Goal: Task Accomplishment & Management: Use online tool/utility

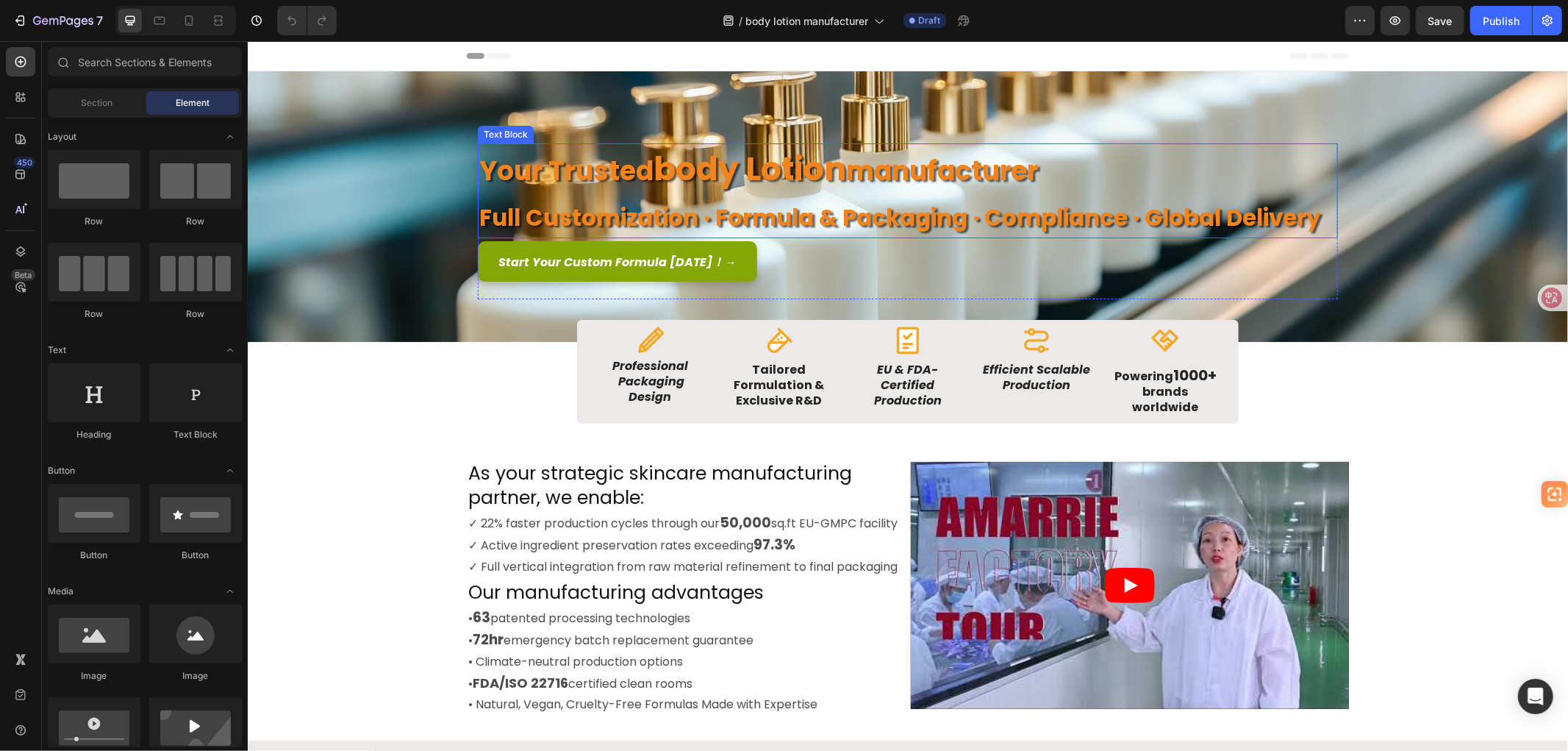
click at [1312, 217] on strong "full customization · formula & packaging · compliance · global delivery" at bounding box center [900, 217] width 842 height 33
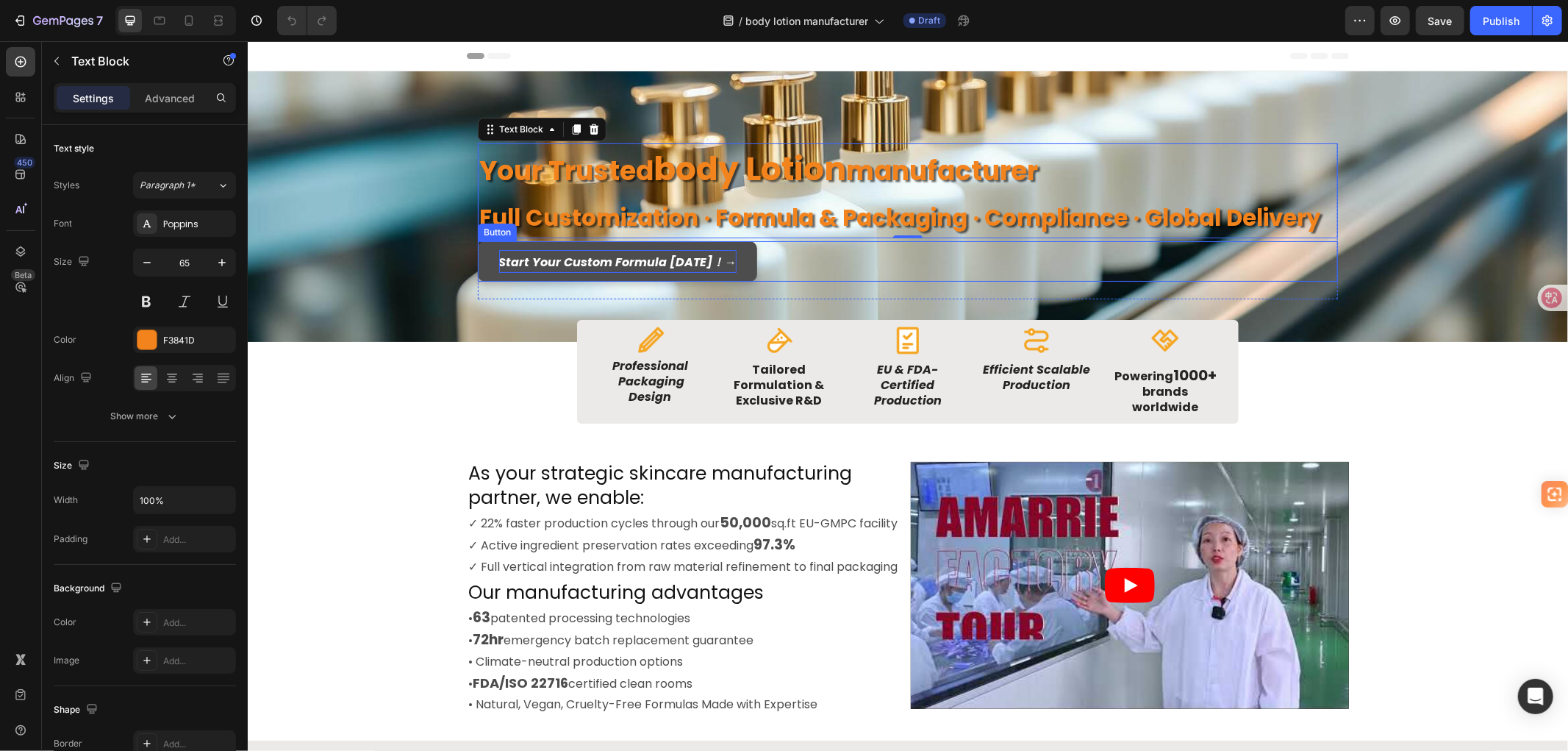
click at [607, 264] on icon "Start Your Custom Formula Today！ →" at bounding box center [617, 261] width 238 height 17
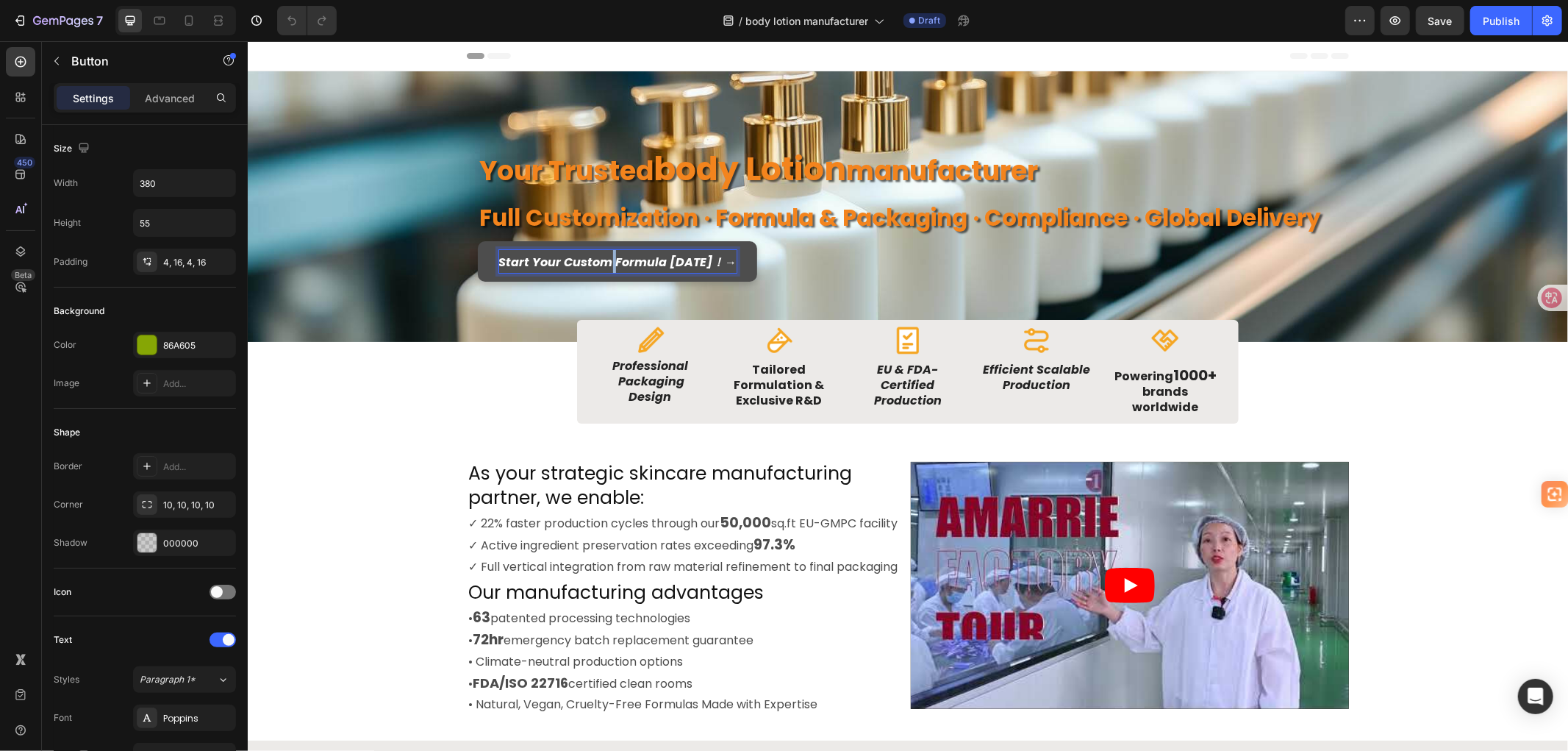
click at [638, 253] on icon "Start Your Custom Formula Today！ →" at bounding box center [617, 261] width 238 height 17
drag, startPoint x: 661, startPoint y: 262, endPoint x: 531, endPoint y: 266, distance: 130.1
click at [481, 265] on link "Start Your Custom Formula Today！ →" at bounding box center [617, 260] width 279 height 40
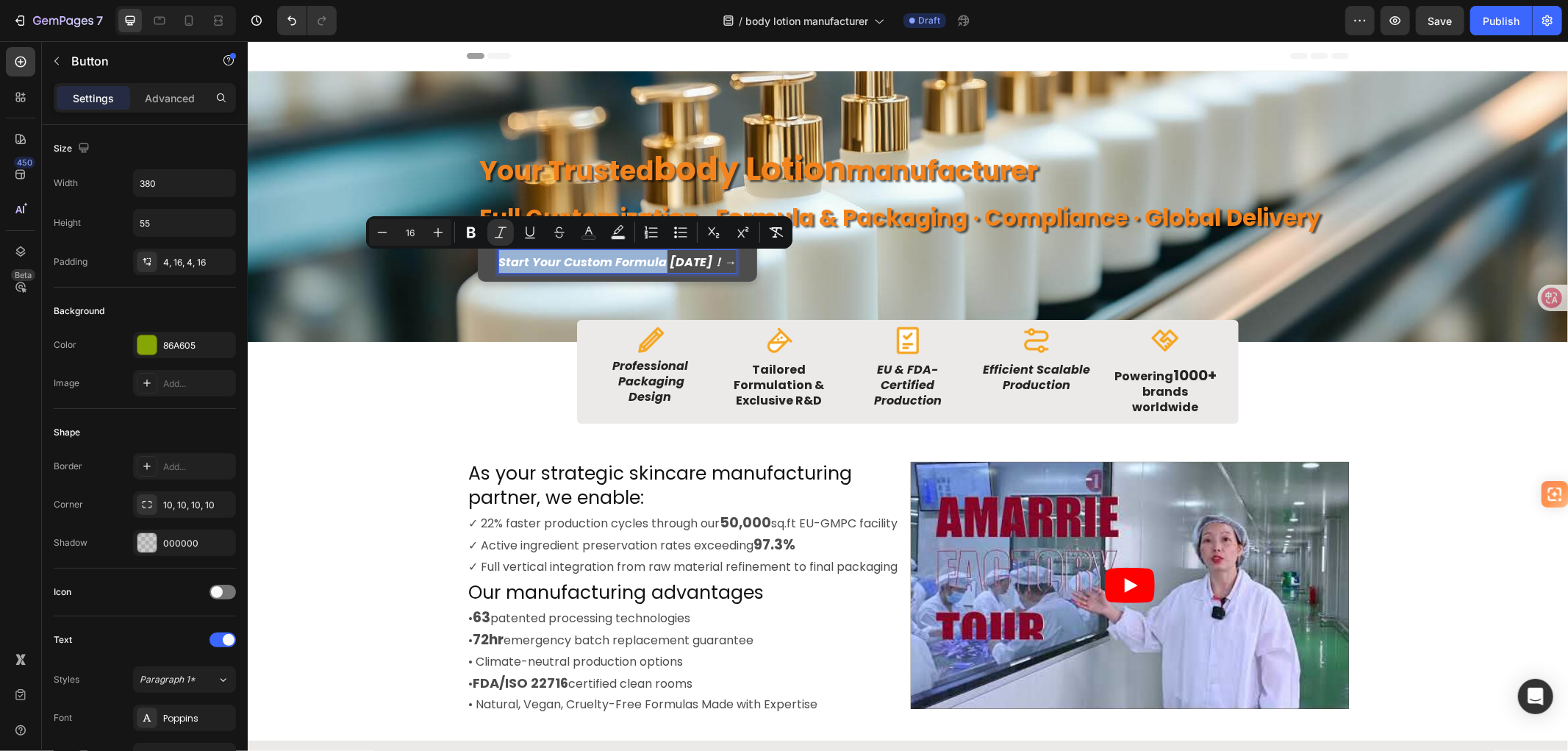
click at [556, 266] on icon "Start Your Custom Formula Today！ →" at bounding box center [617, 261] width 238 height 17
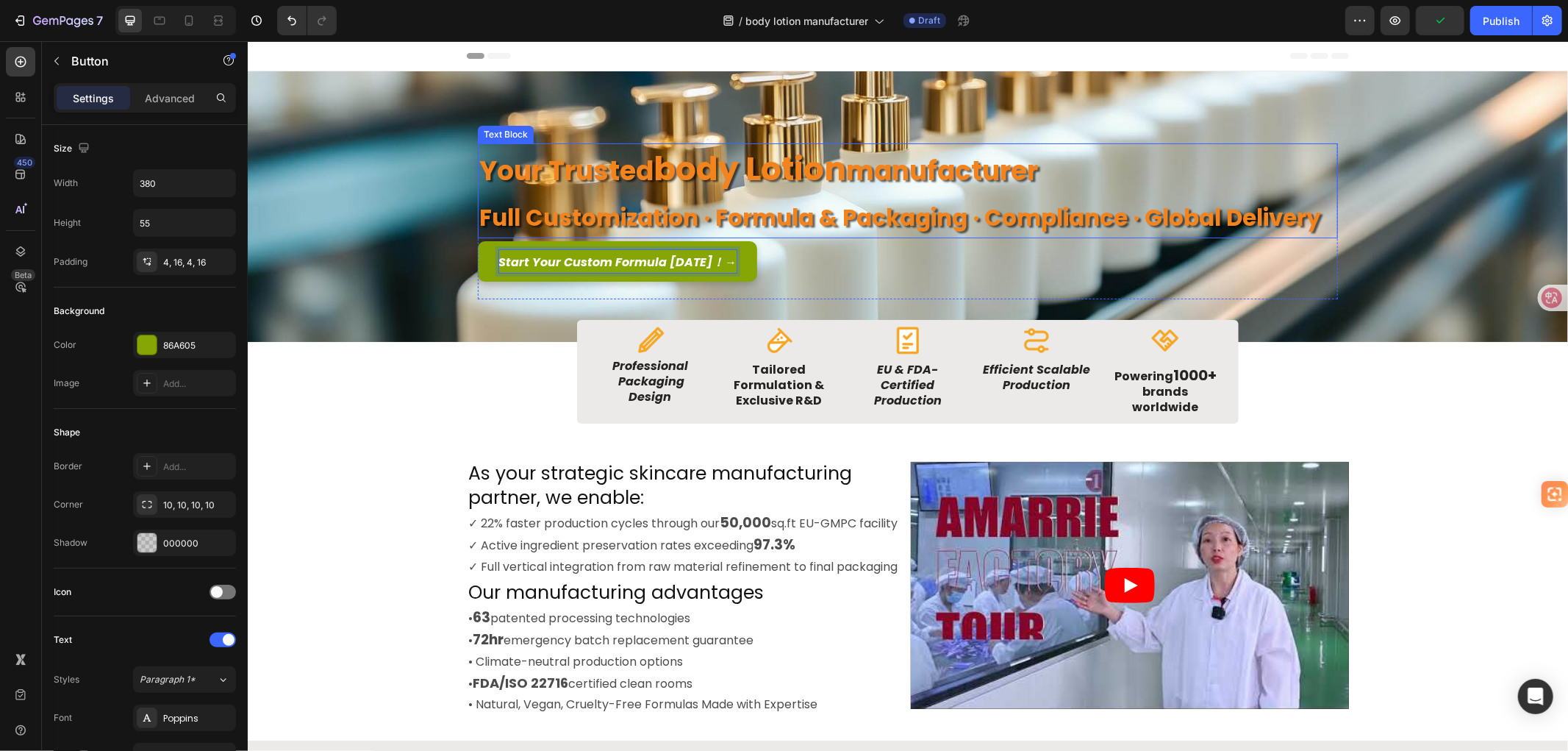
click at [948, 213] on strong "full customization · formula & packaging · compliance · global delivery" at bounding box center [900, 217] width 842 height 33
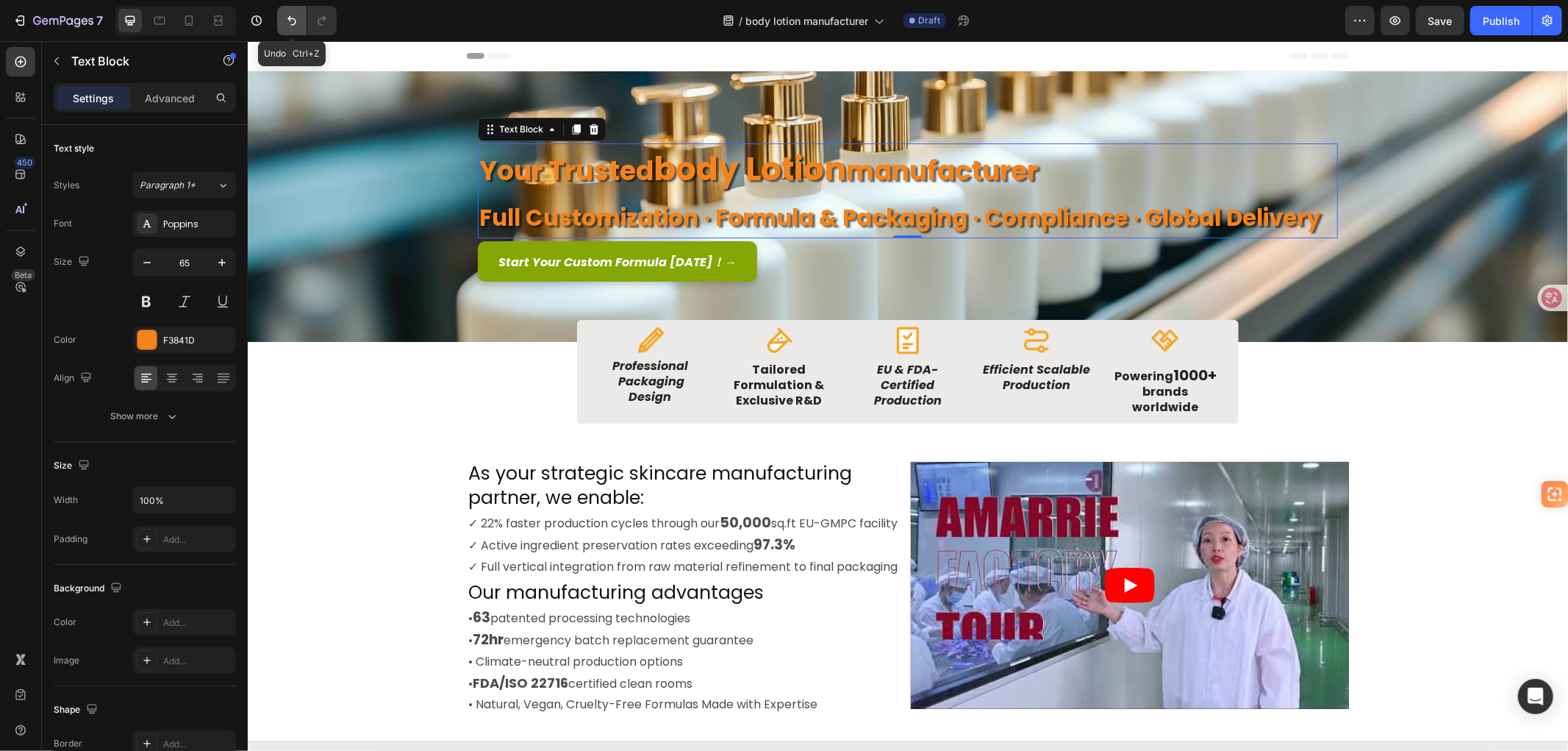
click at [291, 18] on icon "Undo/Redo" at bounding box center [292, 21] width 9 height 10
click at [572, 127] on icon at bounding box center [576, 128] width 8 height 11
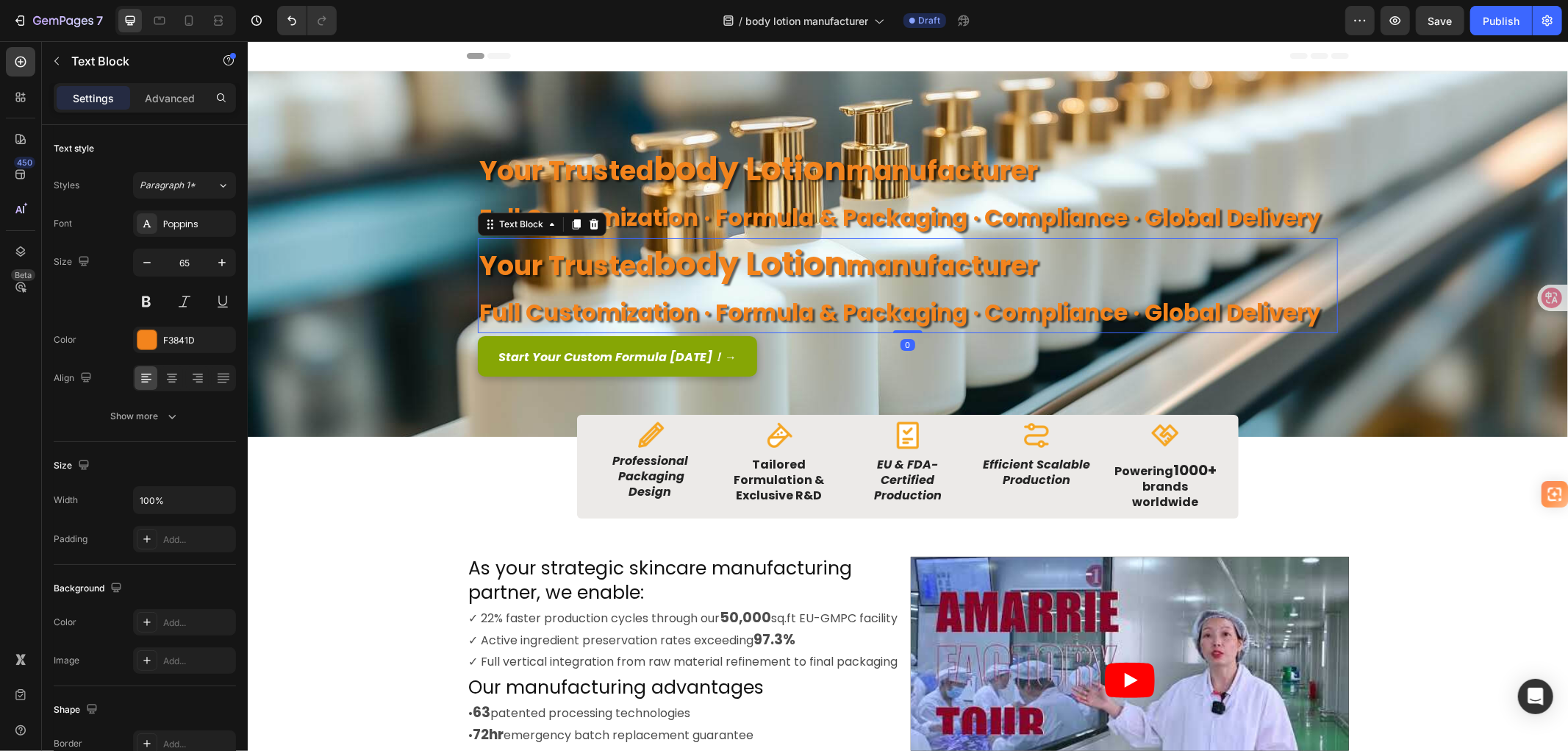
click at [1020, 302] on strong "full customization · formula & packaging · compliance · global delivery" at bounding box center [900, 312] width 842 height 33
click at [1246, 320] on strong "full customization · formula & packaging · compliance · global delivery" at bounding box center [900, 312] width 842 height 33
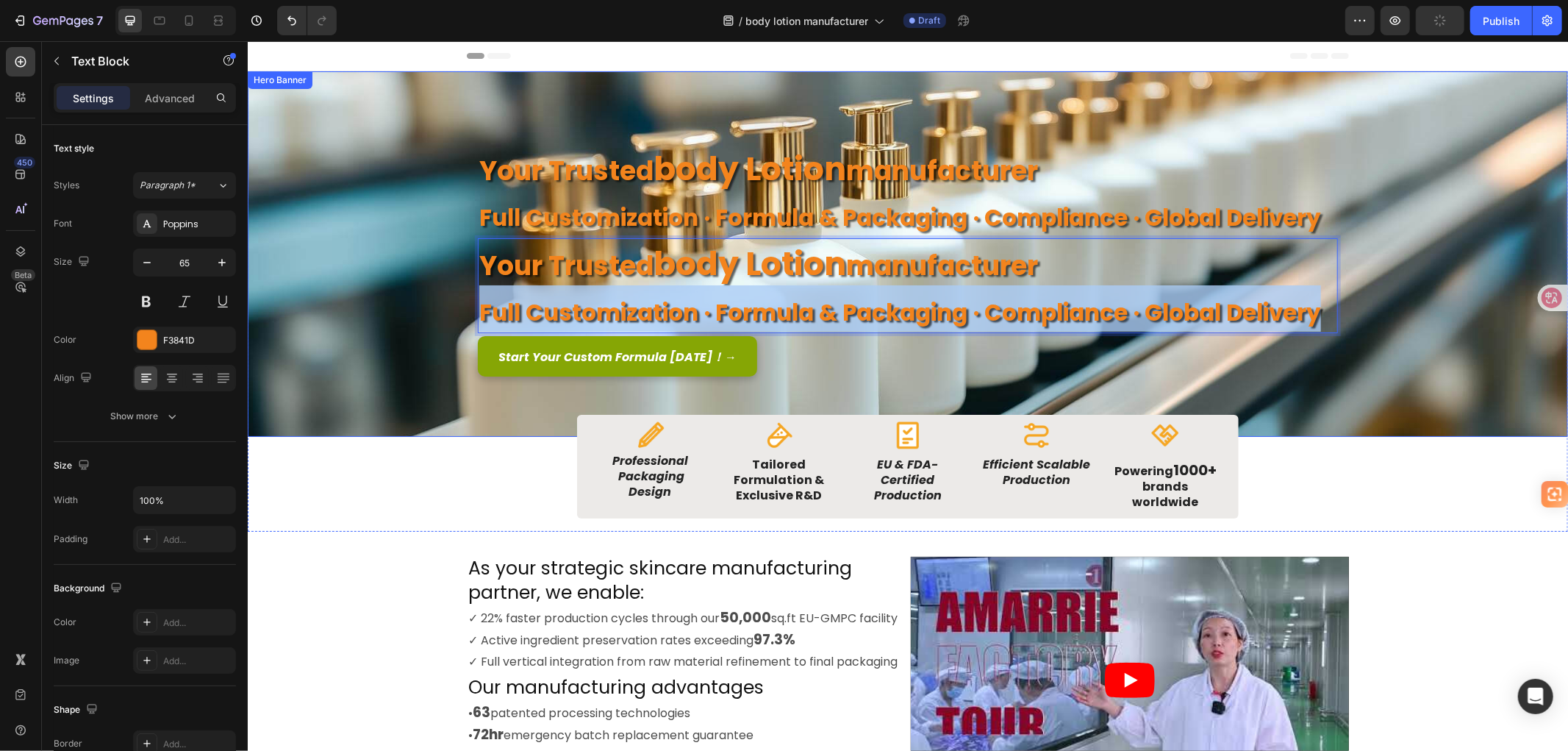
drag, startPoint x: 1311, startPoint y: 315, endPoint x: 468, endPoint y: 313, distance: 843.0
click at [468, 313] on div "Image Image Free shipping Text Block from The States Text Block Advanced List I…" at bounding box center [907, 253] width 882 height 365
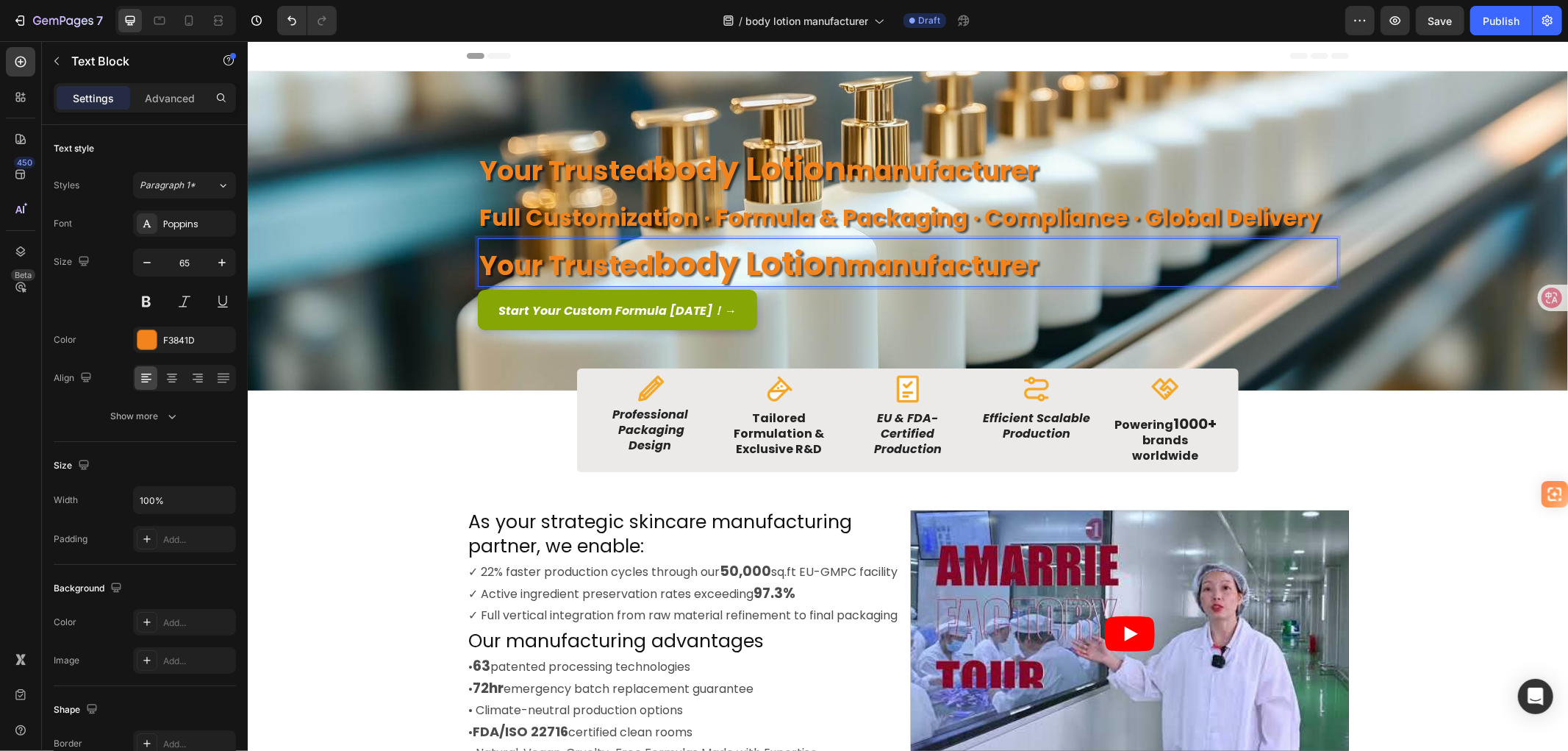
drag, startPoint x: 1040, startPoint y: 264, endPoint x: 476, endPoint y: 267, distance: 564.0
click at [479, 267] on p "your trusted body lotion manufacturer" at bounding box center [907, 262] width 857 height 46
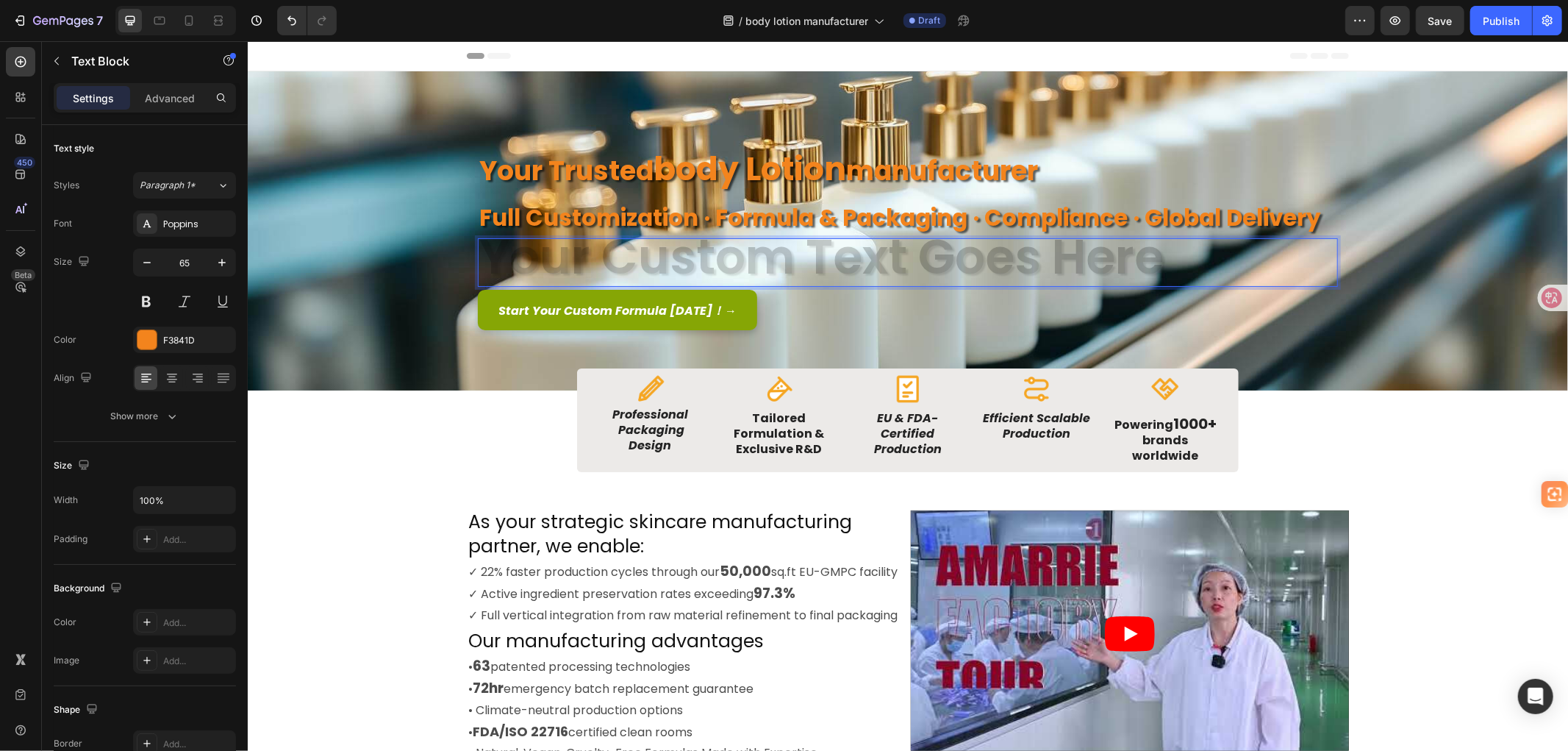
click at [763, 262] on div "Rich Text Editor. Editing area: main" at bounding box center [907, 262] width 860 height 48
drag, startPoint x: 793, startPoint y: 261, endPoint x: 487, endPoint y: 260, distance: 306.0
click at [487, 260] on div "Rich Text Editor. Editing area: main" at bounding box center [907, 262] width 860 height 48
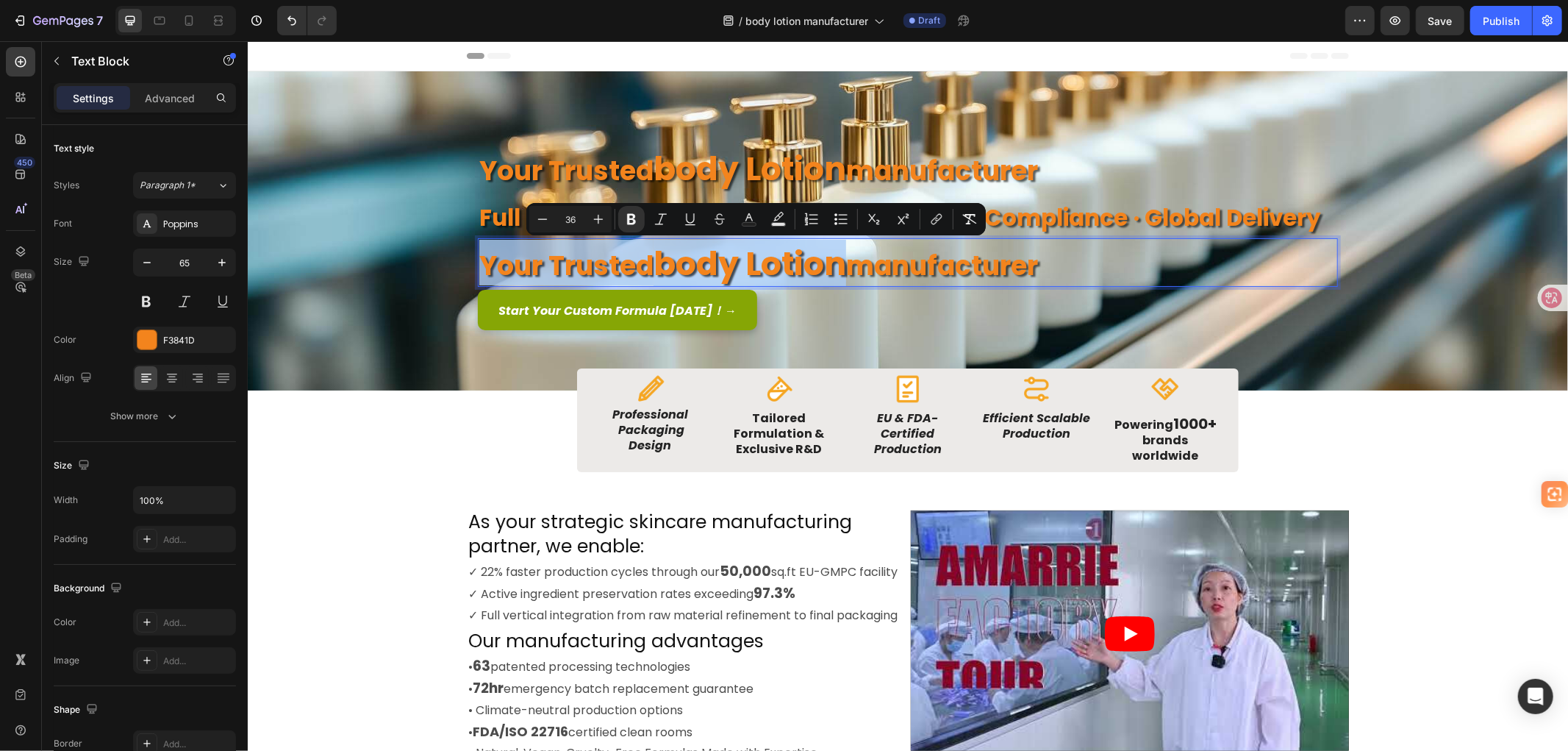
click at [565, 261] on strong "your trusted" at bounding box center [565, 265] width 174 height 38
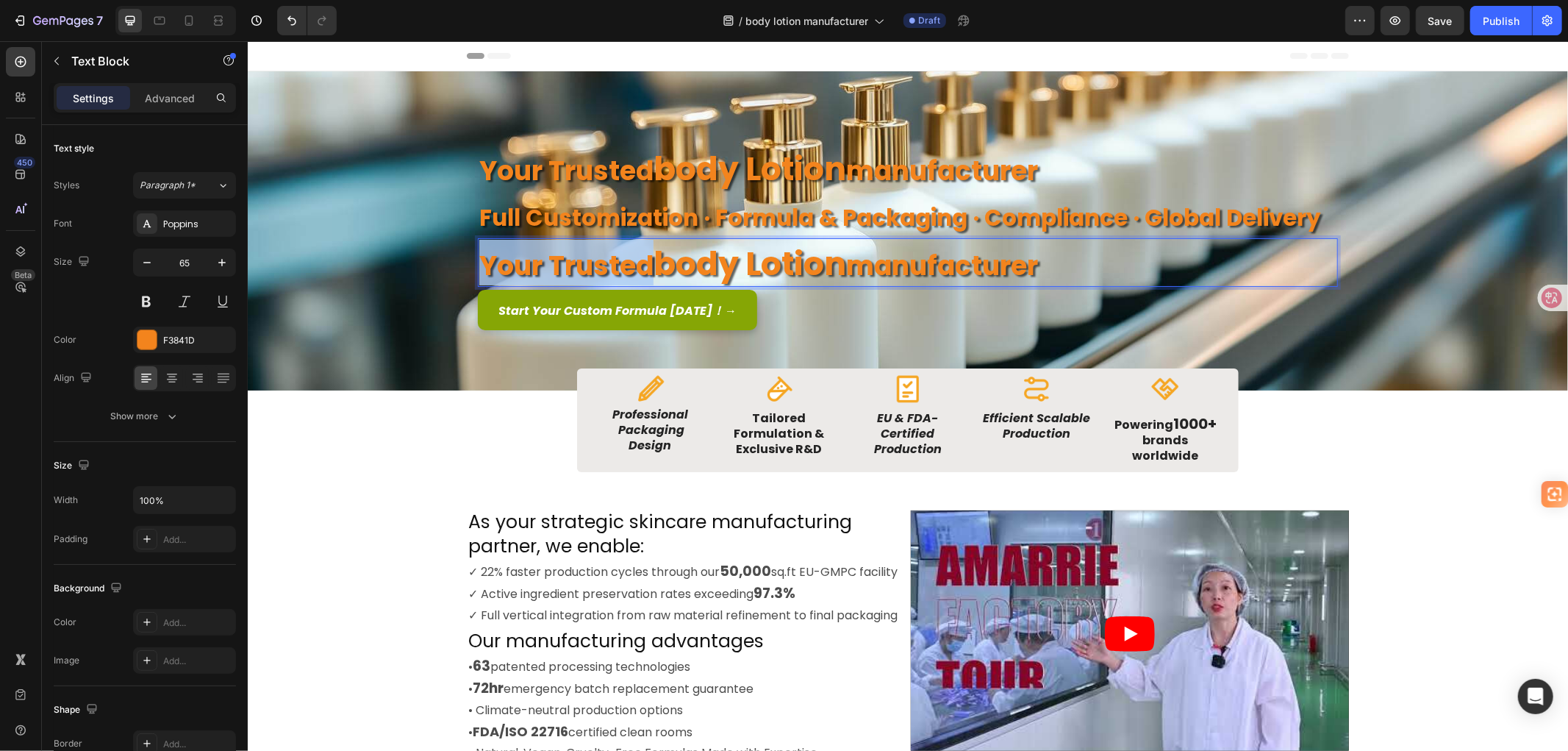
drag, startPoint x: 476, startPoint y: 262, endPoint x: 641, endPoint y: 264, distance: 165.0
click at [641, 264] on strong "your trusted" at bounding box center [565, 265] width 174 height 38
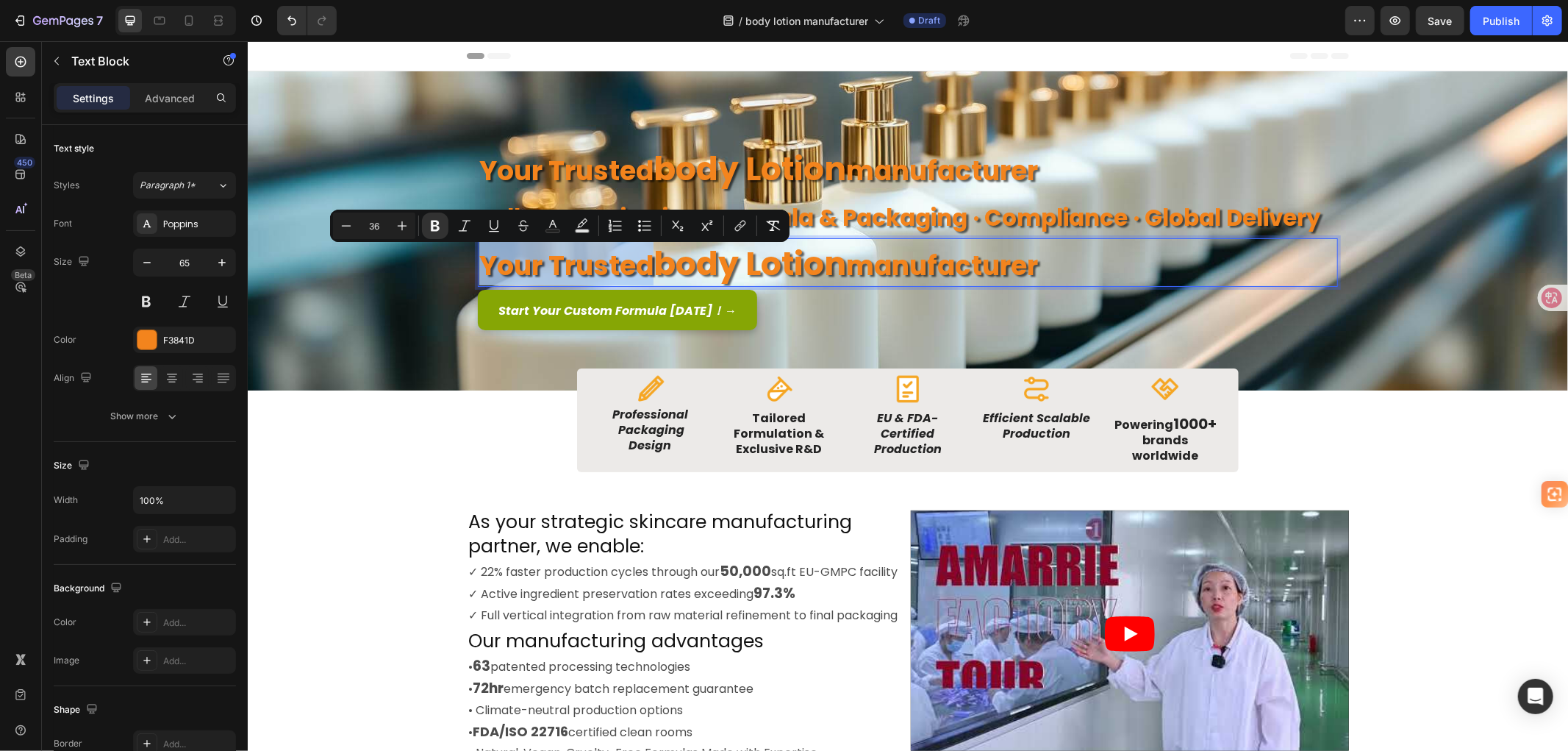
click at [641, 264] on strong "your trusted" at bounding box center [565, 265] width 174 height 38
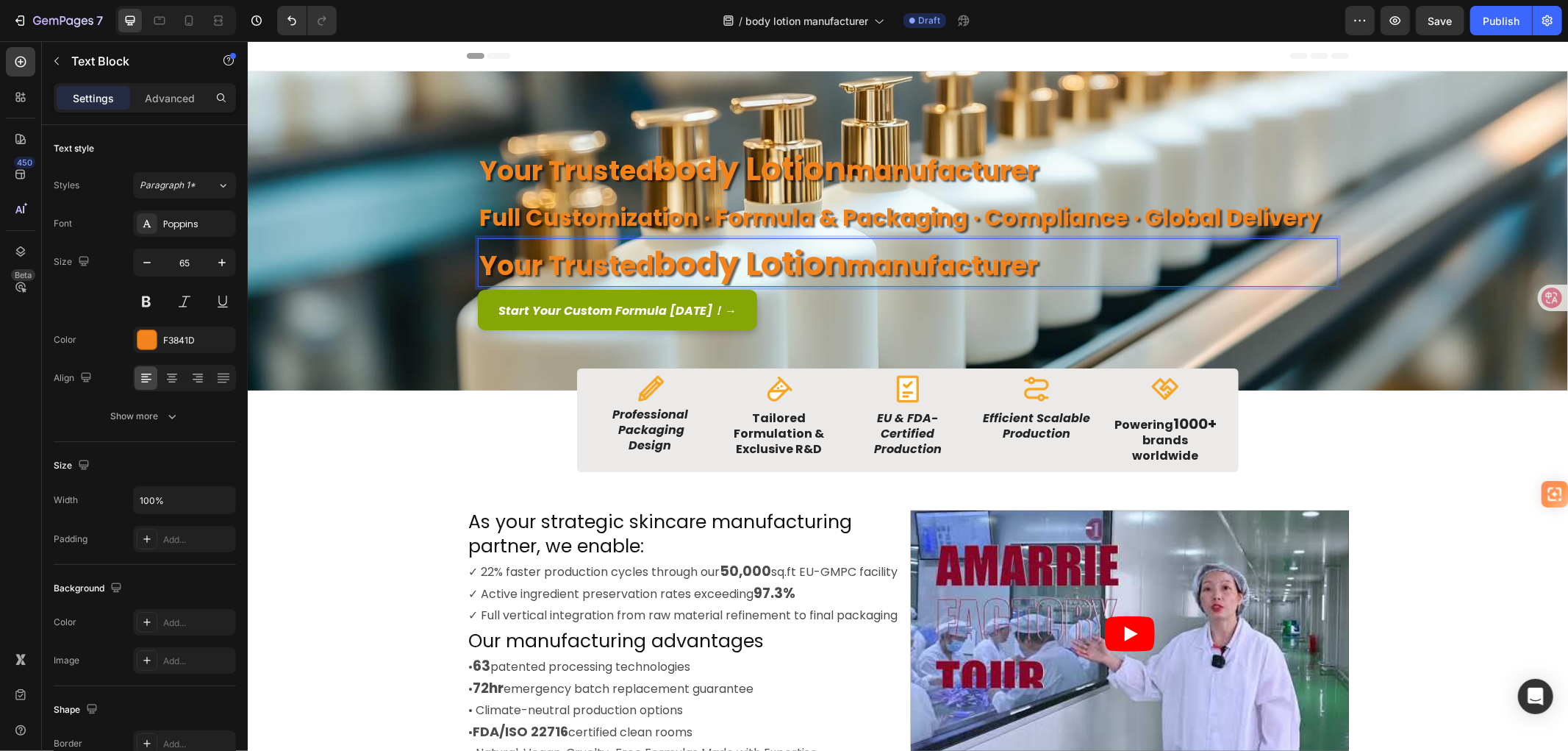
click at [494, 267] on strong "your trusted" at bounding box center [565, 265] width 174 height 38
click at [556, 264] on strong "yOne--Stopour trusted" at bounding box center [640, 265] width 322 height 38
click at [494, 266] on strong "yOne-Stopour trusted" at bounding box center [632, 265] width 306 height 38
click at [607, 273] on strong "One-Stopour trusted" at bounding box center [623, 265] width 289 height 38
drag, startPoint x: 775, startPoint y: 260, endPoint x: 614, endPoint y: 261, distance: 161.0
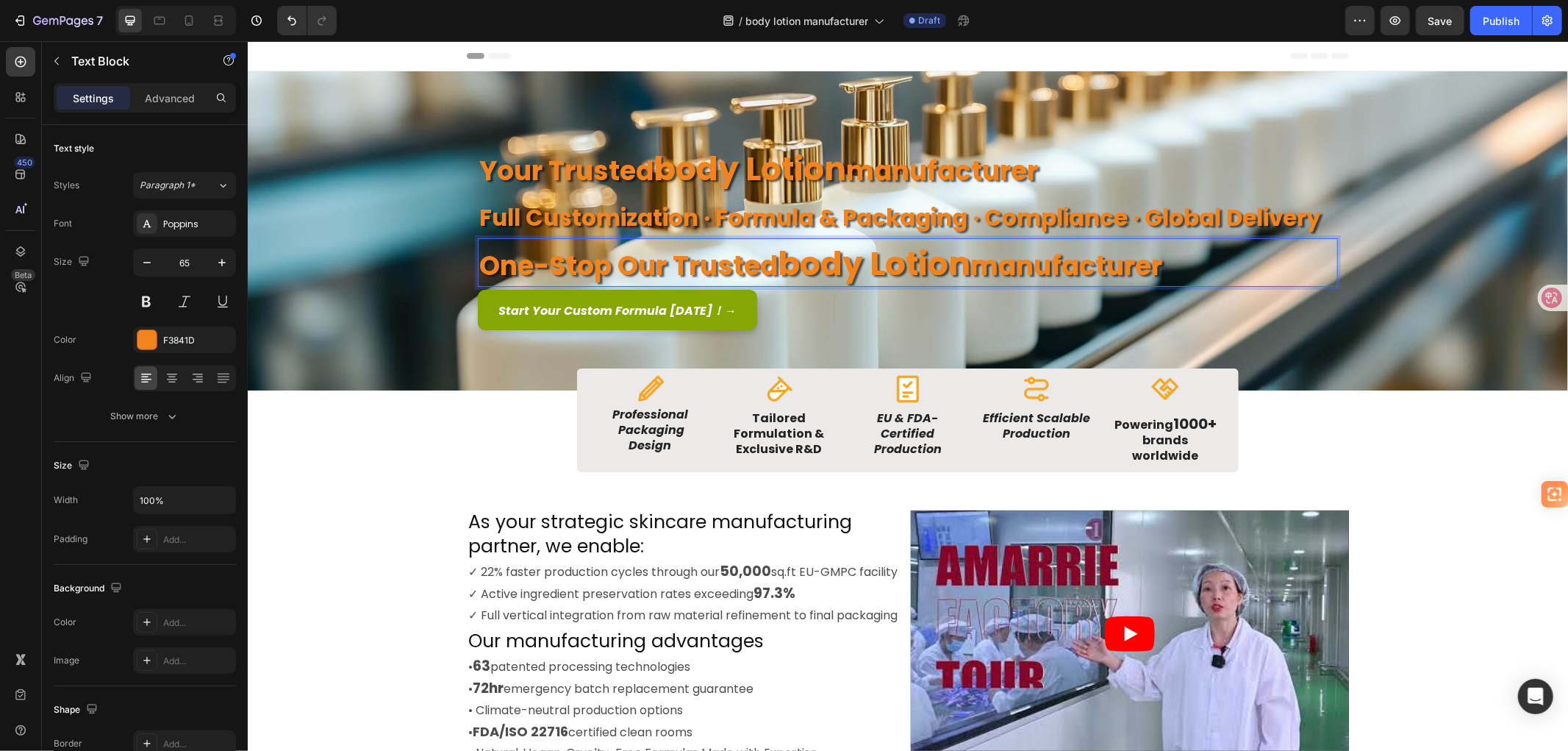
click at [614, 261] on p "One-Stop our trusted body lotion manufacturer" at bounding box center [907, 262] width 857 height 46
click at [576, 262] on strong "One-Stop" at bounding box center [545, 265] width 132 height 38
click at [674, 259] on strong "body lotion" at bounding box center [708, 262] width 193 height 45
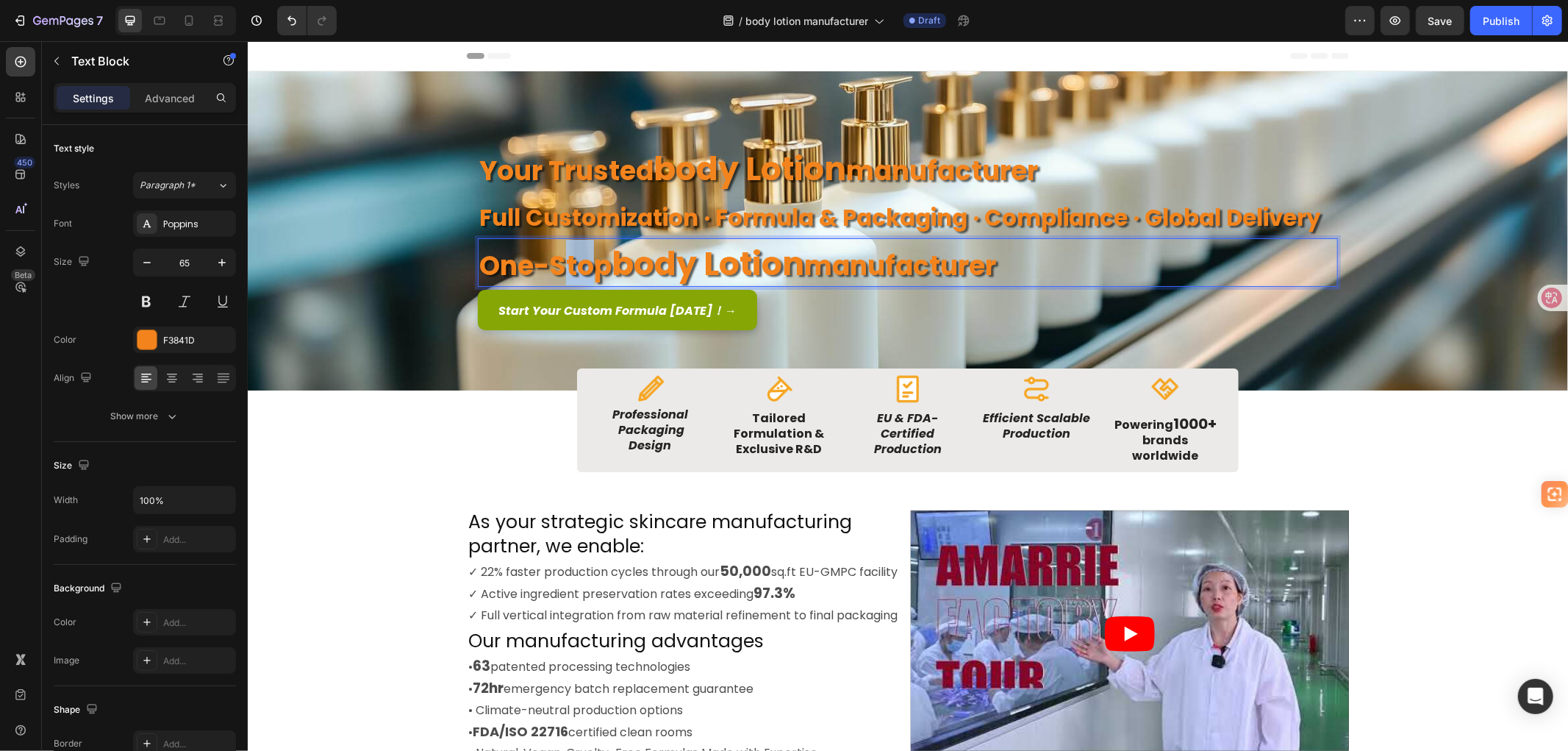
drag, startPoint x: 554, startPoint y: 262, endPoint x: 584, endPoint y: 262, distance: 30.0
click at [584, 262] on strong "One-Stop" at bounding box center [545, 265] width 132 height 38
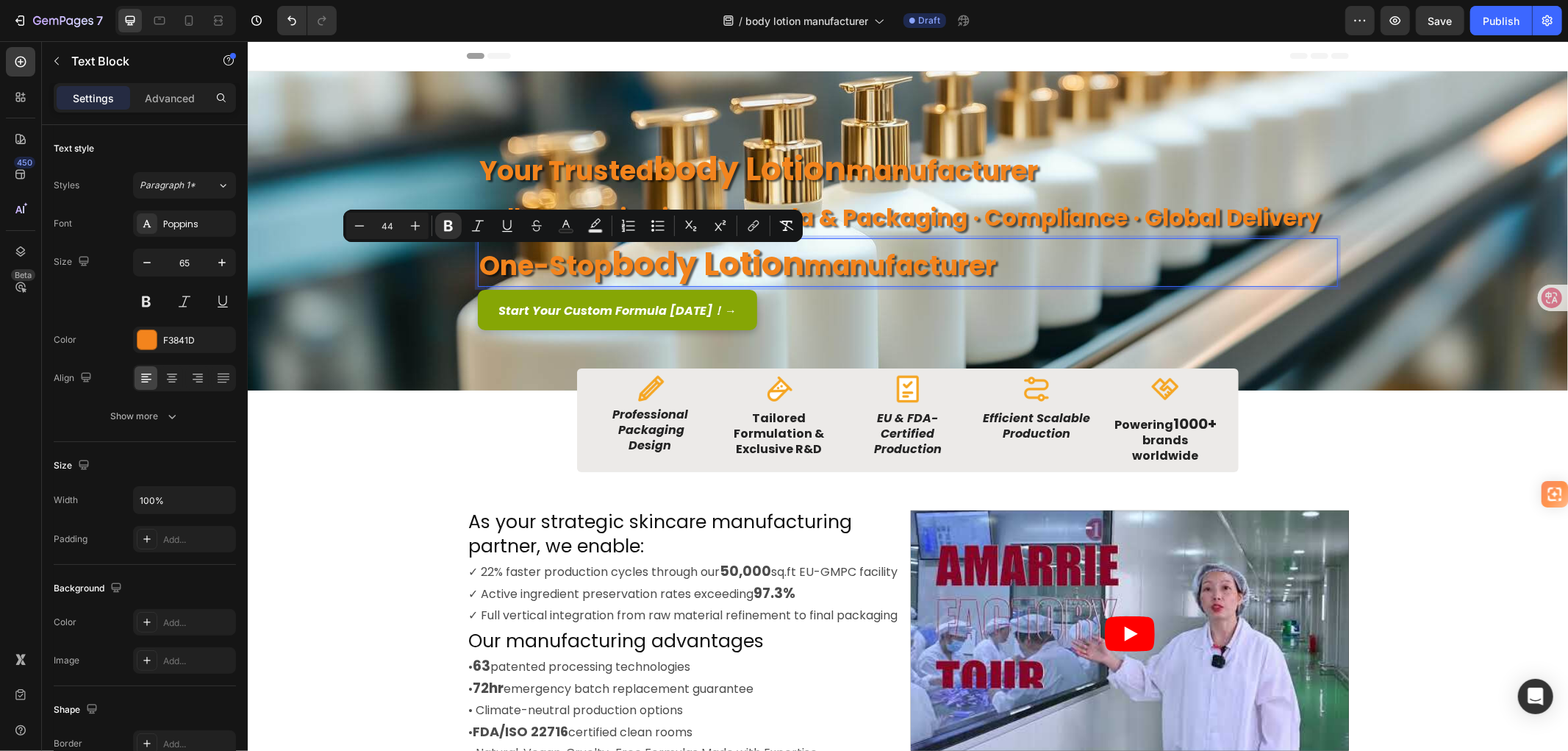
click at [623, 262] on strong "body lotion" at bounding box center [708, 262] width 193 height 45
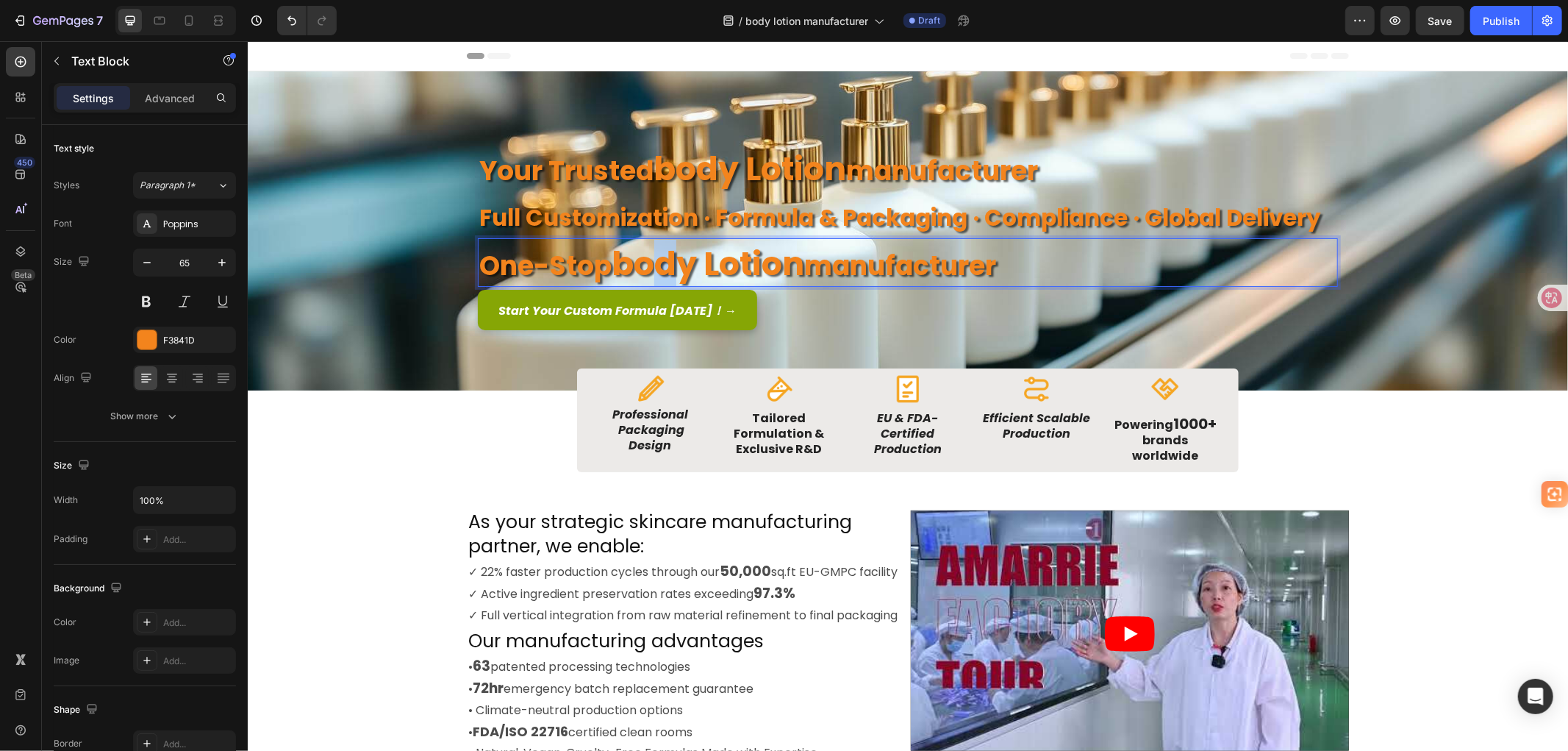
drag, startPoint x: 643, startPoint y: 262, endPoint x: 679, endPoint y: 266, distance: 36.2
click at [679, 266] on strong "body lotion" at bounding box center [708, 262] width 193 height 45
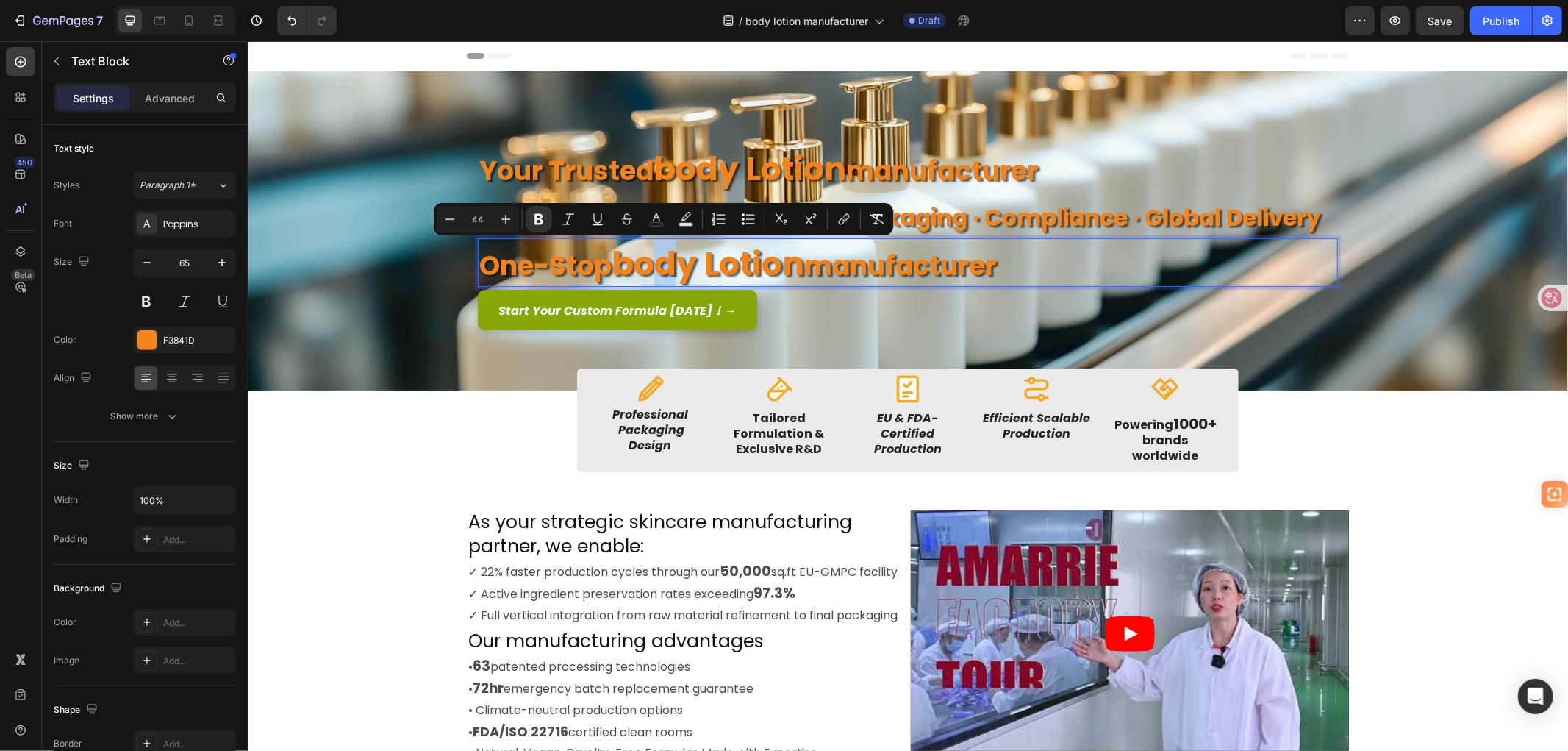
click at [668, 268] on strong "body lotion" at bounding box center [708, 262] width 193 height 45
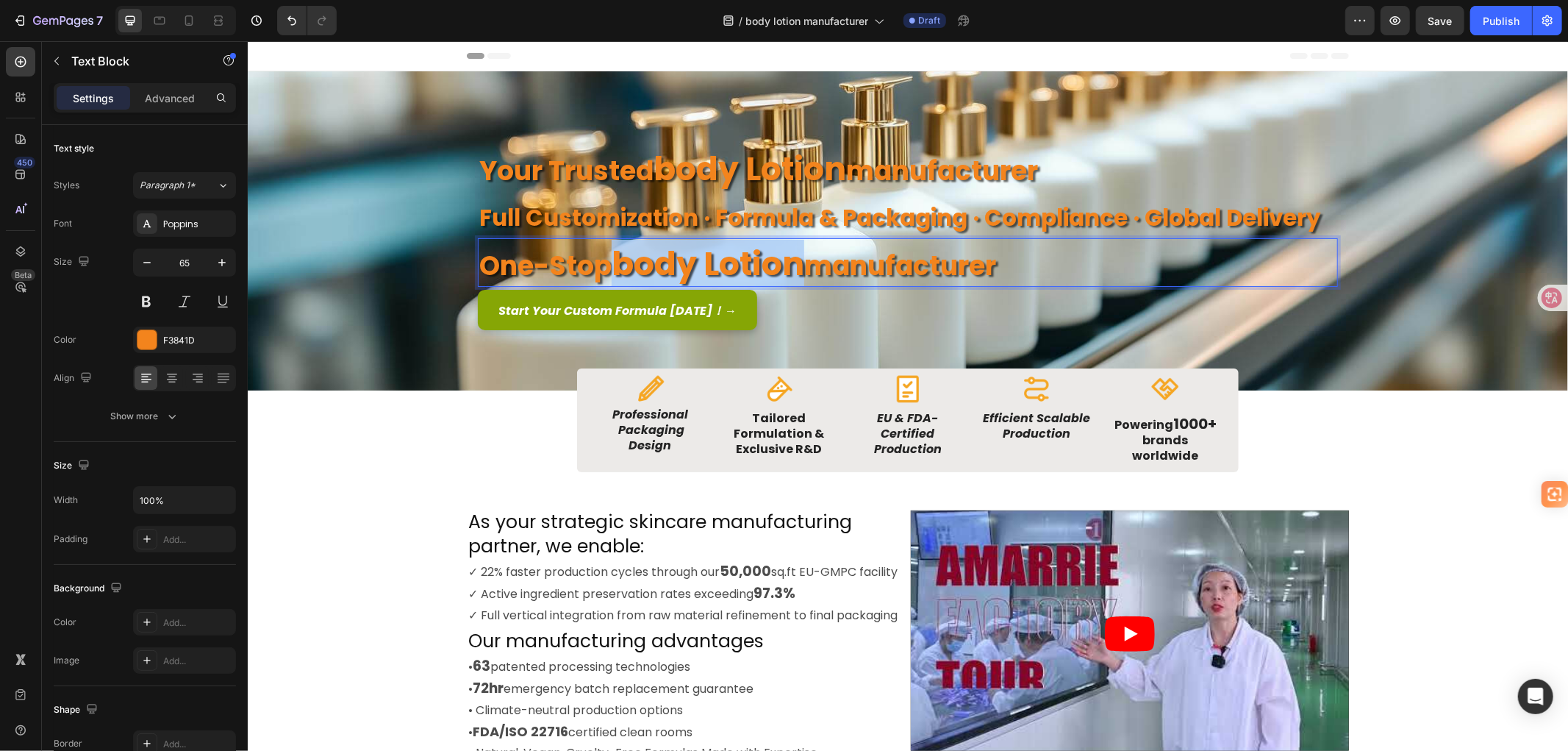
drag, startPoint x: 611, startPoint y: 264, endPoint x: 797, endPoint y: 261, distance: 186.0
click at [797, 261] on strong "body lotion" at bounding box center [708, 262] width 193 height 45
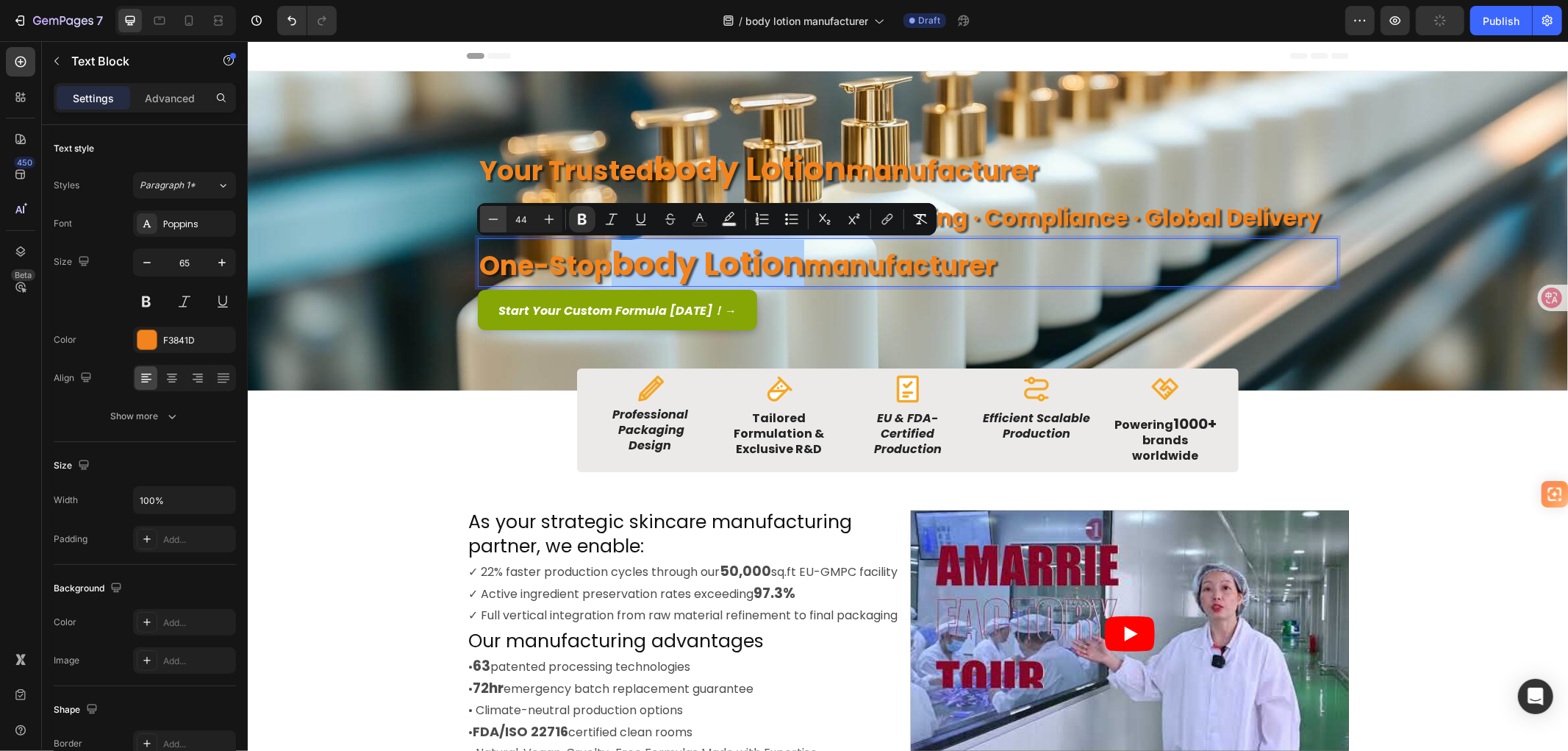
click at [502, 221] on button "Minus" at bounding box center [493, 219] width 26 height 26
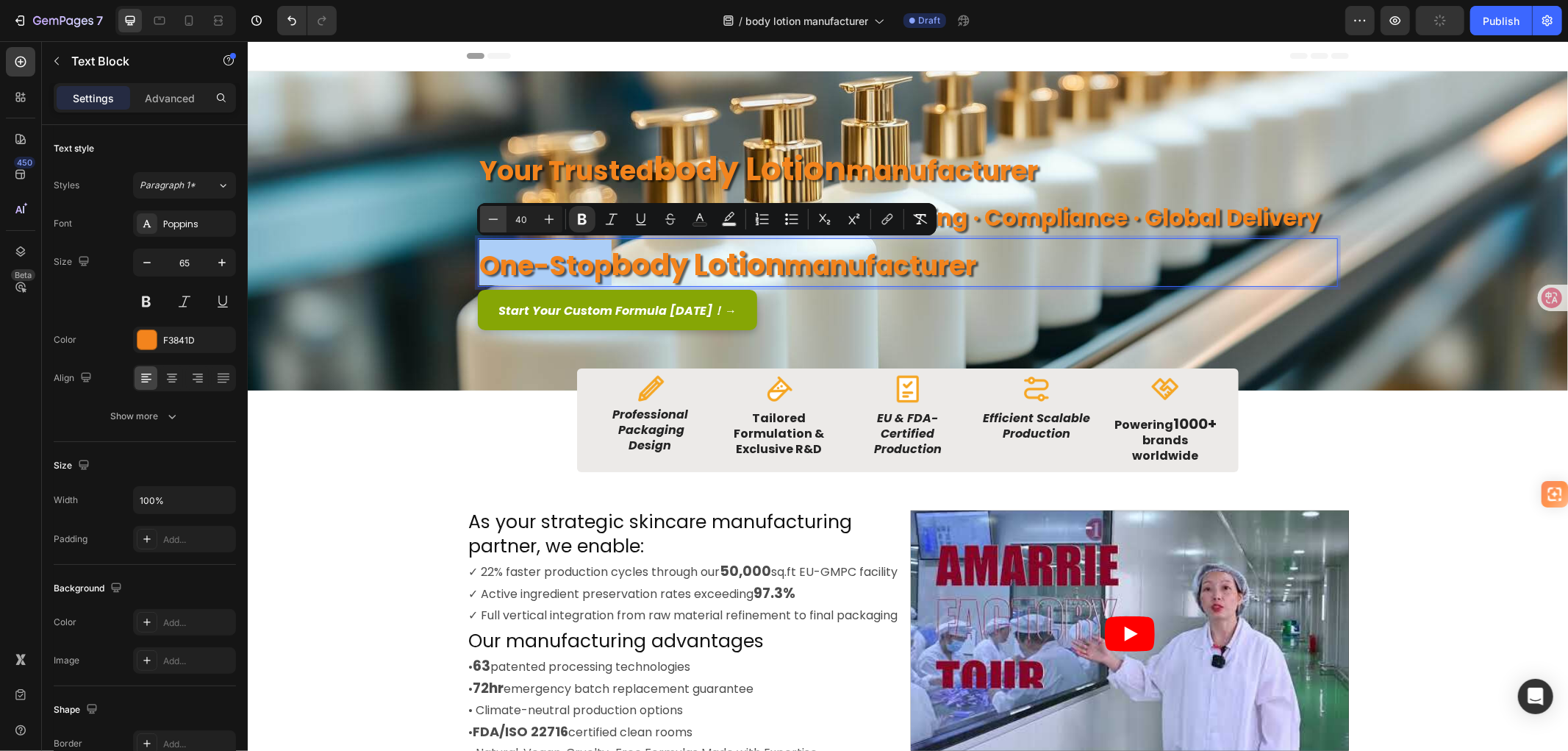
click at [502, 221] on button "Minus" at bounding box center [493, 219] width 26 height 26
type input "36"
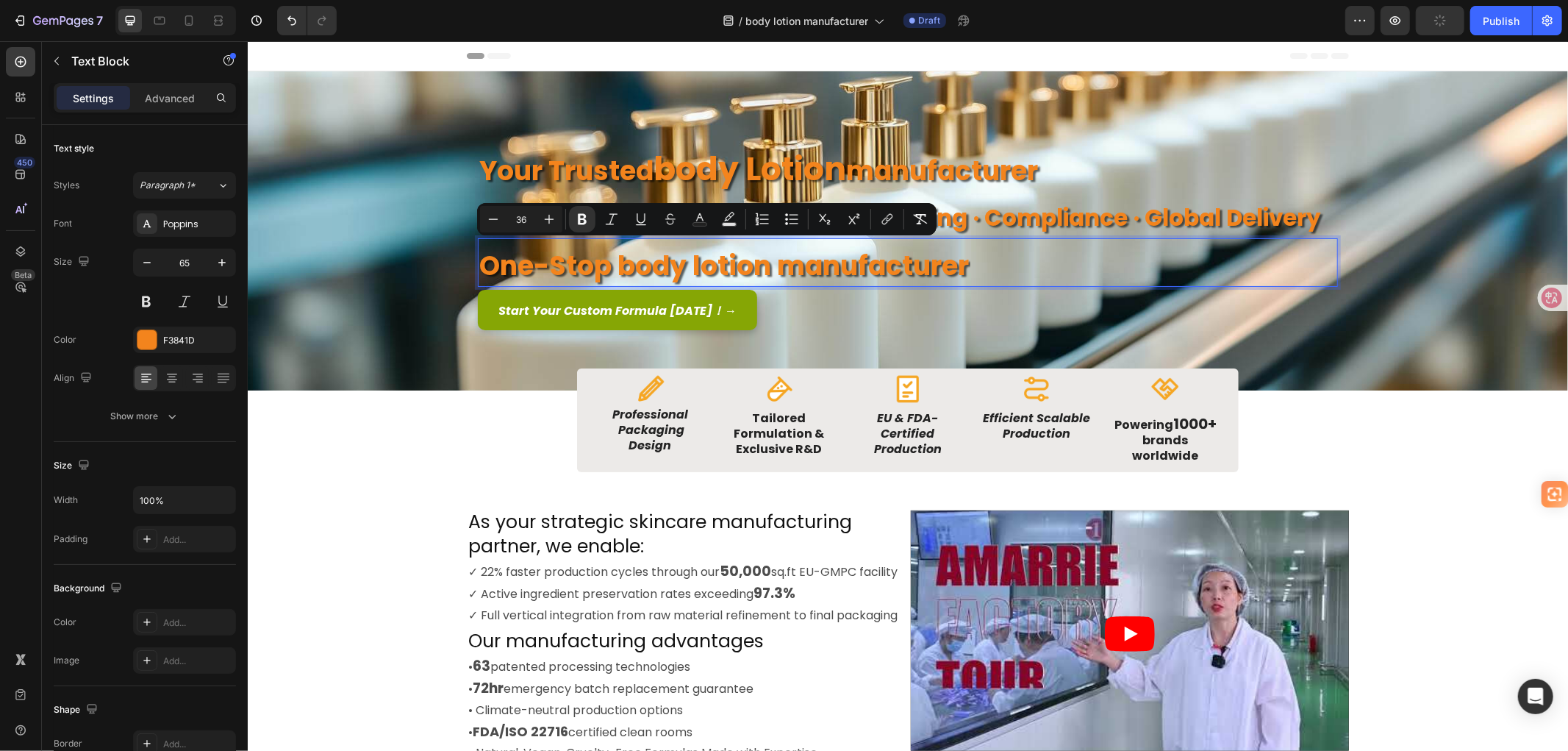
click at [902, 267] on strong "One-Stop body lotion manufacturer" at bounding box center [723, 265] width 489 height 38
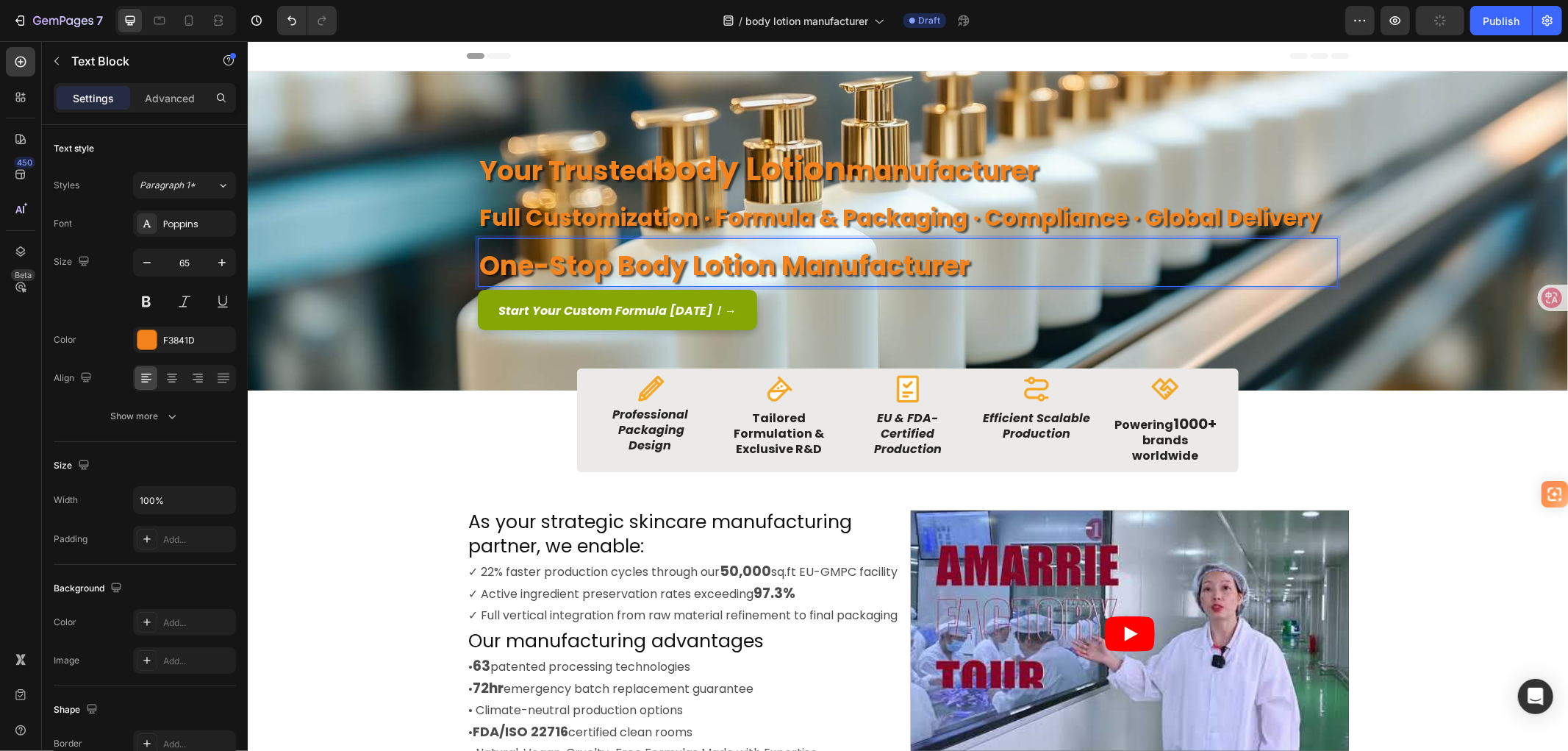
click at [1001, 267] on p "One-Stop body lotion manufacturer" at bounding box center [907, 262] width 857 height 46
click at [1000, 274] on p "One-Stop body lotion manufacturer" at bounding box center [907, 262] width 857 height 46
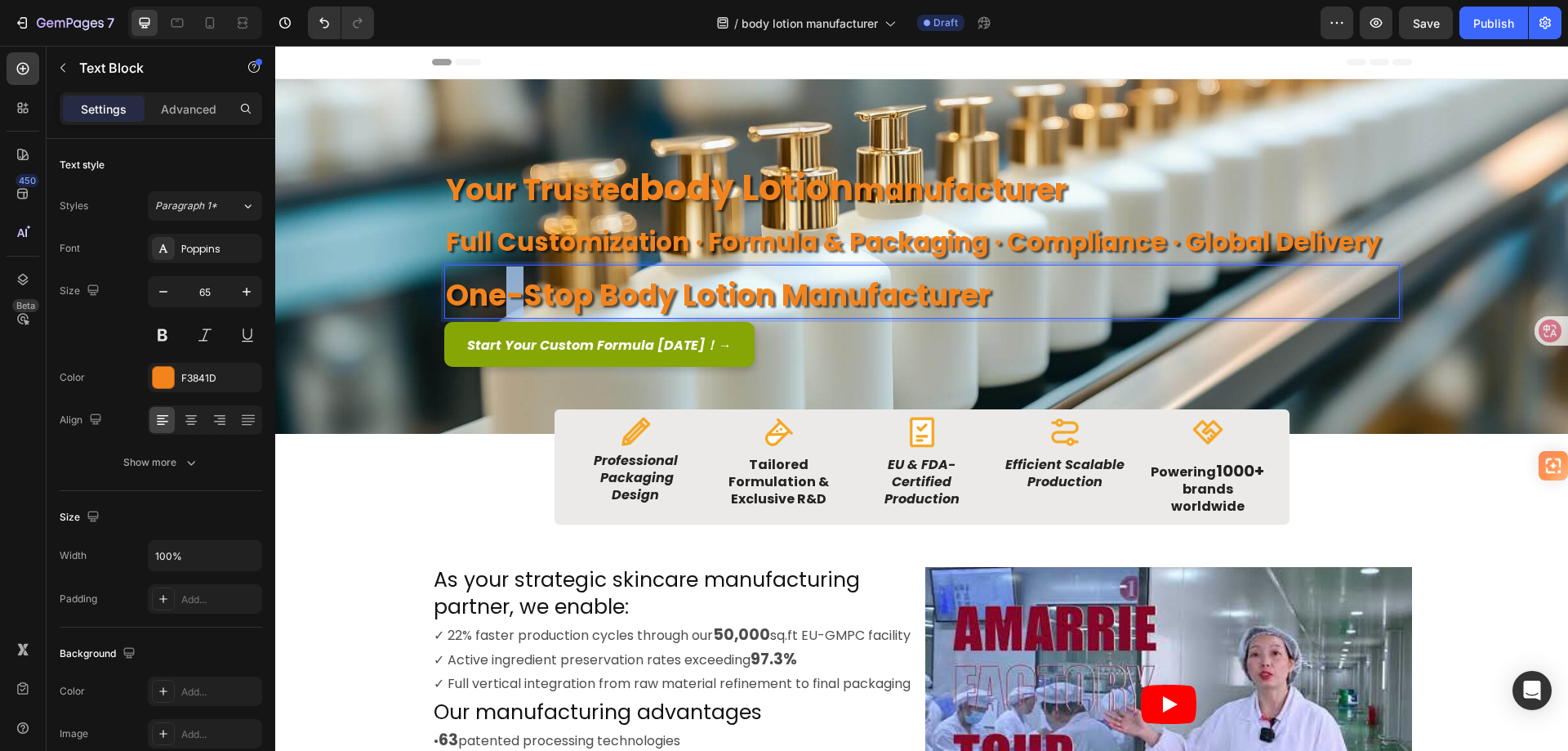
click at [507, 301] on strong "One-Stop body lotion manufacturer" at bounding box center [718, 295] width 545 height 42
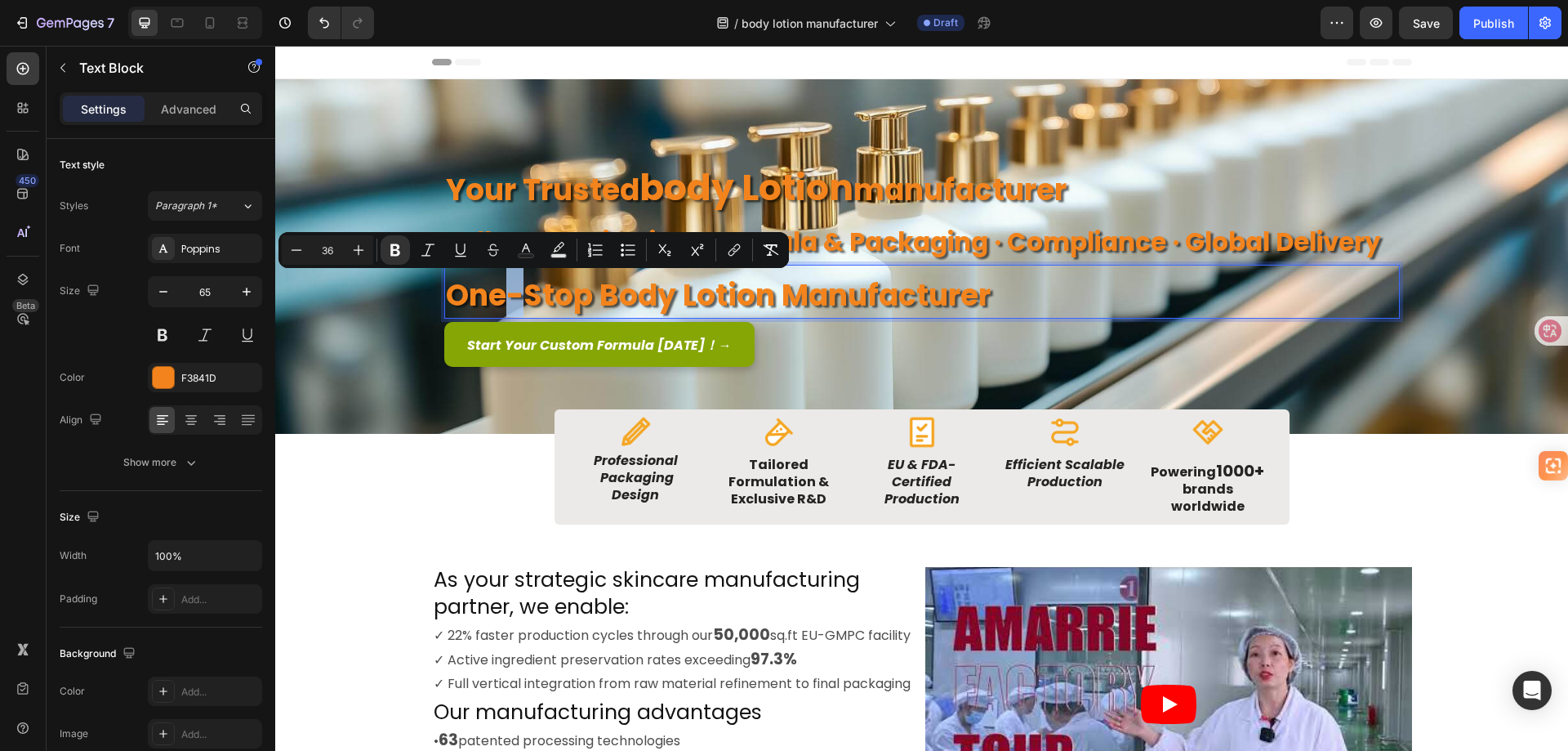
copy strong "-"
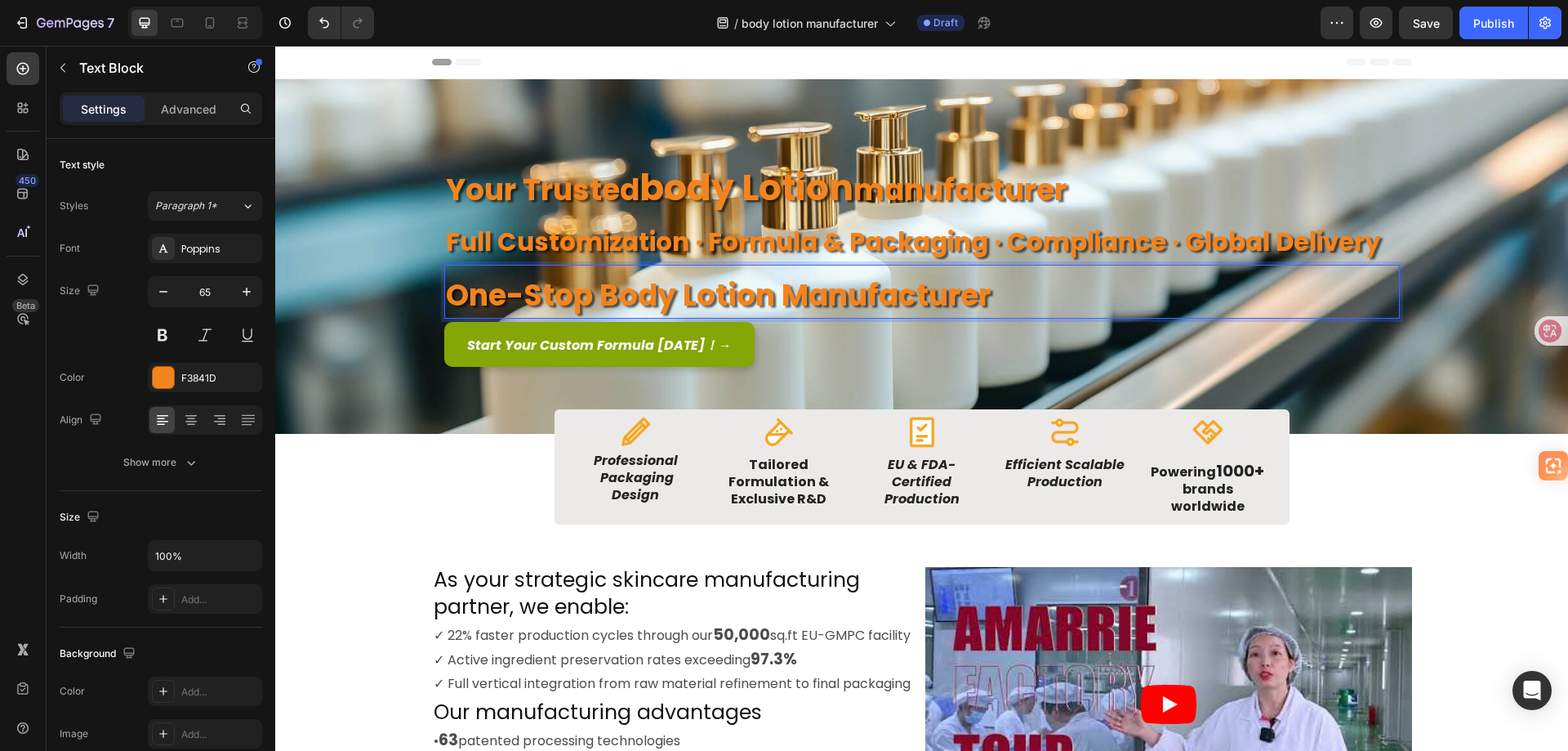
click at [1016, 297] on p "One-Stop body lotion manufacturer" at bounding box center [922, 292] width 952 height 51
drag, startPoint x: 994, startPoint y: 301, endPoint x: 1003, endPoint y: 299, distance: 9.2
click at [1003, 299] on strong "One-Stop body lotion manufacturer -" at bounding box center [730, 295] width 568 height 42
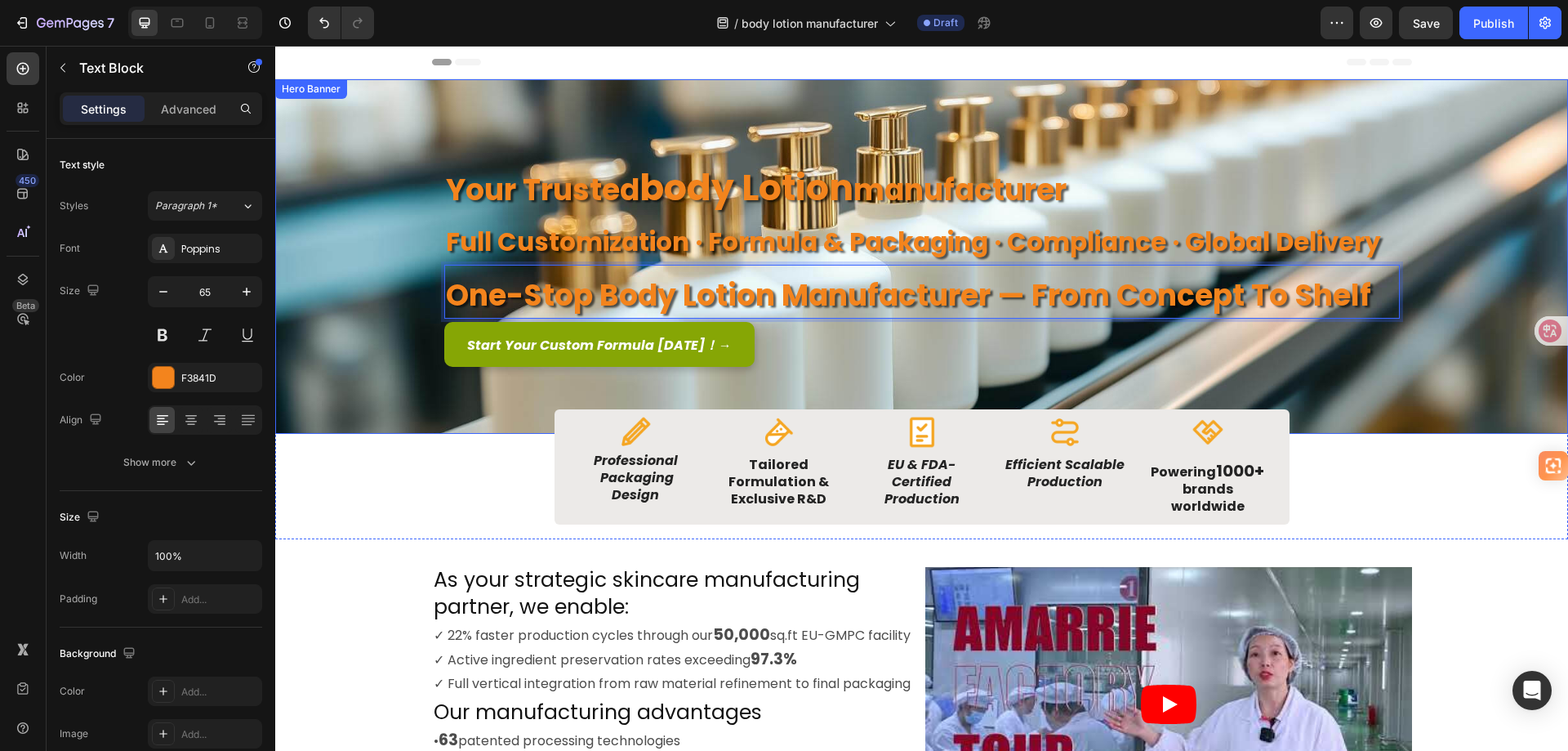
click at [484, 107] on div "Image Image Free shipping Text Block from The States Text Block Advanced List I…" at bounding box center [922, 256] width 981 height 354
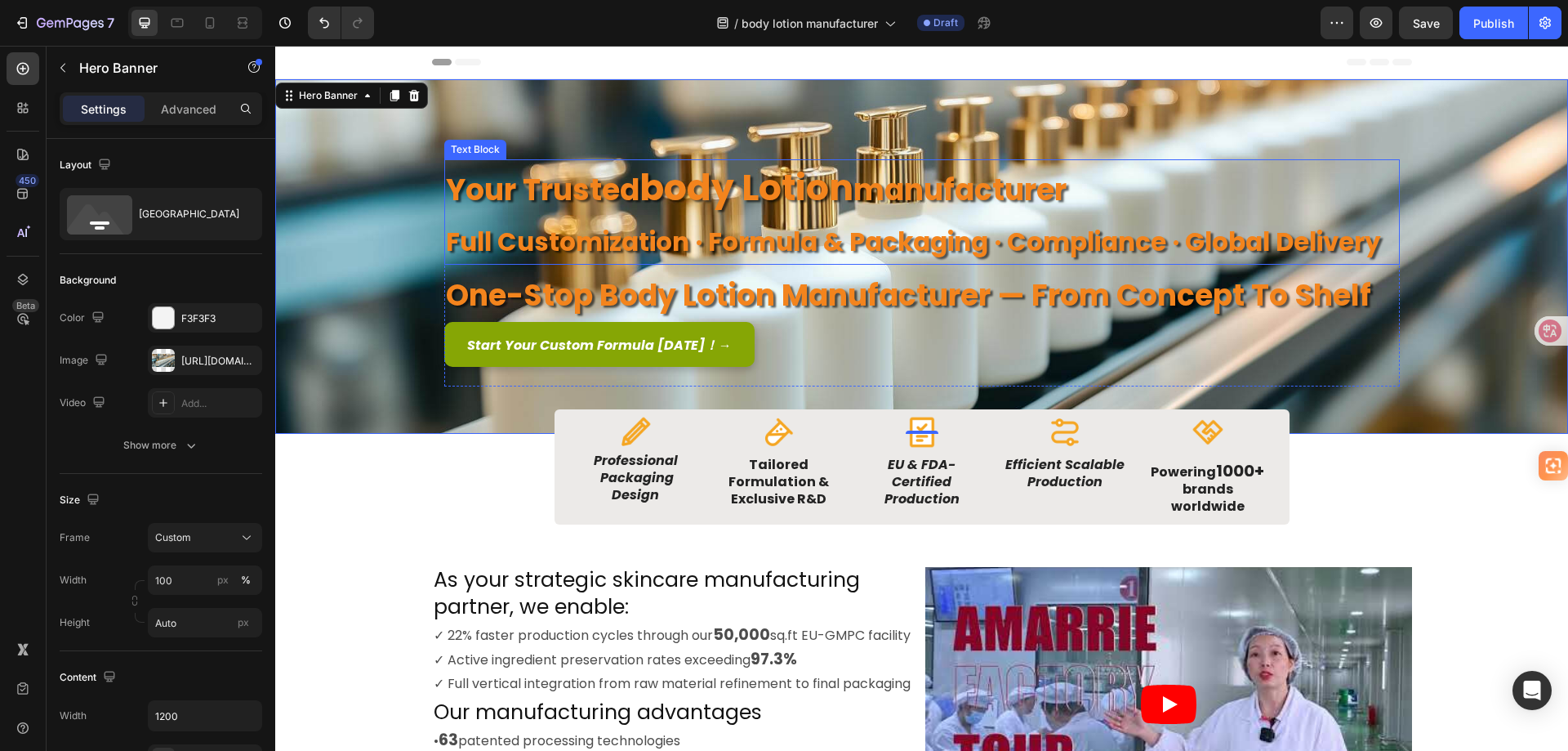
click at [613, 238] on strong "full customization · formula & packaging · compliance · global delivery" at bounding box center [913, 242] width 935 height 36
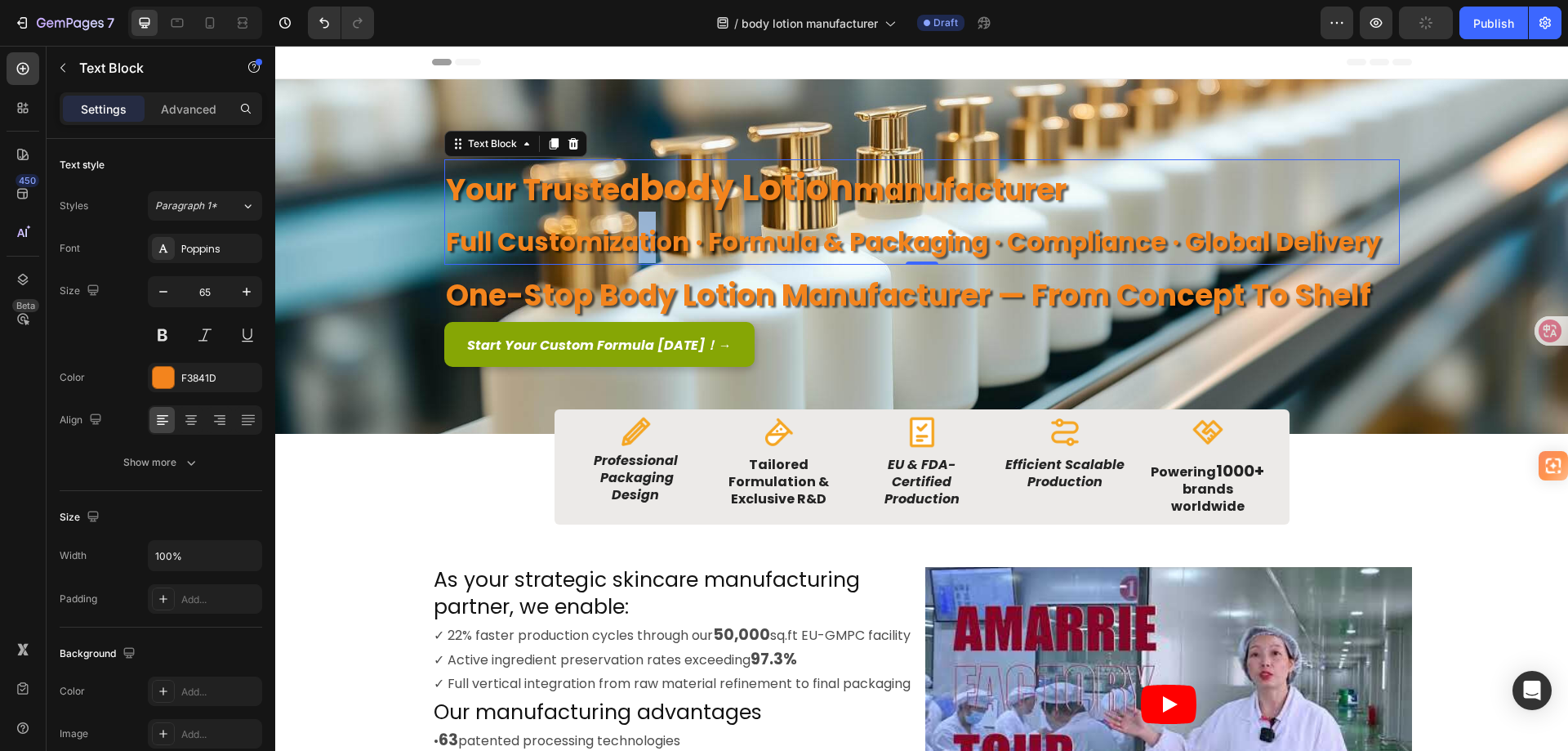
drag, startPoint x: 625, startPoint y: 239, endPoint x: 646, endPoint y: 237, distance: 21.1
click at [646, 237] on strong "full customization · formula & packaging · compliance · global delivery" at bounding box center [913, 242] width 935 height 36
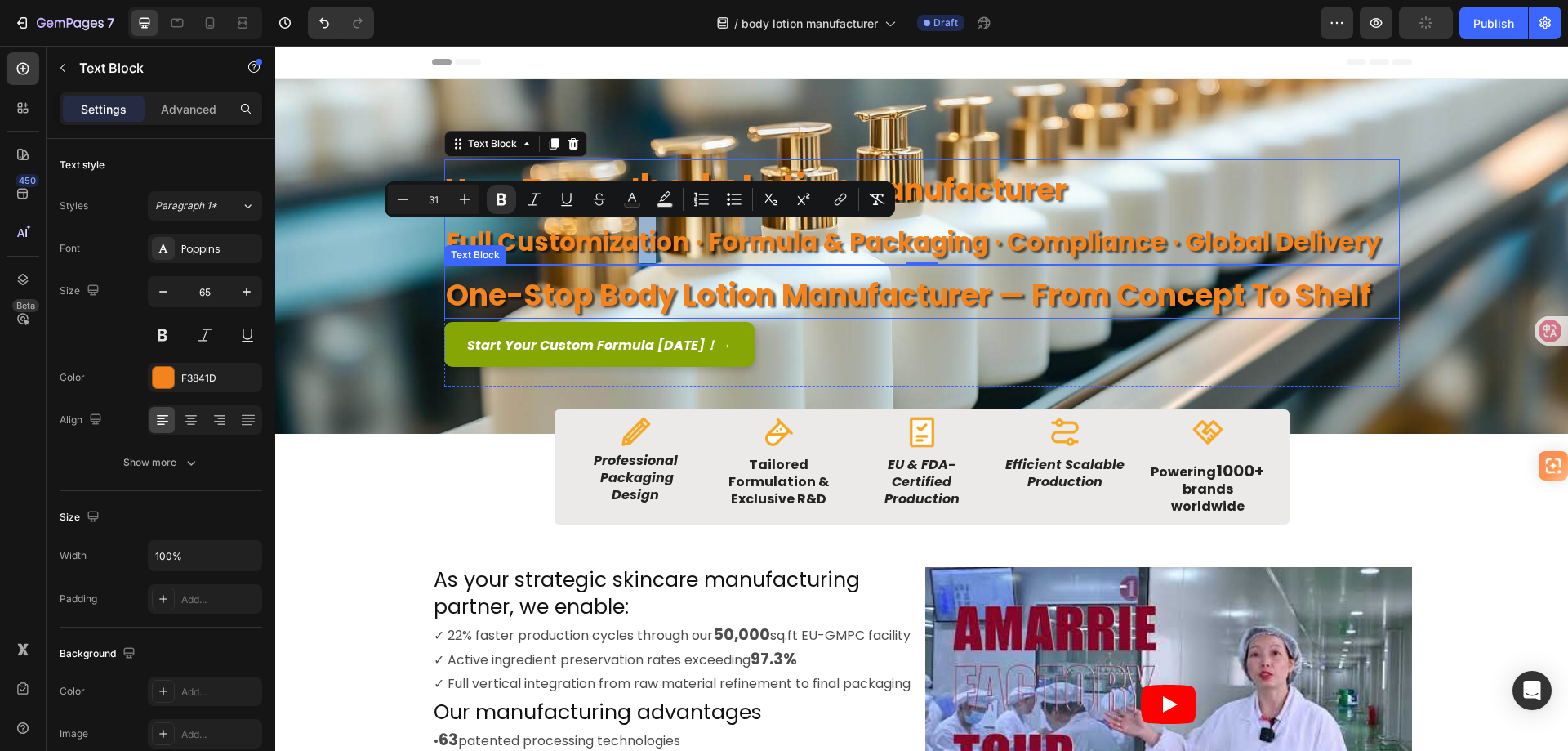
click at [614, 289] on strong "One-Stop body lotion manufacturer — From Concept to Shelf" at bounding box center [908, 295] width 925 height 42
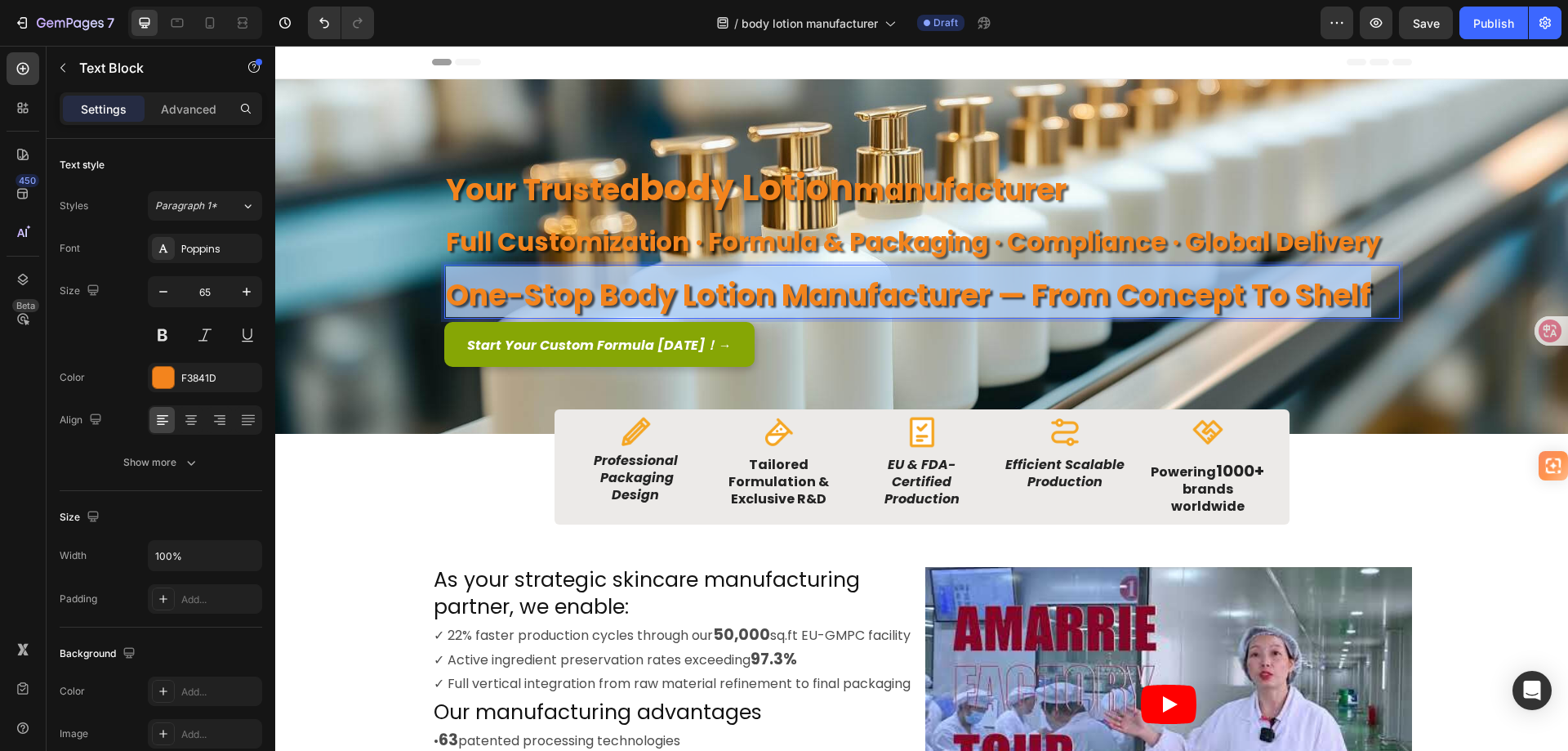
drag, startPoint x: 1367, startPoint y: 291, endPoint x: 451, endPoint y: 297, distance: 916.0
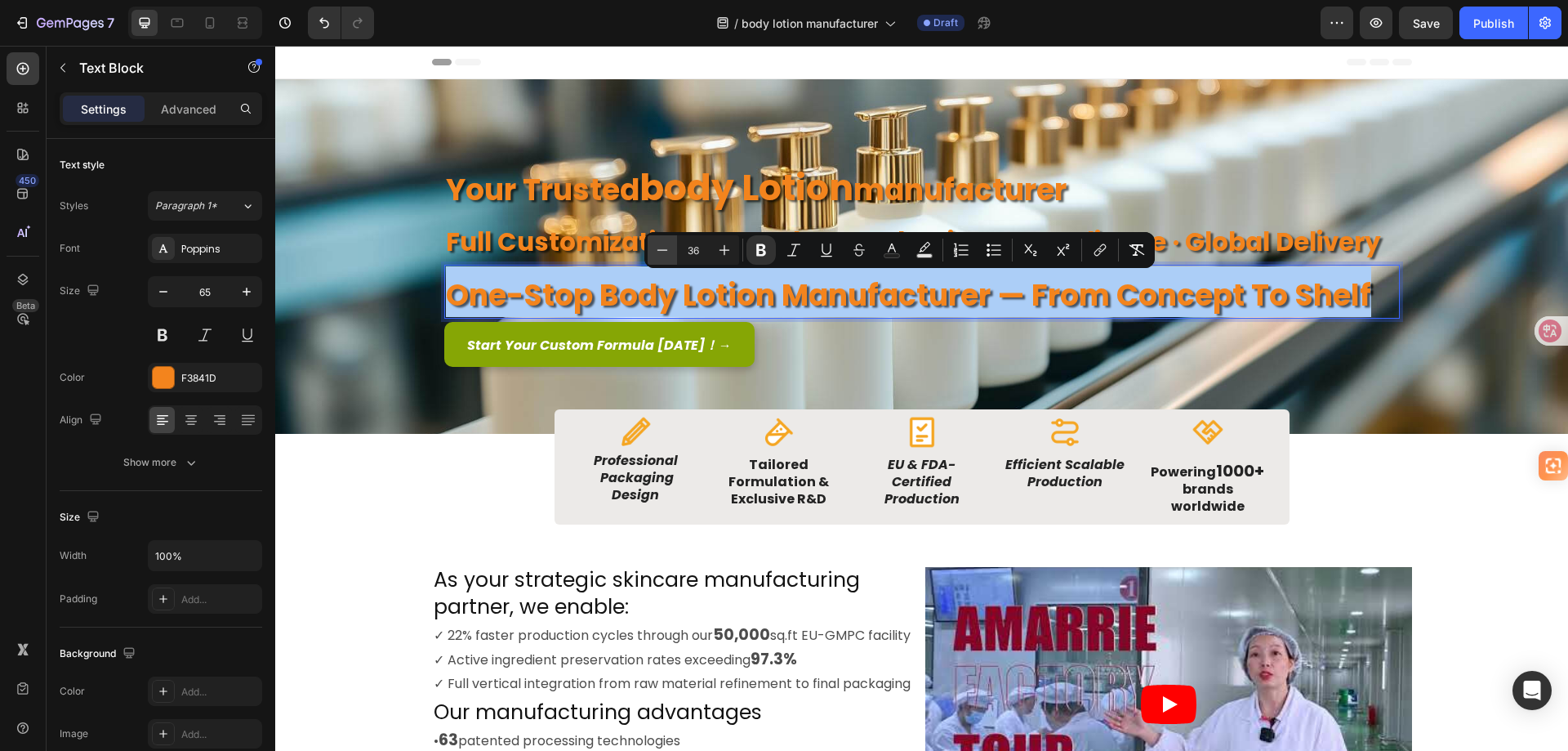
click at [664, 247] on icon "Editor contextual toolbar" at bounding box center [663, 250] width 16 height 16
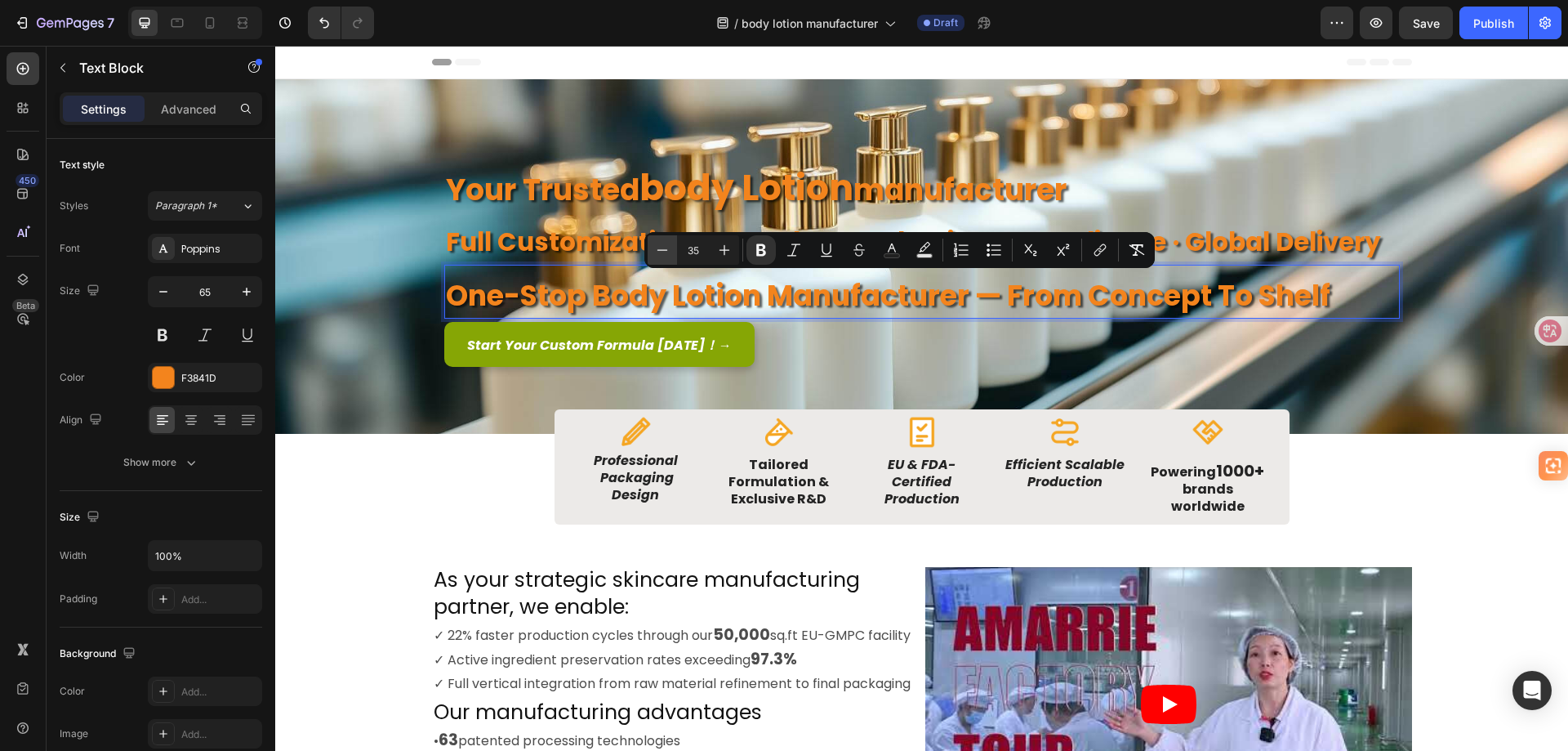
click at [664, 247] on icon "Editor contextual toolbar" at bounding box center [663, 250] width 16 height 16
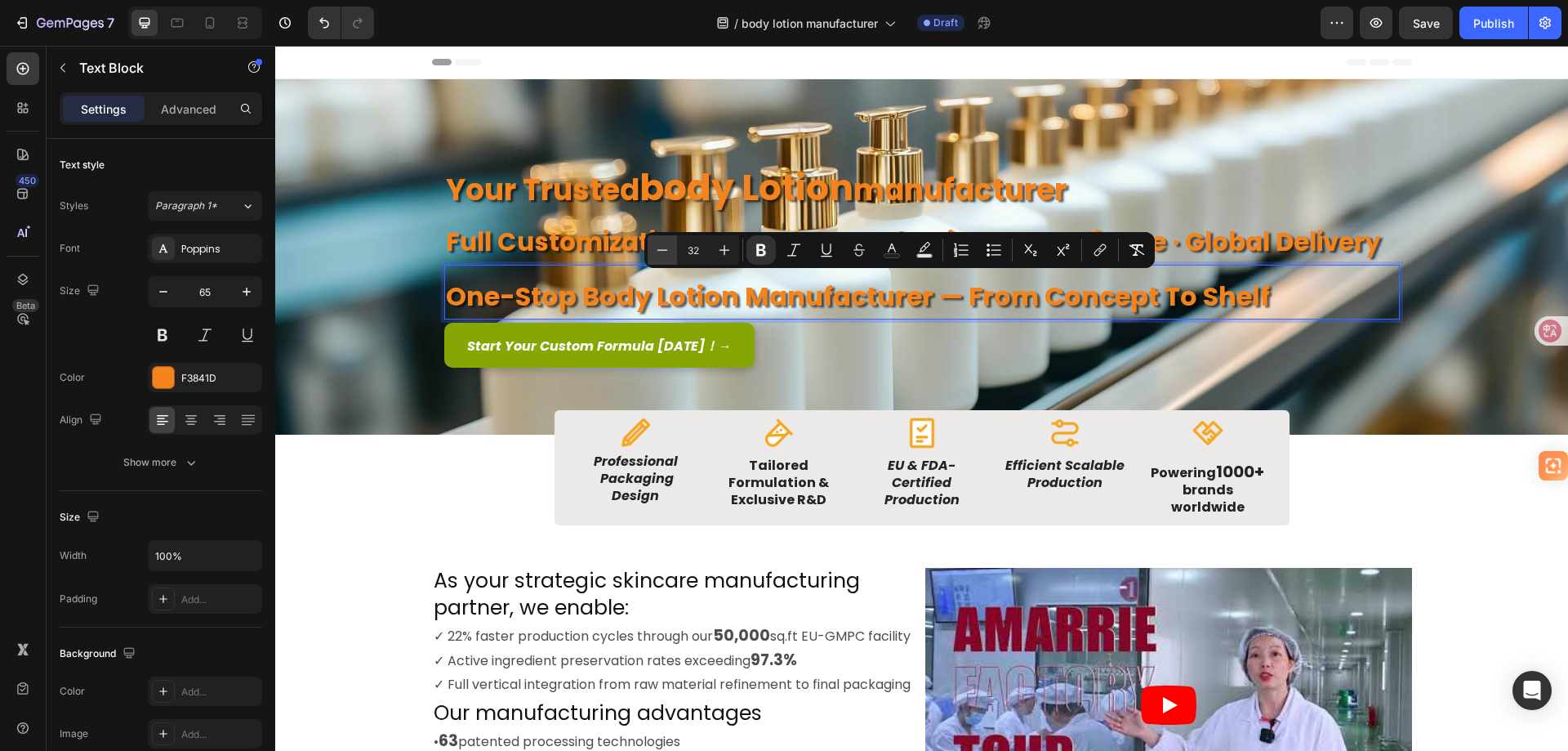
click at [664, 247] on icon "Editor contextual toolbar" at bounding box center [663, 250] width 16 height 16
click at [661, 246] on icon "Editor contextual toolbar" at bounding box center [663, 250] width 16 height 16
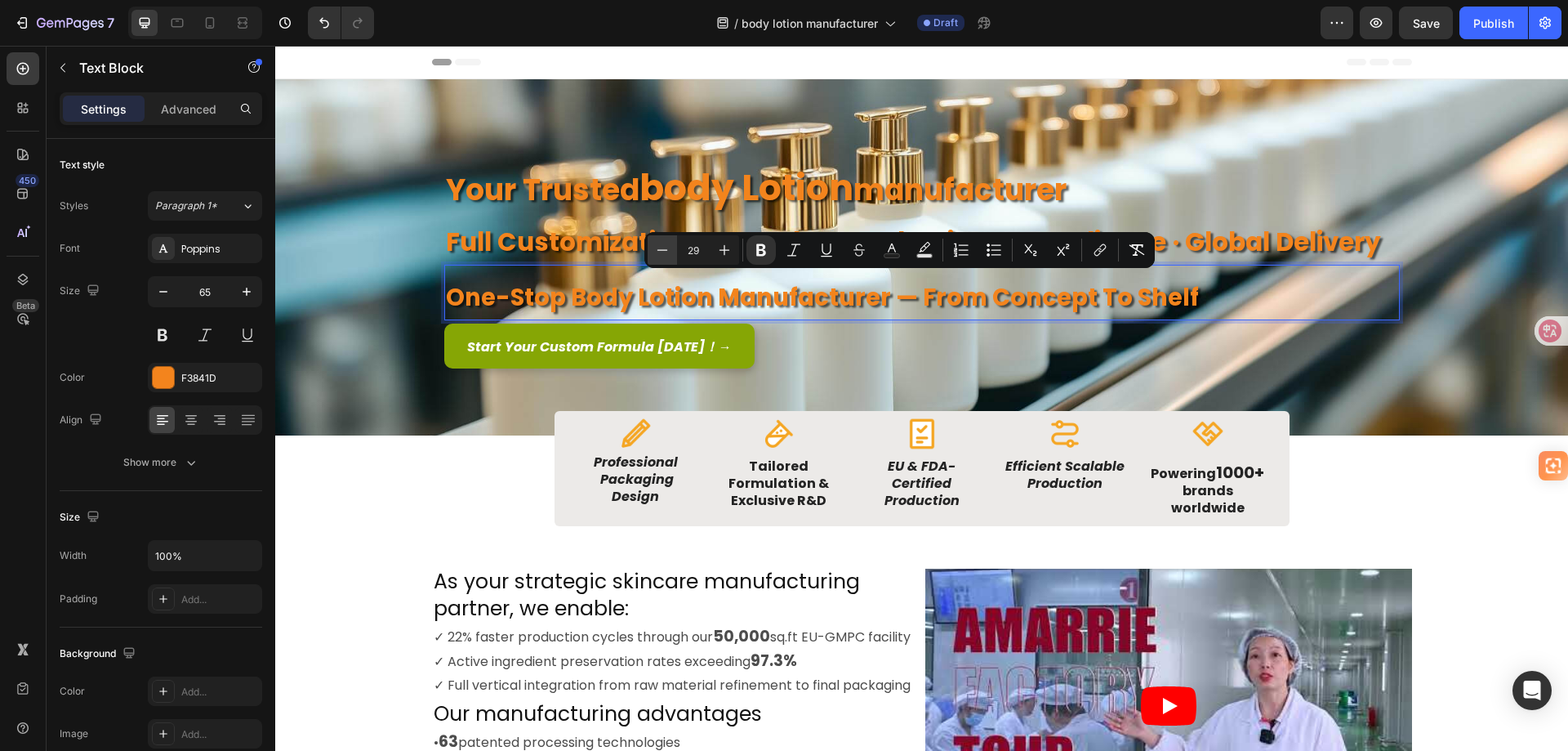
click at [661, 246] on icon "Editor contextual toolbar" at bounding box center [663, 250] width 16 height 16
type input "27"
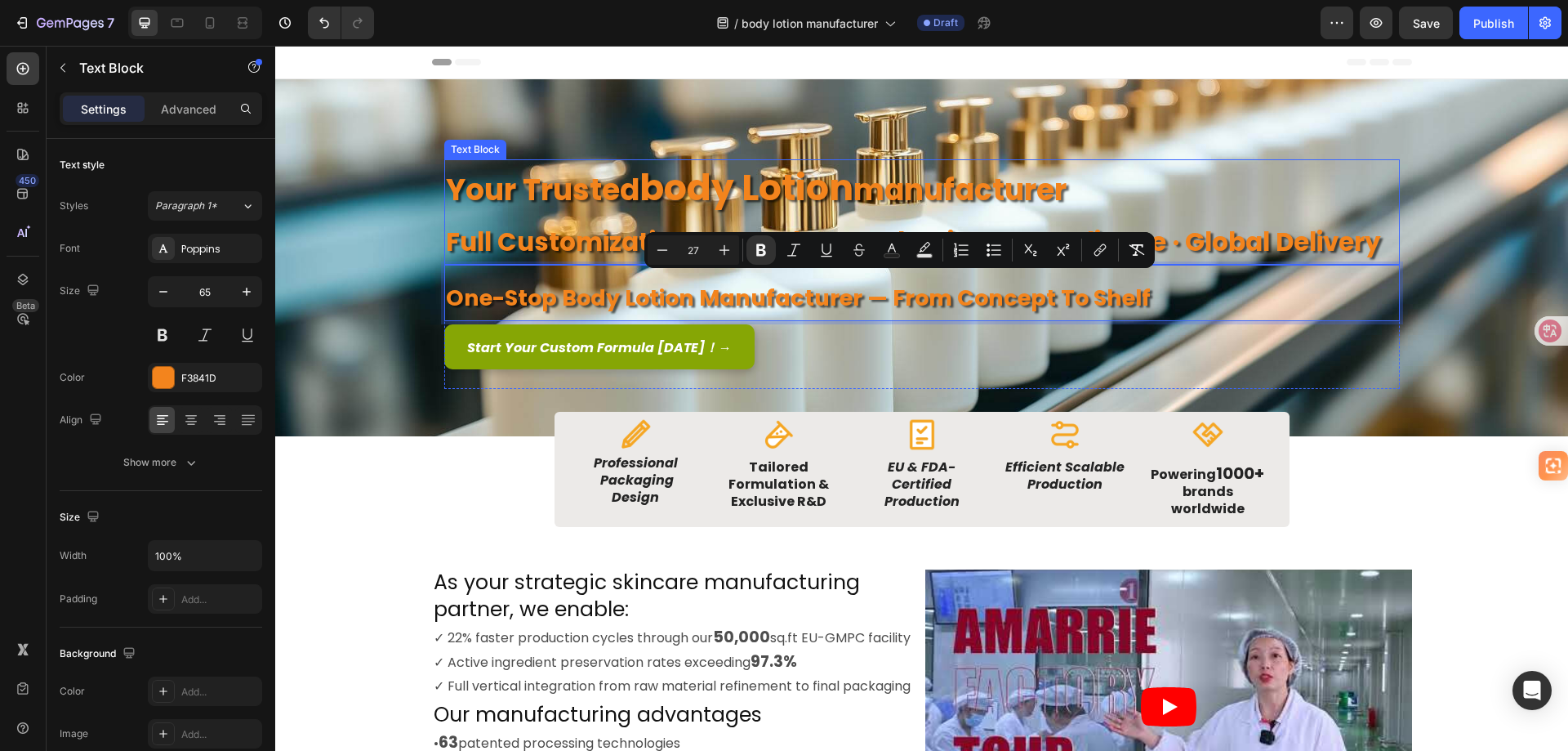
click at [493, 240] on strong "full customization · formula & packaging · compliance · global delivery" at bounding box center [913, 242] width 935 height 36
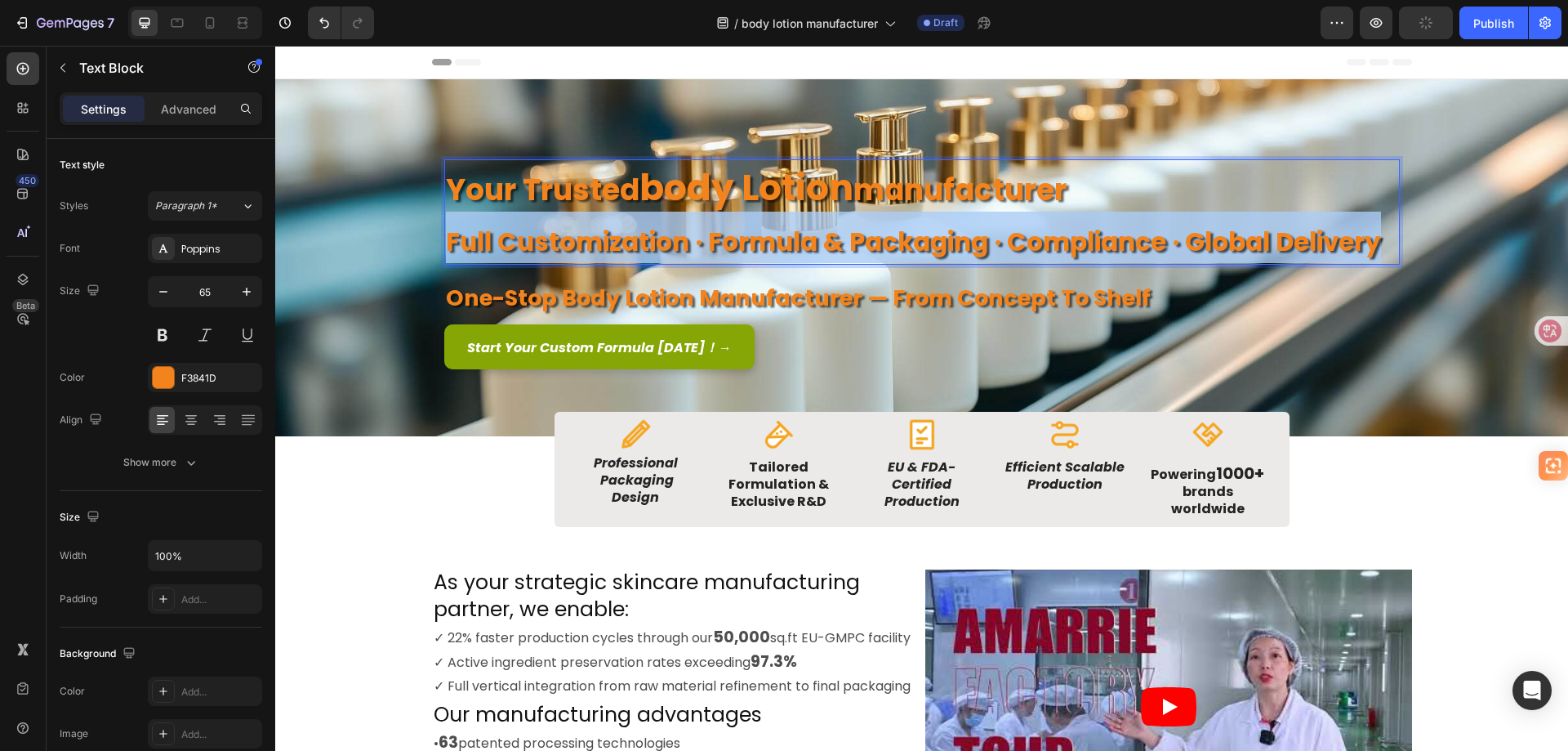
drag, startPoint x: 1377, startPoint y: 245, endPoint x: 443, endPoint y: 245, distance: 934.0
click at [446, 245] on p "full customization · formula & packaging · compliance · global delivery" at bounding box center [922, 237] width 952 height 52
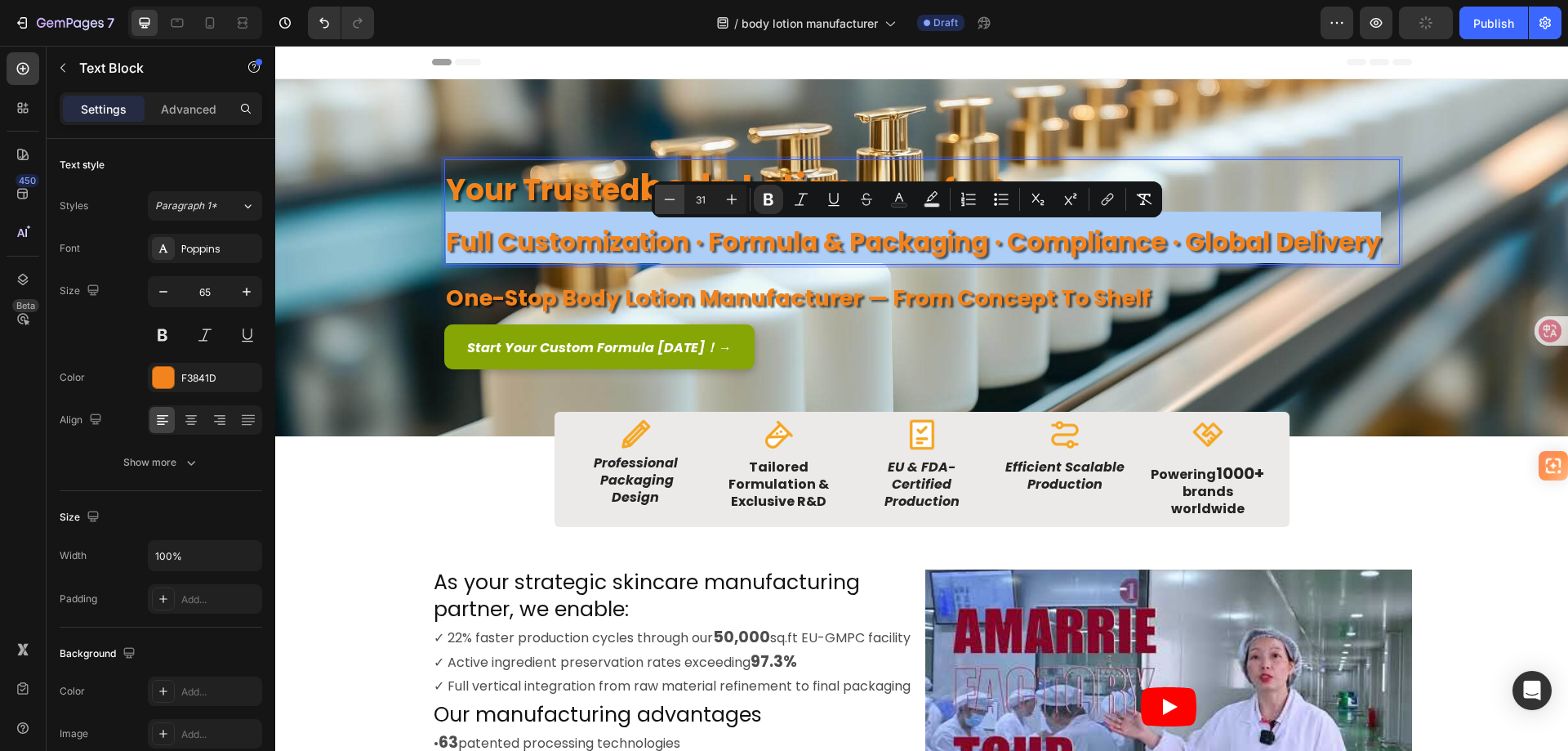
click at [671, 196] on icon "Editor contextual toolbar" at bounding box center [670, 200] width 16 height 16
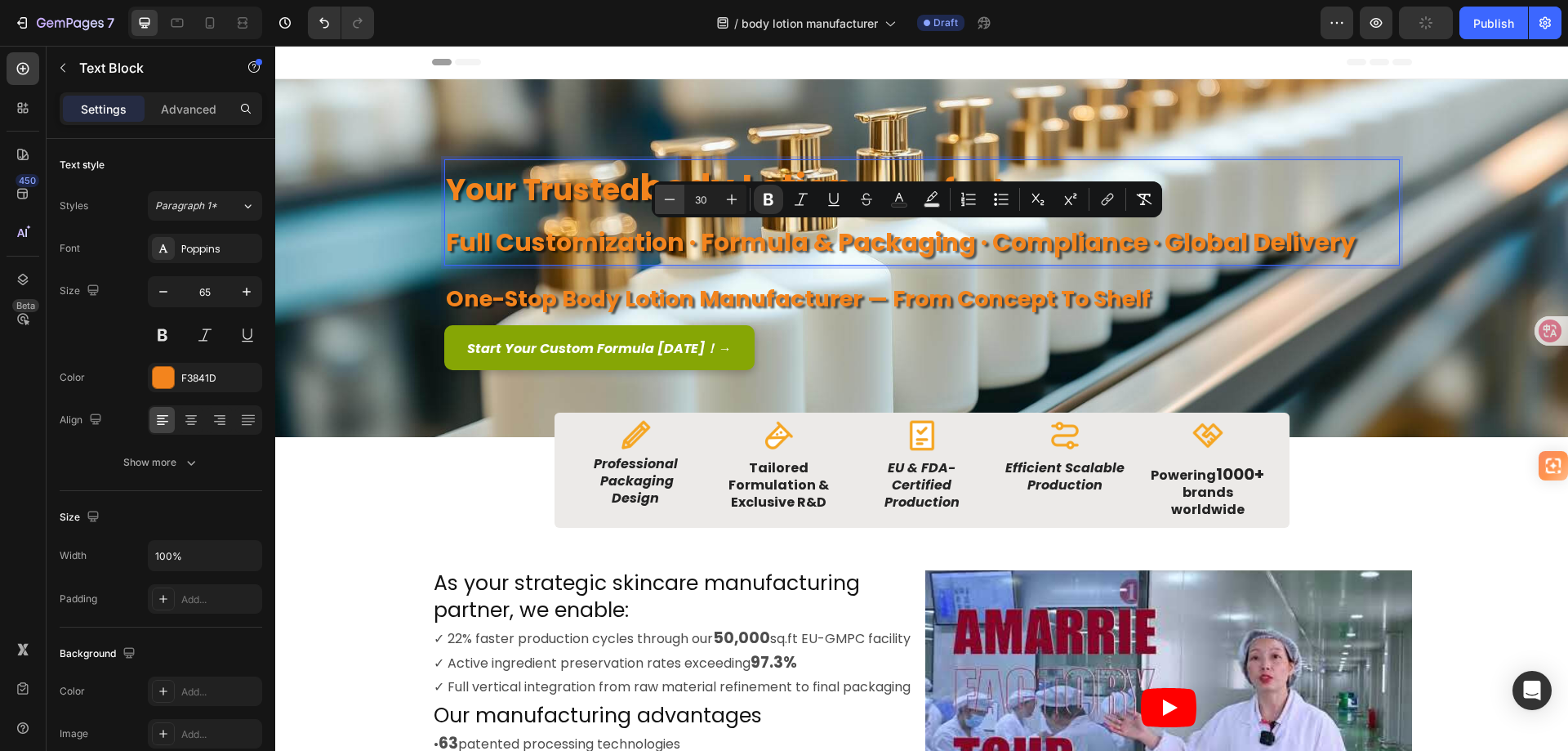
click at [671, 196] on icon "Editor contextual toolbar" at bounding box center [670, 200] width 16 height 16
type input "27"
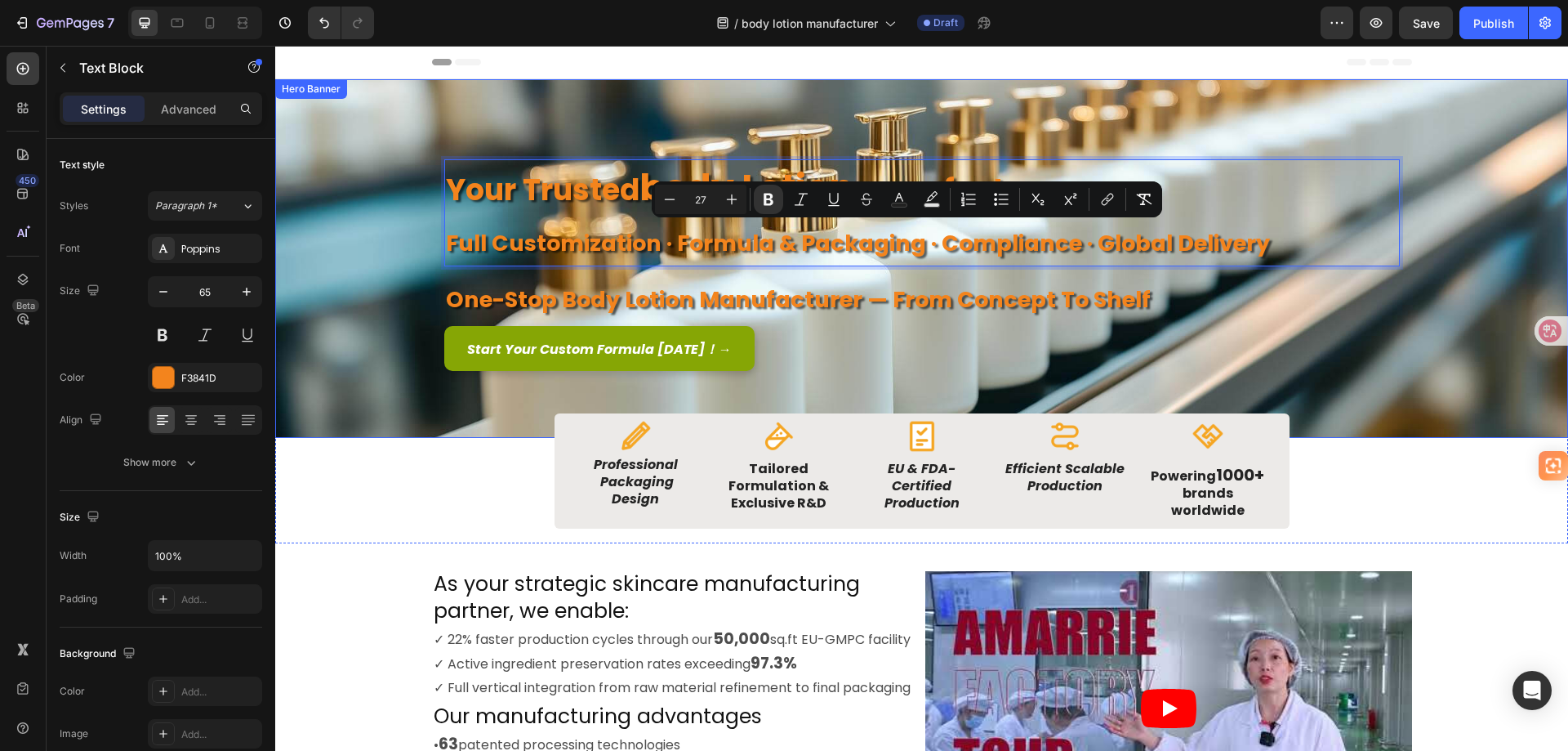
click at [1449, 232] on div "Background Image" at bounding box center [922, 258] width 1293 height 359
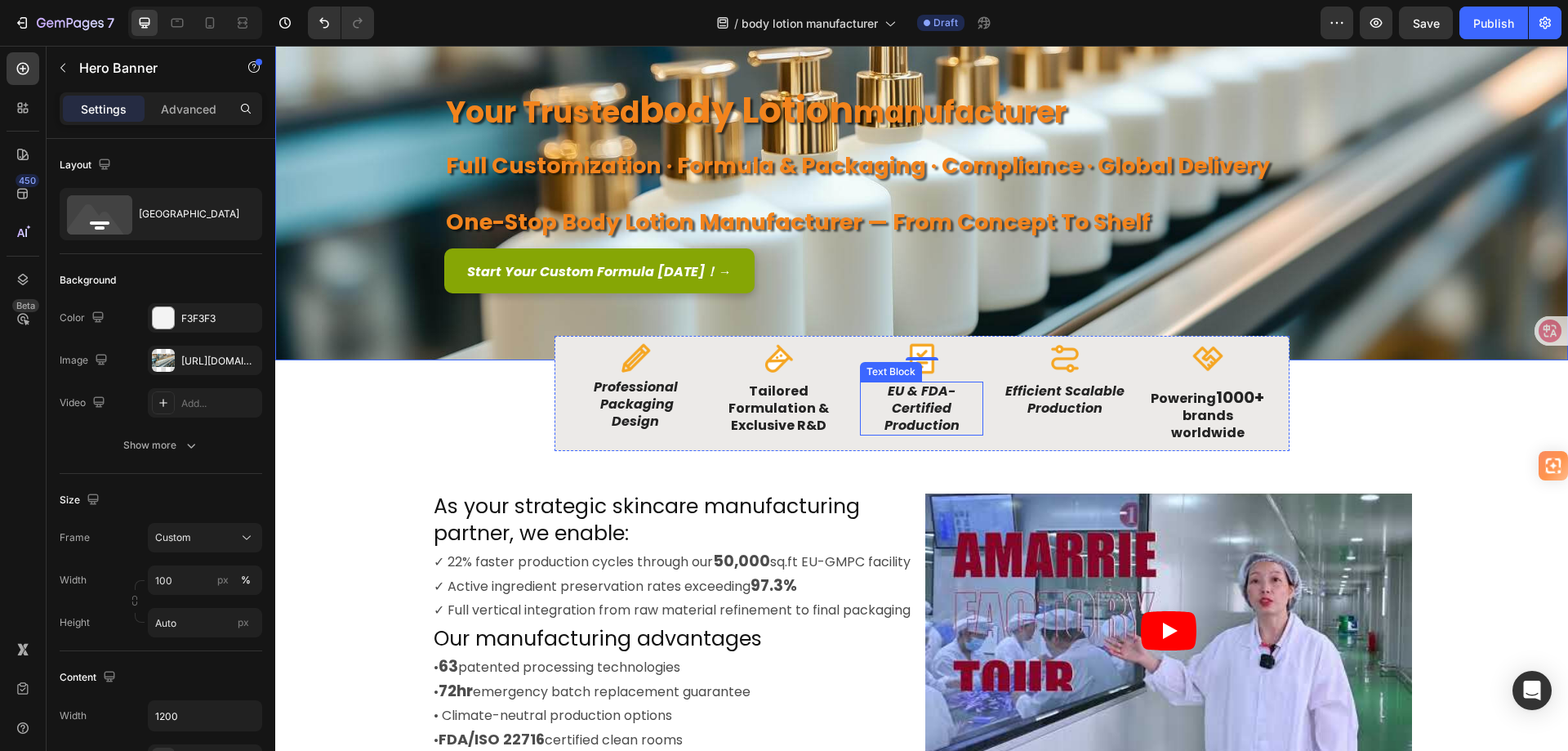
scroll to position [82, 0]
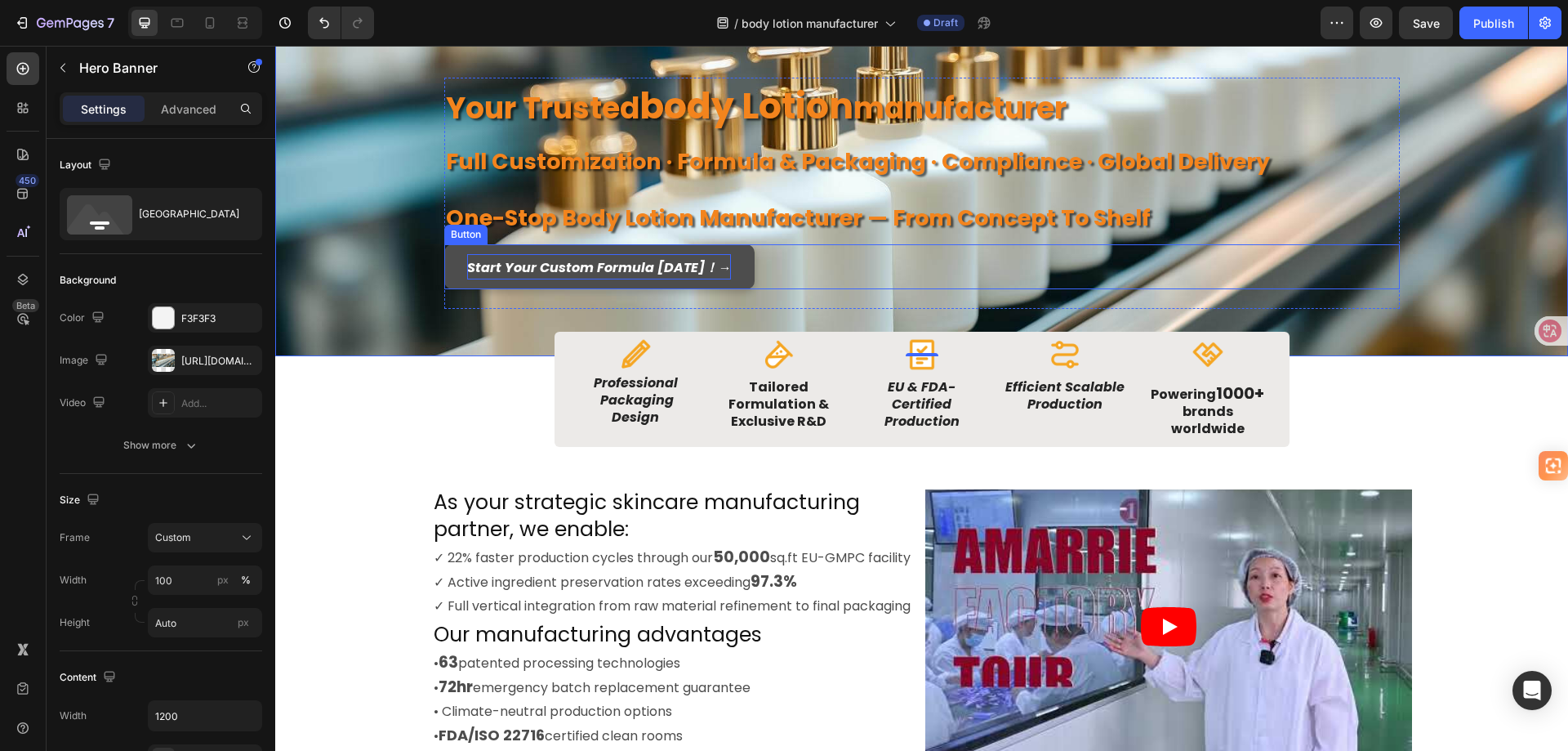
click at [610, 263] on icon "Start Your Custom Formula Today！ →" at bounding box center [599, 267] width 264 height 19
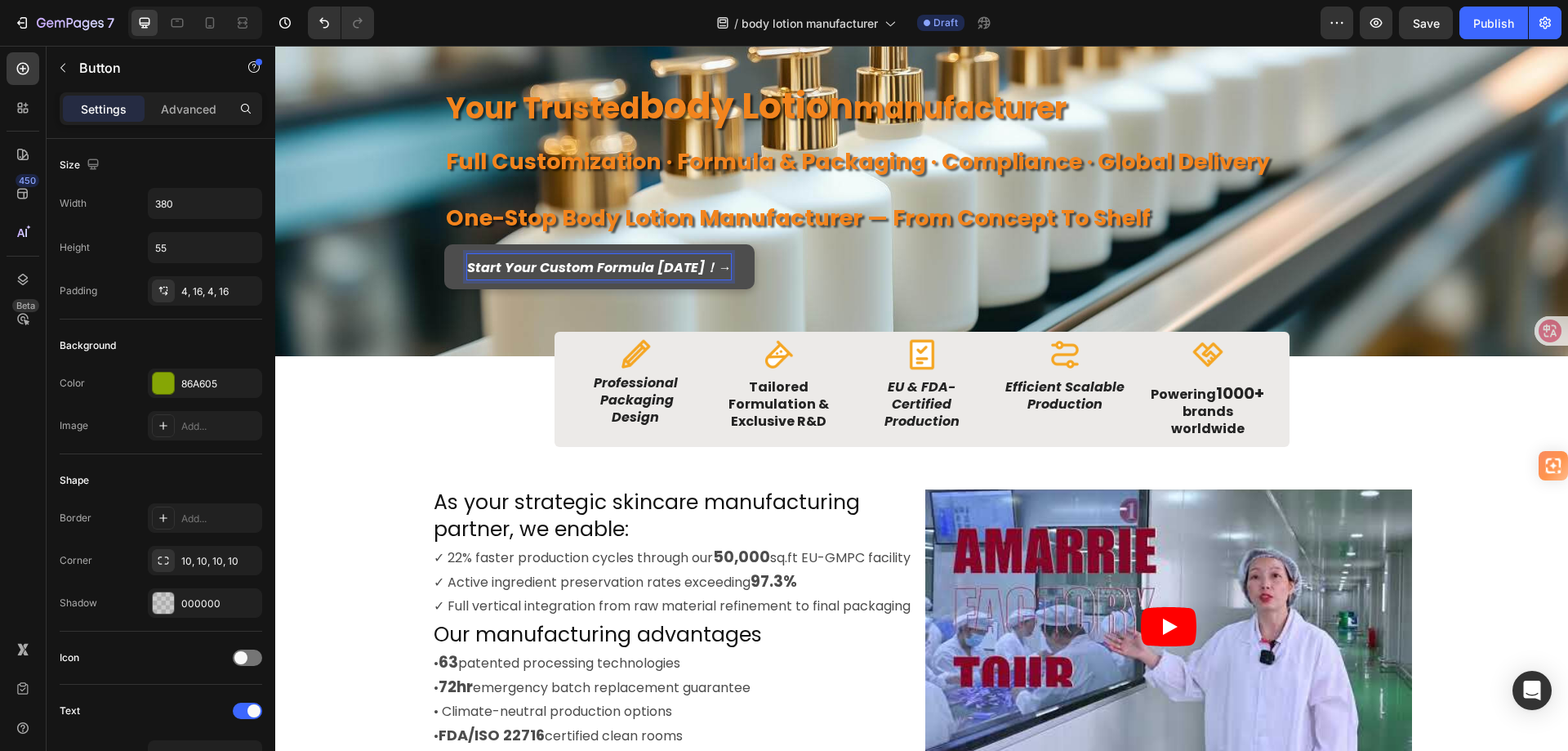
click at [695, 268] on icon "Start Your Custom Formula Today！ →" at bounding box center [599, 267] width 264 height 19
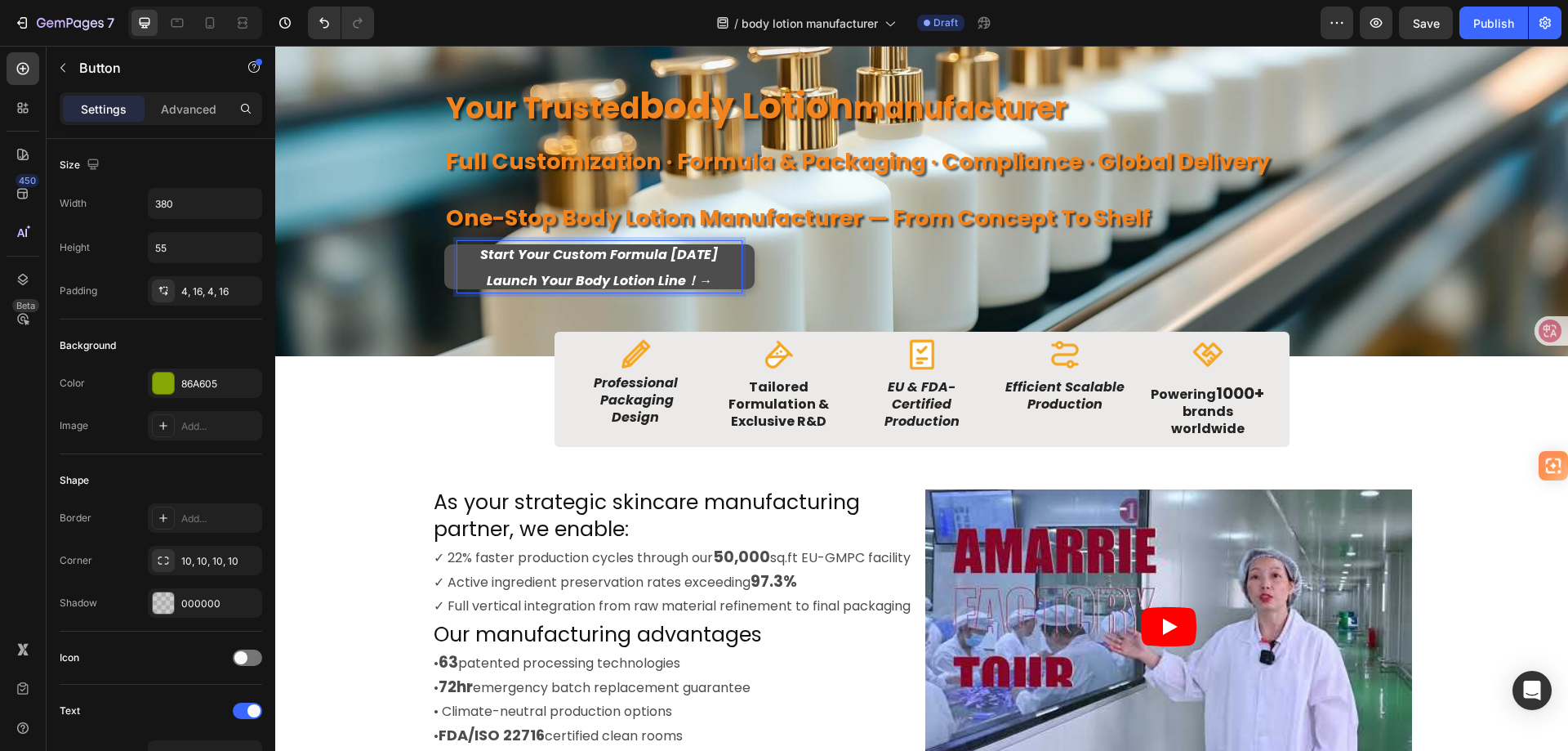
scroll to position [69, 0]
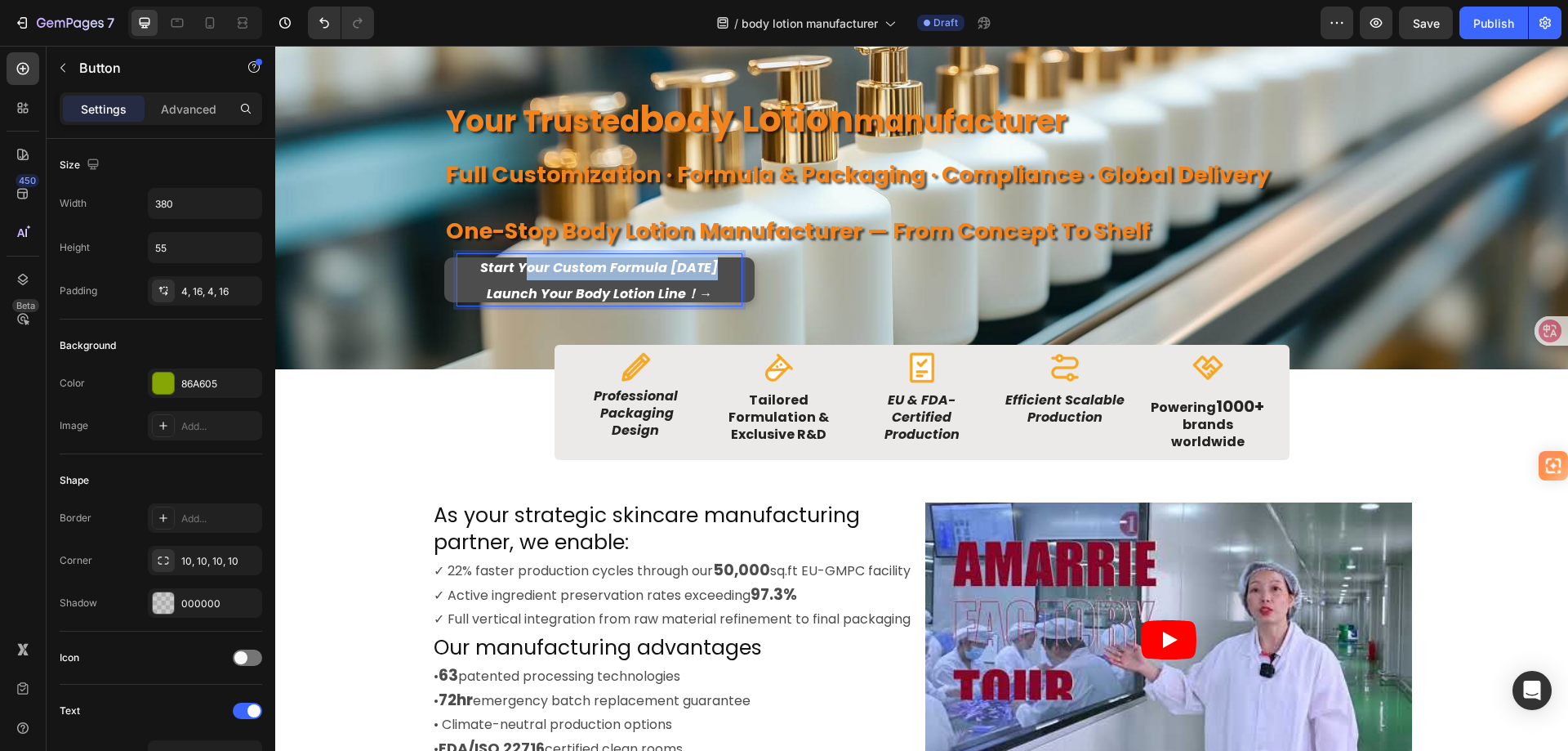
drag, startPoint x: 686, startPoint y: 267, endPoint x: 500, endPoint y: 263, distance: 186.0
click at [500, 263] on icon "Start Your Custom Formula Today Launch Your Body Lotion Line！ →" at bounding box center [599, 280] width 238 height 44
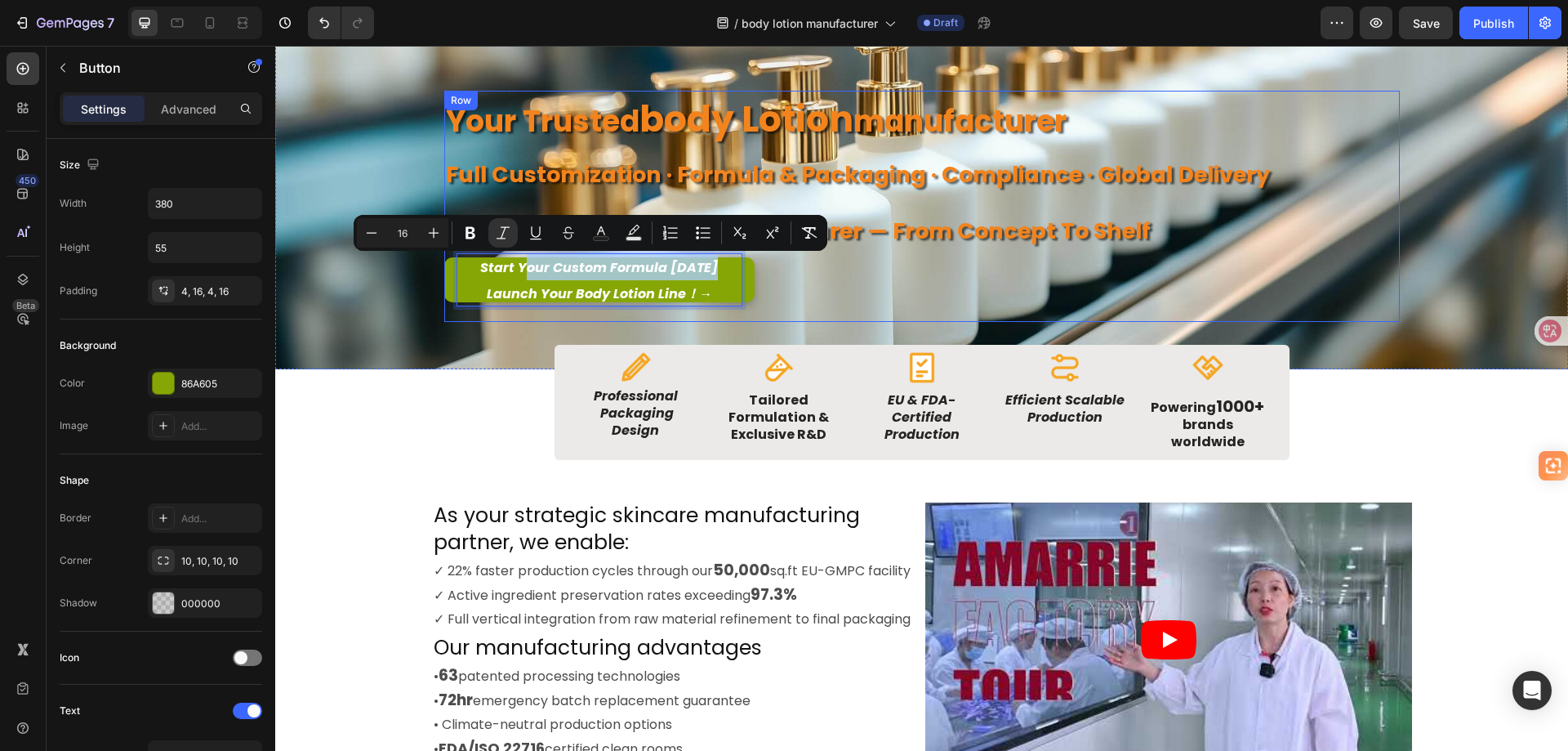
scroll to position [82, 0]
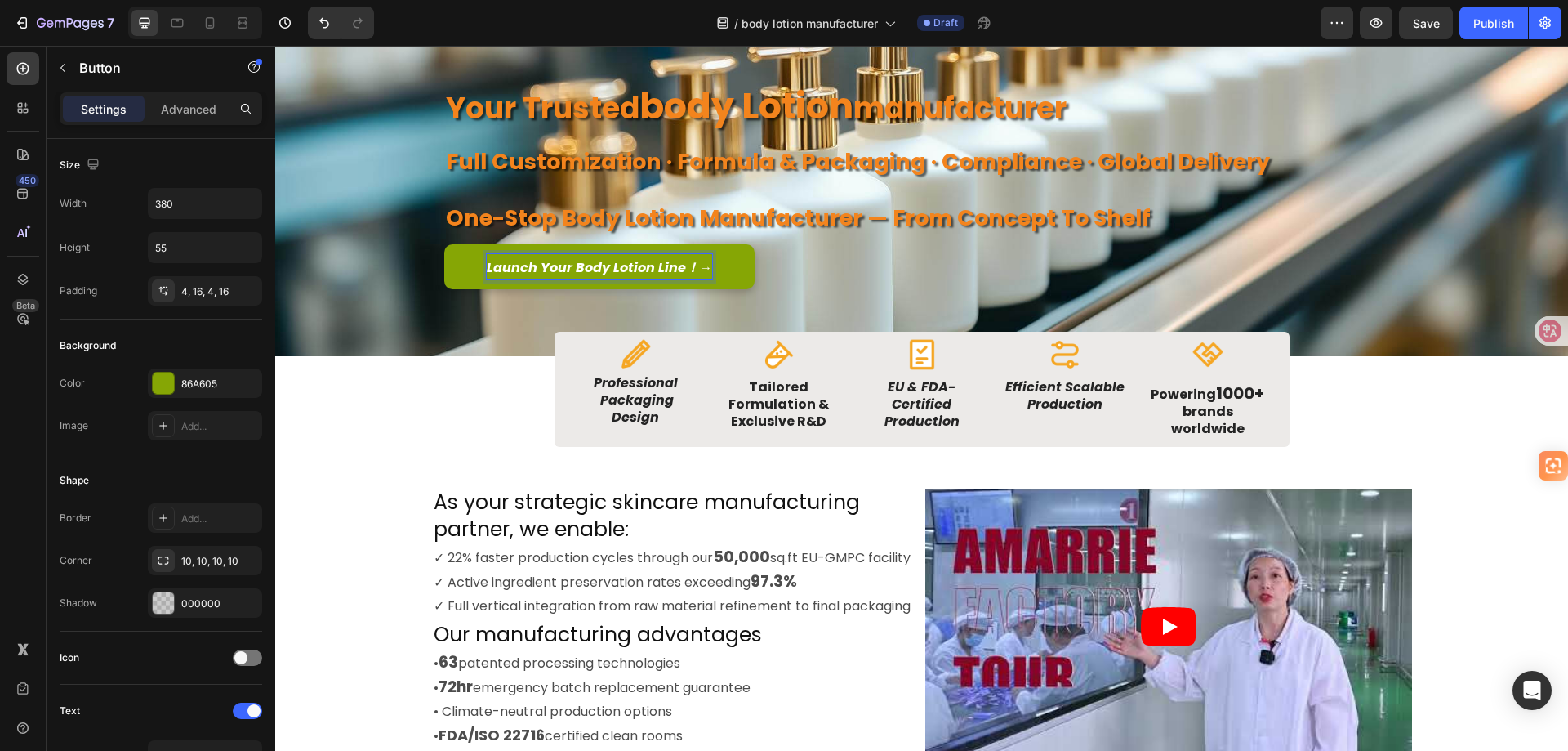
click at [1233, 272] on div "Launch Your Body Lotion Line！ → Button 24" at bounding box center [922, 266] width 956 height 44
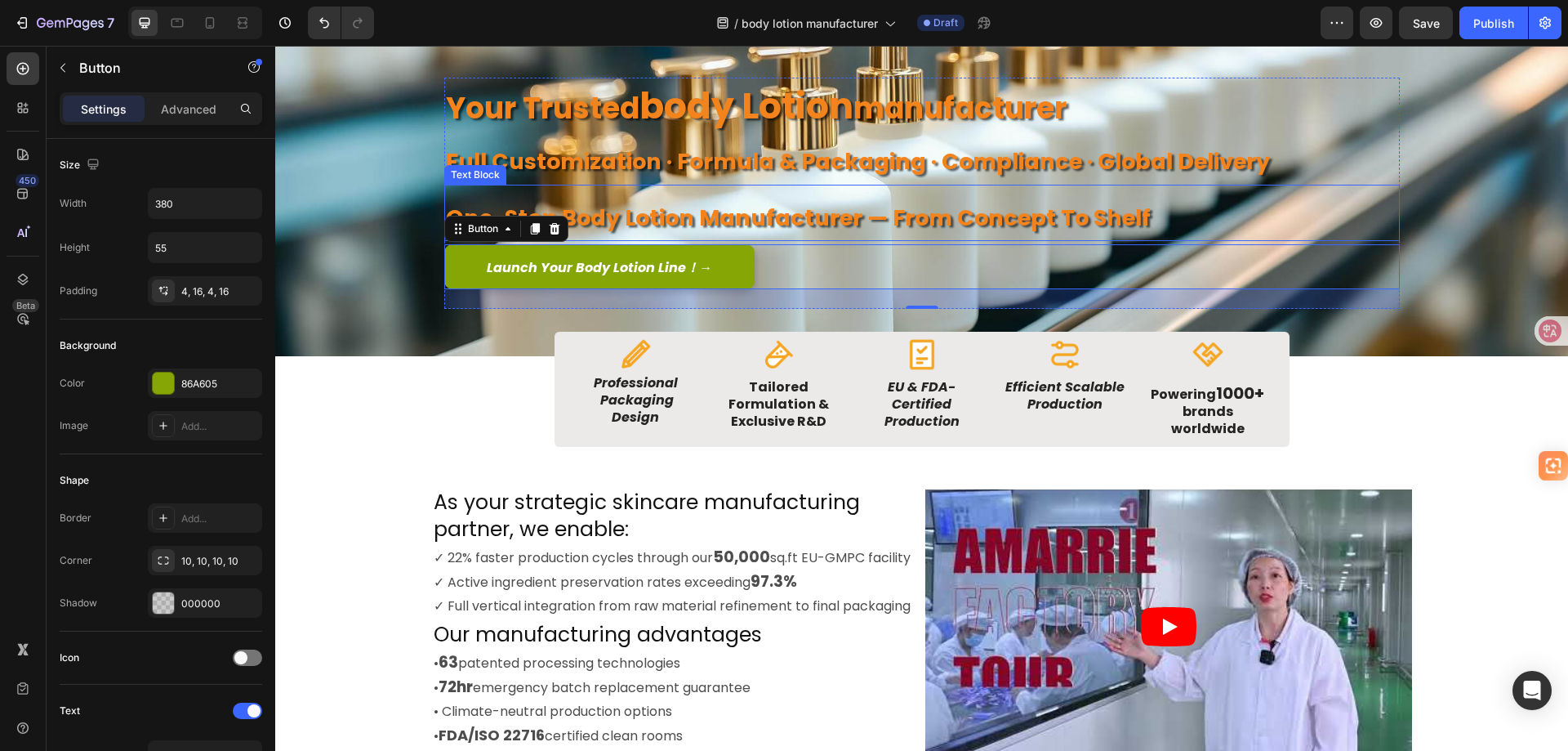
click at [1156, 212] on p "One-Stop body lotion manufacturer — From Concept to Shelf" at bounding box center [922, 212] width 952 height 53
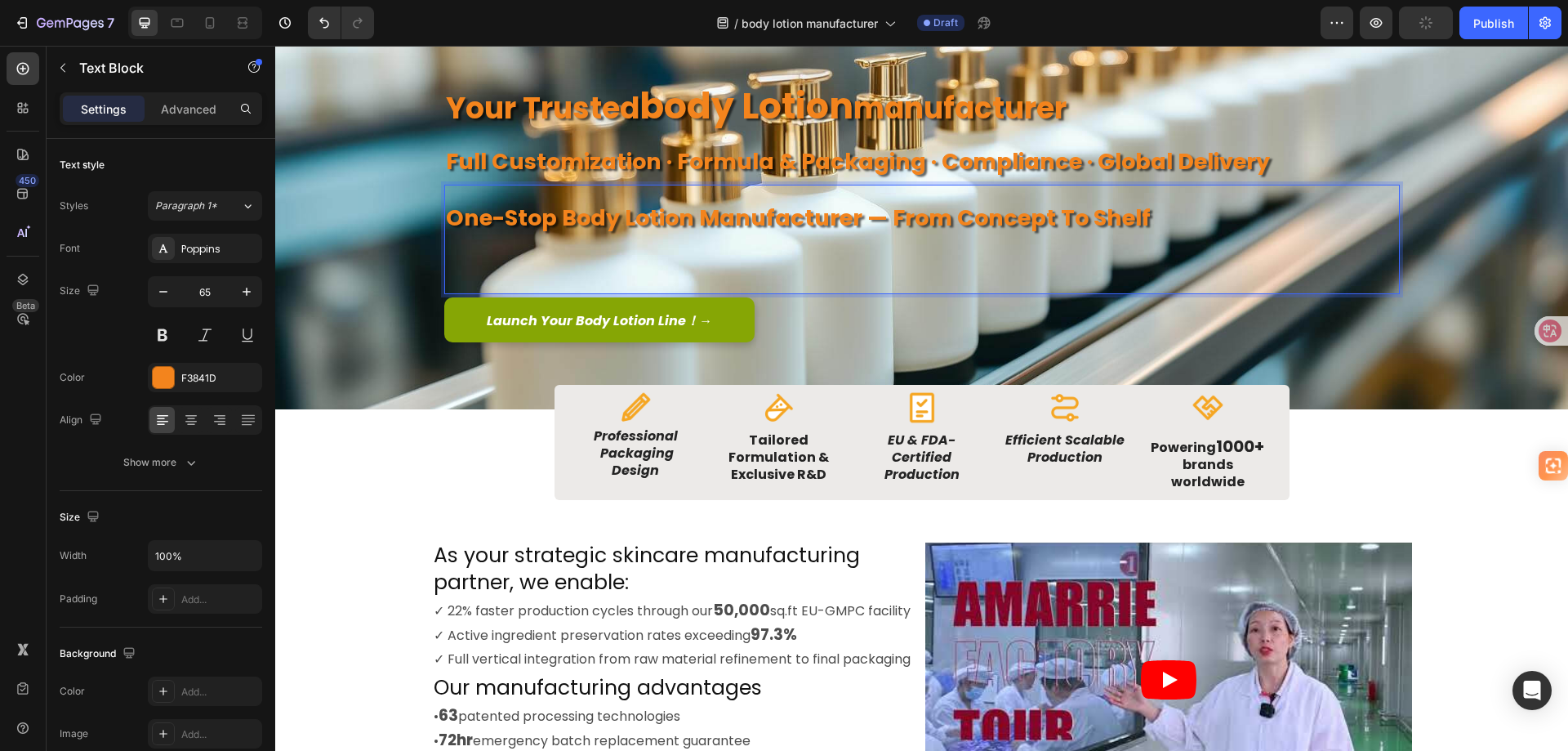
click at [900, 245] on p "Rich Text Editor. Editing area: main" at bounding box center [922, 266] width 952 height 53
click at [1140, 219] on p "One-Stop body lotion manufacturer — From Concept to Shelf" at bounding box center [922, 212] width 952 height 53
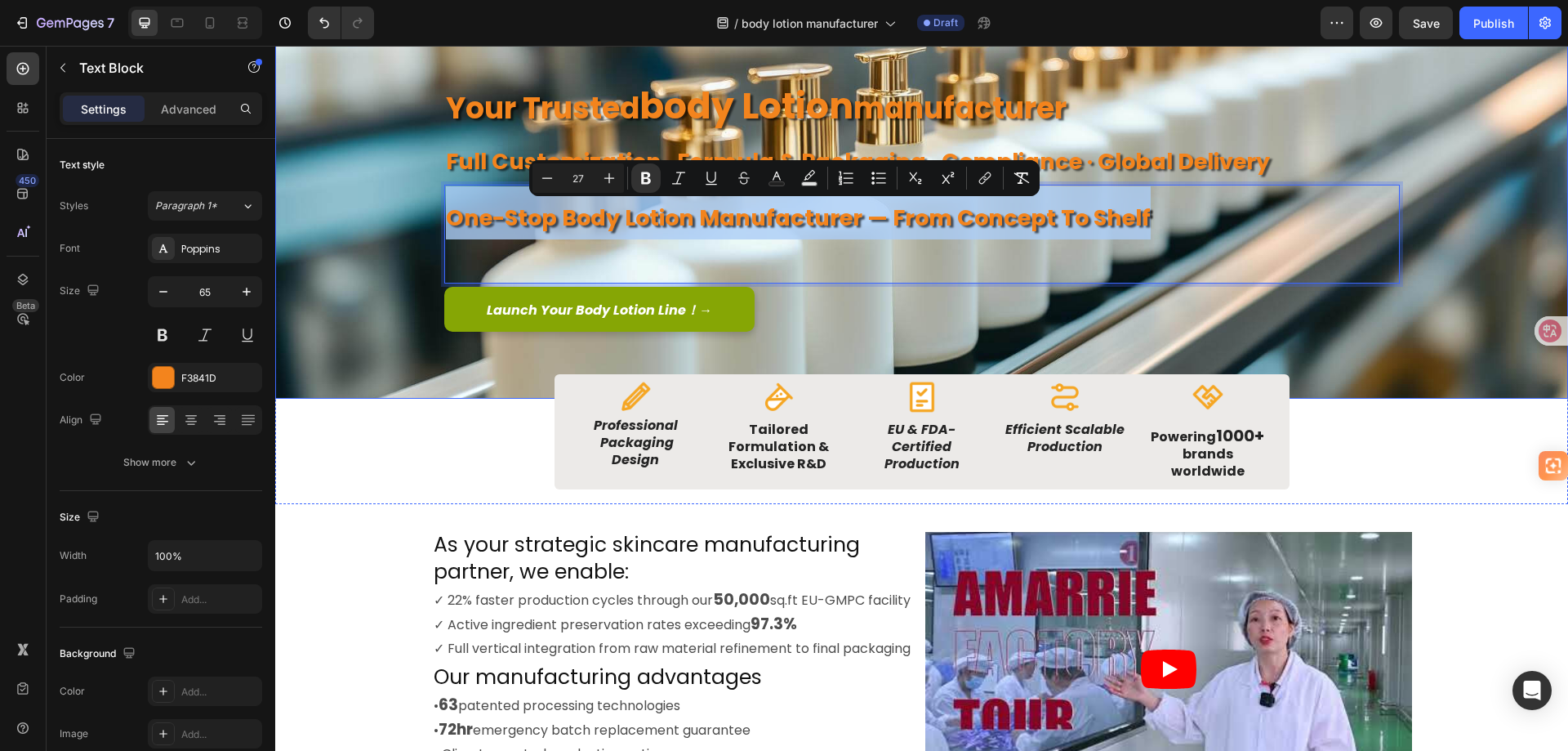
drag, startPoint x: 1138, startPoint y: 211, endPoint x: 437, endPoint y: 204, distance: 701.0
click at [437, 204] on div "Image Image Free shipping Text Block from The States Text Block Advanced List I…" at bounding box center [922, 198] width 981 height 401
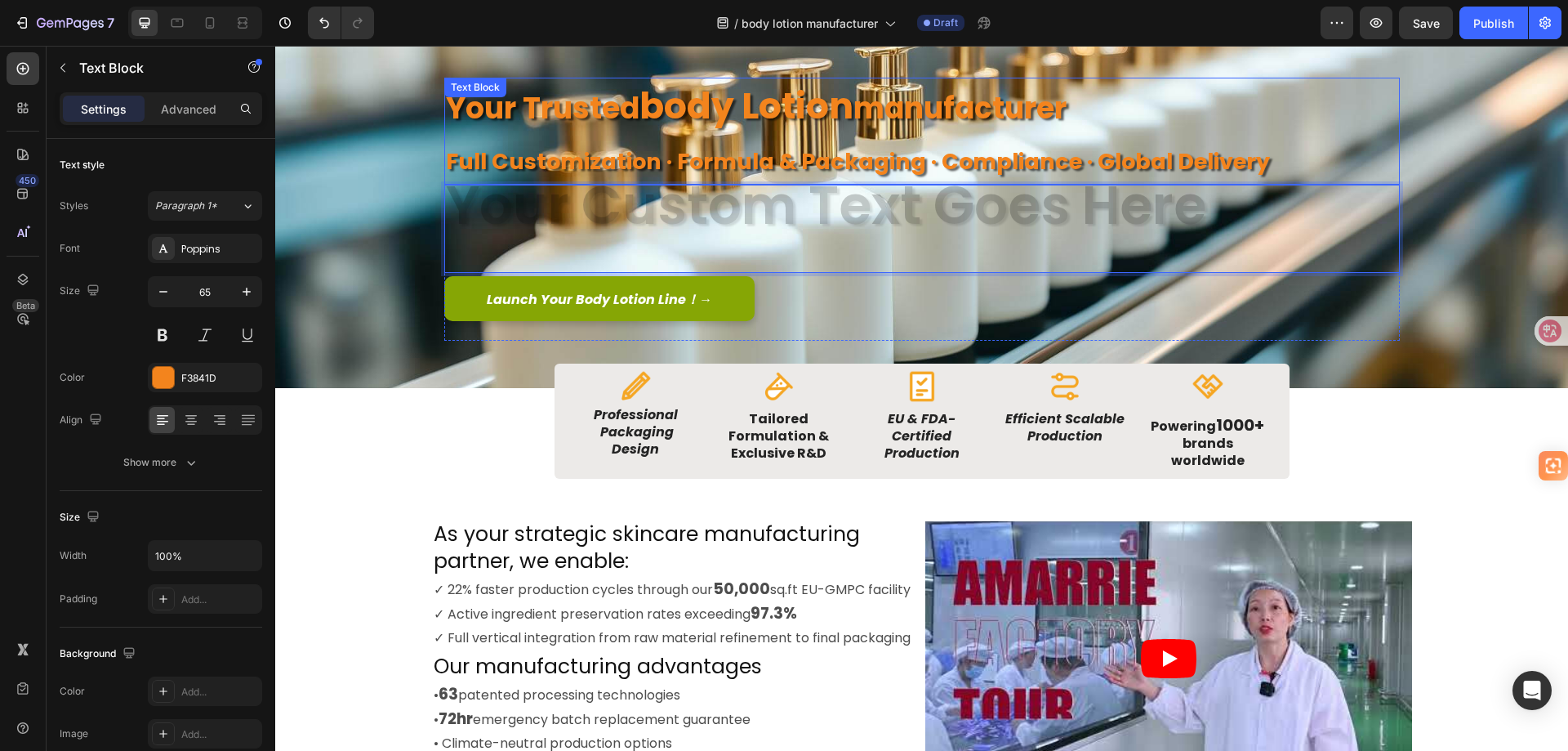
click at [1267, 160] on p "full customization · formula & packaging · compliance · global delivery" at bounding box center [922, 156] width 952 height 53
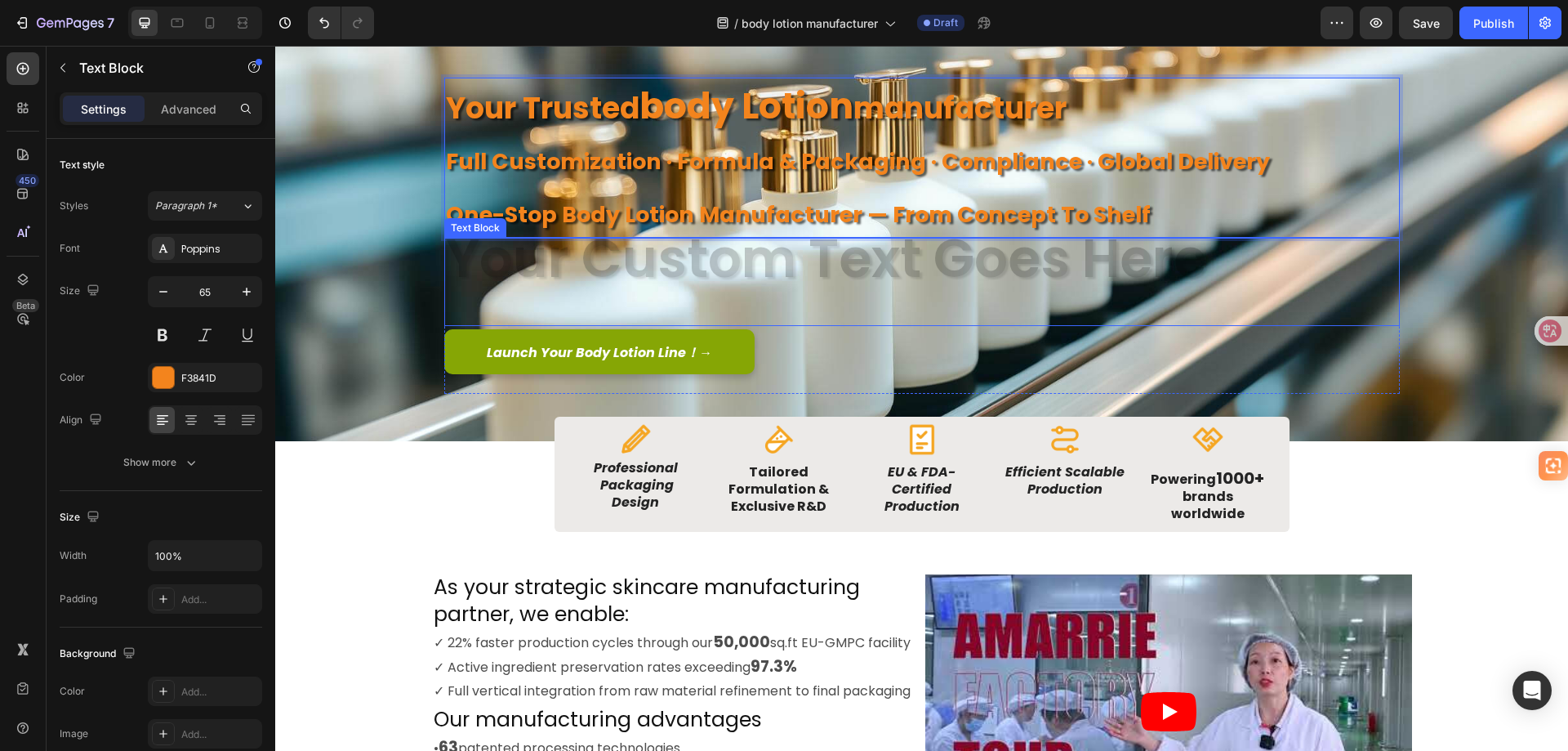
click at [1004, 256] on div "Rich Text Editor. Editing area: main" at bounding box center [922, 282] width 956 height 88
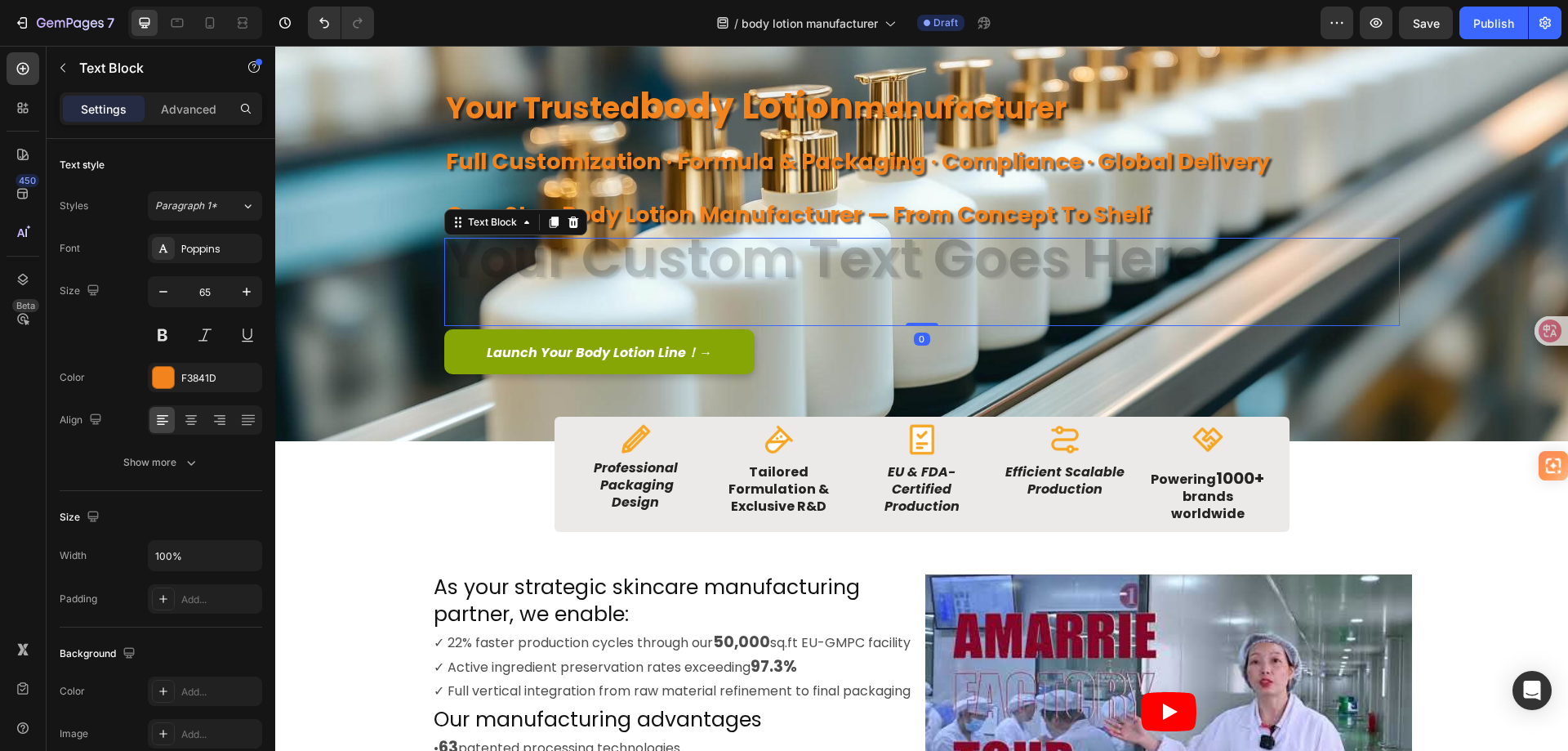
click at [1004, 256] on div "Rich Text Editor. Editing area: main" at bounding box center [922, 282] width 956 height 88
click at [523, 276] on div "Rich Text Editor. Editing area: main" at bounding box center [922, 282] width 956 height 88
click at [387, 296] on div "Background Image" at bounding box center [922, 219] width 1293 height 443
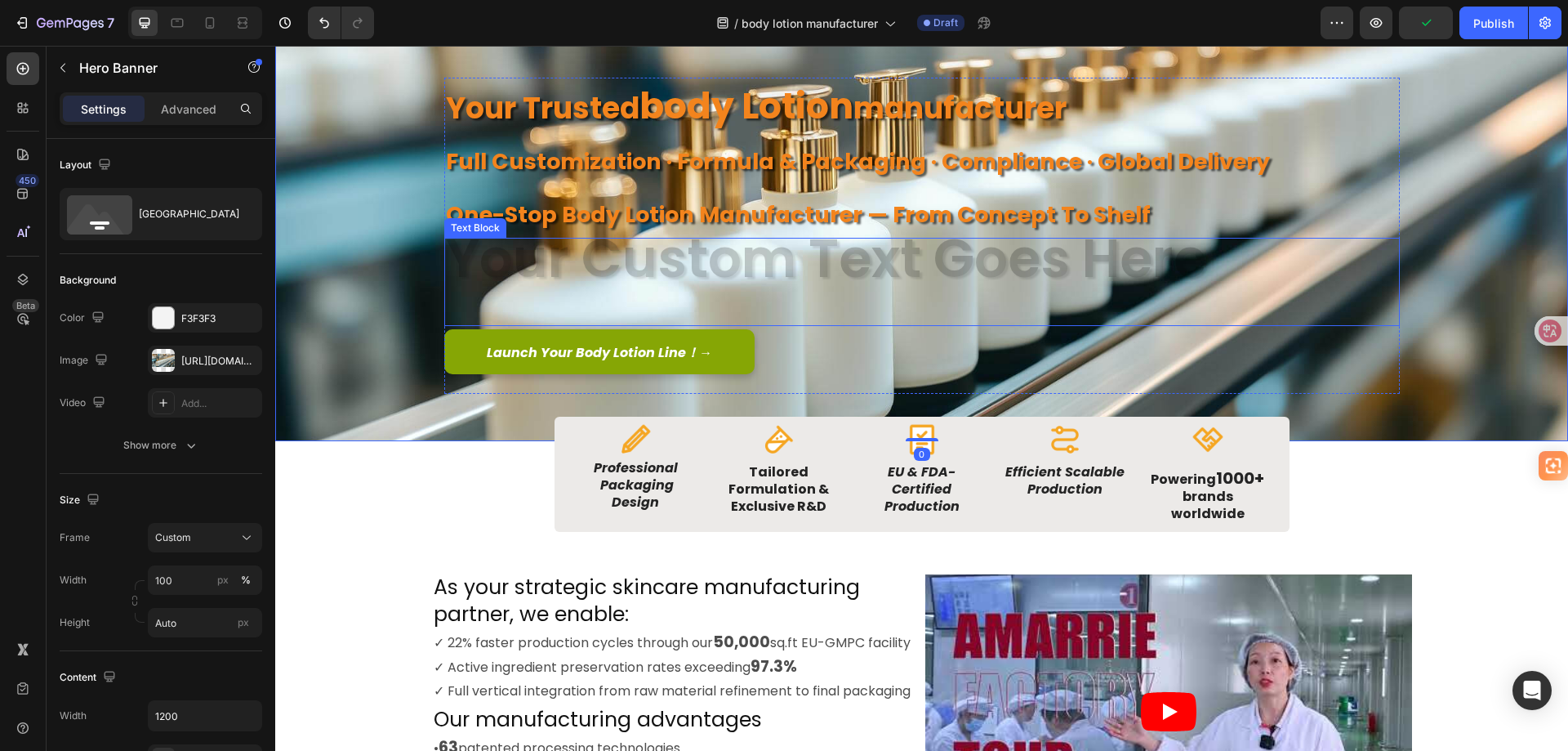
click at [553, 293] on p "Rich Text Editor. Editing area: main" at bounding box center [922, 302] width 952 height 43
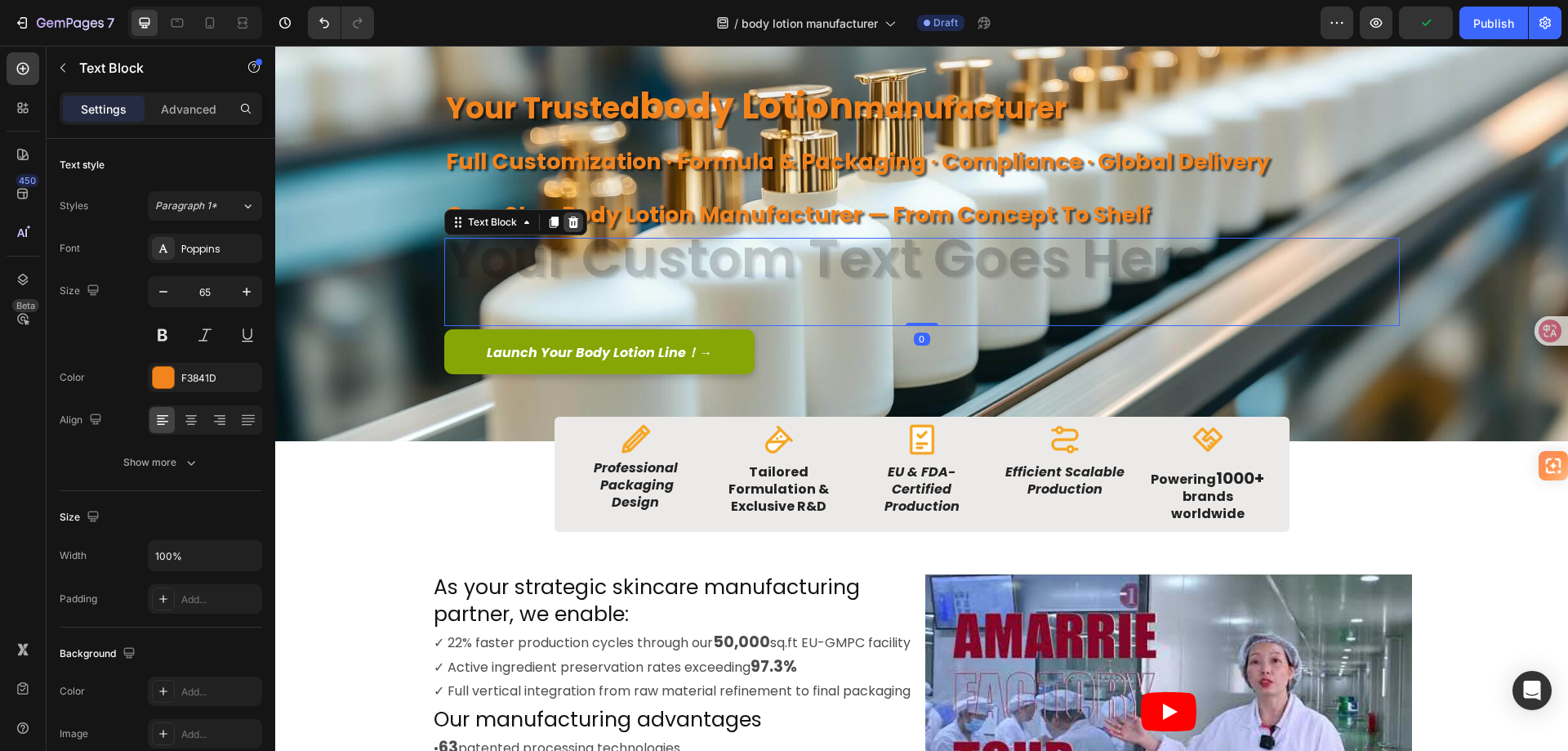
click at [568, 221] on icon at bounding box center [573, 222] width 11 height 12
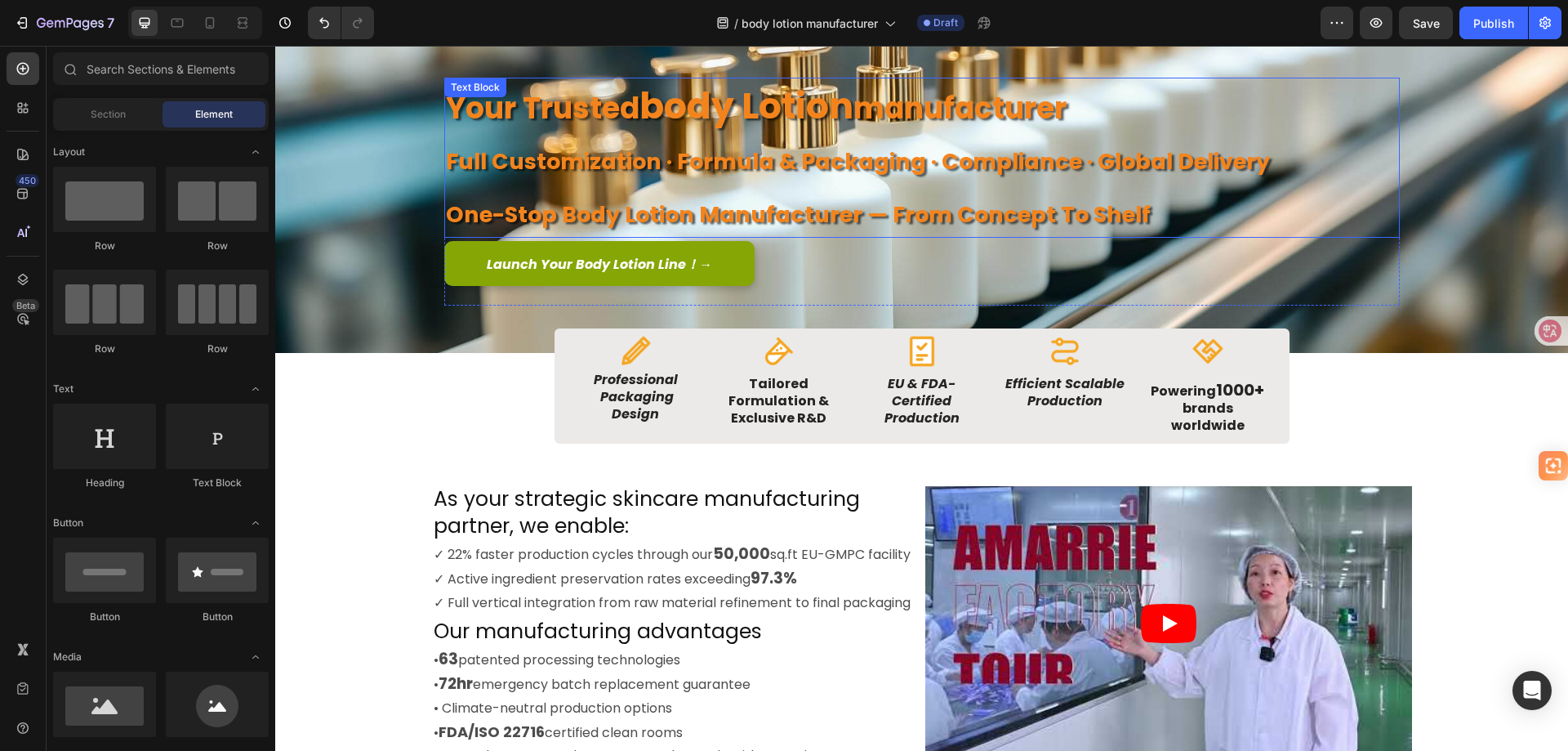
click at [652, 220] on strong "One-Stop body lotion manufacturer — From Concept to Shelf" at bounding box center [798, 214] width 705 height 30
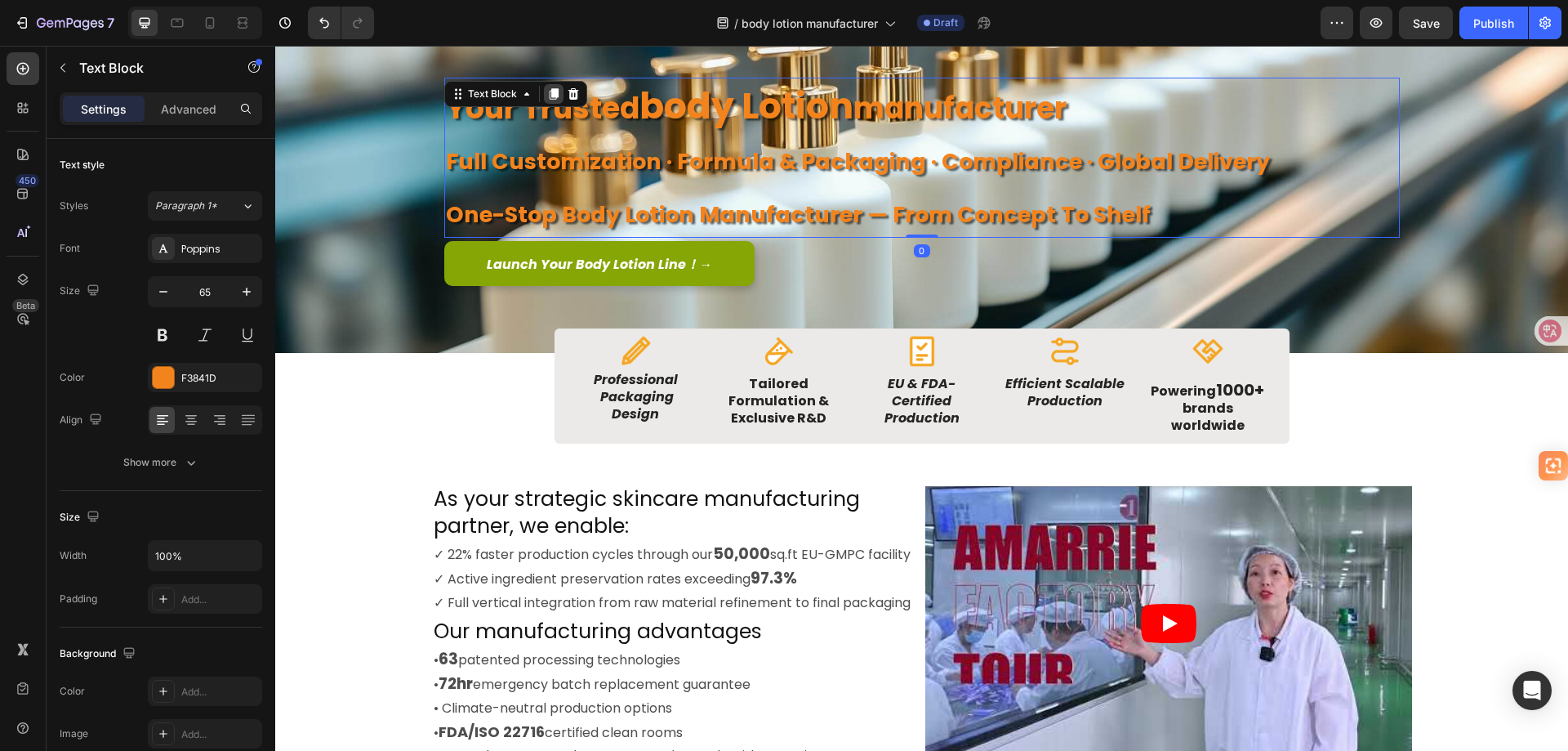
click at [547, 94] on icon at bounding box center [554, 94] width 13 height 13
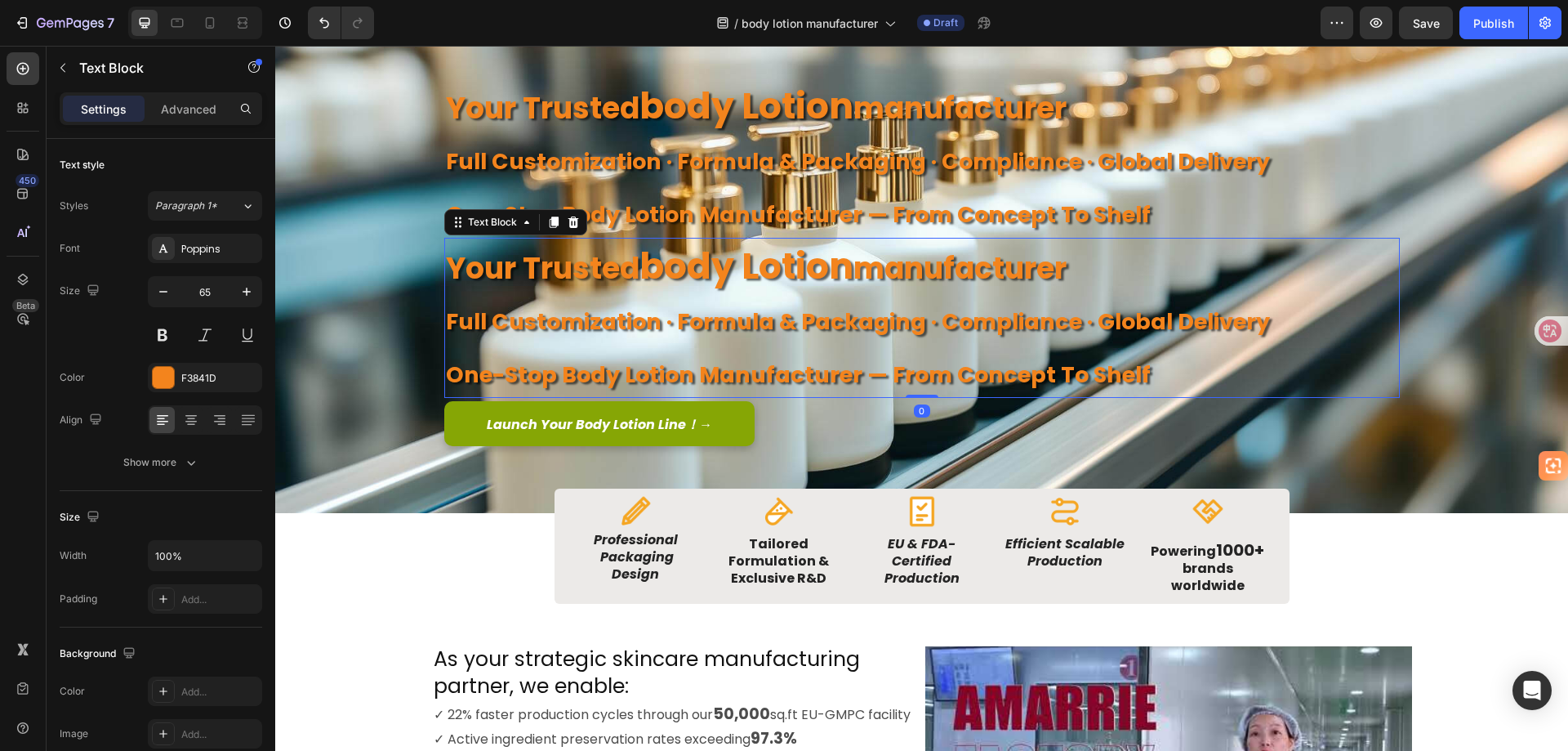
click at [944, 336] on strong "full customization · formula & packaging · compliance · global delivery" at bounding box center [858, 321] width 824 height 30
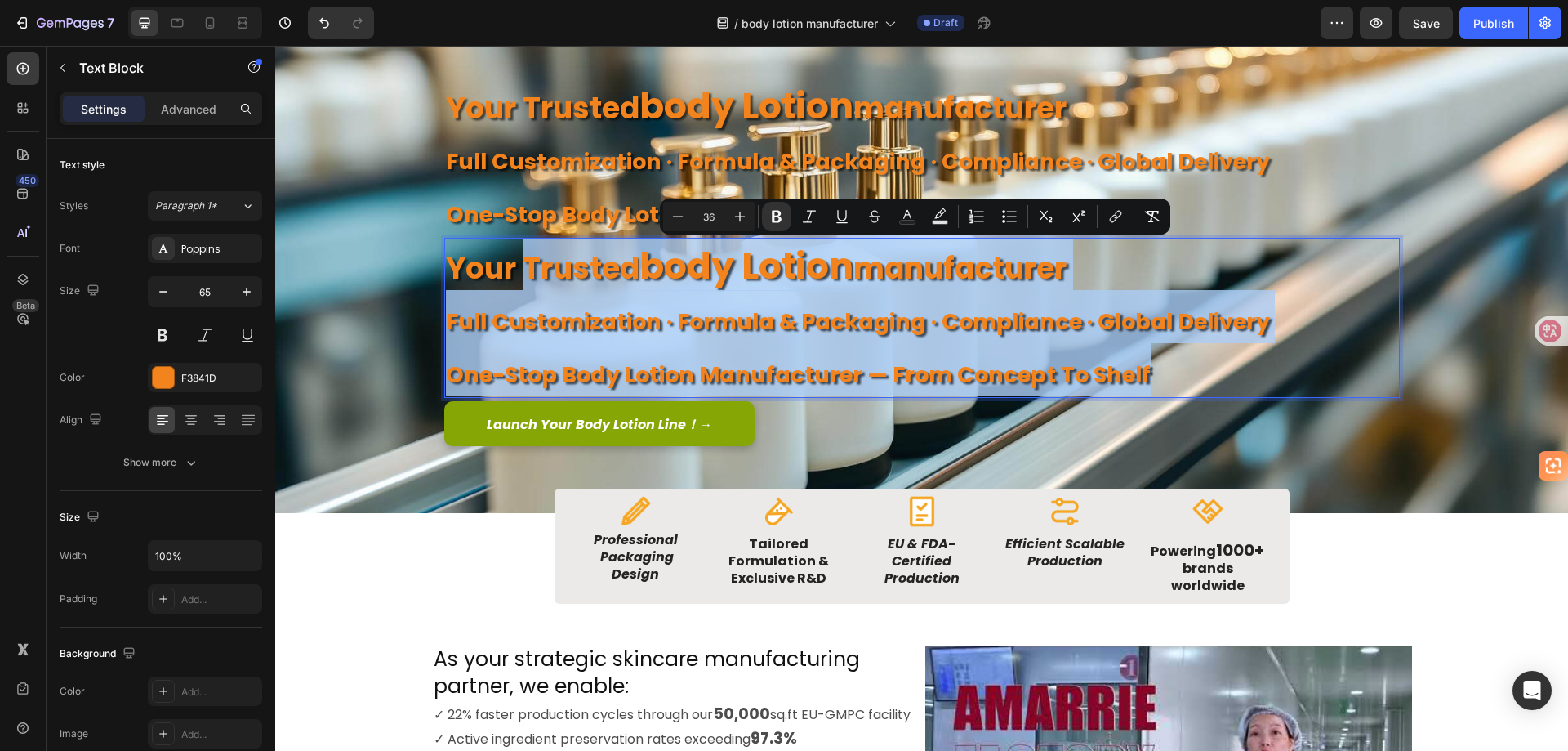
drag, startPoint x: 1151, startPoint y: 374, endPoint x: 516, endPoint y: 264, distance: 644.5
click at [516, 264] on div "your trusted body lotion manufacturer full customization · formula & packaging …" at bounding box center [922, 318] width 956 height 160
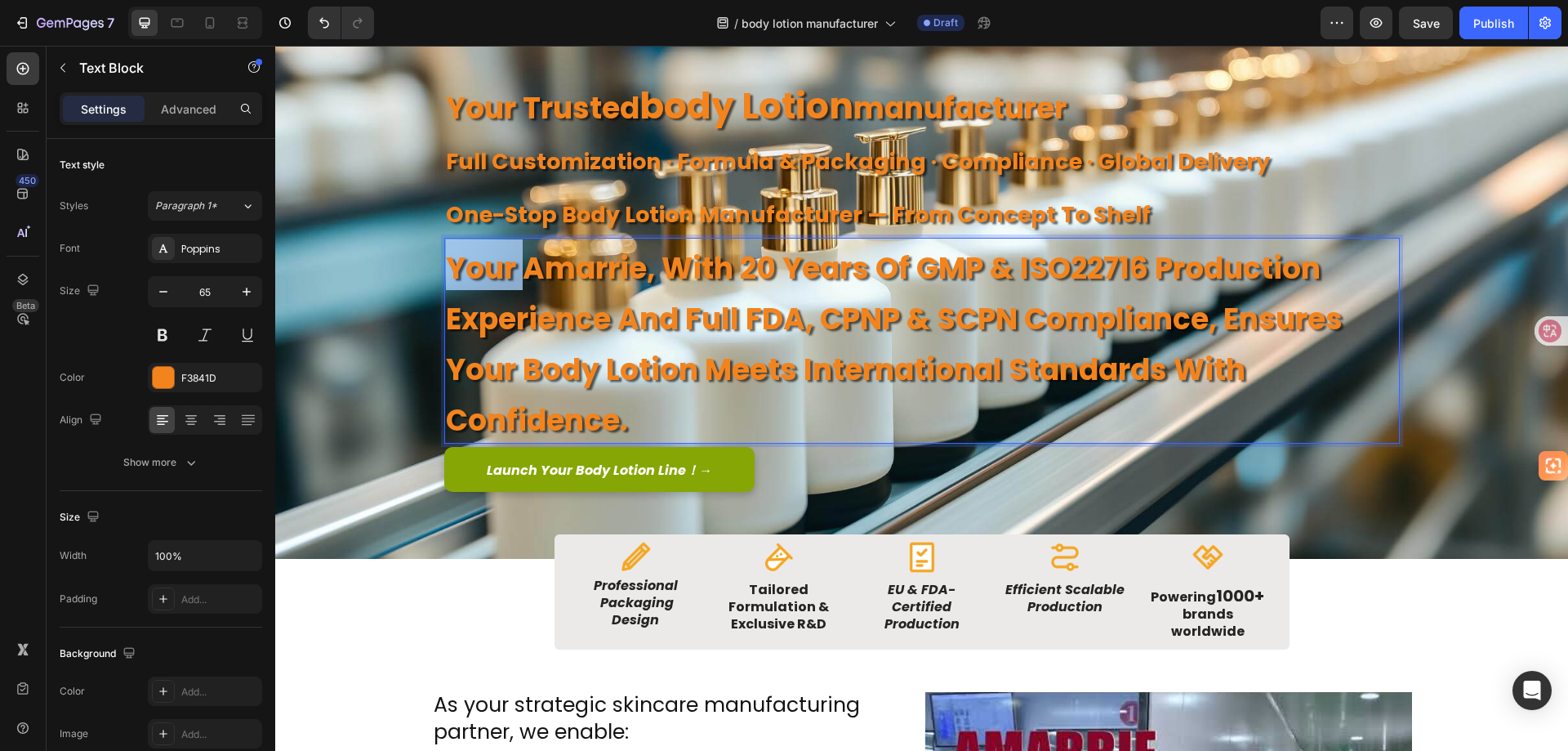
drag, startPoint x: 518, startPoint y: 263, endPoint x: 447, endPoint y: 264, distance: 71.0
click at [447, 264] on strong "your Amarrie, with 20 years of GMP & ISO22716 production experience and full FD…" at bounding box center [894, 344] width 897 height 193
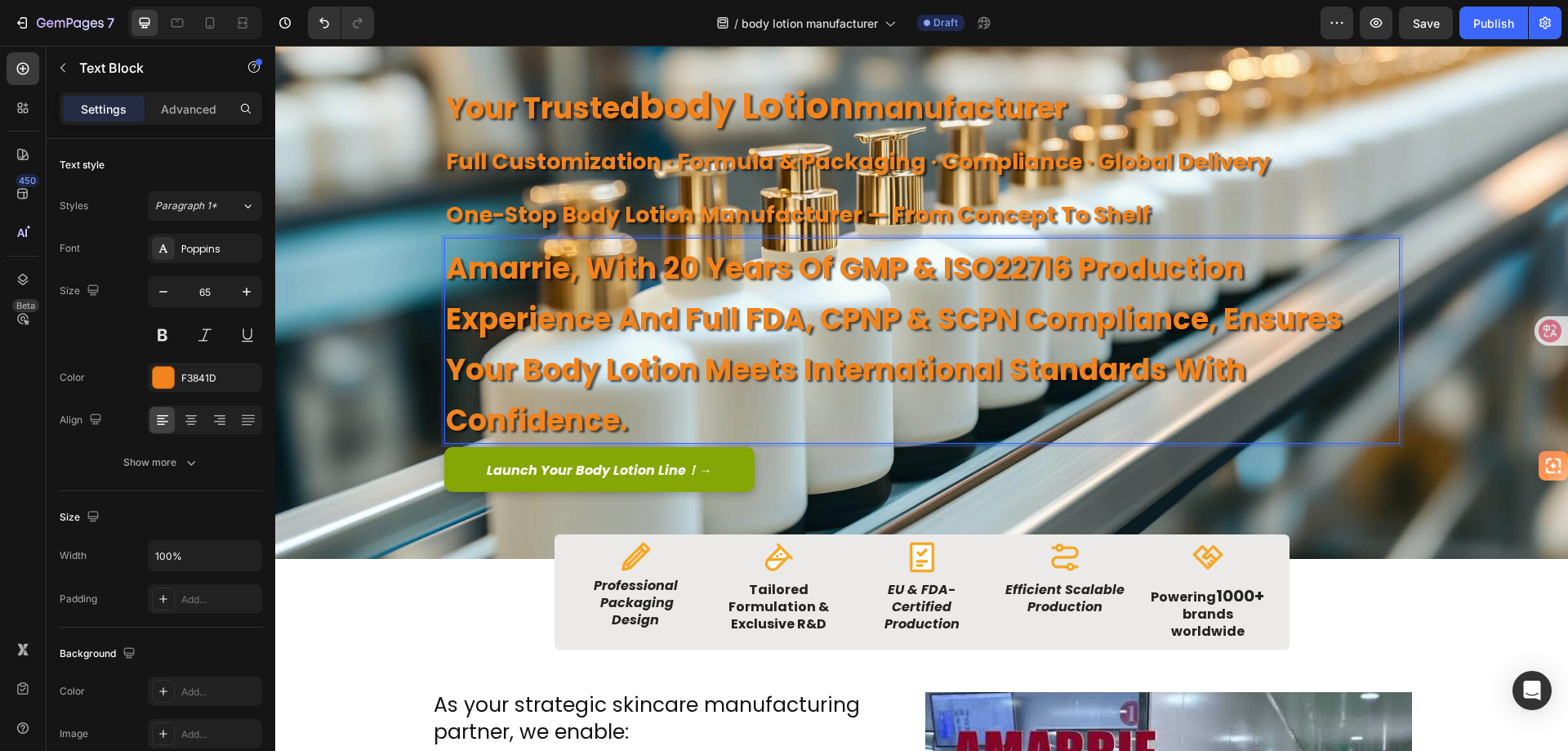
click at [647, 341] on p "Amarrie, with 20 years of GMP & ISO22716 production experience and full FDA, CP…" at bounding box center [922, 341] width 952 height 203
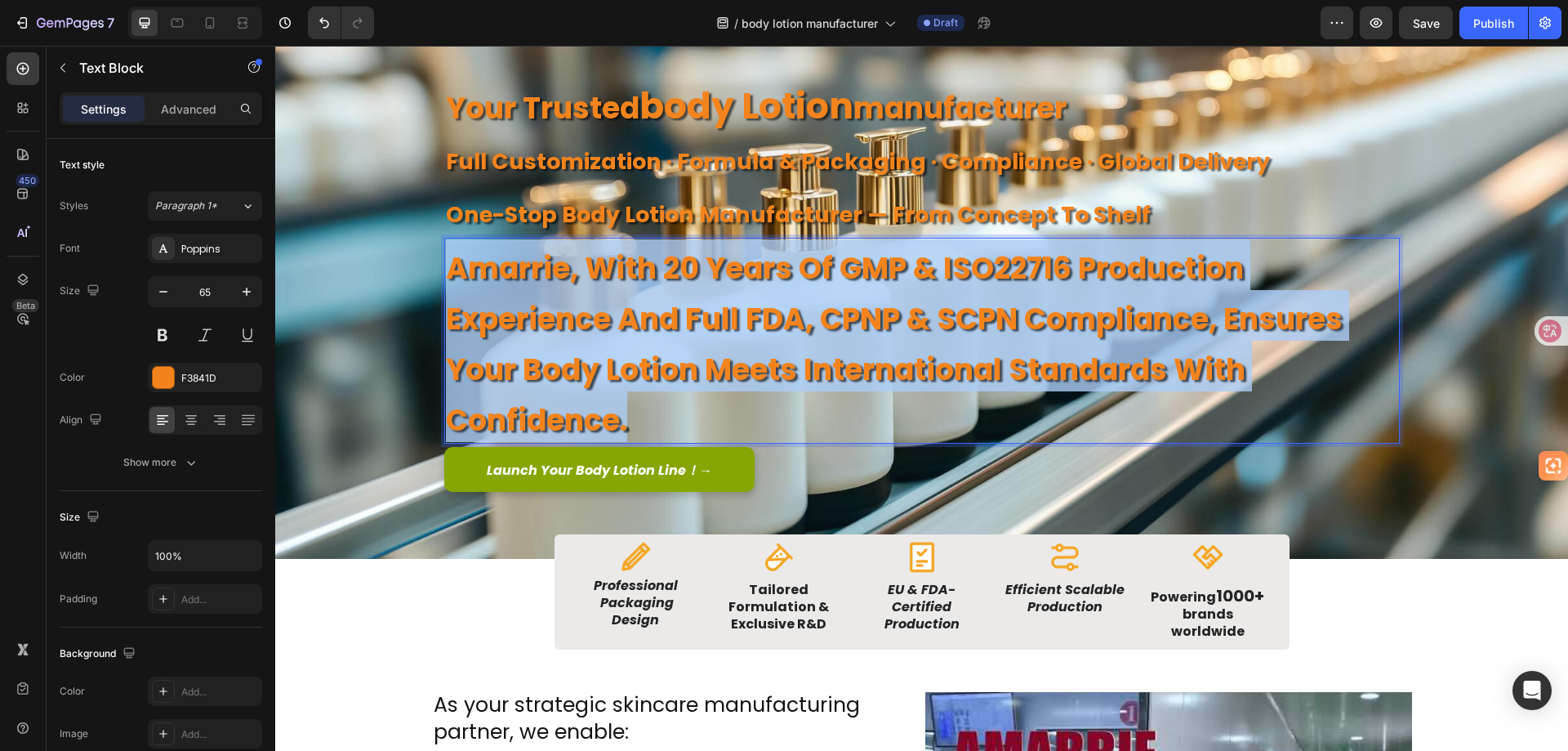
drag, startPoint x: 641, startPoint y: 412, endPoint x: 440, endPoint y: 276, distance: 242.7
click at [446, 276] on p "Amarrie, with 20 years of GMP & ISO22716 production experience and full FDA, CP…" at bounding box center [922, 341] width 952 height 203
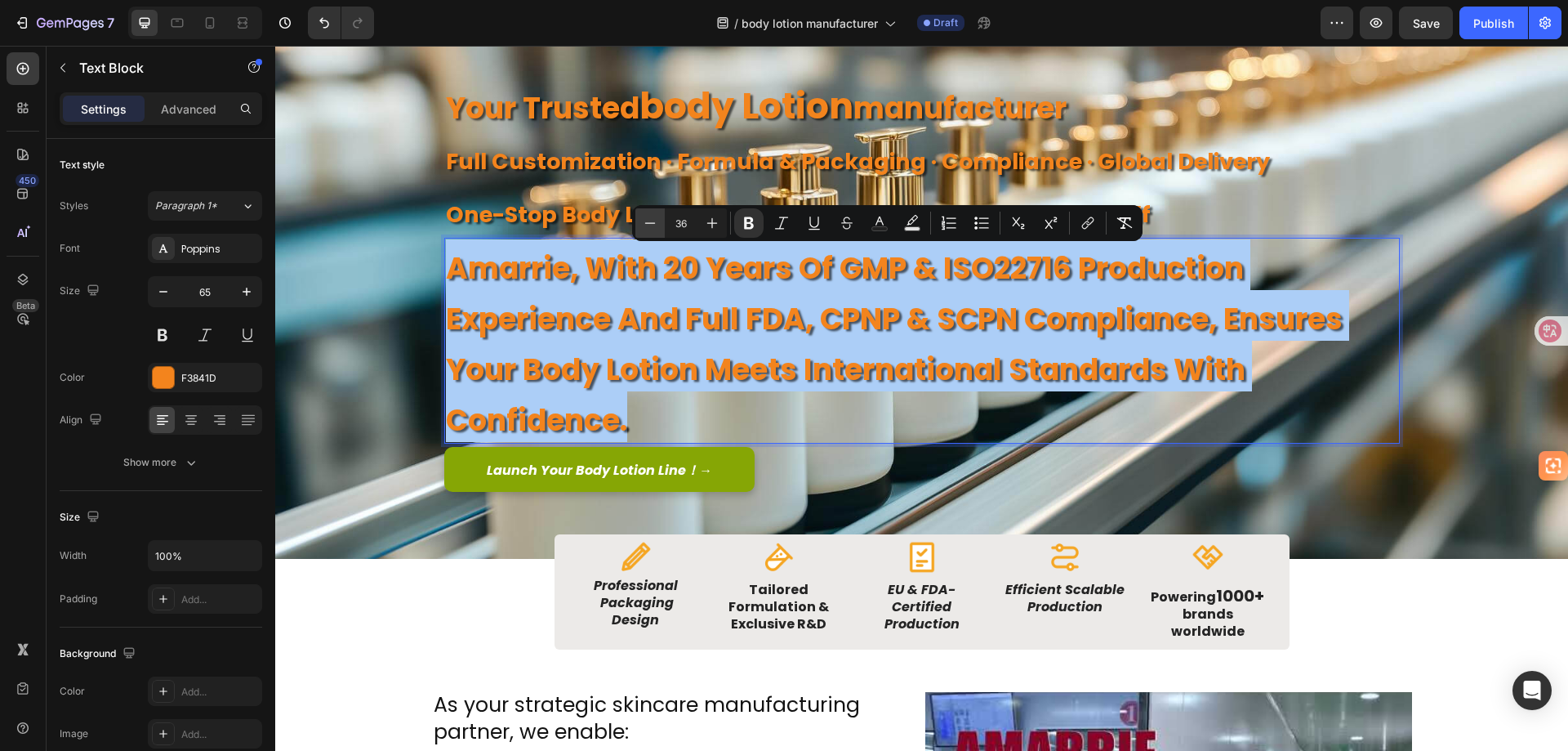
click at [656, 227] on icon "Editor contextual toolbar" at bounding box center [650, 223] width 16 height 16
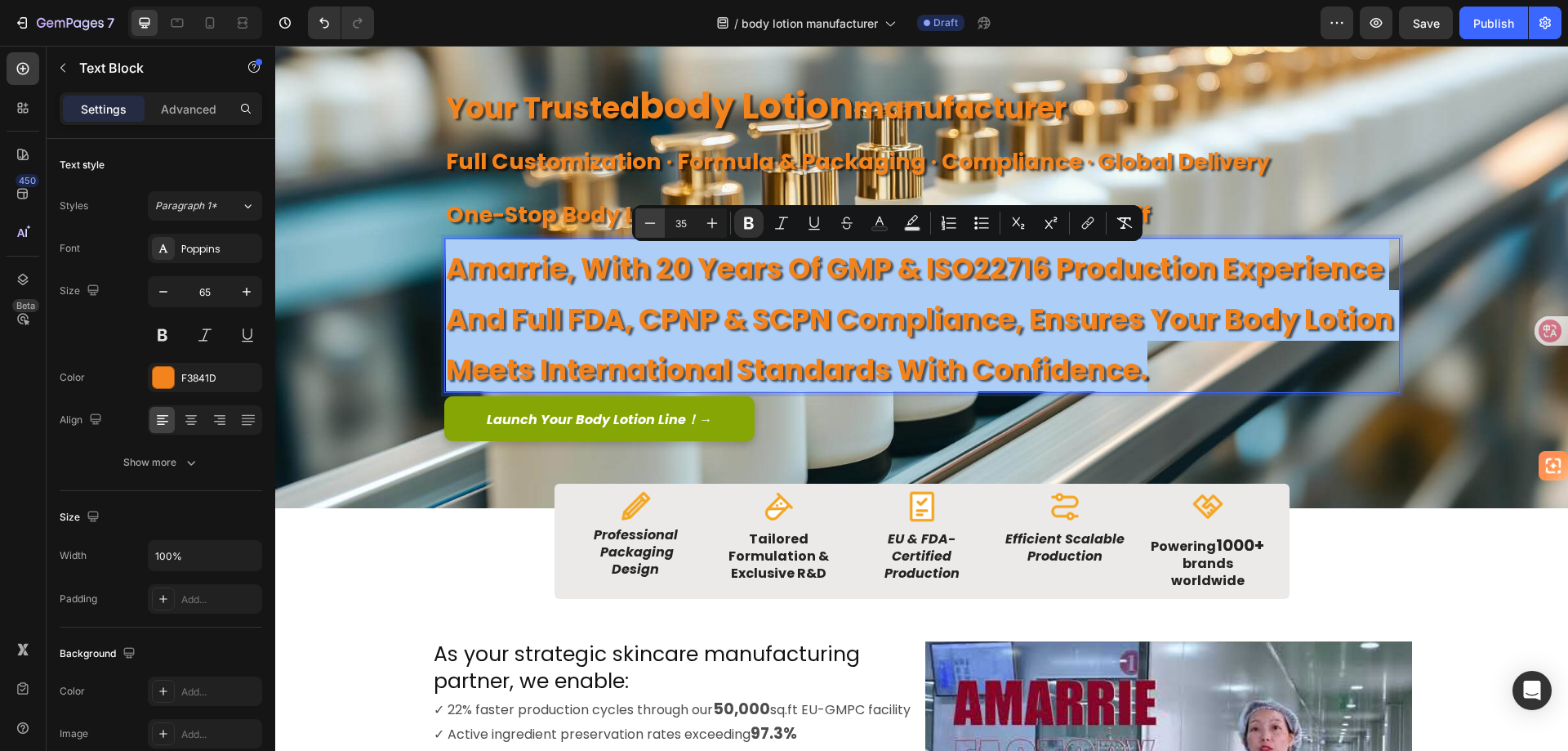
click at [656, 227] on icon "Editor contextual toolbar" at bounding box center [650, 223] width 16 height 16
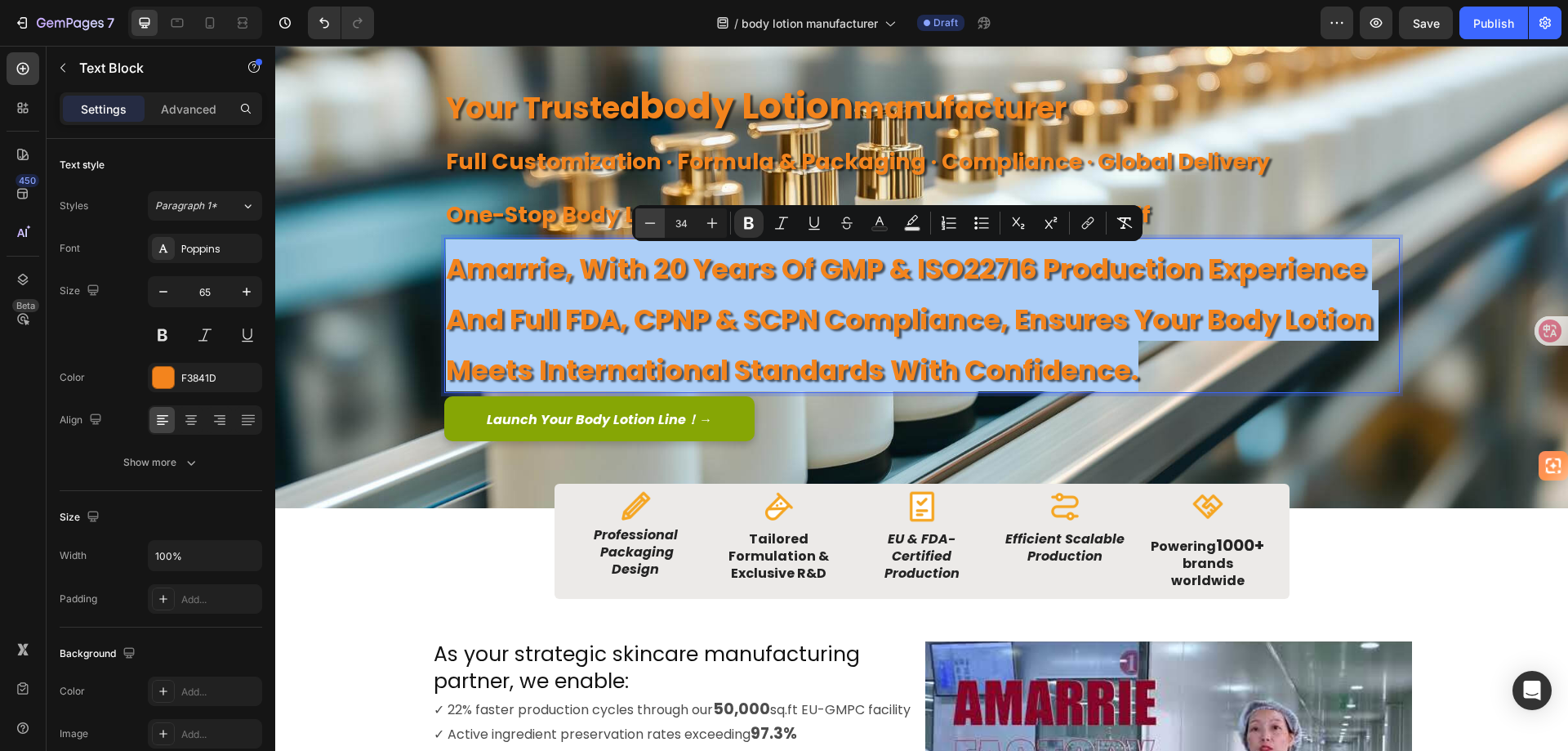
click at [656, 227] on icon "Editor contextual toolbar" at bounding box center [650, 223] width 16 height 16
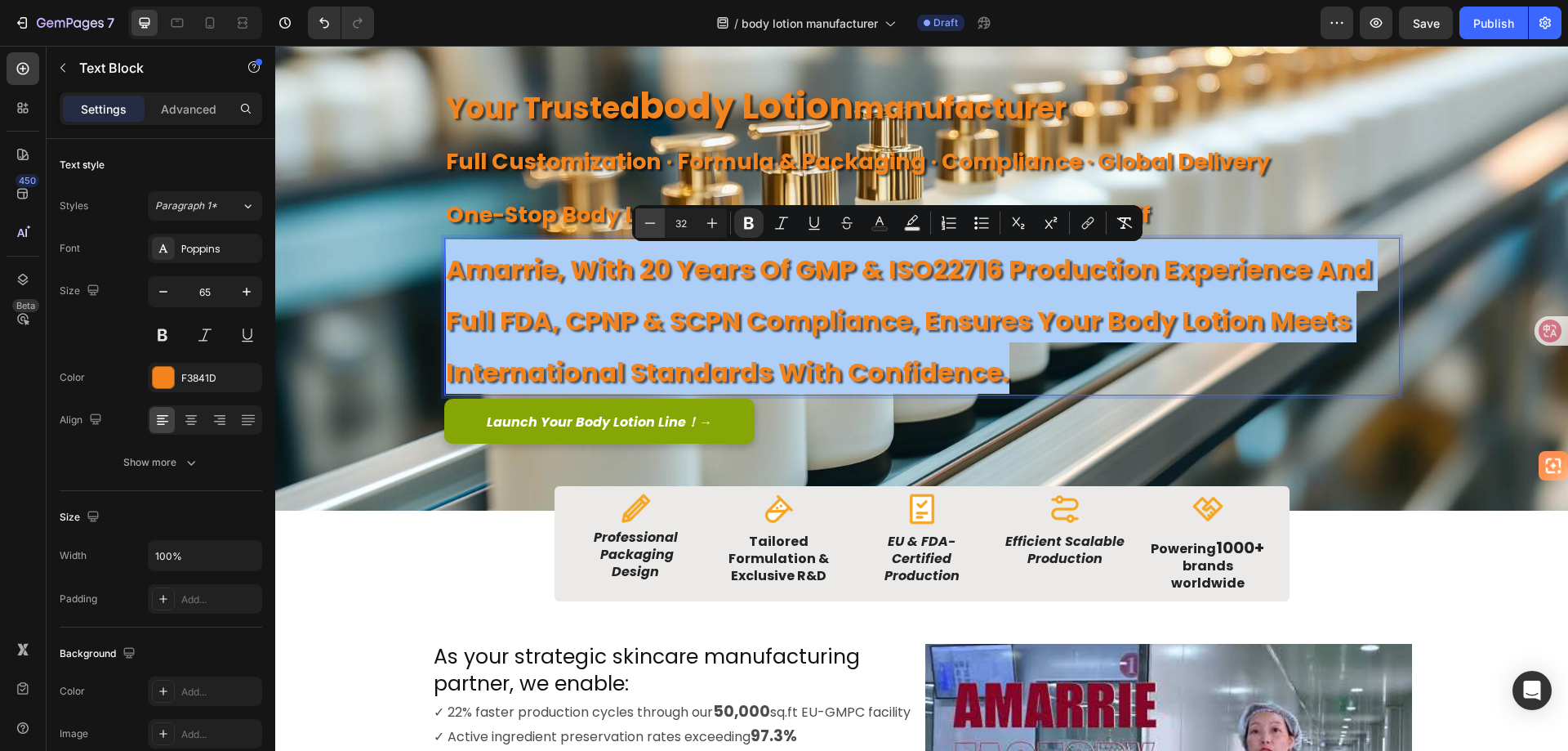
click at [656, 227] on icon "Editor contextual toolbar" at bounding box center [650, 223] width 16 height 16
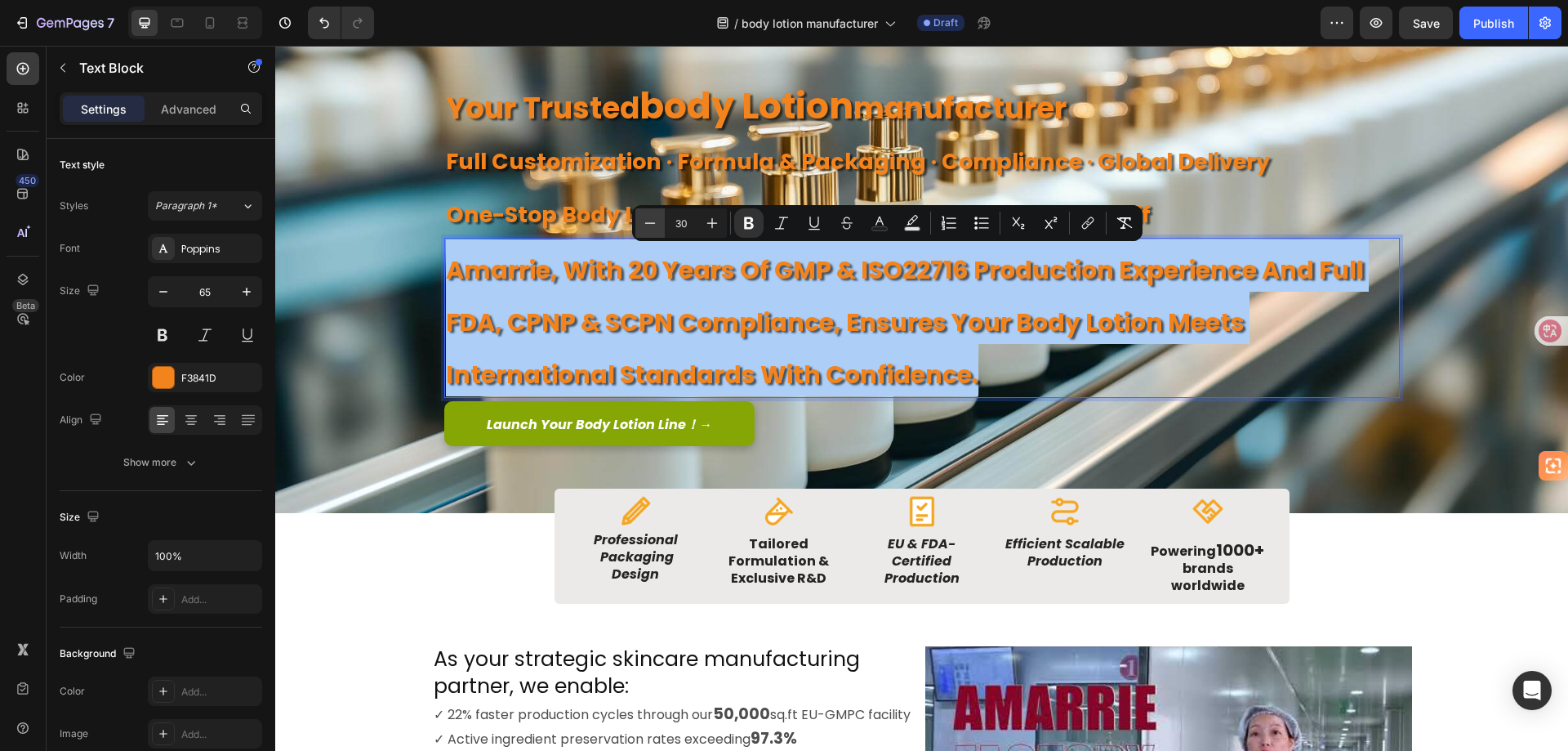
click at [656, 227] on icon "Editor contextual toolbar" at bounding box center [650, 223] width 16 height 16
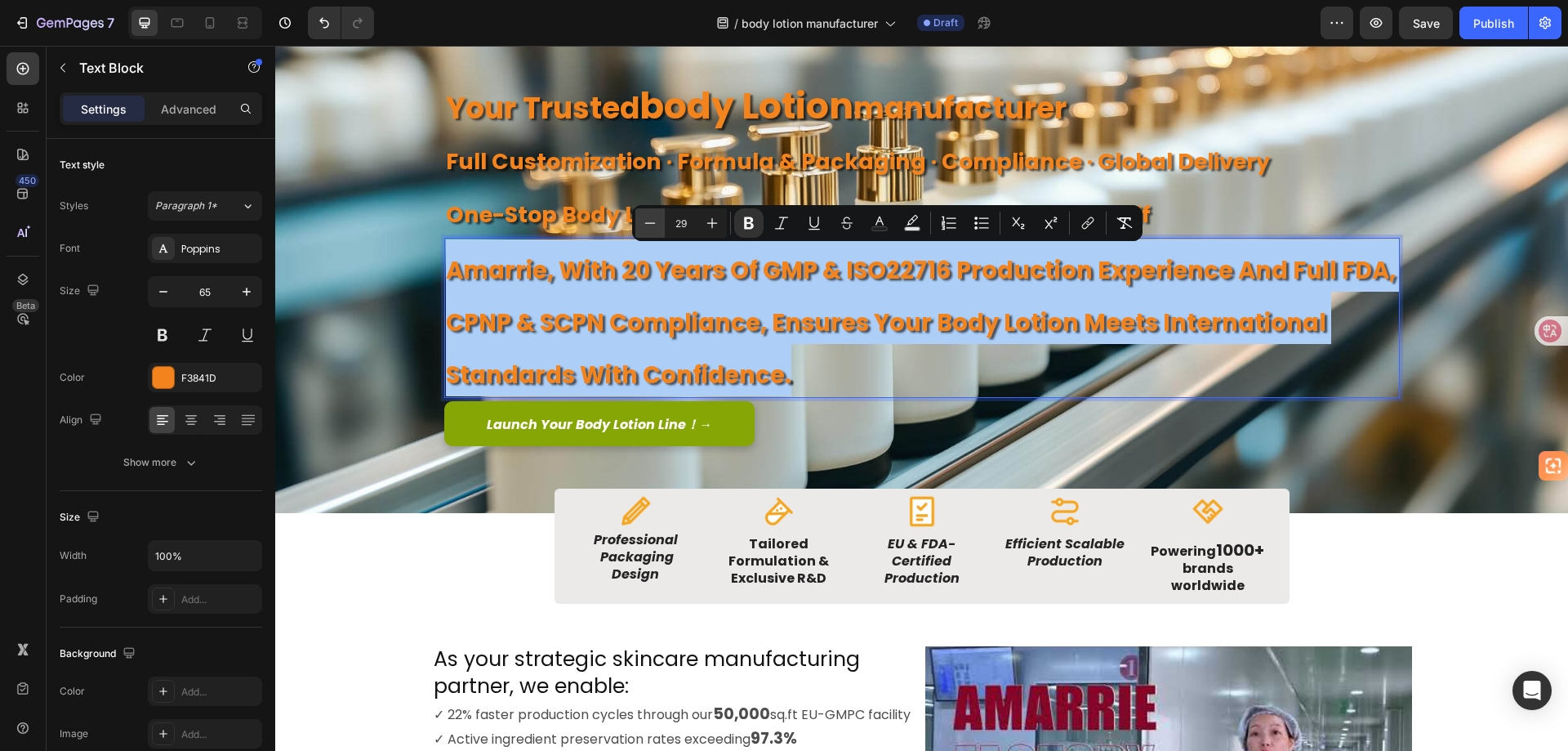
click at [656, 227] on icon "Editor contextual toolbar" at bounding box center [650, 223] width 16 height 16
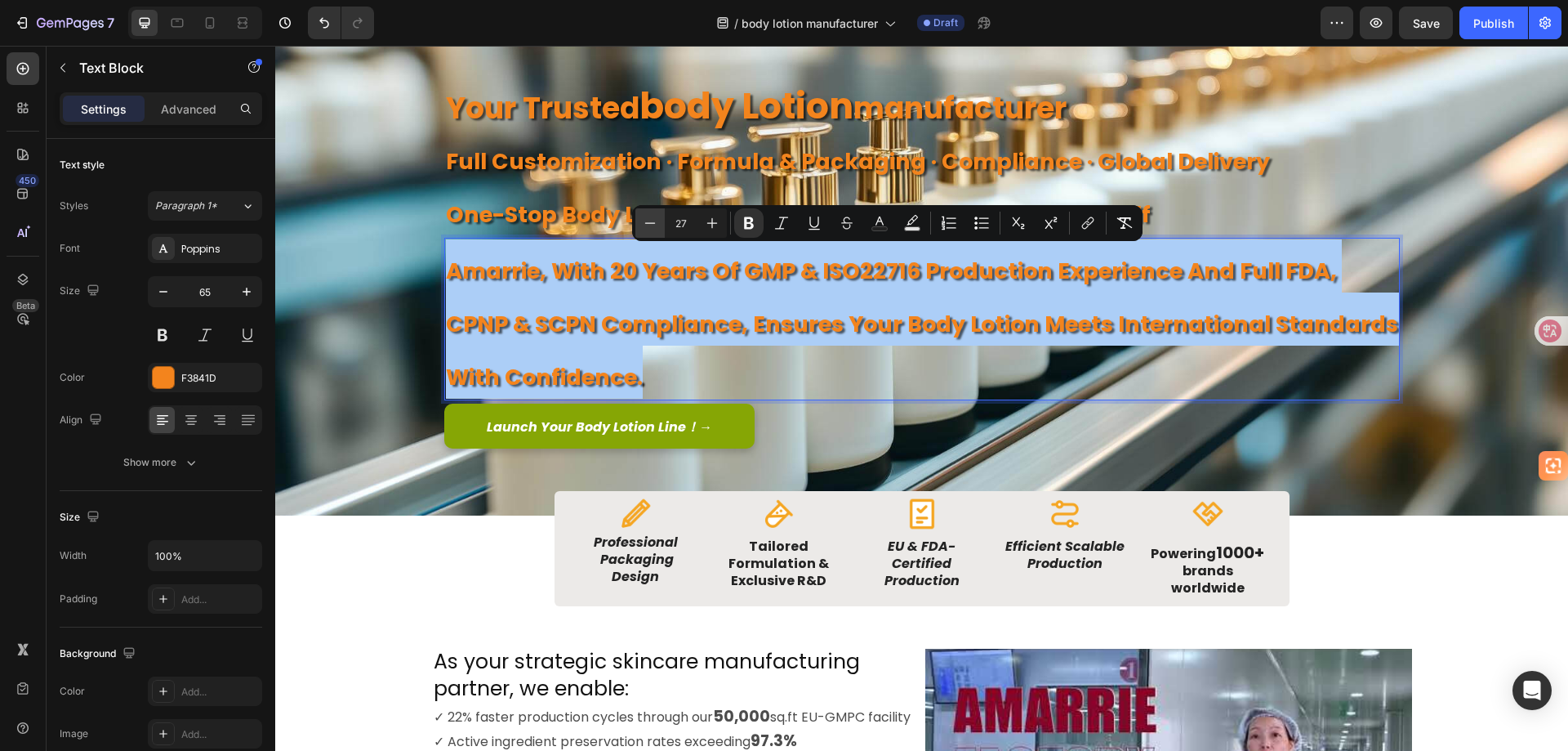
click at [656, 227] on icon "Editor contextual toolbar" at bounding box center [650, 223] width 16 height 16
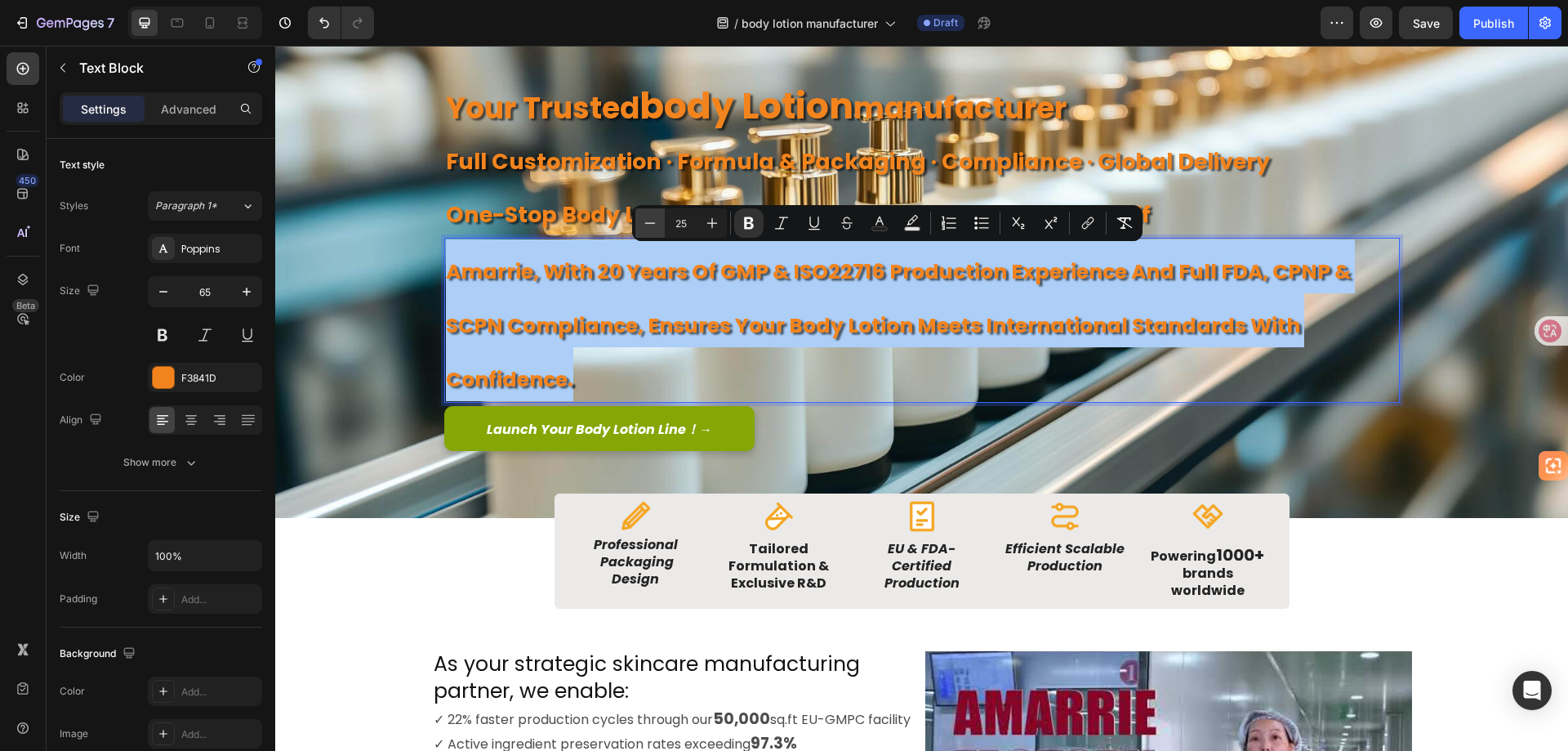
click at [656, 227] on icon "Editor contextual toolbar" at bounding box center [650, 223] width 16 height 16
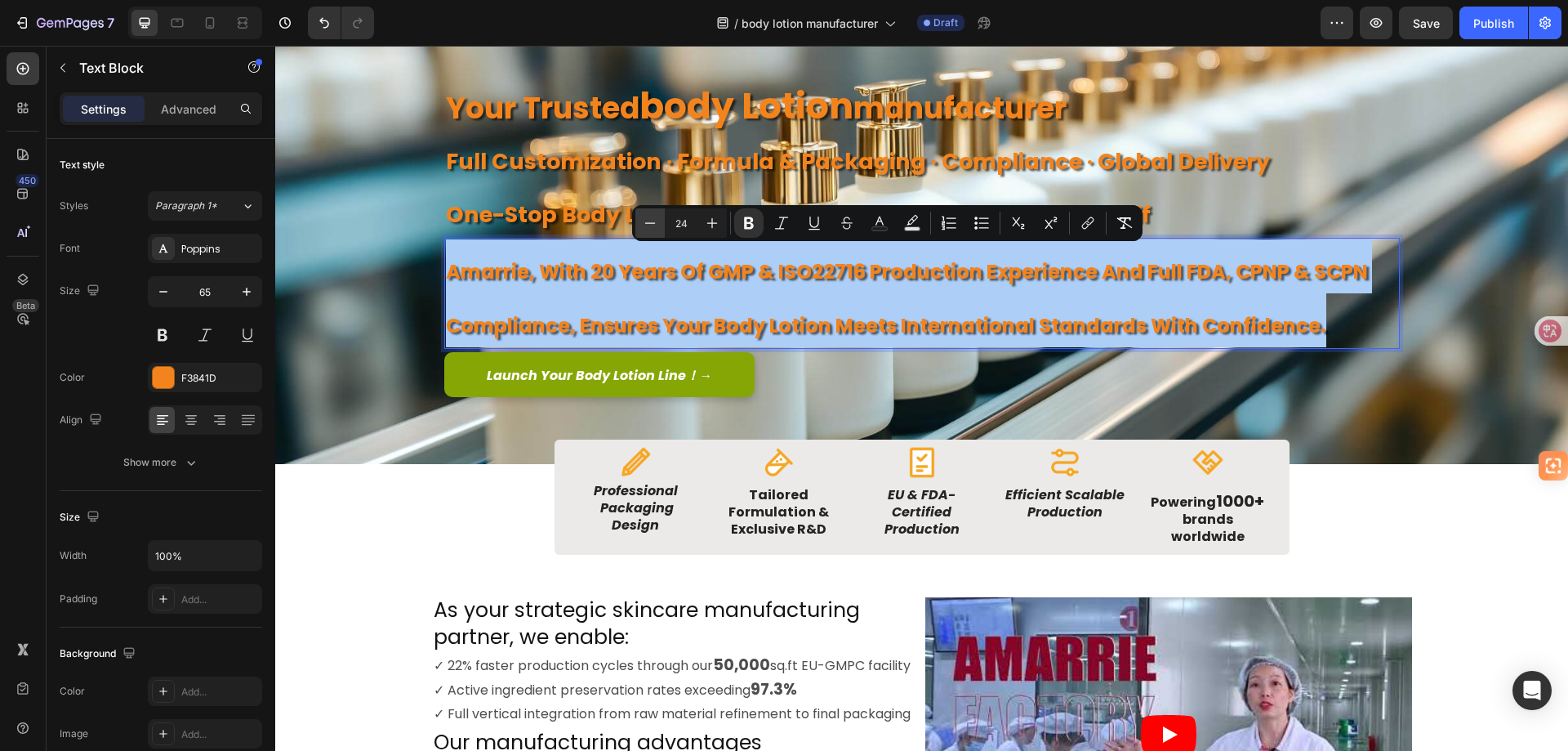
click at [656, 227] on icon "Editor contextual toolbar" at bounding box center [650, 223] width 16 height 16
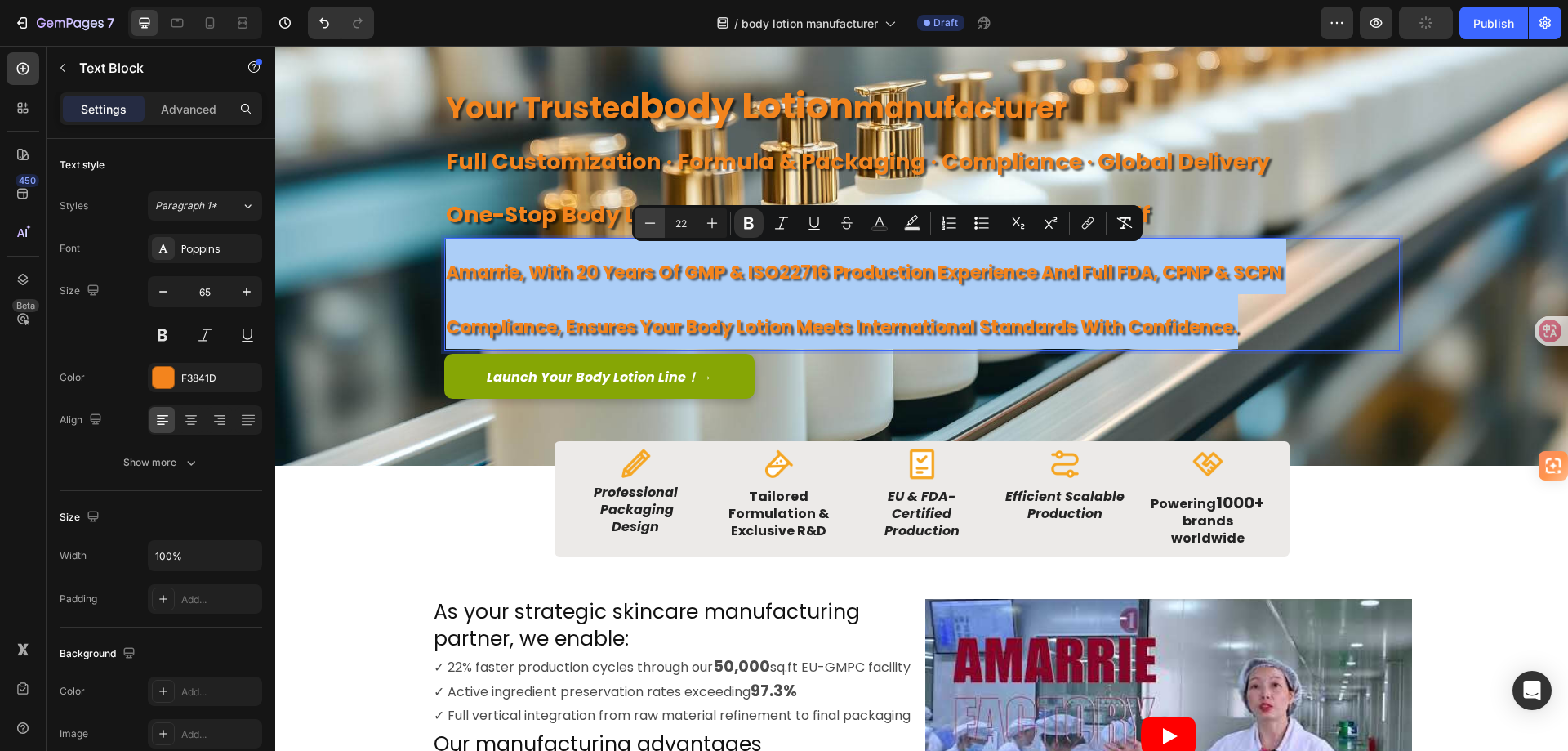
click at [656, 227] on icon "Editor contextual toolbar" at bounding box center [650, 223] width 16 height 16
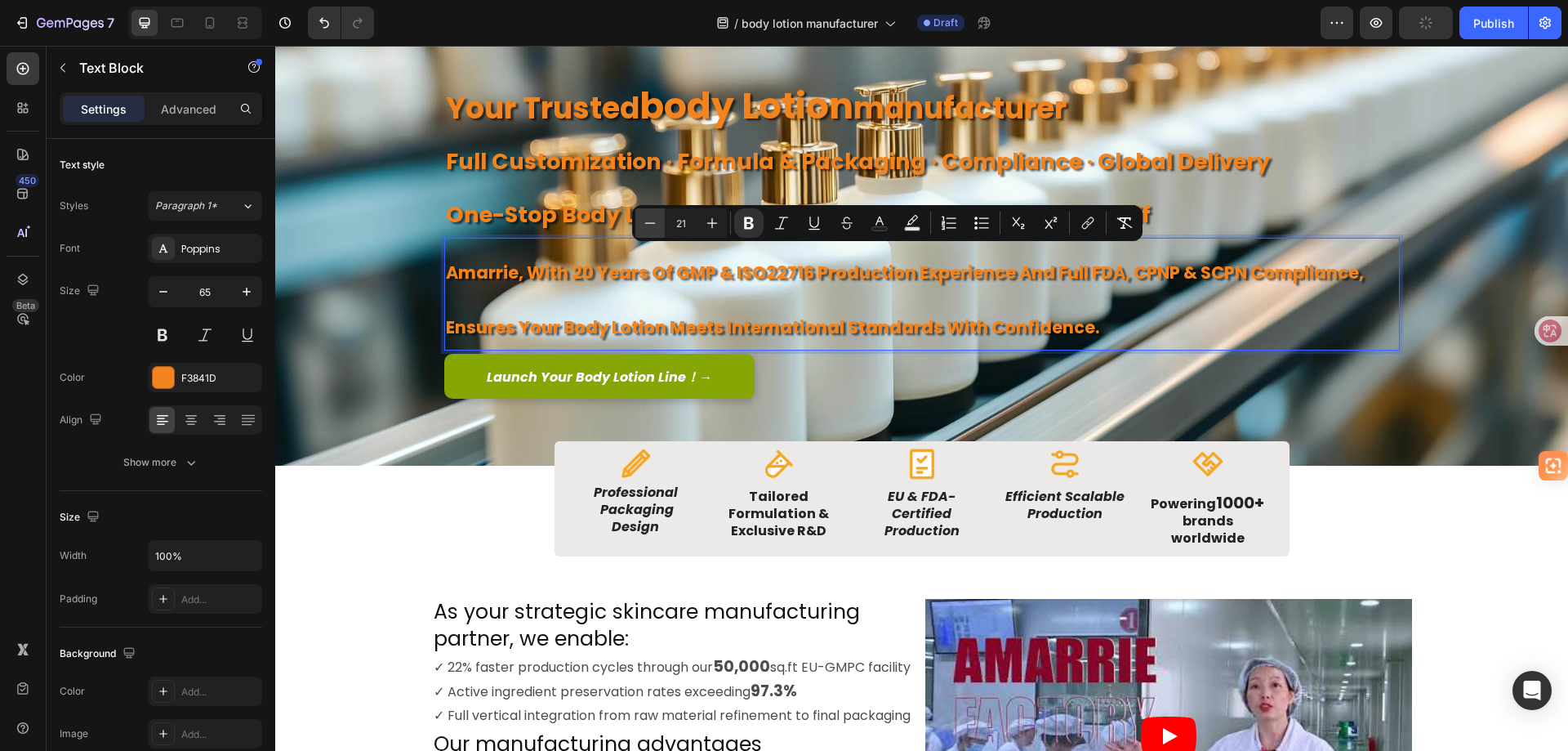
click at [656, 227] on icon "Editor contextual toolbar" at bounding box center [650, 223] width 16 height 16
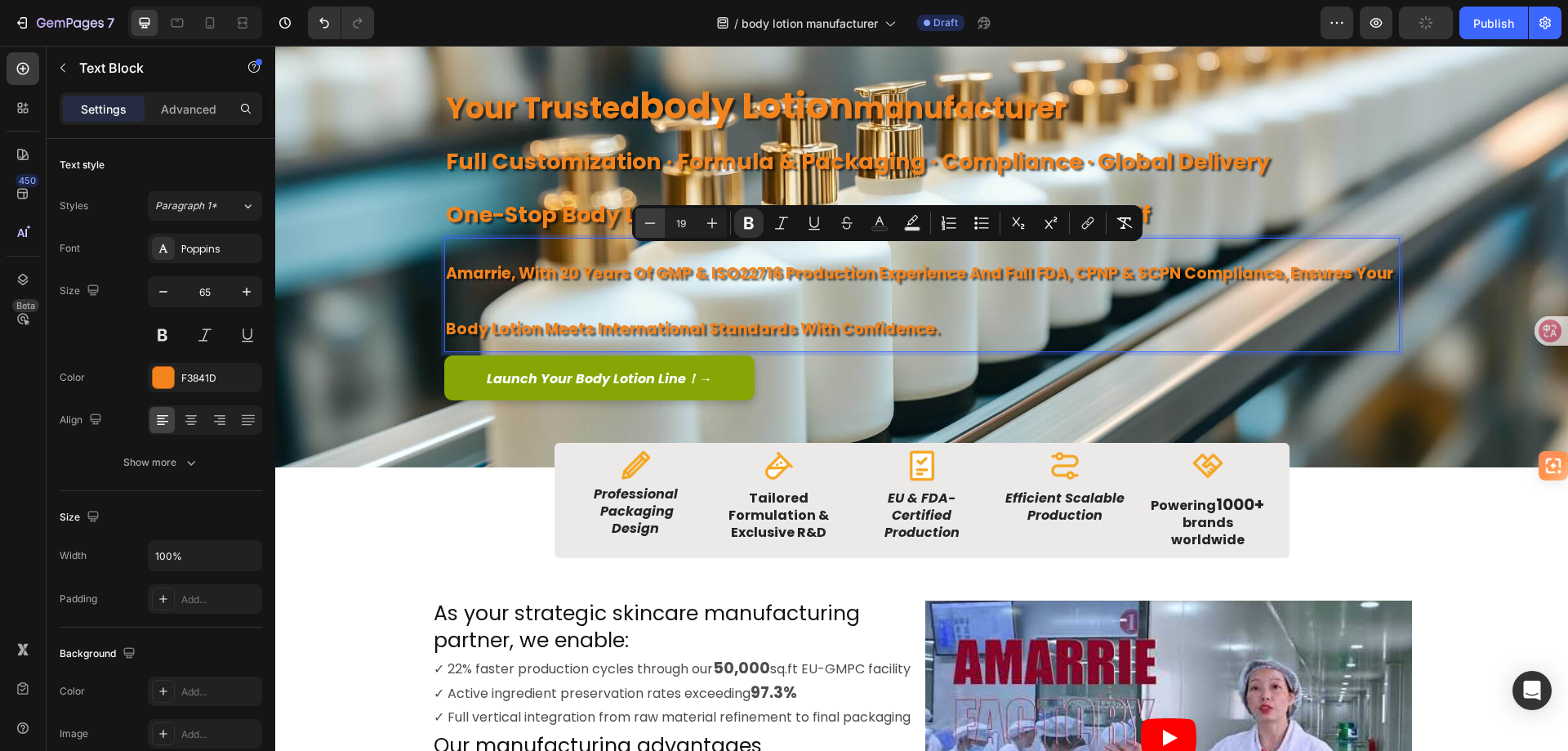
click at [656, 227] on icon "Editor contextual toolbar" at bounding box center [650, 223] width 16 height 16
click at [705, 223] on icon "Editor contextual toolbar" at bounding box center [712, 223] width 16 height 16
type input "19"
click at [883, 230] on rect "Editor contextual toolbar" at bounding box center [880, 229] width 15 height 4
type input "F3841D"
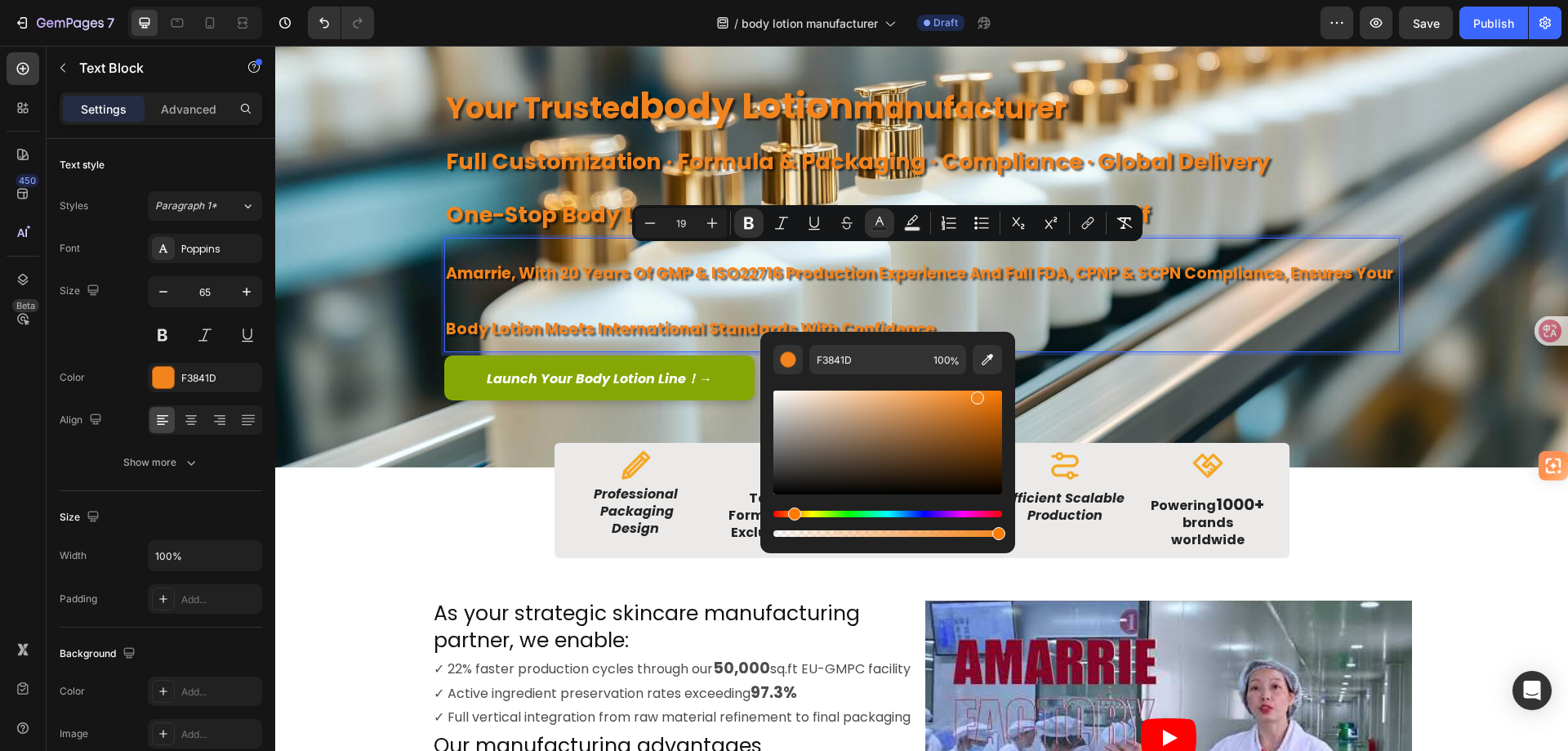
click at [826, 450] on div "Editor contextual toolbar" at bounding box center [888, 442] width 229 height 104
click at [971, 404] on div "Editor contextual toolbar" at bounding box center [978, 398] width 13 height 13
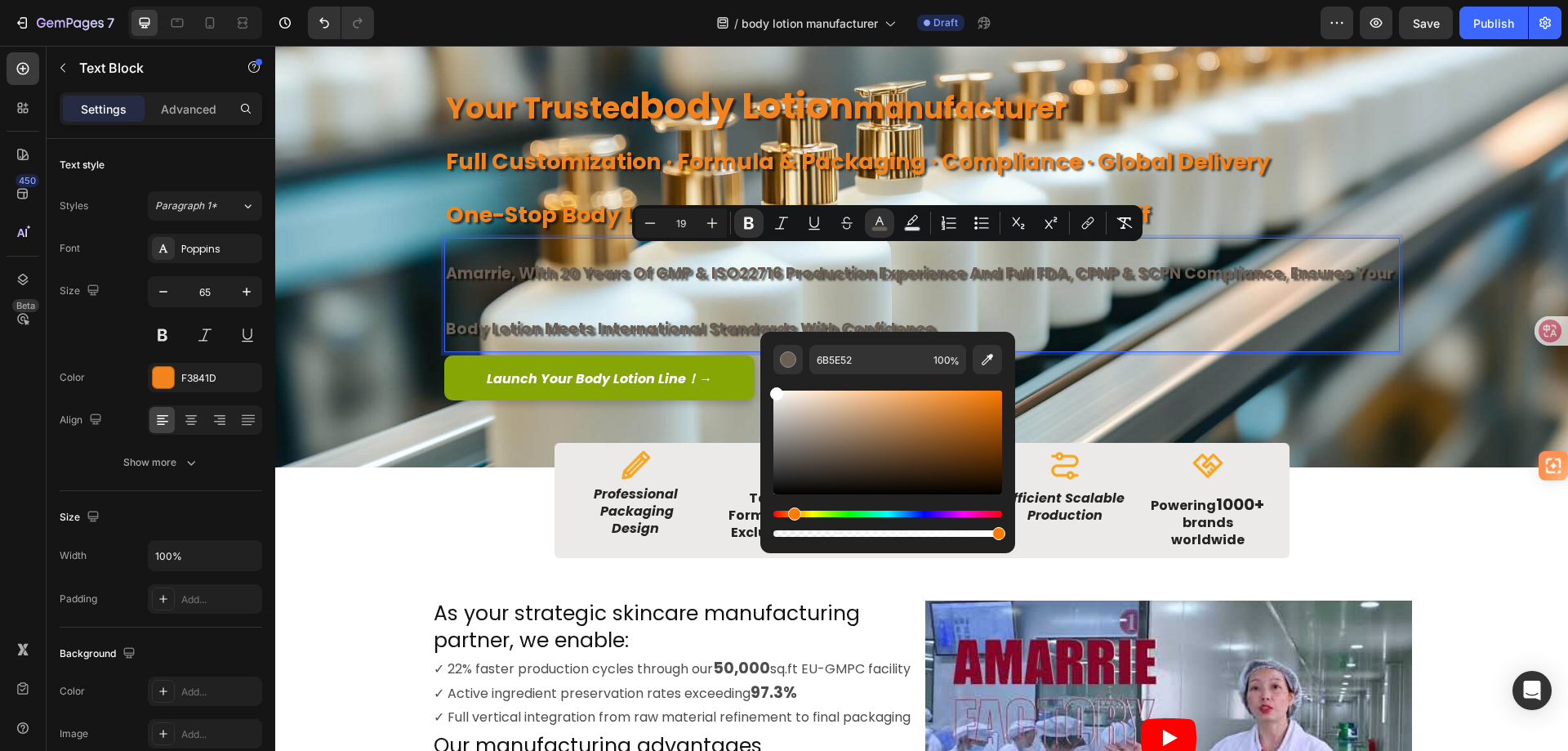
drag, startPoint x: 804, startPoint y: 410, endPoint x: 760, endPoint y: 386, distance: 50.1
click at [761, 386] on div "6B5E52 100 %" at bounding box center [888, 435] width 255 height 208
type input "FFFFFF"
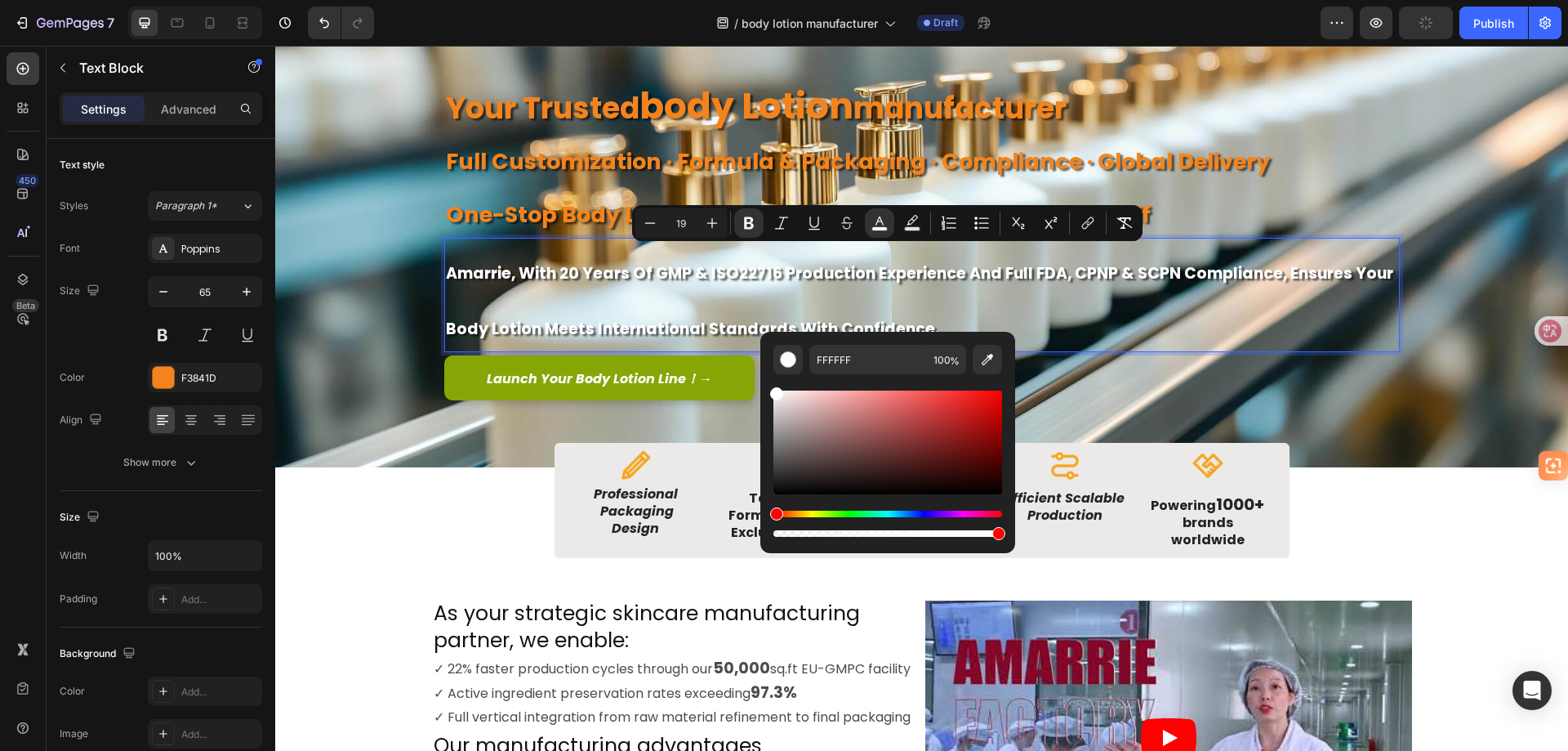
click at [1106, 317] on p "Amarrie, with 20 years of GMP & ISO22716 production experience and full FDA, CP…" at bounding box center [922, 295] width 952 height 111
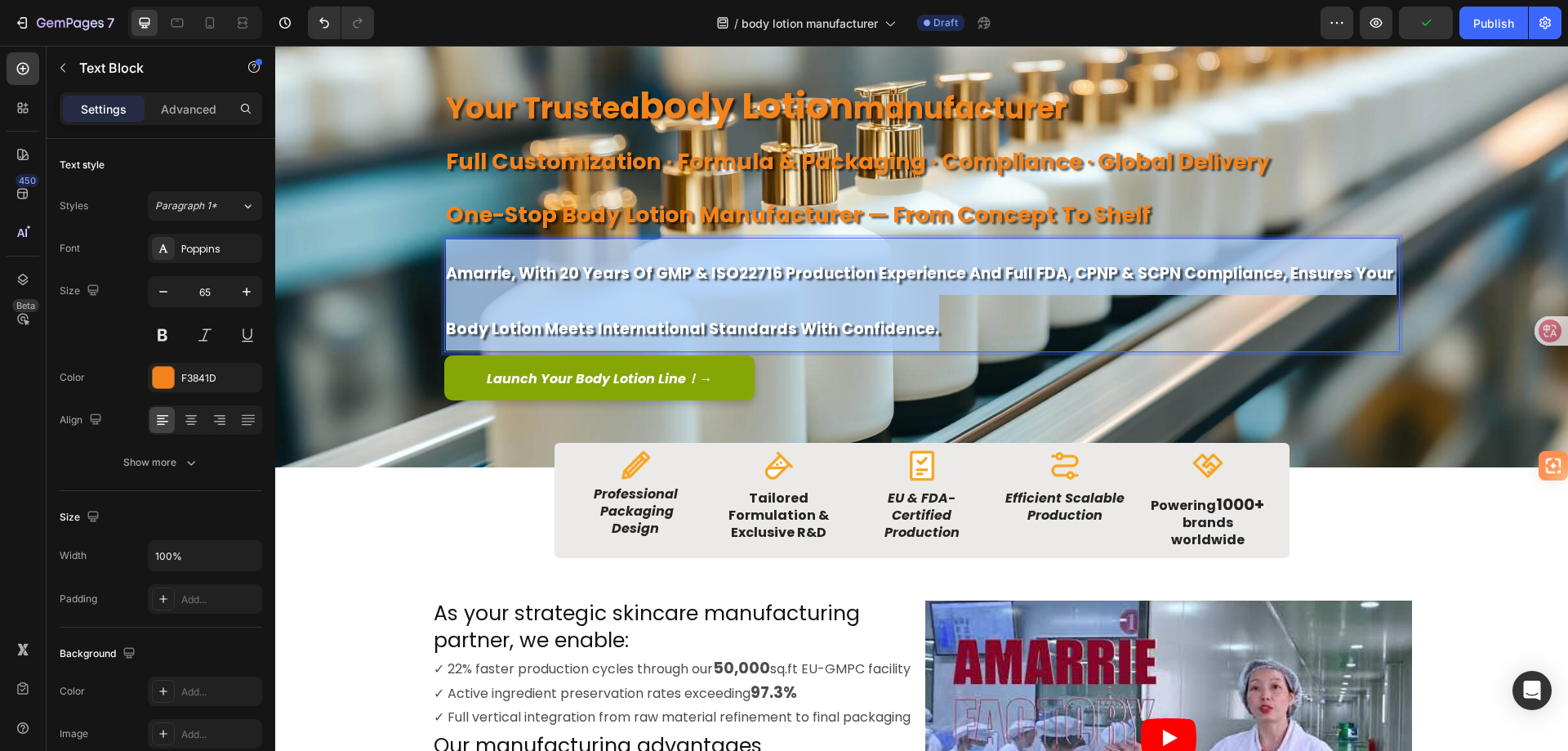
drag, startPoint x: 943, startPoint y: 332, endPoint x: 439, endPoint y: 275, distance: 507.2
click at [446, 275] on p "Amarrie, with 20 years of GMP & ISO22716 production experience and full FDA, CP…" at bounding box center [922, 295] width 952 height 111
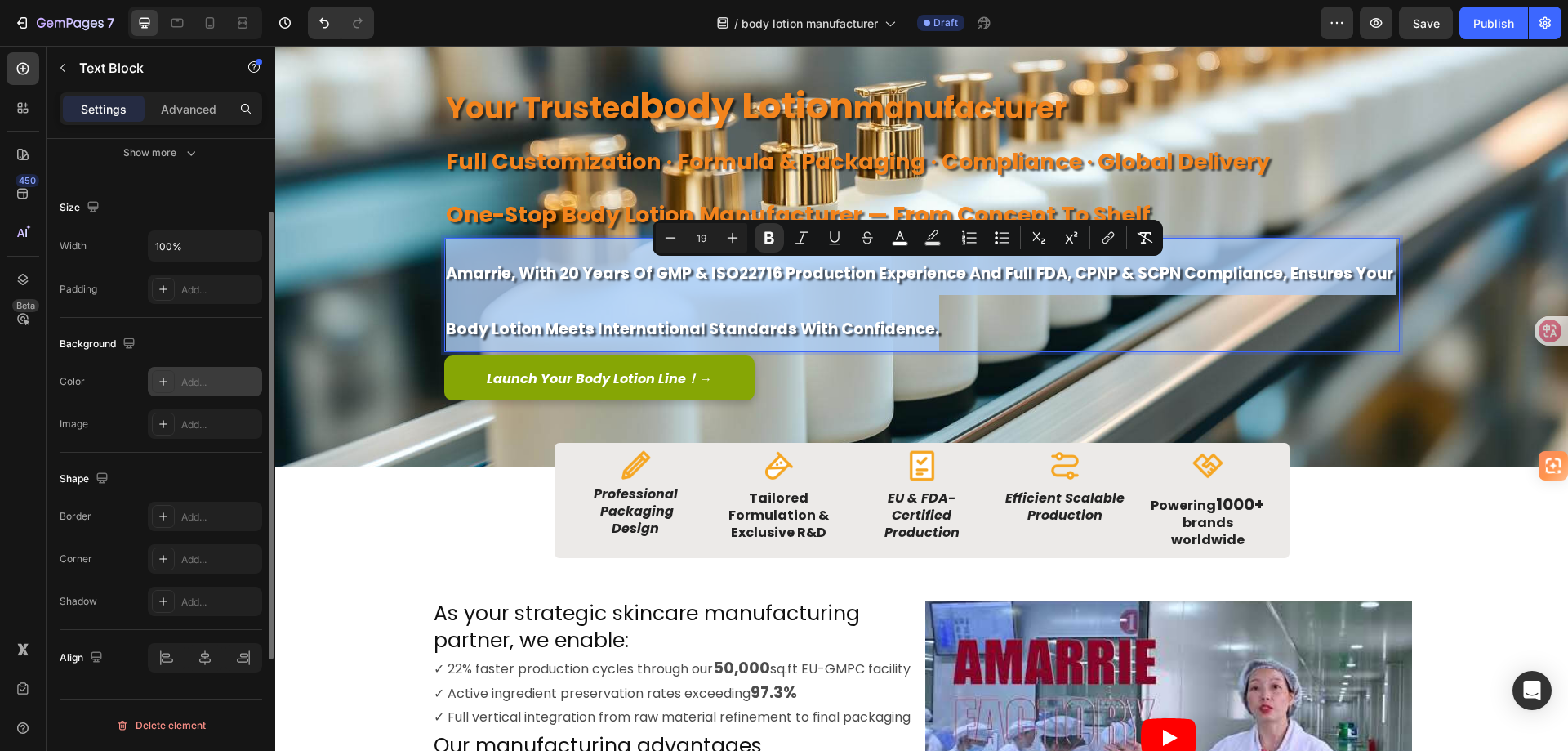
scroll to position [228, 0]
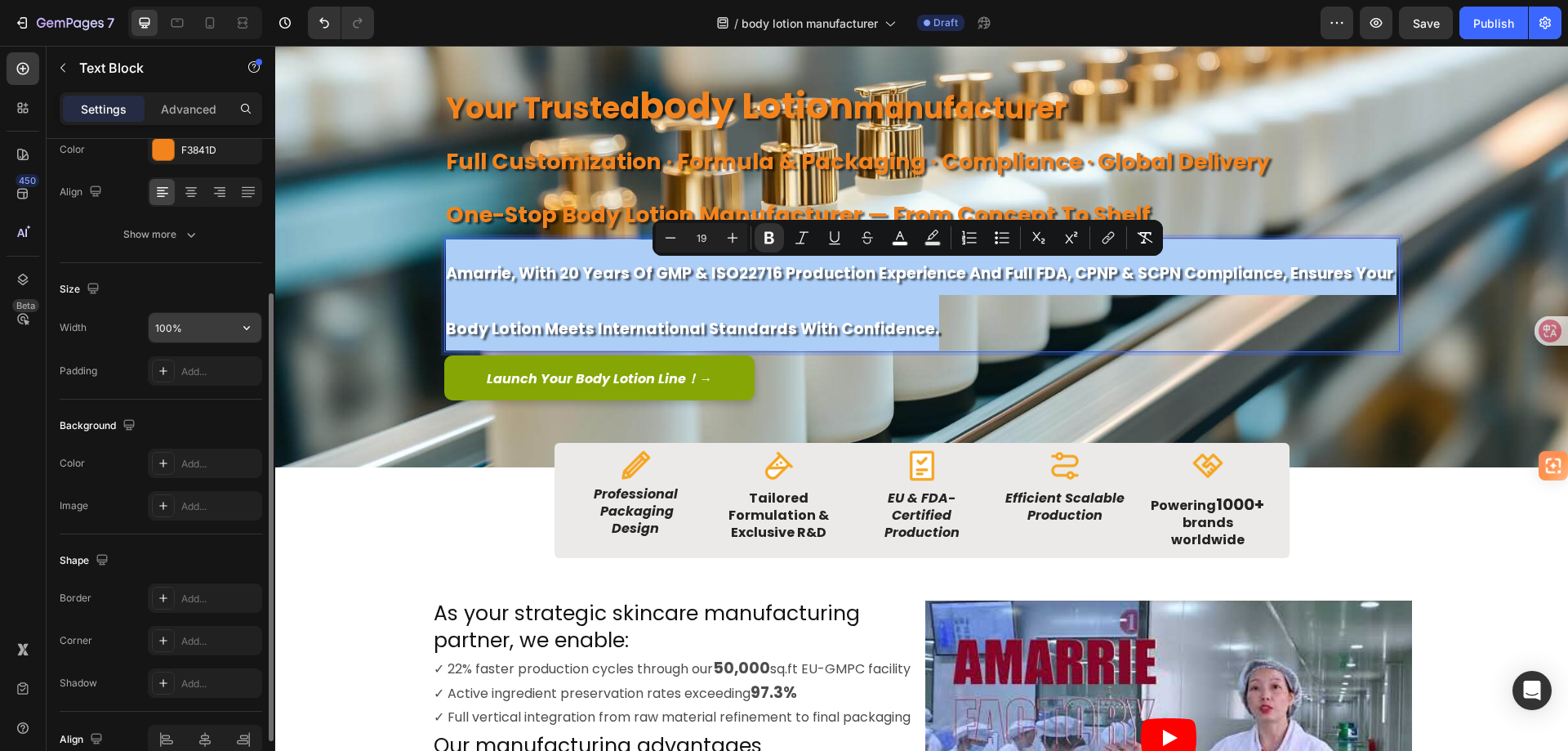
click at [192, 328] on input "100%" at bounding box center [205, 328] width 113 height 29
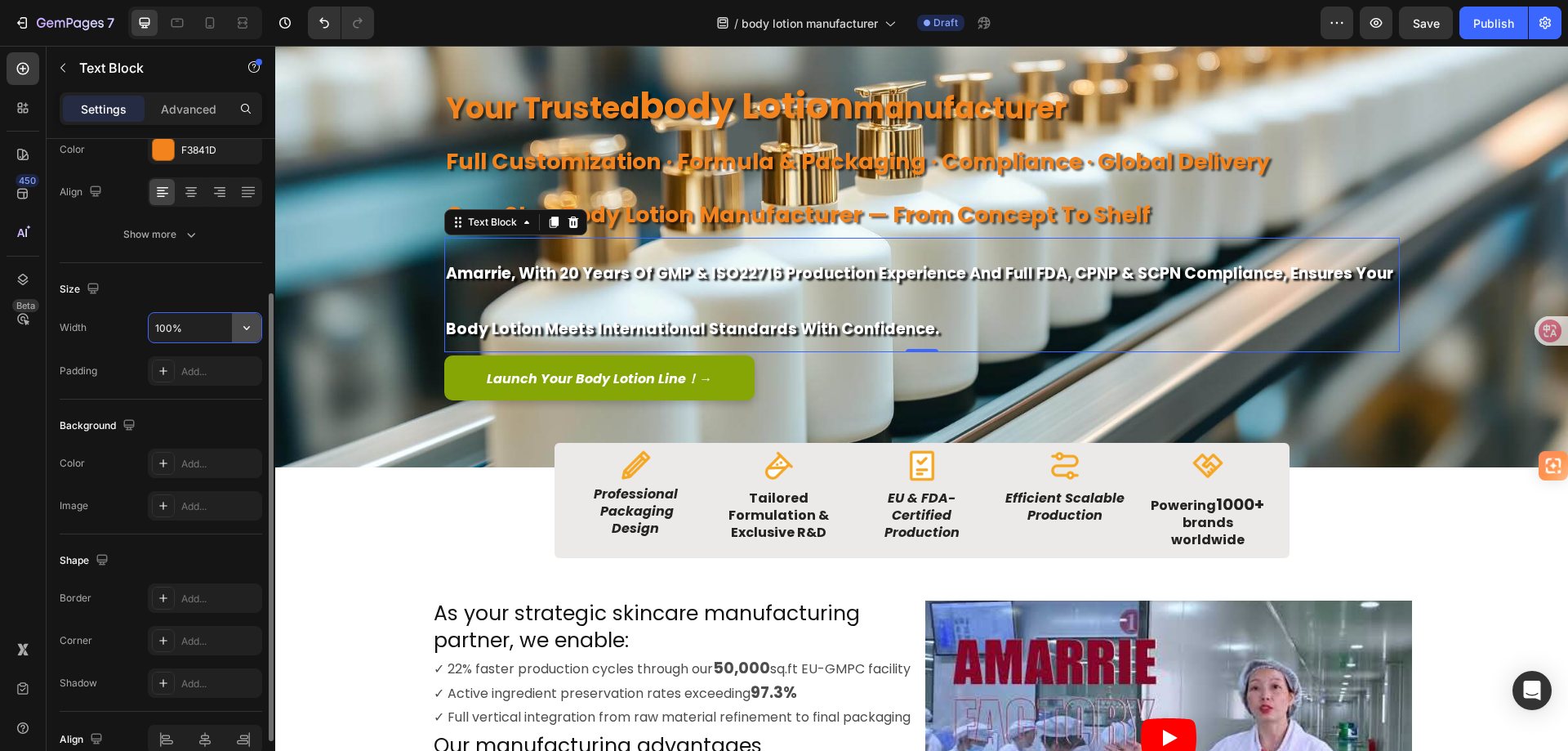
click at [248, 323] on icon "button" at bounding box center [247, 328] width 16 height 16
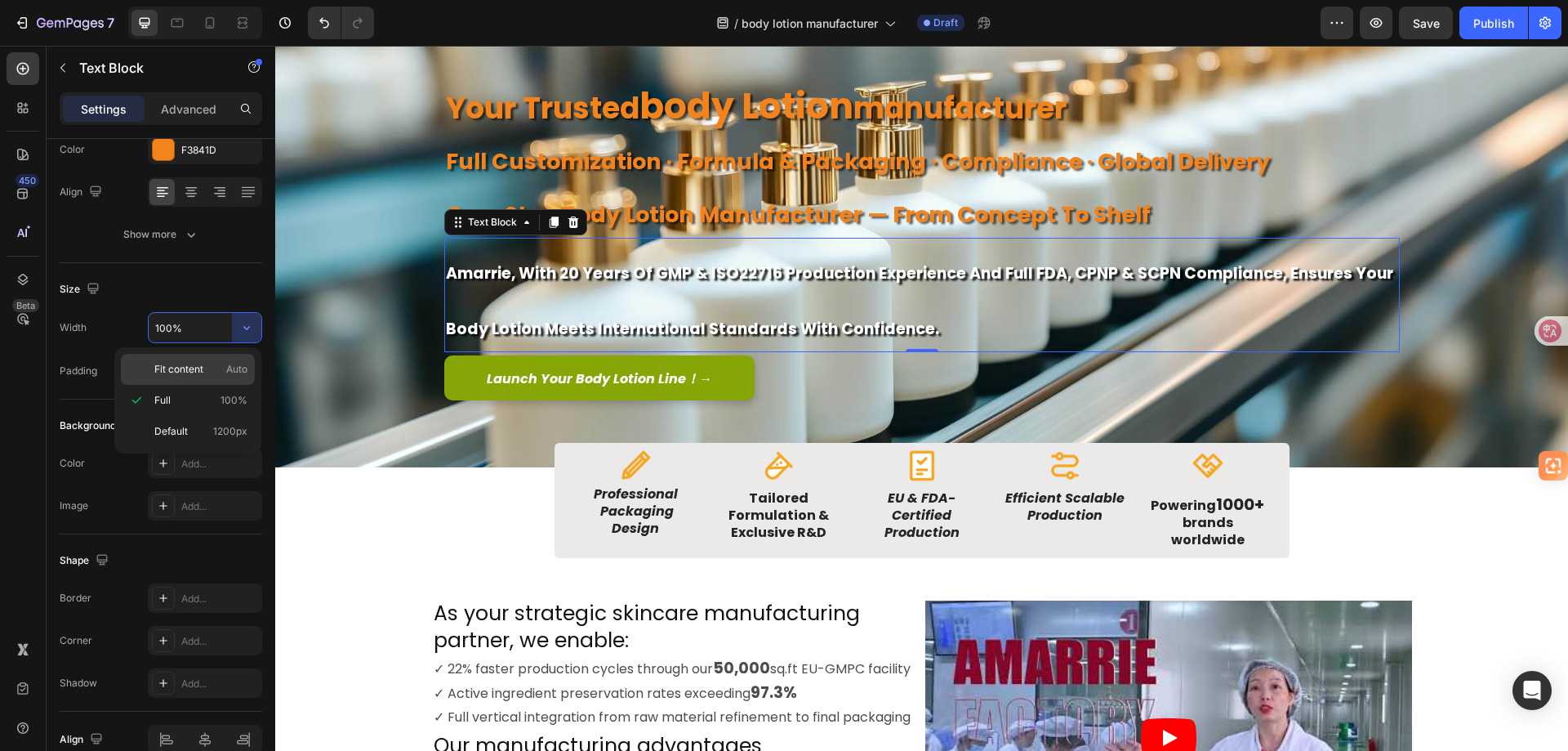
click at [200, 372] on span "Fit content" at bounding box center [179, 370] width 49 height 15
type input "Auto"
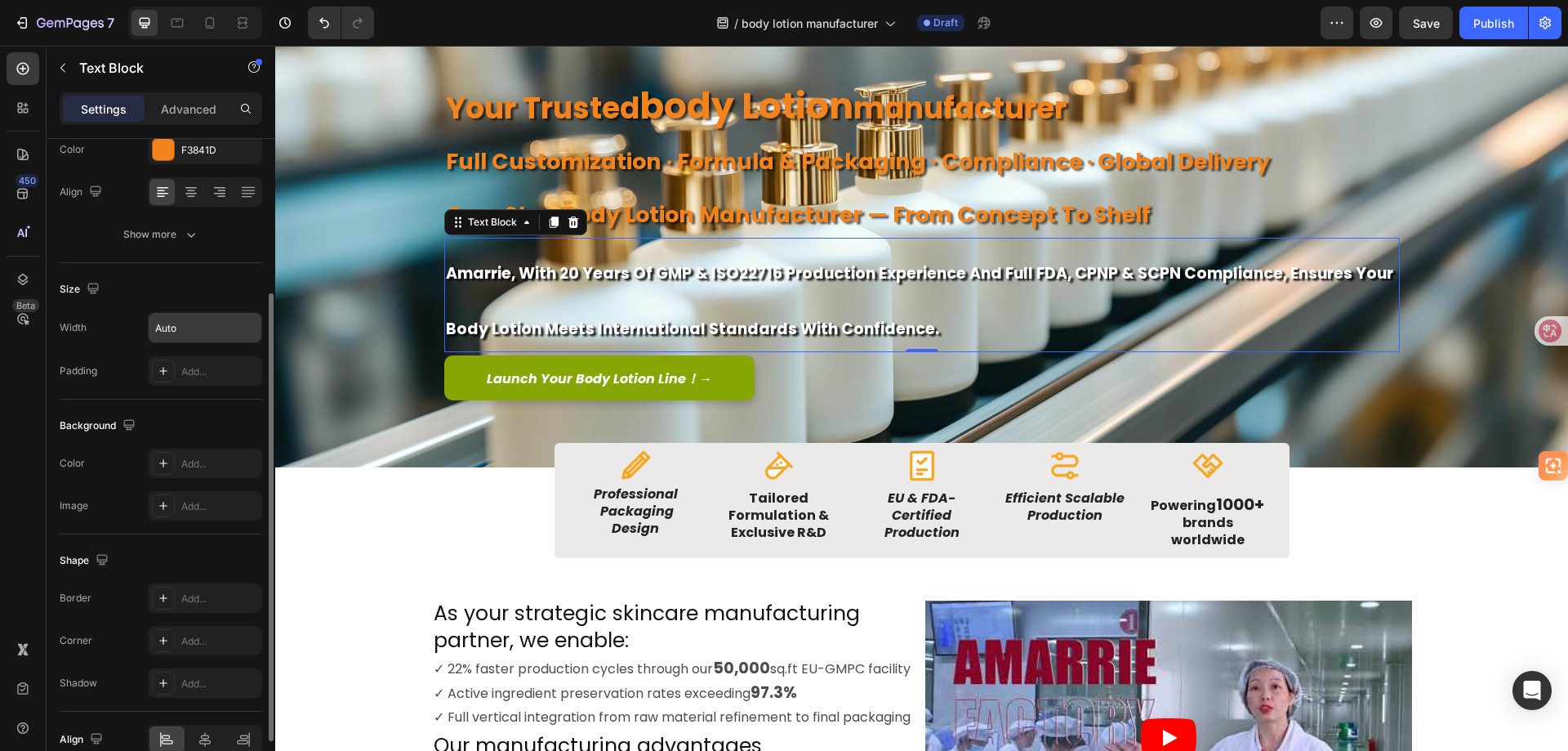
click at [209, 330] on input "Auto" at bounding box center [205, 328] width 113 height 29
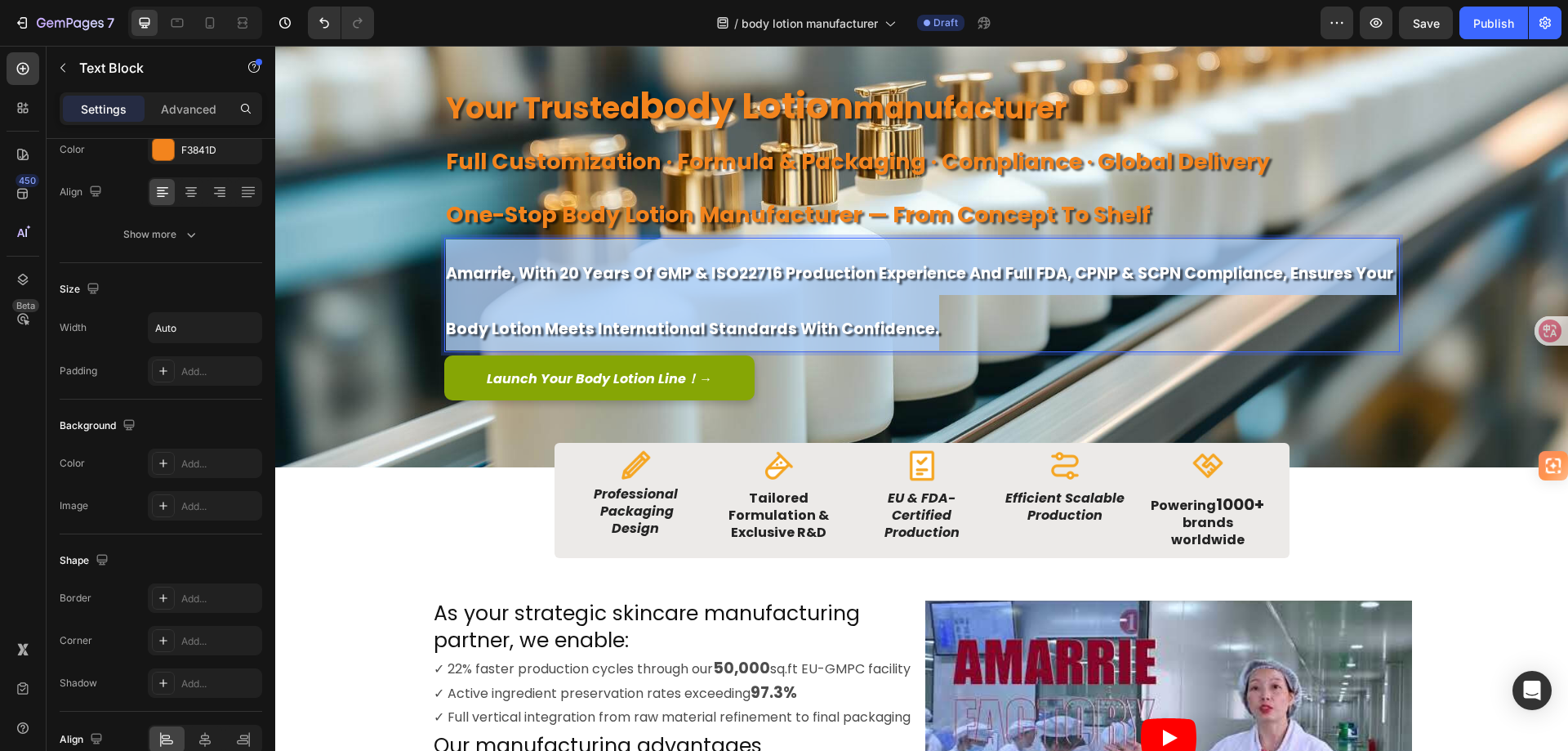
drag, startPoint x: 940, startPoint y: 333, endPoint x: 443, endPoint y: 272, distance: 500.7
click at [446, 272] on p "Amarrie, with 20 years of GMP & ISO22716 production experience and full FDA, CP…" at bounding box center [922, 295] width 952 height 111
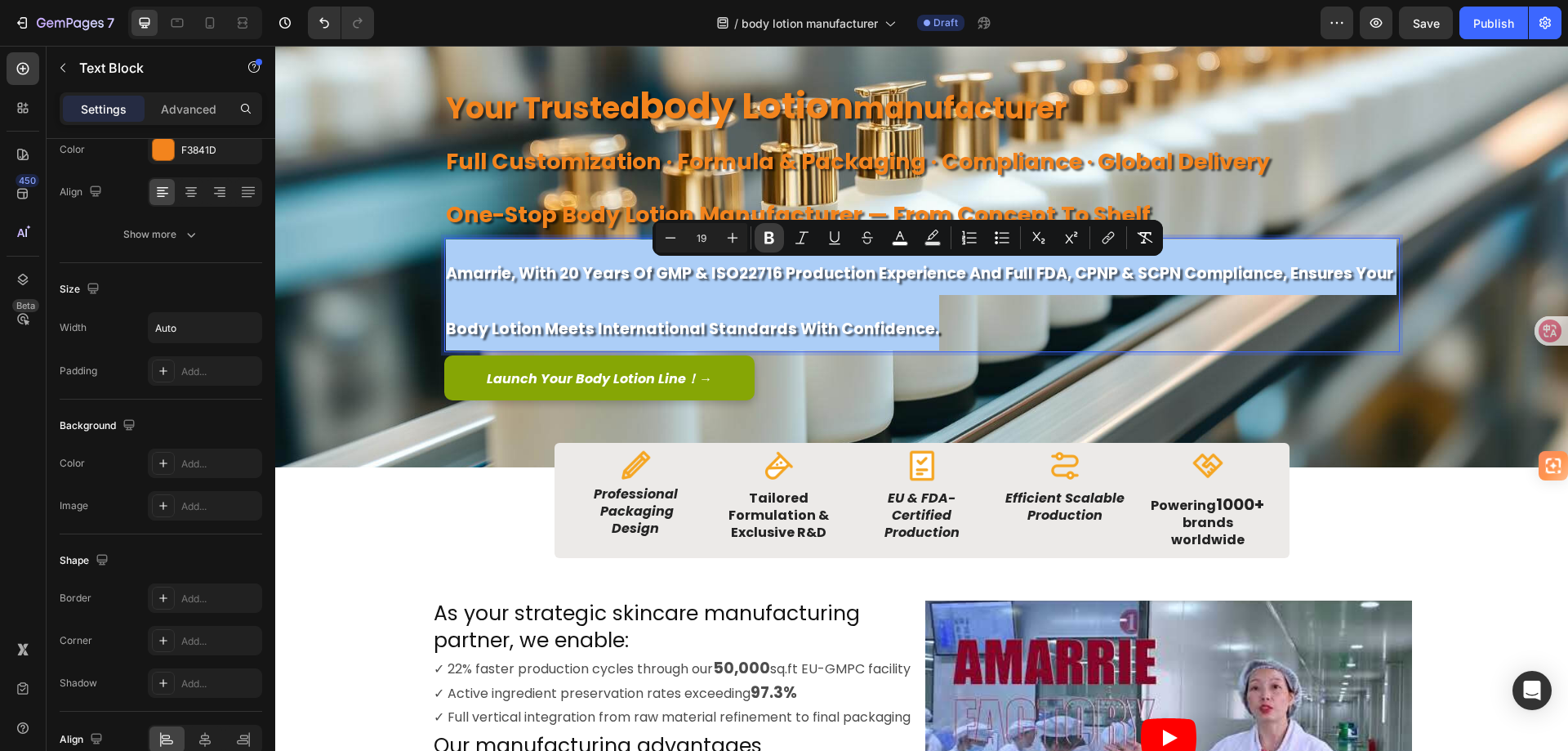
click at [764, 236] on icon "Editor contextual toolbar" at bounding box center [769, 238] width 16 height 16
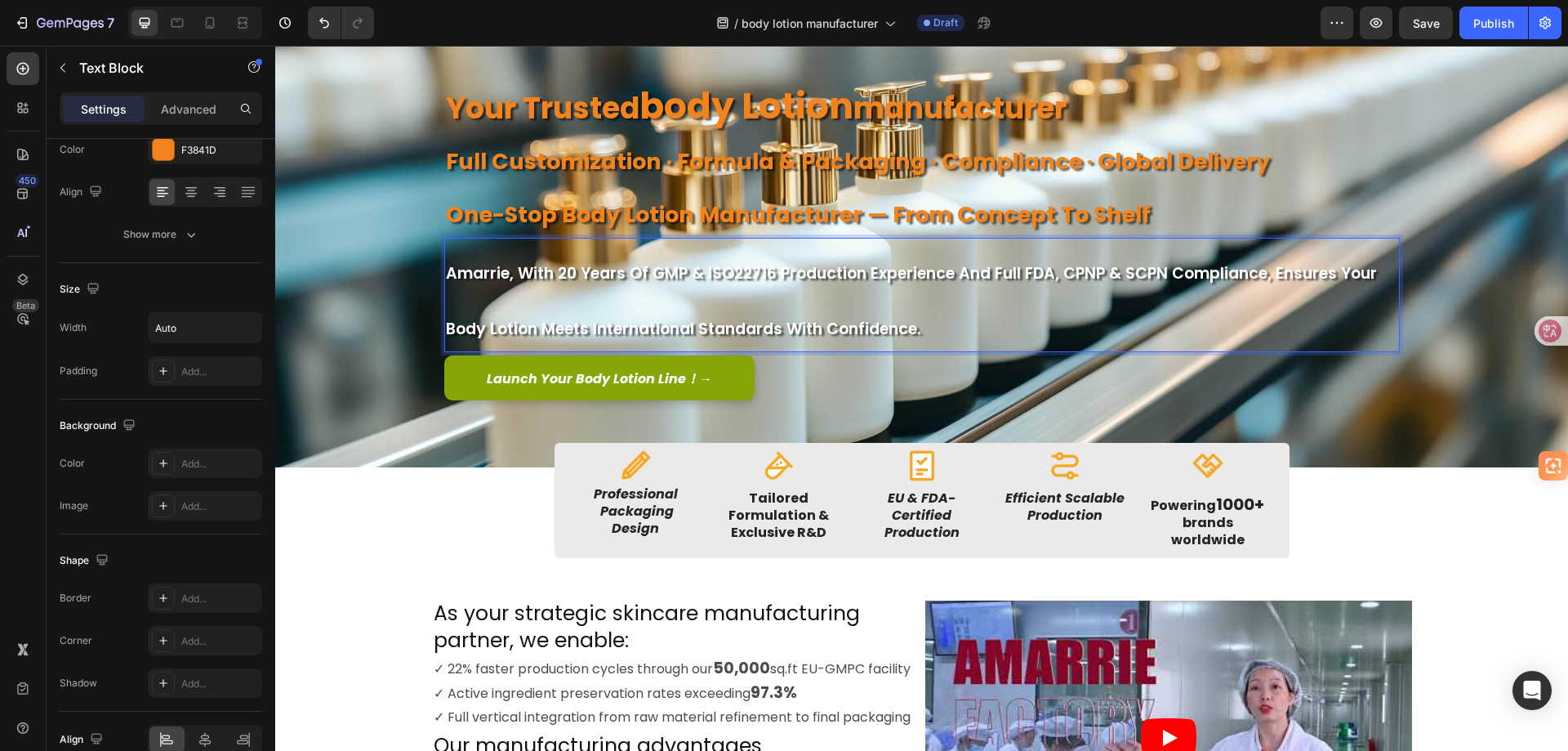
click at [879, 311] on p "Amarrie, with 20 years of GMP & ISO22716 production experience and full FDA, CP…" at bounding box center [922, 295] width 952 height 111
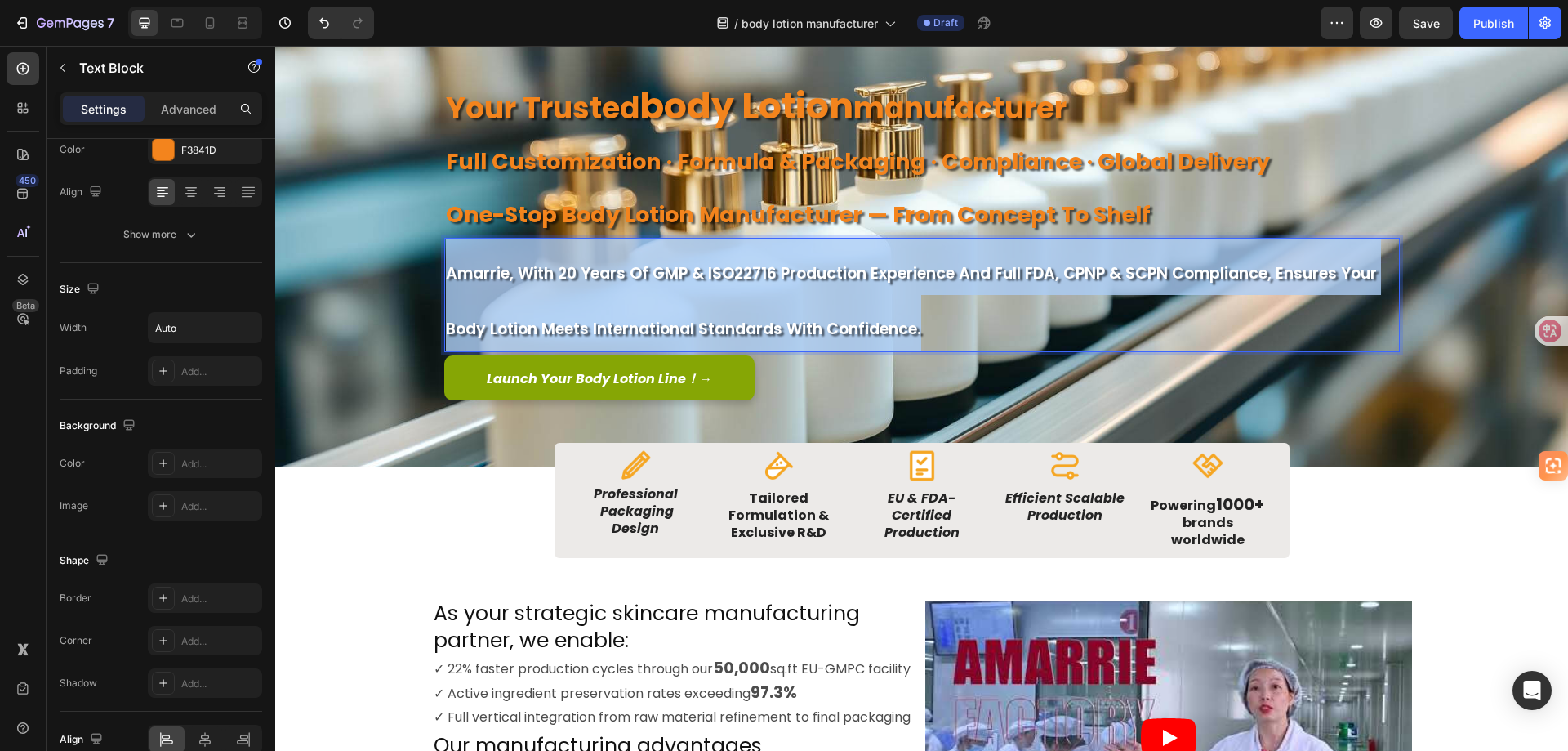
drag, startPoint x: 934, startPoint y: 333, endPoint x: 443, endPoint y: 268, distance: 495.3
click at [446, 268] on p "Amarrie, with 20 years of GMP & ISO22716 production experience and full FDA, CP…" at bounding box center [922, 295] width 952 height 111
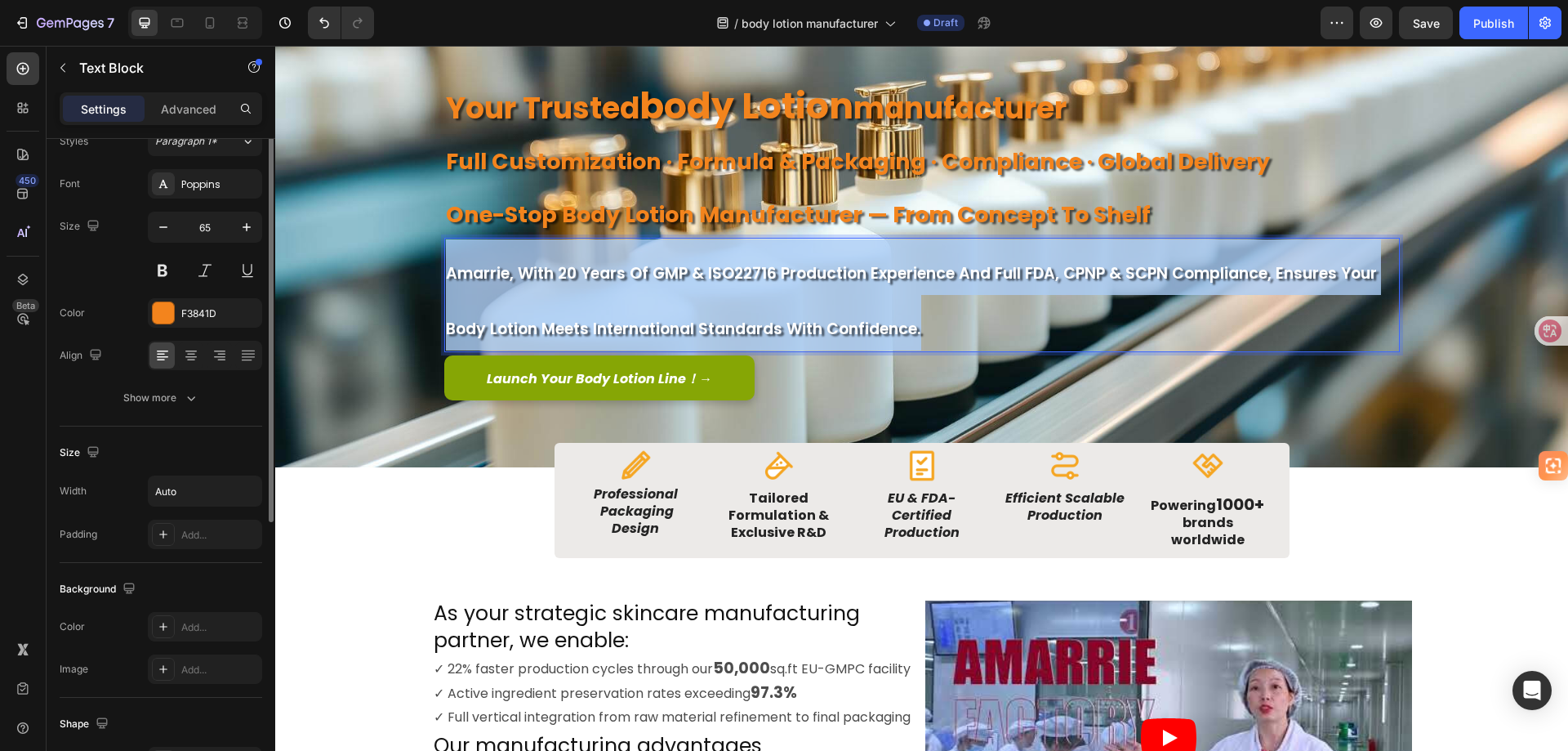
scroll to position [0, 0]
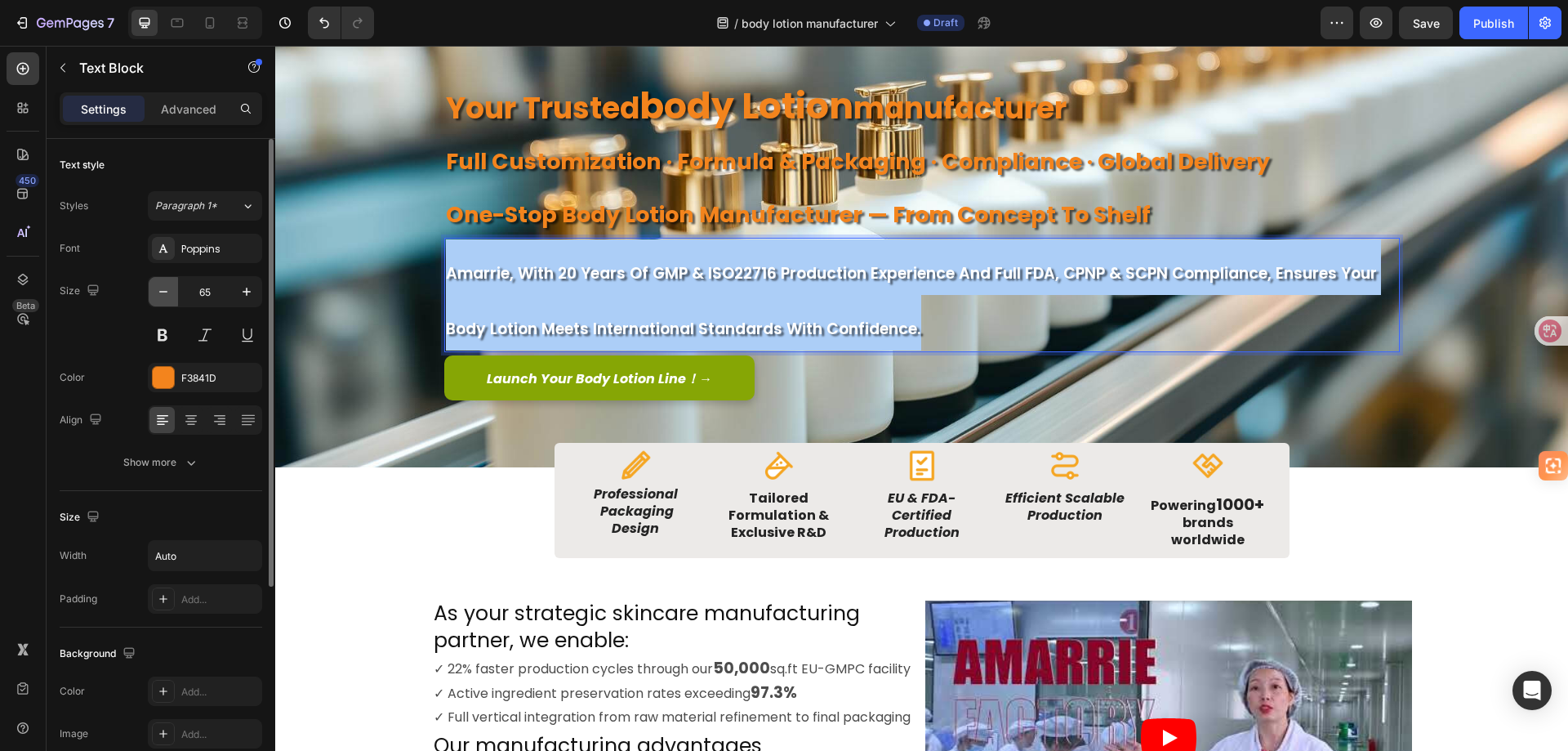
click at [158, 292] on icon "button" at bounding box center [163, 292] width 16 height 16
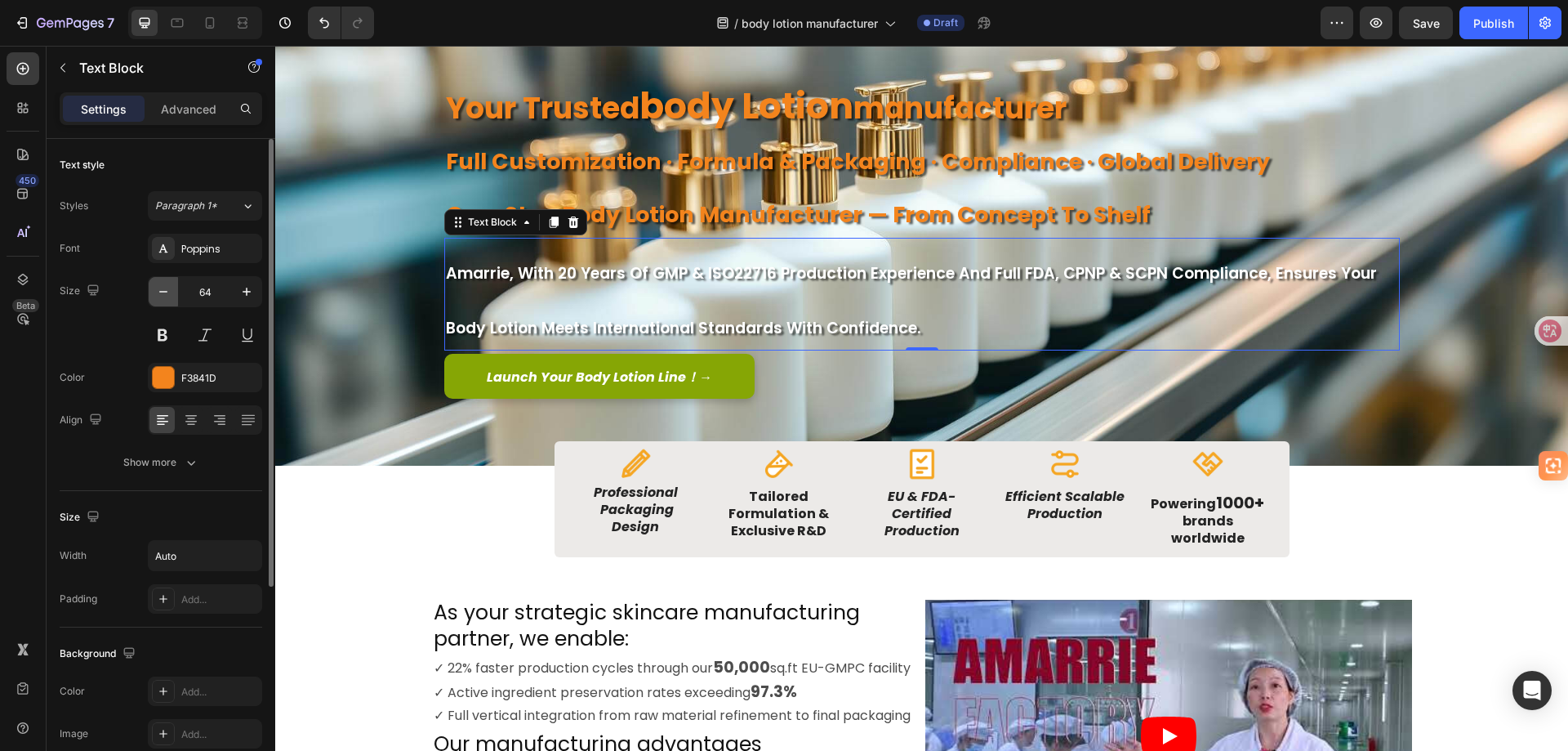
click at [158, 292] on icon "button" at bounding box center [163, 292] width 16 height 16
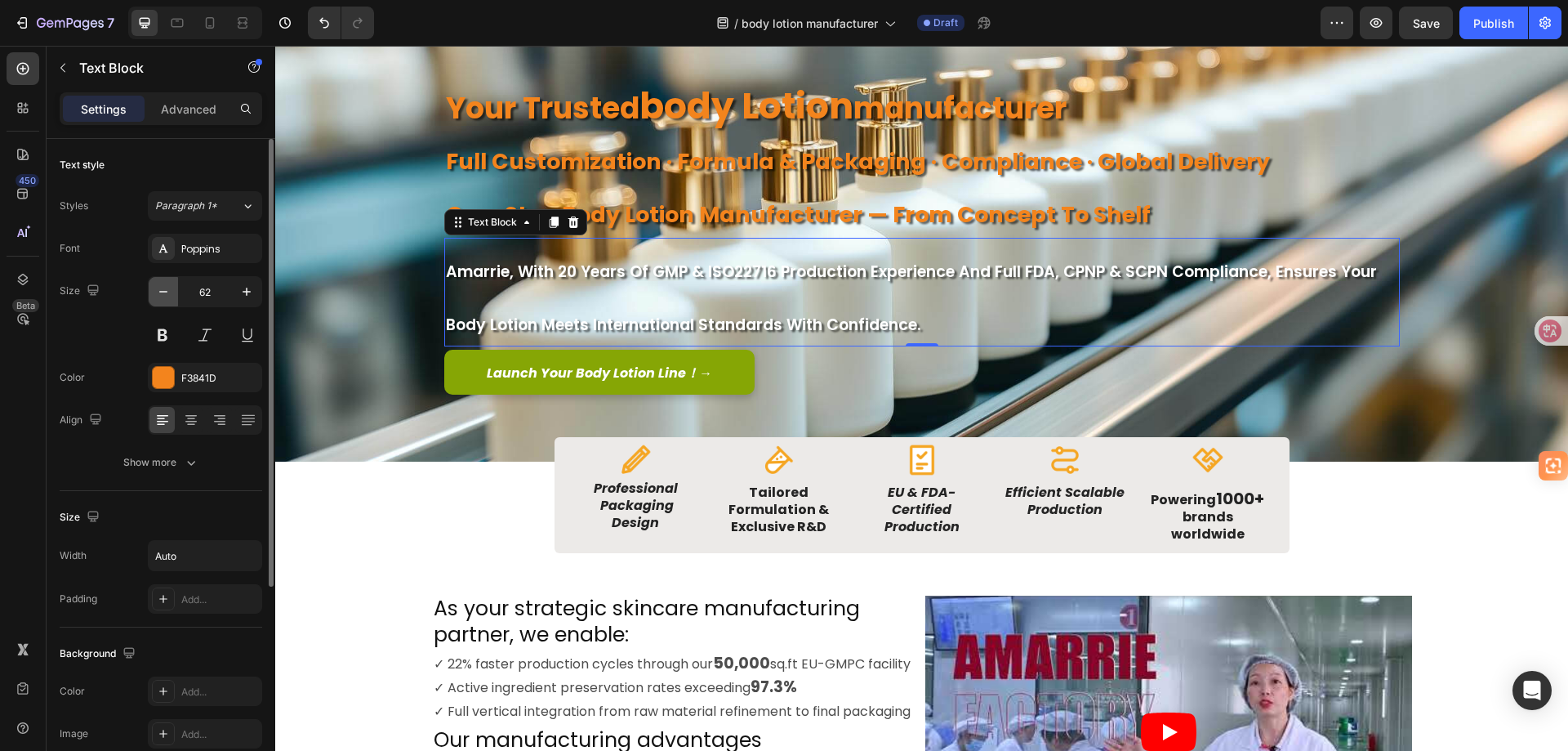
click at [158, 292] on icon "button" at bounding box center [163, 292] width 16 height 16
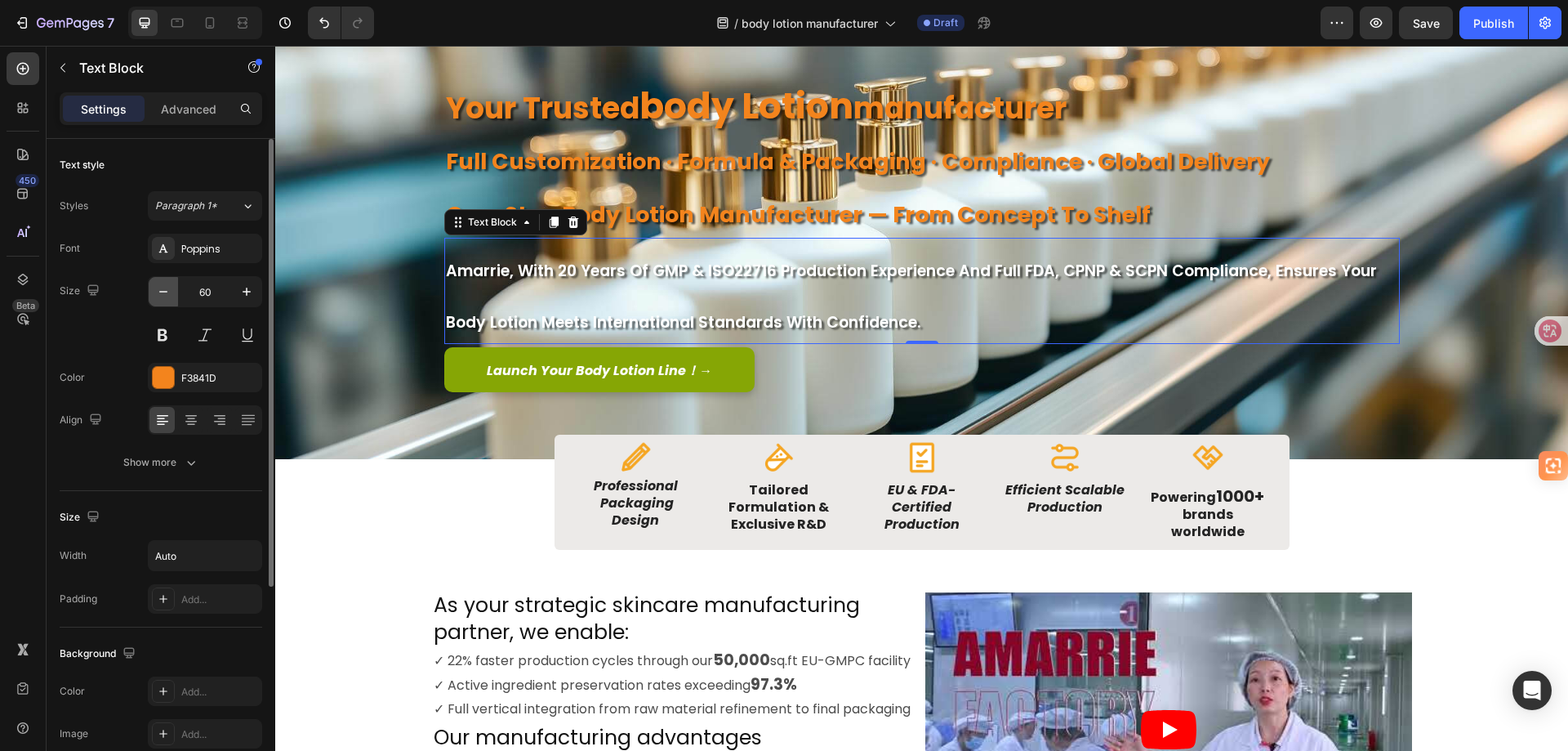
click at [158, 292] on icon "button" at bounding box center [163, 292] width 16 height 16
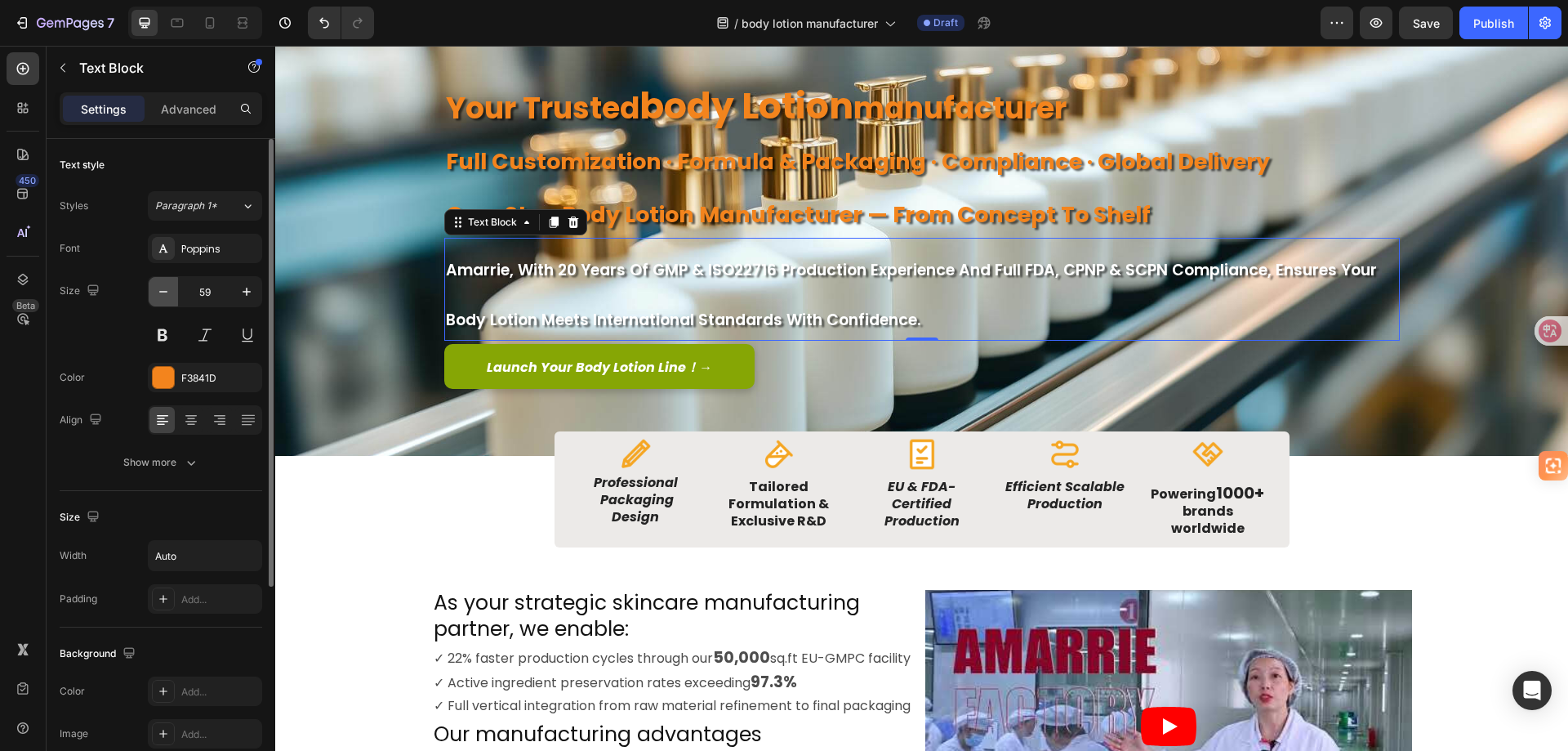
click at [158, 292] on icon "button" at bounding box center [163, 292] width 16 height 16
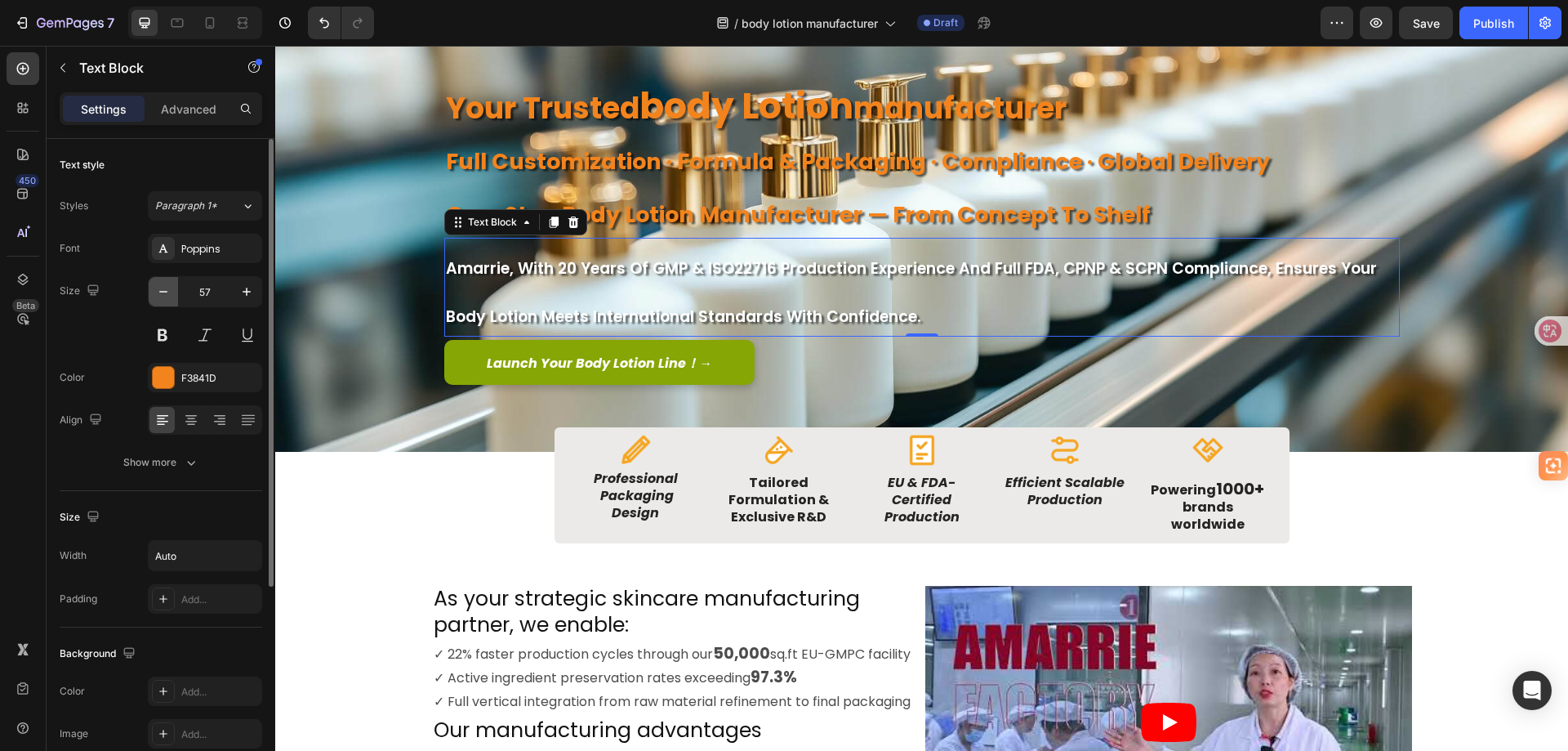
click at [158, 292] on icon "button" at bounding box center [163, 292] width 16 height 16
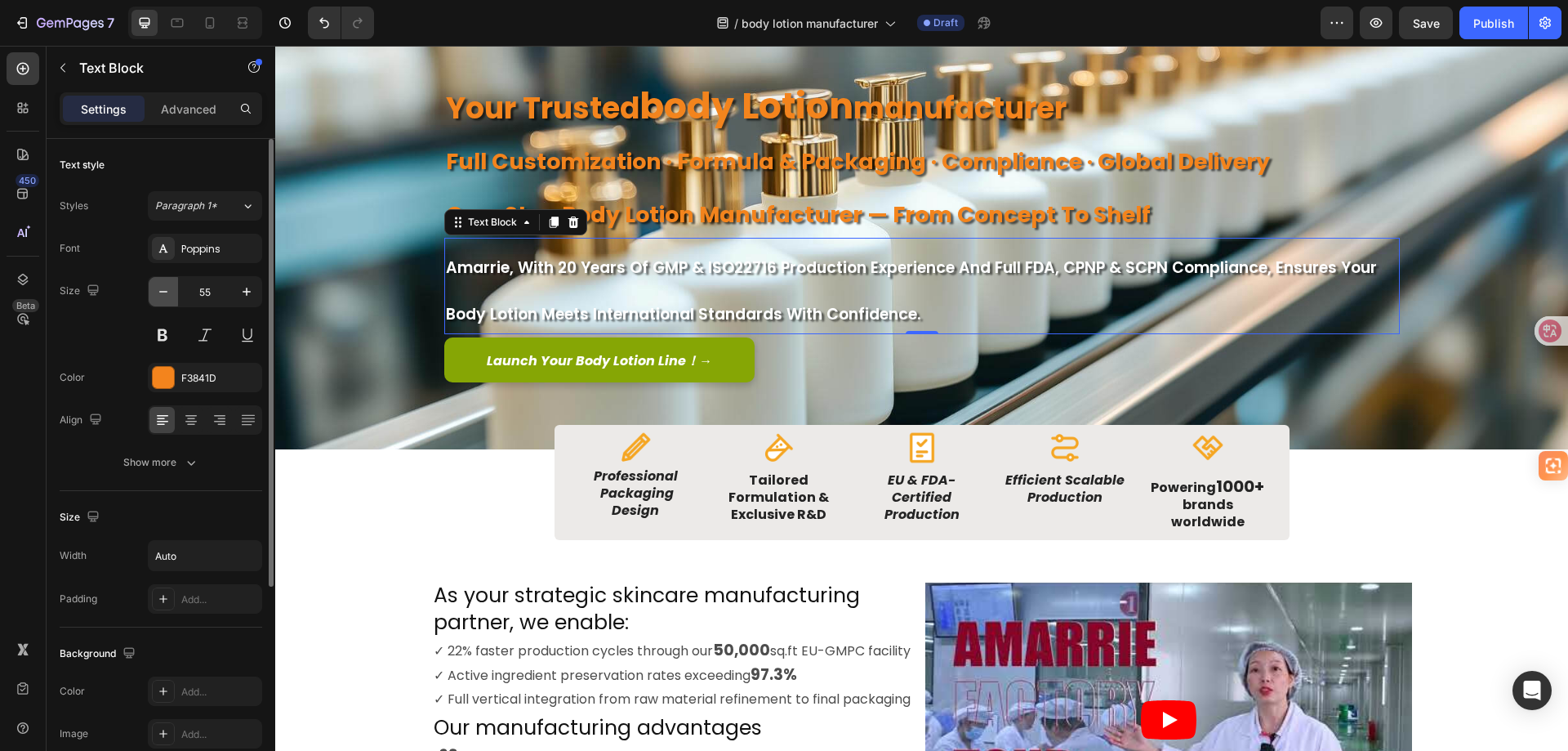
click at [158, 292] on icon "button" at bounding box center [163, 292] width 16 height 16
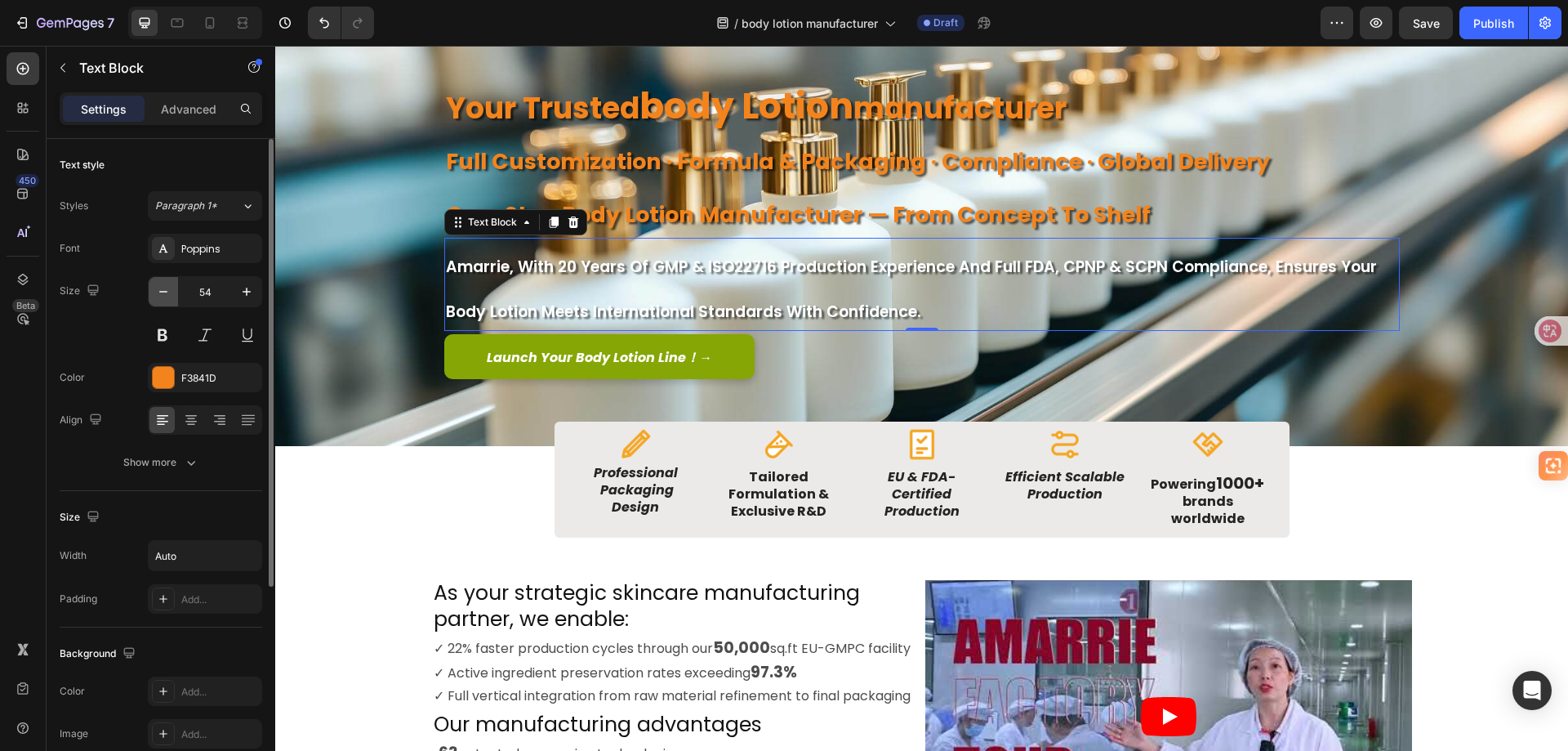
click at [158, 292] on icon "button" at bounding box center [163, 292] width 16 height 16
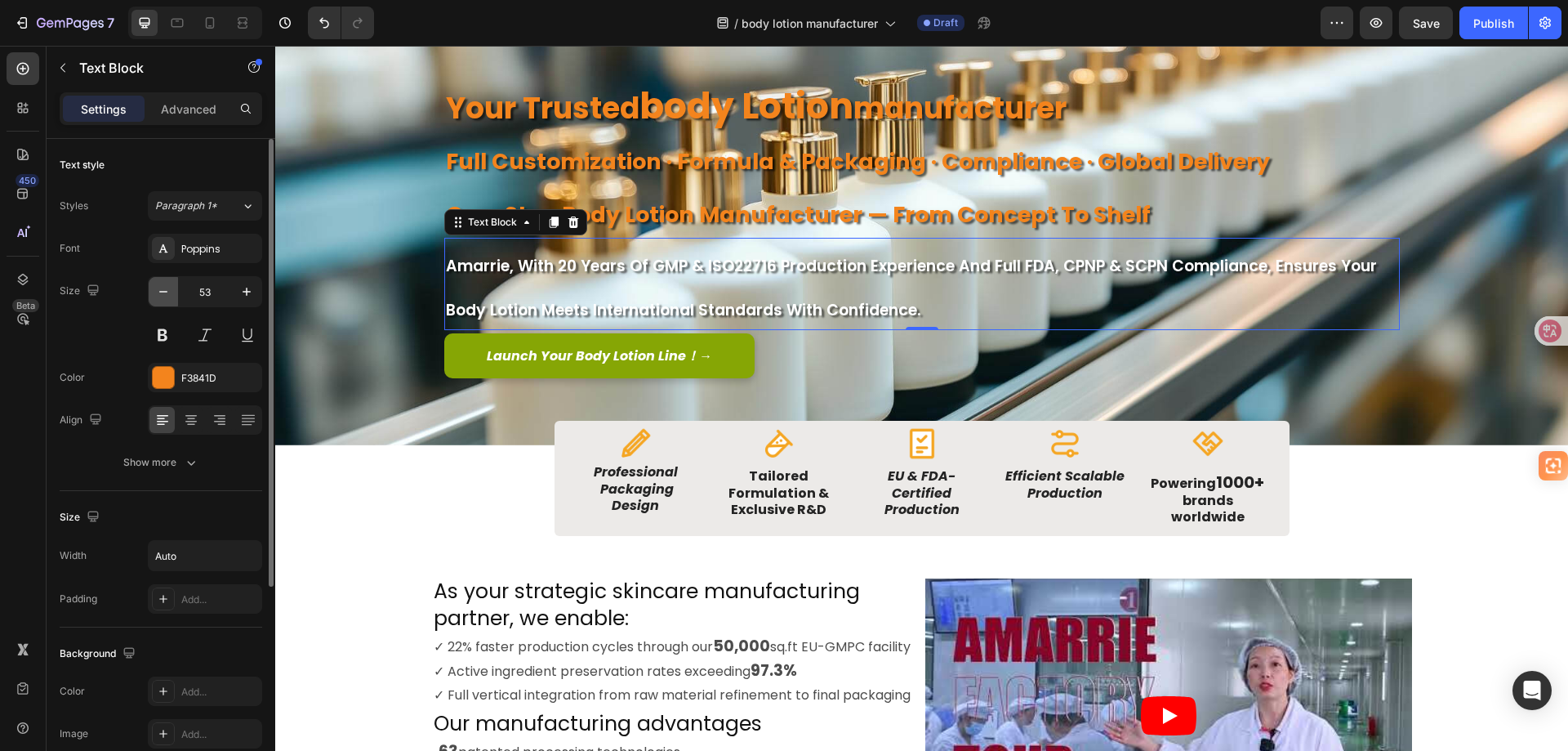
click at [158, 292] on icon "button" at bounding box center [163, 292] width 16 height 16
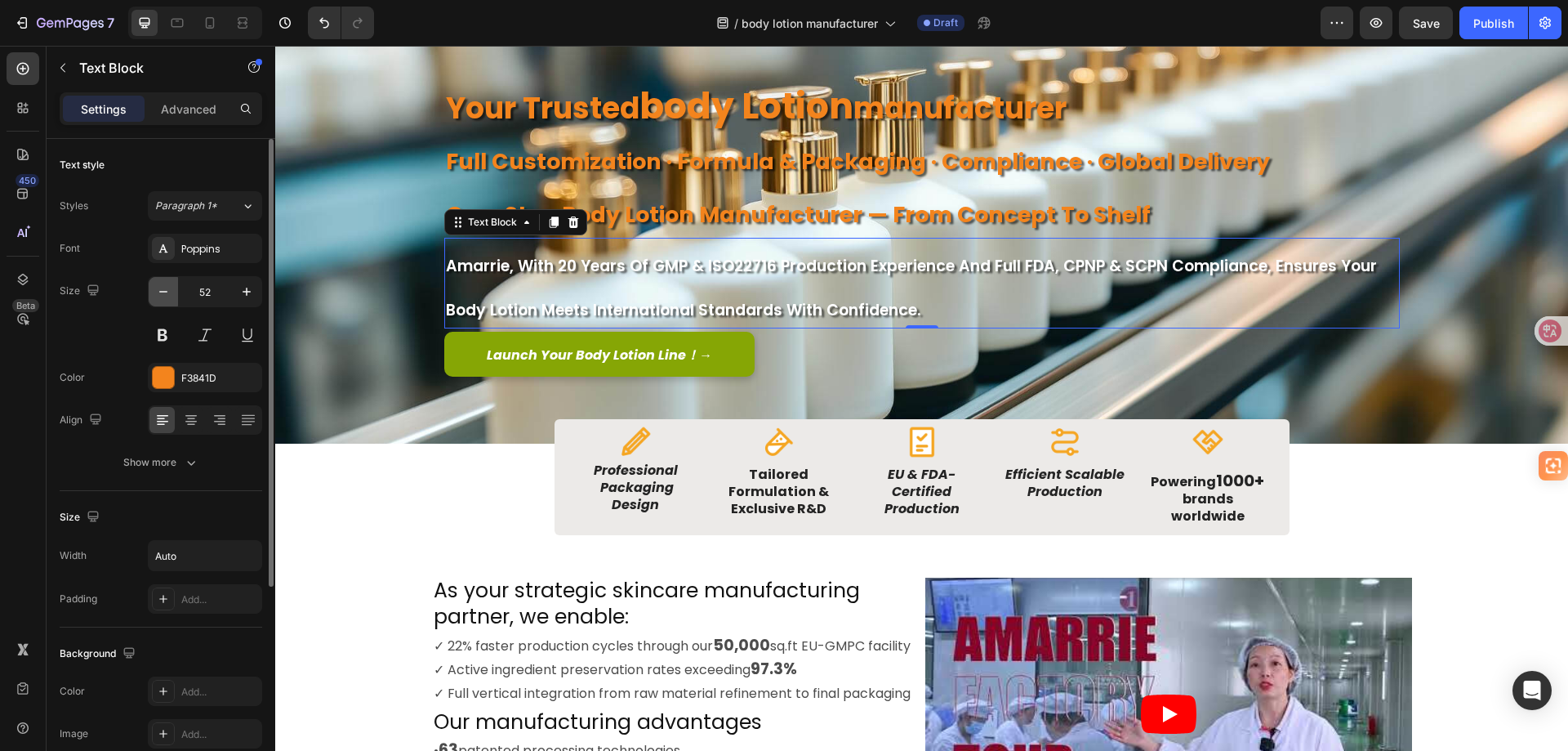
click at [158, 292] on icon "button" at bounding box center [163, 292] width 16 height 16
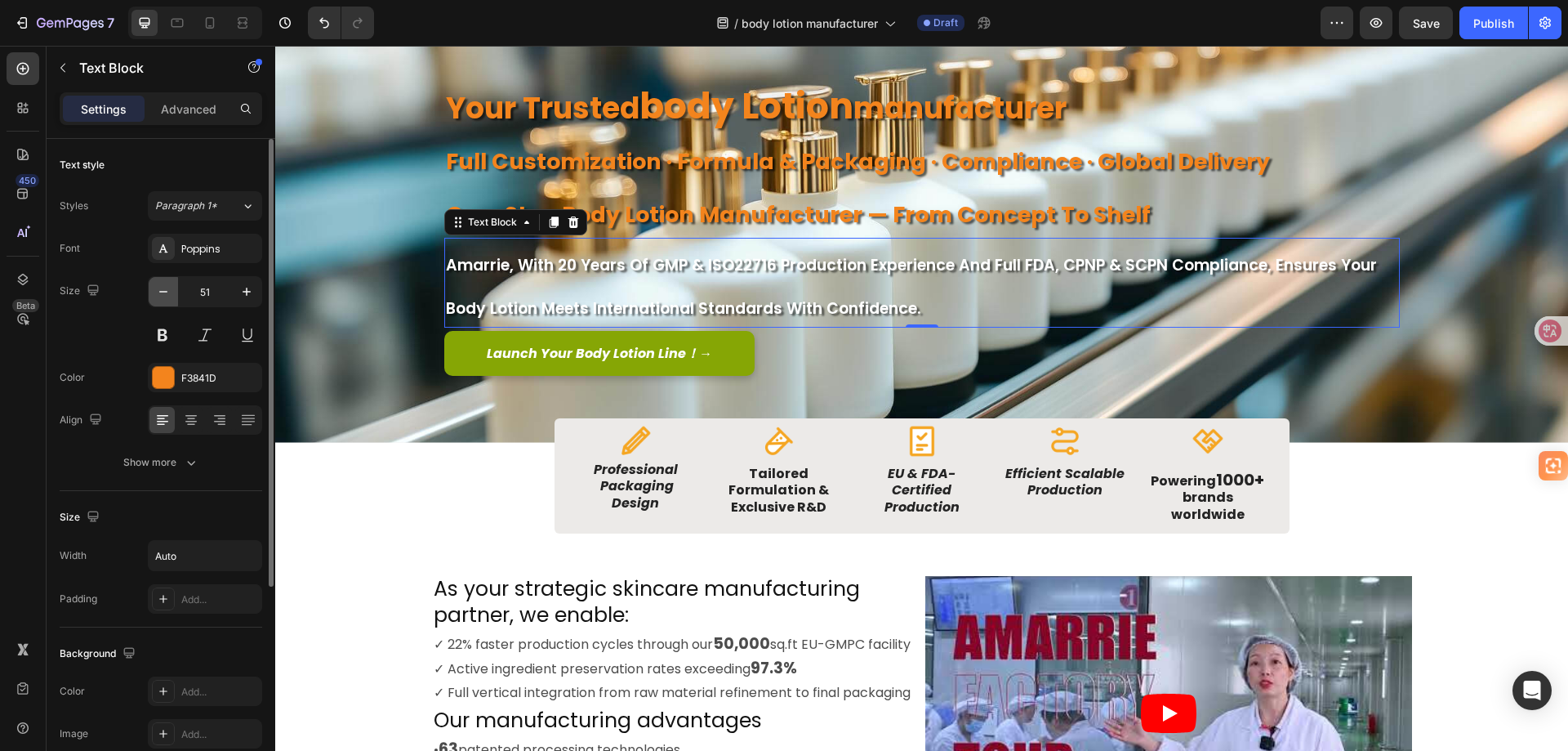
click at [158, 292] on icon "button" at bounding box center [163, 292] width 16 height 16
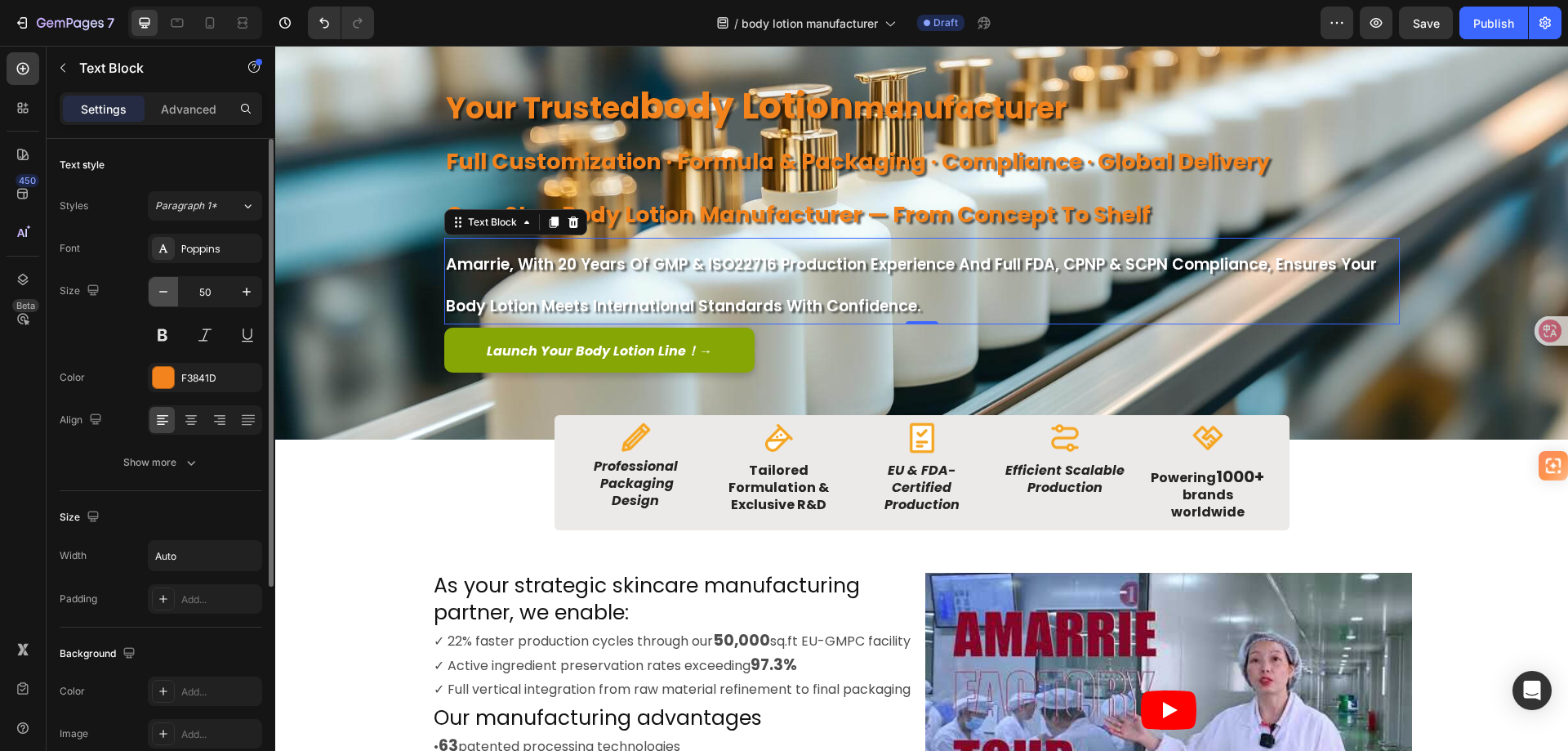
click at [158, 292] on icon "button" at bounding box center [163, 292] width 16 height 16
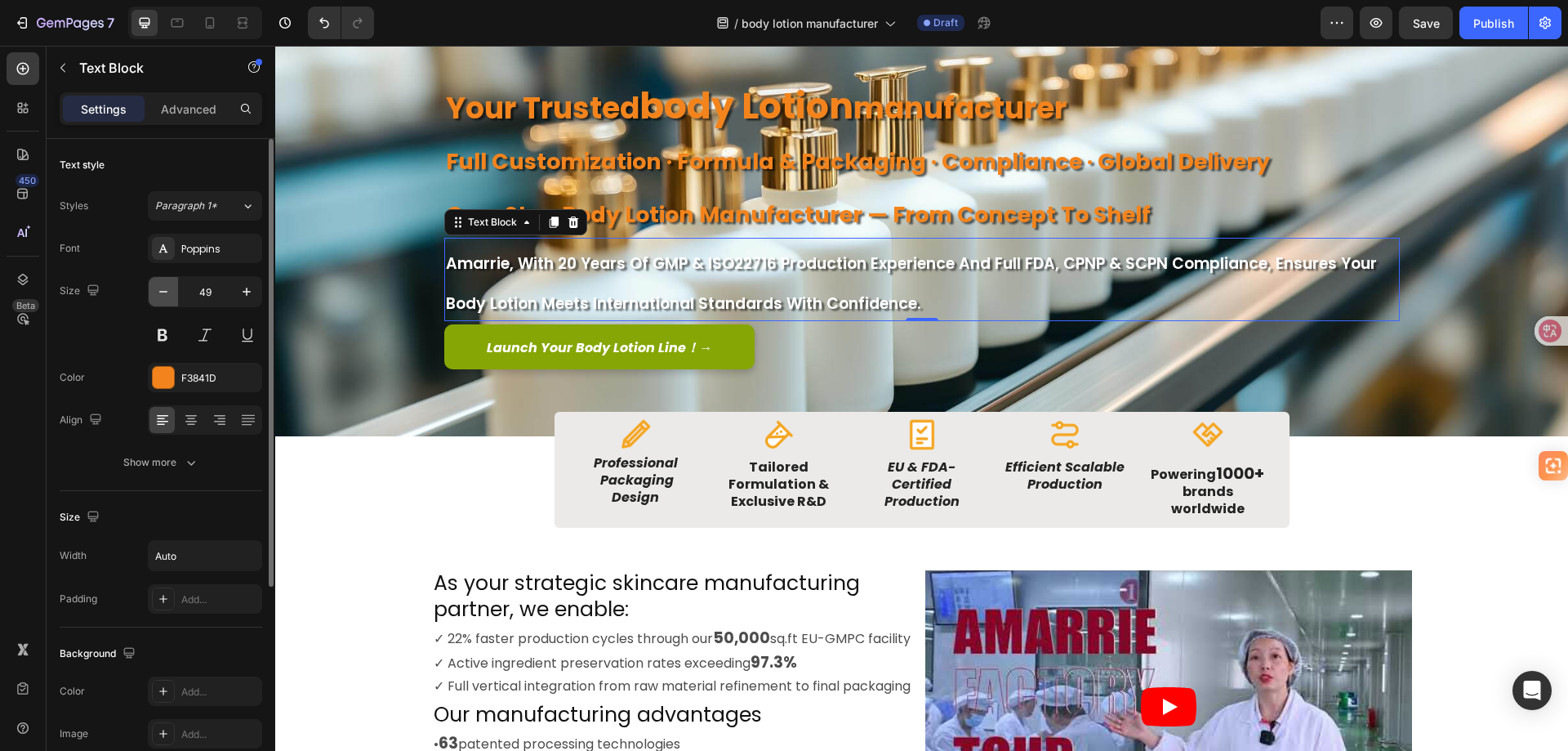
click at [158, 292] on icon "button" at bounding box center [163, 292] width 16 height 16
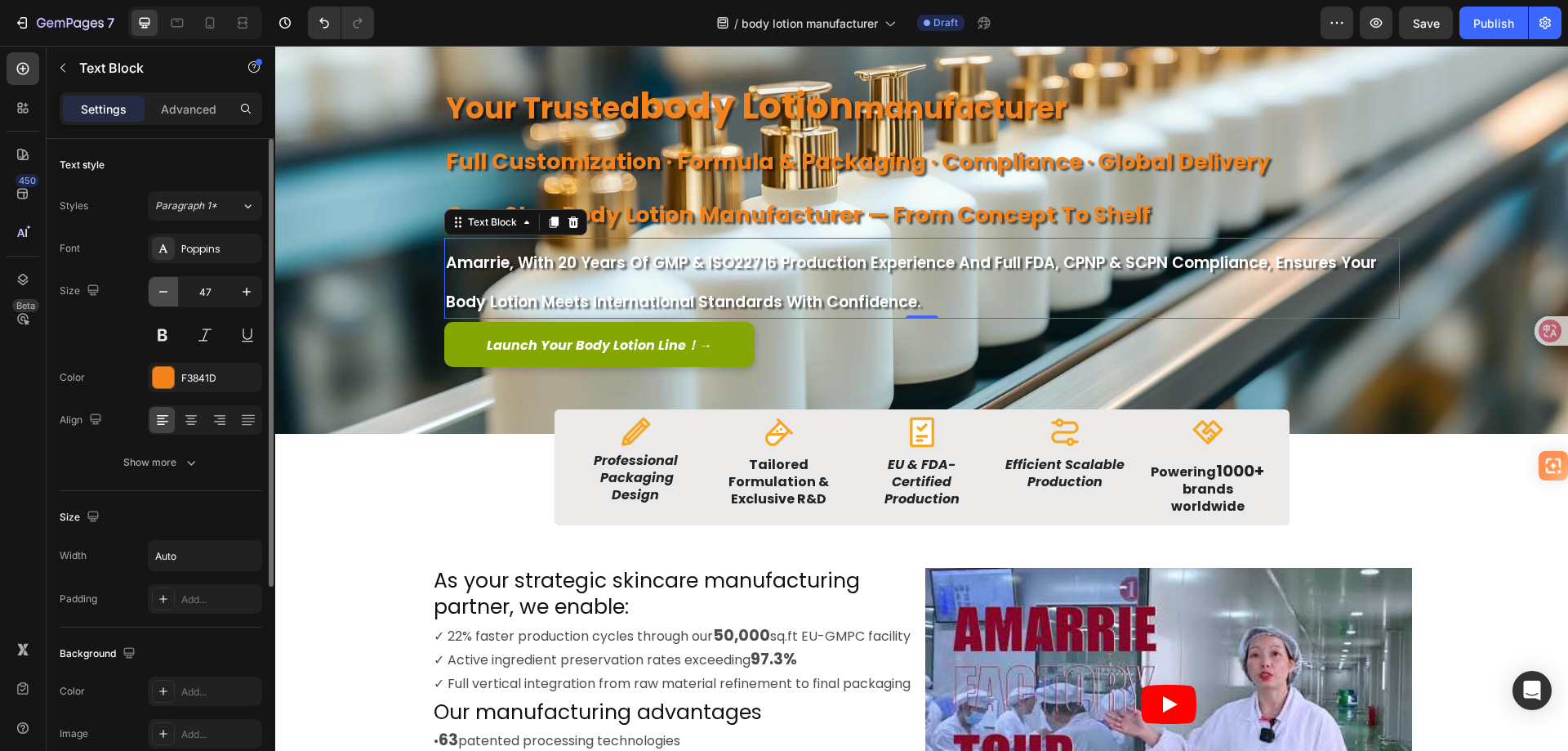
click at [158, 292] on icon "button" at bounding box center [163, 292] width 16 height 16
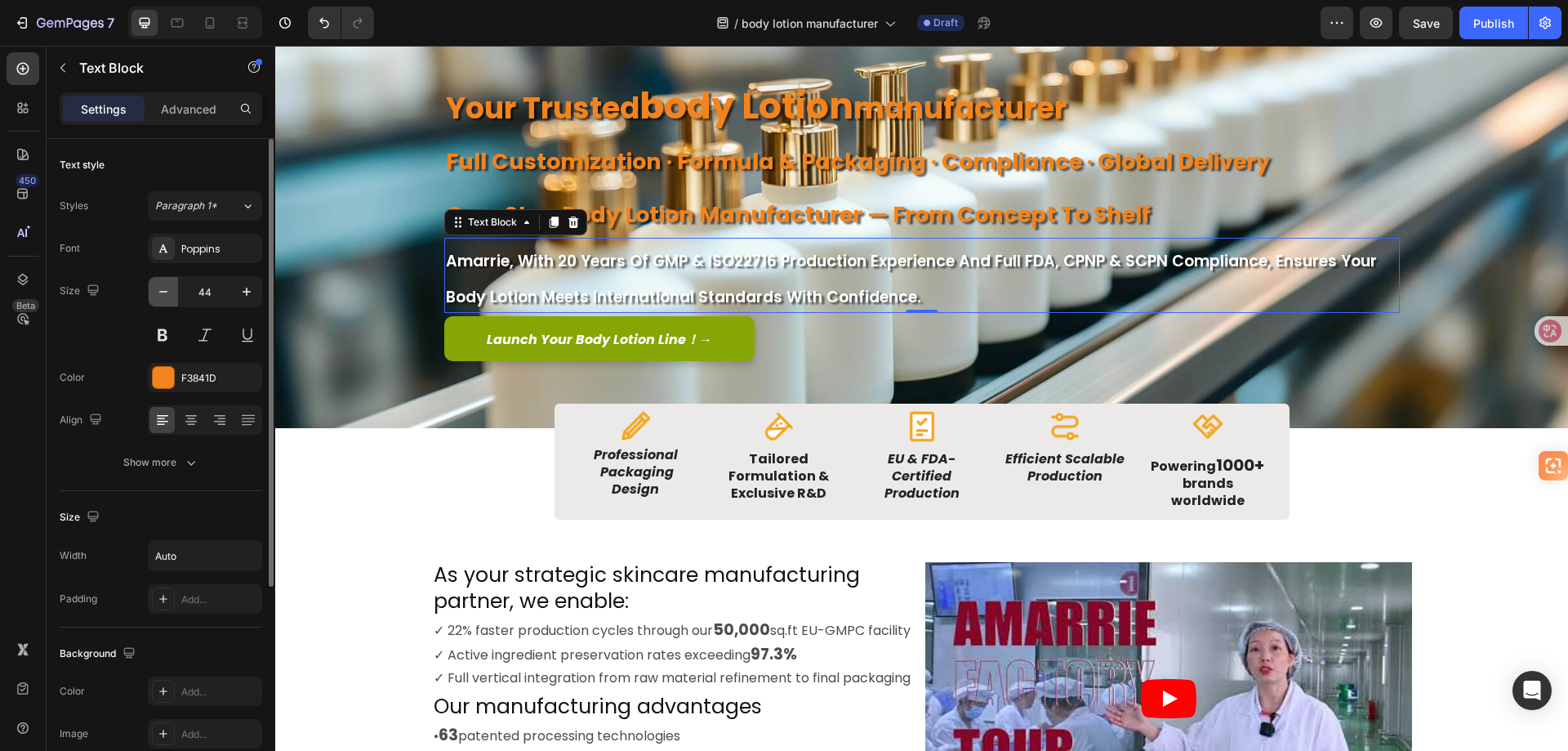
click at [158, 292] on icon "button" at bounding box center [163, 292] width 16 height 16
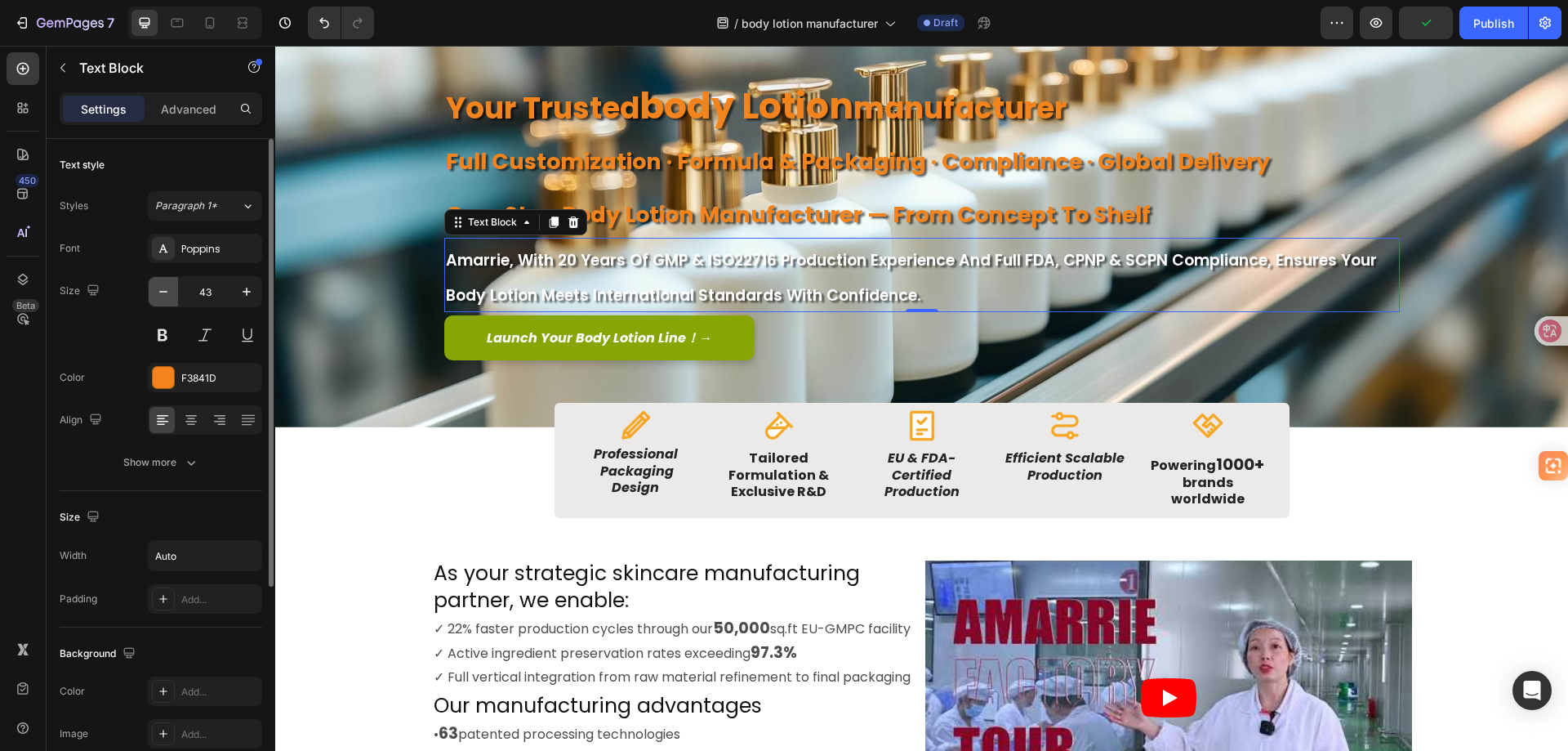
click at [158, 292] on icon "button" at bounding box center [163, 292] width 16 height 16
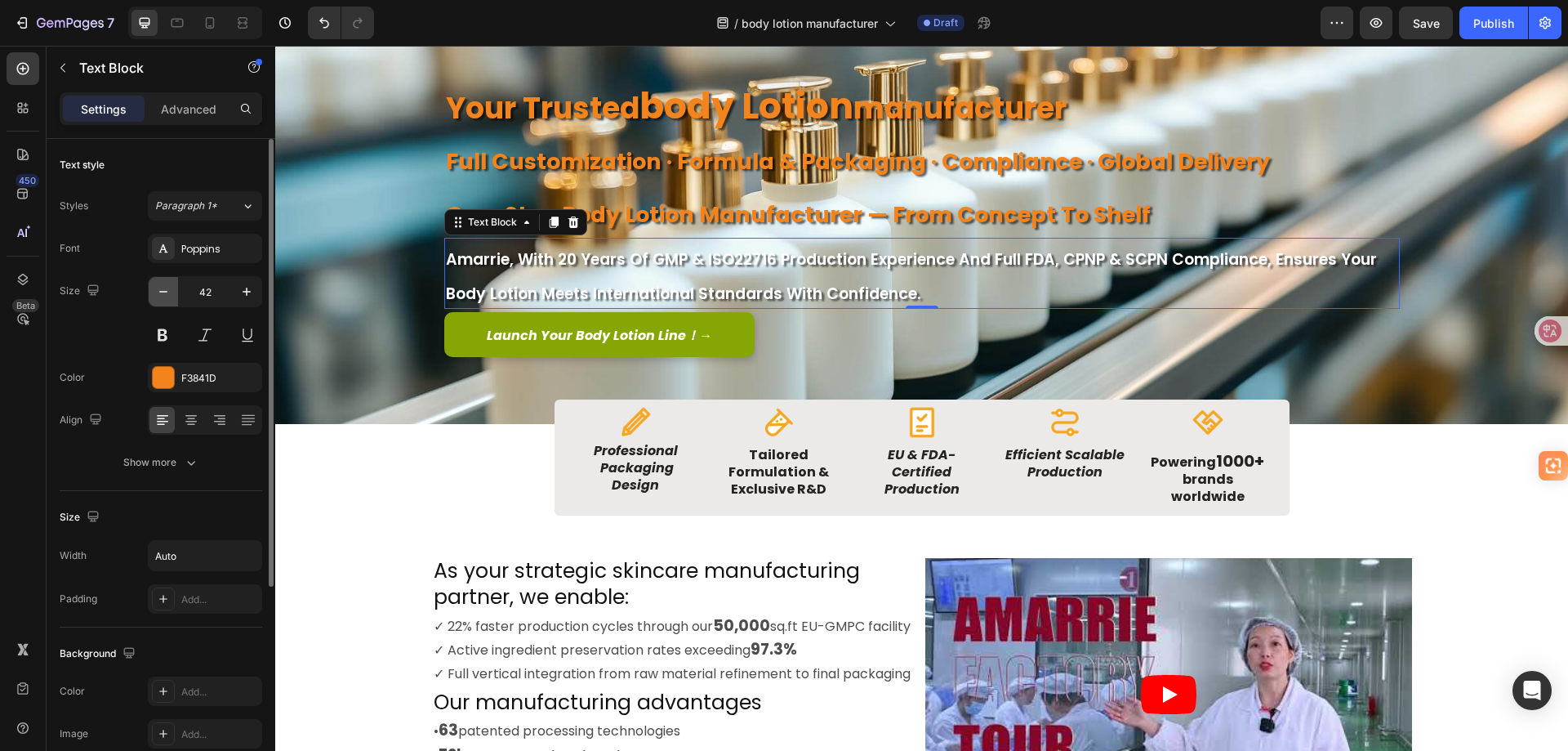
click at [158, 292] on icon "button" at bounding box center [163, 292] width 16 height 16
type input "41"
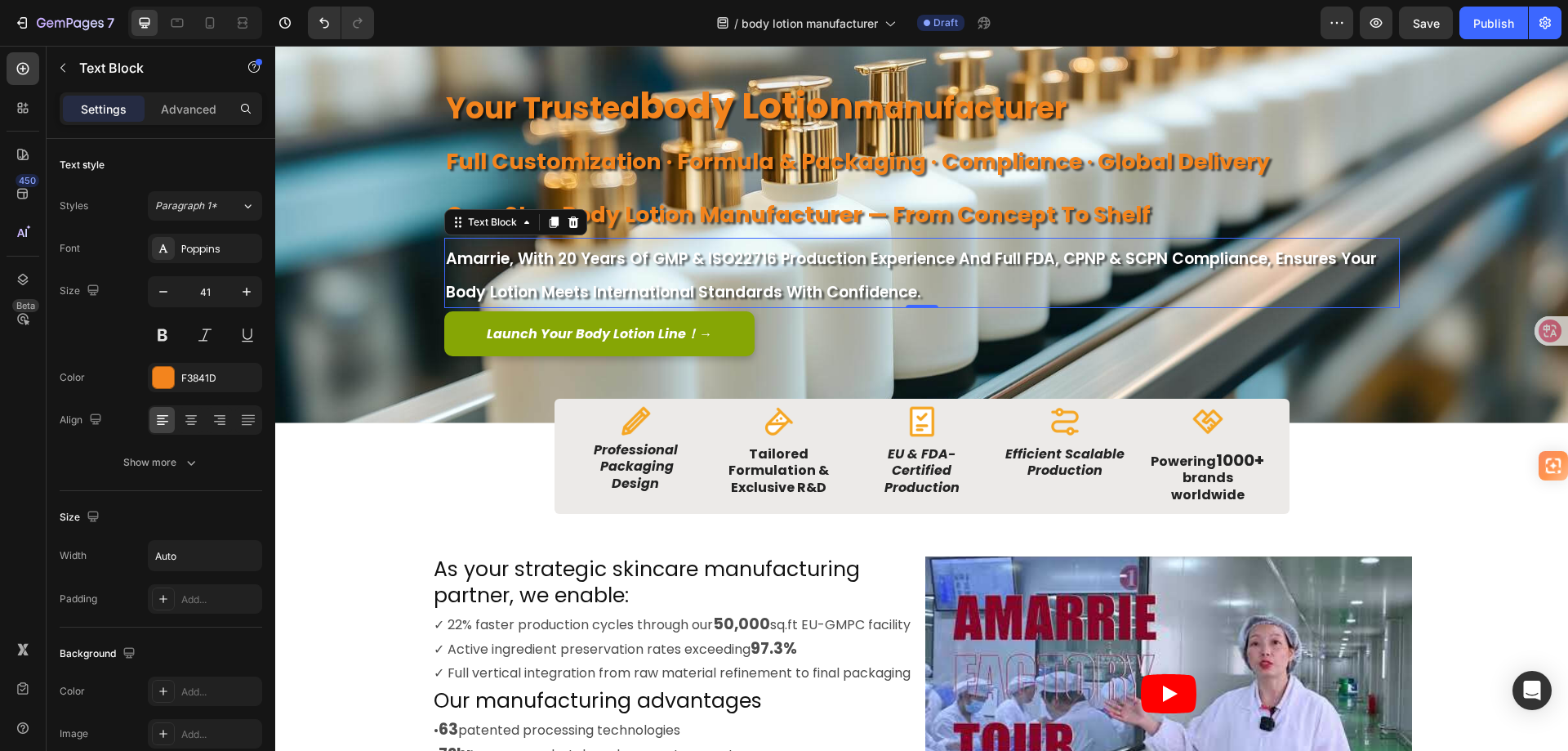
click at [988, 292] on p "Amarrie, with 20 years of GMP & ISO22716 production experience and full FDA, CP…" at bounding box center [922, 273] width 952 height 67
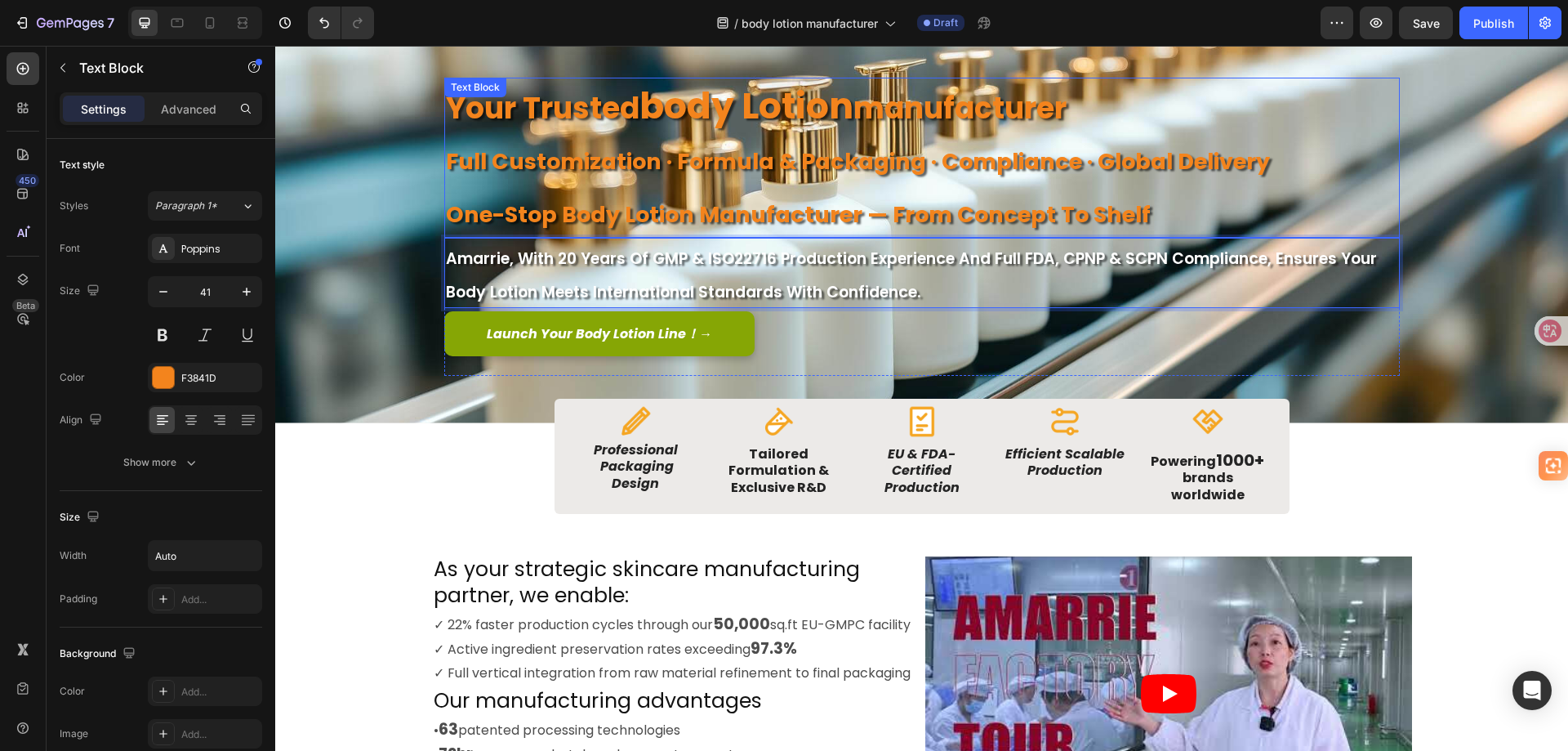
click at [973, 163] on strong "full customization · formula & packaging · compliance · global delivery" at bounding box center [858, 161] width 824 height 30
click at [1014, 191] on p "One-Stop body lotion manufacturer — From Concept to Shelf" at bounding box center [922, 210] width 952 height 53
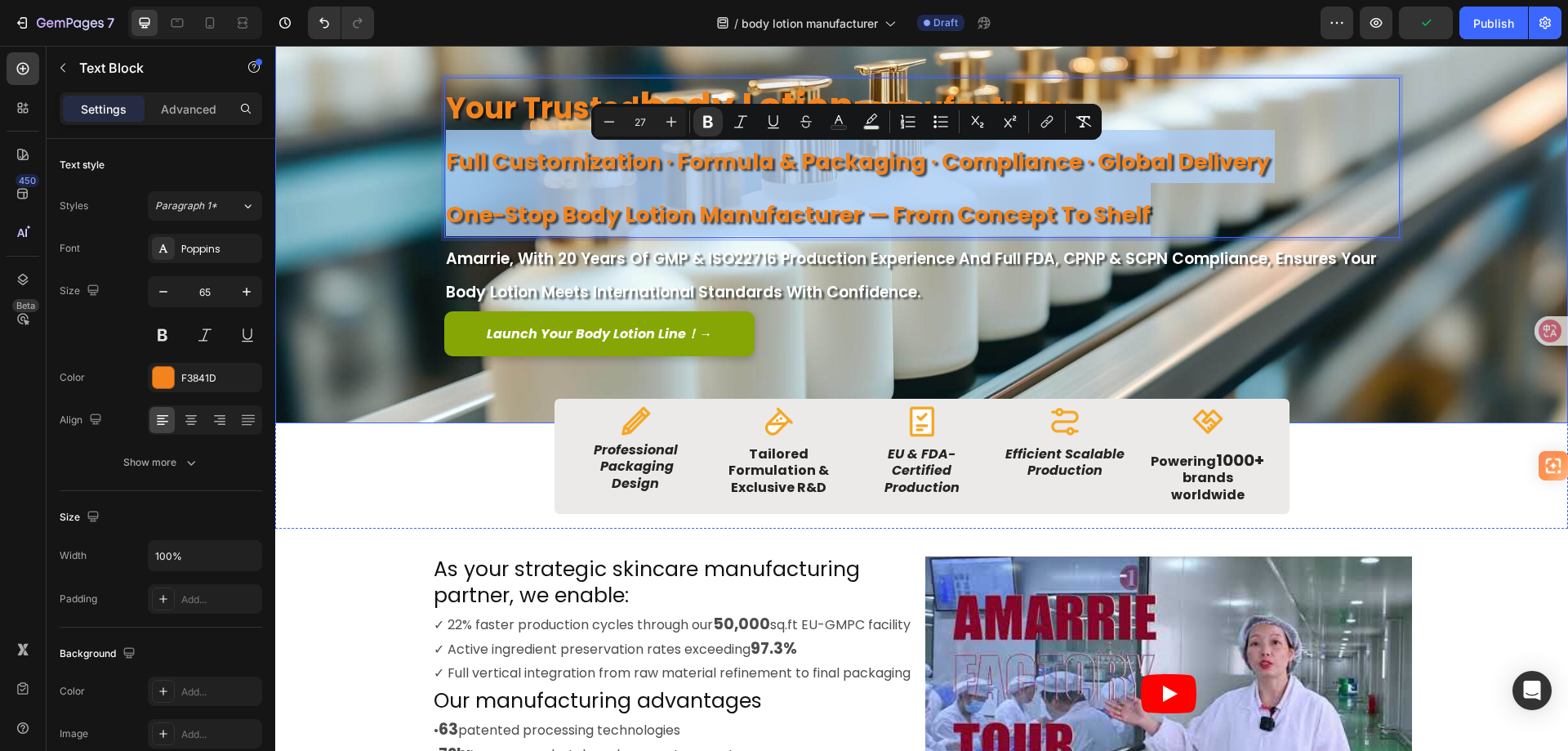
drag, startPoint x: 1160, startPoint y: 211, endPoint x: 429, endPoint y: 174, distance: 731.9
click at [432, 174] on div "Image Image Free shipping Text Block from The States Text Block Advanced List I…" at bounding box center [922, 210] width 981 height 426
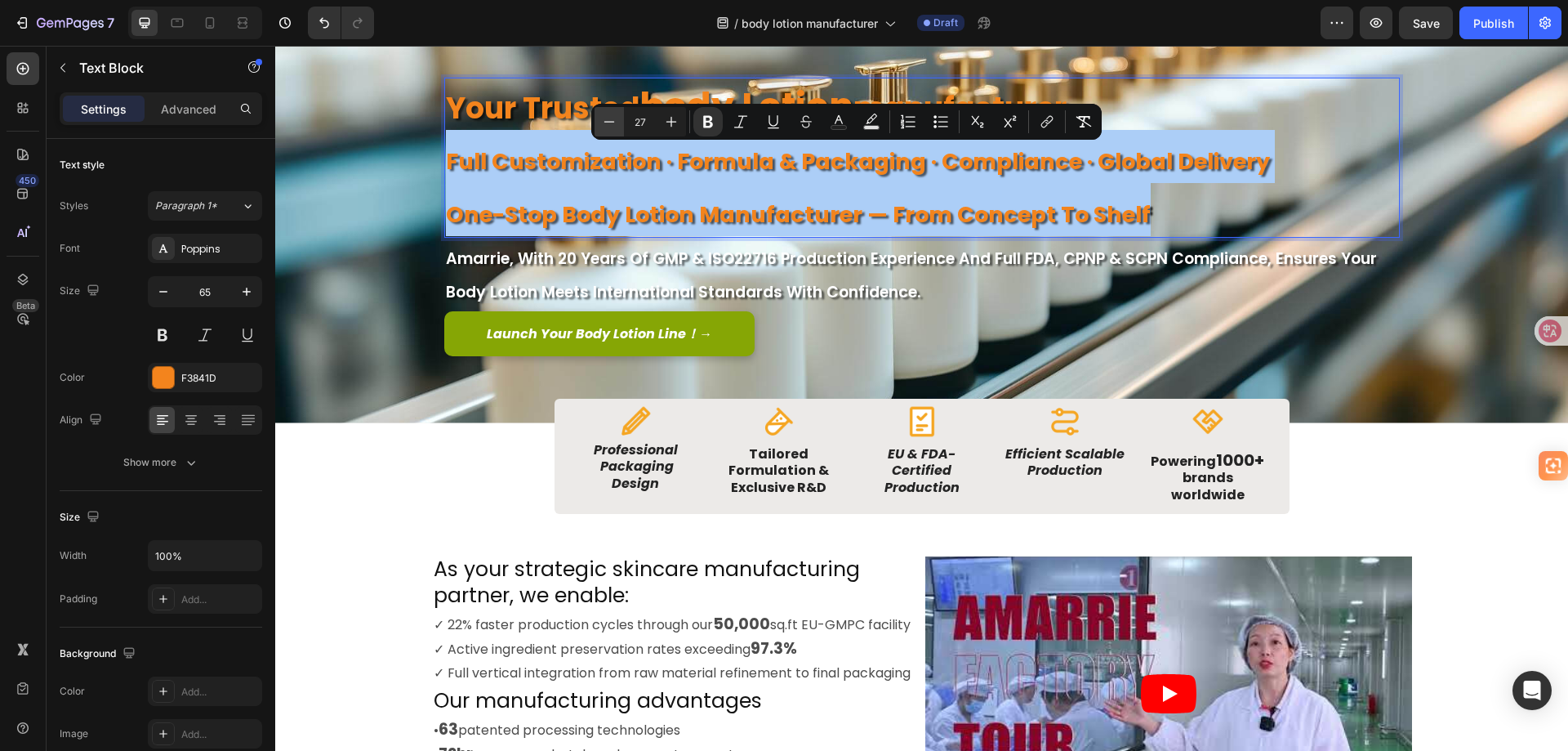
click at [615, 126] on icon "Editor contextual toolbar" at bounding box center [609, 122] width 16 height 16
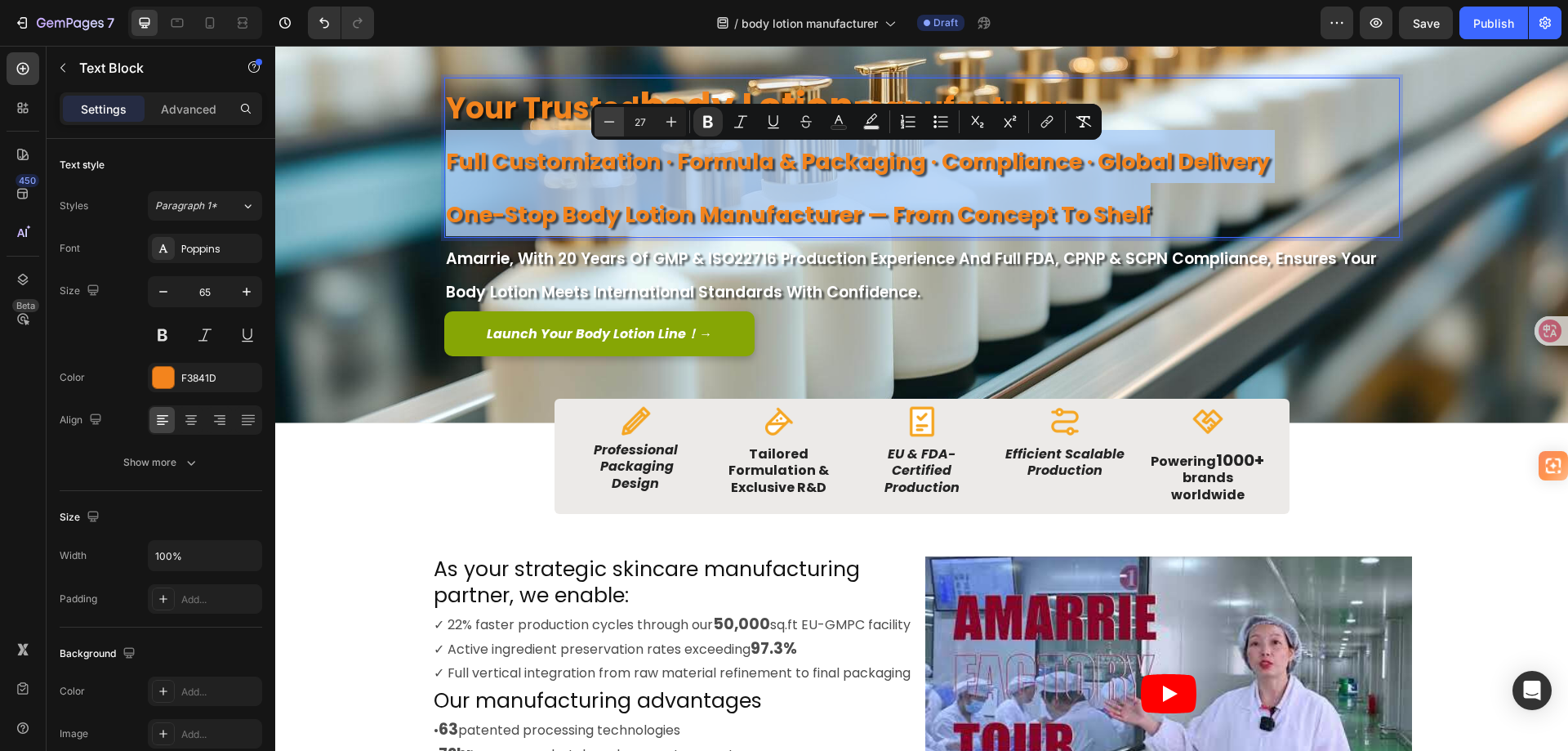
type input "26"
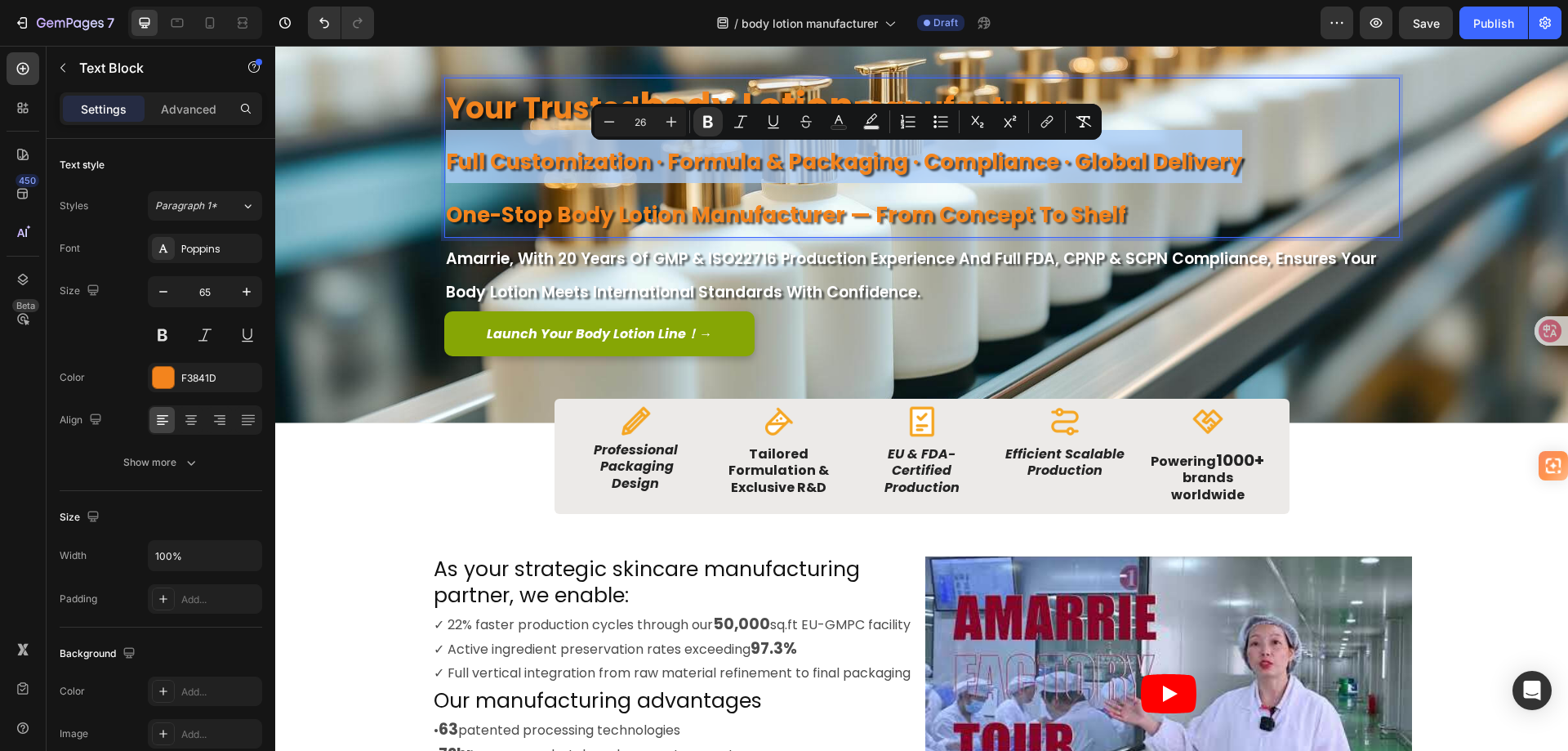
click at [989, 194] on p "One-Stop body lotion manufacturer — From Concept to Shelf" at bounding box center [922, 210] width 952 height 53
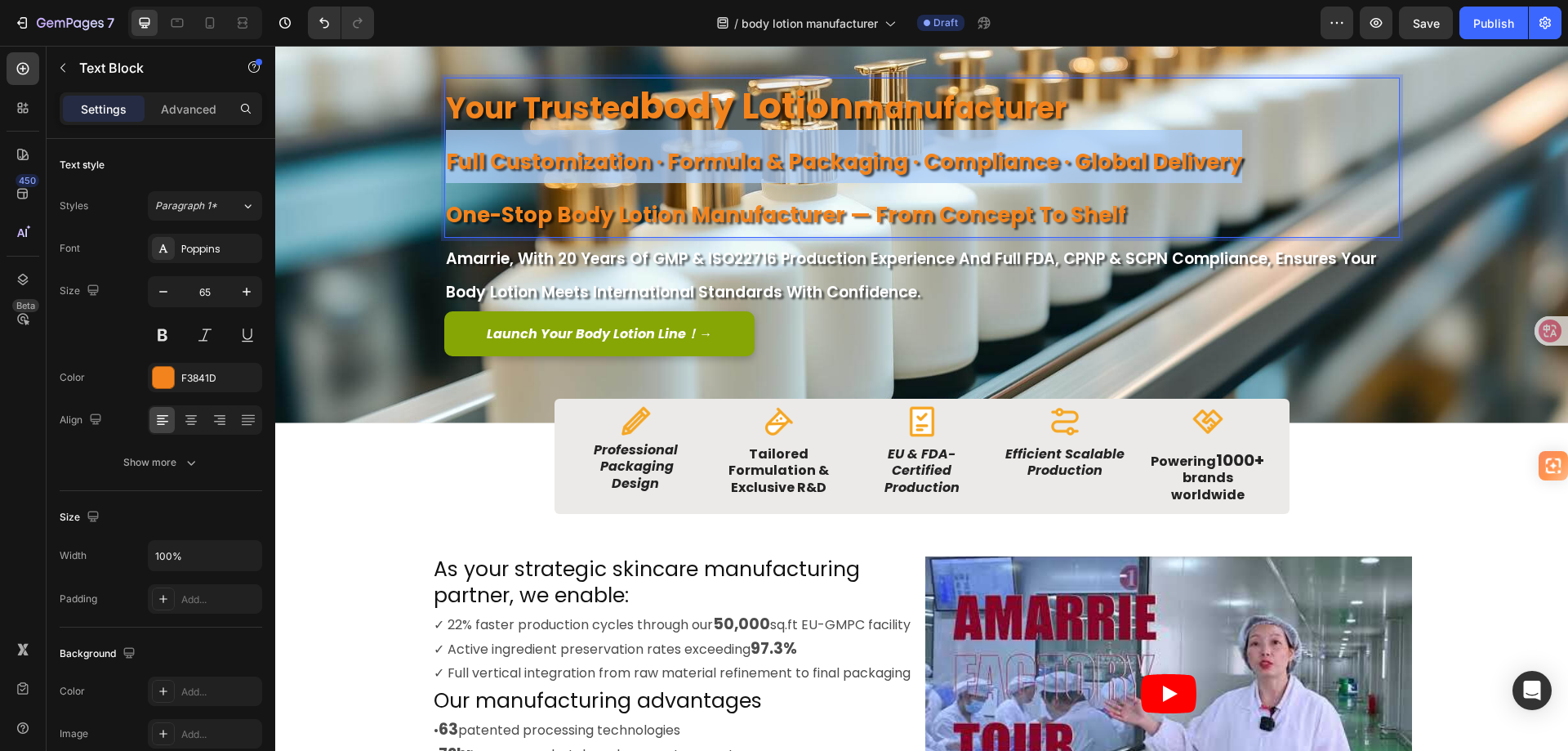
drag, startPoint x: 1106, startPoint y: 104, endPoint x: 451, endPoint y: 110, distance: 655.0
click at [451, 110] on p "your trusted body lotion manufacturer" at bounding box center [922, 104] width 952 height 51
drag, startPoint x: 444, startPoint y: 108, endPoint x: 1083, endPoint y: 103, distance: 639.0
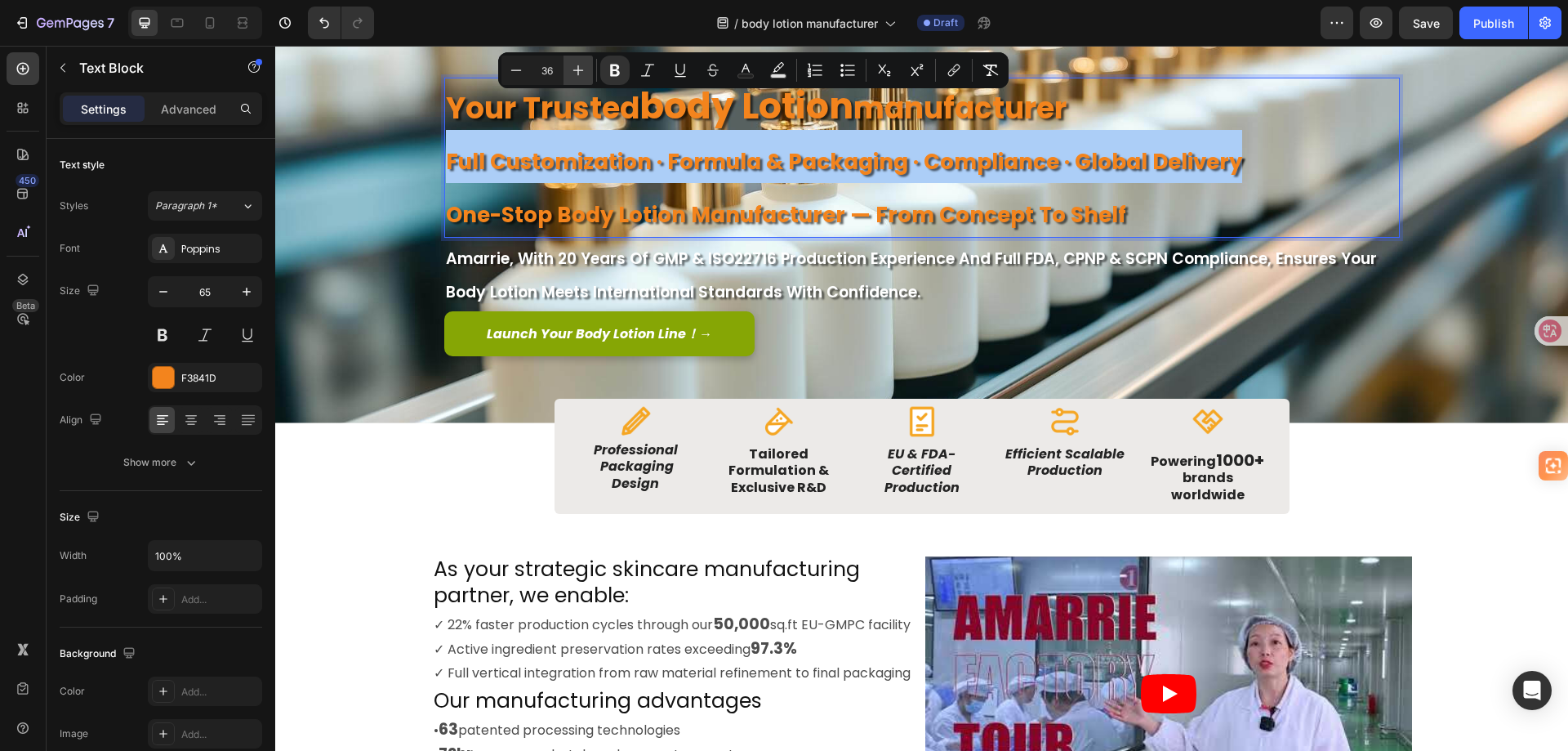
click at [582, 75] on icon "Editor contextual toolbar" at bounding box center [578, 70] width 16 height 16
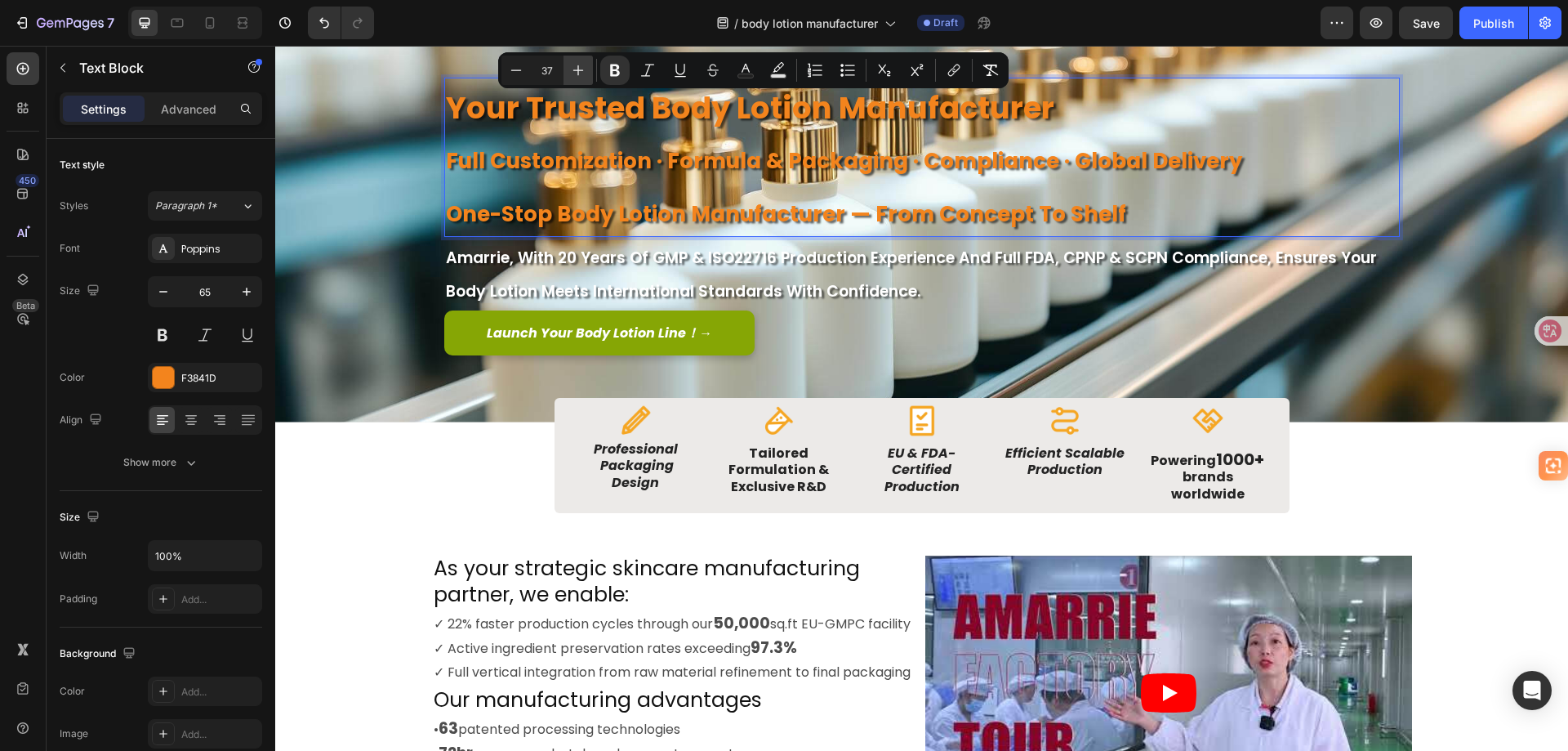
click at [582, 75] on icon "Editor contextual toolbar" at bounding box center [578, 70] width 16 height 16
type input "26"
click at [642, 147] on strong "full customization · formula & packaging · compliance · global delivery" at bounding box center [843, 161] width 796 height 29
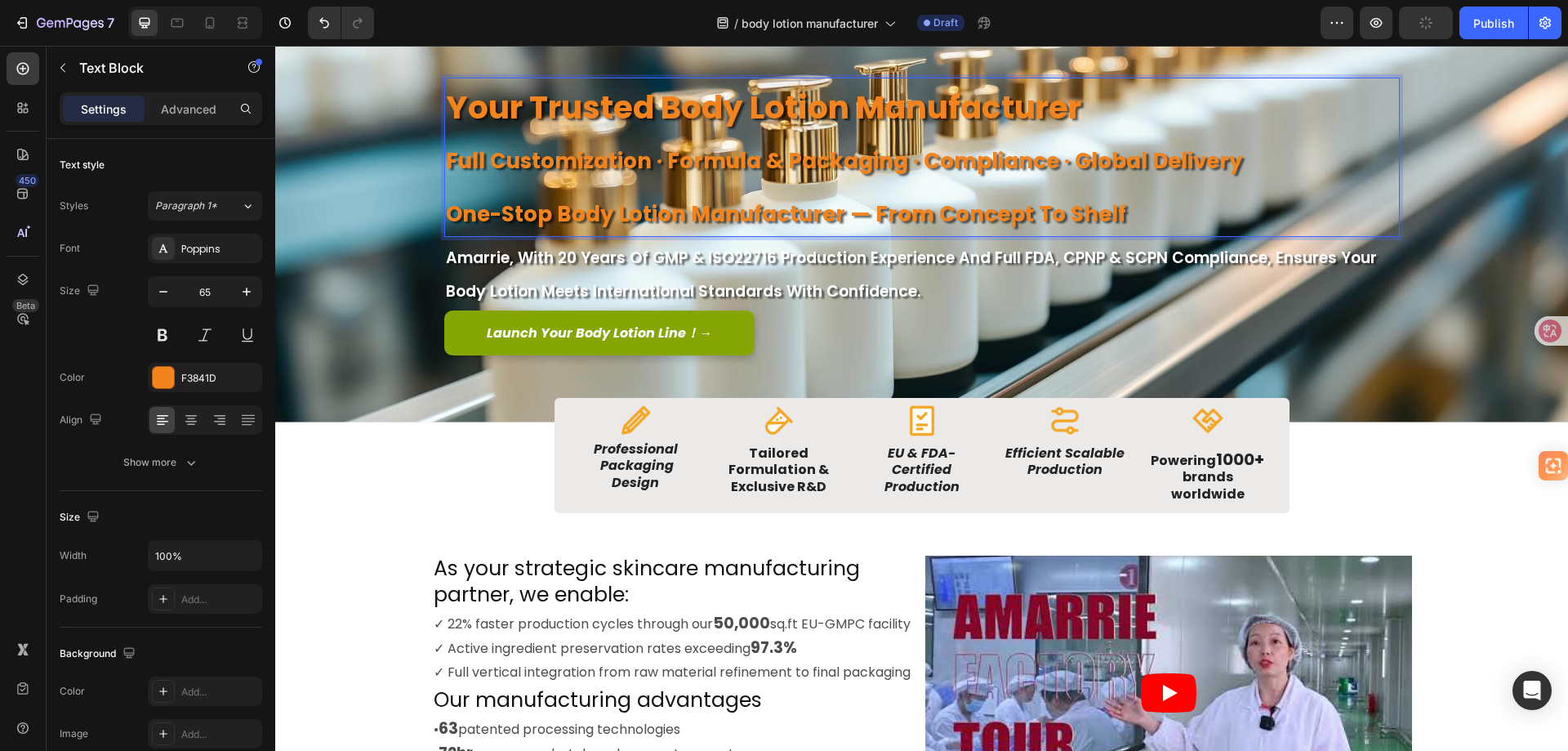
click at [577, 110] on strong "your trusted body lotion manufacturer" at bounding box center [764, 107] width 636 height 44
drag, startPoint x: 662, startPoint y: 104, endPoint x: 848, endPoint y: 105, distance: 186.0
click at [848, 105] on strong "your trusted body lotion manufacturer" at bounding box center [764, 107] width 636 height 44
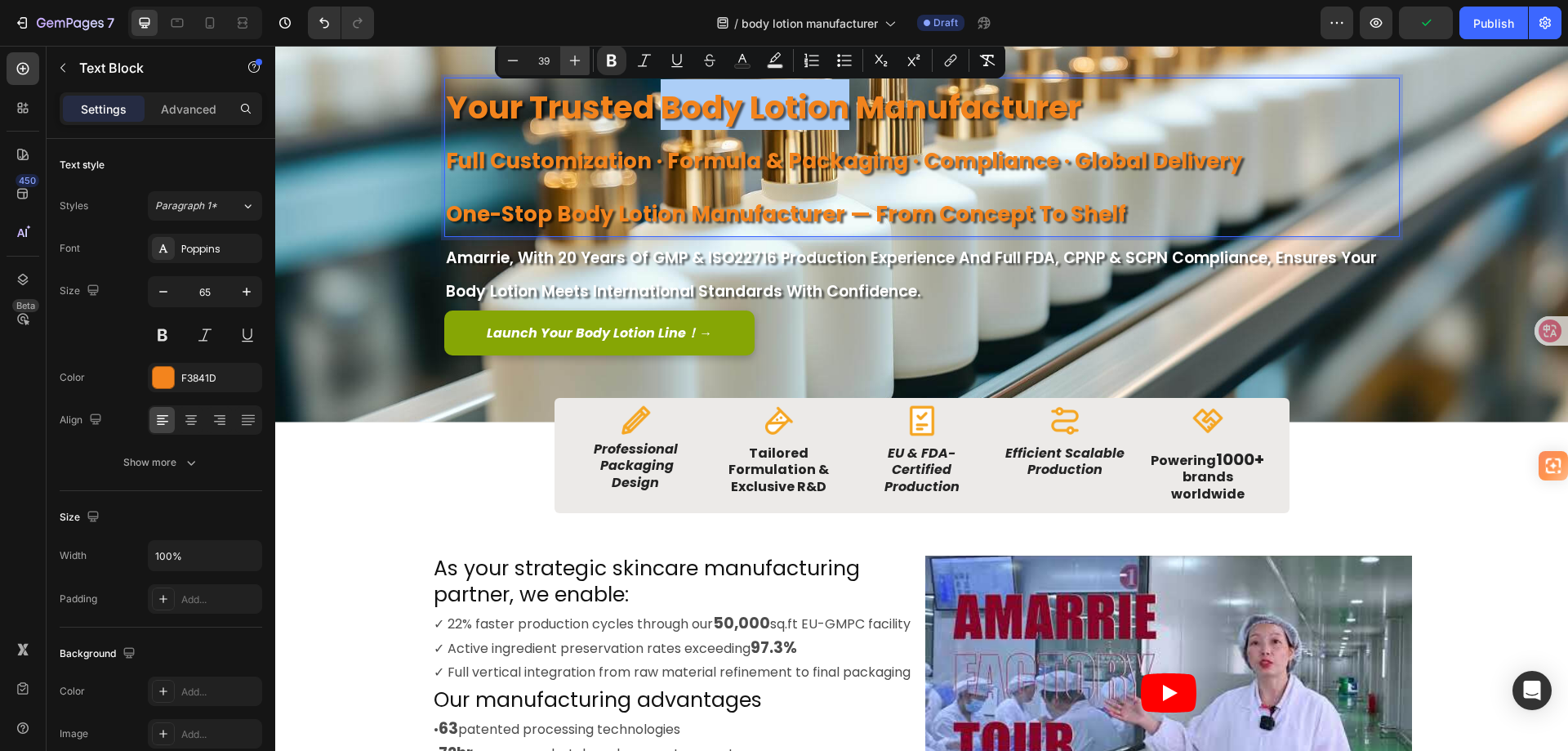
click at [577, 59] on icon "Editor contextual toolbar" at bounding box center [575, 61] width 16 height 16
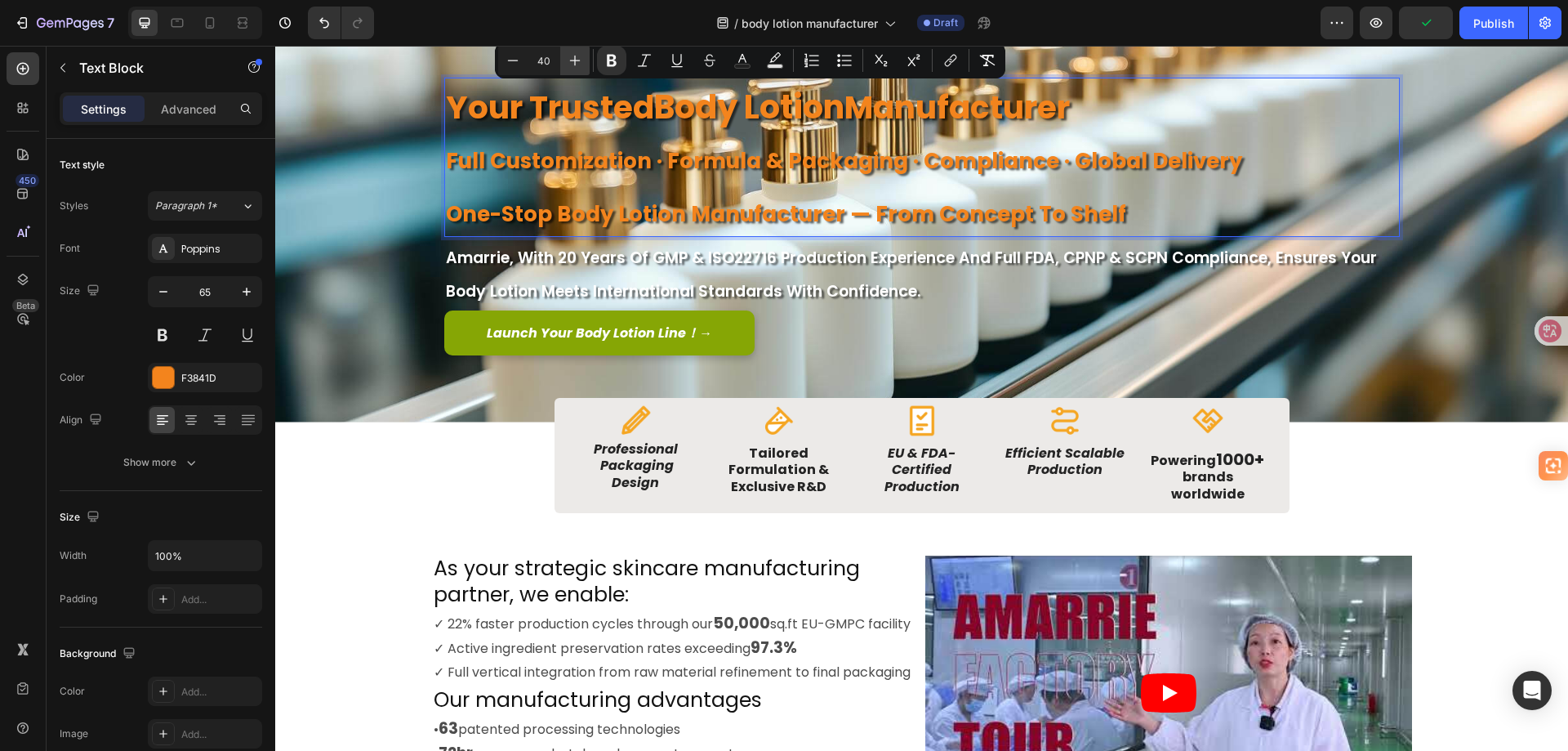
click at [577, 59] on icon "Editor contextual toolbar" at bounding box center [575, 61] width 16 height 16
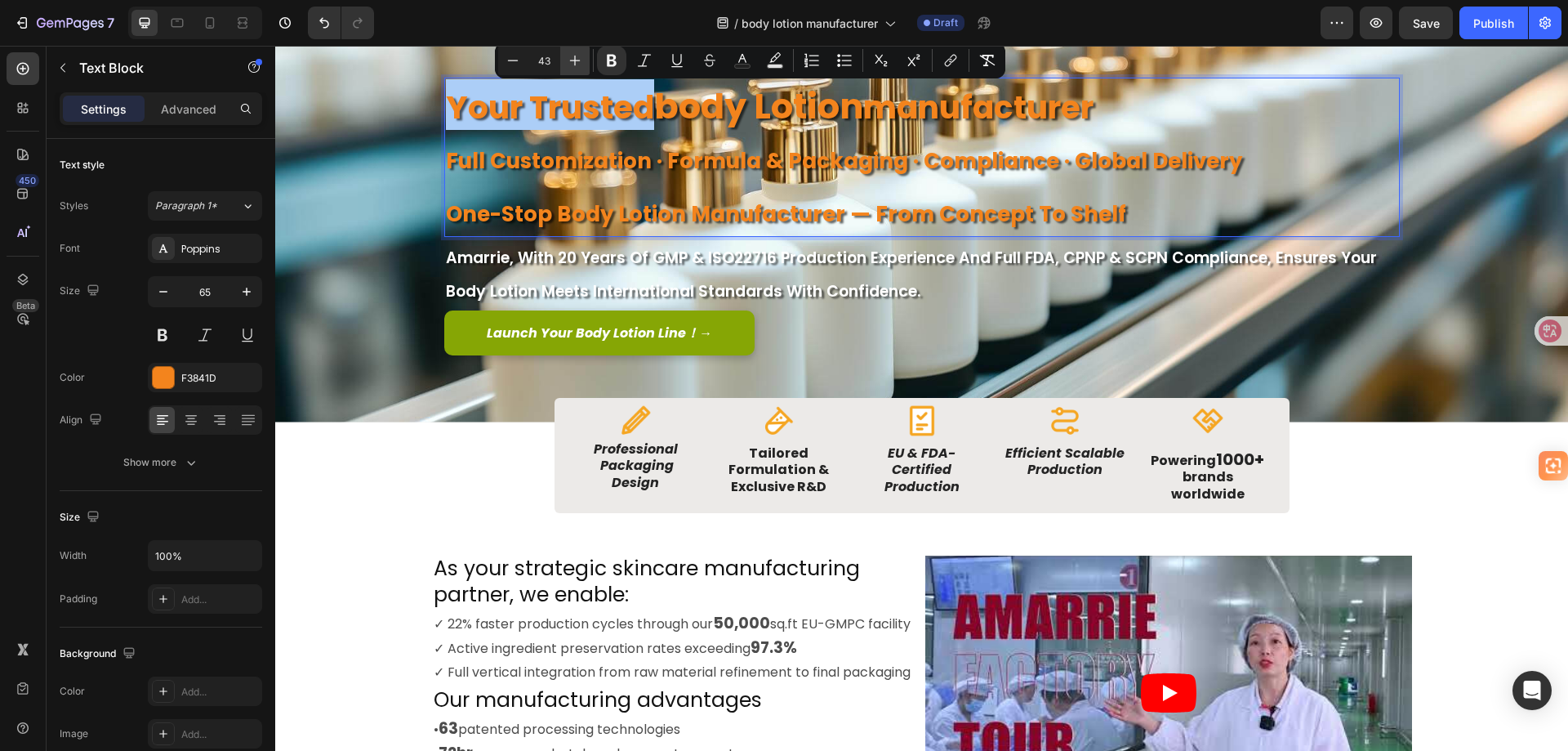
click at [577, 59] on icon "Editor contextual toolbar" at bounding box center [575, 61] width 16 height 16
type input "44"
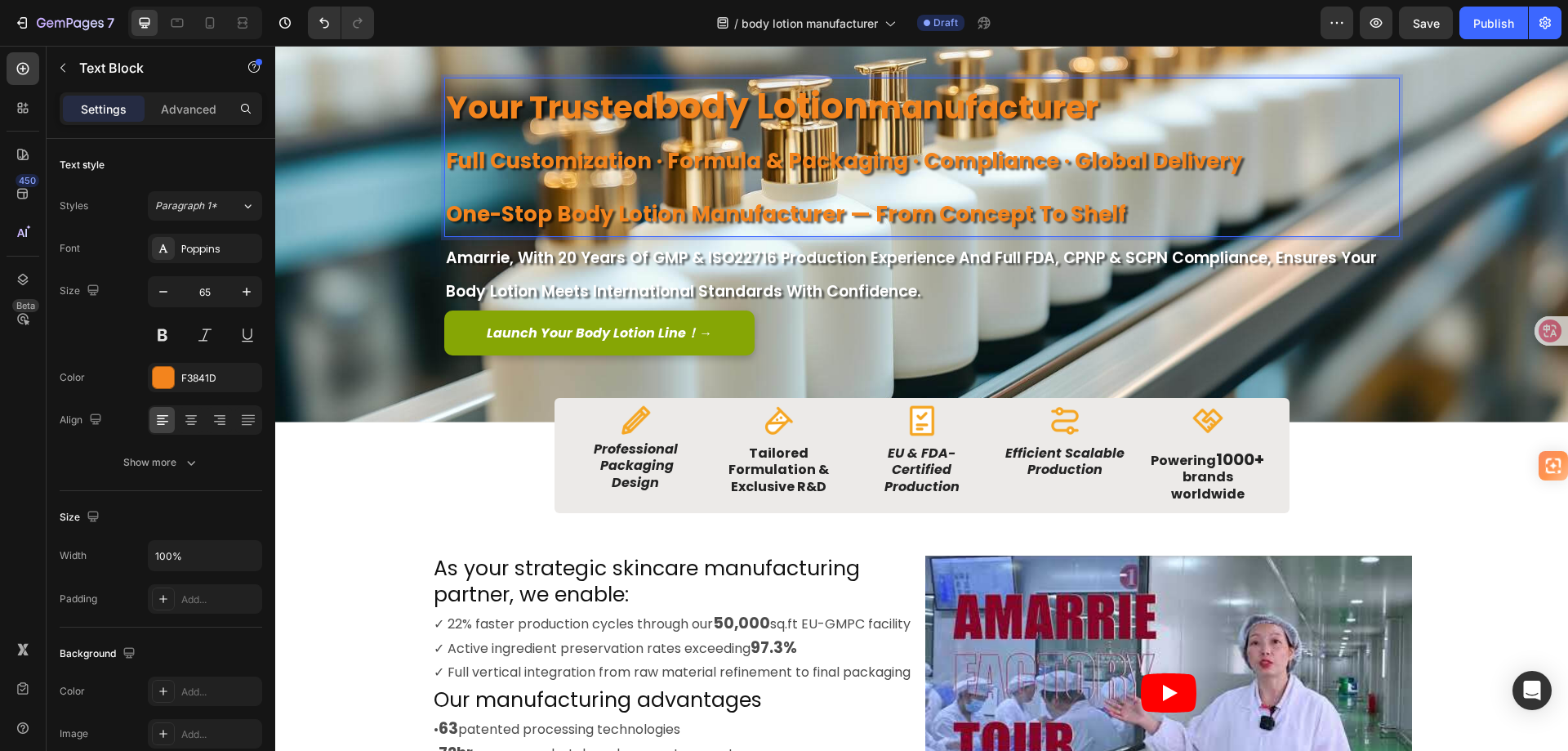
click at [782, 151] on strong "full customization · formula & packaging · compliance · global delivery" at bounding box center [843, 161] width 796 height 29
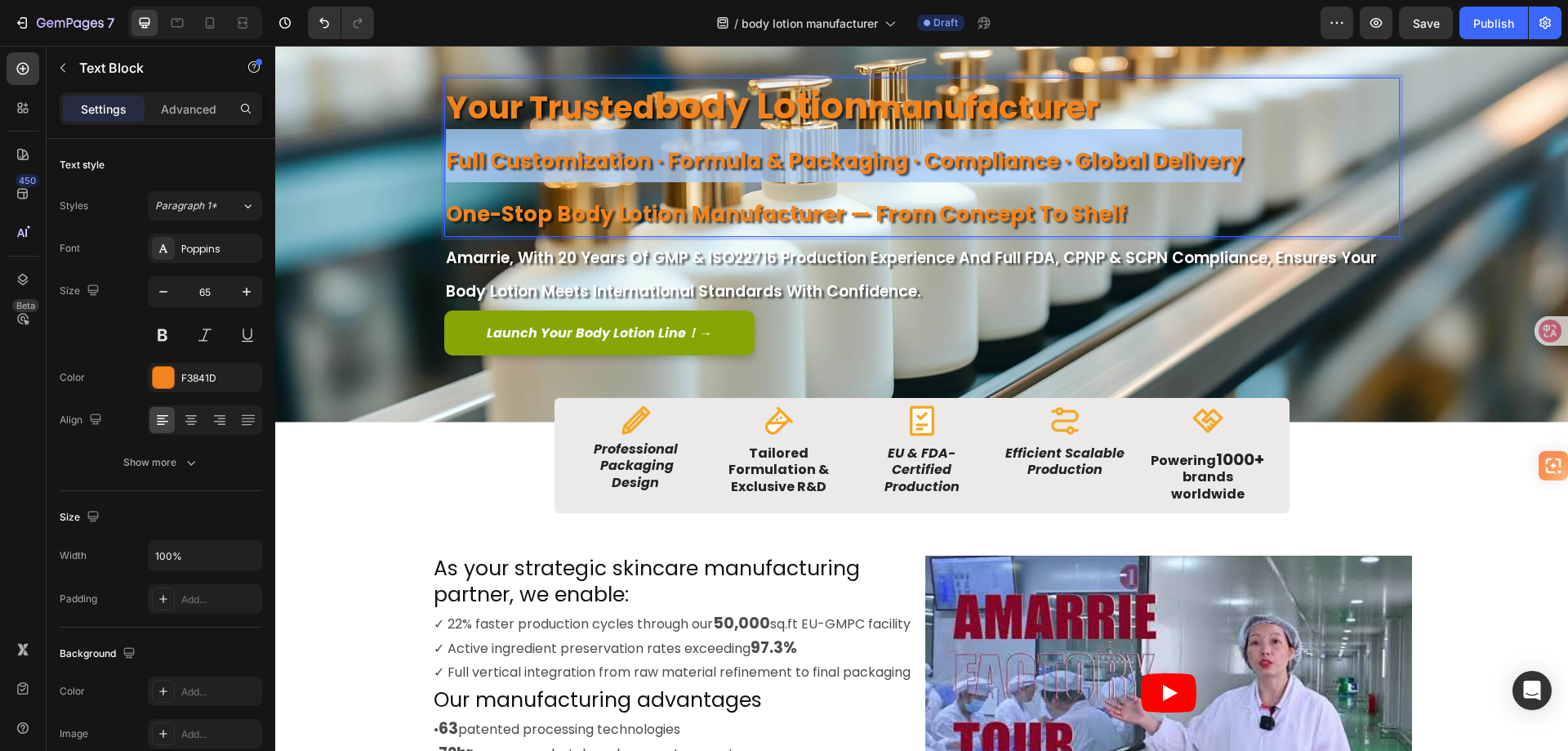
drag, startPoint x: 1233, startPoint y: 157, endPoint x: 445, endPoint y: 159, distance: 788.0
click at [446, 159] on p "full customization · formula & packaging · compliance · global delivery" at bounding box center [922, 155] width 952 height 53
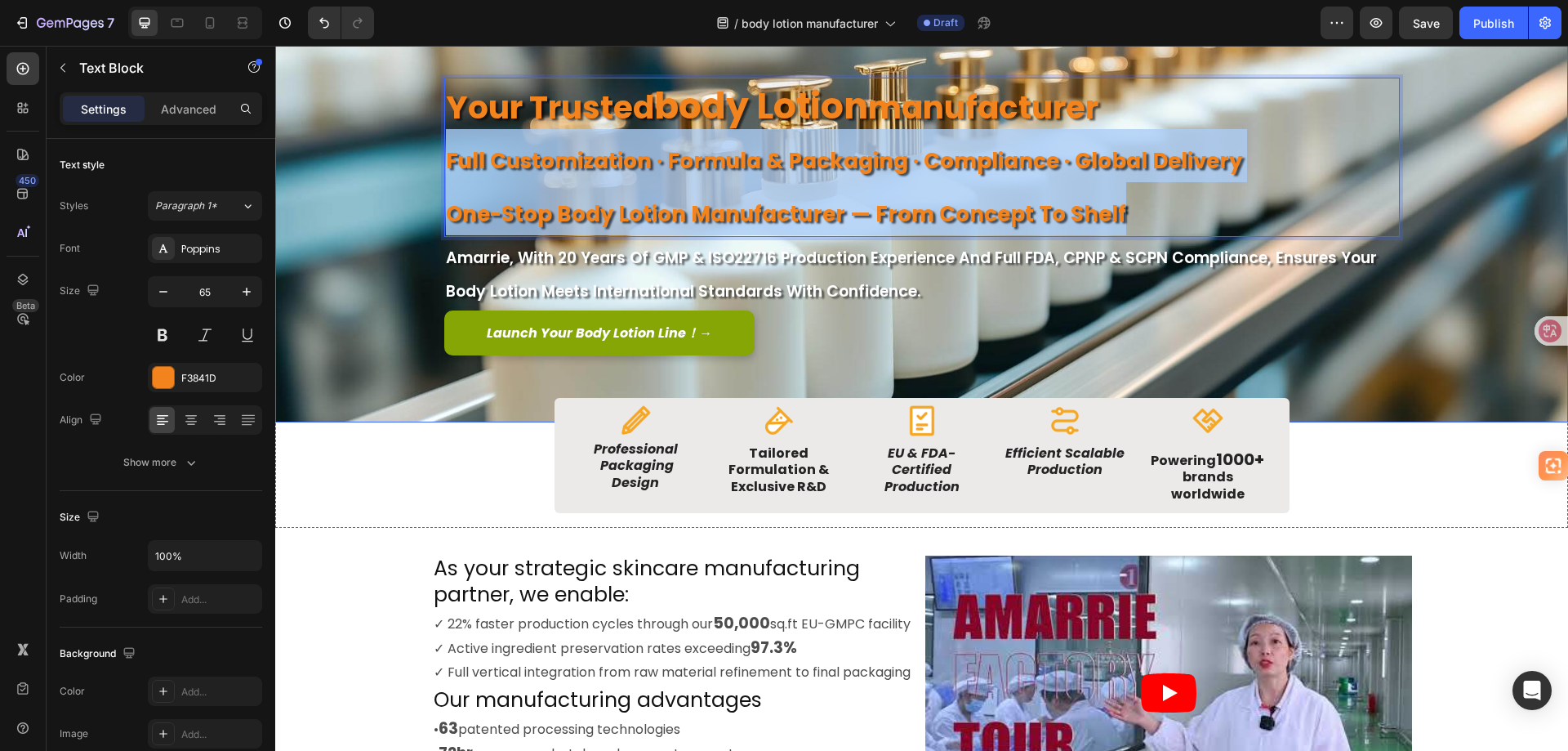
drag, startPoint x: 1136, startPoint y: 208, endPoint x: 432, endPoint y: 159, distance: 705.7
click at [432, 159] on div "Image Image Free shipping Text Block from The States Text Block Advanced List I…" at bounding box center [922, 210] width 981 height 425
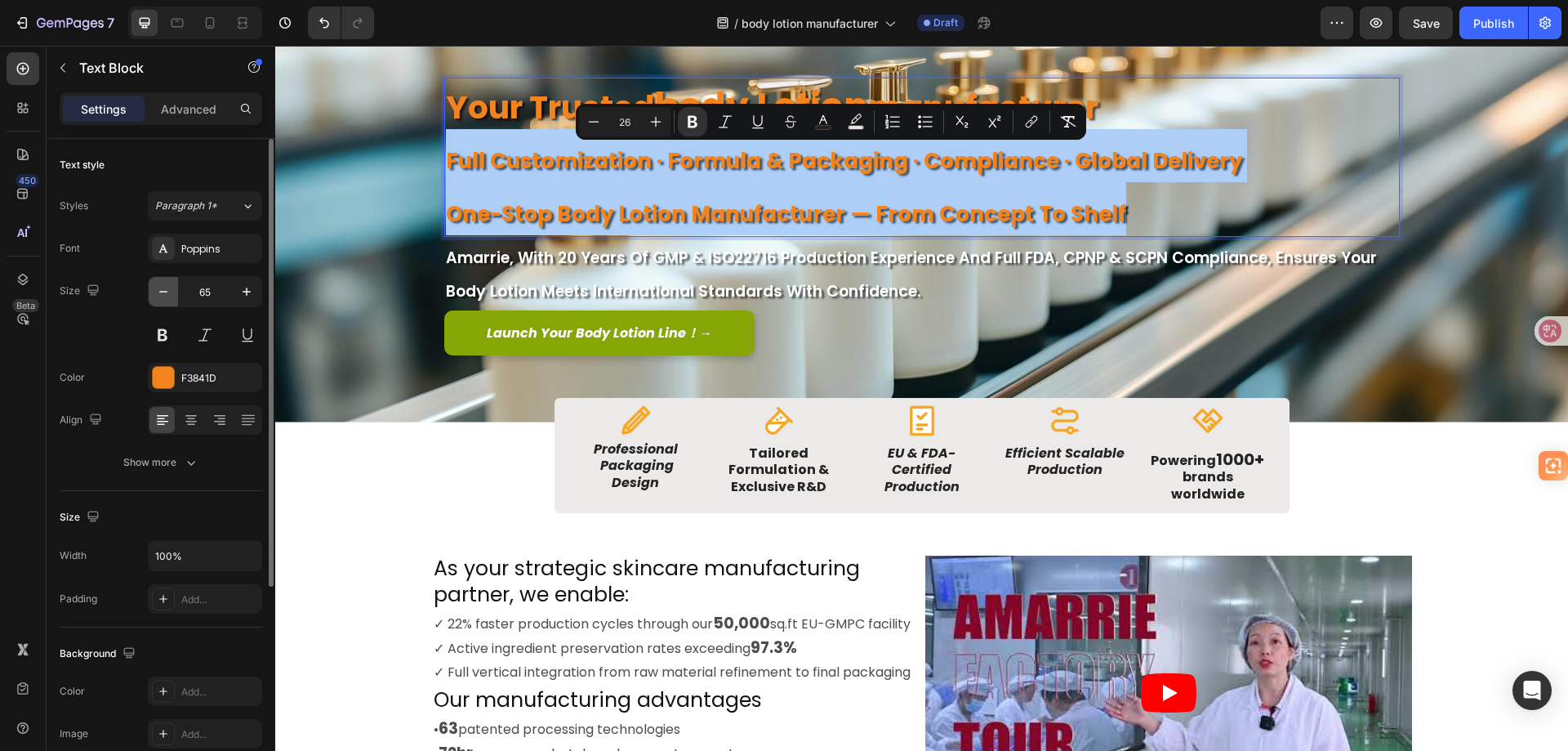
click at [167, 298] on icon "button" at bounding box center [163, 292] width 16 height 16
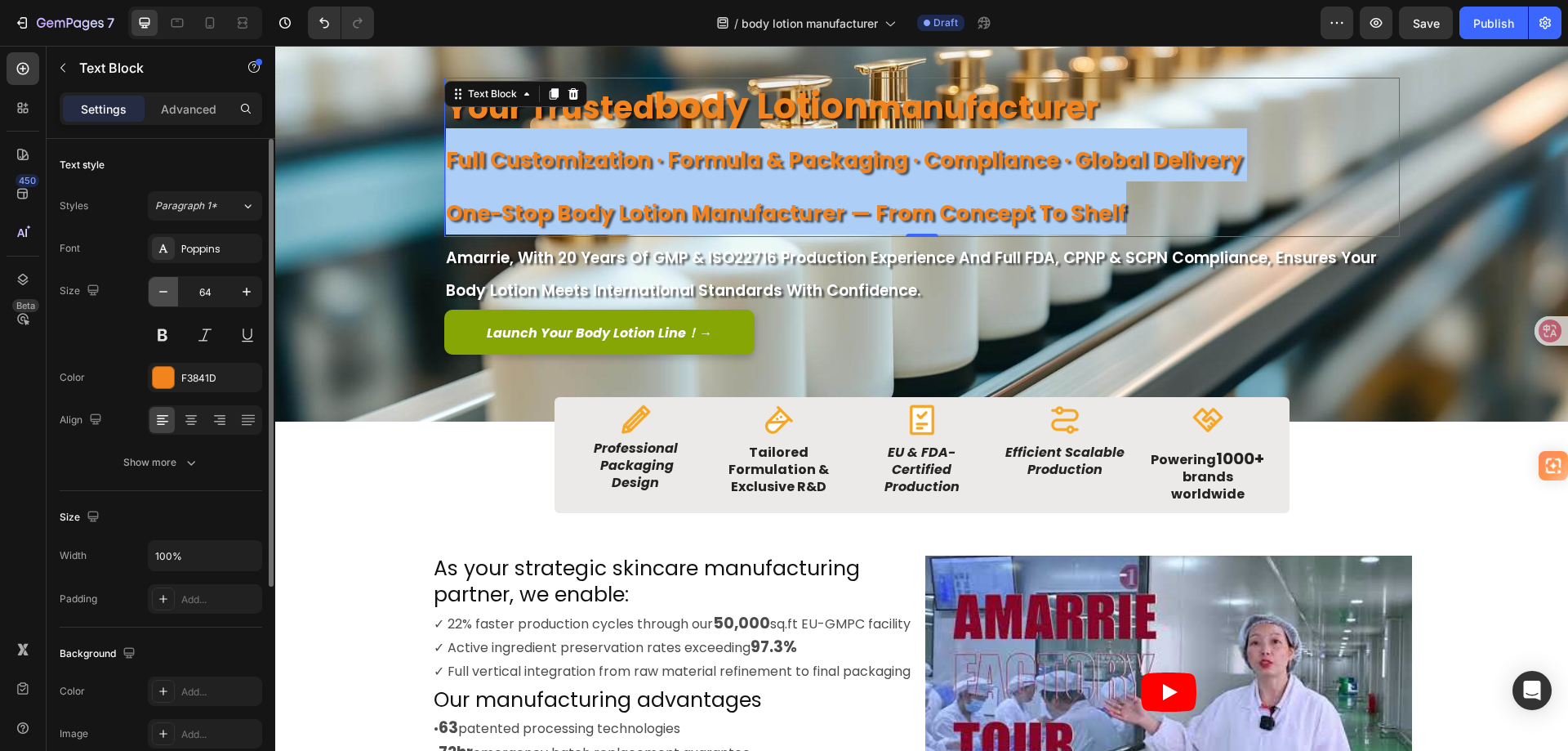
click at [167, 298] on icon "button" at bounding box center [163, 292] width 16 height 16
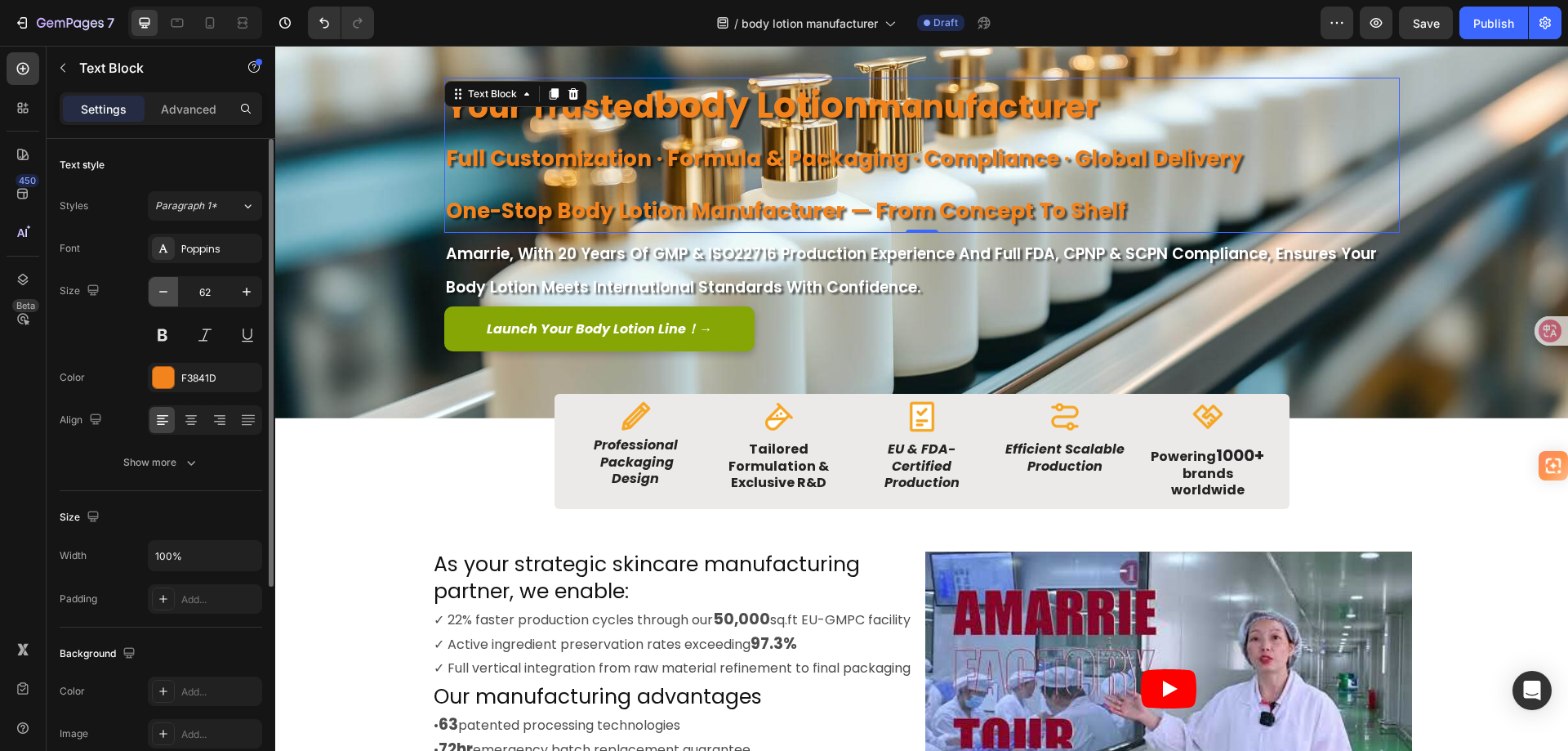
click at [167, 298] on icon "button" at bounding box center [163, 292] width 16 height 16
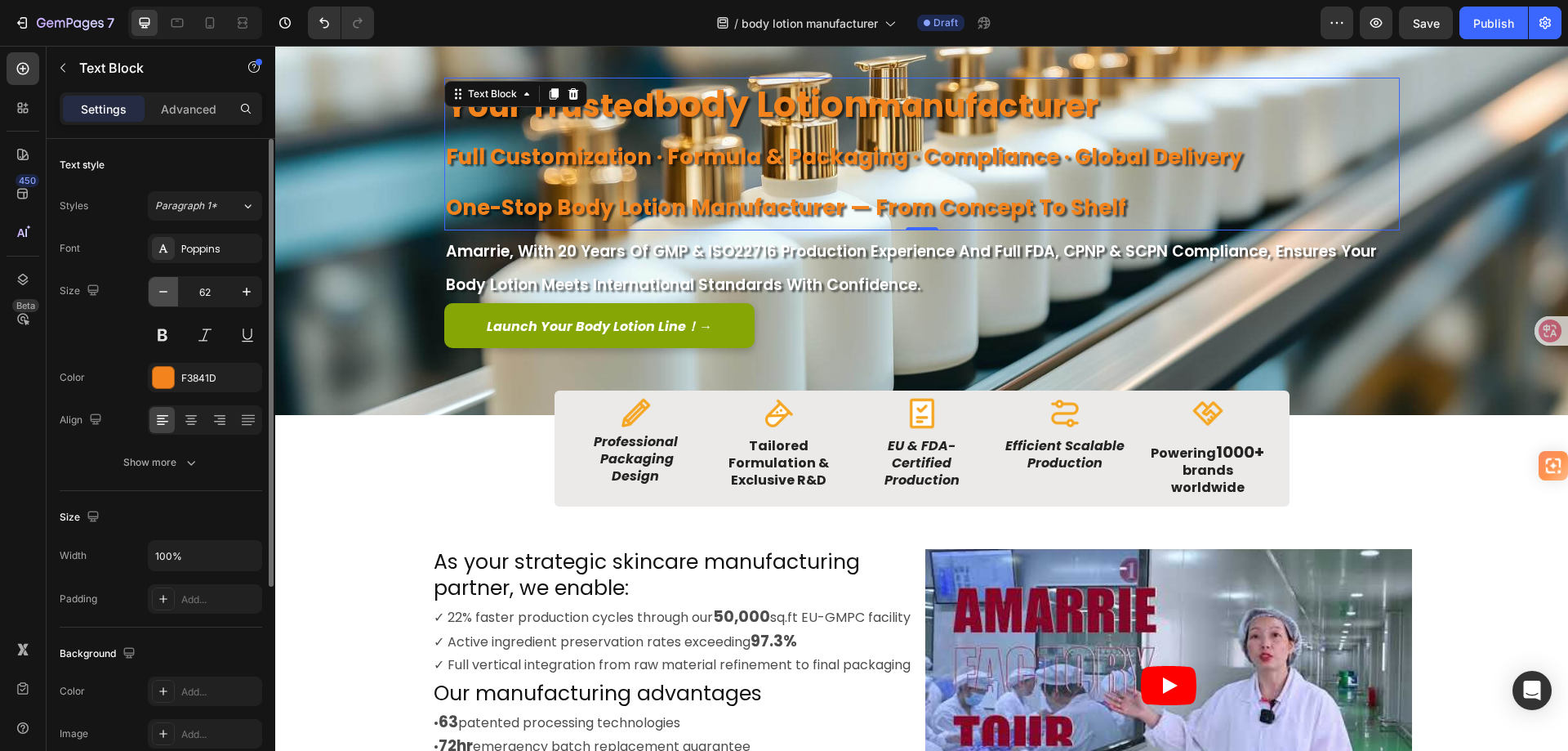
click at [167, 298] on icon "button" at bounding box center [163, 292] width 16 height 16
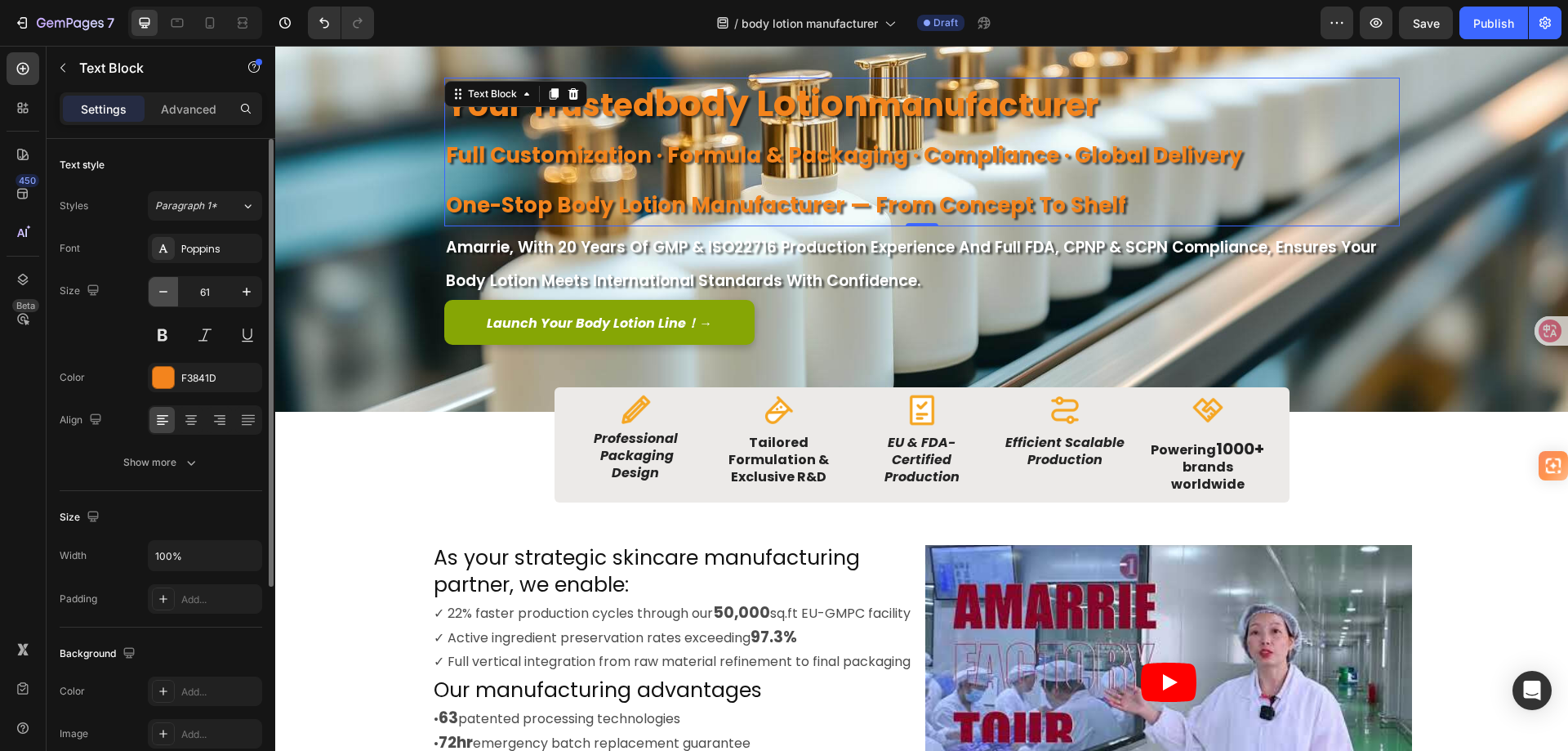
click at [167, 298] on icon "button" at bounding box center [163, 292] width 16 height 16
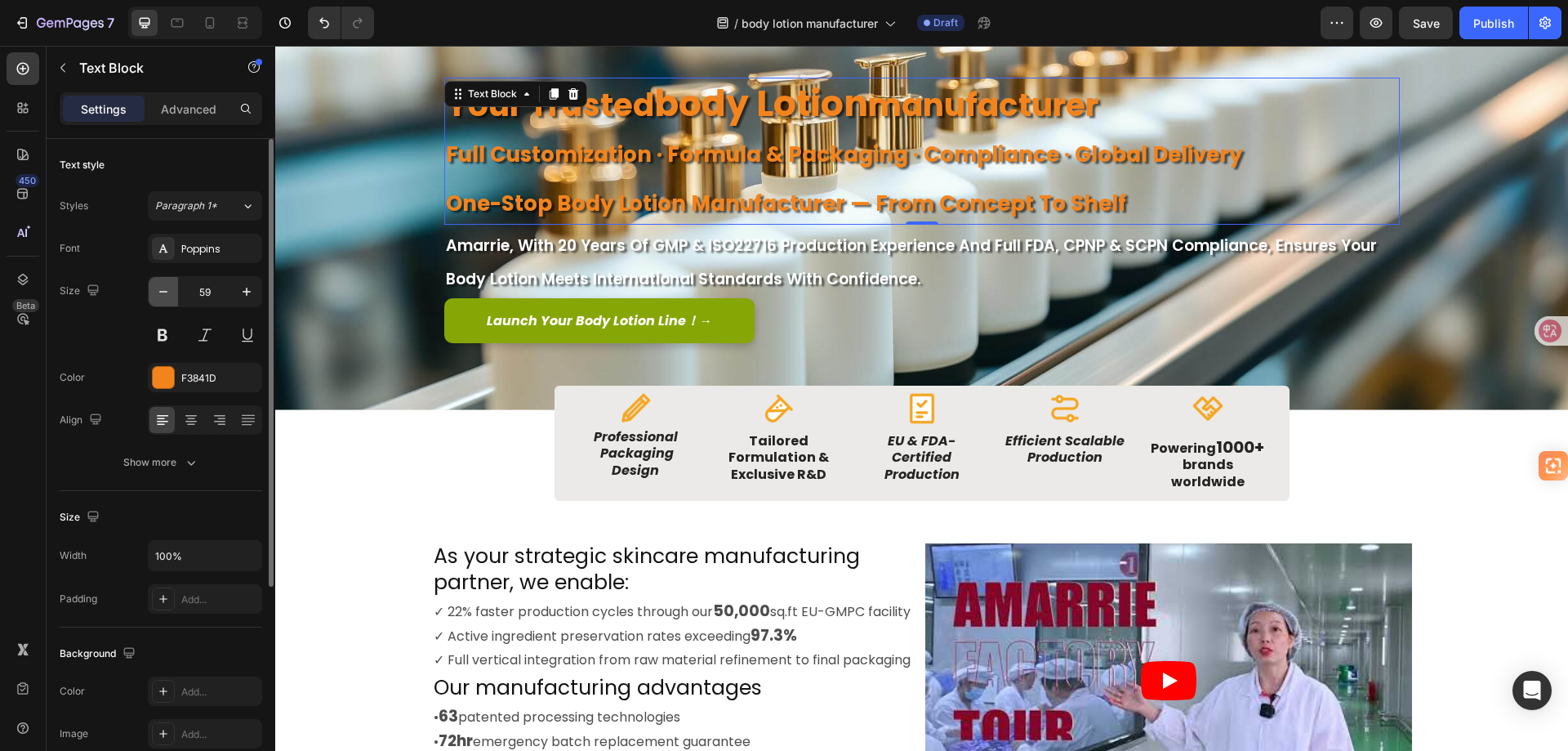
click at [167, 298] on icon "button" at bounding box center [163, 292] width 16 height 16
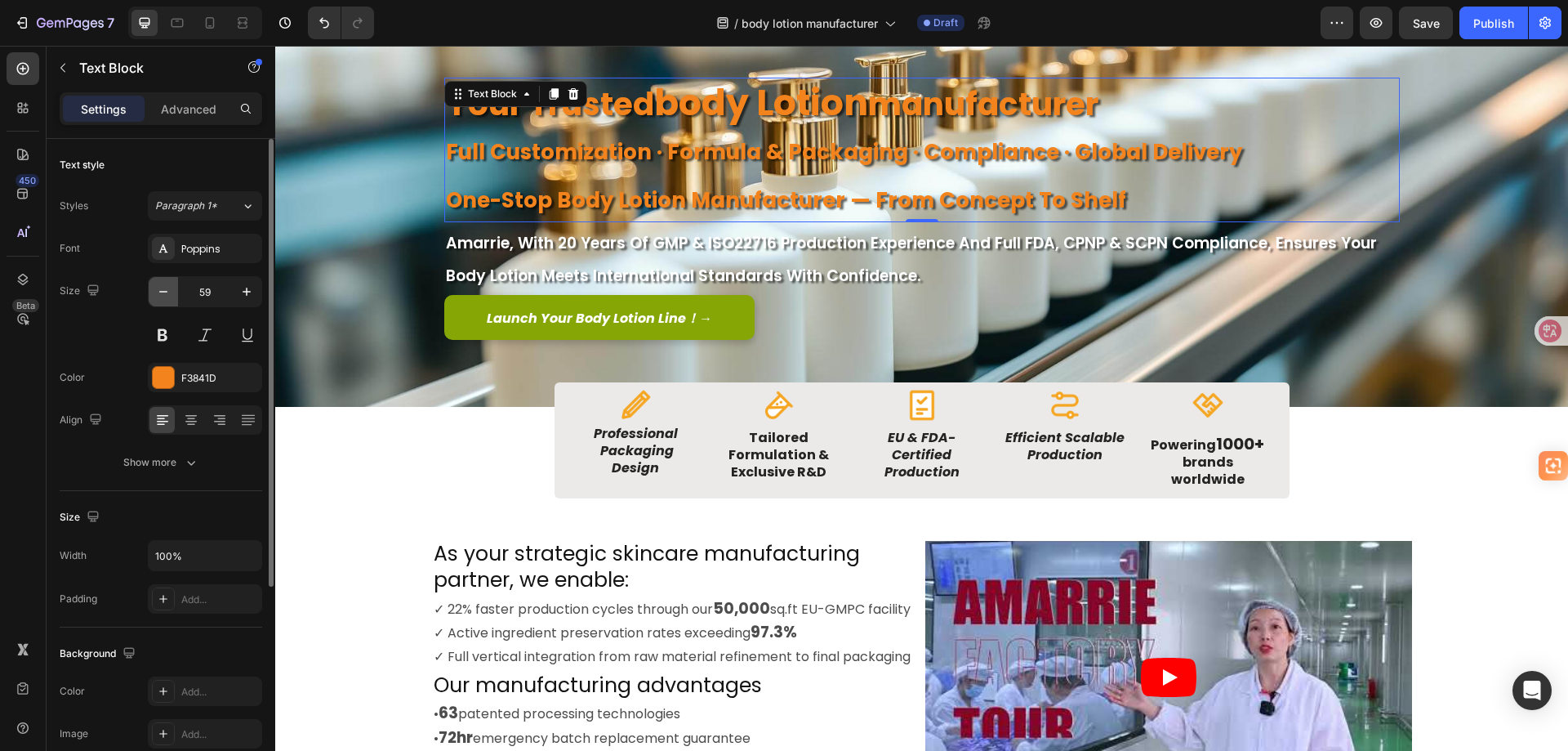
click at [167, 298] on icon "button" at bounding box center [163, 292] width 16 height 16
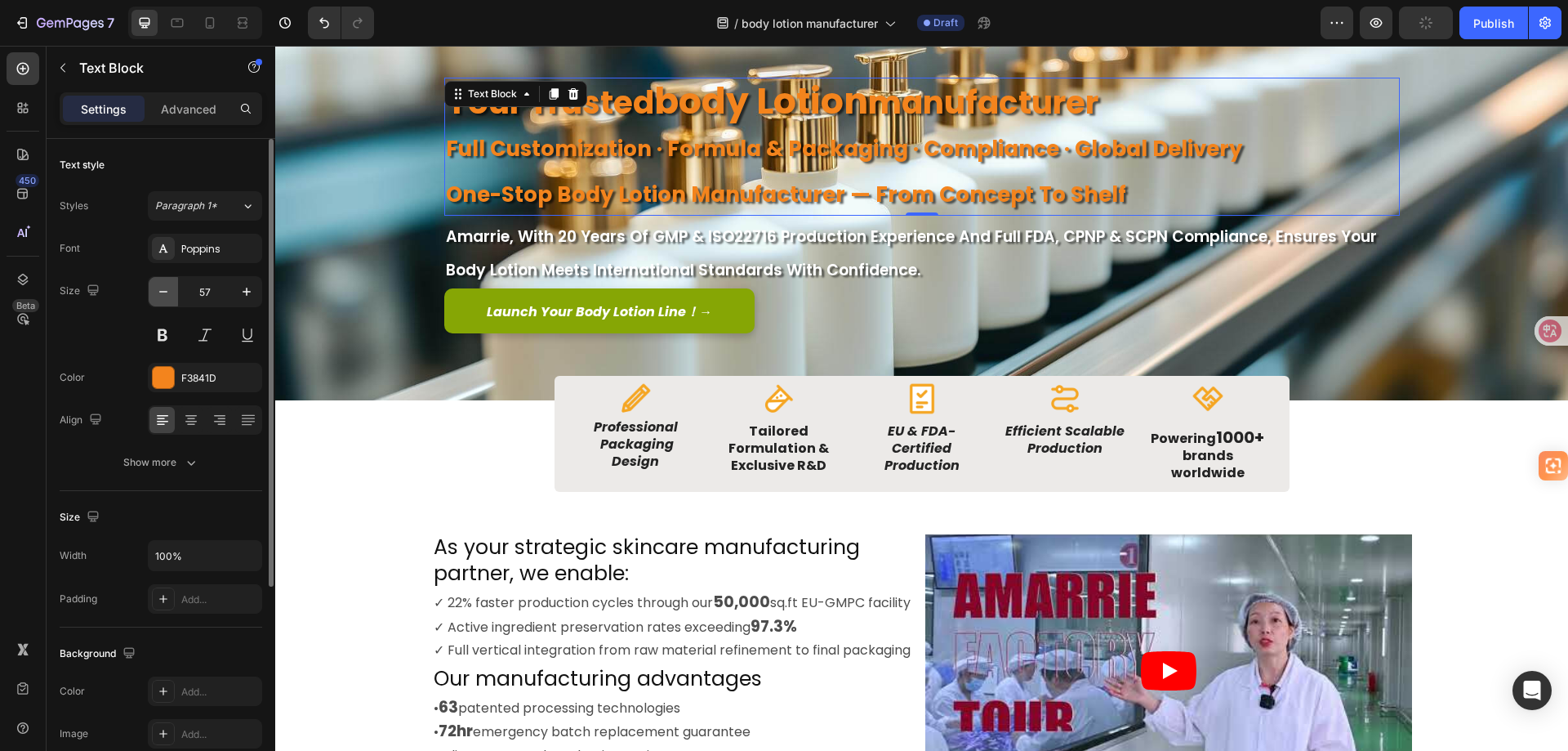
click at [167, 298] on icon "button" at bounding box center [163, 292] width 16 height 16
type input "56"
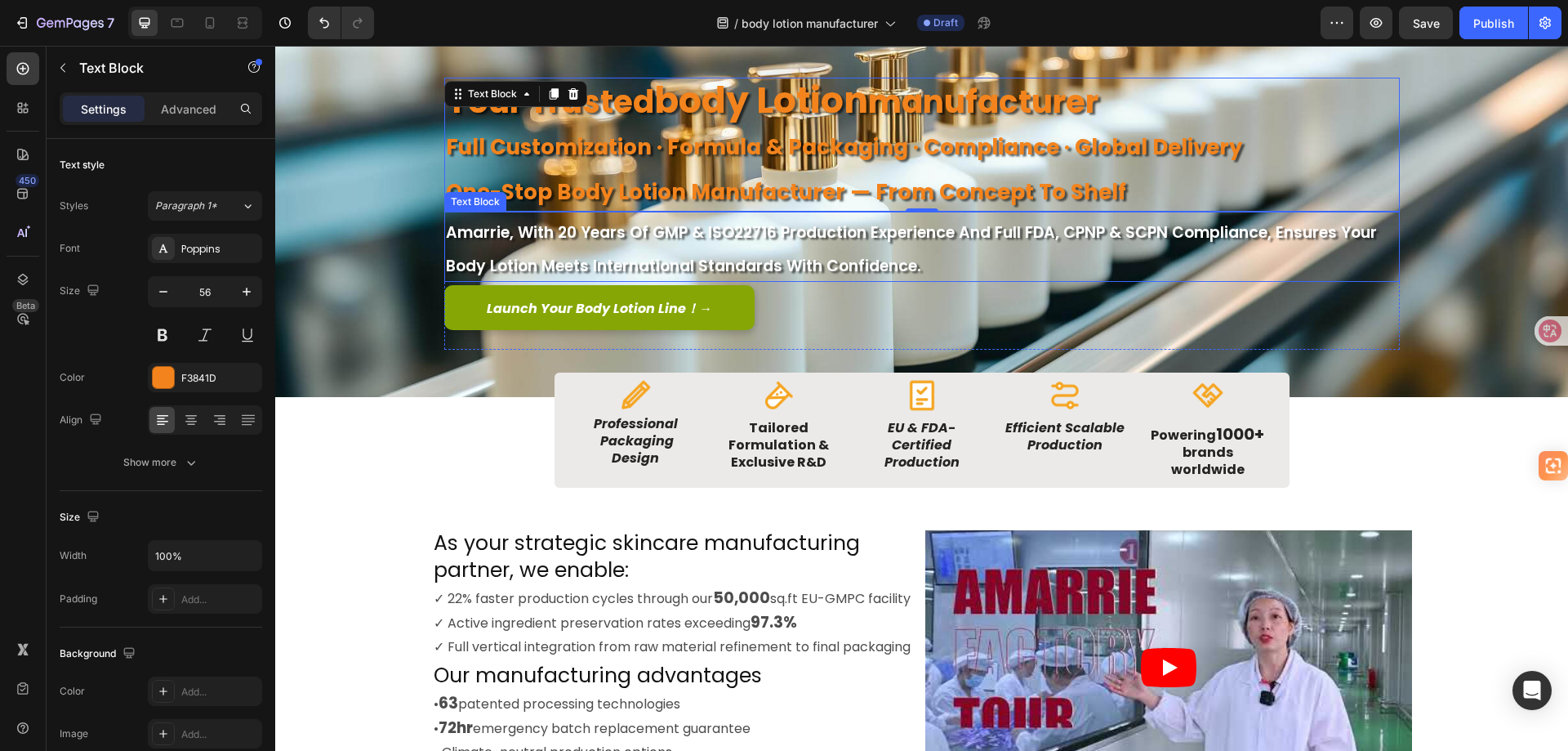
click at [648, 240] on span "Amarrie, with 20 years of GMP & ISO22716 production experience and full FDA, CP…" at bounding box center [912, 249] width 932 height 55
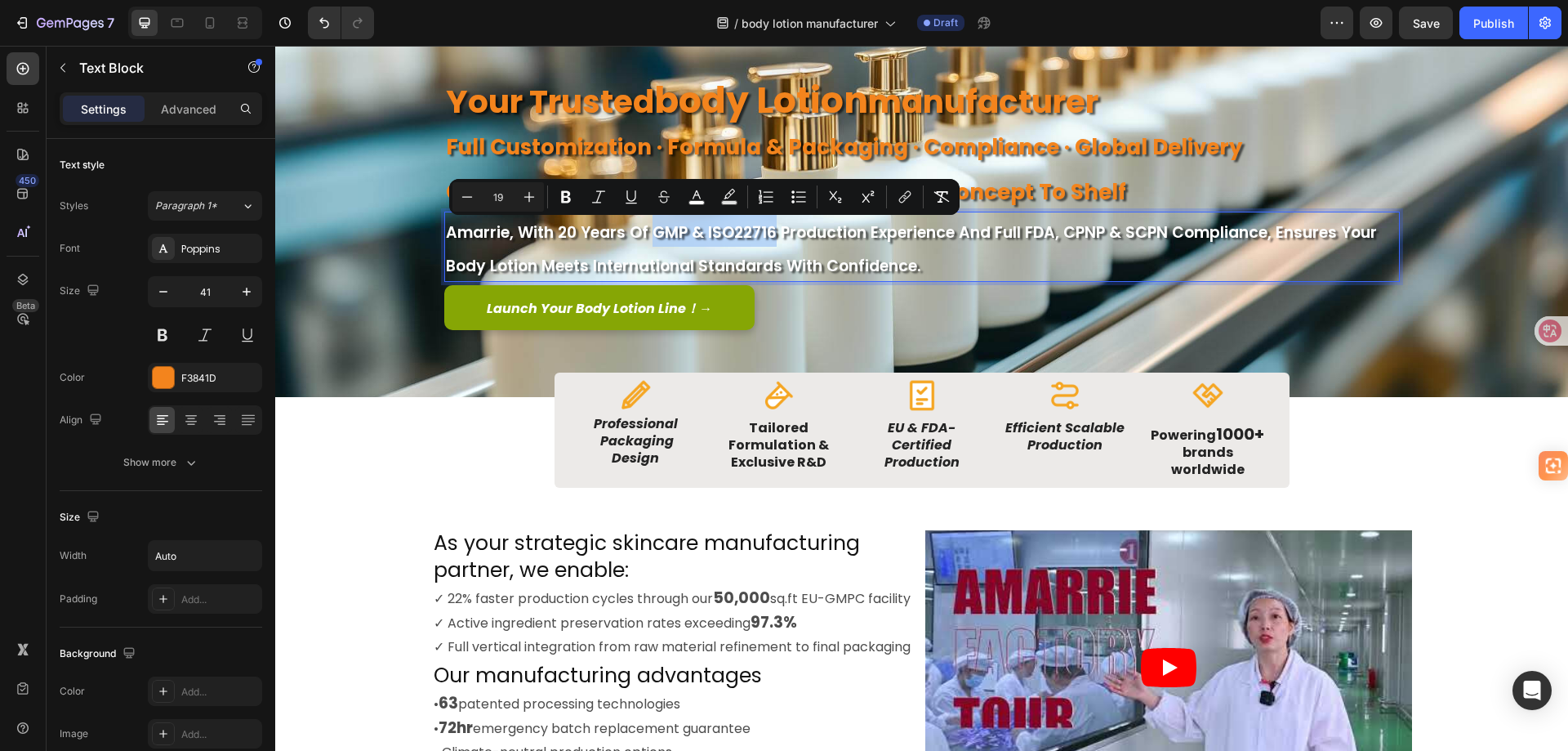
drag, startPoint x: 643, startPoint y: 232, endPoint x: 765, endPoint y: 237, distance: 122.1
click at [765, 237] on span "Amarrie, with 20 years of GMP & ISO22716 production experience and full FDA, CP…" at bounding box center [912, 249] width 932 height 55
click at [695, 195] on icon "Editor contextual toolbar" at bounding box center [696, 195] width 8 height 9
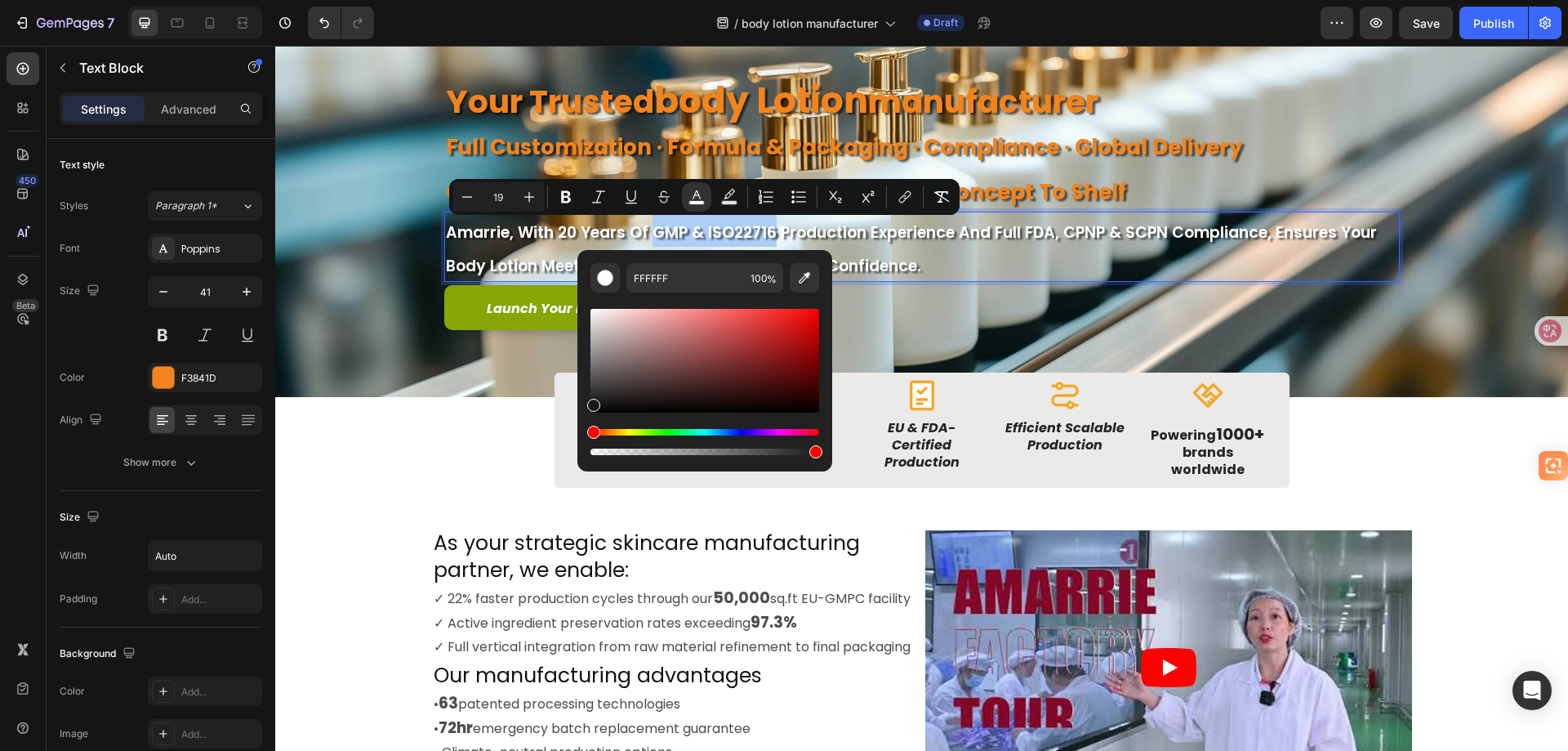
drag, startPoint x: 858, startPoint y: 448, endPoint x: 541, endPoint y: 419, distance: 318.3
type input "191919"
click at [1028, 258] on p "Amarrie, with 20 years of GMP & ISO22716 production experience and full FDA, CP…" at bounding box center [922, 247] width 952 height 67
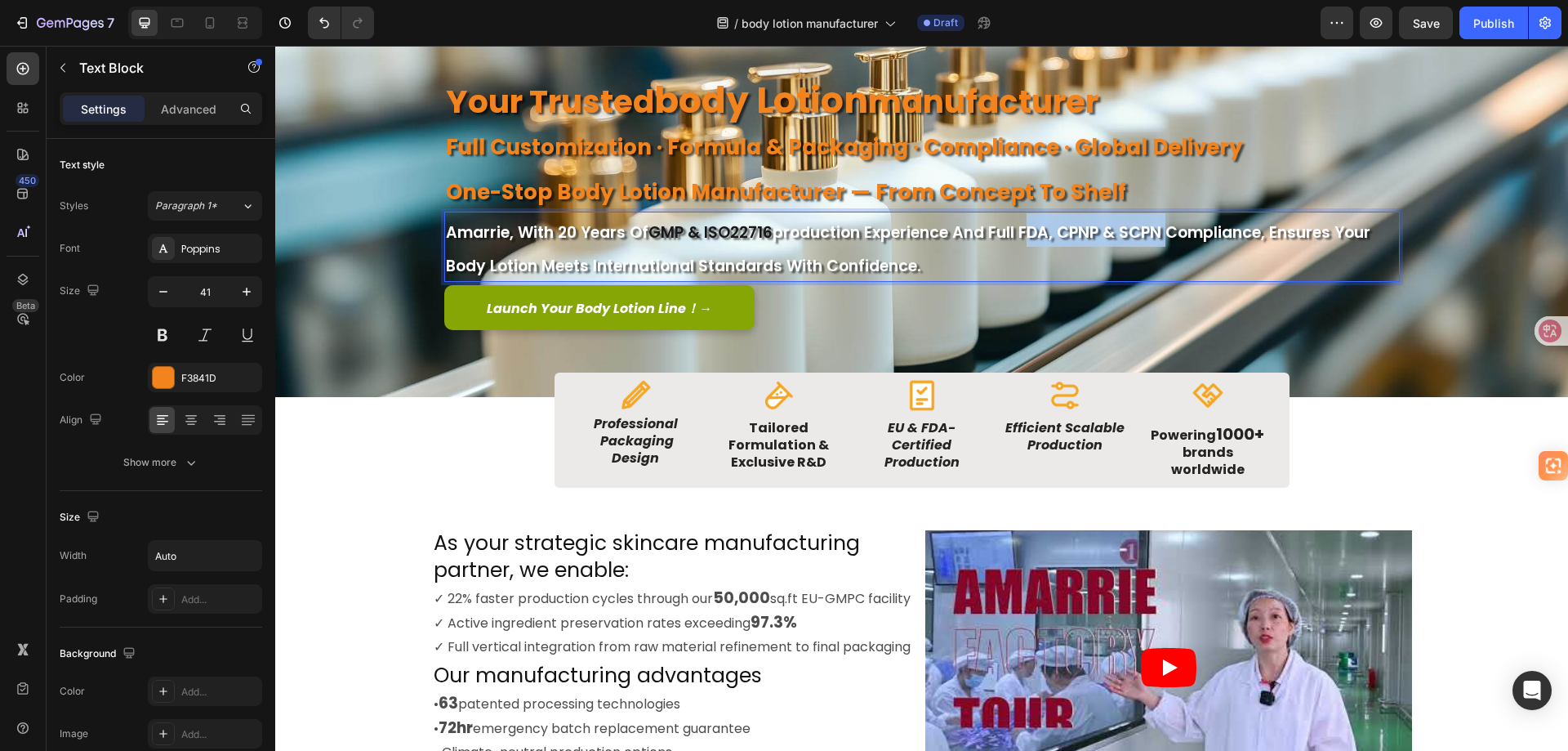
drag, startPoint x: 1017, startPoint y: 227, endPoint x: 1154, endPoint y: 236, distance: 137.3
click at [1154, 236] on span "production experience and full FDA, CPNP & SCPN compliance, ensures your body l…" at bounding box center [908, 249] width 924 height 55
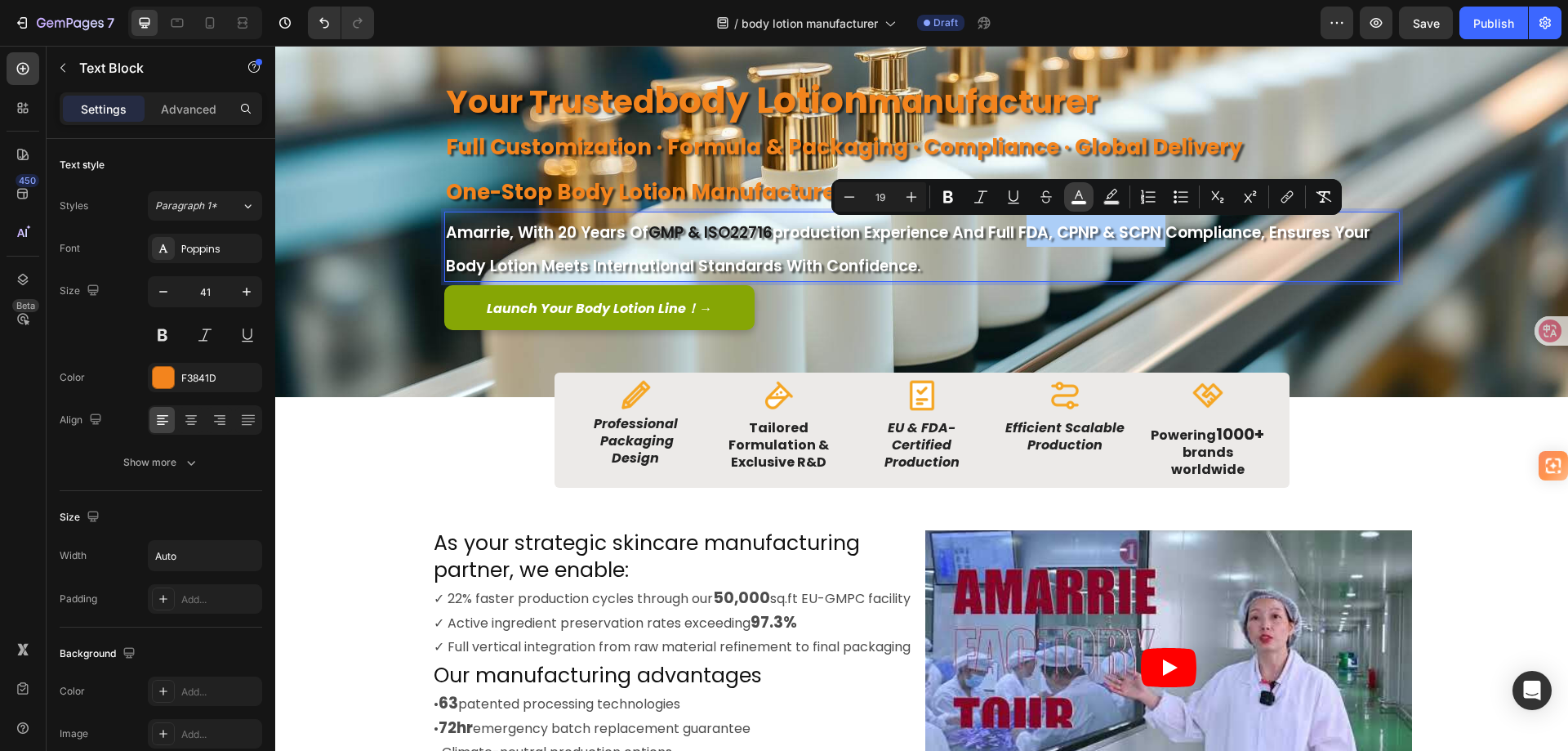
click at [1075, 196] on icon "Editor contextual toolbar" at bounding box center [1079, 197] width 16 height 16
type input "FFFFFF"
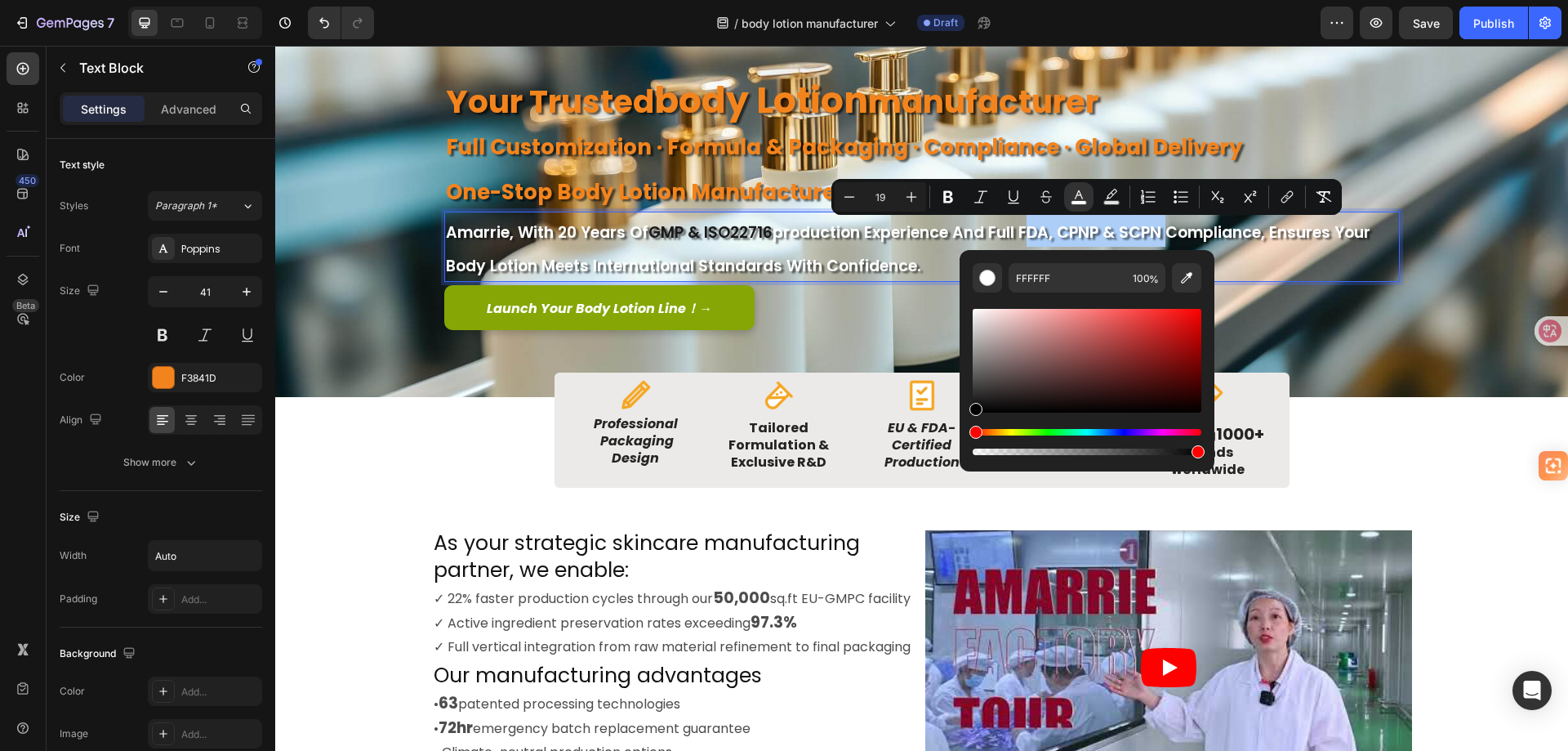
drag, startPoint x: 985, startPoint y: 377, endPoint x: 960, endPoint y: 432, distance: 60.4
click at [960, 432] on div "FFFFFF 100 %" at bounding box center [1087, 353] width 255 height 208
type input "000000"
click at [1289, 260] on p "Amarrie, with 20 years of GMP & ISO22716 production experience and full FDA, CP…" at bounding box center [922, 247] width 952 height 67
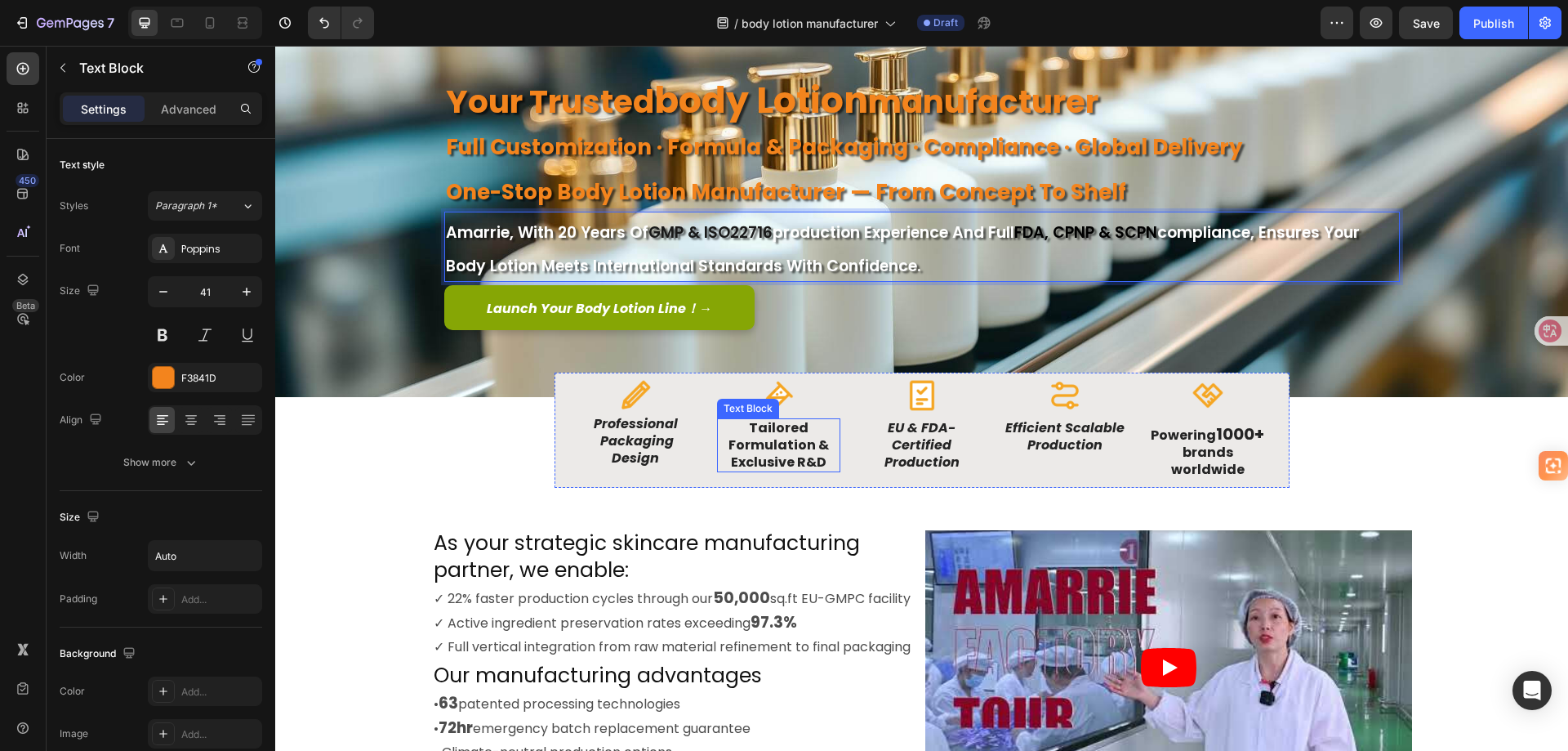
scroll to position [163, 0]
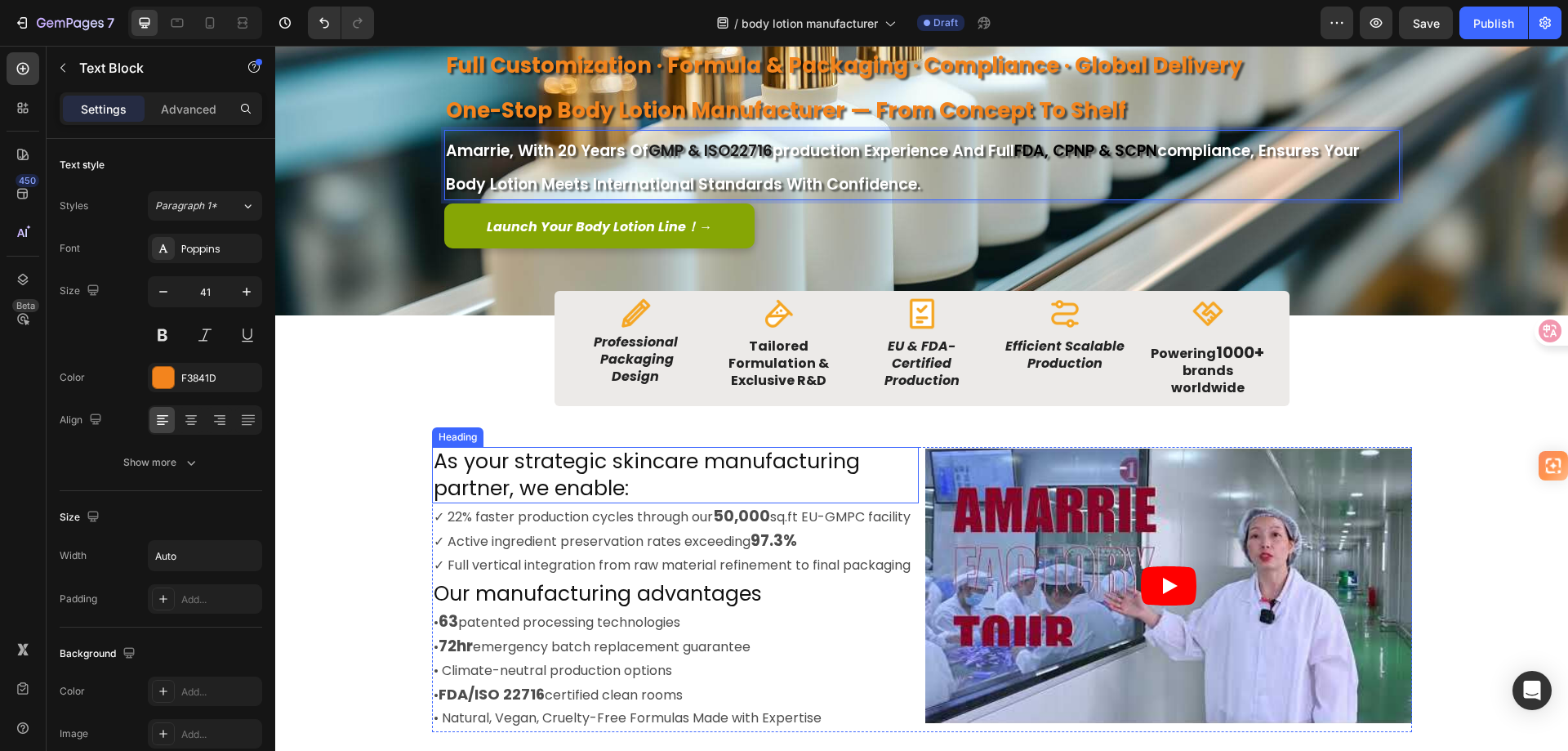
click at [626, 470] on h2 "As your strategic skincare manufacturing partner, we enable:" at bounding box center [676, 475] width 487 height 56
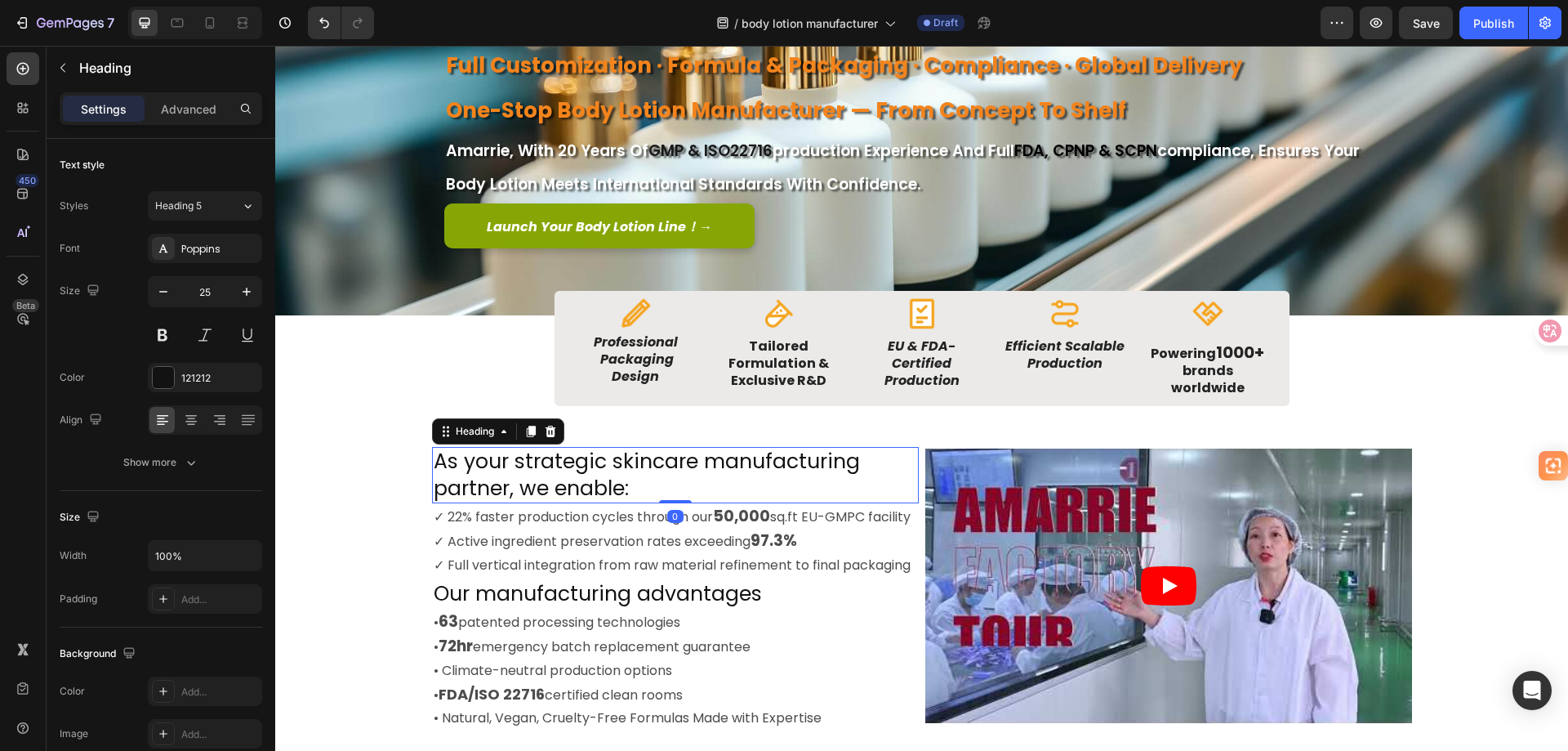
click at [649, 462] on h2 "As your strategic skincare manufacturing partner, we enable:" at bounding box center [676, 475] width 487 height 56
click at [649, 462] on p "As your strategic skincare manufacturing partner, we enable:" at bounding box center [676, 475] width 484 height 53
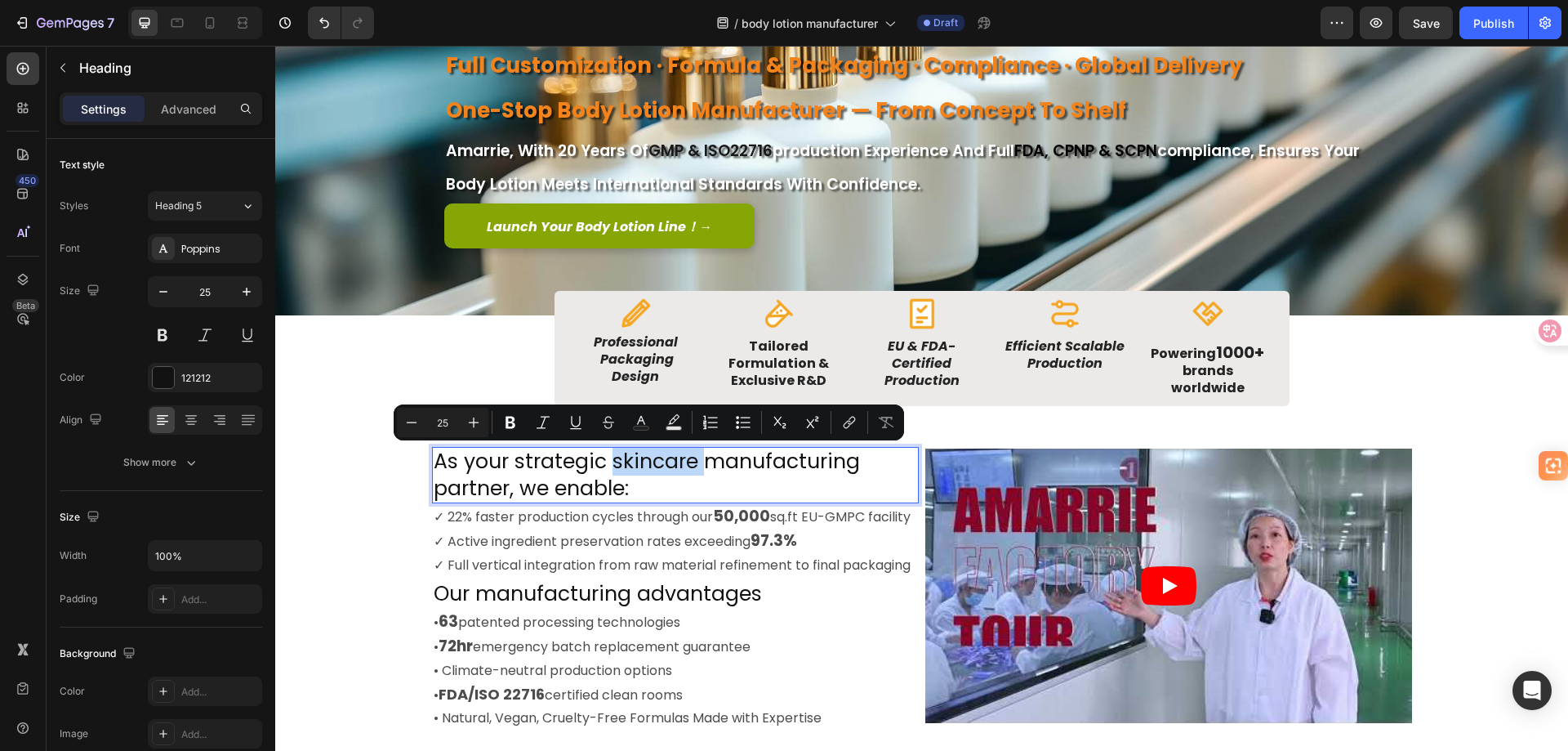
click at [663, 459] on p "As your strategic skincare manufacturing partner, we enable:" at bounding box center [676, 475] width 484 height 53
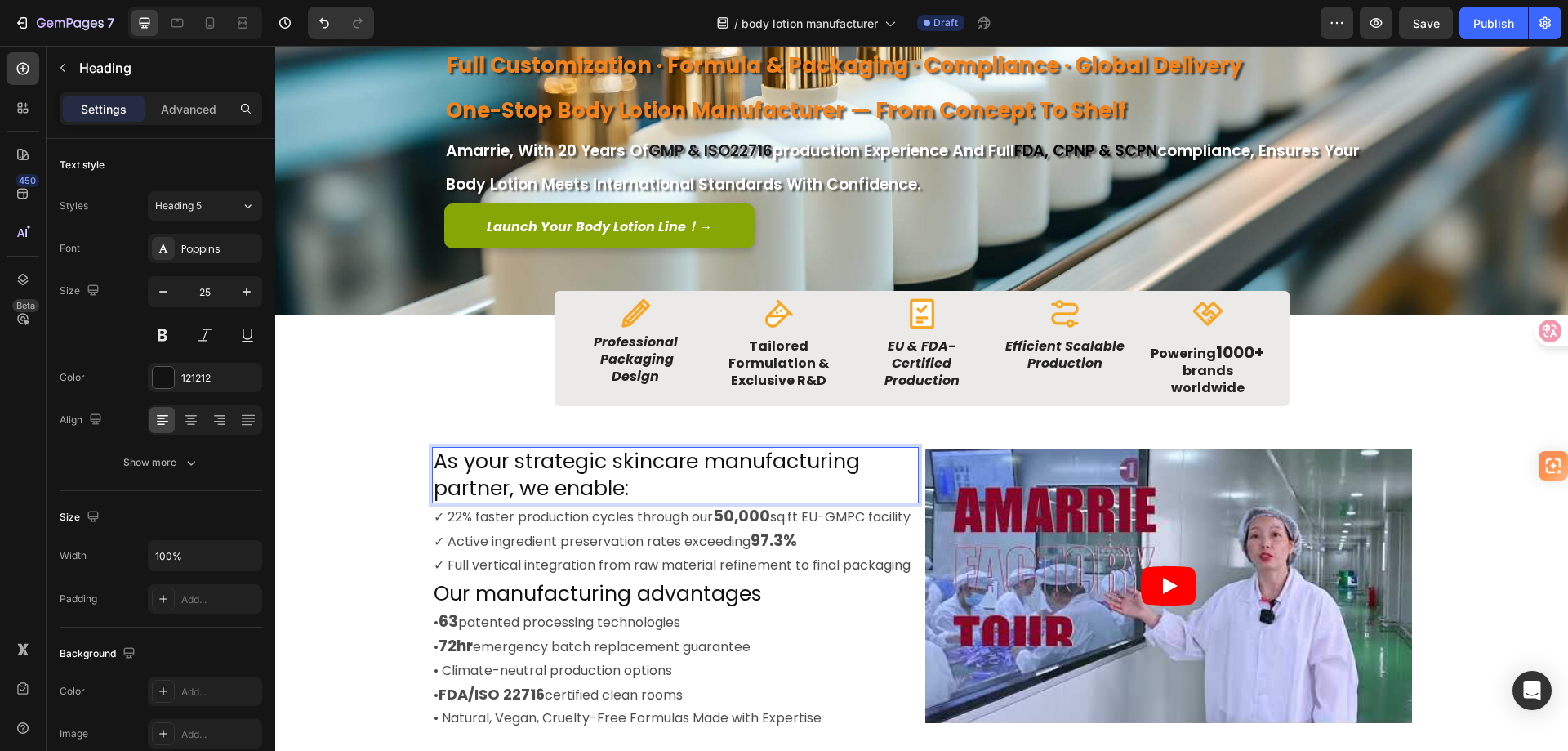
click at [678, 459] on p "As your strategic skincare manufacturing partner, we enable:" at bounding box center [676, 475] width 484 height 53
click at [686, 459] on p "As your strategic skincare manufacturing partner, we enable:" at bounding box center [676, 475] width 484 height 53
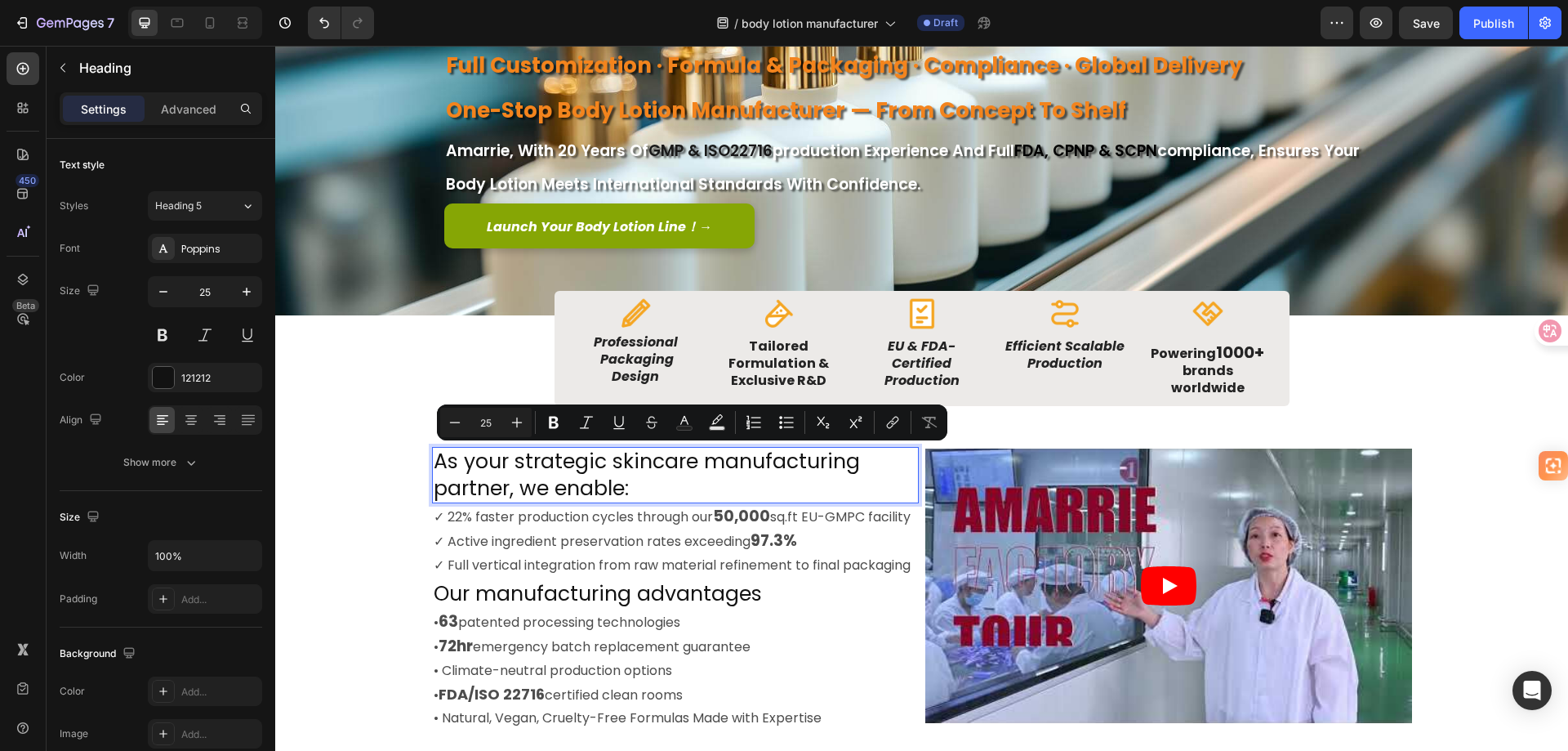
click at [656, 468] on p "As your strategic skincare manufacturing partner, we enable:" at bounding box center [676, 475] width 484 height 53
drag, startPoint x: 687, startPoint y: 459, endPoint x: 607, endPoint y: 458, distance: 80.0
click at [607, 458] on p "As your strategic skincare manufacturing partner, we enable:" at bounding box center [676, 475] width 484 height 53
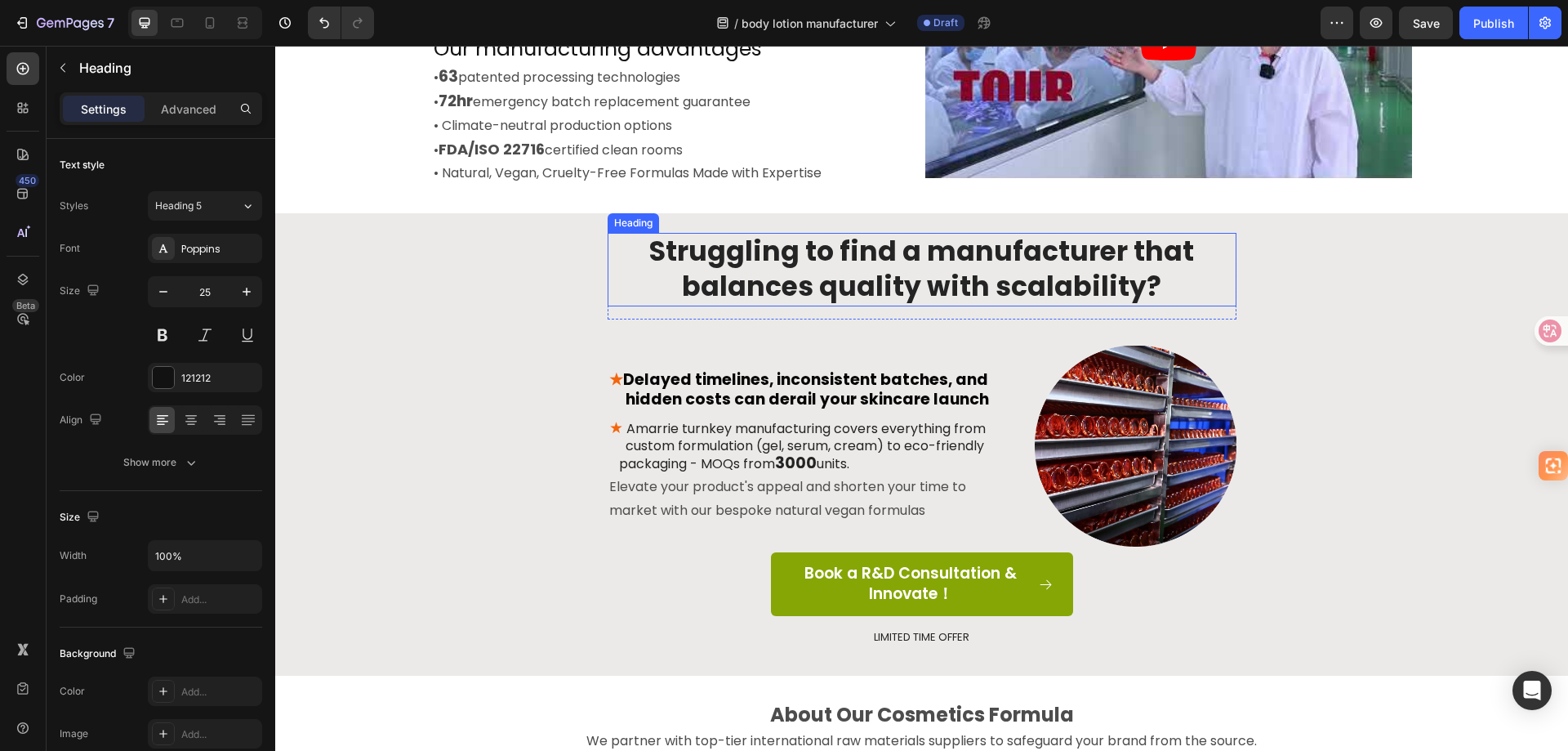
scroll to position [736, 0]
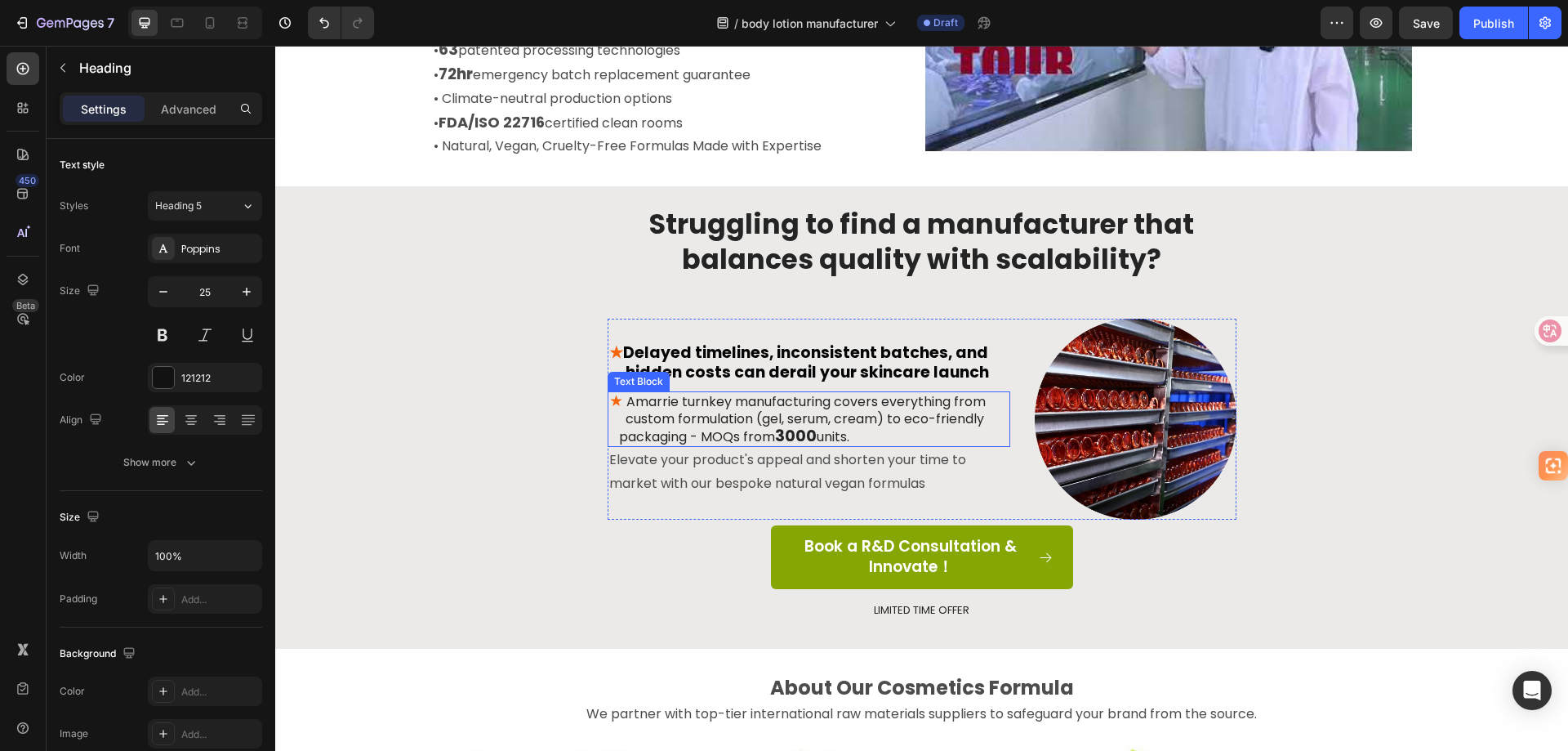
click at [881, 419] on p "★ Amarrie turnkey manufacturing covers everything from custom formulation (gel,…" at bounding box center [809, 420] width 399 height 53
click at [881, 418] on p "★ Amarrie turnkey manufacturing covers everything from custom formulation (gel,…" at bounding box center [809, 420] width 399 height 53
drag, startPoint x: 880, startPoint y: 417, endPoint x: 769, endPoint y: 420, distance: 111.0
click at [769, 420] on p "★ Amarrie turnkey manufacturing covers everything from custom formulation (gel,…" at bounding box center [809, 420] width 399 height 53
click at [473, 492] on div "Struggling to find a manufacturer that balances quality with scalability? Headi…" at bounding box center [922, 426] width 1268 height 440
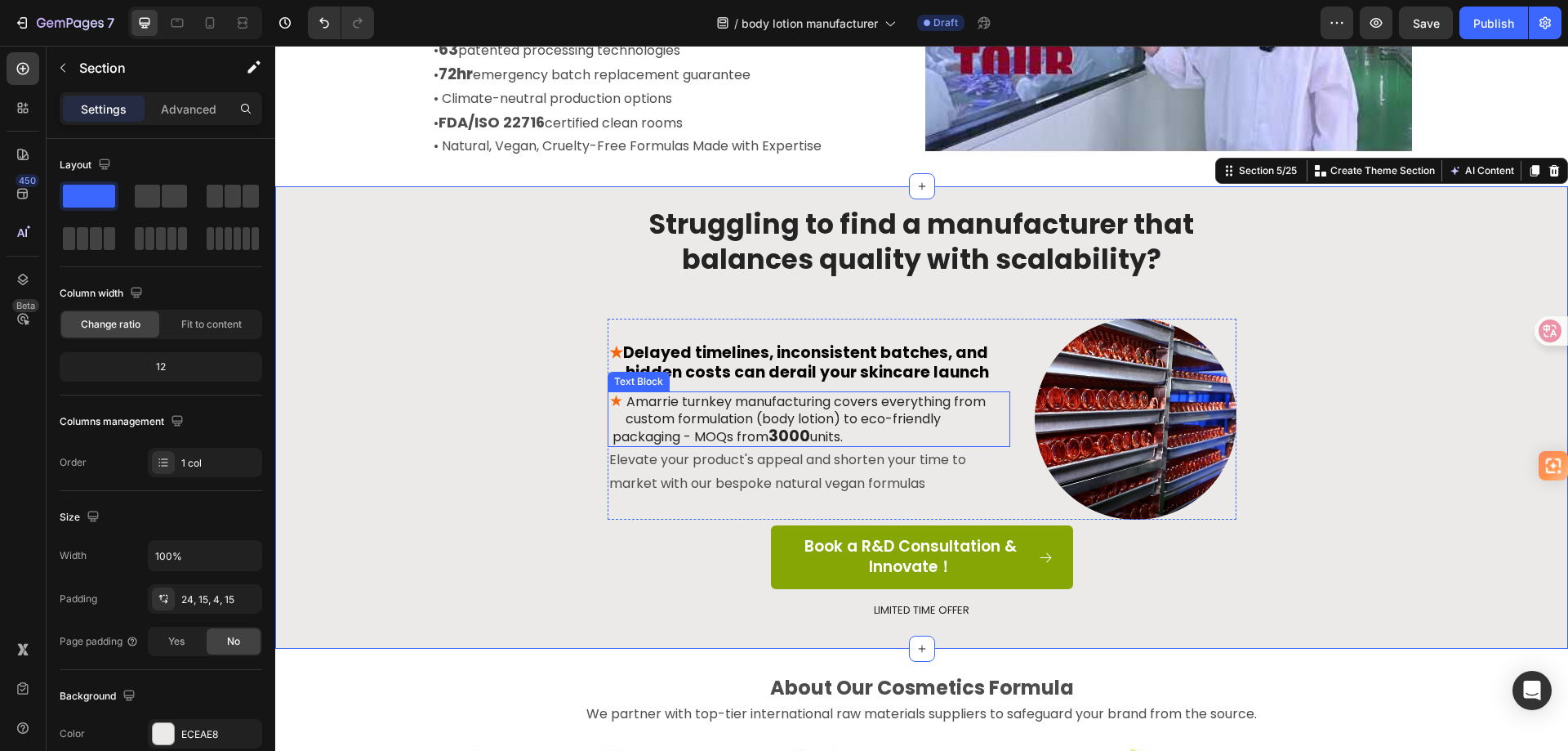
click at [709, 427] on p "★ Amarrie turnkey manufacturing covers everything from custom formulation (body…" at bounding box center [809, 420] width 399 height 53
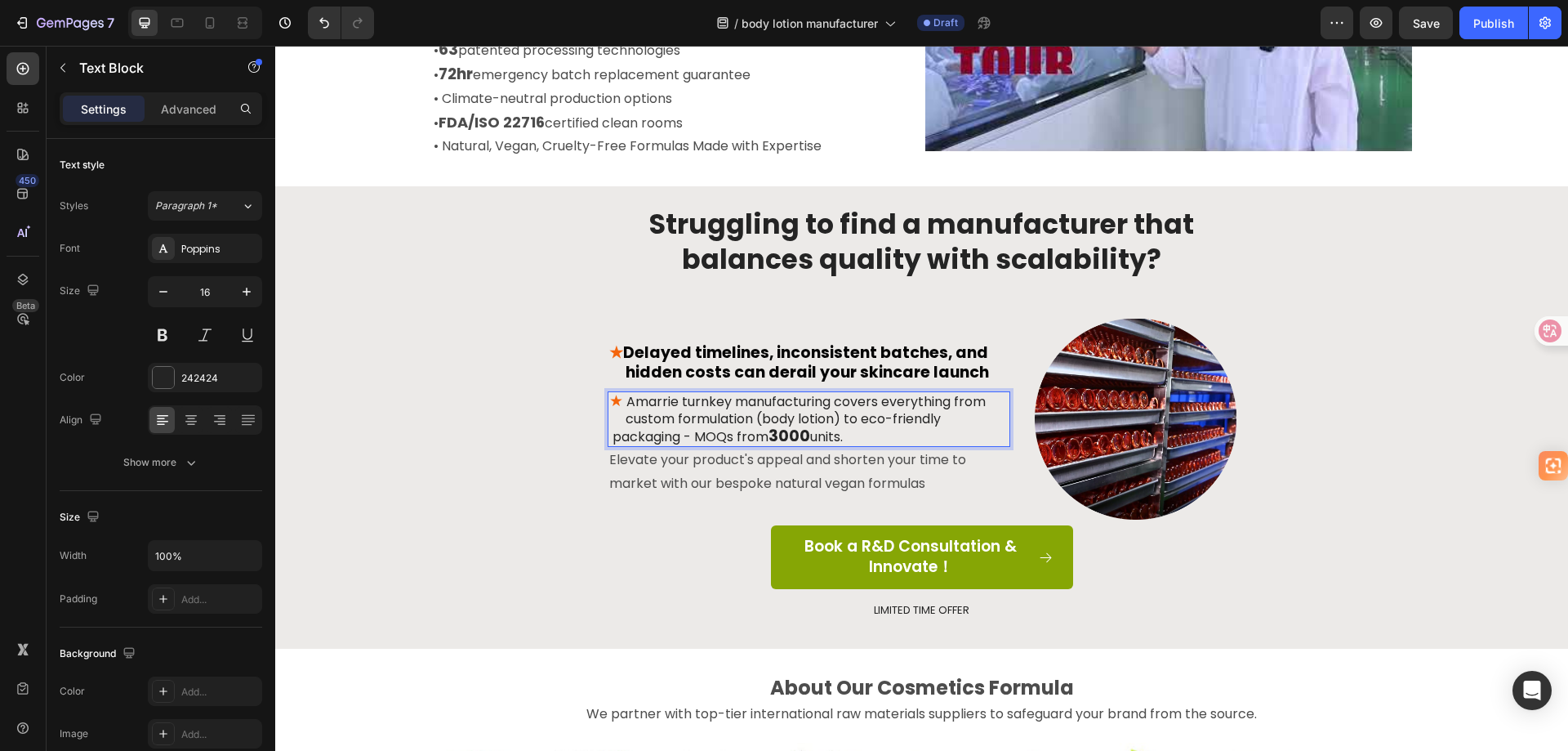
click at [609, 440] on p "★ Amarrie turnkey manufacturing covers everything from custom formulation (body…" at bounding box center [809, 420] width 399 height 53
click at [609, 438] on p "★ Amarrie turnkey manufacturing covers everything from custom formulation (body…" at bounding box center [809, 420] width 399 height 53
click at [624, 427] on p "★ Amarrie turnkey manufacturing covers everything from custom formulation (body…" at bounding box center [809, 420] width 399 height 53
click at [630, 421] on p "★ Amarrie turnkey manufacturing covers everything from custom formulation (body…" at bounding box center [809, 420] width 399 height 53
click at [609, 438] on p "★ Amarrie turnkey manufacturing covers everything from custom formulation (body…" at bounding box center [809, 420] width 399 height 53
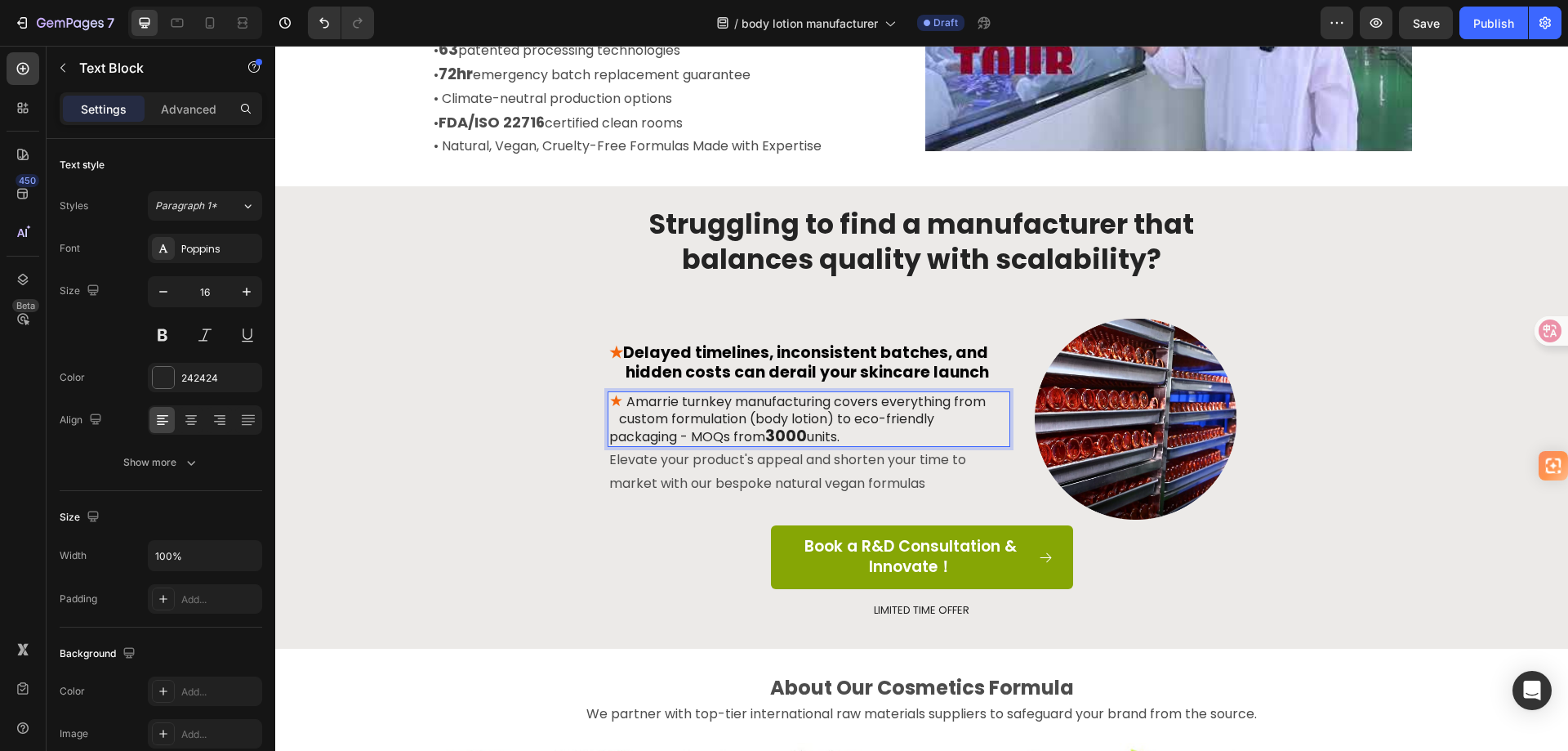
click at [947, 423] on p "★ Amarrie turnkey manufacturing covers everything from custom formulation (body…" at bounding box center [809, 420] width 399 height 53
drag, startPoint x: 856, startPoint y: 437, endPoint x: 599, endPoint y: 443, distance: 257.1
click at [599, 443] on div "Struggling to find a manufacturer that balances quality with scalability? Headi…" at bounding box center [922, 426] width 1268 height 440
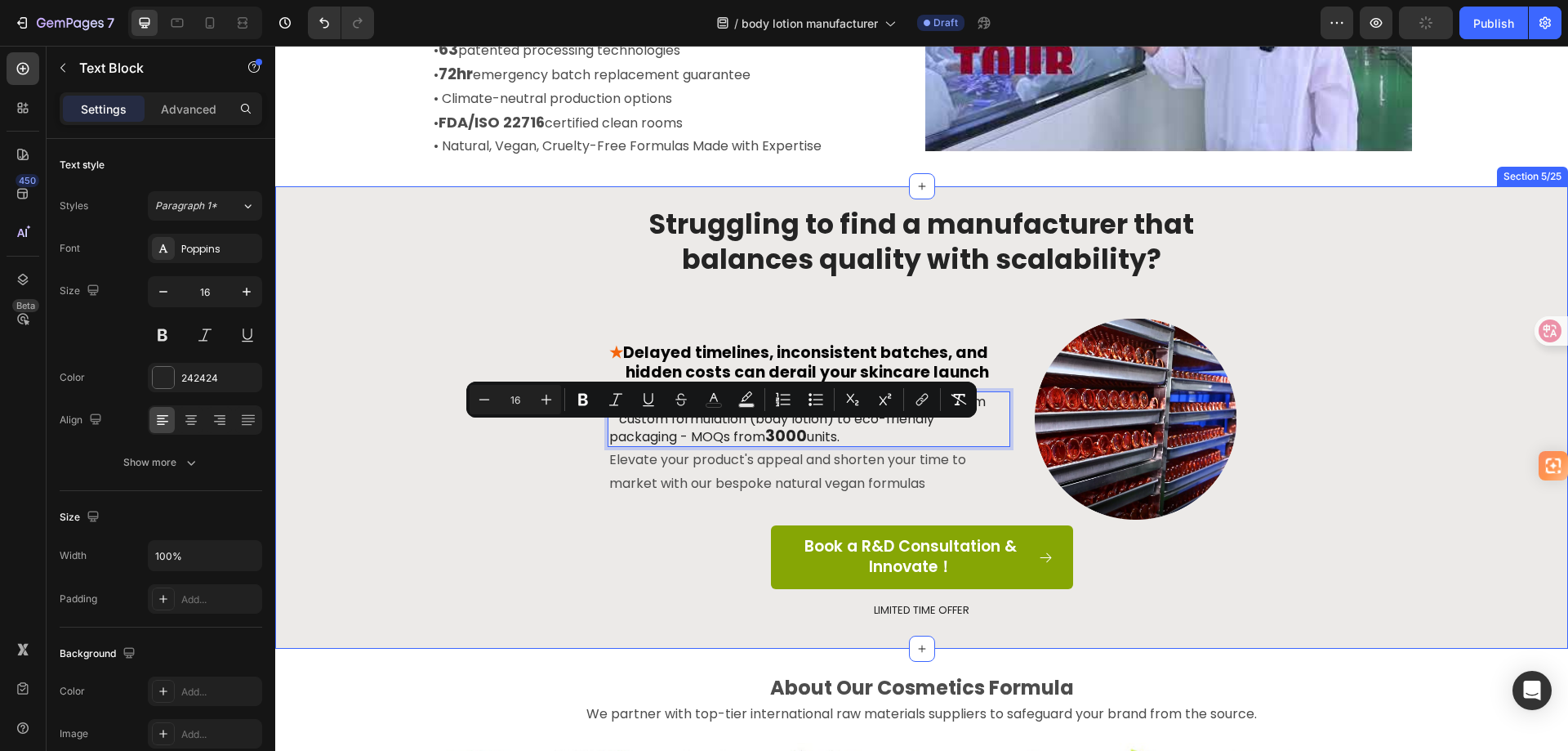
copy p "packaging - MOQs from 3000 units."
click at [972, 427] on p "★ Amarrie turnkey manufacturing covers everything from custom formulation (body…" at bounding box center [809, 420] width 399 height 53
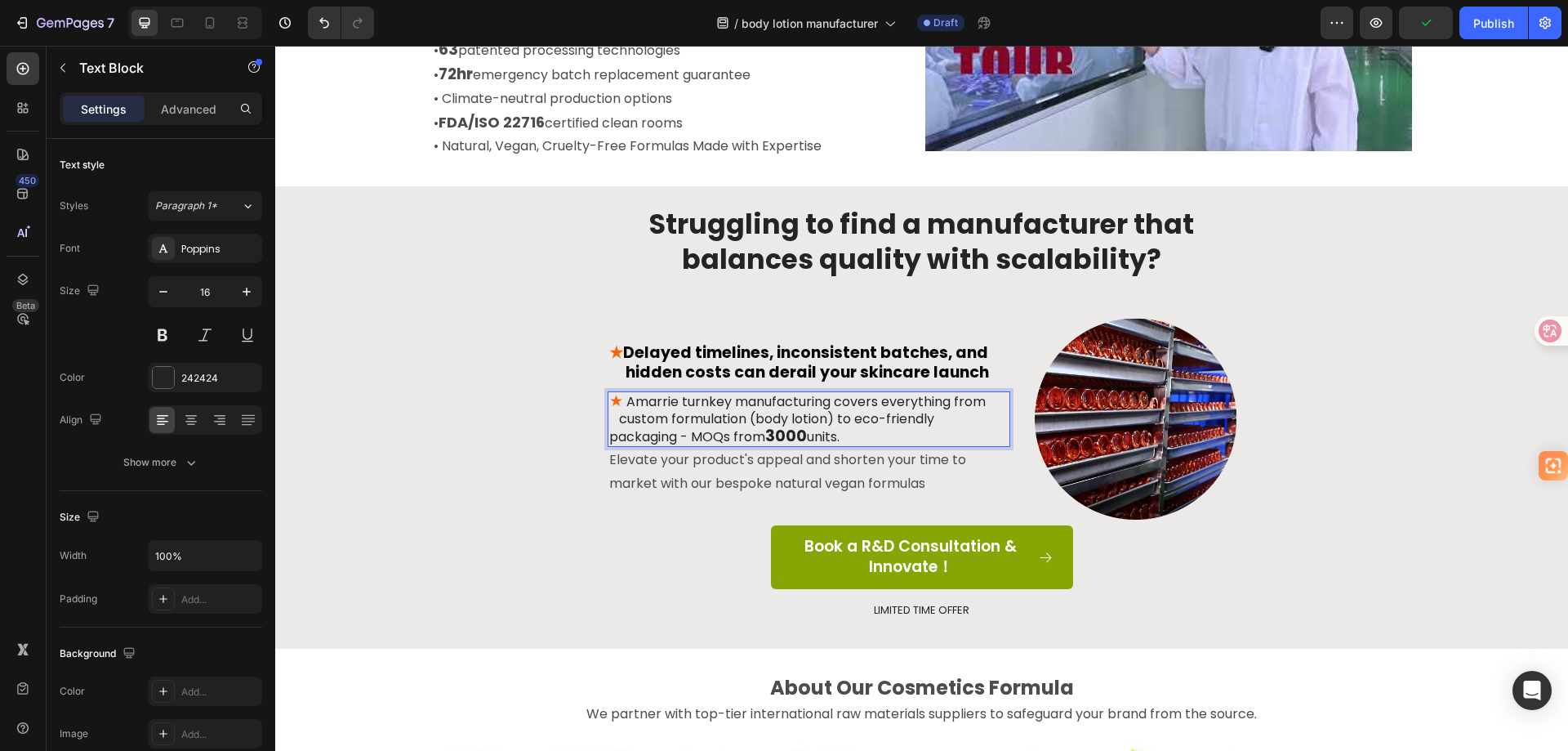
click at [940, 420] on p "★ Amarrie turnkey manufacturing covers everything from custom formulation (body…" at bounding box center [809, 420] width 399 height 53
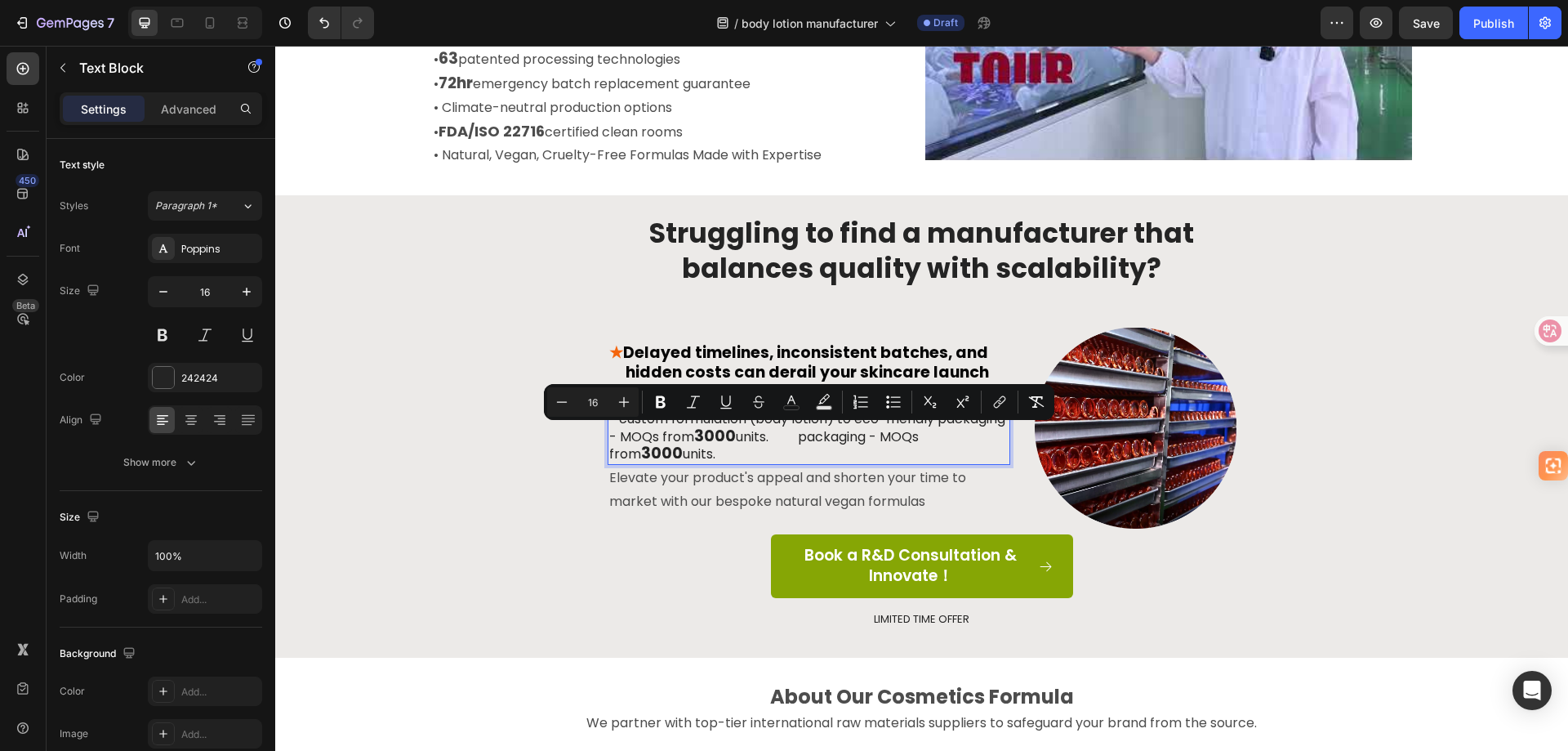
drag, startPoint x: 858, startPoint y: 453, endPoint x: 858, endPoint y: 443, distance: 10.0
click at [858, 443] on p "★ Amarrie turnkey manufacturing covers everything from custom formulation (body…" at bounding box center [809, 428] width 399 height 70
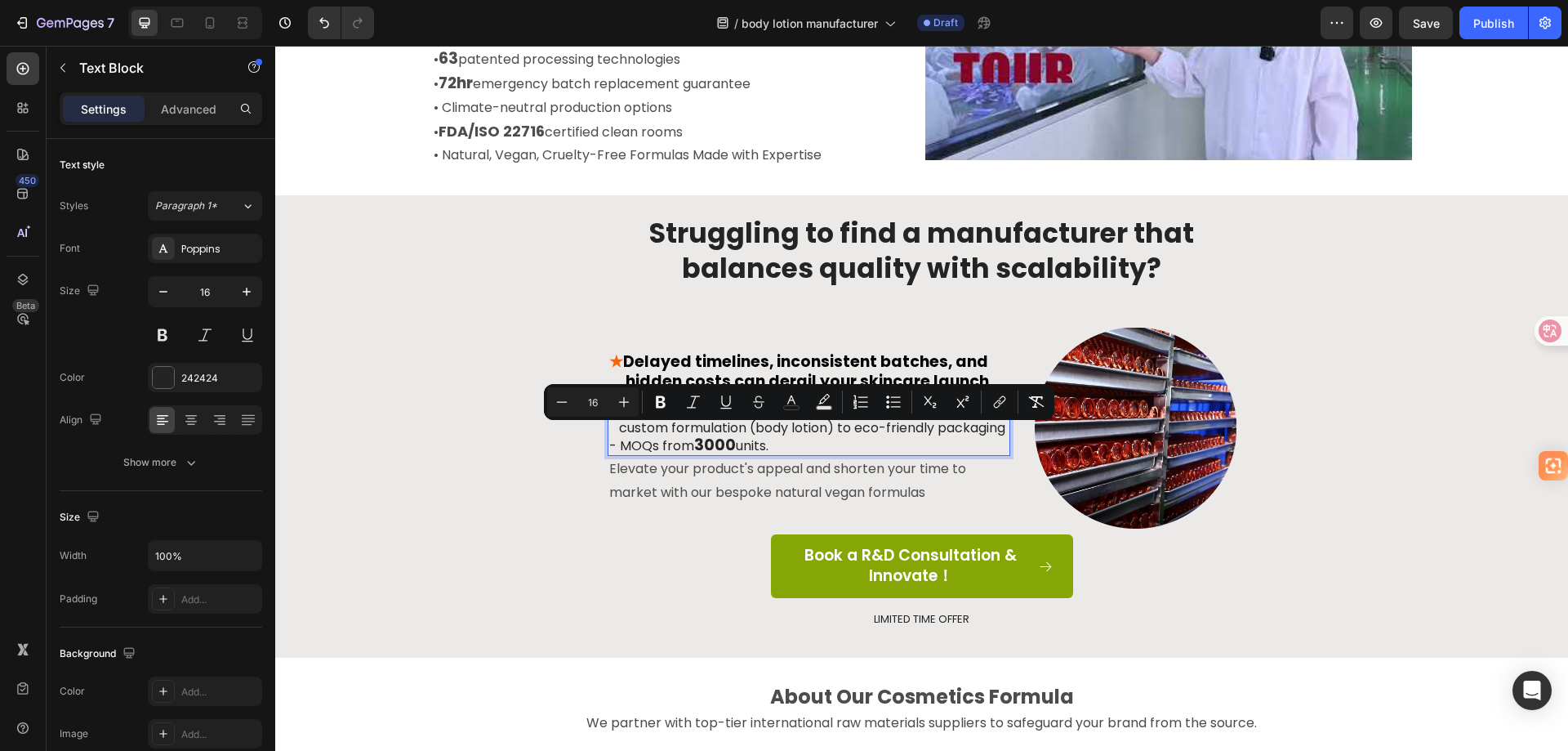
scroll to position [736, 0]
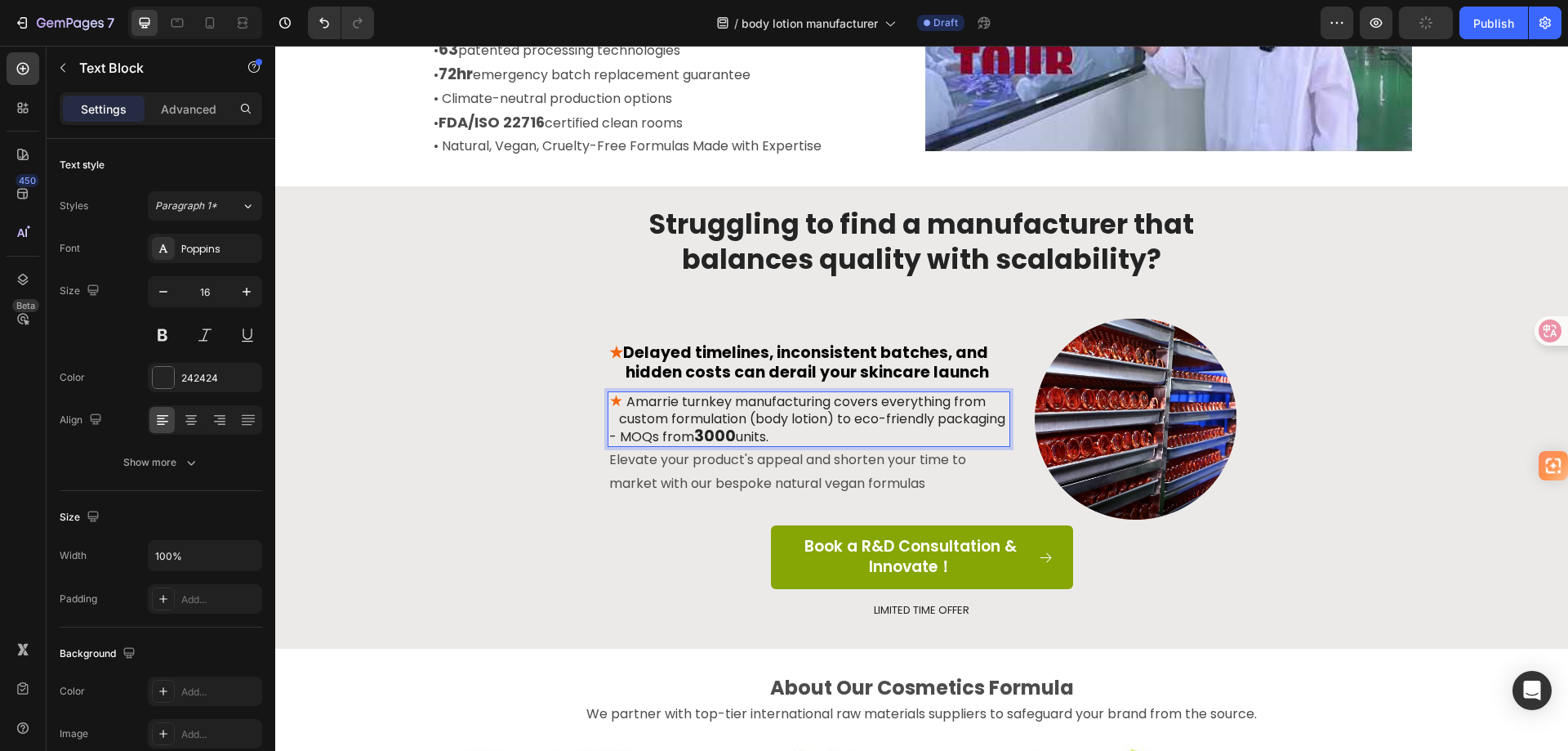
click at [609, 438] on p "★ Amarrie turnkey manufacturing covers everything from custom formulation (body…" at bounding box center [809, 420] width 399 height 53
click at [946, 419] on p "★ Amarrie turnkey manufacturing covers everything from custom formulation (body…" at bounding box center [809, 420] width 399 height 53
click at [475, 506] on div "Struggling to find a manufacturer that balances quality with scalability? Headi…" at bounding box center [922, 426] width 1268 height 440
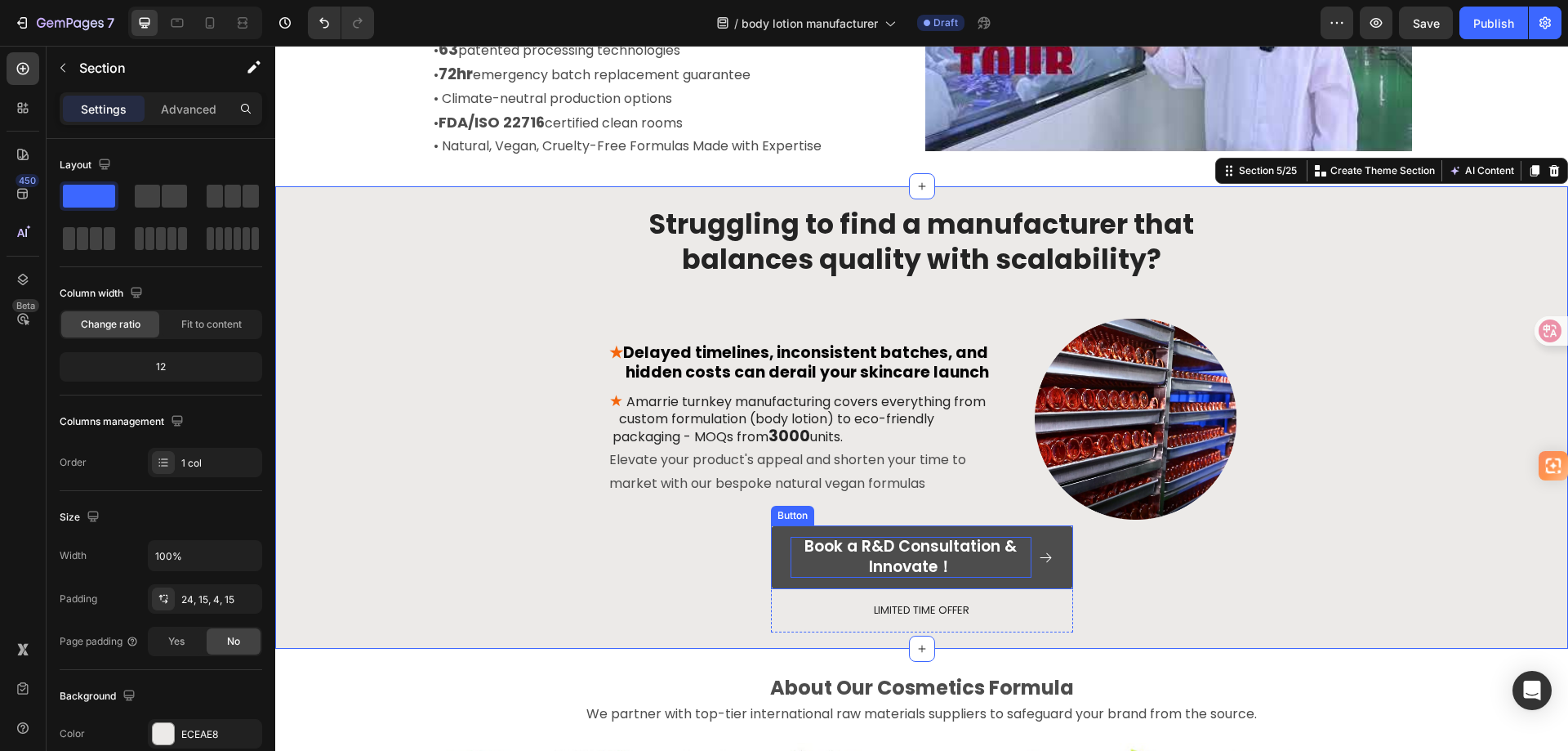
click at [791, 571] on p "Book a R&D Consultation & Innovate！" at bounding box center [911, 557] width 241 height 40
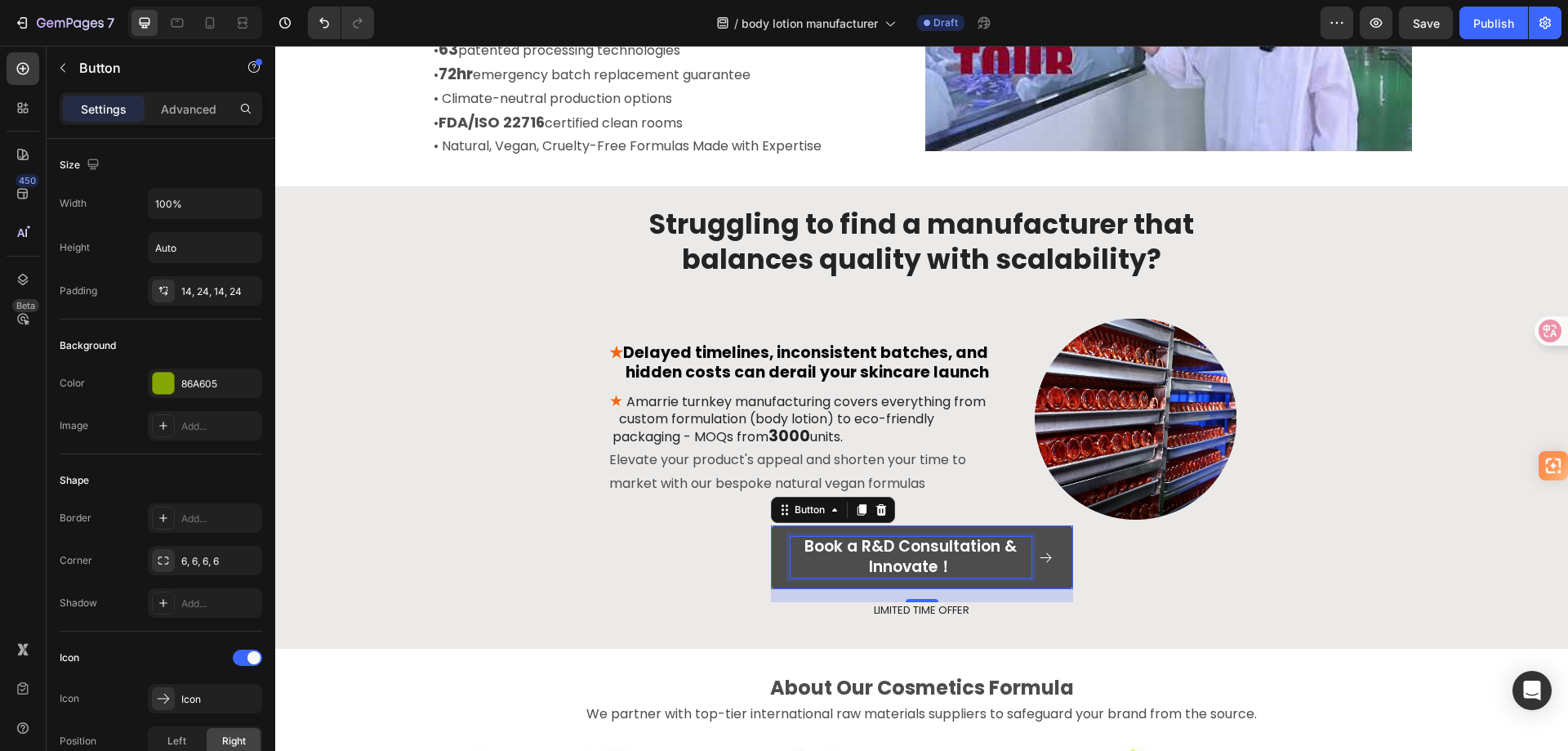
click at [959, 567] on p "Book a R&D Consultation & Innovate！" at bounding box center [911, 557] width 241 height 40
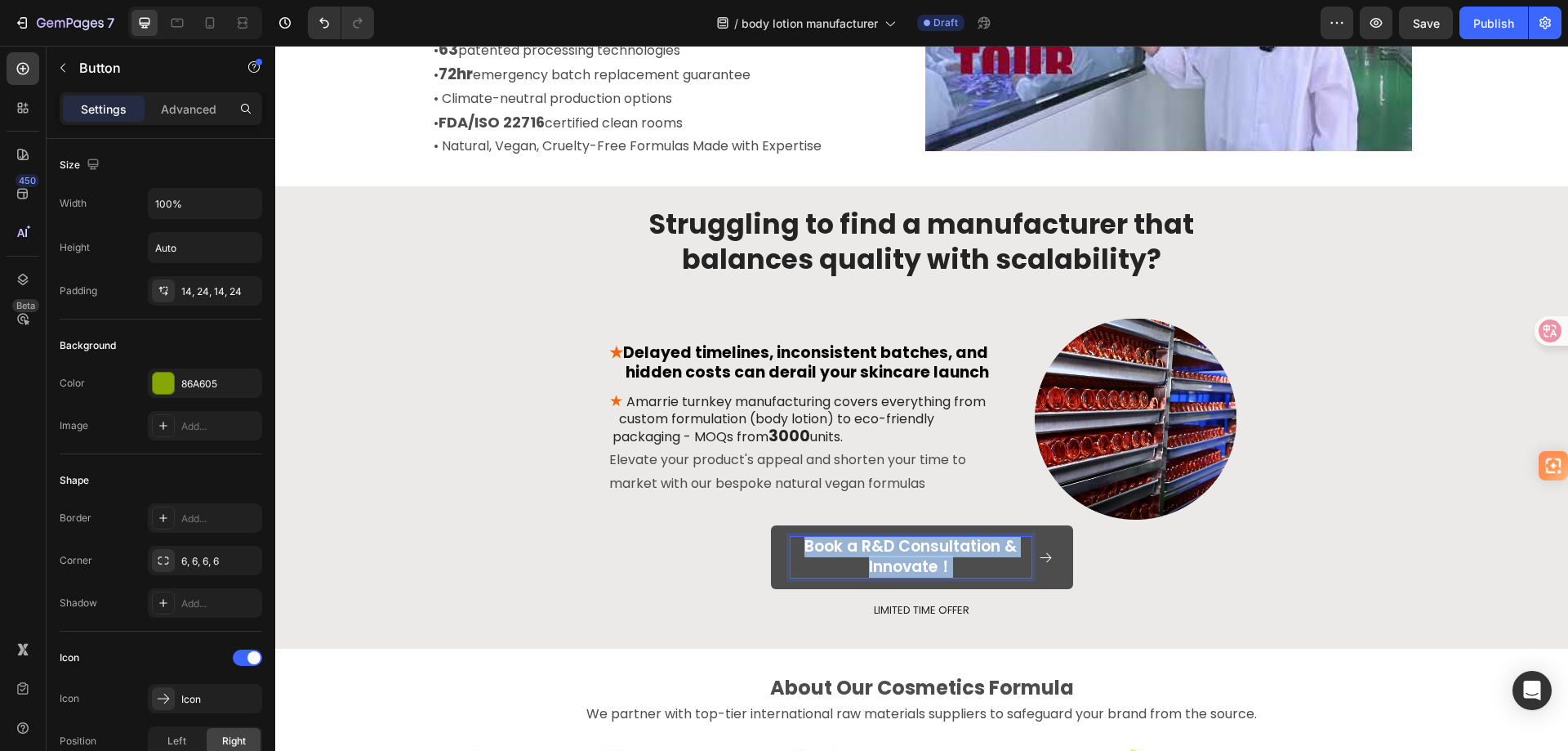
drag, startPoint x: 956, startPoint y: 562, endPoint x: 787, endPoint y: 539, distance: 170.6
click at [791, 539] on p "Book a R&D Consultation & Innovate！" at bounding box center [911, 557] width 241 height 40
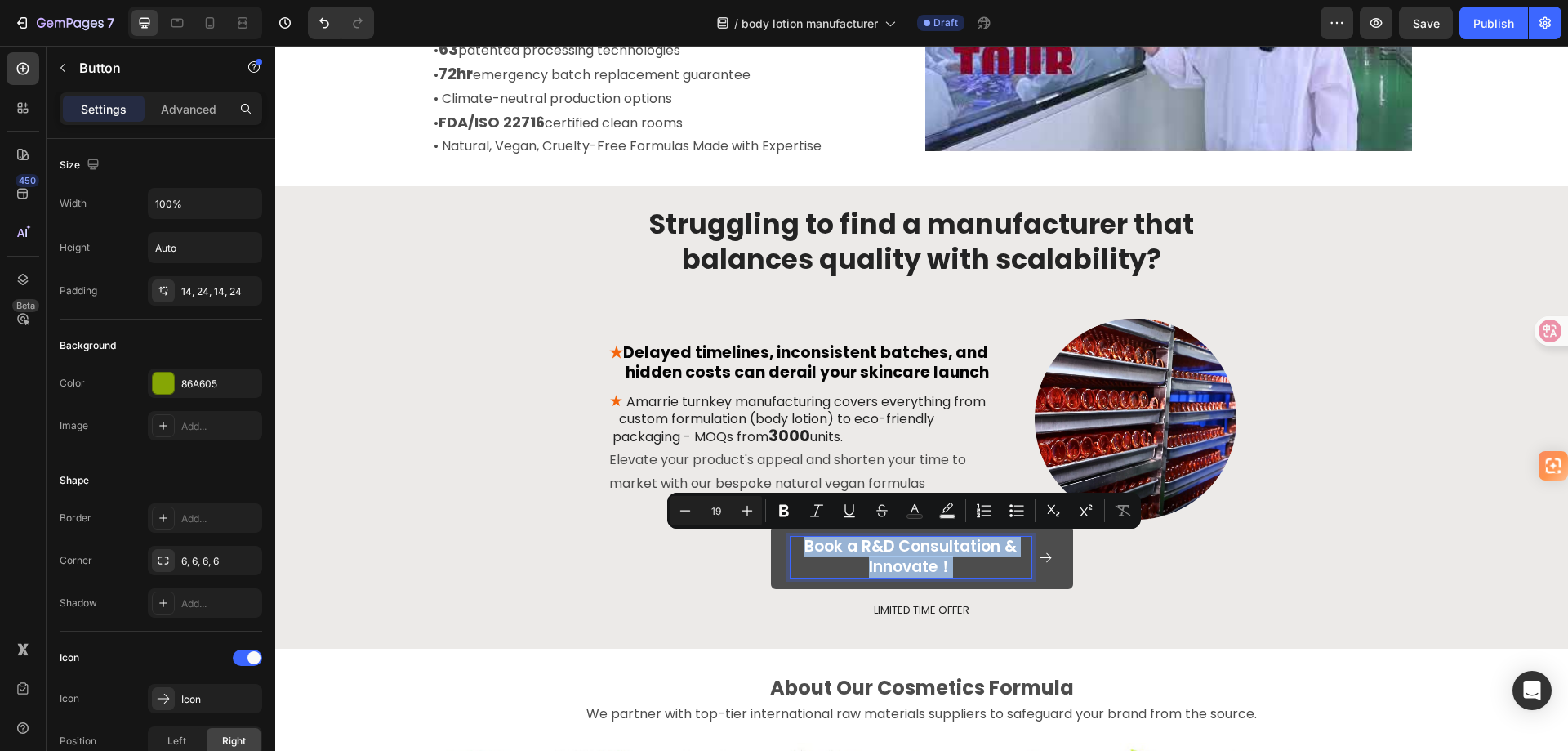
copy p "Book a R&D Consultation & Innovate！"
click at [952, 570] on p "Book a R&D Consultation & Innovate！" at bounding box center [911, 557] width 241 height 40
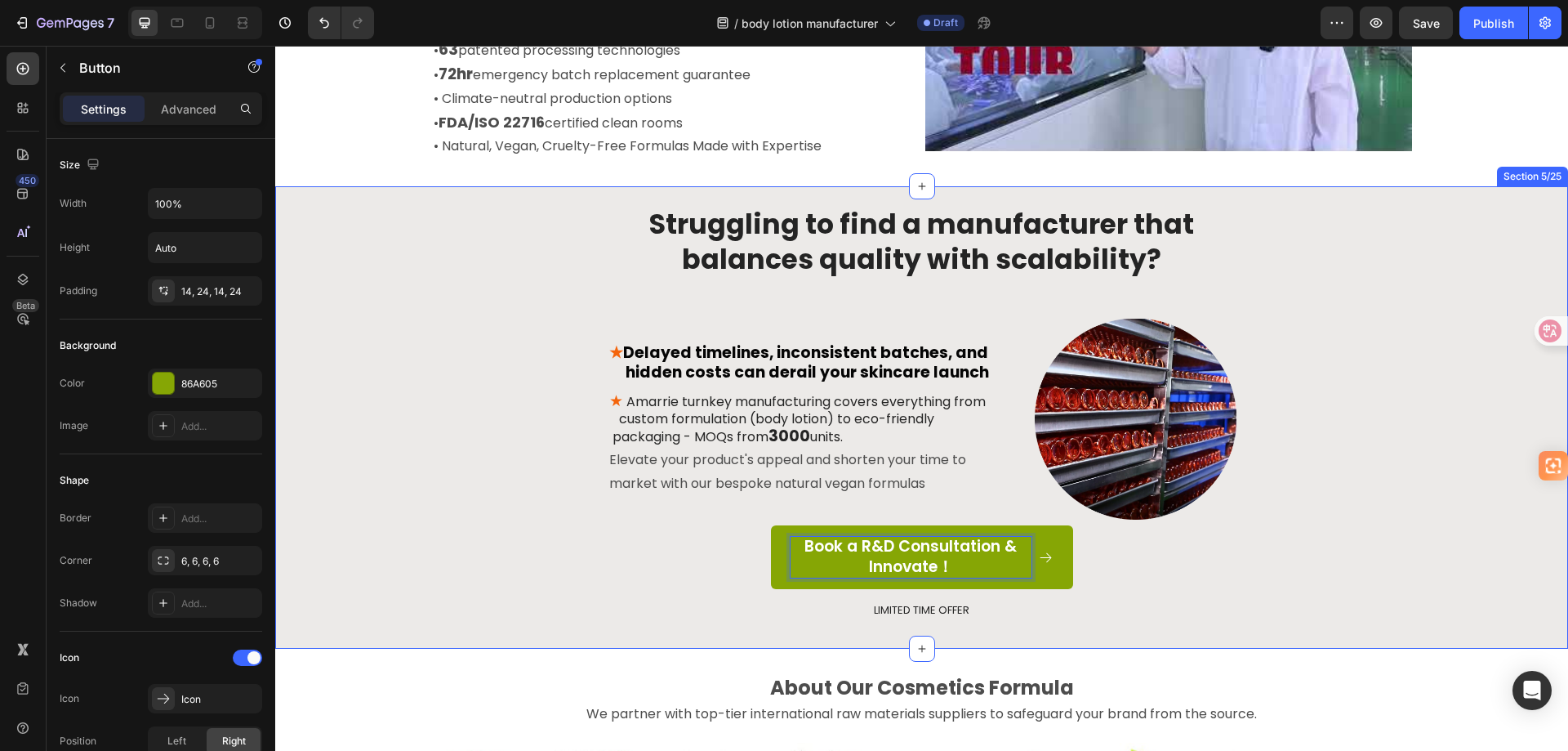
click at [620, 578] on div "Struggling to find a manufacturer that balances quality with scalability? Headi…" at bounding box center [922, 426] width 1268 height 440
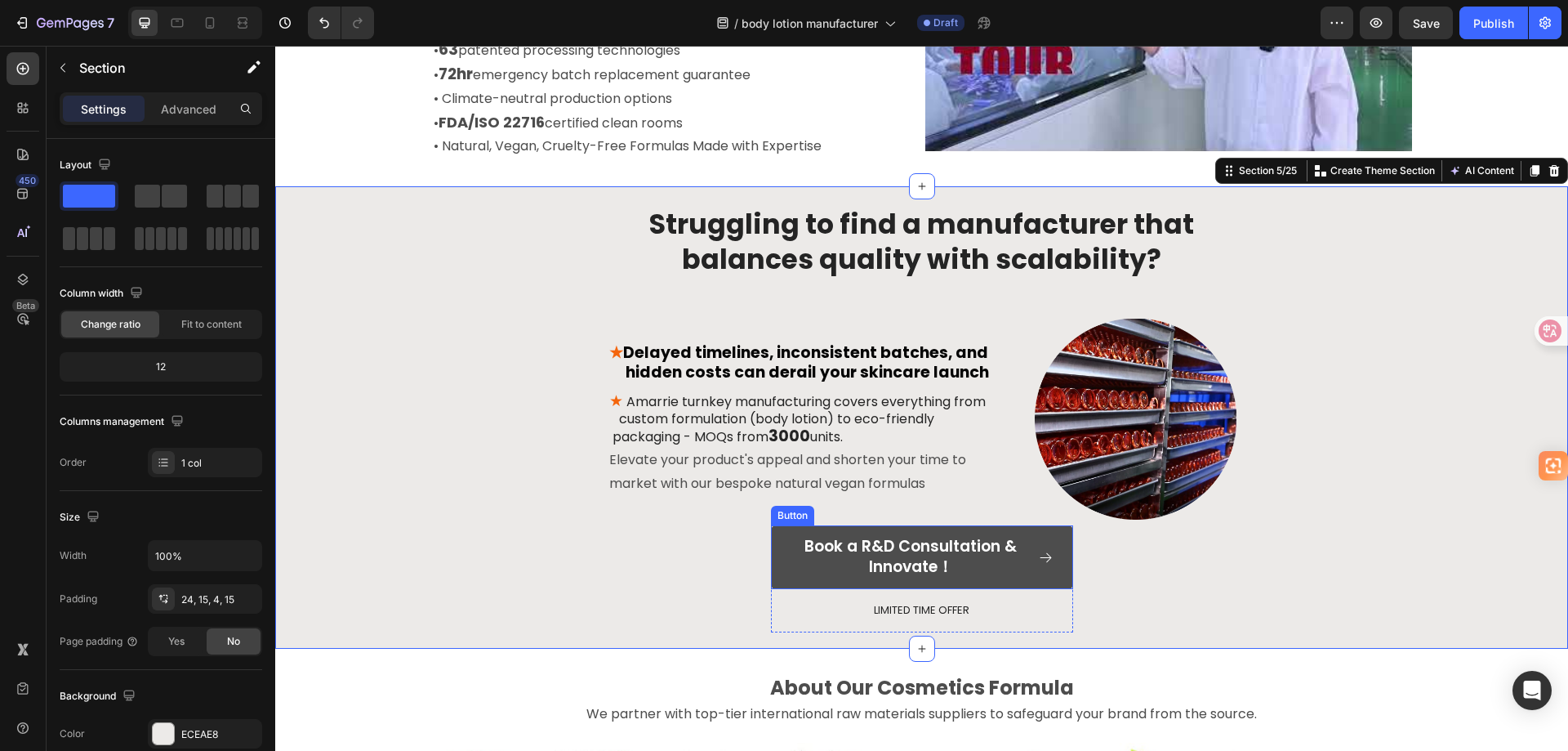
click at [784, 548] on link "Book a R&D Consultation & Innovate！" at bounding box center [922, 556] width 302 height 63
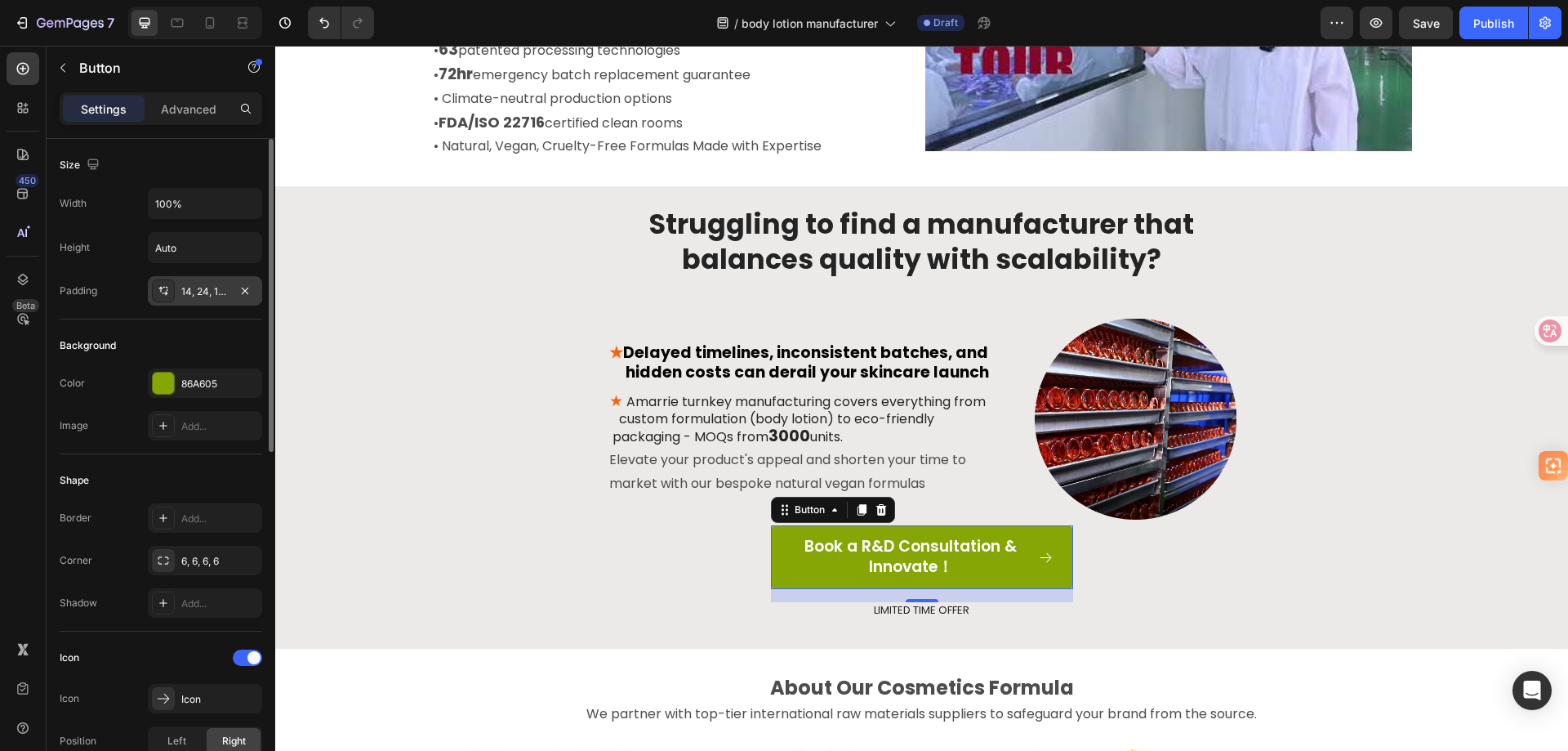
click at [213, 293] on div "14, 24, 14, 24" at bounding box center [205, 292] width 47 height 15
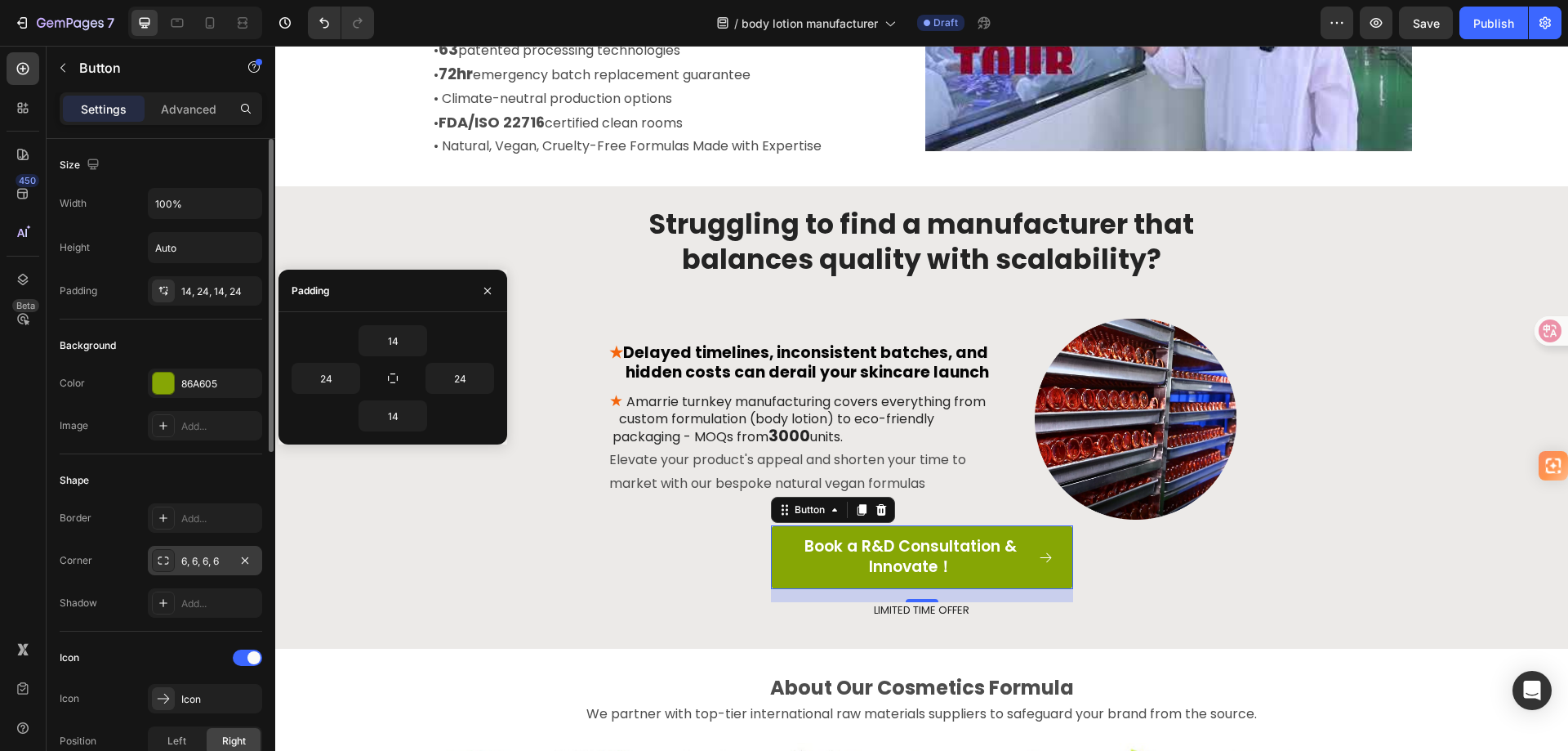
click at [209, 568] on div "6, 6, 6, 6" at bounding box center [205, 561] width 47 height 15
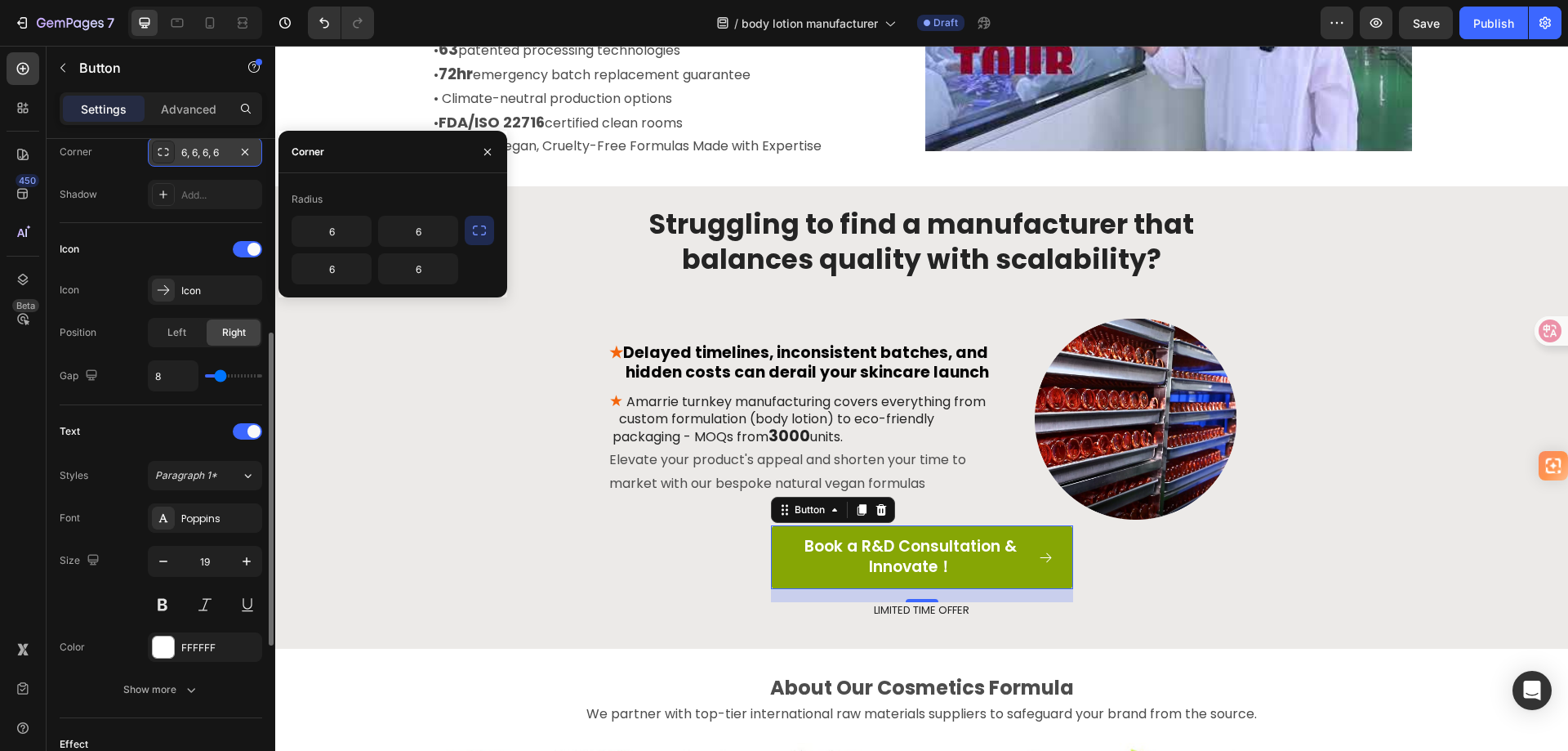
scroll to position [572, 0]
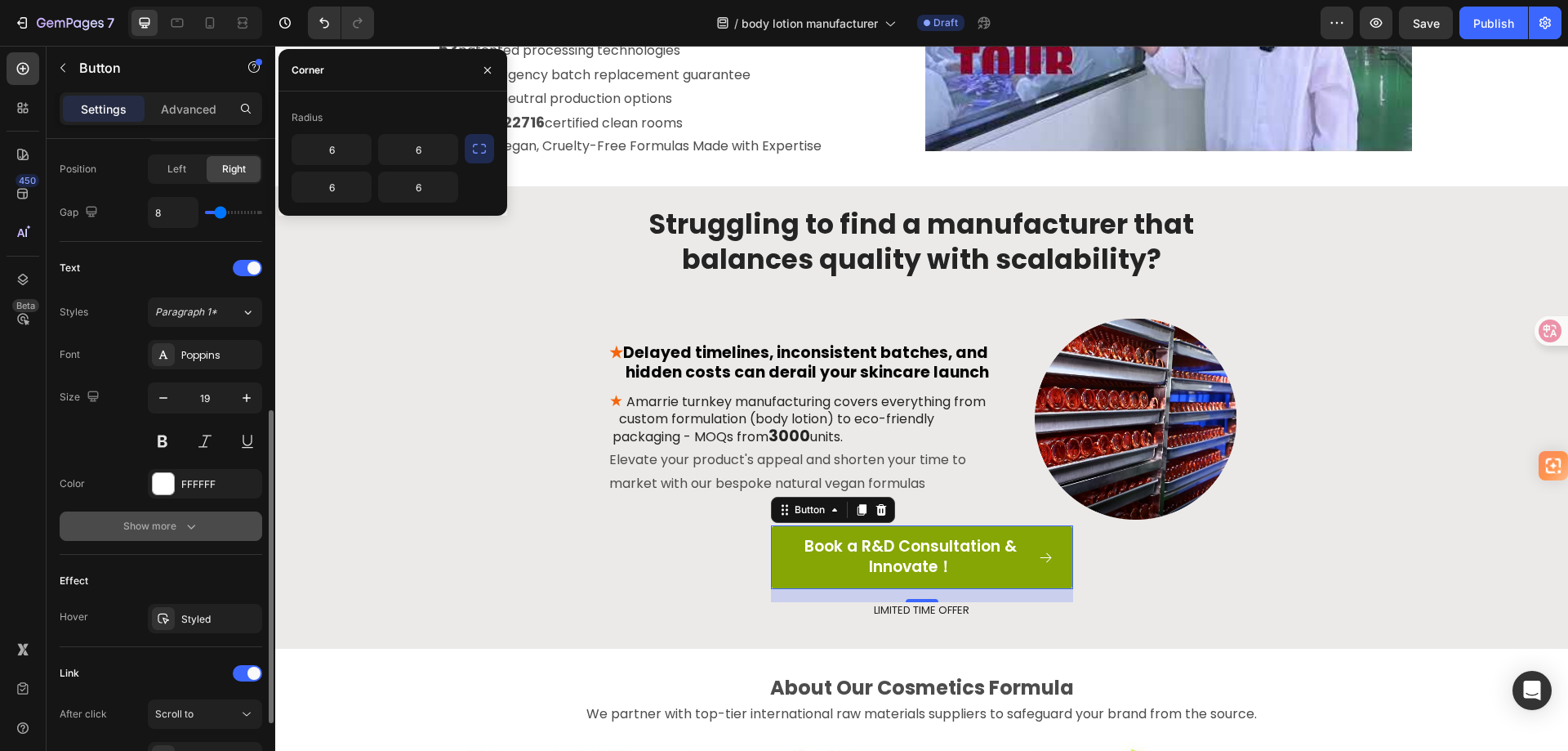
click at [177, 529] on div "Show more" at bounding box center [162, 526] width 76 height 16
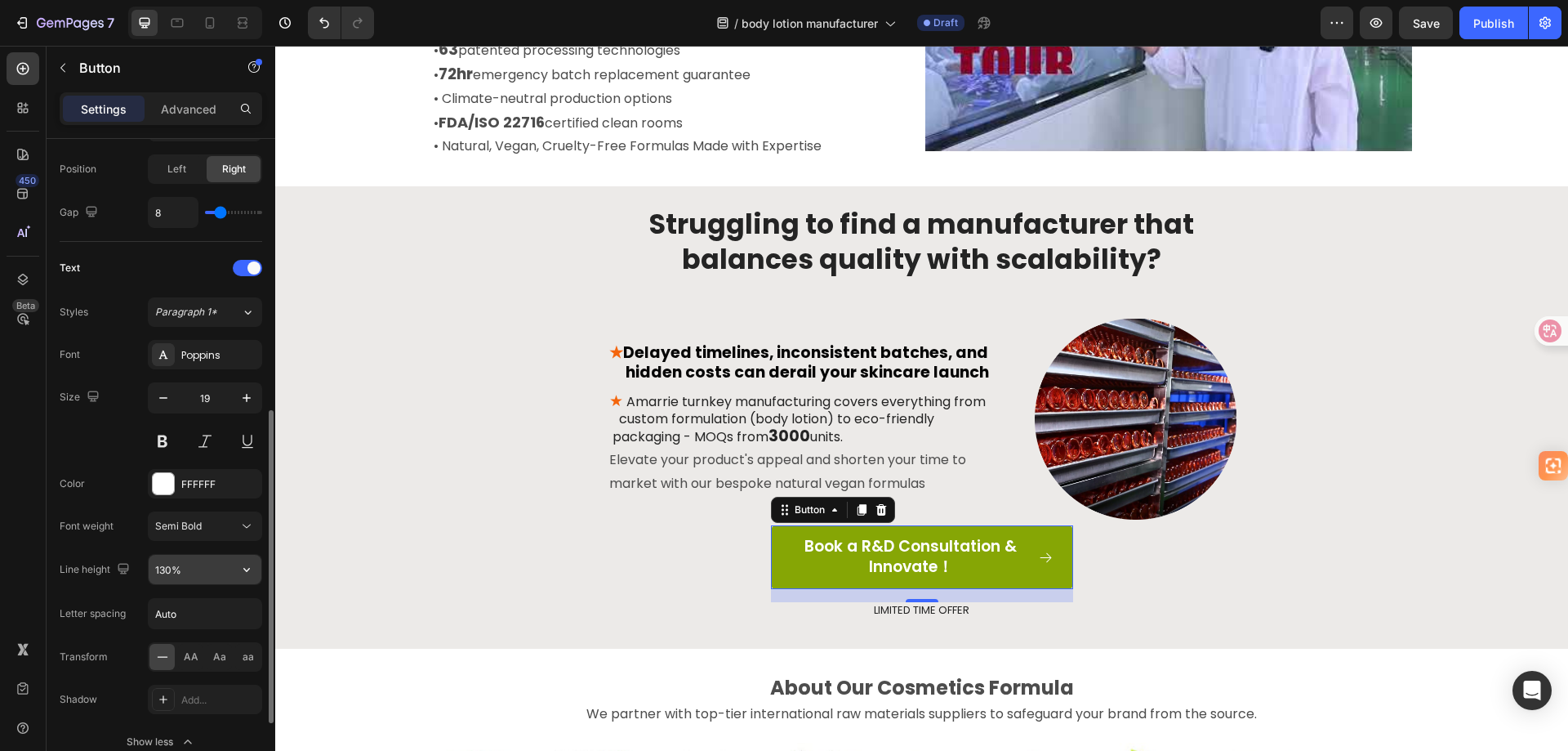
click at [222, 565] on input "130%" at bounding box center [205, 569] width 113 height 29
click at [246, 567] on icon "button" at bounding box center [247, 569] width 16 height 16
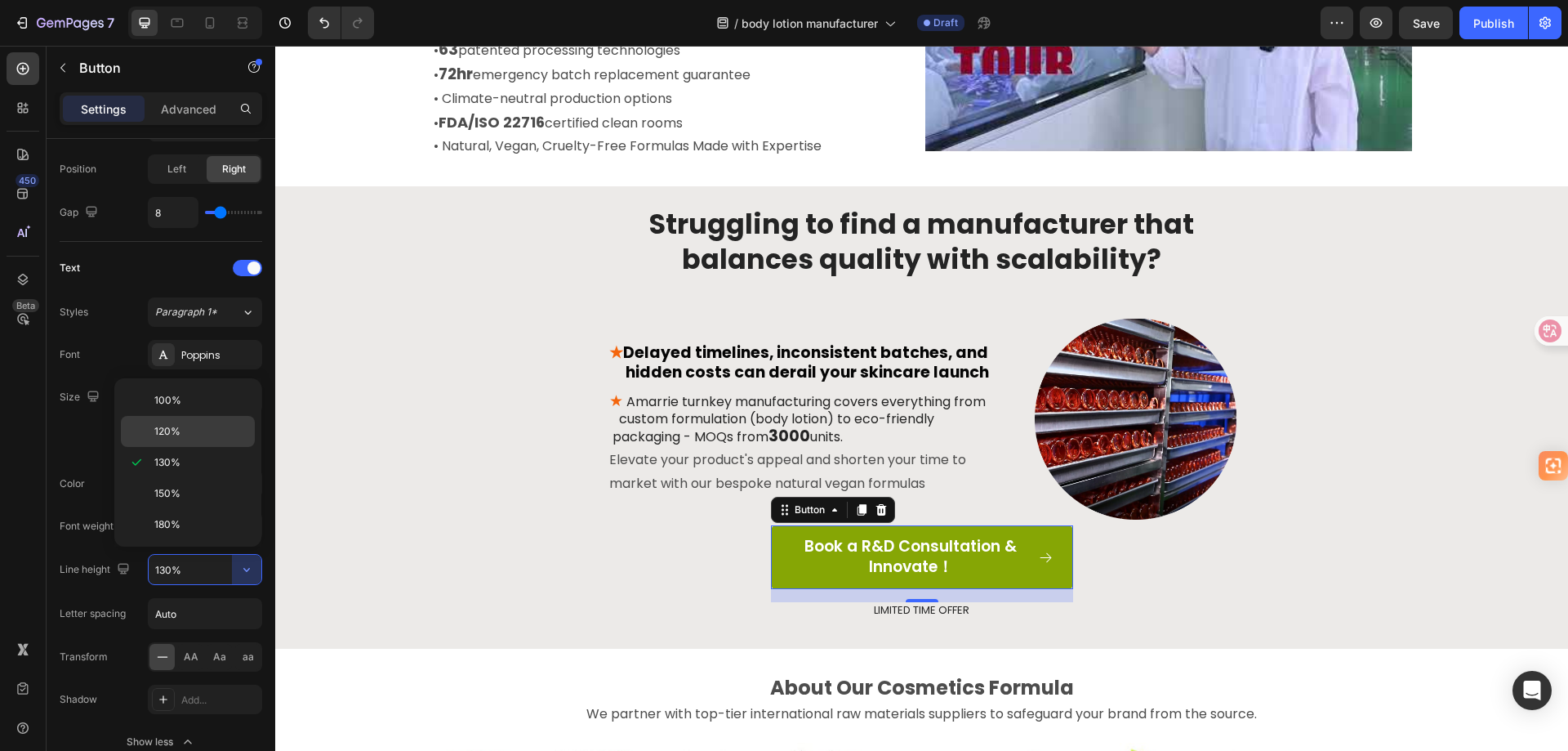
click at [197, 427] on p "120%" at bounding box center [201, 431] width 94 height 15
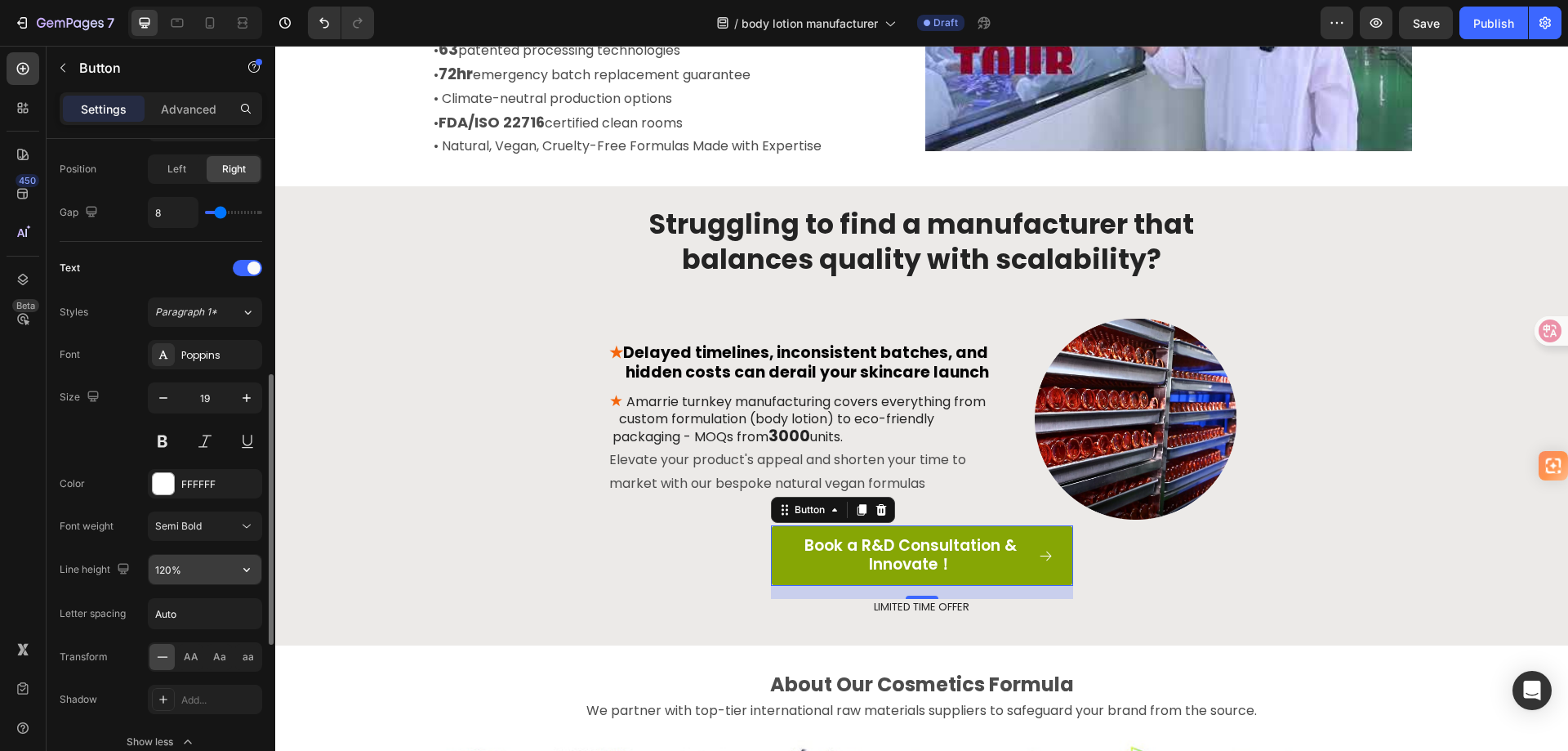
click at [229, 573] on input "120%" at bounding box center [205, 569] width 113 height 29
click at [248, 574] on icon "button" at bounding box center [247, 569] width 16 height 16
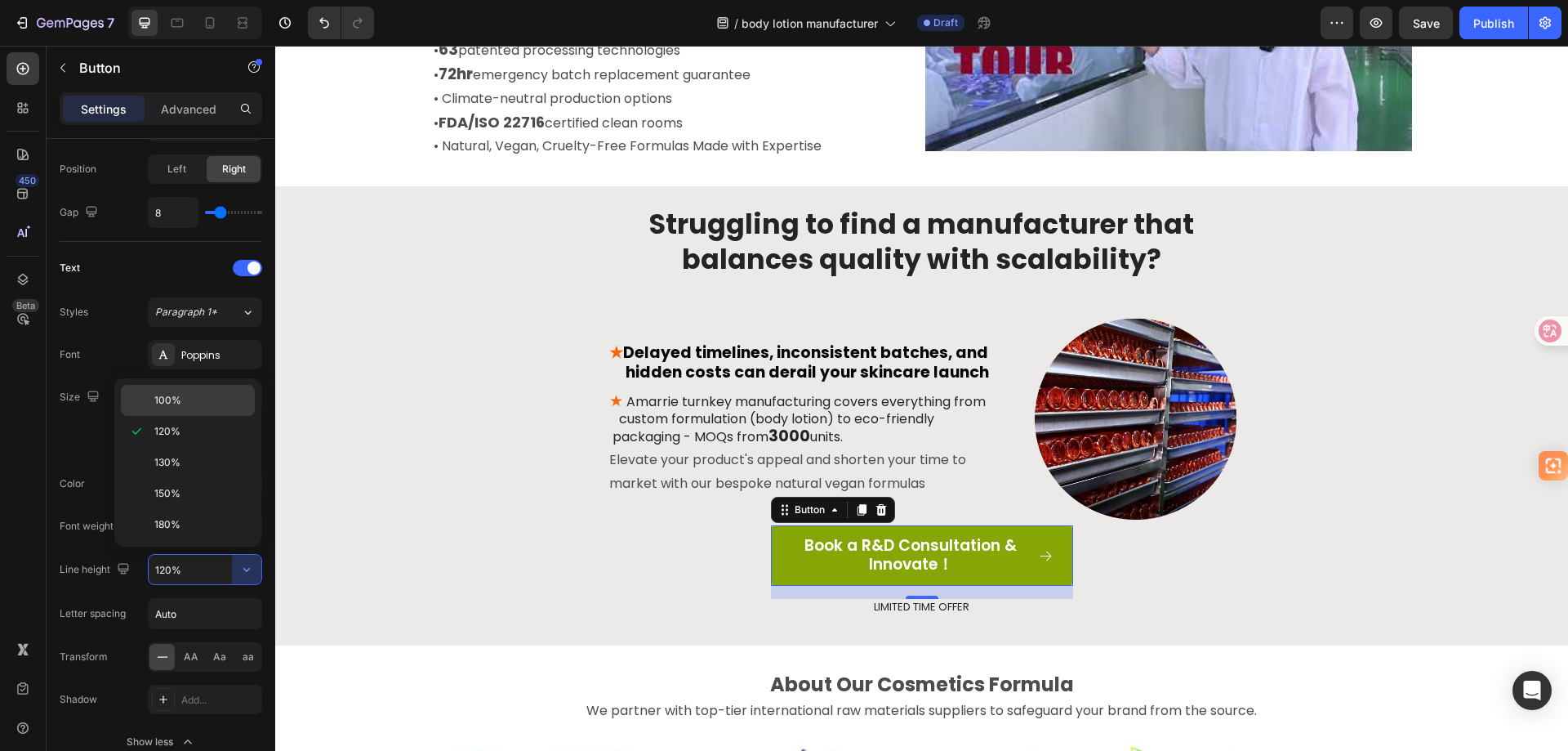
click at [192, 390] on div "100%" at bounding box center [188, 400] width 134 height 31
type input "100%"
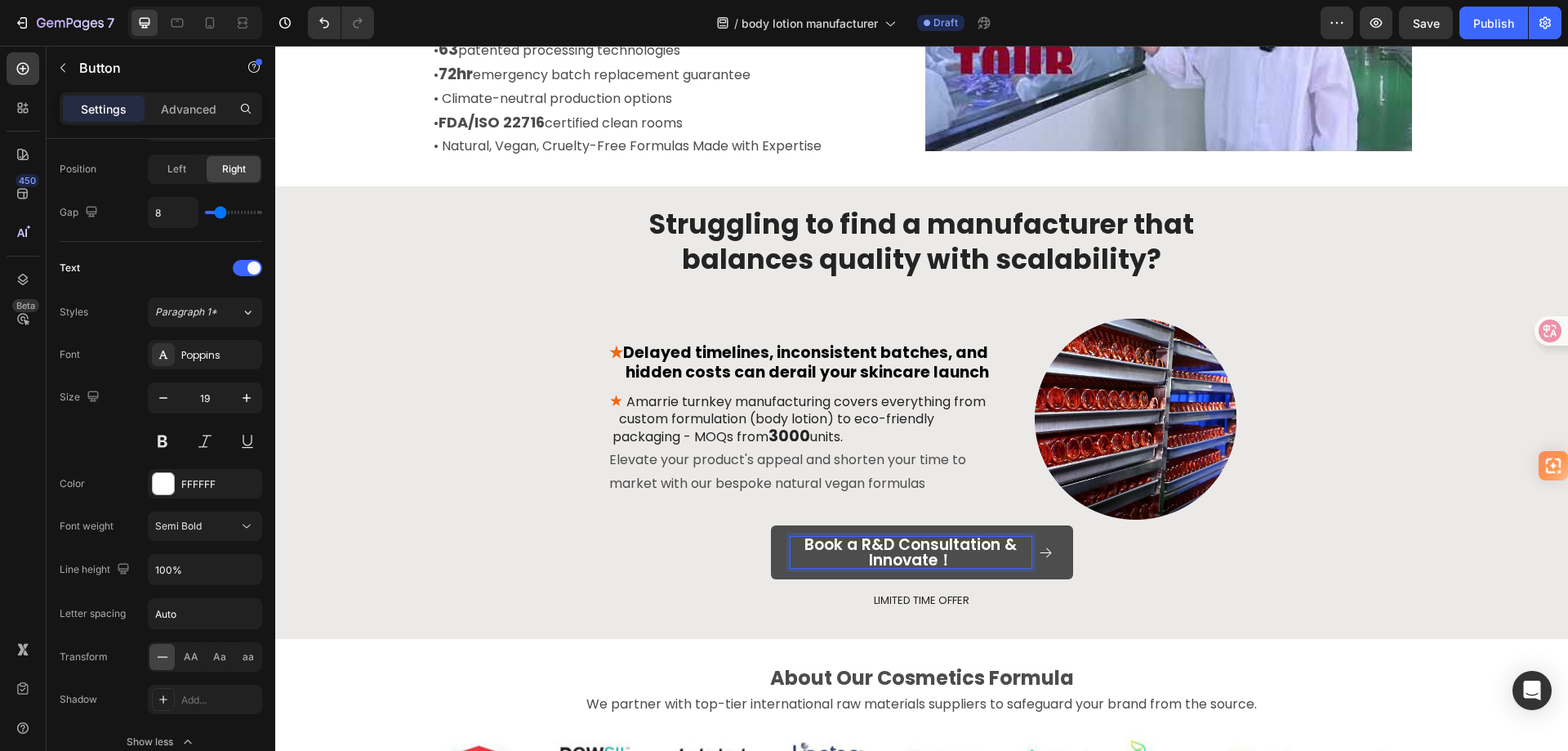
click at [791, 553] on p "Book a R&D Consultation & Innovate！" at bounding box center [911, 552] width 241 height 31
click at [798, 550] on p "Book a R&D Consultation & Innovate！" at bounding box center [911, 552] width 241 height 31
click at [853, 558] on p "Book a R&D Consultation & Innovate！" at bounding box center [911, 552] width 241 height 31
click at [684, 588] on div "Struggling to find a manufacturer that balances quality with scalability? Headi…" at bounding box center [922, 420] width 1268 height 430
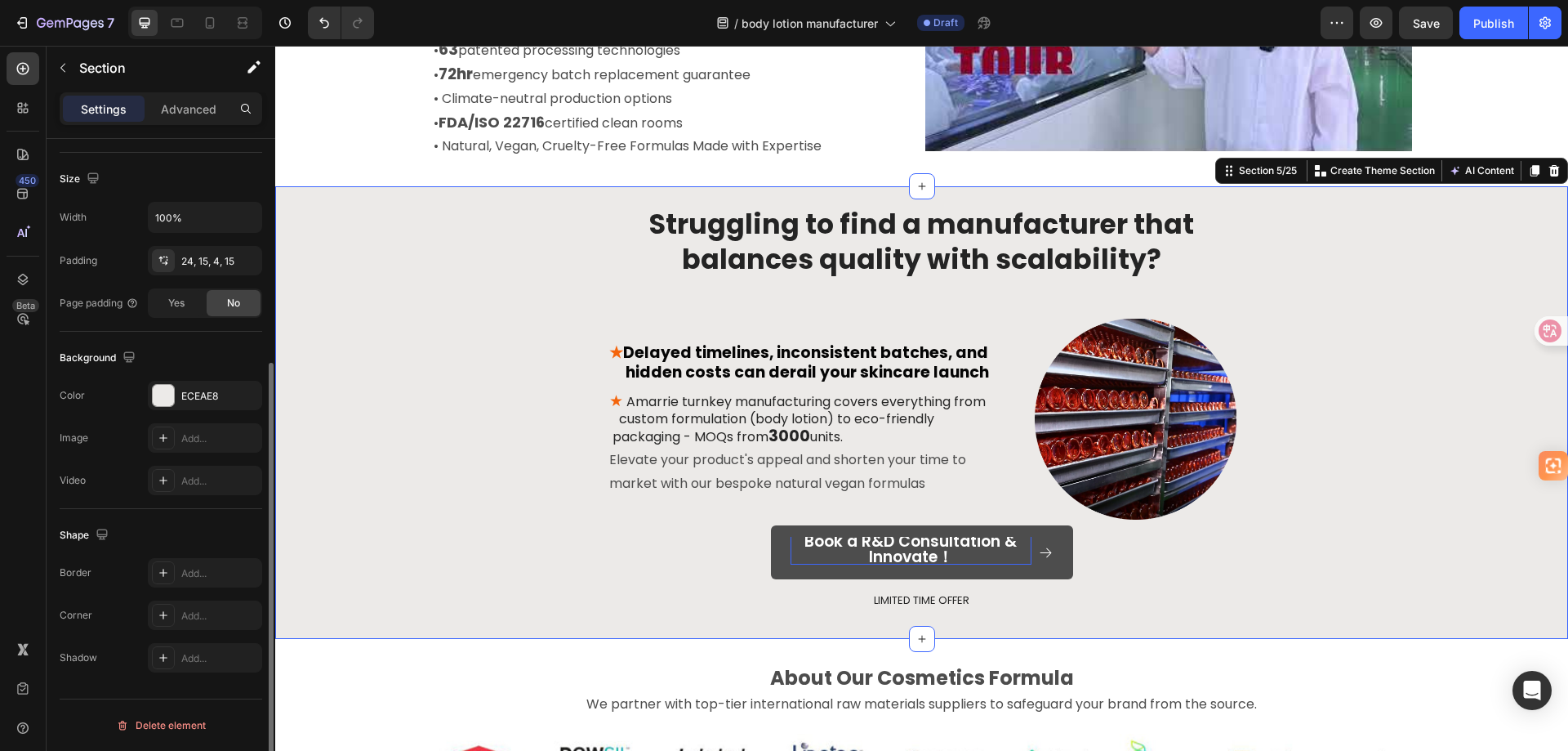
scroll to position [0, 0]
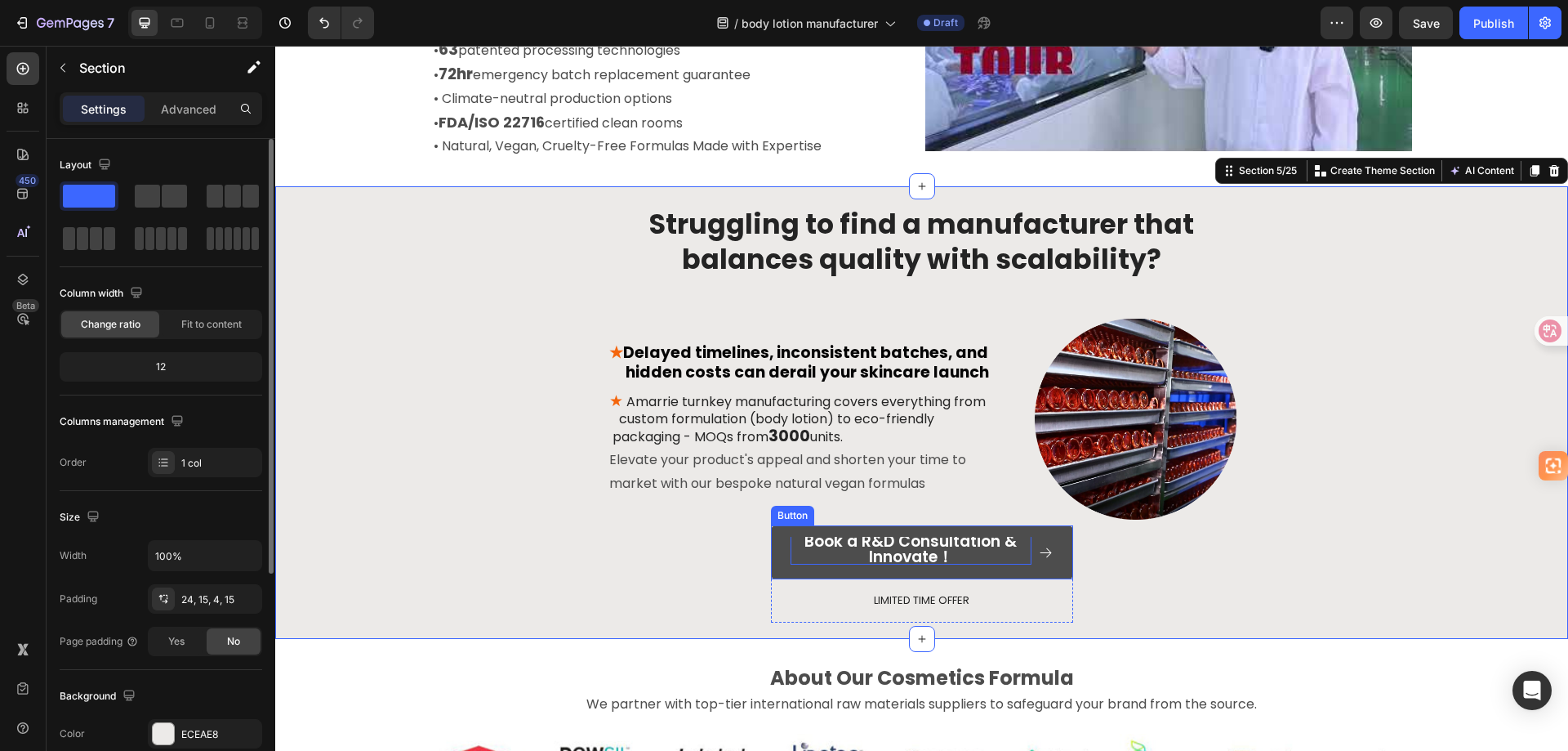
click at [864, 538] on p "Book a R&D Consultation & Innovate！" at bounding box center [911, 548] width 241 height 31
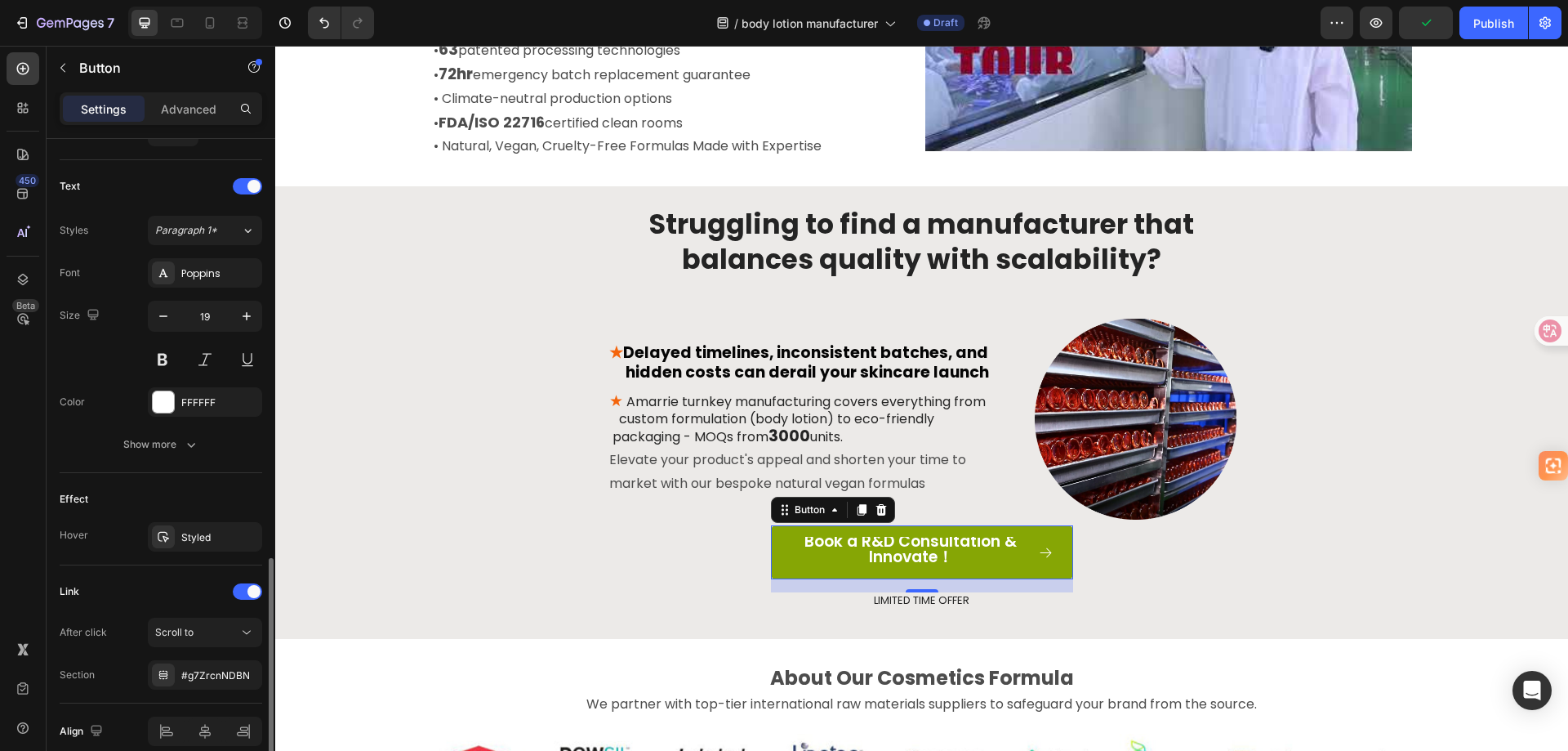
scroll to position [727, 0]
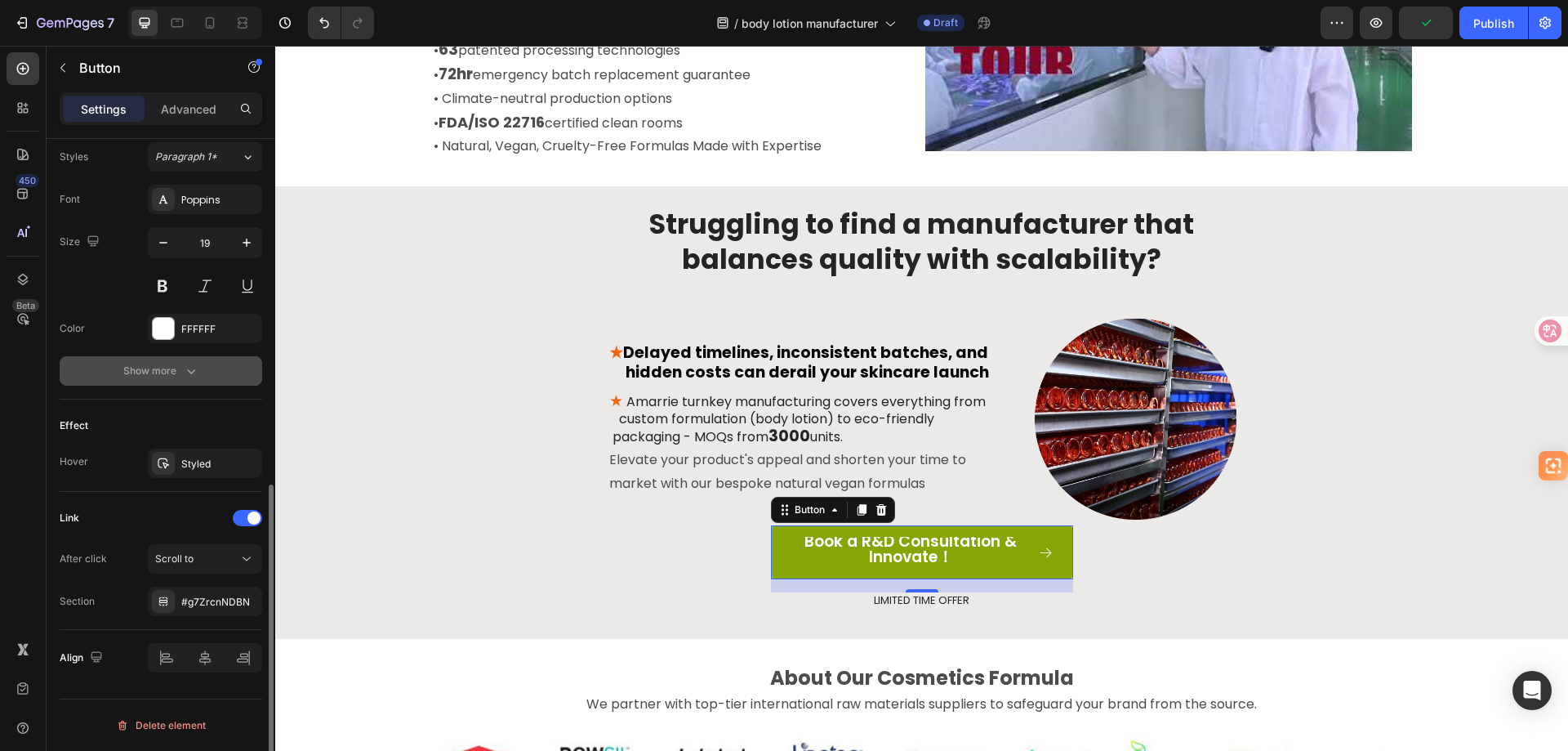
click at [173, 366] on div "Show more" at bounding box center [162, 371] width 76 height 16
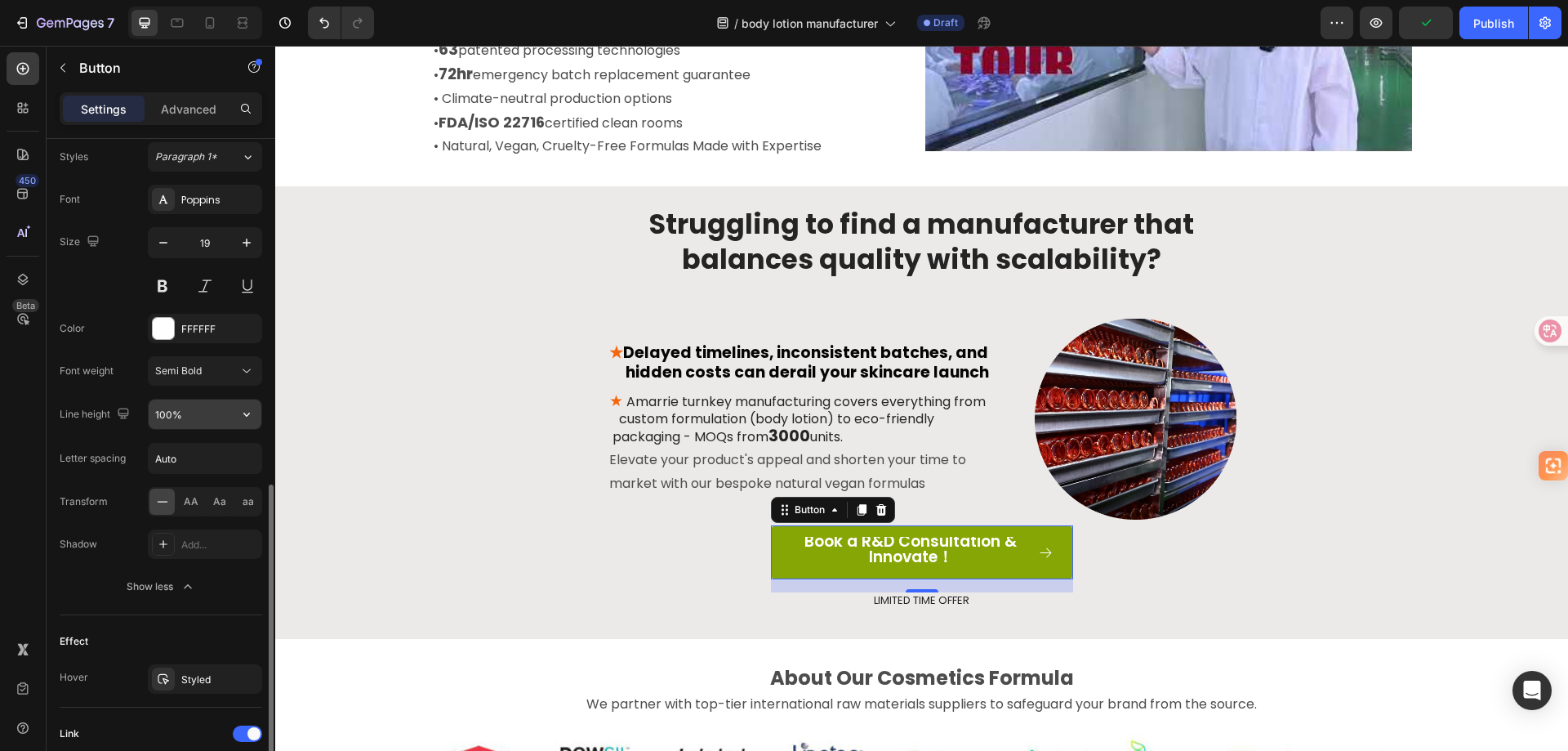
click at [188, 414] on input "100%" at bounding box center [205, 414] width 113 height 29
click at [243, 414] on icon "button" at bounding box center [247, 414] width 16 height 16
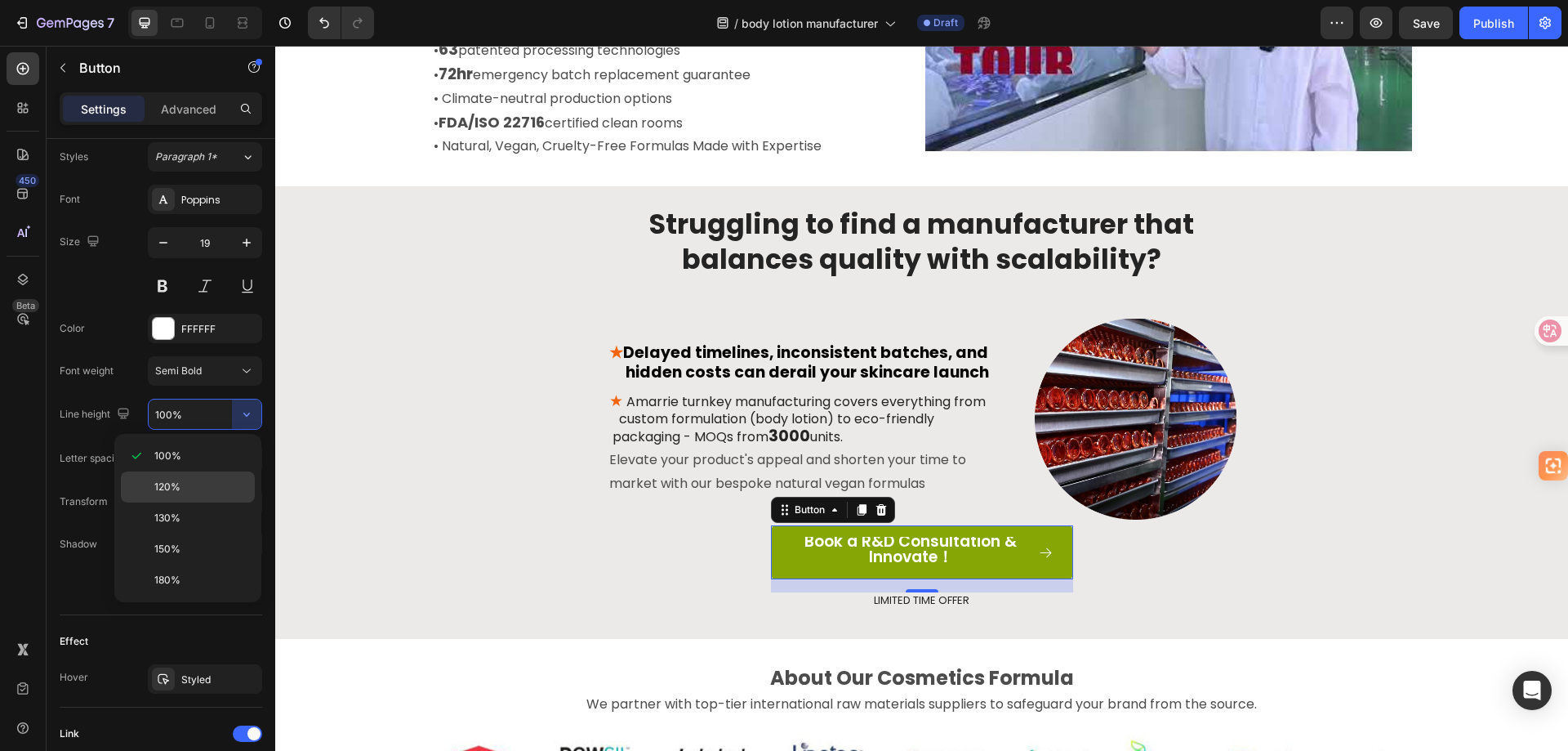
click at [204, 482] on p "120%" at bounding box center [201, 487] width 94 height 15
type input "120%"
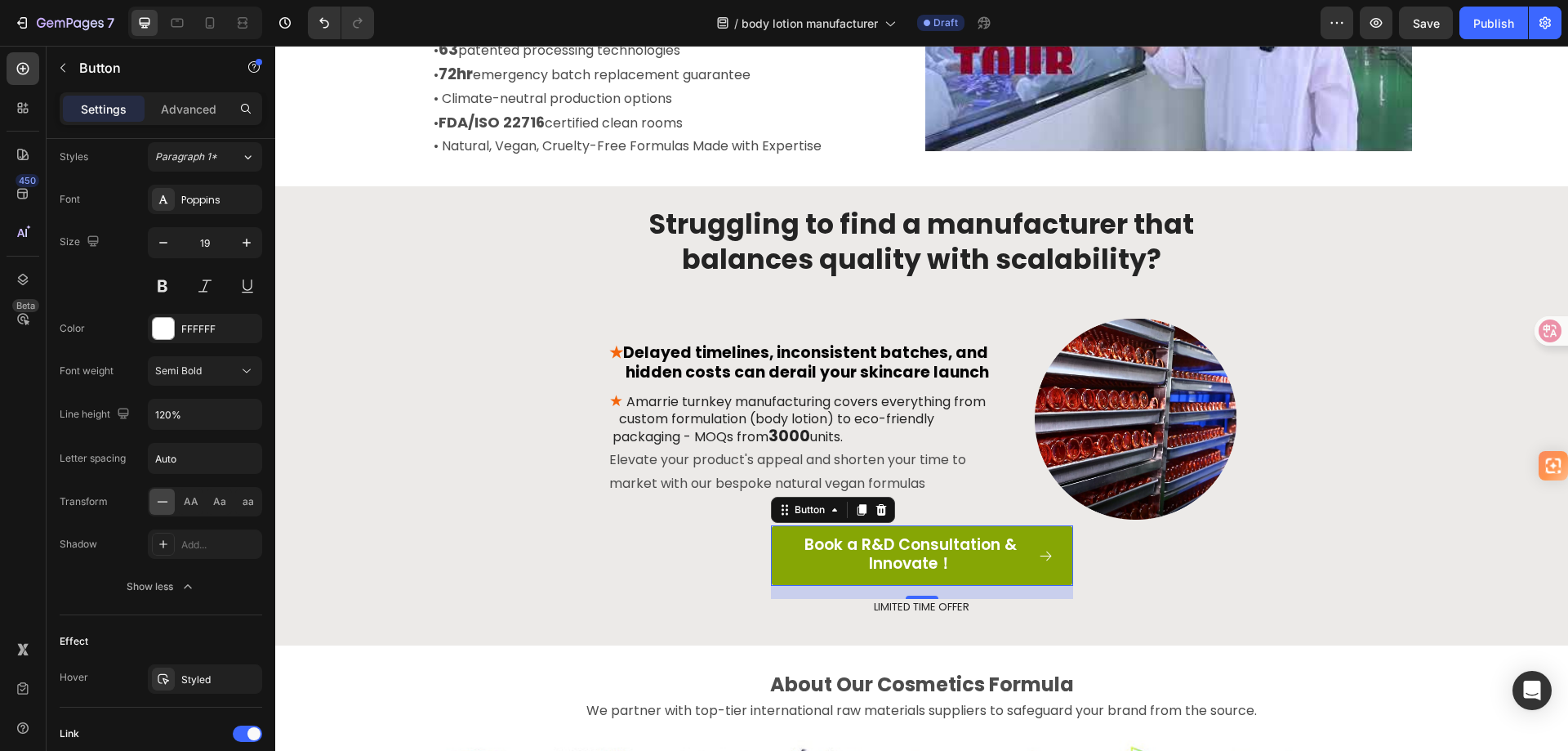
scroll to position [1, 0]
click at [570, 536] on div "Struggling to find a manufacturer that balances quality with scalability? Headi…" at bounding box center [922, 424] width 1268 height 436
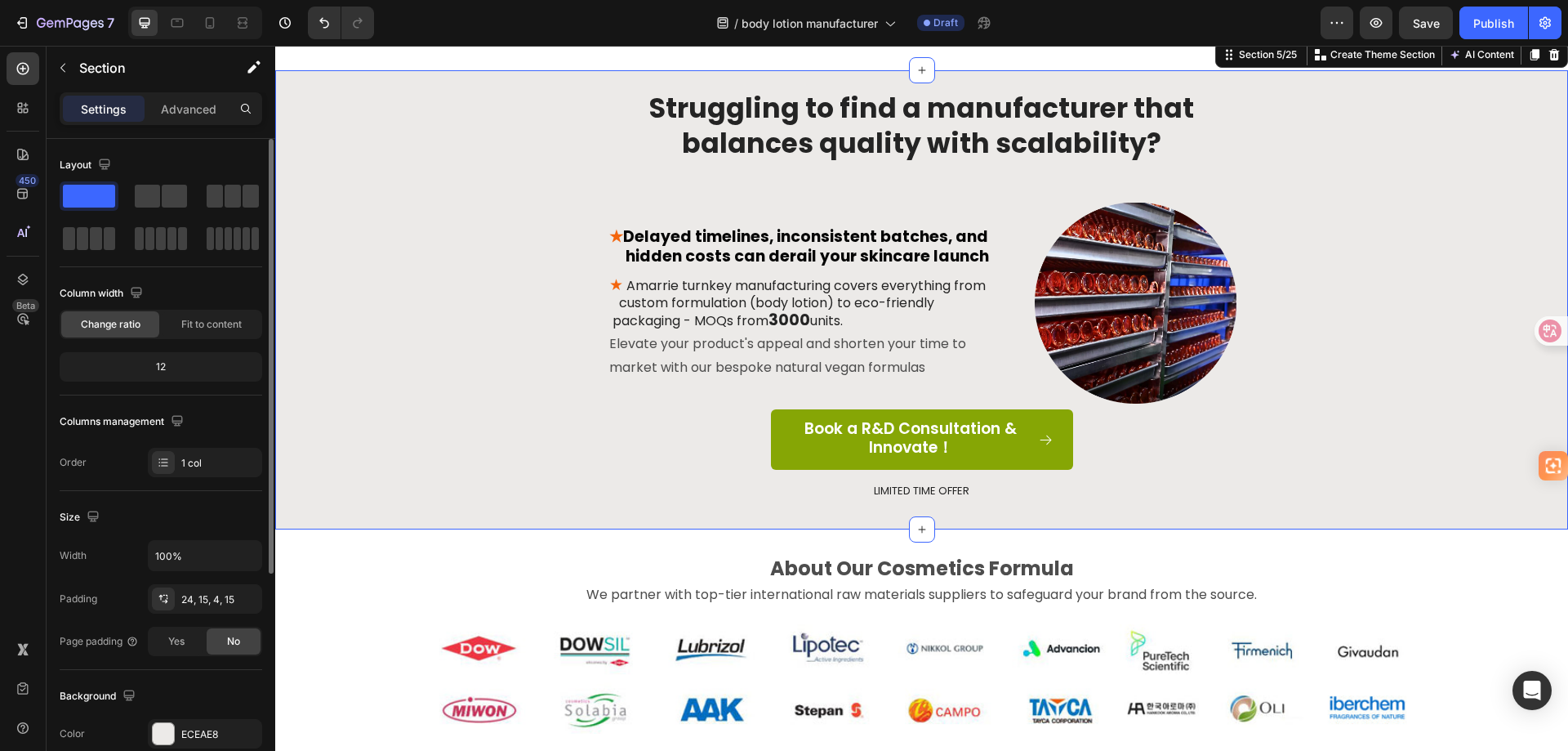
scroll to position [899, 0]
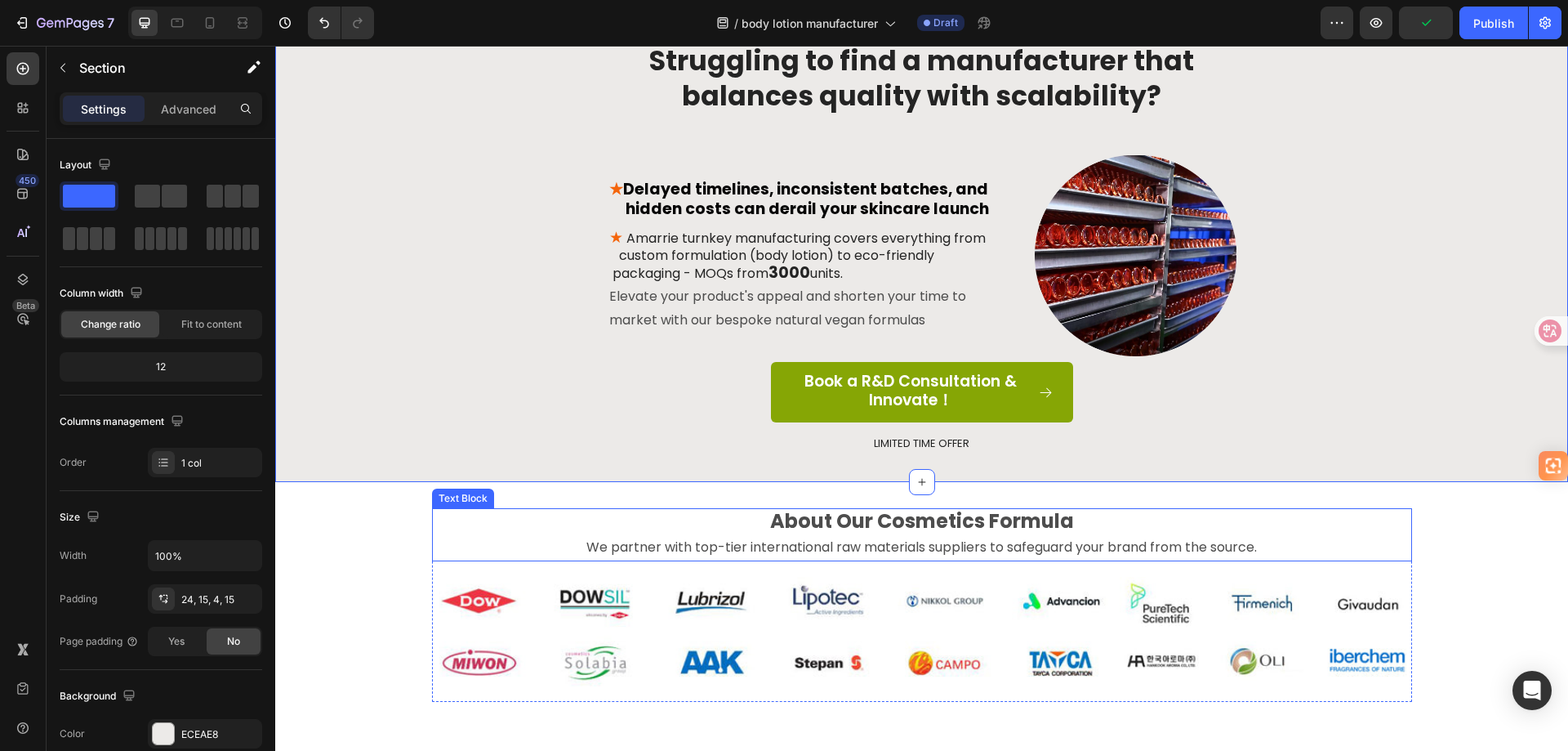
click at [971, 519] on strong "About Our Cosmetics Formula" at bounding box center [922, 521] width 304 height 27
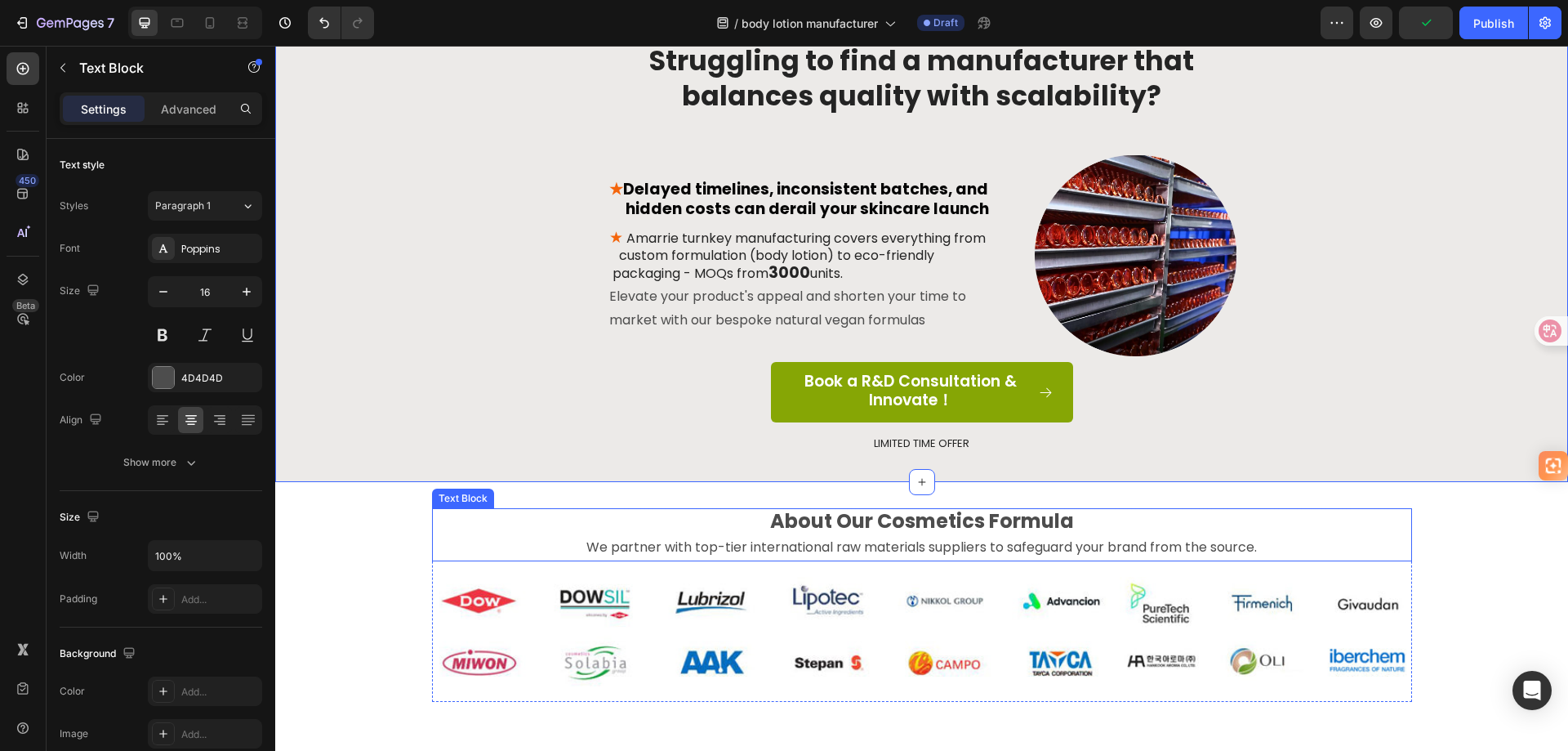
click at [971, 519] on strong "About Our Cosmetics Formula" at bounding box center [922, 521] width 304 height 27
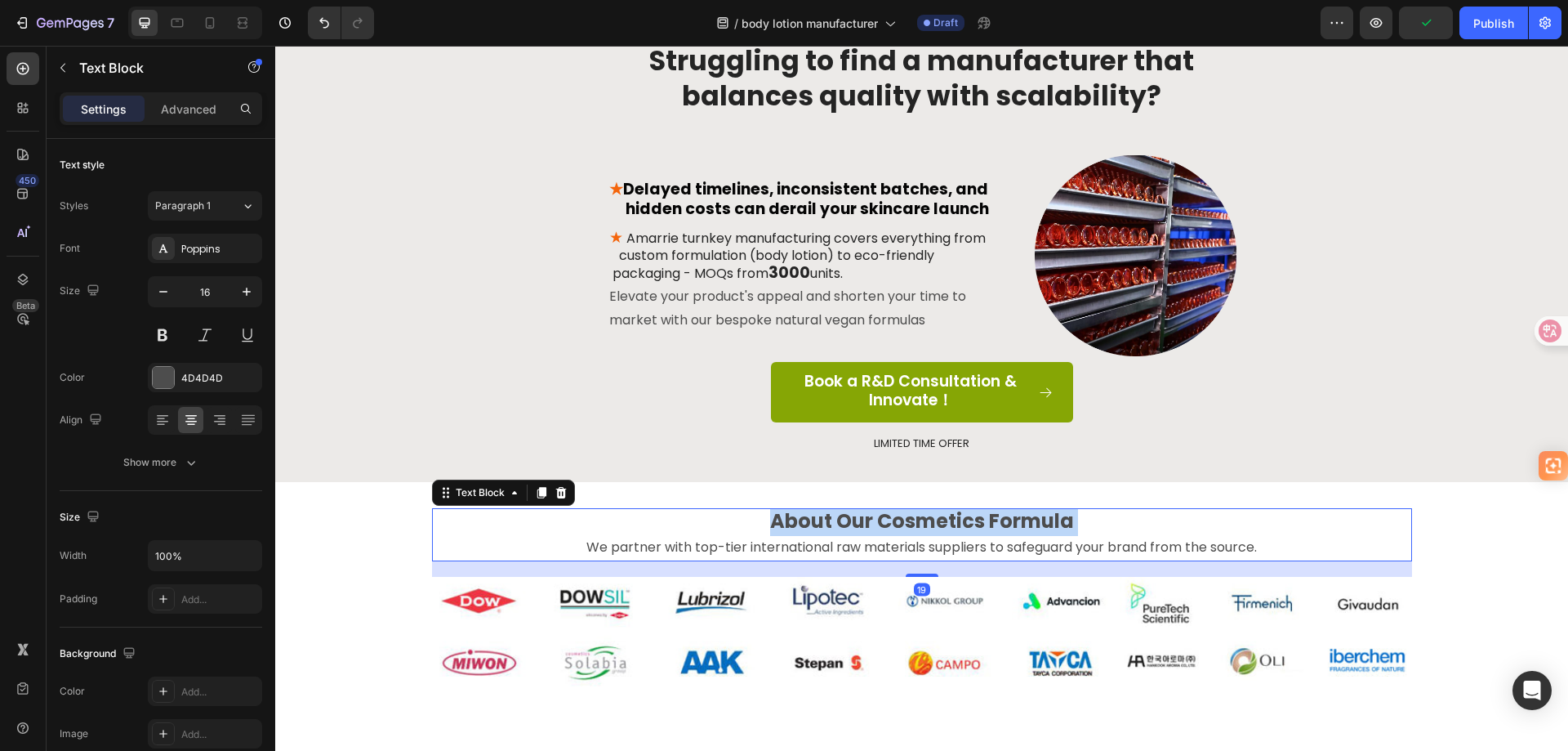
click at [971, 519] on strong "About Our Cosmetics Formula" at bounding box center [922, 521] width 304 height 27
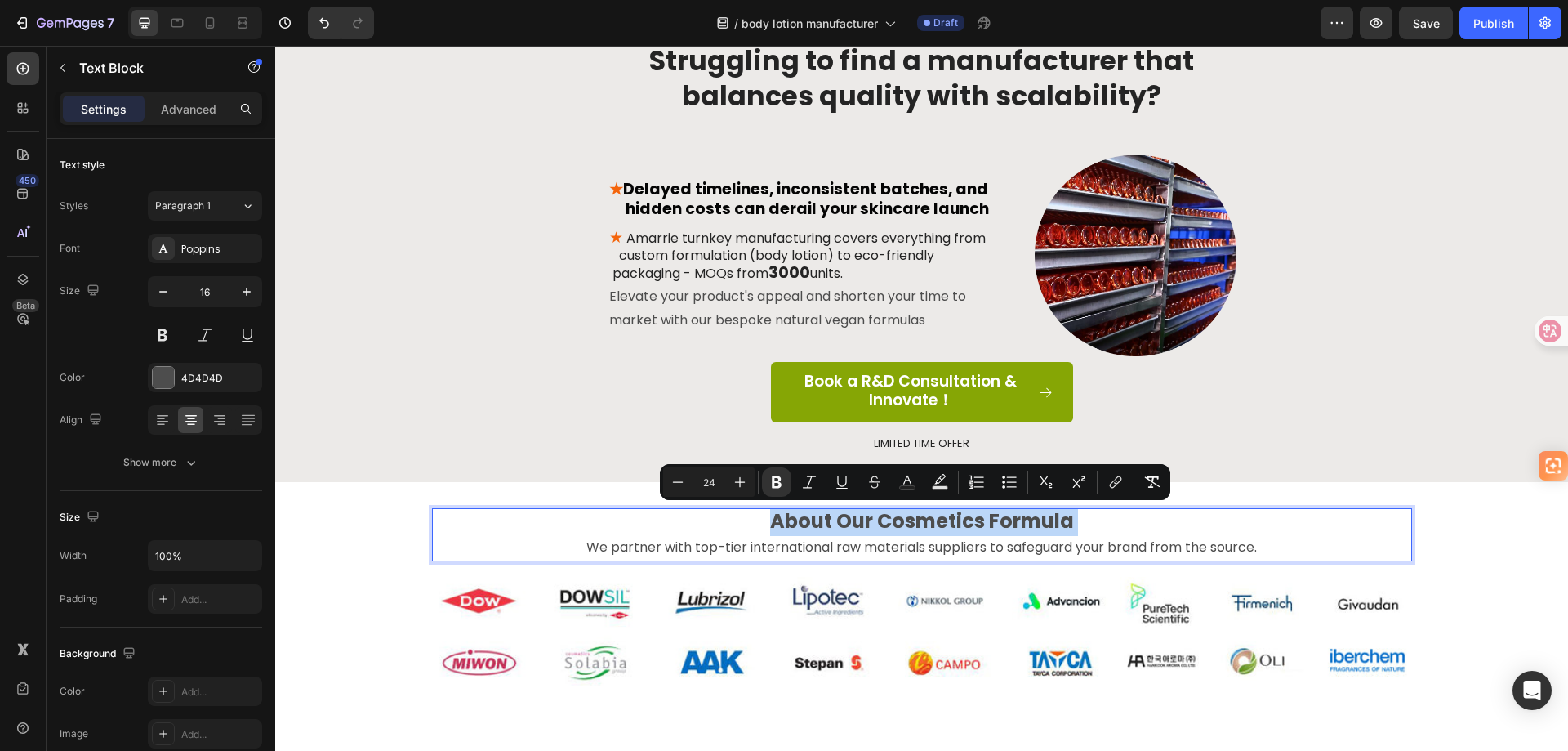
click at [970, 518] on strong "About Our Cosmetics Formula" at bounding box center [922, 521] width 304 height 27
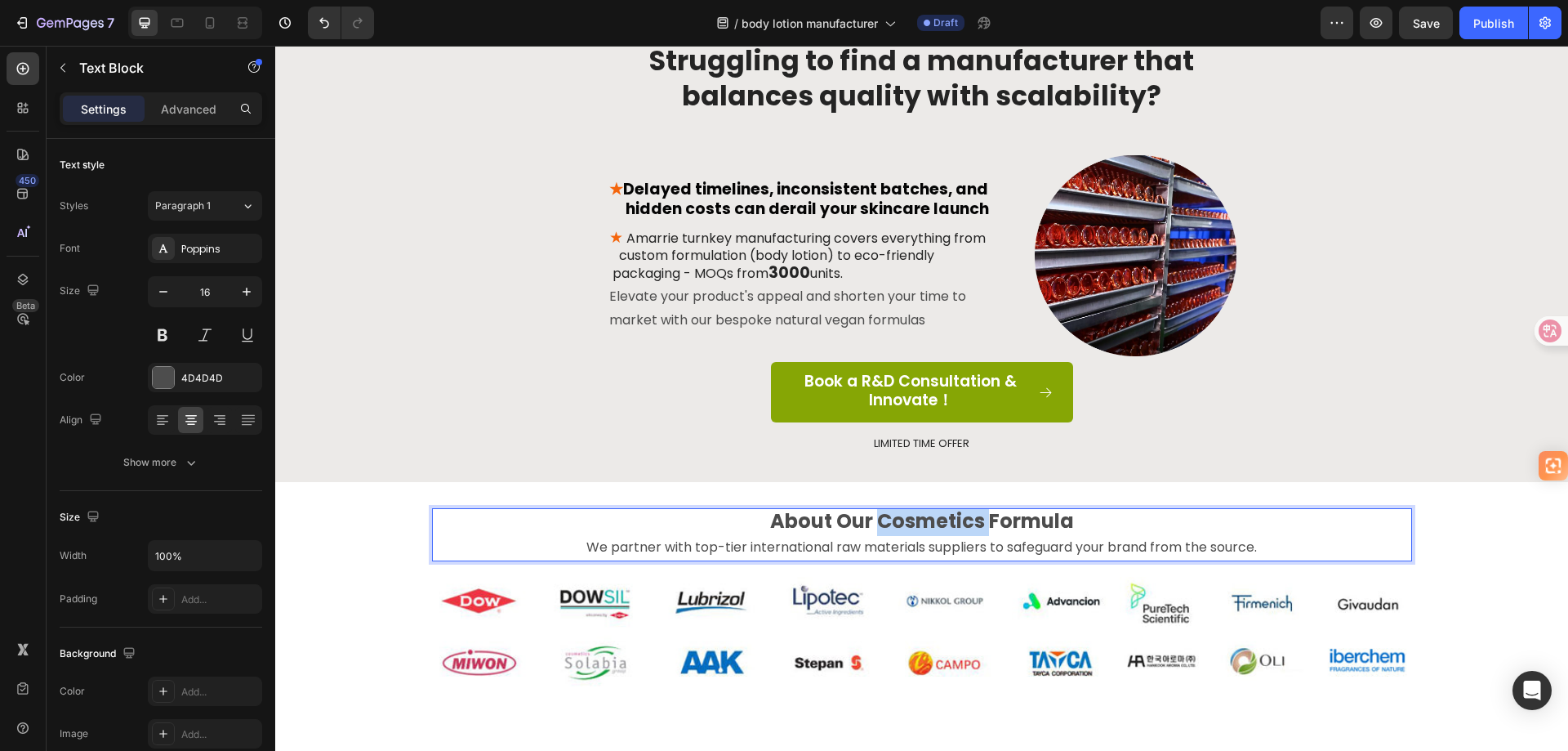
click at [970, 518] on strong "About Our Cosmetics Formula" at bounding box center [922, 521] width 304 height 27
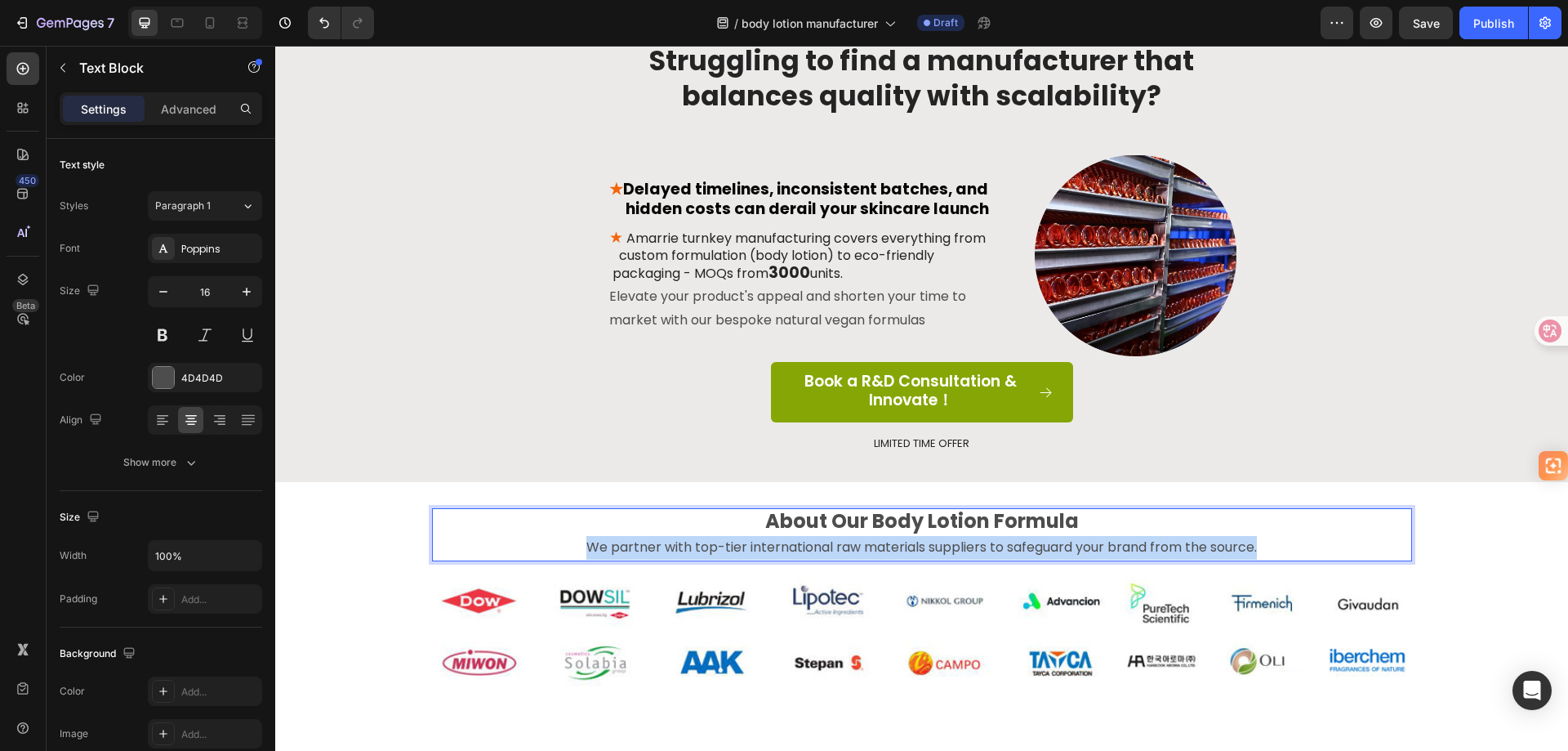
drag, startPoint x: 1269, startPoint y: 544, endPoint x: 561, endPoint y: 539, distance: 708.0
click at [561, 539] on p "We partner with top-tier international raw materials suppliers to safeguard you…" at bounding box center [922, 548] width 977 height 24
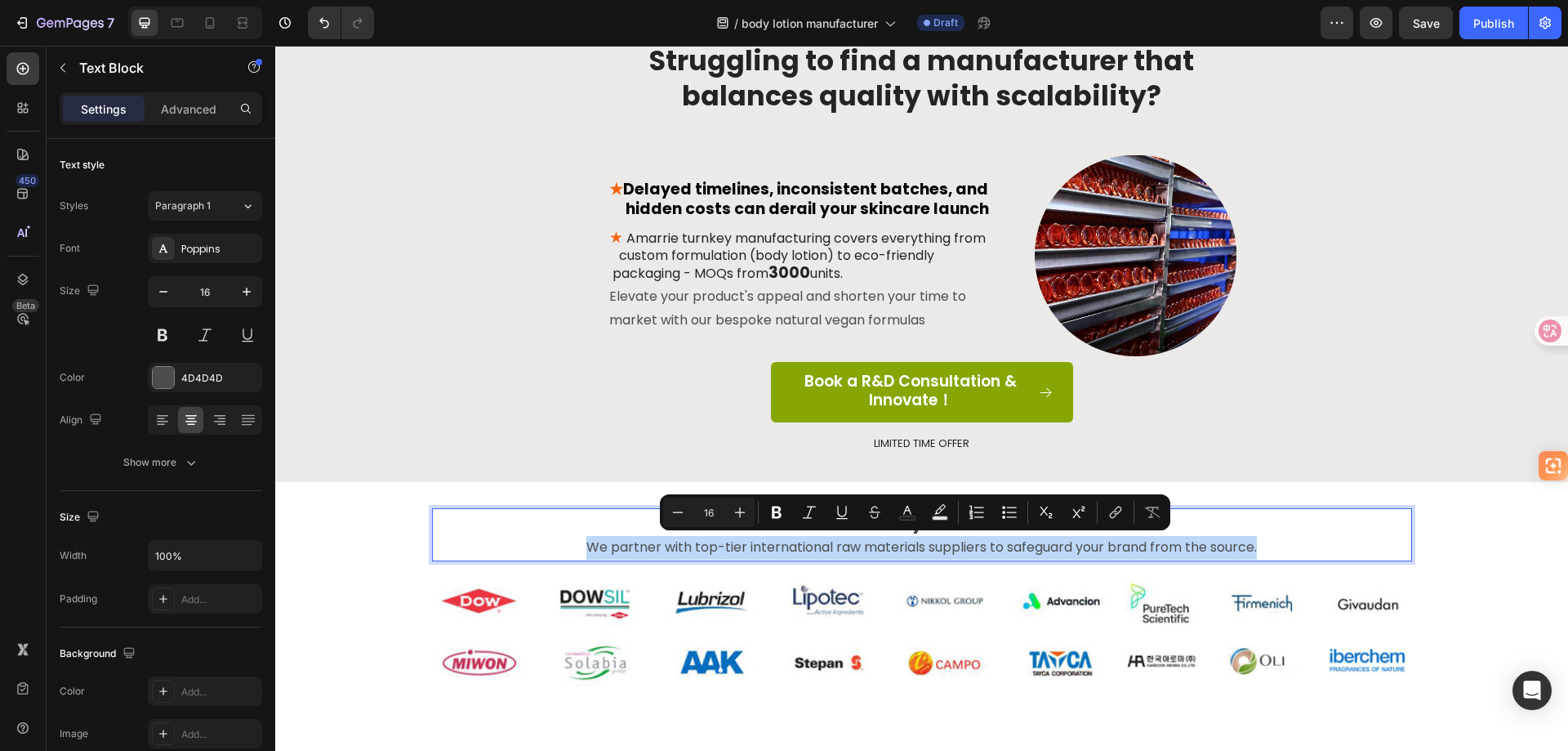
copy p "We partner with top-tier international raw materials suppliers to safeguard you…"
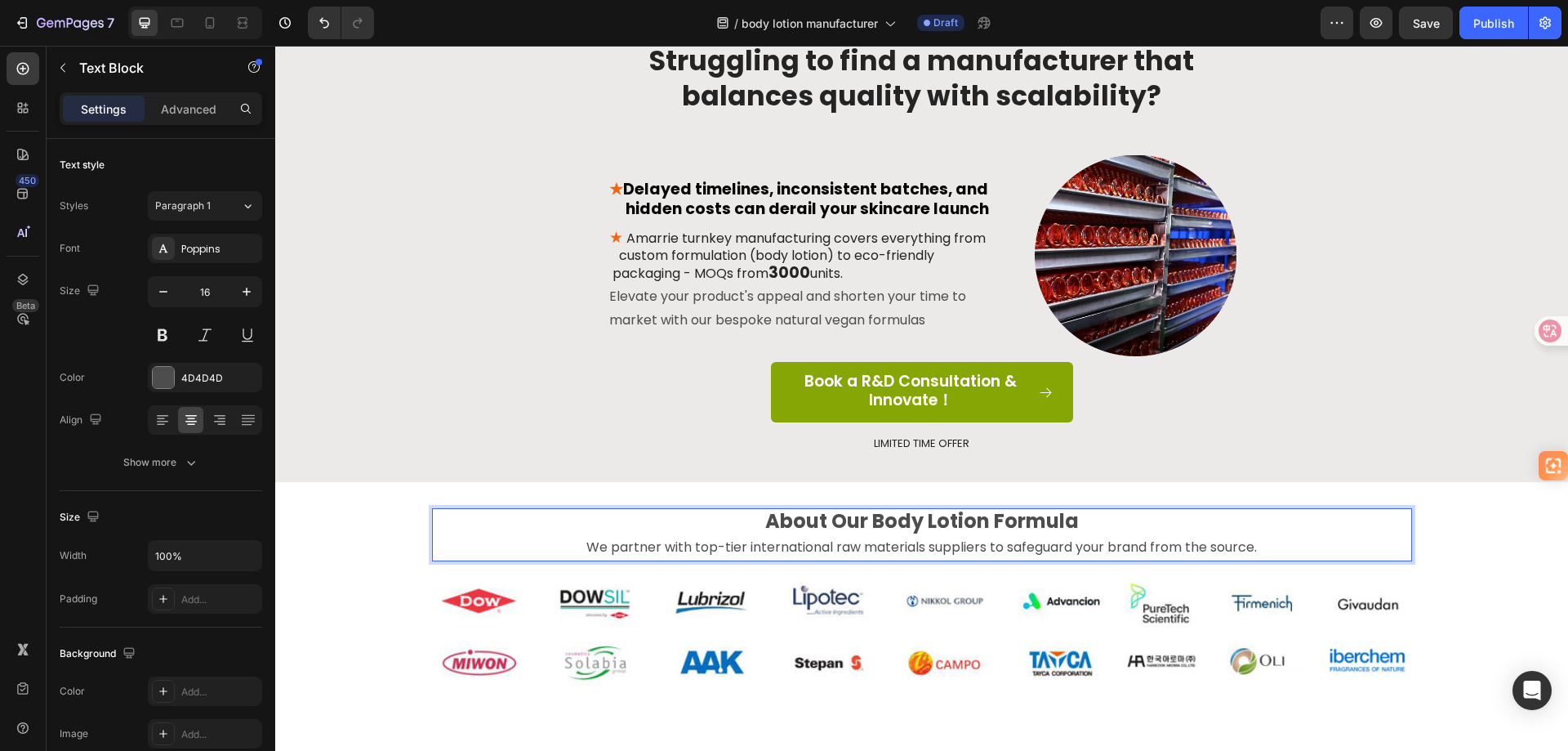
click at [1255, 515] on p "About Our Body Lotion Formula" at bounding box center [922, 522] width 977 height 26
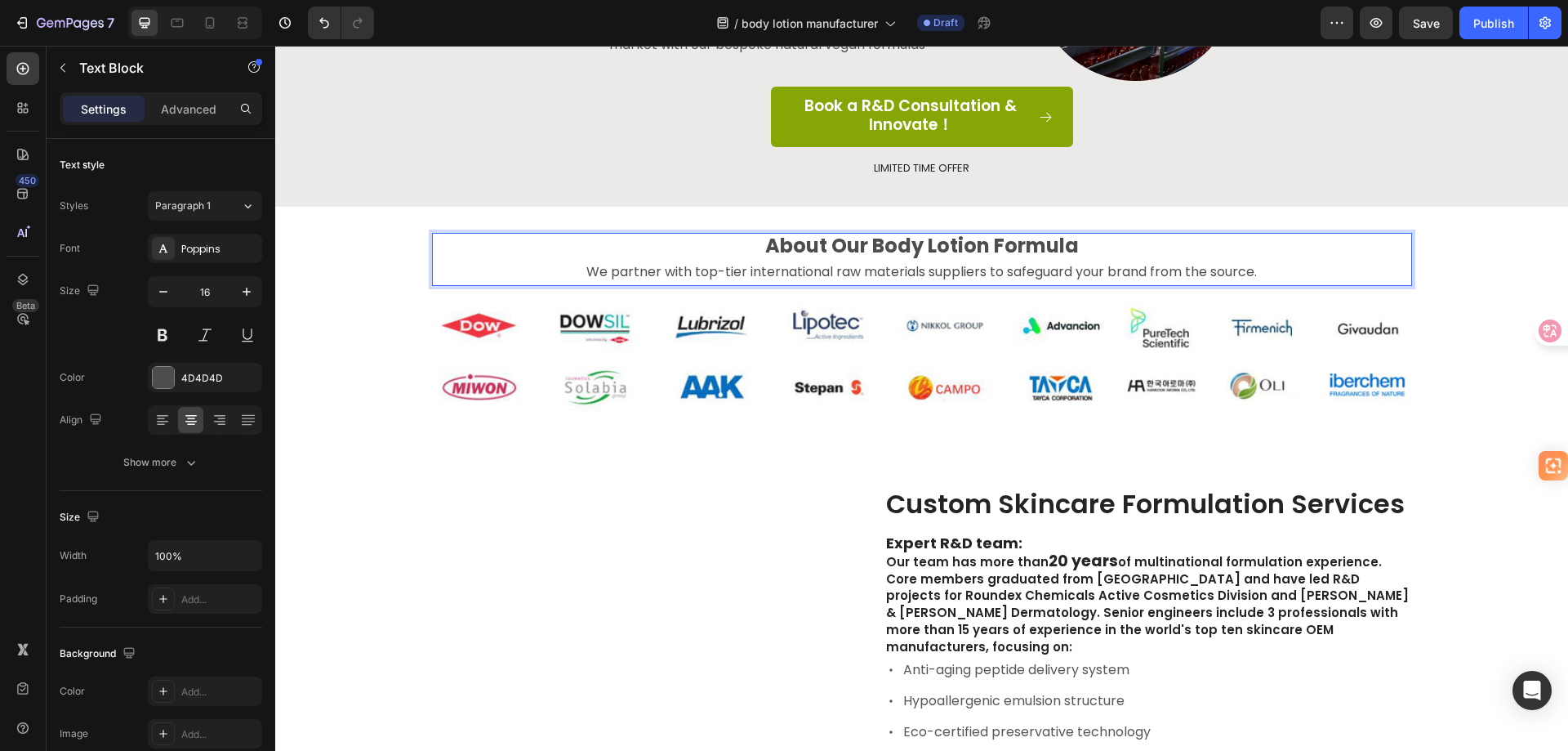
scroll to position [1225, 0]
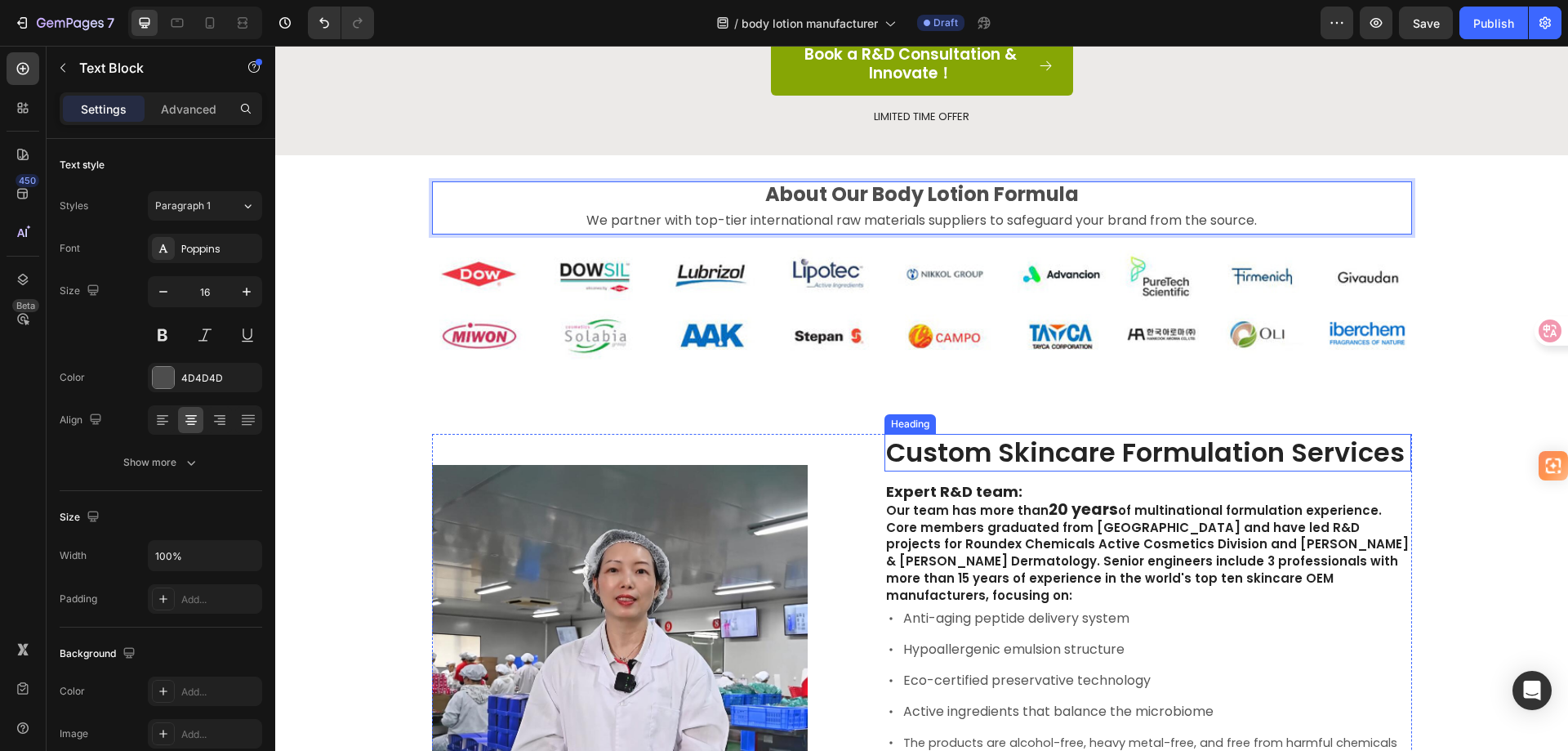
click at [1044, 456] on h2 "Custom Skincare Formulation Services" at bounding box center [1148, 452] width 527 height 37
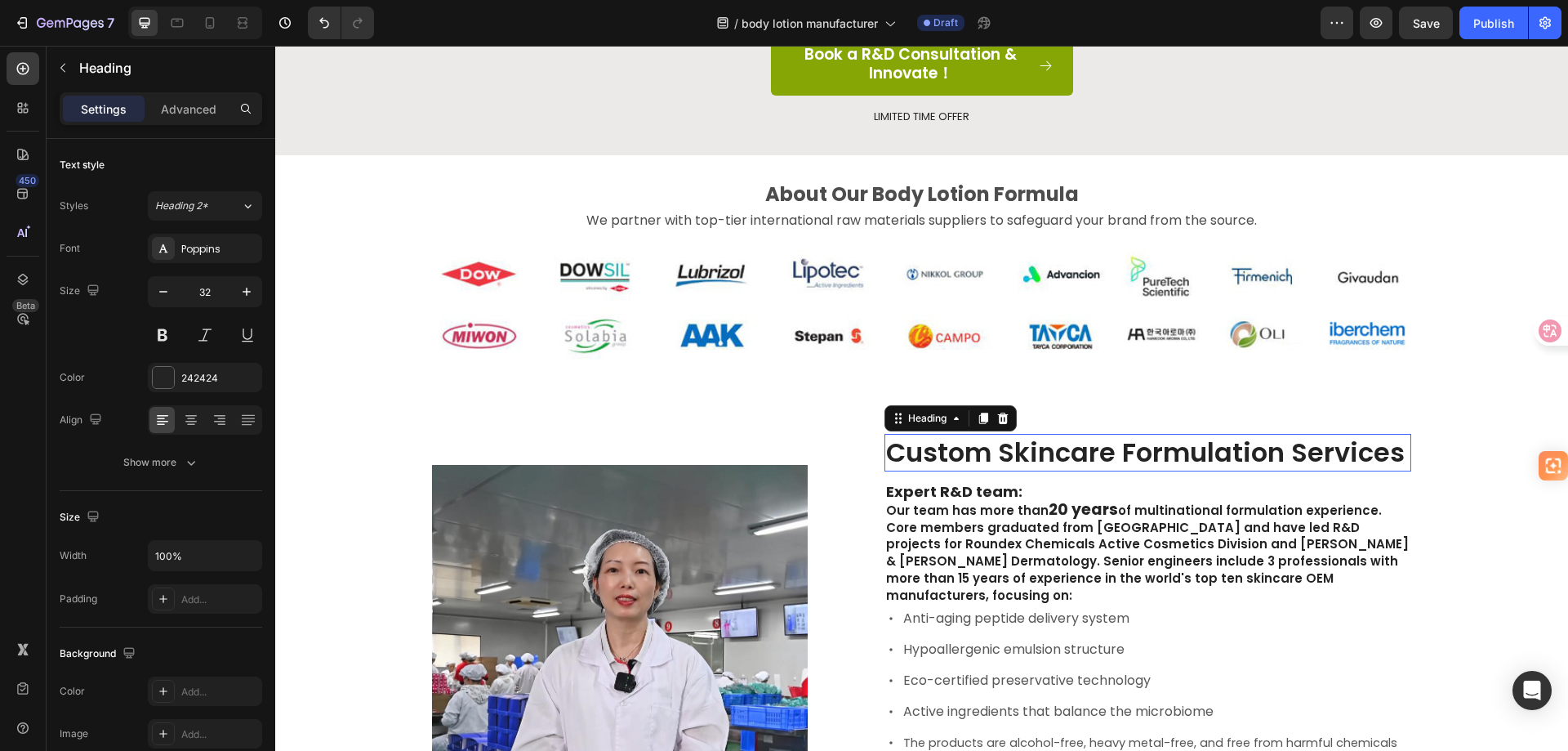
click at [1044, 456] on h2 "Custom Skincare Formulation Services" at bounding box center [1148, 452] width 527 height 37
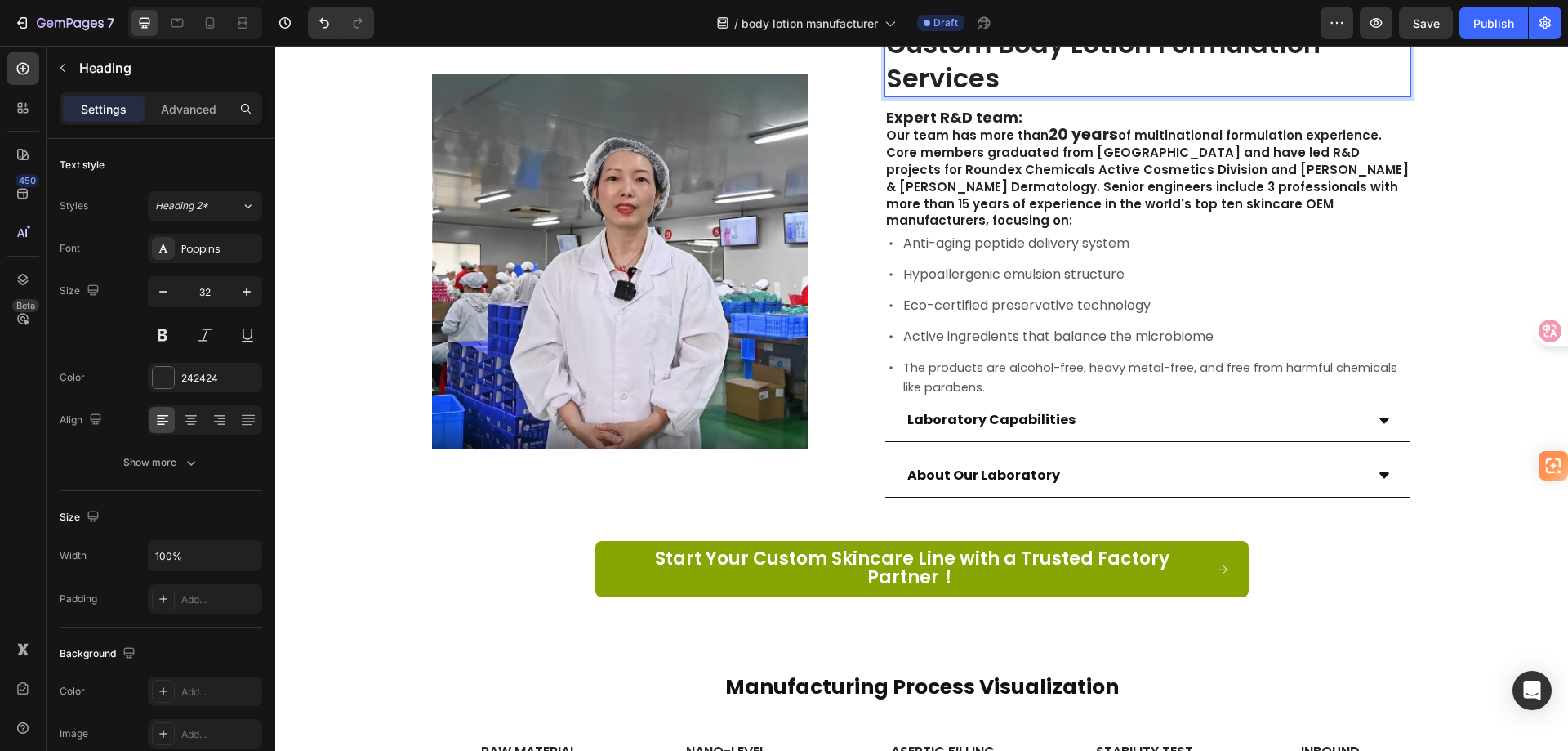
scroll to position [1797, 0]
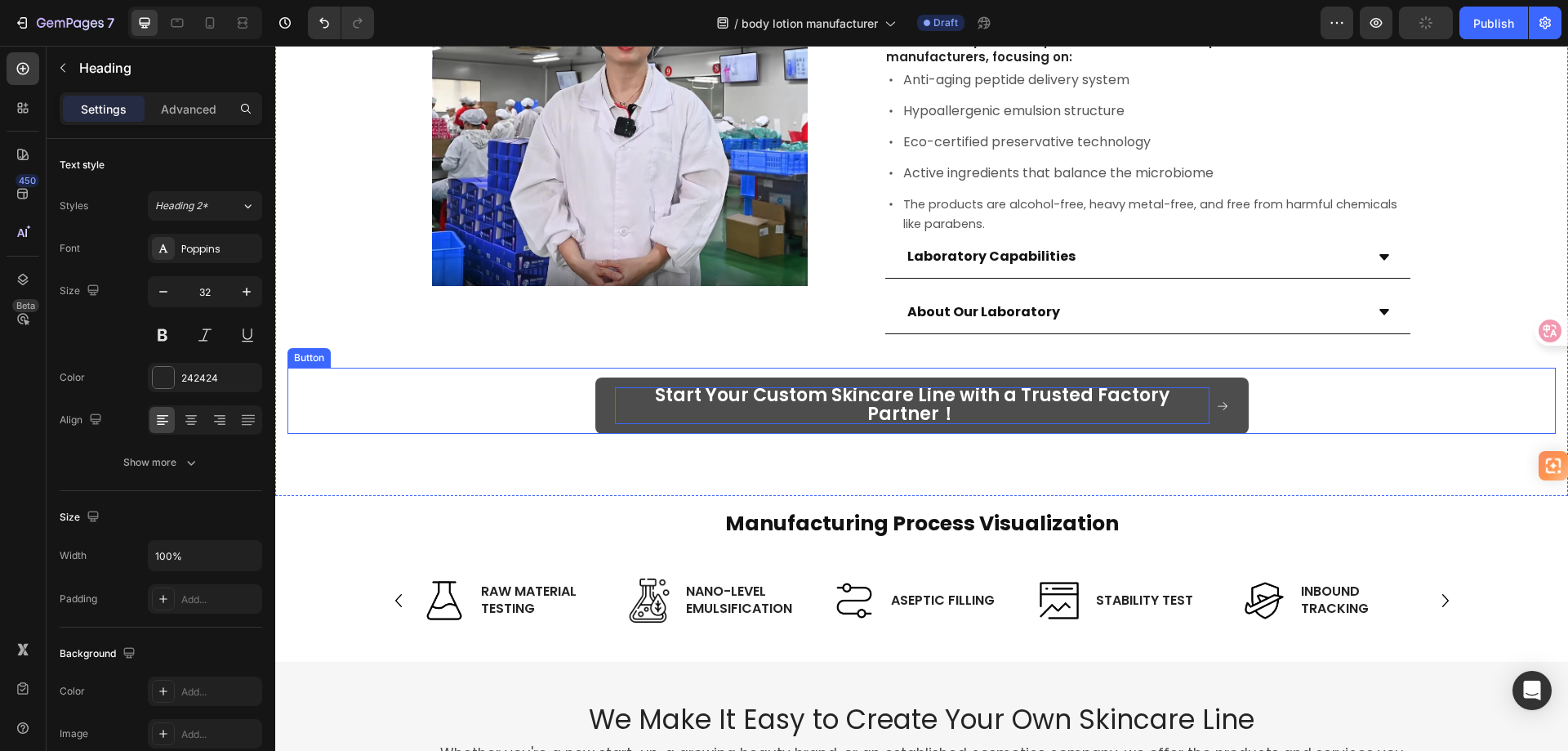
click at [819, 382] on span "Start Your Custom Skincare Line with a Trusted Factory Partner！" at bounding box center [912, 404] width 515 height 44
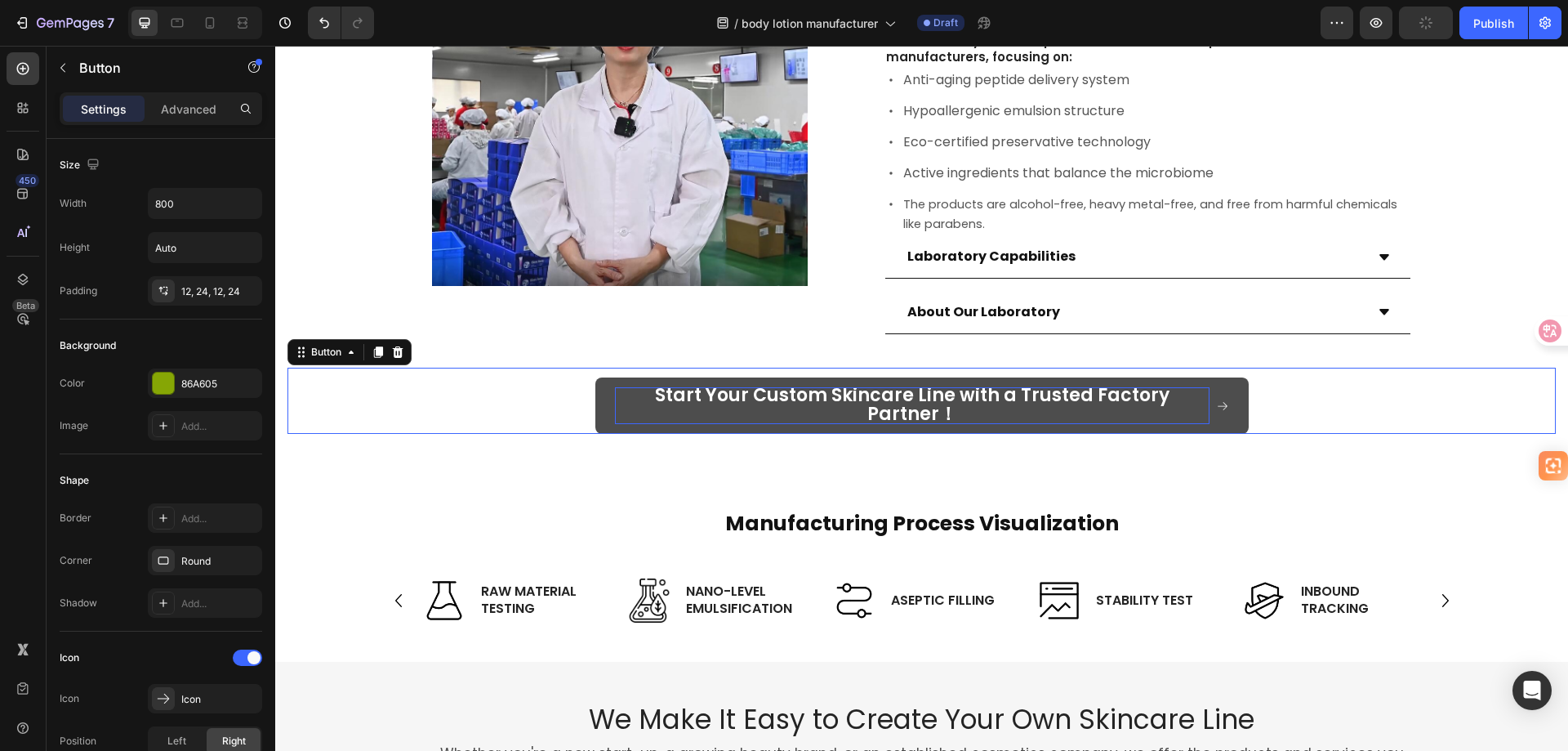
click at [819, 382] on span "Start Your Custom Skincare Line with a Trusted Factory Partner！" at bounding box center [912, 404] width 515 height 44
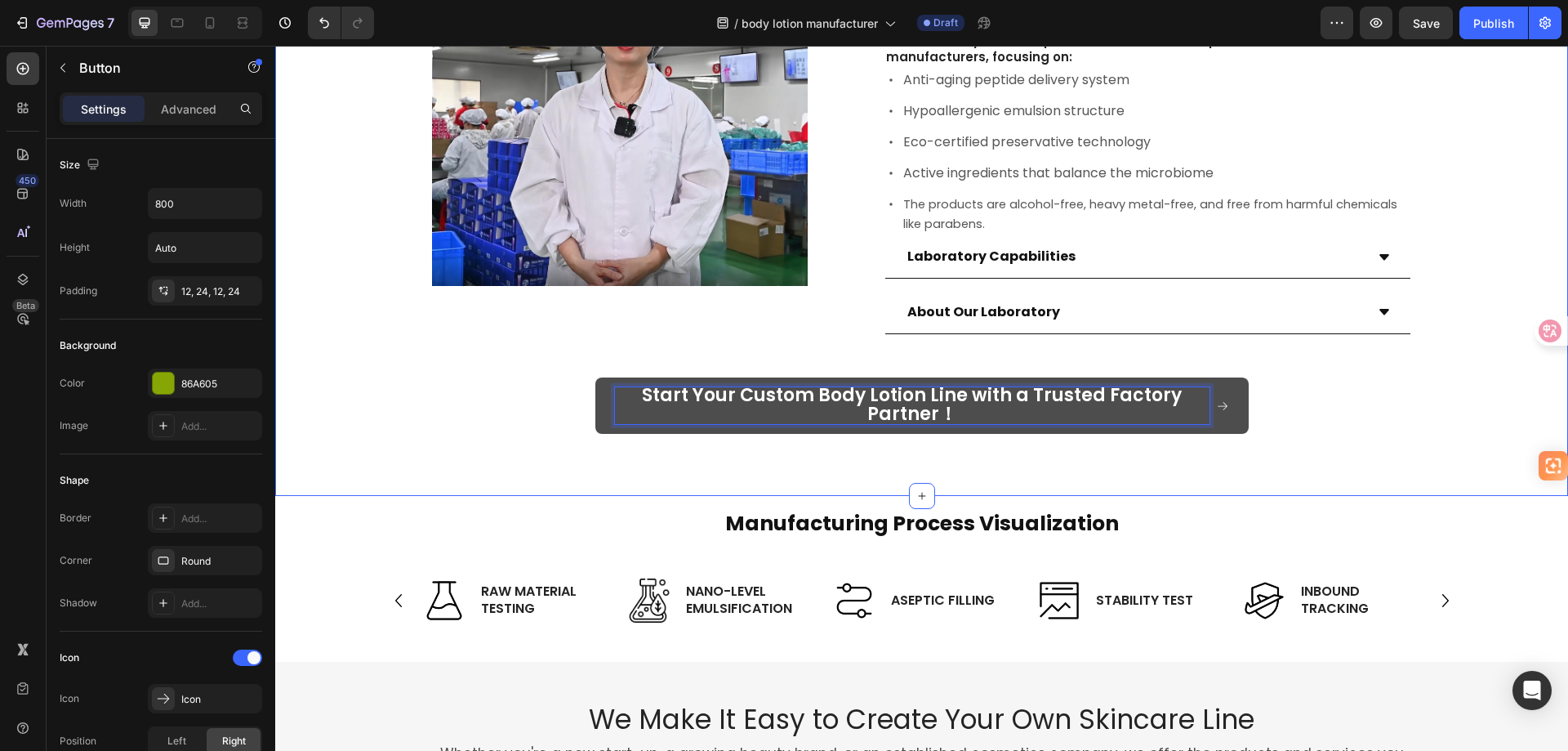
click at [488, 400] on div "Start Your Custom Body Lotion Line with a Trusted Factory Partner！ Button 12" at bounding box center [922, 401] width 1268 height 67
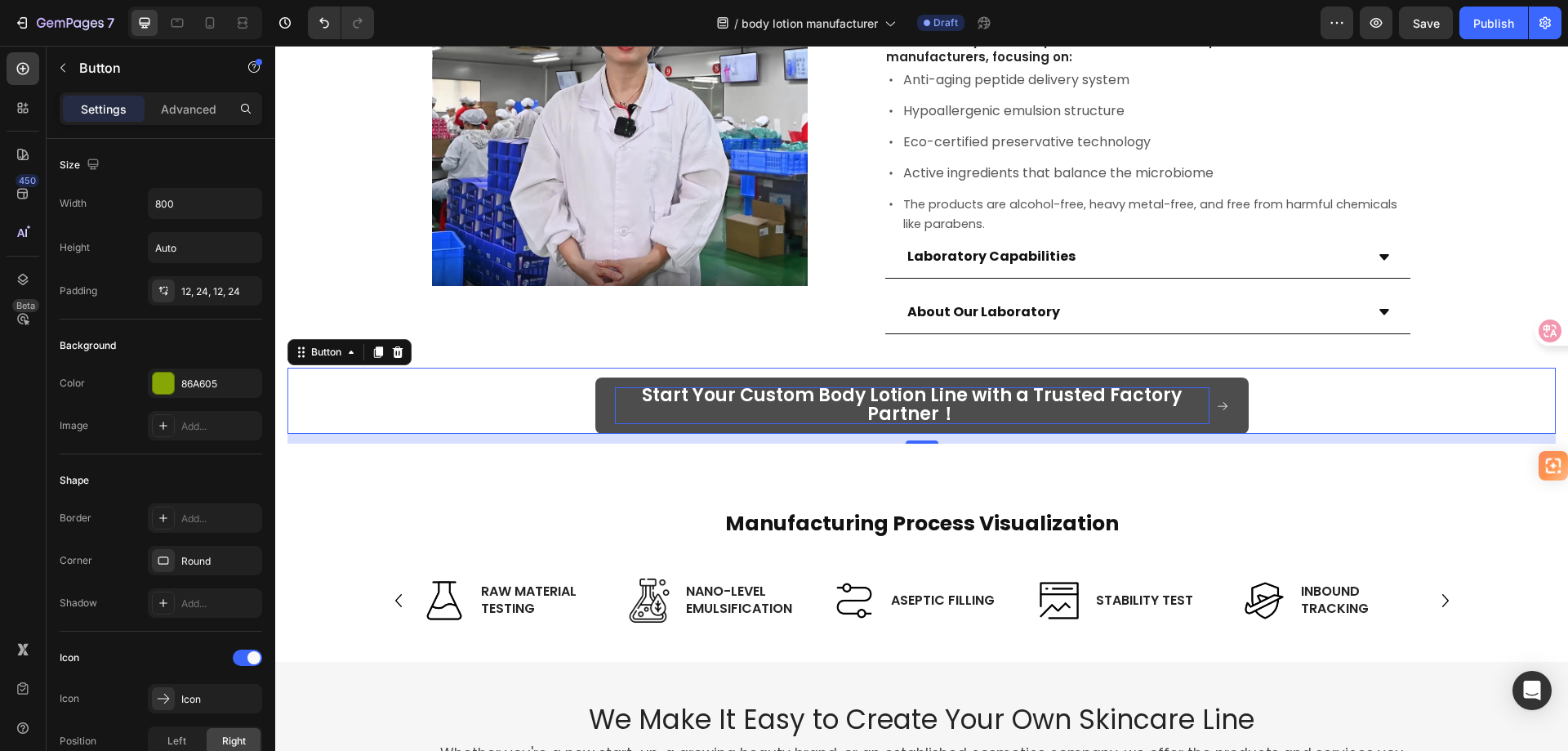
click at [892, 400] on span "Start Your Custom Body Lotion Line with a Trusted Factory Partner！" at bounding box center [912, 404] width 540 height 44
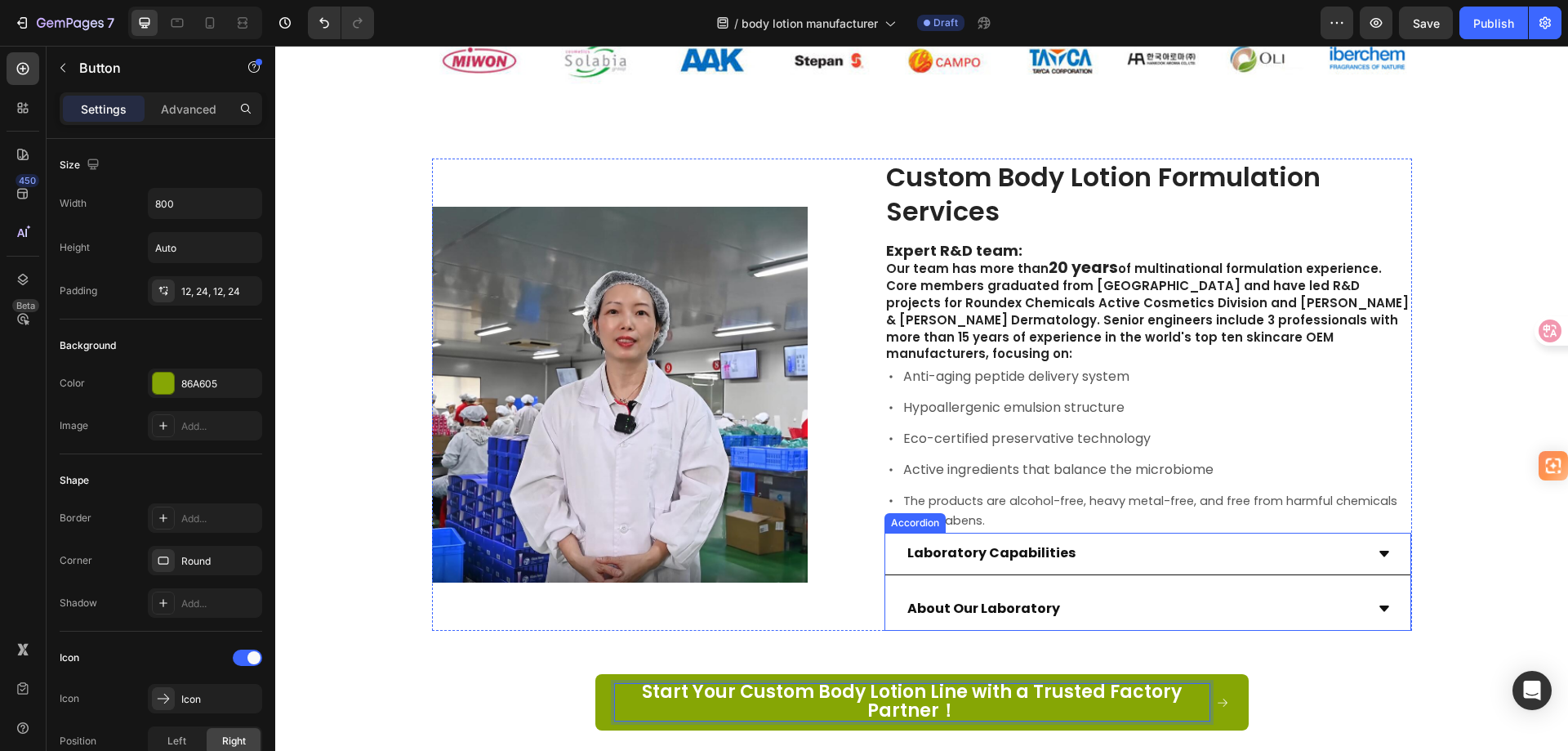
scroll to position [1552, 0]
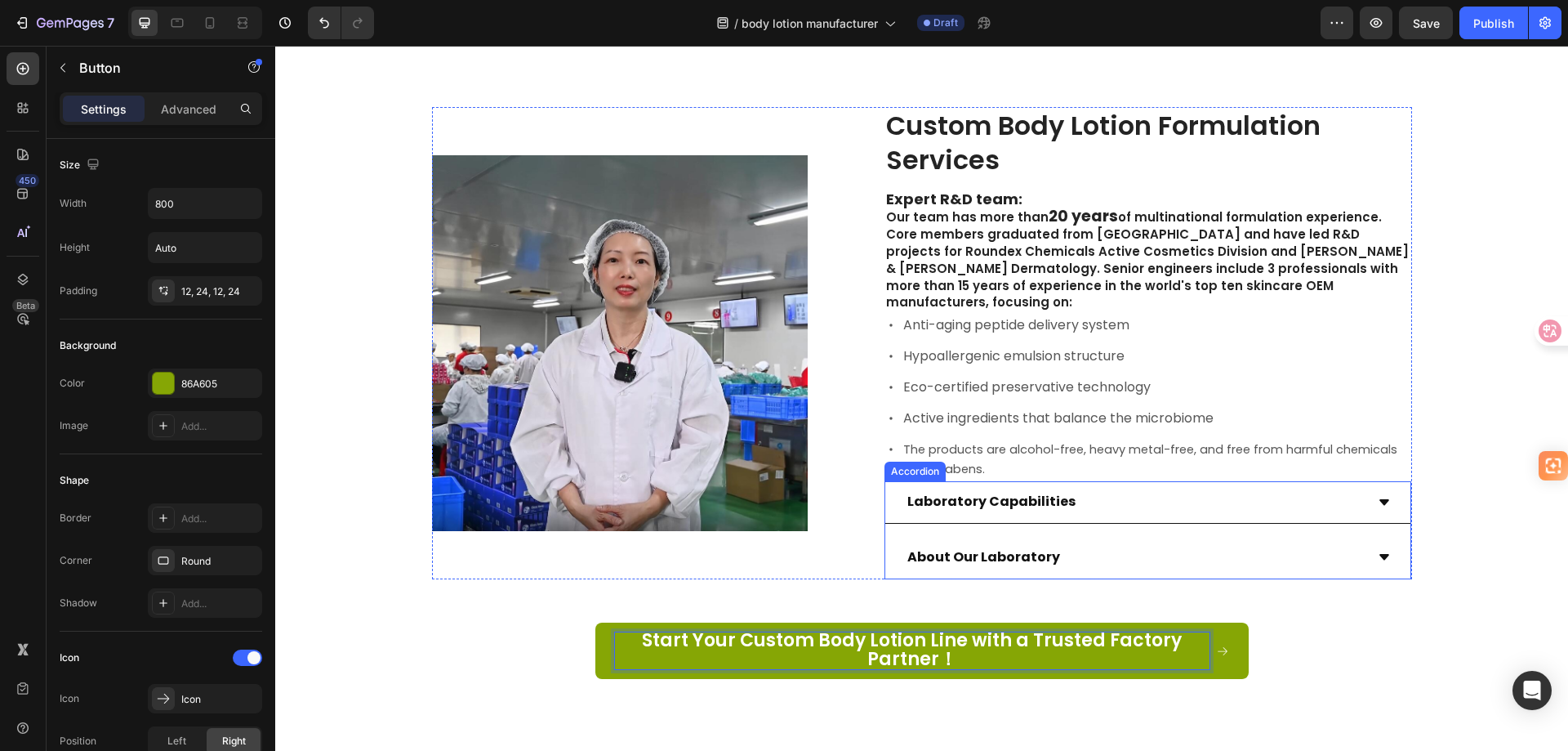
click at [1202, 543] on div "About Our Laboratory" at bounding box center [1135, 557] width 459 height 28
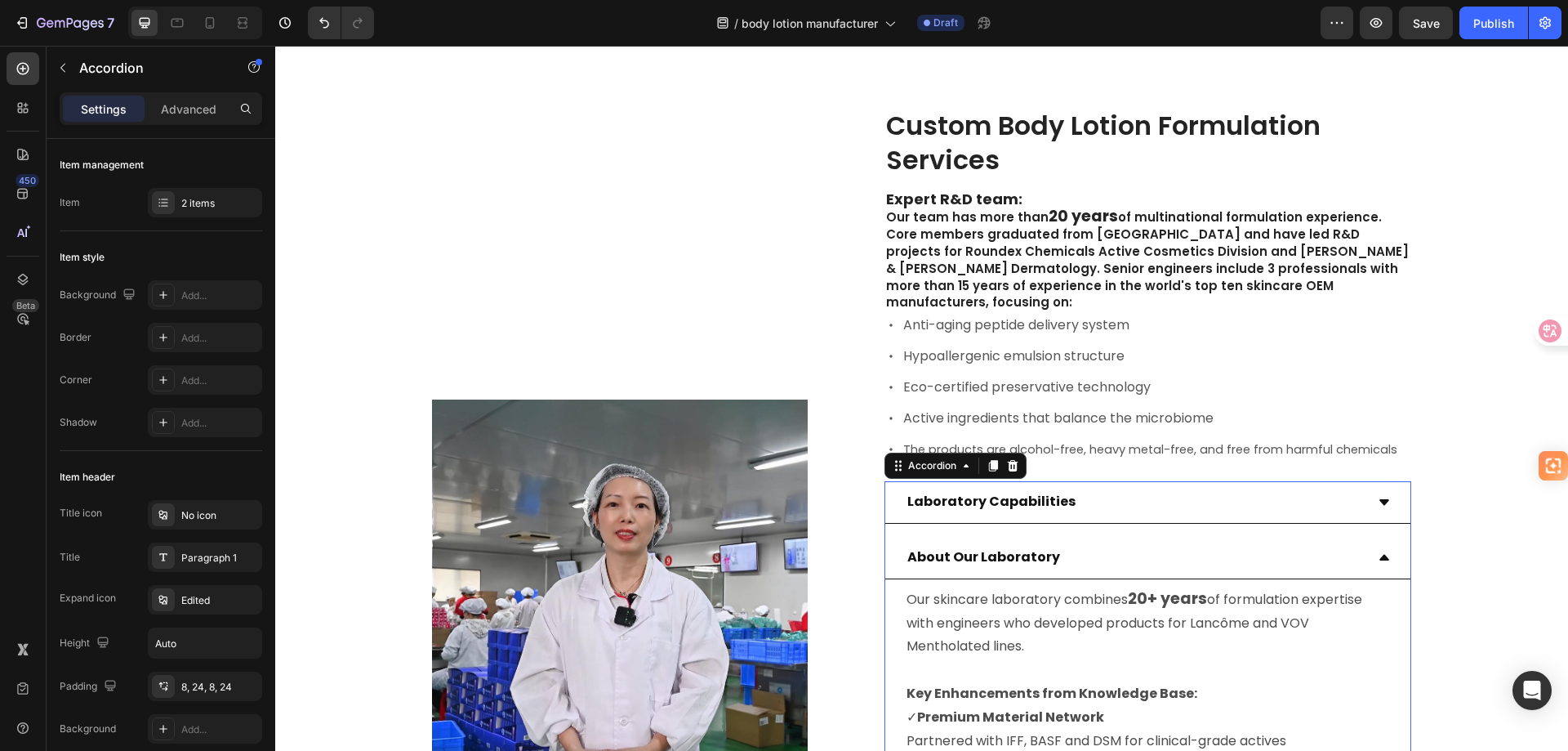
click at [1202, 543] on div "About Our Laboratory" at bounding box center [1135, 557] width 459 height 28
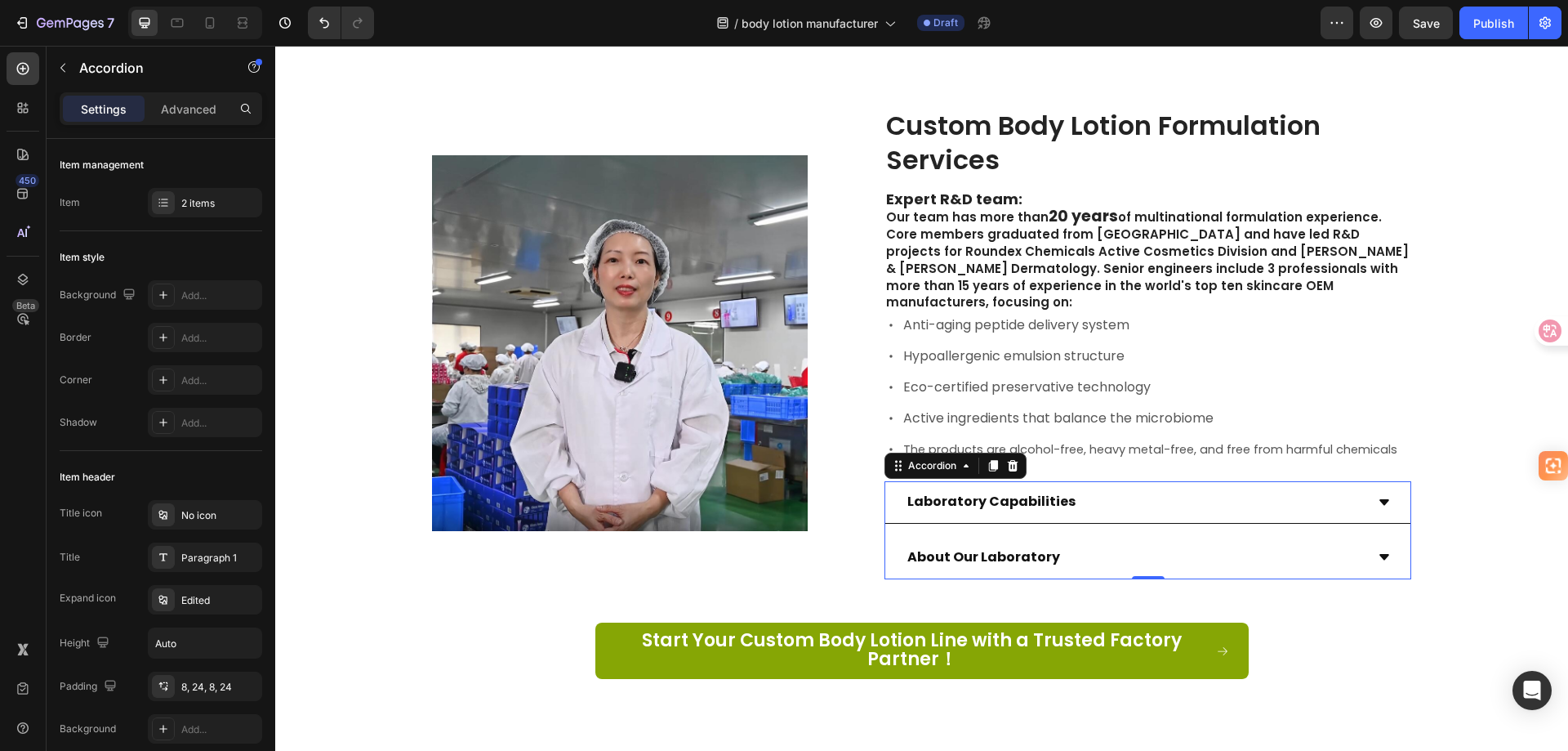
click at [1204, 491] on div "Laboratory Capabilities" at bounding box center [1135, 501] width 459 height 28
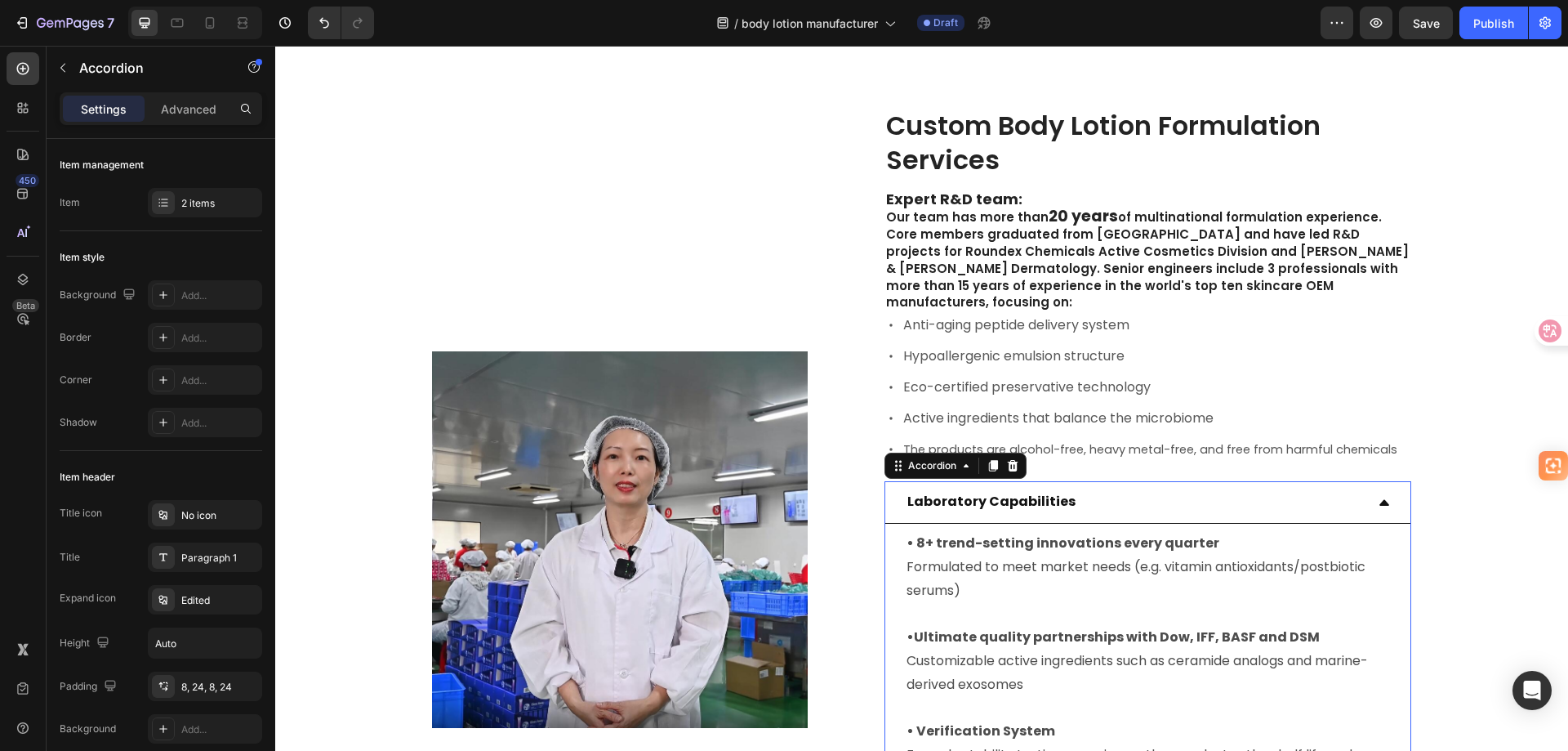
click at [1204, 491] on div "Laboratory Capabilities" at bounding box center [1135, 501] width 459 height 28
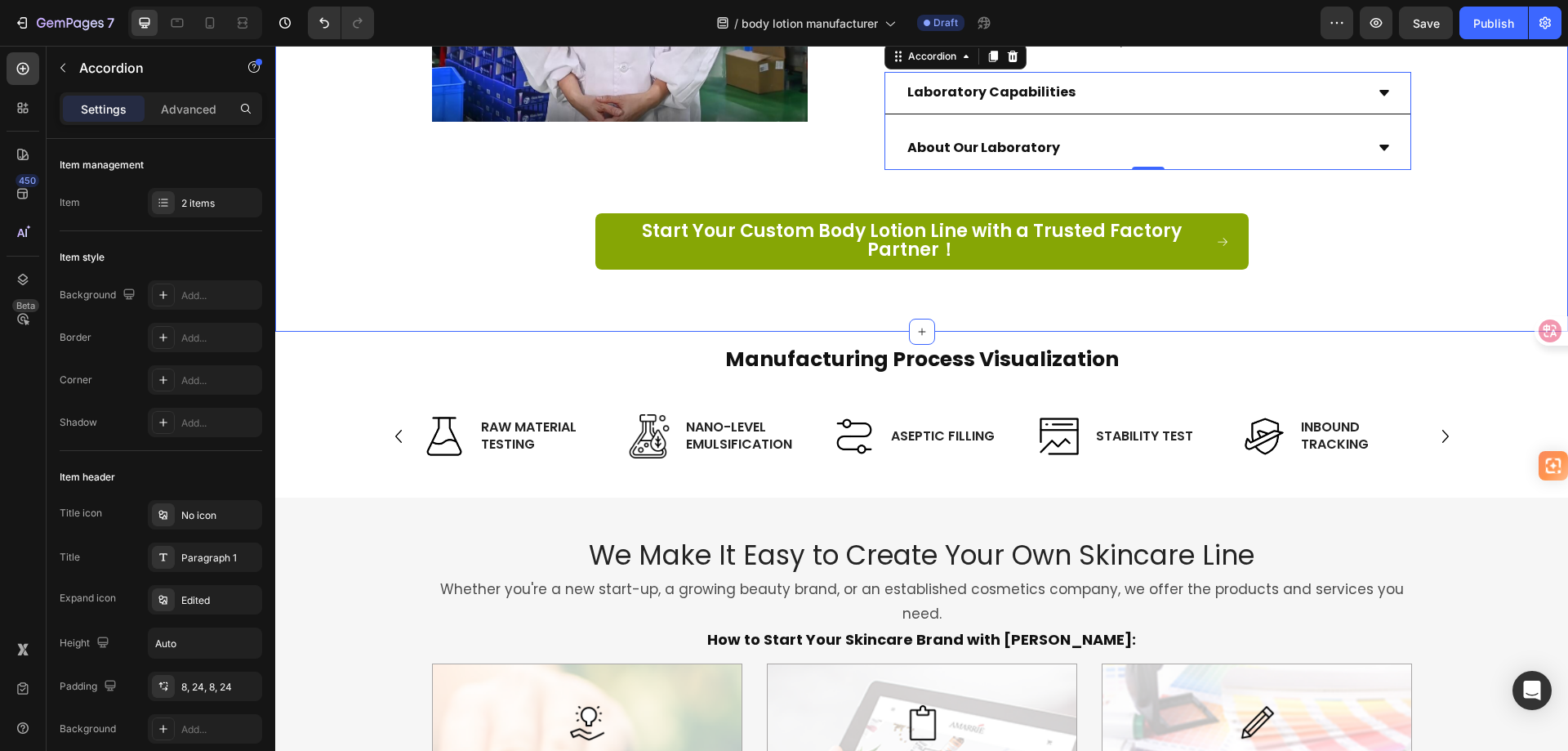
scroll to position [1961, 0]
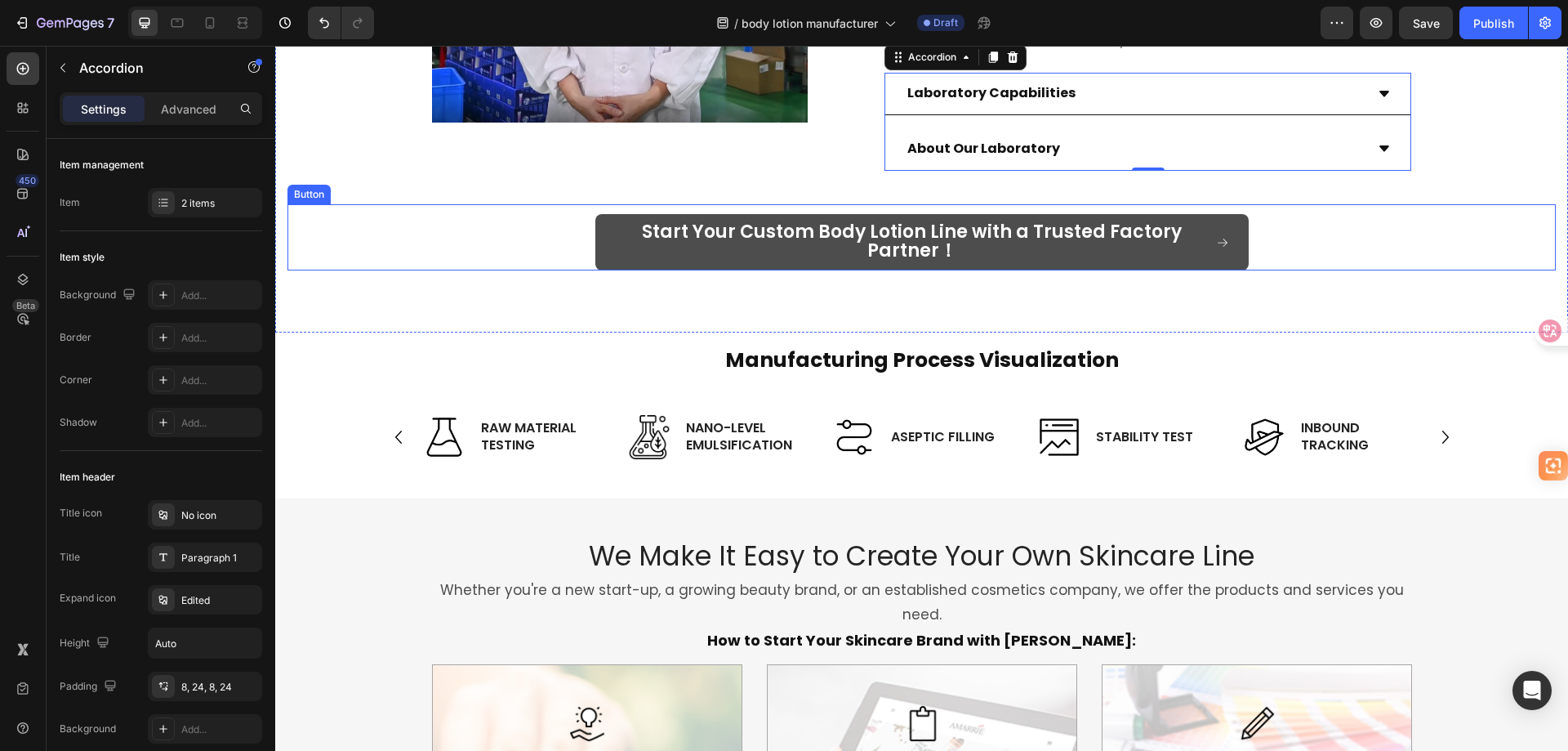
click at [606, 242] on link "Start Your Custom Body Lotion Line with a Trusted Factory Partner！" at bounding box center [922, 242] width 654 height 57
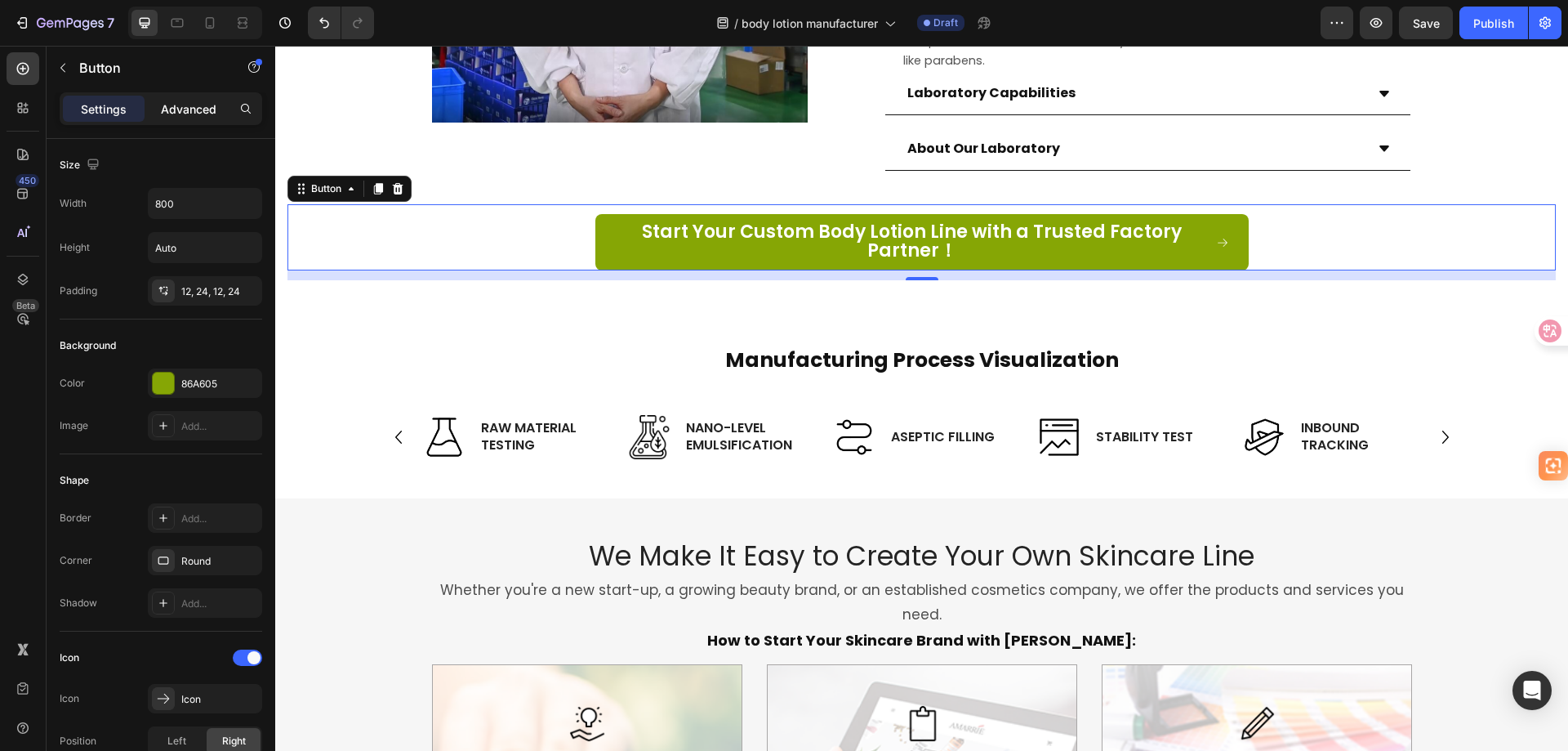
click at [183, 116] on p "Advanced" at bounding box center [188, 109] width 55 height 17
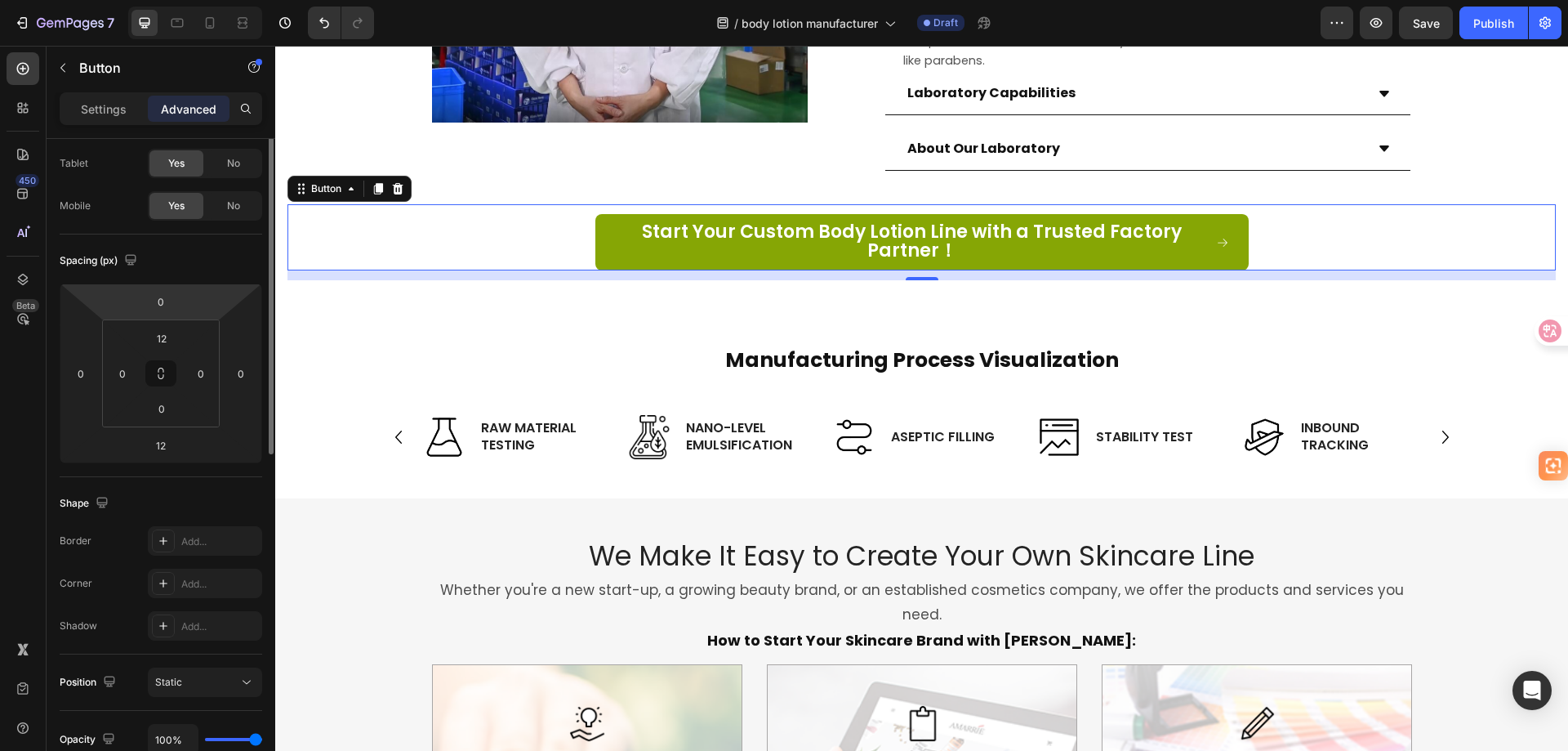
scroll to position [0, 0]
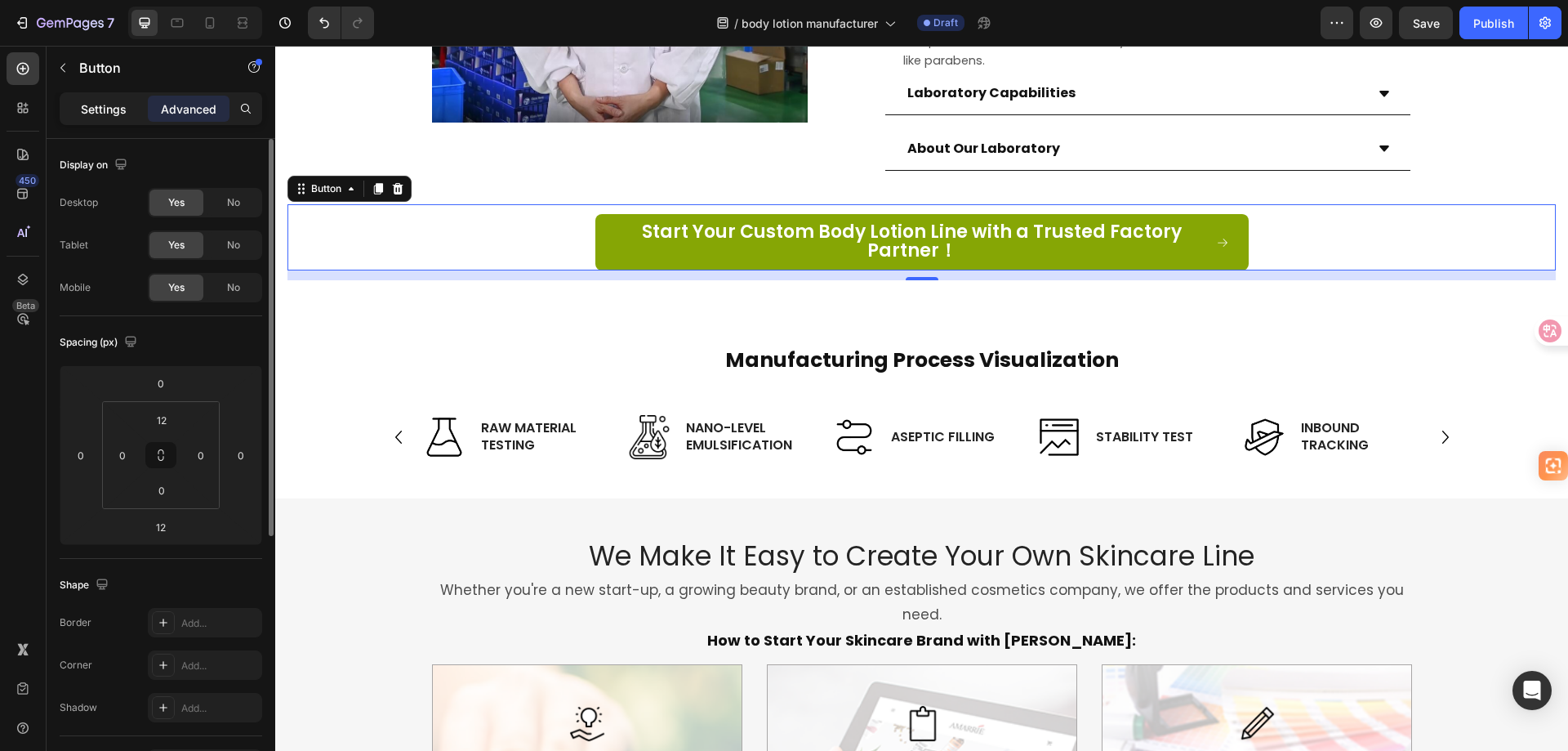
click at [110, 114] on p "Settings" at bounding box center [104, 109] width 45 height 17
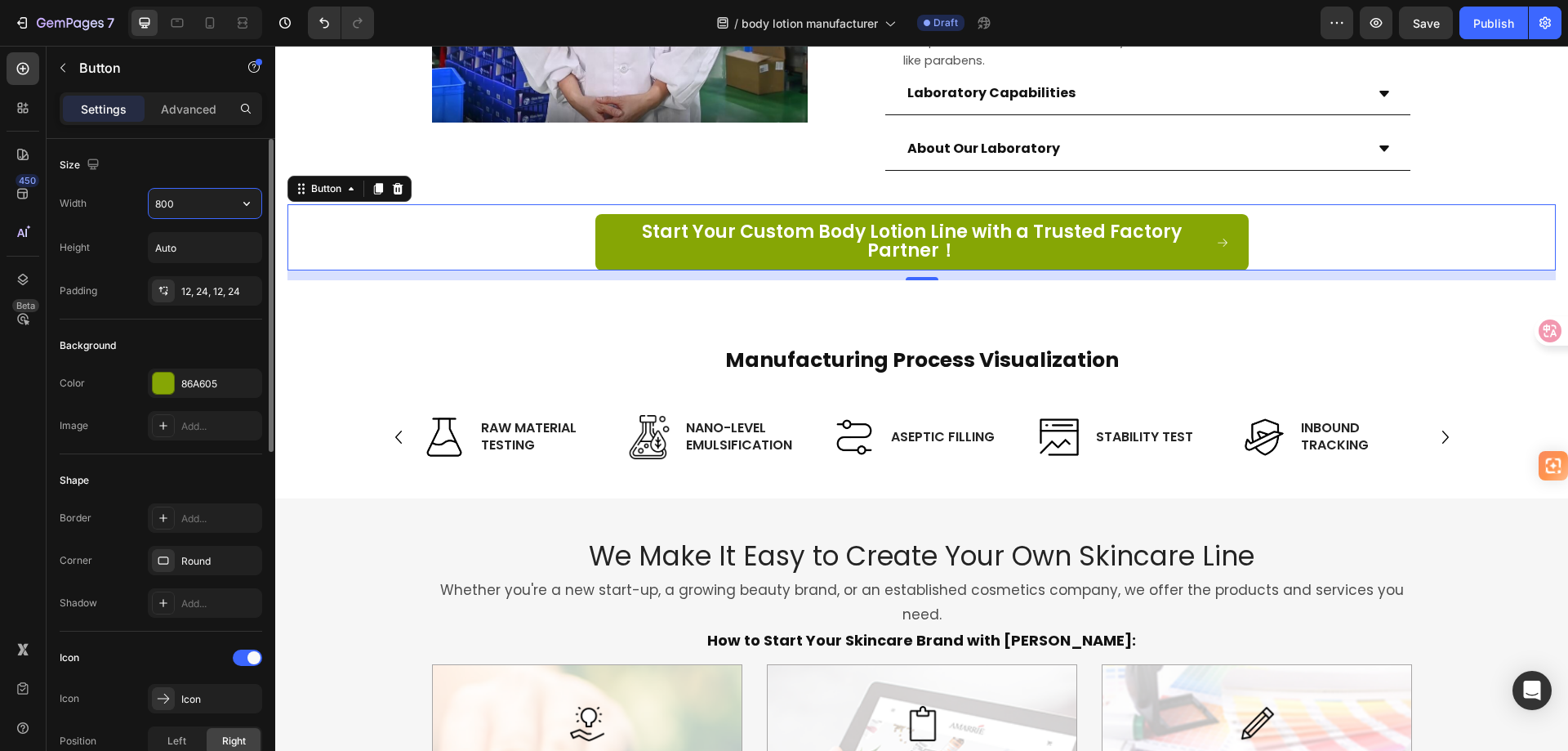
click at [205, 209] on input "800" at bounding box center [205, 203] width 113 height 29
click at [241, 203] on icon "button" at bounding box center [247, 203] width 16 height 16
click at [215, 203] on input "800" at bounding box center [205, 203] width 113 height 29
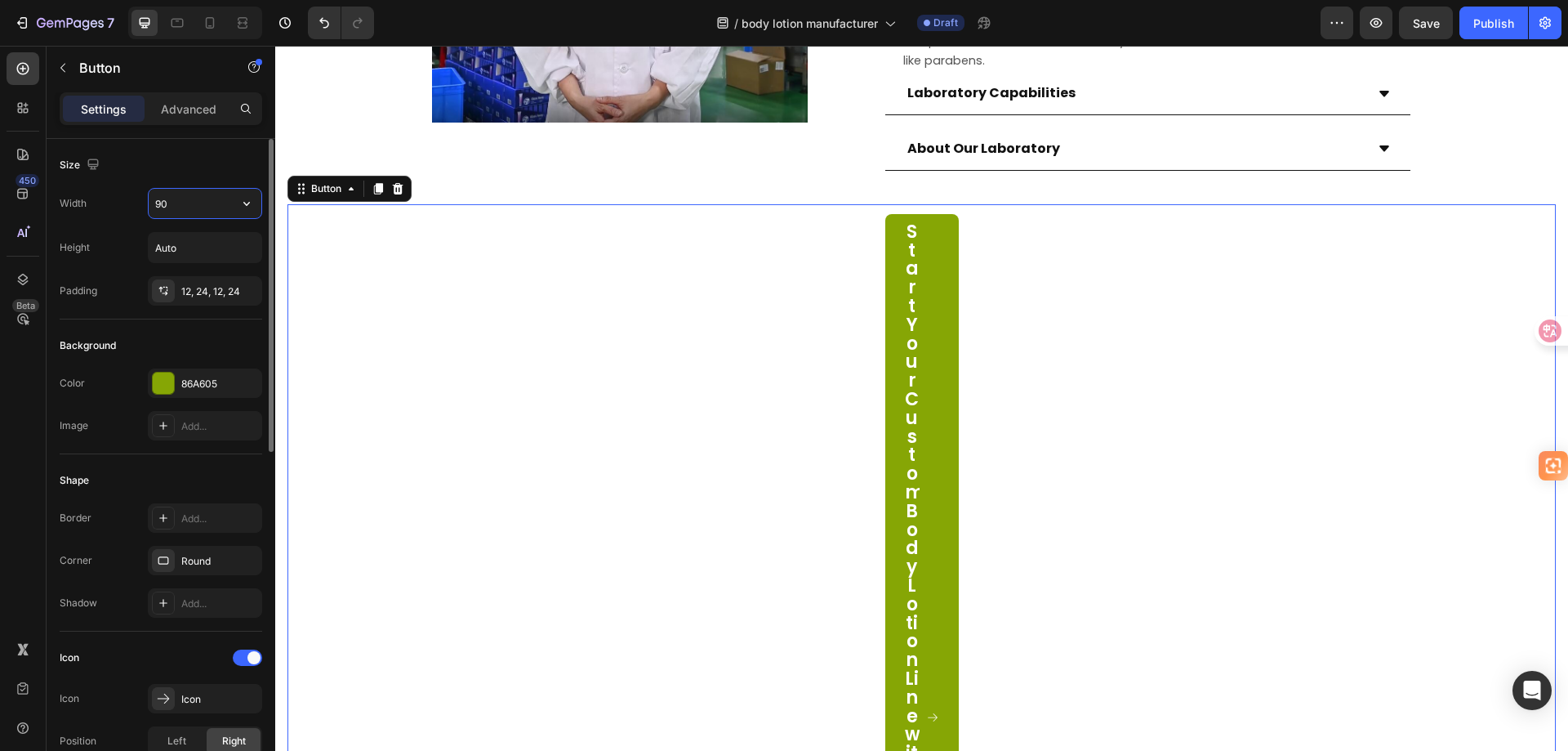
type input "900"
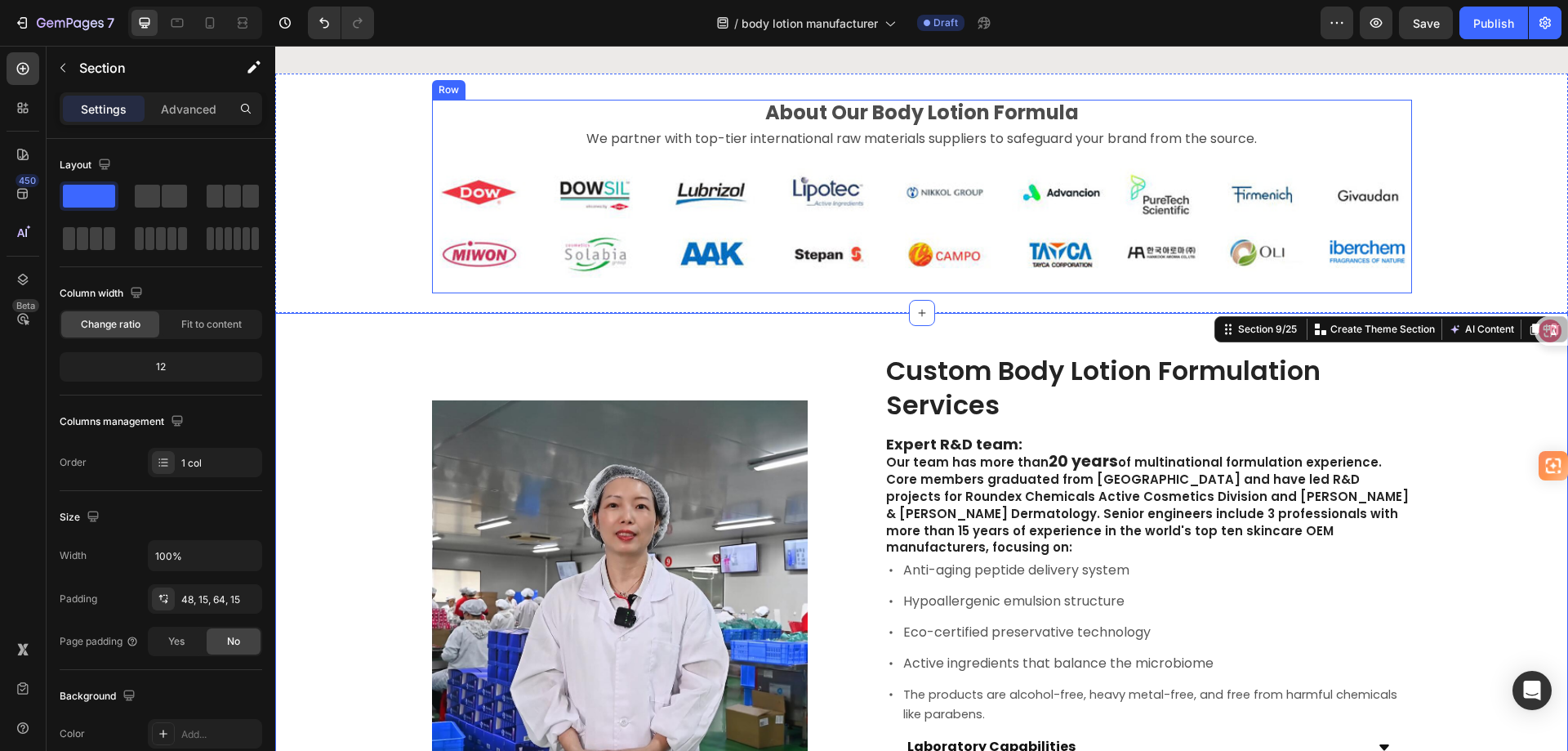
scroll to position [981, 0]
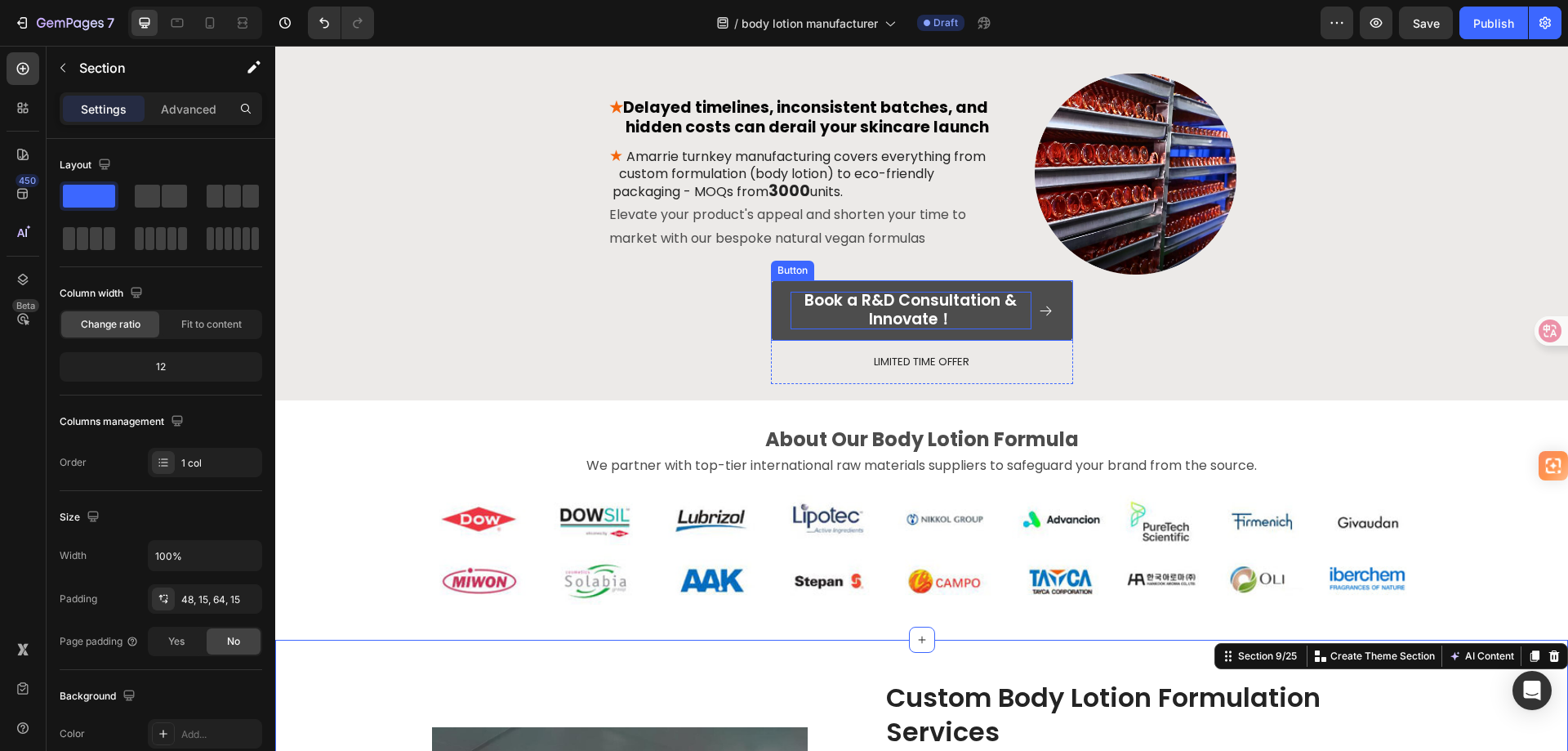
click at [826, 308] on p "Book a R&D Consultation & Innovate！" at bounding box center [911, 310] width 241 height 37
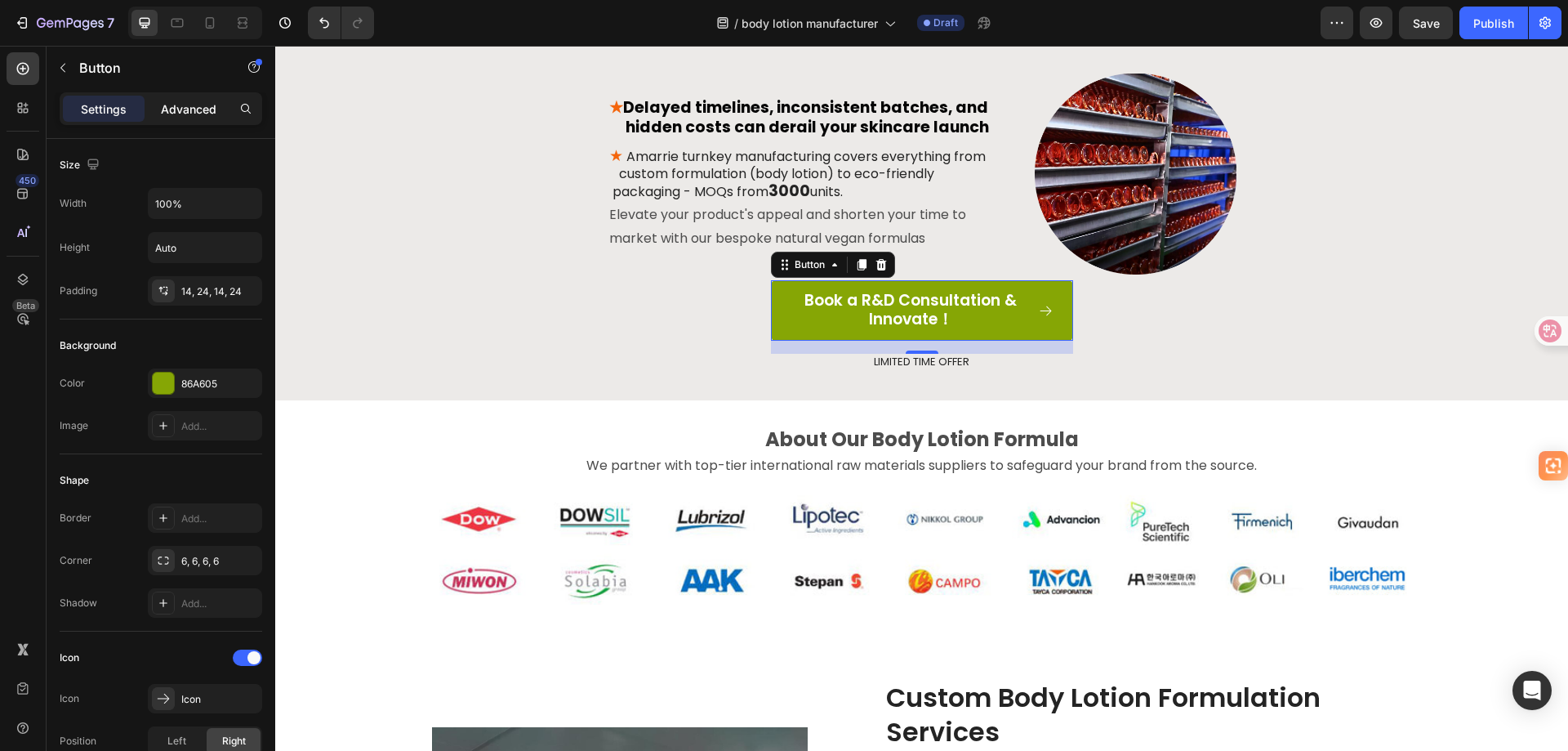
click at [189, 109] on p "Advanced" at bounding box center [188, 109] width 55 height 17
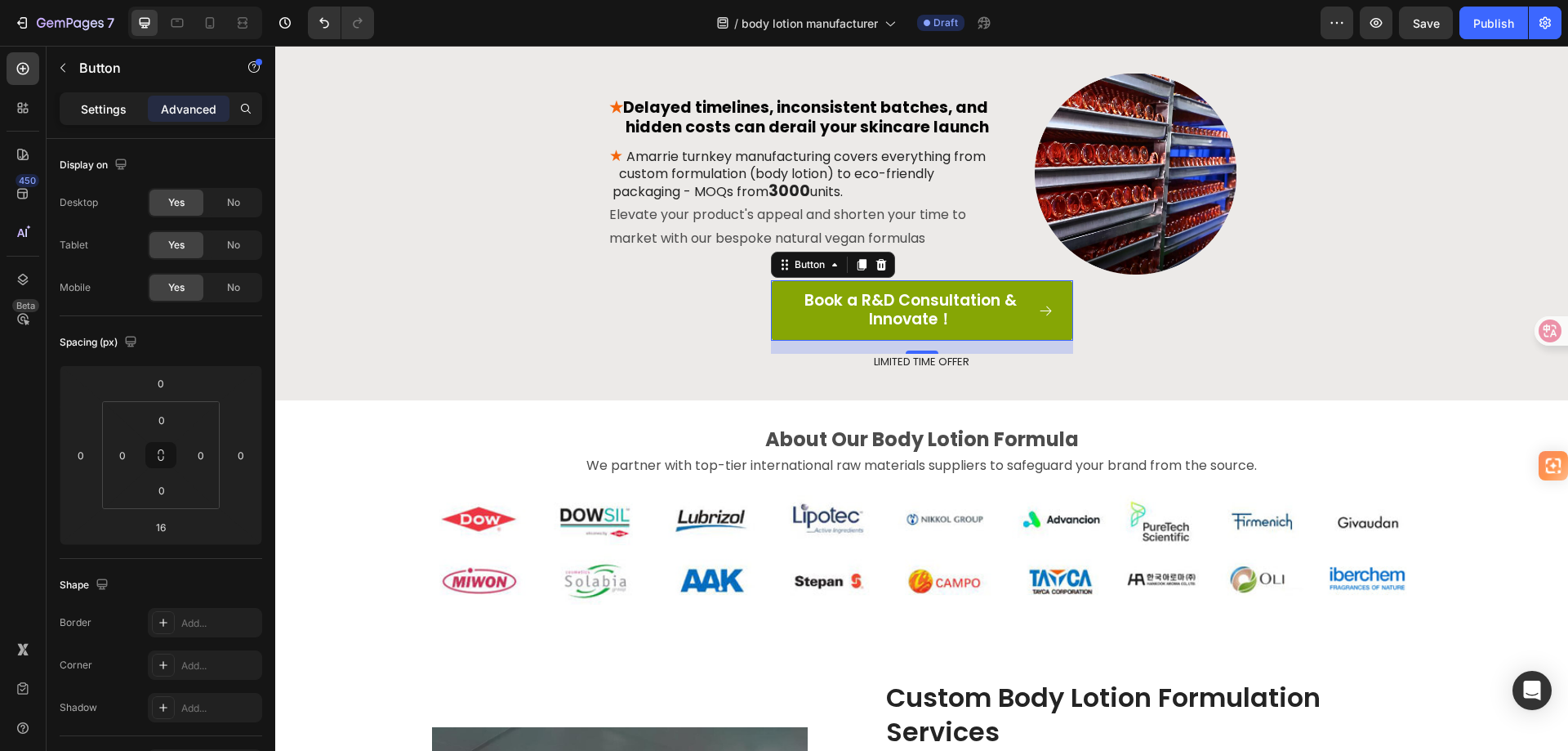
click at [114, 114] on p "Settings" at bounding box center [104, 109] width 45 height 17
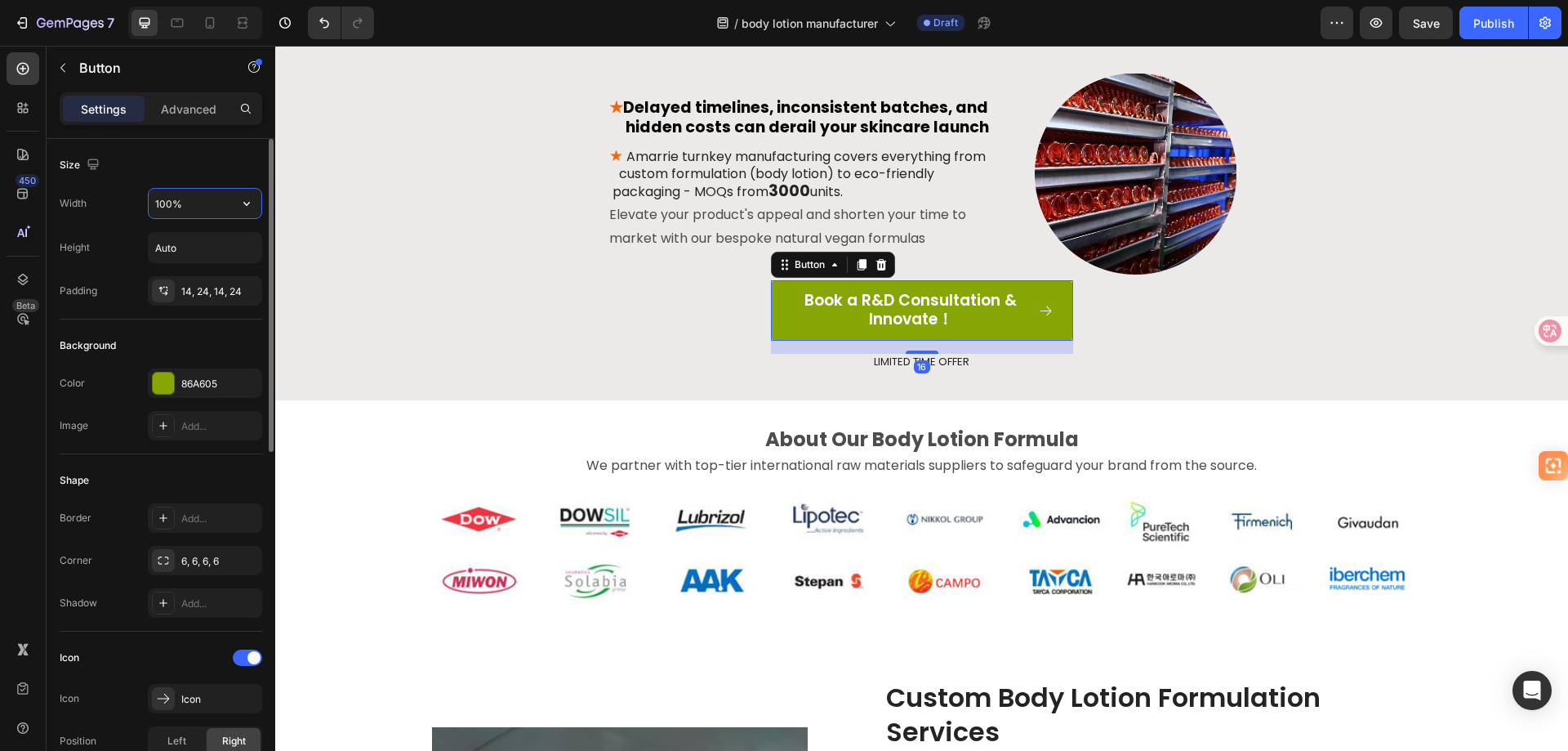
click at [222, 199] on input "100%" at bounding box center [205, 203] width 113 height 29
click at [214, 241] on input "Auto" at bounding box center [205, 247] width 113 height 29
click at [249, 248] on icon "button" at bounding box center [247, 248] width 16 height 16
click at [237, 201] on button "button" at bounding box center [246, 203] width 29 height 29
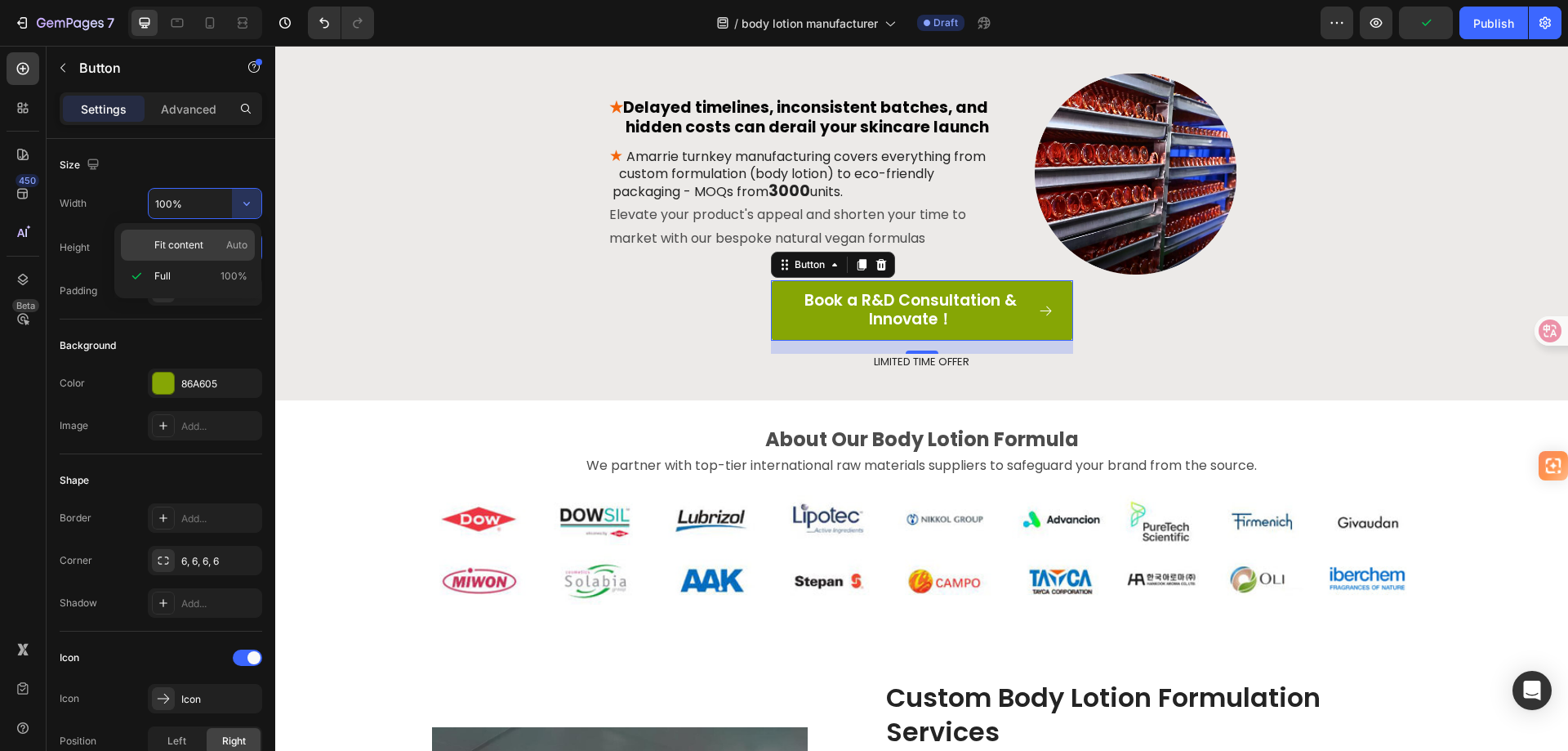
click at [205, 240] on p "Fit content Auto" at bounding box center [201, 245] width 94 height 15
click at [201, 210] on input "Auto" at bounding box center [205, 203] width 113 height 29
click at [246, 202] on icon "button" at bounding box center [247, 203] width 16 height 16
click at [222, 270] on span "100%" at bounding box center [234, 276] width 27 height 15
type input "100%"
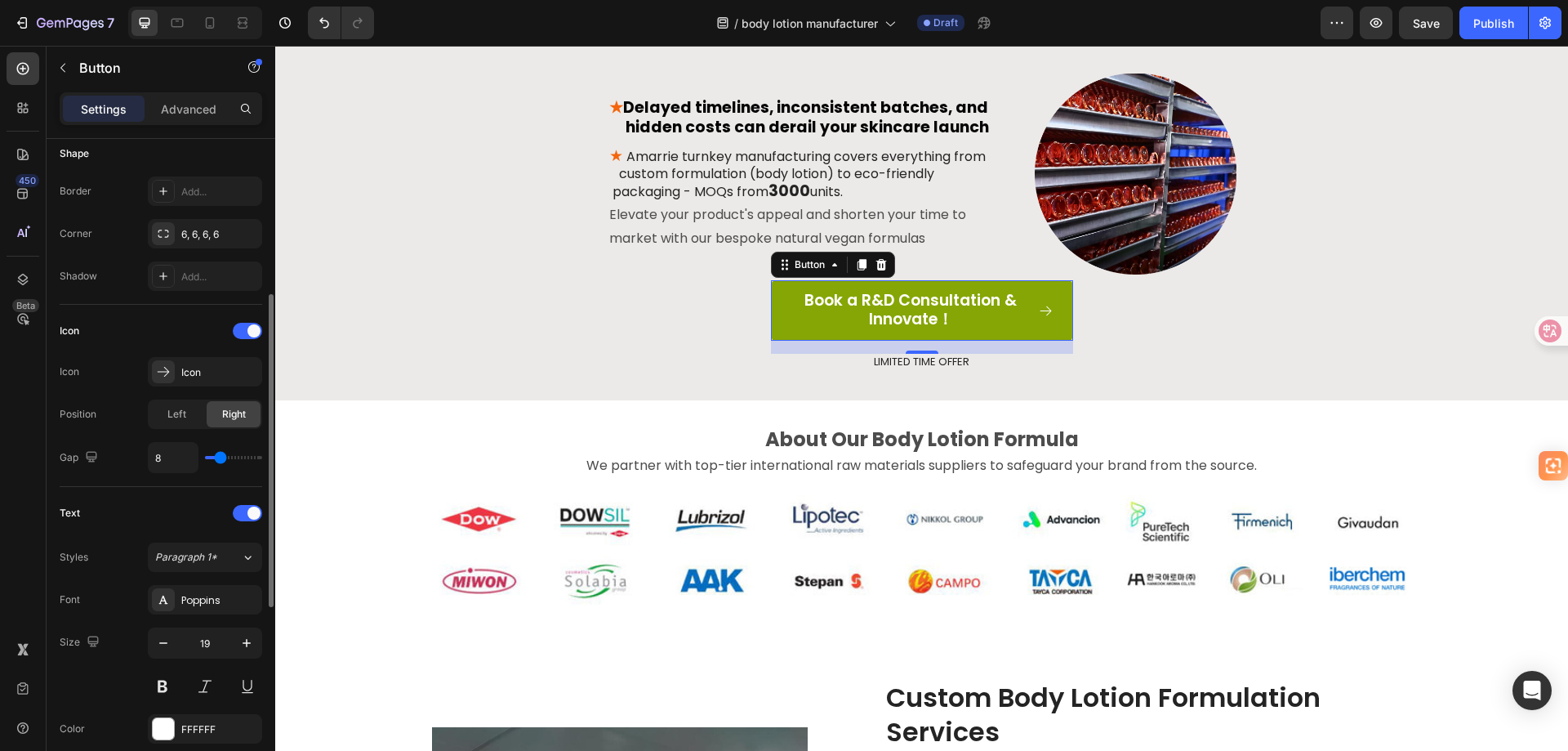
scroll to position [654, 0]
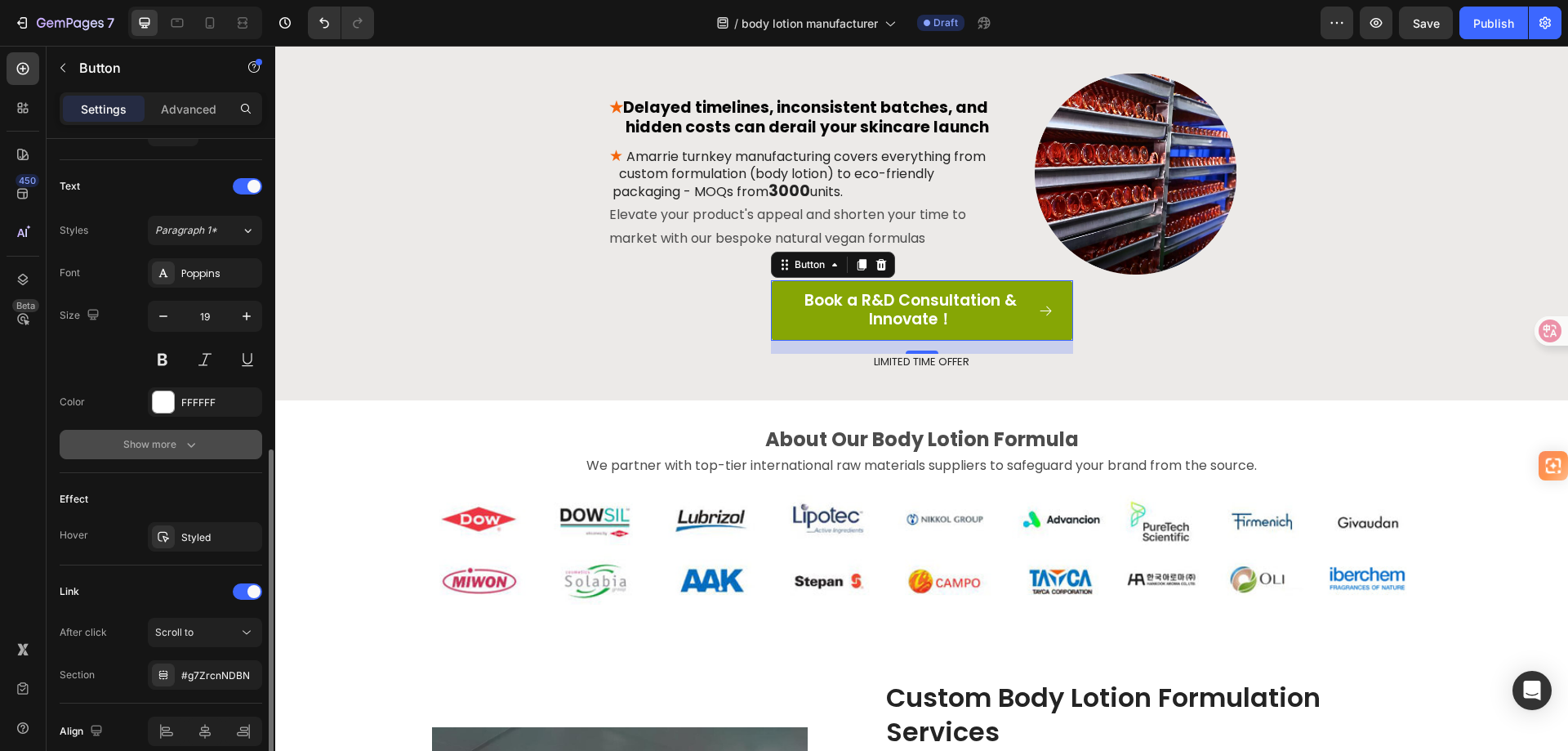
click at [197, 444] on icon "button" at bounding box center [192, 444] width 16 height 16
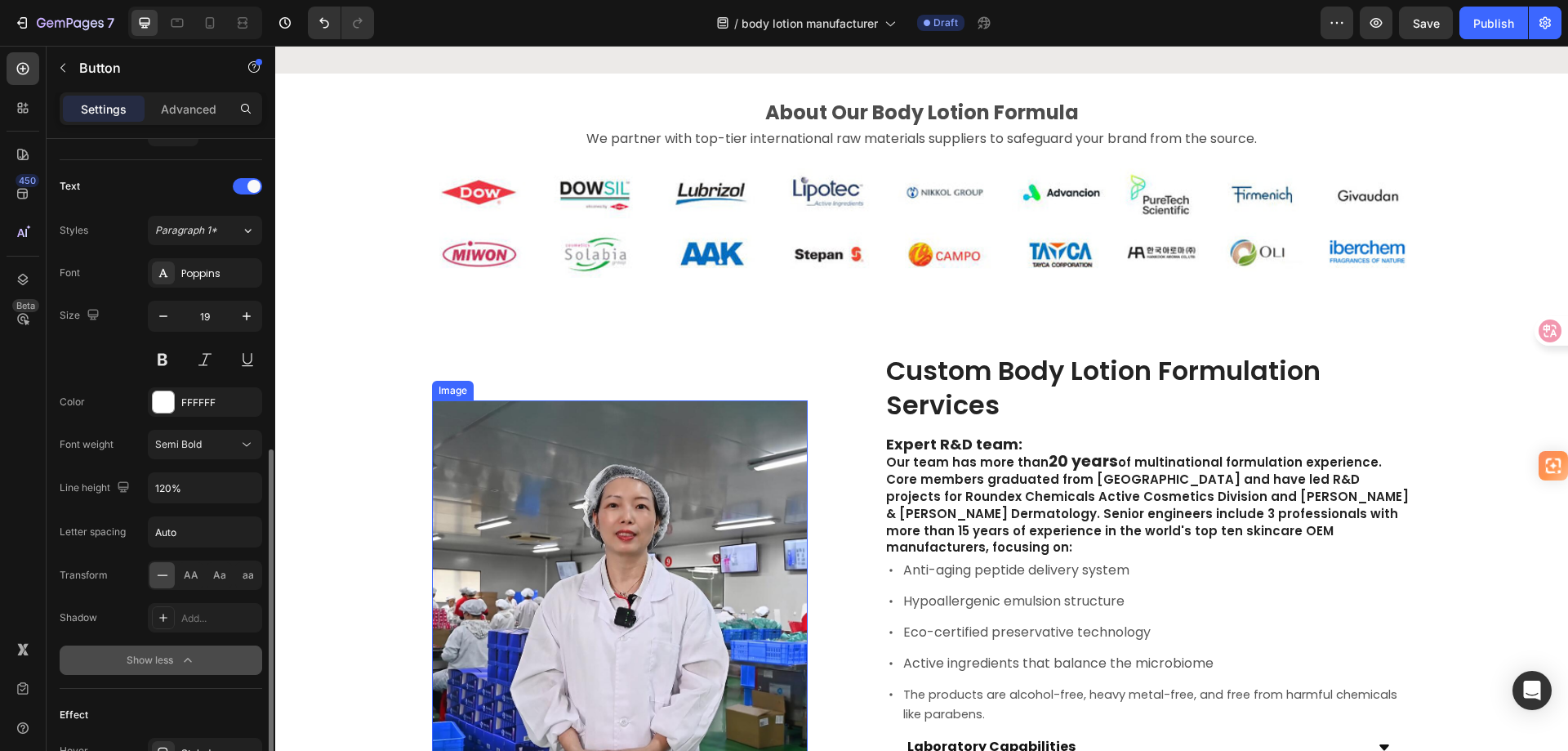
scroll to position [1634, 0]
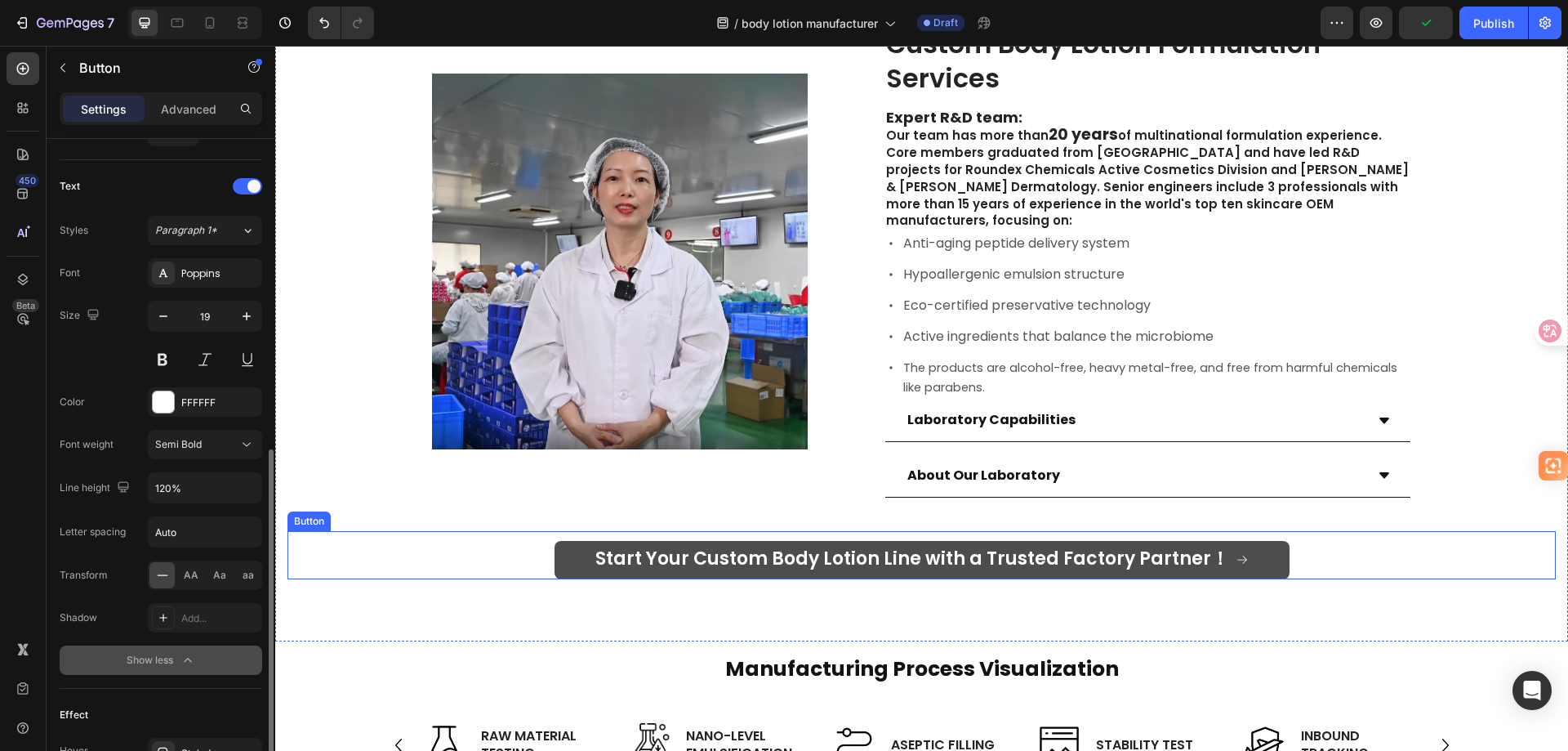
click at [590, 541] on link "Start Your Custom Body Lotion Line with a Trusted Factory Partner！" at bounding box center [922, 560] width 735 height 38
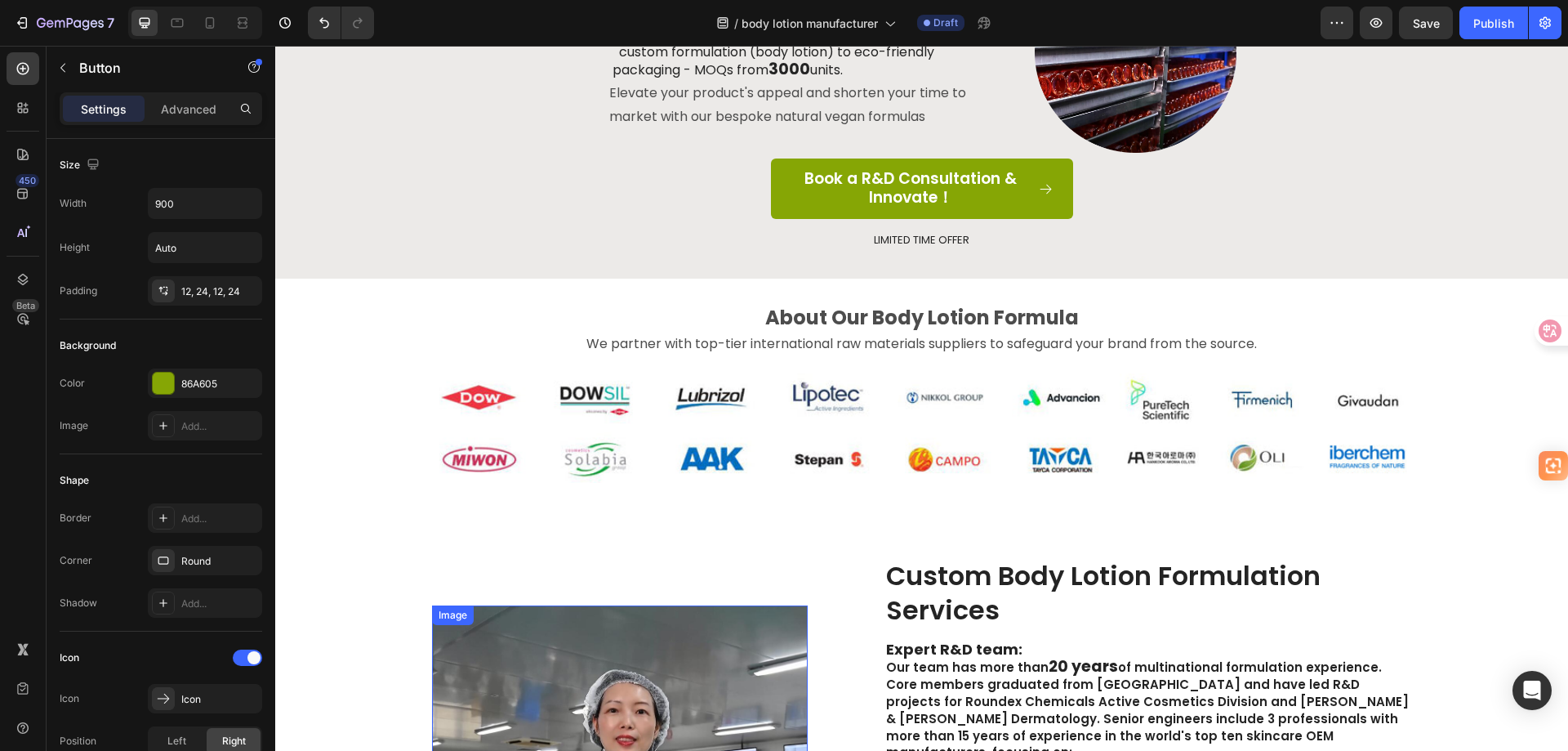
scroll to position [981, 0]
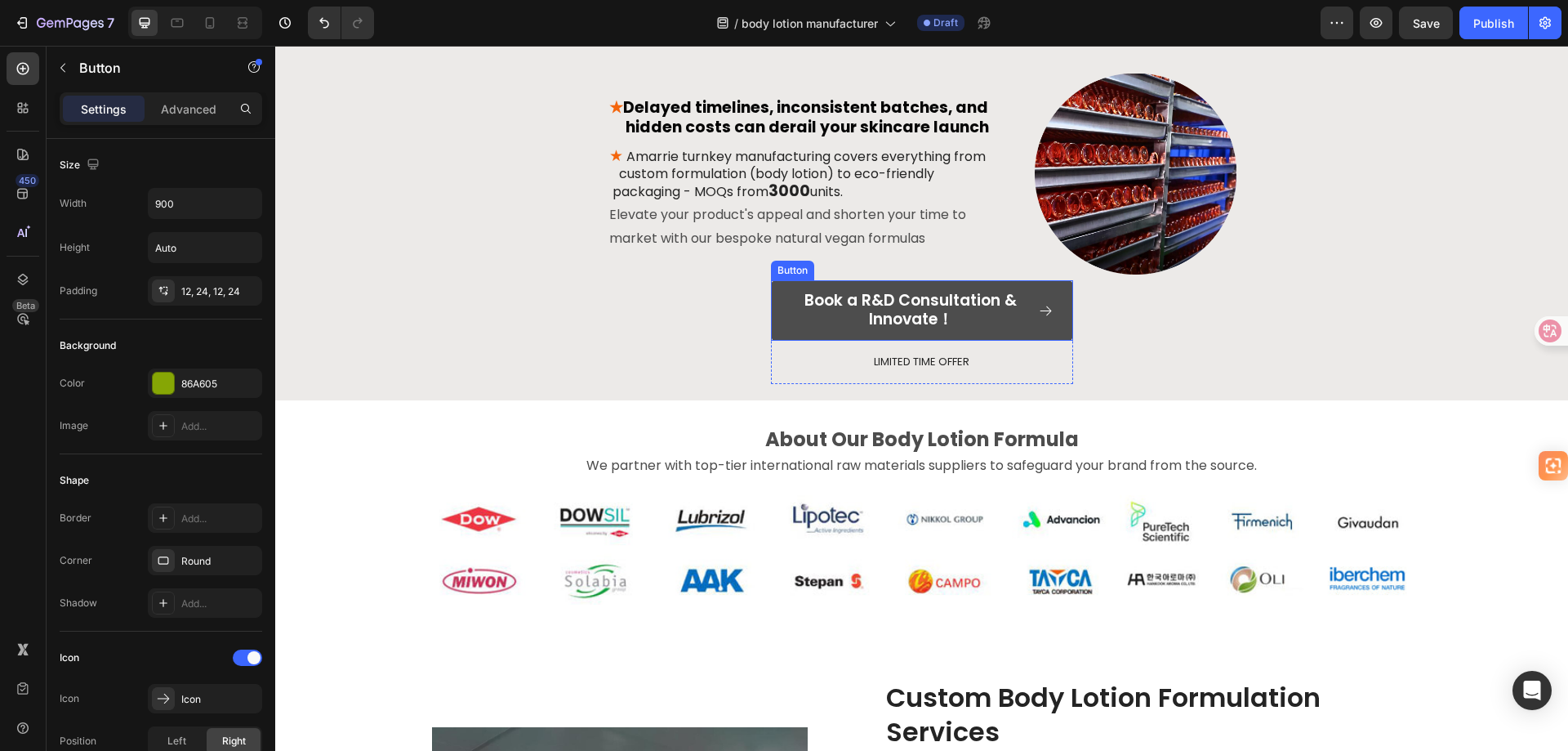
click at [784, 301] on link "Book a R&D Consultation & Innovate！" at bounding box center [922, 311] width 302 height 61
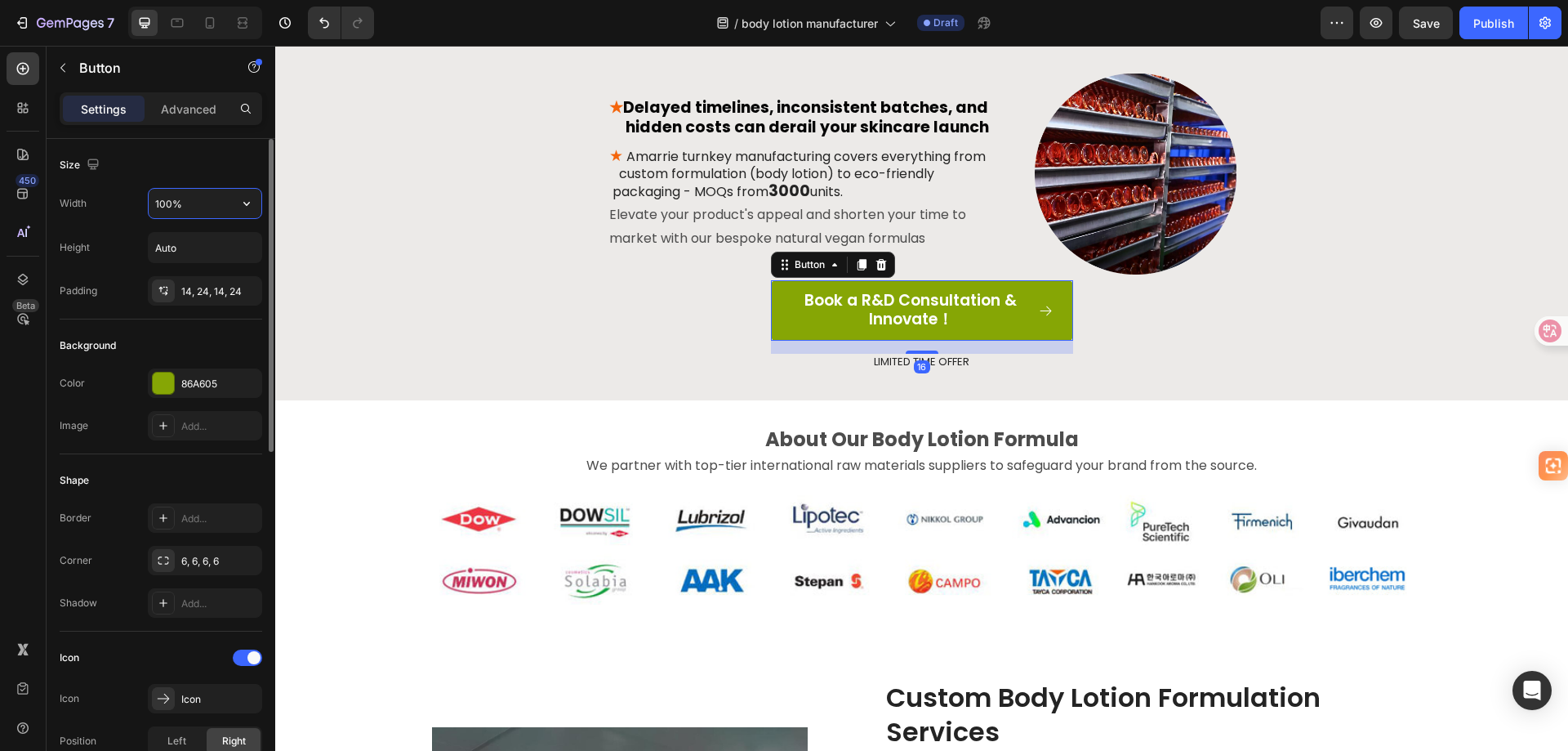
click at [192, 202] on input "100%" at bounding box center [205, 203] width 113 height 29
click at [192, 202] on input "900" at bounding box center [205, 203] width 113 height 29
click at [191, 202] on input "900" at bounding box center [205, 203] width 113 height 29
click at [191, 202] on input "800" at bounding box center [205, 203] width 113 height 29
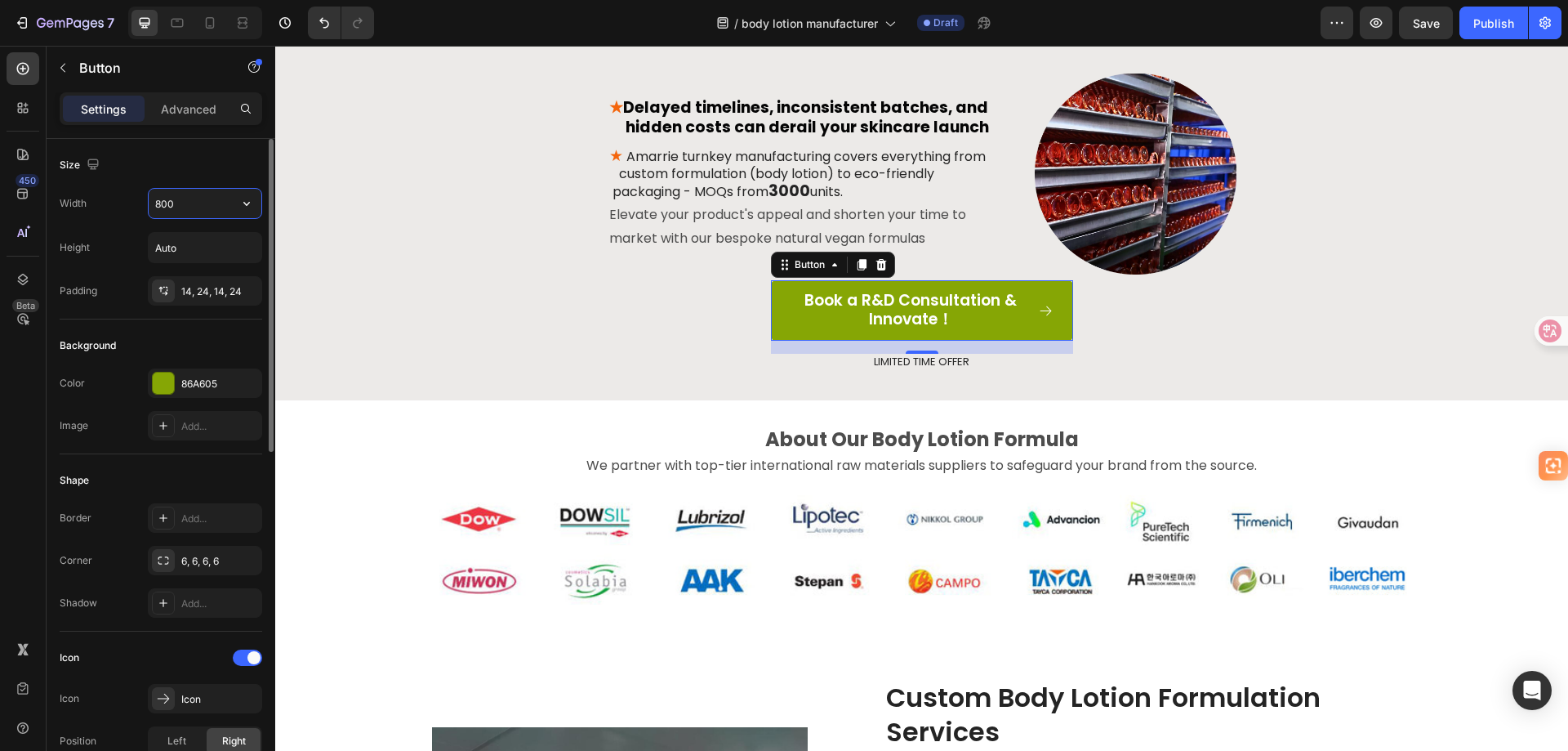
click at [191, 202] on input "800" at bounding box center [205, 203] width 113 height 29
click at [191, 202] on input "1000" at bounding box center [205, 203] width 113 height 29
click at [220, 171] on div "Size" at bounding box center [161, 164] width 202 height 26
click at [244, 200] on icon "button" at bounding box center [247, 203] width 16 height 16
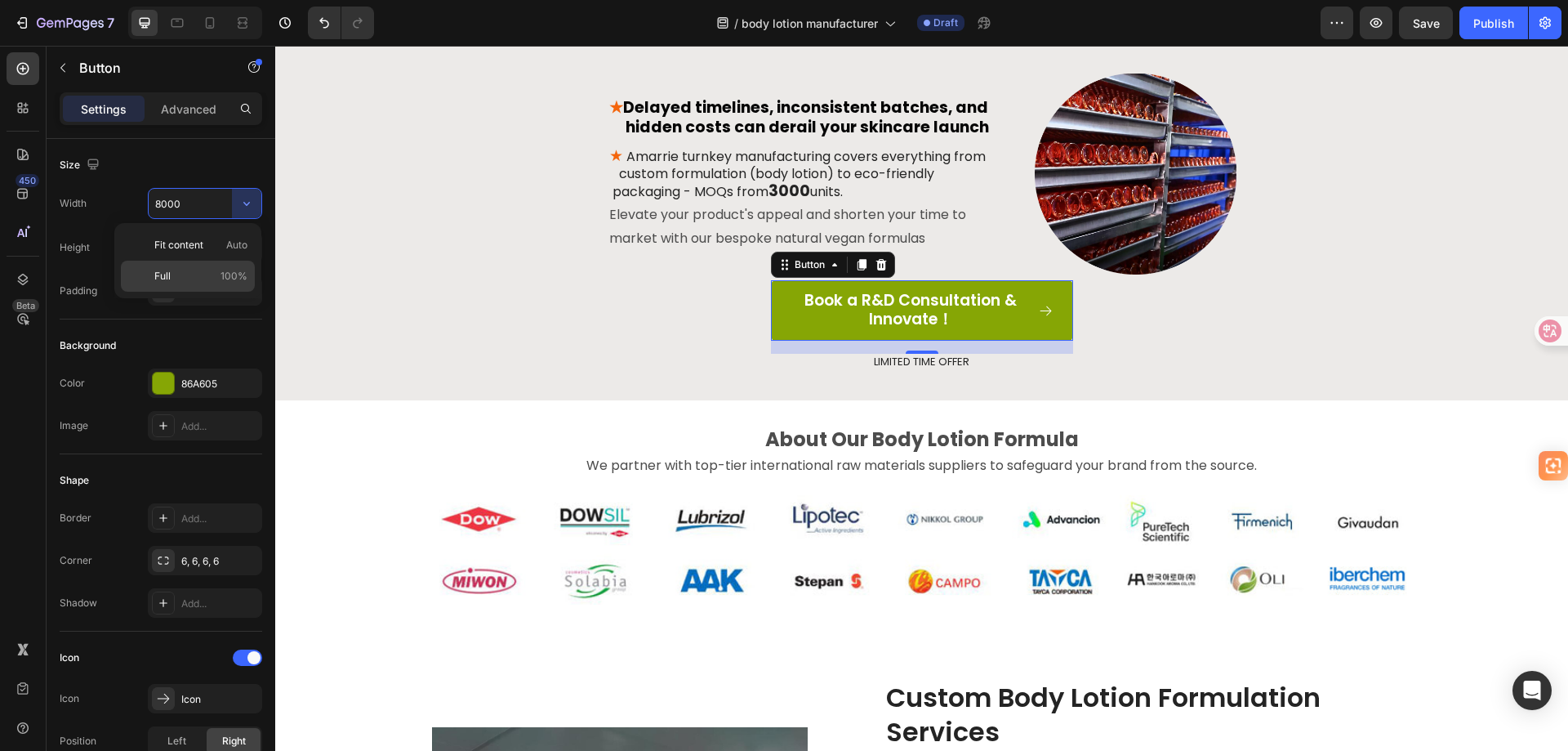
click at [209, 277] on p "Full 100%" at bounding box center [201, 276] width 94 height 15
type input "100%"
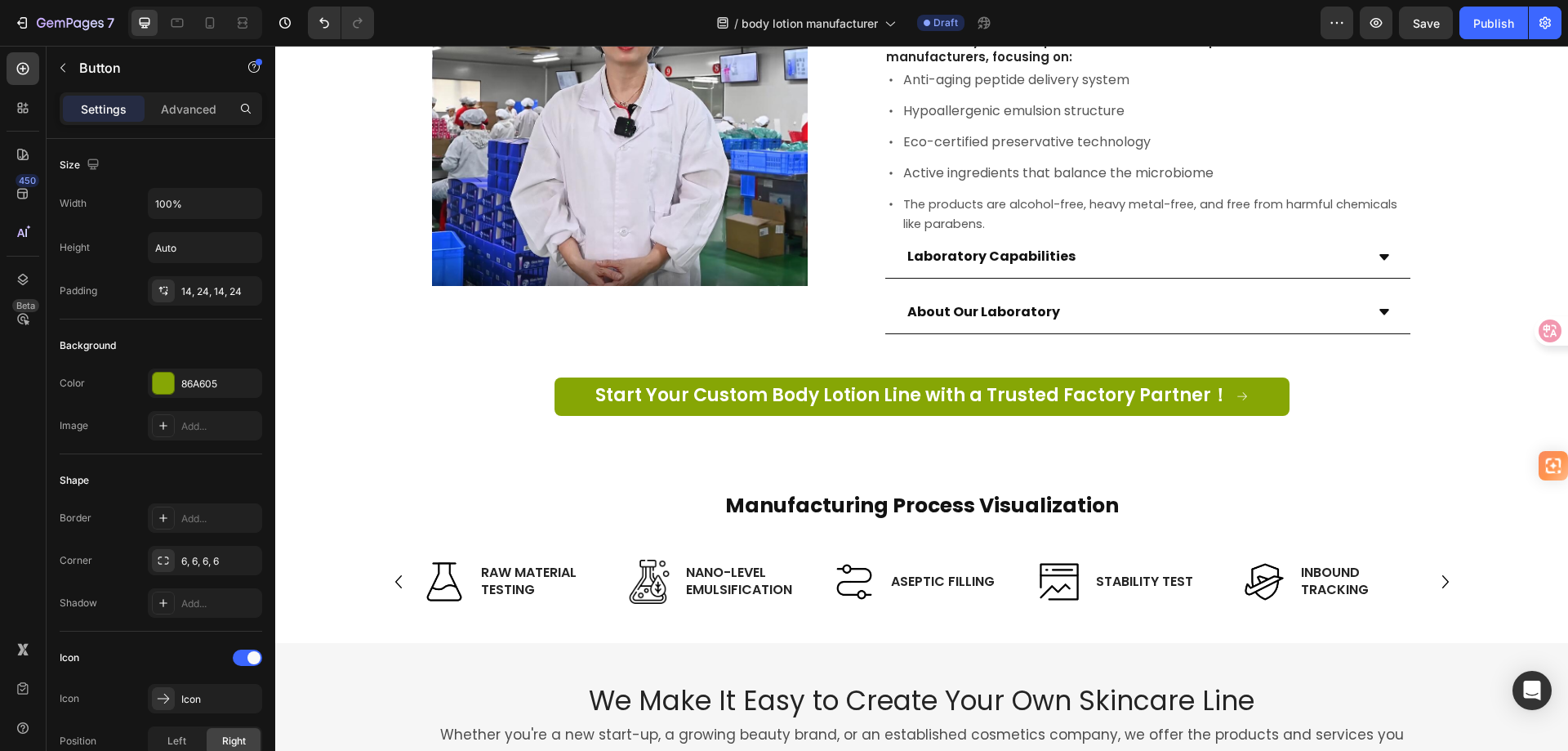
scroll to position [2042, 0]
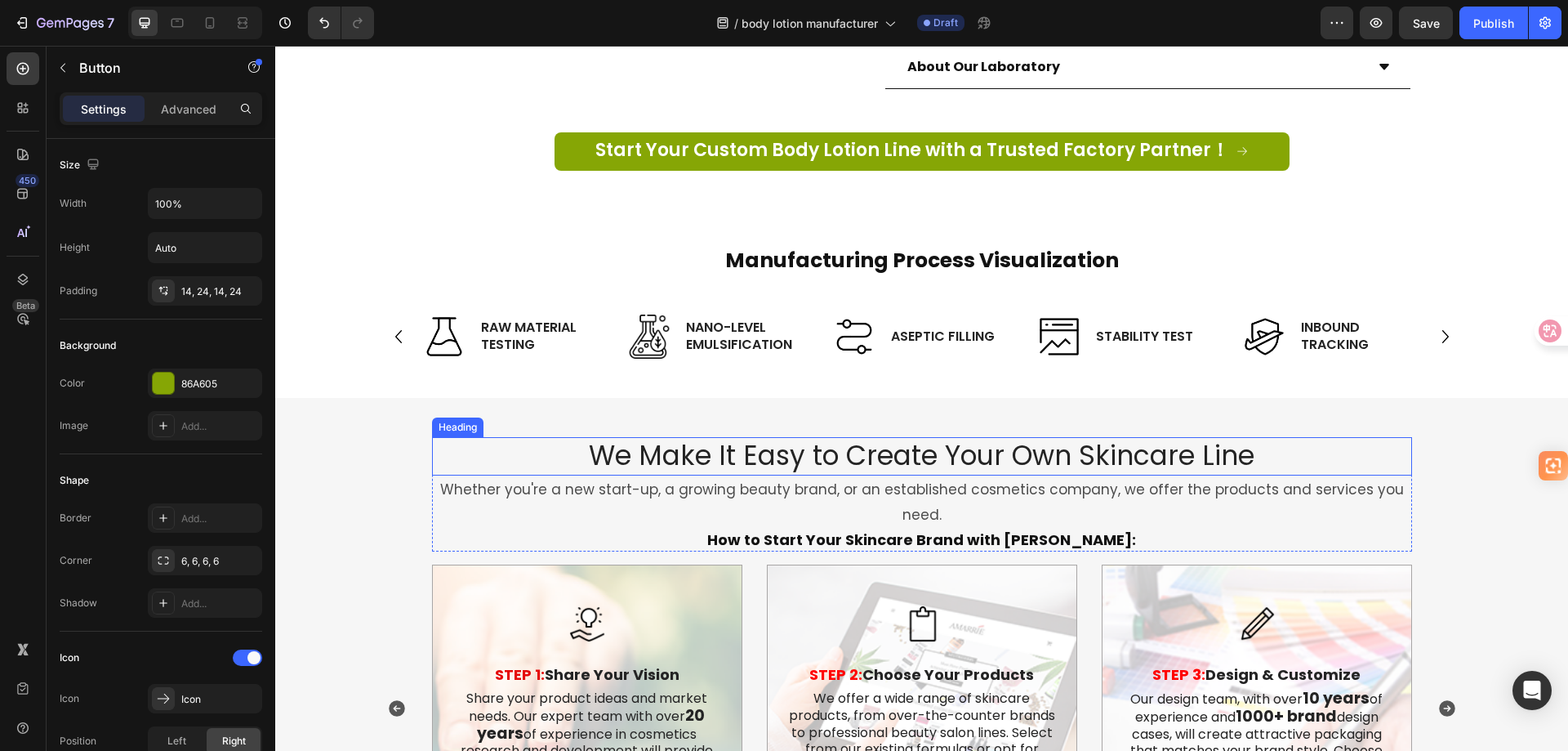
click at [1112, 440] on h2 "We Make It Easy to Create Your Own Skincare Line" at bounding box center [922, 456] width 981 height 38
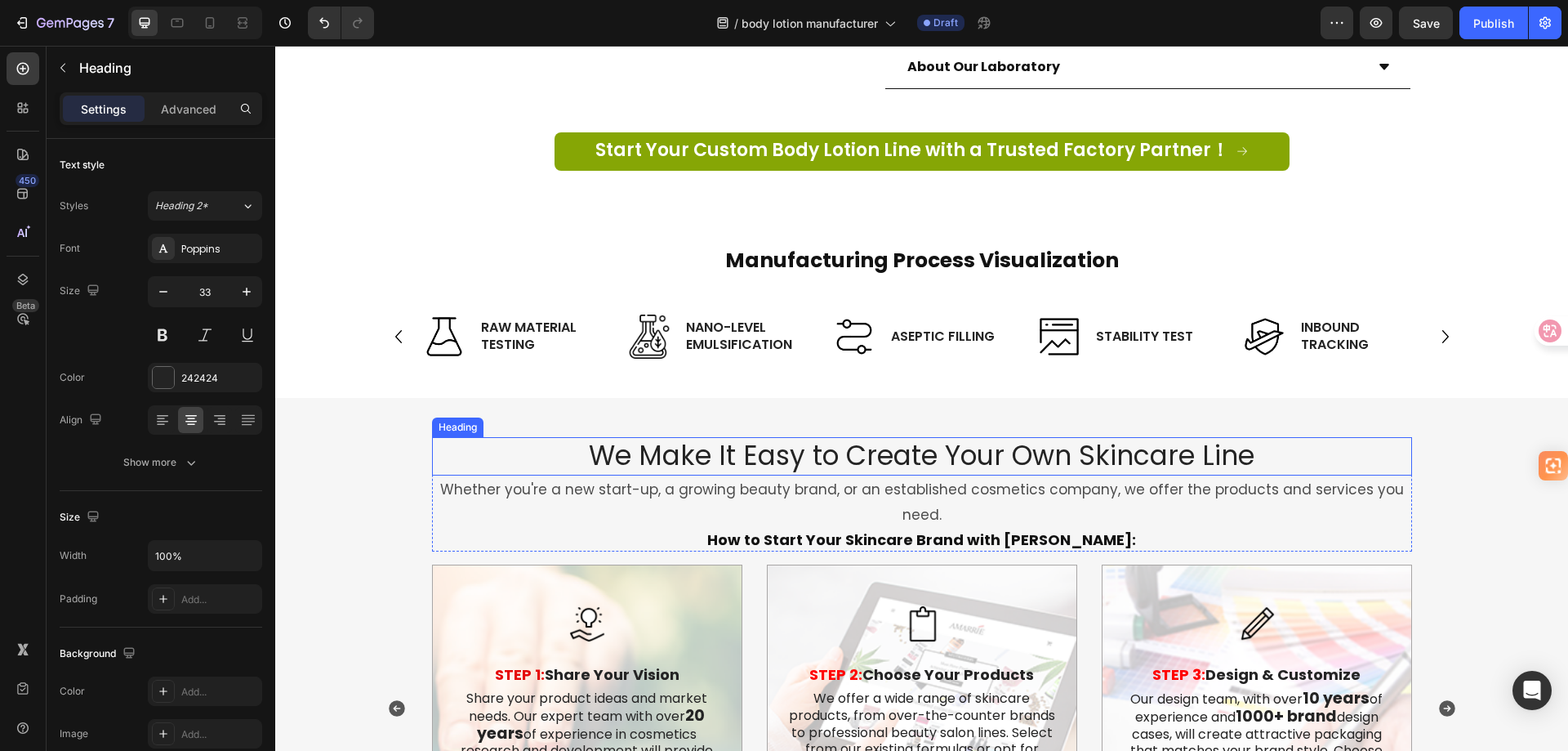
click at [1112, 440] on h2 "We Make It Easy to Create Your Own Skincare Line" at bounding box center [922, 456] width 981 height 38
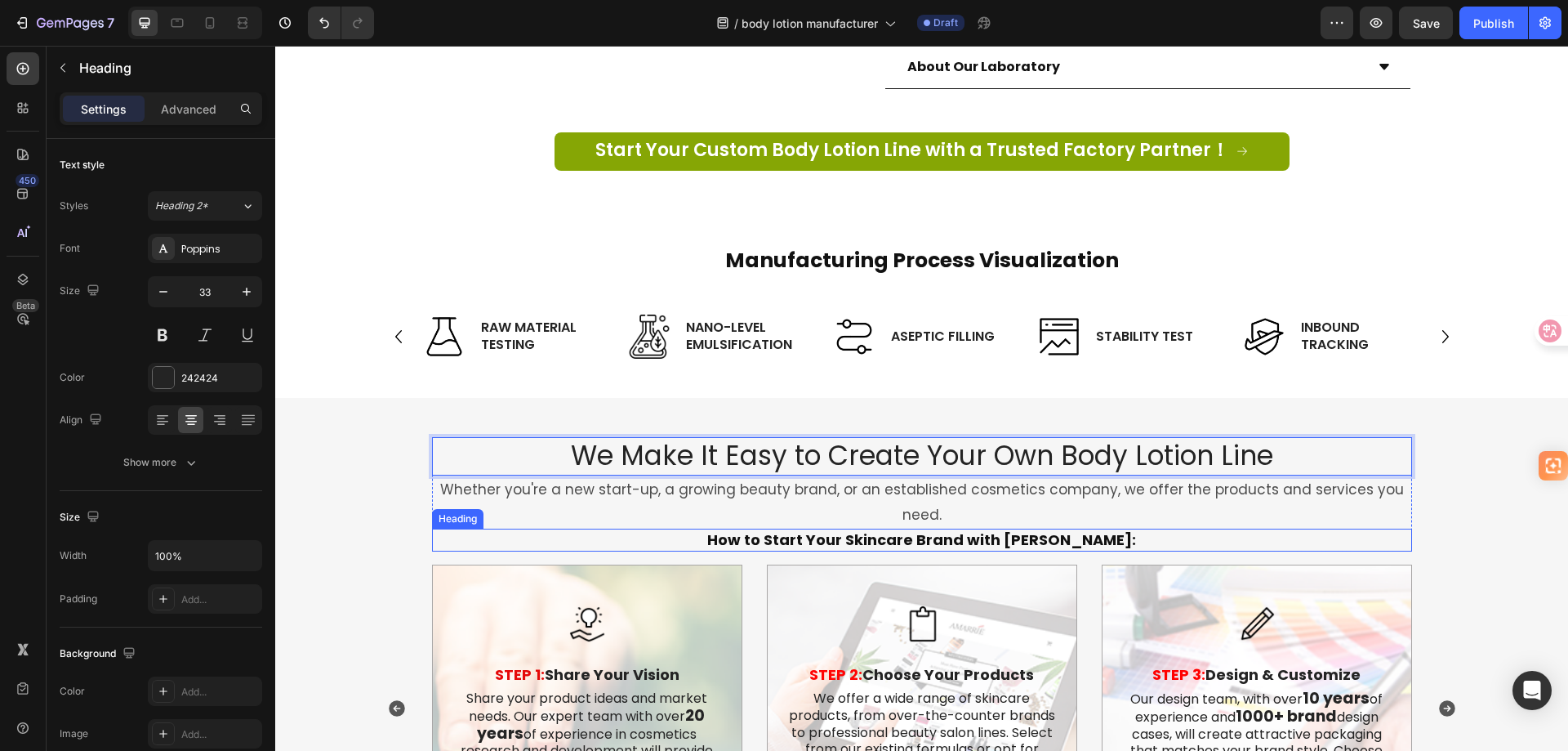
click at [904, 529] on strong "How to Start Your Skincare Brand with [PERSON_NAME]:" at bounding box center [922, 539] width 429 height 20
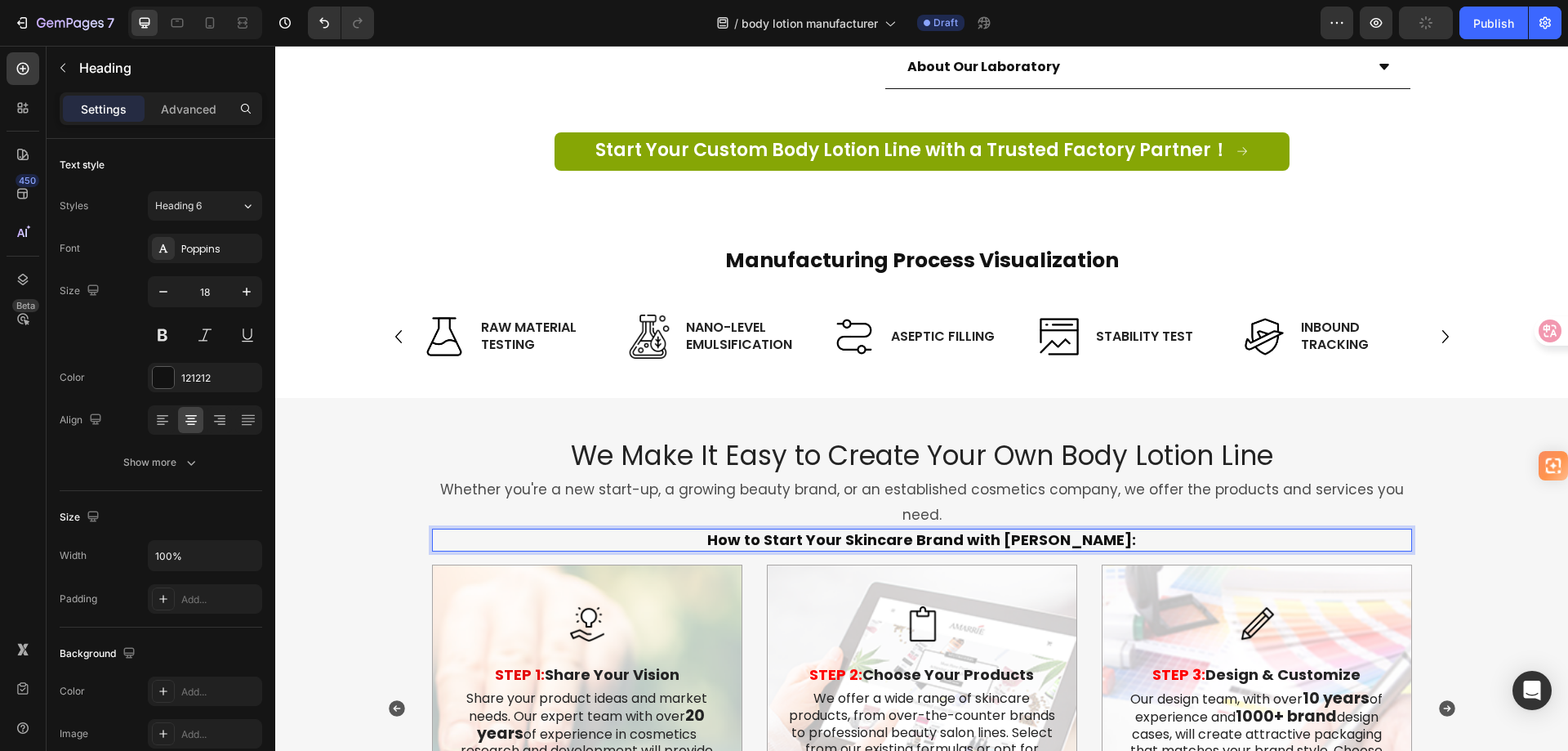
click at [904, 529] on strong "How to Start Your Skincare Brand with [PERSON_NAME]:" at bounding box center [922, 539] width 429 height 20
click at [913, 477] on p "Whether you're a new start-up, a growing beauty brand, or an established cosmet…" at bounding box center [922, 501] width 977 height 50
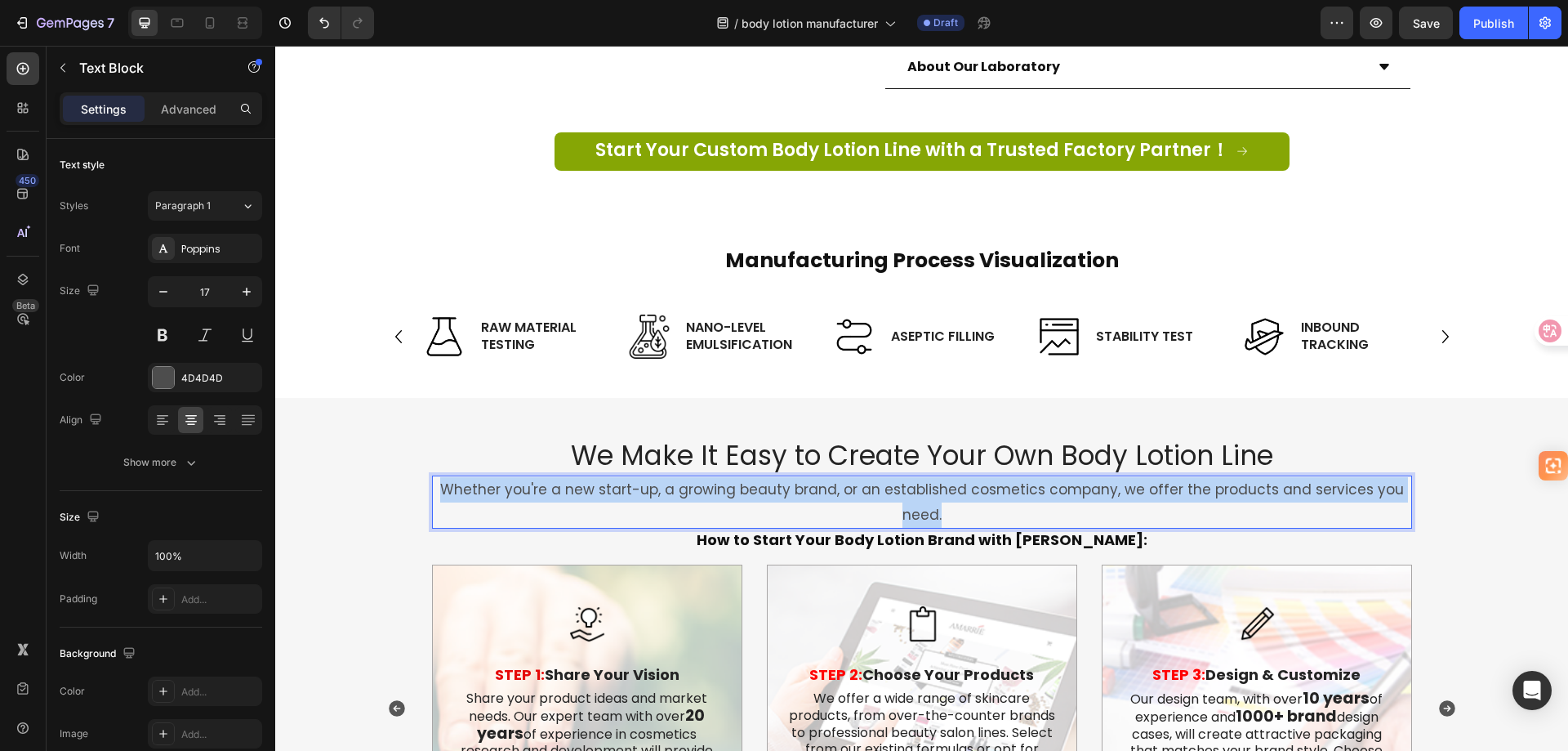
click at [913, 477] on p "Whether you're a new start-up, a growing beauty brand, or an established cosmet…" at bounding box center [922, 501] width 977 height 50
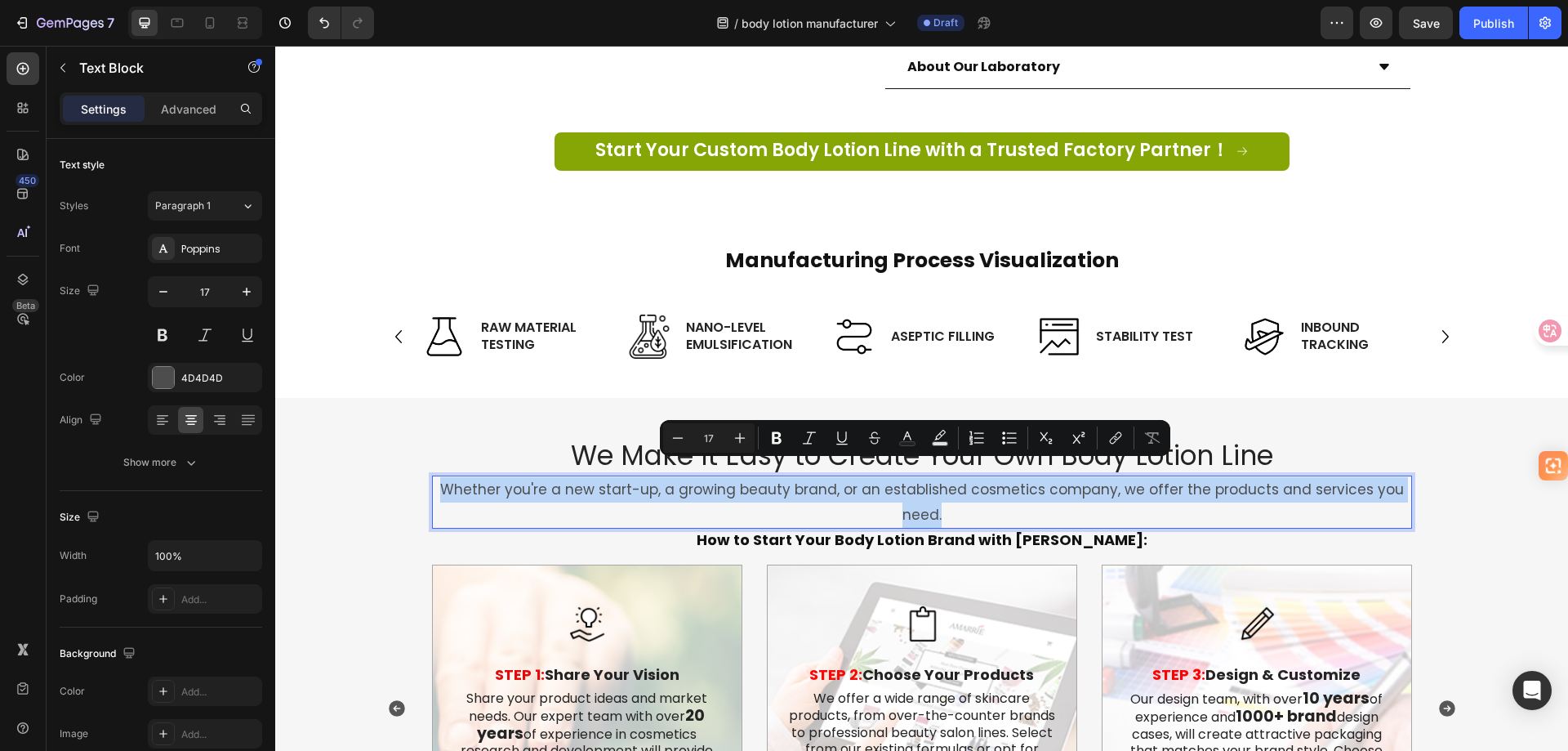
copy p "Whether you're a new start-up, a growing beauty brand, or an established cosmet…"
click at [725, 248] on strong "Manufacturing Process Visualization" at bounding box center [922, 260] width 394 height 28
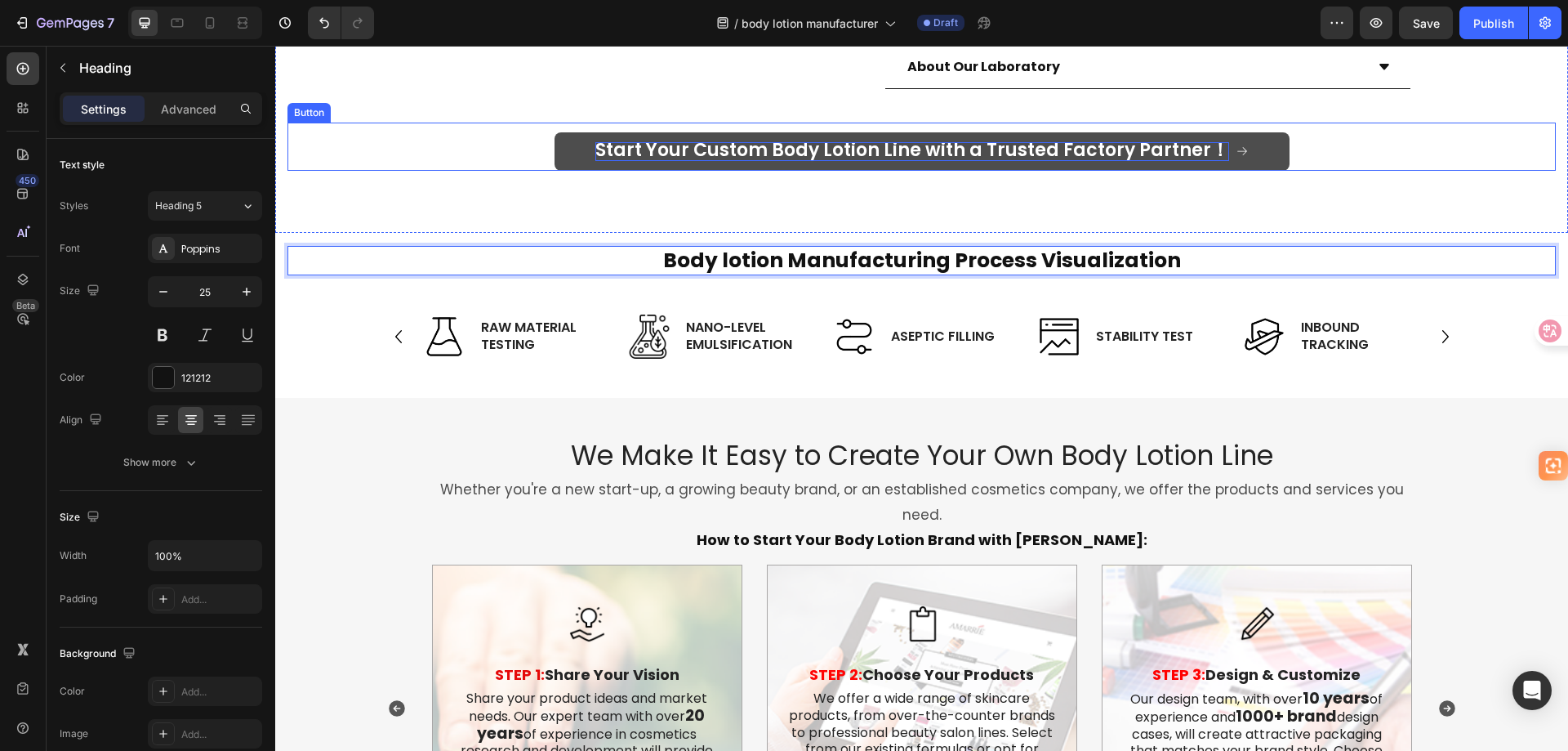
click at [930, 137] on span "Start Your Custom Body Lotion Line with a Trusted Factory Partner！" at bounding box center [912, 150] width 634 height 25
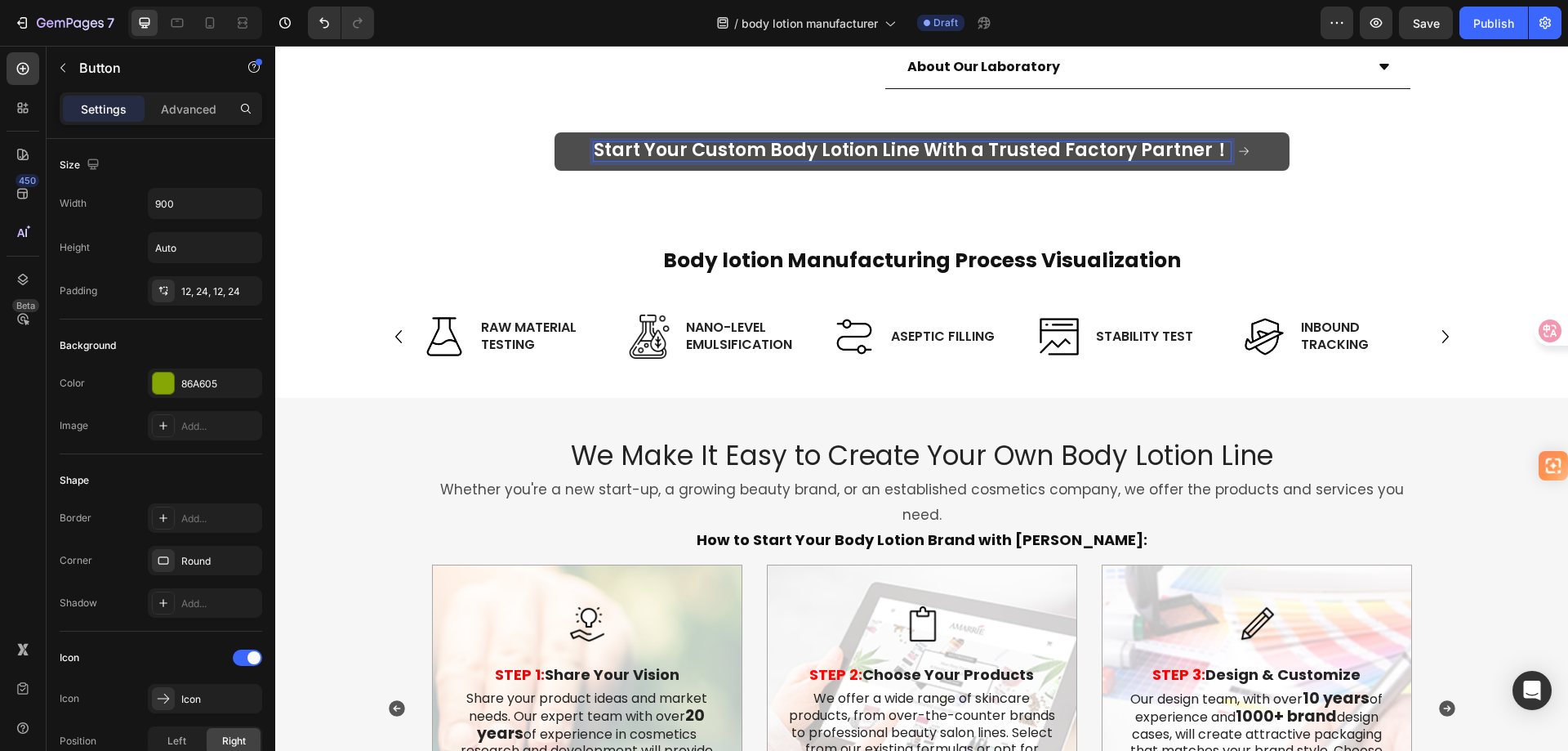
click at [972, 137] on span "Start Your Custom Body Lotion Line With a Trusted Factory Partner！" at bounding box center [912, 150] width 637 height 25
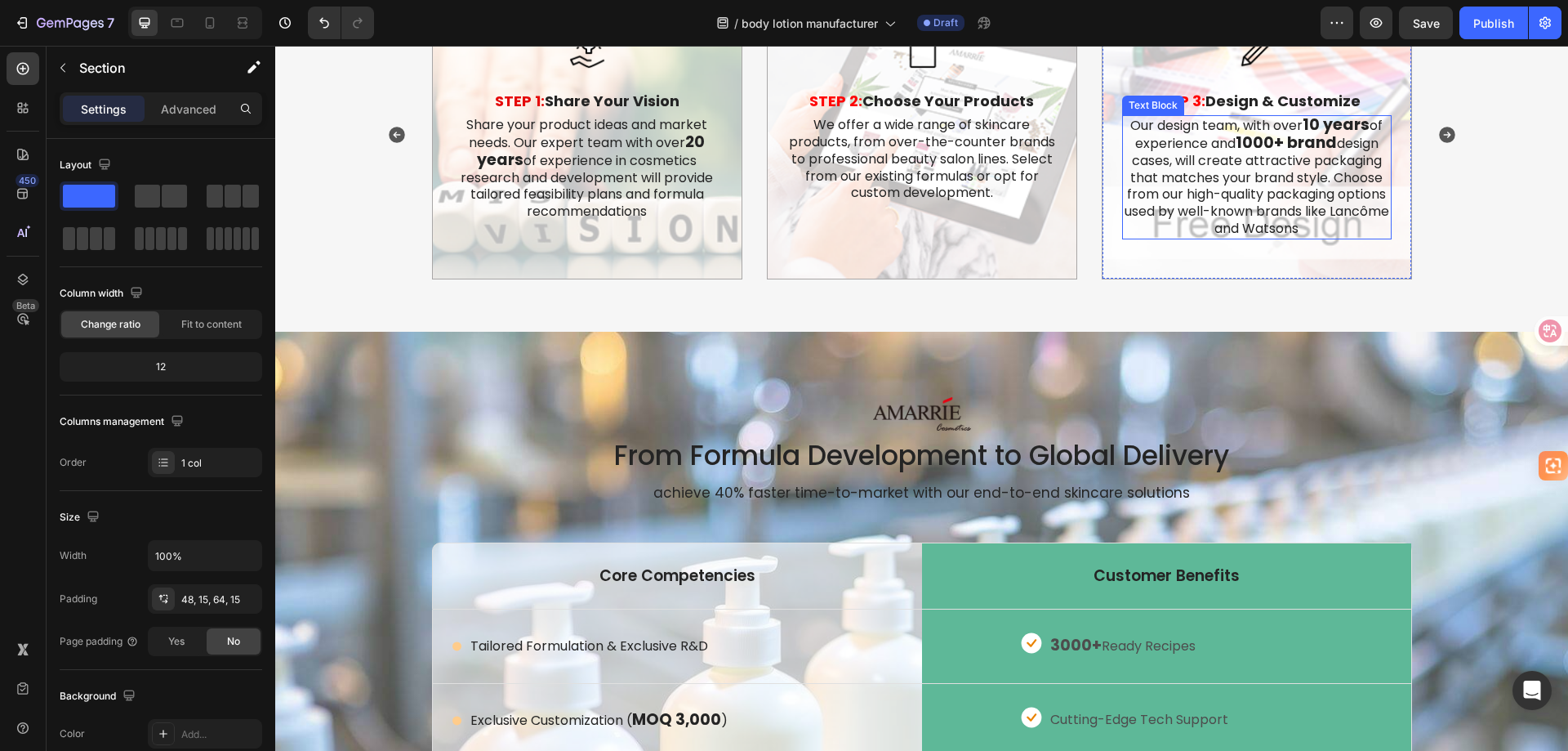
scroll to position [2696, 0]
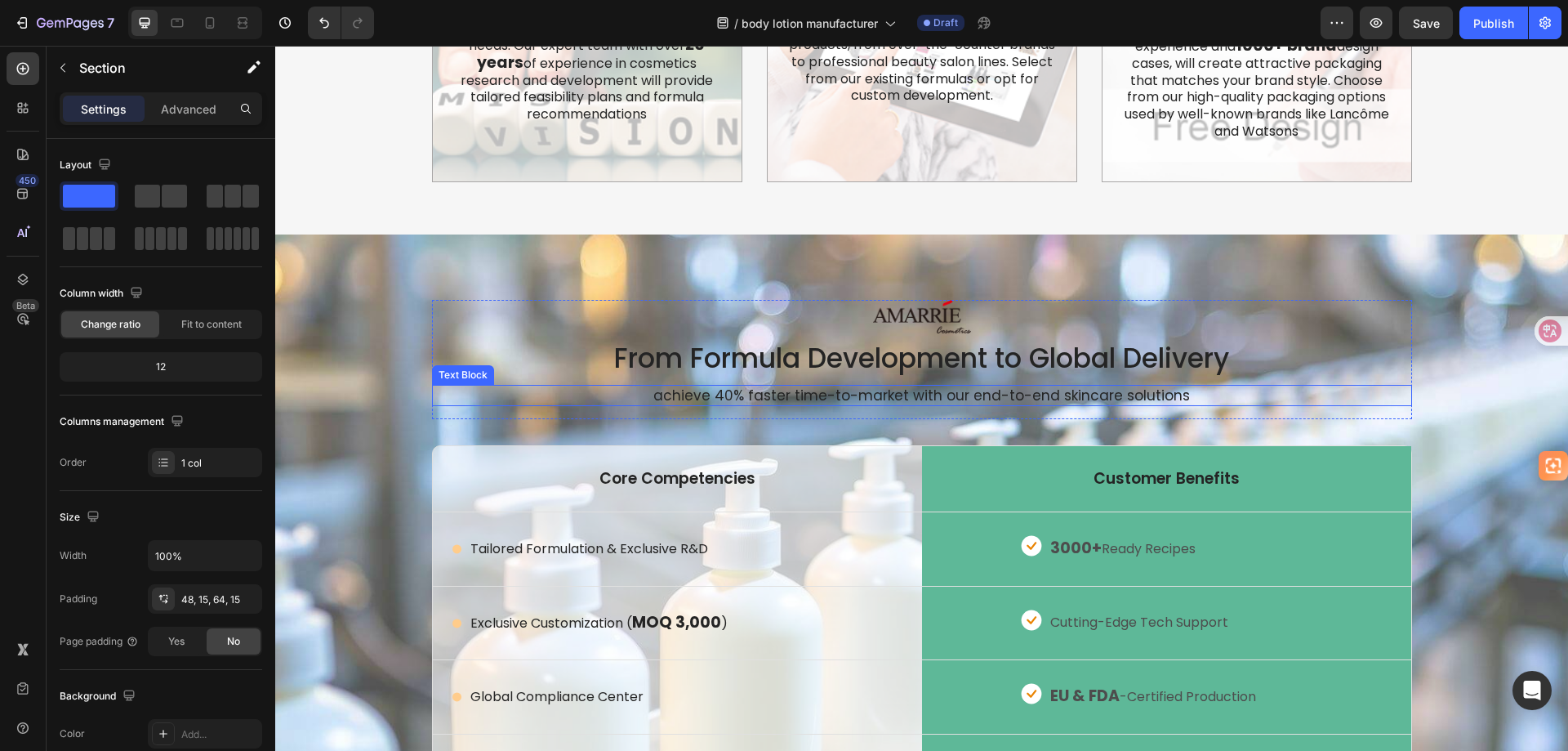
click at [1071, 387] on p "achieve 40% faster time-to-market with our end-to-end skincare solutions" at bounding box center [922, 396] width 977 height 18
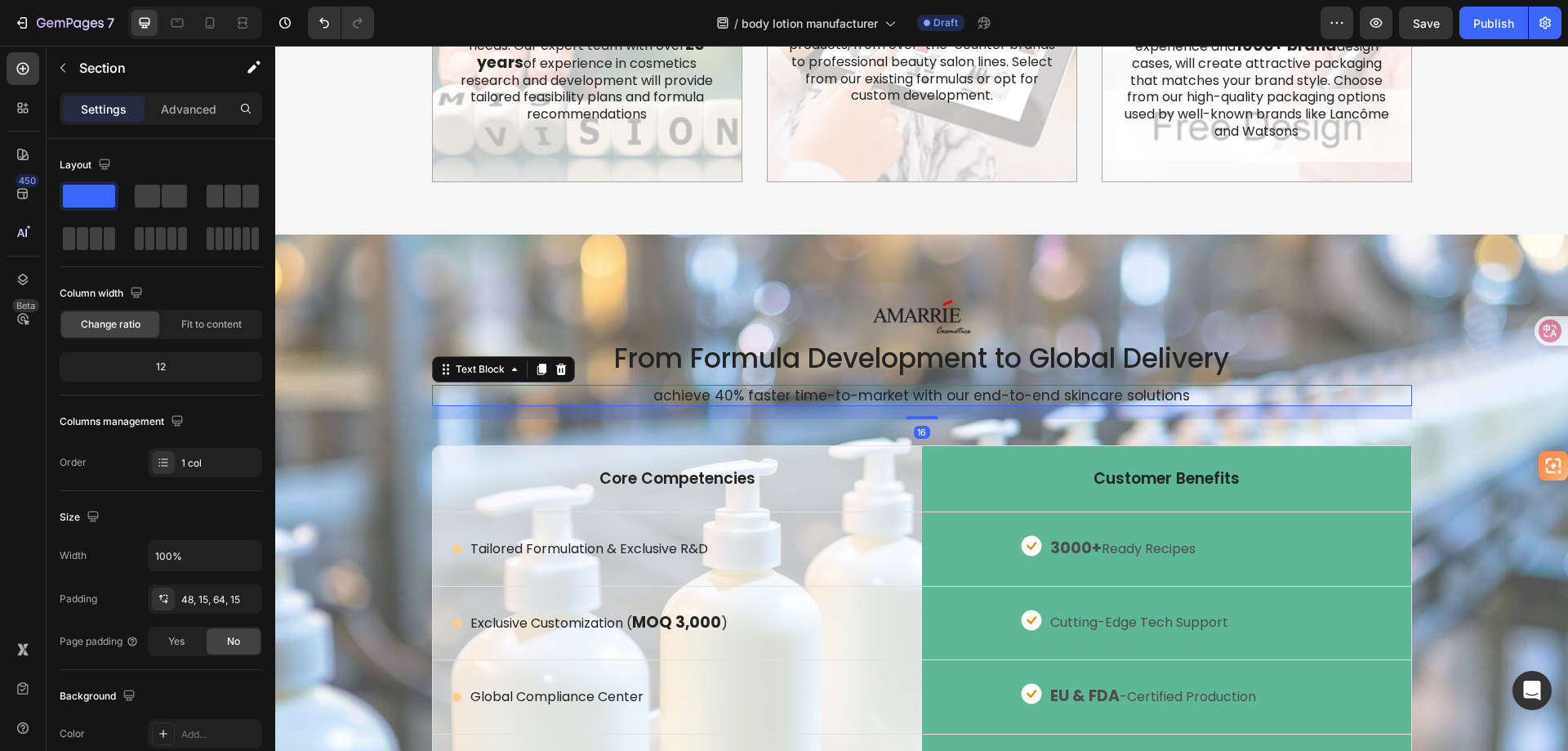
click at [1071, 387] on p "achieve 40% faster time-to-market with our end-to-end skincare solutions" at bounding box center [922, 396] width 977 height 18
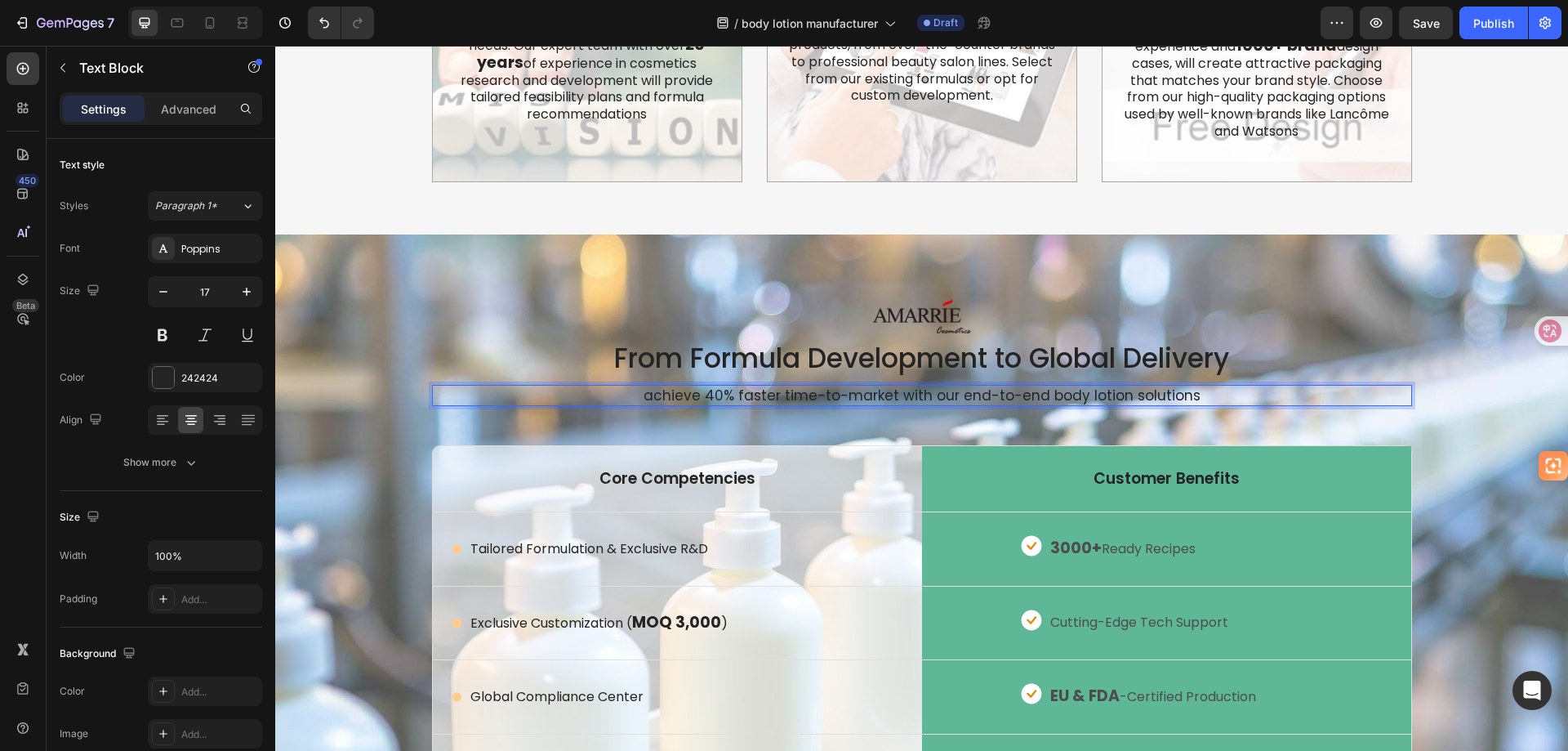
click at [1071, 387] on p "achieve 40% faster time-to-market with our end-to-end body lotion solutions" at bounding box center [922, 396] width 977 height 18
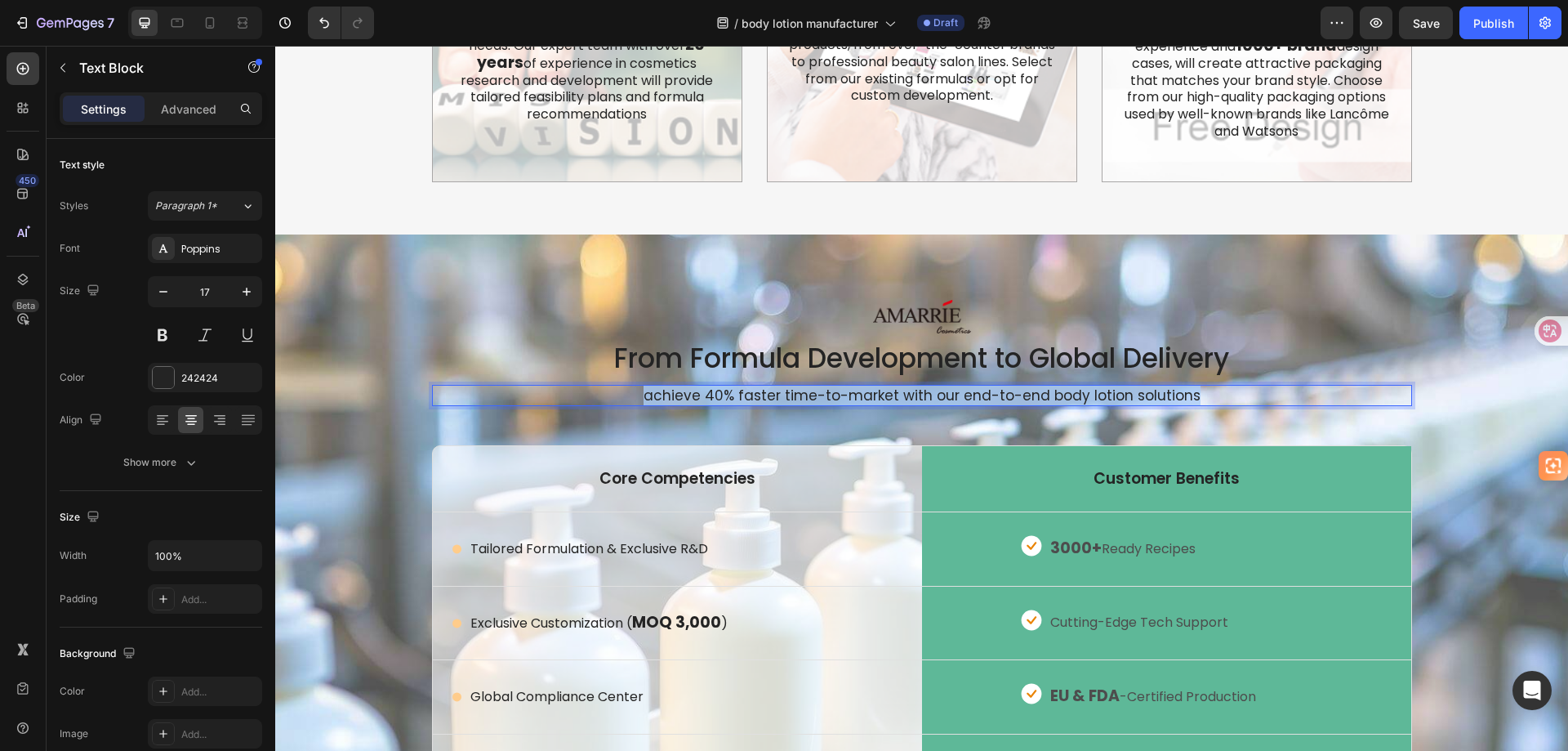
click at [1071, 387] on p "achieve 40% faster time-to-market with our end-to-end body lotion solutions" at bounding box center [922, 396] width 977 height 18
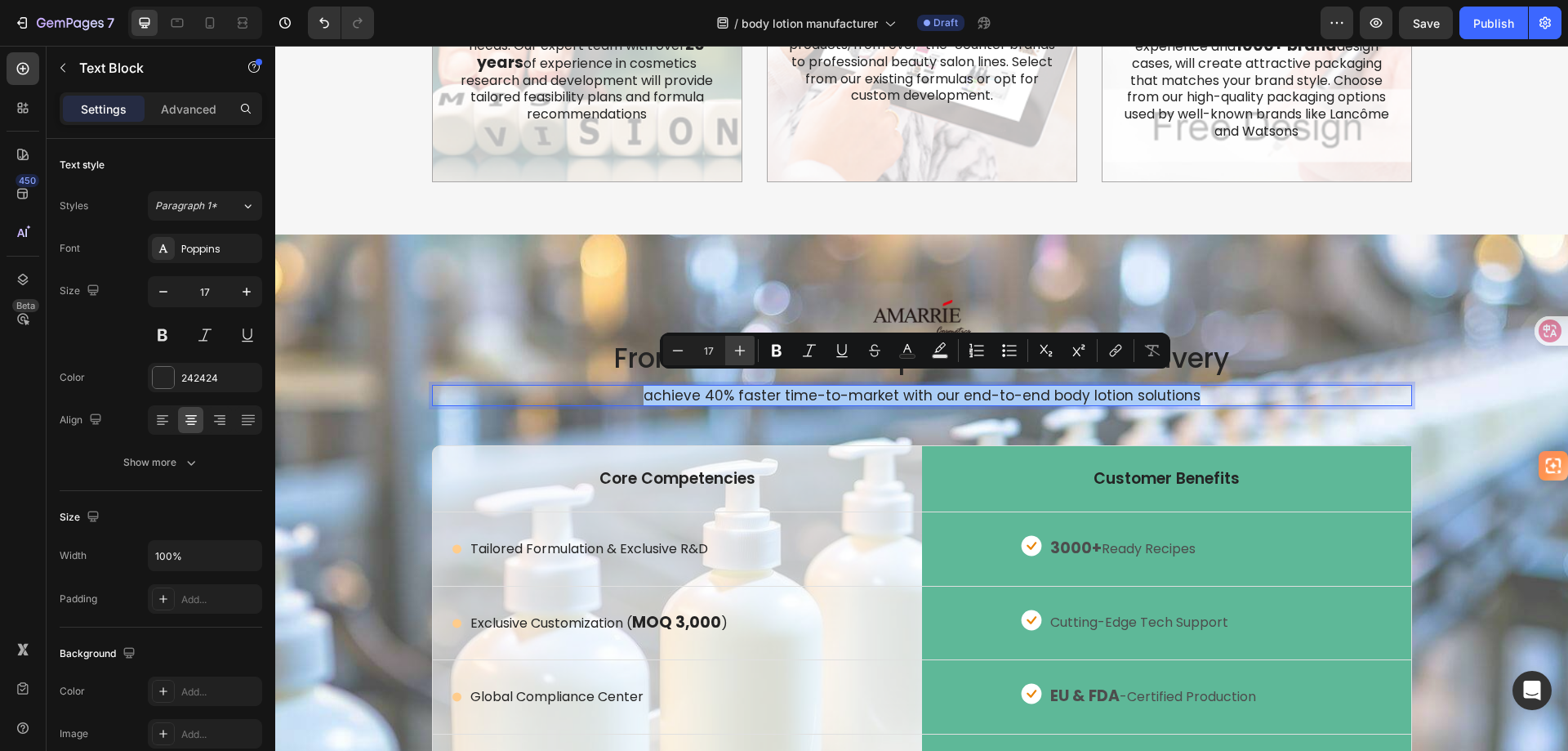
click at [740, 350] on icon "Editor contextual toolbar" at bounding box center [741, 351] width 11 height 11
type input "18"
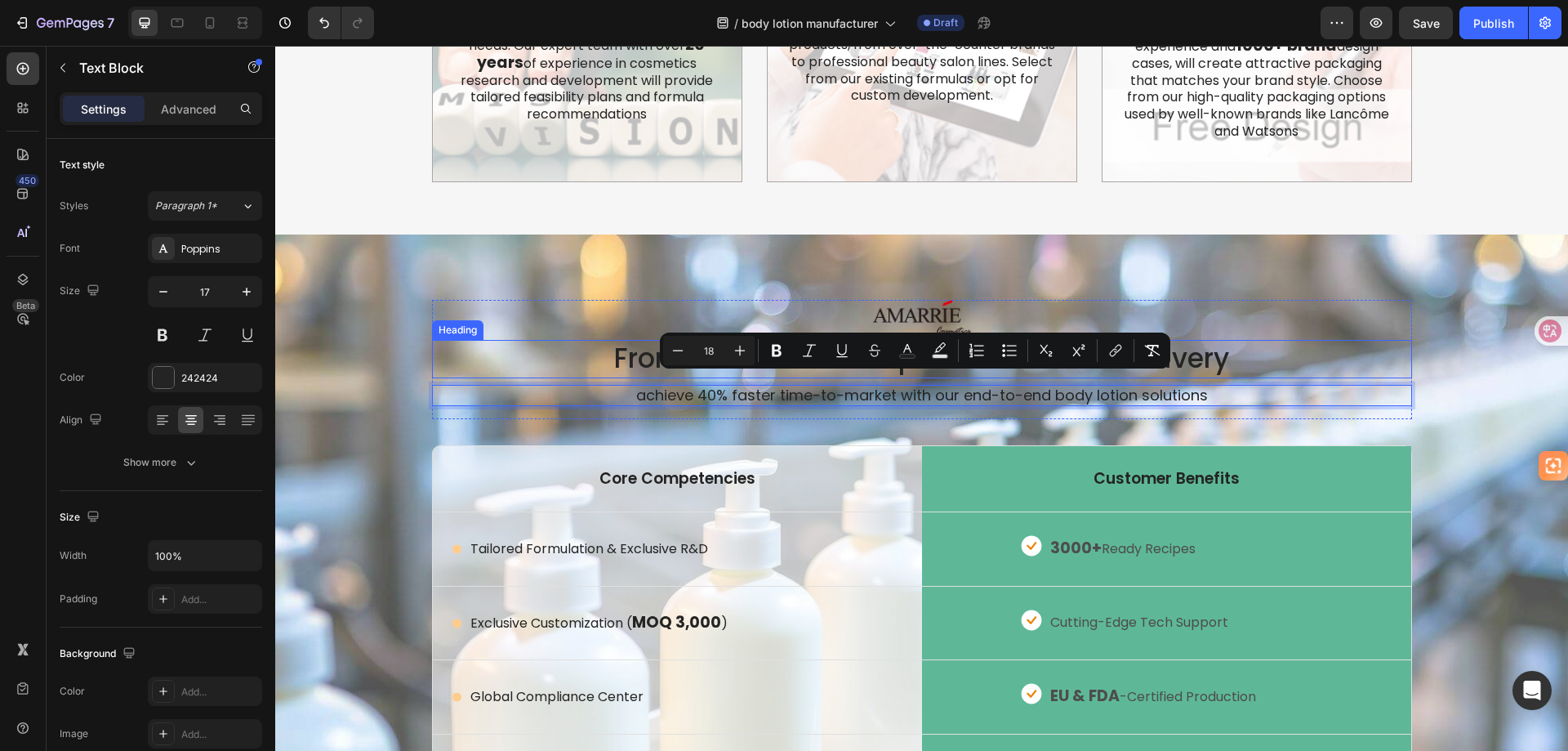
click at [477, 340] on h2 "From Formula Development to Global Delivery" at bounding box center [922, 359] width 981 height 38
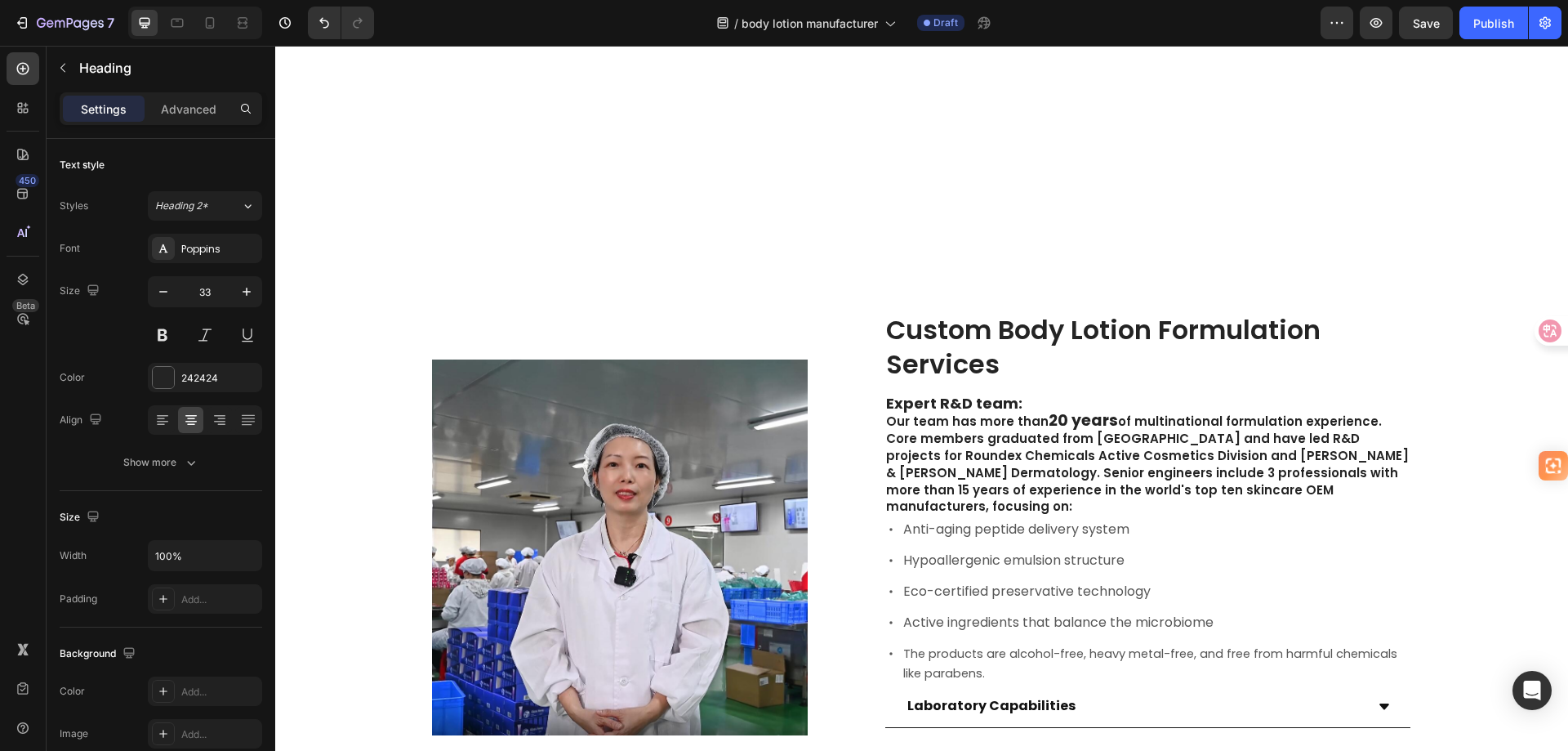
scroll to position [1634, 0]
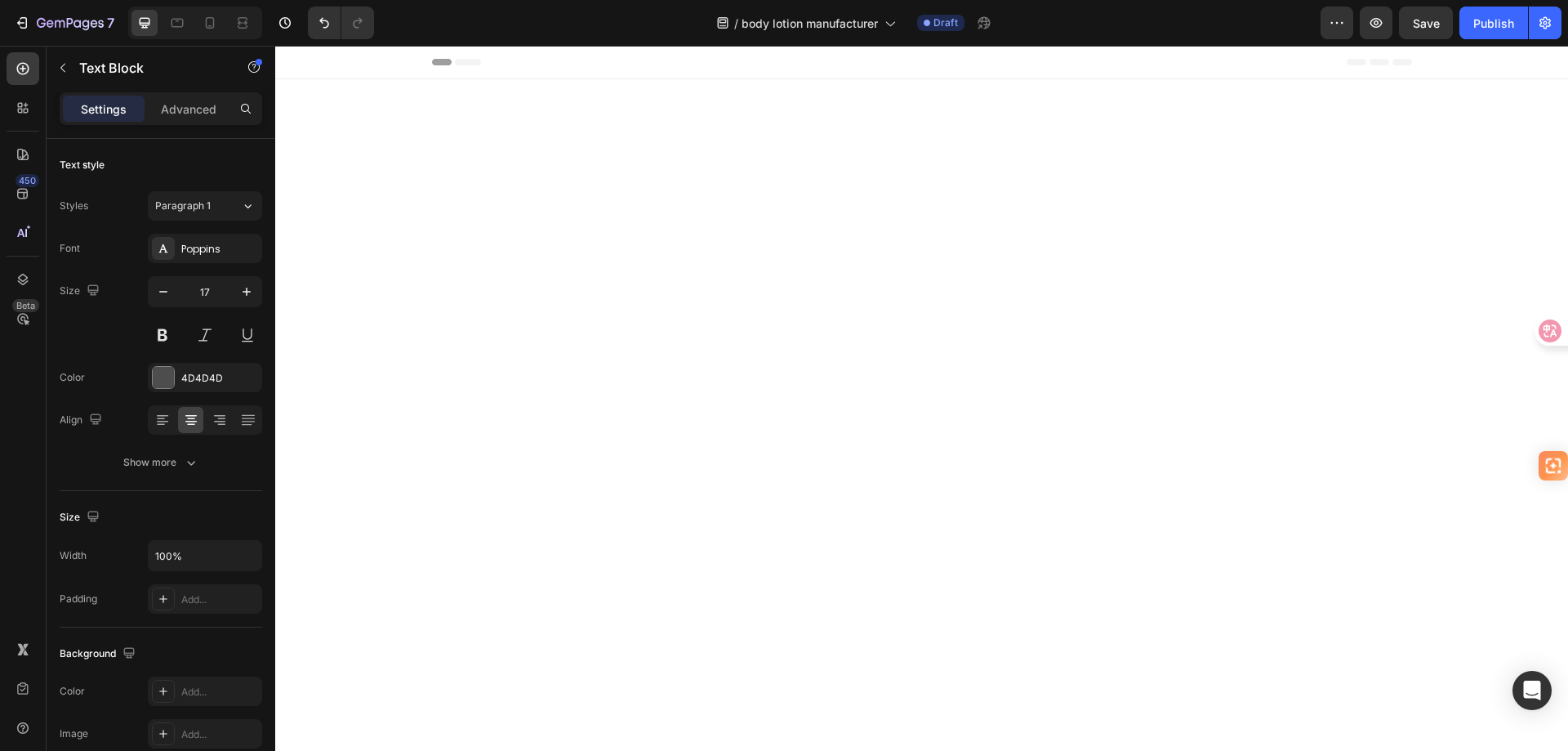
scroll to position [2124, 0]
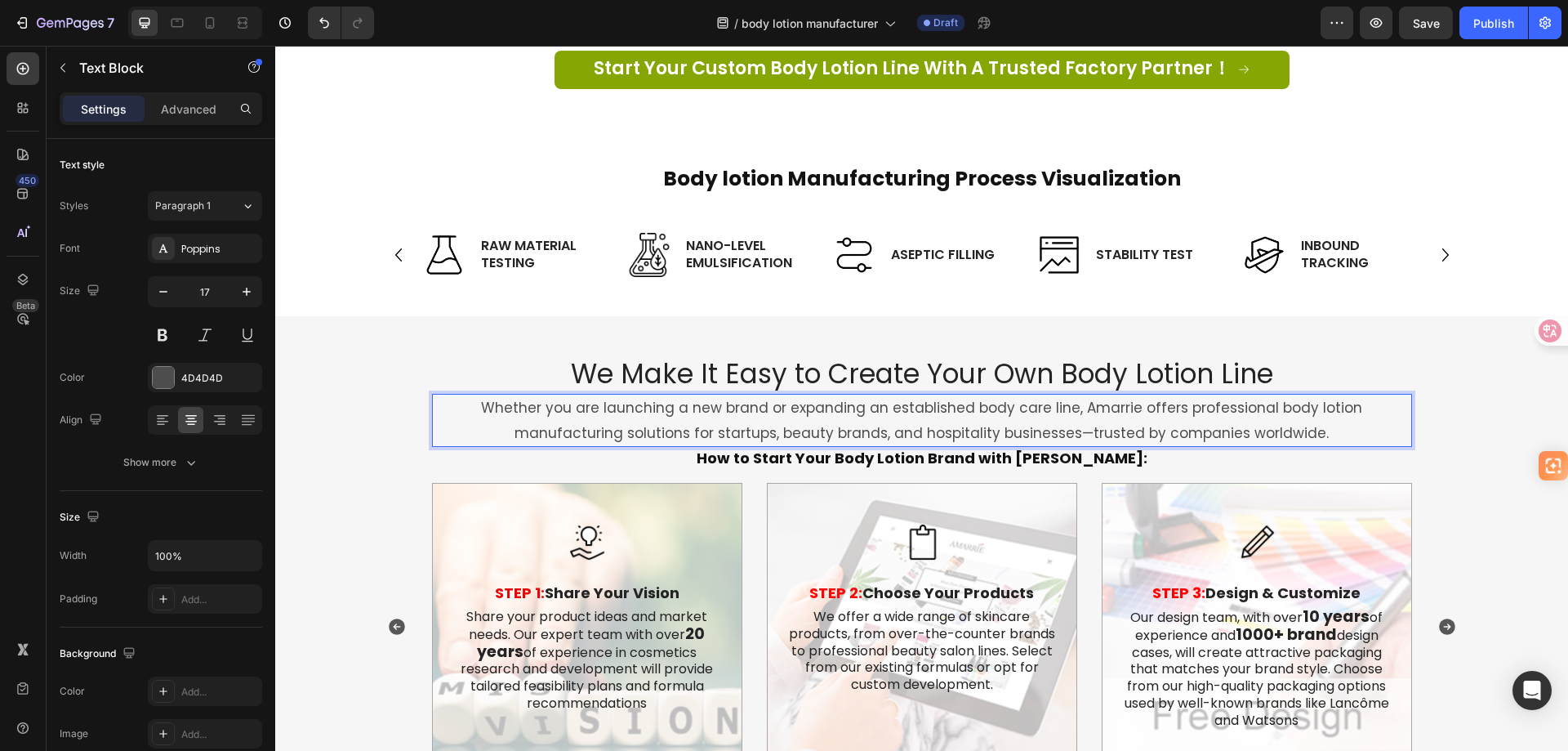
click at [843, 408] on p "Whether you are launching a new brand or expanding an established body care lin…" at bounding box center [922, 420] width 977 height 50
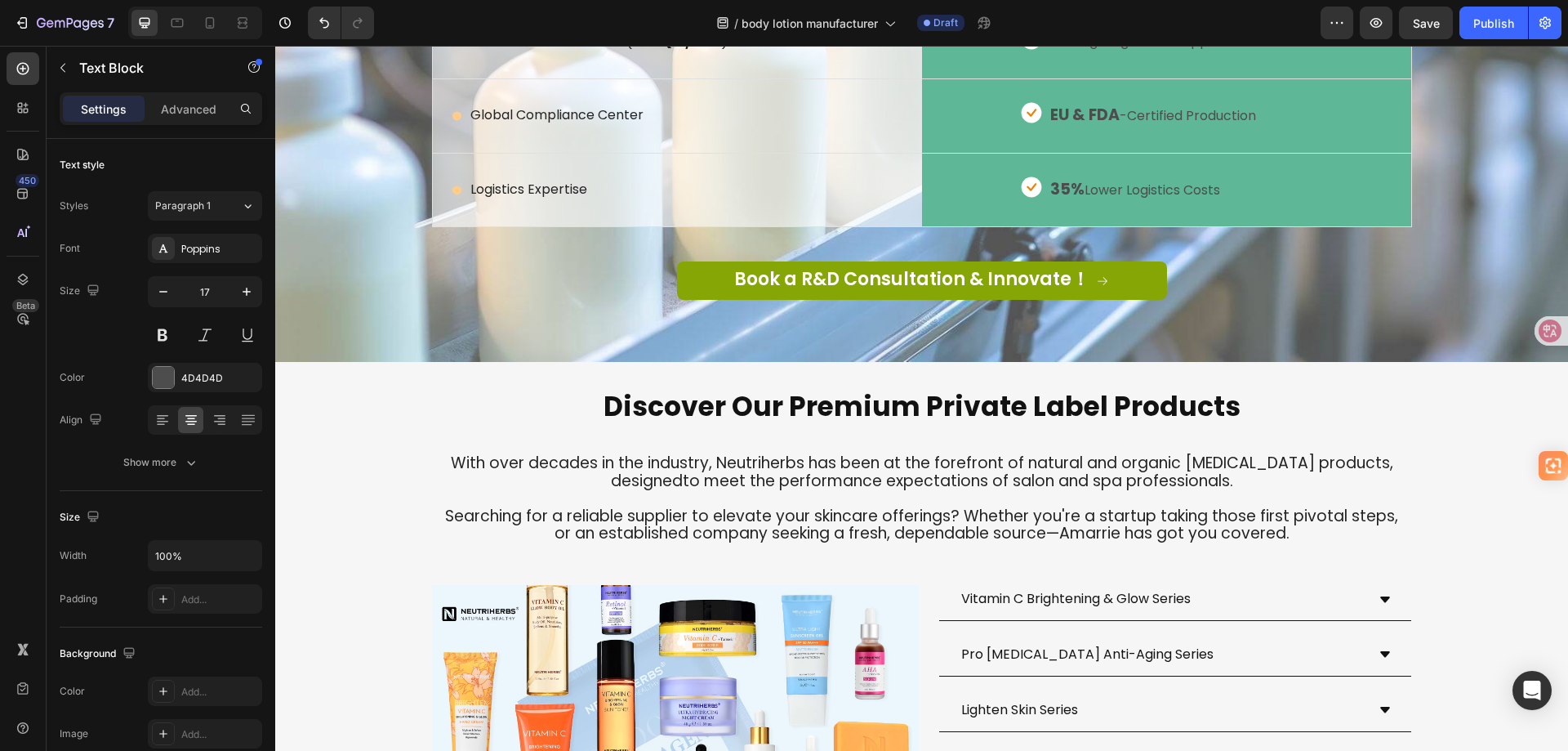
scroll to position [3267, 0]
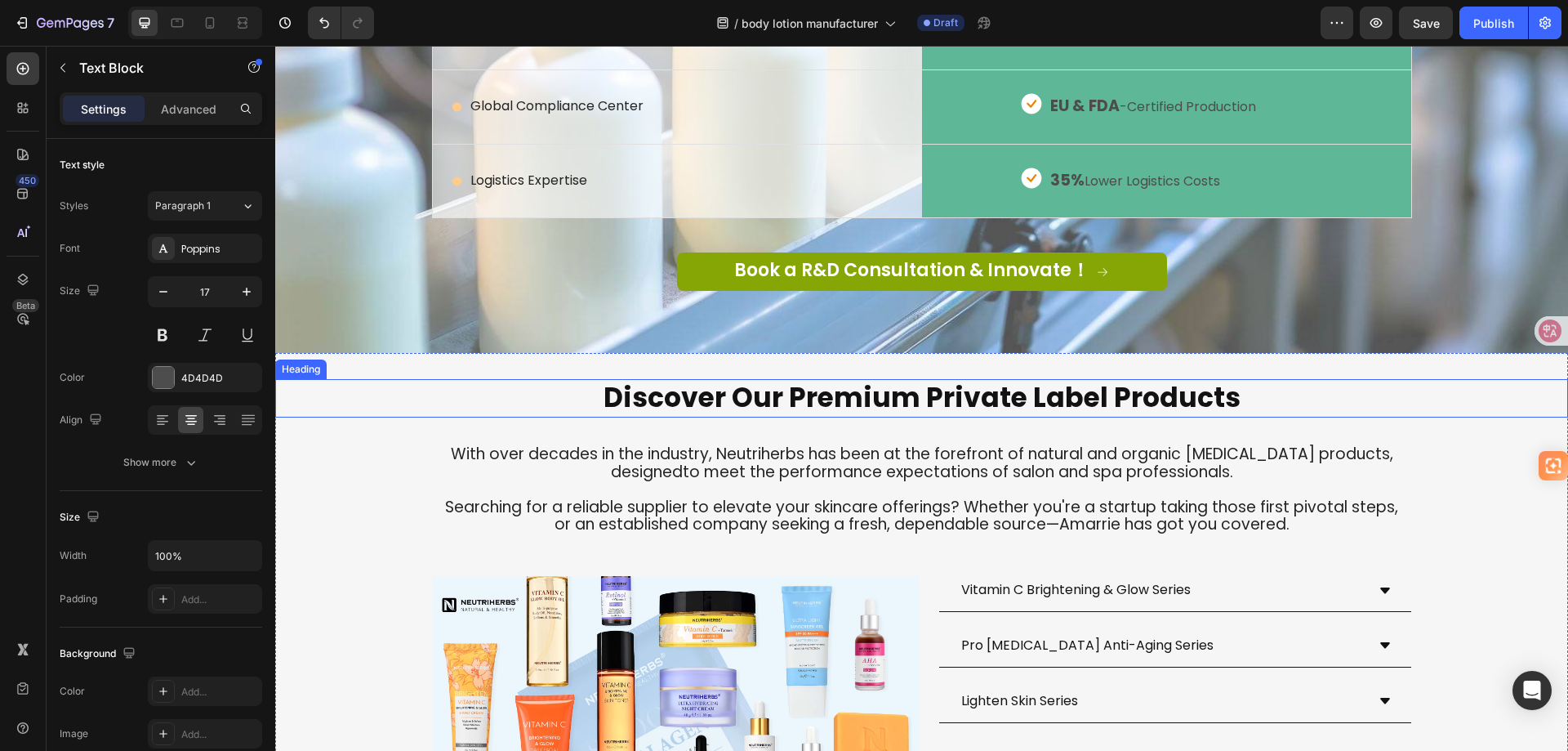
click at [907, 417] on span "Discover Our Premium Private Label Products" at bounding box center [922, 398] width 637 height 38
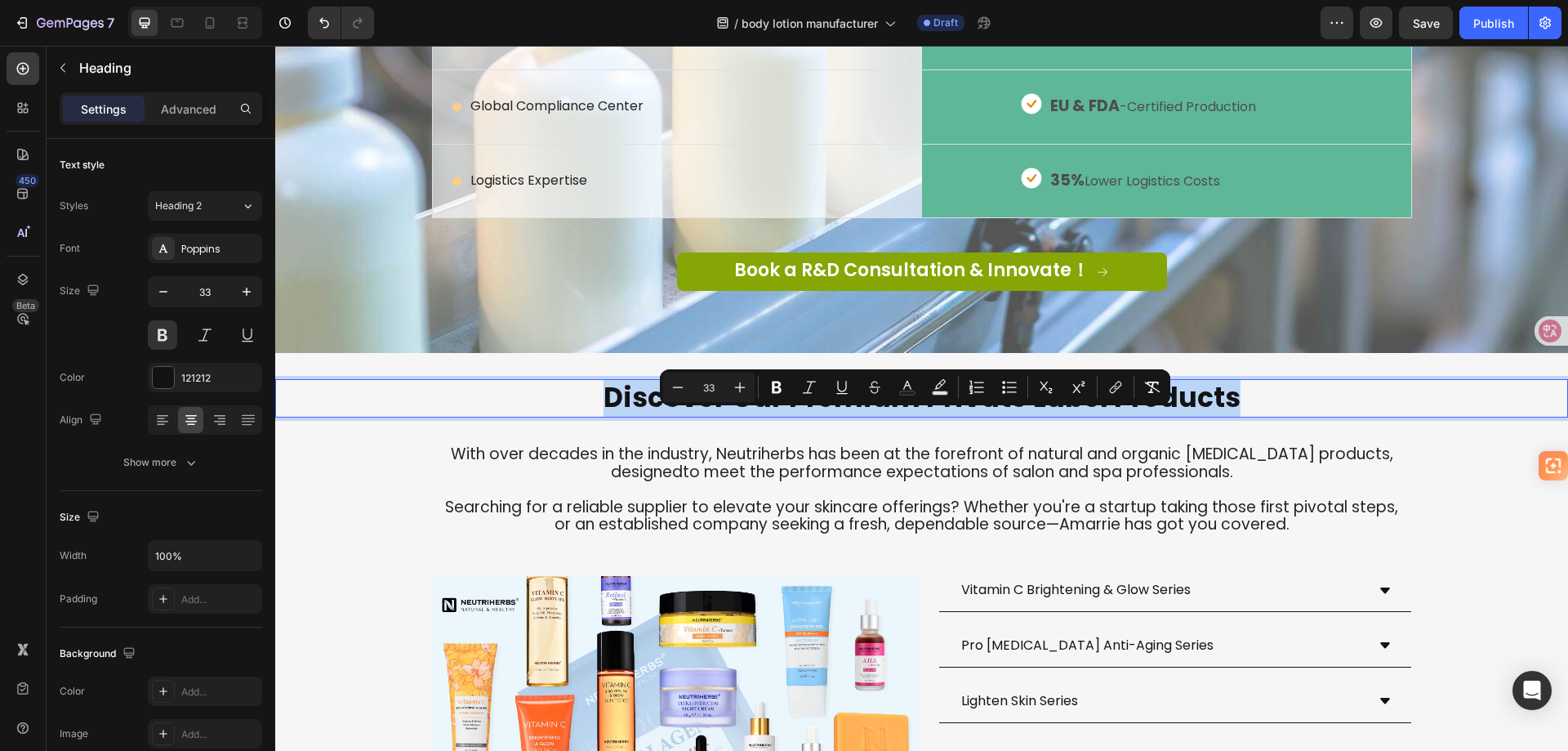
copy span "Discover Our Premium Private Label Products"
click at [770, 465] on span "With over decades in the industry, Neutriherbs has been at the forefront of nat…" at bounding box center [922, 454] width 942 height 22
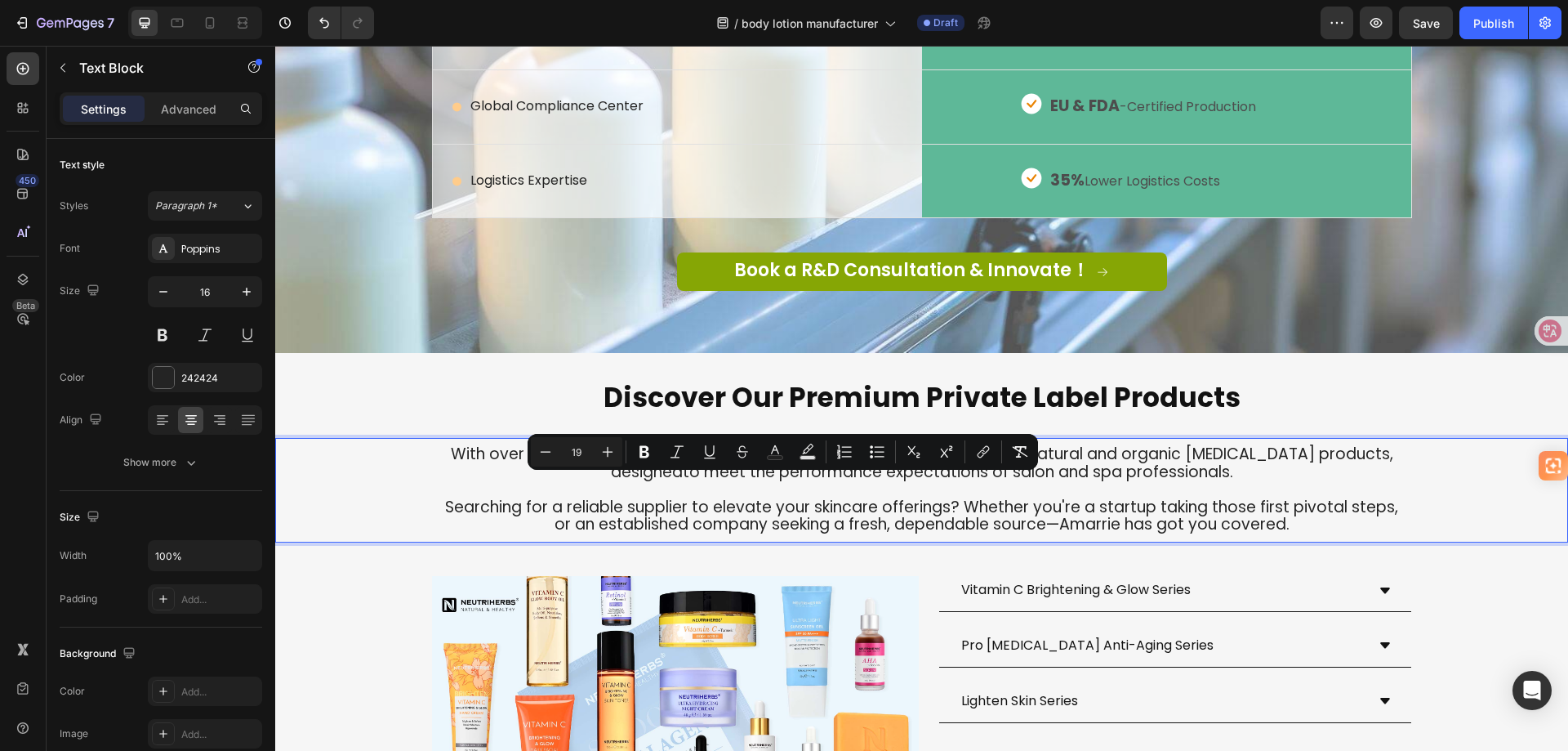
click at [1212, 518] on span "Searching for a reliable supplier to elevate your skincare offerings? Whether y…" at bounding box center [922, 507] width 953 height 22
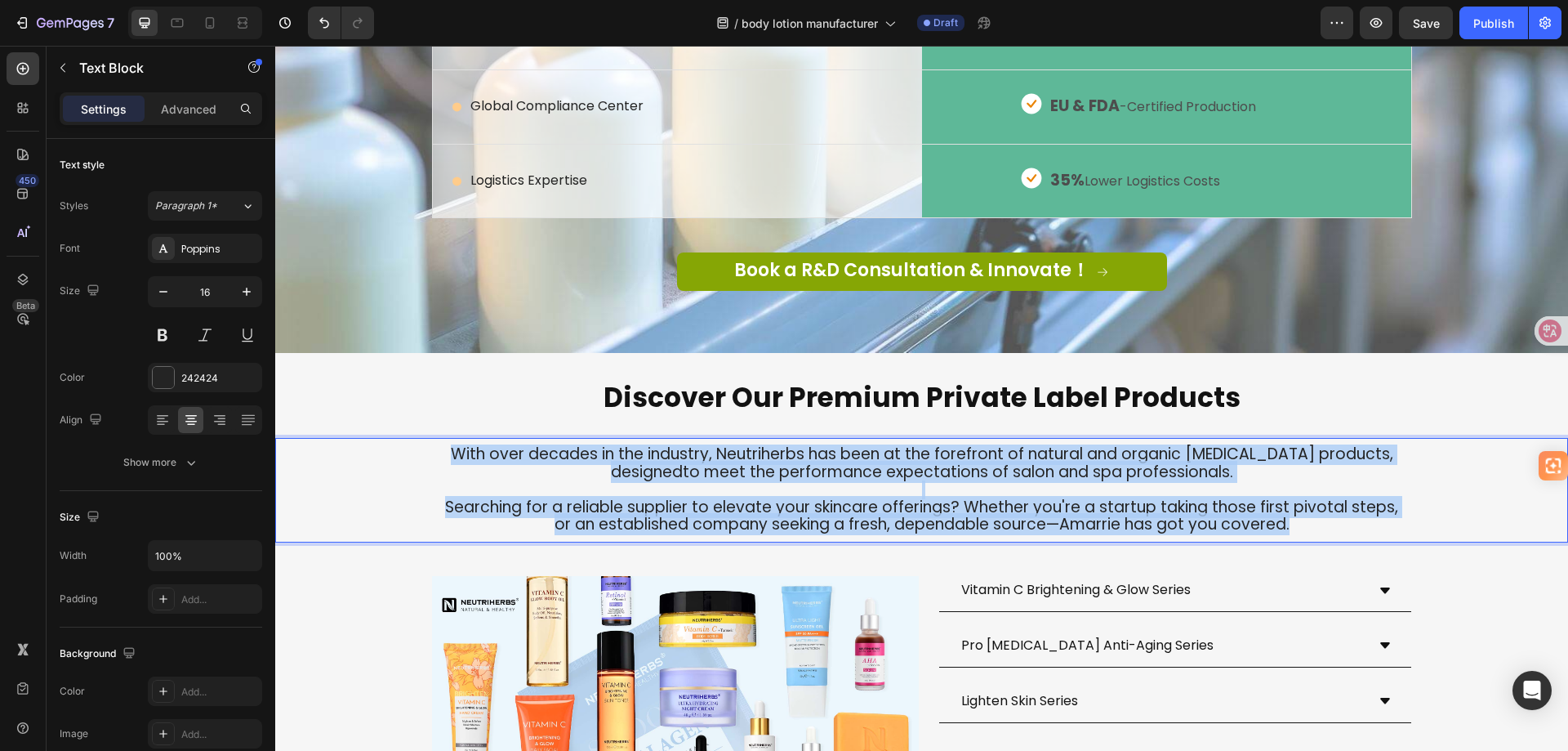
drag, startPoint x: 1317, startPoint y: 565, endPoint x: 424, endPoint y: 476, distance: 897.4
click at [425, 478] on div "With over decades in the industry, Neutriherbs has been at the forefront of nat…" at bounding box center [922, 489] width 1293 height 92
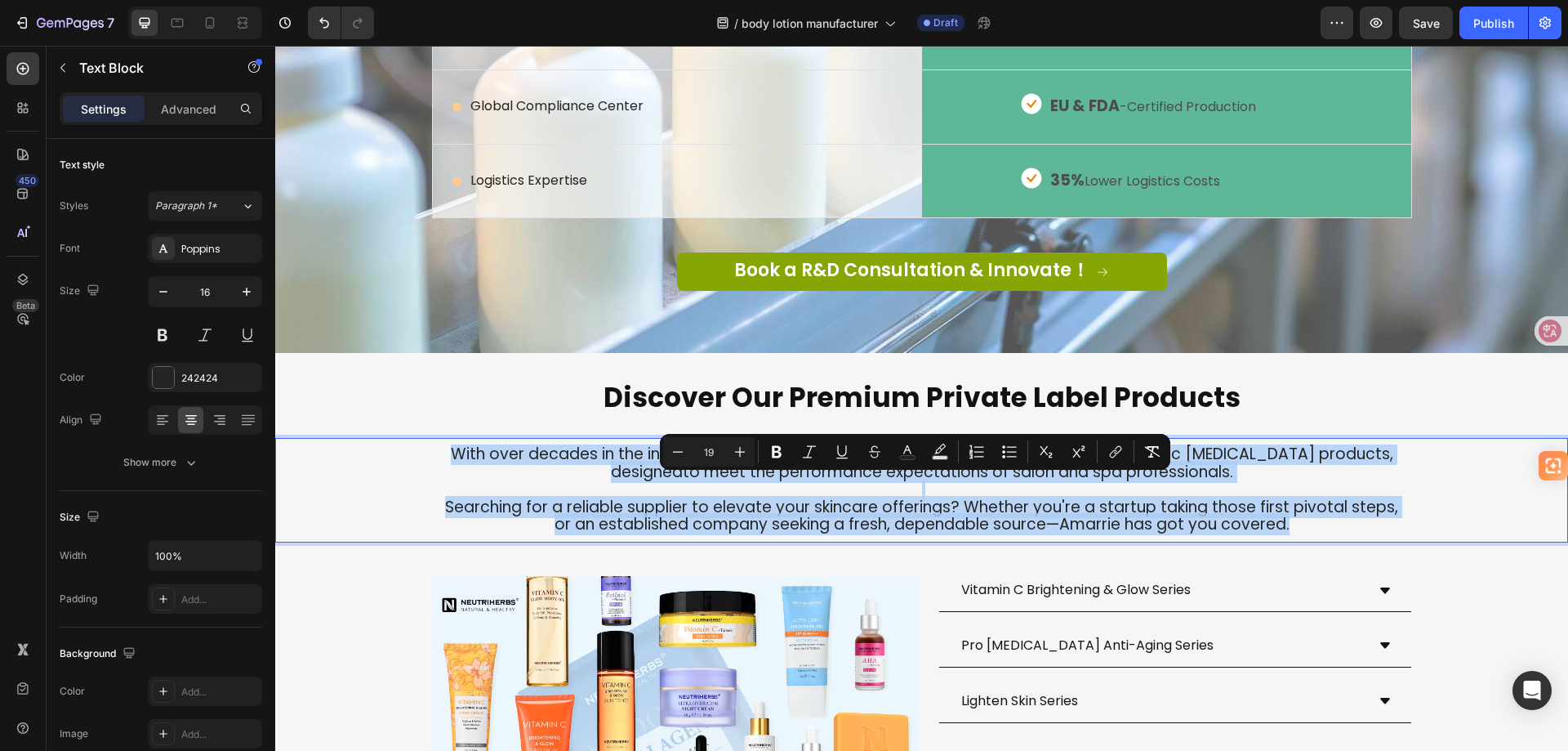
copy div "With over decades in the industry, Neutriherbs has been at the forefront of nat…"
click at [1125, 483] on span "designedto meet the performance expectations of salon and spa professionals." at bounding box center [922, 471] width 623 height 22
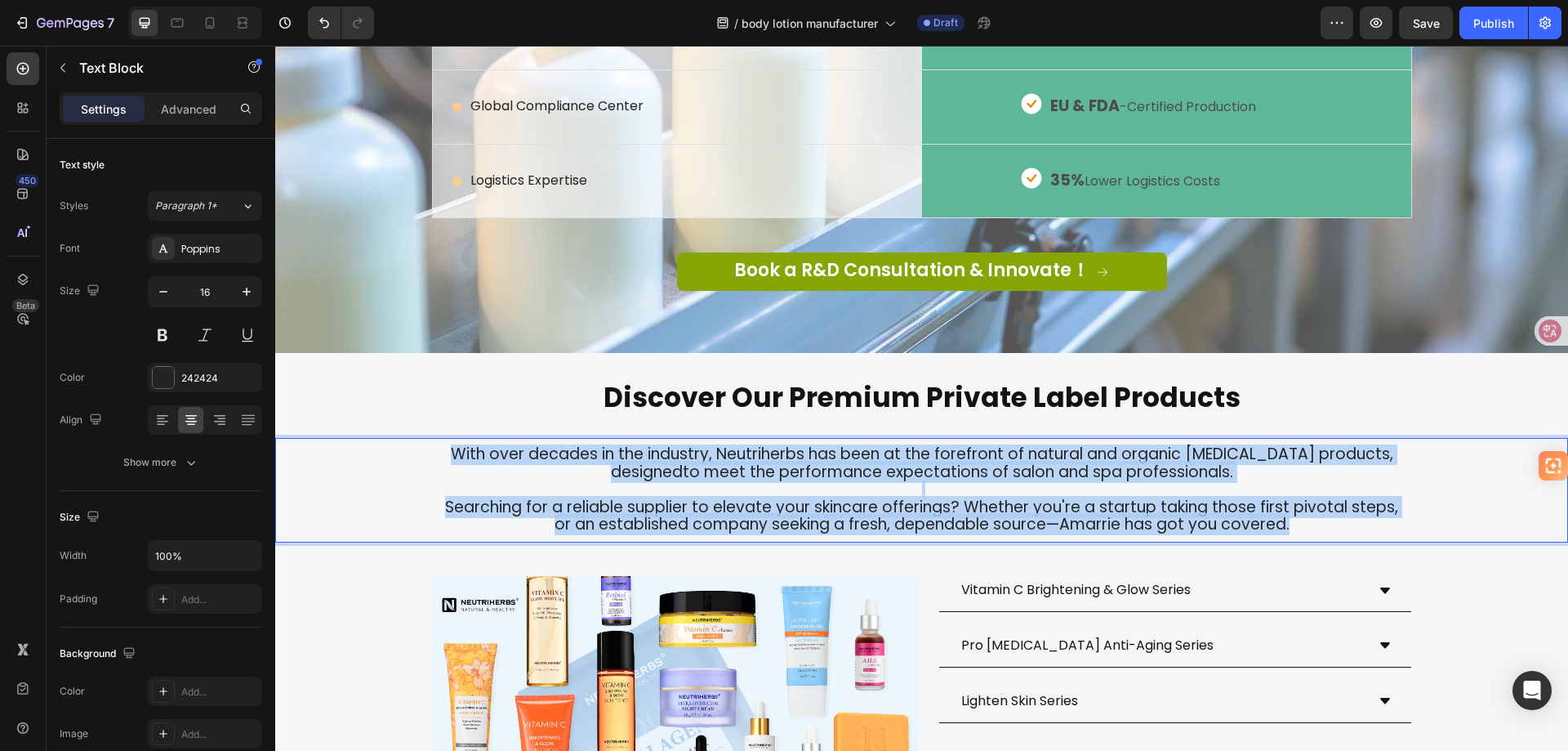
drag, startPoint x: 1297, startPoint y: 558, endPoint x: 468, endPoint y: 478, distance: 832.9
click at [468, 478] on div "With over decades in the industry, Neutriherbs has been at the forefront of nat…" at bounding box center [922, 489] width 1293 height 92
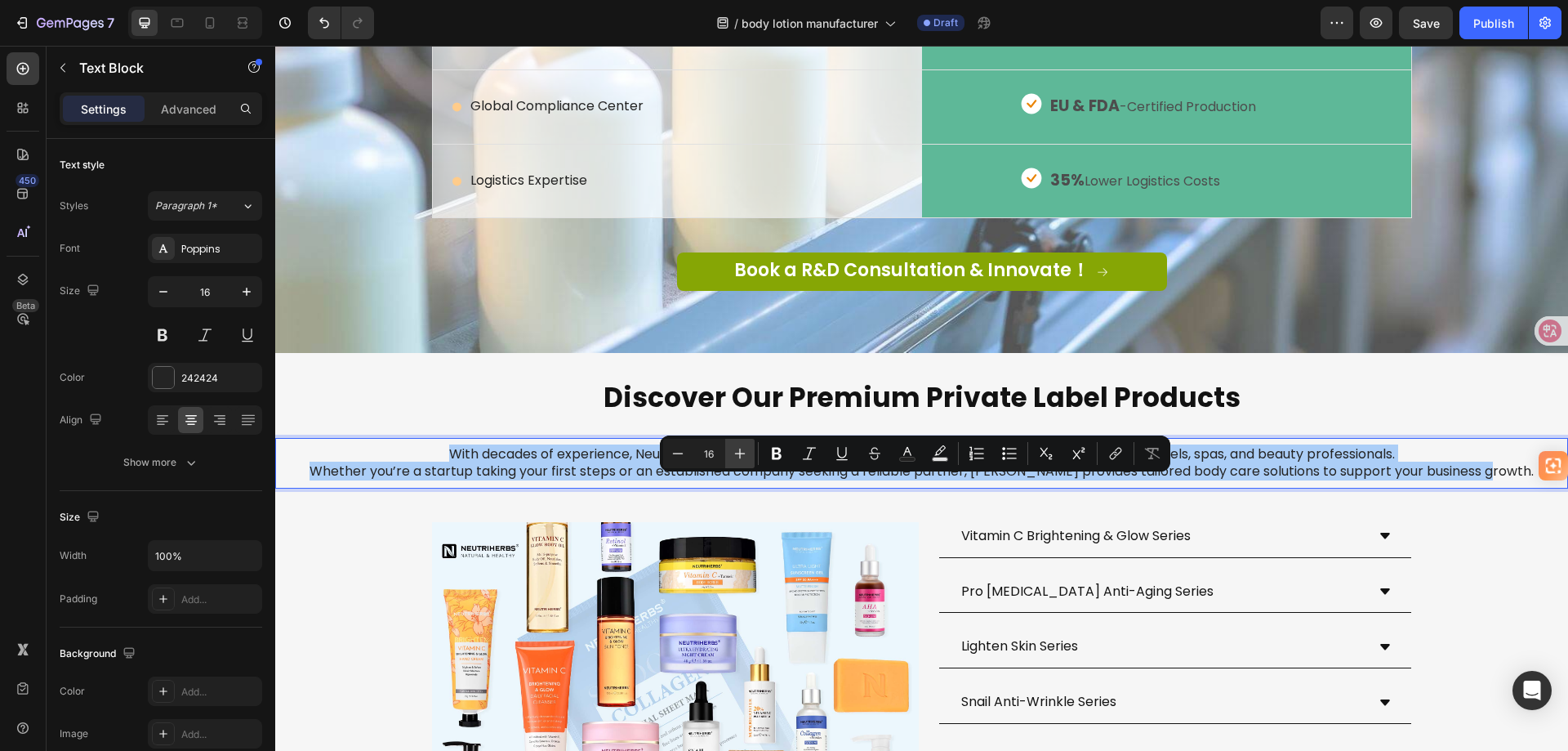
click at [744, 457] on icon "Editor contextual toolbar" at bounding box center [740, 453] width 16 height 16
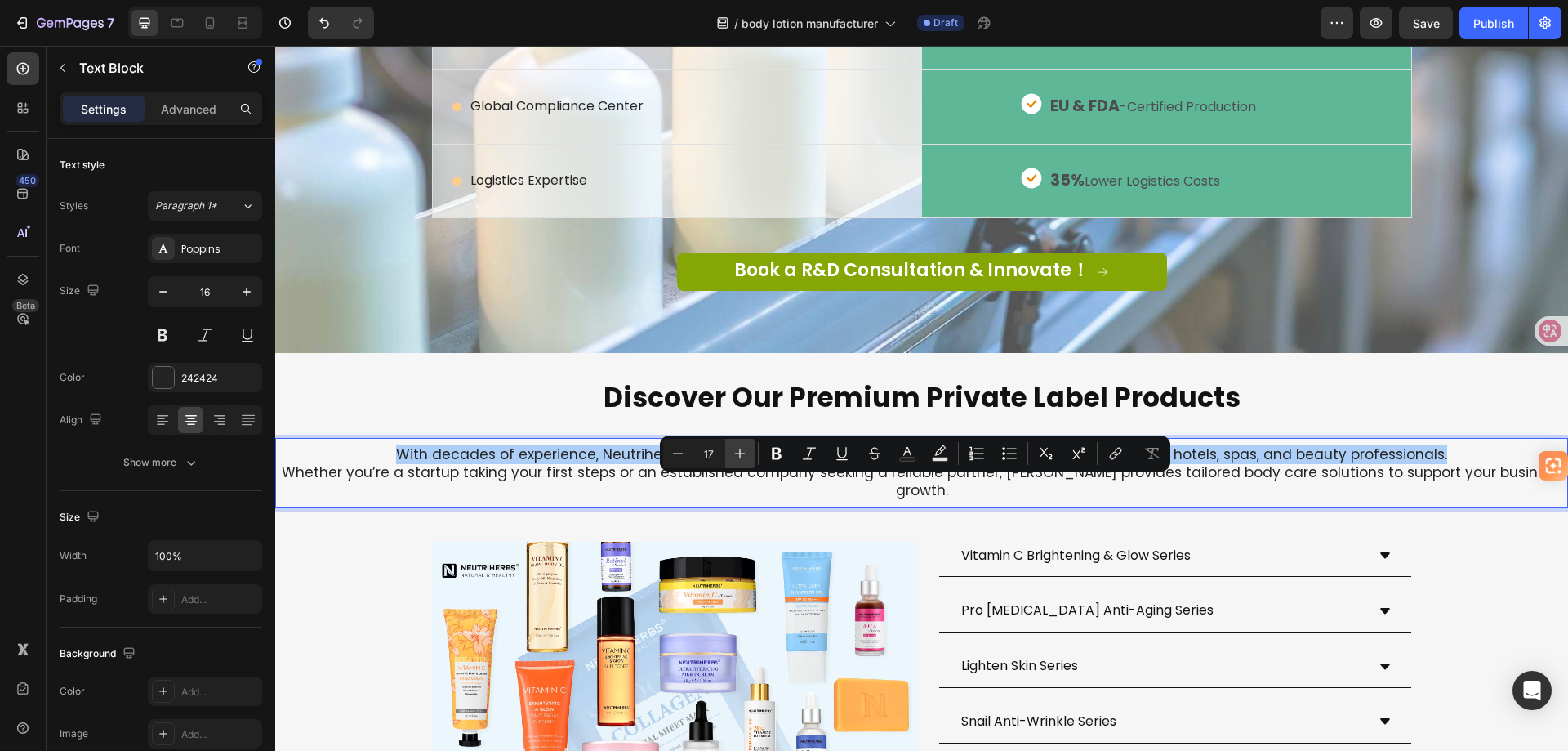
click at [744, 457] on icon "Editor contextual toolbar" at bounding box center [740, 453] width 16 height 16
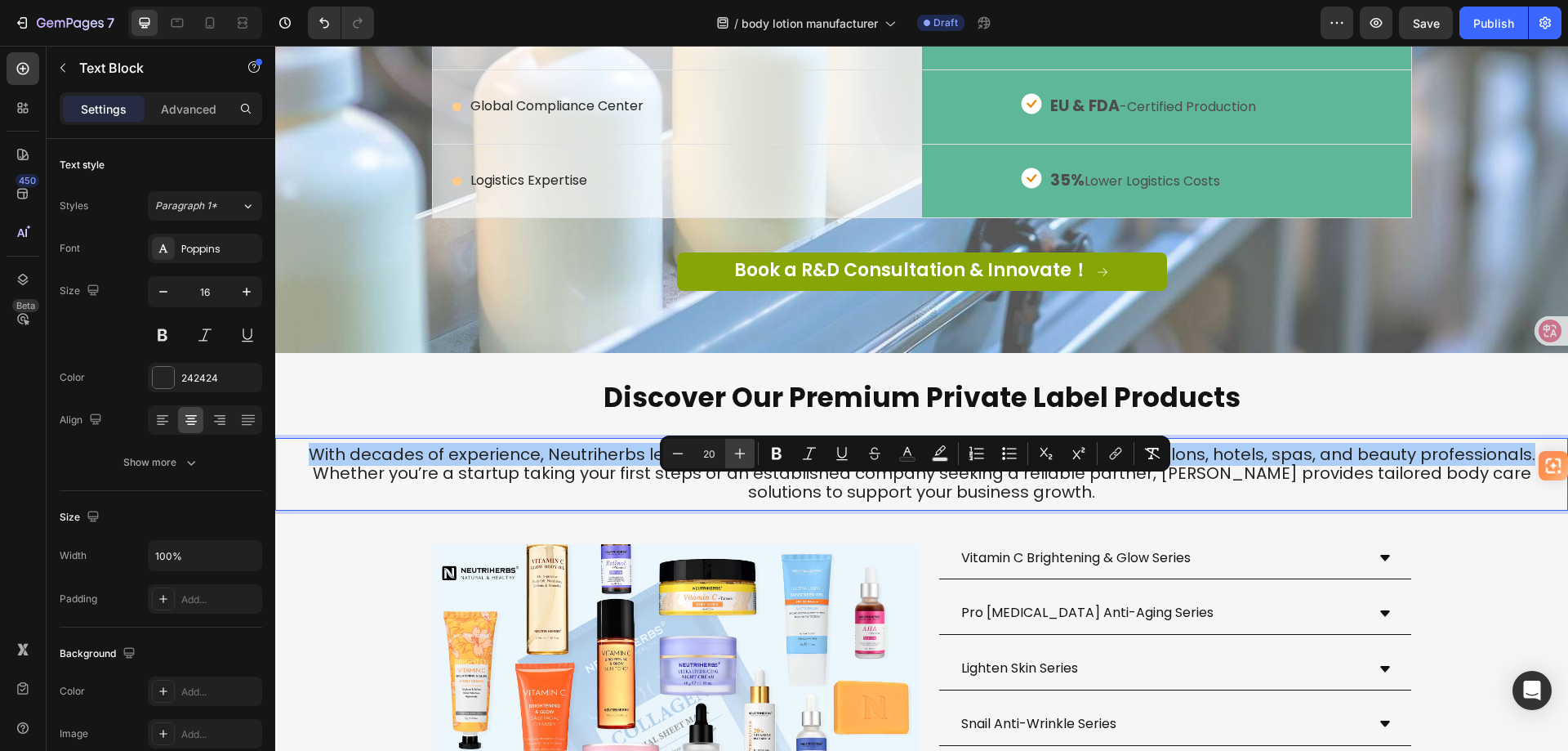
click at [744, 457] on icon "Editor contextual toolbar" at bounding box center [740, 453] width 16 height 16
type input "21"
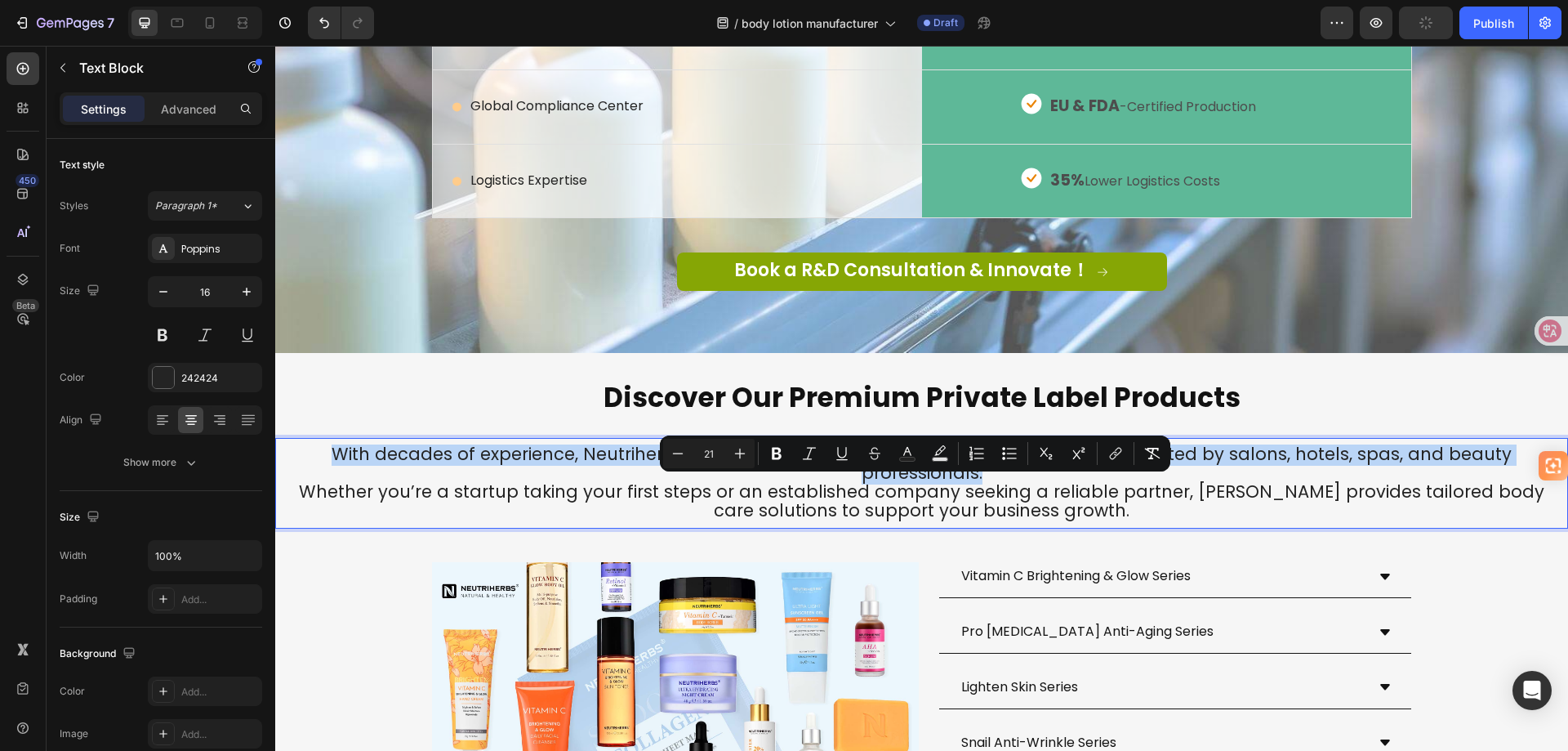
click at [742, 500] on span "Whether you’re a startup taking your first steps or an established company seek…" at bounding box center [922, 500] width 1246 height 43
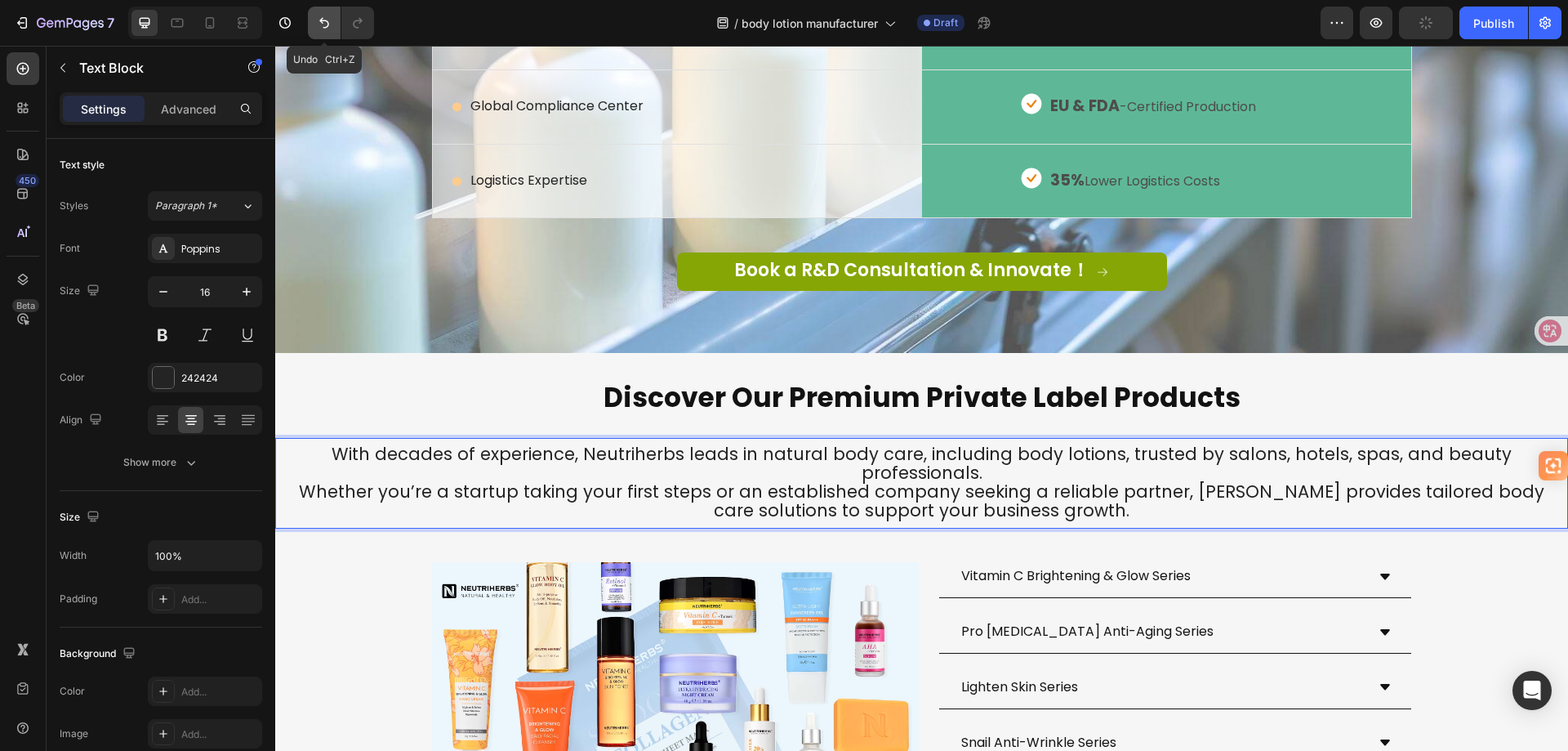
click at [327, 23] on icon "Undo/Redo" at bounding box center [324, 23] width 16 height 16
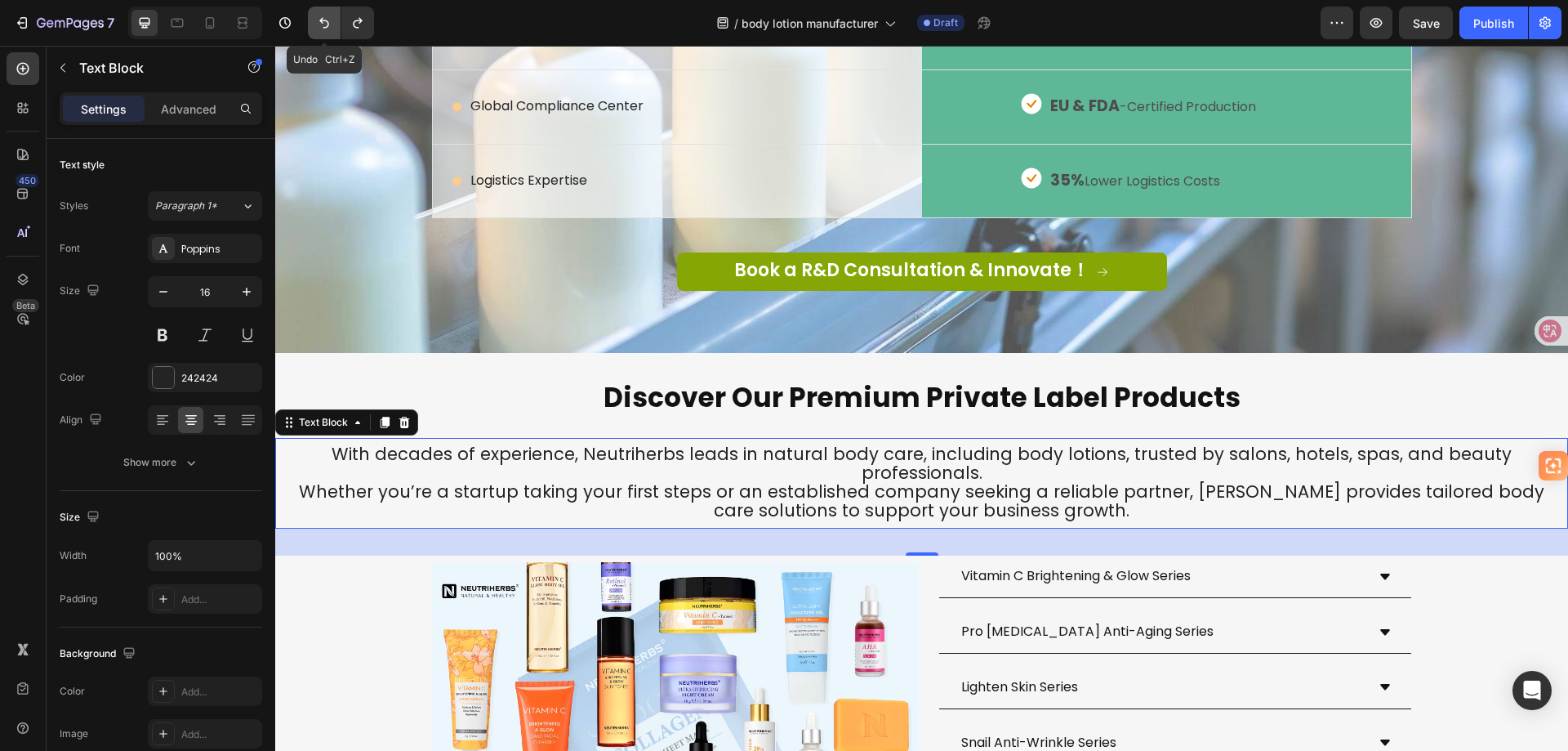
click at [327, 23] on icon "Undo/Redo" at bounding box center [324, 23] width 16 height 16
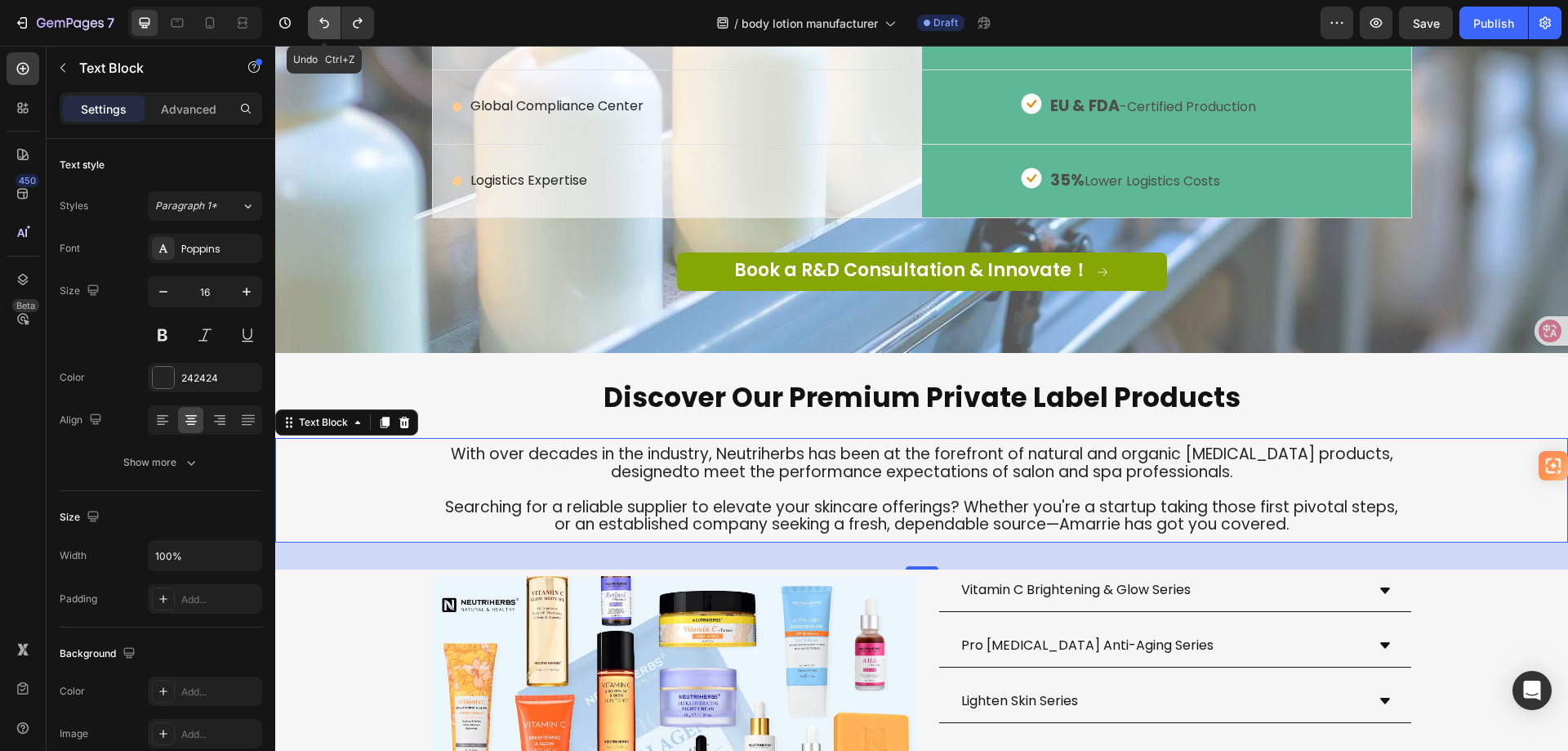
click at [327, 23] on icon "Undo/Redo" at bounding box center [324, 23] width 16 height 16
click at [321, 22] on icon "Undo/Redo" at bounding box center [324, 24] width 10 height 11
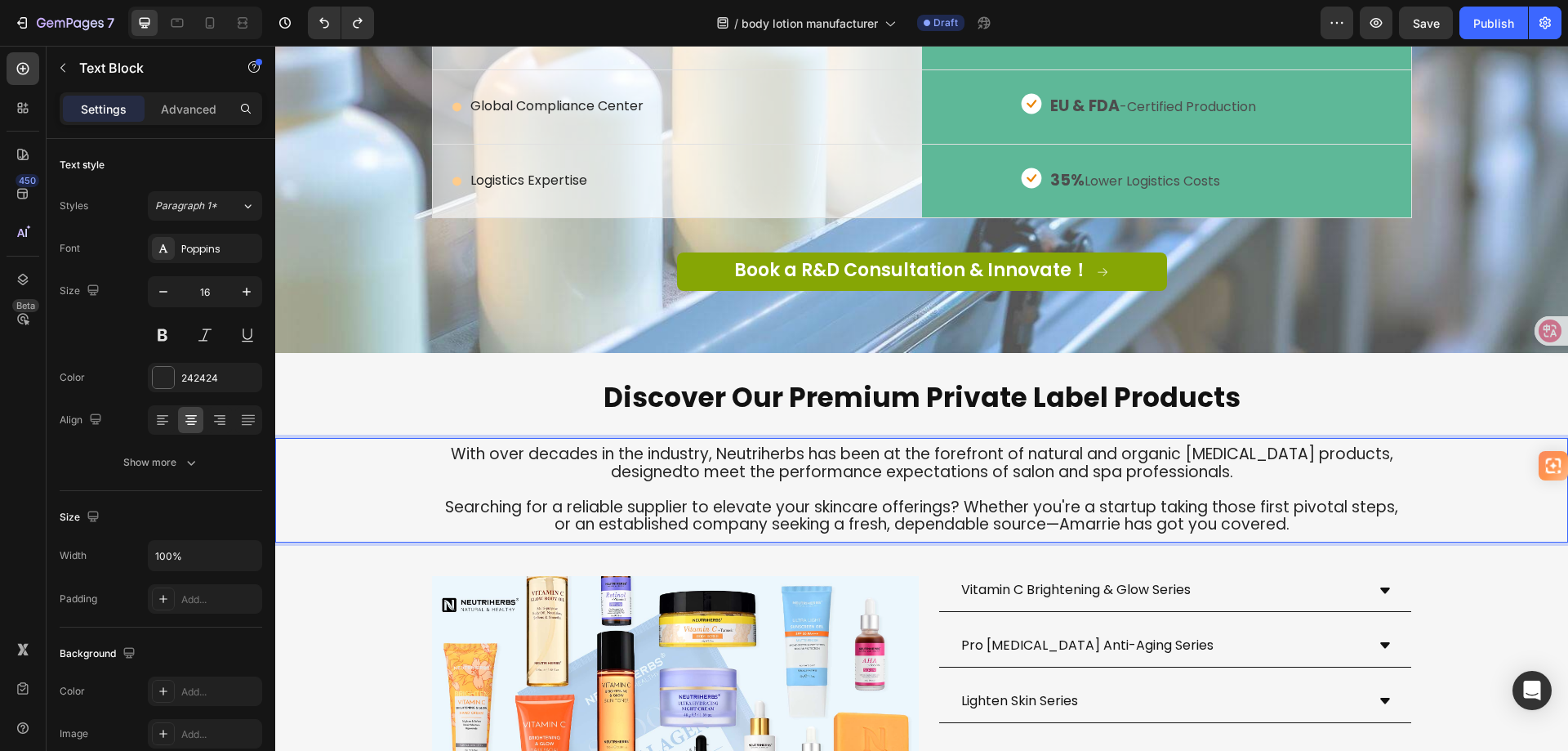
click at [961, 483] on span "designedto meet the performance expectations of salon and spa professionals." at bounding box center [922, 471] width 623 height 22
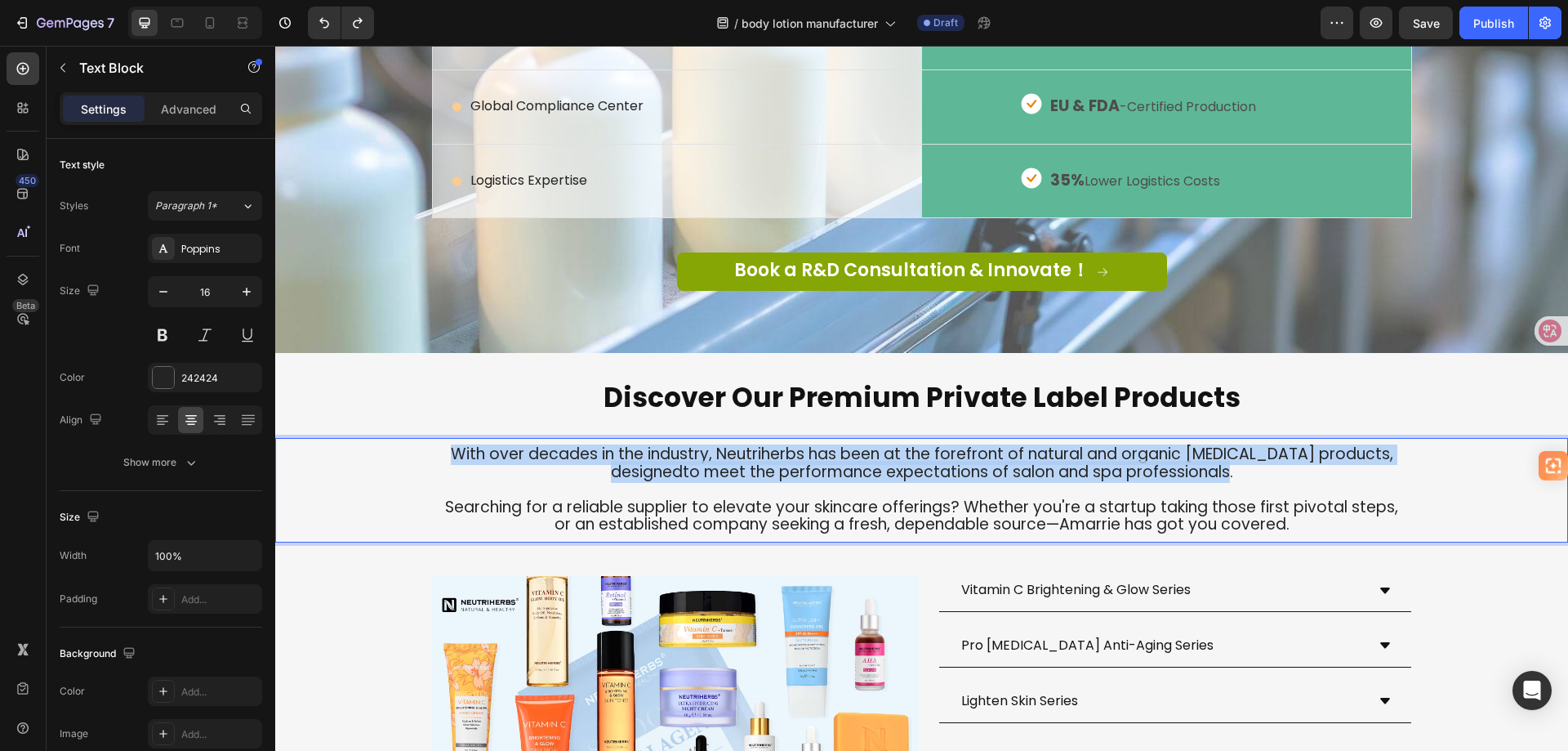
drag, startPoint x: 1215, startPoint y: 503, endPoint x: 473, endPoint y: 485, distance: 742.2
click at [473, 485] on div "With over decades in the industry, Neutriherbs has been at the forefront of nat…" at bounding box center [922, 489] width 1293 height 92
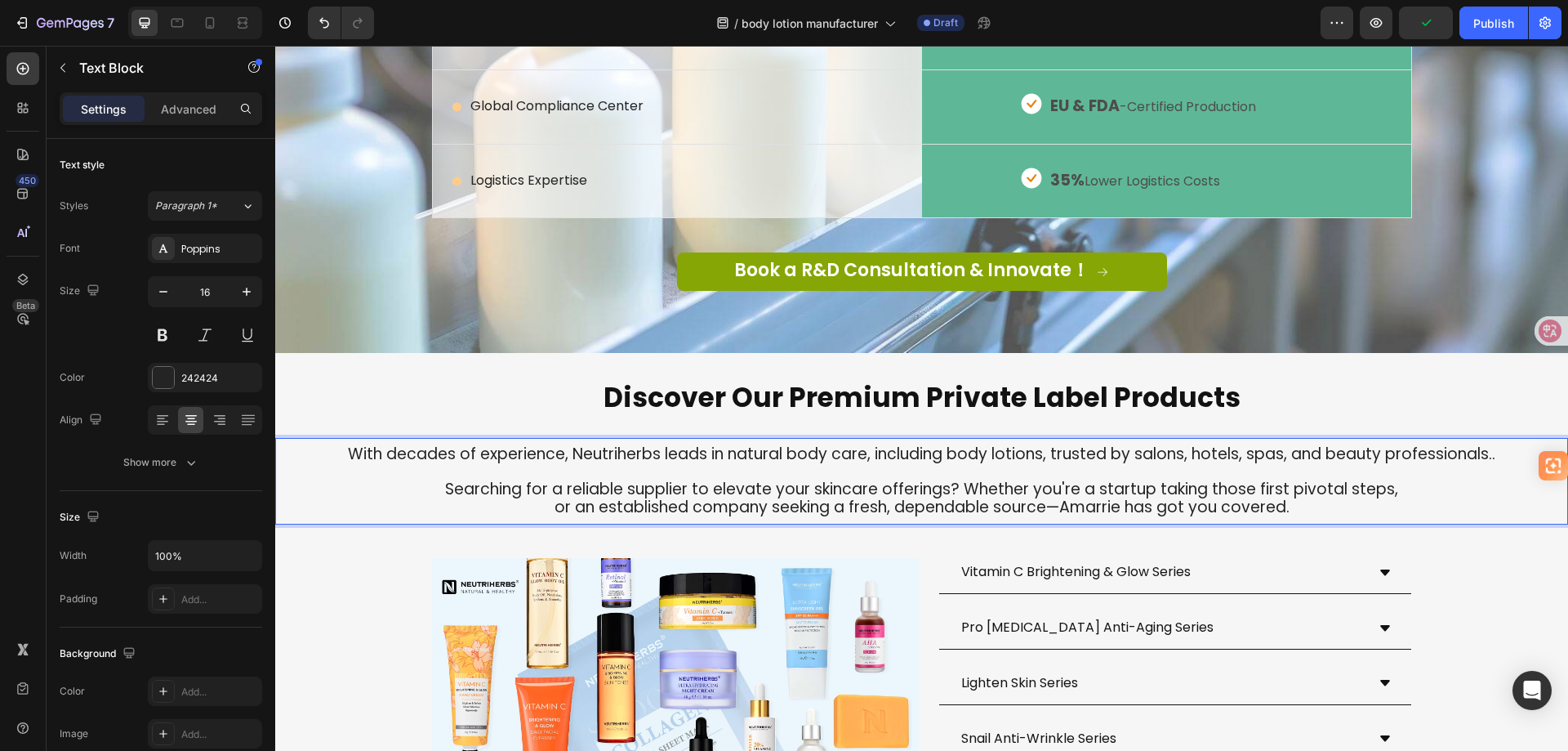
click at [1223, 500] on span "Searching for a reliable supplier to elevate your skincare offerings? Whether y…" at bounding box center [922, 489] width 953 height 22
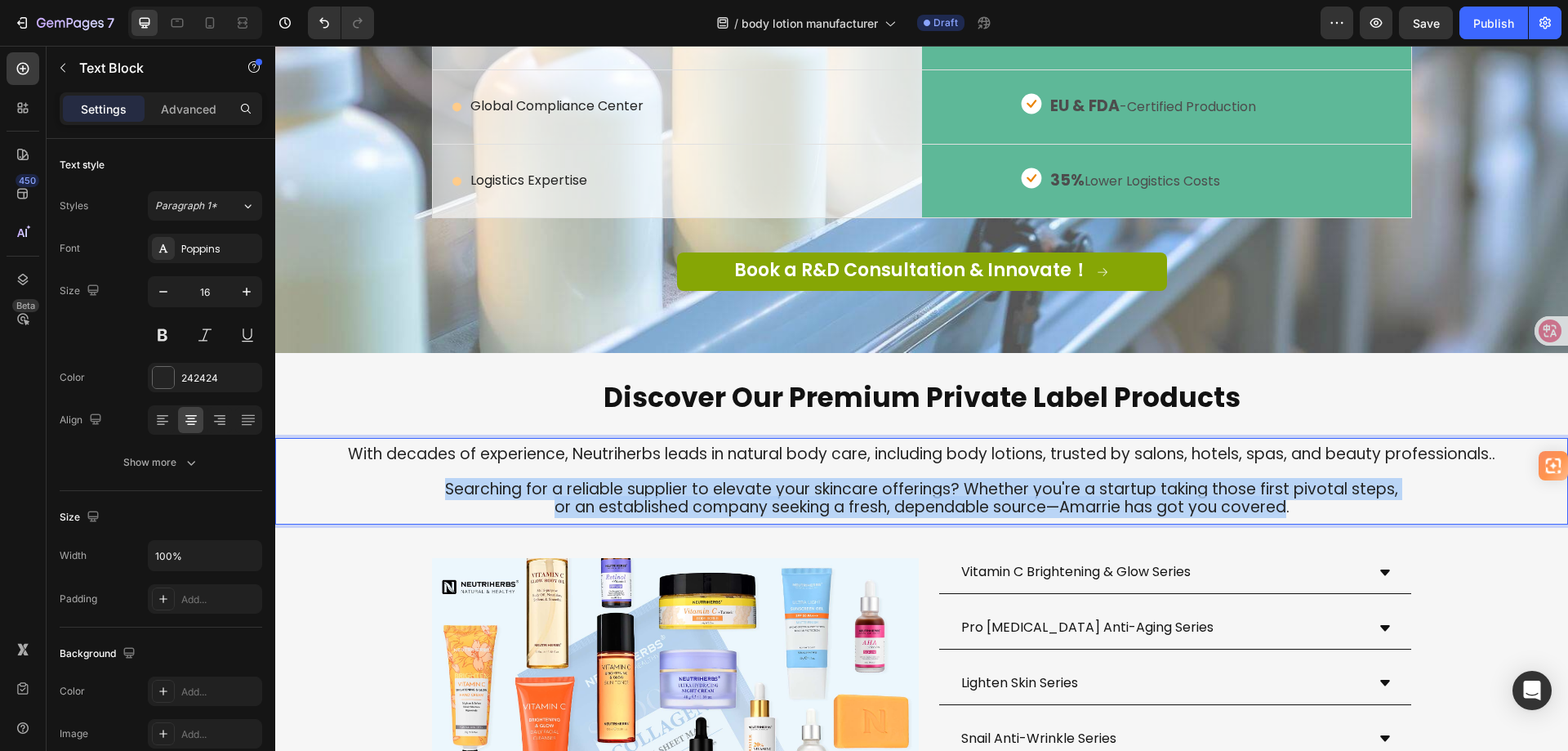
drag, startPoint x: 1279, startPoint y: 539, endPoint x: 438, endPoint y: 519, distance: 841.2
click at [438, 518] on div "With decades of experience, Neutriherbs leads in natural body care, including b…" at bounding box center [922, 480] width 1293 height 74
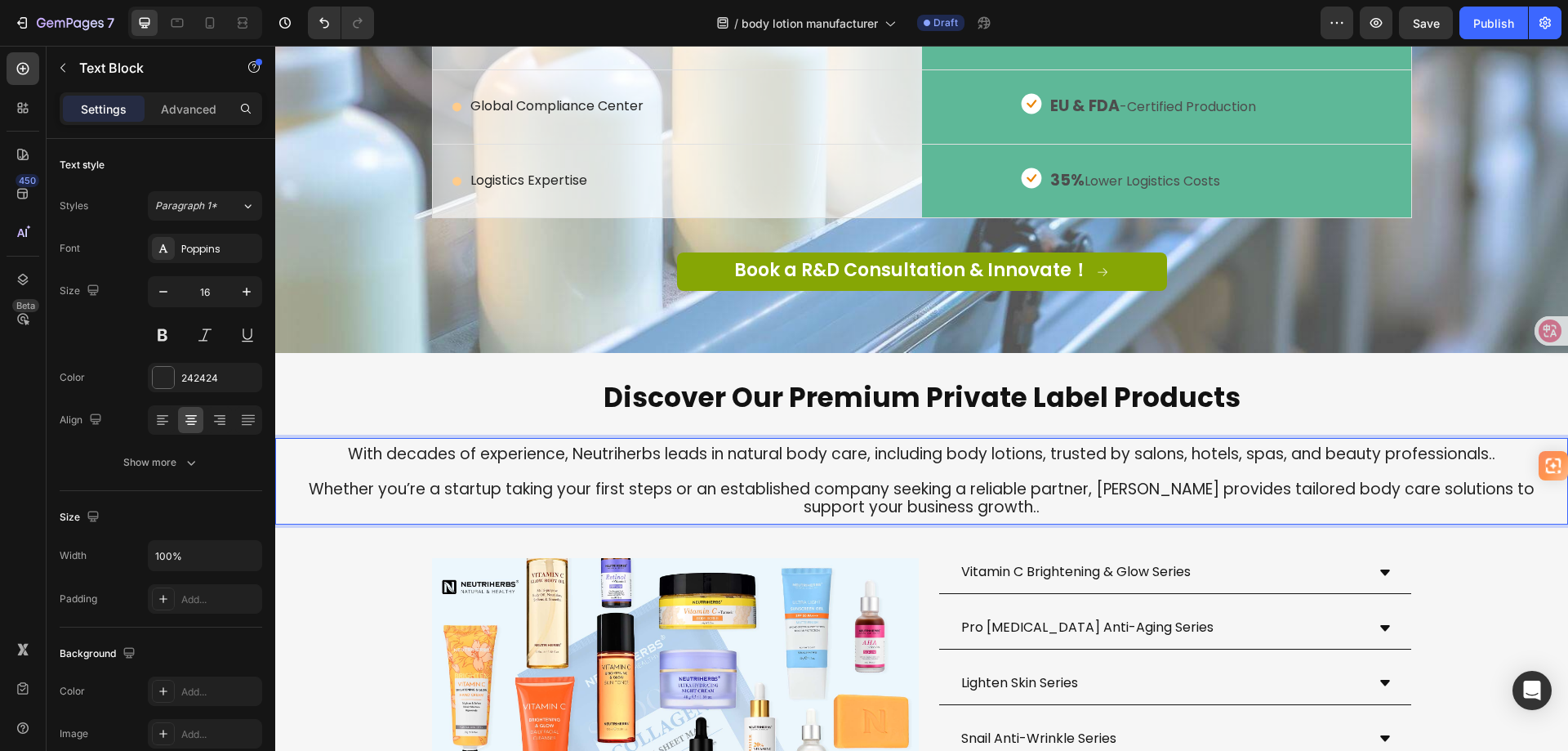
click at [1073, 517] on span "Whether you’re a startup taking your first steps or an established company seek…" at bounding box center [922, 498] width 1226 height 40
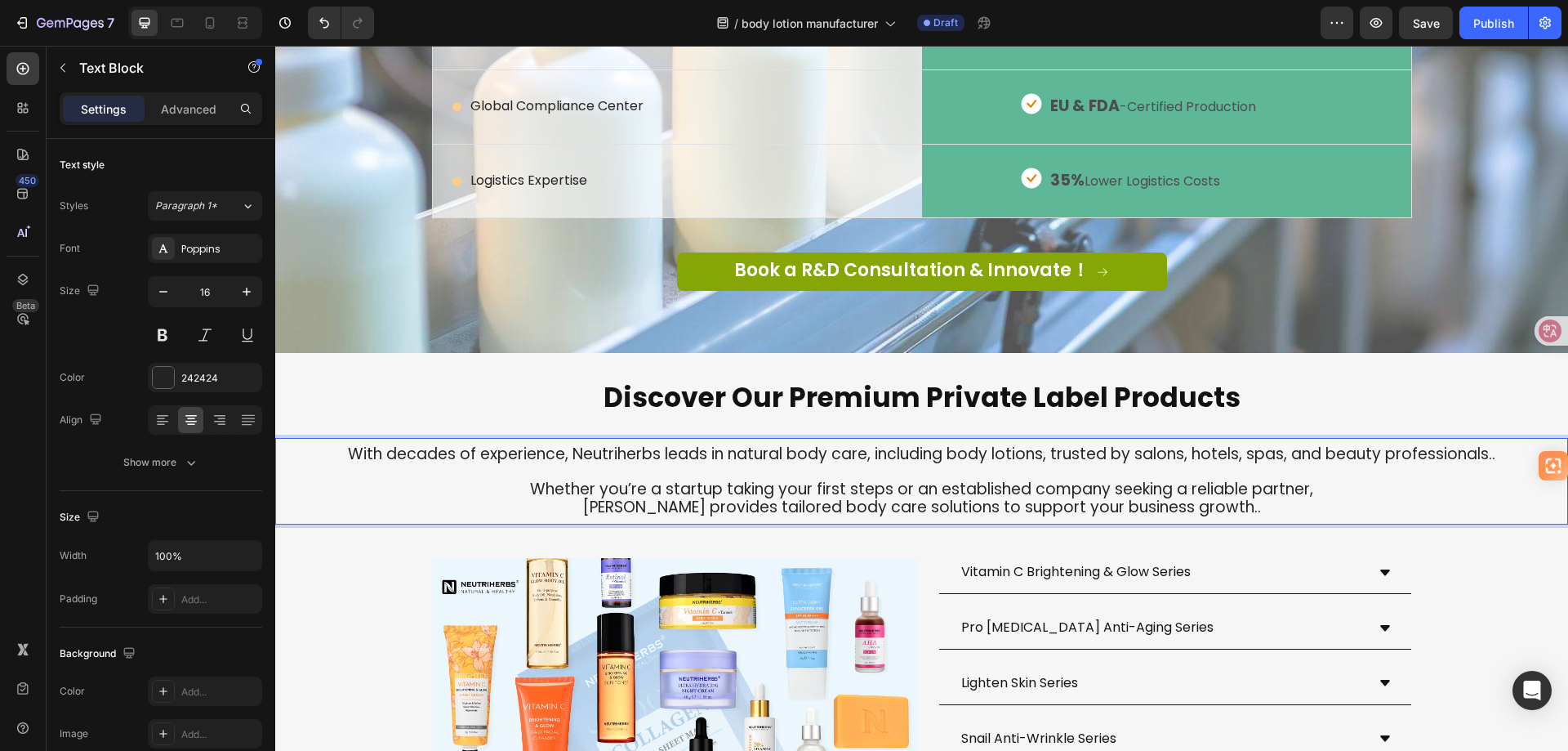
click at [1040, 465] on span "With decades of experience, Neutriherbs leads in natural body care, including b…" at bounding box center [922, 454] width 1148 height 22
click at [1043, 465] on span "With decades of experience, Neutriherbs leads in natural body care, including b…" at bounding box center [922, 454] width 1148 height 22
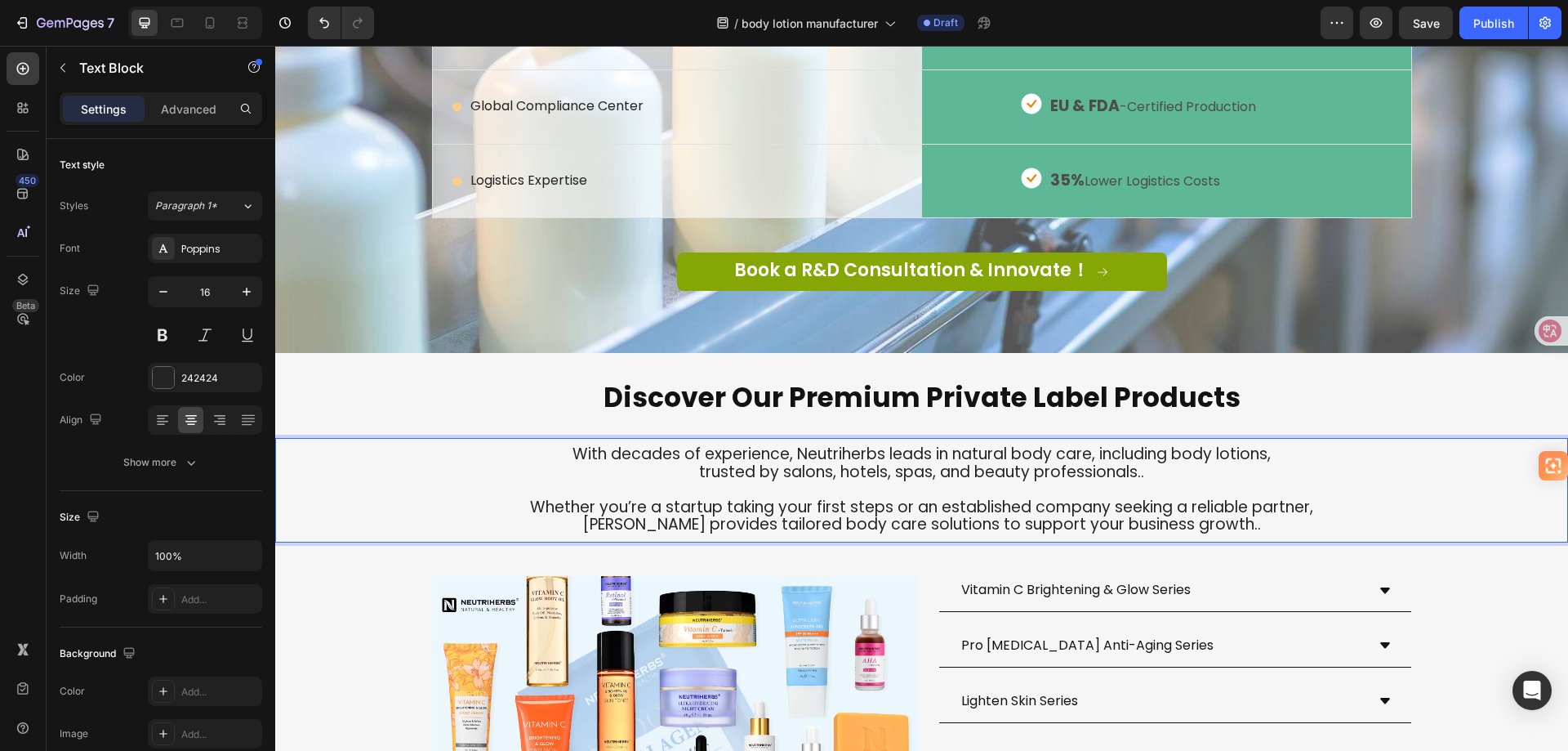
click at [1154, 482] on p "trusted by salons, hotels, spas, and beauty professionals.." at bounding box center [922, 473] width 1289 height 18
click at [1232, 534] on p "[PERSON_NAME] provides tailored body care solutions to support your business gr…" at bounding box center [922, 526] width 1289 height 18
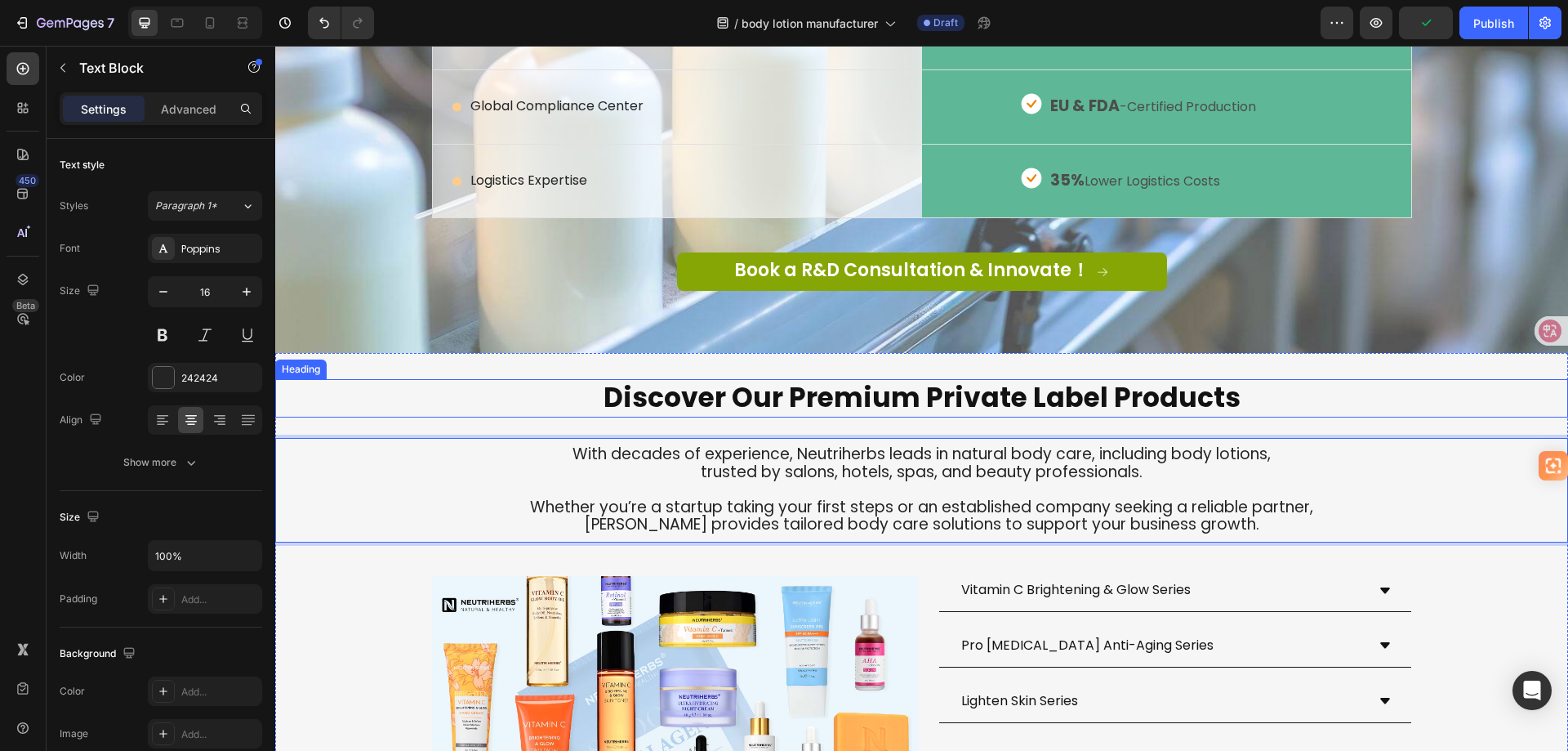
click at [881, 417] on span "Discover Our Premium Private Label Products" at bounding box center [922, 398] width 637 height 38
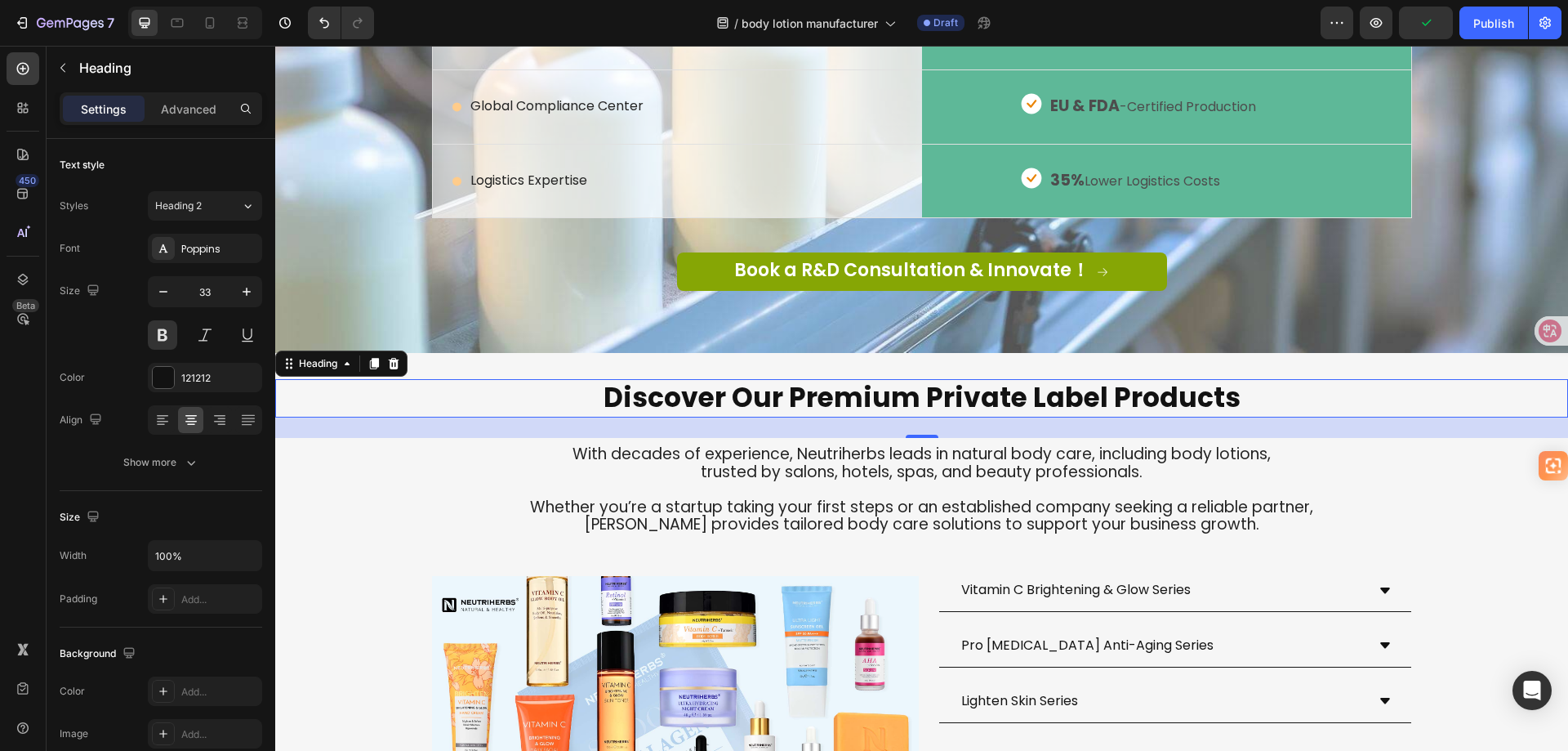
click at [881, 417] on span "Discover Our Premium Private Label Products" at bounding box center [922, 398] width 637 height 38
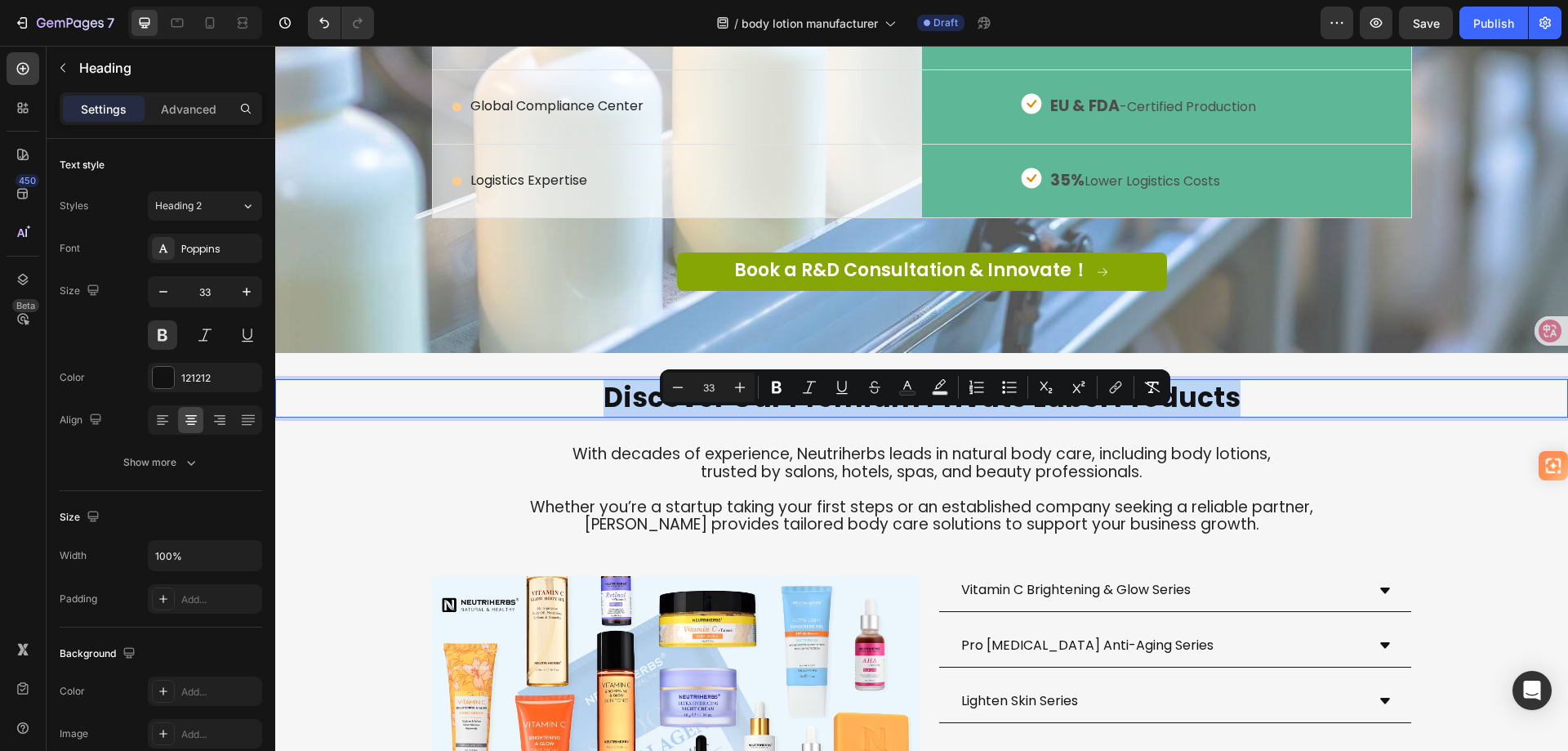
copy span "Discover Our Premium Private Label Products"
click at [1109, 417] on span "Discover Our Premium Private Label Products" at bounding box center [922, 398] width 637 height 38
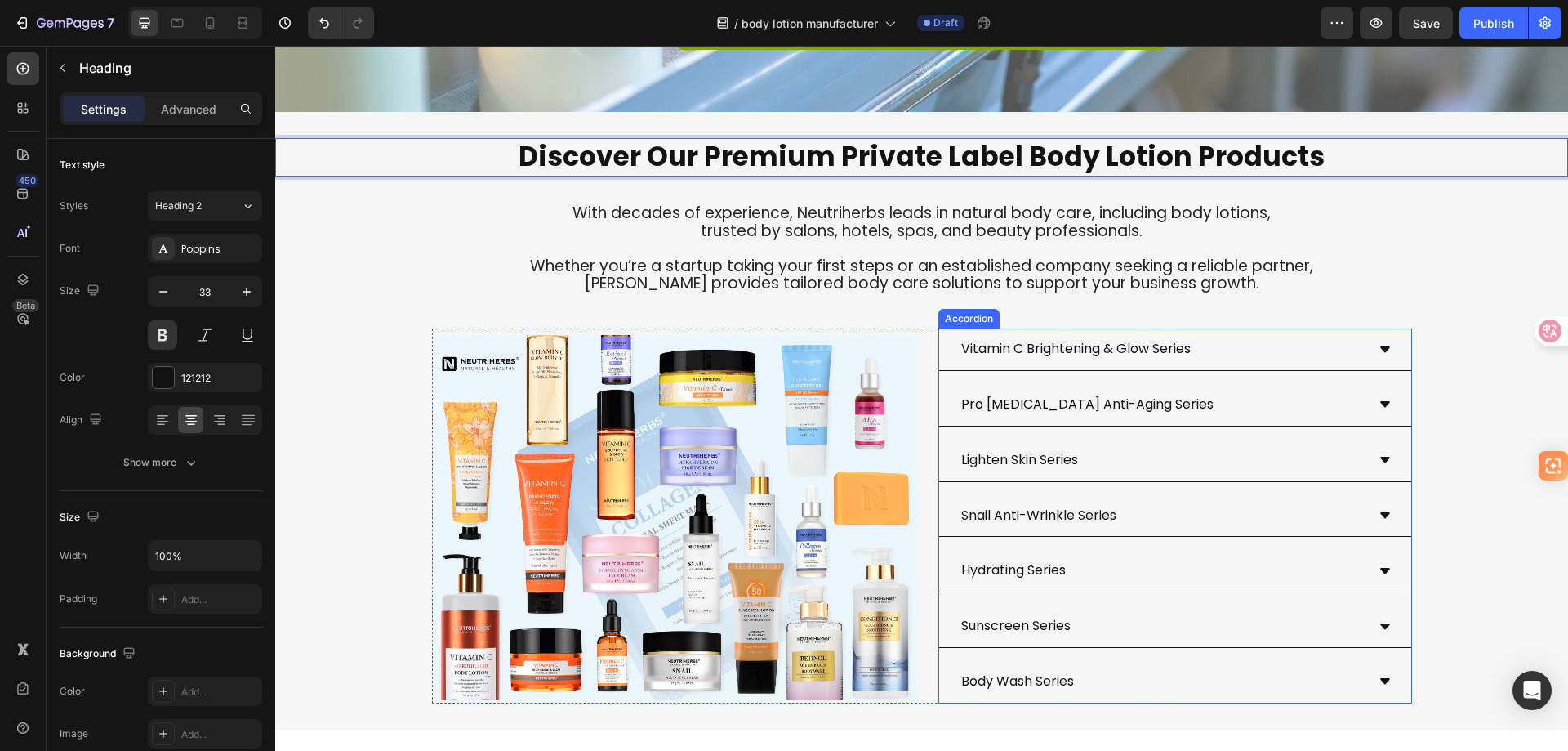
scroll to position [3513, 0]
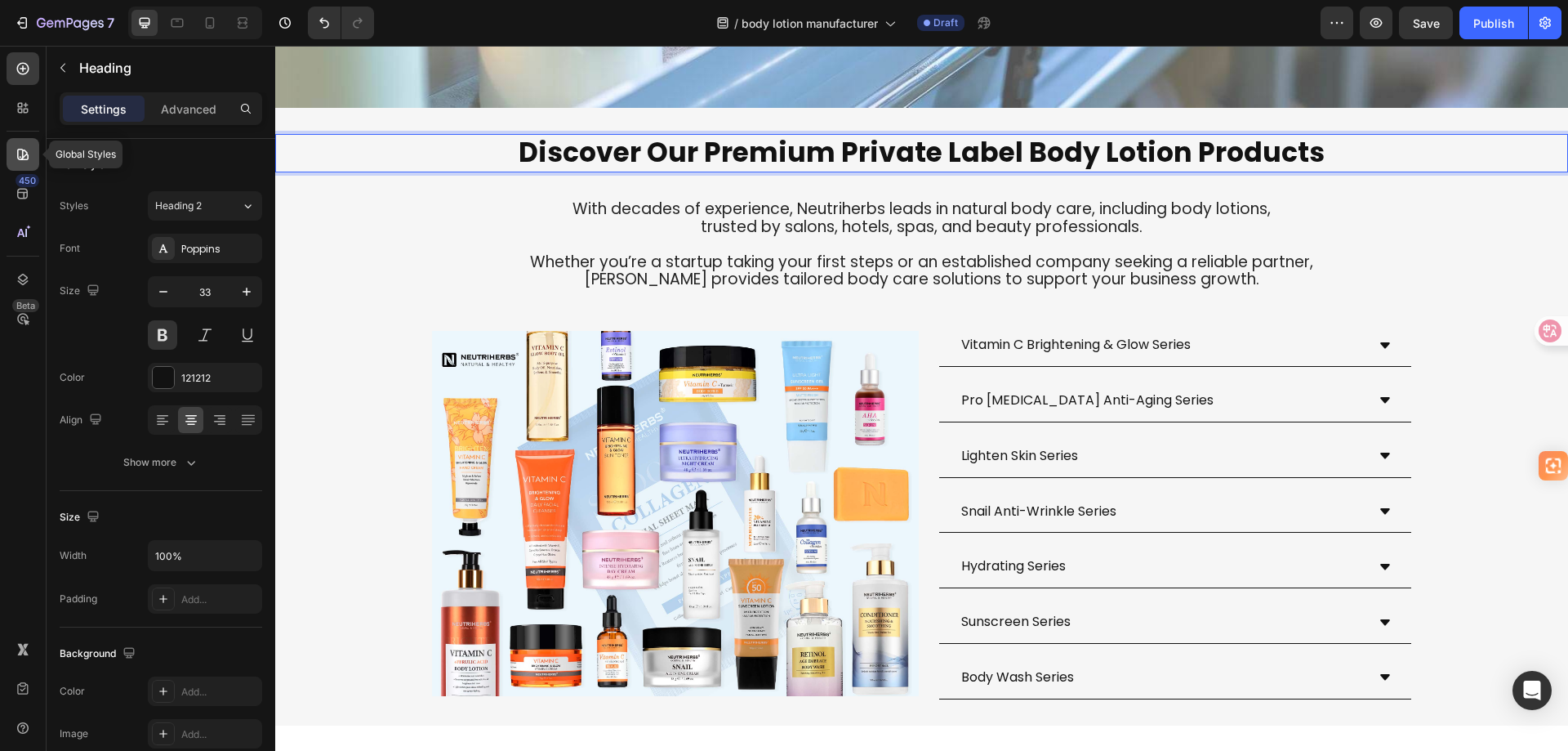
click at [20, 146] on icon at bounding box center [23, 154] width 16 height 16
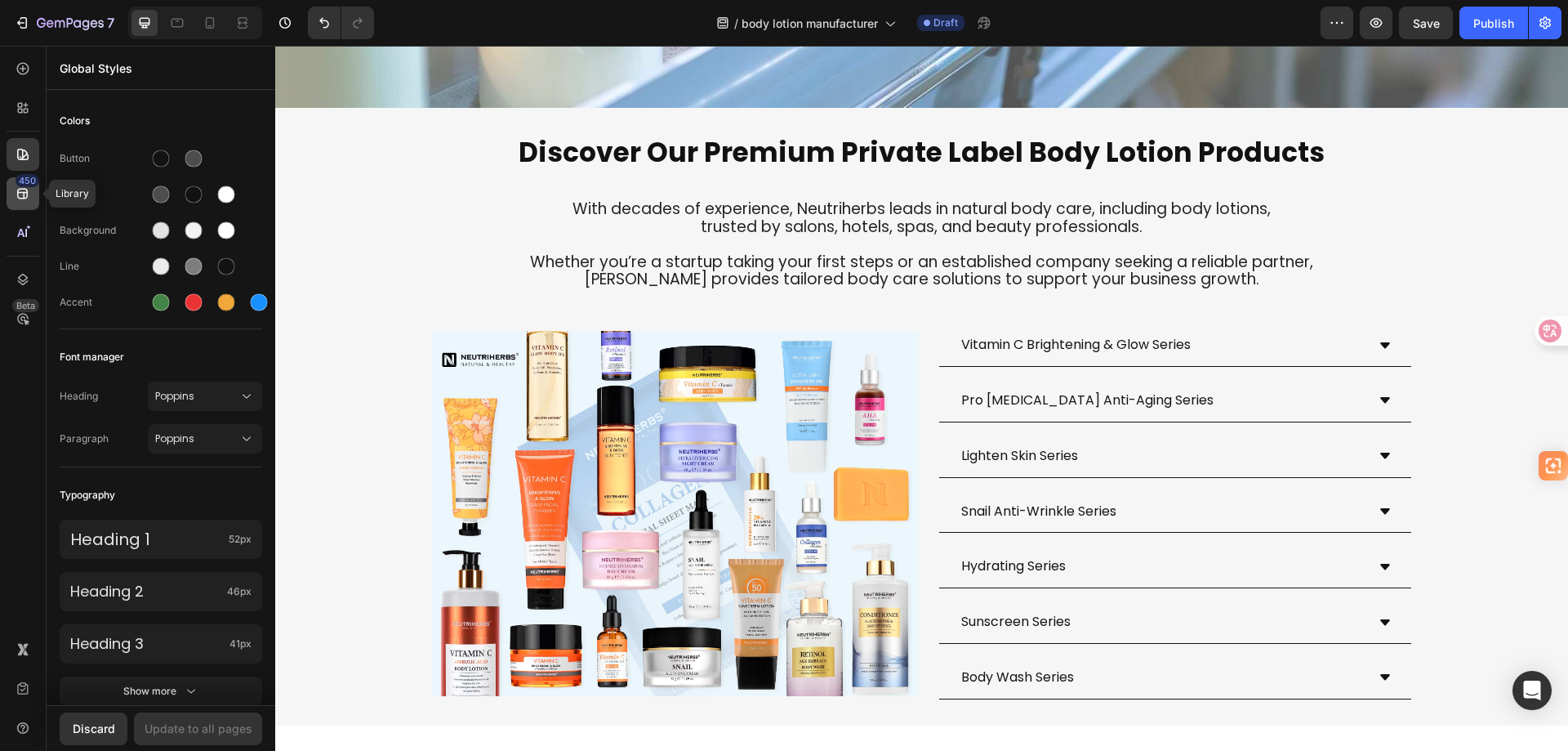
click at [15, 192] on icon at bounding box center [23, 193] width 16 height 16
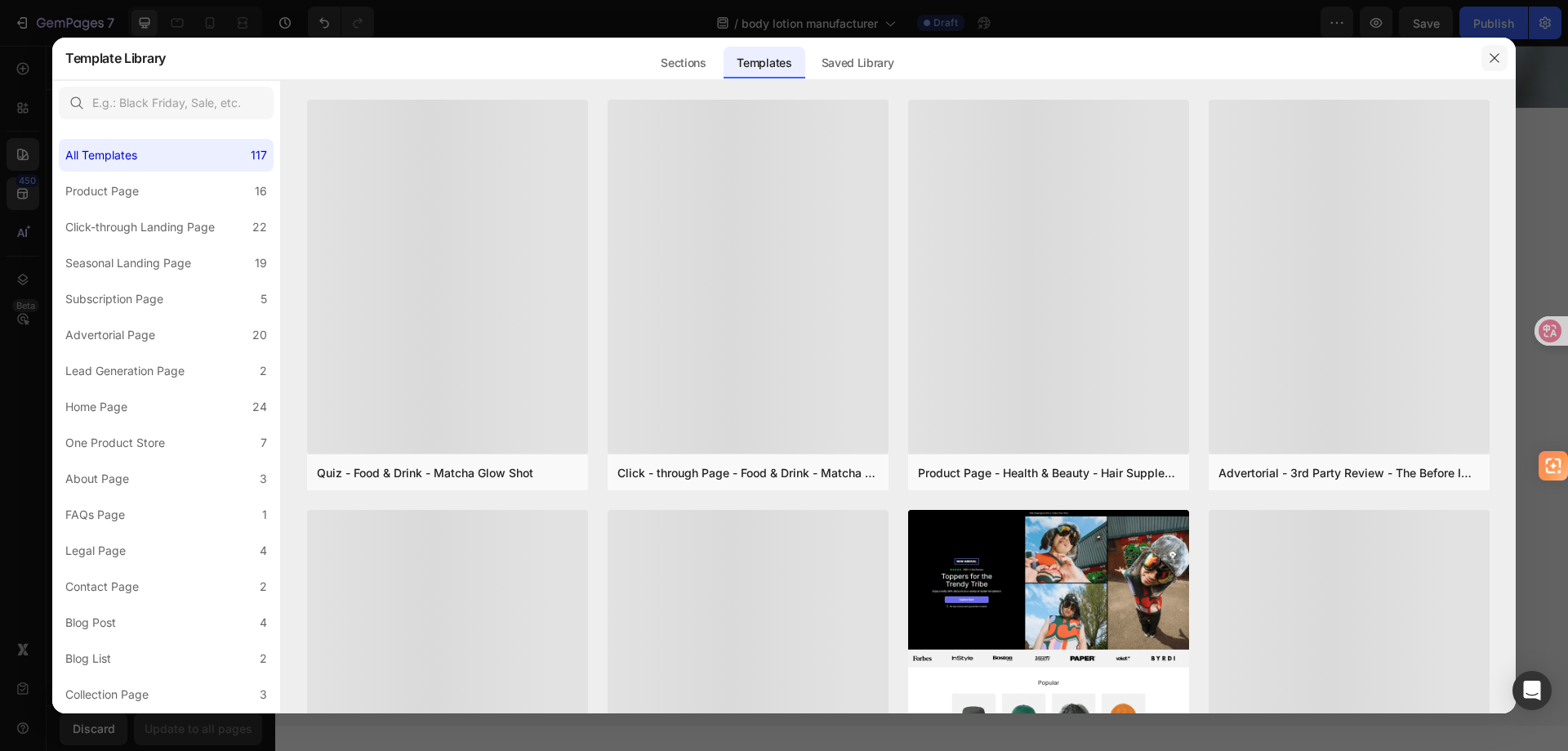
click at [1496, 50] on button "button" at bounding box center [1494, 57] width 26 height 26
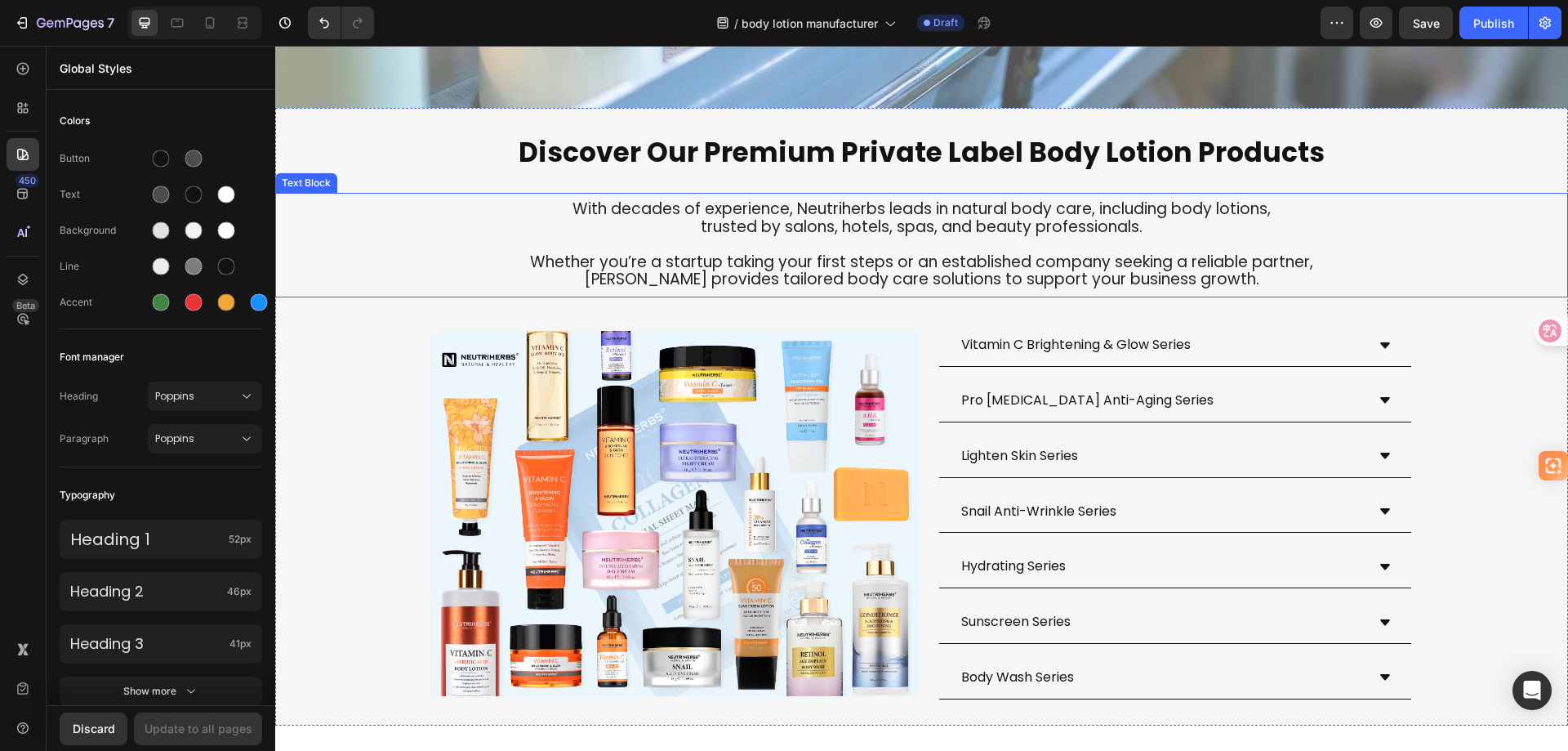
click at [566, 297] on div "With decades of experience, Neutriherbs leads in natural body care, including b…" at bounding box center [922, 244] width 1293 height 104
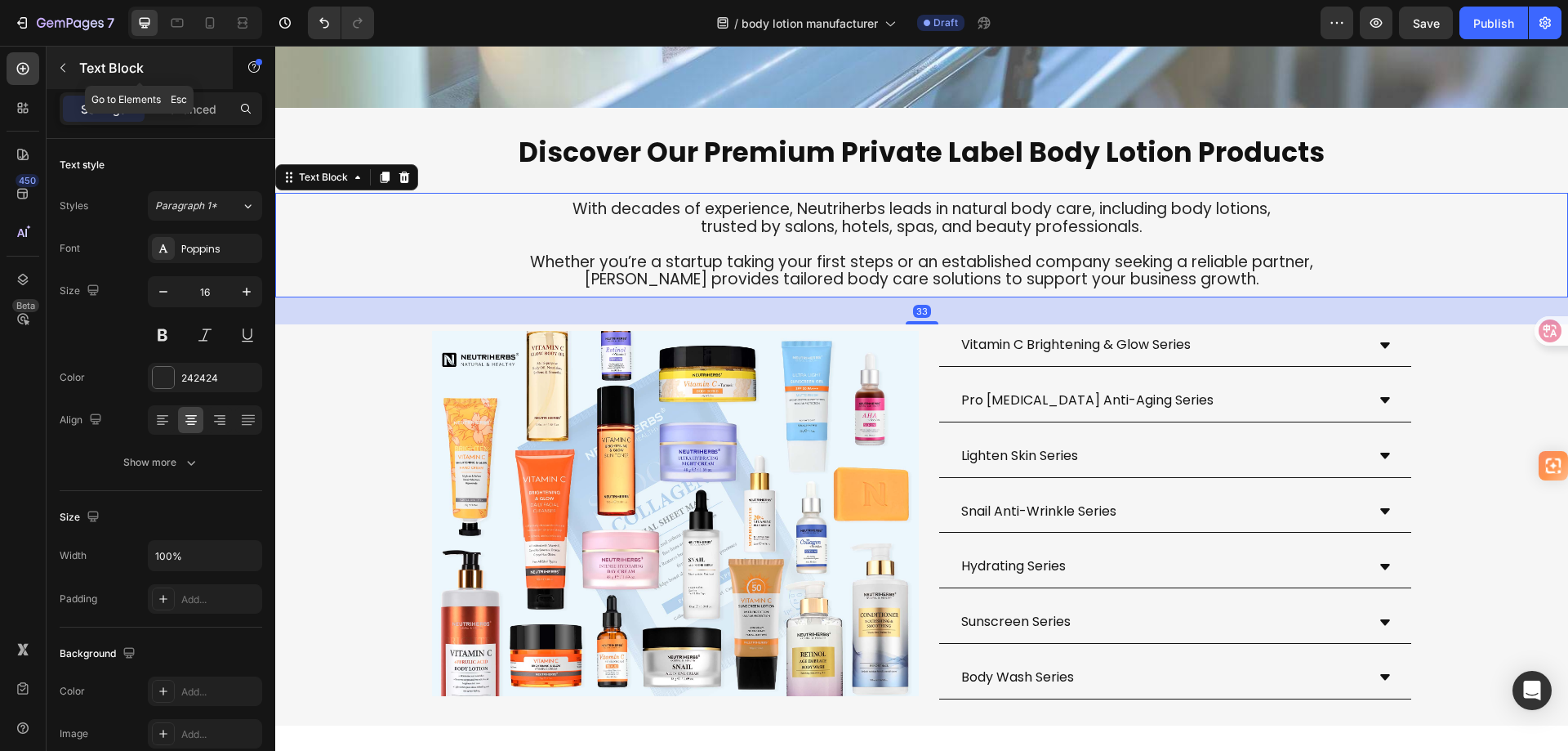
click at [63, 69] on icon "button" at bounding box center [63, 67] width 13 height 13
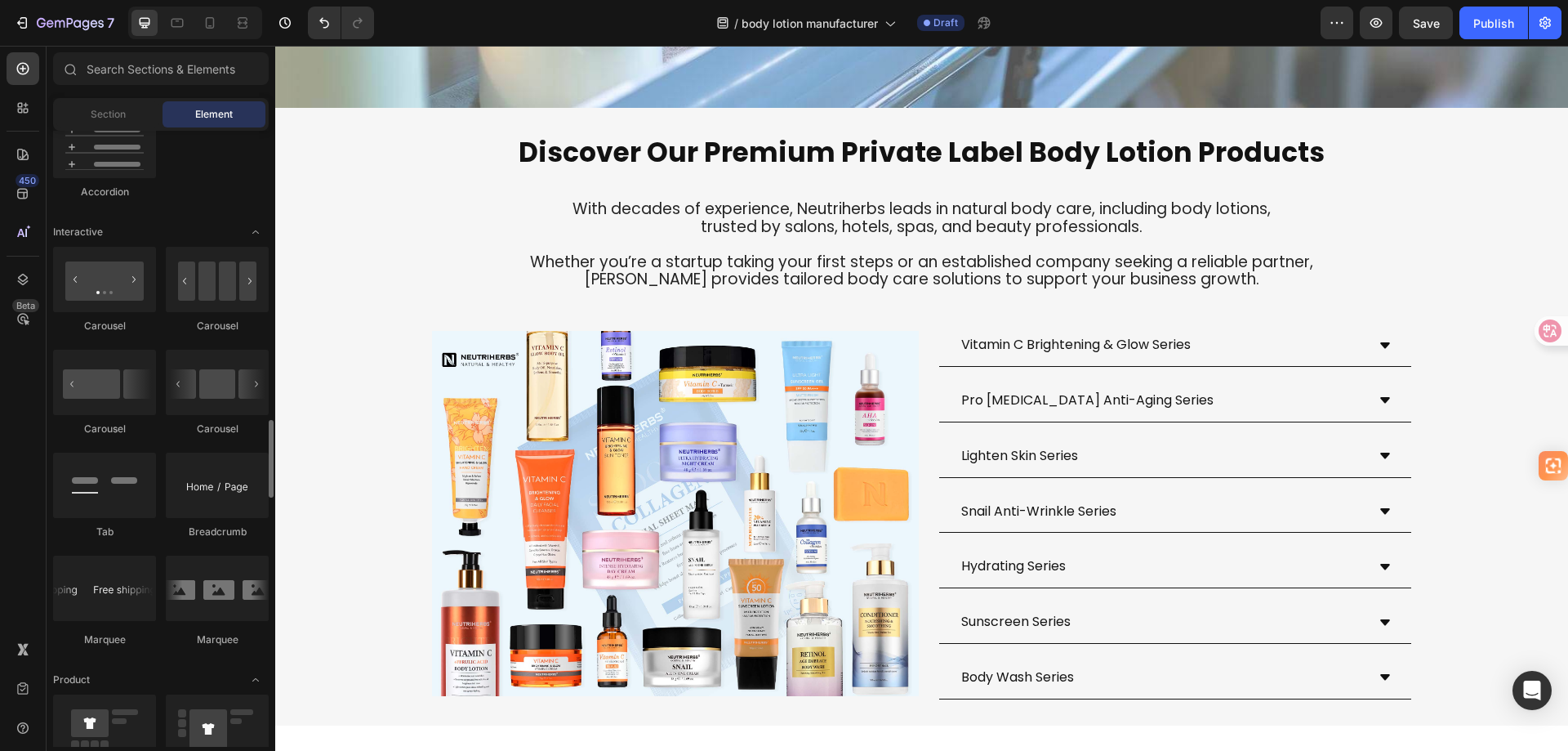
scroll to position [1715, 0]
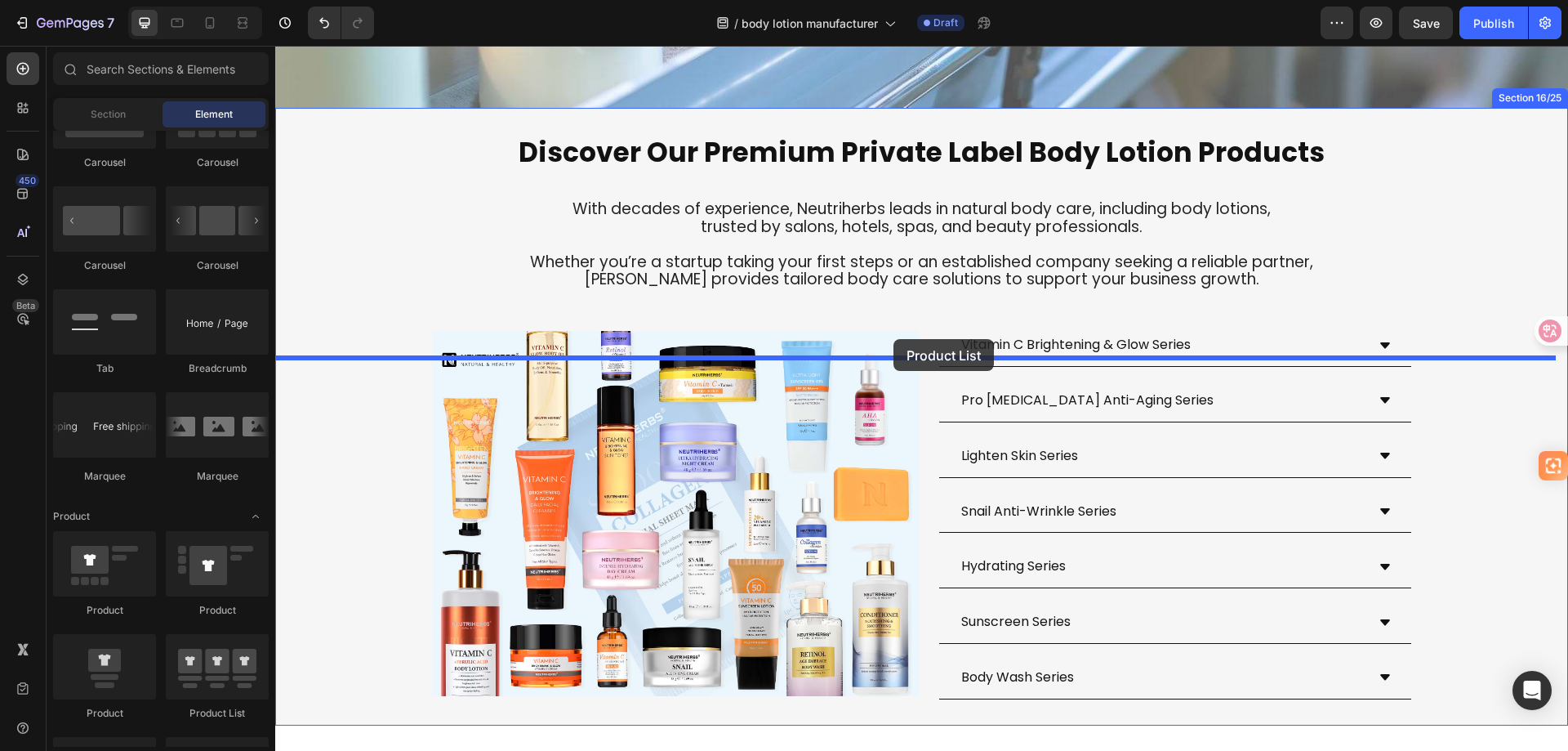
drag, startPoint x: 491, startPoint y: 716, endPoint x: 893, endPoint y: 339, distance: 551.1
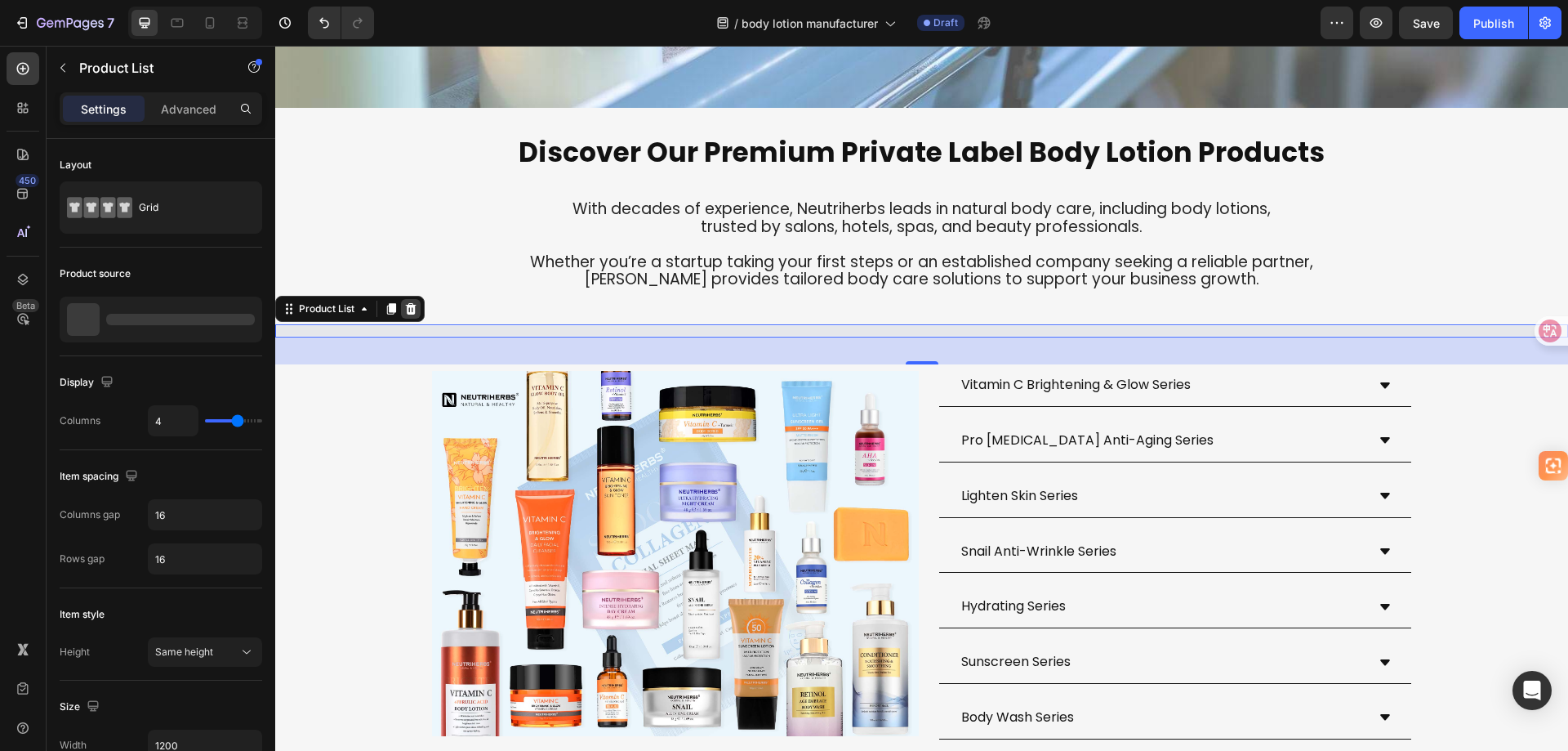
click at [410, 315] on icon at bounding box center [410, 309] width 13 height 13
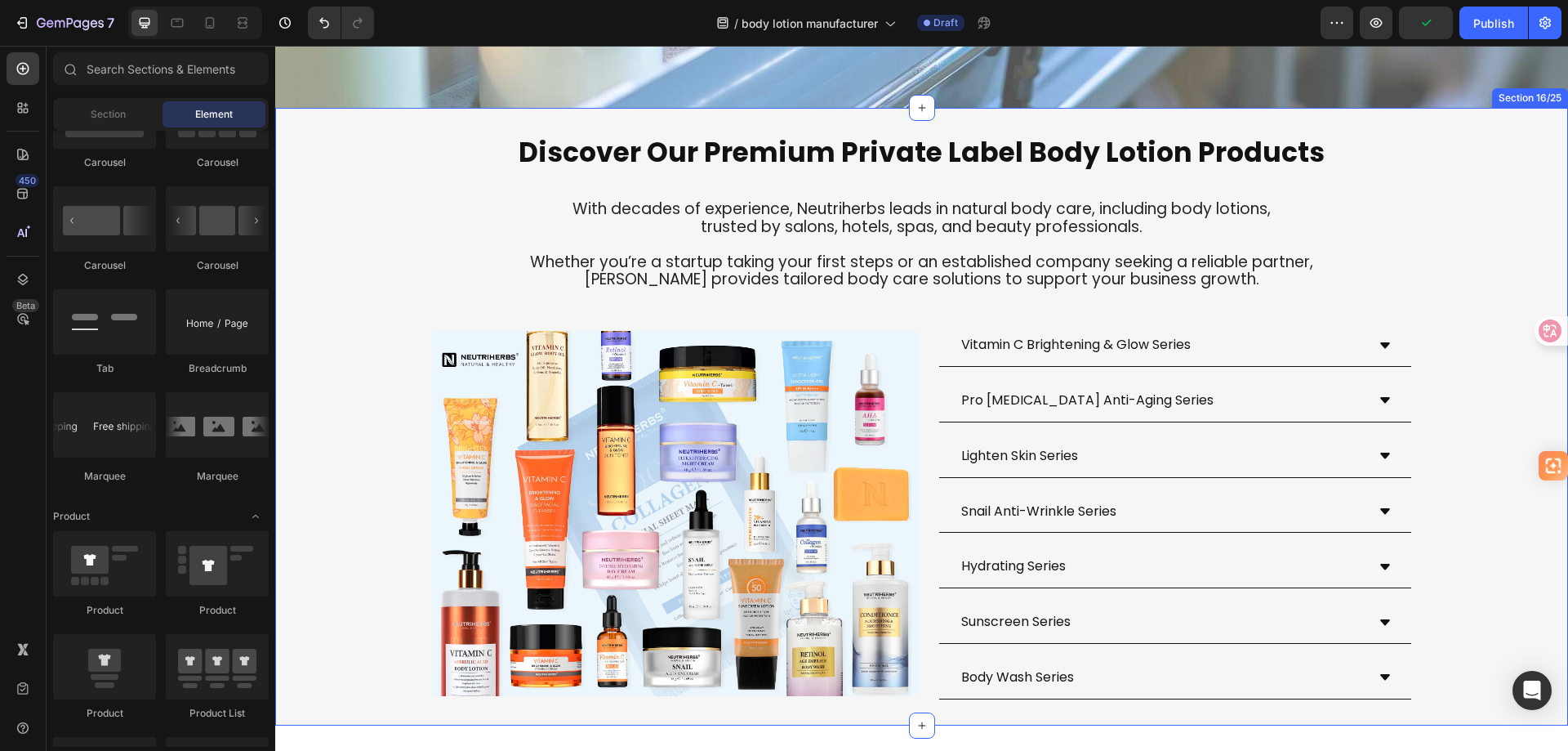
click at [461, 155] on div "⁠⁠⁠⁠⁠⁠⁠ Discover Our Premium Private Label Body Lotion Products Heading With de…" at bounding box center [922, 416] width 1293 height 617
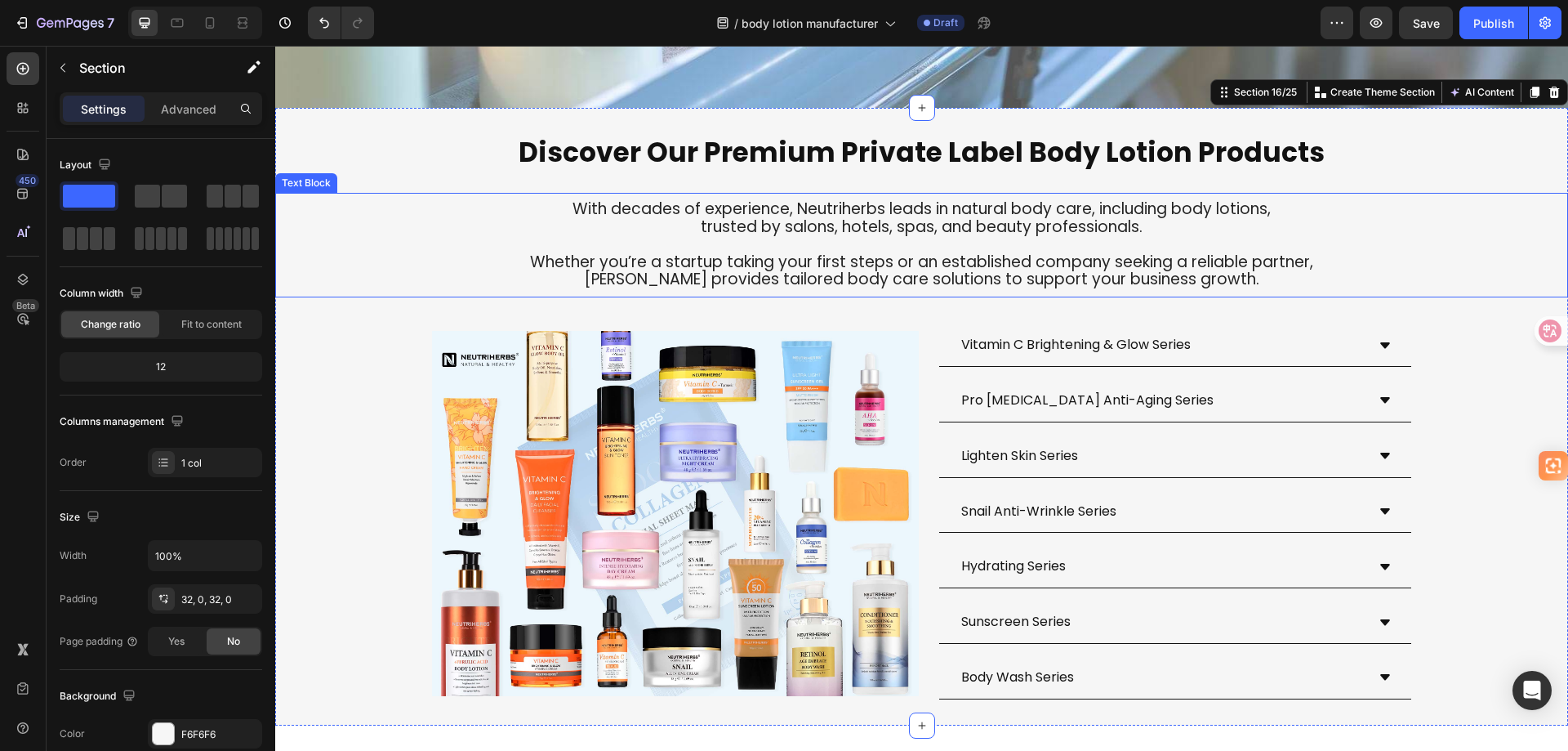
drag, startPoint x: 363, startPoint y: 277, endPoint x: 883, endPoint y: 331, distance: 522.8
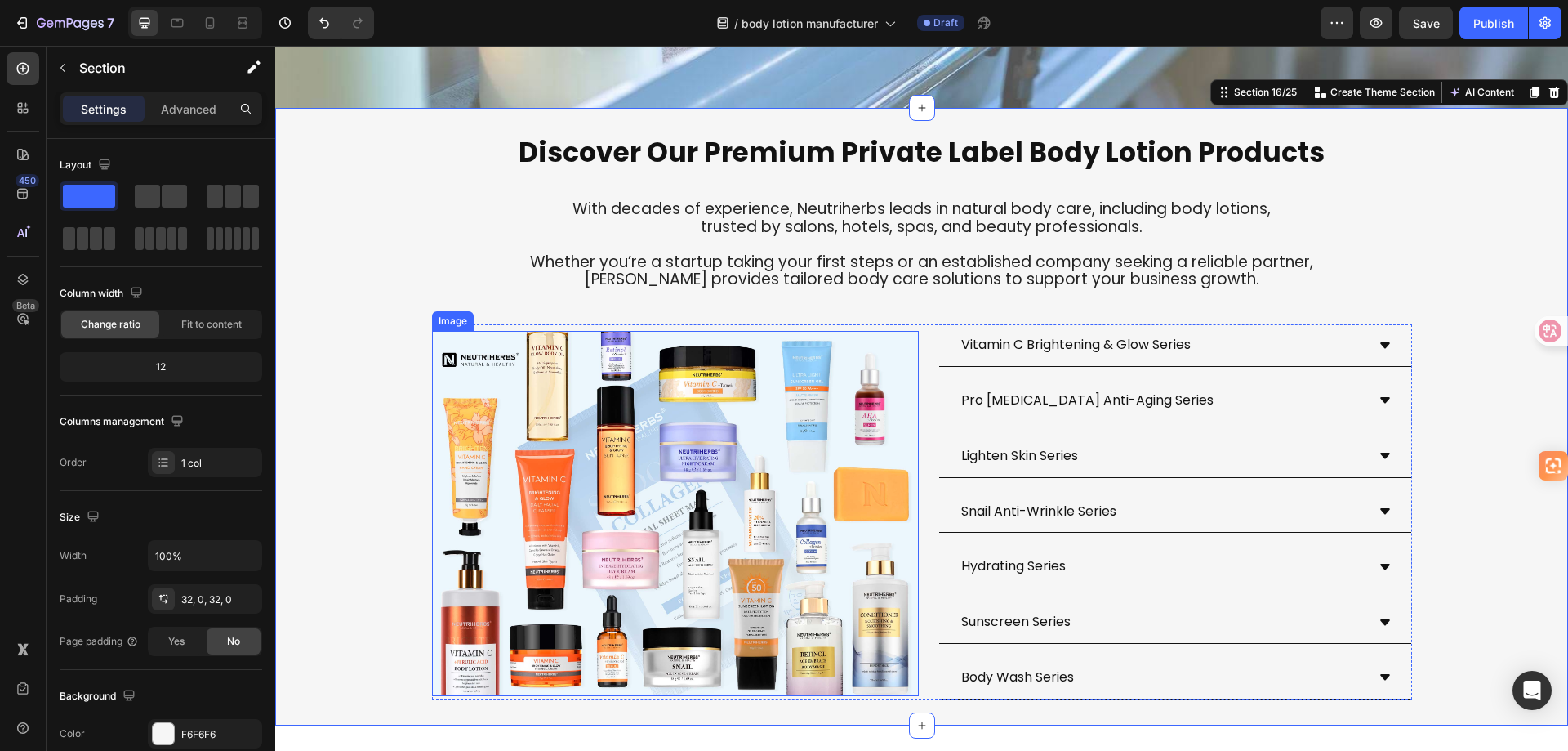
click at [769, 403] on img at bounding box center [676, 513] width 487 height 365
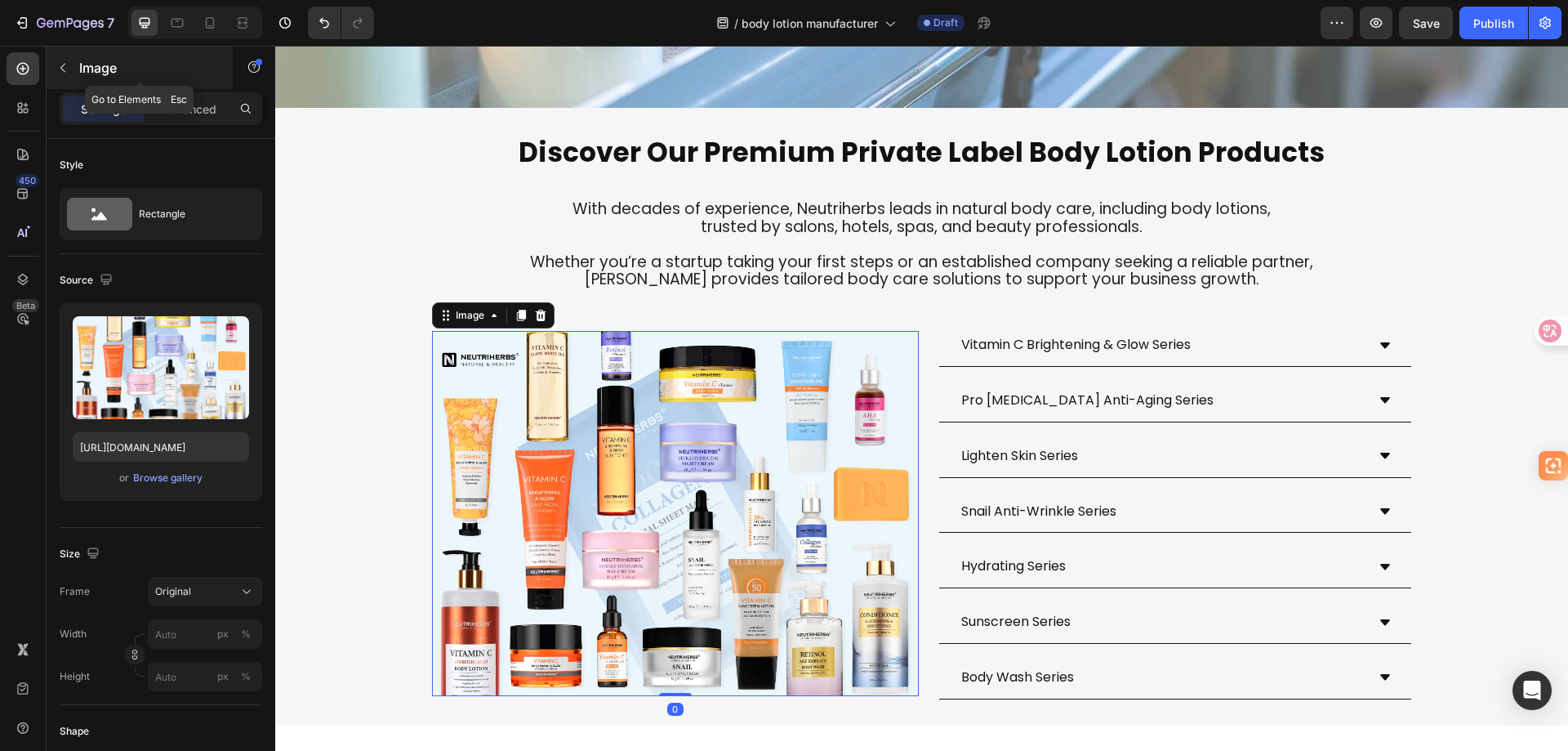
click at [59, 64] on icon "button" at bounding box center [63, 67] width 13 height 13
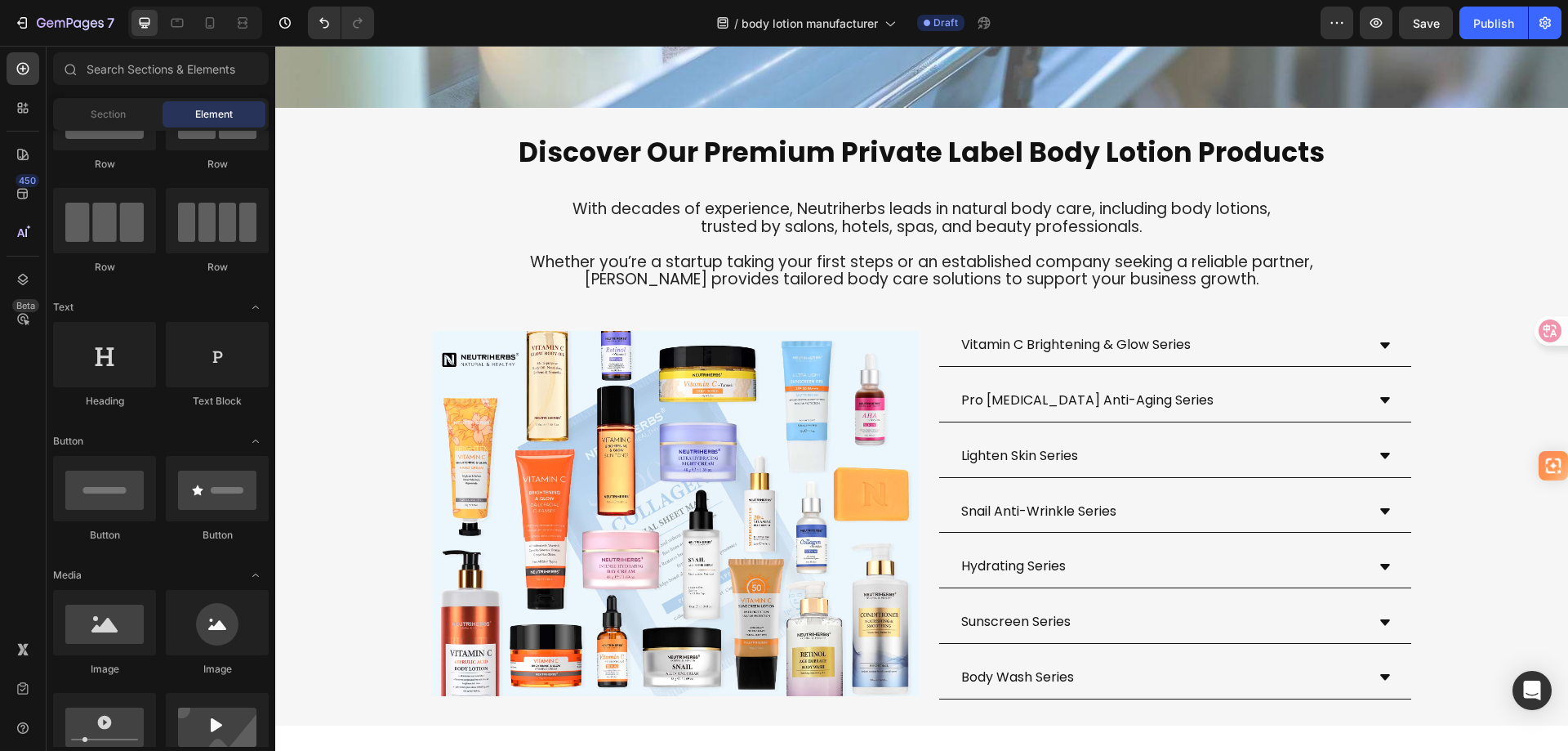
scroll to position [0, 0]
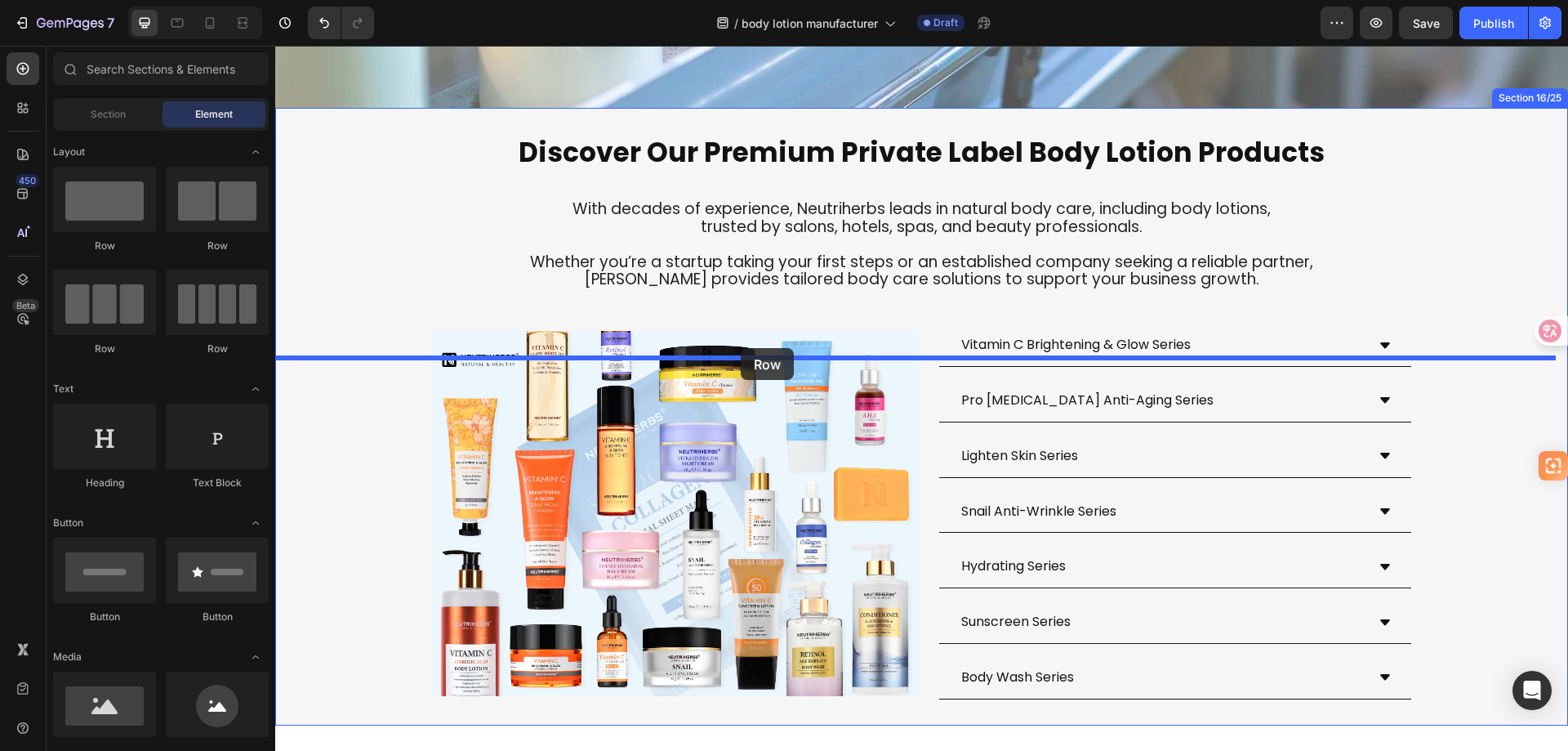
drag, startPoint x: 473, startPoint y: 358, endPoint x: 767, endPoint y: 348, distance: 294.2
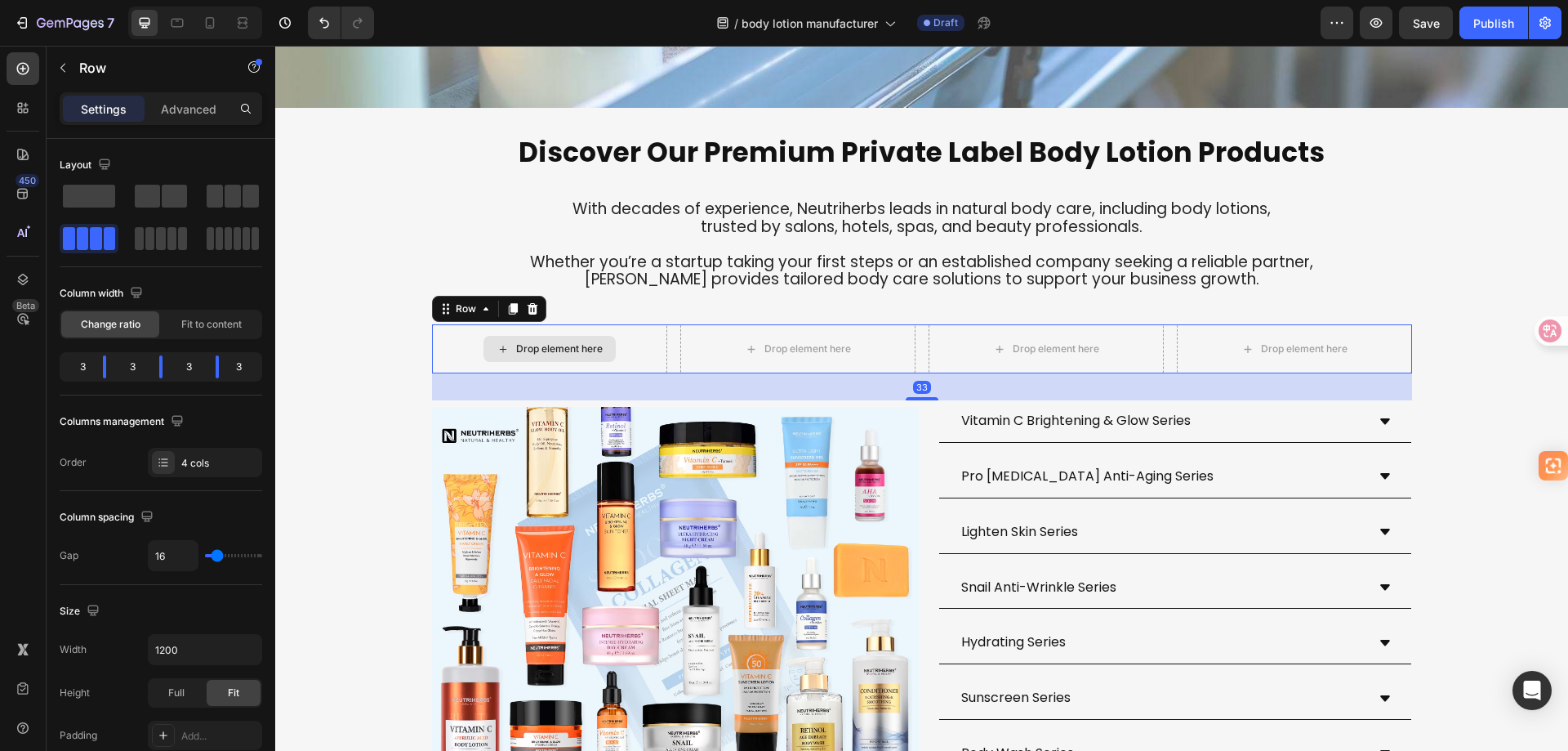
click at [590, 355] on div "Drop element here" at bounding box center [559, 349] width 86 height 13
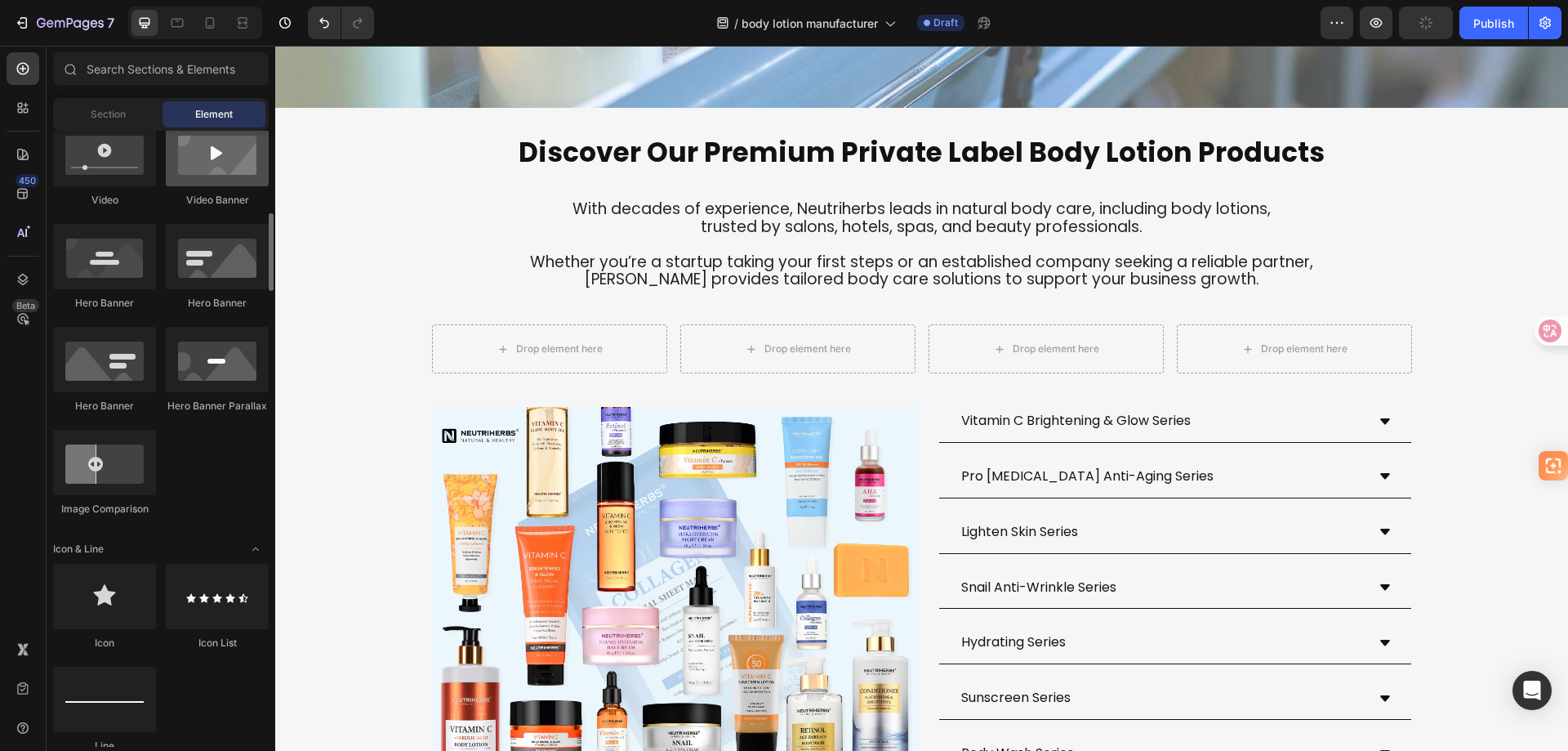
scroll to position [490, 0]
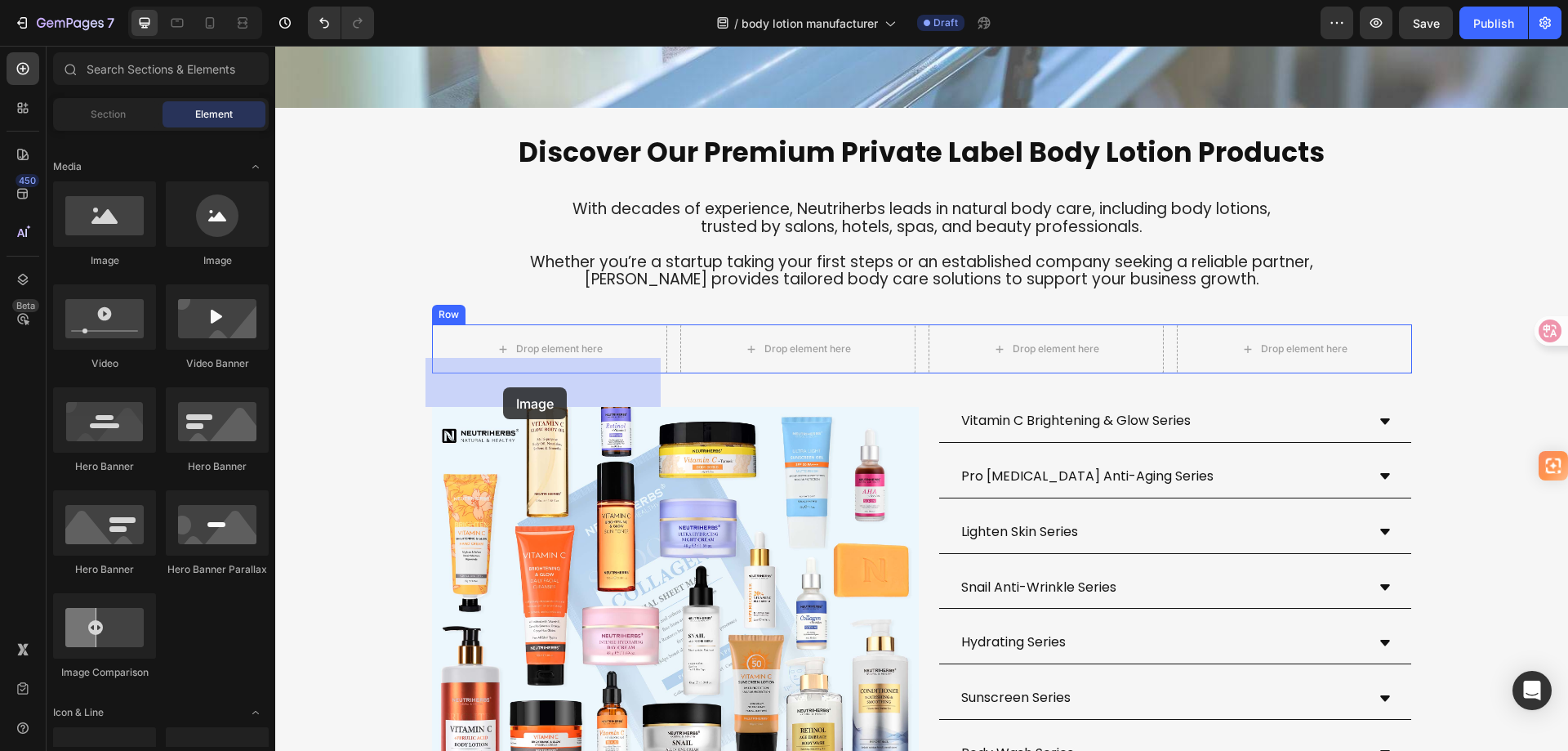
drag, startPoint x: 380, startPoint y: 272, endPoint x: 503, endPoint y: 387, distance: 168.4
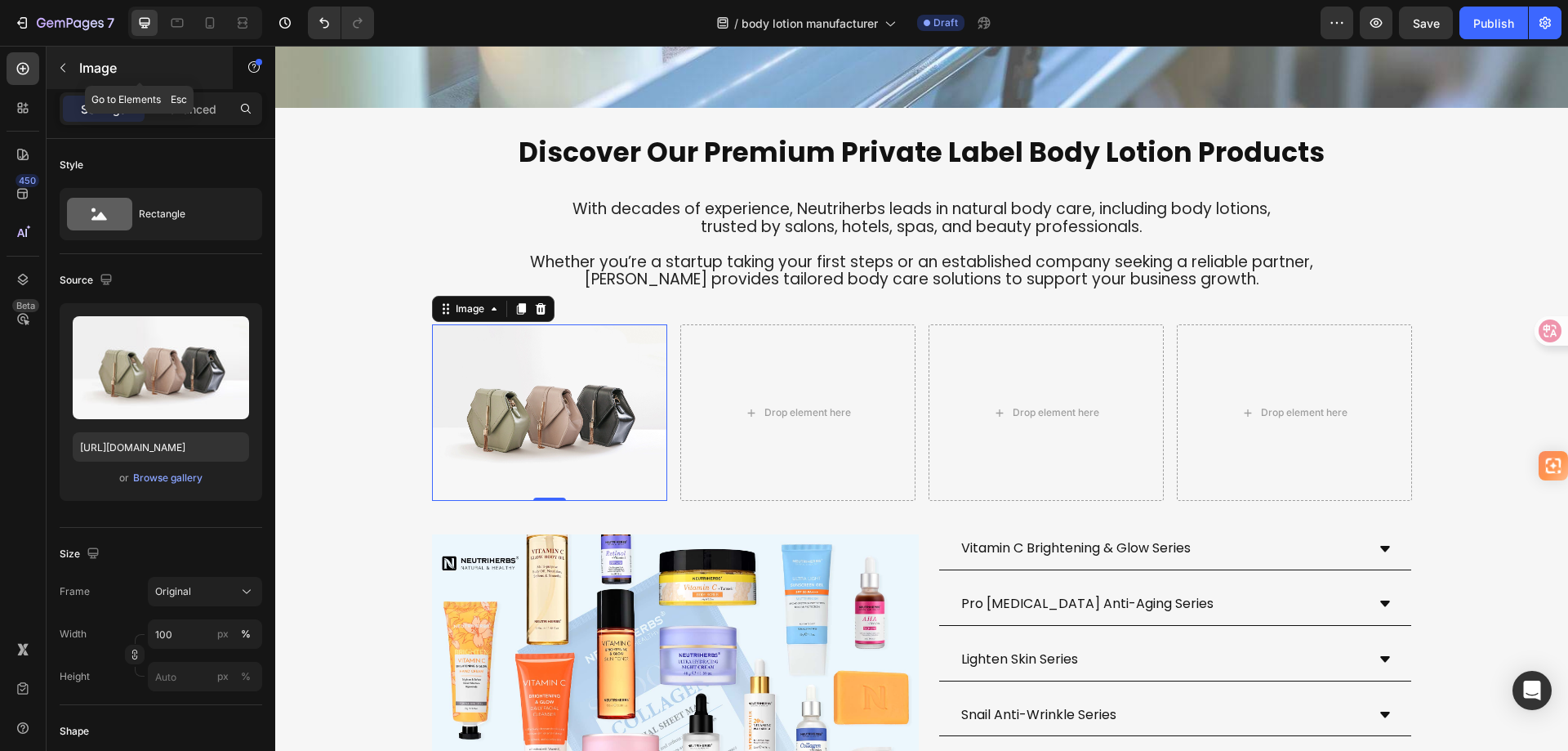
click at [64, 64] on icon "button" at bounding box center [63, 68] width 5 height 9
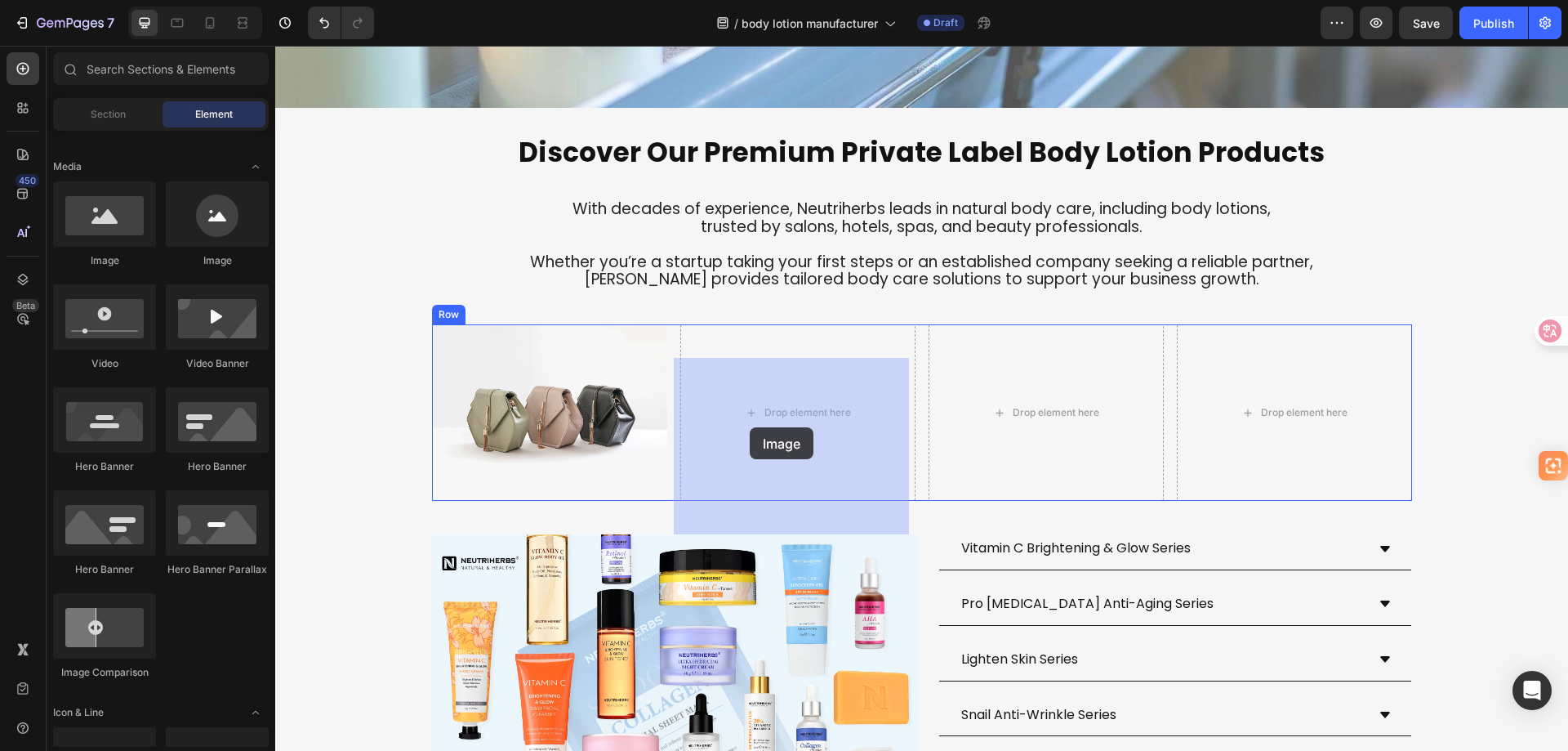
drag, startPoint x: 395, startPoint y: 281, endPoint x: 750, endPoint y: 427, distance: 383.9
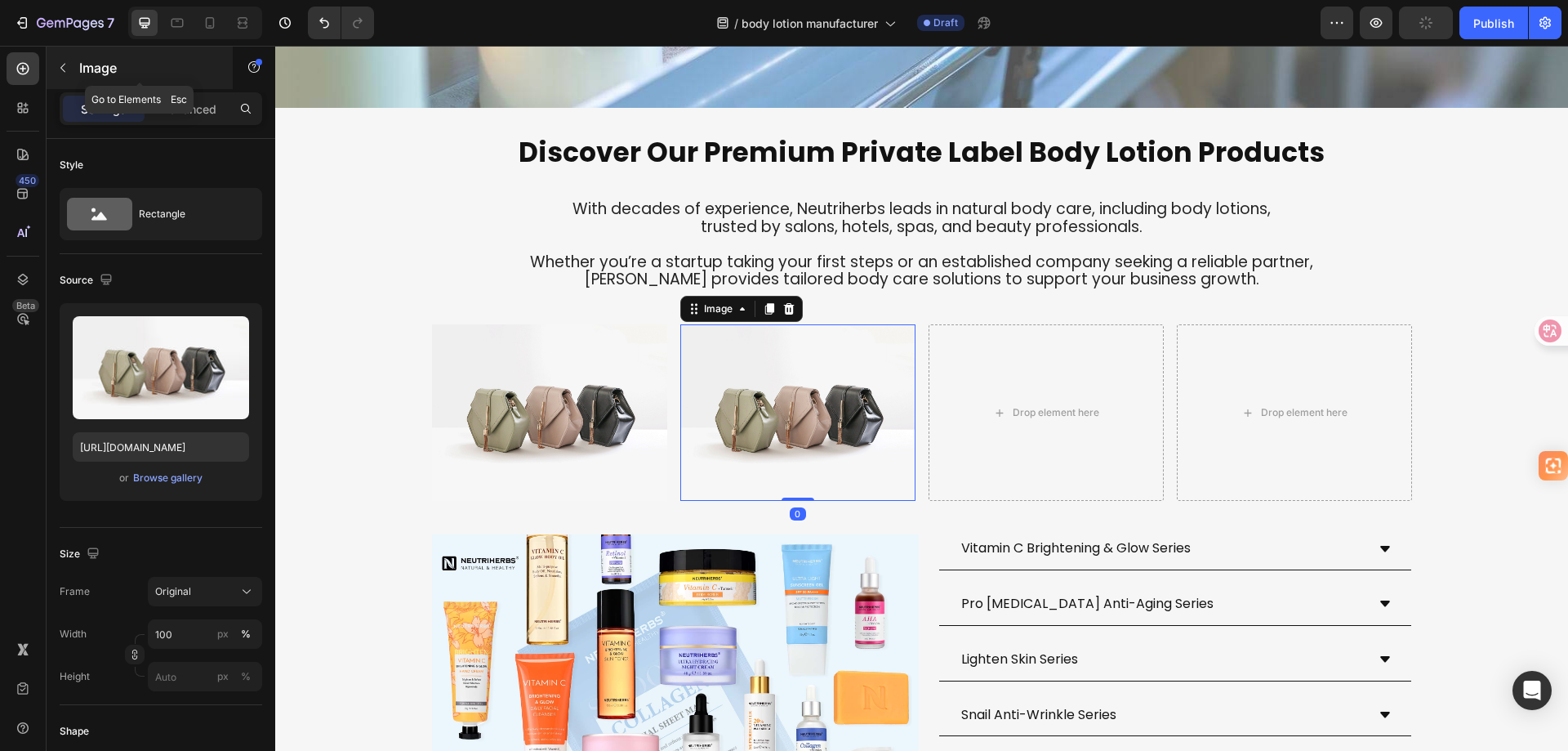
click at [59, 59] on button "button" at bounding box center [63, 67] width 26 height 26
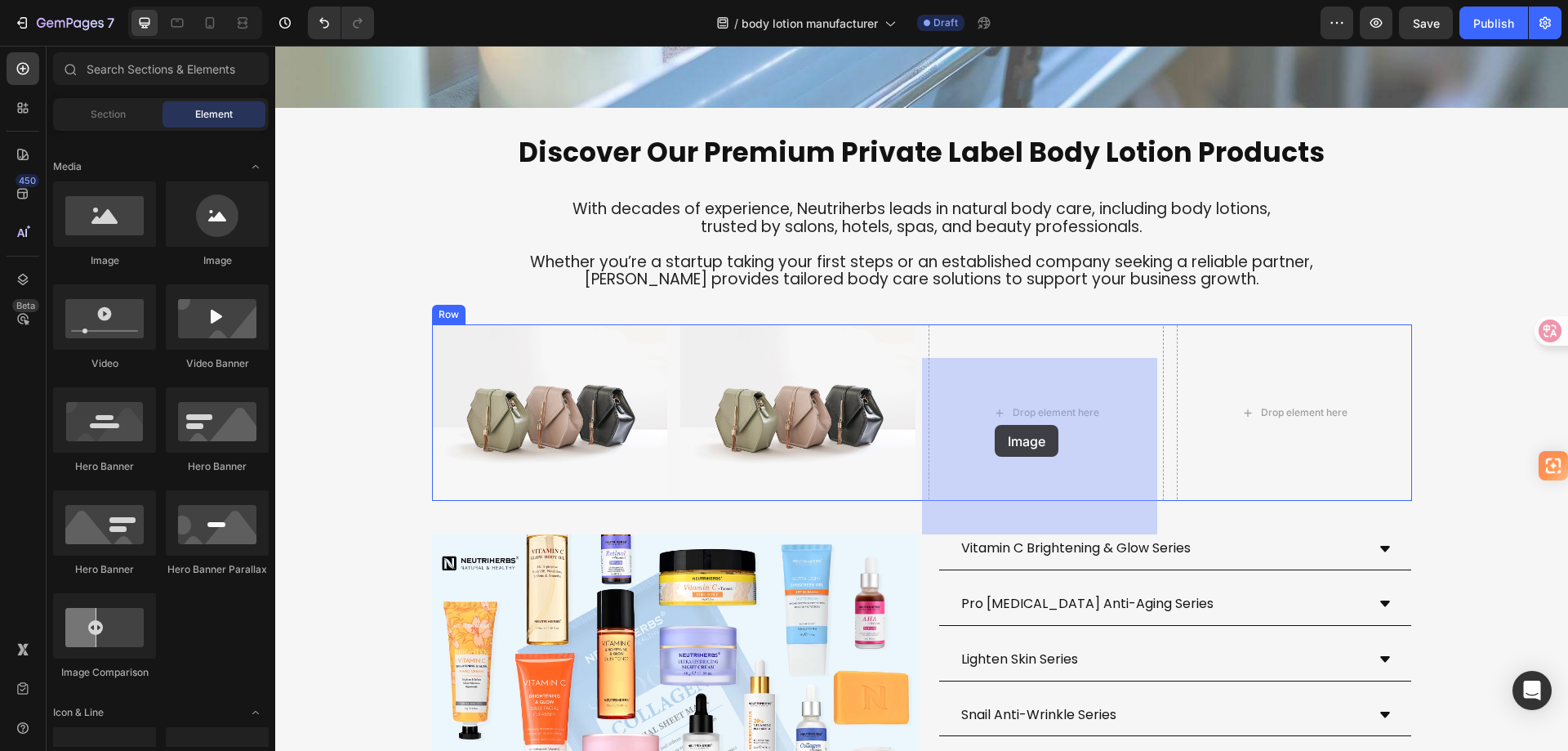
drag, startPoint x: 418, startPoint y: 279, endPoint x: 1014, endPoint y: 428, distance: 614.3
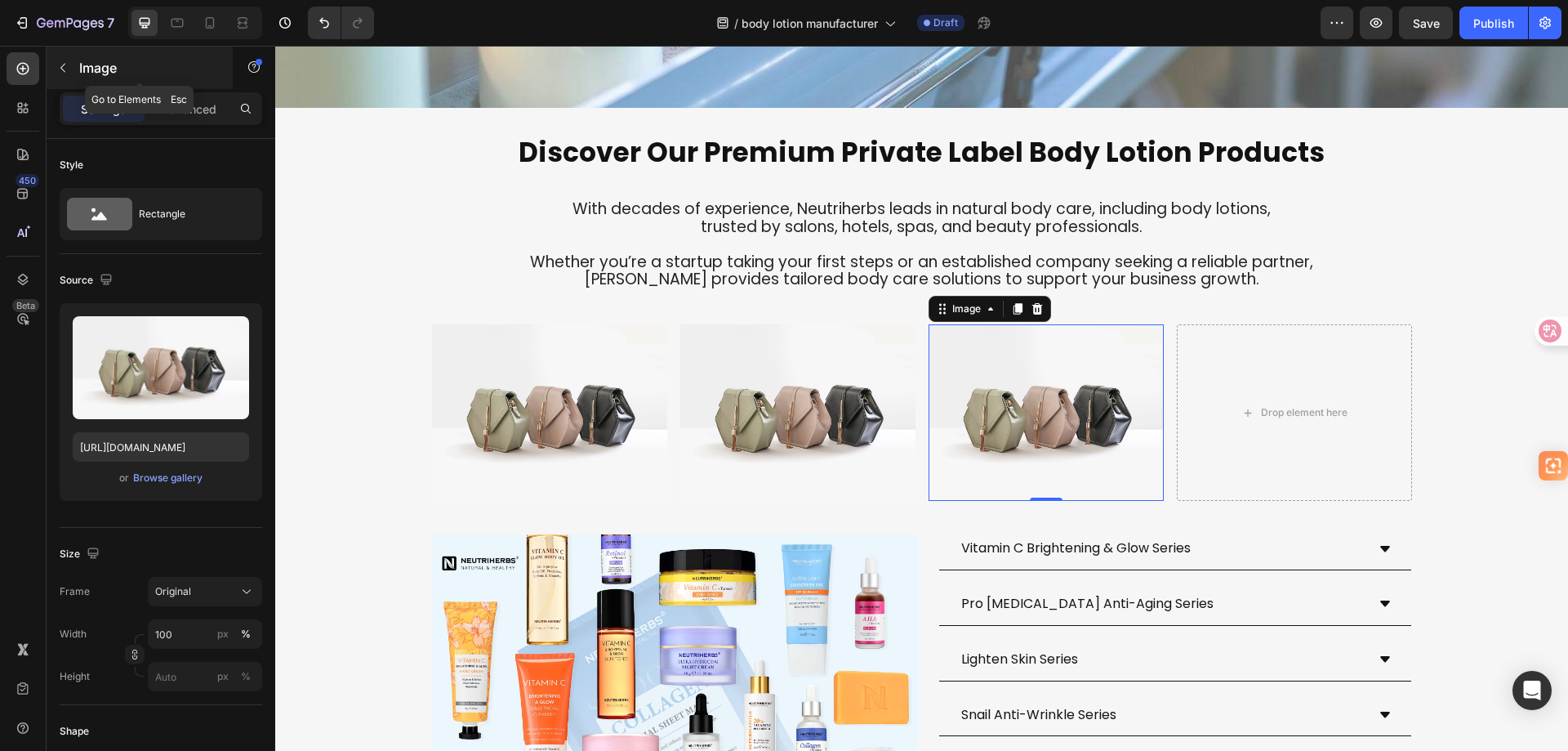
click at [64, 66] on icon "button" at bounding box center [63, 67] width 13 height 13
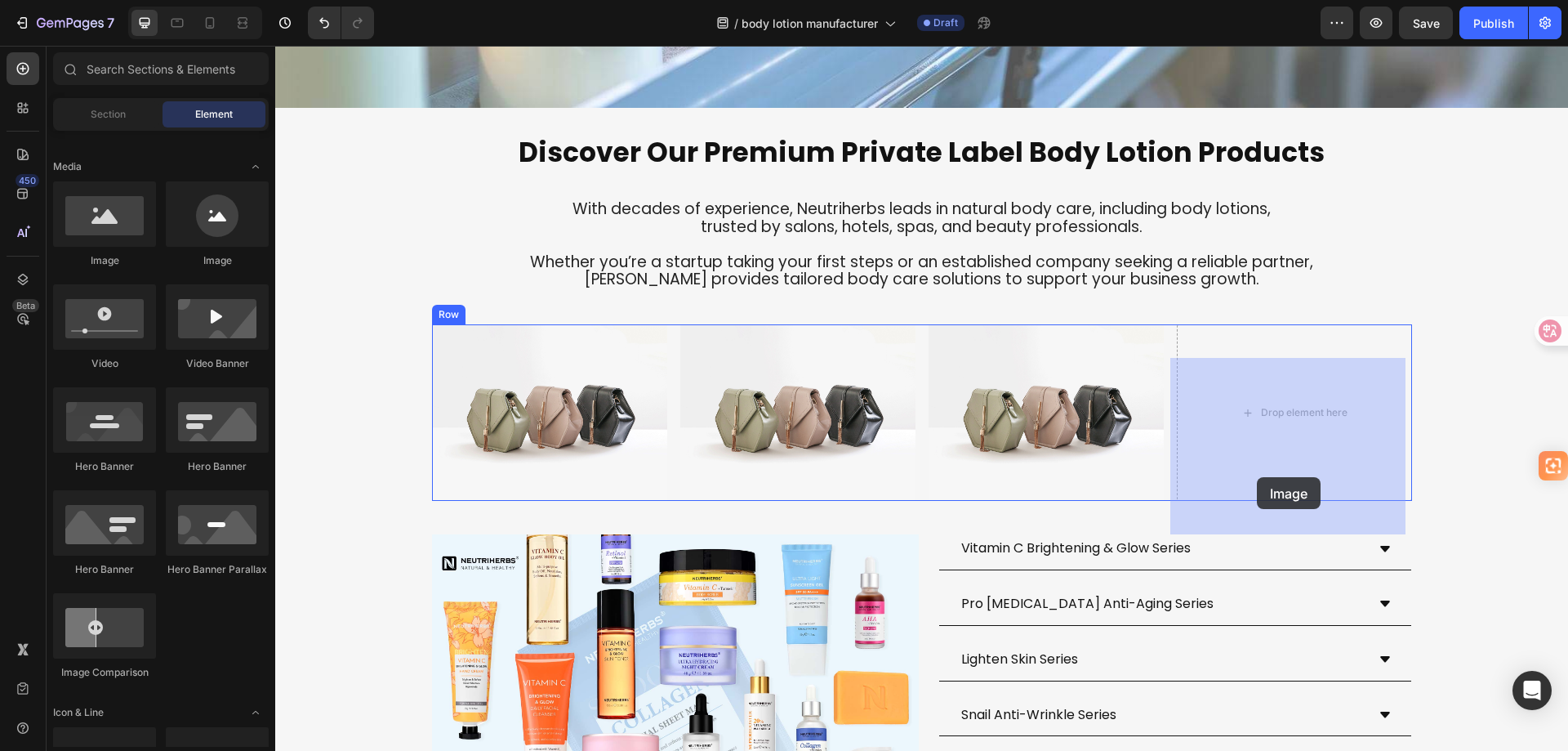
drag, startPoint x: 406, startPoint y: 265, endPoint x: 1257, endPoint y: 477, distance: 877.0
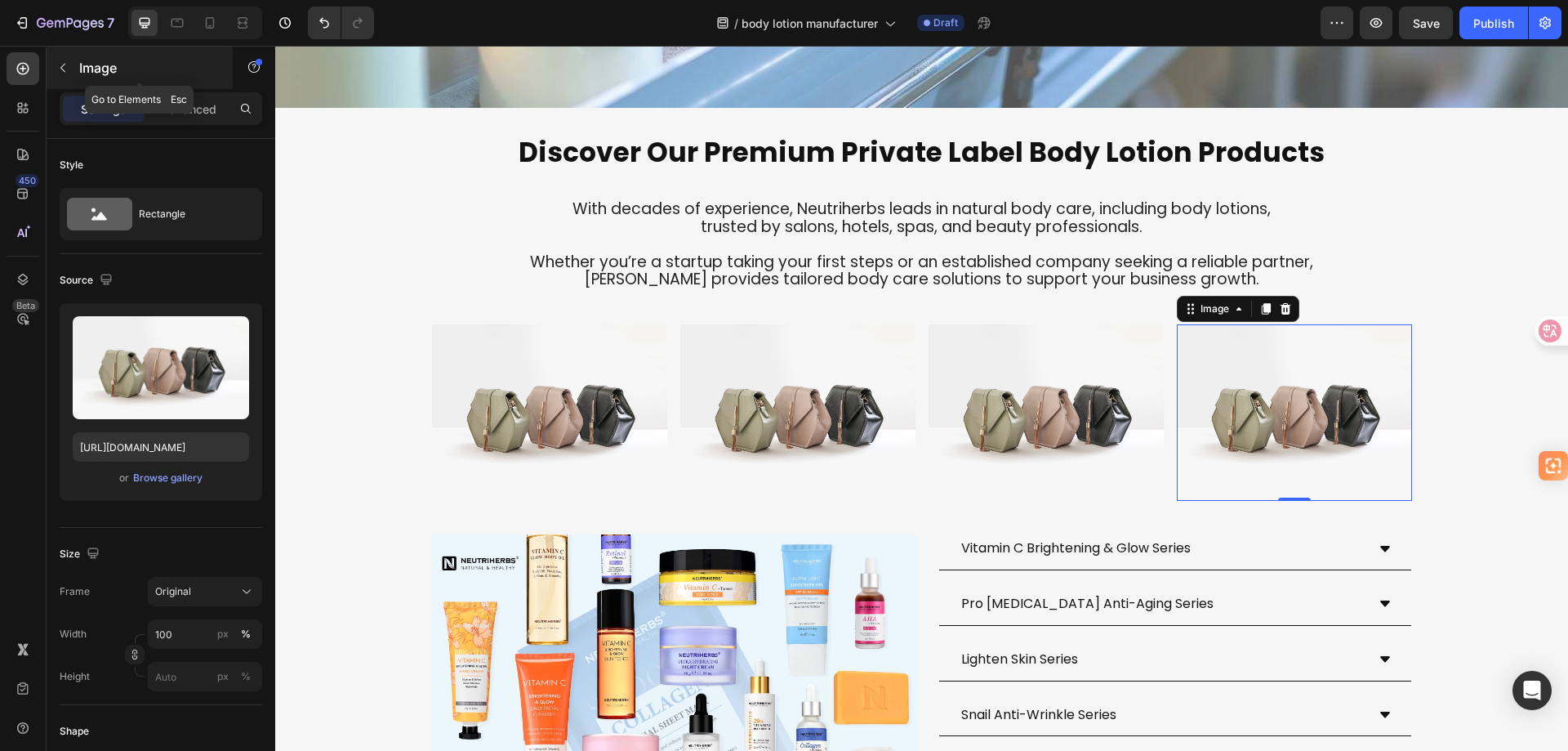
click at [60, 66] on icon "button" at bounding box center [63, 67] width 13 height 13
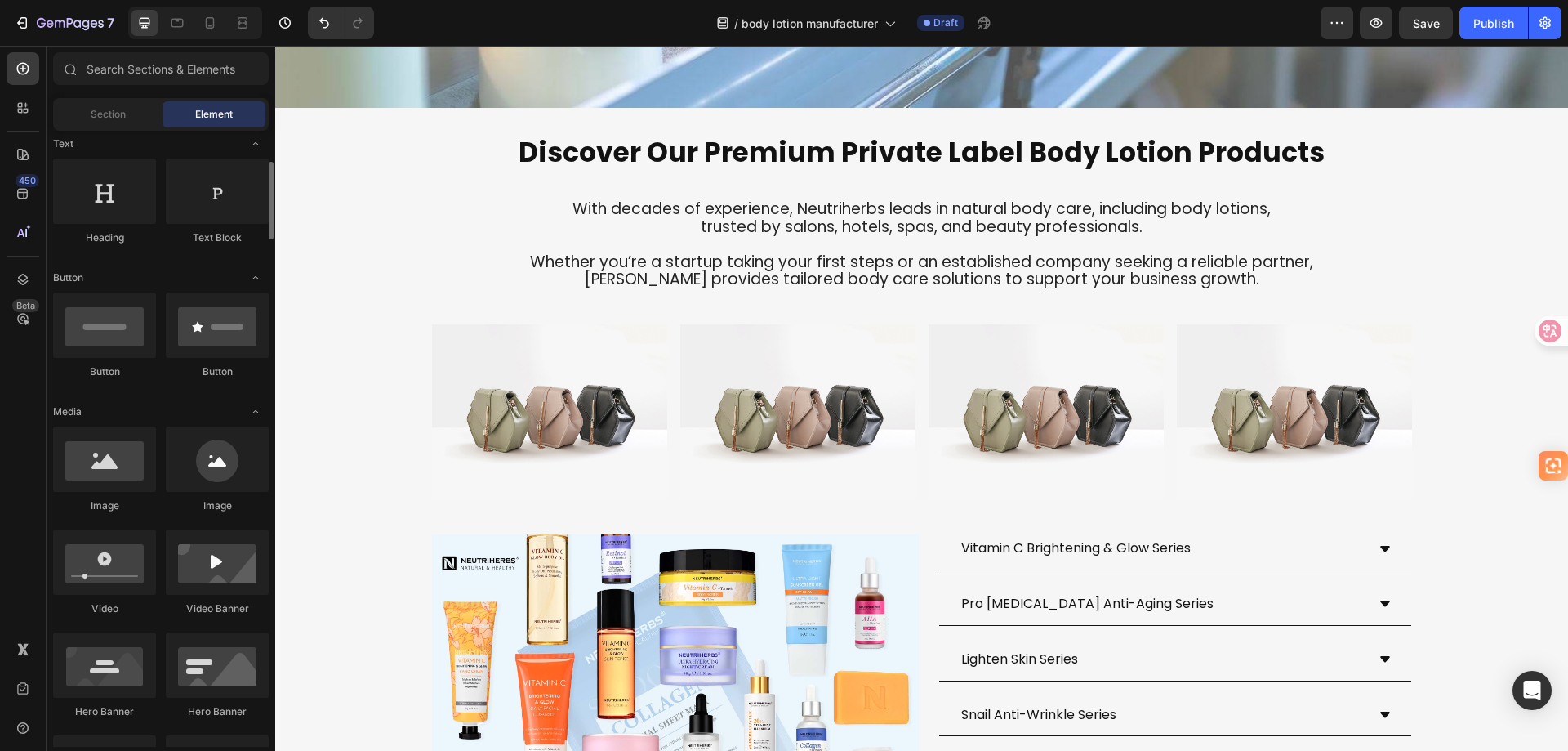
scroll to position [163, 0]
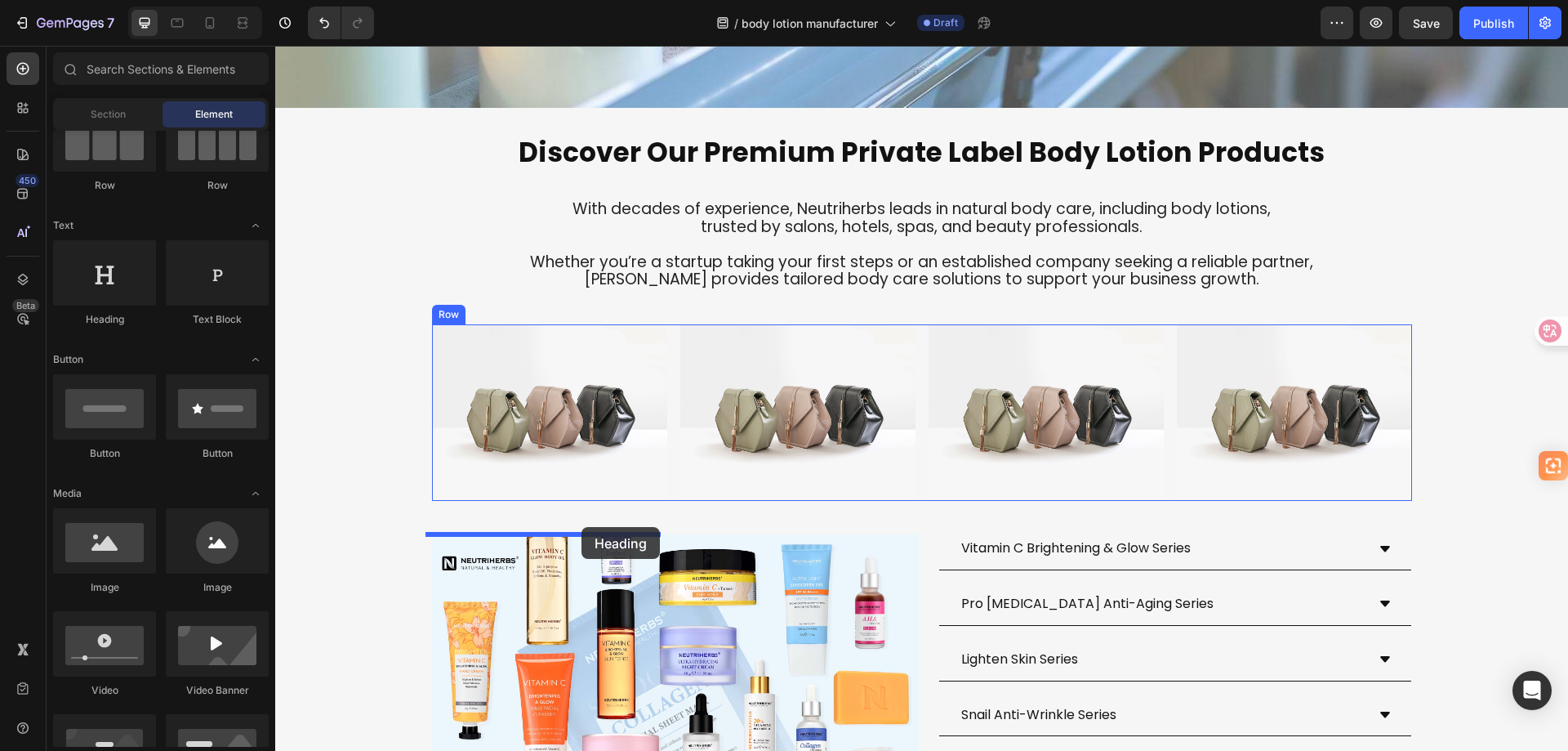
drag, startPoint x: 388, startPoint y: 330, endPoint x: 582, endPoint y: 527, distance: 276.5
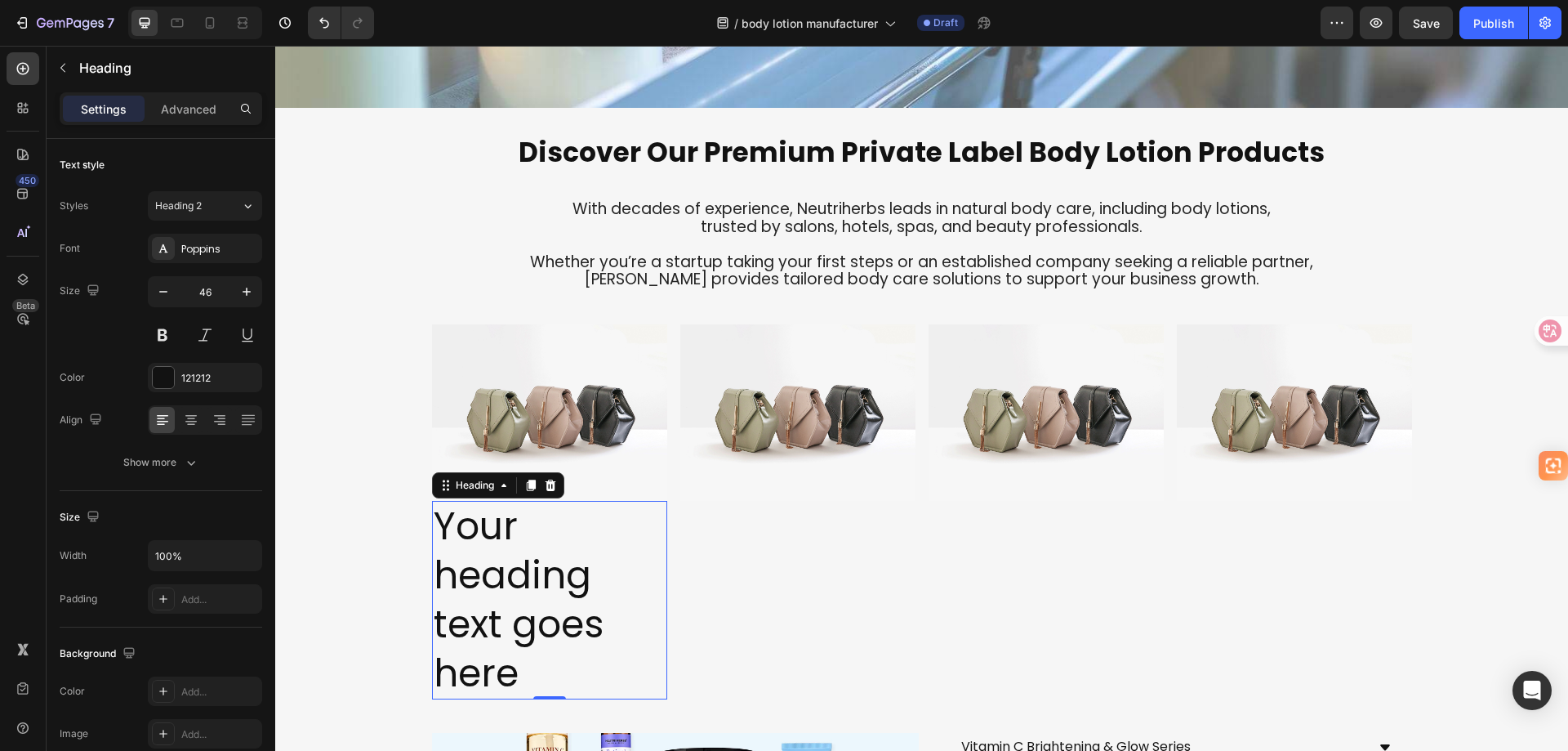
click at [563, 583] on h2 "Your heading text goes here" at bounding box center [549, 599] width 235 height 199
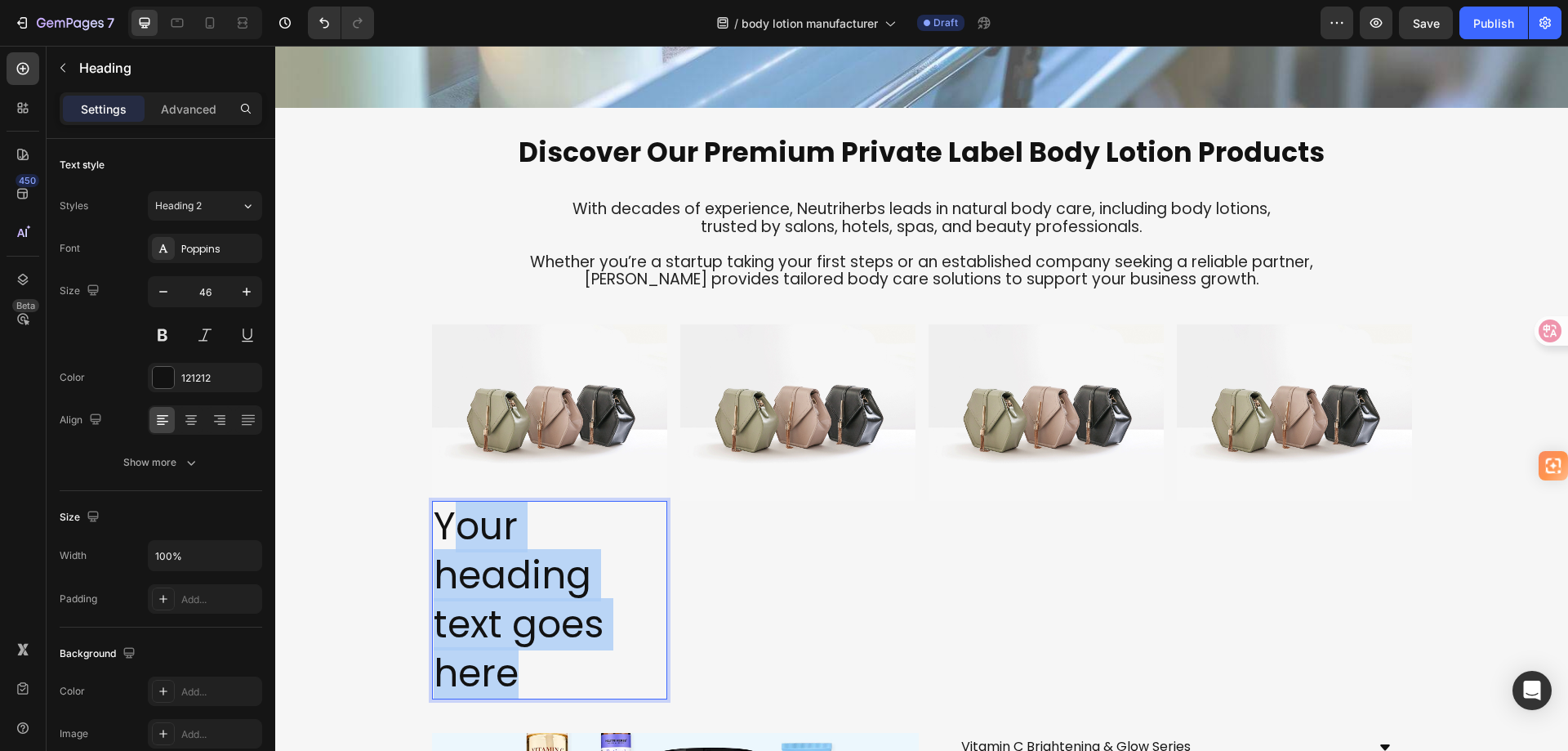
drag, startPoint x: 528, startPoint y: 708, endPoint x: 440, endPoint y: 577, distance: 157.8
click at [440, 577] on p "Your heading text goes here" at bounding box center [549, 599] width 232 height 195
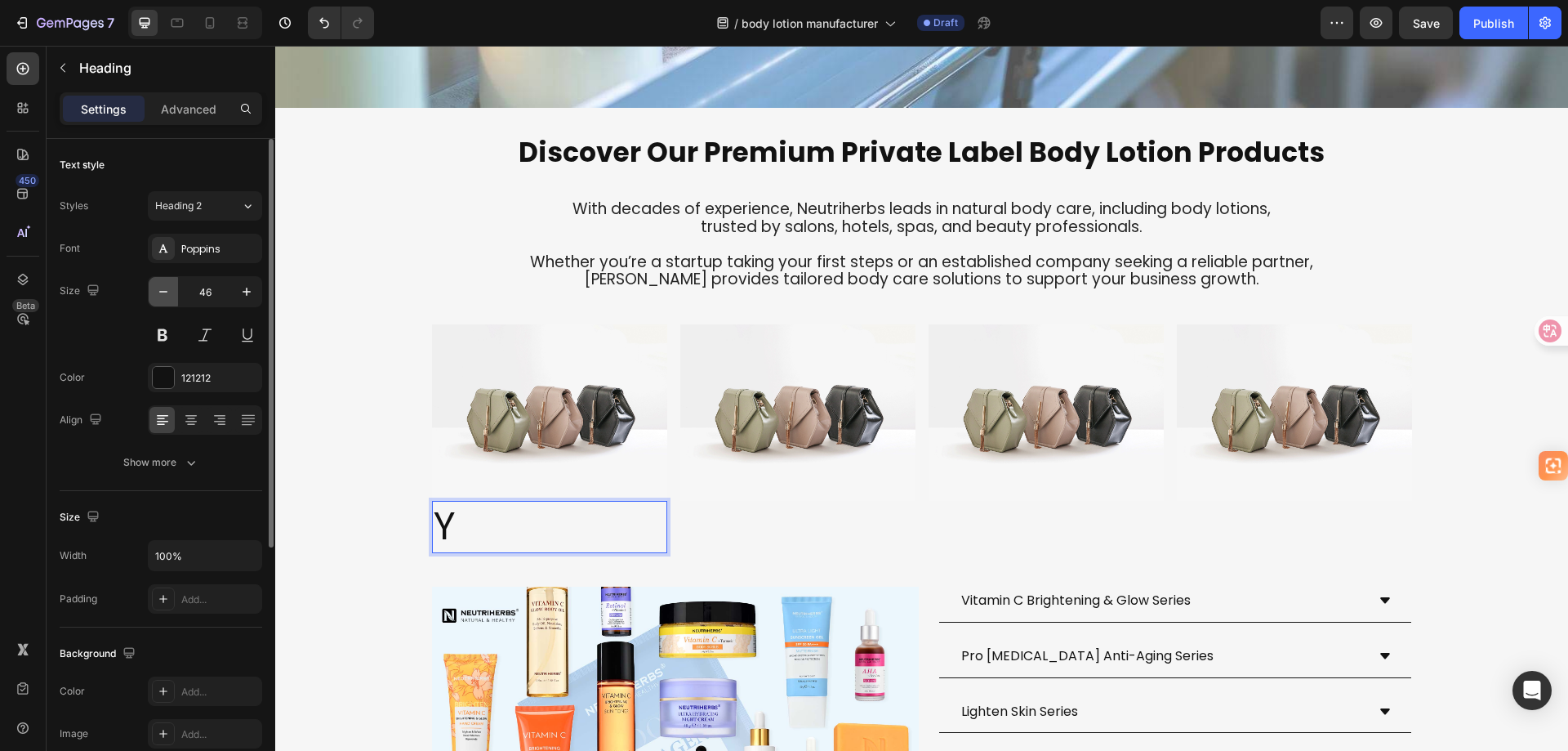
click at [162, 295] on icon "button" at bounding box center [163, 292] width 16 height 16
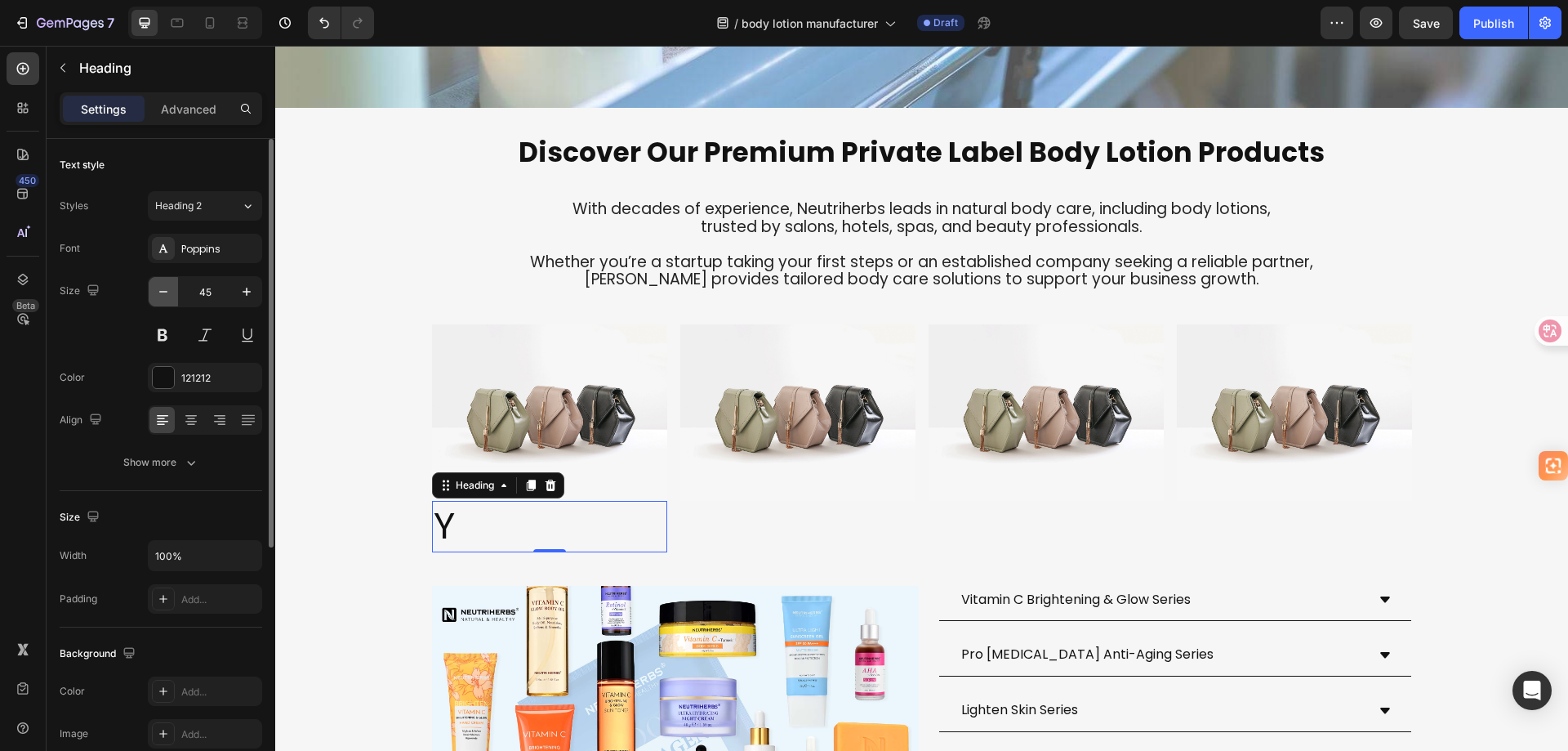
click at [162, 295] on icon "button" at bounding box center [163, 292] width 16 height 16
click at [212, 291] on input "44" at bounding box center [204, 292] width 54 height 29
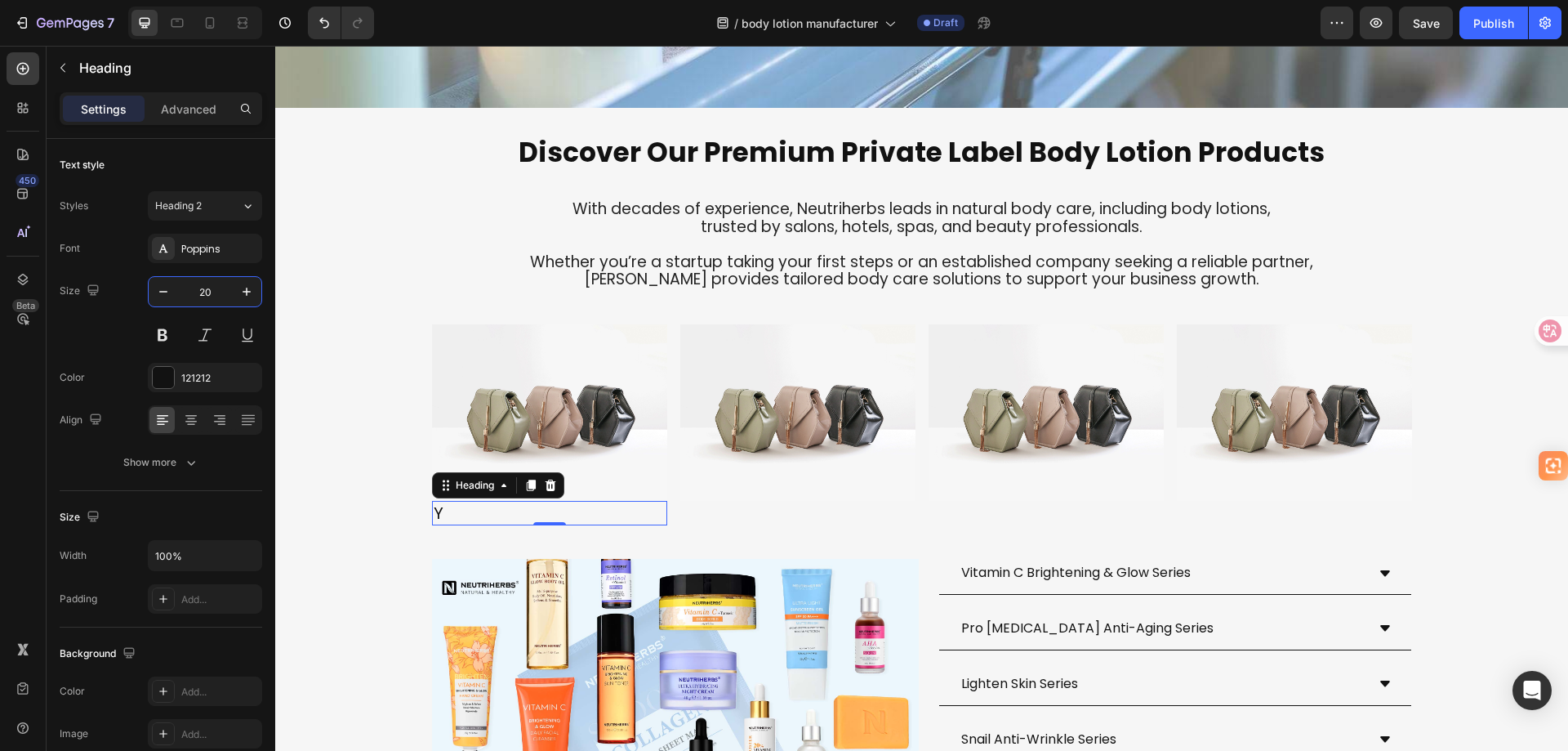
type input "20"
click at [439, 524] on p "Y" at bounding box center [549, 512] width 232 height 21
click at [439, 524] on p "Vitamin C Body Lotion" at bounding box center [549, 512] width 232 height 21
click at [181, 427] on div at bounding box center [191, 420] width 25 height 26
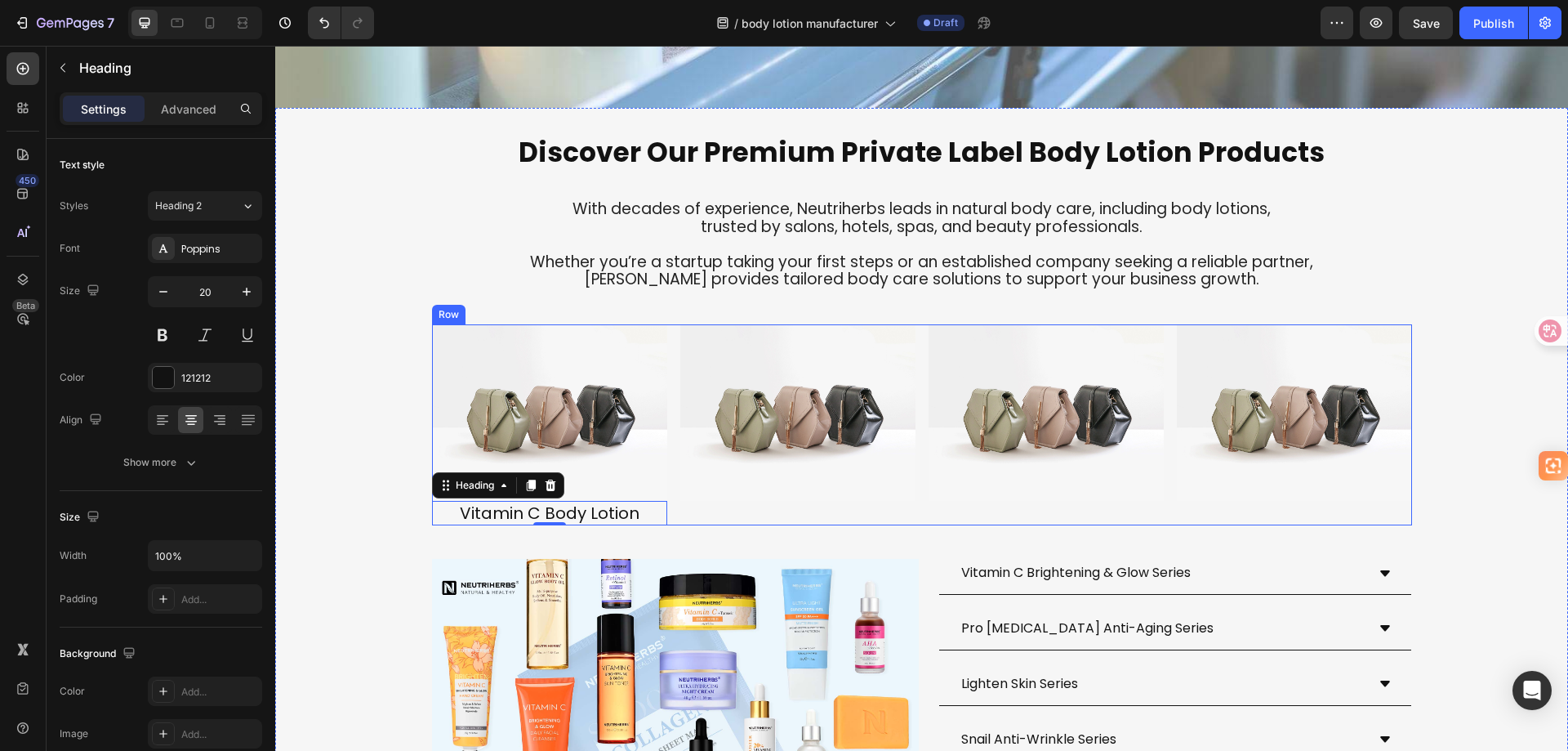
click at [725, 525] on div "Image" at bounding box center [797, 424] width 235 height 201
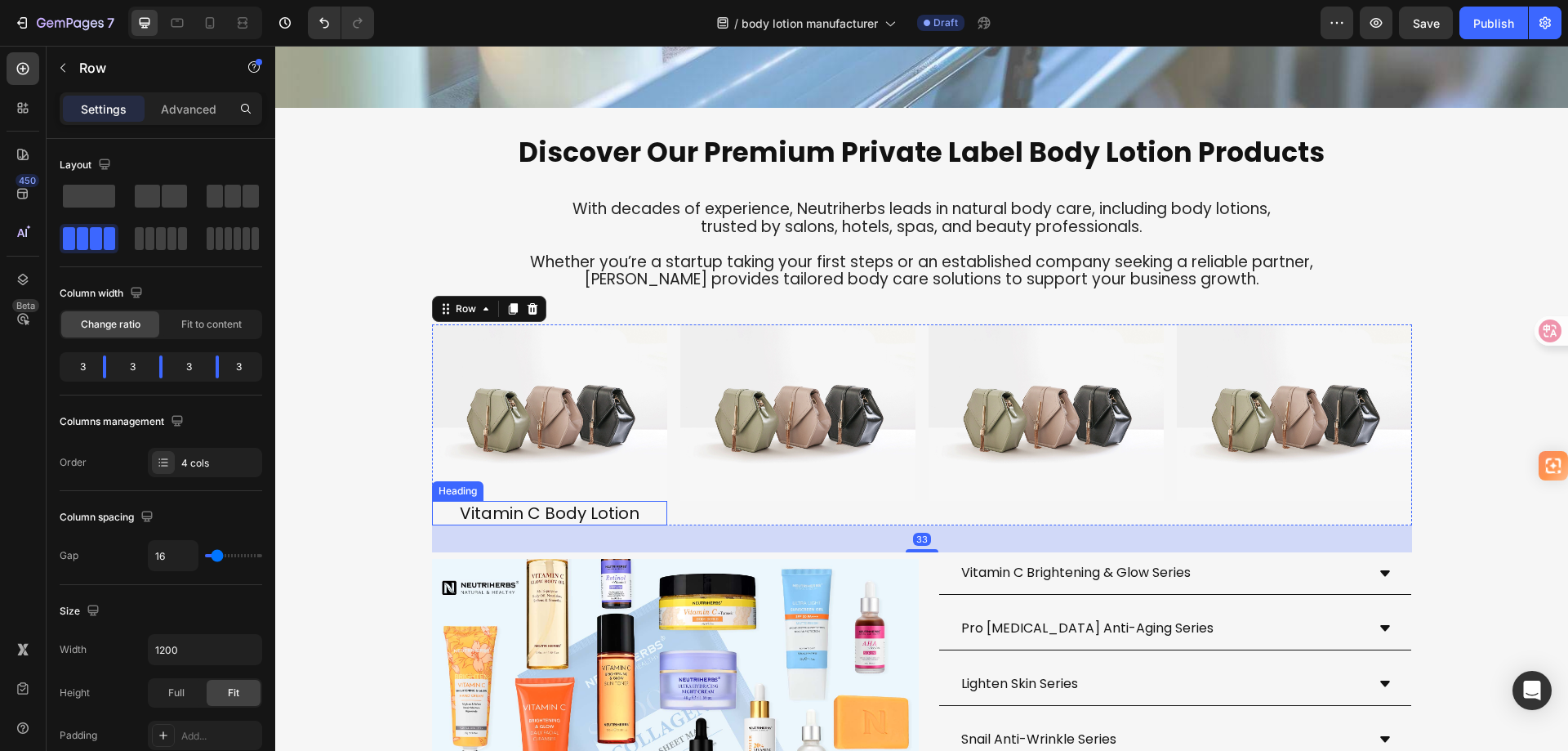
click at [634, 524] on p "Vitamin C Body Lotion" at bounding box center [549, 512] width 232 height 21
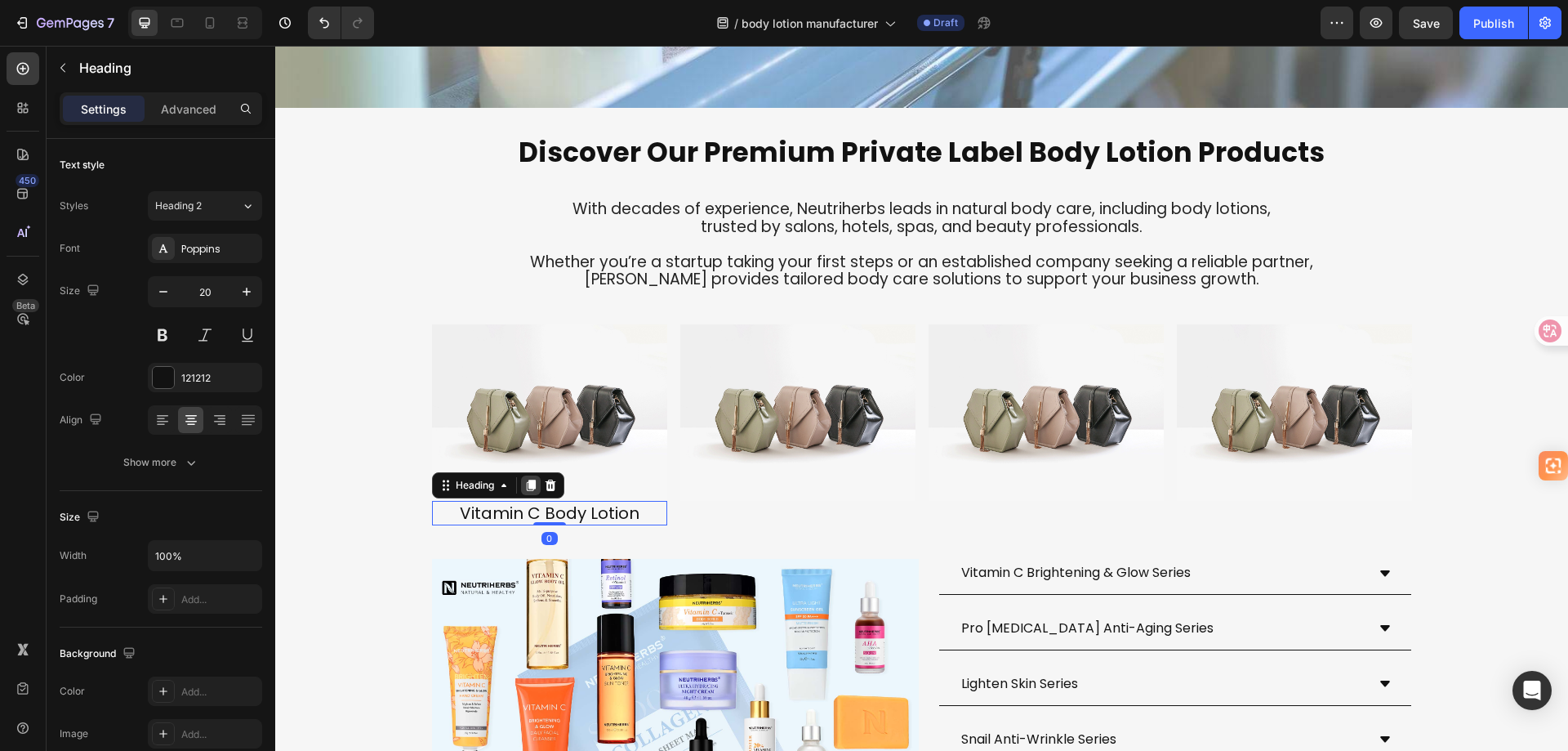
click at [527, 491] on icon at bounding box center [530, 485] width 9 height 12
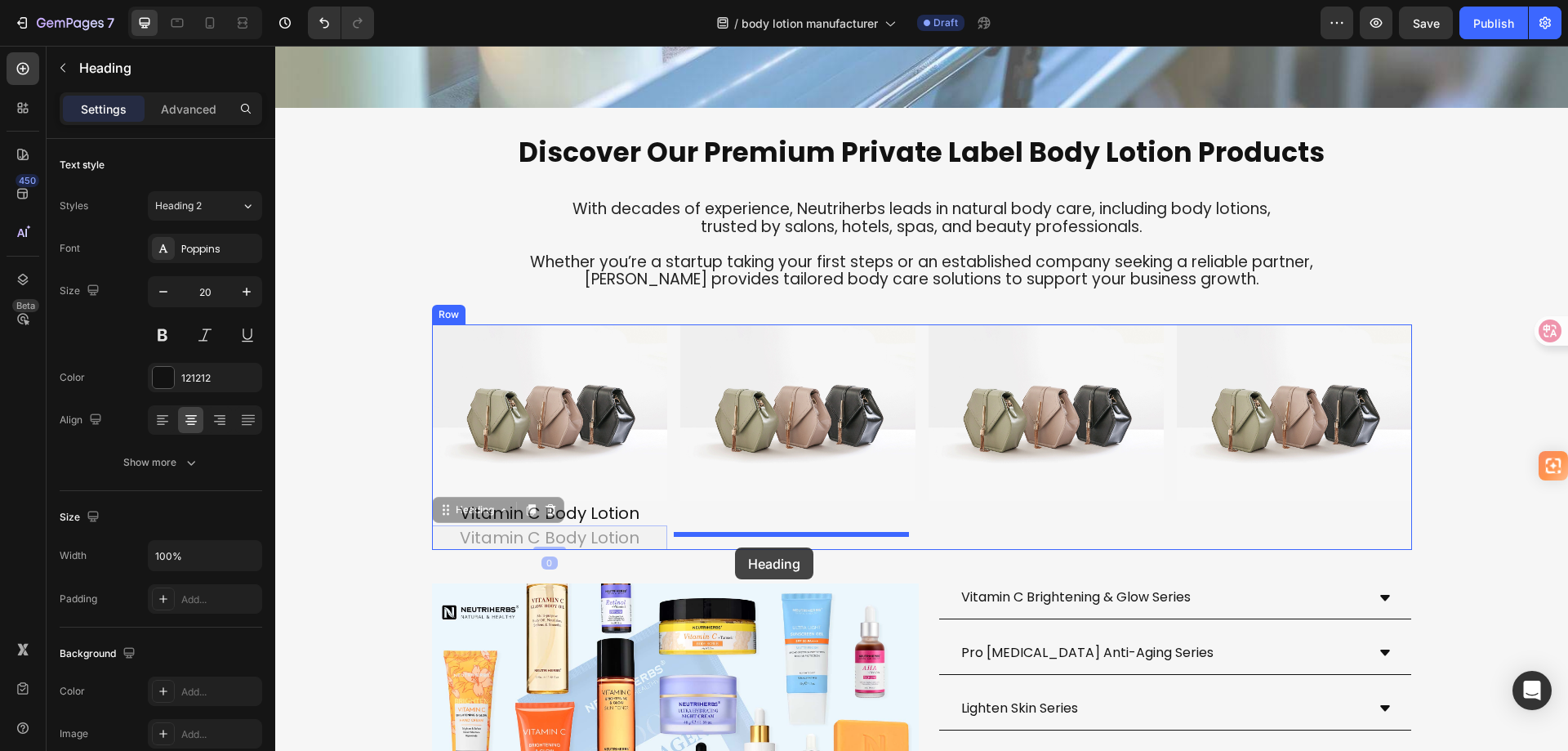
drag, startPoint x: 438, startPoint y: 550, endPoint x: 735, endPoint y: 548, distance: 297.0
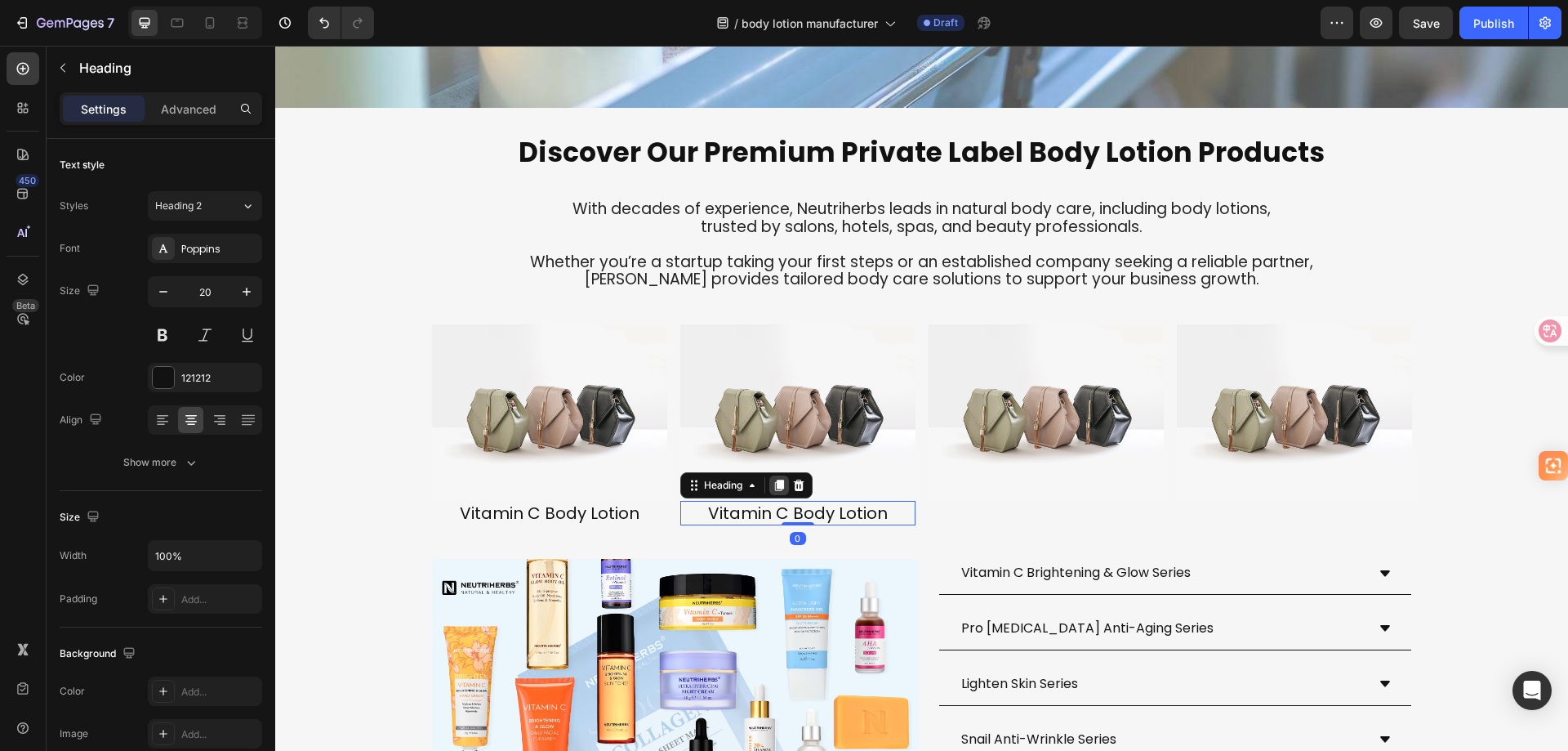
click at [773, 492] on icon at bounding box center [779, 485] width 13 height 13
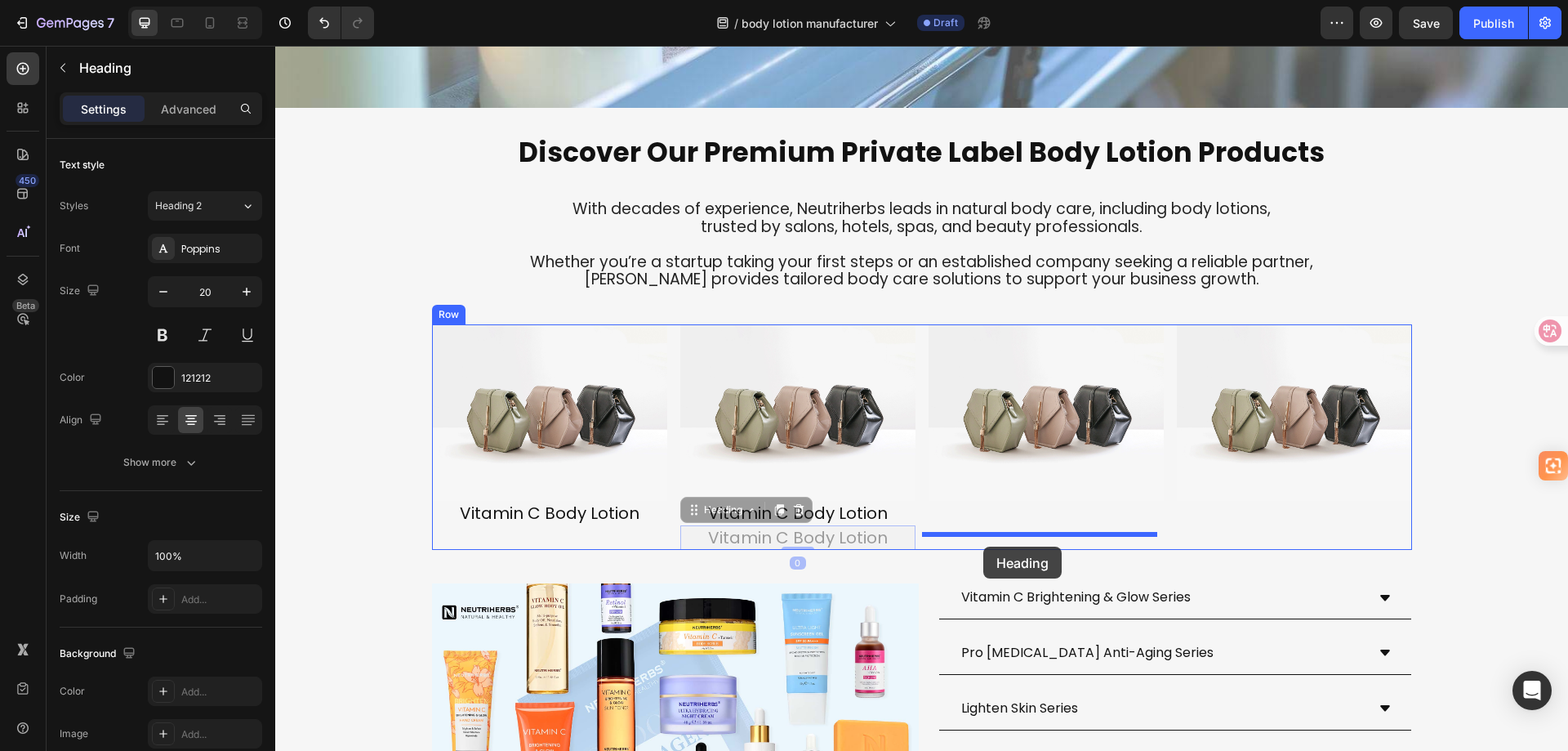
drag, startPoint x: 690, startPoint y: 549, endPoint x: 983, endPoint y: 547, distance: 293.0
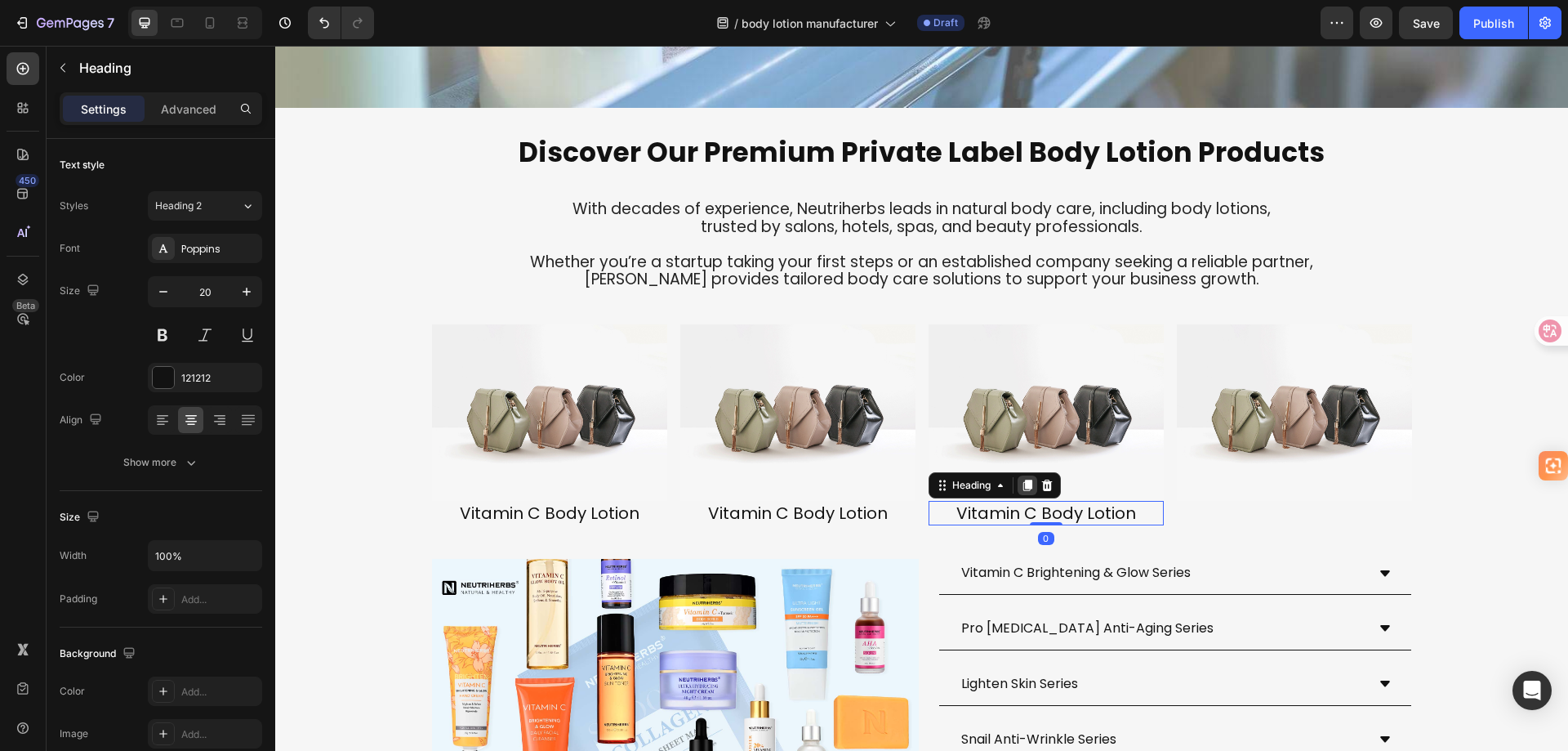
click at [1021, 492] on icon at bounding box center [1028, 485] width 13 height 13
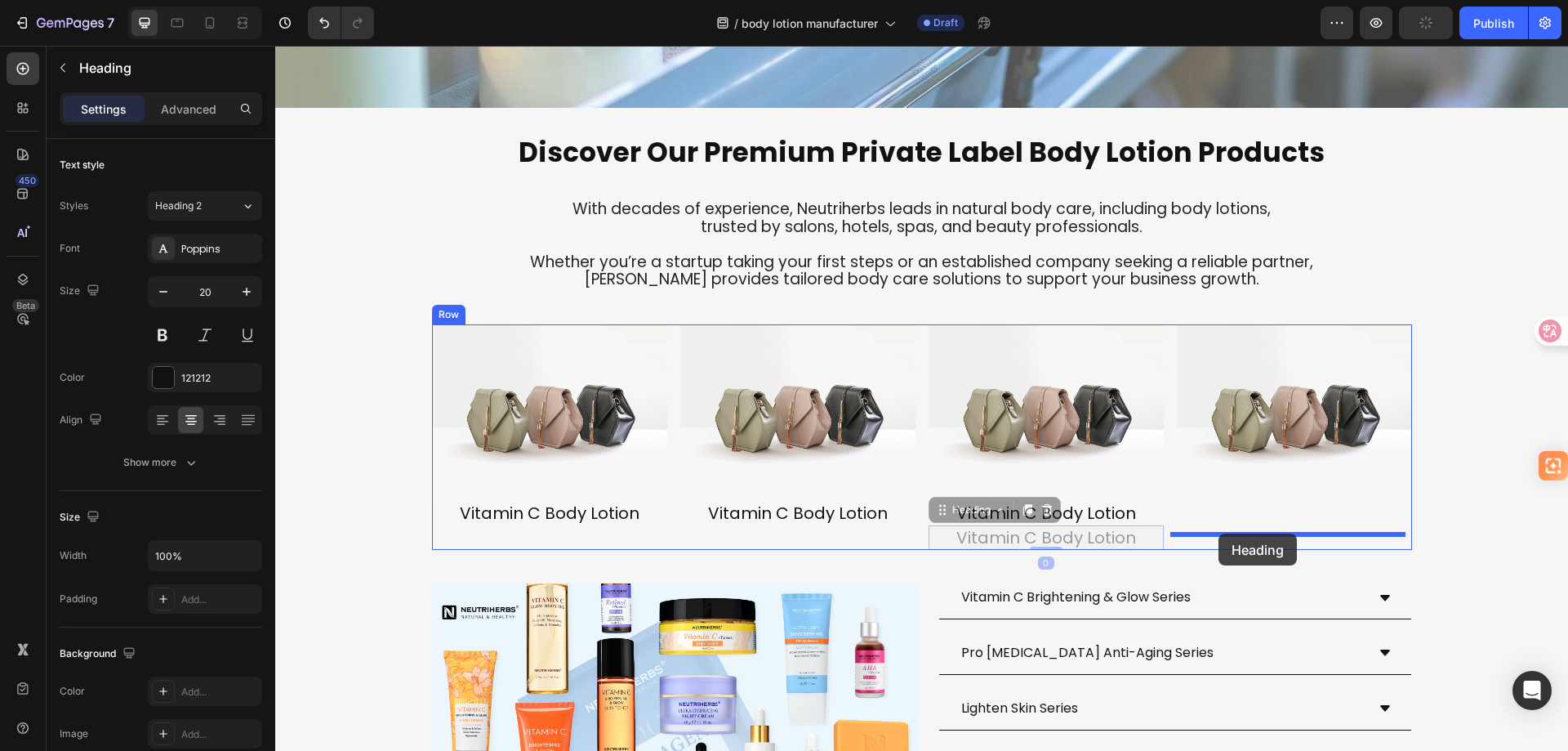
drag, startPoint x: 932, startPoint y: 547, endPoint x: 1218, endPoint y: 533, distance: 286.3
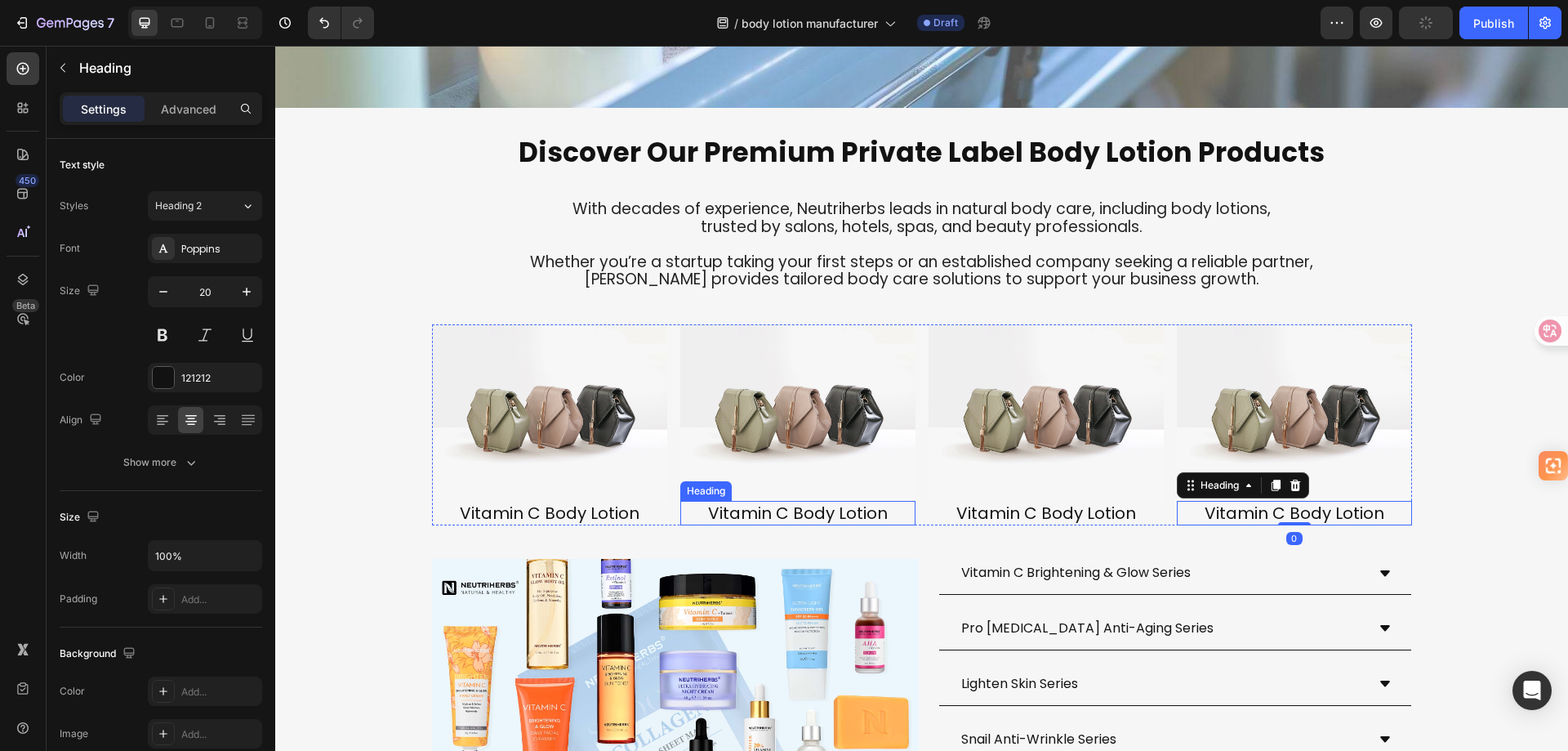
click at [758, 525] on h2 "Vitamin C Body Lotion" at bounding box center [797, 512] width 235 height 25
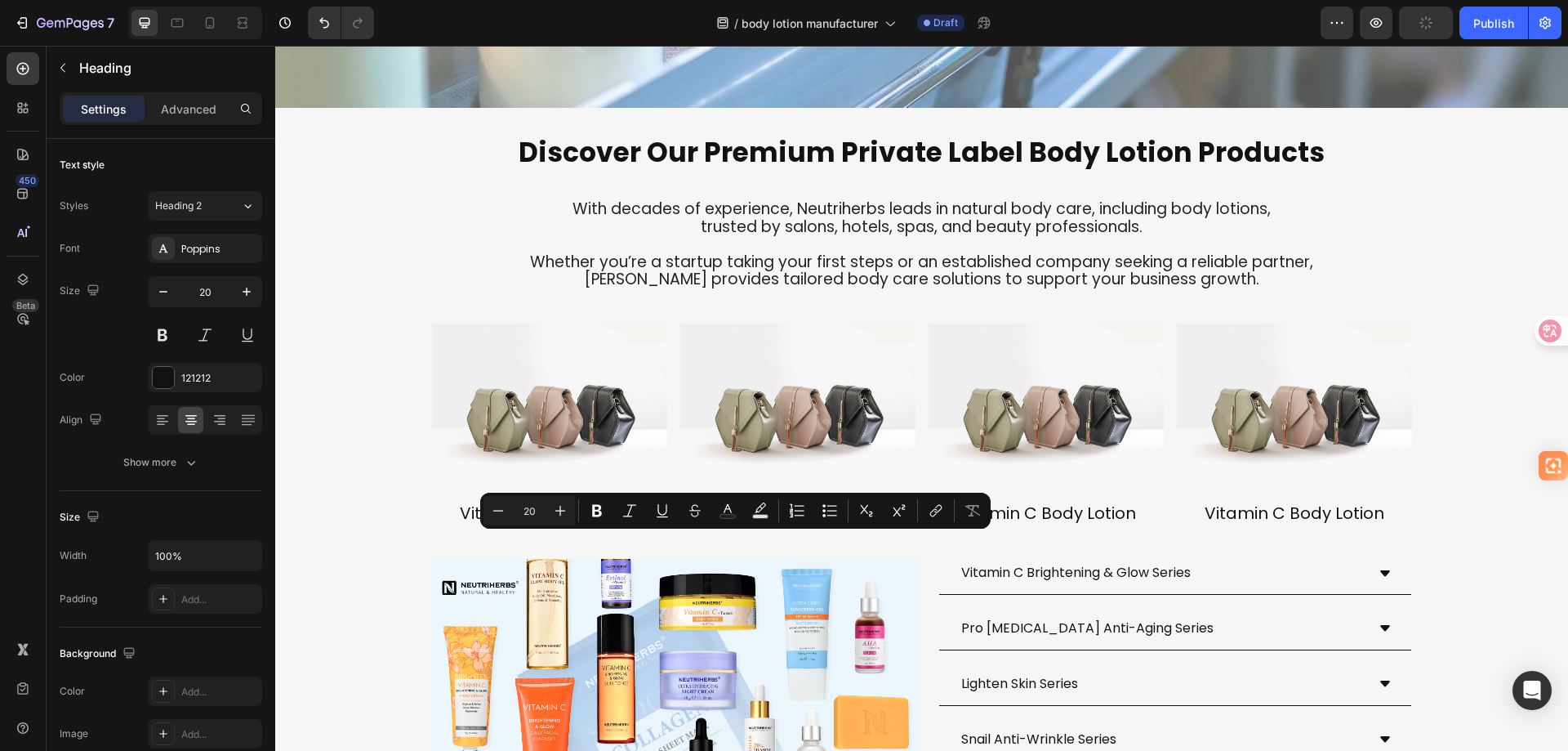
click at [780, 524] on p "Vitamin C Body Lotion" at bounding box center [797, 512] width 232 height 21
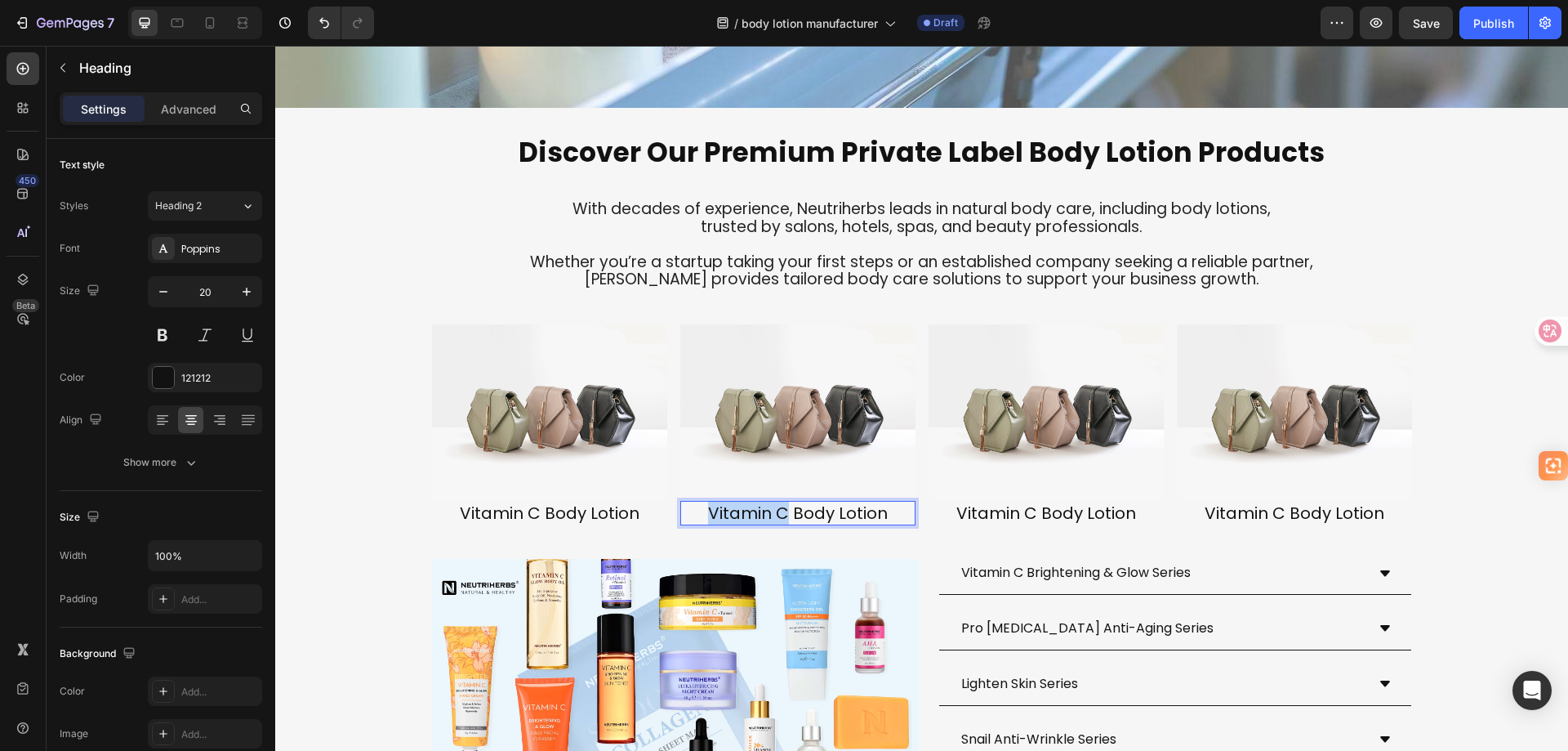
drag, startPoint x: 779, startPoint y: 544, endPoint x: 695, endPoint y: 547, distance: 84.1
click at [695, 524] on p "Vitamin C Body Lotion" at bounding box center [797, 512] width 232 height 21
click at [978, 525] on h2 "Vitamin C Body Lotion" at bounding box center [1046, 512] width 235 height 25
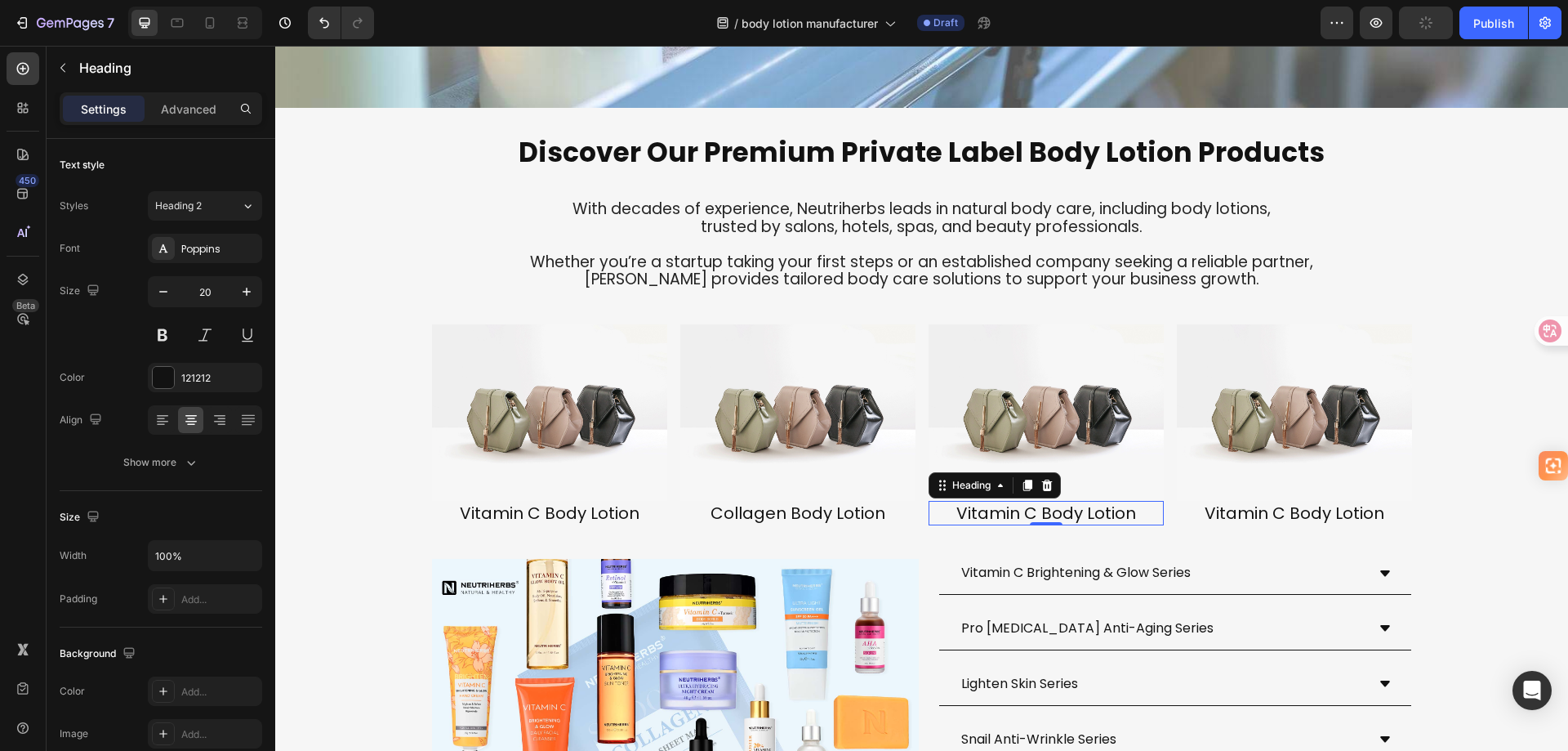
click at [978, 525] on h2 "Vitamin C Body Lotion" at bounding box center [1046, 512] width 235 height 25
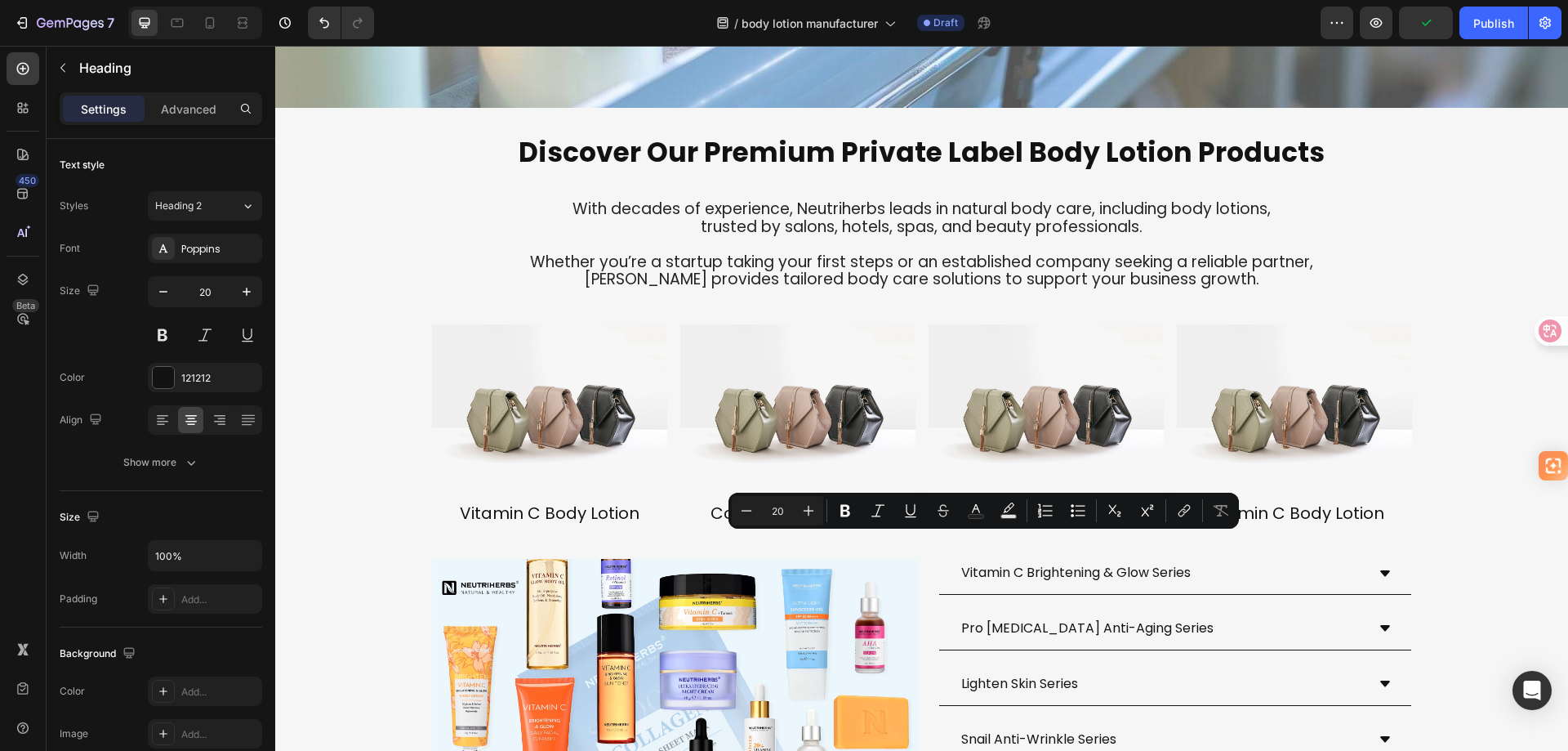
click at [1015, 524] on p "Vitamin C Body Lotion" at bounding box center [1046, 512] width 232 height 21
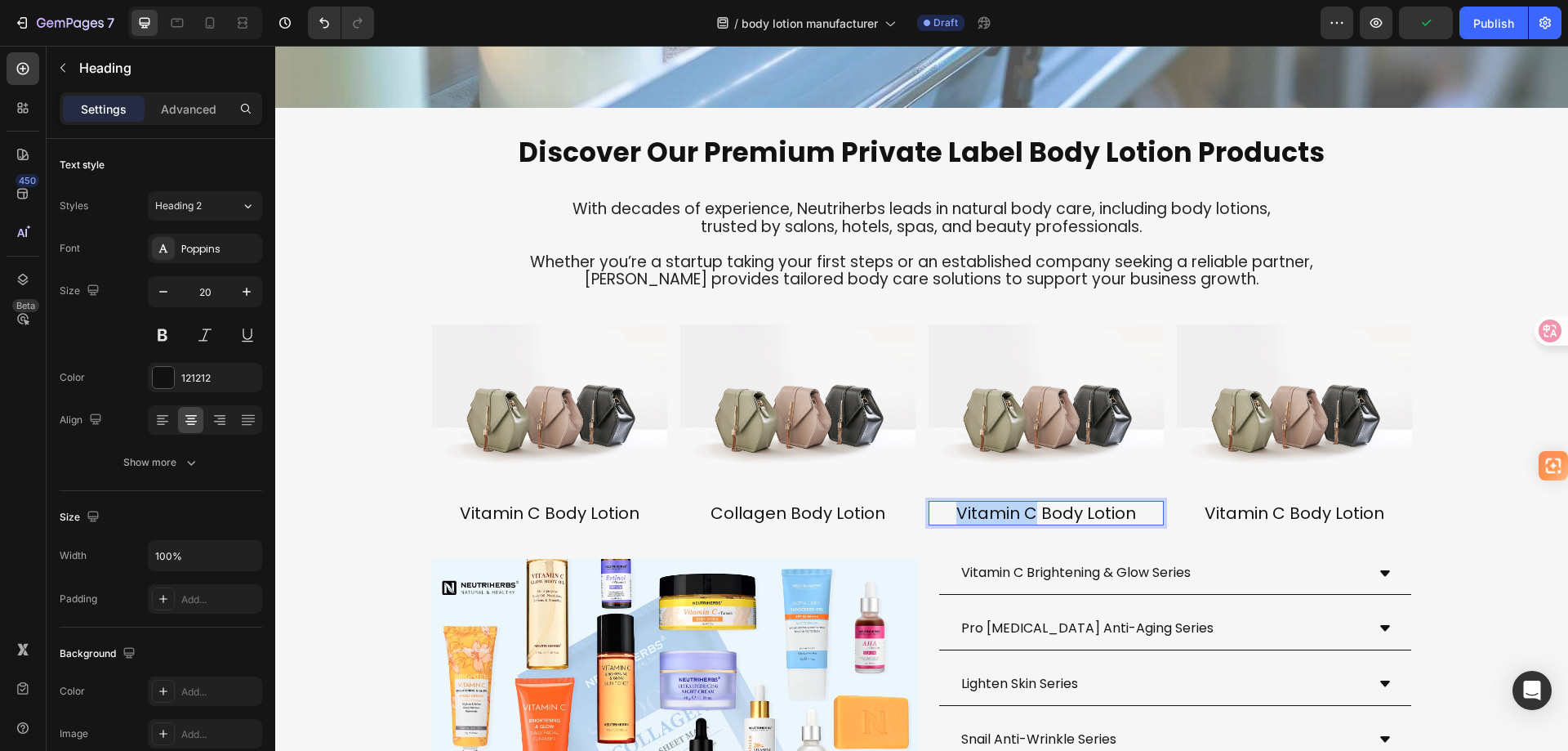
drag, startPoint x: 1030, startPoint y: 541, endPoint x: 954, endPoint y: 545, distance: 76.1
click at [954, 524] on p "Vitamin C Body Lotion" at bounding box center [1046, 512] width 232 height 21
click at [1225, 525] on h2 "Vitamin C Body Lotion" at bounding box center [1294, 512] width 235 height 25
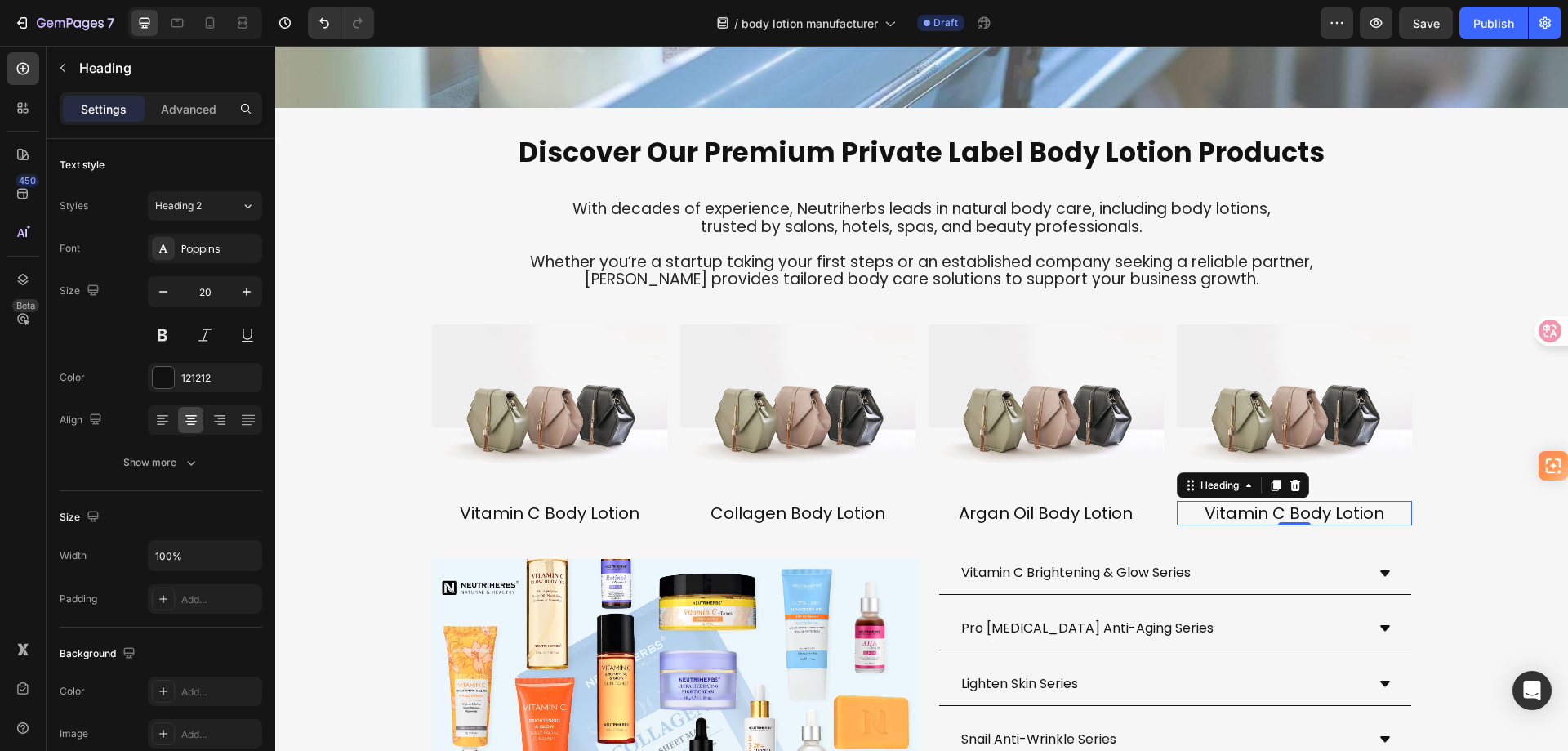
click at [1281, 525] on h2 "Vitamin C Body Lotion" at bounding box center [1294, 512] width 235 height 25
drag, startPoint x: 1279, startPoint y: 548, endPoint x: 1186, endPoint y: 548, distance: 93.0
click at [1186, 524] on p "Vitamin C Body Lotion" at bounding box center [1294, 512] width 232 height 21
click at [543, 458] on img at bounding box center [549, 412] width 235 height 176
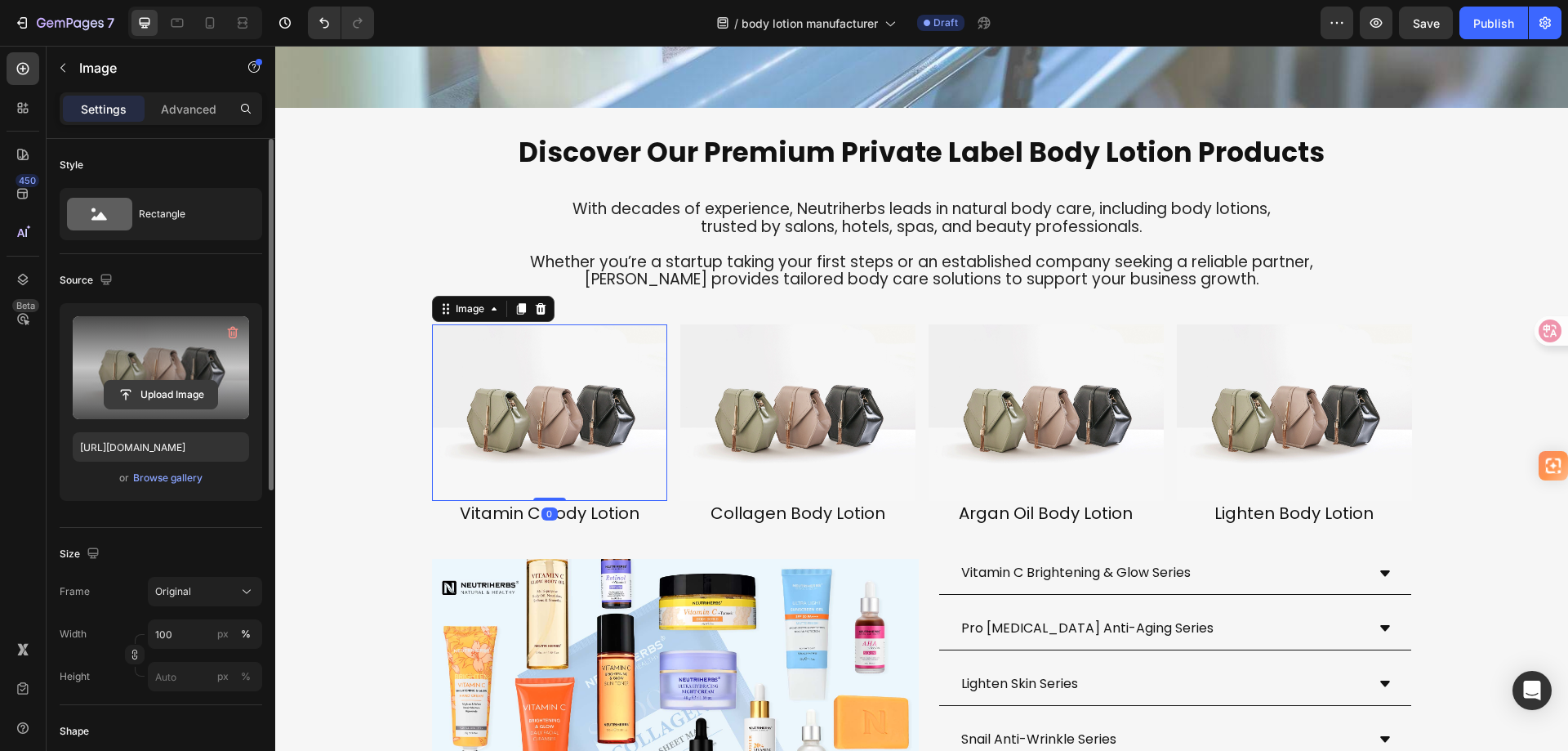
click at [154, 397] on input "file" at bounding box center [161, 394] width 113 height 28
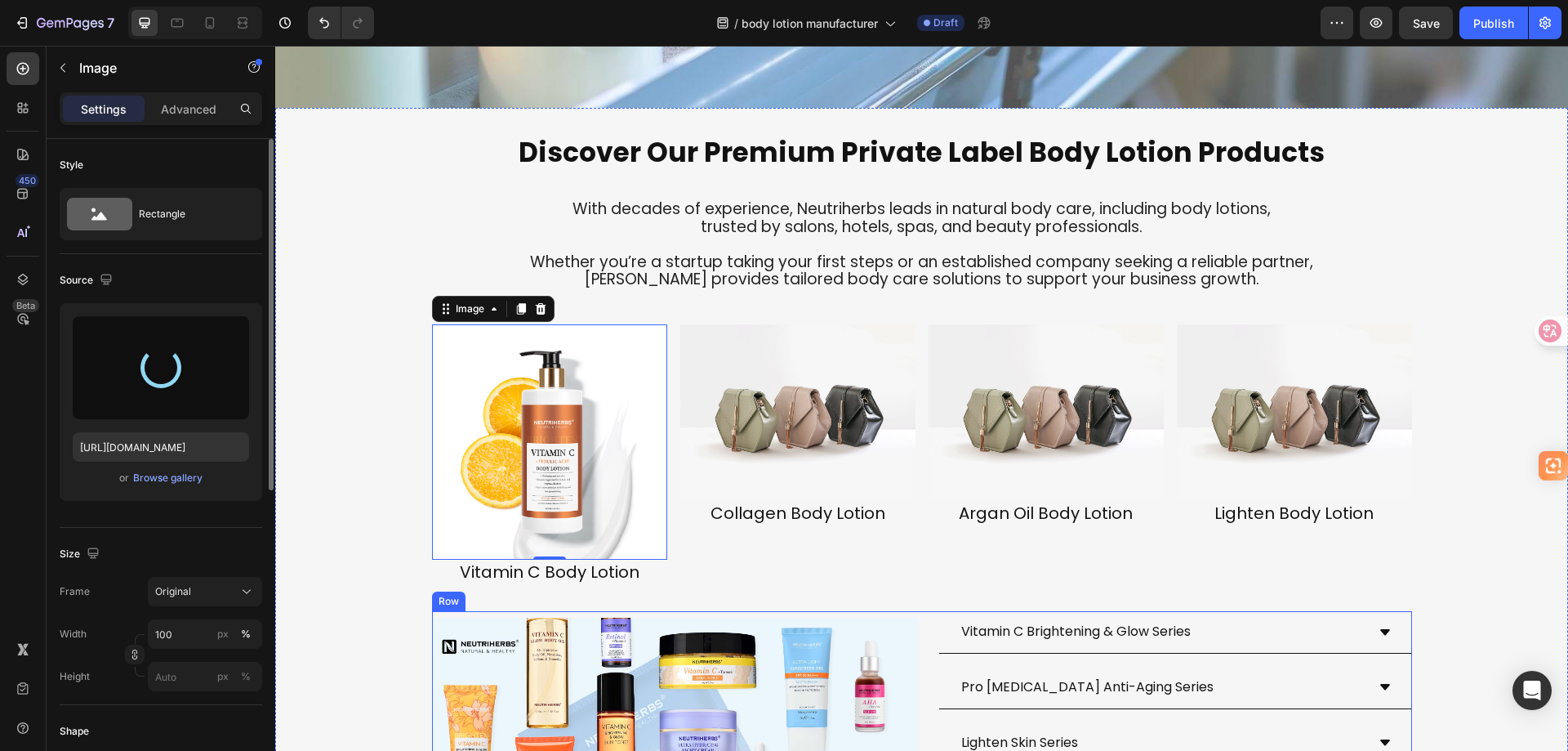
type input "[URL][DOMAIN_NAME]"
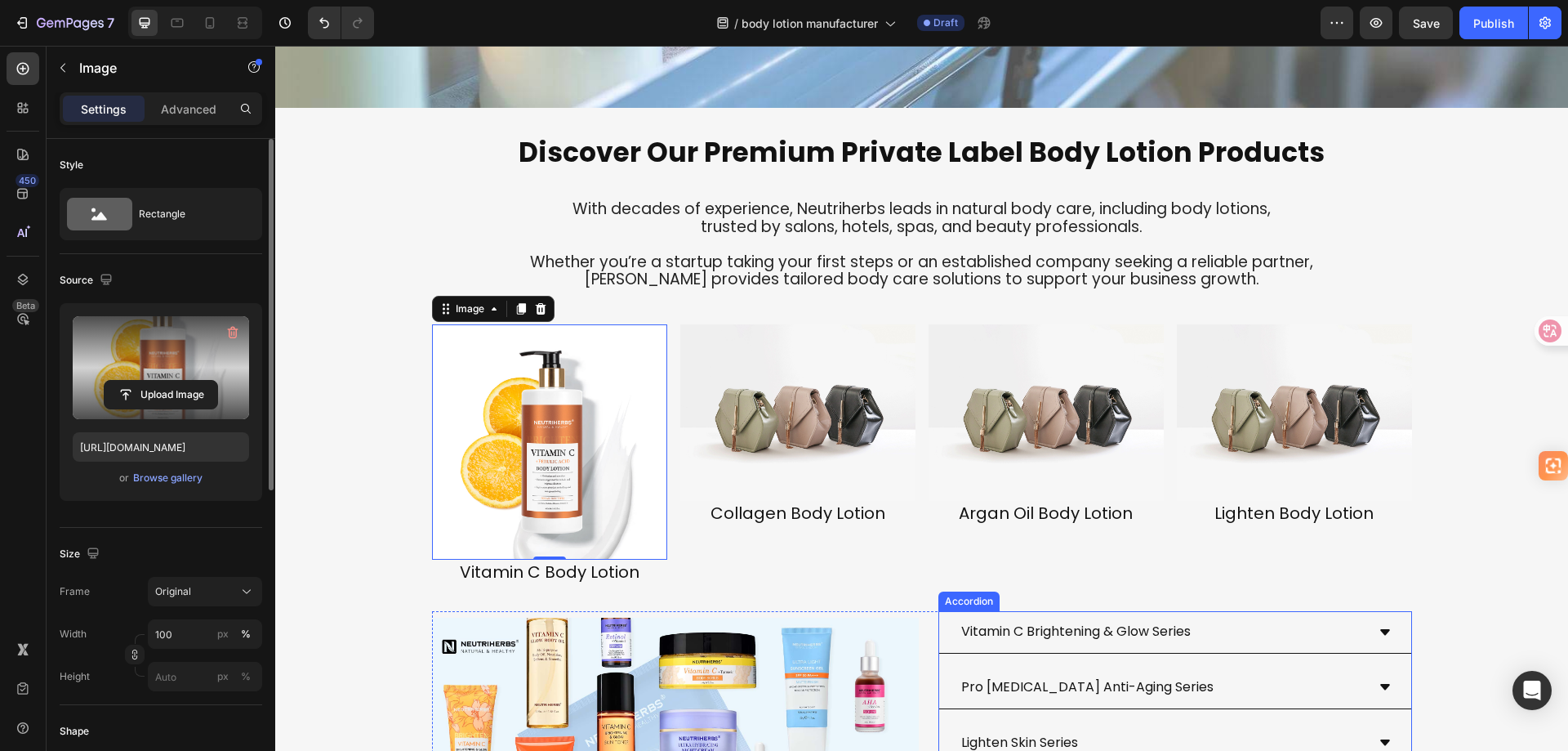
click at [1371, 611] on div "Vitamin C Brightening & Glow Series" at bounding box center [1176, 632] width 472 height 43
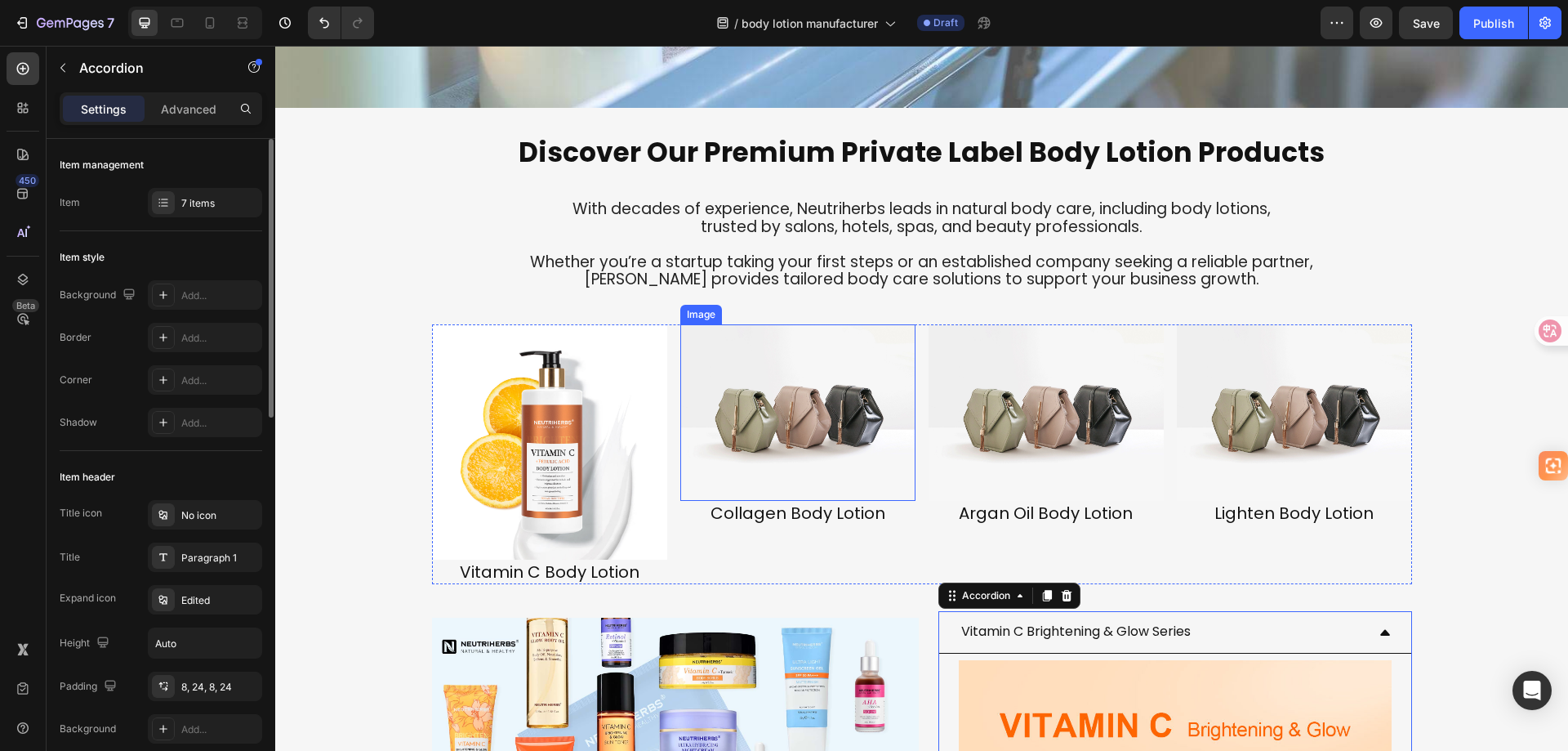
click at [816, 448] on img at bounding box center [797, 412] width 235 height 176
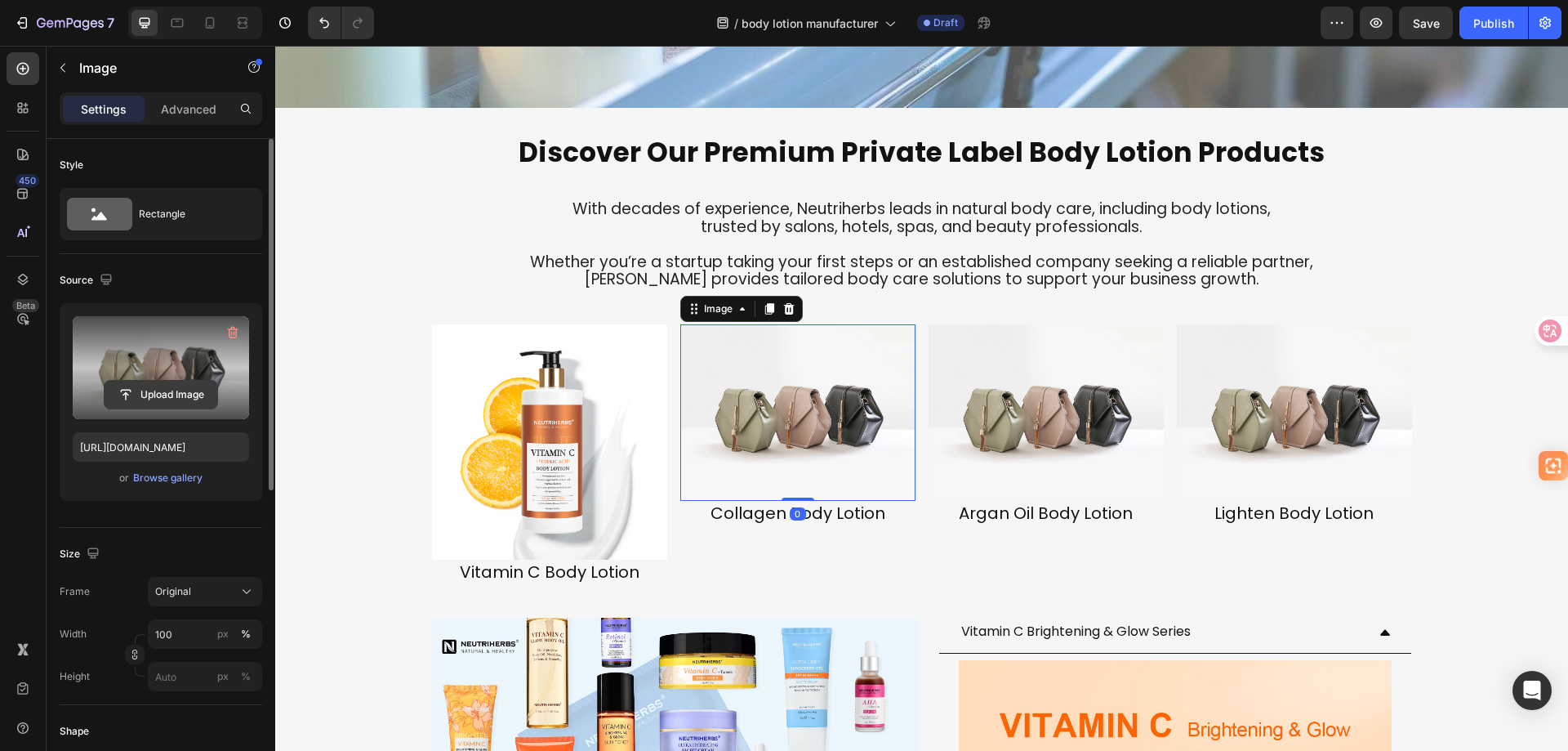
click at [173, 392] on input "file" at bounding box center [161, 394] width 113 height 28
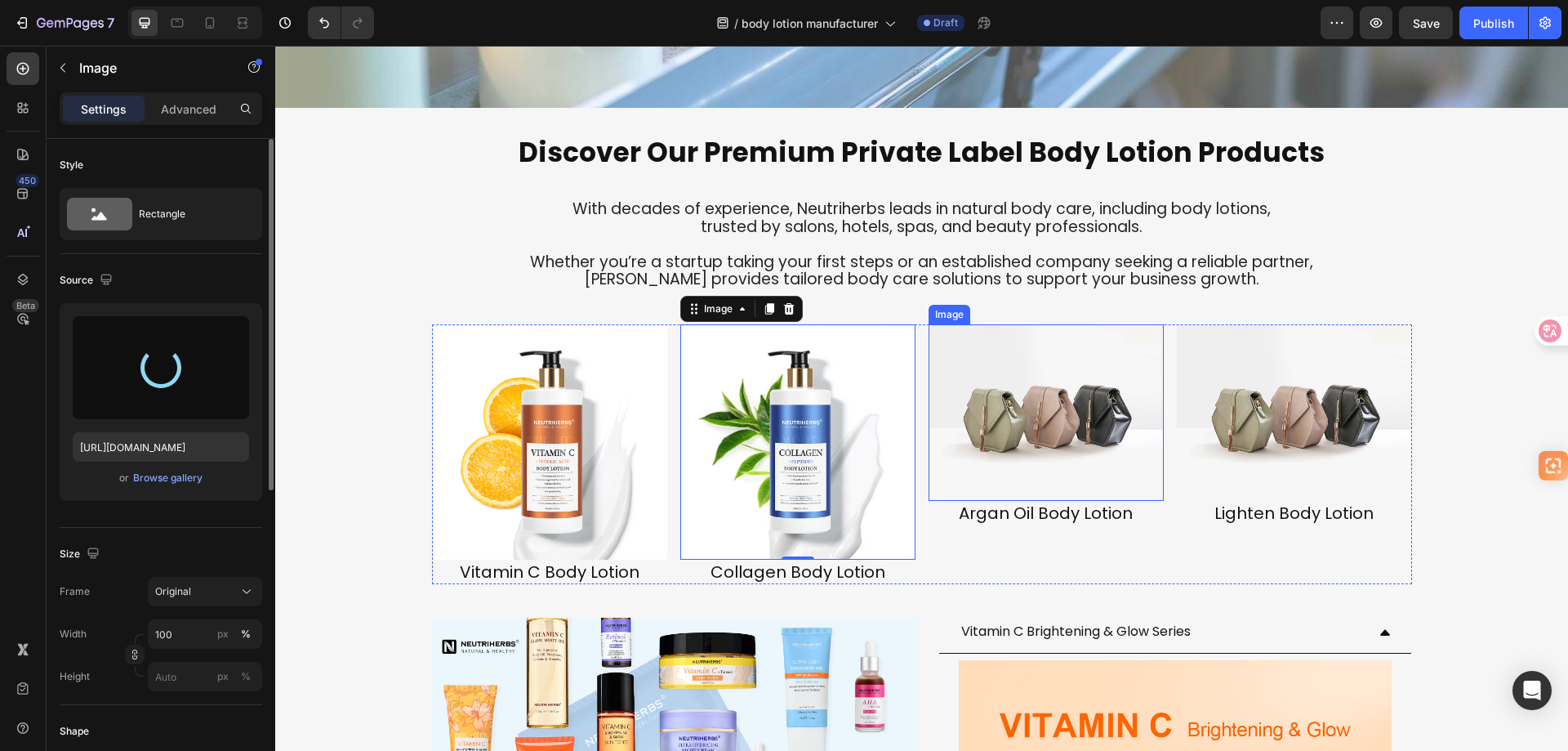
click at [1055, 493] on img at bounding box center [1046, 412] width 235 height 176
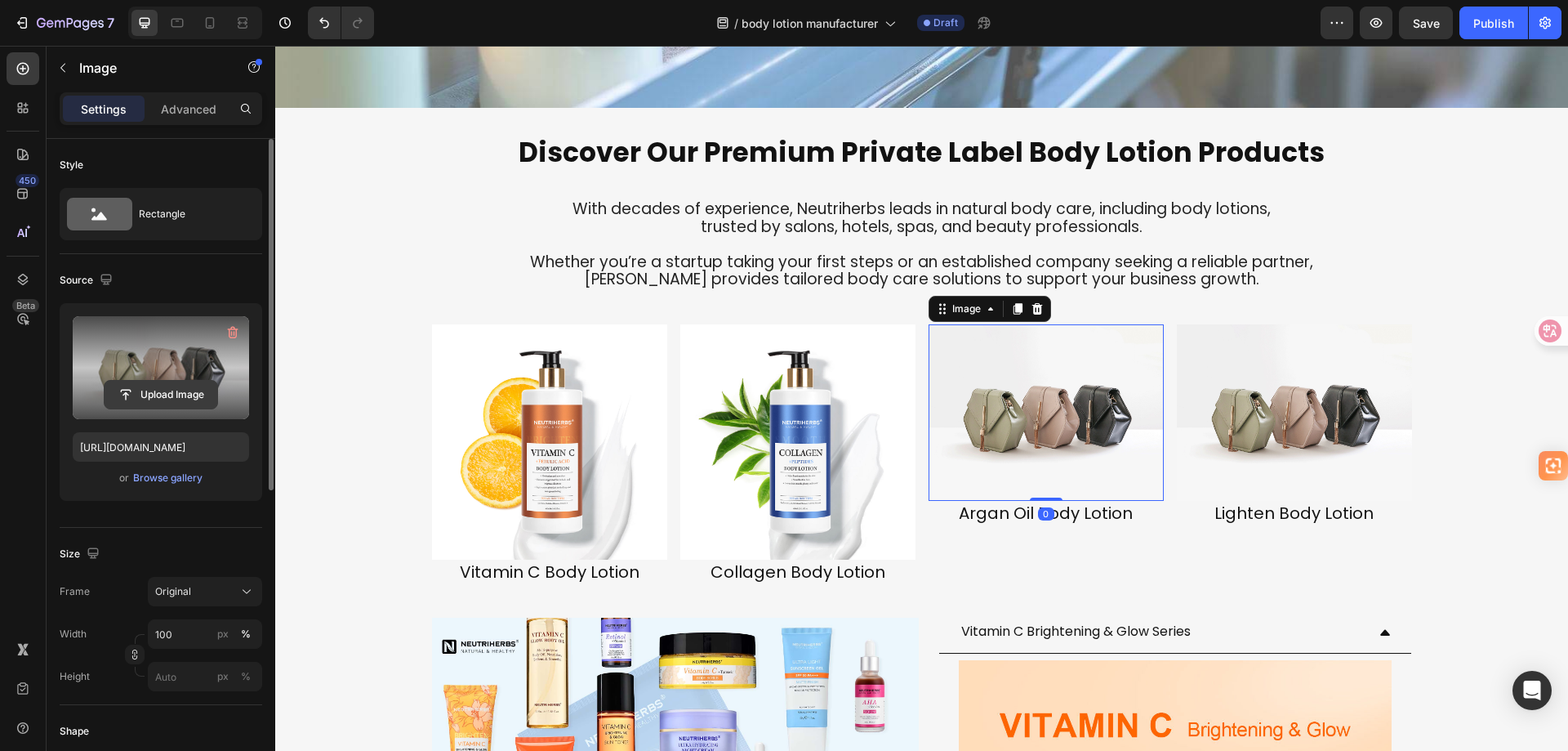
click at [153, 387] on input "file" at bounding box center [161, 394] width 113 height 28
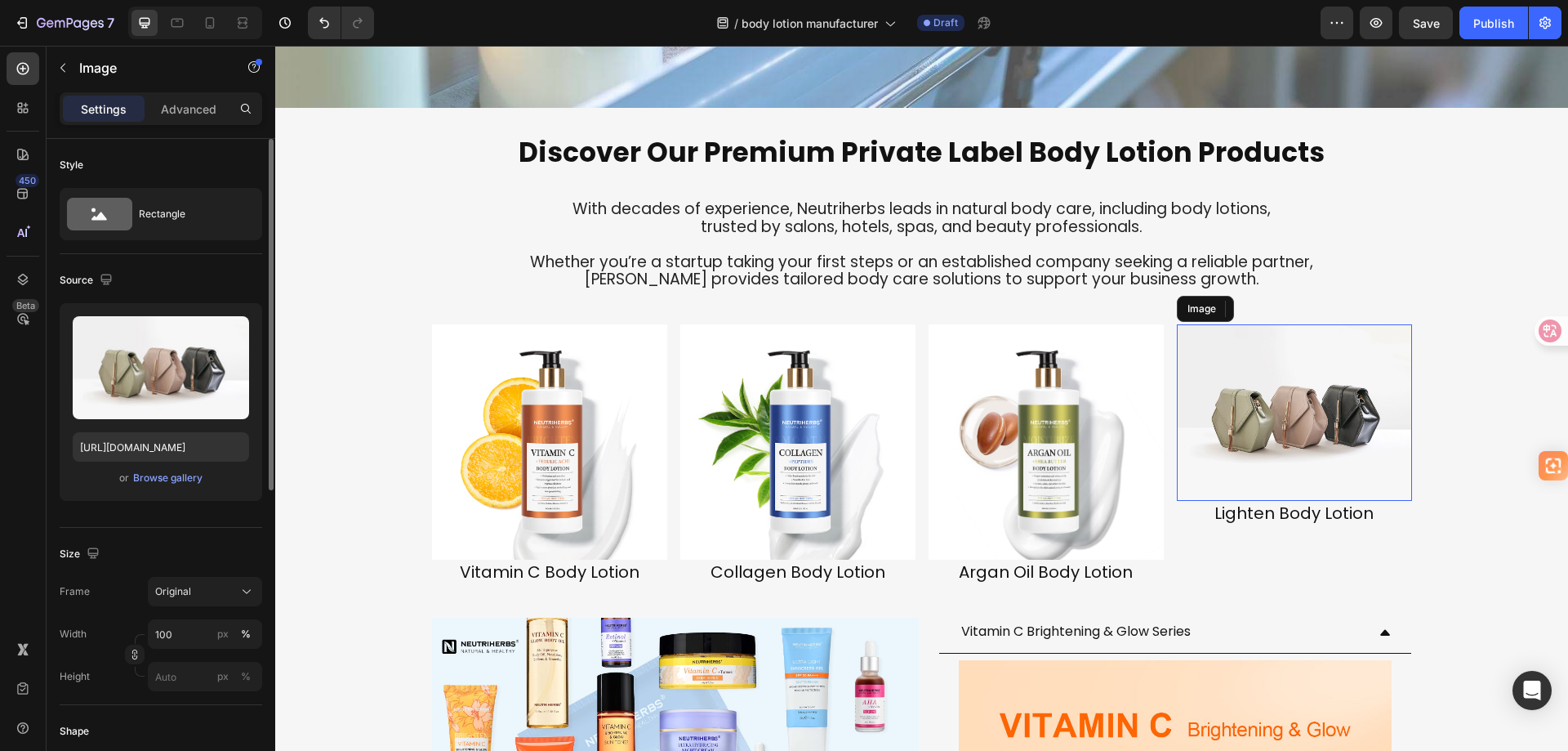
click at [1316, 452] on img at bounding box center [1294, 412] width 235 height 176
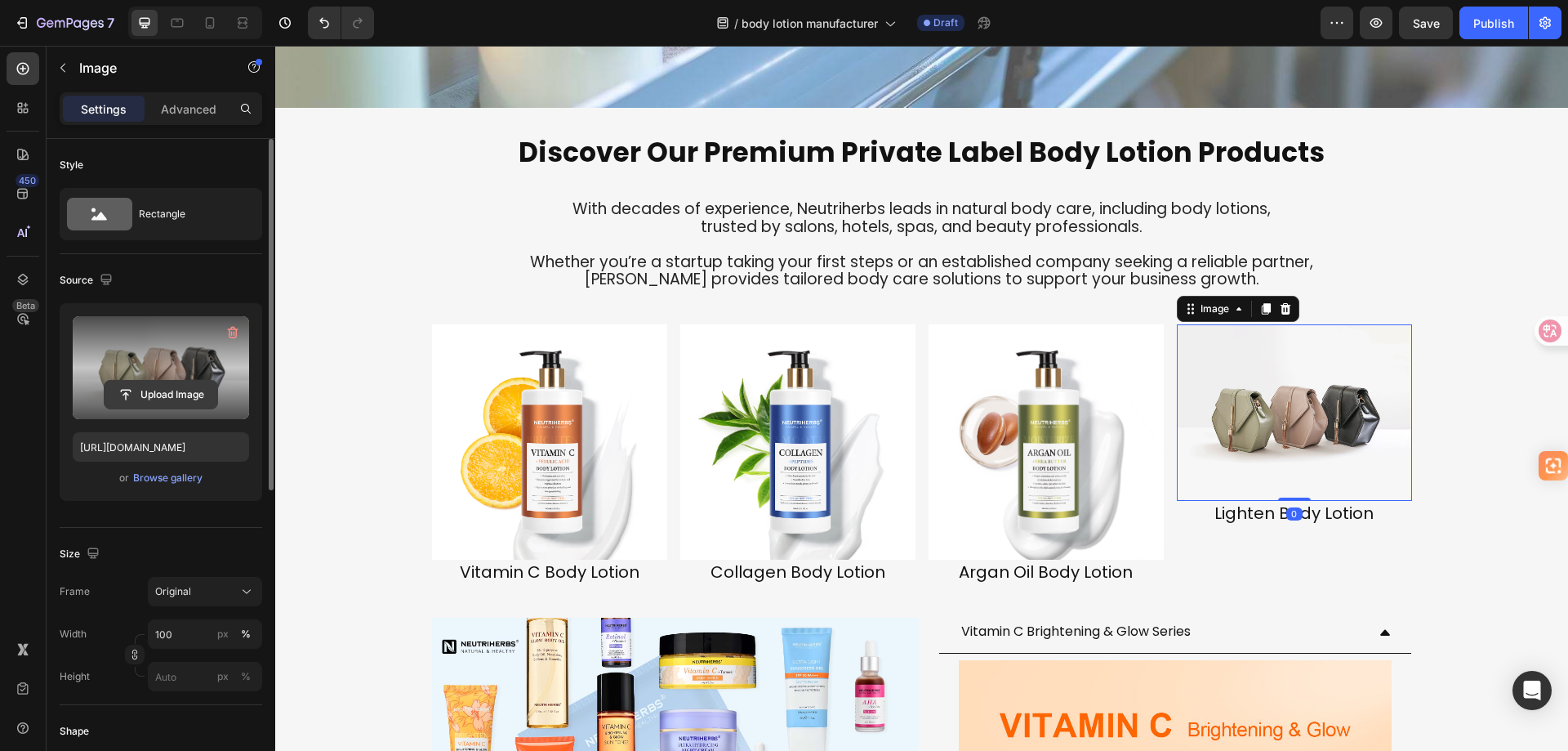
click at [172, 389] on input "file" at bounding box center [161, 394] width 113 height 28
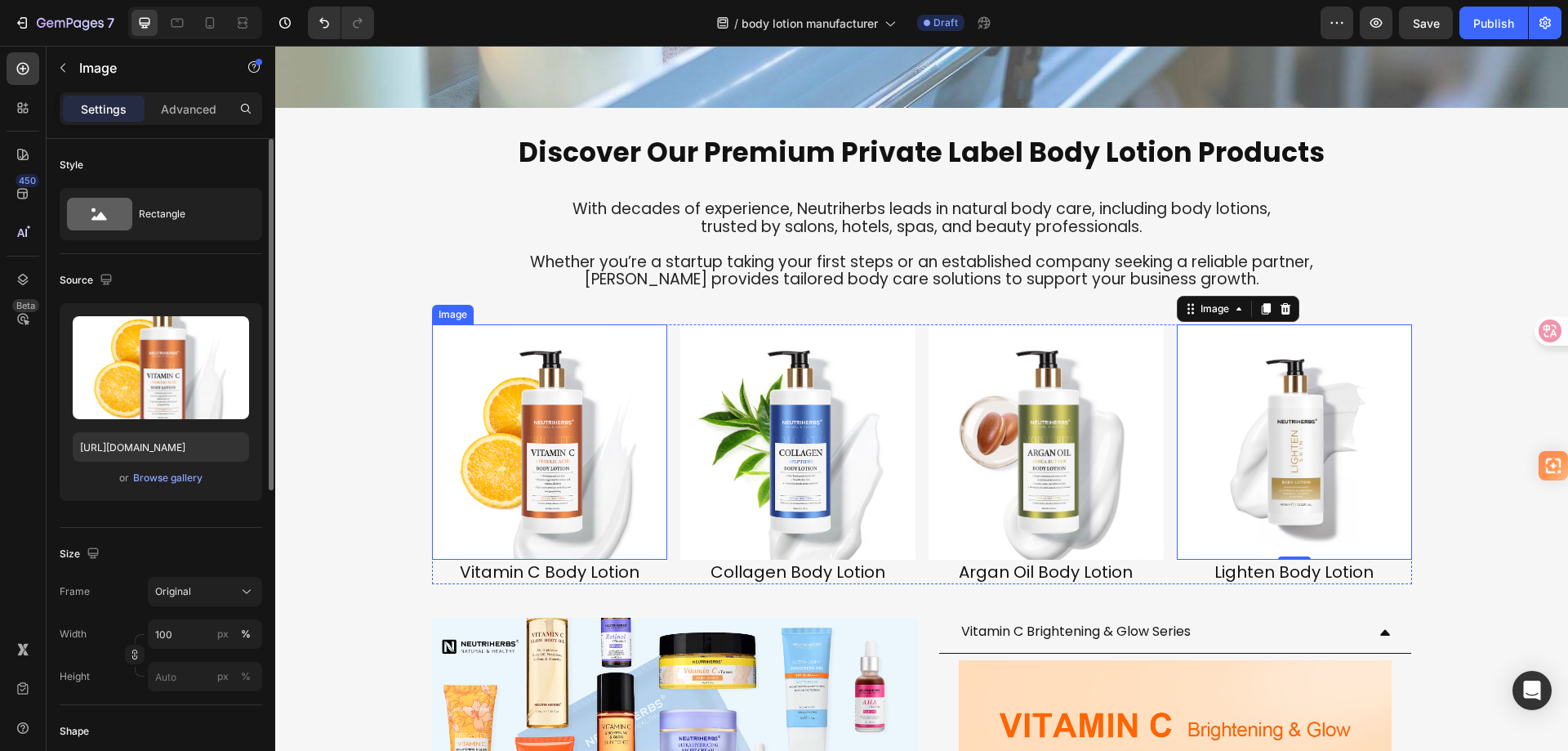
click at [618, 492] on img at bounding box center [549, 441] width 235 height 235
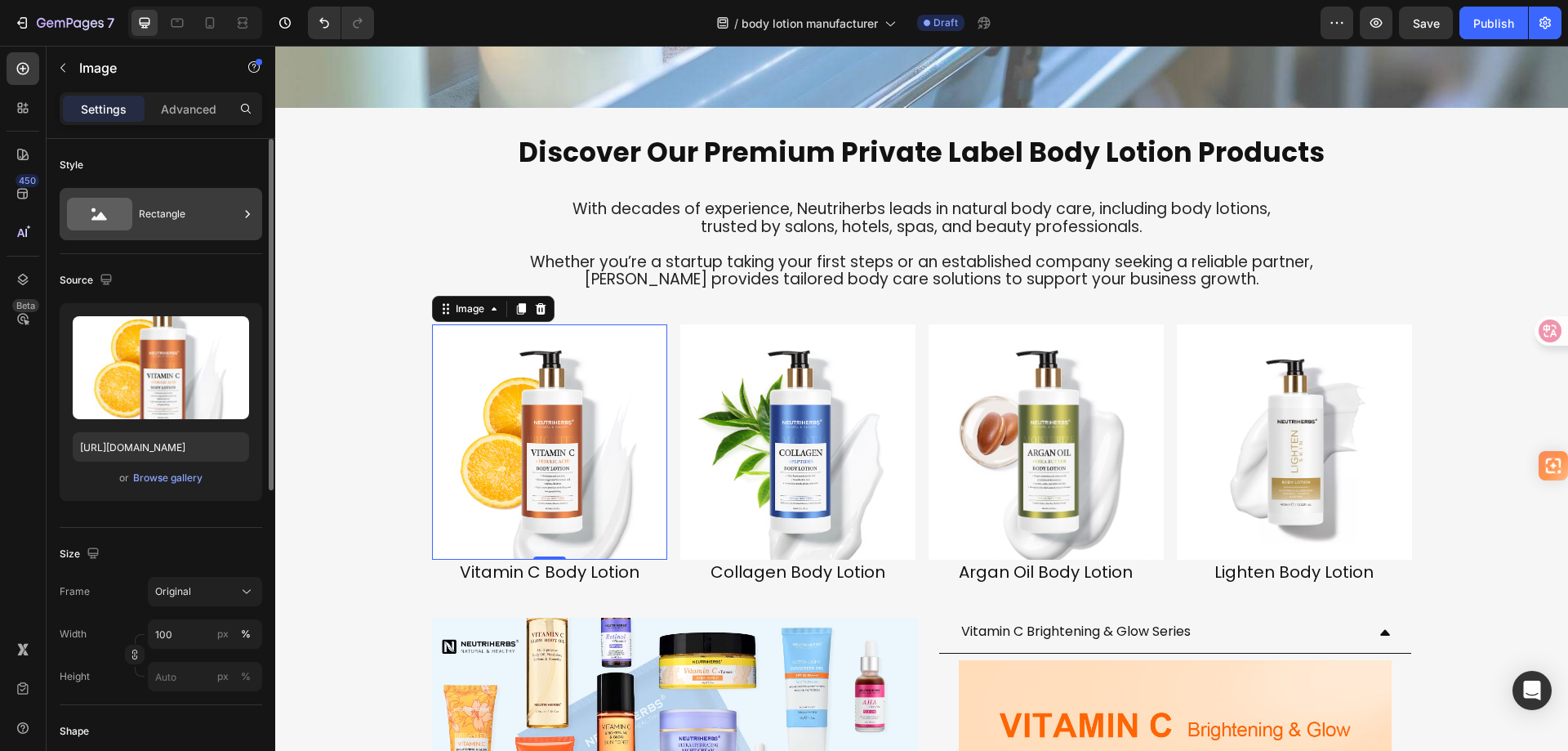
click at [191, 223] on div "Rectangle" at bounding box center [189, 213] width 100 height 37
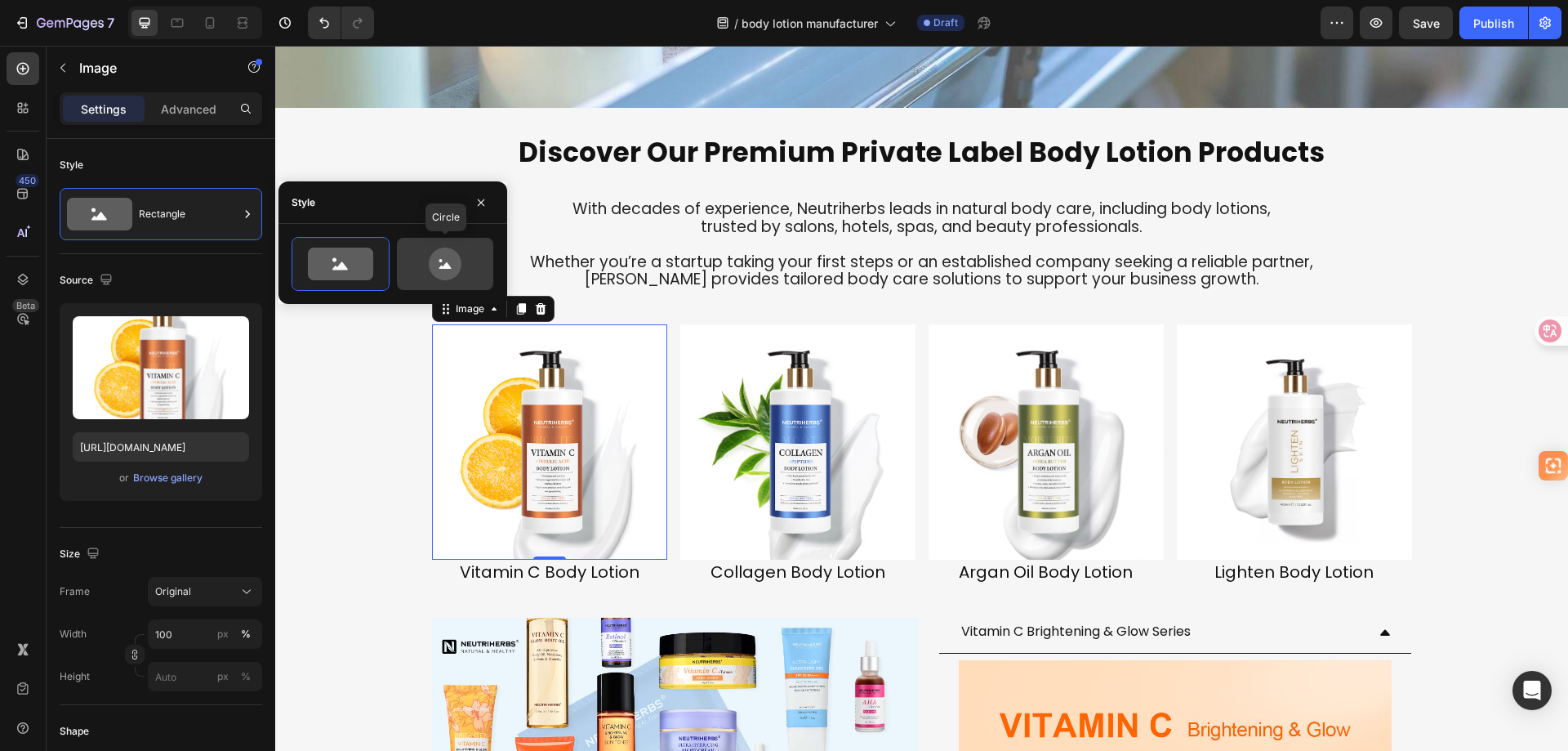
click at [475, 263] on icon at bounding box center [445, 264] width 77 height 33
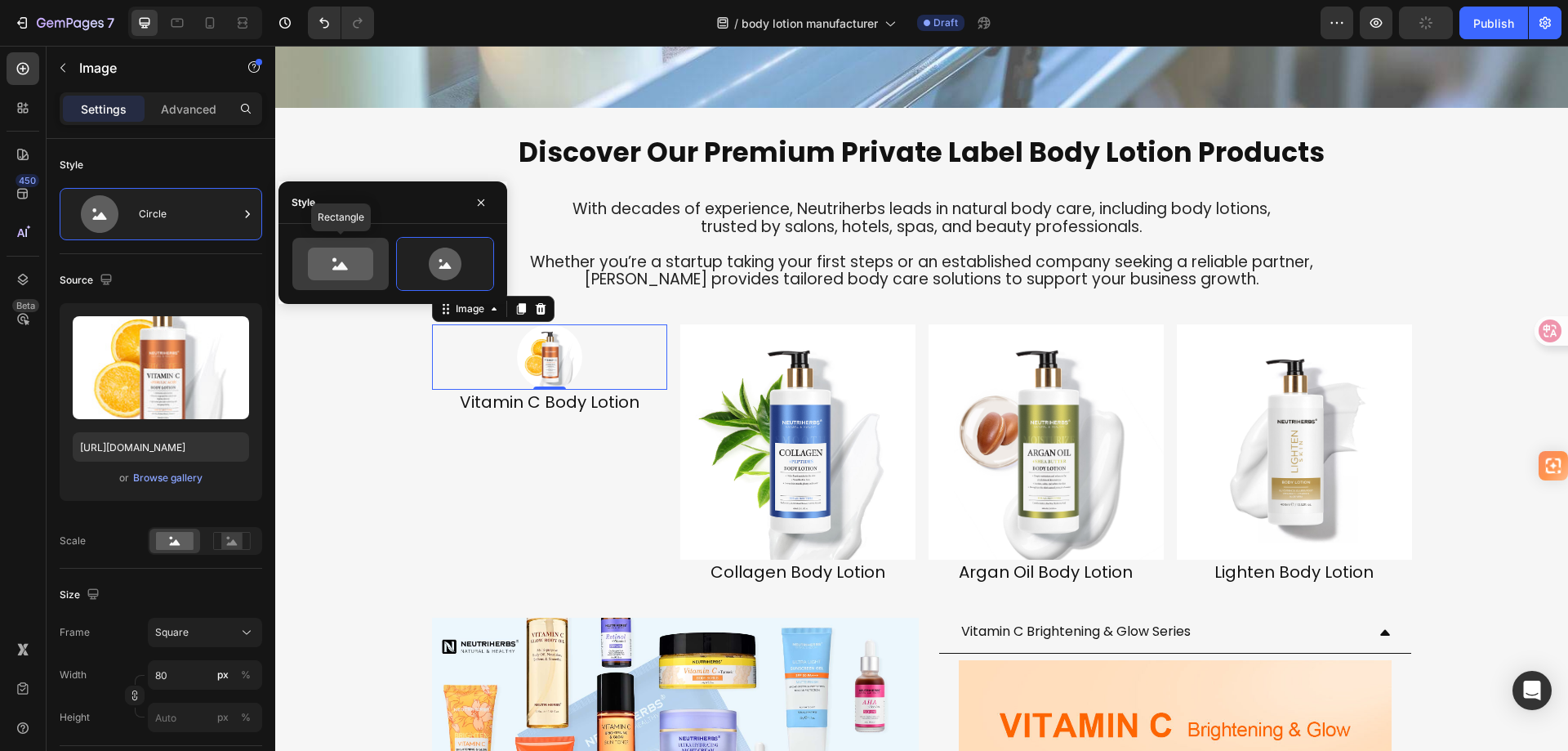
click at [354, 264] on icon at bounding box center [340, 264] width 65 height 33
type input "100"
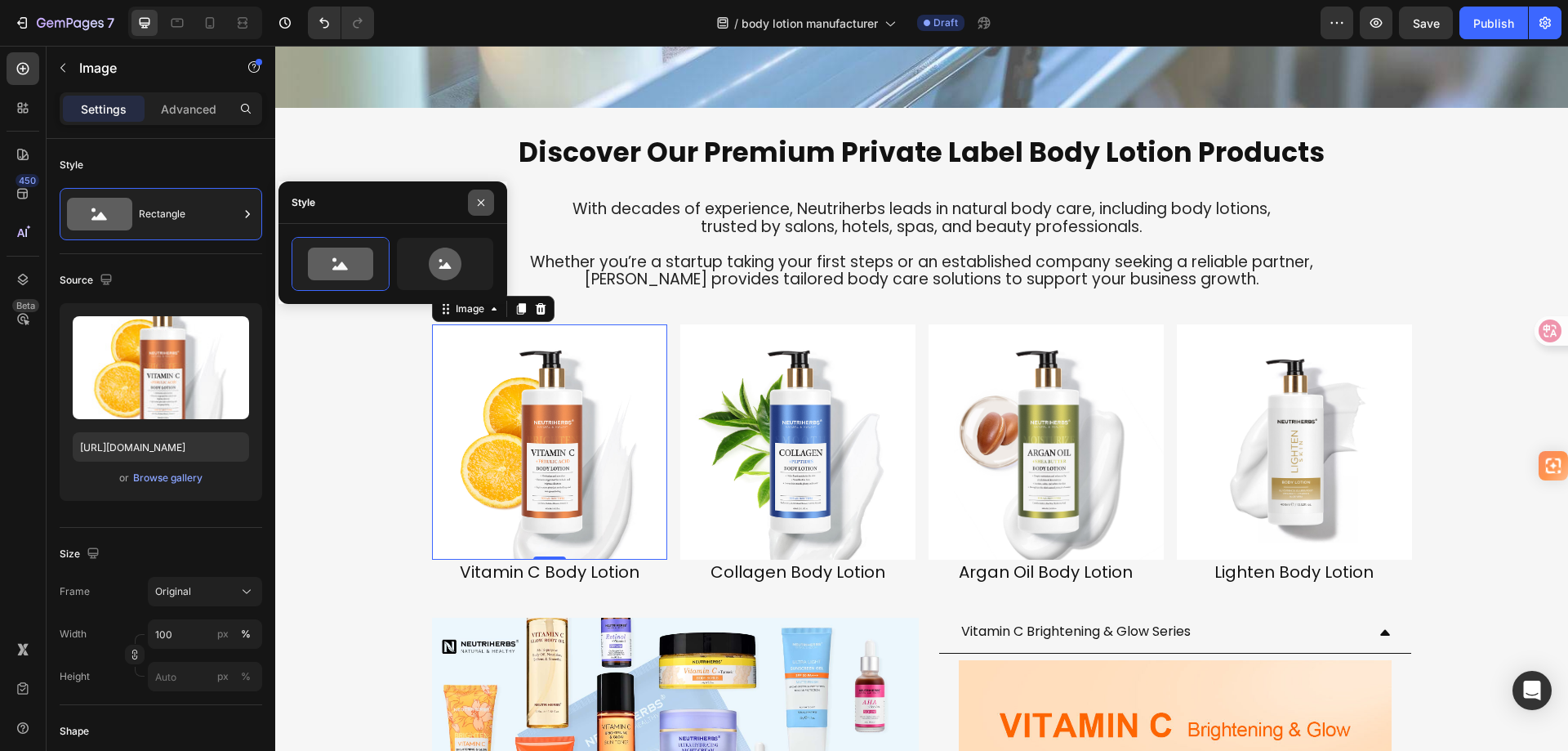
click at [480, 202] on icon "button" at bounding box center [480, 202] width 6 height 6
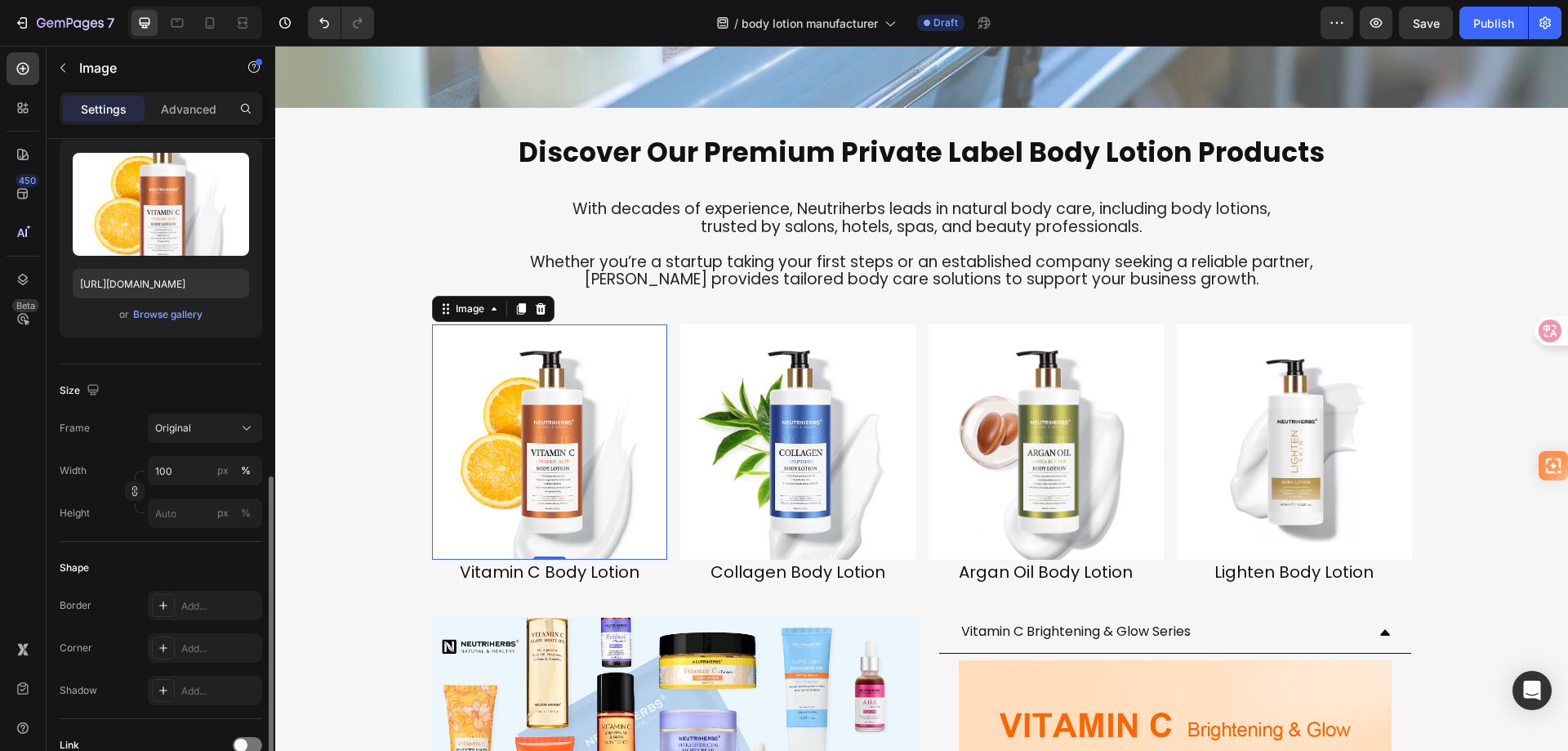
scroll to position [327, 0]
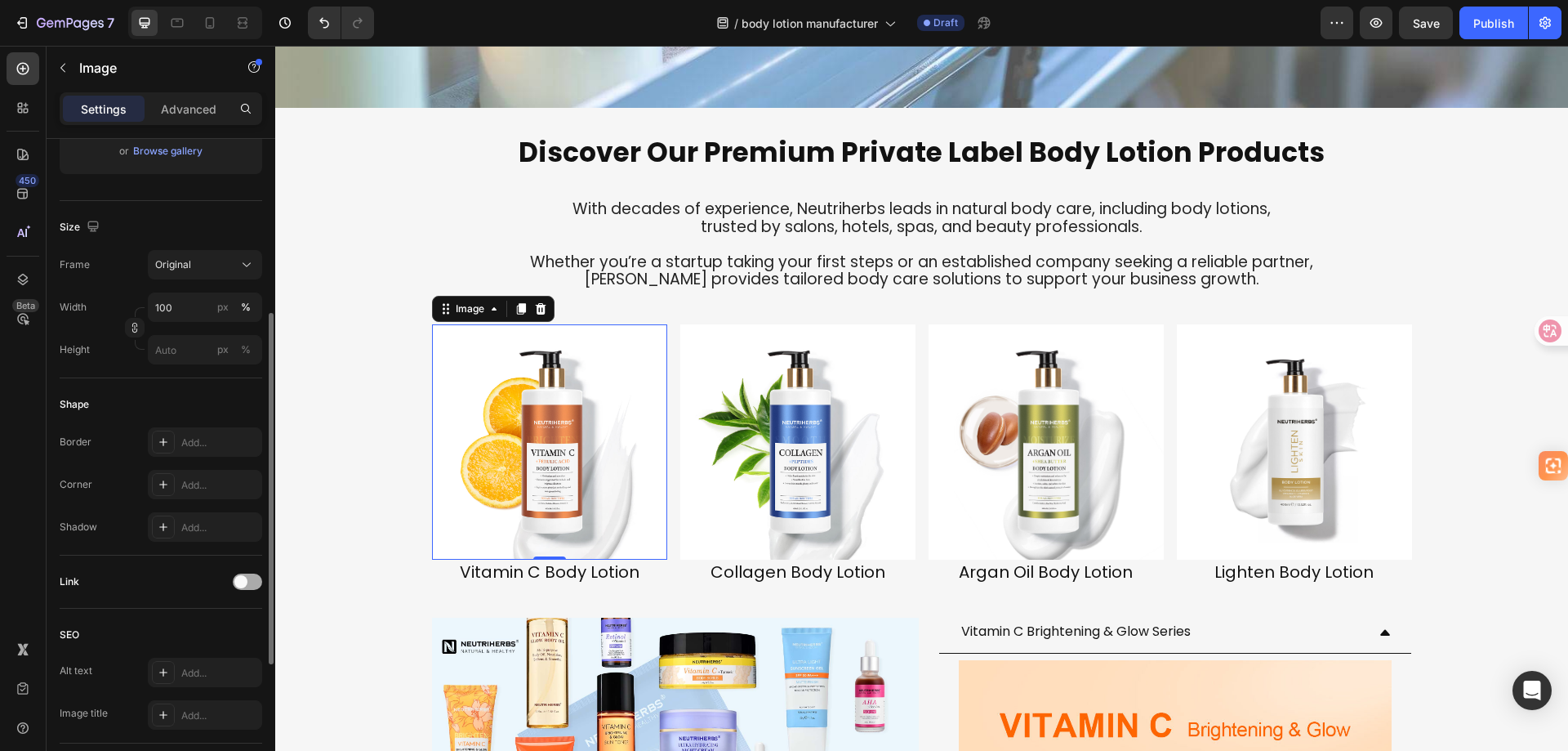
click at [240, 583] on span at bounding box center [241, 581] width 13 height 13
click at [240, 583] on div at bounding box center [247, 582] width 29 height 16
click at [180, 527] on div "Add..." at bounding box center [205, 527] width 114 height 29
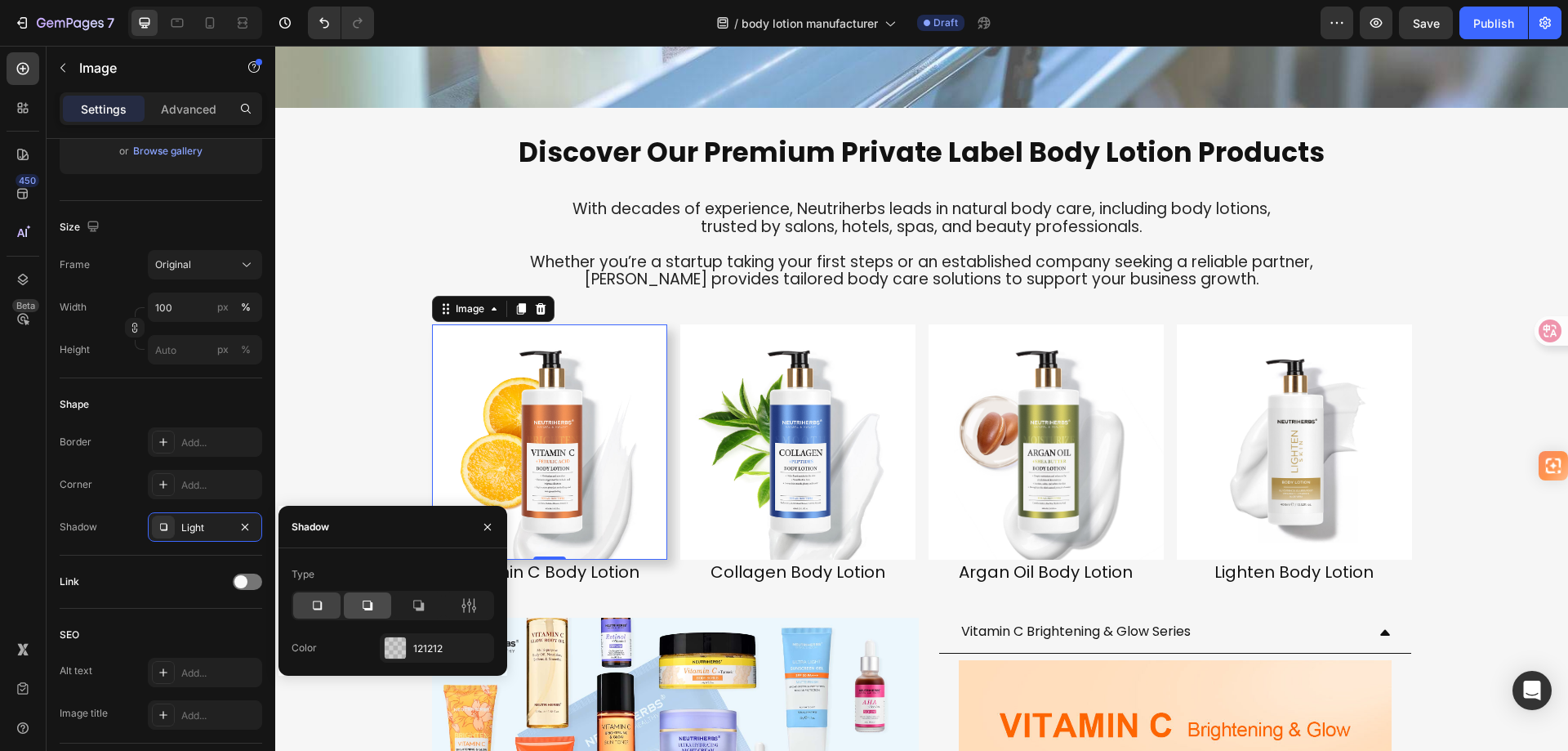
click at [369, 604] on icon at bounding box center [368, 606] width 16 height 16
click at [417, 607] on icon at bounding box center [419, 606] width 16 height 16
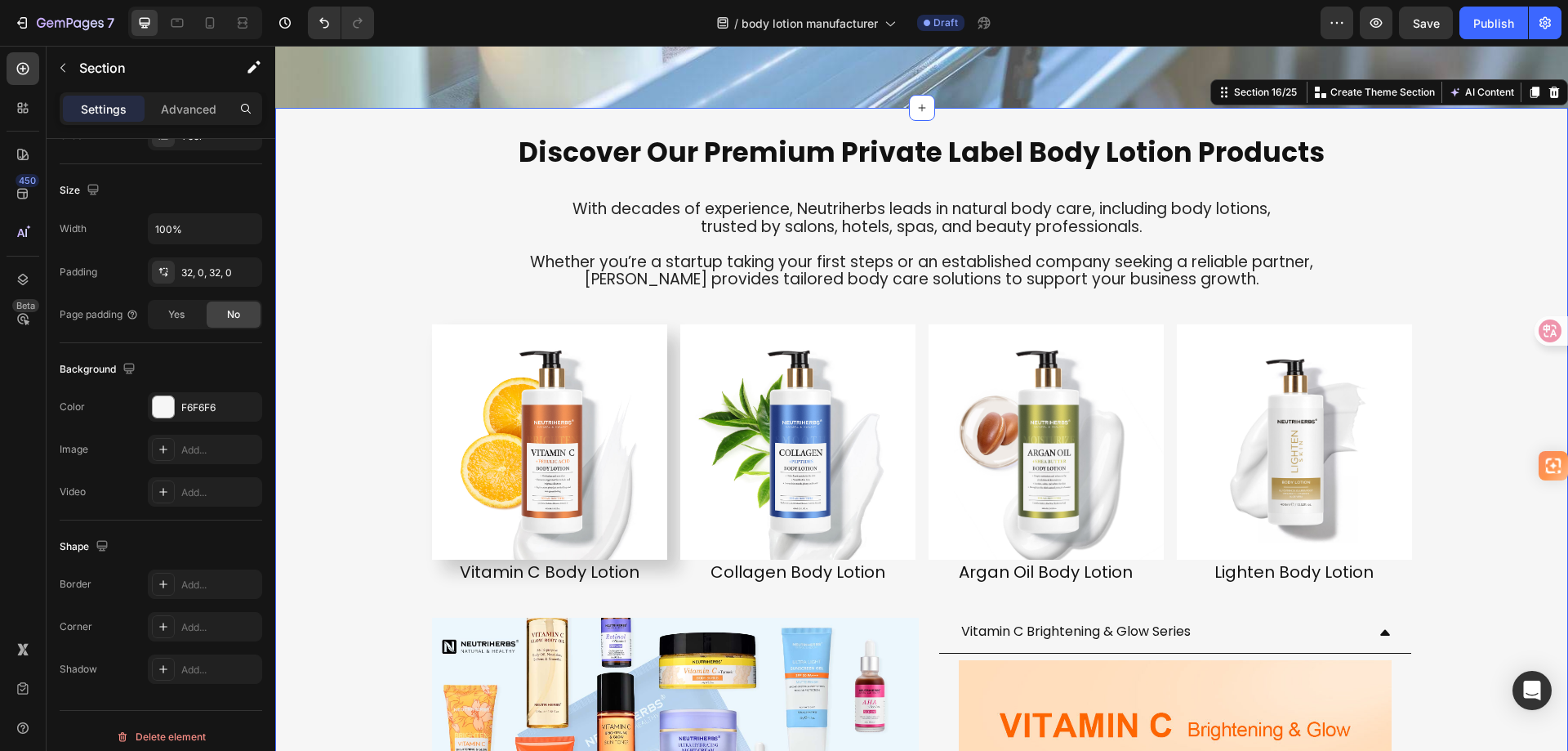
scroll to position [0, 0]
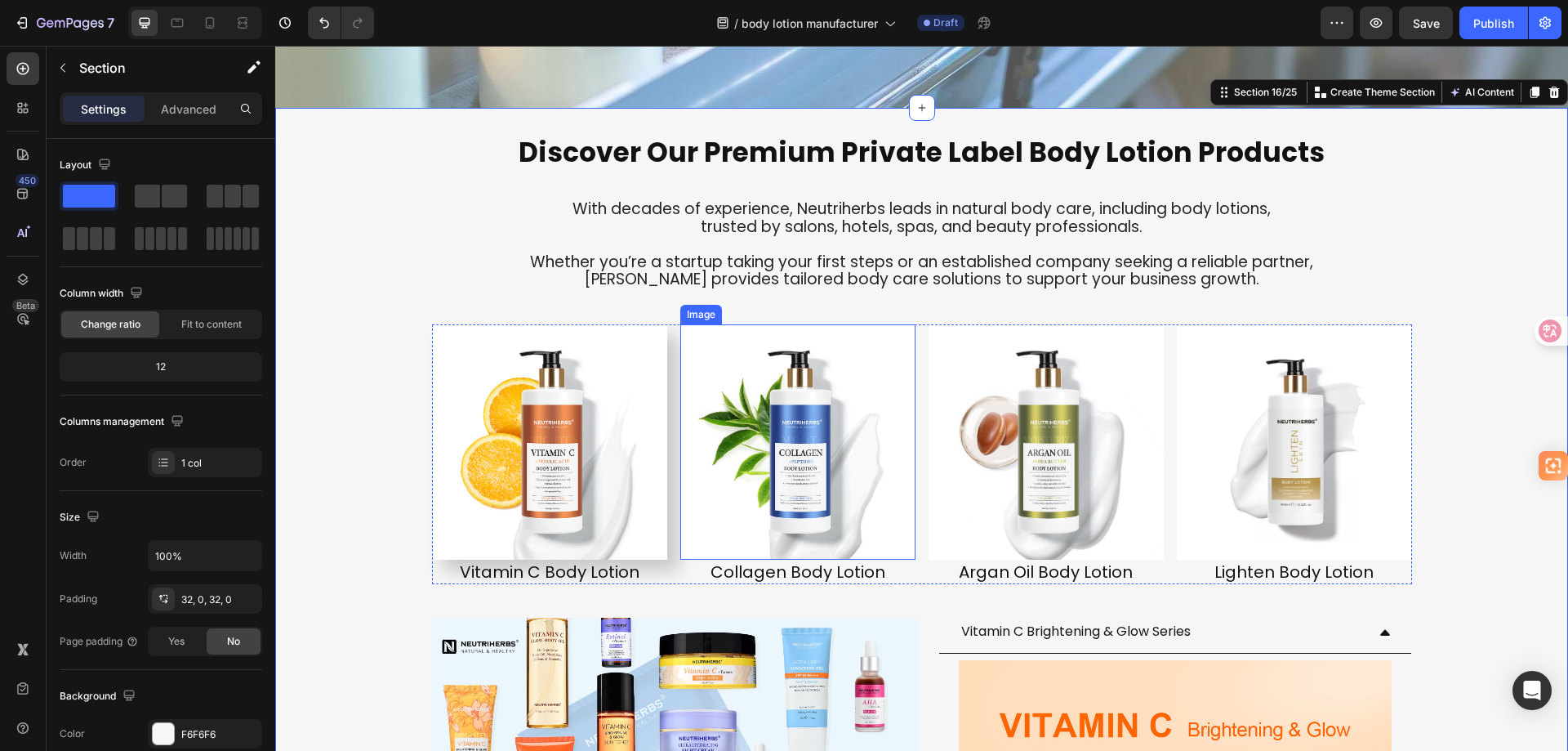
click at [873, 506] on img at bounding box center [797, 441] width 235 height 235
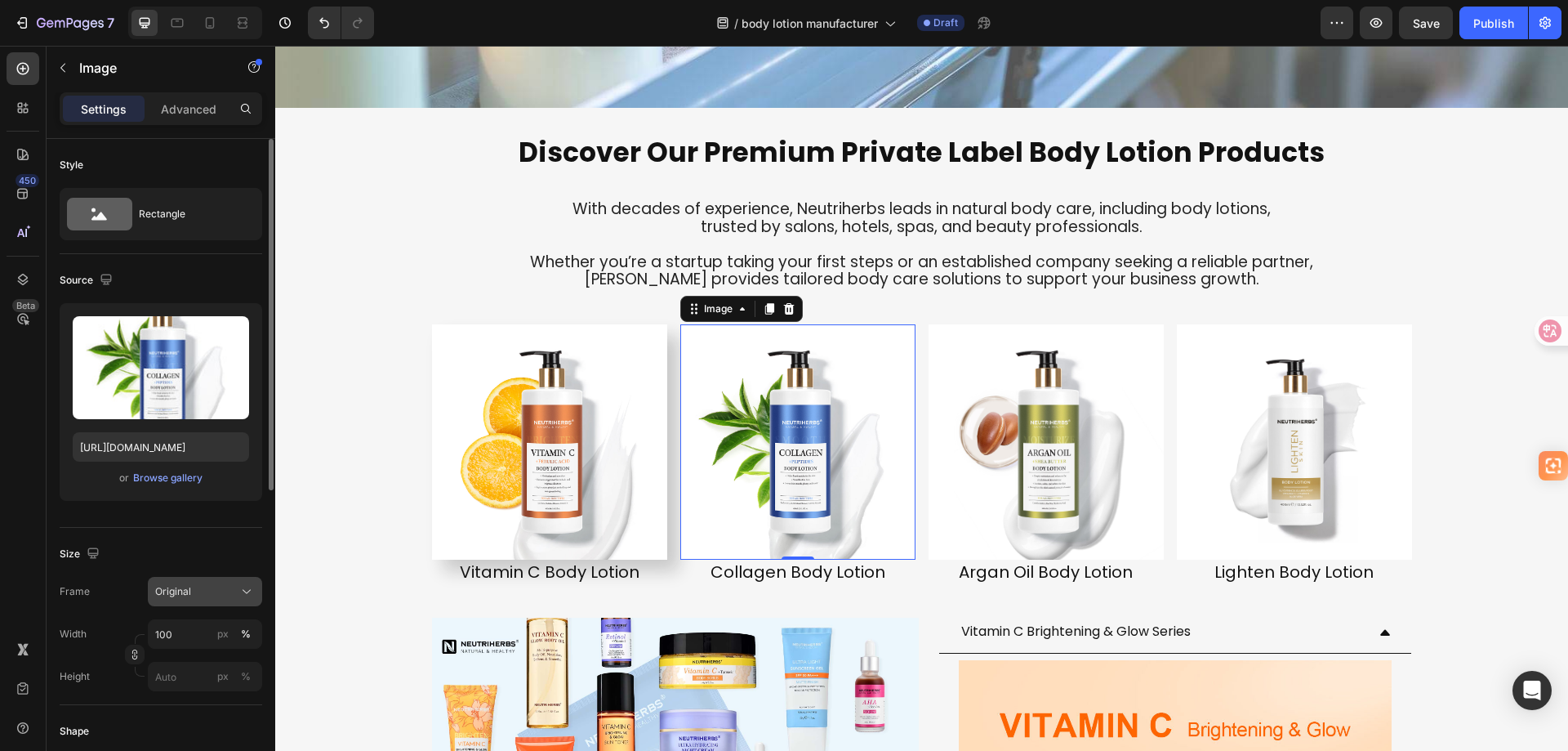
scroll to position [245, 0]
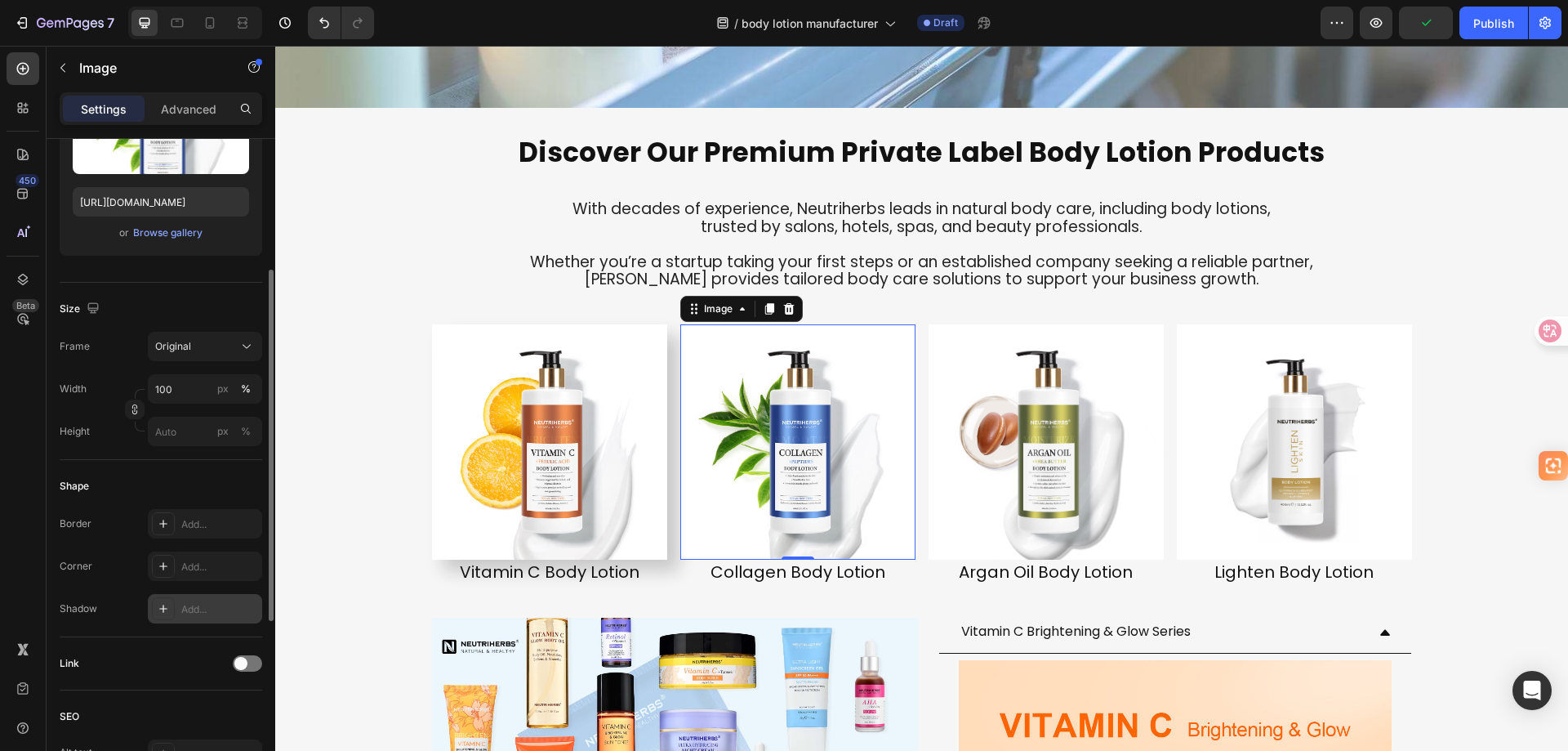
click at [173, 609] on div at bounding box center [163, 608] width 23 height 23
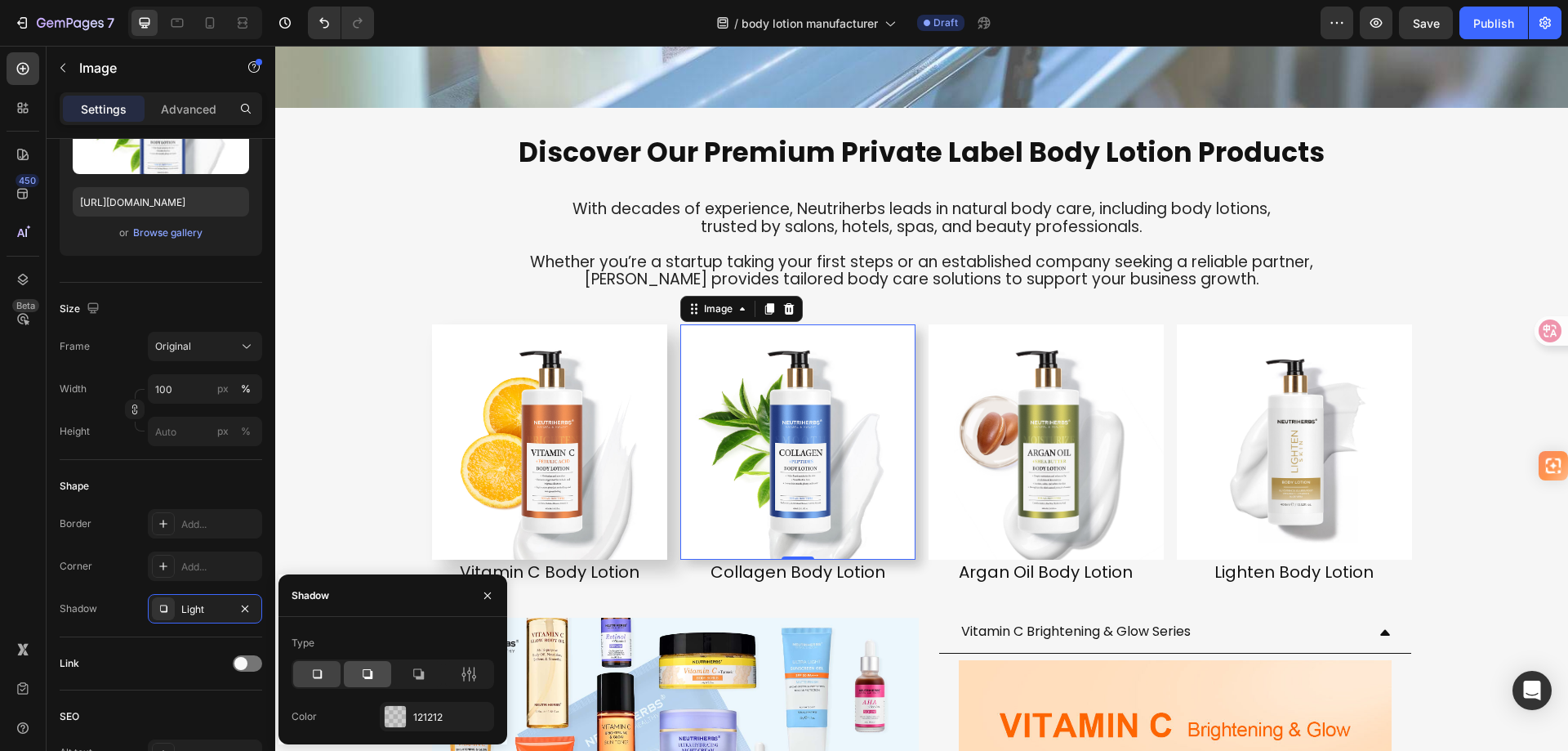
click at [376, 671] on div at bounding box center [368, 674] width 47 height 26
click at [419, 671] on icon at bounding box center [419, 674] width 16 height 16
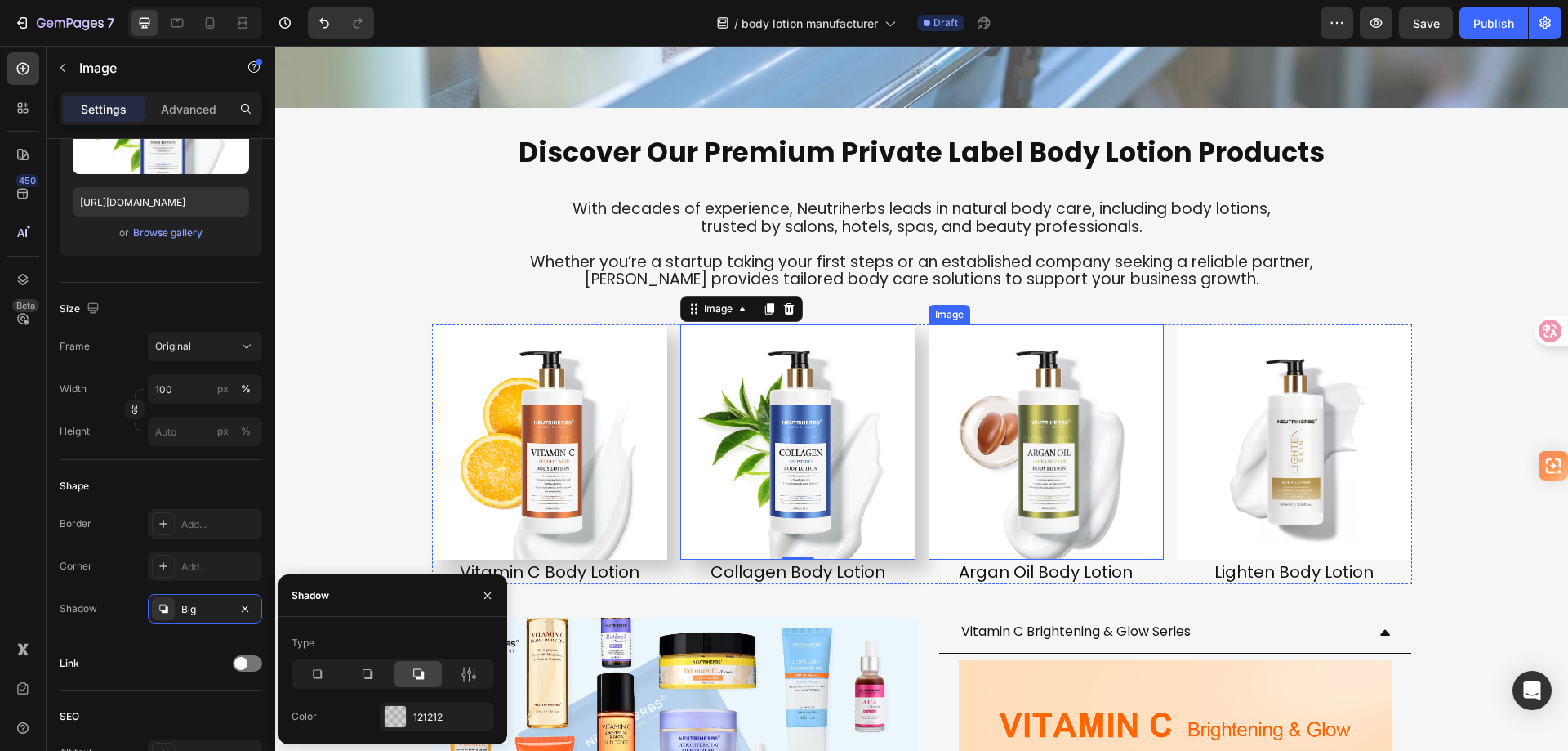
click at [1038, 427] on img at bounding box center [1046, 441] width 235 height 235
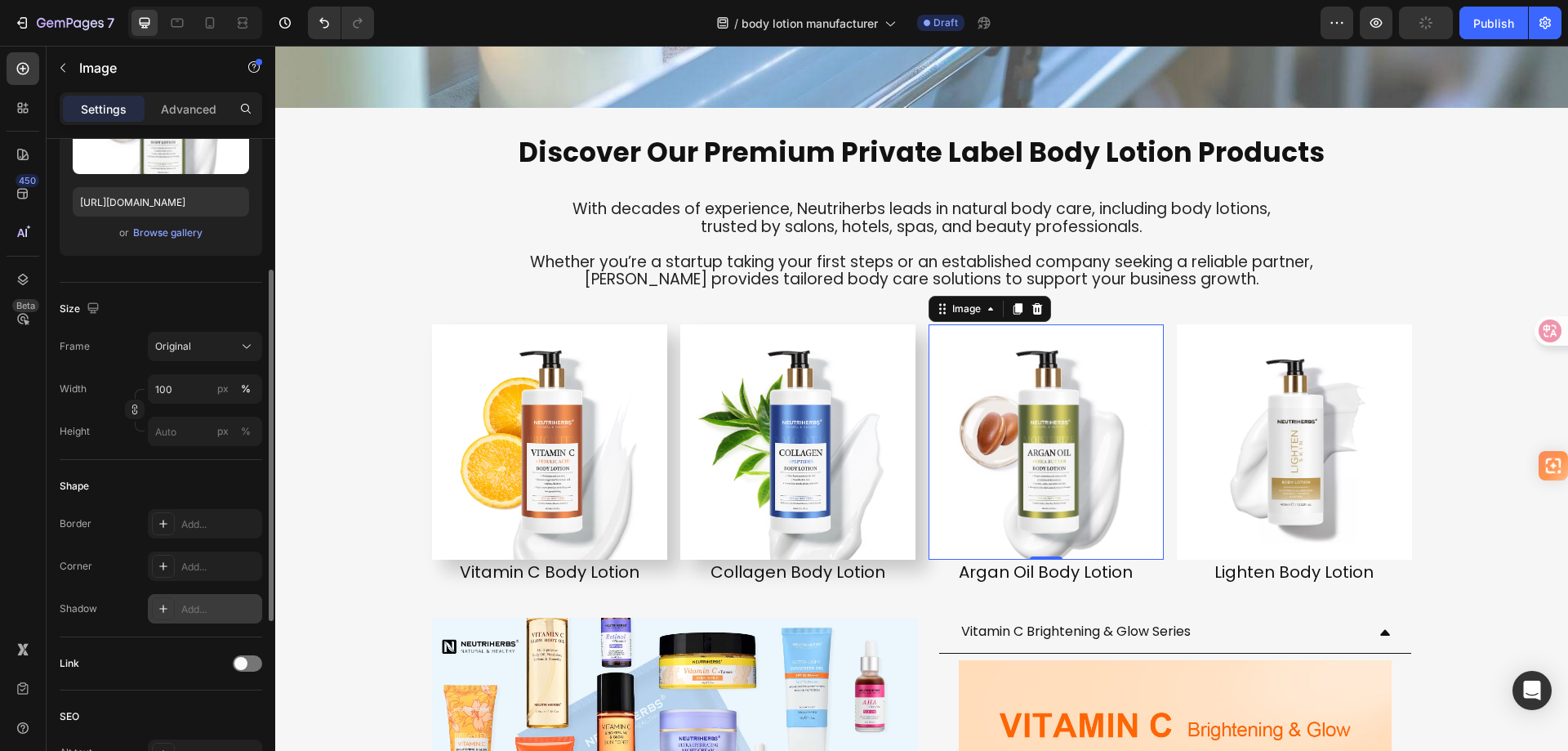
click at [162, 611] on icon at bounding box center [163, 608] width 13 height 13
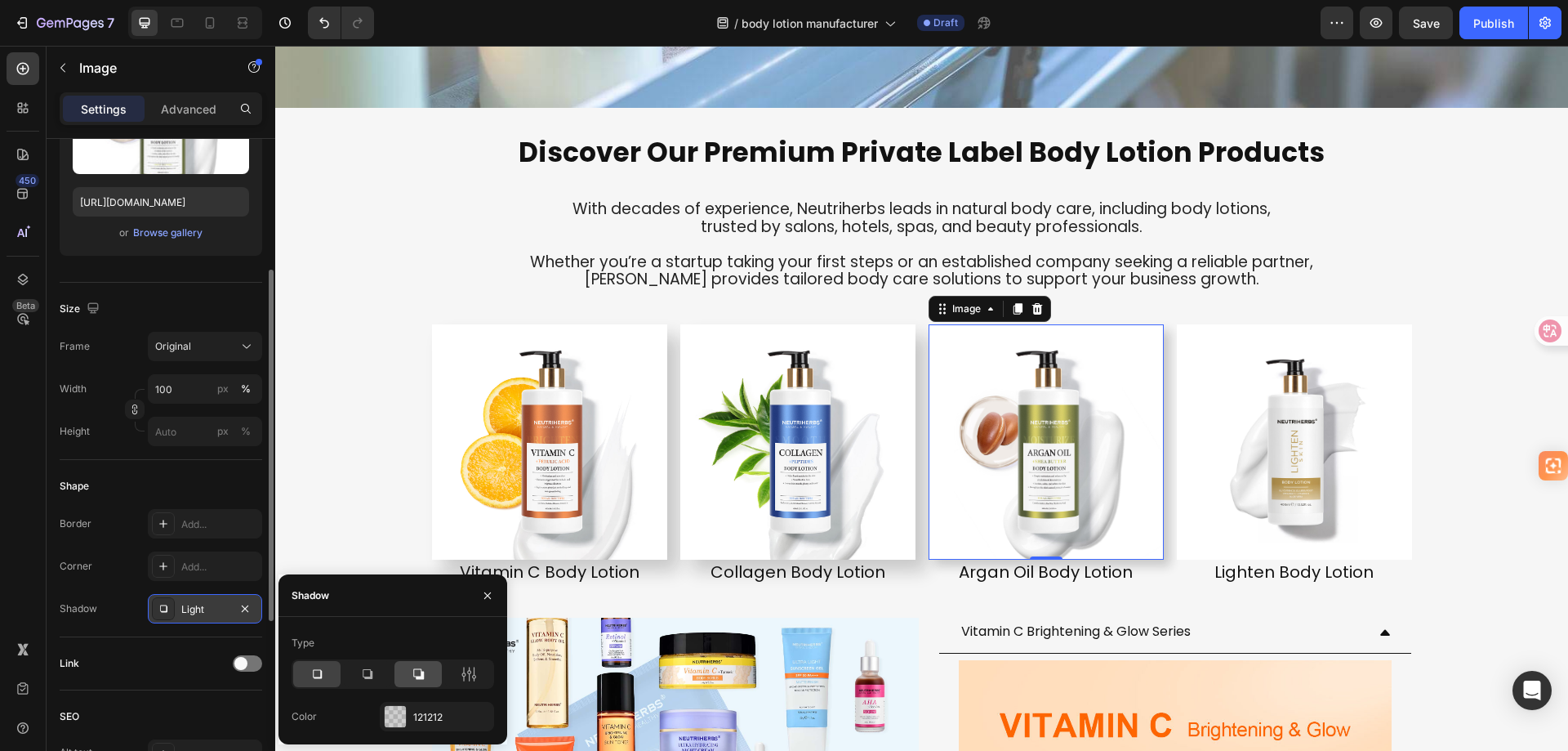
drag, startPoint x: 423, startPoint y: 669, endPoint x: 268, endPoint y: 623, distance: 161.7
click at [423, 669] on icon at bounding box center [419, 674] width 16 height 16
click at [1303, 482] on img at bounding box center [1294, 441] width 235 height 235
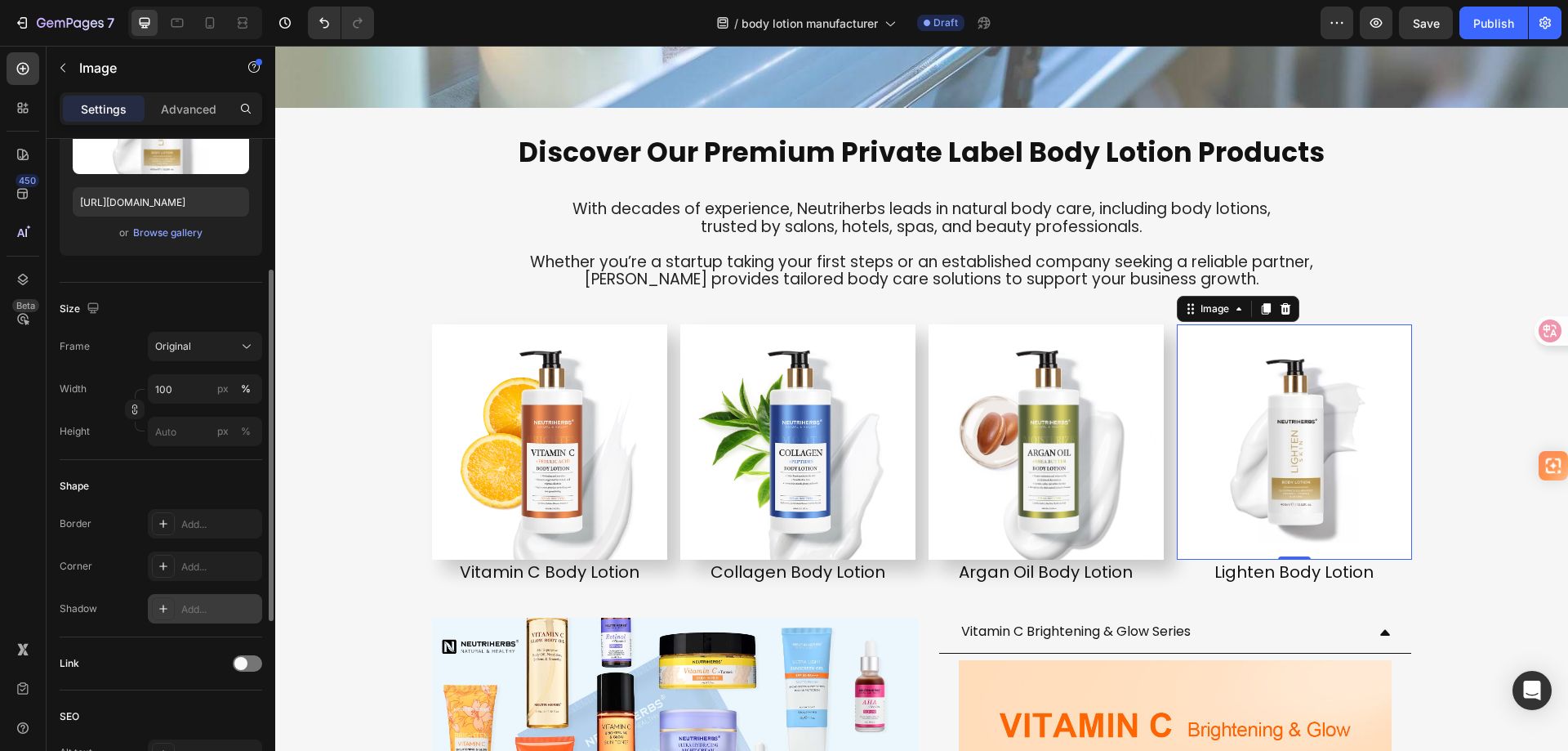
click at [161, 608] on icon at bounding box center [163, 608] width 13 height 13
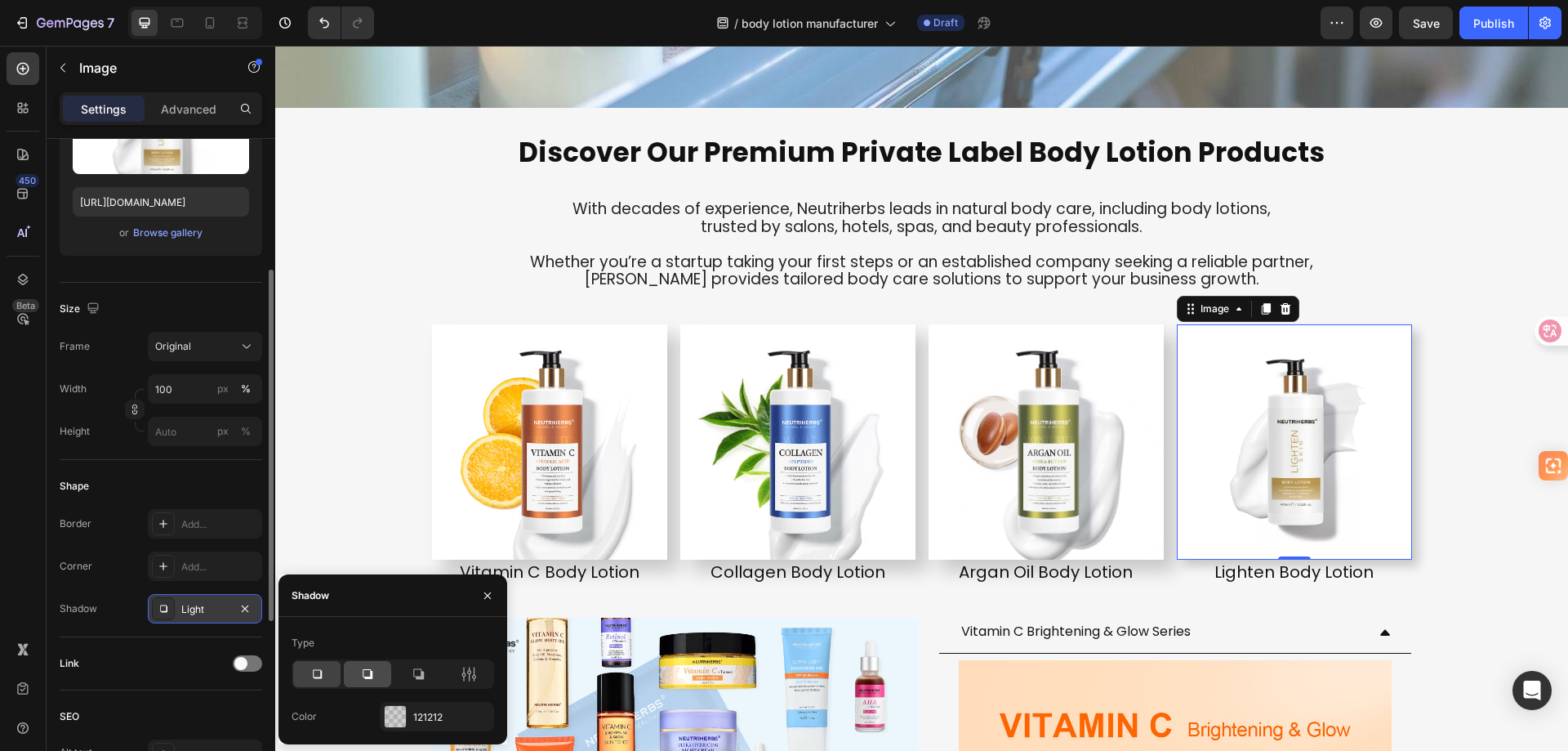
click at [363, 670] on icon at bounding box center [367, 674] width 10 height 10
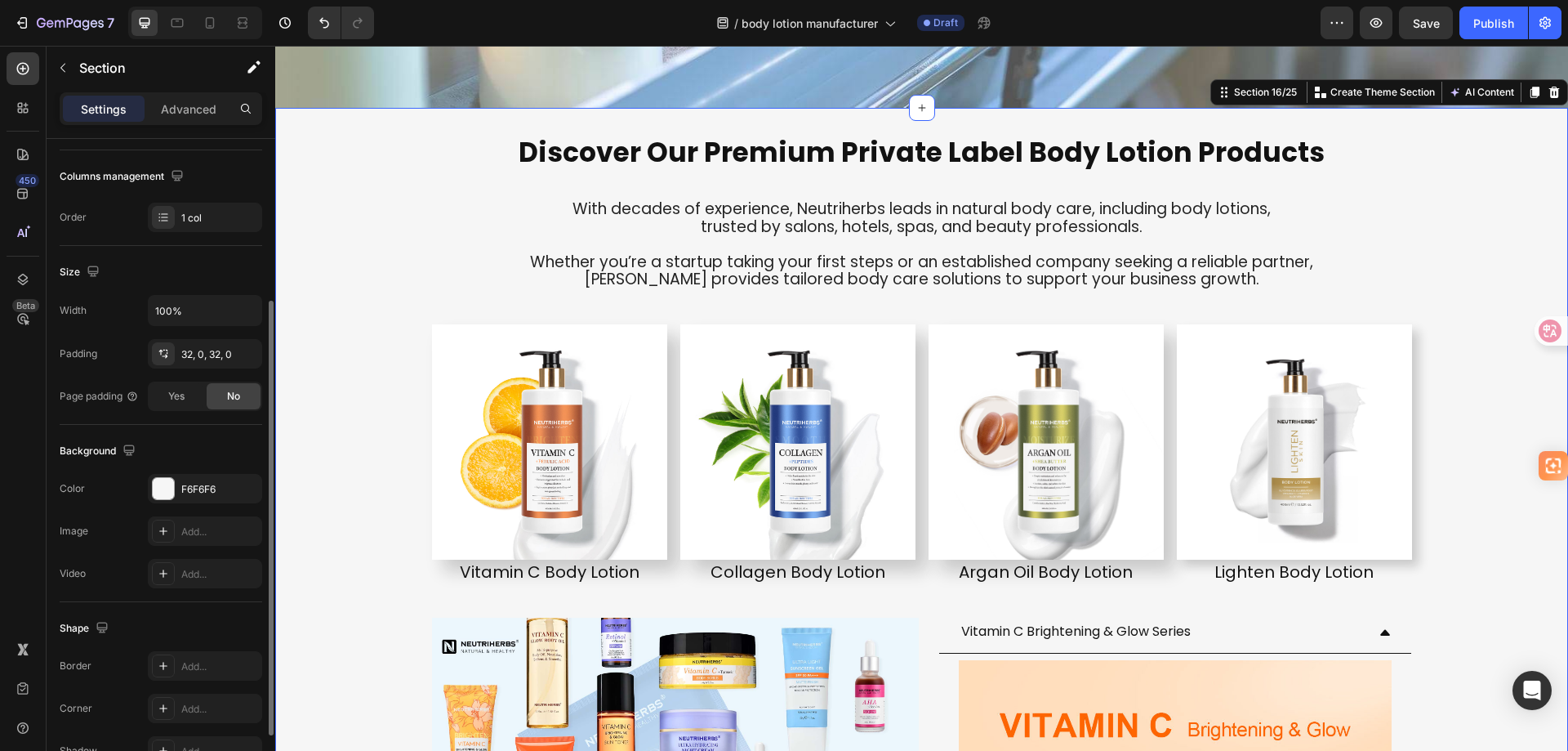
scroll to position [0, 0]
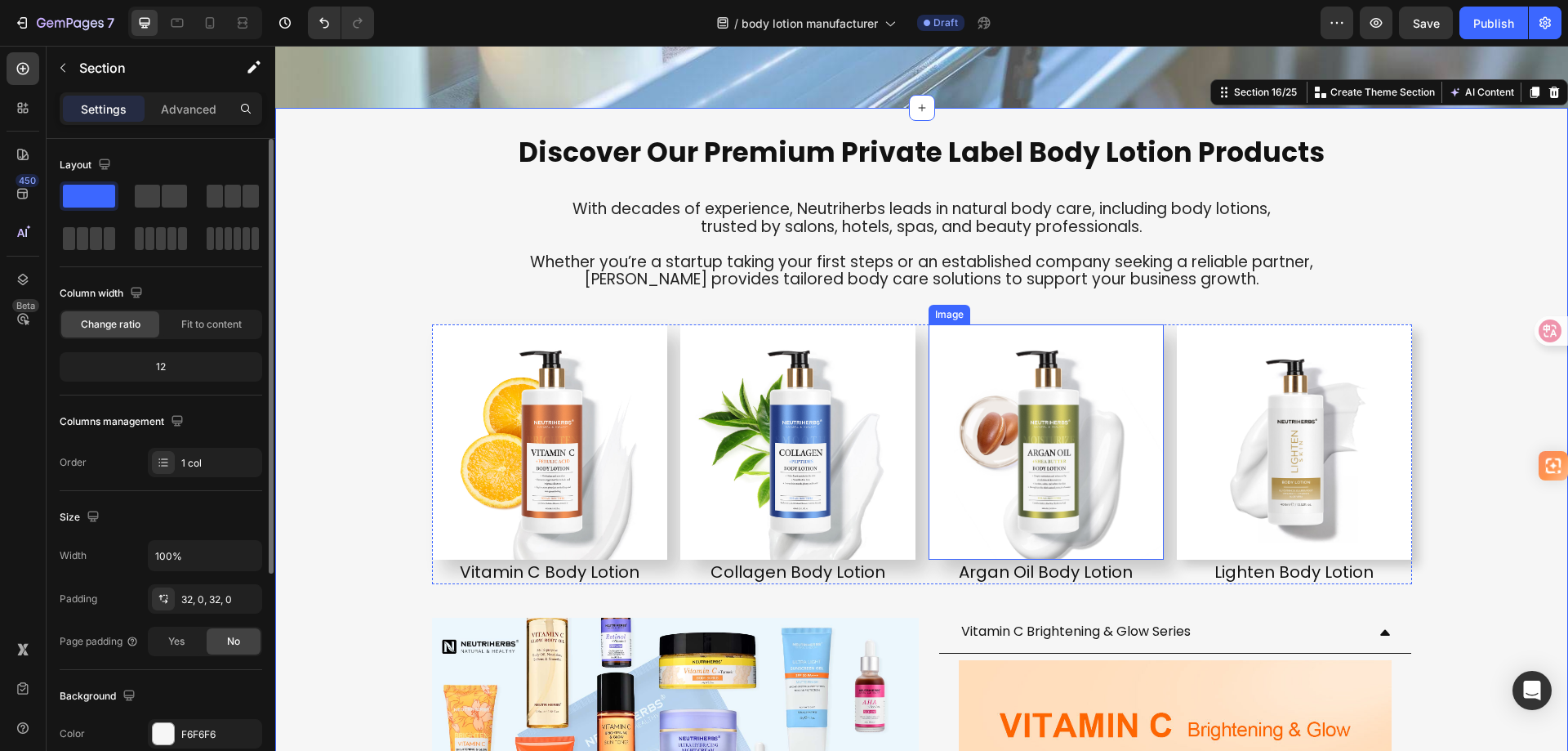
click at [1126, 498] on img at bounding box center [1046, 441] width 235 height 235
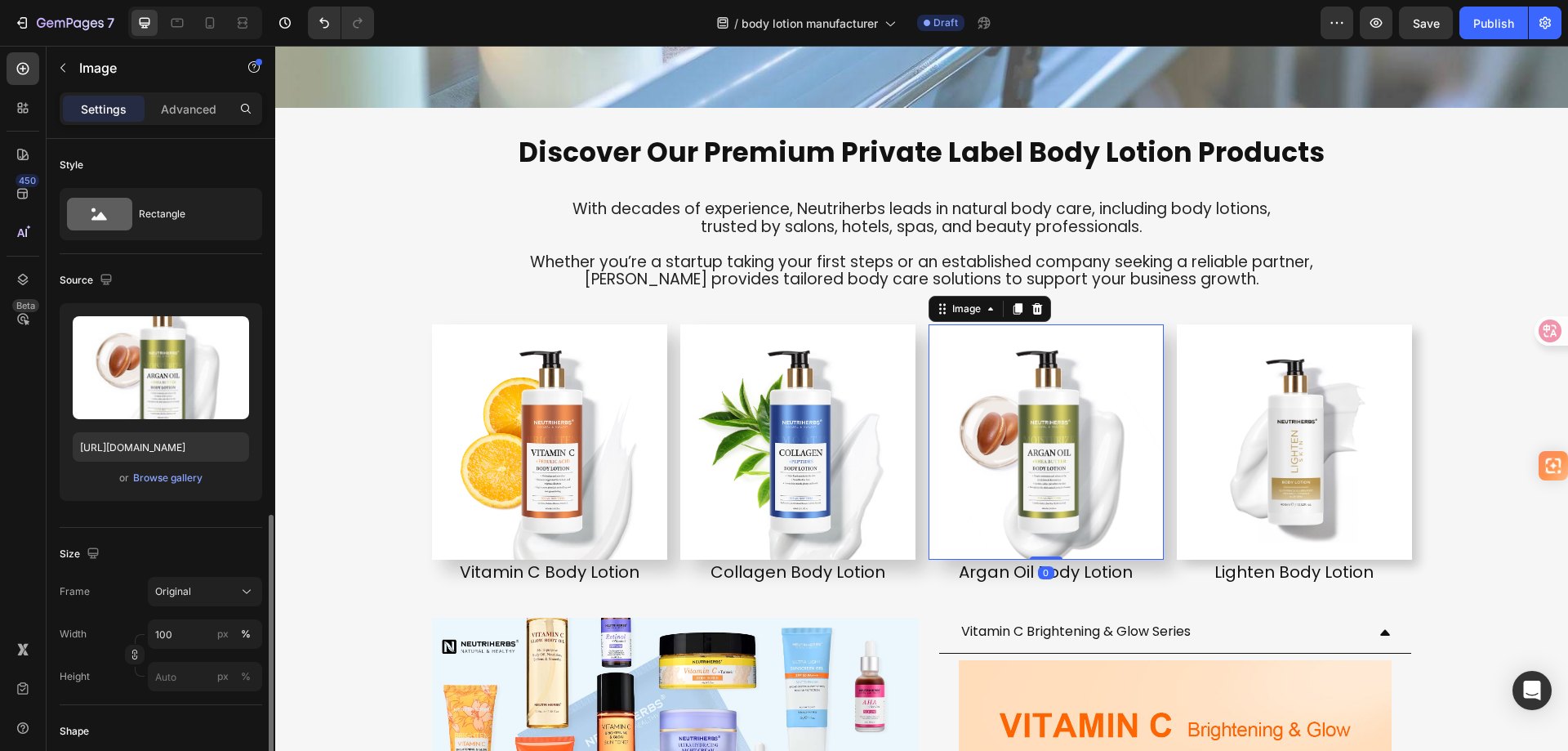
scroll to position [245, 0]
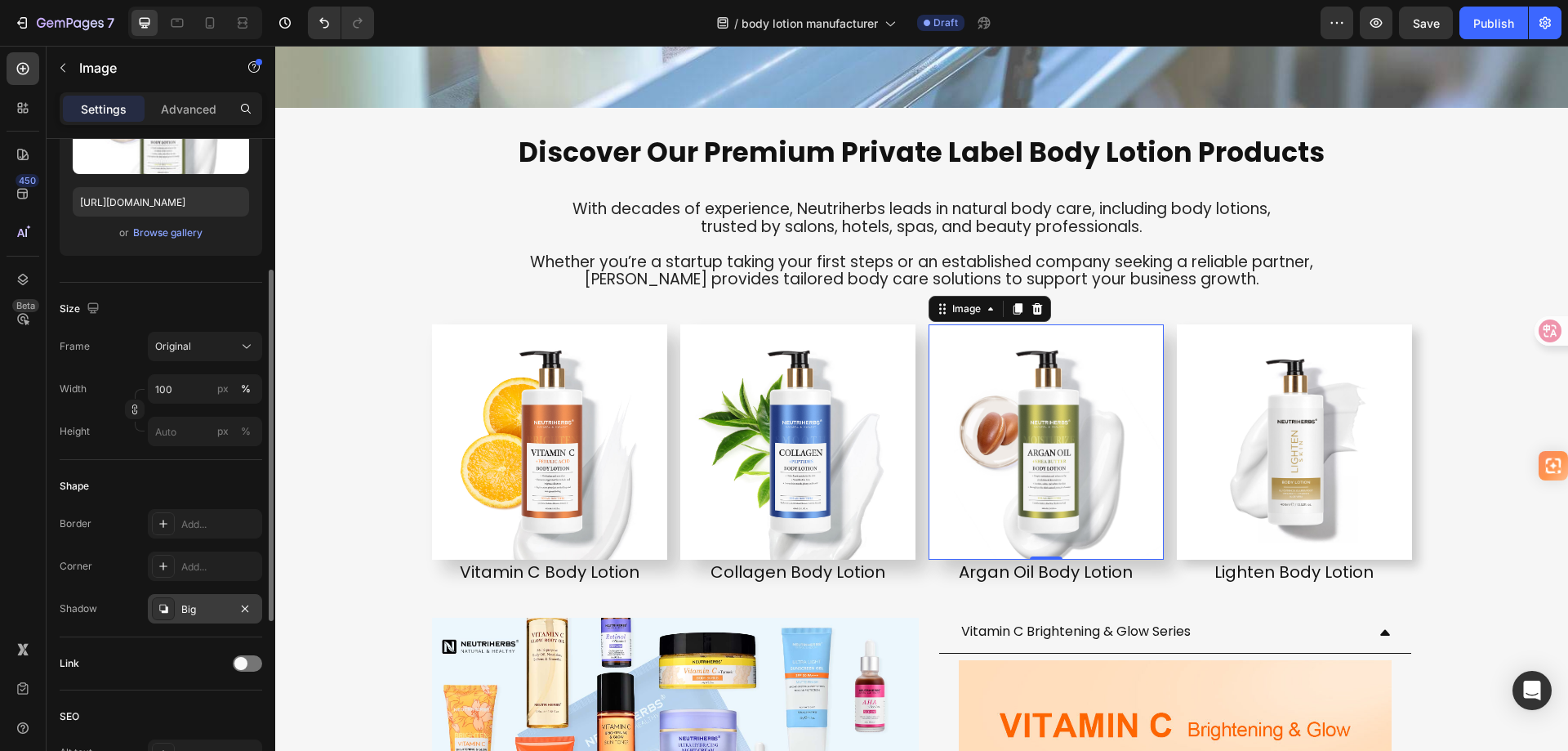
click at [174, 605] on div at bounding box center [163, 608] width 23 height 23
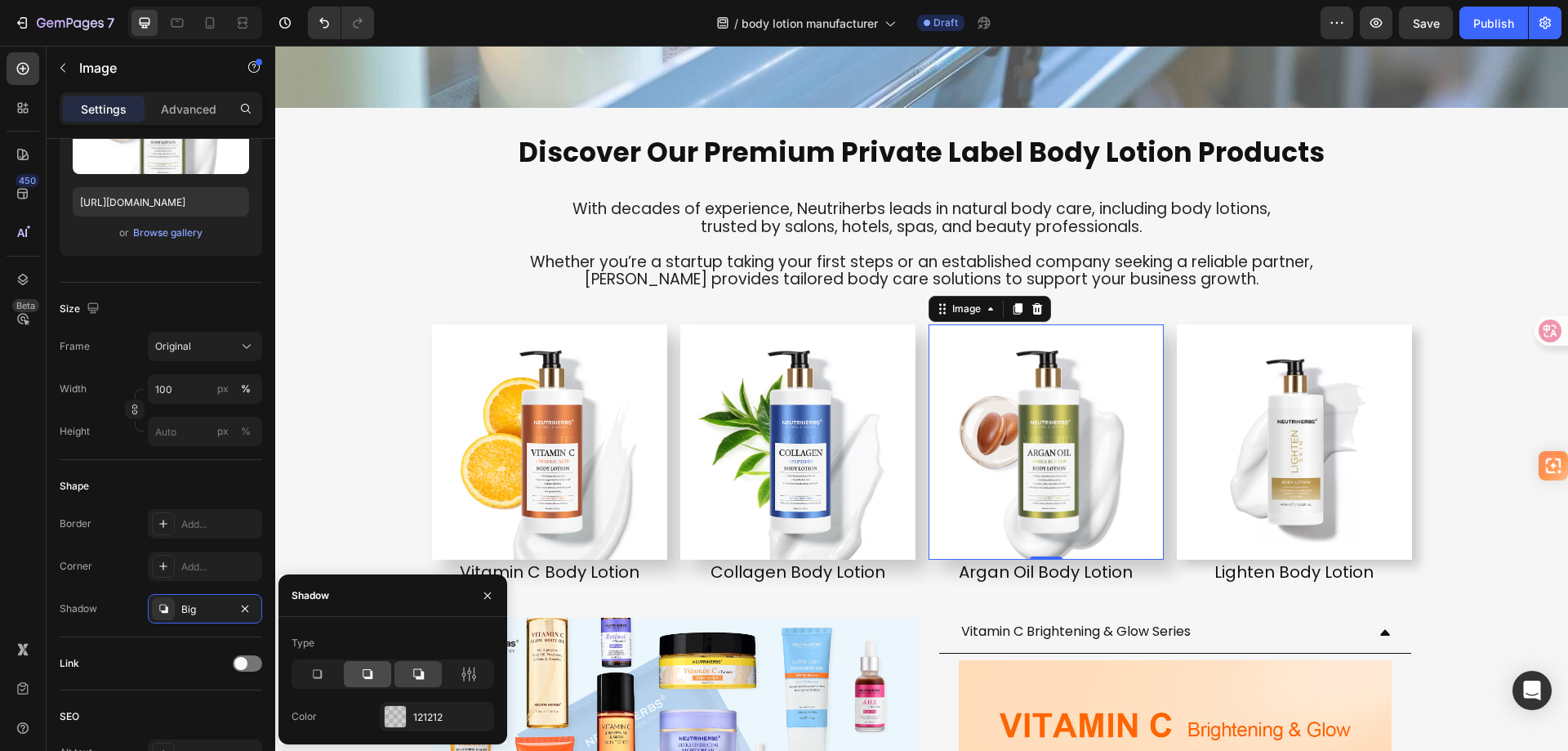
click at [376, 675] on div at bounding box center [368, 674] width 47 height 26
click at [735, 492] on img at bounding box center [797, 441] width 235 height 235
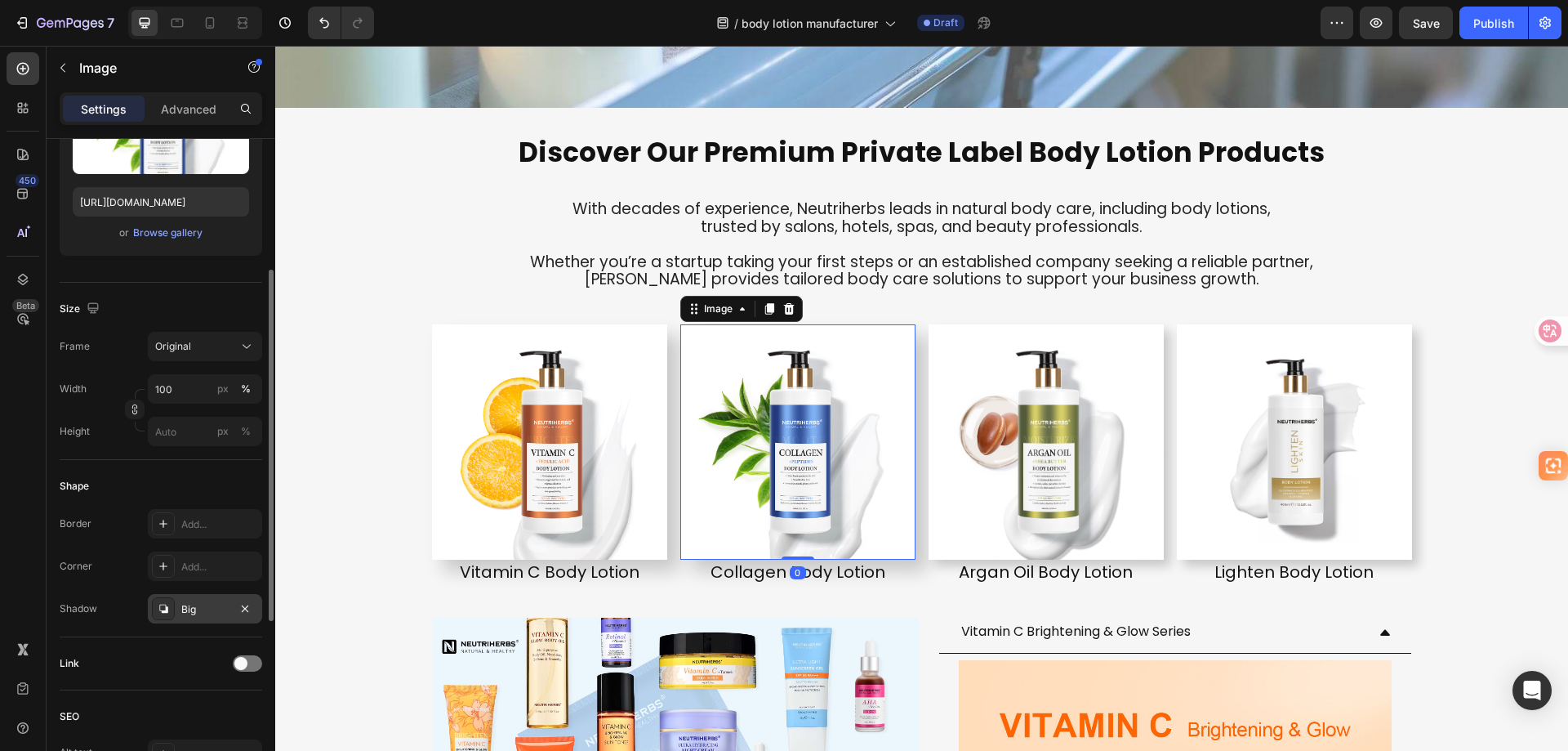
click at [180, 594] on div "Big" at bounding box center [205, 608] width 114 height 29
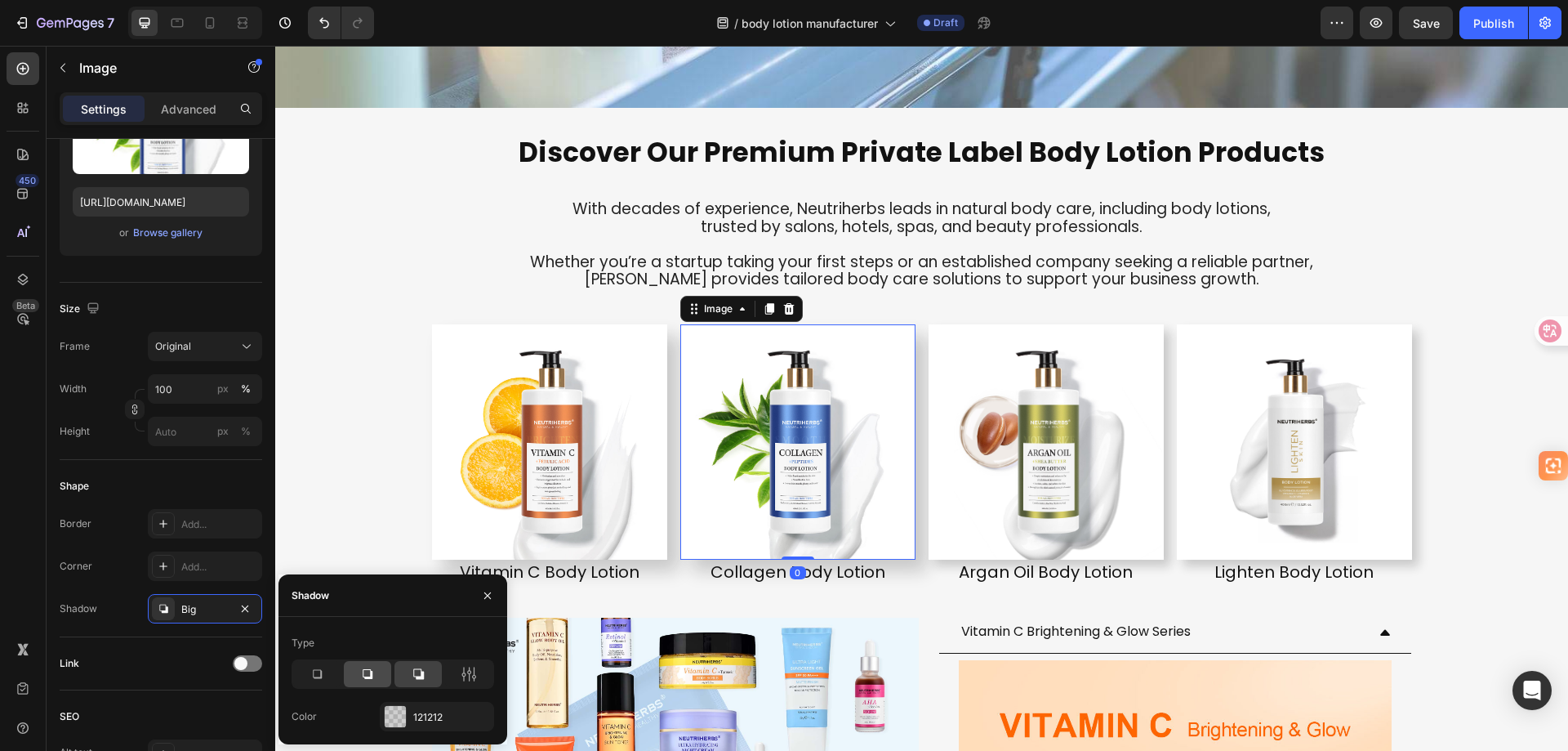
click at [368, 673] on icon at bounding box center [368, 674] width 16 height 16
click at [557, 450] on img at bounding box center [549, 441] width 235 height 235
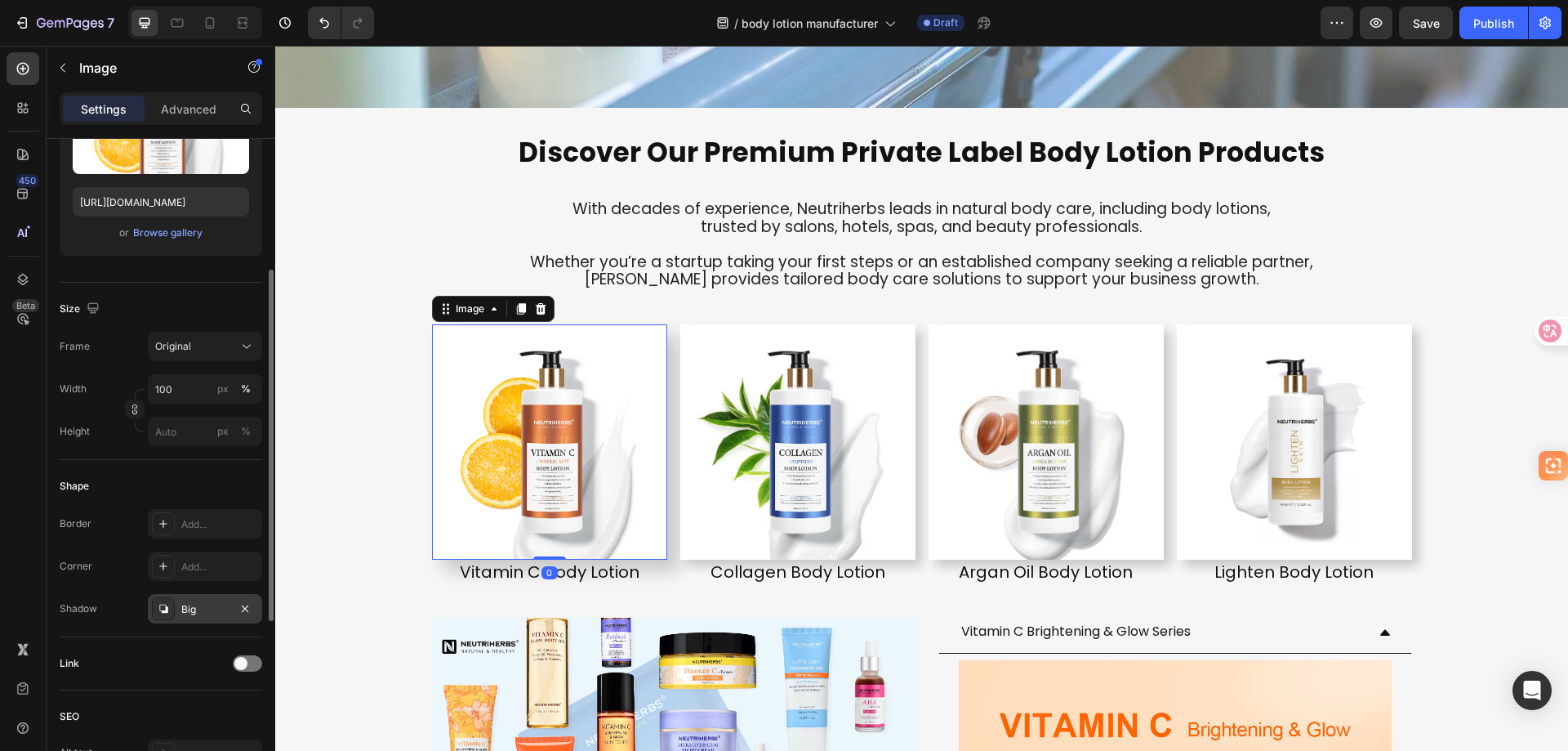
click at [206, 614] on div "Big" at bounding box center [205, 609] width 47 height 15
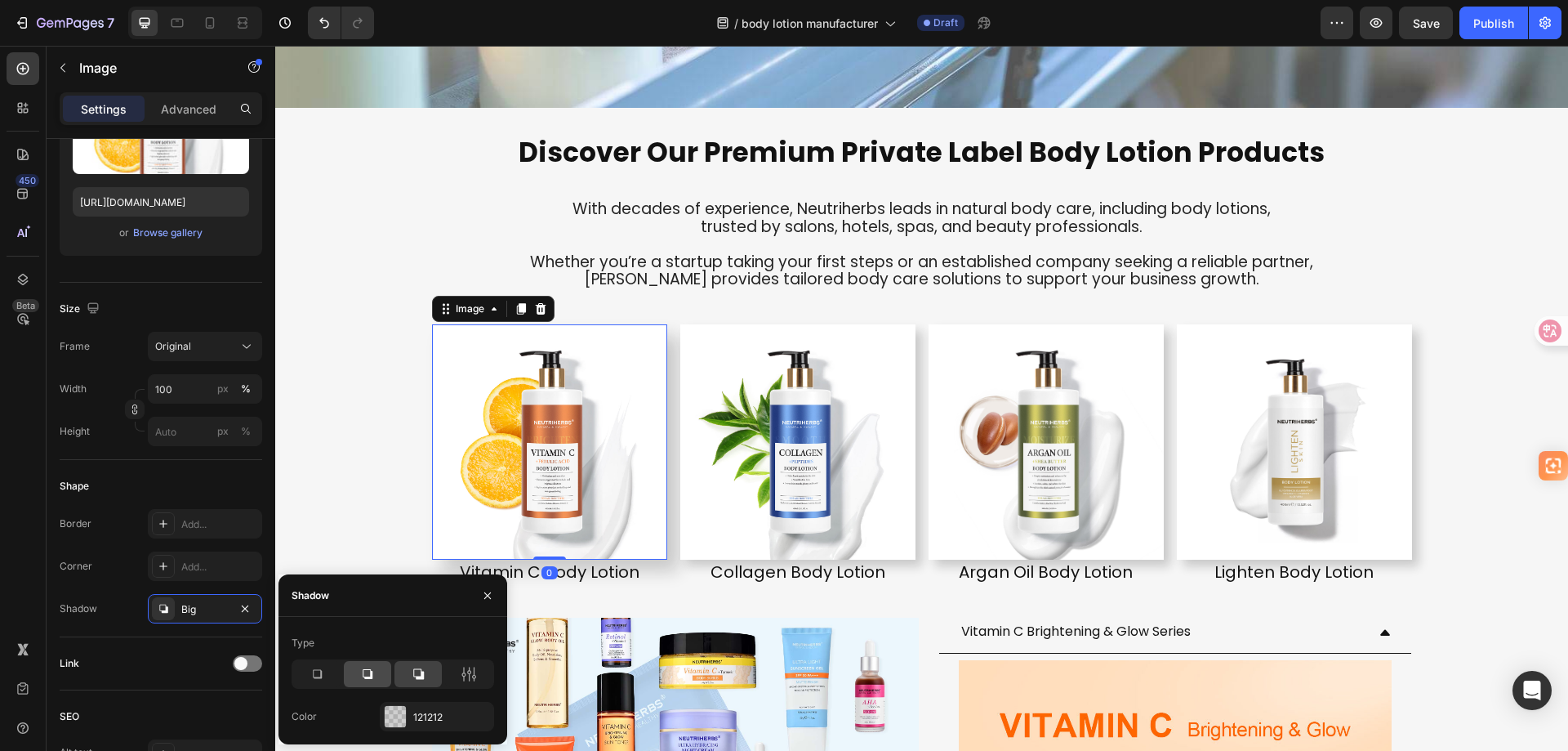
click at [364, 674] on icon at bounding box center [368, 674] width 16 height 16
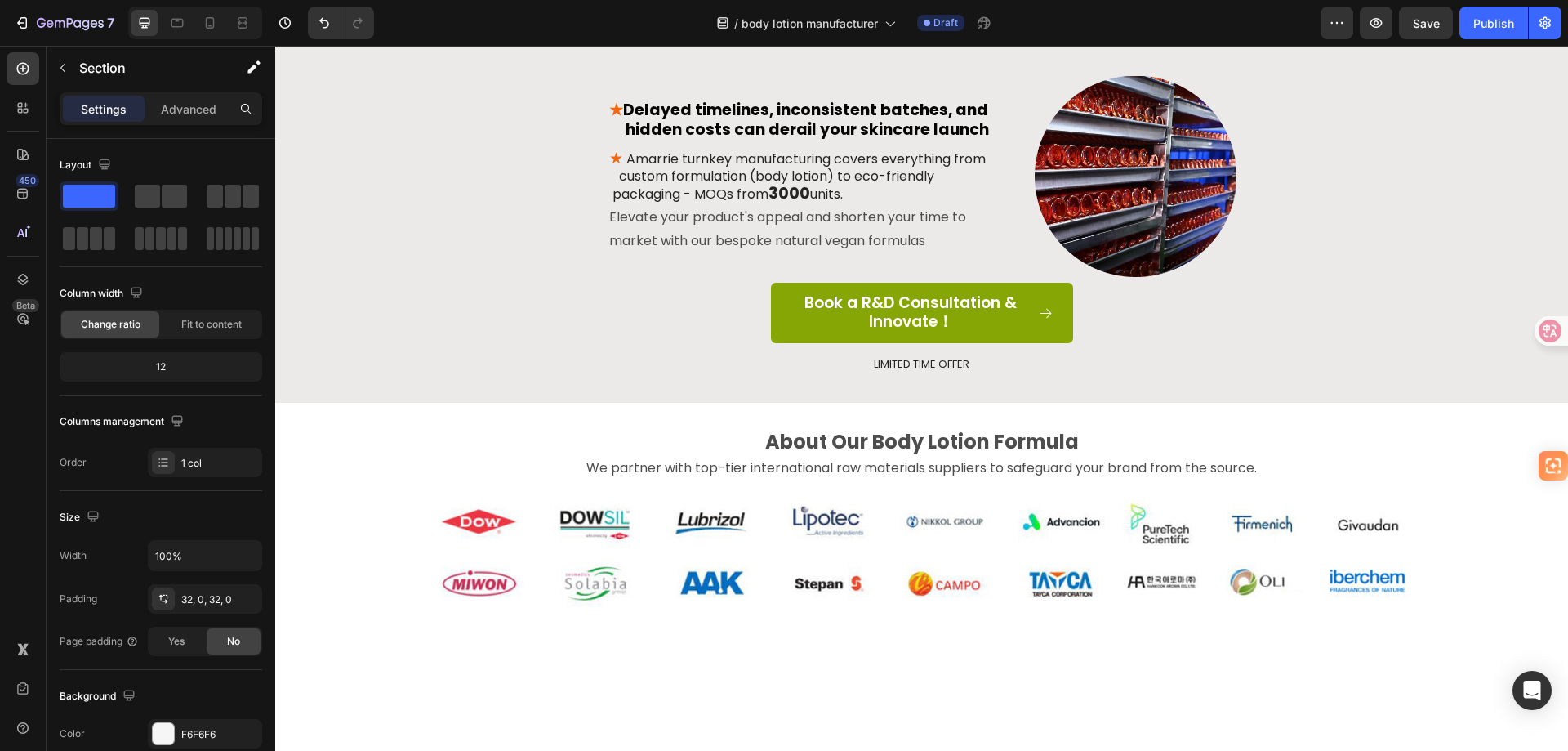
scroll to position [662, 0]
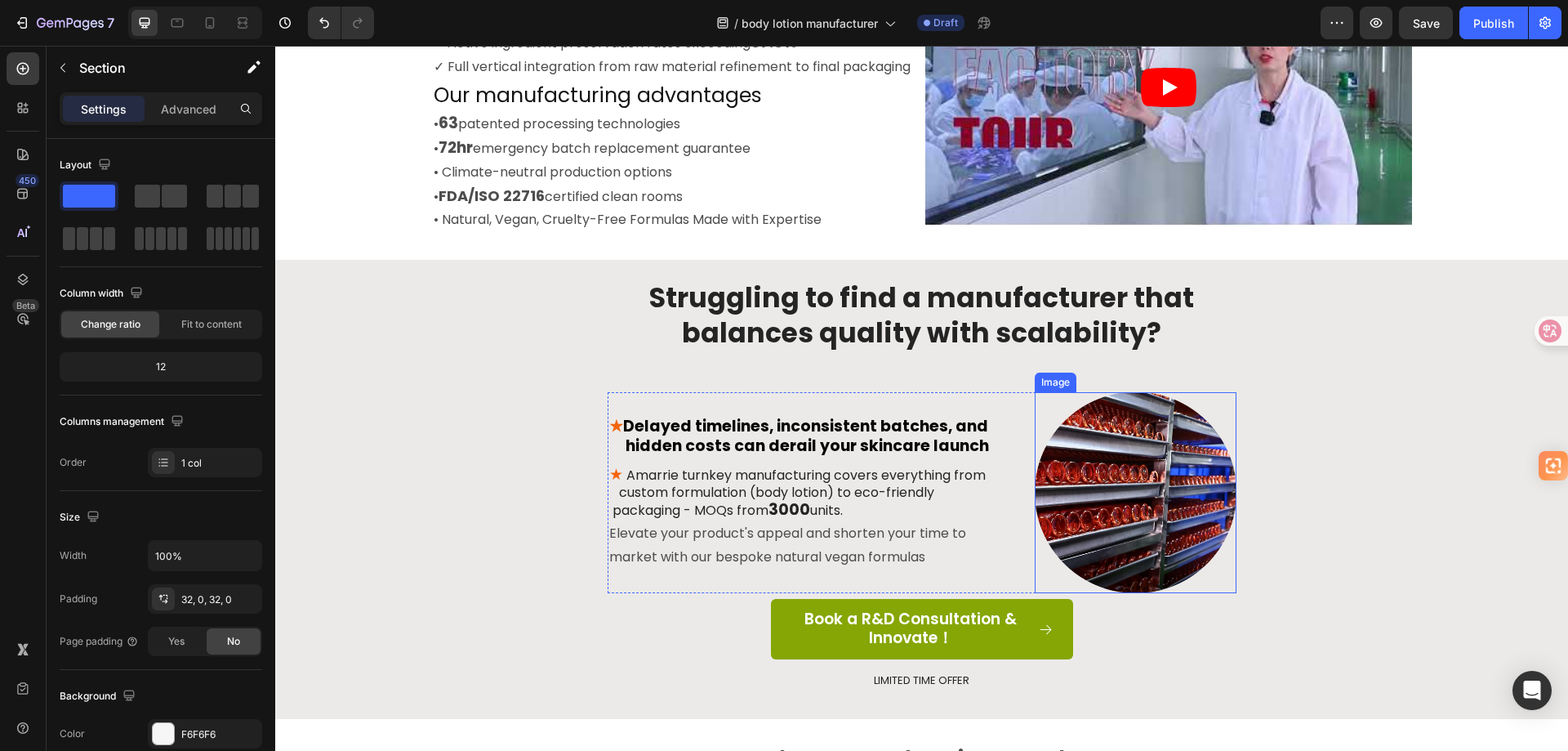
click at [1125, 523] on img at bounding box center [1136, 492] width 202 height 201
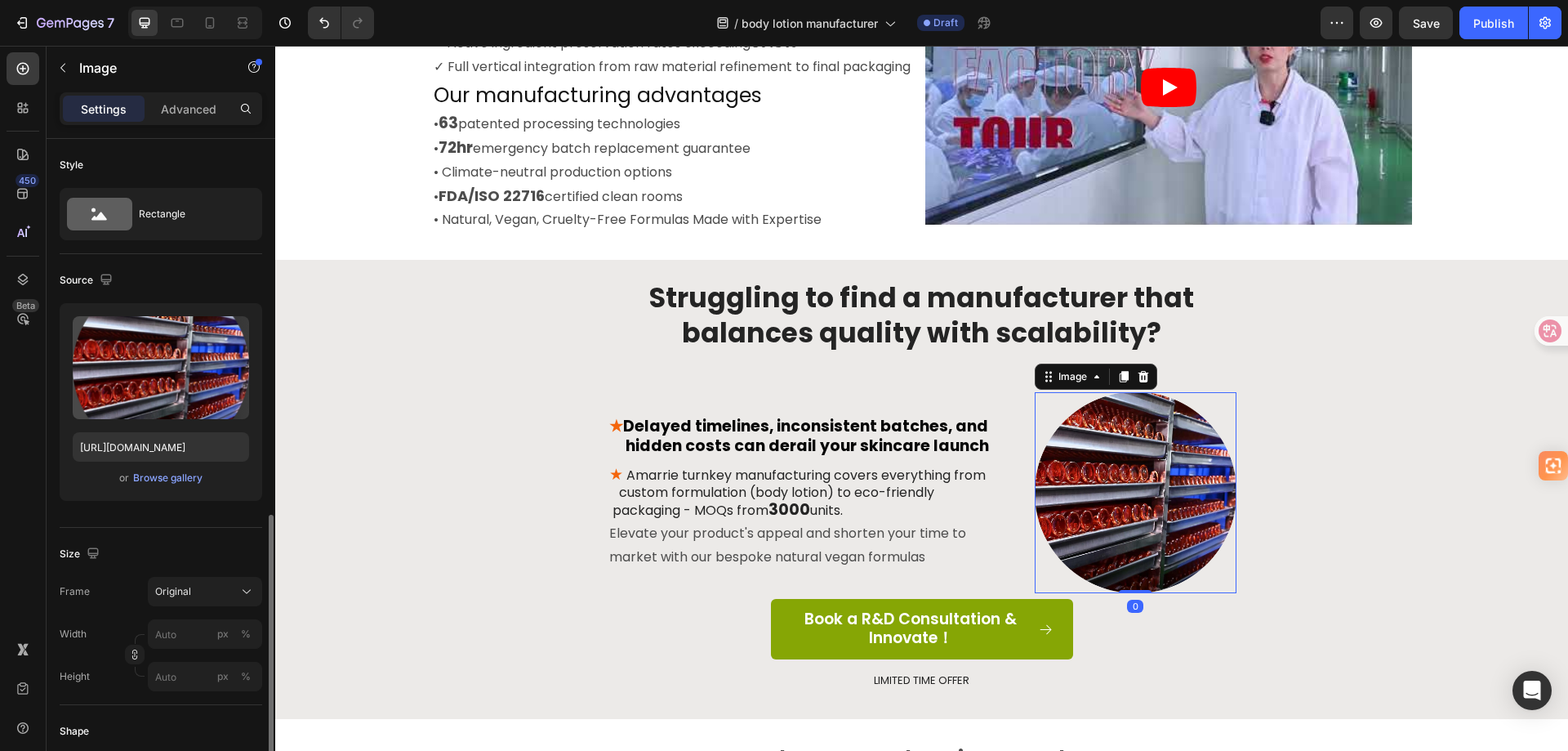
scroll to position [245, 0]
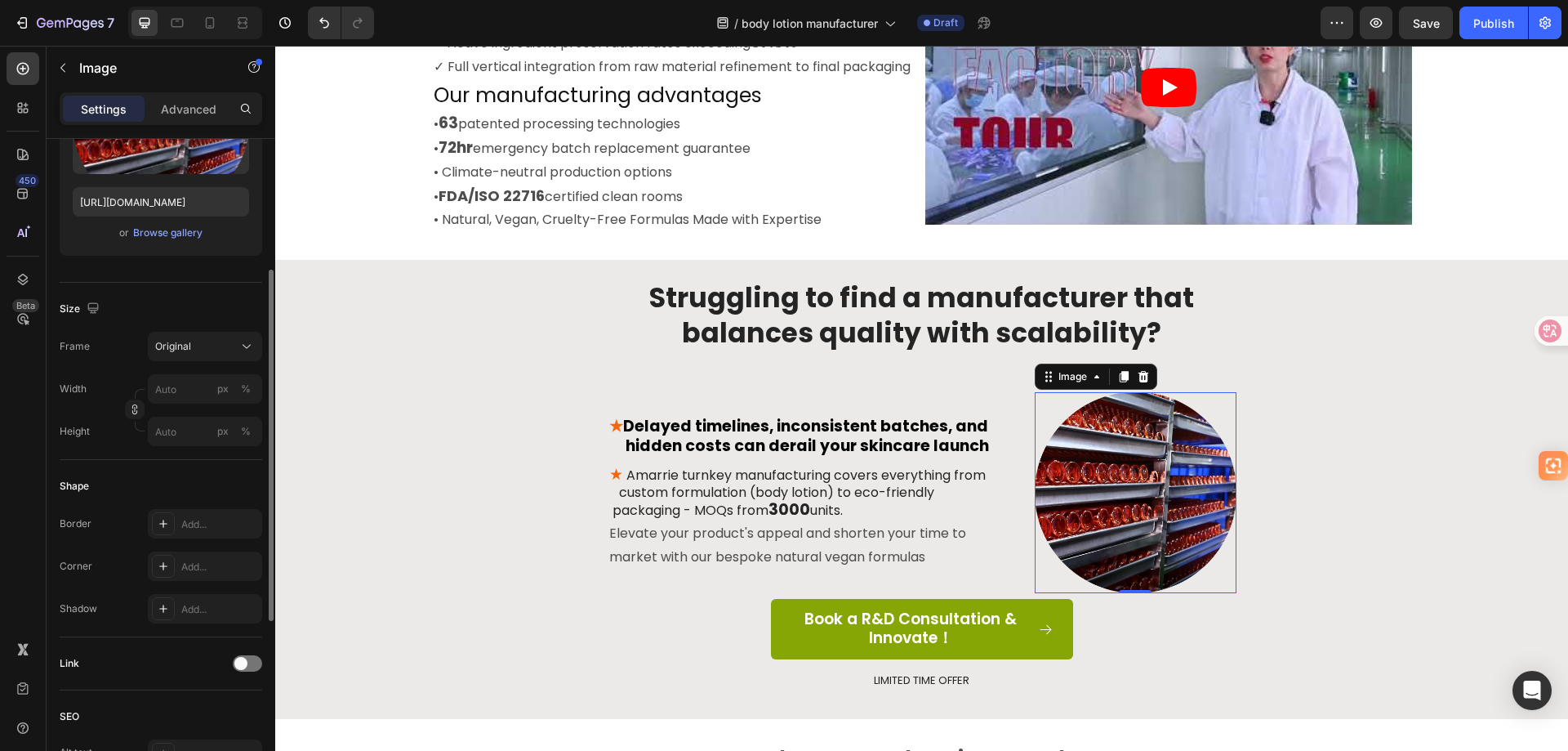
click at [85, 609] on div "Shadow" at bounding box center [78, 608] width 37 height 15
click at [179, 609] on div "Add..." at bounding box center [205, 608] width 114 height 29
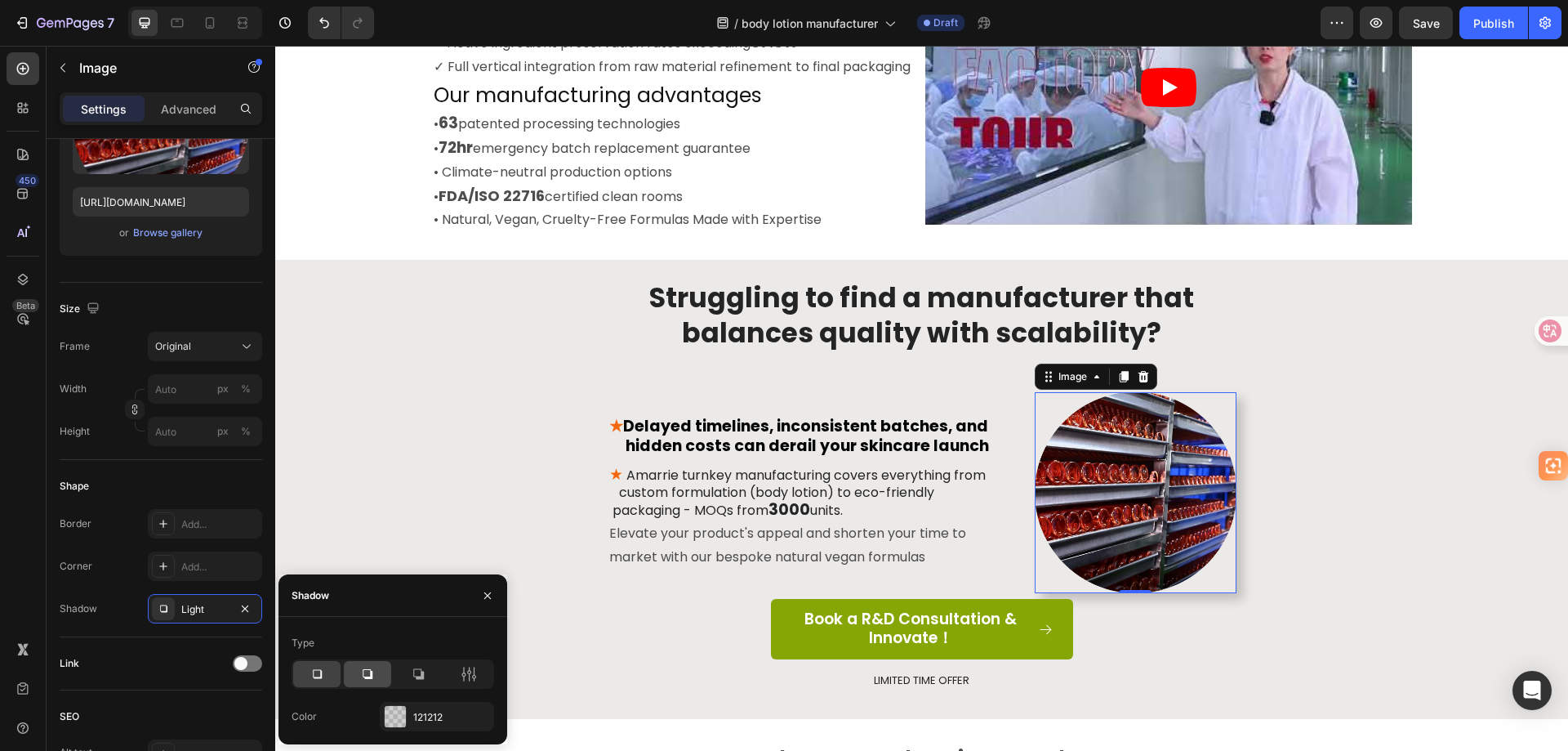
click at [372, 669] on icon at bounding box center [368, 674] width 16 height 16
click at [443, 463] on div "Struggling to find a manufacturer that balances quality with scalability? Headi…" at bounding box center [922, 498] width 1268 height 436
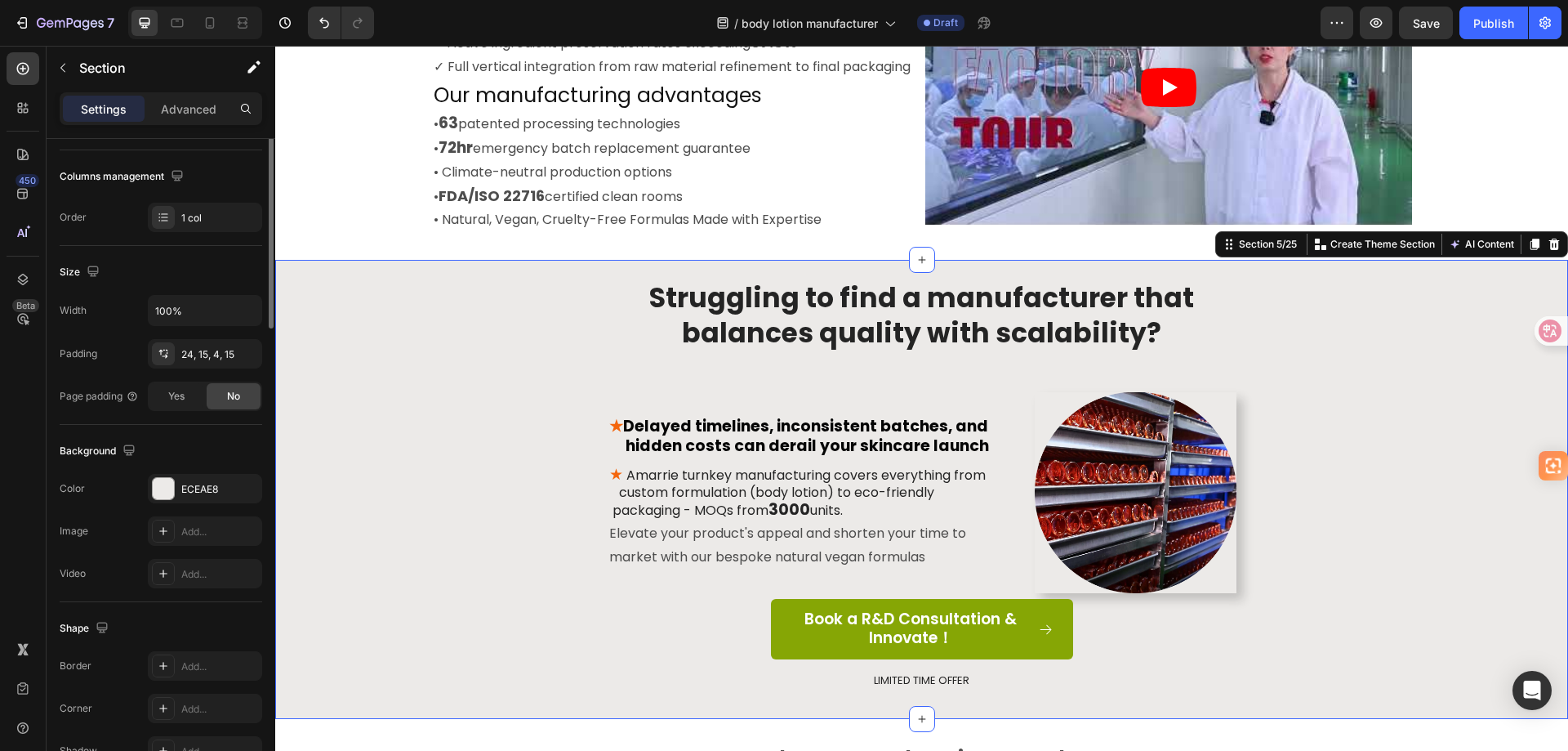
scroll to position [0, 0]
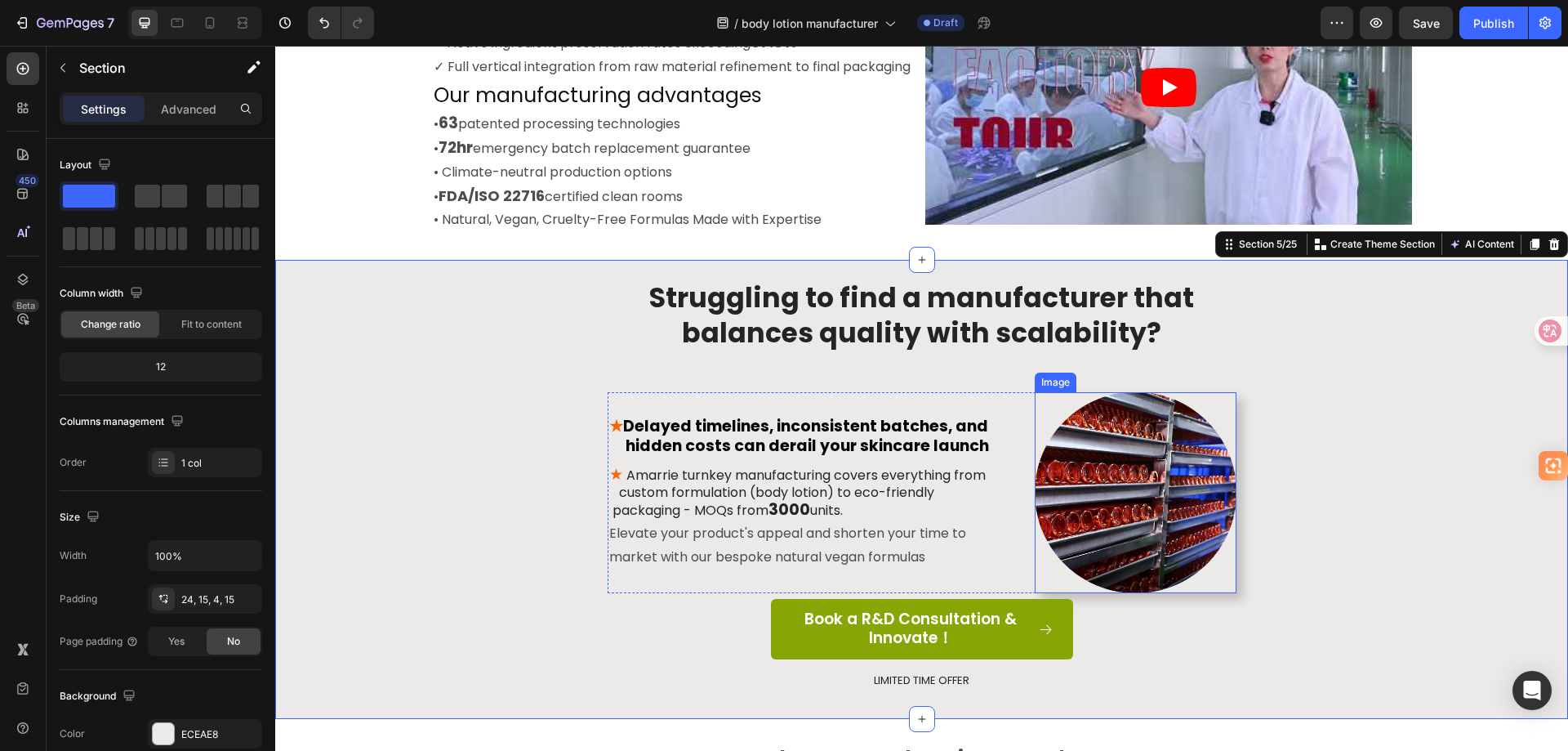
click at [1109, 517] on img at bounding box center [1136, 492] width 202 height 201
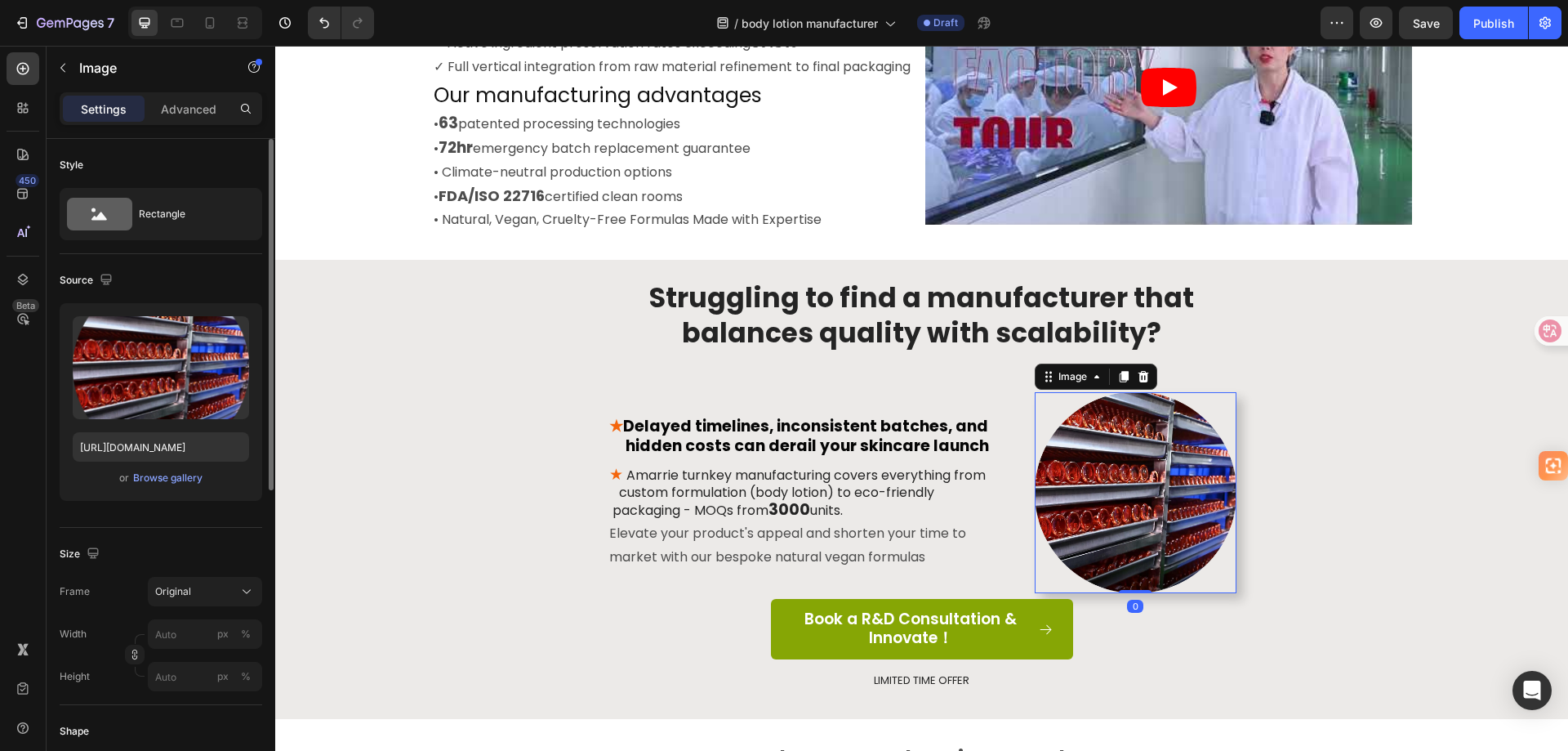
scroll to position [245, 0]
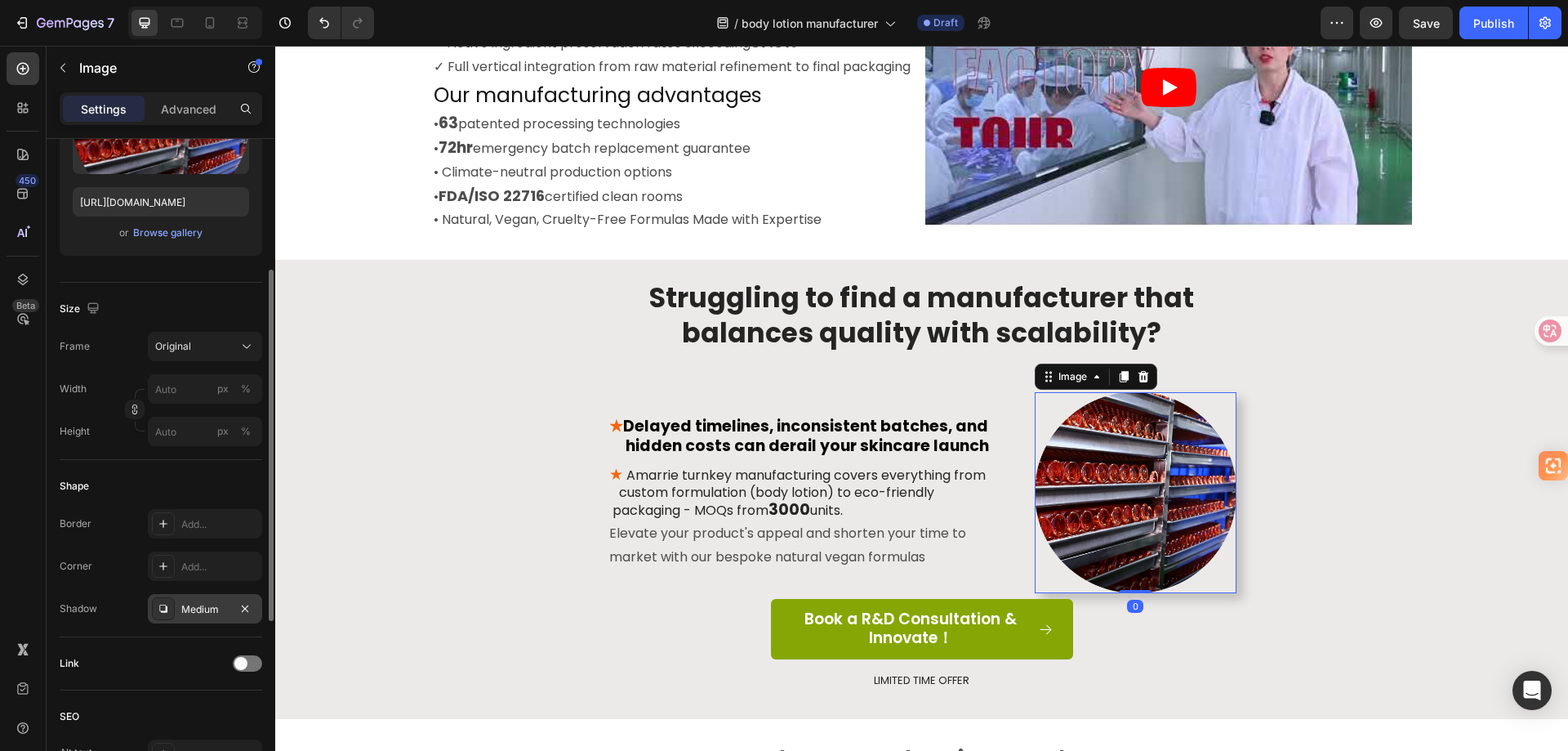
click at [174, 614] on div at bounding box center [163, 608] width 23 height 23
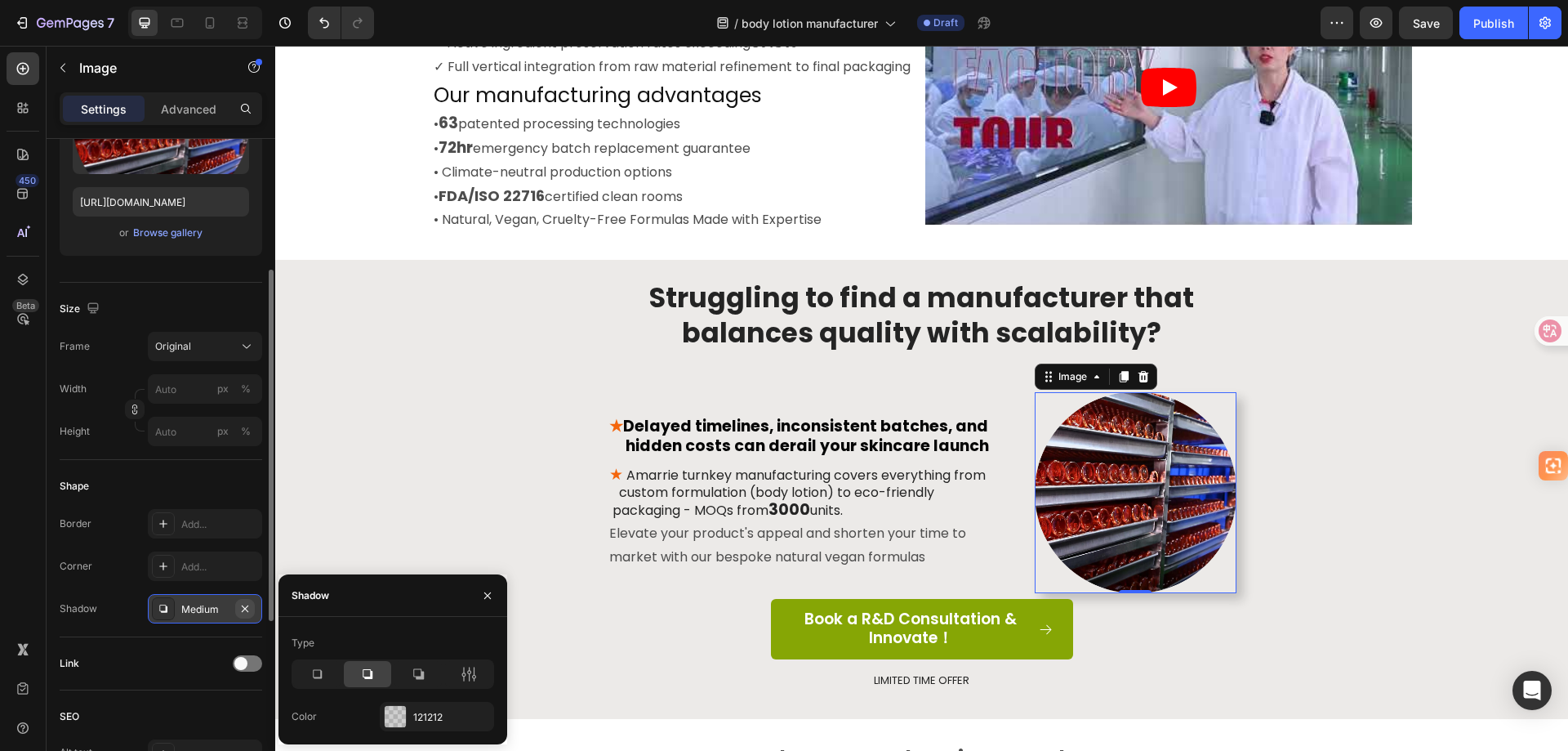
click at [249, 604] on icon "button" at bounding box center [245, 608] width 13 height 13
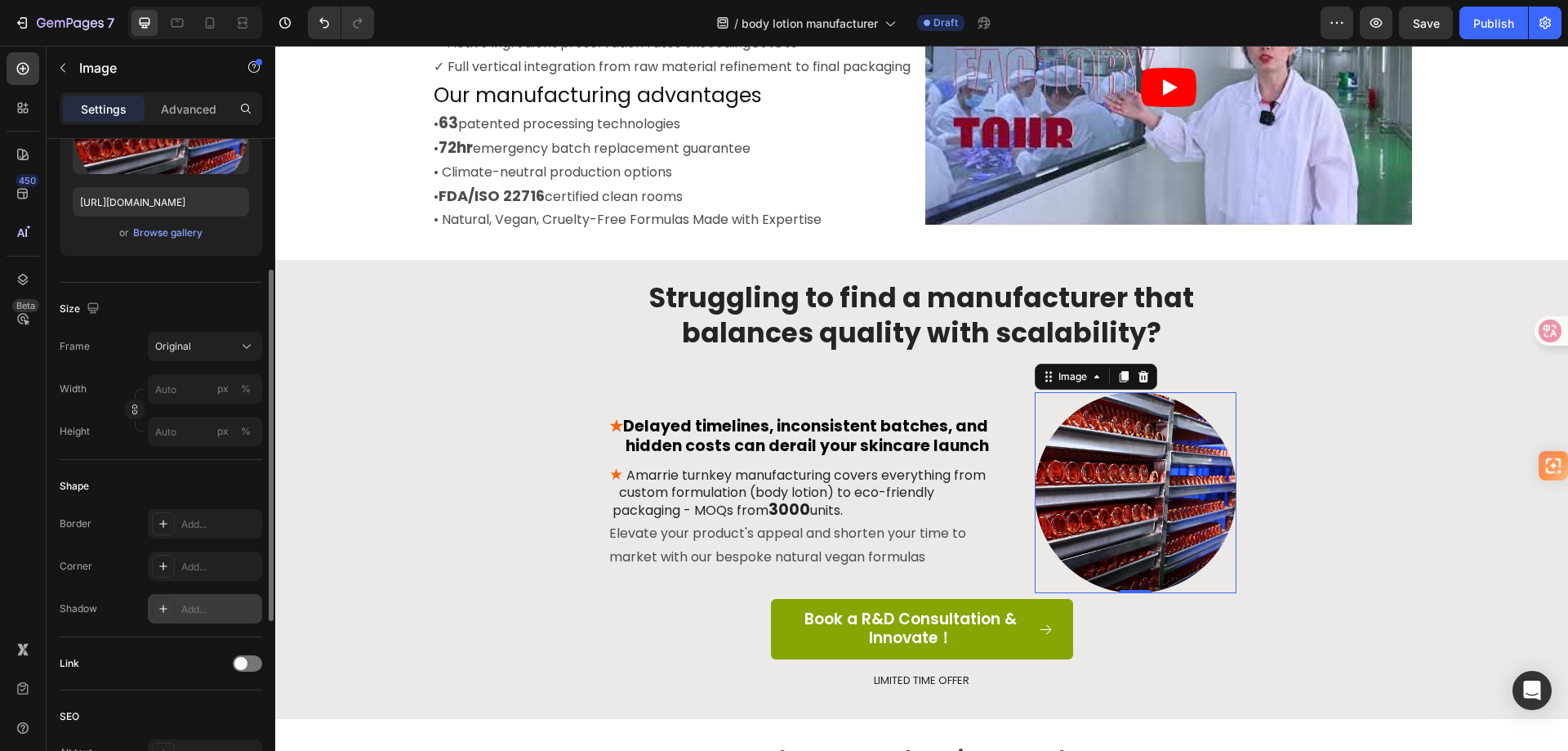
click at [233, 484] on div "Shape" at bounding box center [161, 486] width 202 height 26
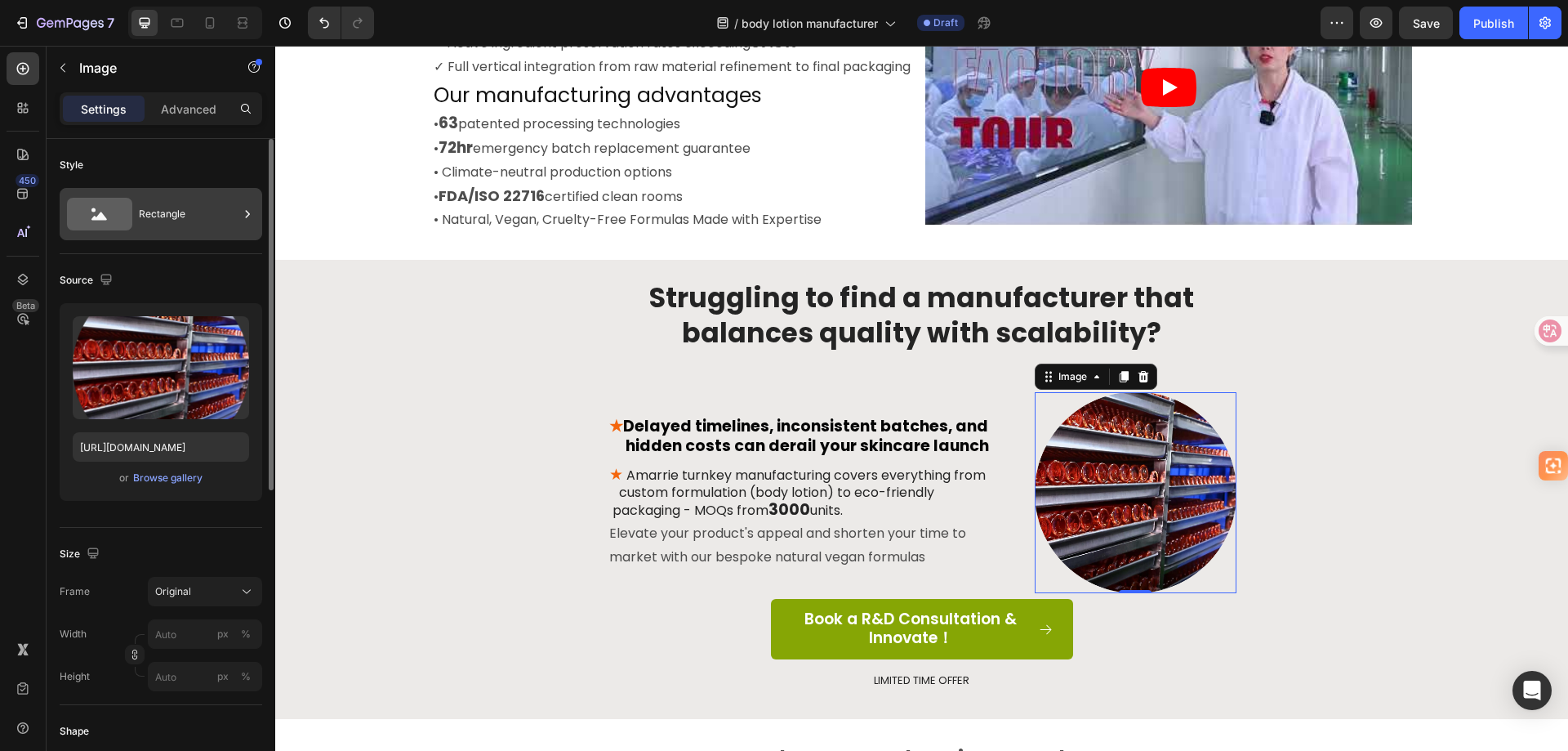
click at [176, 205] on div "Rectangle" at bounding box center [189, 213] width 100 height 37
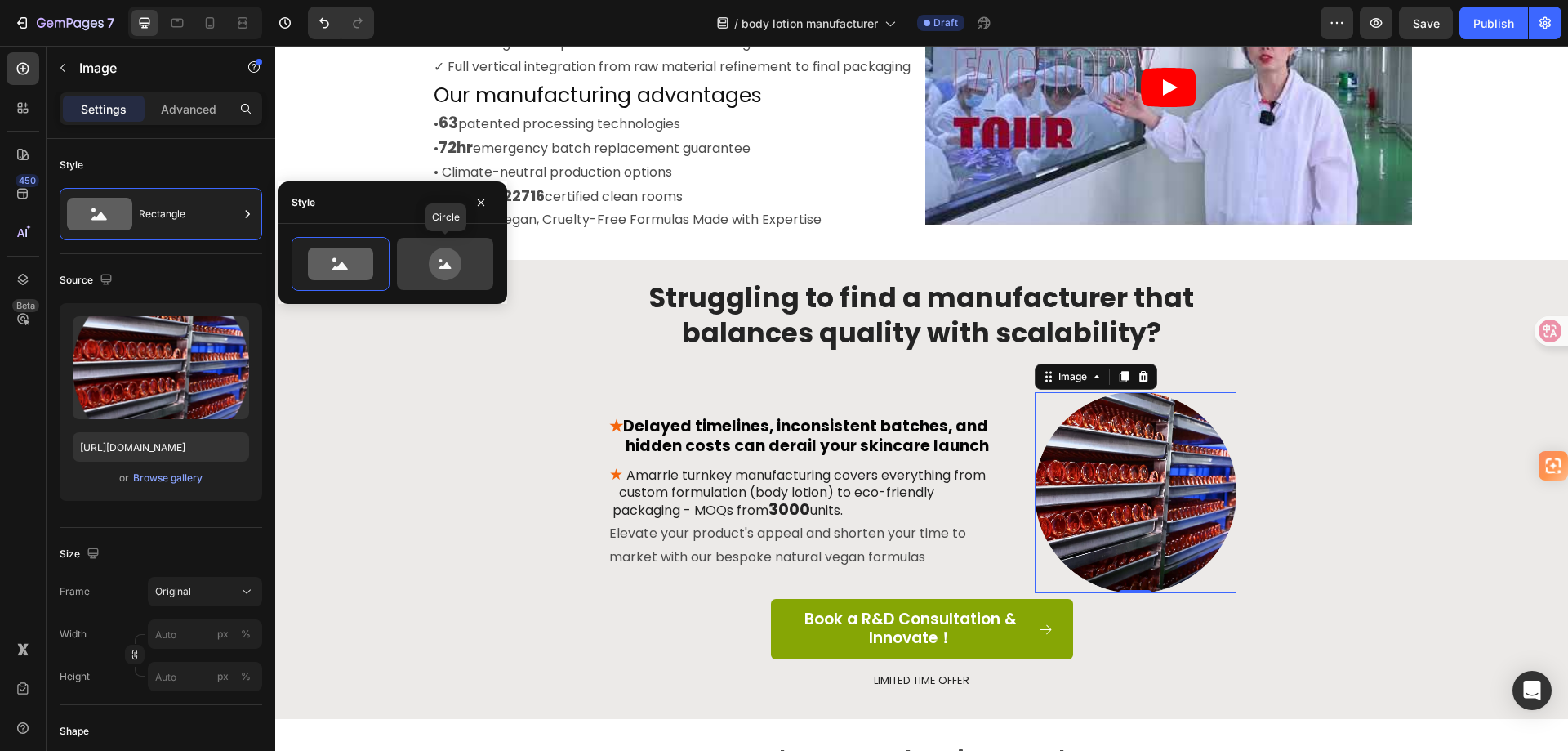
click at [436, 272] on icon at bounding box center [445, 264] width 33 height 33
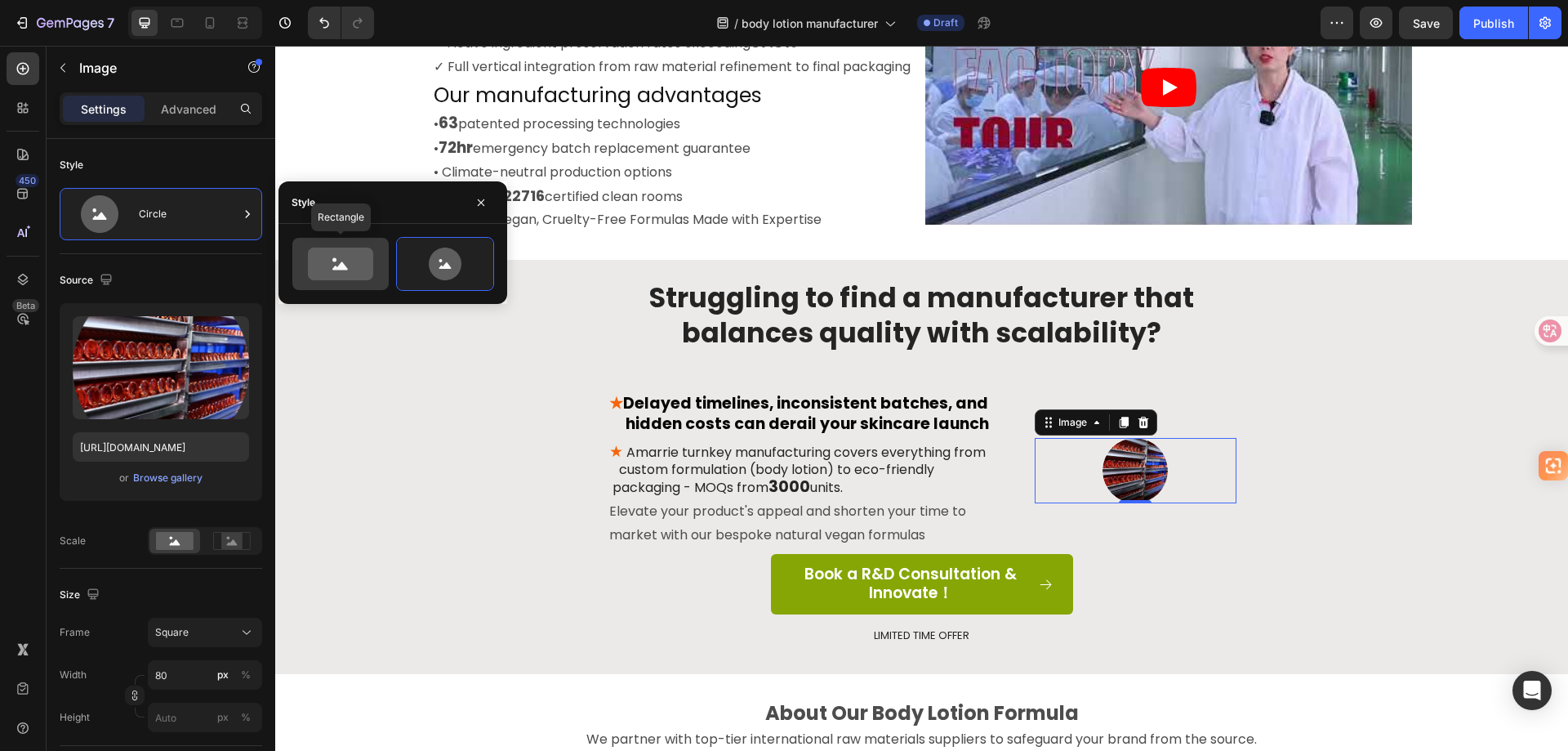
click at [364, 272] on icon at bounding box center [340, 264] width 65 height 33
type input "100"
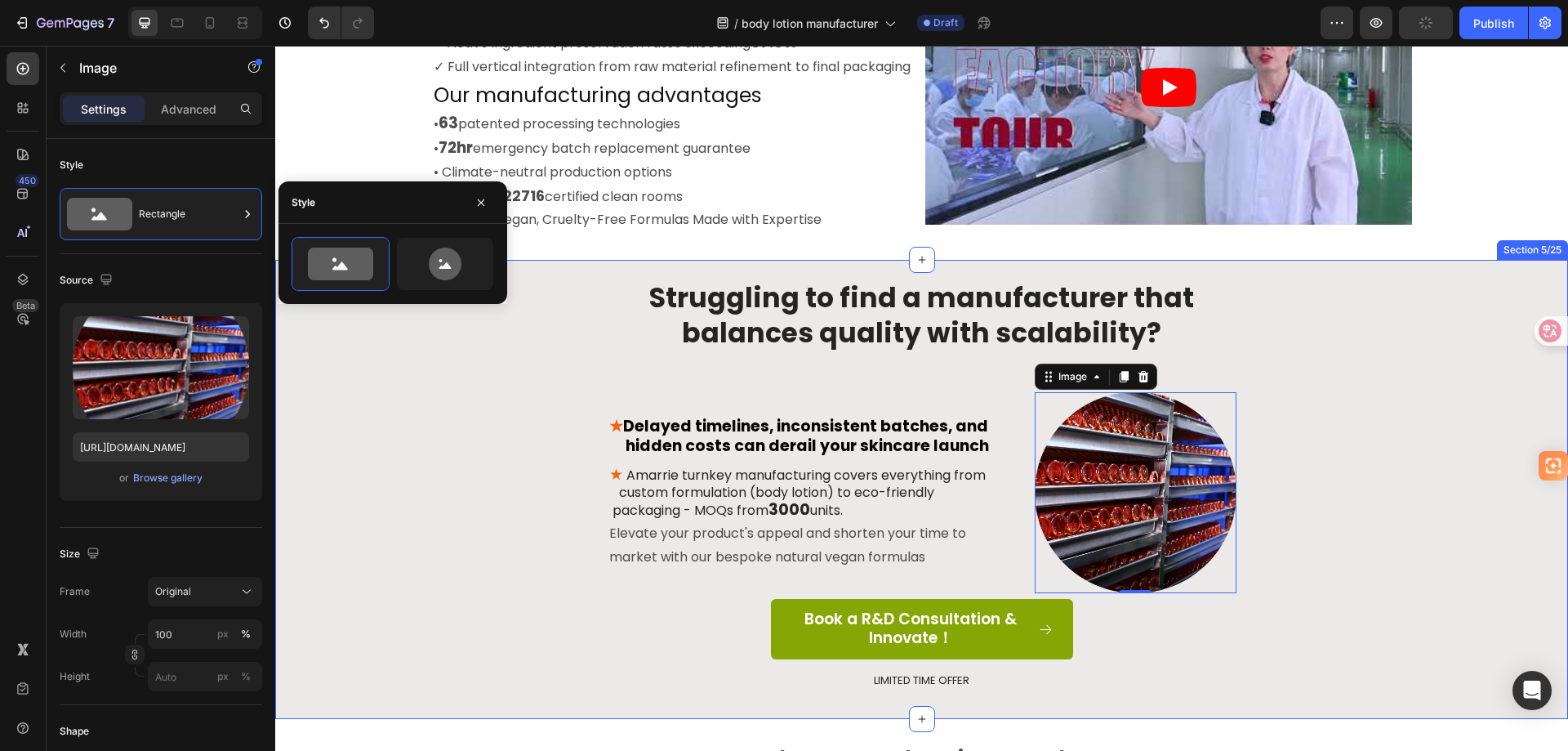
click at [1374, 443] on div "Struggling to find a manufacturer that balances quality with scalability? Headi…" at bounding box center [922, 498] width 1268 height 436
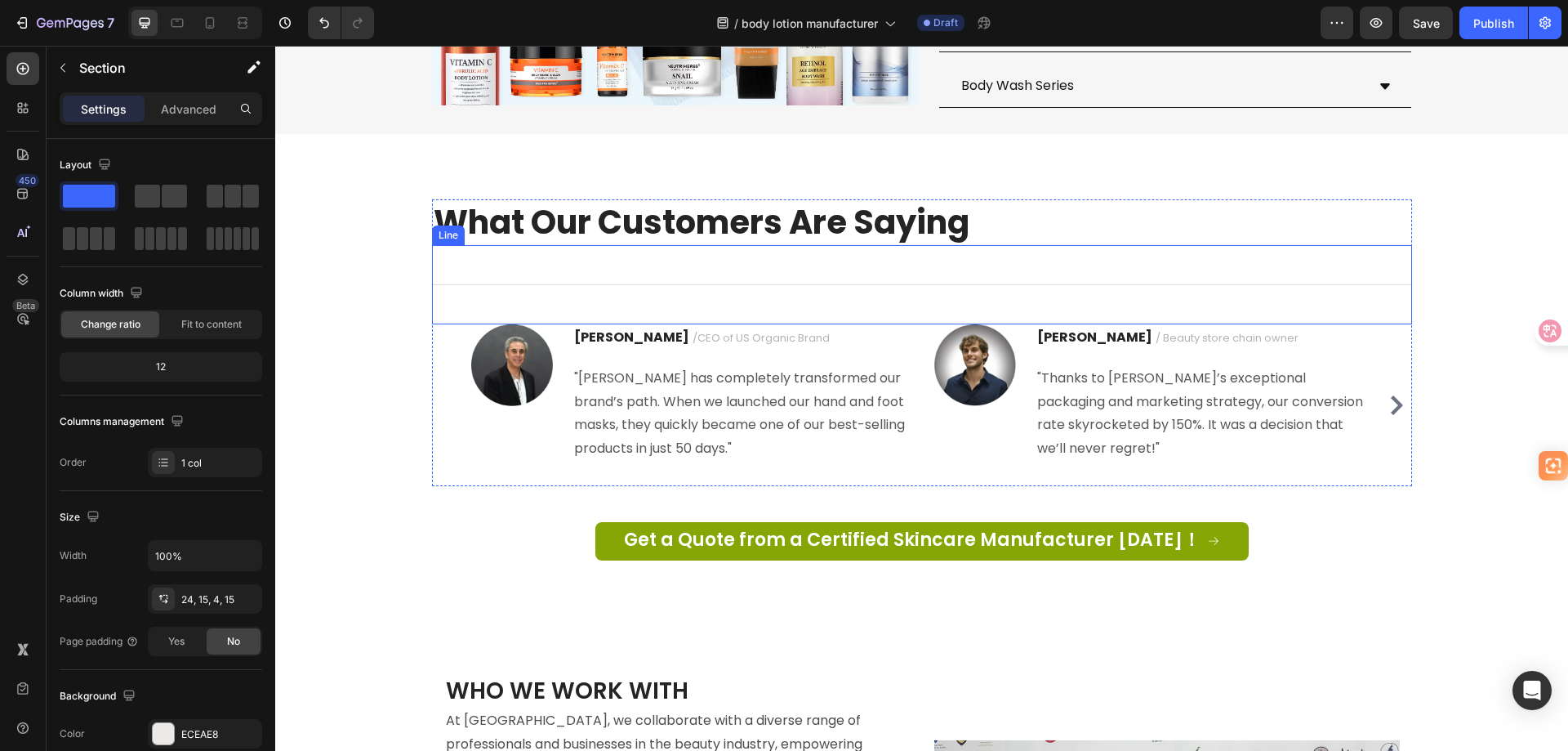
scroll to position [4420, 0]
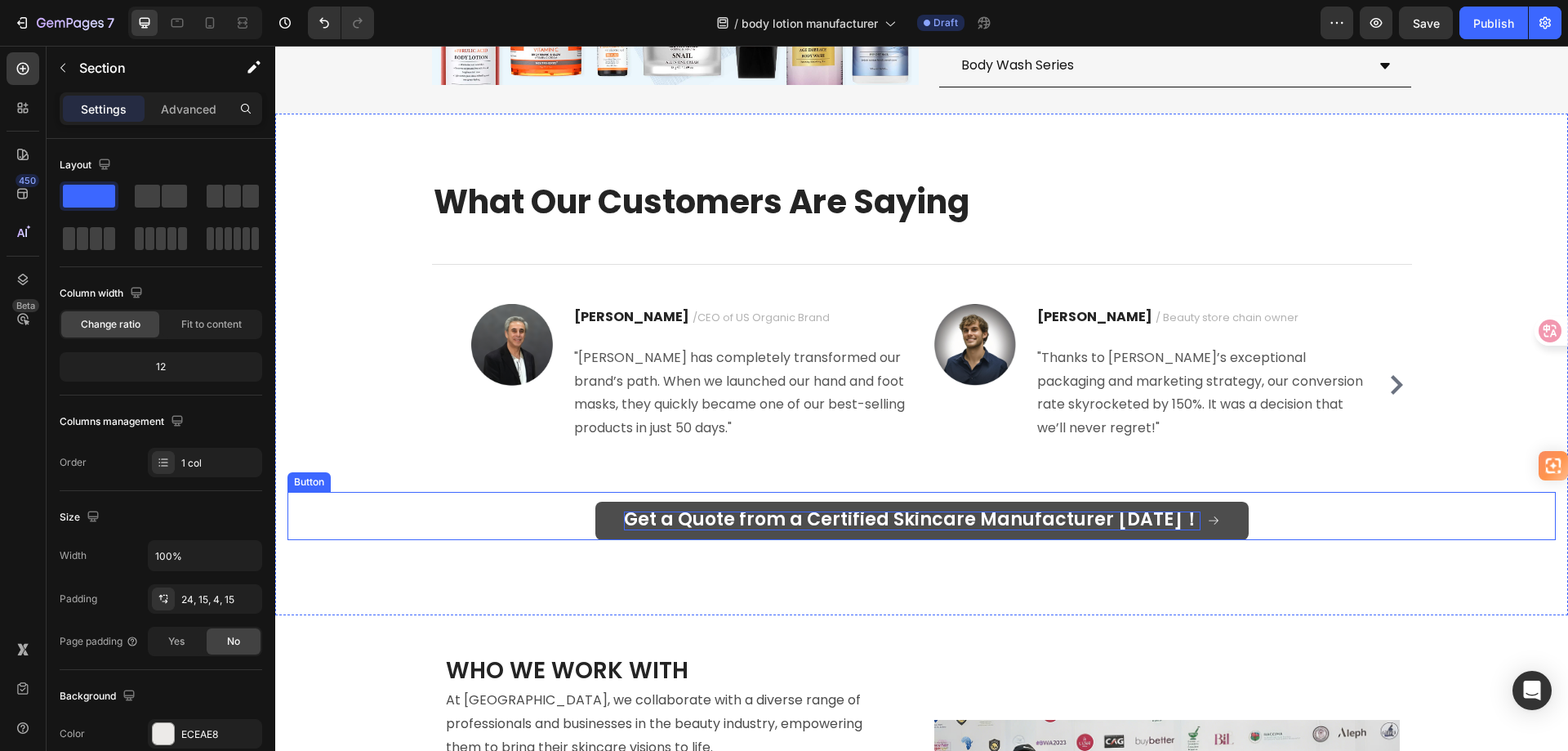
click at [926, 507] on span "Get a Quote from a Certified Skincare Manufacturer [DATE]！" at bounding box center [912, 519] width 577 height 25
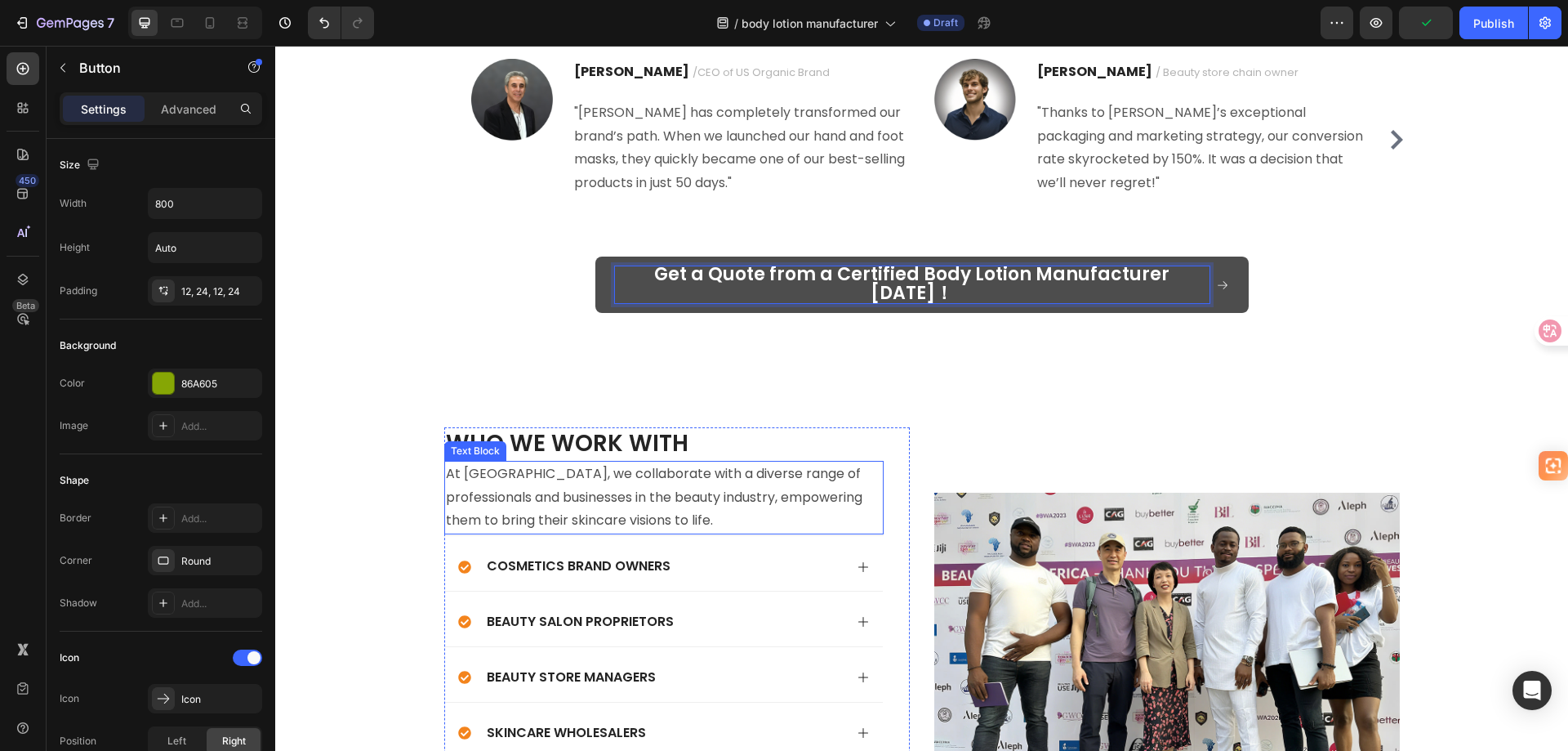
scroll to position [4828, 0]
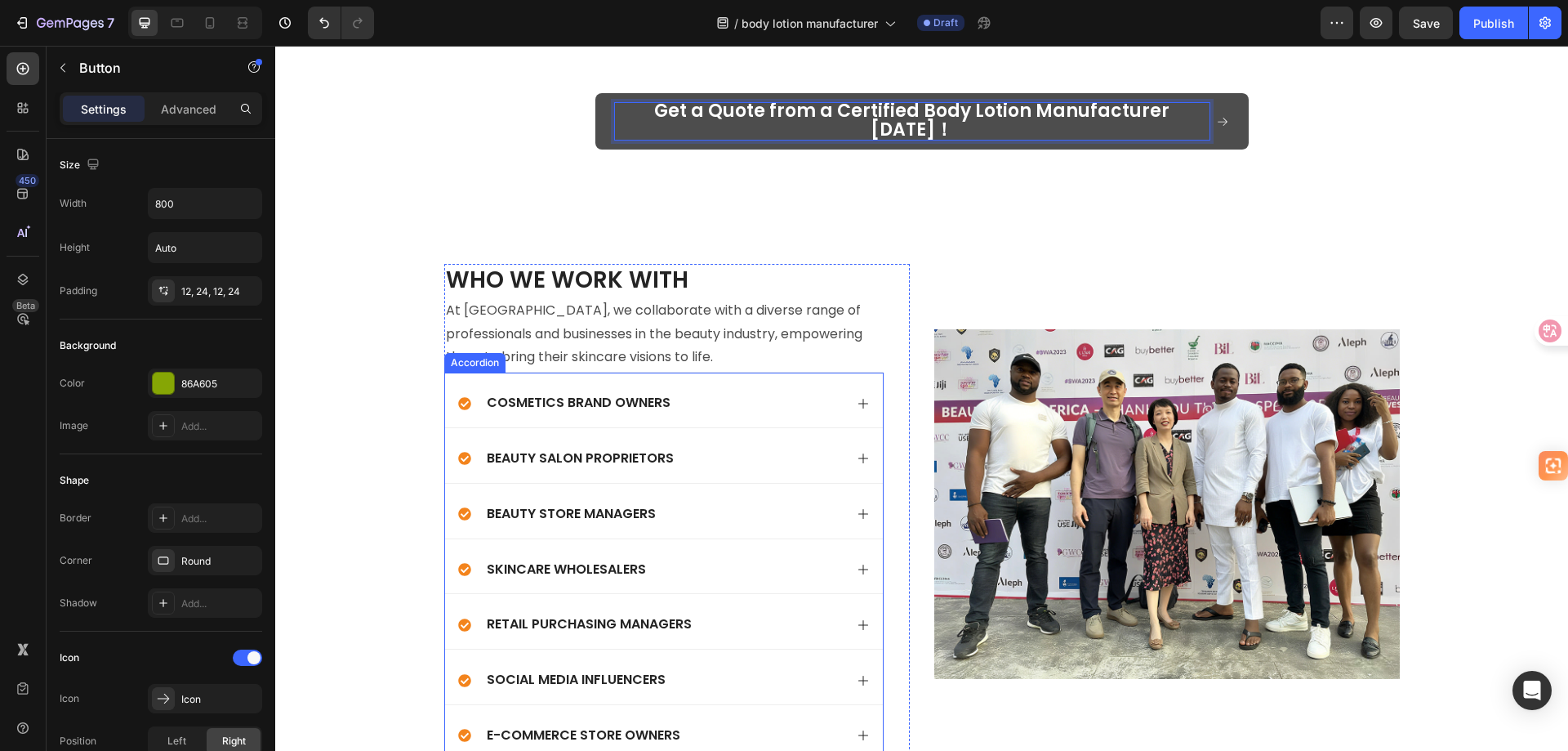
click at [803, 448] on div "Beauty Salon Proprietors" at bounding box center [651, 459] width 386 height 22
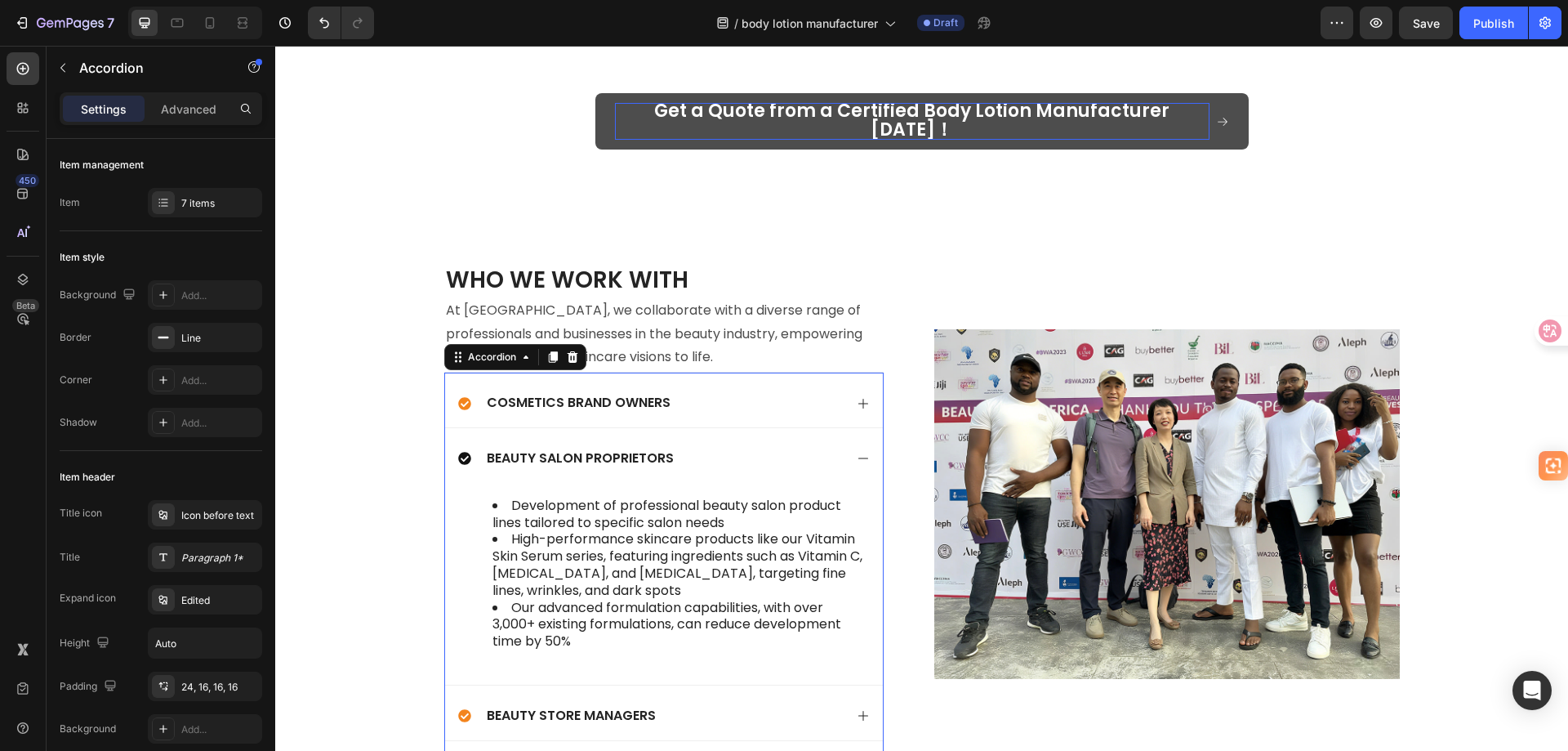
click at [803, 448] on div "Beauty Salon Proprietors" at bounding box center [651, 459] width 386 height 22
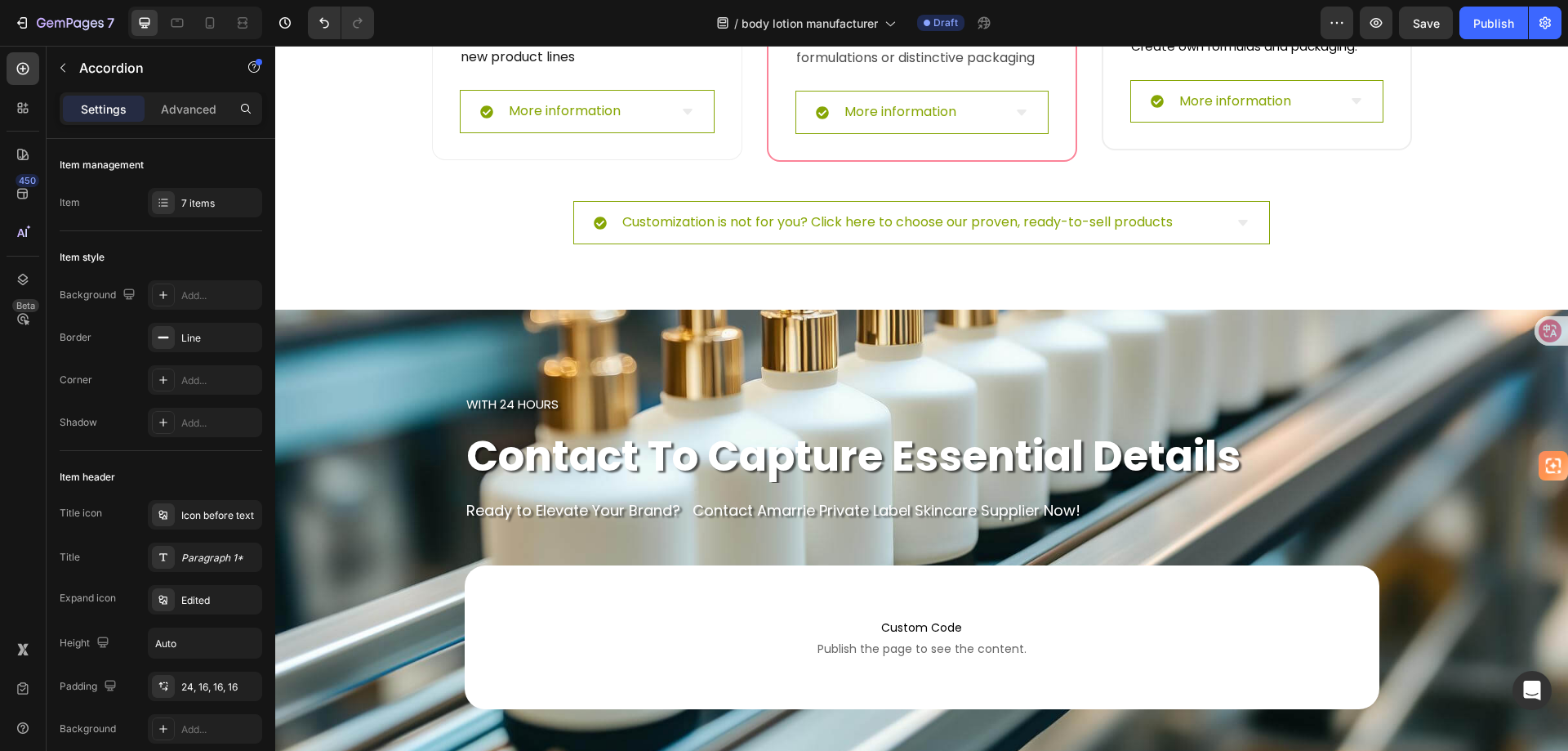
scroll to position [6952, 0]
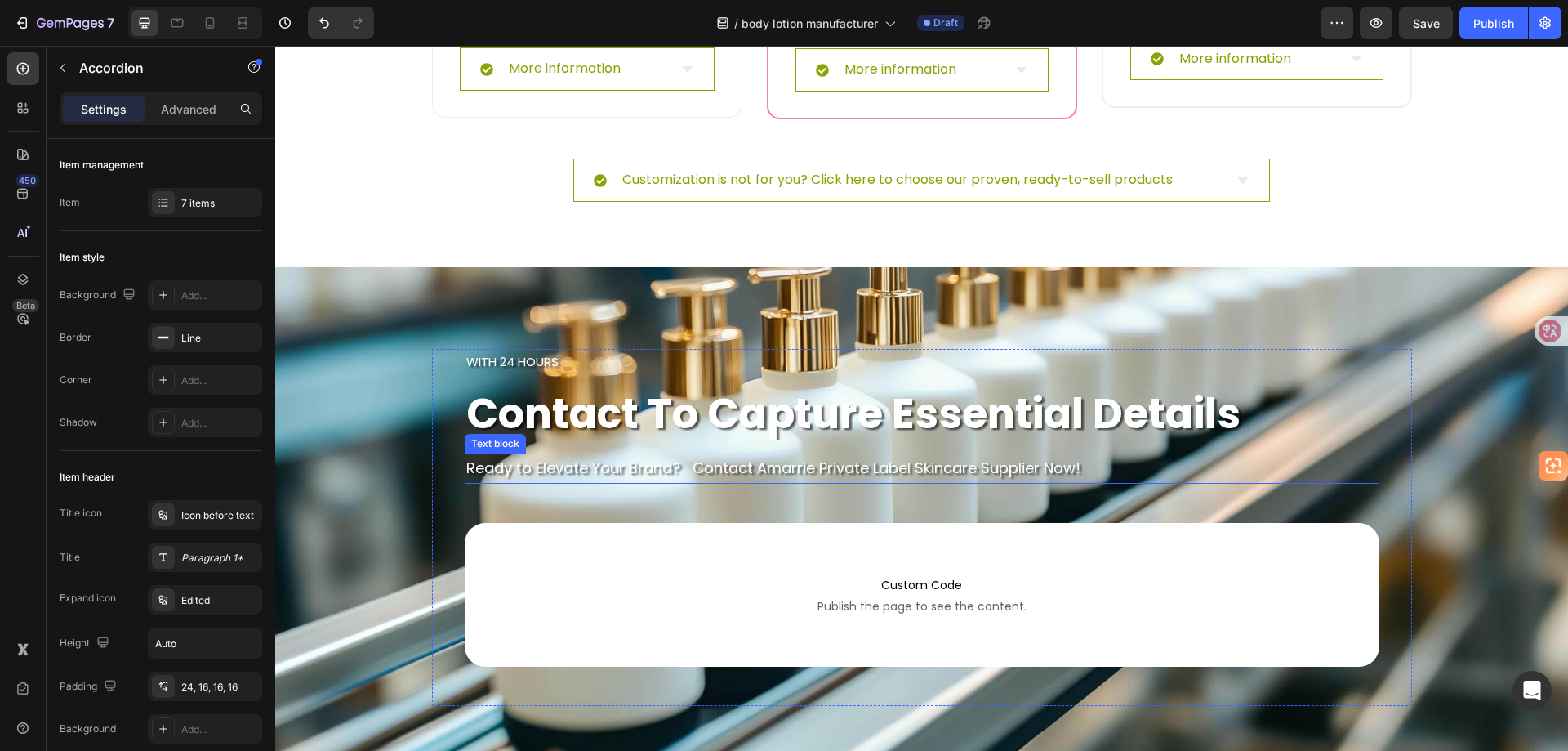
click at [940, 469] on p "Ready to Elevate Your Brand? Contact Amarrie Private Label Skincare Supplier No…" at bounding box center [922, 468] width 912 height 26
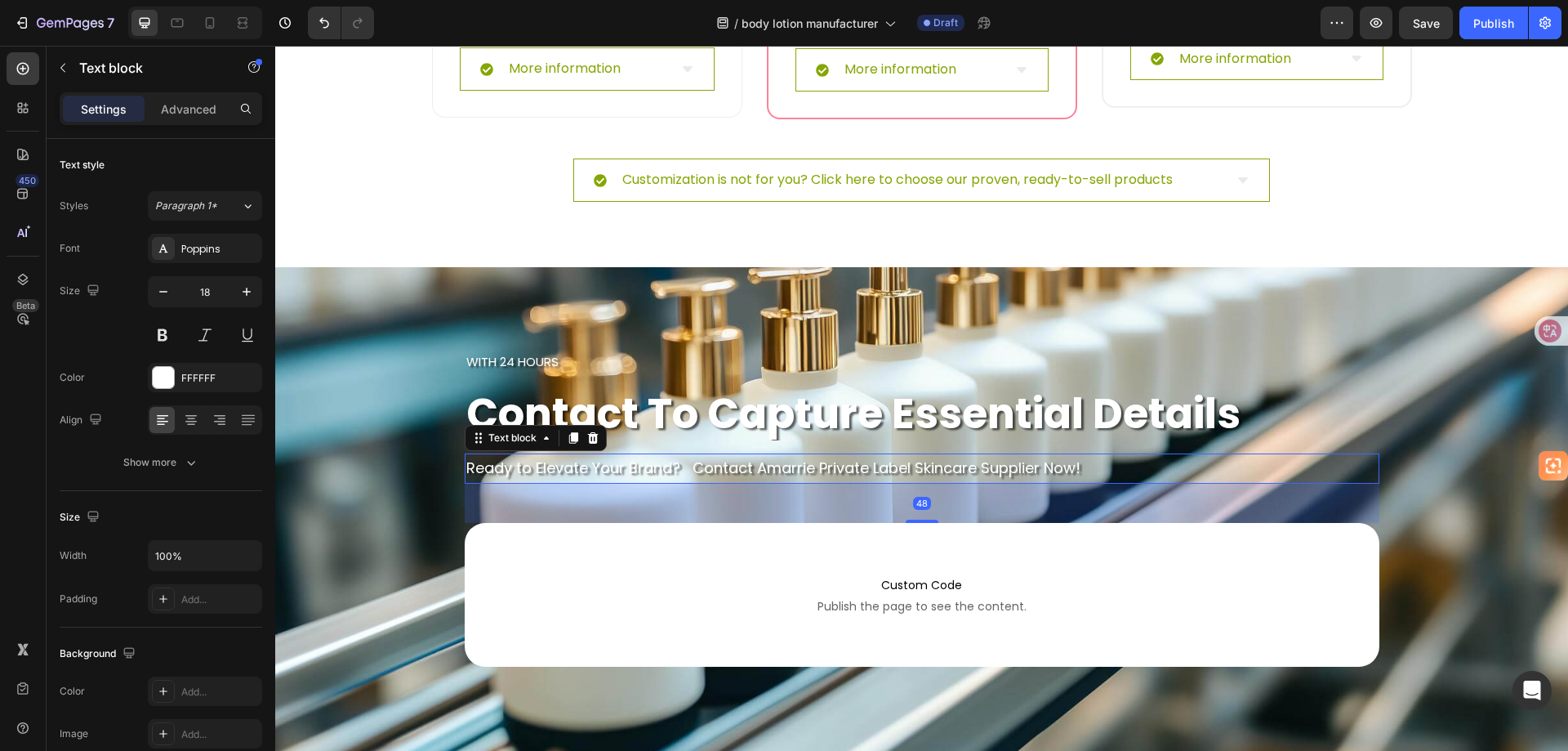
click at [940, 469] on p "Ready to Elevate Your Brand? Contact Amarrie Private Label Skincare Supplier No…" at bounding box center [922, 468] width 912 height 26
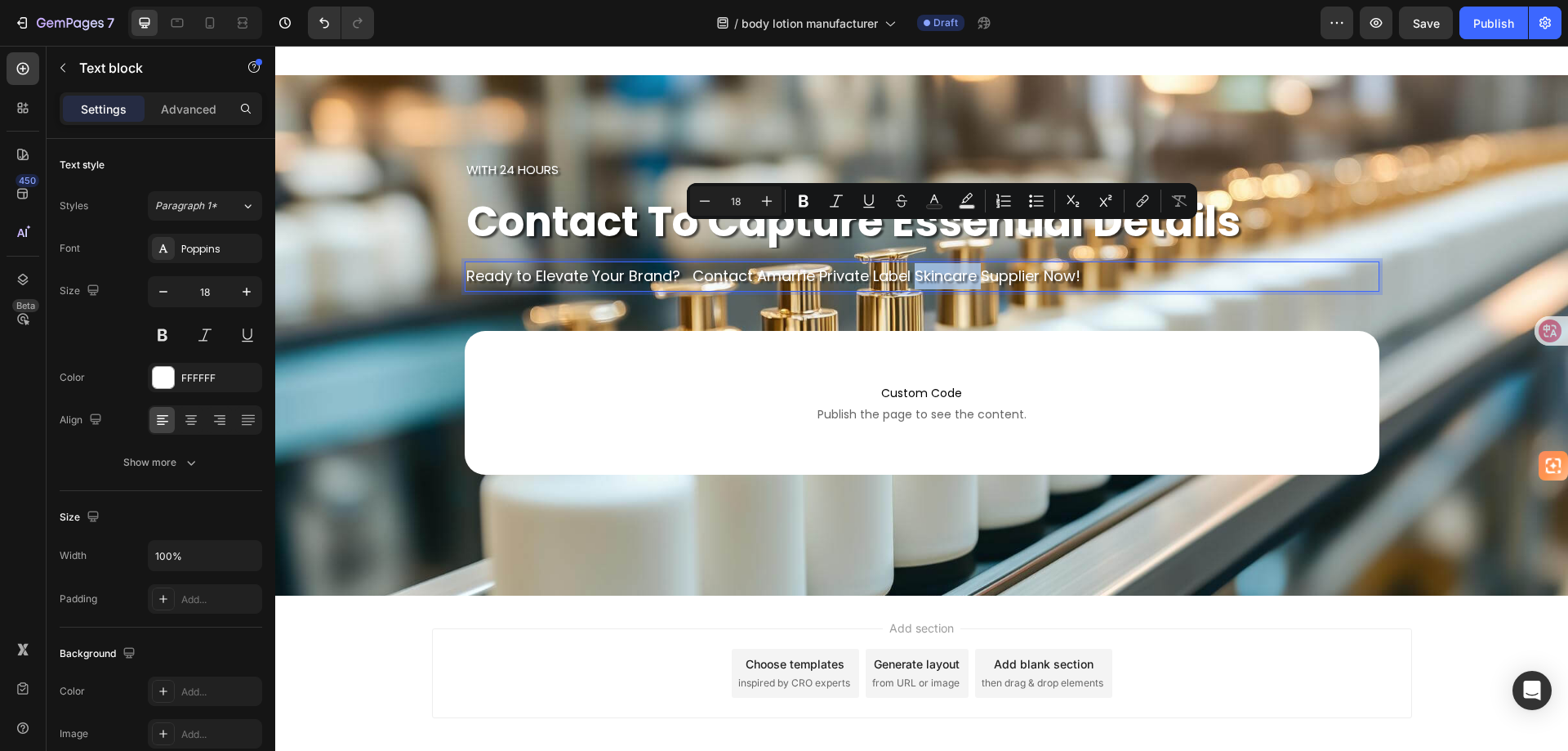
scroll to position [7183, 0]
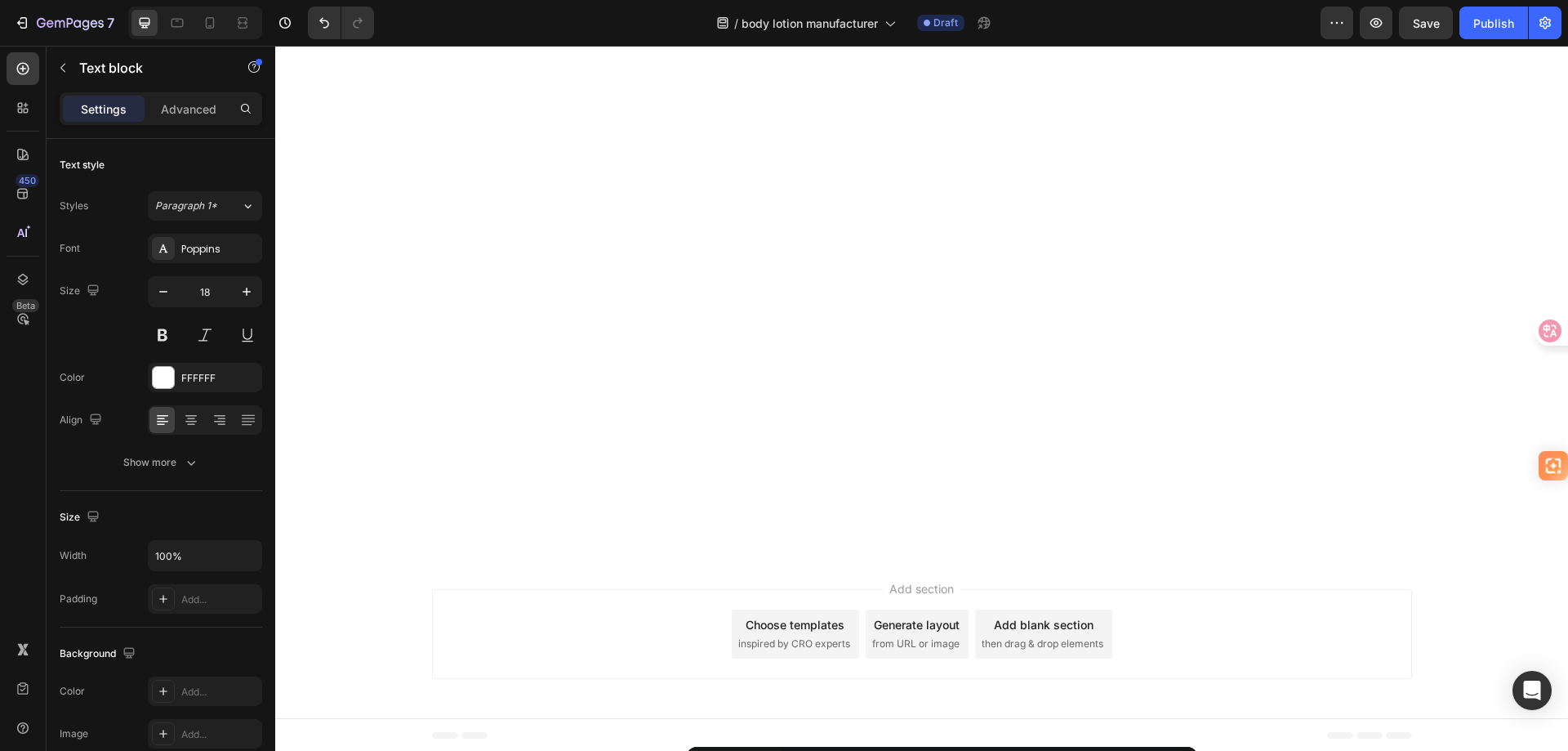
type input "16"
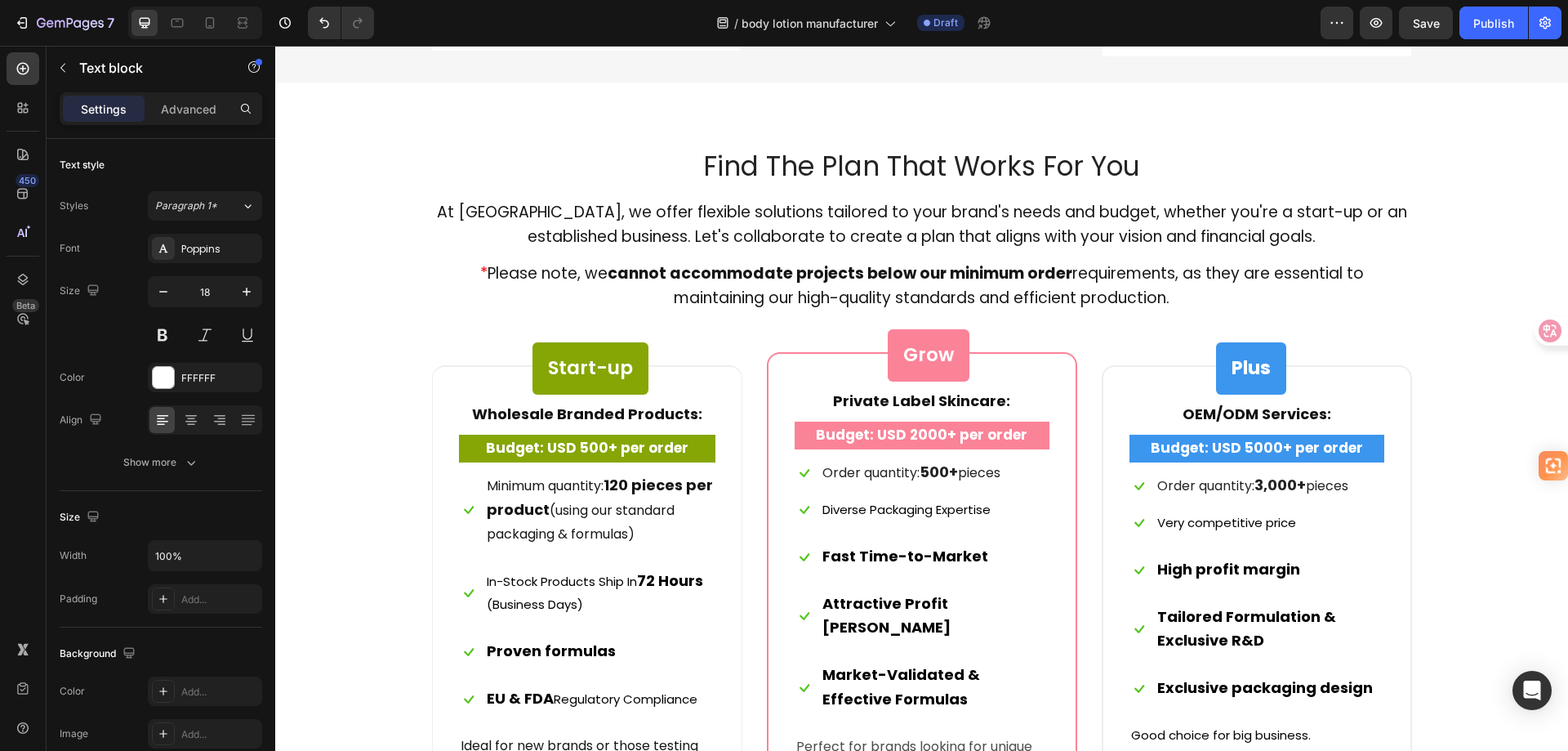
scroll to position [6122, 0]
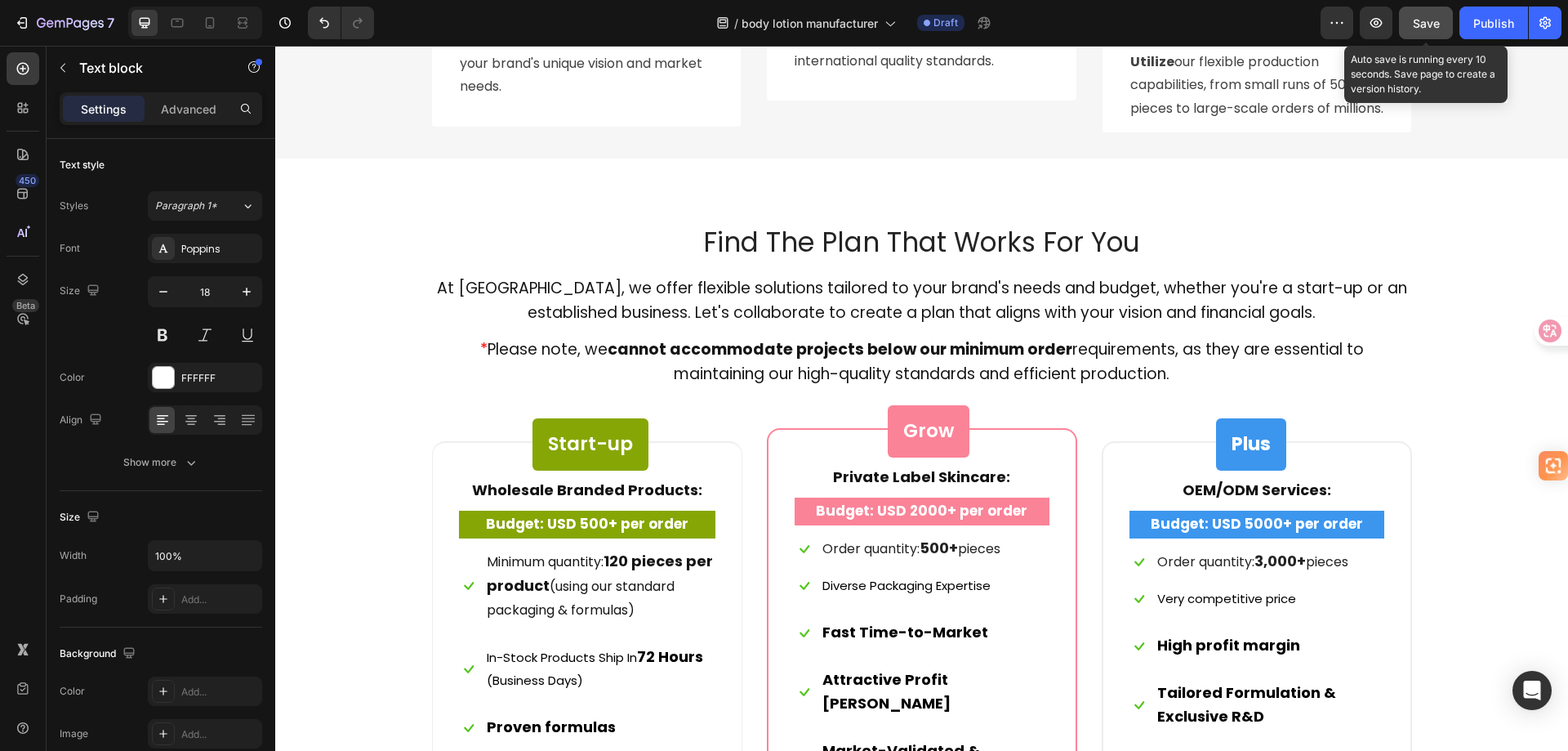
click at [1420, 17] on span "Save" at bounding box center [1426, 23] width 27 height 14
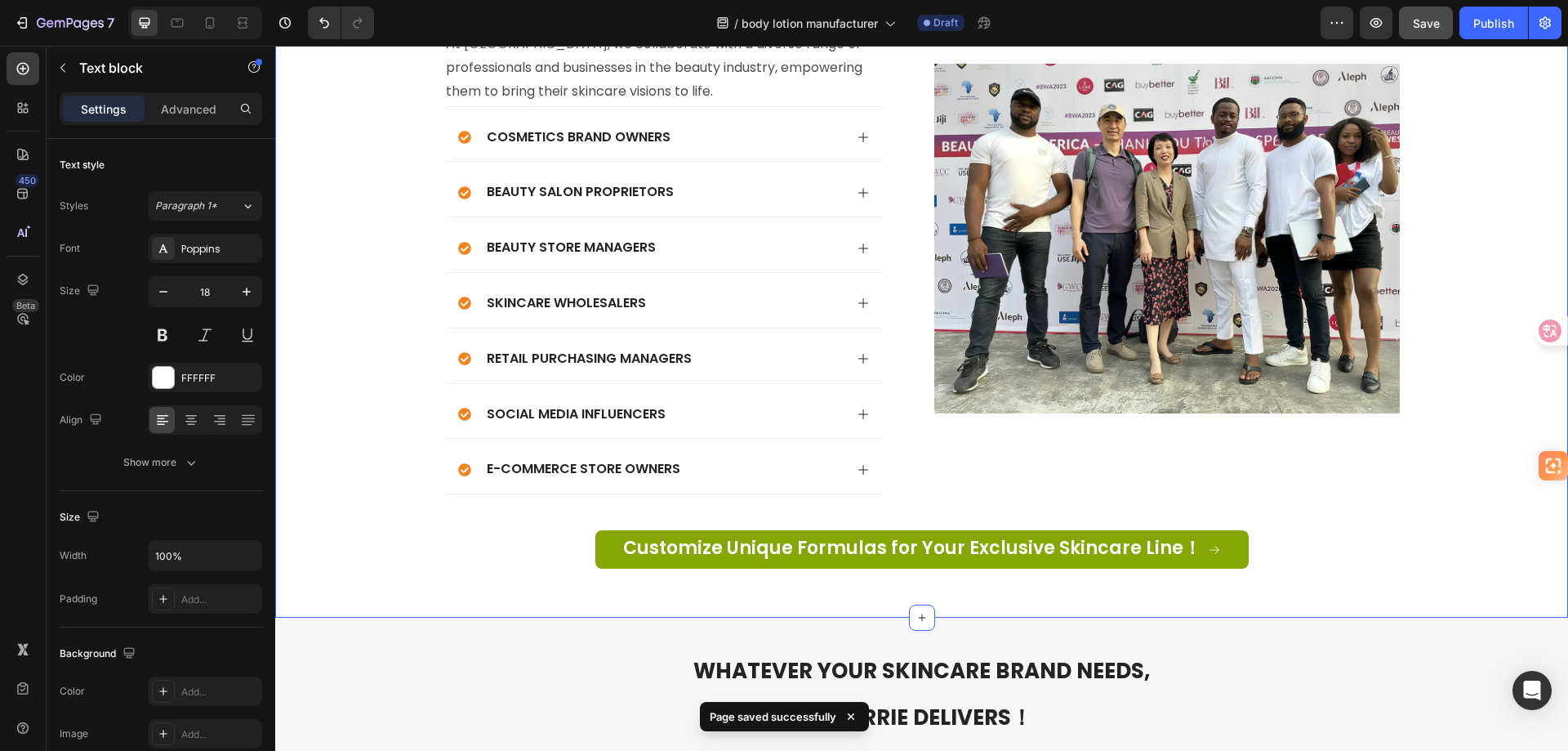
scroll to position [5386, 0]
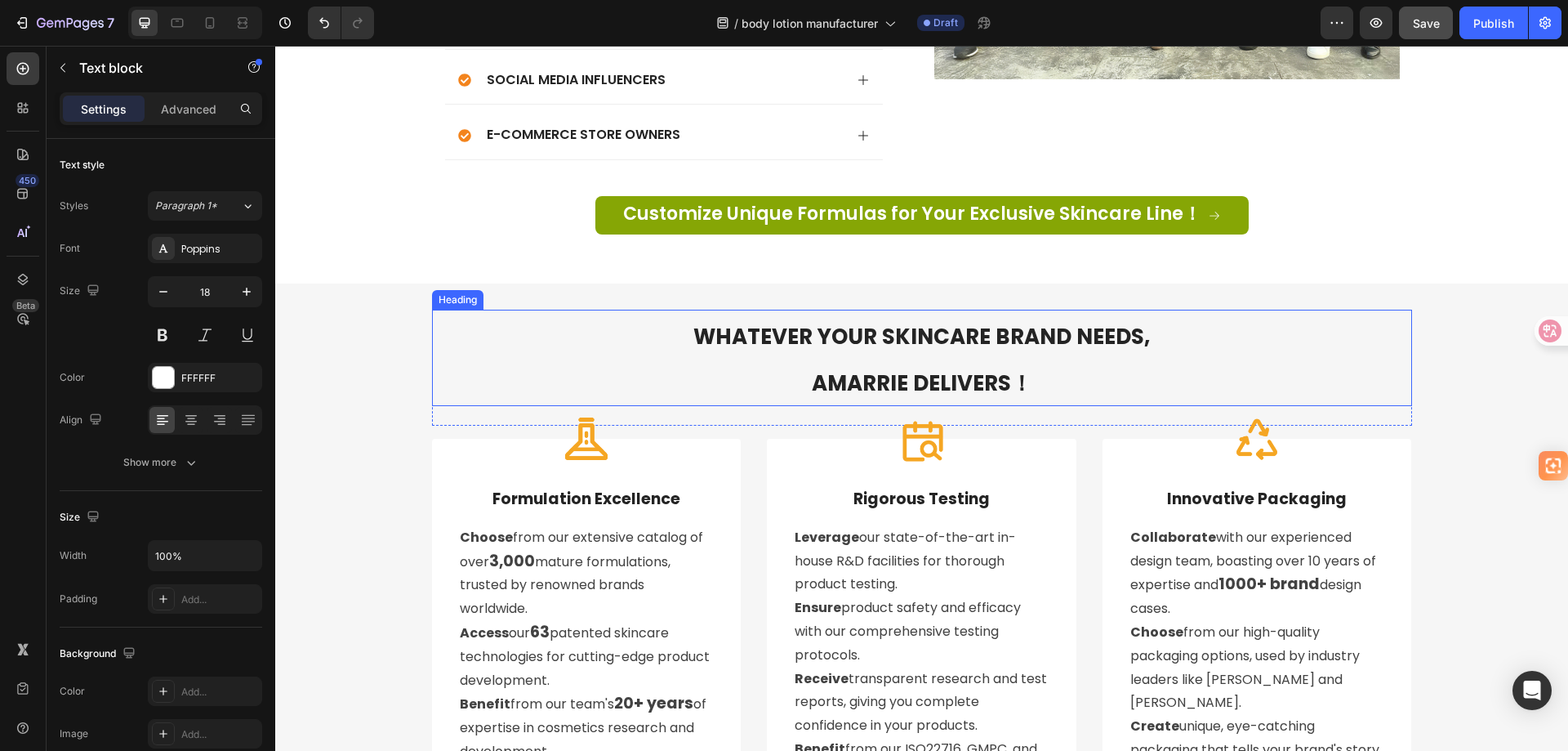
click at [948, 339] on span "WHATEVER YOUR SKINCARE BRAND NEEDS," at bounding box center [922, 336] width 457 height 29
click at [939, 337] on span "WHATEVER YOUR SKINCARE BRAND NEEDS," at bounding box center [922, 336] width 457 height 29
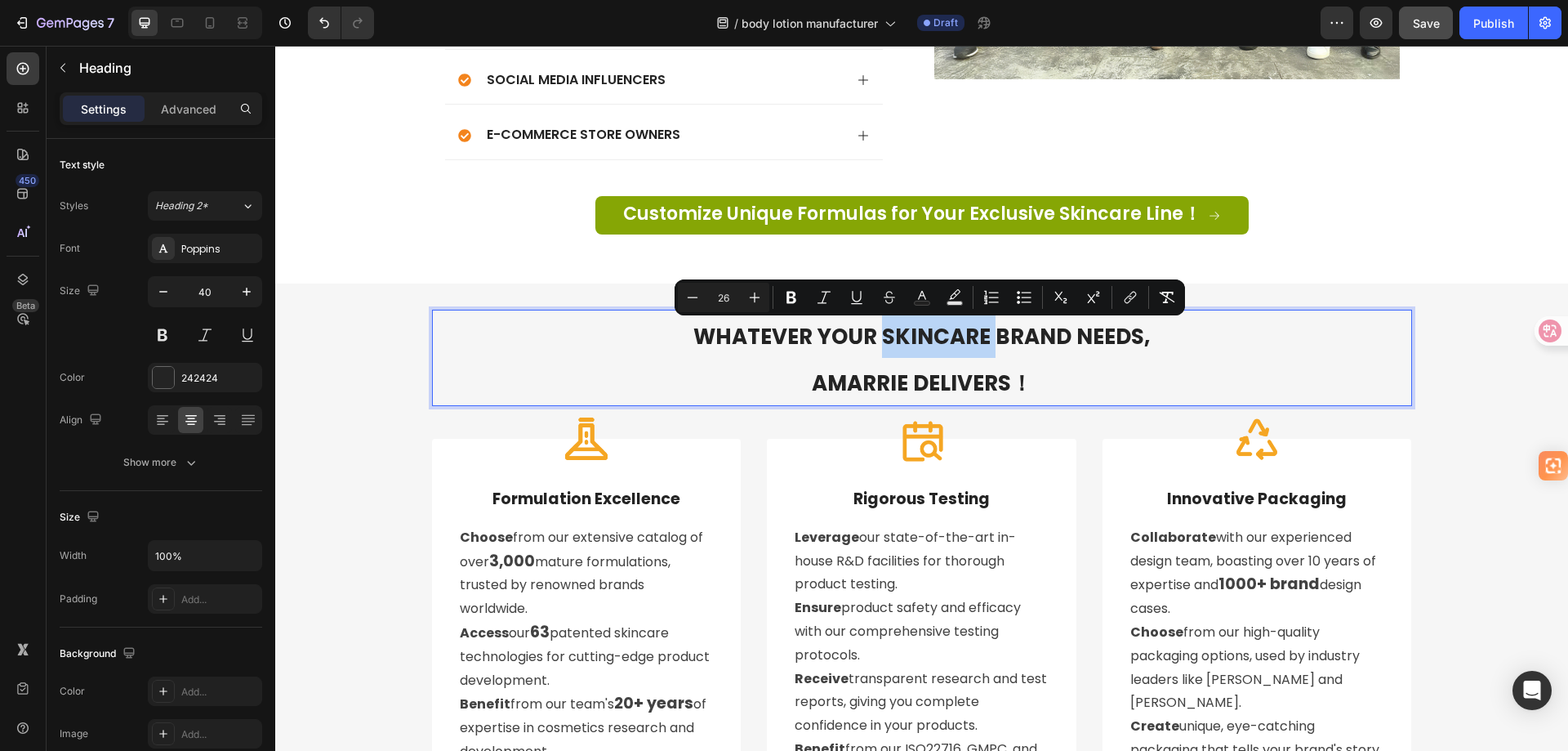
click at [982, 337] on span "WHATEVER YOUR SKINCARE BRAND NEEDS," at bounding box center [922, 336] width 457 height 29
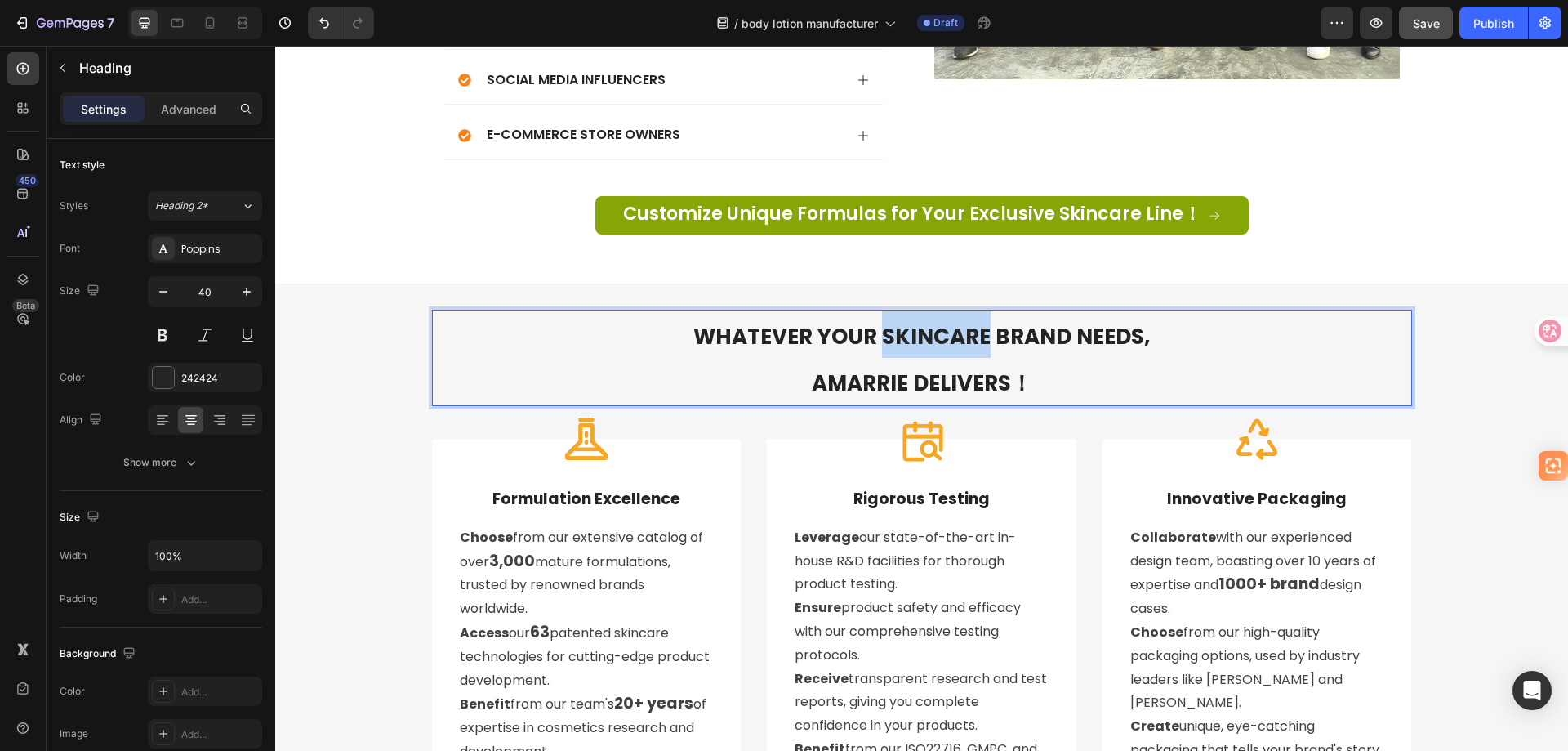
drag, startPoint x: 978, startPoint y: 337, endPoint x: 879, endPoint y: 331, distance: 99.2
click at [879, 331] on span "WHATEVER YOUR SKINCARE BRAND NEEDS," at bounding box center [922, 336] width 457 height 29
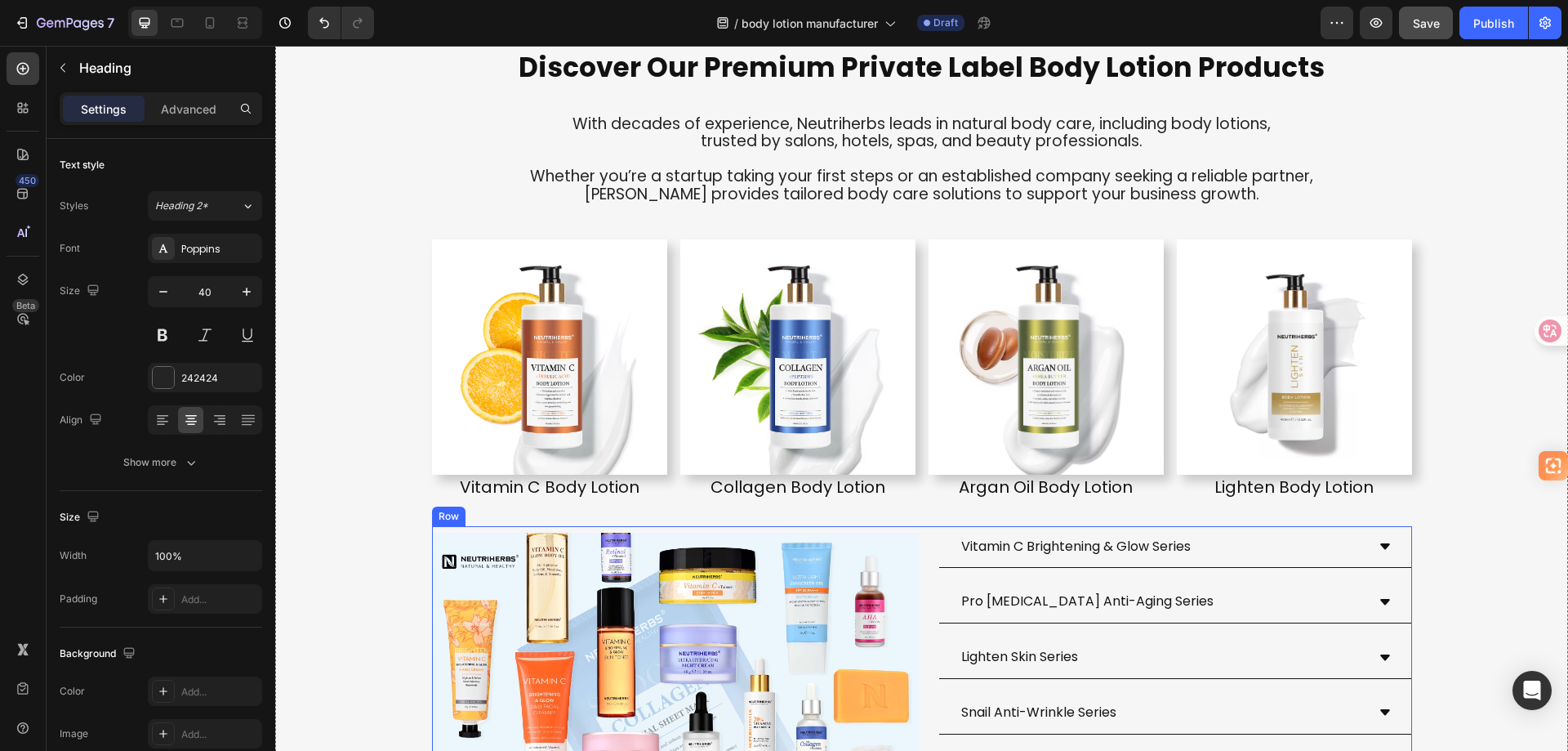
scroll to position [3589, 0]
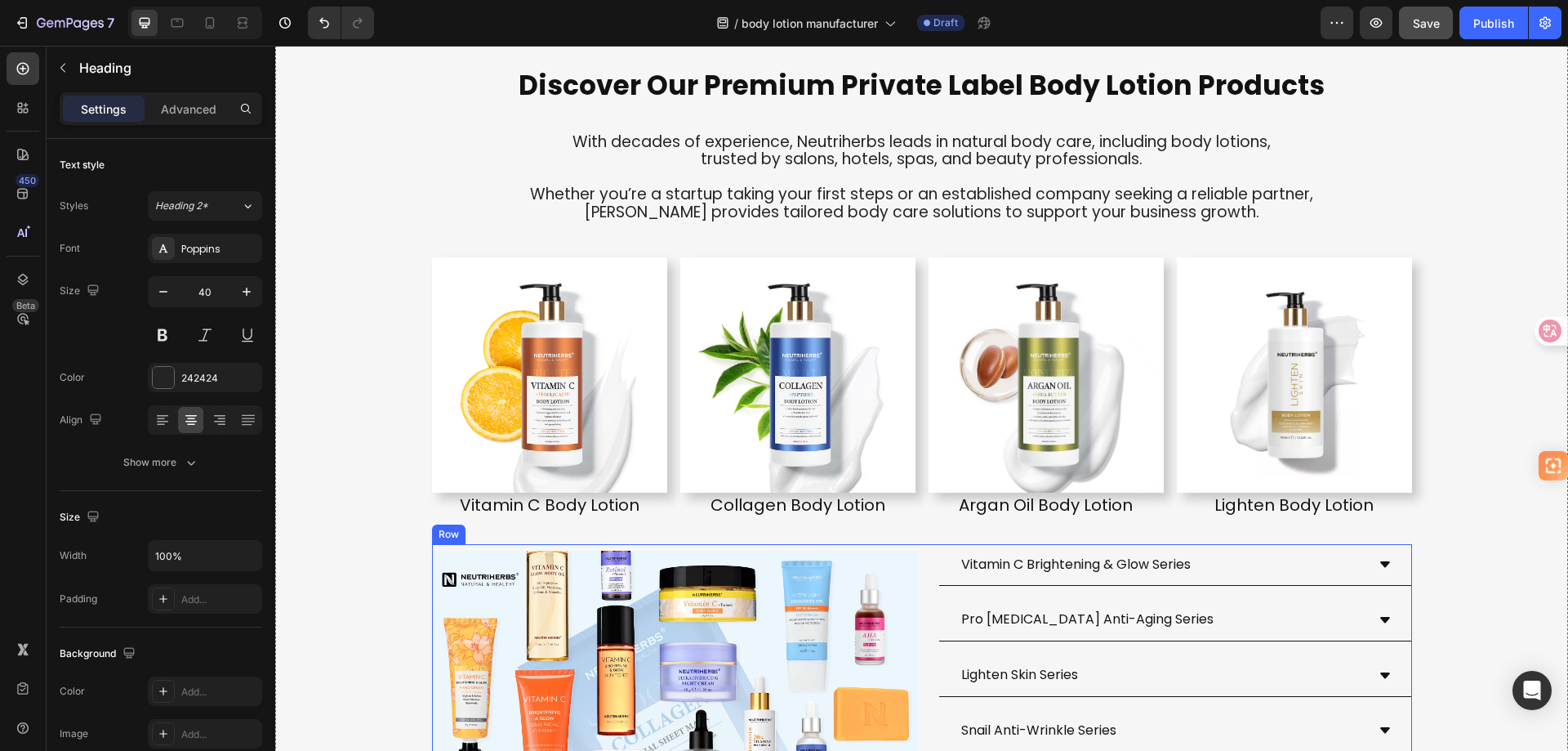
click at [931, 548] on div "Vitamin C Brightening & Glow Series Pro [MEDICAL_DATA] Anti-Aging Series Lighte…" at bounding box center [1169, 731] width 487 height 375
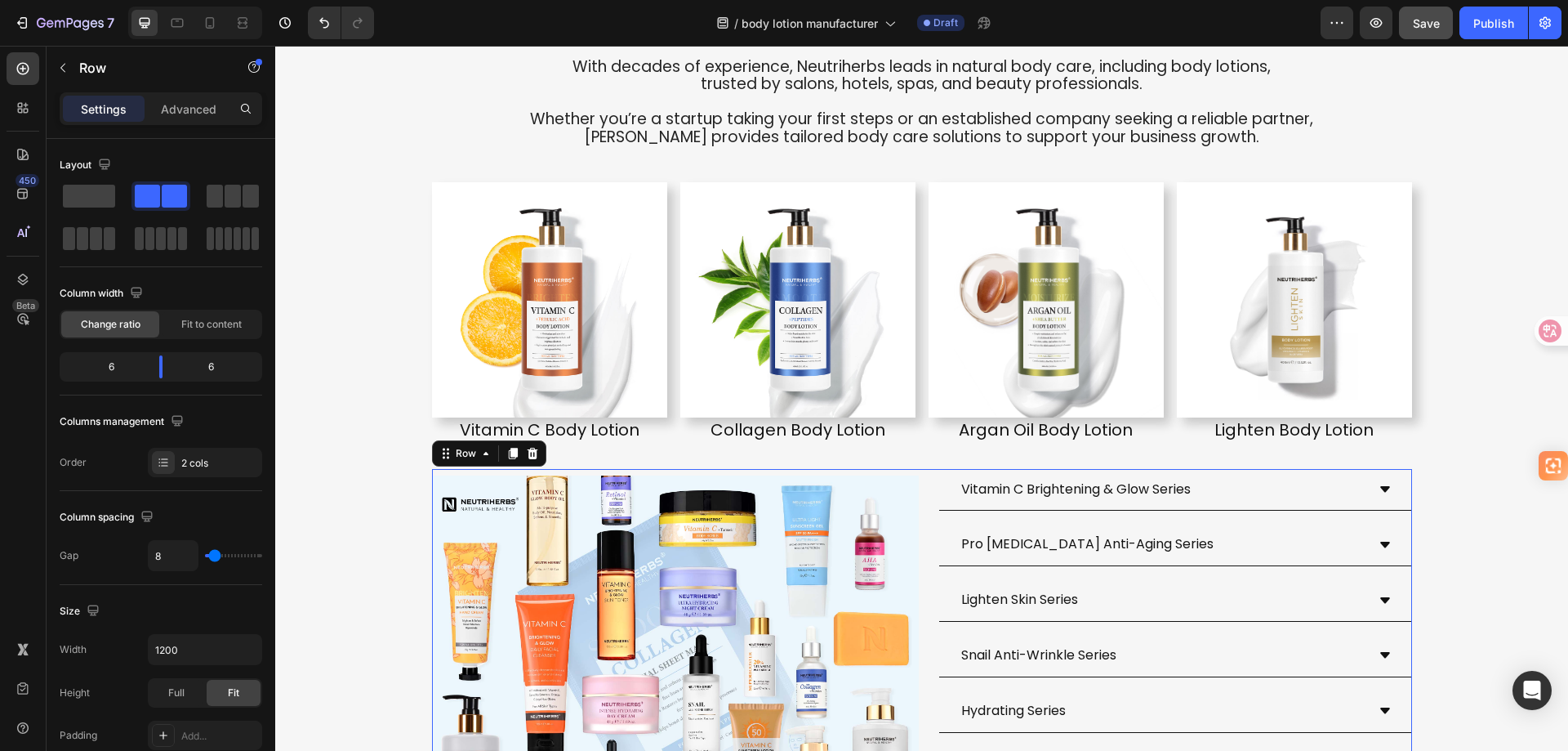
scroll to position [3752, 0]
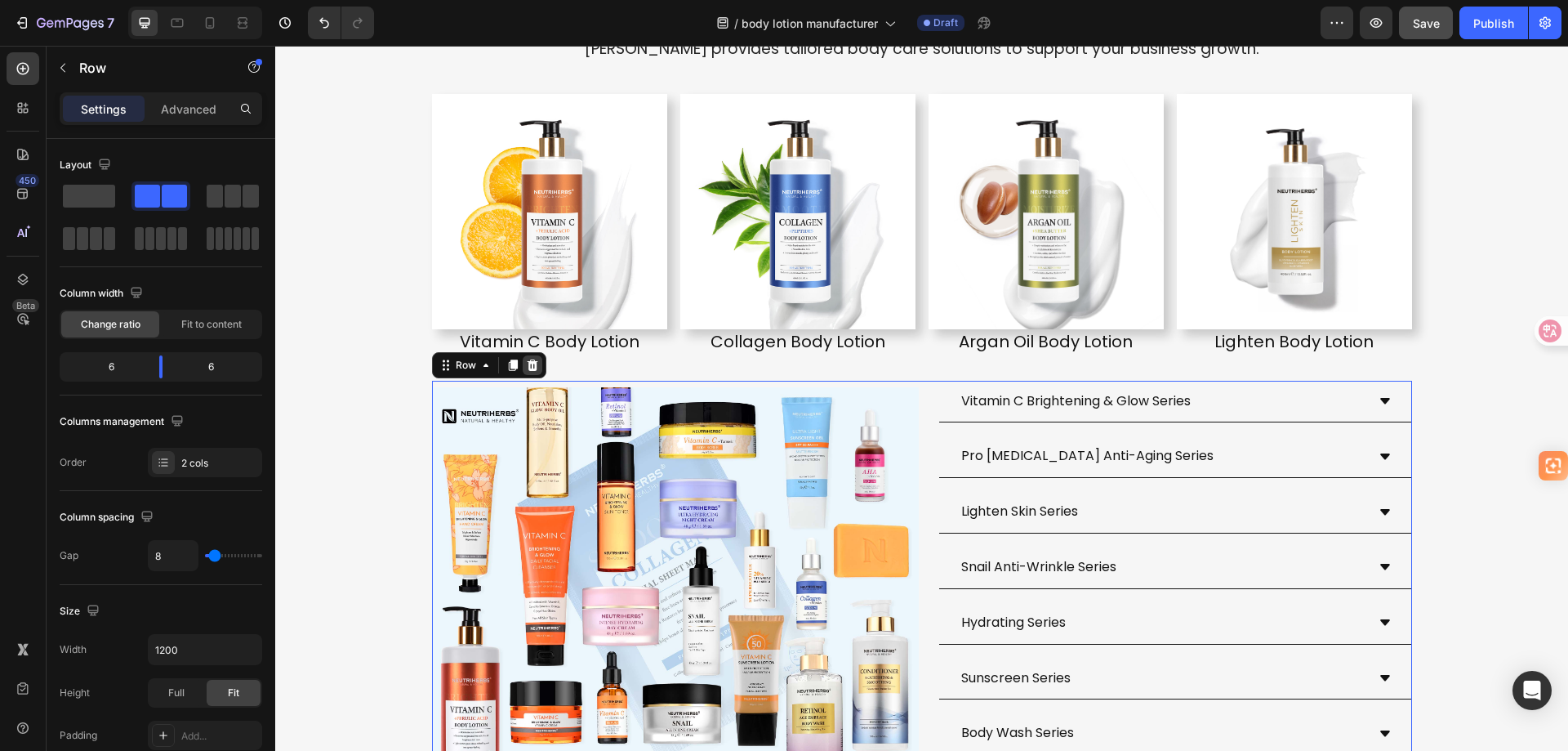
click at [528, 362] on icon at bounding box center [532, 364] width 11 height 12
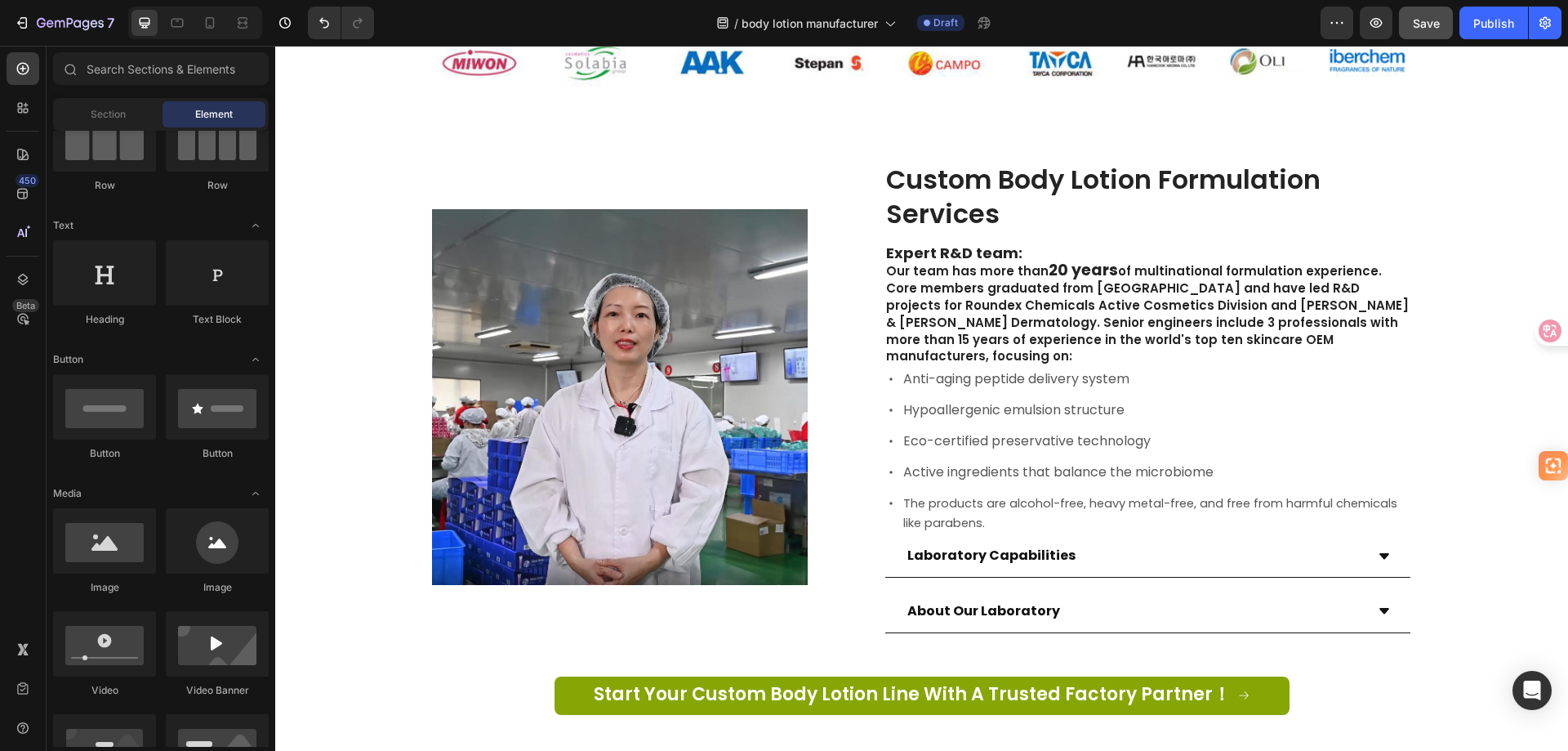
scroll to position [1473, 0]
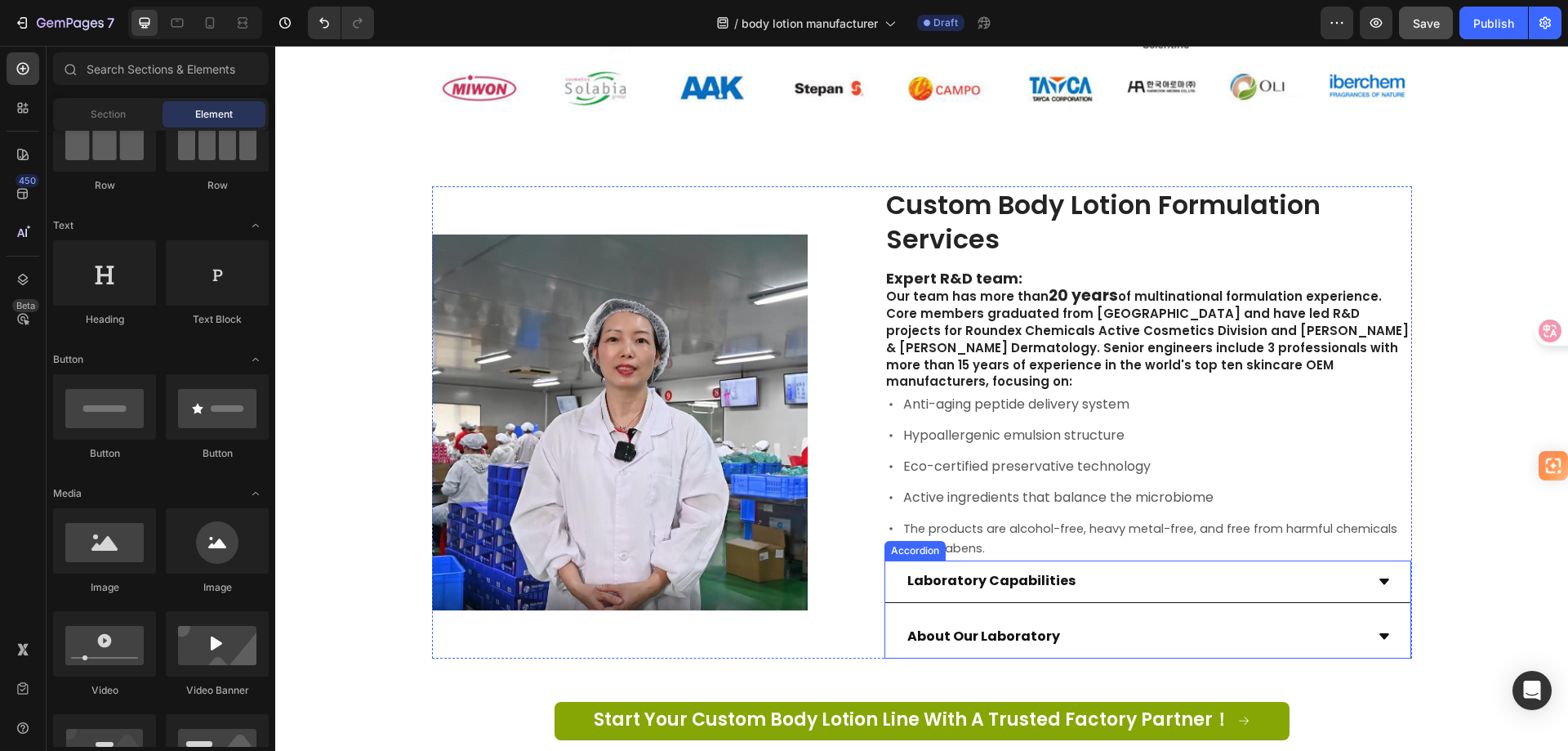
click at [1074, 567] on div "Laboratory Capabilities" at bounding box center [1135, 580] width 459 height 28
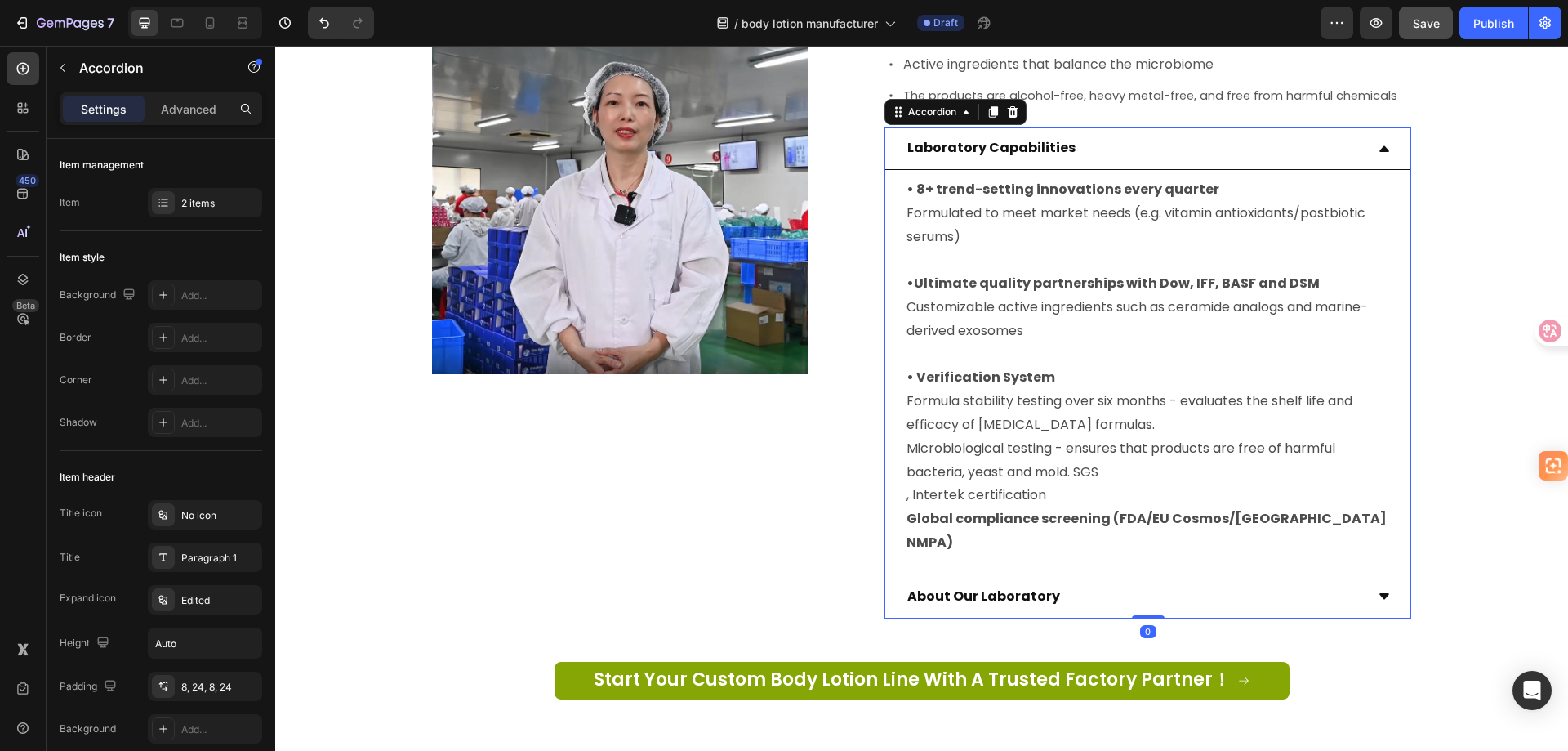
scroll to position [1963, 0]
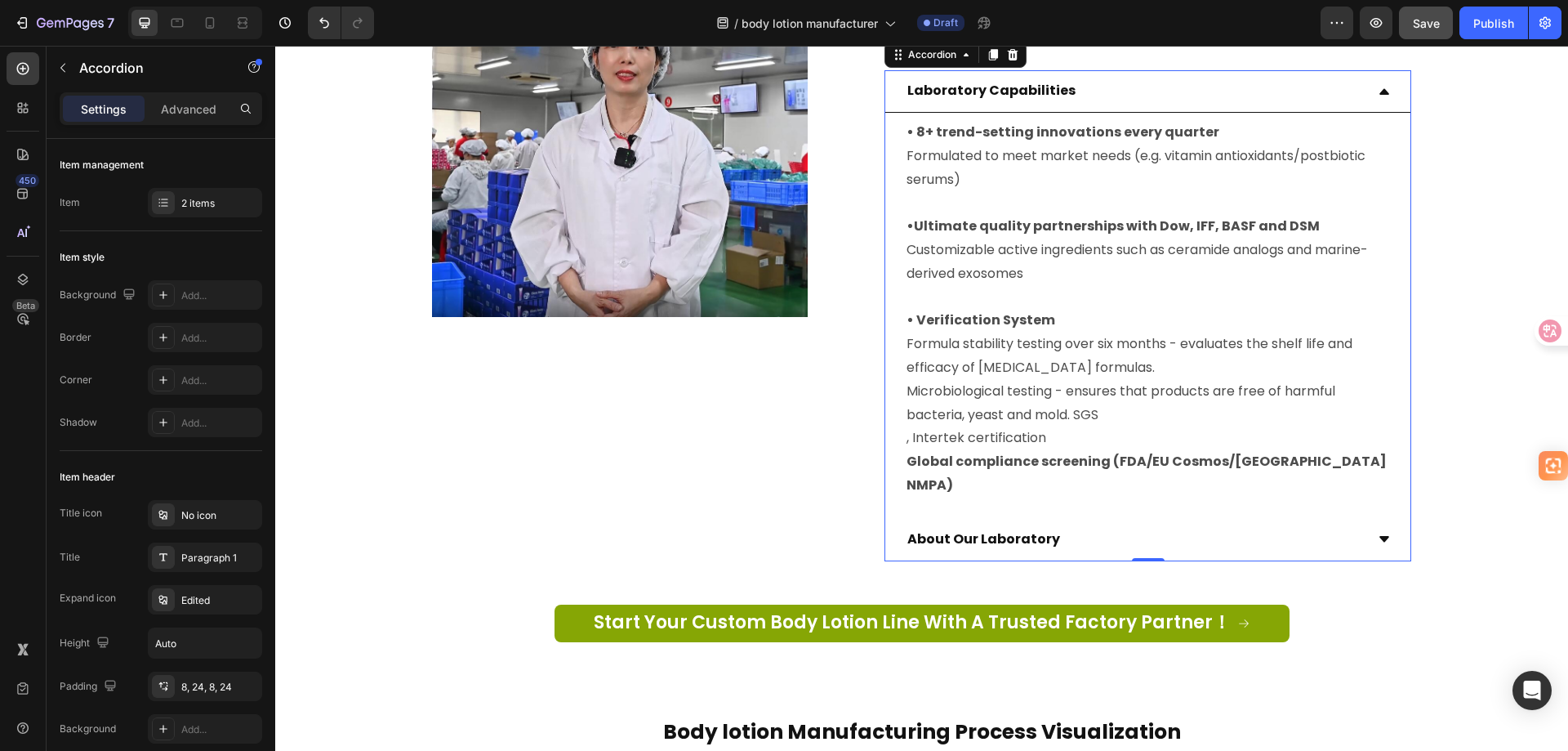
click at [1064, 525] on div "About Our Laboratory" at bounding box center [1135, 539] width 459 height 28
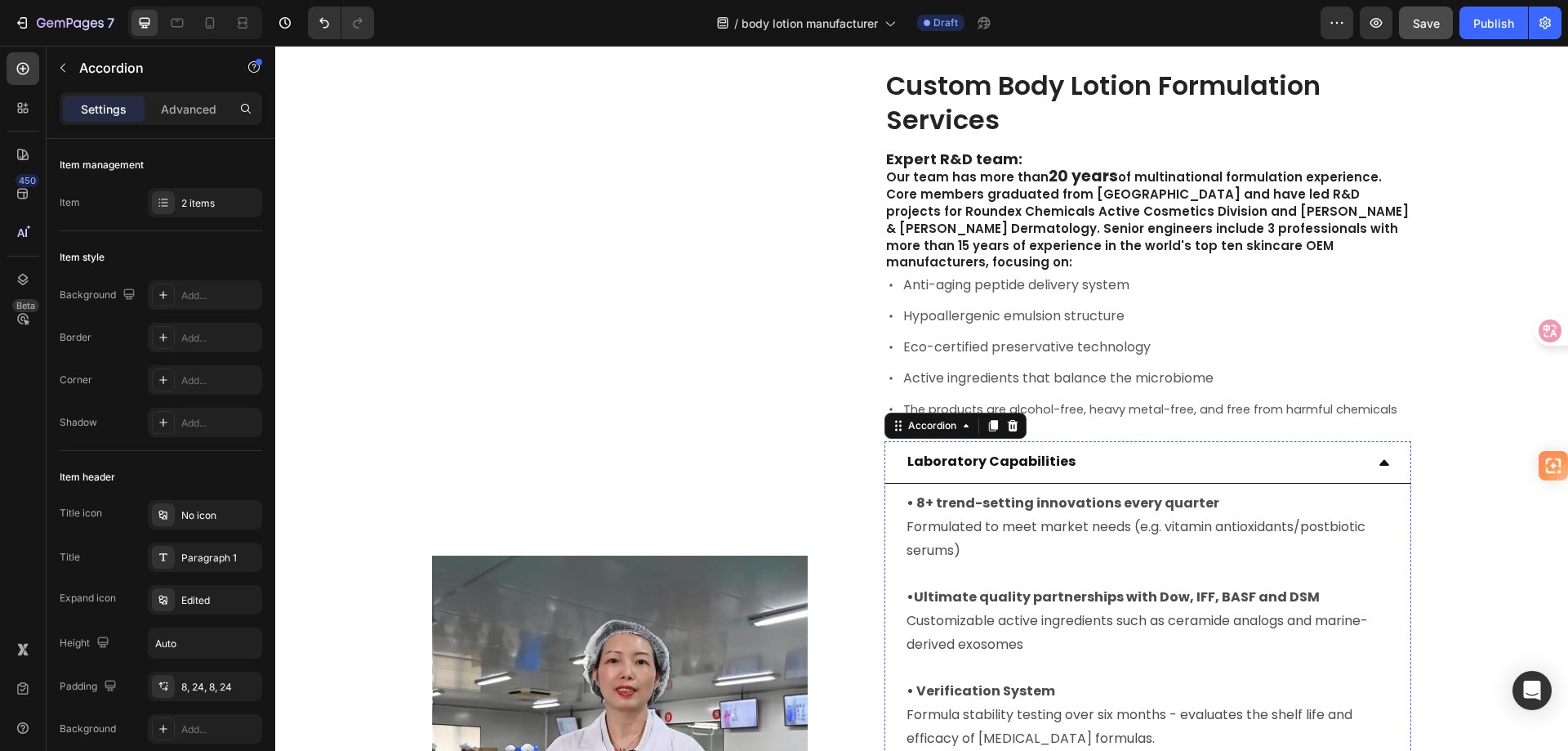
scroll to position [1484, 0]
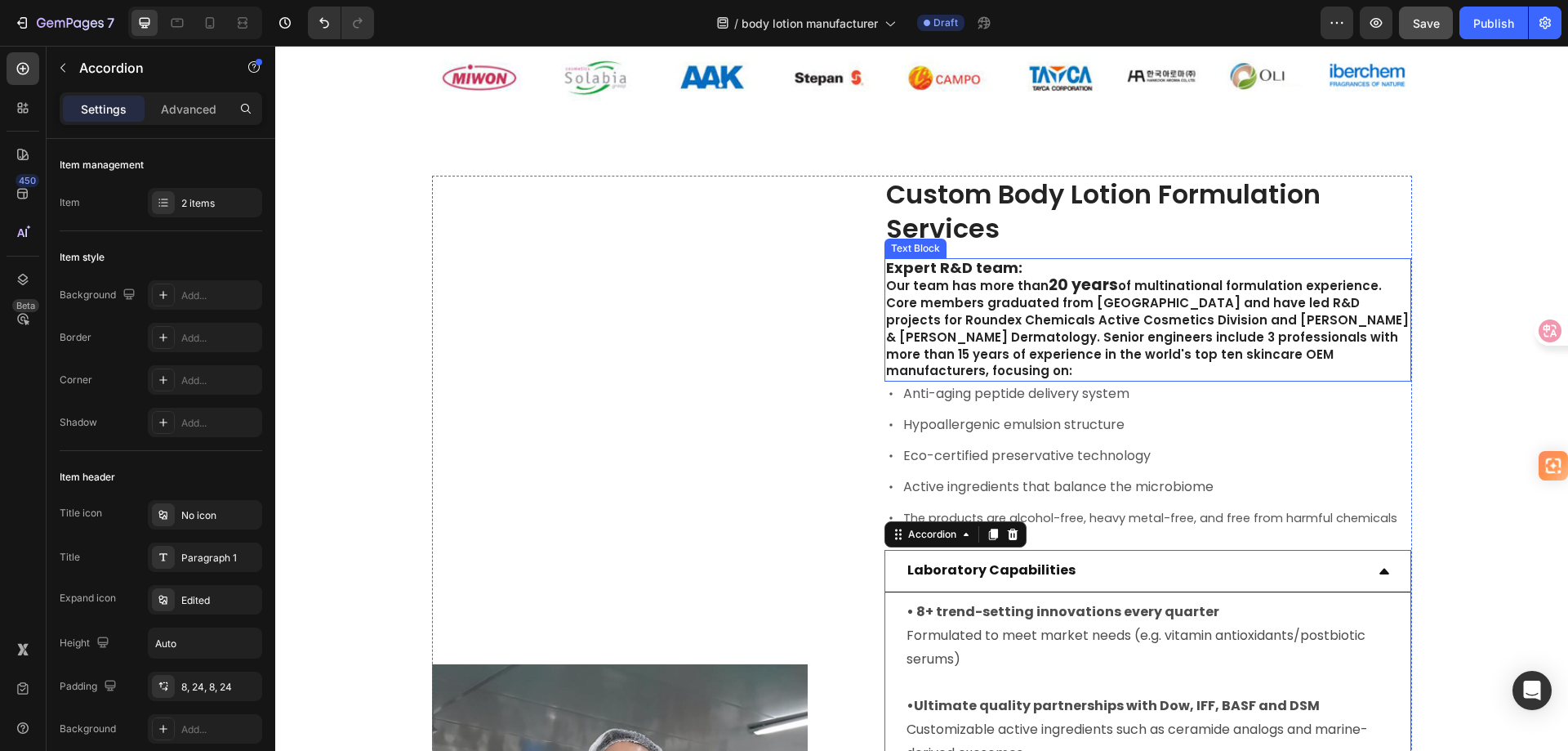
click at [1023, 348] on span "of multinational formulation experience. Core members graduated from [GEOGRAPHI…" at bounding box center [1148, 328] width 523 height 102
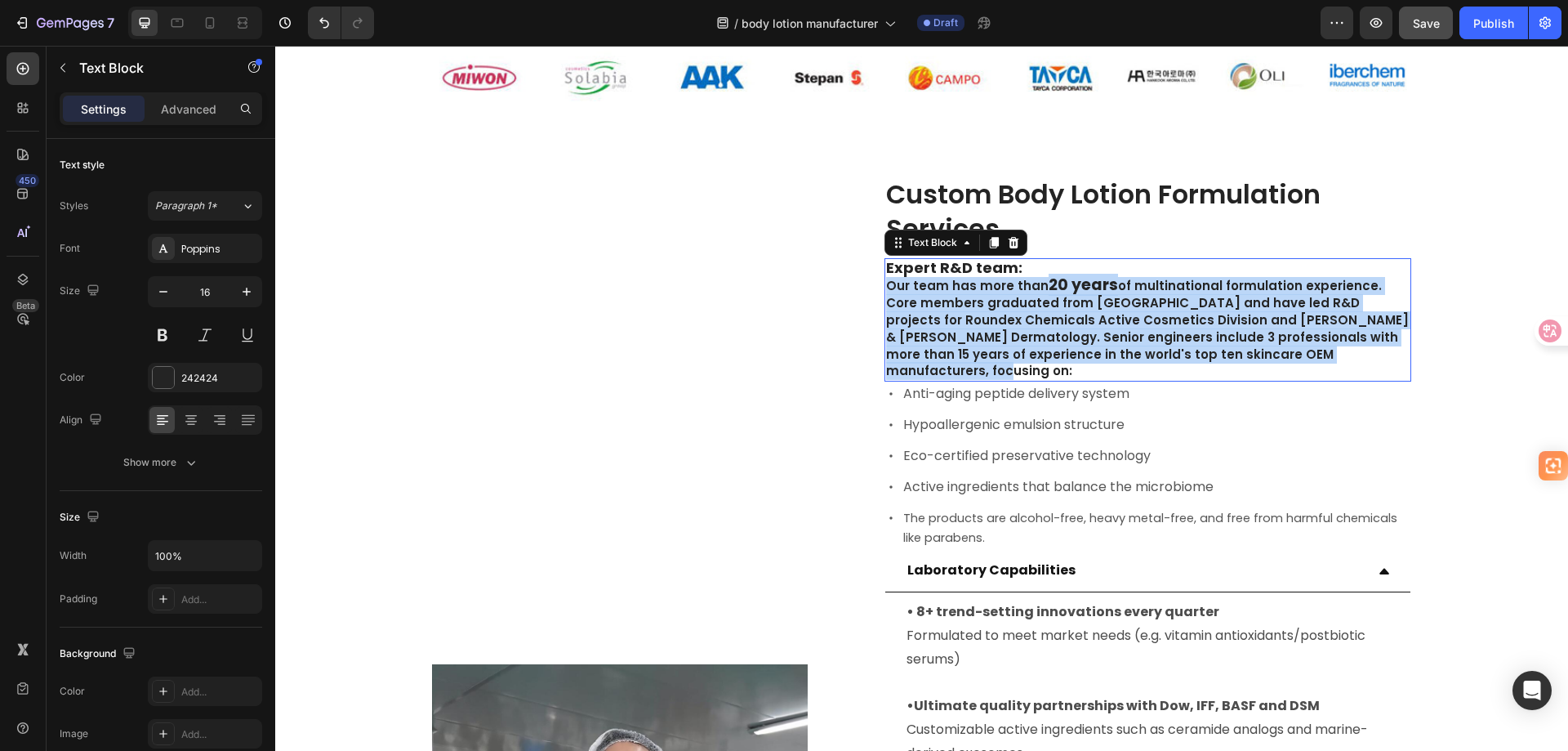
click at [1023, 348] on span "of multinational formulation experience. Core members graduated from [GEOGRAPHI…" at bounding box center [1148, 328] width 523 height 102
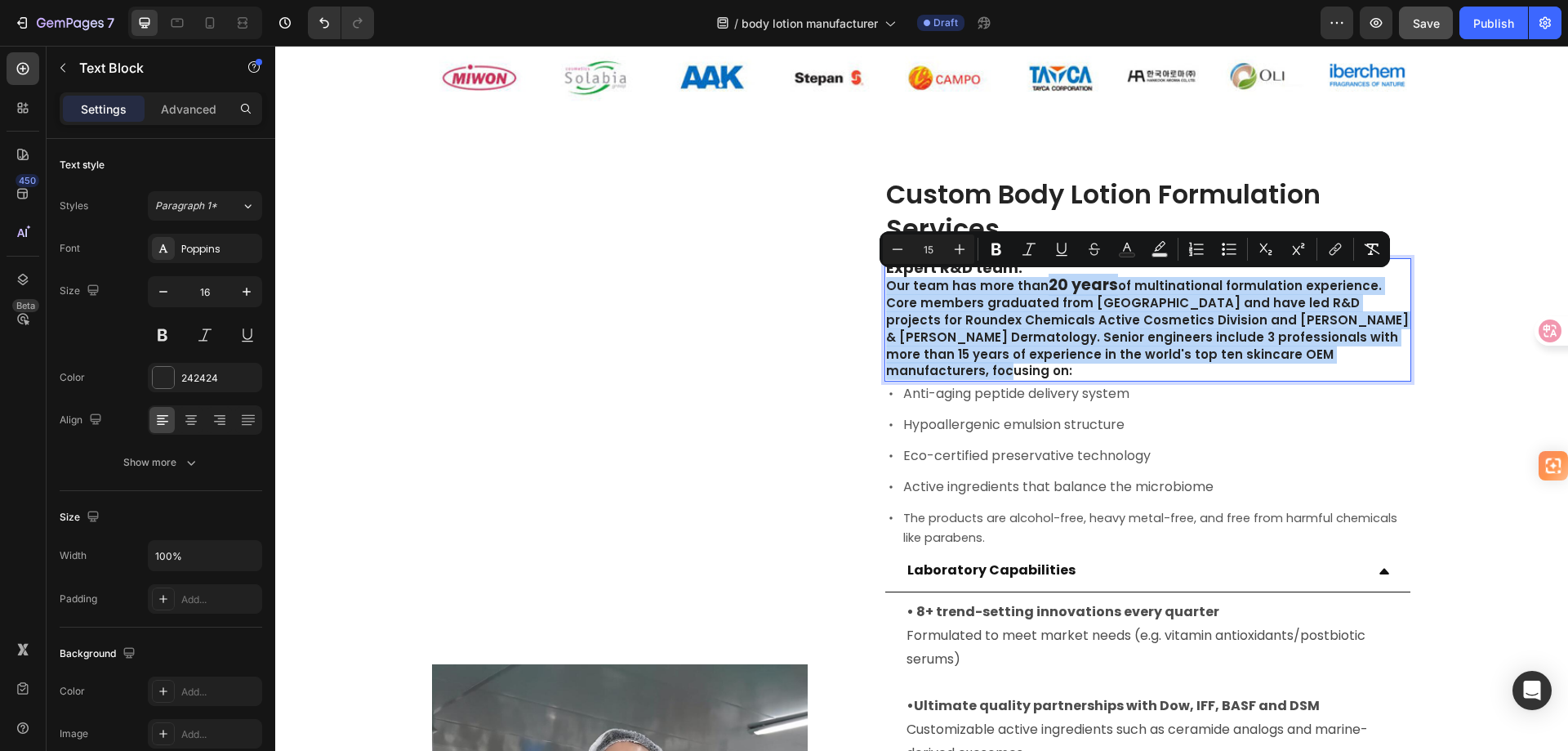
copy p "Our team has more than 20 years of multinational formulation experience. Core m…"
click at [1070, 338] on span "of multinational formulation experience. Core members graduated from [GEOGRAPHI…" at bounding box center [1148, 328] width 523 height 102
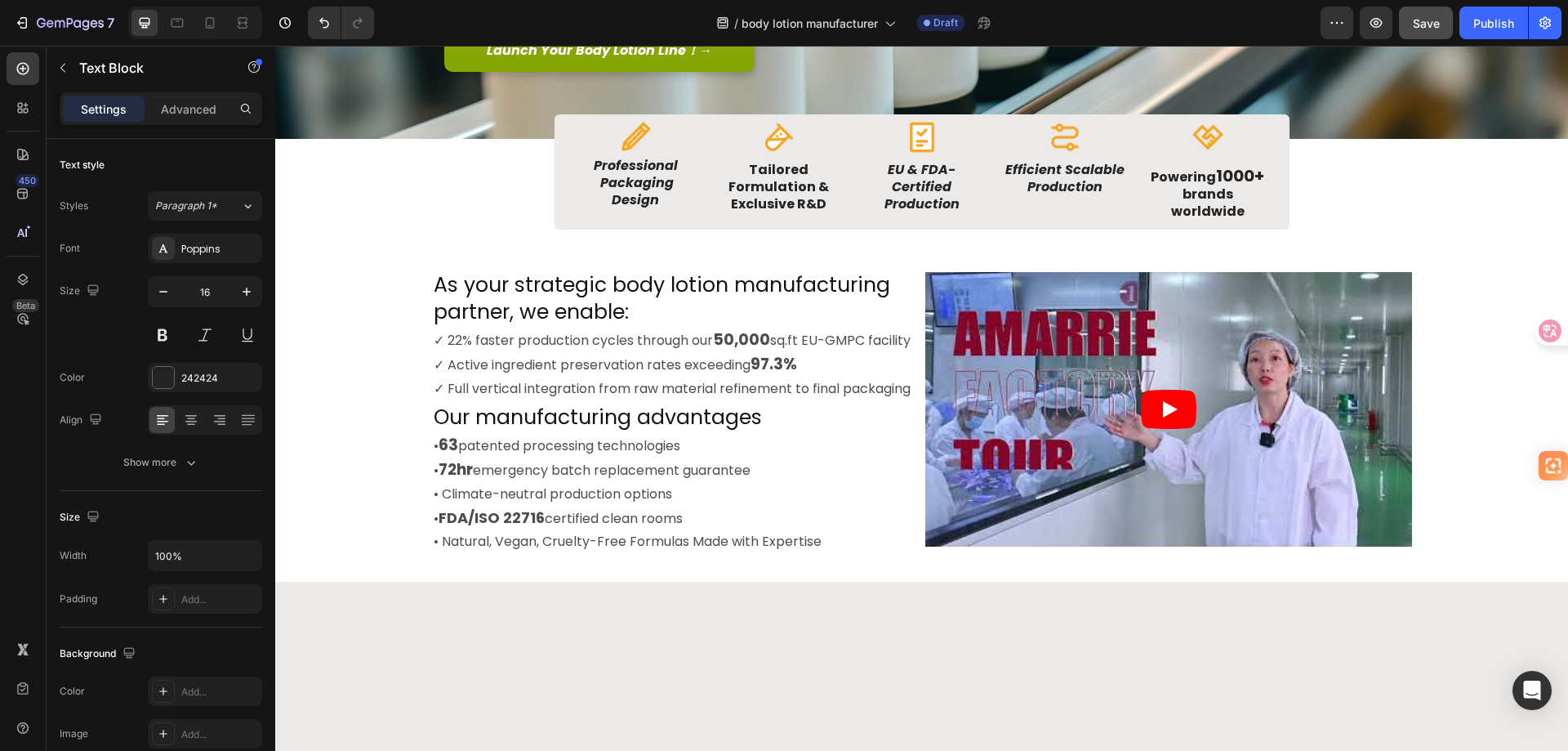
scroll to position [13, 0]
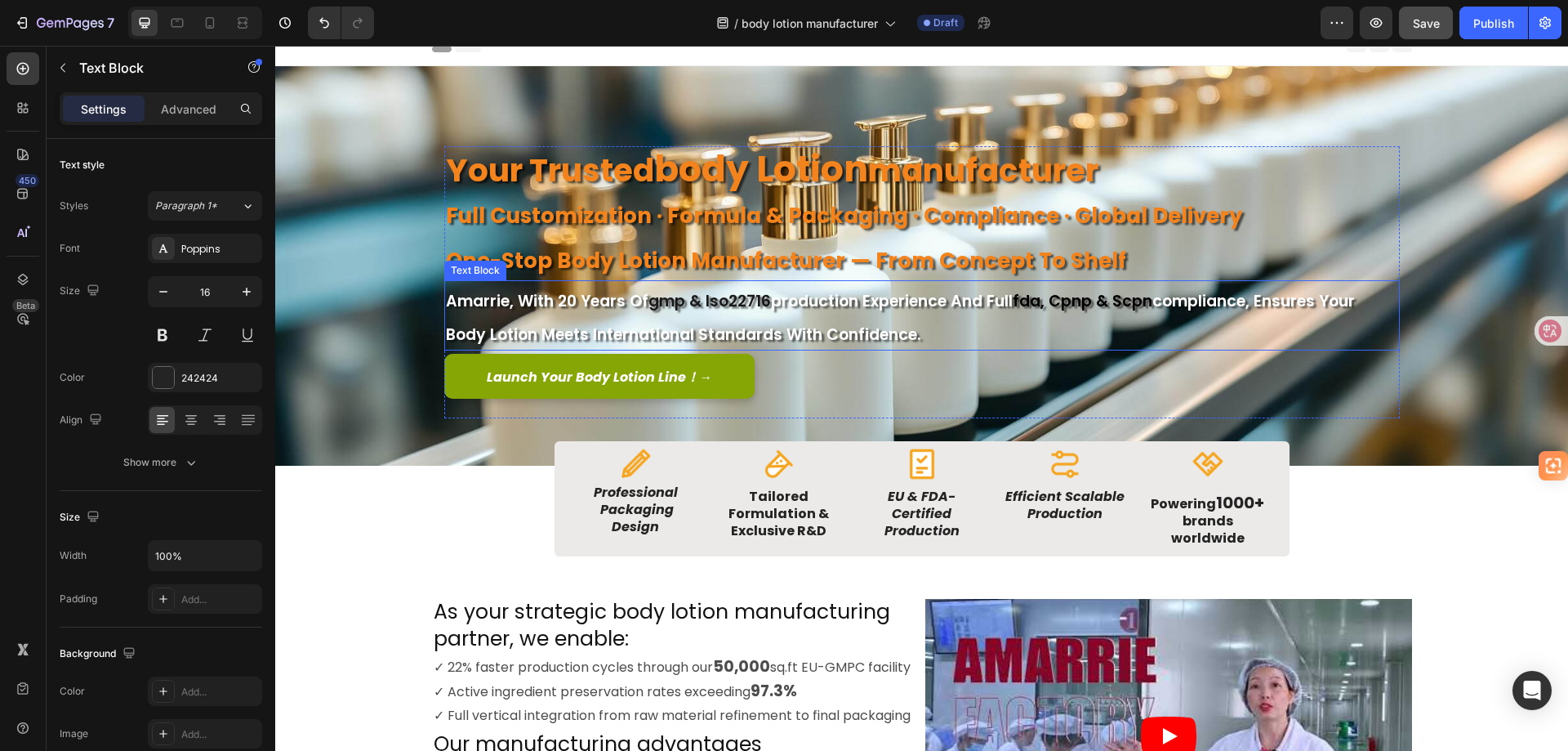
click at [655, 293] on span "gmp & iso22716" at bounding box center [709, 301] width 123 height 22
click at [671, 299] on span "gmp & iso22716" at bounding box center [709, 301] width 123 height 22
click at [679, 301] on span "gmp & iso22716" at bounding box center [709, 301] width 123 height 22
click at [720, 292] on span "gMP & iso22716" at bounding box center [707, 301] width 119 height 22
click at [1048, 297] on span "fda, cpnp & scpn" at bounding box center [1083, 301] width 140 height 22
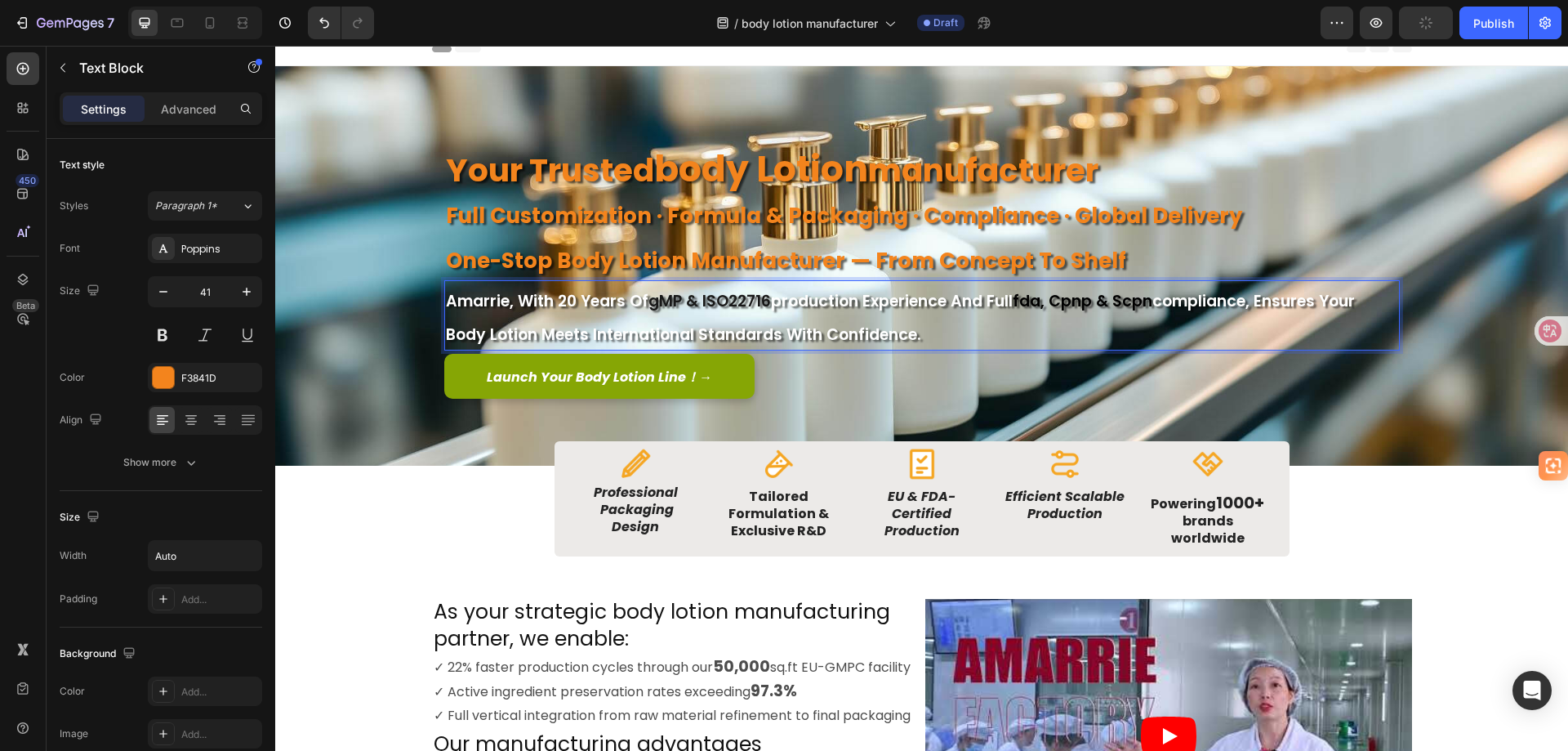
click at [1046, 300] on span "fda, cpnp & scpn" at bounding box center [1083, 301] width 140 height 22
click at [1100, 298] on span "fDA, cpnp & scpn" at bounding box center [1083, 301] width 141 height 22
click at [1097, 298] on span "fDA, cpnp & scpn" at bounding box center [1083, 301] width 141 height 22
click at [1151, 300] on span "fDA, cPNP & scpn" at bounding box center [1082, 301] width 139 height 22
drag, startPoint x: 1154, startPoint y: 300, endPoint x: 1017, endPoint y: 297, distance: 137.0
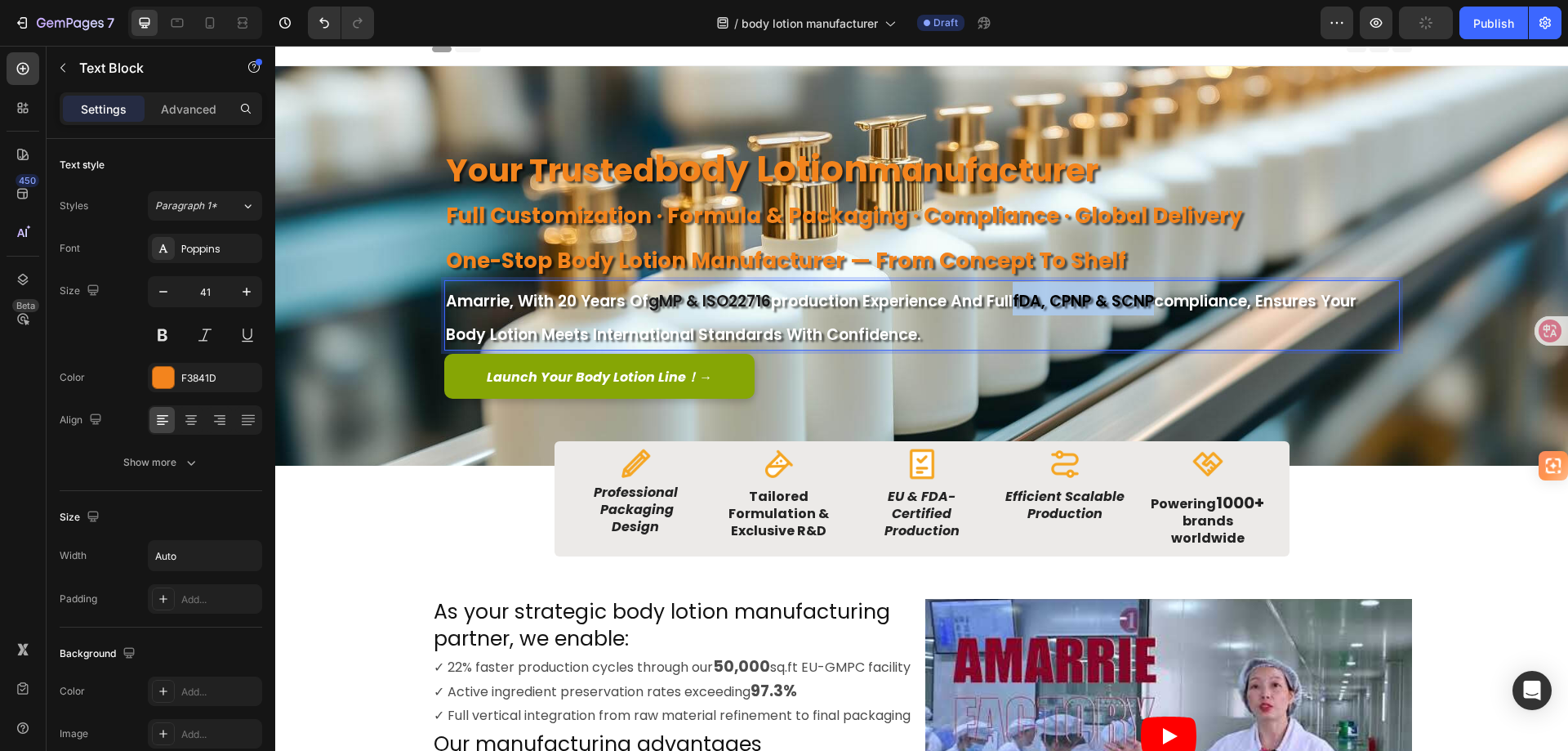
click at [1017, 297] on span "fDA, cPNP & sCNP" at bounding box center [1084, 301] width 142 height 22
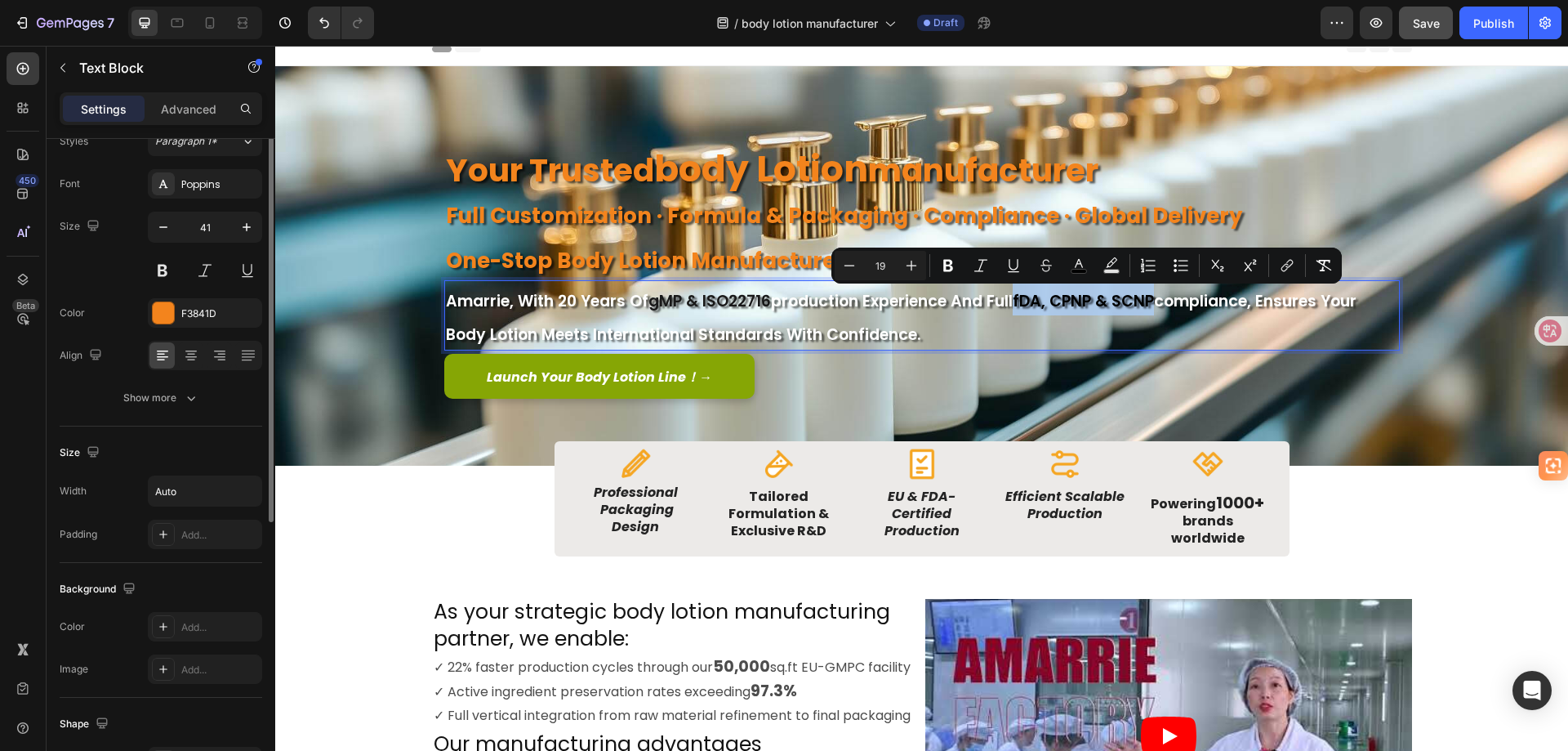
scroll to position [0, 0]
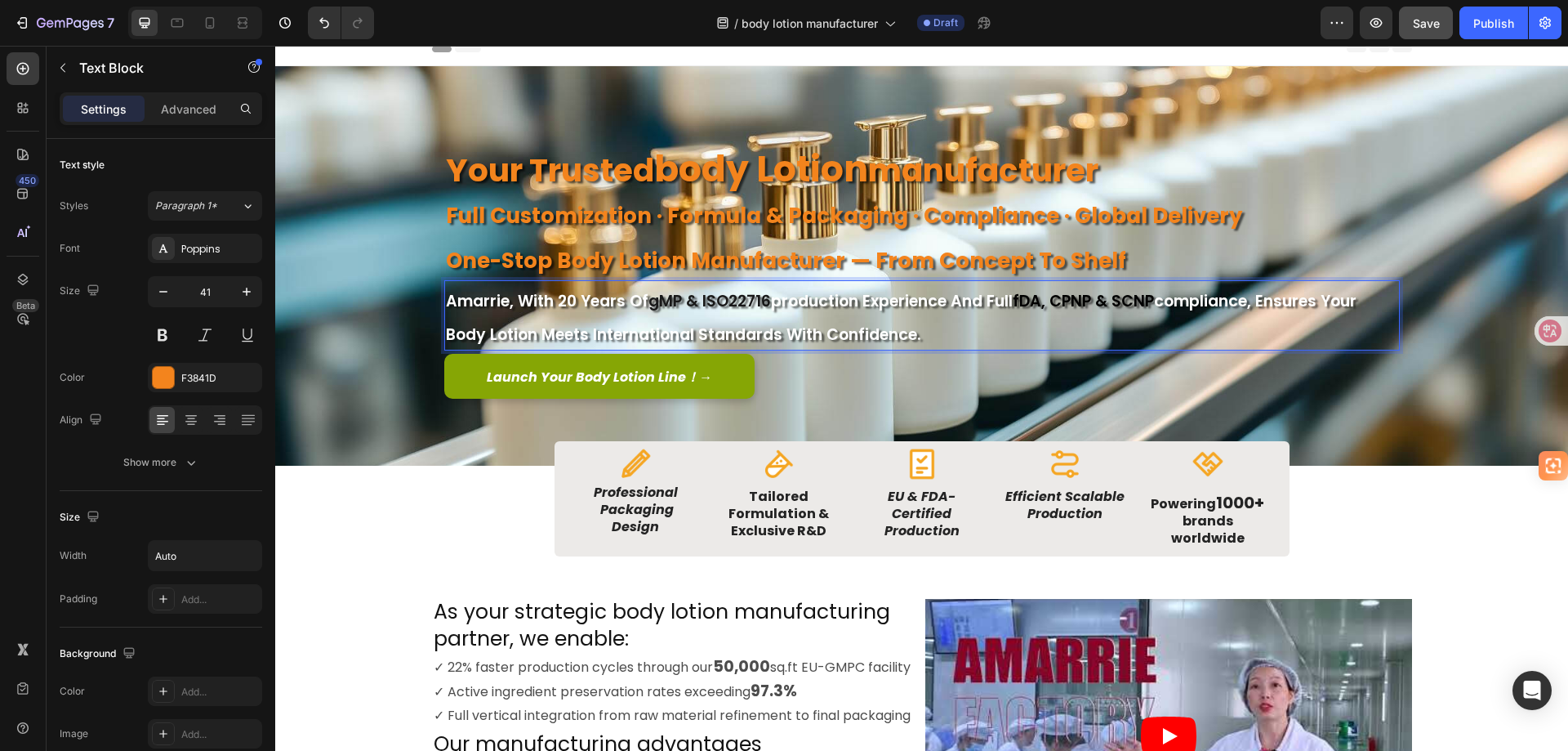
click at [952, 329] on p "amarrie, with 20 years of gMP & ISO22716 production experience and full fDA, cP…" at bounding box center [922, 315] width 952 height 67
drag, startPoint x: 764, startPoint y: 299, endPoint x: 645, endPoint y: 298, distance: 119.0
click at [648, 298] on span "gMP & ISO22716" at bounding box center [709, 301] width 123 height 22
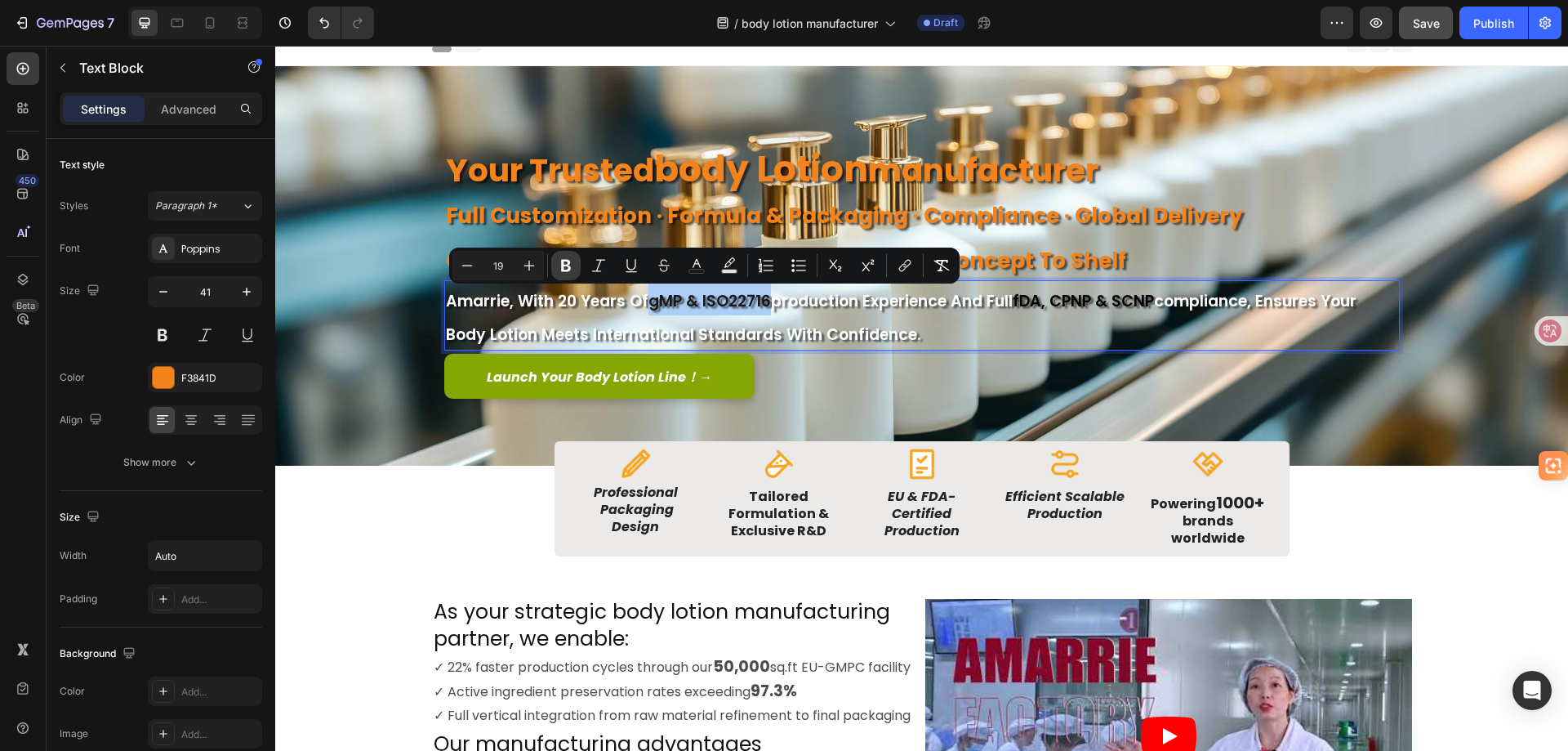
click at [570, 267] on icon "Editor contextual toolbar" at bounding box center [566, 265] width 10 height 12
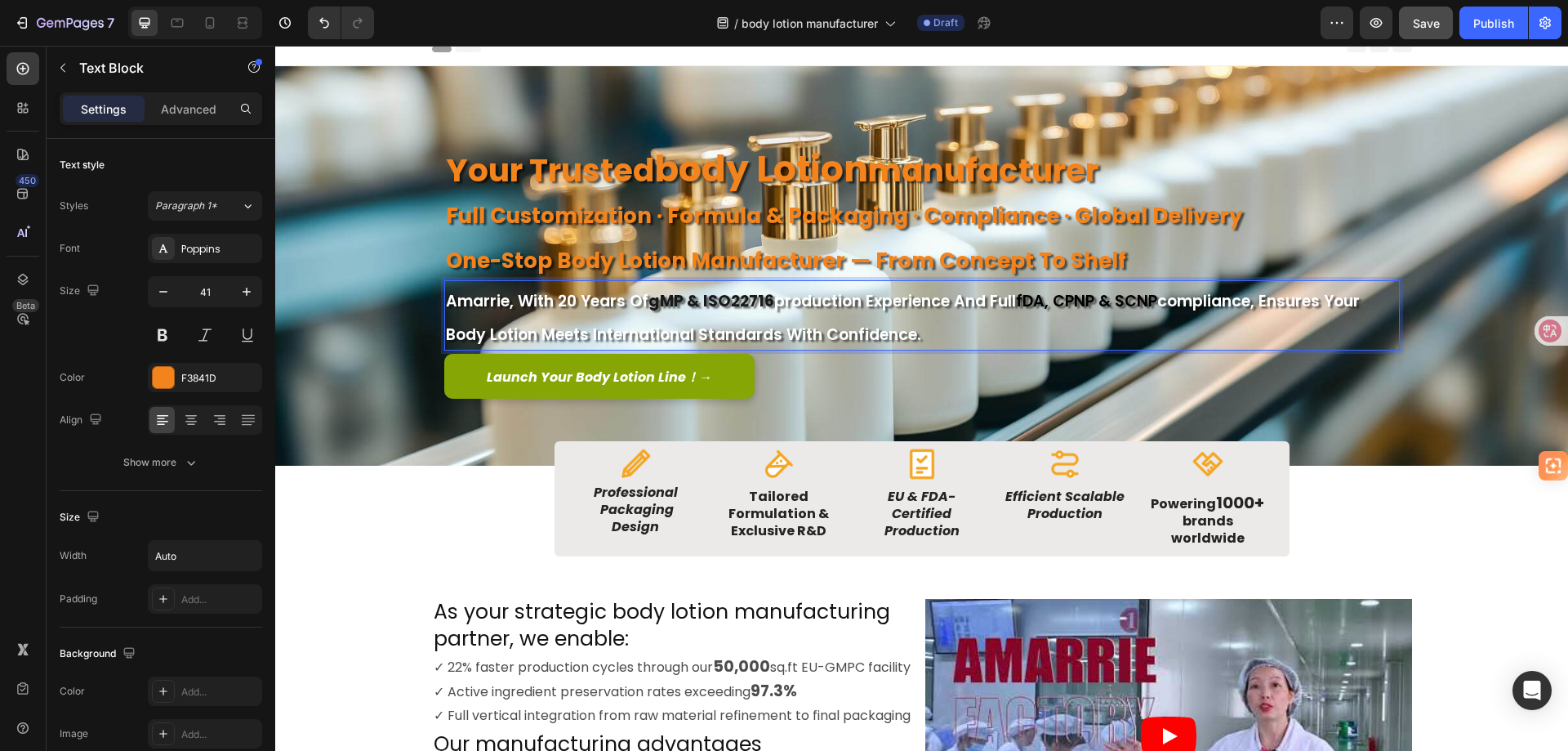
click at [1044, 327] on p "amarrie, with 20 years of gMP & ISO22716 production experience and full fDA, cP…" at bounding box center [922, 315] width 952 height 67
drag, startPoint x: 1018, startPoint y: 304, endPoint x: 1155, endPoint y: 301, distance: 137.0
click at [1155, 301] on span "fDA, cPNP & sCNP" at bounding box center [1087, 301] width 142 height 22
drag, startPoint x: 1060, startPoint y: 303, endPoint x: 1039, endPoint y: 301, distance: 21.1
click at [1039, 301] on span "fDA, cPNP & sCNP" at bounding box center [1087, 301] width 142 height 22
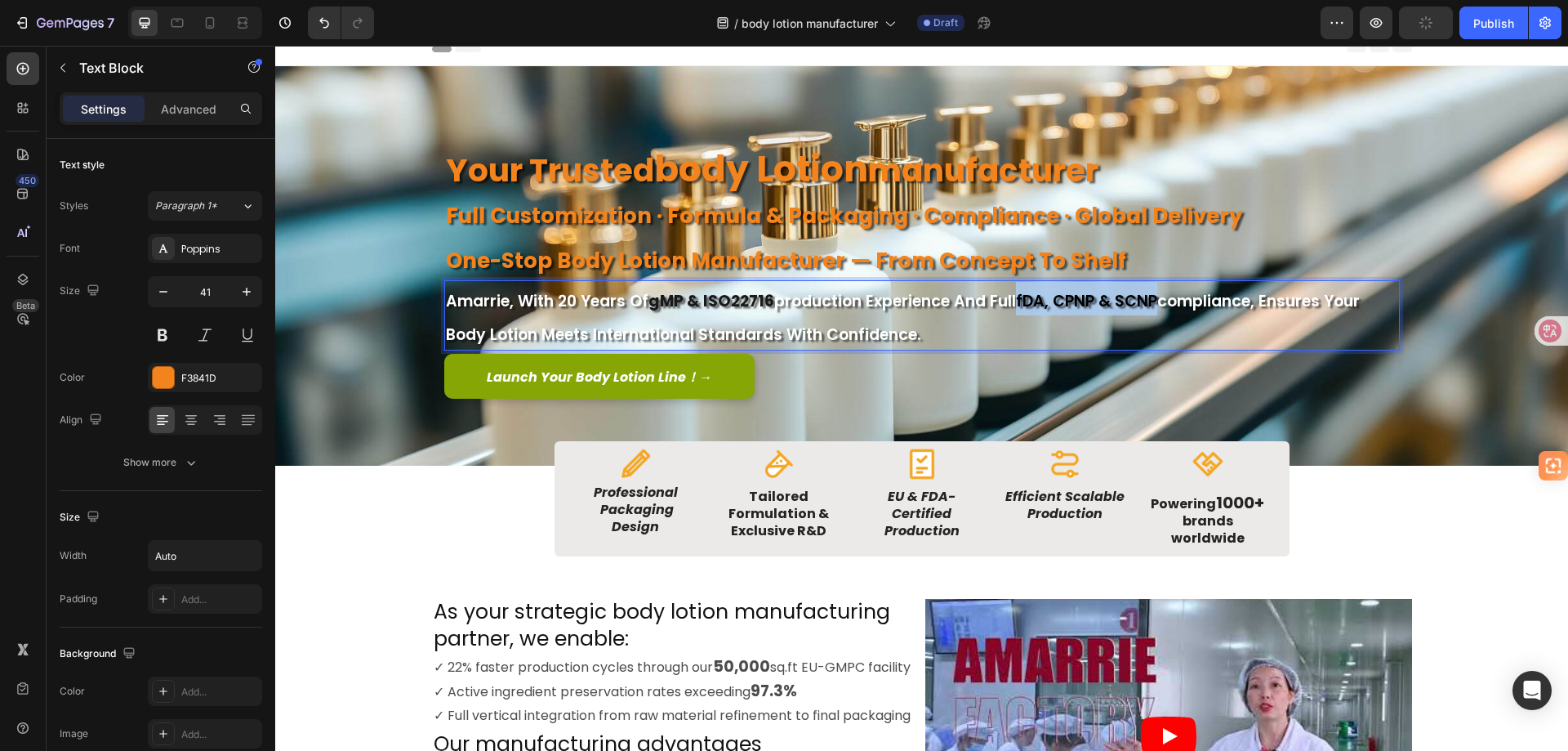
drag, startPoint x: 1020, startPoint y: 301, endPoint x: 1155, endPoint y: 300, distance: 135.0
click at [1155, 300] on span "fDA, cPNP & sCNP" at bounding box center [1087, 301] width 142 height 22
drag, startPoint x: 1123, startPoint y: 300, endPoint x: 1088, endPoint y: 297, distance: 35.1
click at [1088, 297] on span "fDA, cPNP & sCNP" at bounding box center [1087, 301] width 142 height 22
drag, startPoint x: 723, startPoint y: 308, endPoint x: 774, endPoint y: 304, distance: 51.2
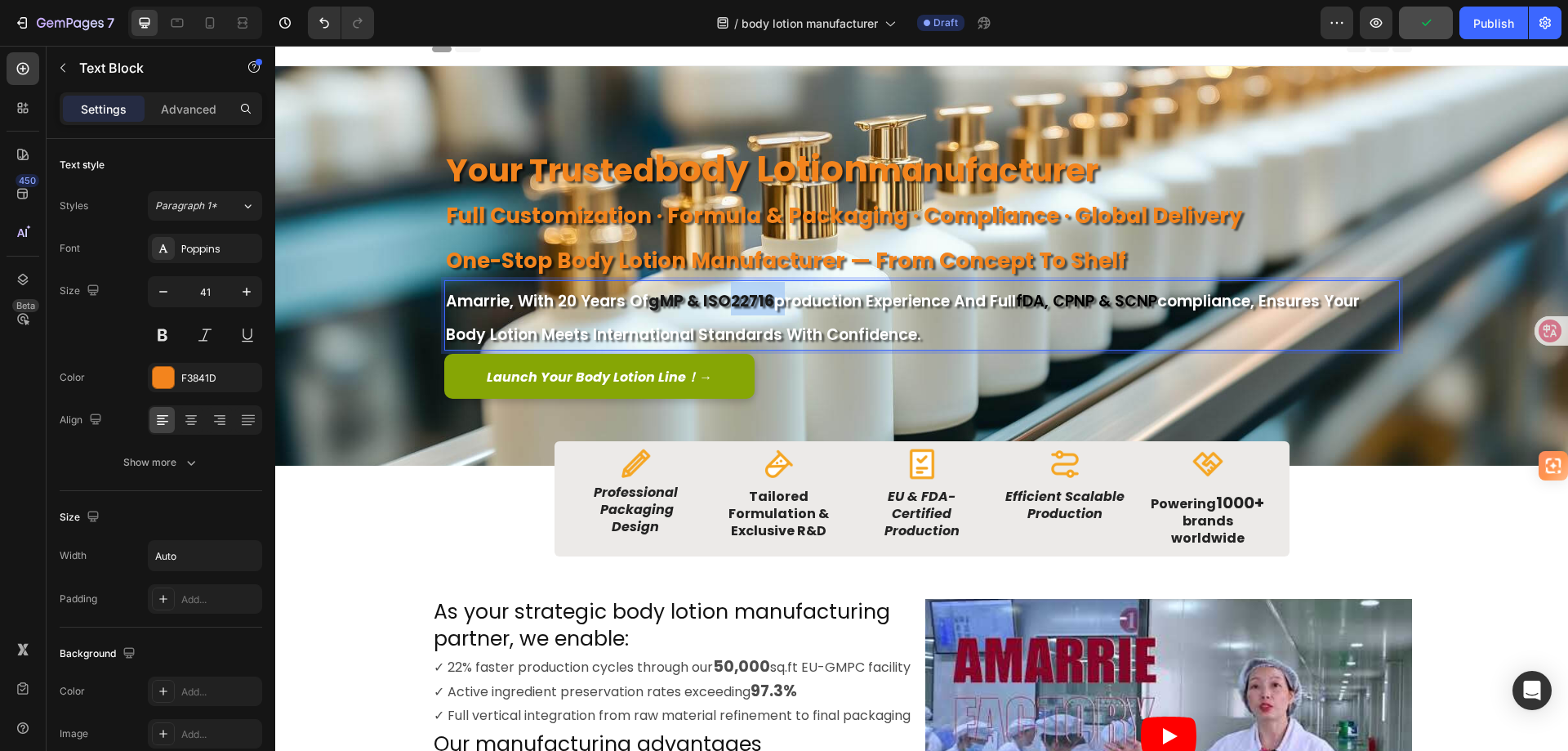
click at [774, 304] on p "amarrie, with 20 years of gMP & ISO22716 production experience and full fDA, cP…" at bounding box center [922, 315] width 952 height 67
click at [806, 297] on span "production experience and full" at bounding box center [895, 301] width 242 height 22
click at [844, 297] on span "production experience and full" at bounding box center [895, 301] width 242 height 22
click at [932, 311] on span "production experience and full" at bounding box center [895, 301] width 242 height 22
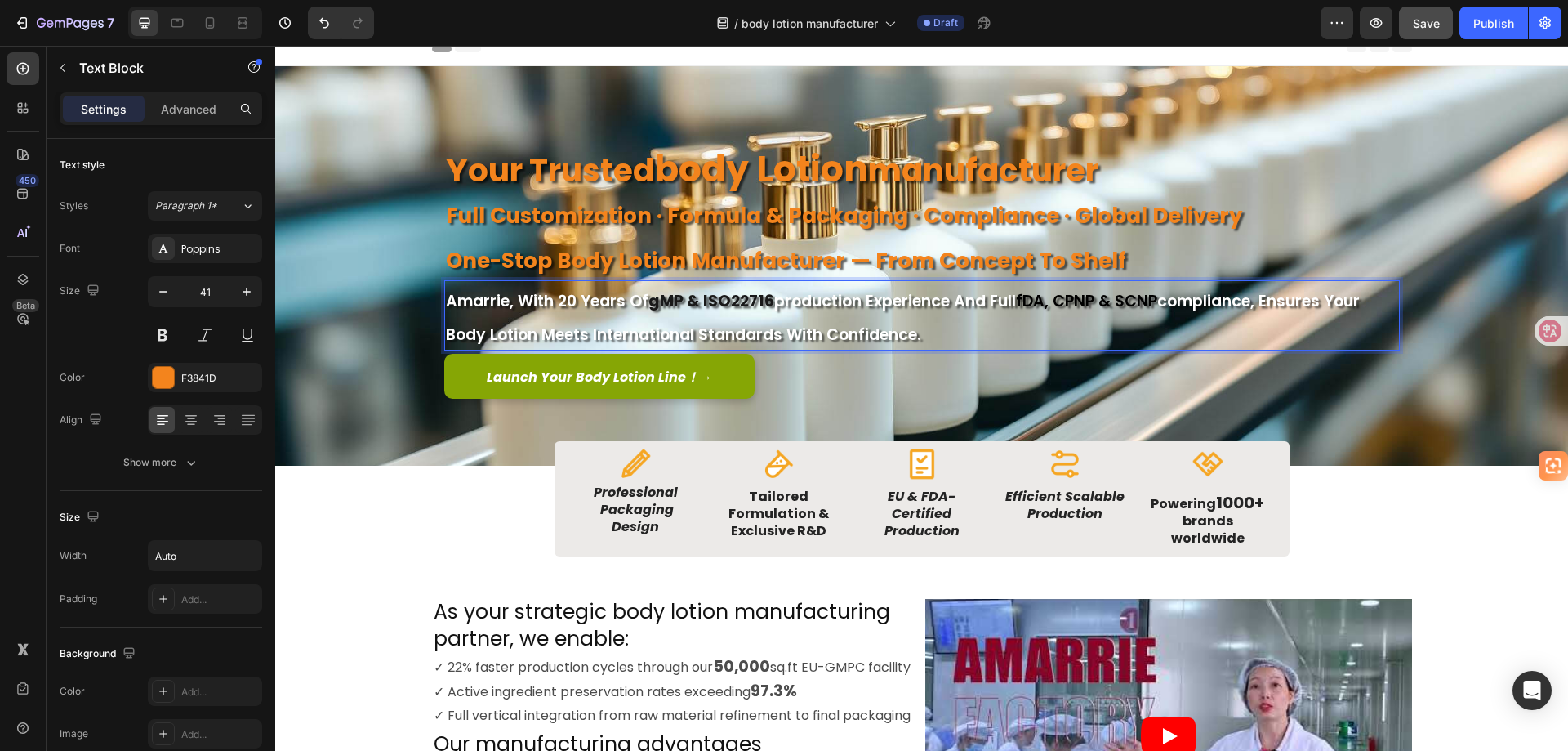
drag, startPoint x: 932, startPoint y: 334, endPoint x: 443, endPoint y: 297, distance: 490.4
click at [446, 297] on p "amarrie, with 20 years of gMP & ISO22716 production experience and full fDA, cP…" at bounding box center [922, 315] width 952 height 67
click at [178, 109] on p "Advanced" at bounding box center [188, 109] width 55 height 17
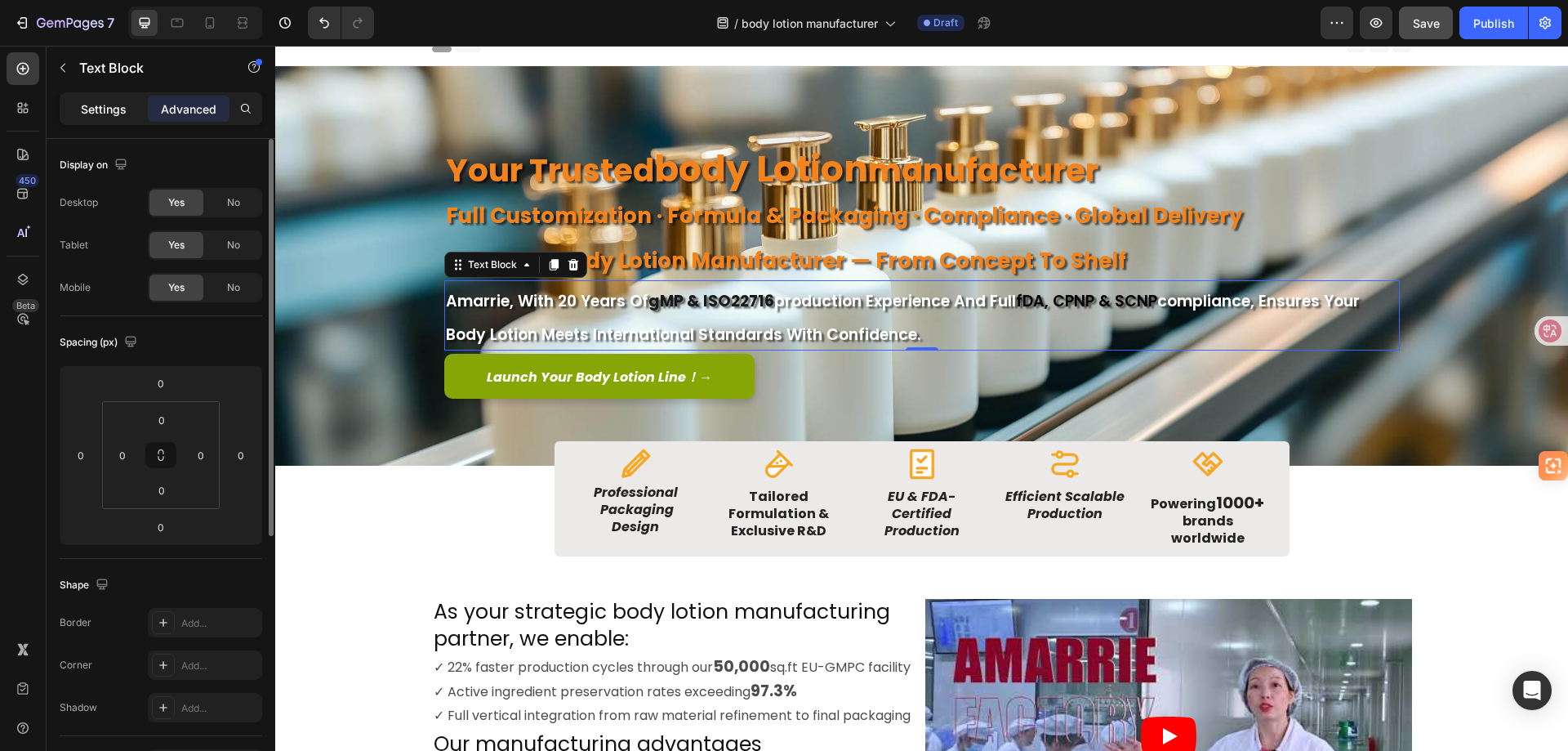
click at [108, 102] on p "Settings" at bounding box center [104, 109] width 45 height 17
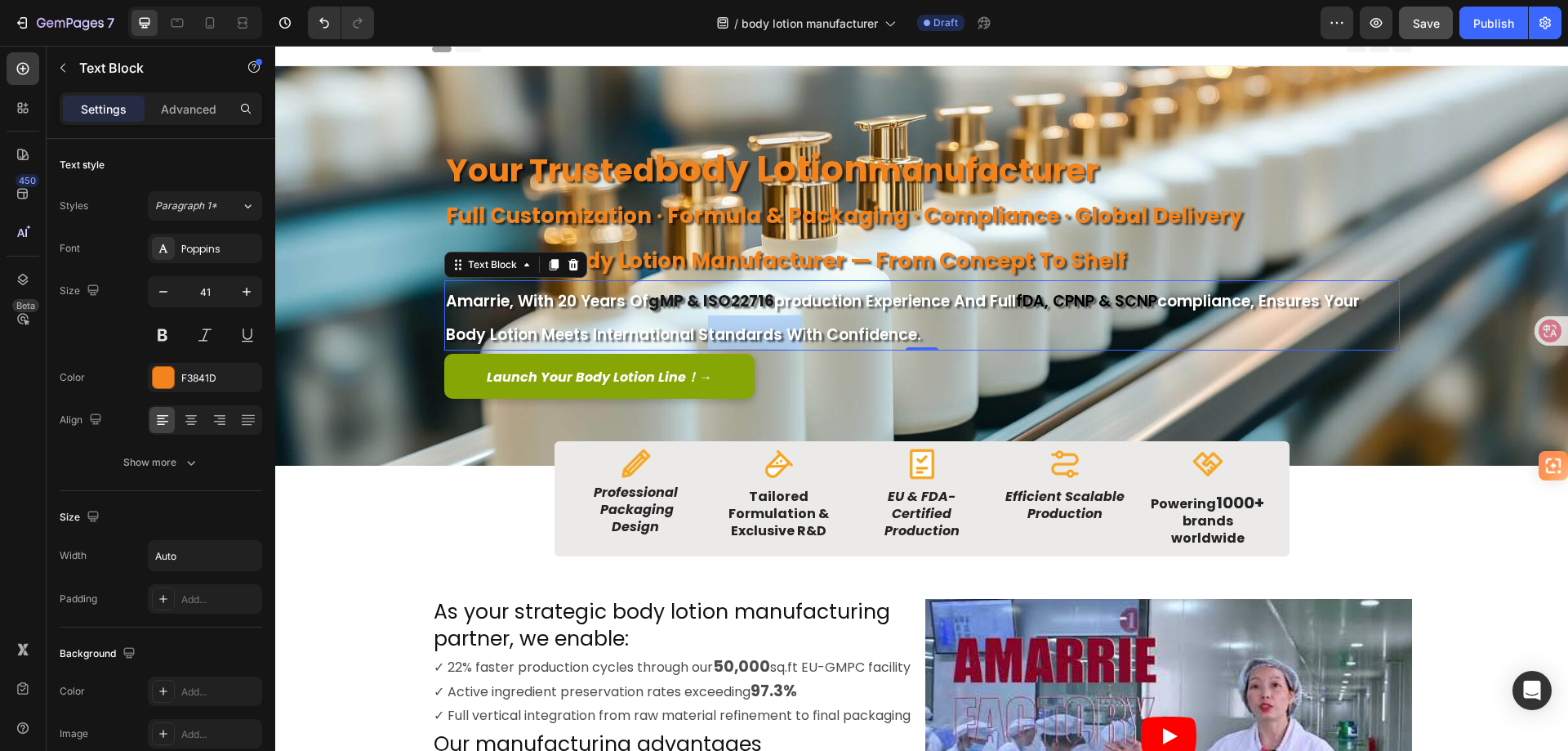
click at [741, 327] on span "compliance, ensures your body lotion meets international standards with confide…" at bounding box center [902, 317] width 914 height 55
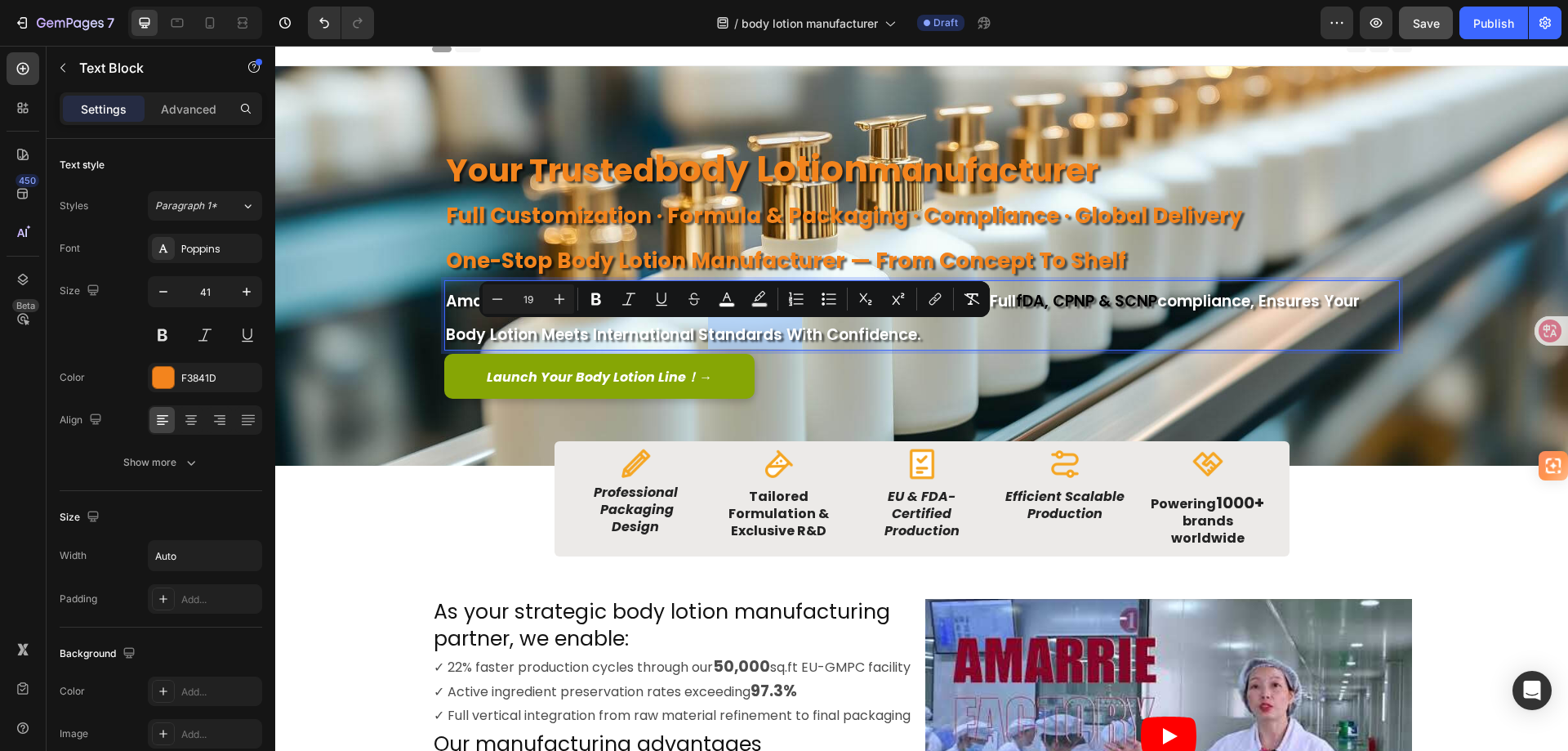
click at [741, 327] on span "compliance, ensures your body lotion meets international standards with confide…" at bounding box center [902, 317] width 914 height 55
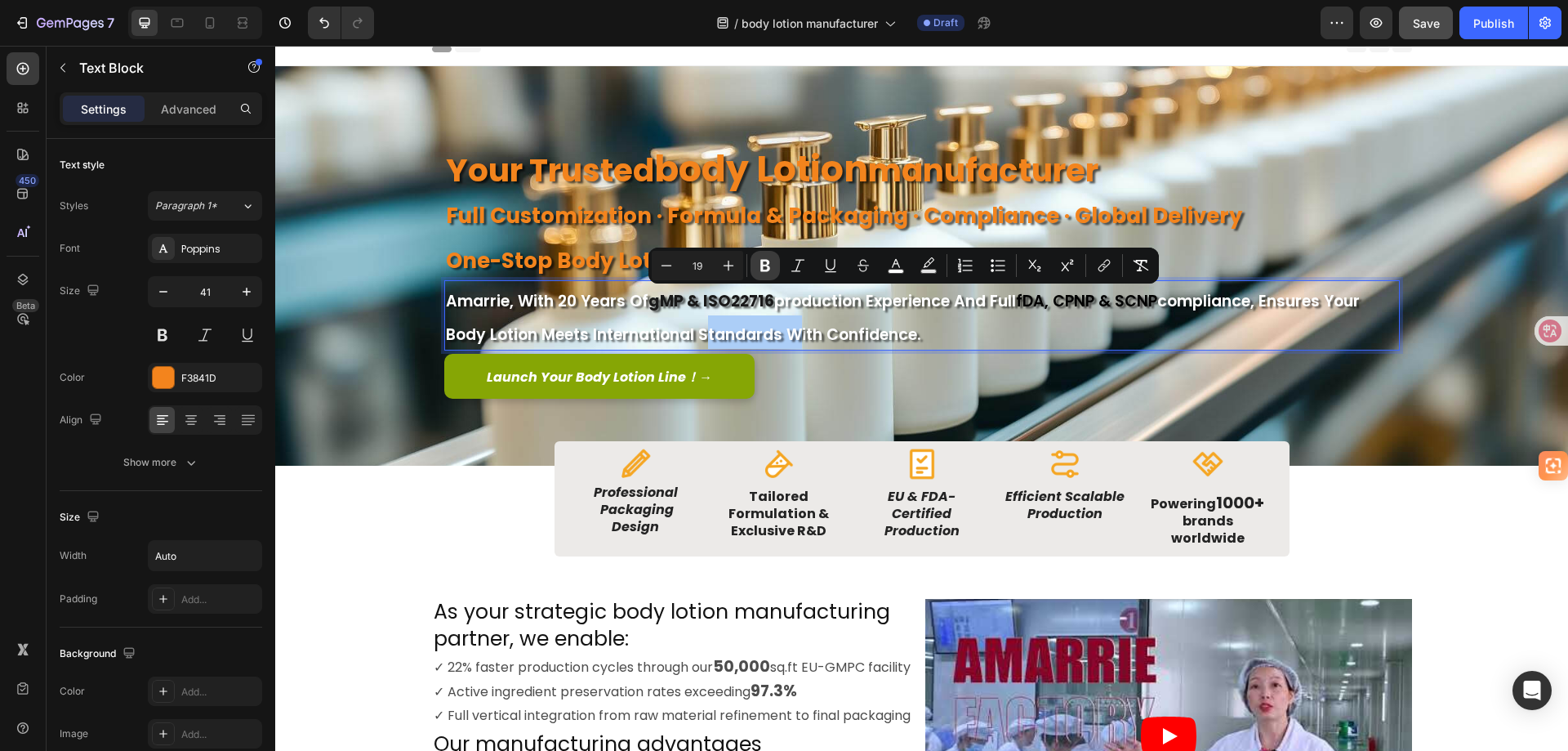
click at [761, 272] on icon "Editor contextual toolbar" at bounding box center [765, 265] width 16 height 16
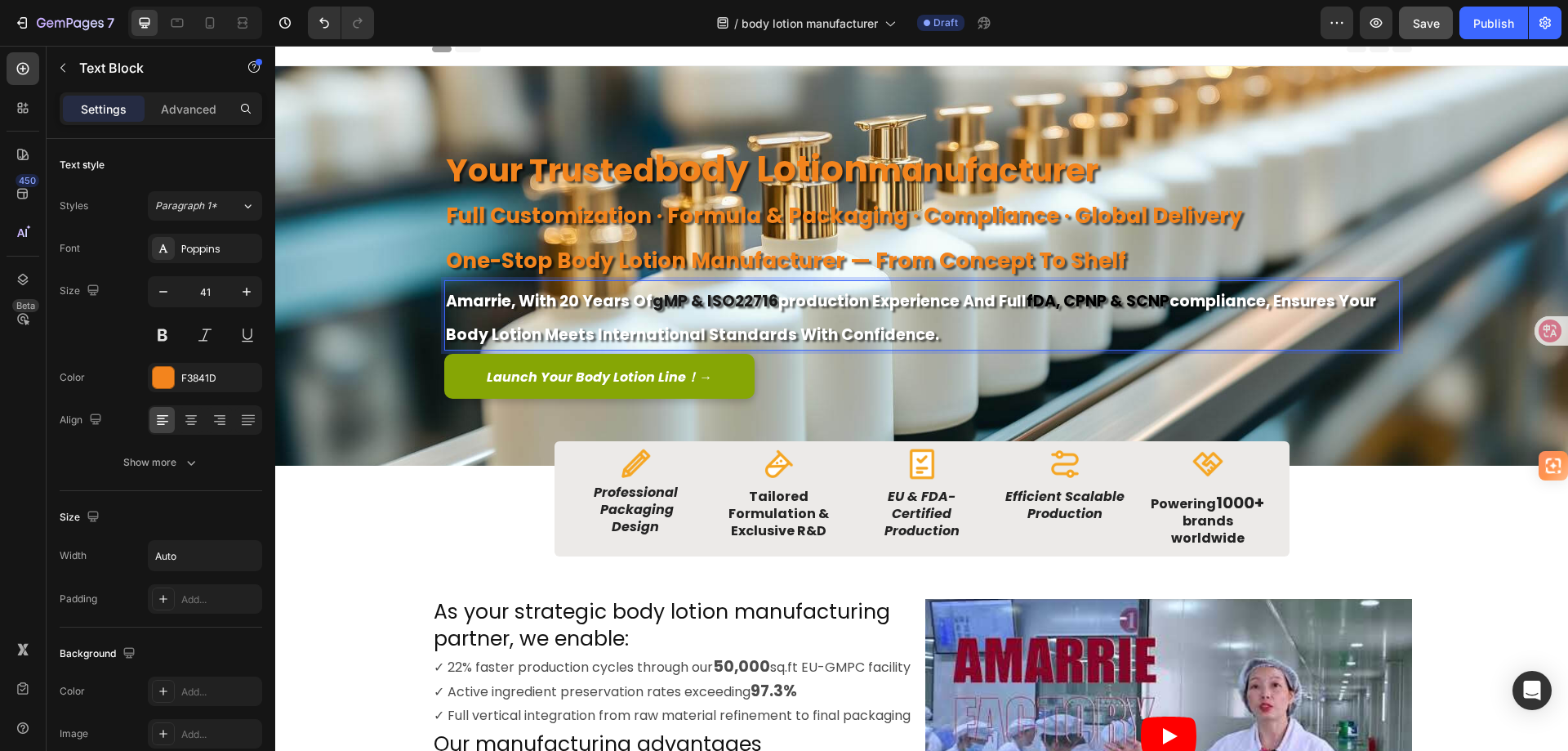
click at [931, 331] on p "amarrie, with 20 years of gMP & ISO22716 production experience and full fDA, cP…" at bounding box center [922, 315] width 952 height 67
click at [186, 470] on button "Show more" at bounding box center [161, 462] width 202 height 29
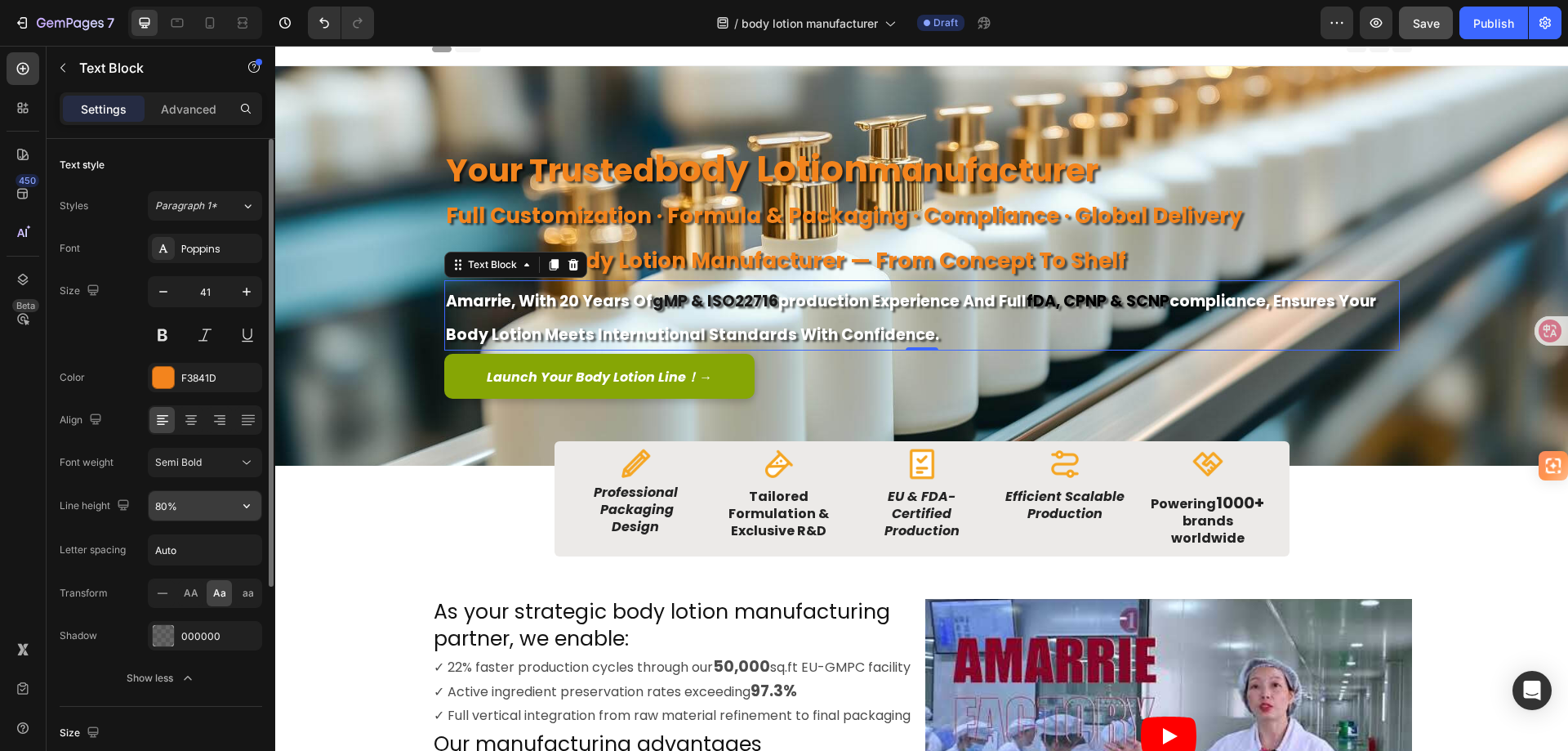
scroll to position [82, 0]
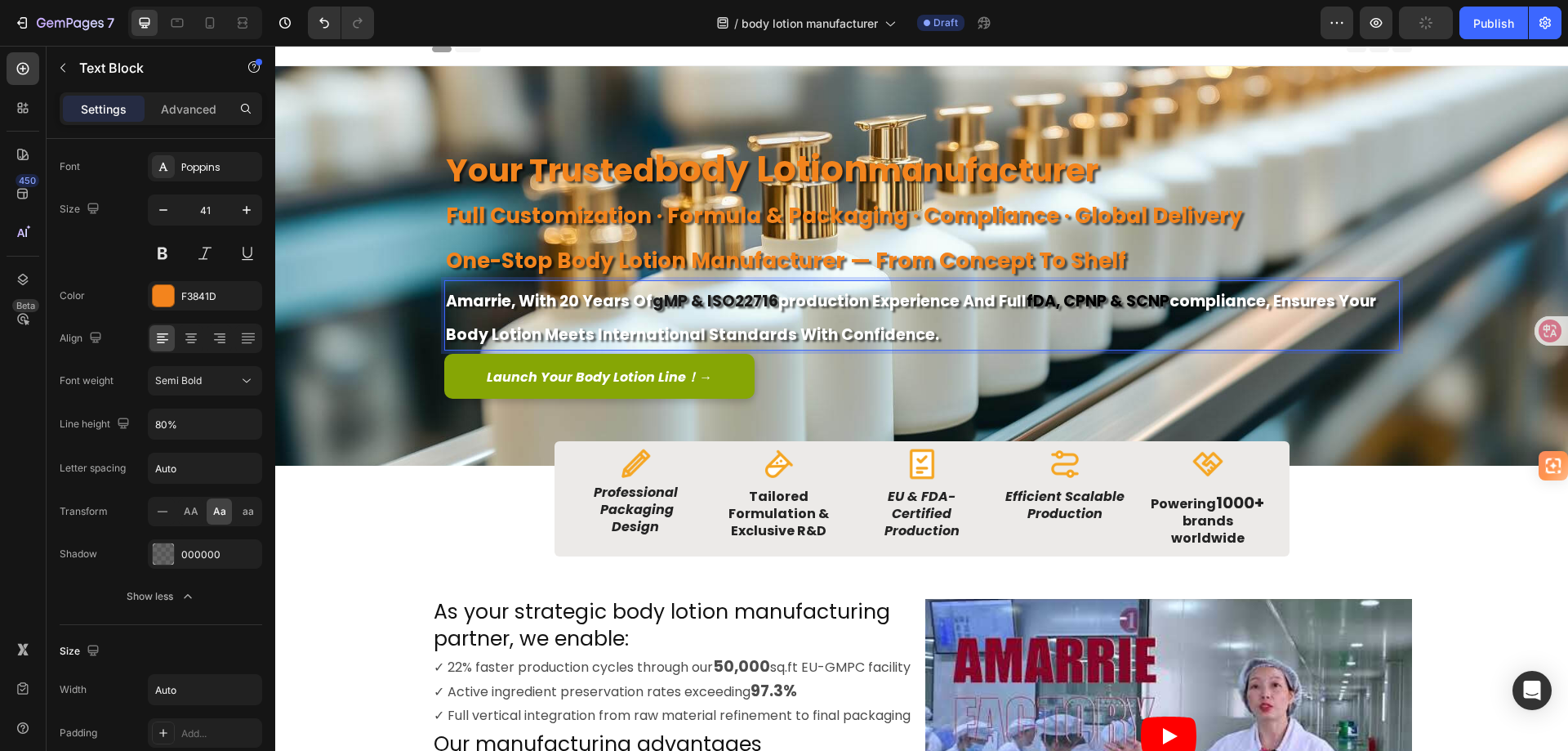
click at [939, 328] on p "amarrie, with 20 years of gMP & ISO22716 production experience and full fDA, cP…" at bounding box center [922, 315] width 952 height 67
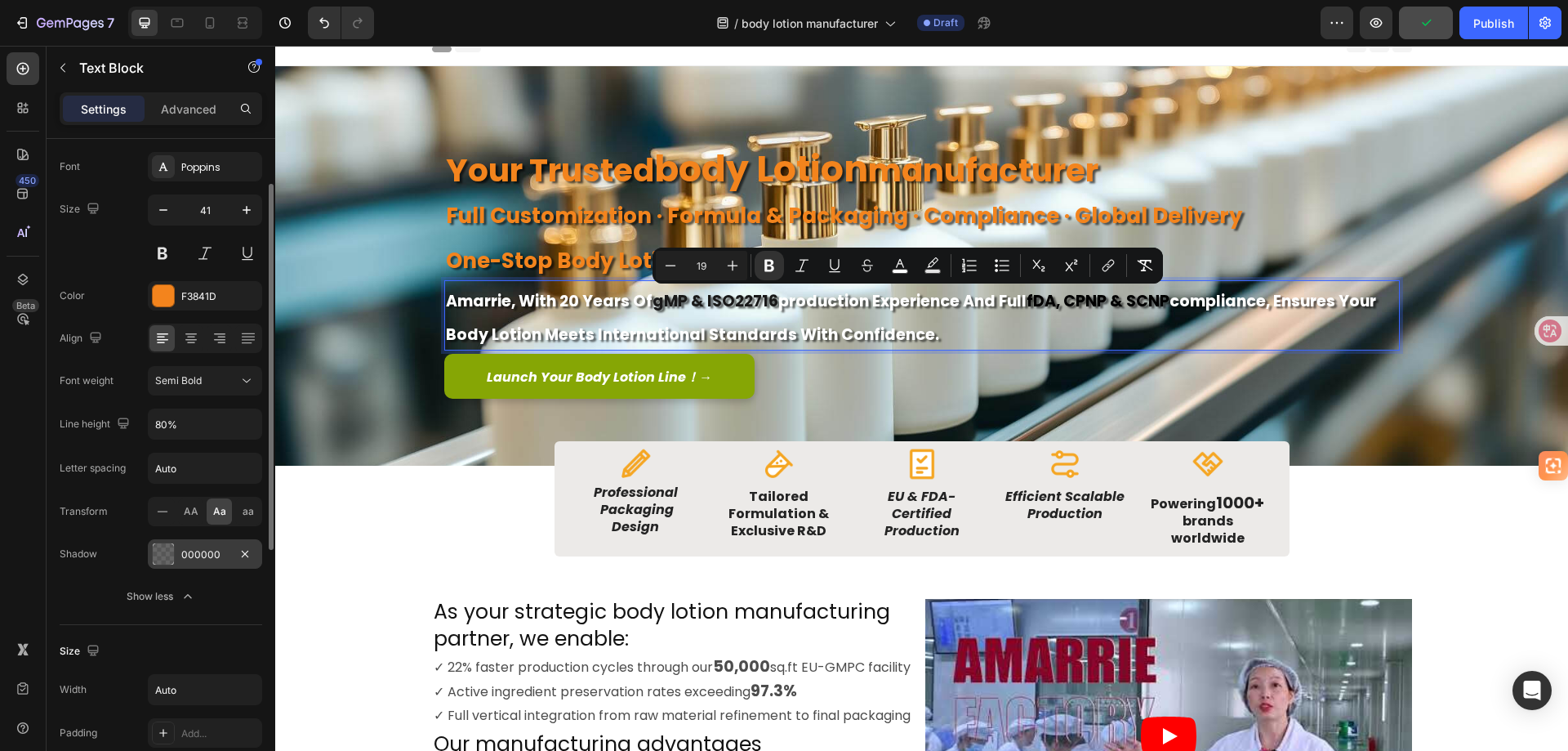
click at [168, 550] on div at bounding box center [163, 553] width 21 height 21
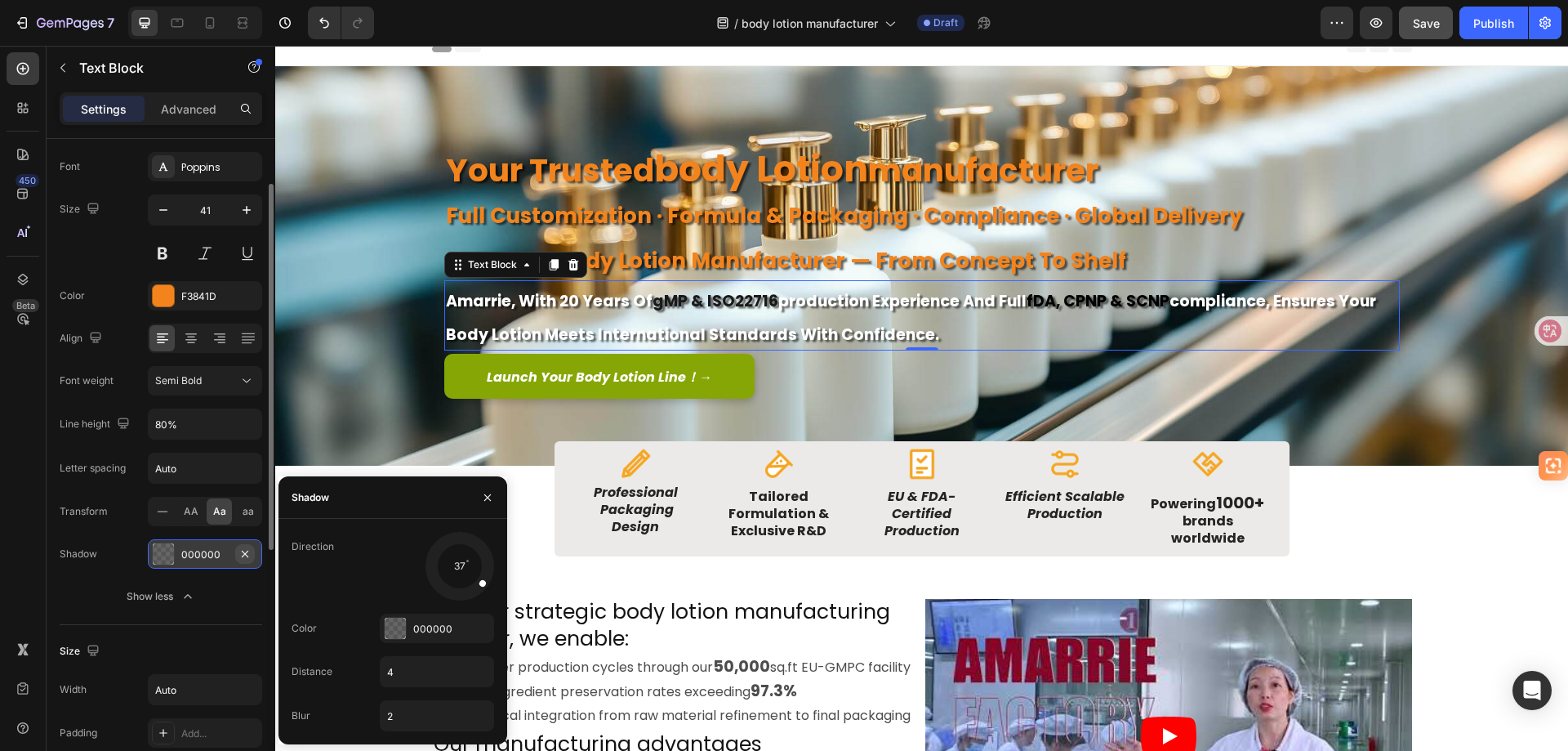
click at [242, 552] on icon "button" at bounding box center [245, 554] width 13 height 13
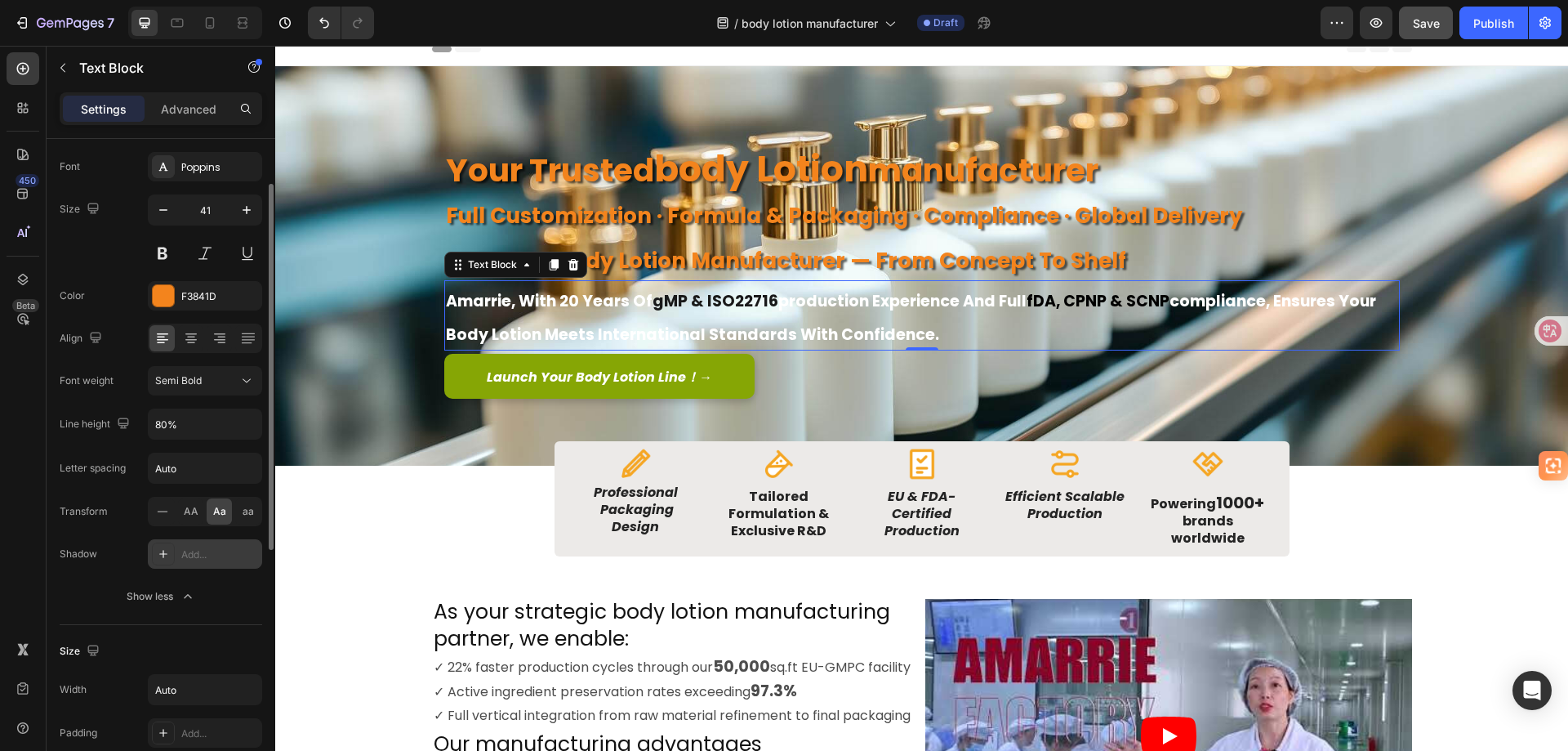
click at [240, 580] on div "Font Poppins Size 41 Color F3841D Align Font weight Semi Bold Line height 80% L…" at bounding box center [161, 381] width 202 height 459
click at [326, 25] on icon "Undo/Redo" at bounding box center [324, 23] width 16 height 16
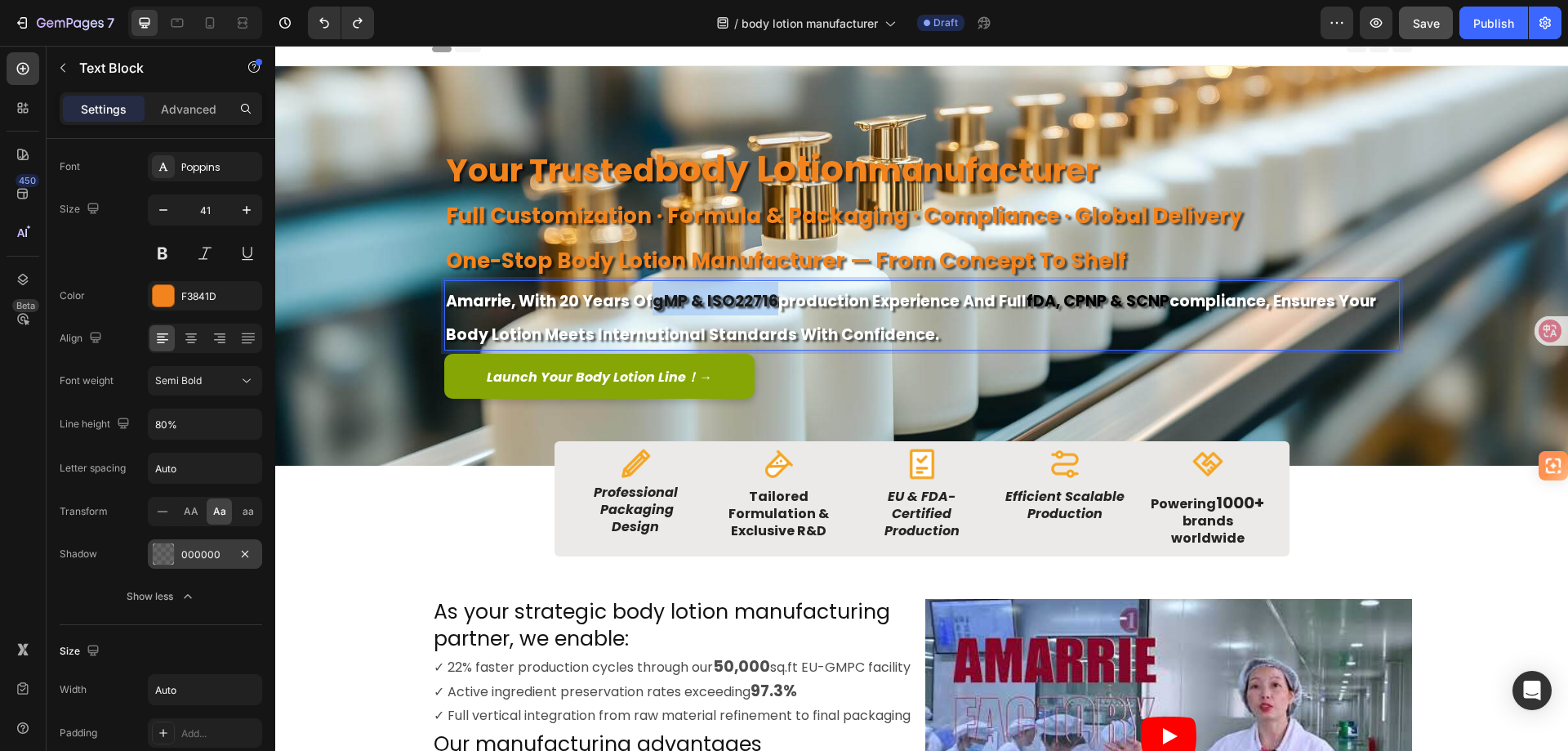
drag, startPoint x: 649, startPoint y: 303, endPoint x: 765, endPoint y: 300, distance: 116.0
click at [765, 300] on strong "gMP & ISO22716" at bounding box center [715, 301] width 126 height 22
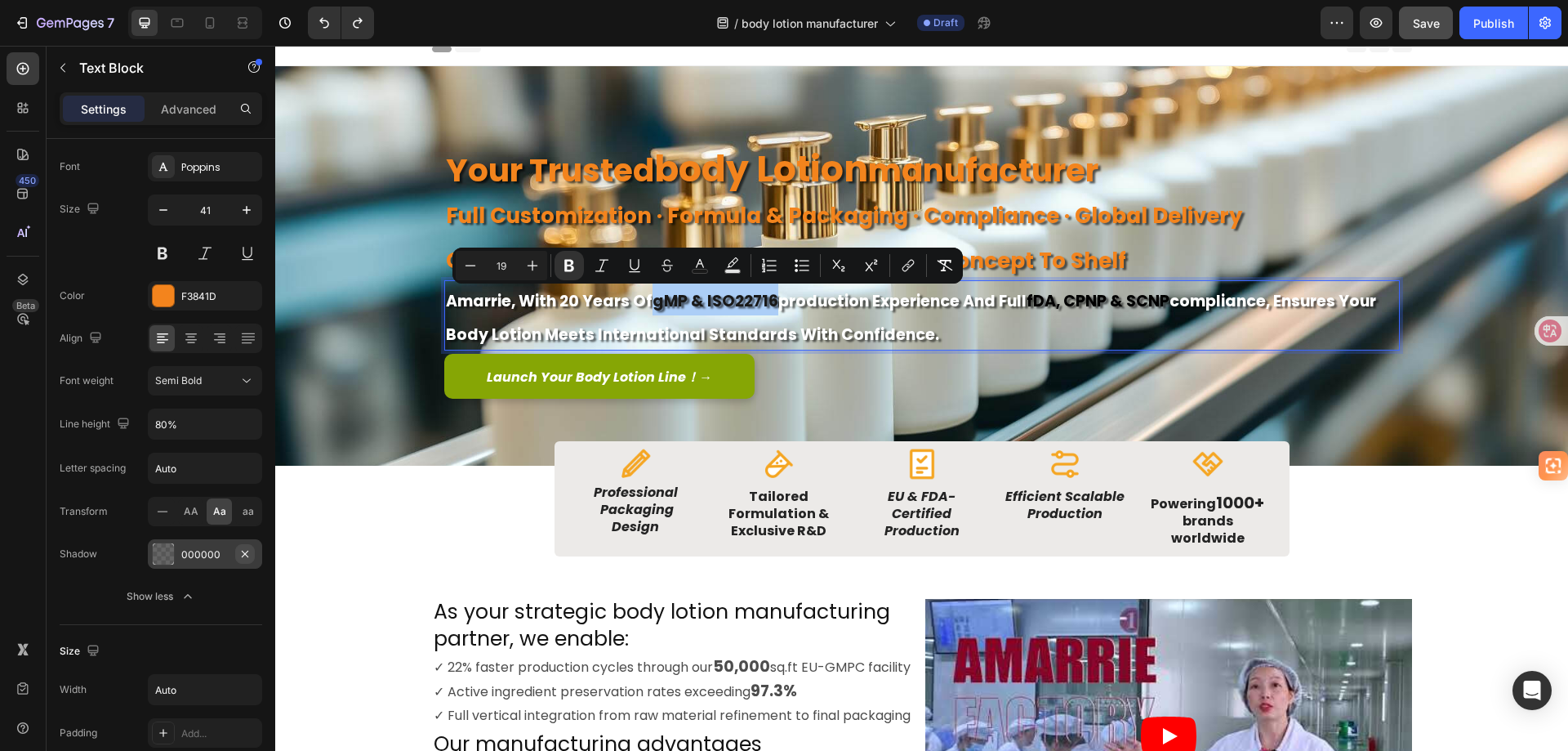
click at [239, 554] on icon "button" at bounding box center [245, 554] width 13 height 13
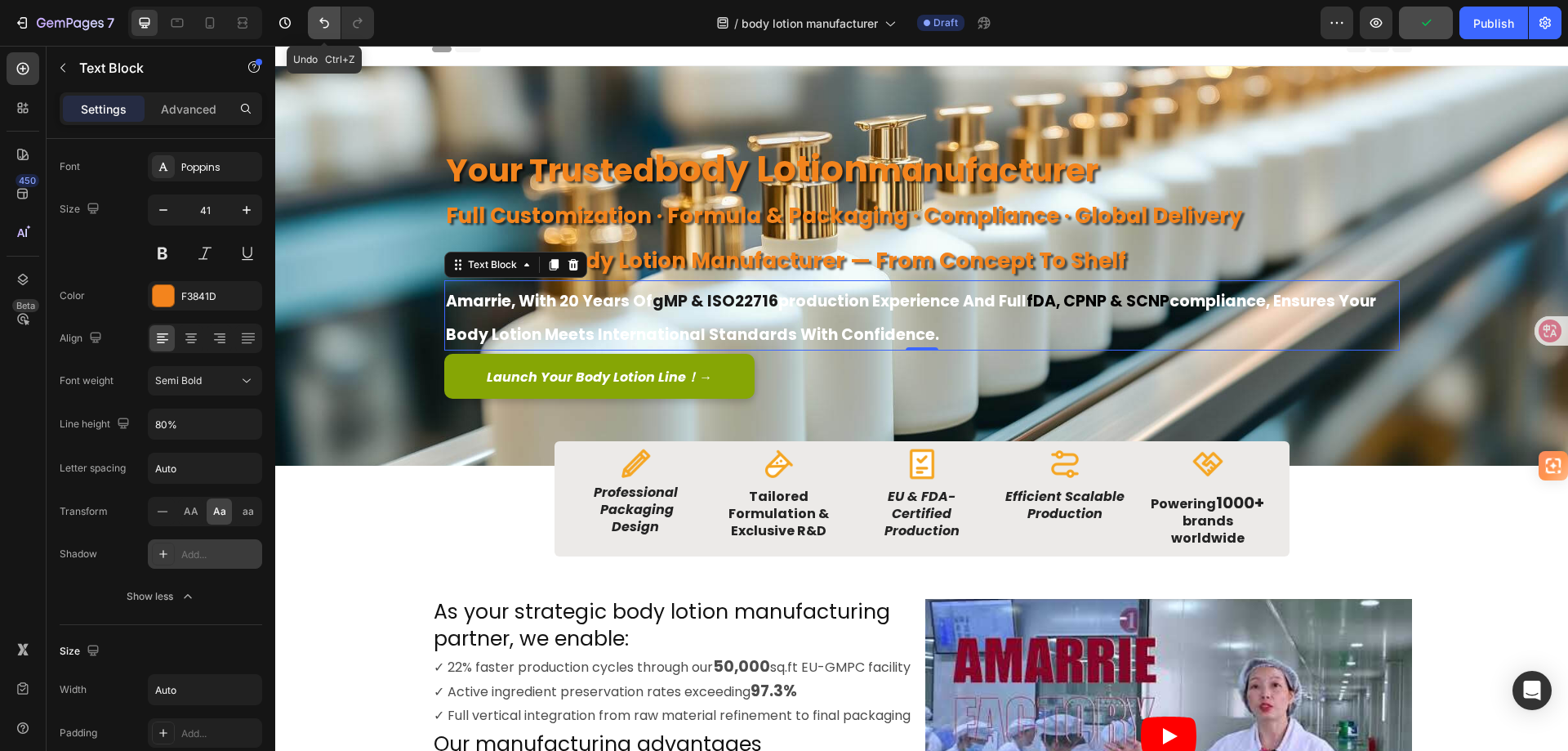
click at [320, 20] on icon "Undo/Redo" at bounding box center [324, 23] width 16 height 16
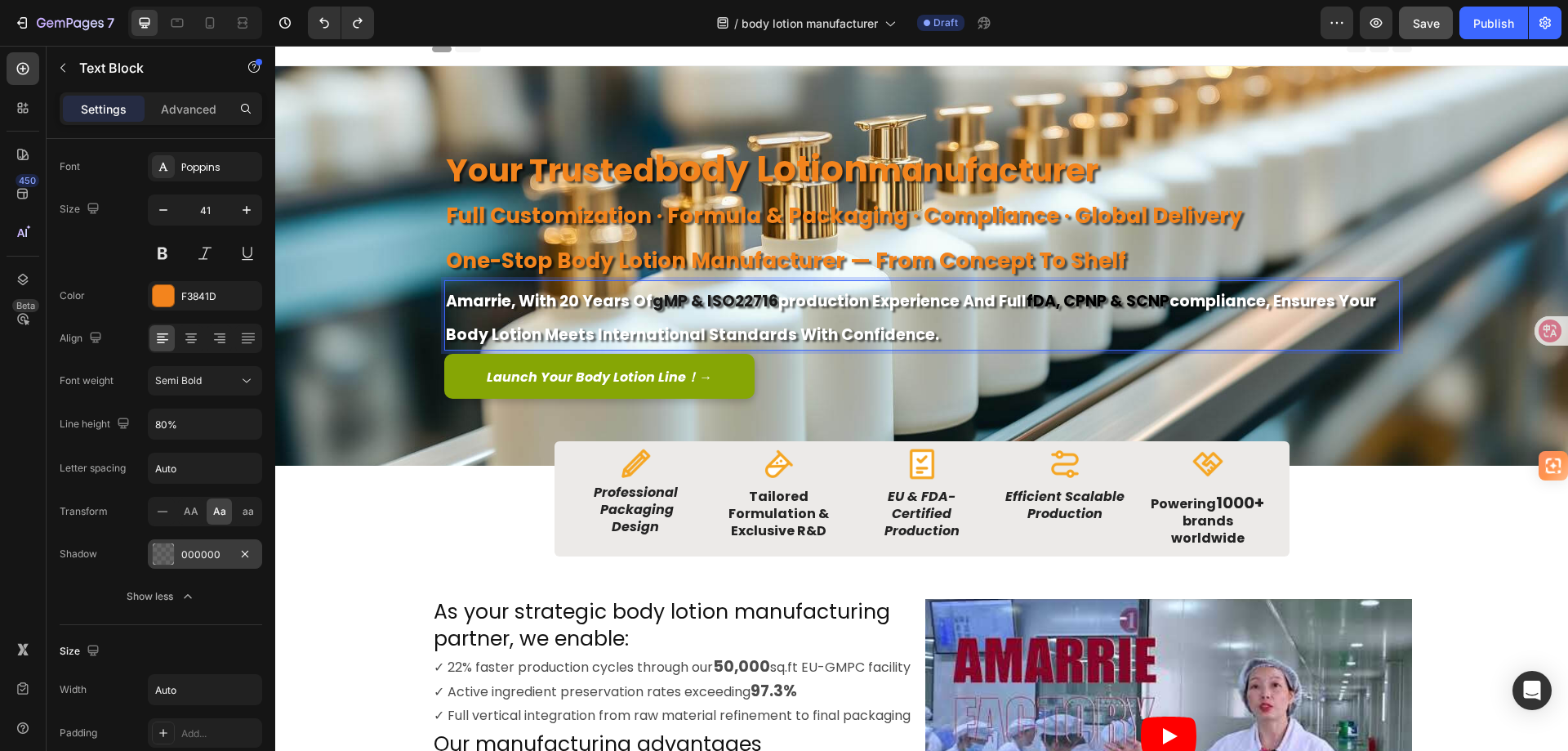
click at [949, 338] on p "amarrie, with 20 years of gMP & ISO22716 production experience and full fDA, cP…" at bounding box center [922, 315] width 952 height 67
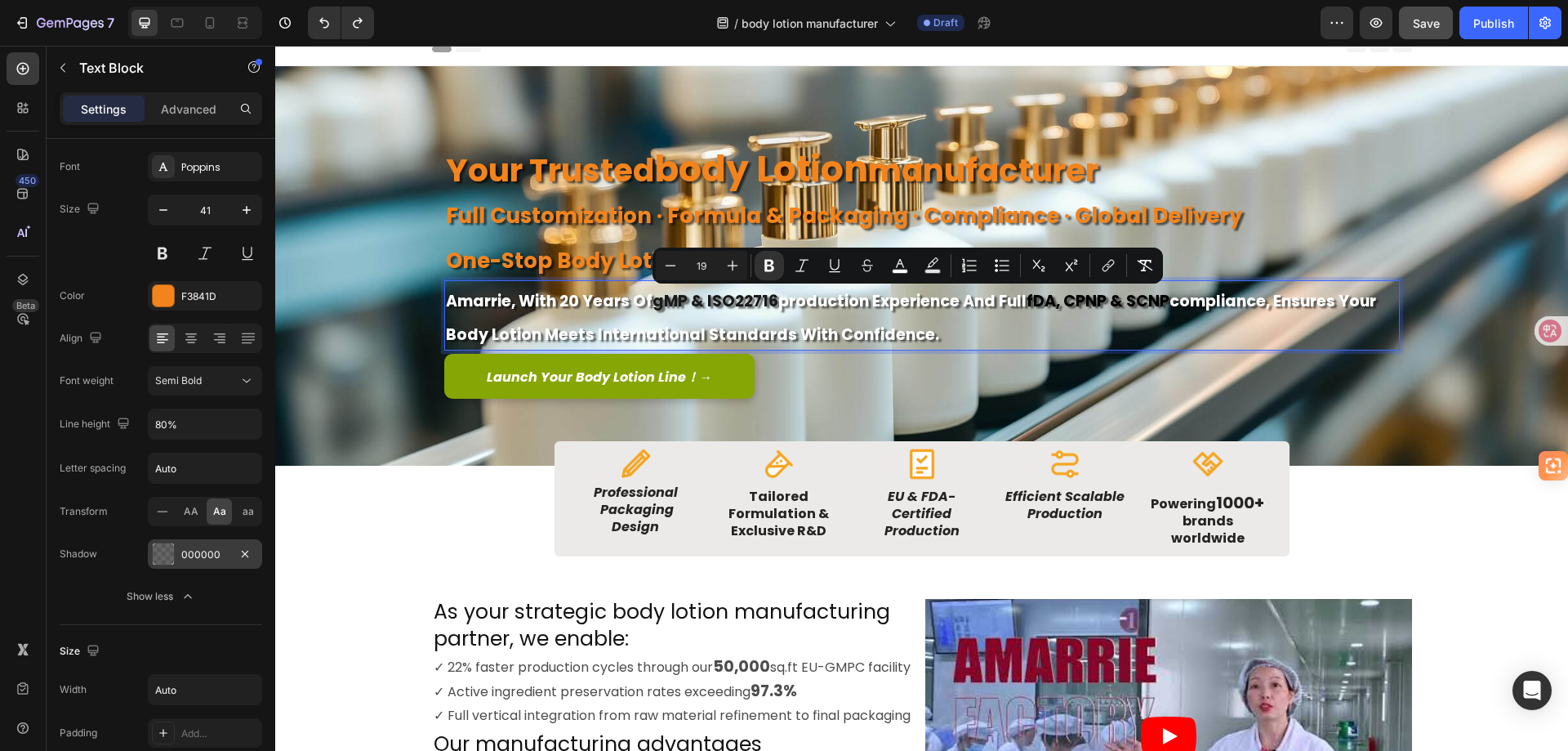
click at [777, 313] on p "amarrie, with 20 years of gMP & ISO22716 production experience and full fDA, cP…" at bounding box center [922, 315] width 952 height 67
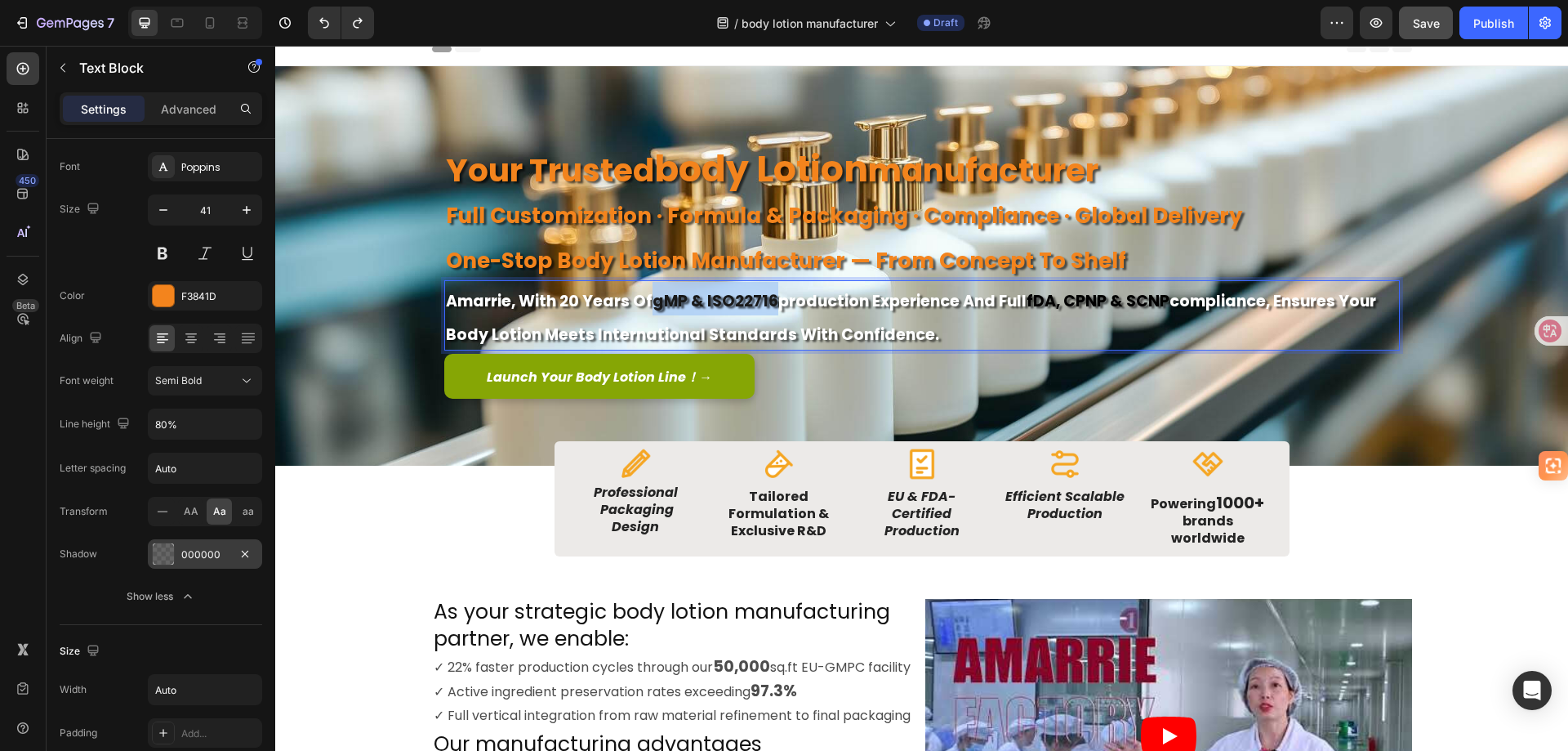
drag, startPoint x: 768, startPoint y: 299, endPoint x: 650, endPoint y: 297, distance: 118.0
click at [653, 297] on strong "gMP & ISO22716" at bounding box center [715, 301] width 126 height 22
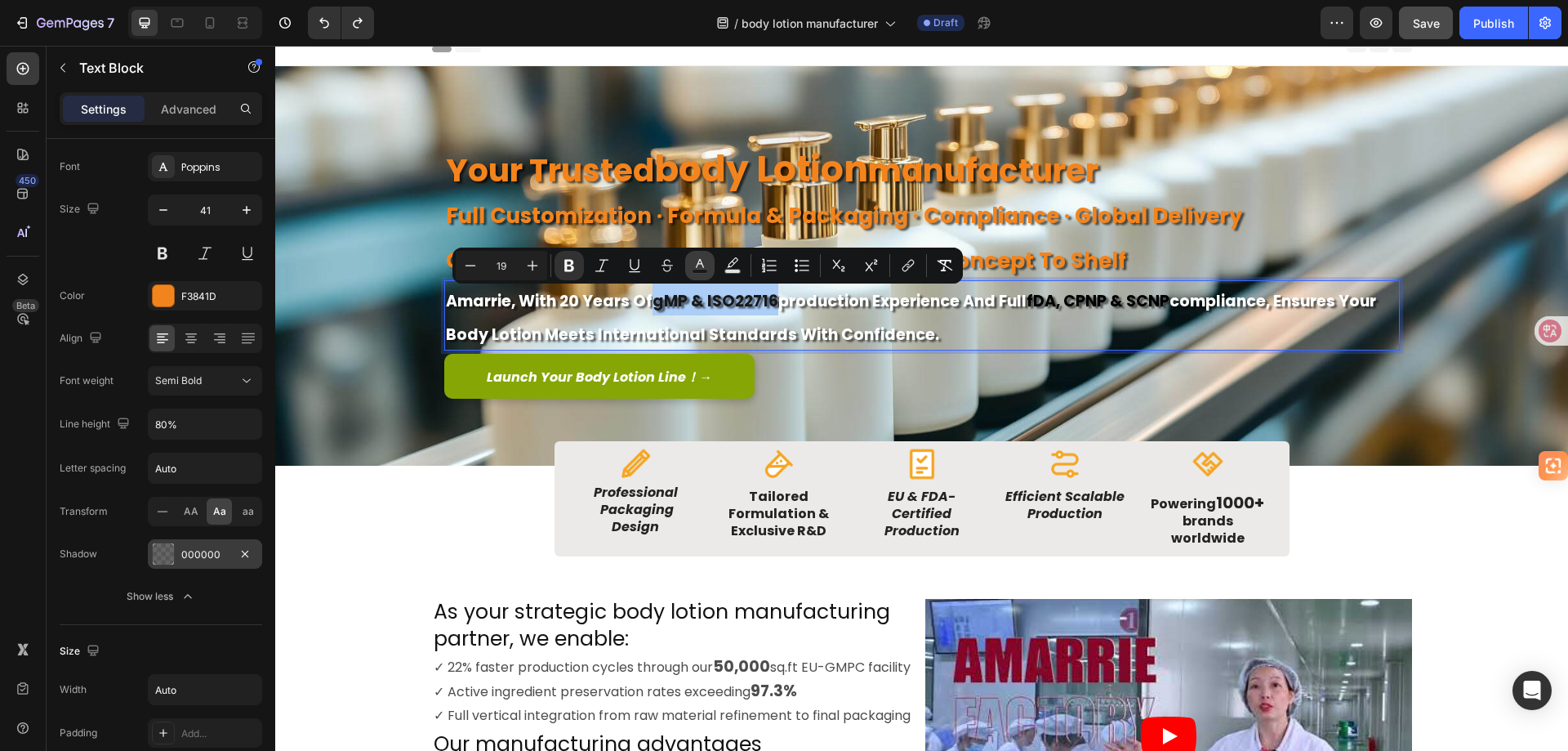
click at [705, 272] on rect "Editor contextual toolbar" at bounding box center [700, 272] width 15 height 4
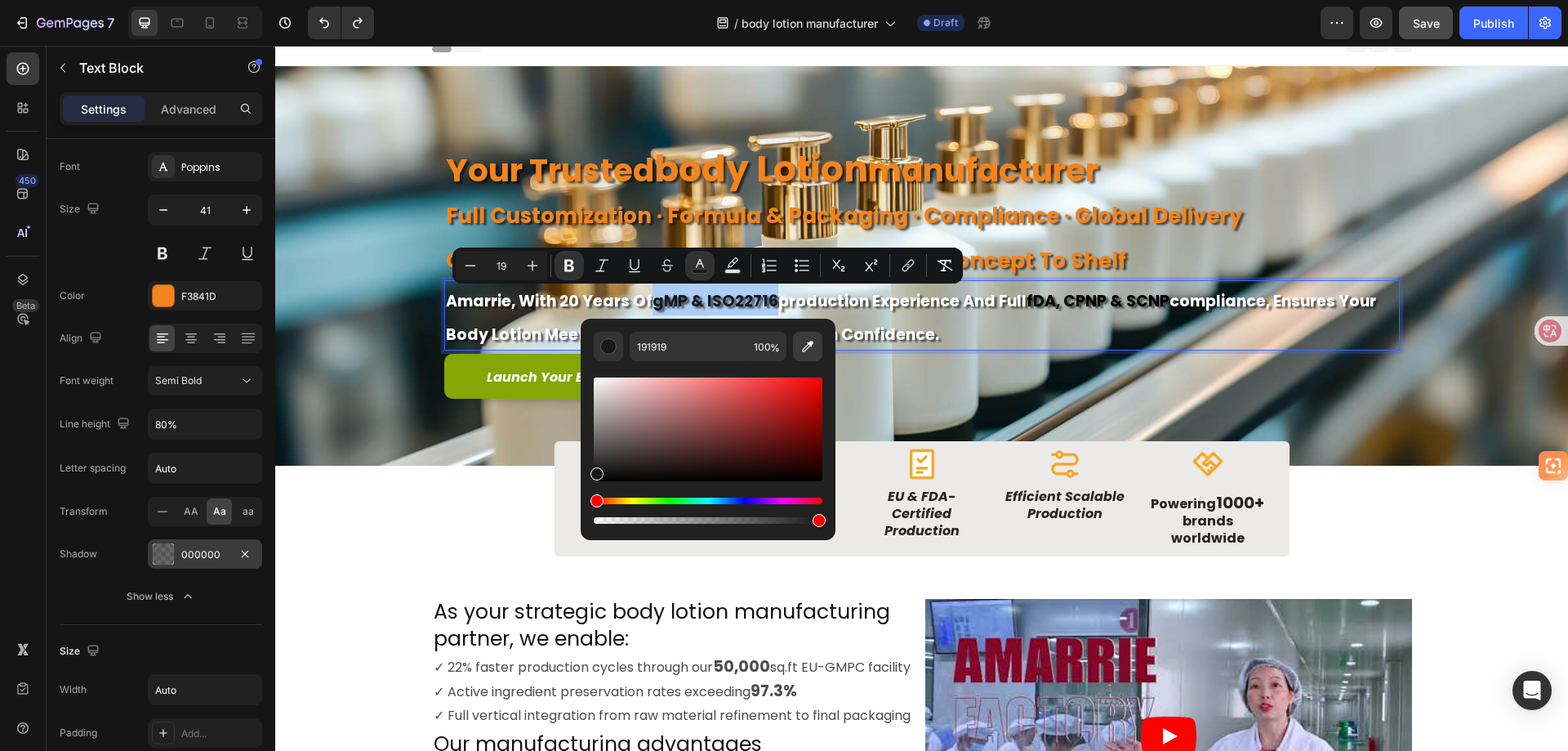
click at [808, 351] on icon "Editor contextual toolbar" at bounding box center [808, 346] width 16 height 16
type input "F3841D"
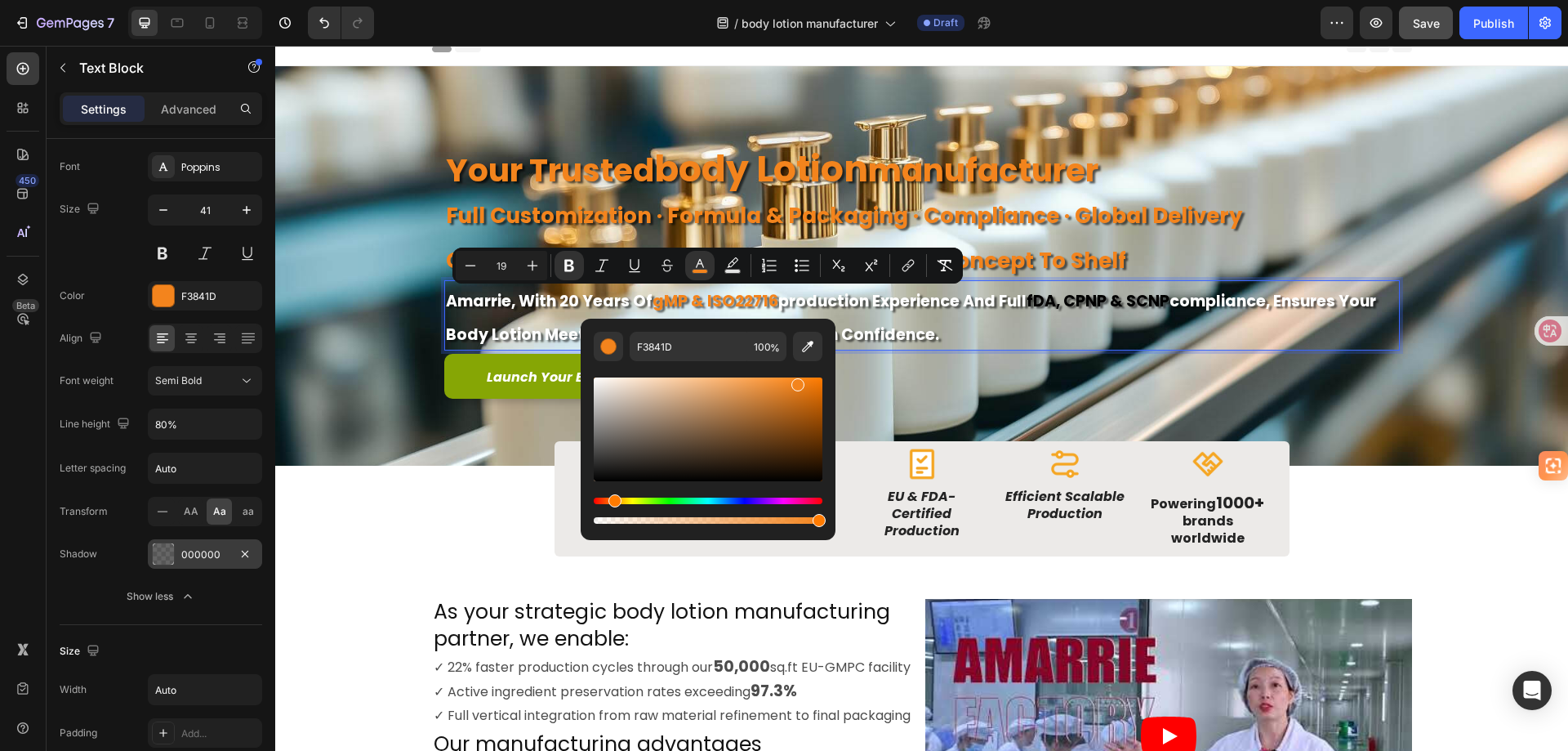
click at [935, 320] on p "amarrie, with 20 years of gMP & ISO22716 production experience and full fDA, cP…" at bounding box center [922, 315] width 952 height 67
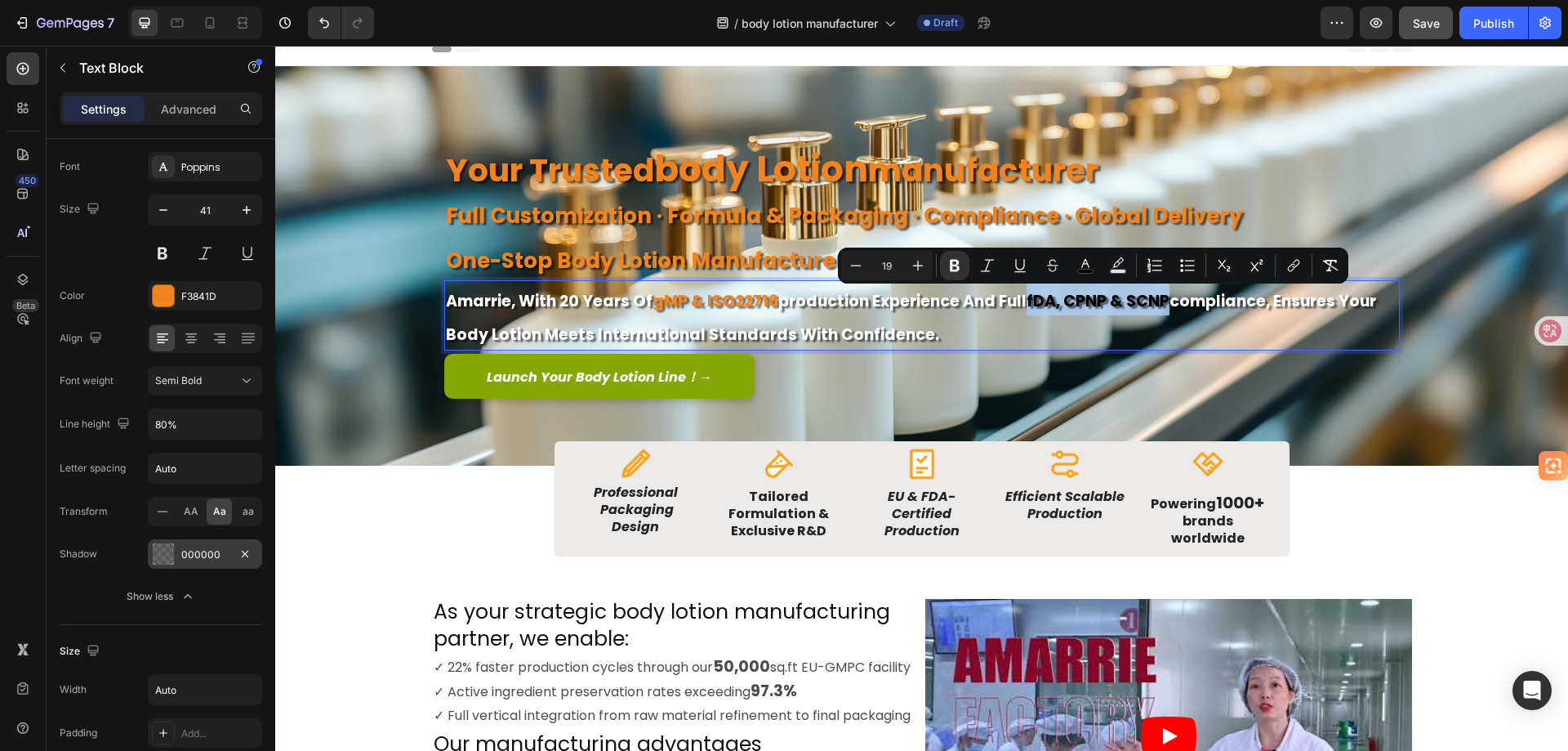
drag, startPoint x: 1022, startPoint y: 298, endPoint x: 1162, endPoint y: 296, distance: 140.0
click at [1162, 296] on strong "fDA, cPNP & sCNP" at bounding box center [1098, 301] width 143 height 22
click at [1087, 264] on icon "Editor contextual toolbar" at bounding box center [1085, 263] width 8 height 9
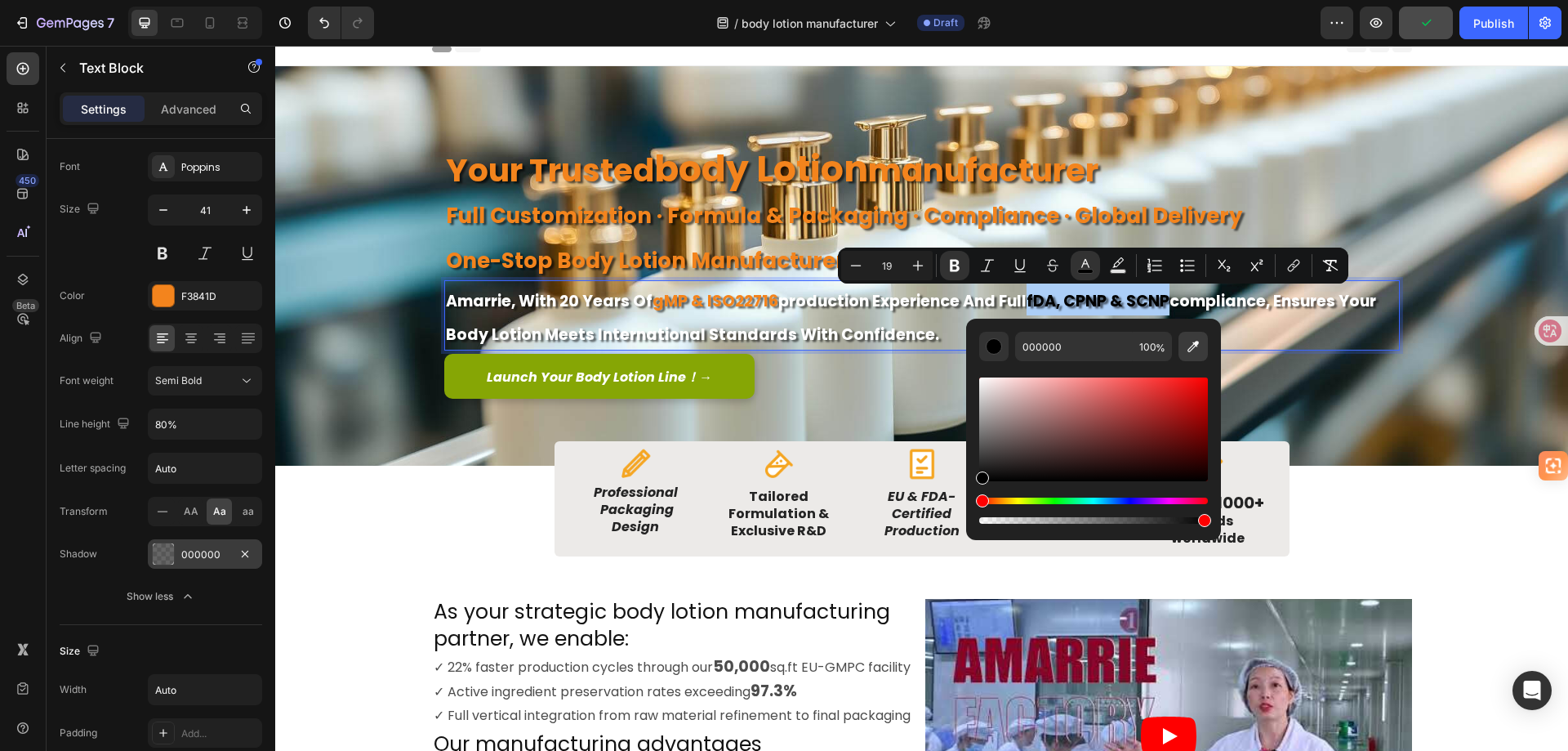
click at [1198, 338] on icon "Editor contextual toolbar" at bounding box center [1193, 346] width 16 height 16
type input "F3841D"
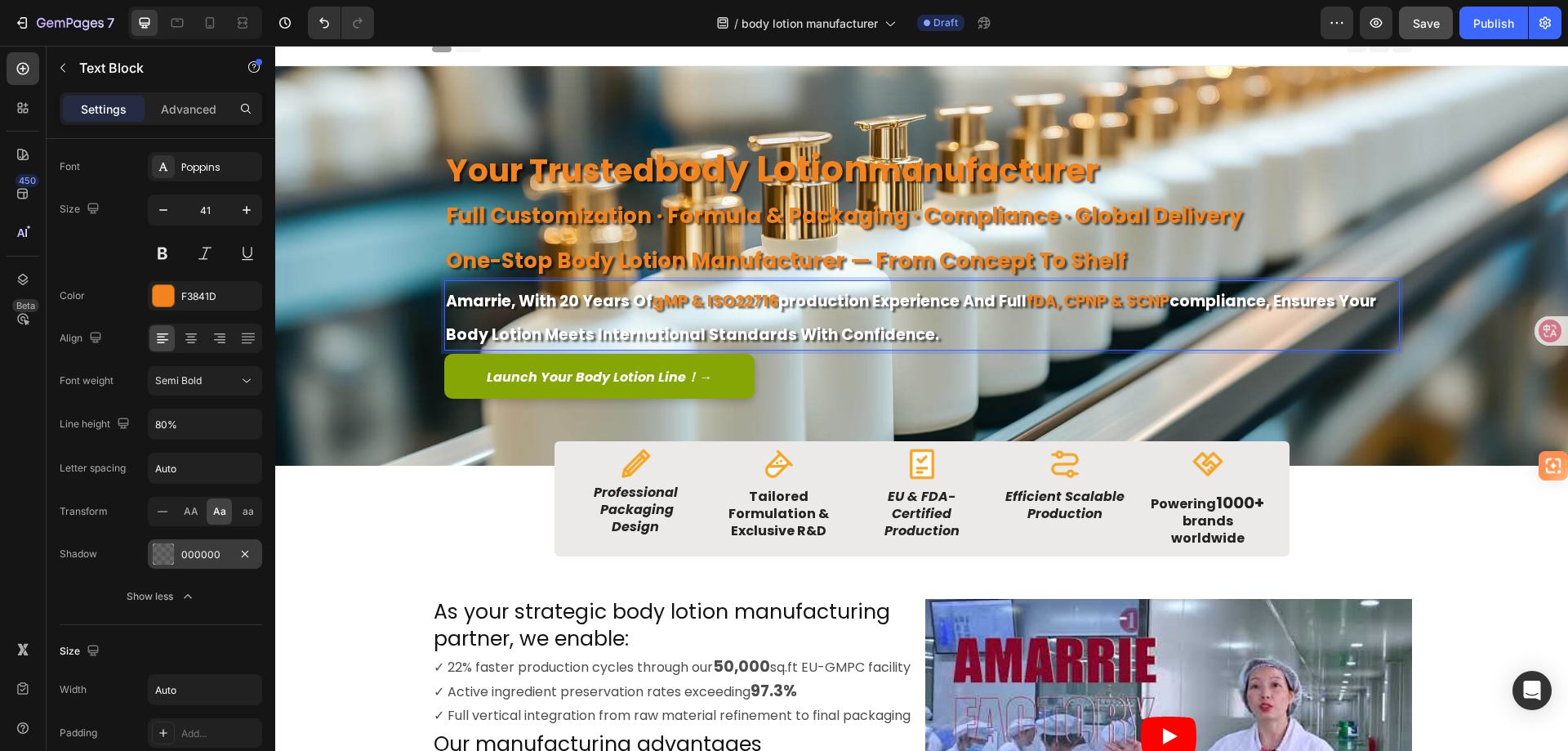
click at [1301, 342] on p "amarrie, with 20 years of gMP & ISO22716 production experience and full fDA, cP…" at bounding box center [922, 315] width 952 height 67
drag, startPoint x: 932, startPoint y: 334, endPoint x: 439, endPoint y: 296, distance: 494.5
click at [446, 296] on p "amarrie, with 20 years of gMP & ISO22716 production experience and full fDA, cP…" at bounding box center [922, 315] width 952 height 67
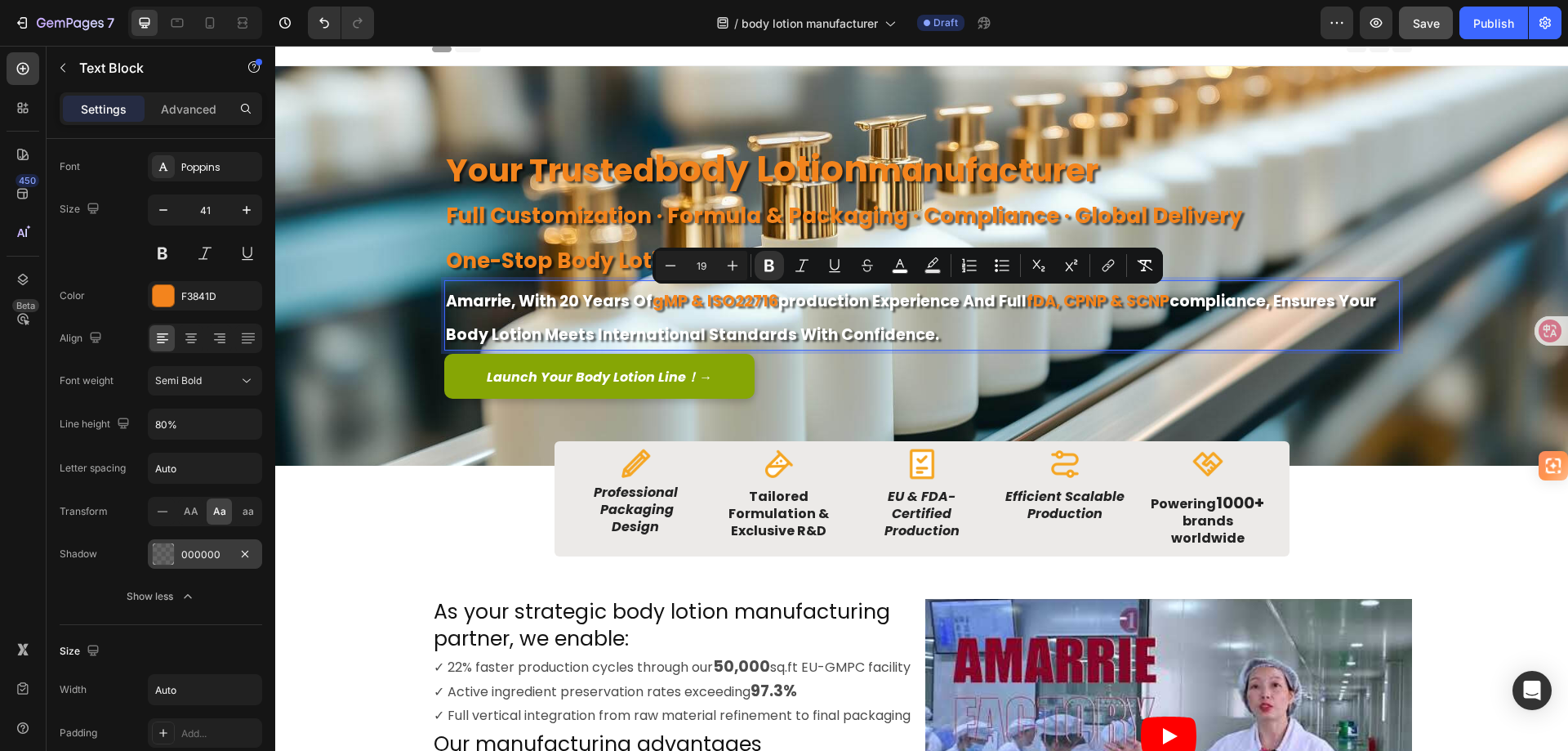
click at [204, 552] on div "000000" at bounding box center [205, 555] width 47 height 15
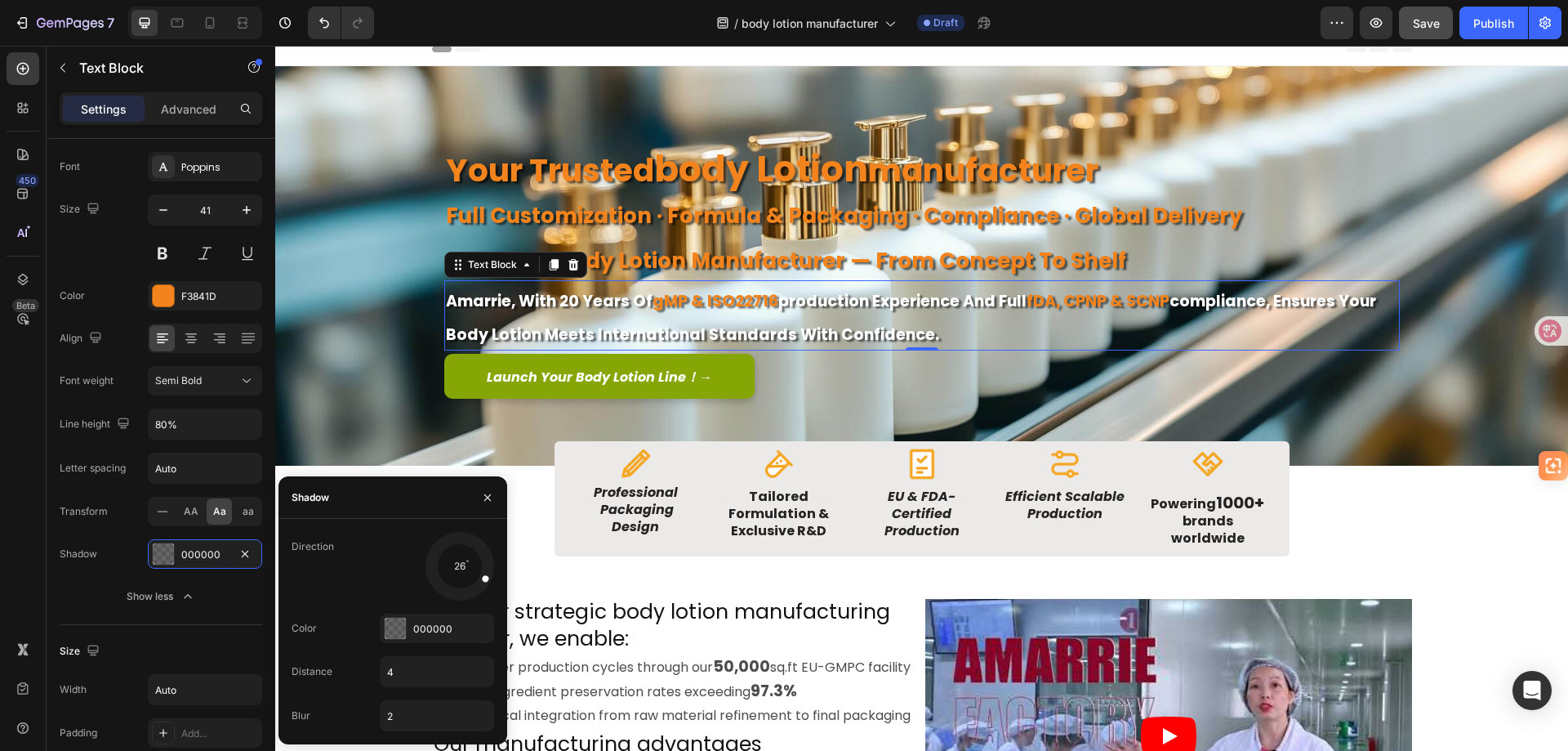
click at [491, 578] on div at bounding box center [476, 573] width 36 height 25
drag, startPoint x: 491, startPoint y: 578, endPoint x: 472, endPoint y: 592, distance: 23.6
click at [472, 584] on div at bounding box center [476, 572] width 37 height 23
drag, startPoint x: 472, startPoint y: 592, endPoint x: 474, endPoint y: 564, distance: 28.1
click at [474, 564] on div at bounding box center [478, 567] width 36 height 11
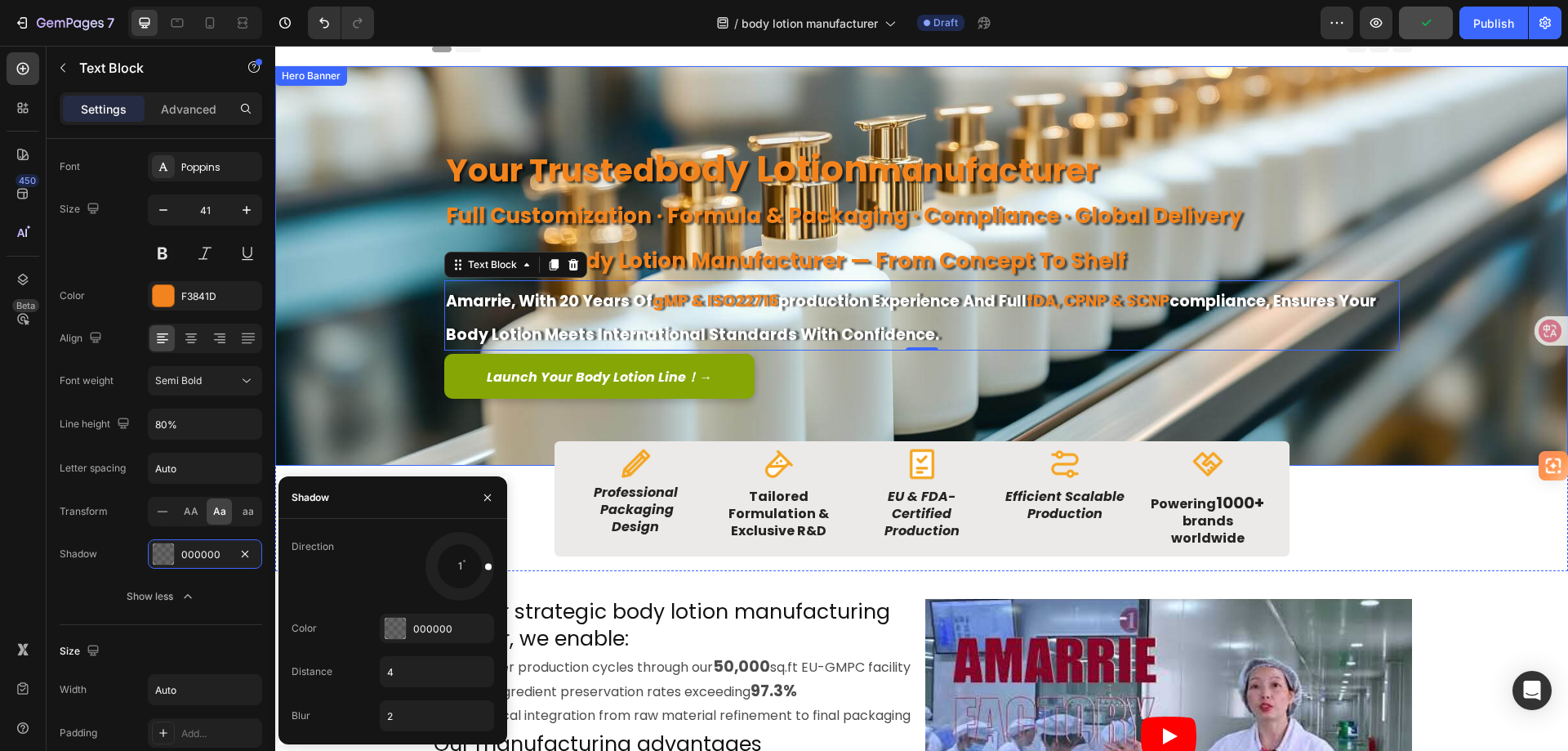
click at [362, 346] on div "Background Image" at bounding box center [922, 266] width 1293 height 400
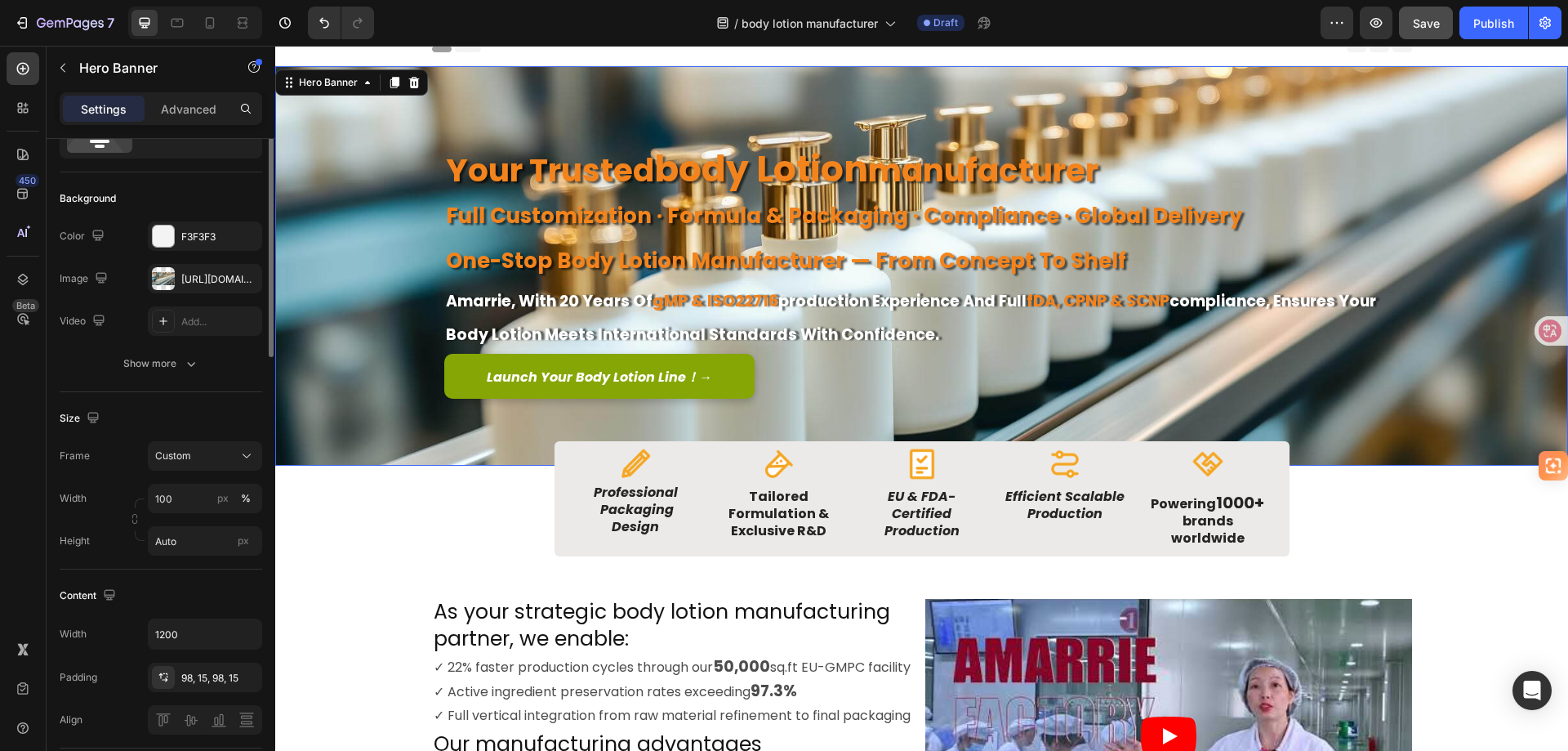
scroll to position [0, 0]
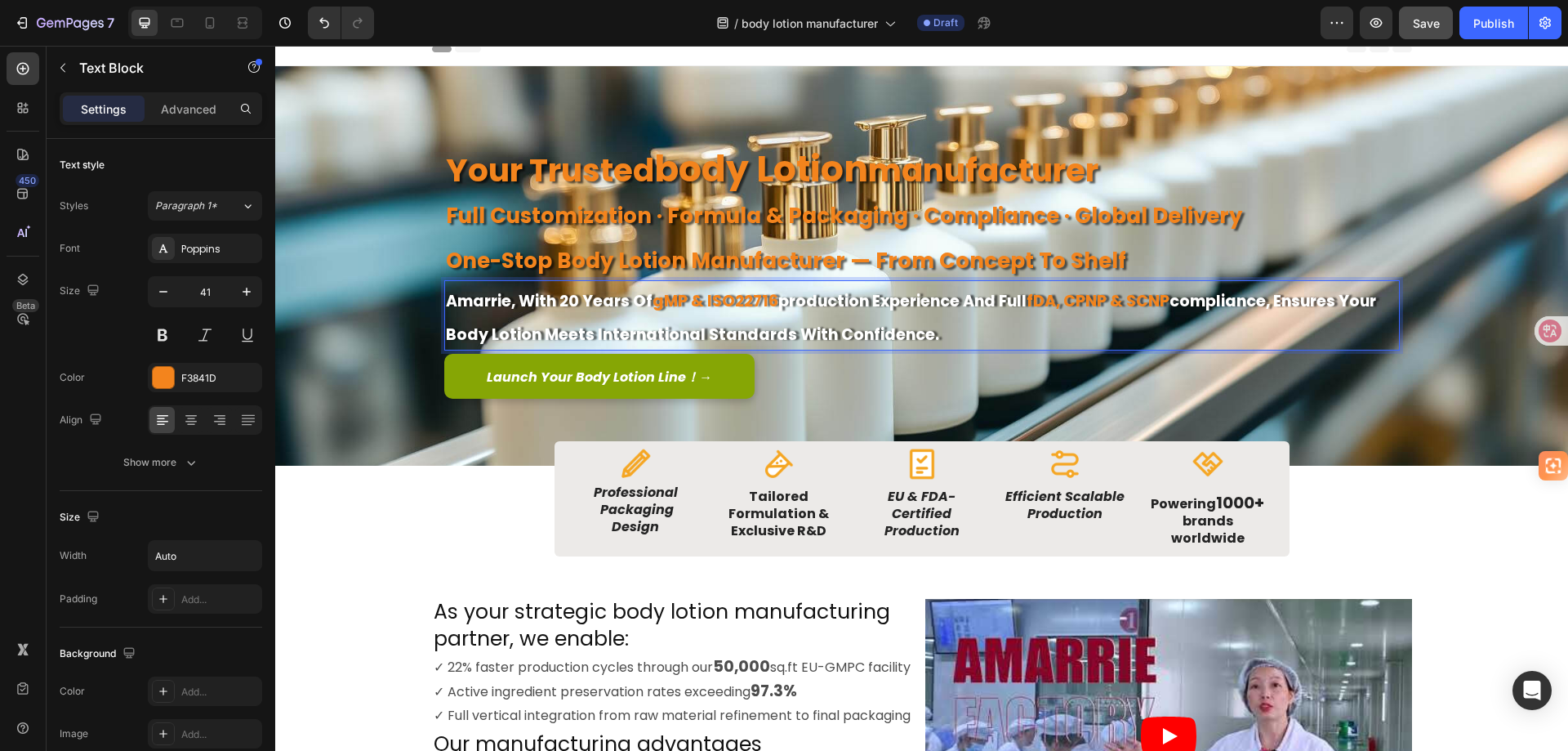
click at [658, 313] on p "amarrie, with 20 years of gMP & ISO22716 production experience and full fDA, cP…" at bounding box center [922, 315] width 952 height 67
drag, startPoint x: 648, startPoint y: 300, endPoint x: 768, endPoint y: 304, distance: 120.1
click at [768, 304] on strong "gMP & ISO22716" at bounding box center [715, 301] width 126 height 22
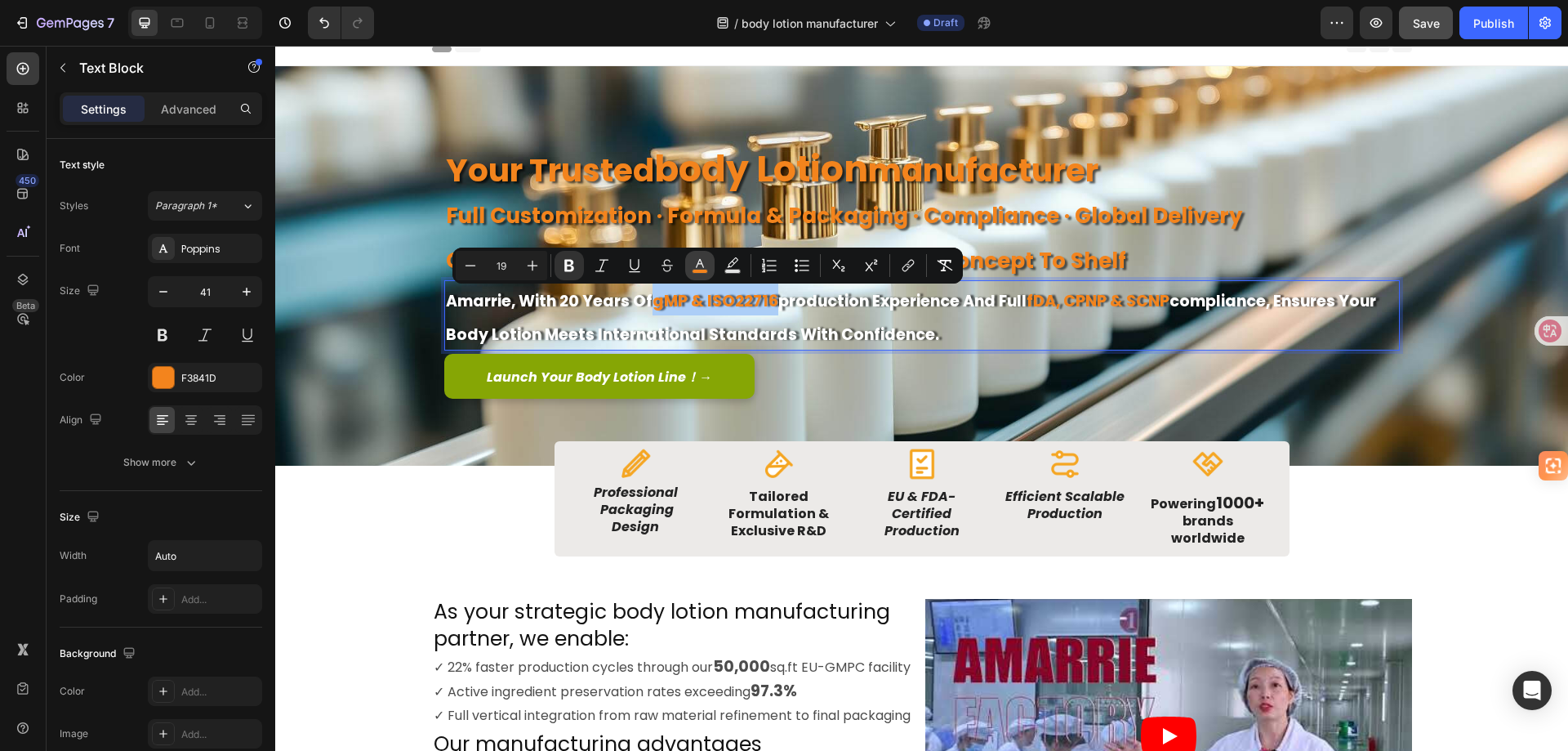
click at [697, 270] on rect "Editor contextual toolbar" at bounding box center [700, 272] width 15 height 4
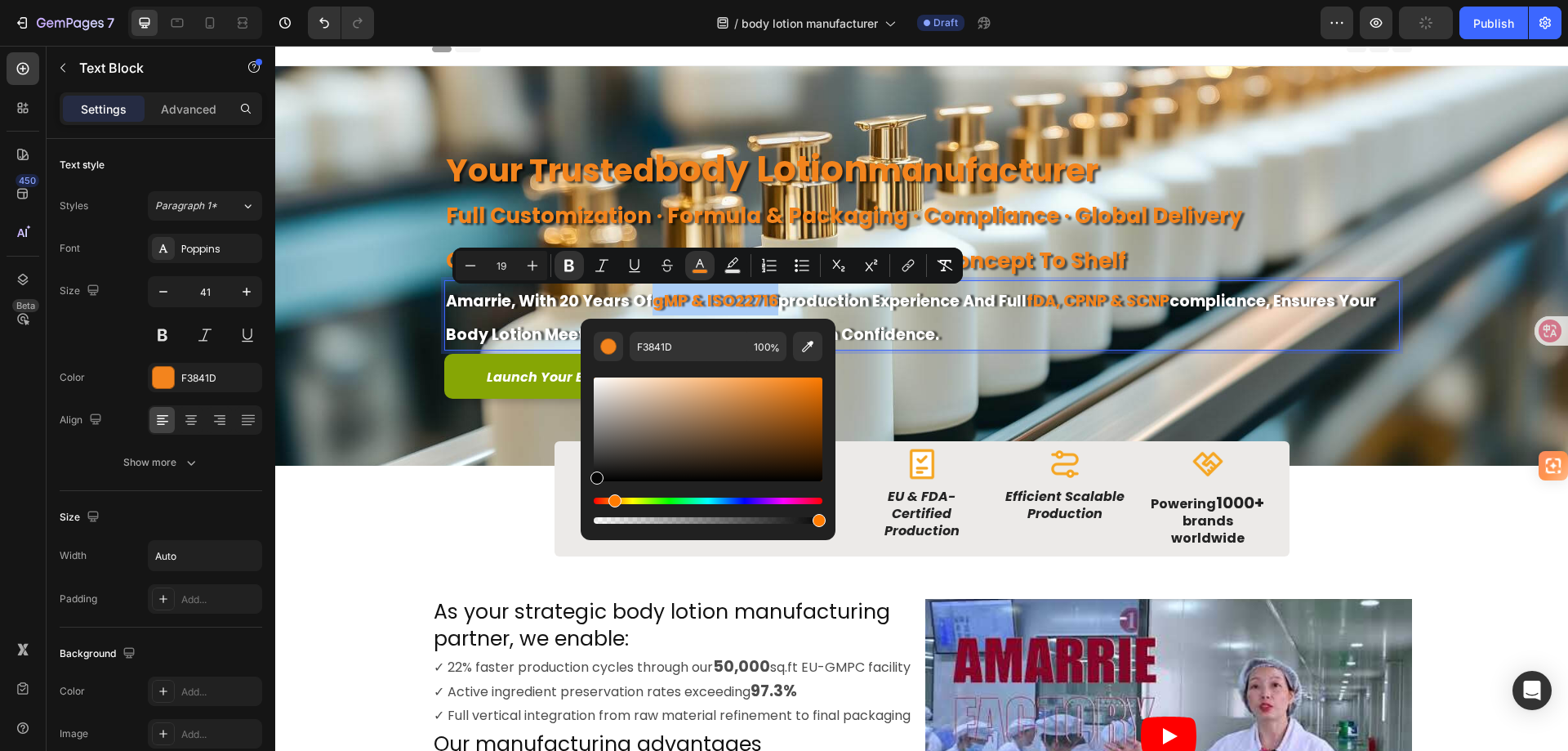
drag, startPoint x: 893, startPoint y: 520, endPoint x: 572, endPoint y: 484, distance: 323.0
type input "050505"
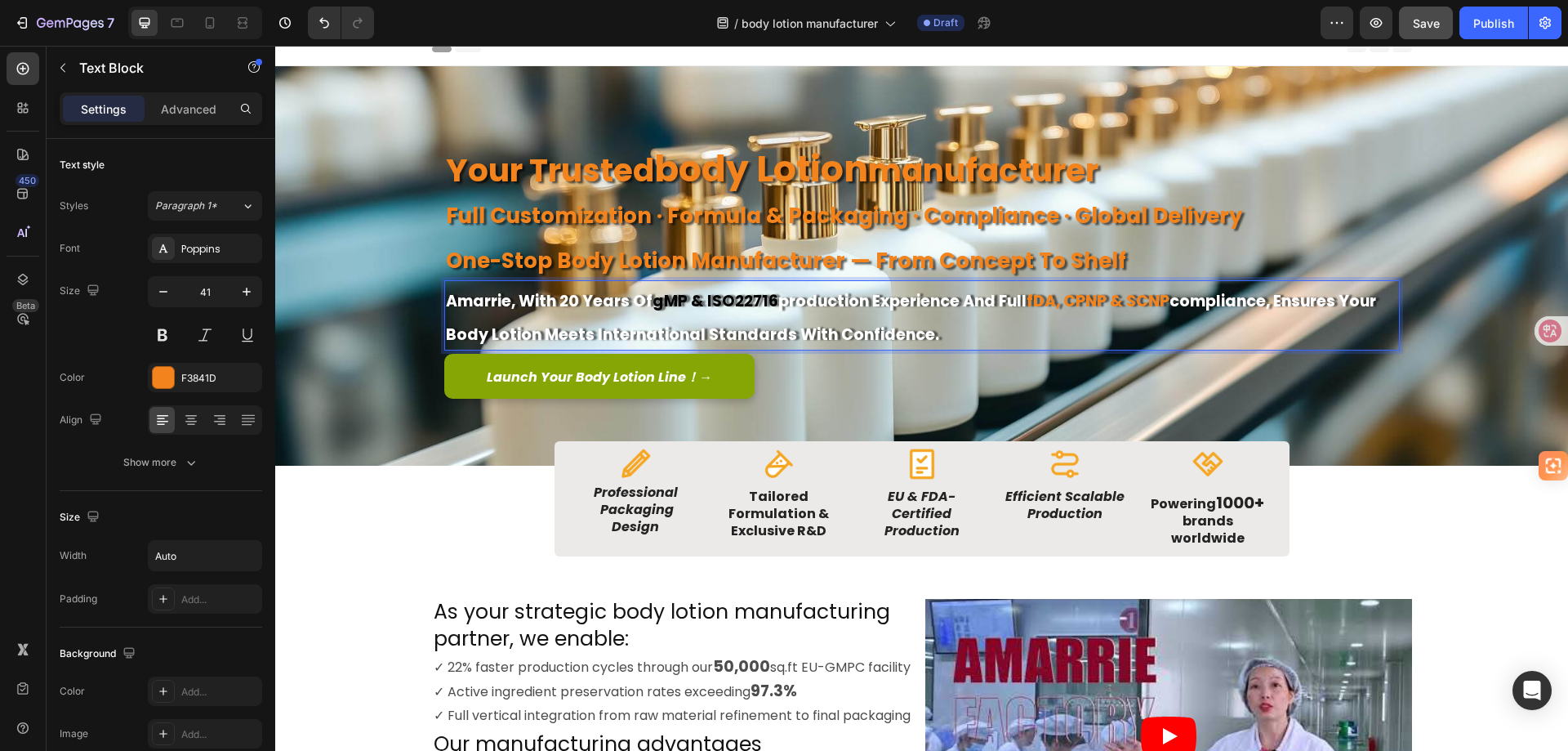
click at [546, 318] on p "amarrie, with 20 years of gMP & ISO22716 production experience and full fDA, cP…" at bounding box center [922, 315] width 952 height 67
click at [746, 309] on strong "gMP & ISO22716" at bounding box center [715, 301] width 126 height 22
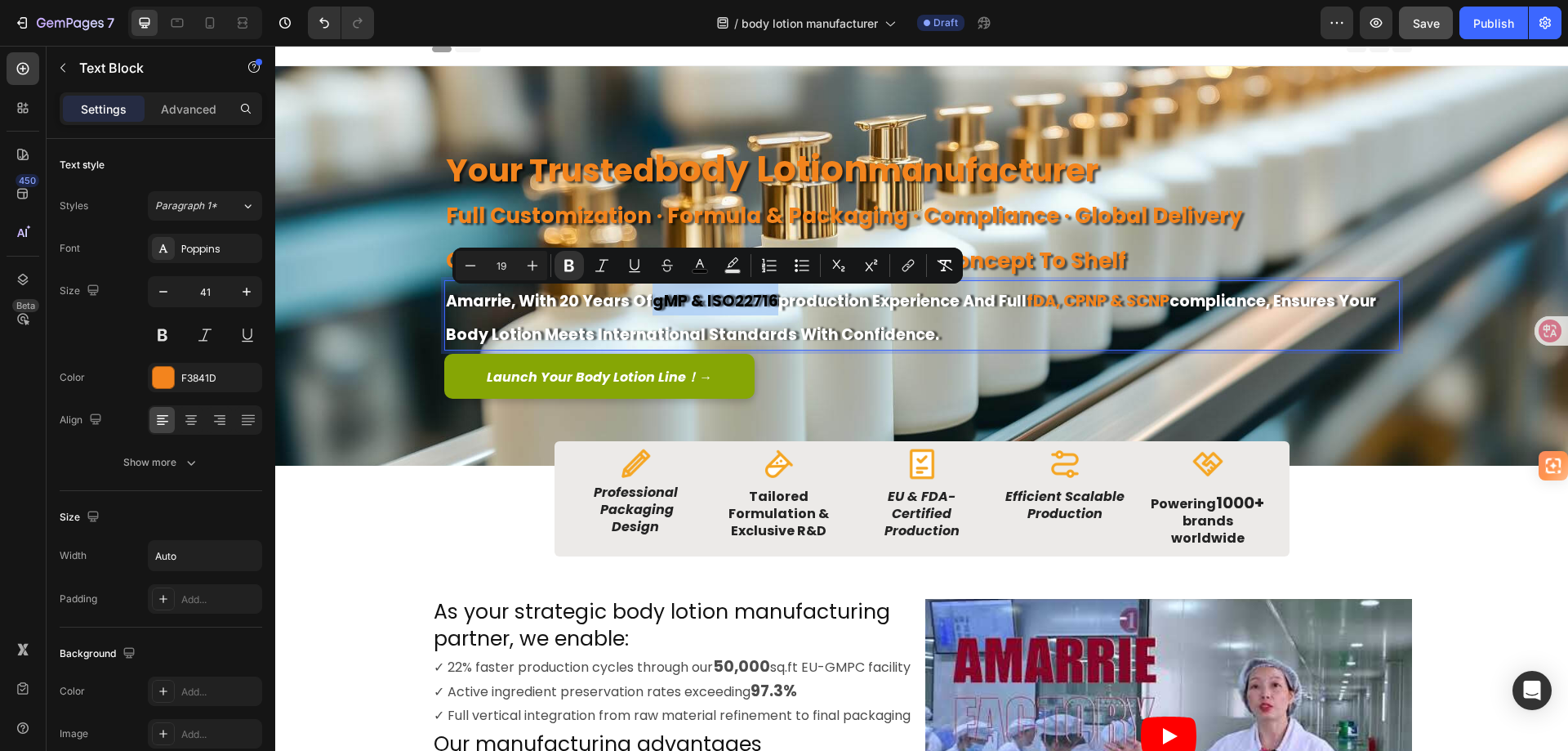
drag, startPoint x: 767, startPoint y: 299, endPoint x: 650, endPoint y: 300, distance: 117.0
click at [653, 300] on strong "gMP & ISO22716" at bounding box center [715, 301] width 126 height 22
click at [532, 264] on icon "Editor contextual toolbar" at bounding box center [533, 265] width 16 height 16
type input "21"
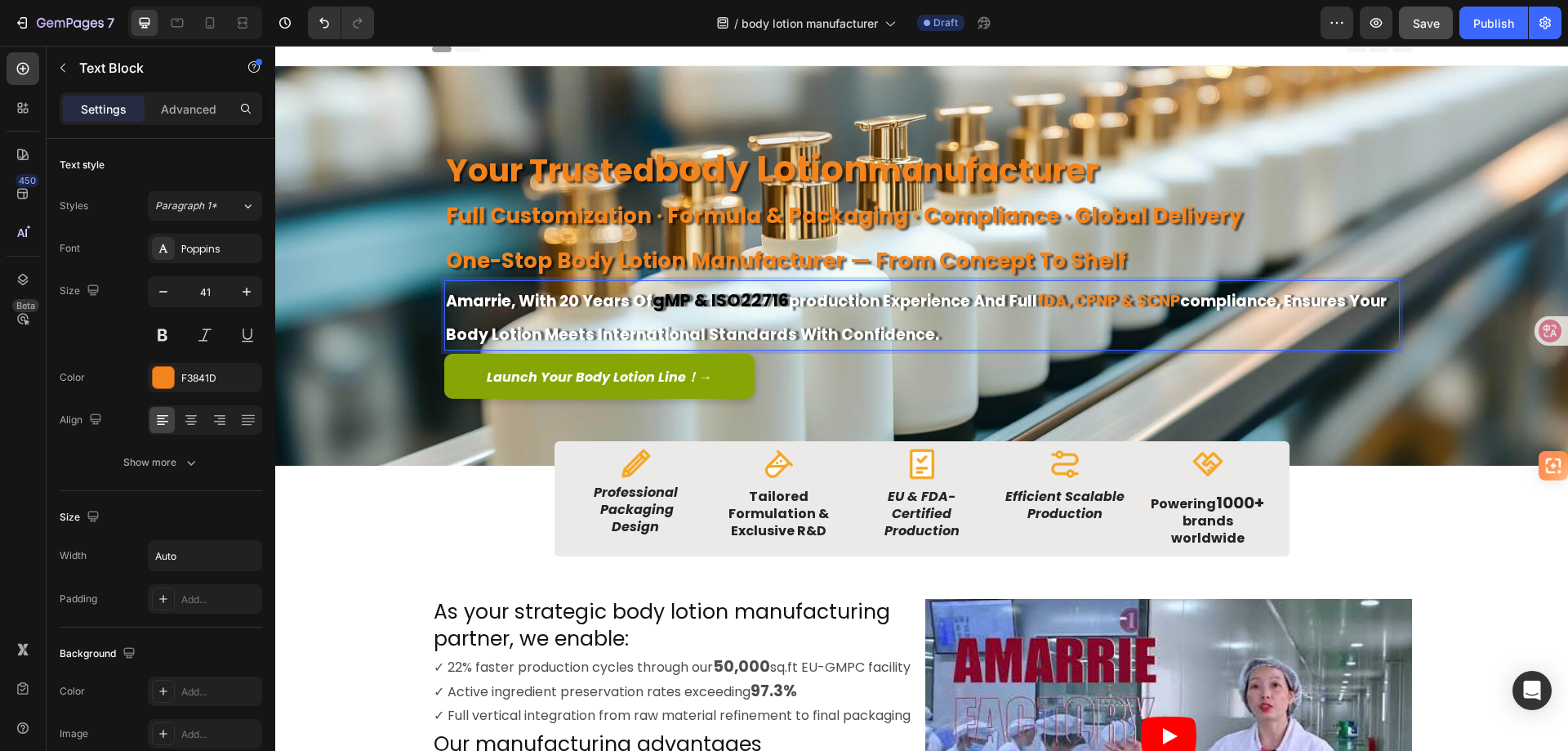
click at [991, 320] on p "amarrie, with 20 years of gMP & ISO22716 production experience and full fDA, cP…" at bounding box center [922, 315] width 952 height 67
click at [744, 292] on strong "gMP & ISO22716" at bounding box center [721, 301] width 136 height 24
drag, startPoint x: 767, startPoint y: 300, endPoint x: 736, endPoint y: 300, distance: 31.0
click at [736, 300] on strong "gMP & ISO22716" at bounding box center [721, 301] width 136 height 24
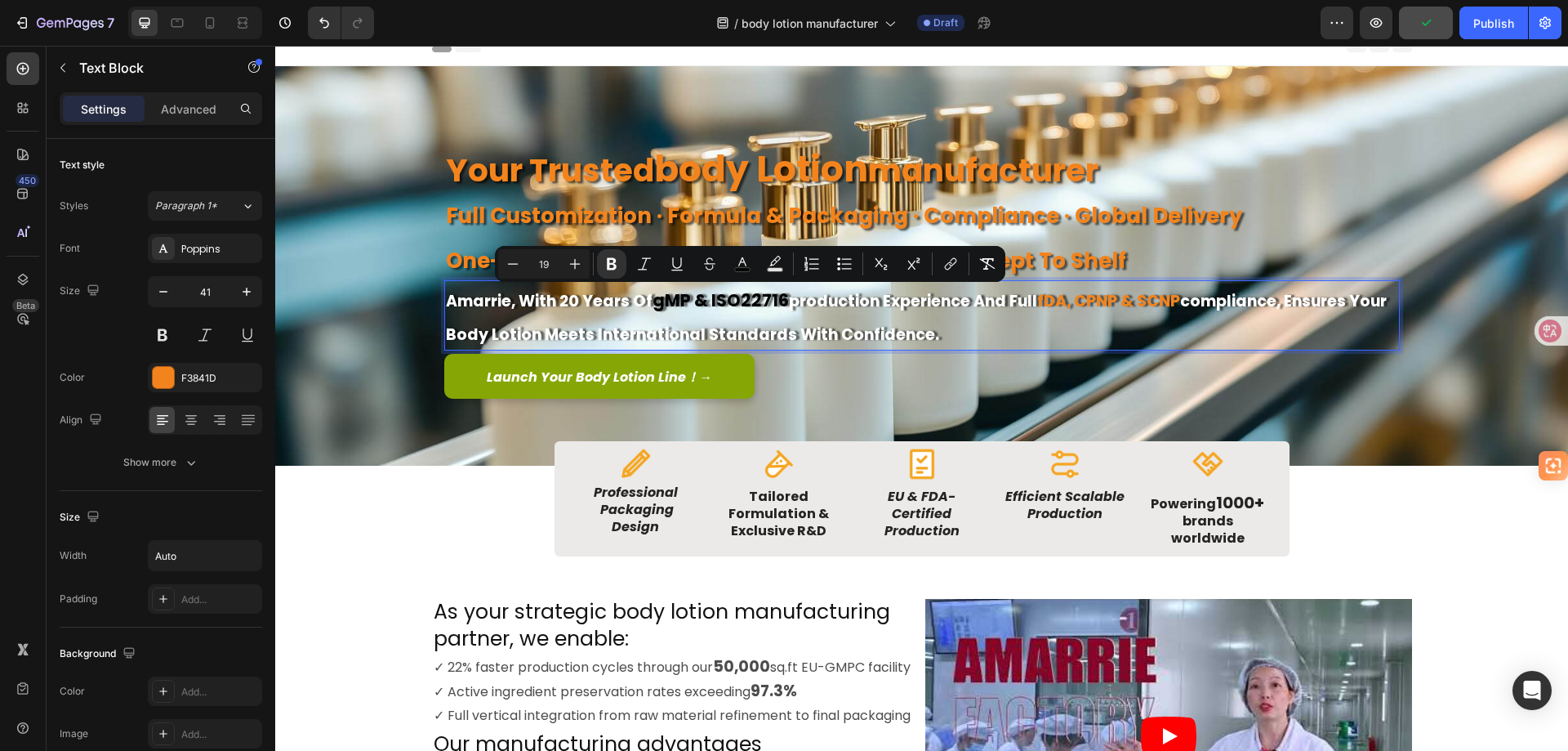
click at [1028, 313] on p "amarrie, with 20 years of gMP & ISO22716 production experience and full fDA, cP…" at bounding box center [922, 315] width 952 height 67
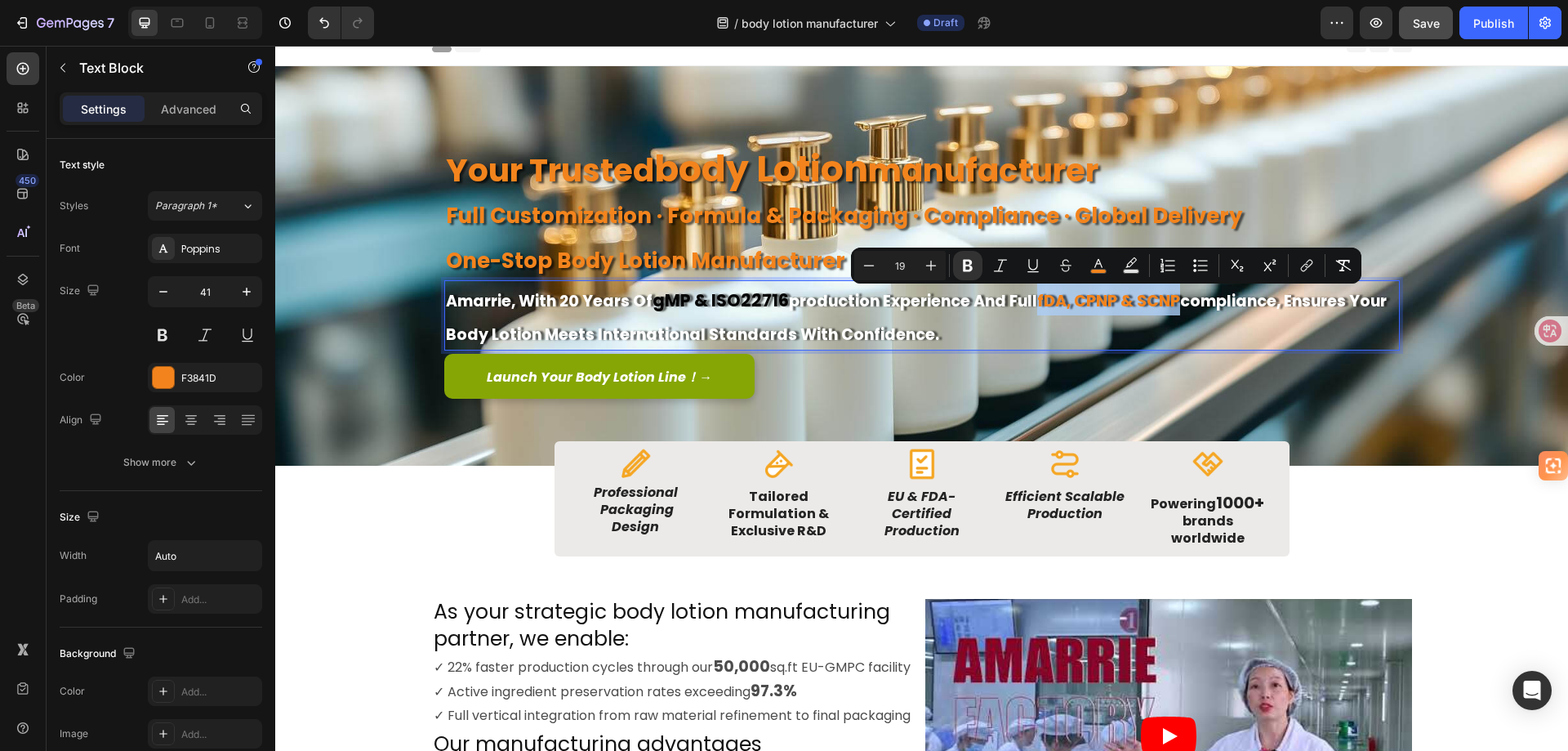
drag, startPoint x: 1038, startPoint y: 297, endPoint x: 1176, endPoint y: 306, distance: 138.3
click at [1176, 306] on strong "fDA, cPNP & sCNP" at bounding box center [1109, 301] width 143 height 22
click at [932, 269] on icon "Editor contextual toolbar" at bounding box center [932, 265] width 16 height 16
type input "21"
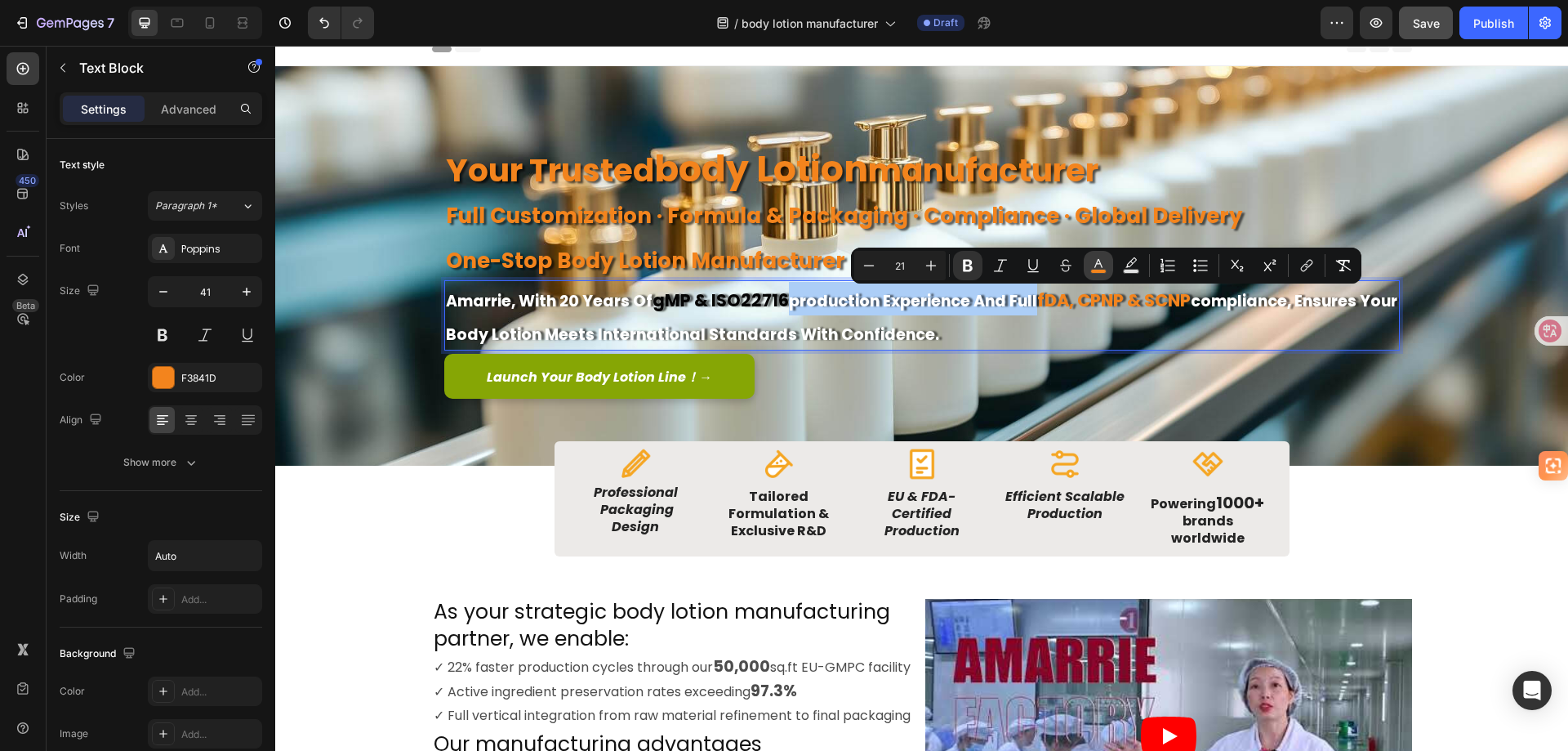
click at [1094, 263] on icon "Editor contextual toolbar" at bounding box center [1099, 265] width 16 height 16
type input "F3841D"
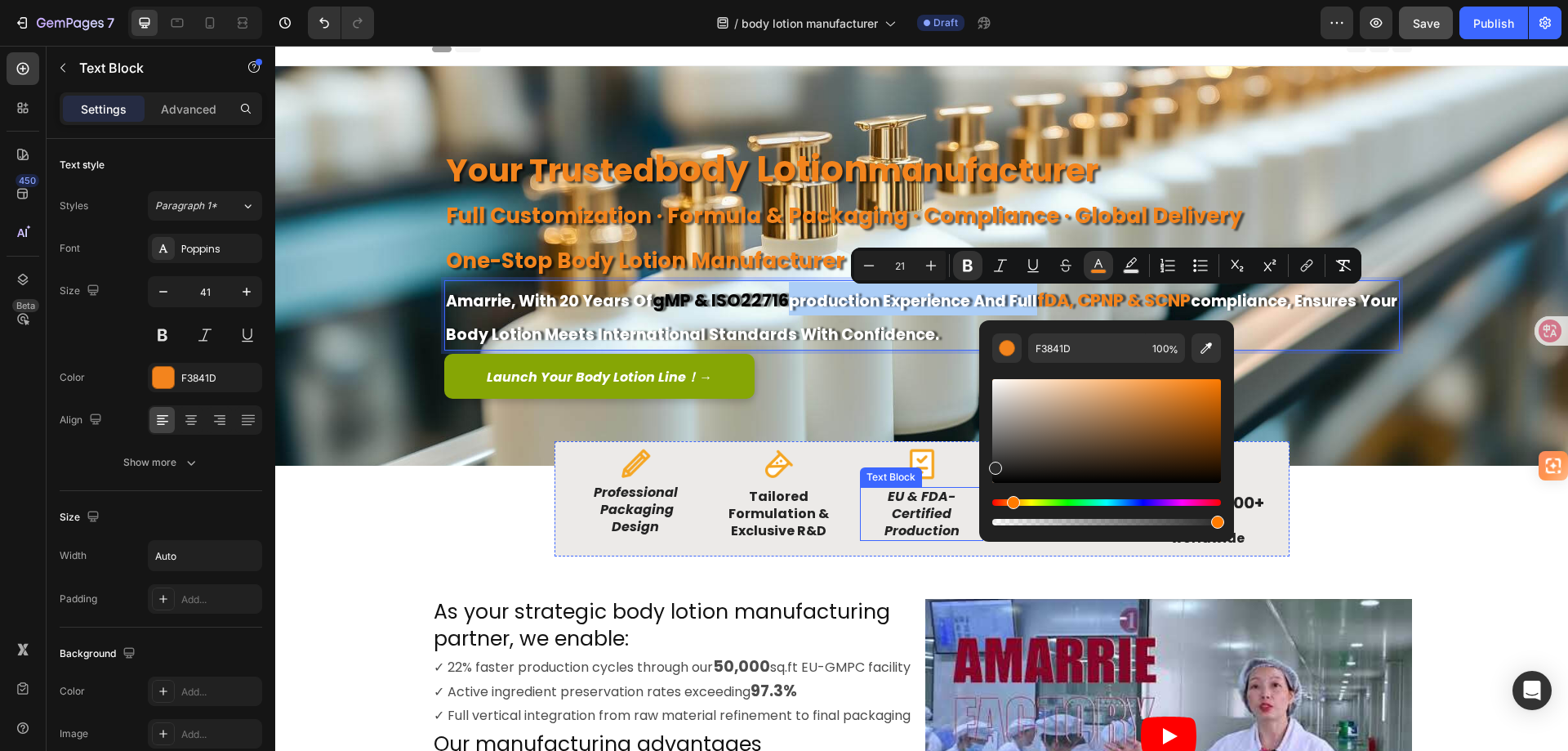
drag, startPoint x: 1272, startPoint y: 505, endPoint x: 949, endPoint y: 509, distance: 323.0
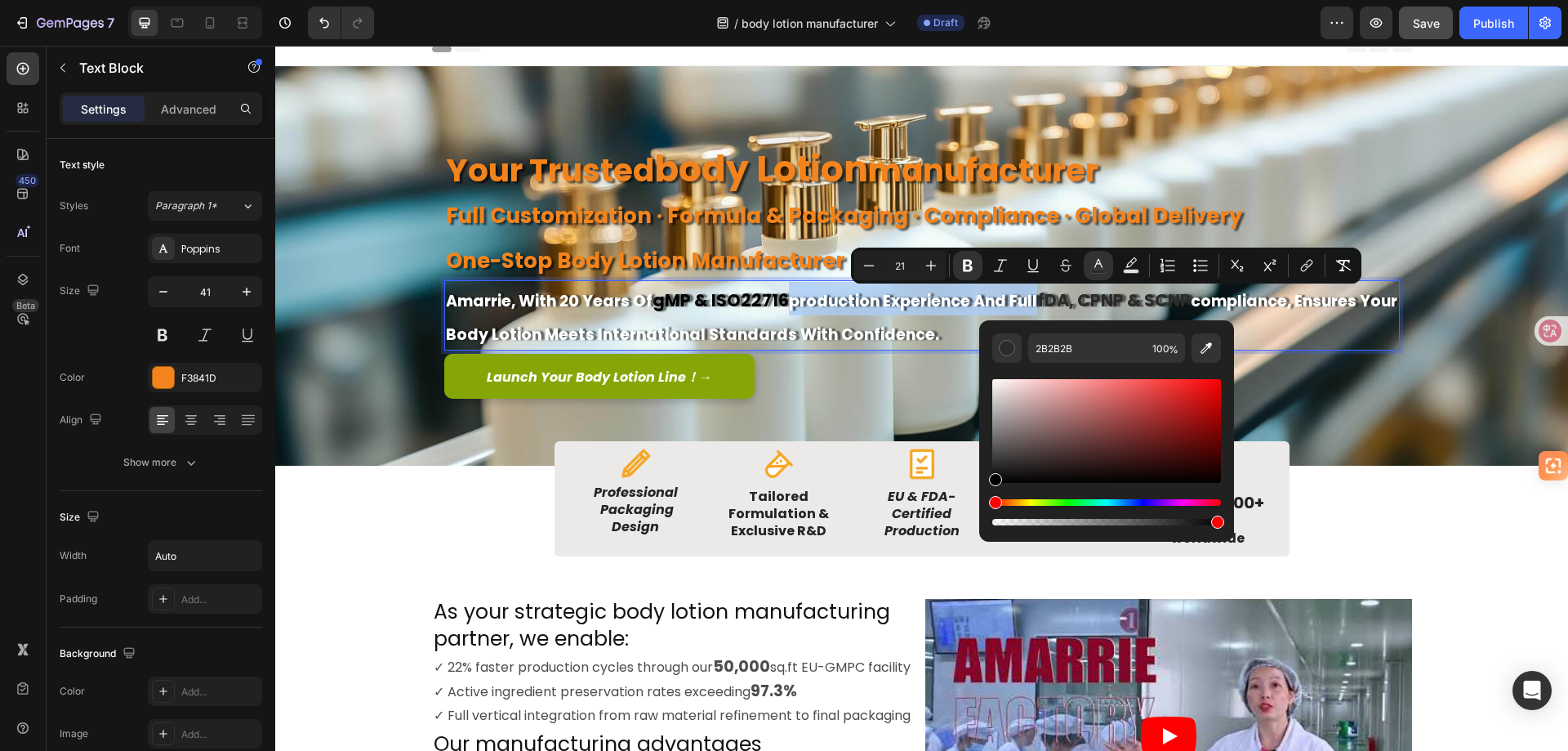
drag, startPoint x: 1316, startPoint y: 495, endPoint x: 970, endPoint y: 495, distance: 346.0
type input "000000"
click at [921, 371] on div "Launch Your Body Lotion Line！ → Button" at bounding box center [922, 376] width 956 height 44
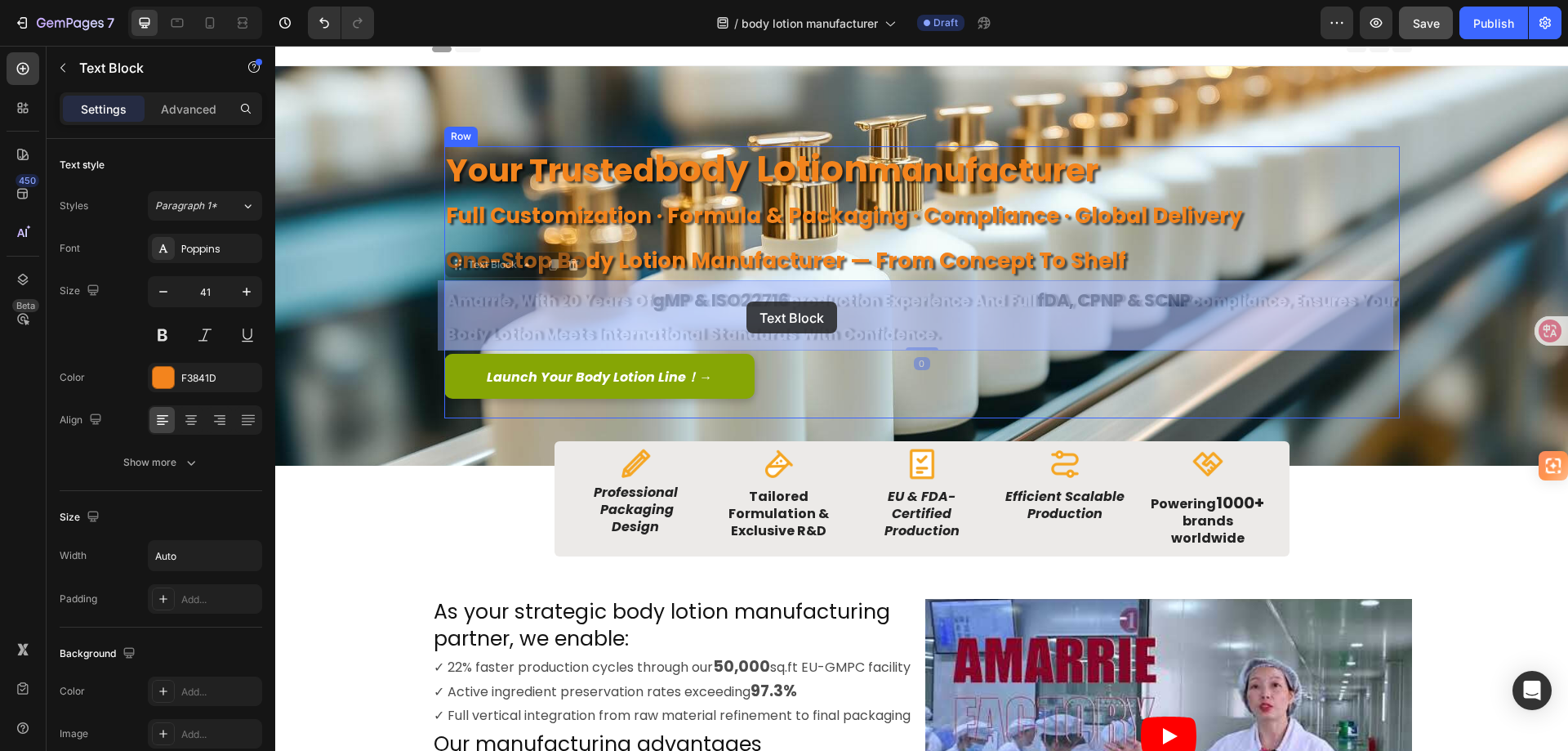
drag, startPoint x: 781, startPoint y: 301, endPoint x: 745, endPoint y: 301, distance: 36.0
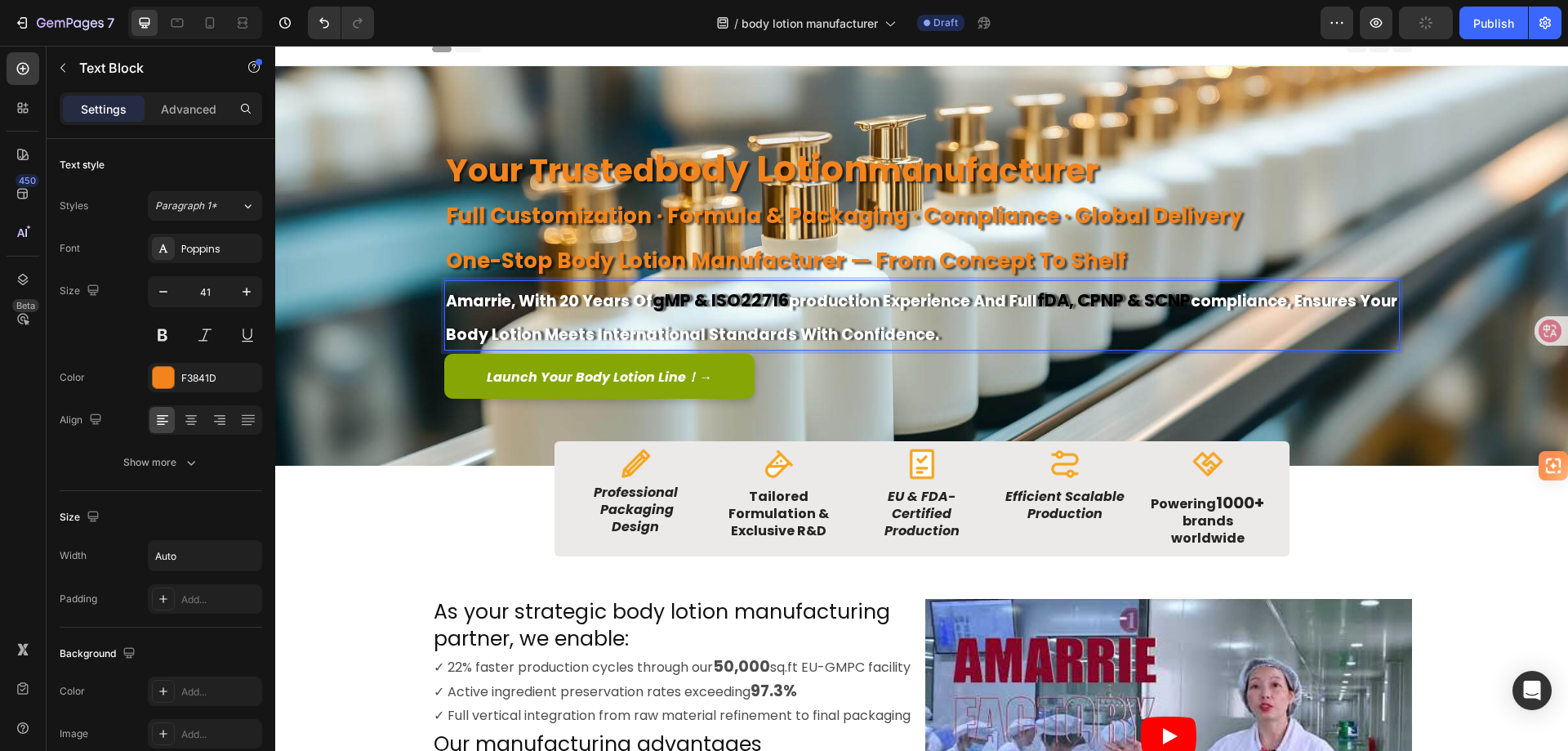
click at [706, 296] on strong "gMP & ISO22716" at bounding box center [721, 301] width 136 height 24
drag, startPoint x: 646, startPoint y: 300, endPoint x: 780, endPoint y: 293, distance: 134.2
click at [780, 293] on strong "gMP & ISO22716" at bounding box center [721, 301] width 136 height 24
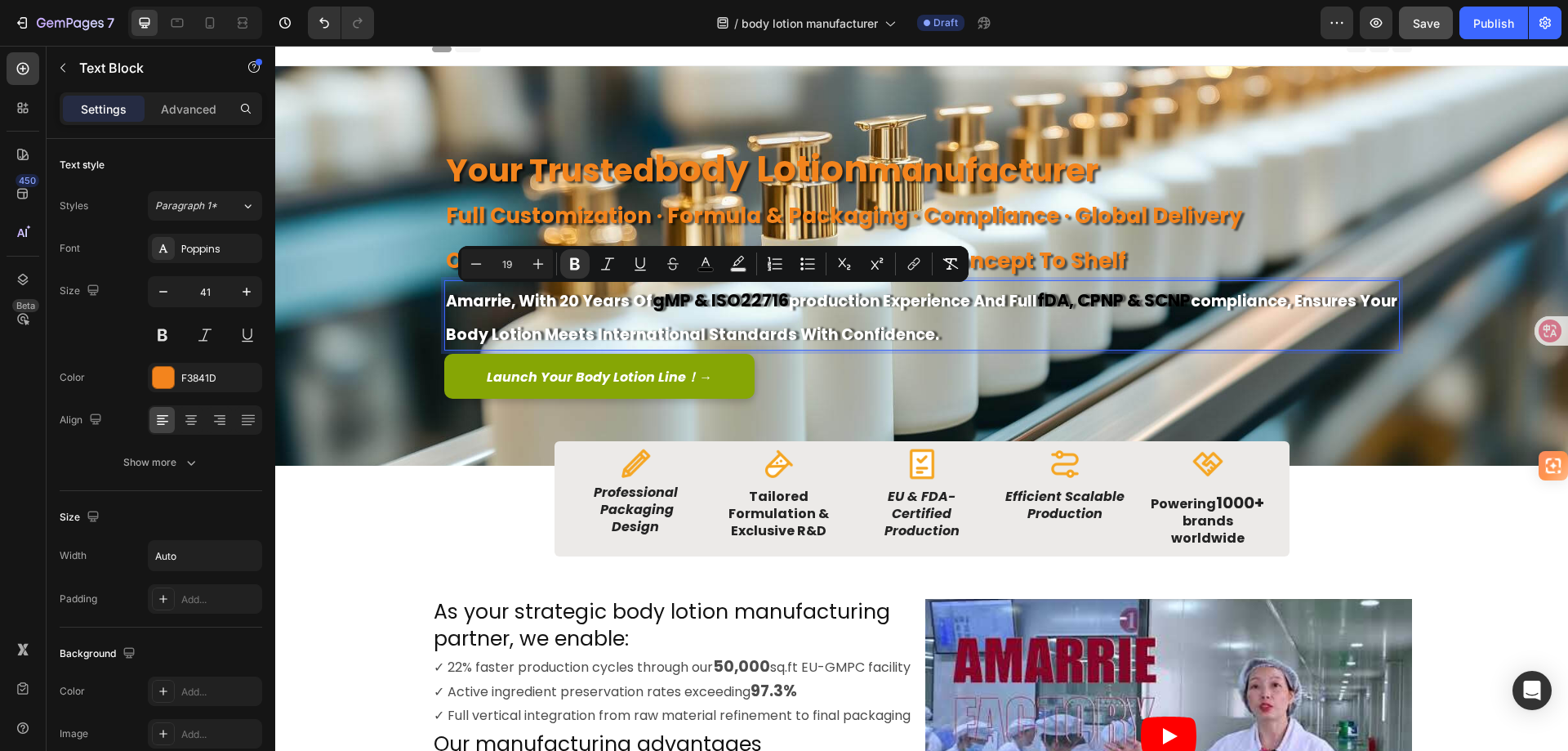
click at [991, 334] on p "amarrie, with 20 years of gMP & ISO22716 production experience and full fDA, cP…" at bounding box center [922, 315] width 952 height 67
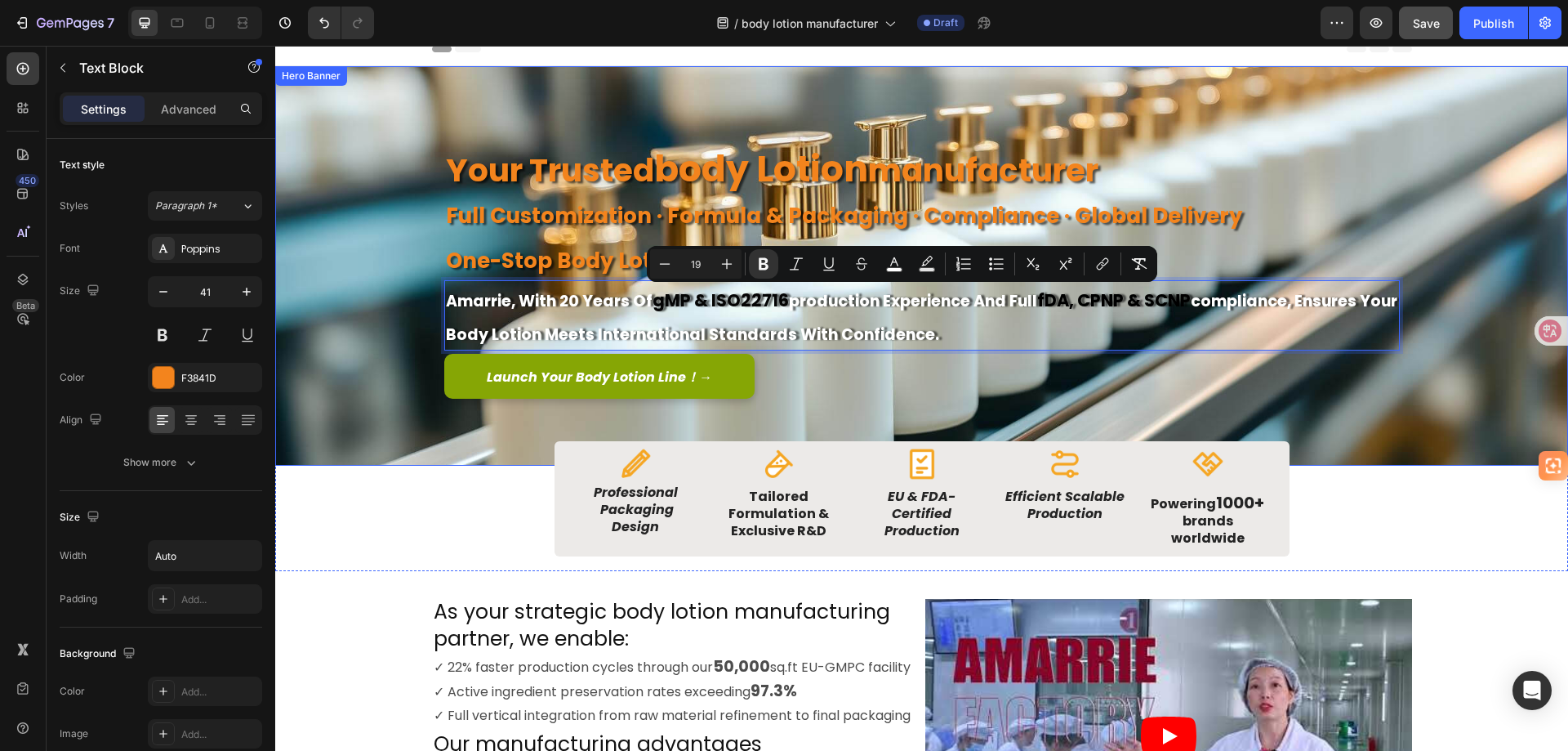
drag, startPoint x: 983, startPoint y: 332, endPoint x: 409, endPoint y: 313, distance: 574.3
click at [409, 313] on div "Image Image Free shipping Text Block from The States Text Block Advanced List I…" at bounding box center [922, 266] width 1293 height 400
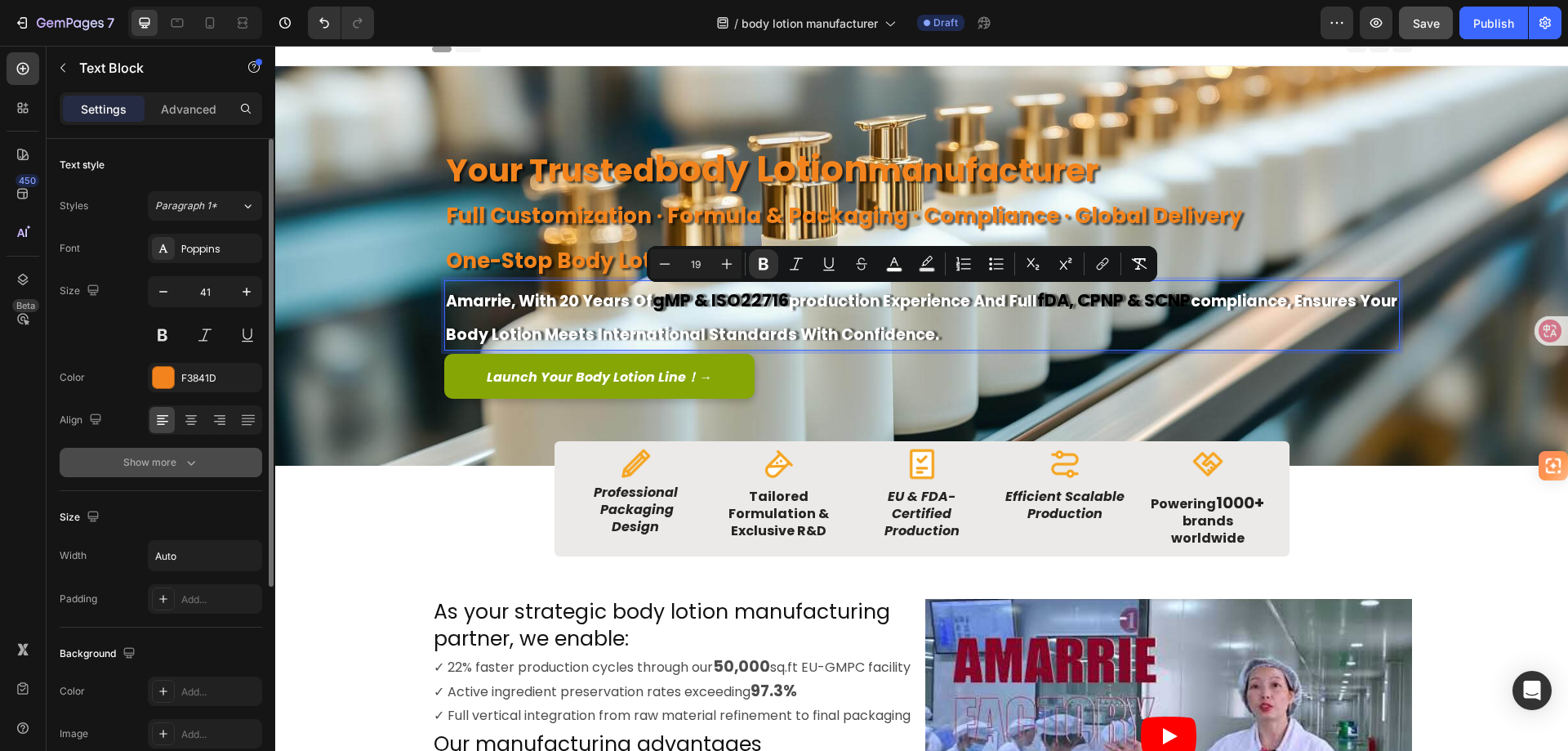
click at [134, 468] on div "Show more" at bounding box center [162, 462] width 76 height 16
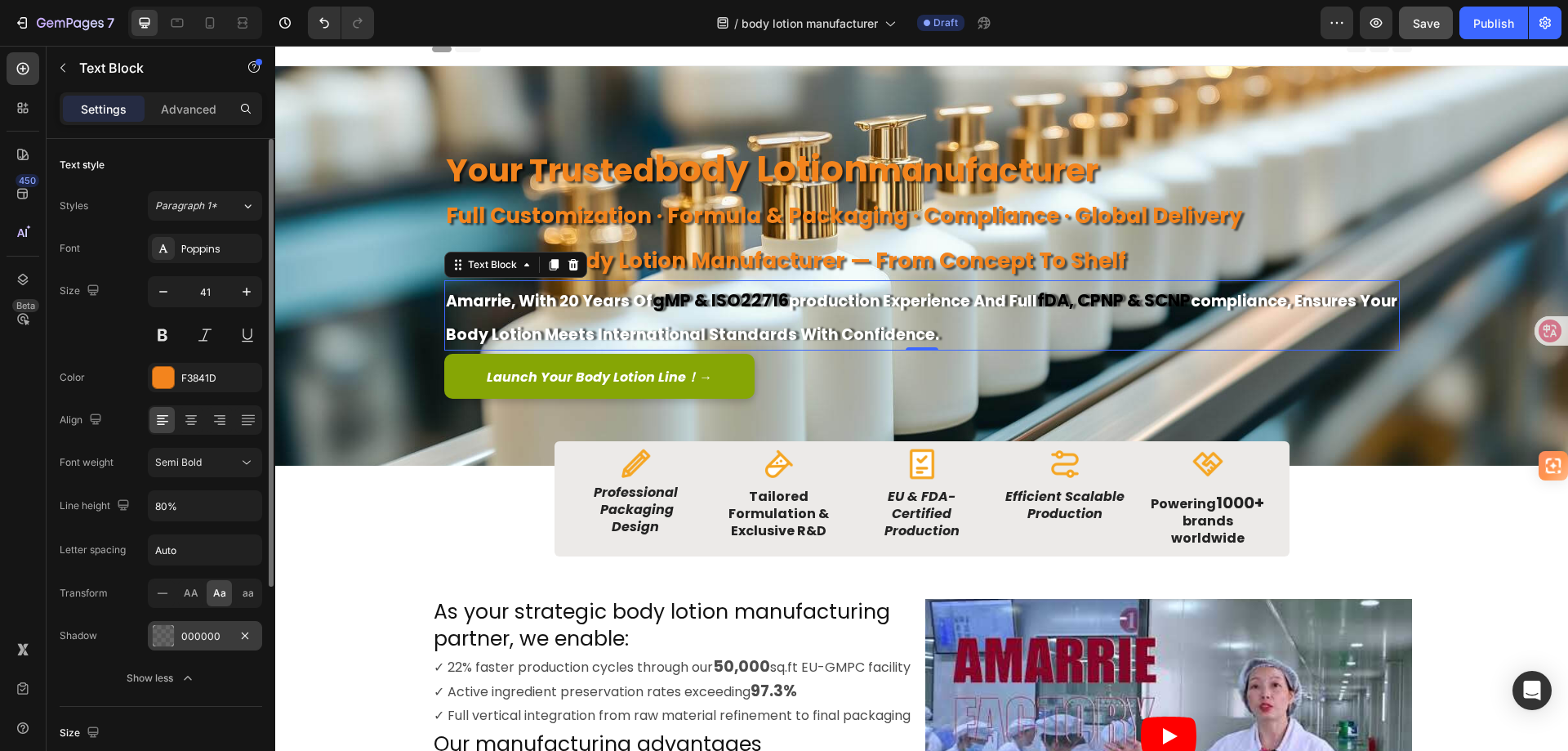
click at [169, 633] on div at bounding box center [163, 635] width 21 height 21
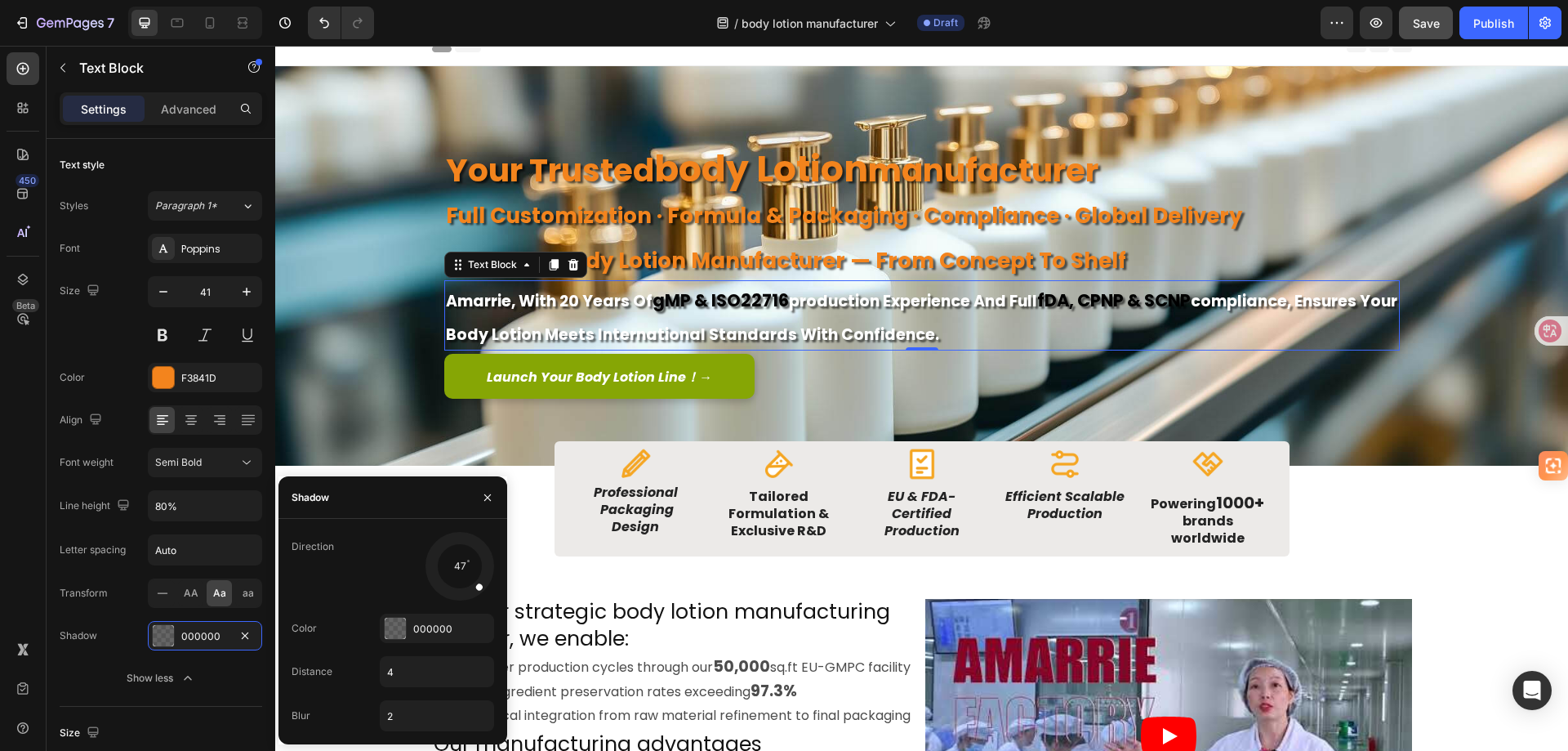
drag, startPoint x: 488, startPoint y: 566, endPoint x: 491, endPoint y: 599, distance: 33.1
click at [491, 599] on div at bounding box center [459, 566] width 74 height 74
click at [1310, 175] on p "your trusted body lotion manufacturer" at bounding box center [922, 169] width 952 height 42
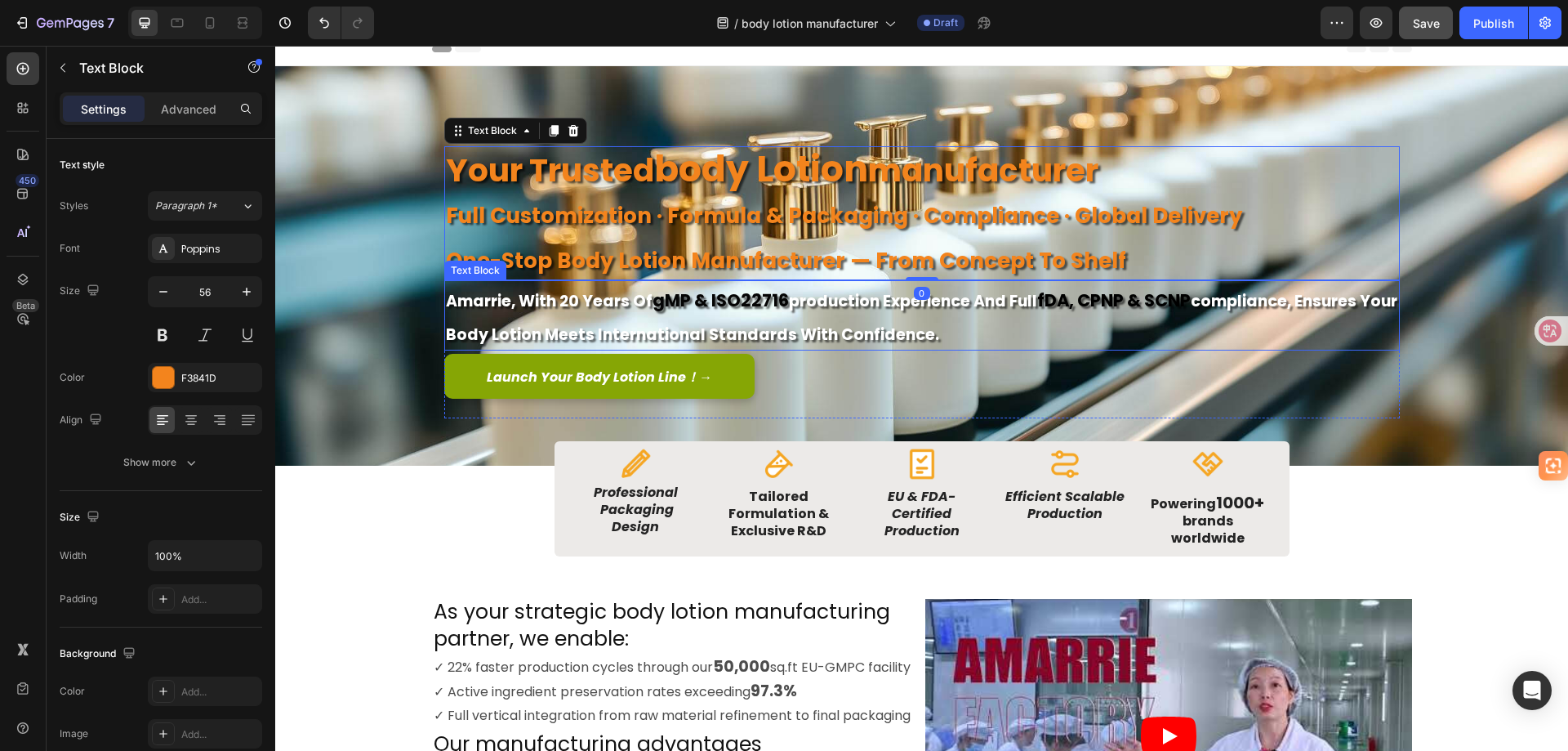
click at [1188, 313] on p "amarrie, with 20 years of gMP & ISO22716 production experience and full fDA, cP…" at bounding box center [922, 315] width 952 height 67
drag, startPoint x: 651, startPoint y: 298, endPoint x: 779, endPoint y: 300, distance: 128.0
click at [779, 300] on strong "gMP & ISO22716" at bounding box center [721, 301] width 136 height 24
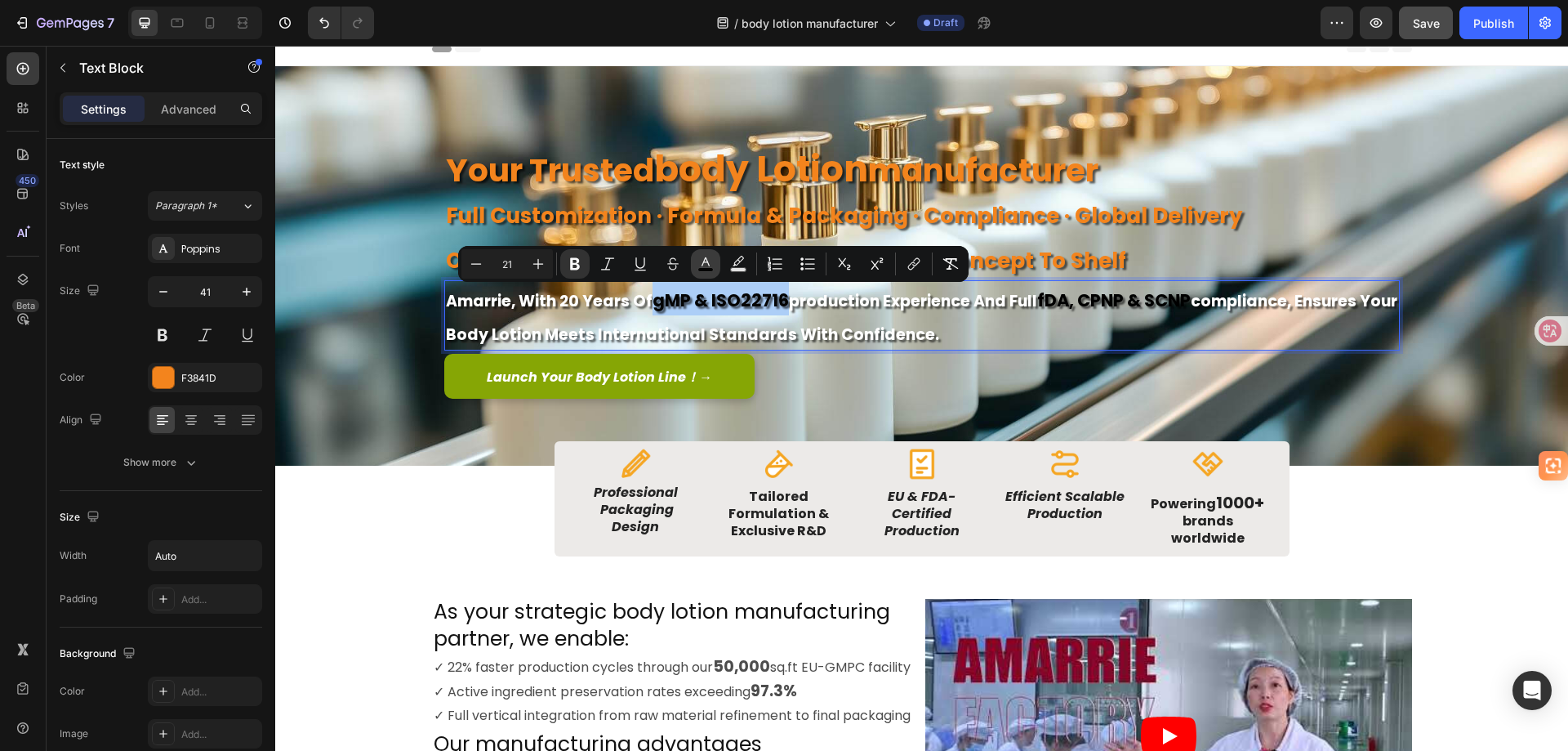
click at [707, 260] on icon "Editor contextual toolbar" at bounding box center [705, 264] width 16 height 16
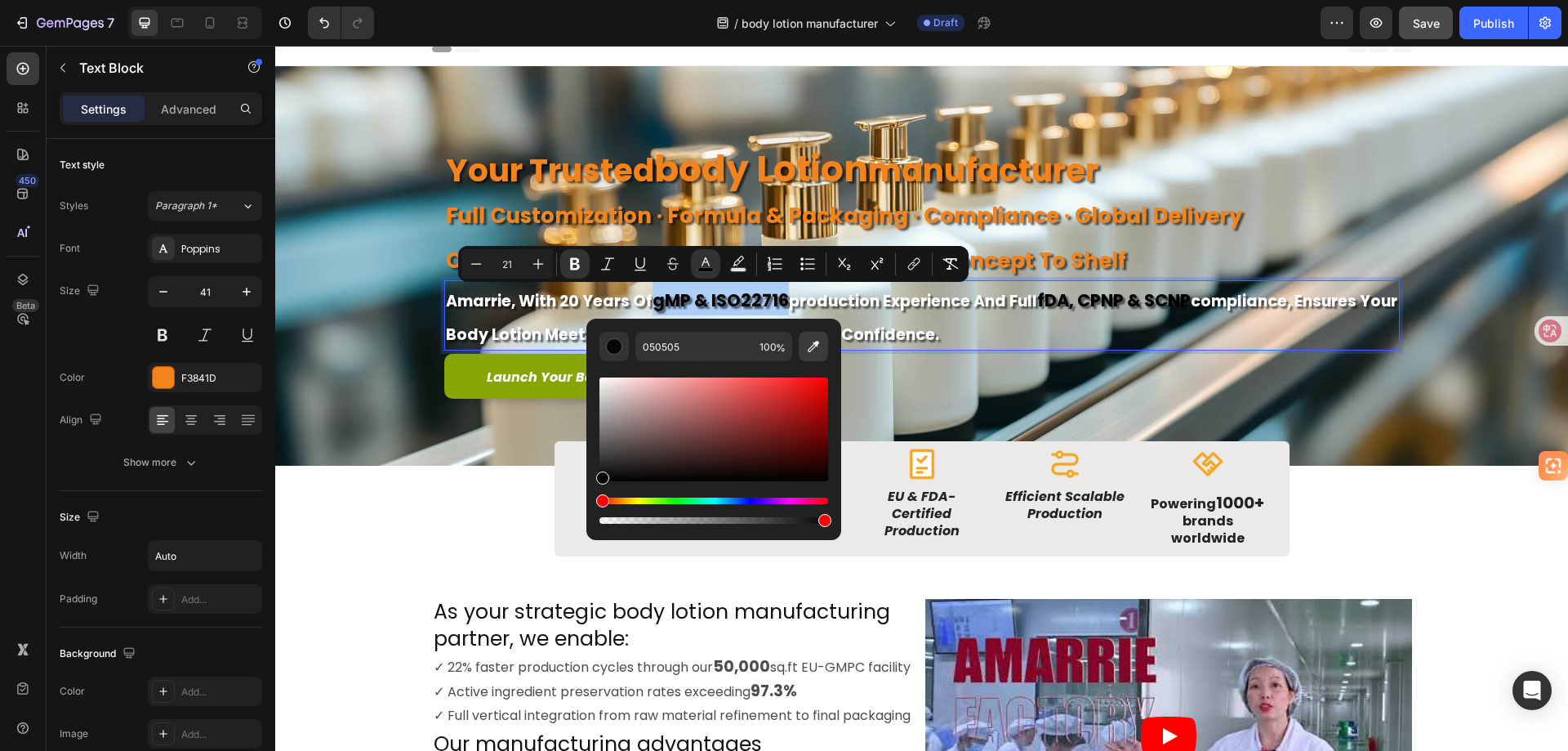
click at [810, 351] on icon "Editor contextual toolbar" at bounding box center [814, 346] width 12 height 12
type input "F3841D"
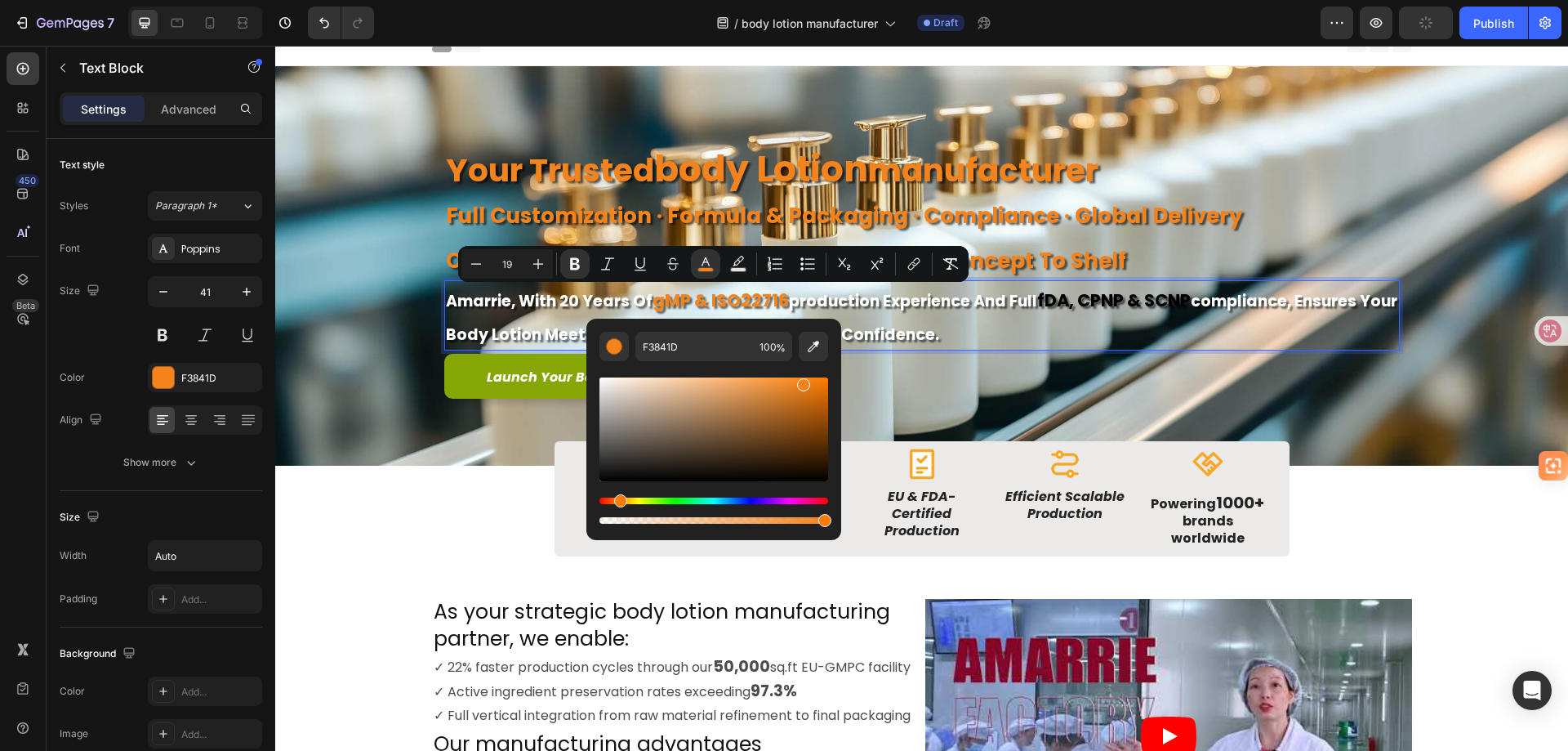
click at [1020, 328] on p "amarrie, with 20 years of gMP & ISO22716 production experience and full fDA, cP…" at bounding box center [922, 315] width 952 height 67
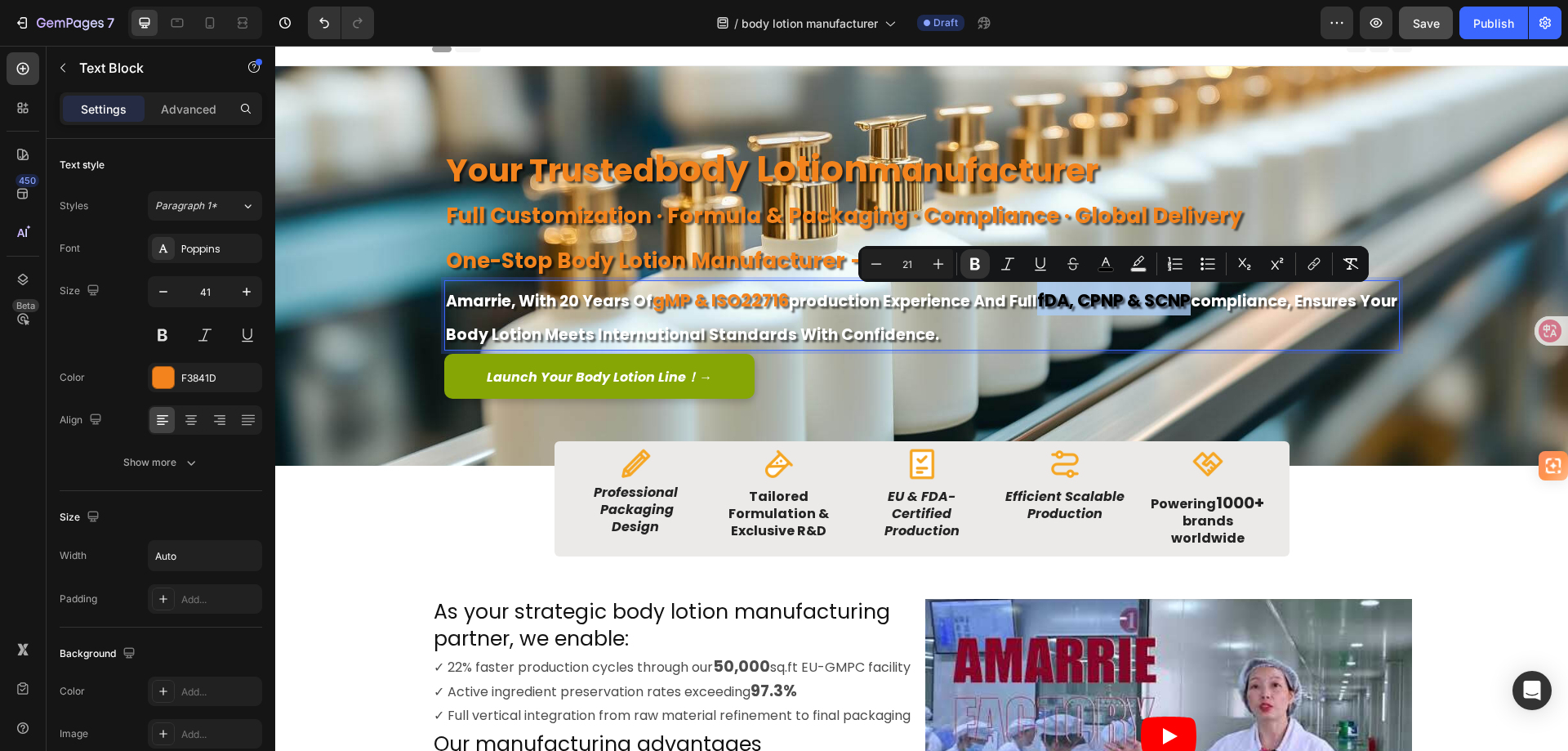
drag, startPoint x: 1038, startPoint y: 296, endPoint x: 1191, endPoint y: 300, distance: 153.1
click at [1191, 300] on strong "fDA, cPNP & sCNP" at bounding box center [1114, 301] width 153 height 24
click at [1102, 268] on rect "Editor contextual toolbar" at bounding box center [1106, 270] width 15 height 4
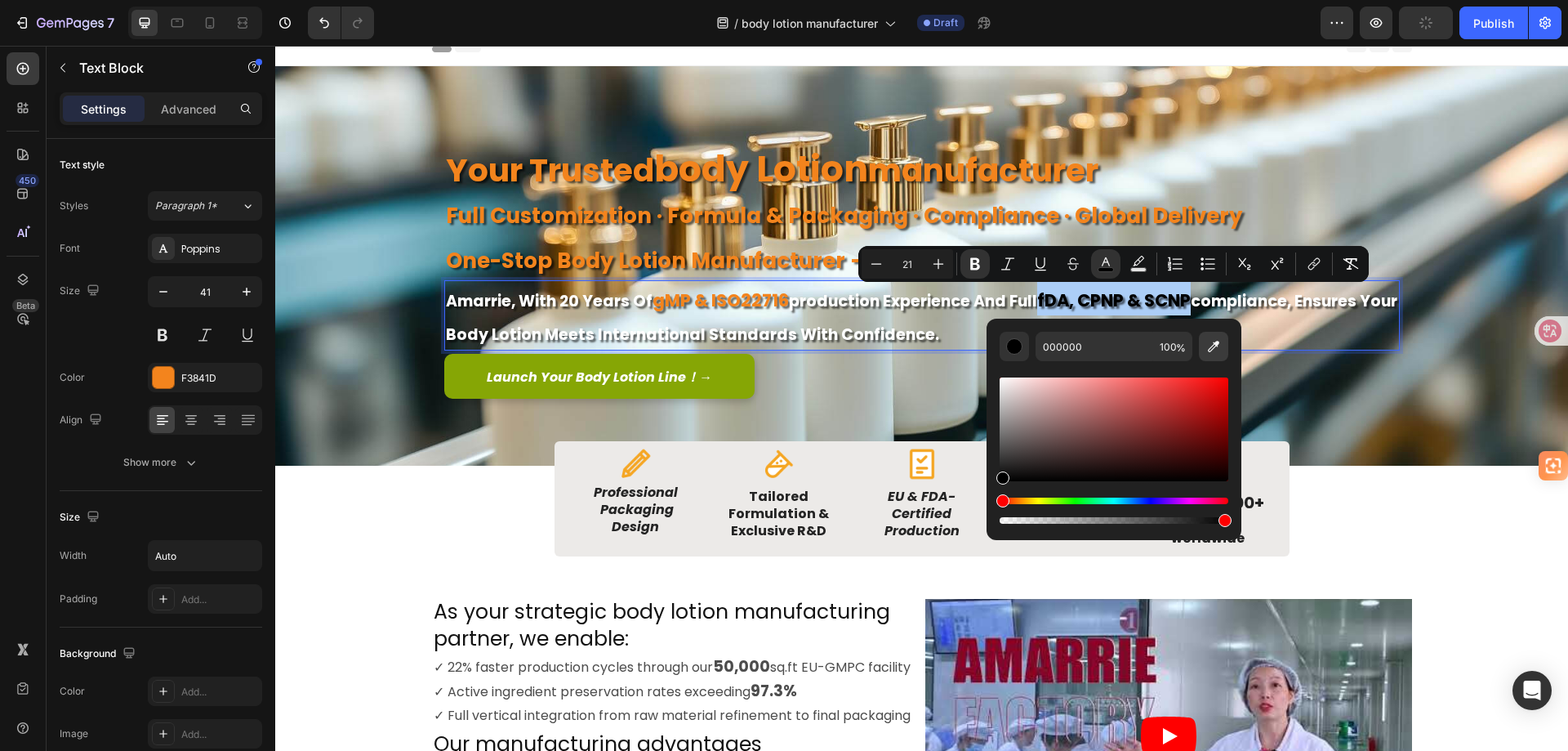
click at [1215, 350] on icon "Editor contextual toolbar" at bounding box center [1214, 346] width 16 height 16
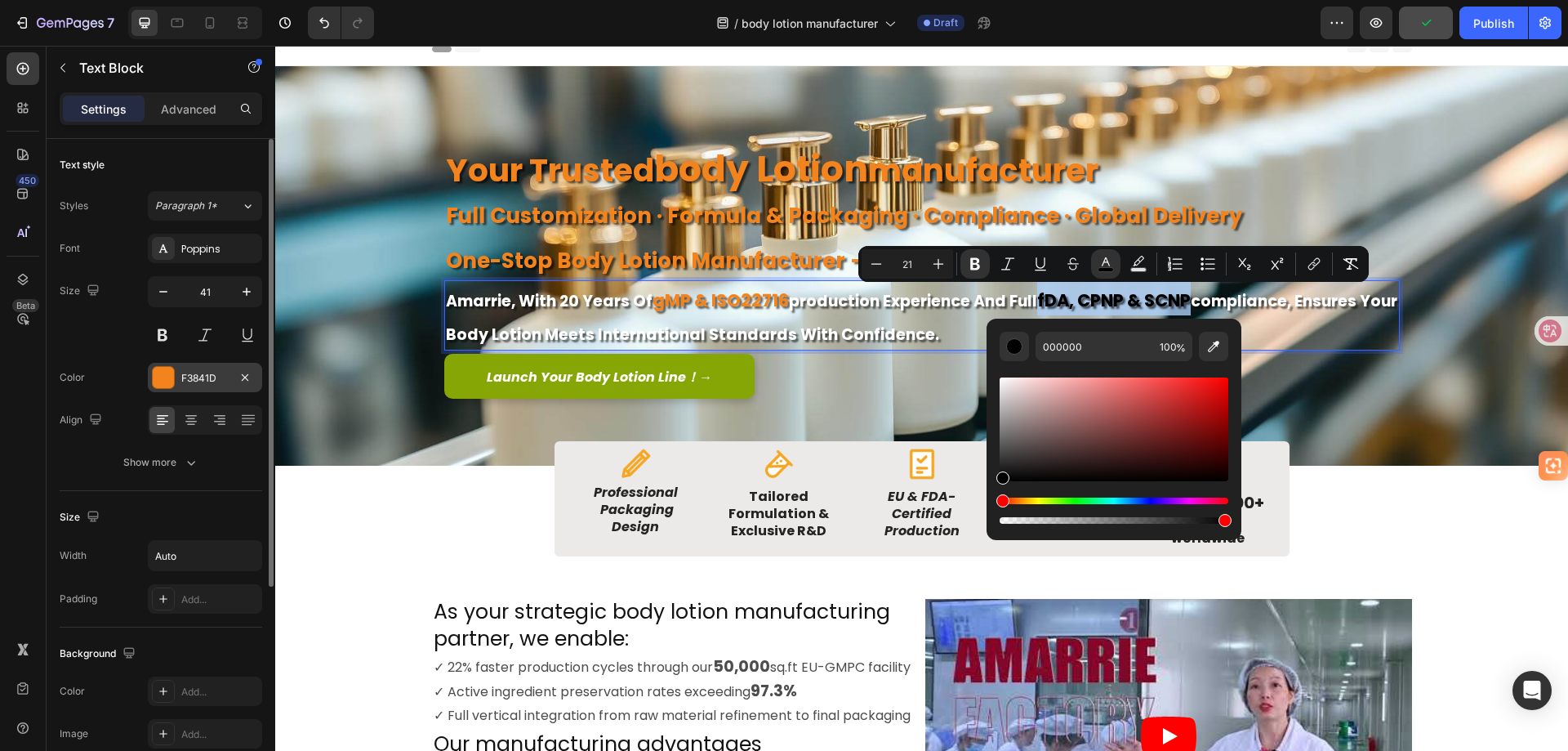
type input "F3841D"
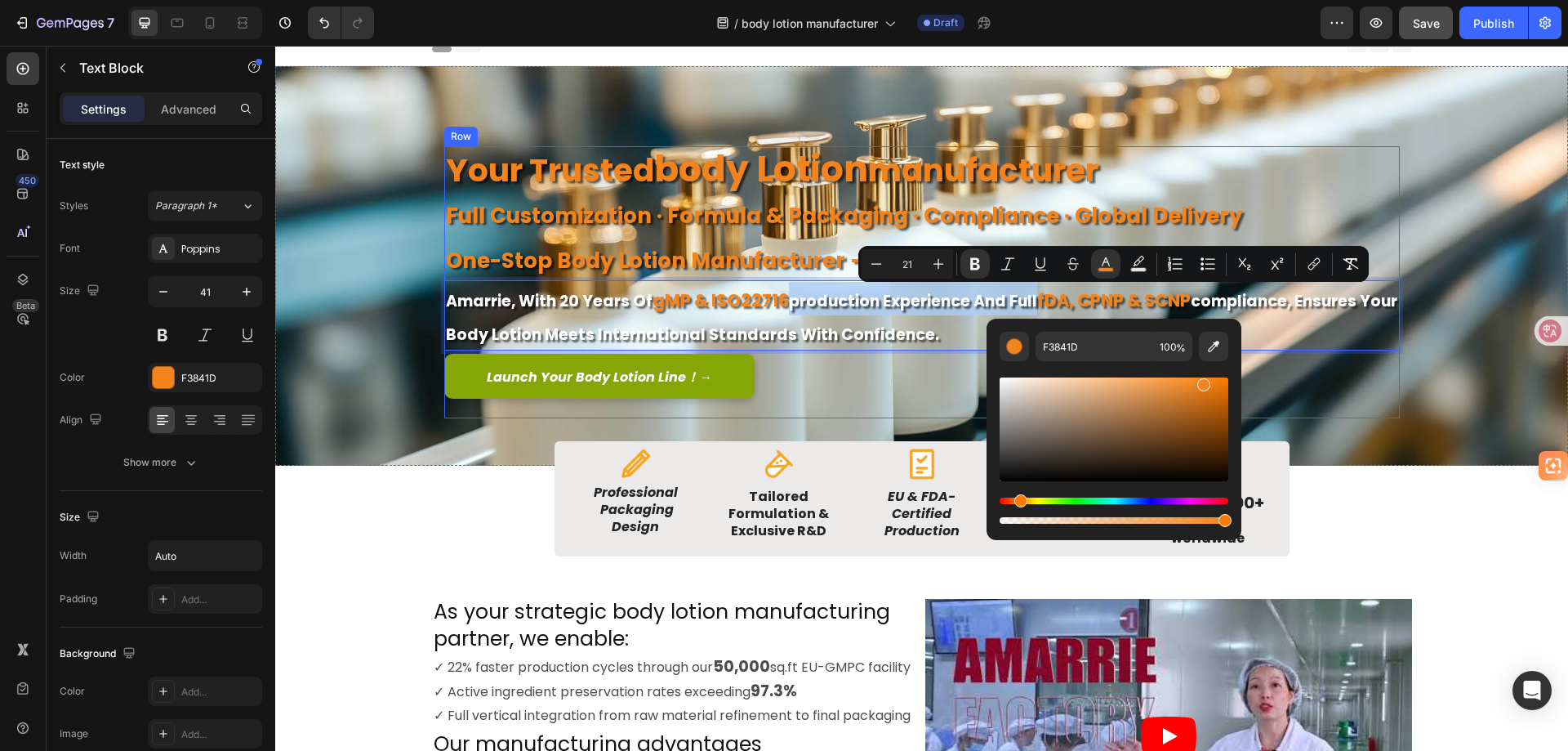
click at [1388, 401] on div "Launch Your Body Lotion Line！ → Button" at bounding box center [922, 386] width 956 height 64
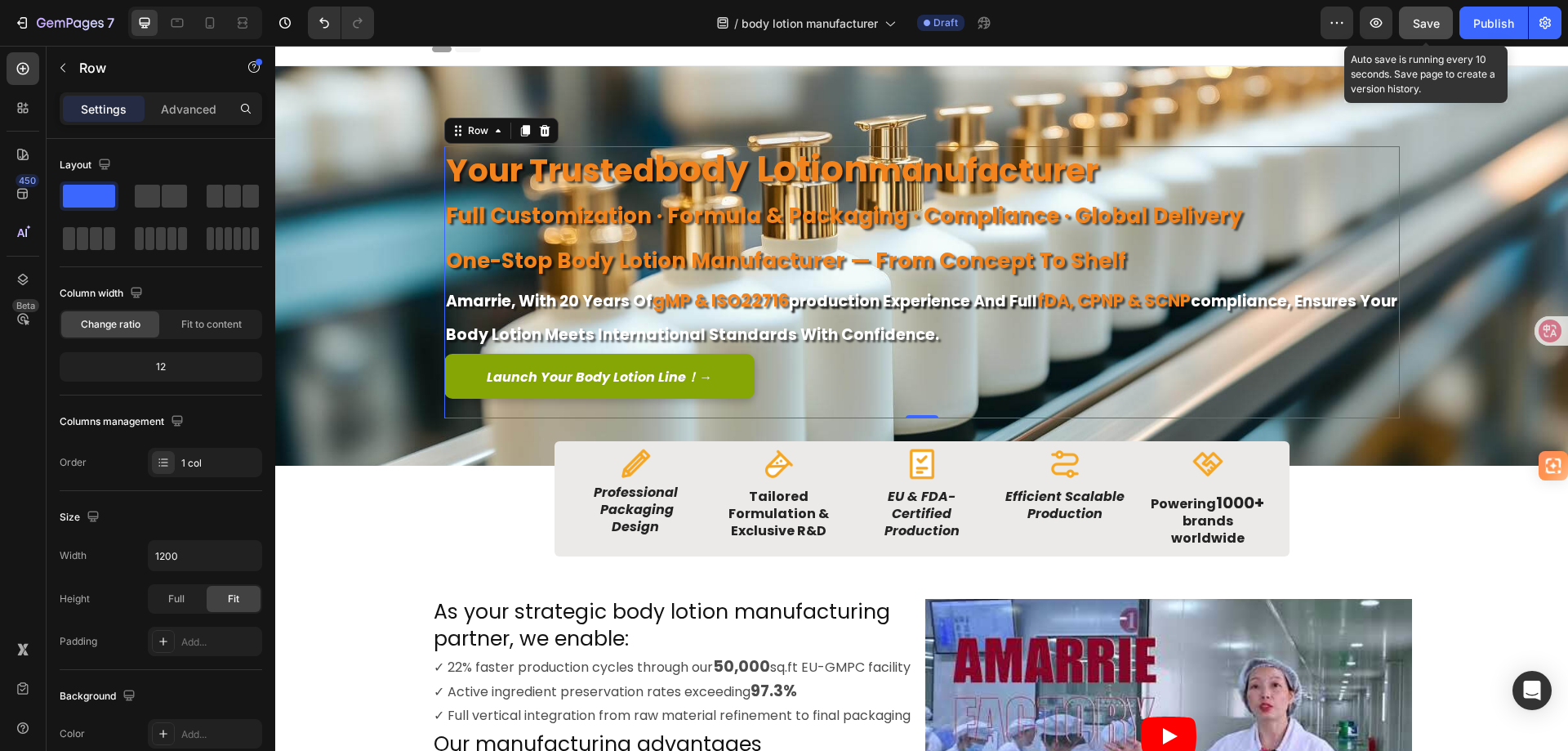
drag, startPoint x: 1417, startPoint y: 16, endPoint x: 954, endPoint y: 314, distance: 550.6
click at [1417, 16] on span "Save" at bounding box center [1426, 23] width 27 height 14
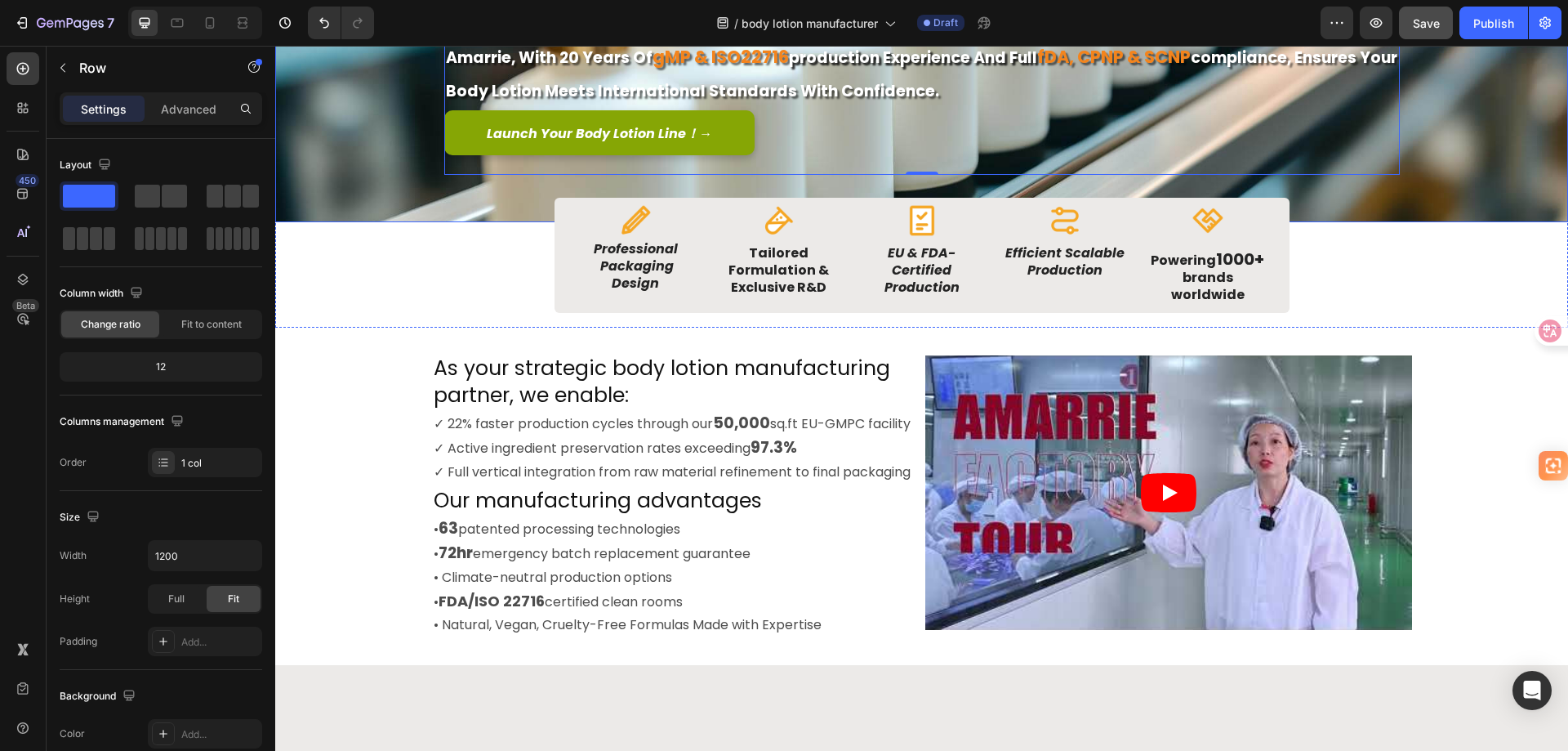
scroll to position [13, 0]
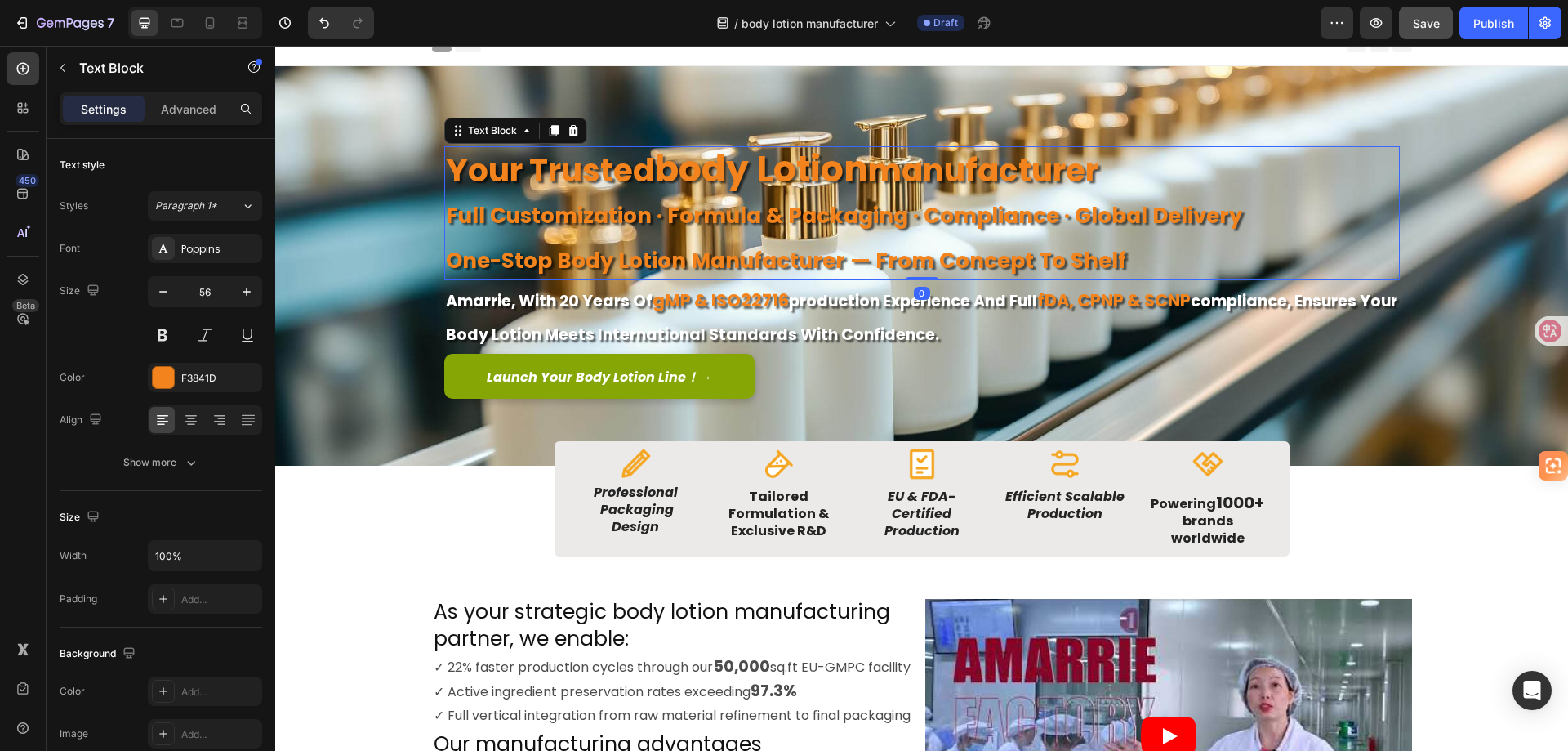
click at [1046, 183] on strong "manufacturer" at bounding box center [983, 170] width 231 height 44
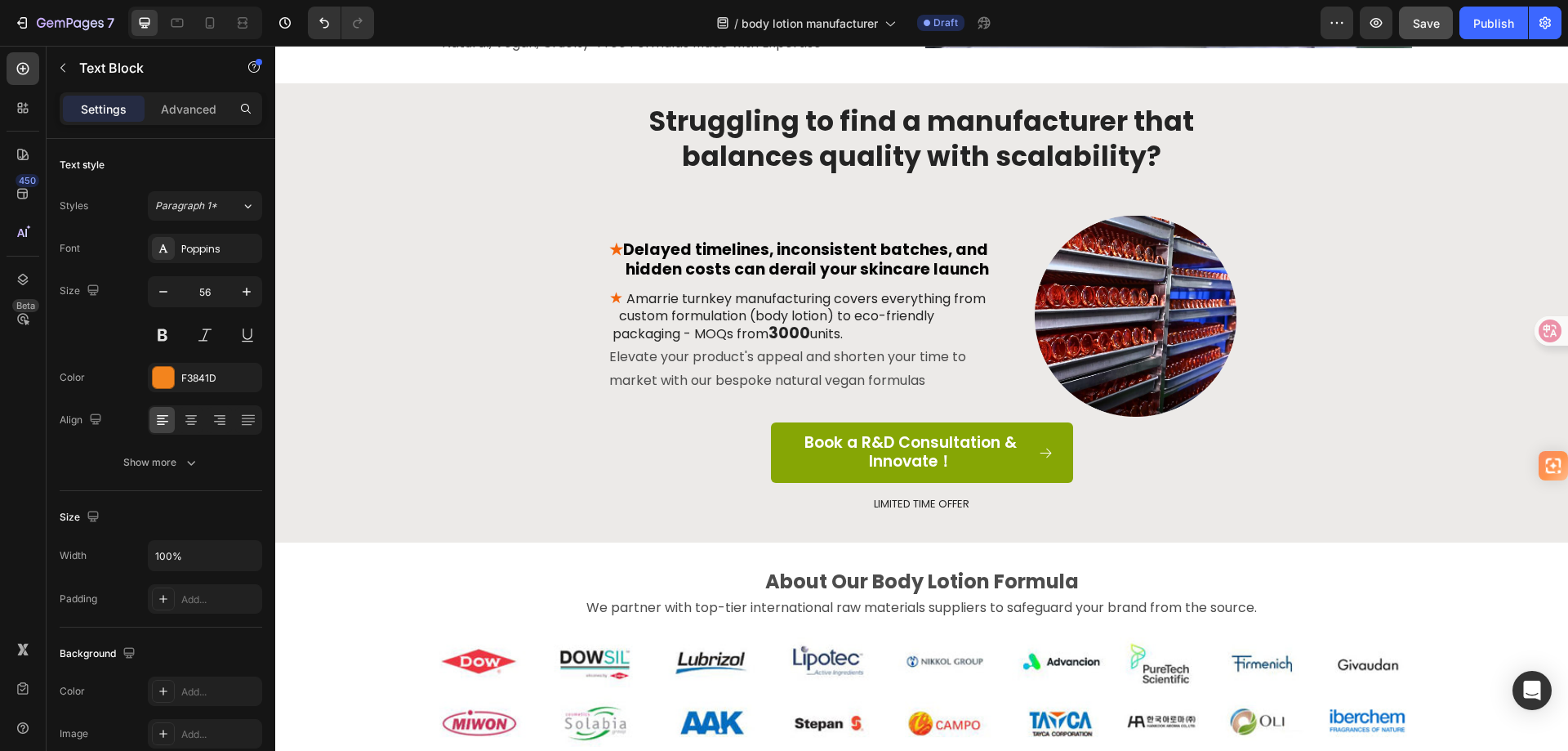
scroll to position [830, 0]
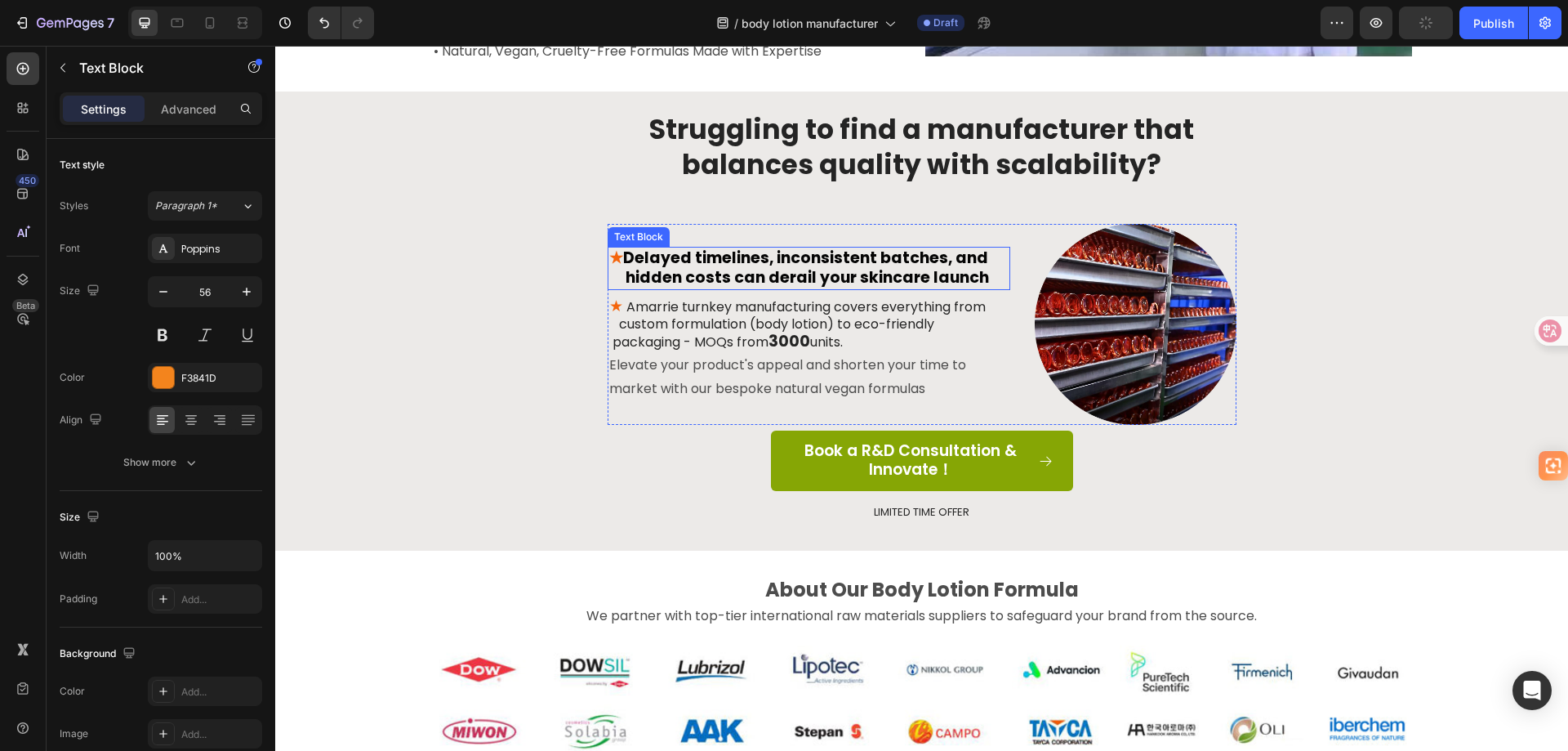
click at [891, 278] on span "Delayed timelines, inconsistent batches, and hidden costs can derail your skinc…" at bounding box center [808, 268] width 399 height 43
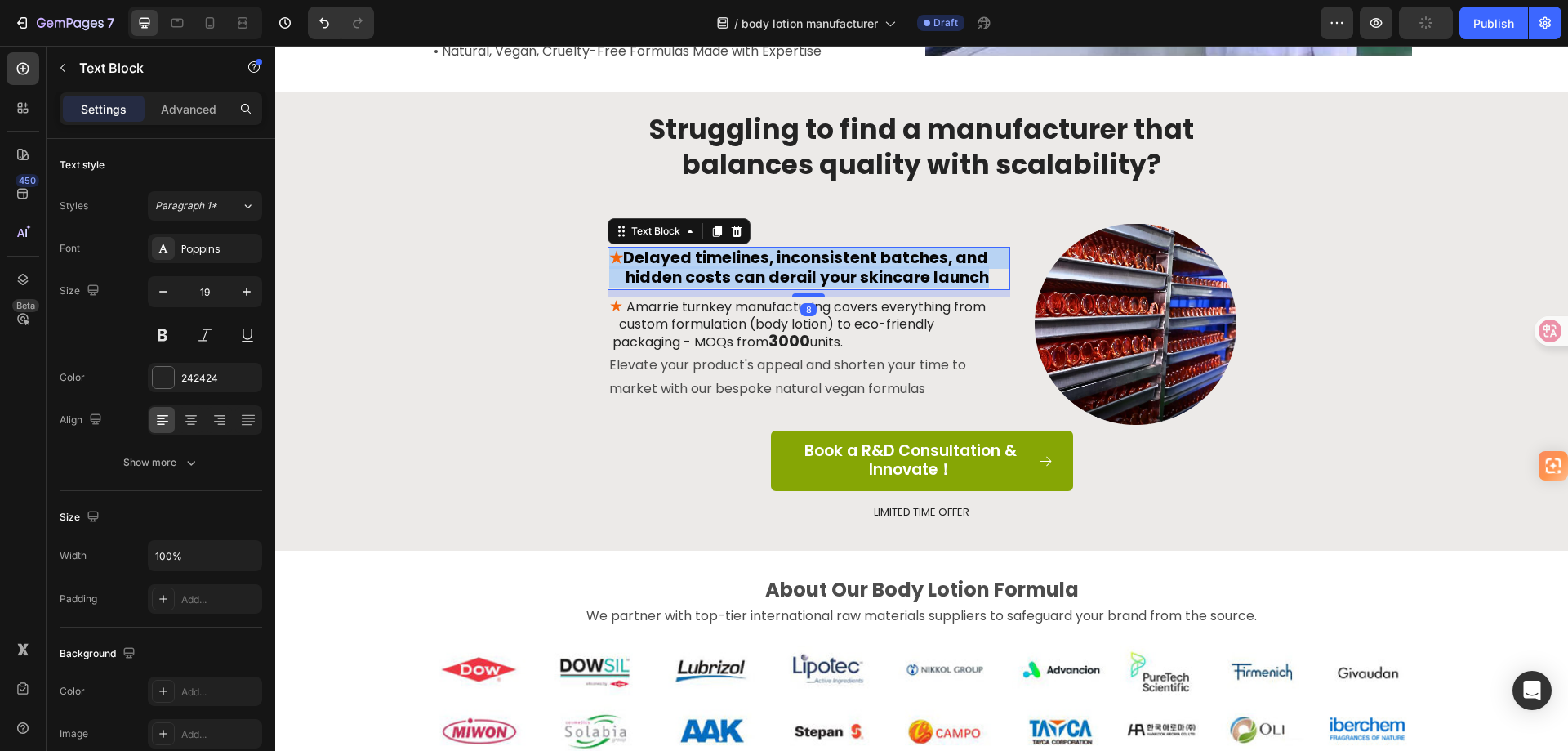
click at [891, 278] on span "Delayed timelines, inconsistent batches, and hidden costs can derail your skinc…" at bounding box center [808, 268] width 399 height 43
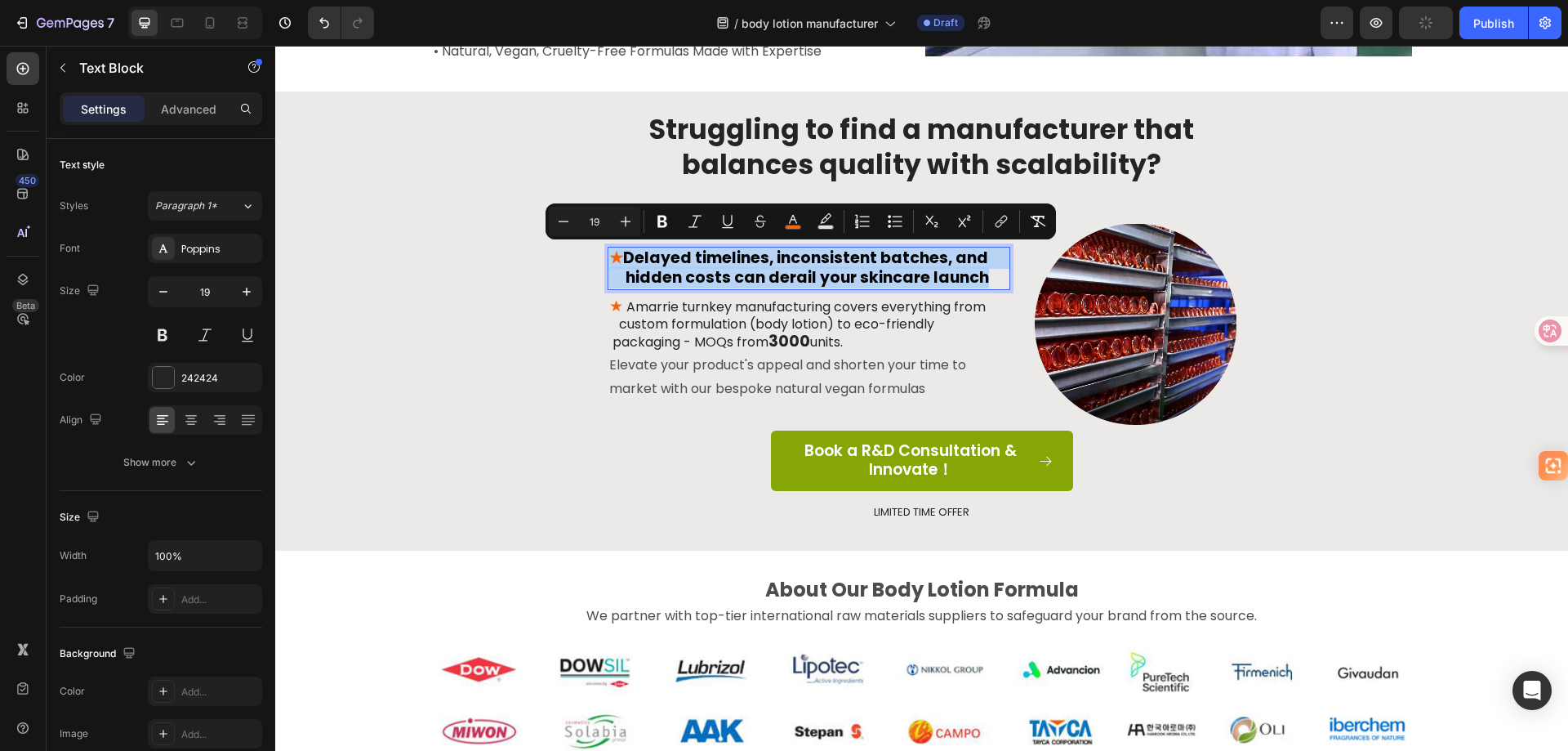
copy p "★ Delayed timelines, inconsistent batches, and hidden costs can derail your ski…"
click at [883, 281] on span "Delayed timelines, inconsistent batches, and hidden costs can derail your skinc…" at bounding box center [808, 268] width 399 height 43
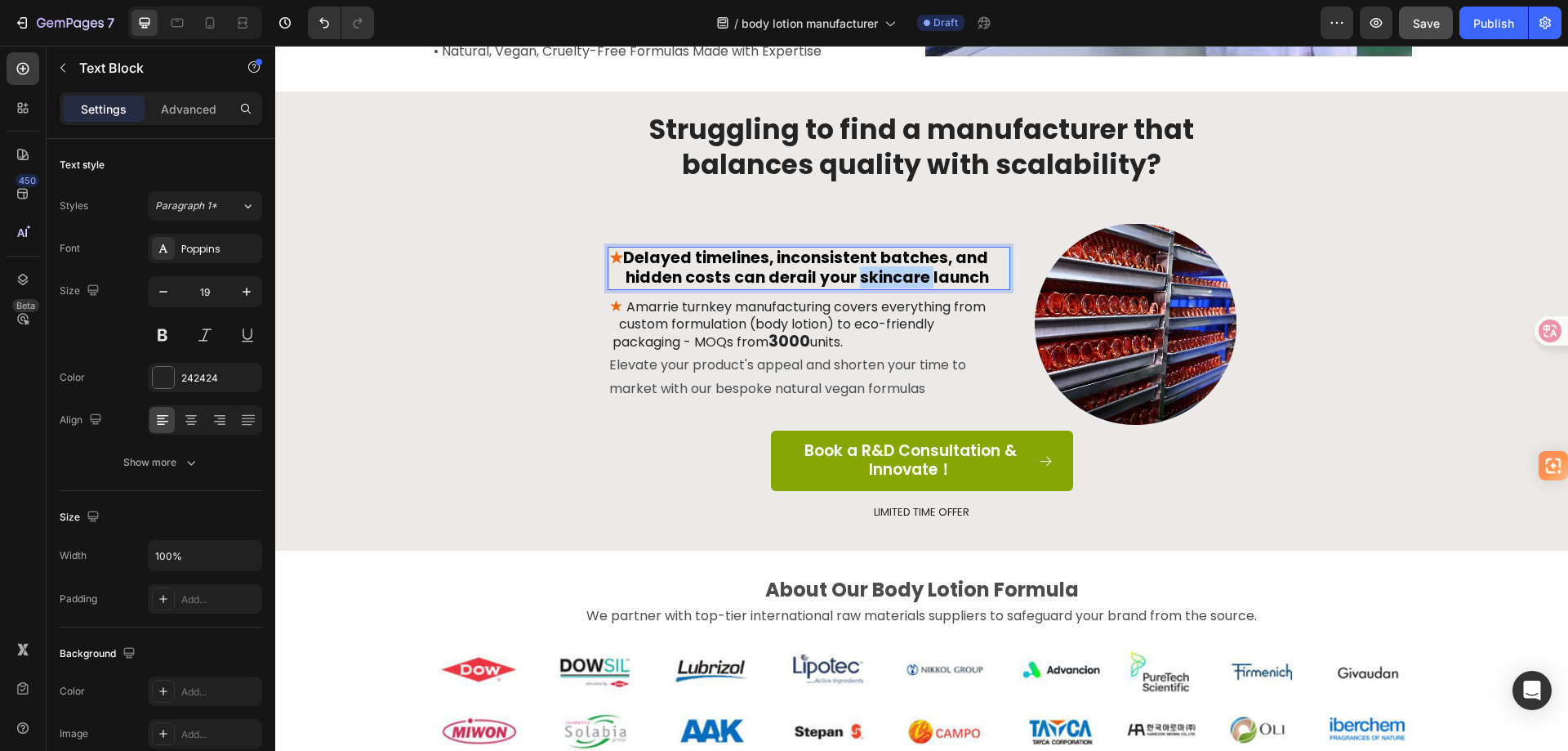
click at [883, 281] on span "Delayed timelines, inconsistent batches, and hidden costs can derail your skinc…" at bounding box center [808, 268] width 399 height 43
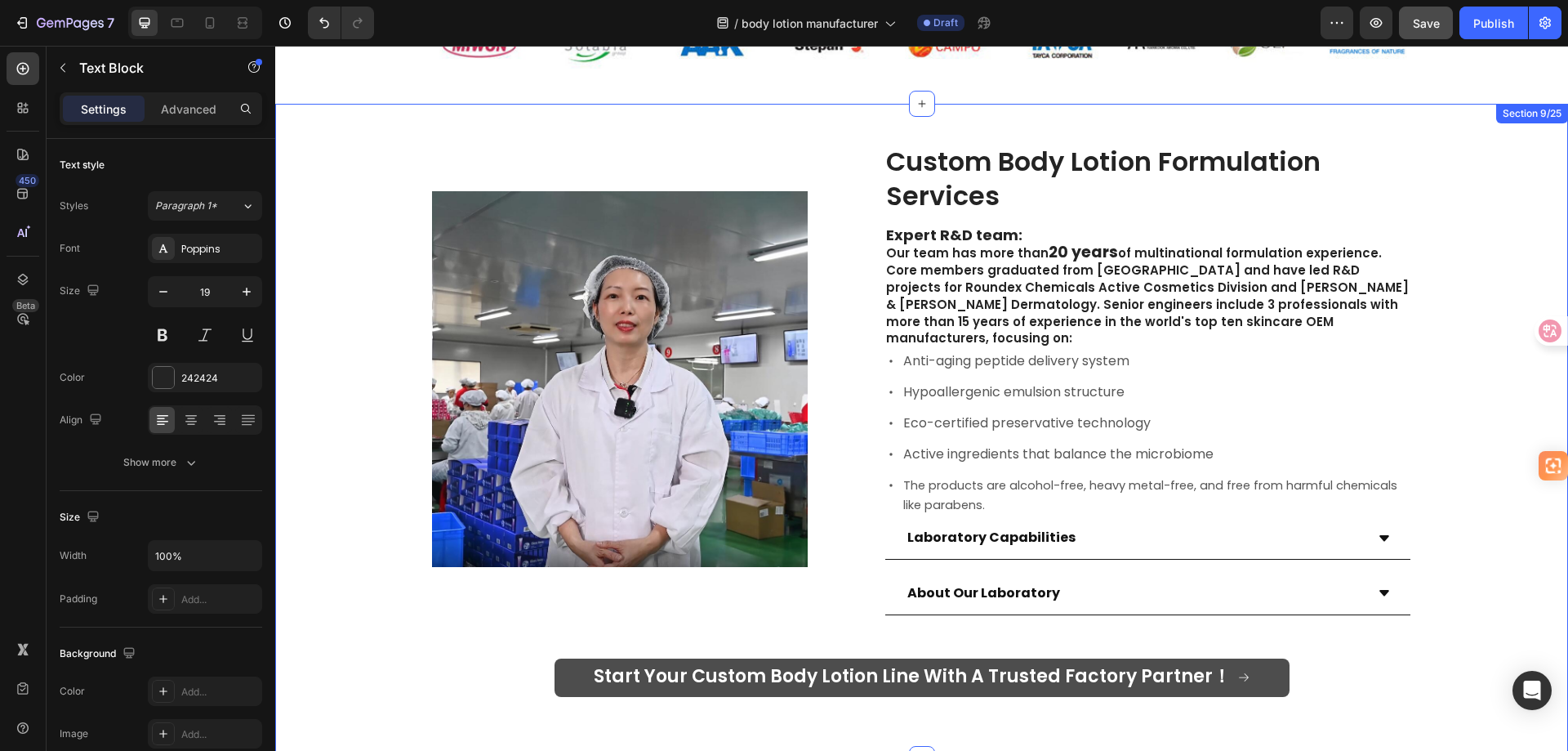
scroll to position [1566, 0]
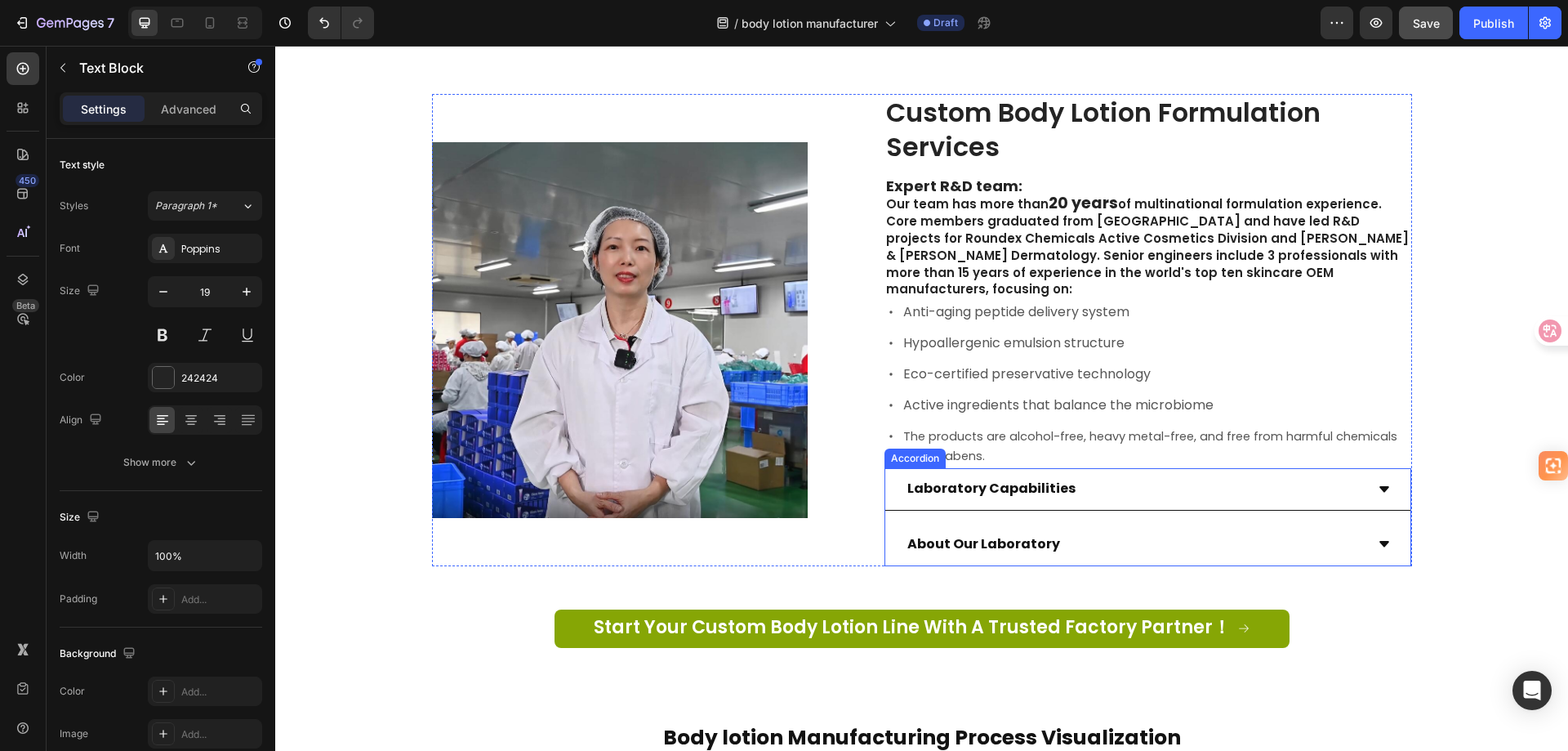
click at [1127, 530] on div "About Our Laboratory" at bounding box center [1135, 544] width 459 height 28
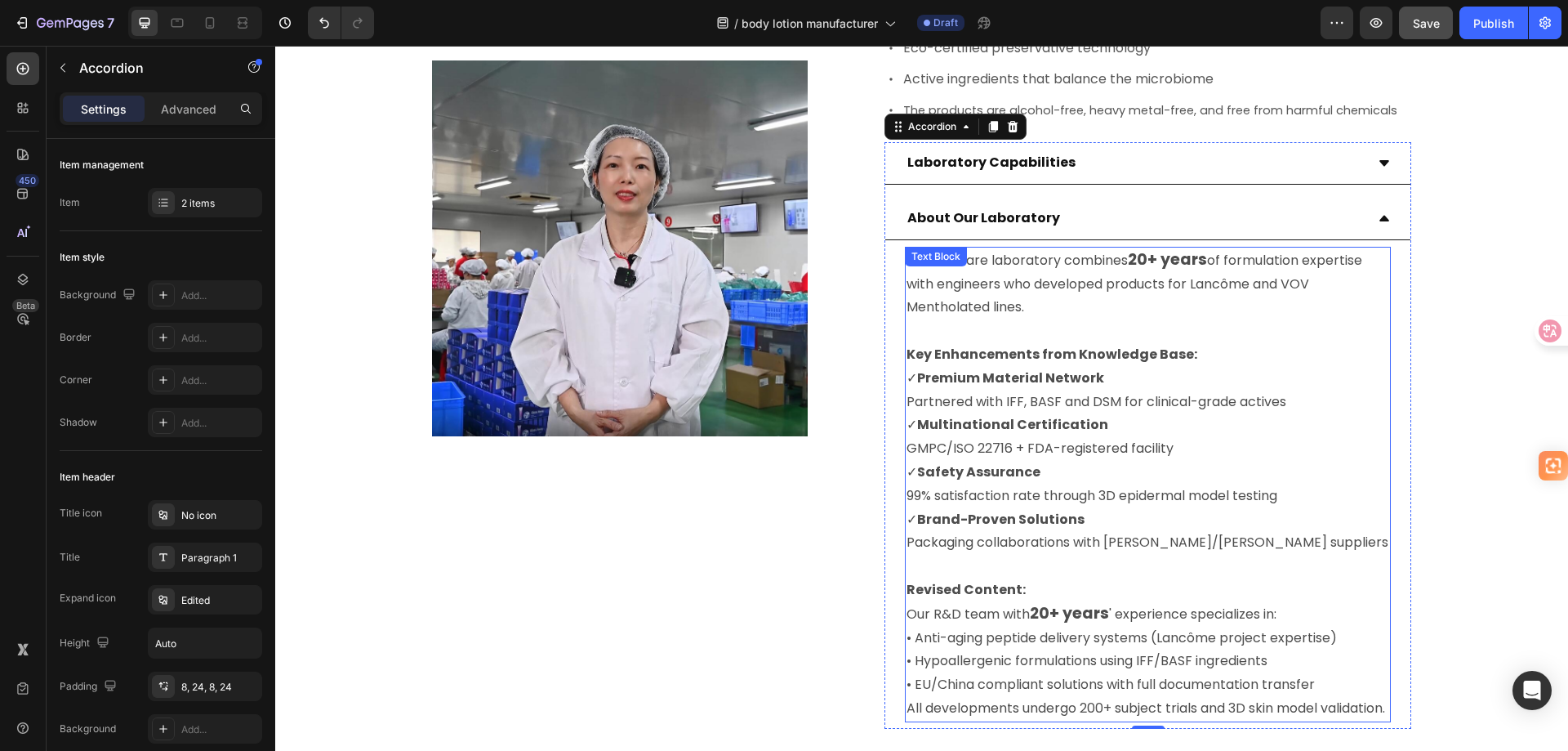
scroll to position [1892, 0]
click at [1356, 203] on div "About Our Laboratory" at bounding box center [1135, 217] width 459 height 28
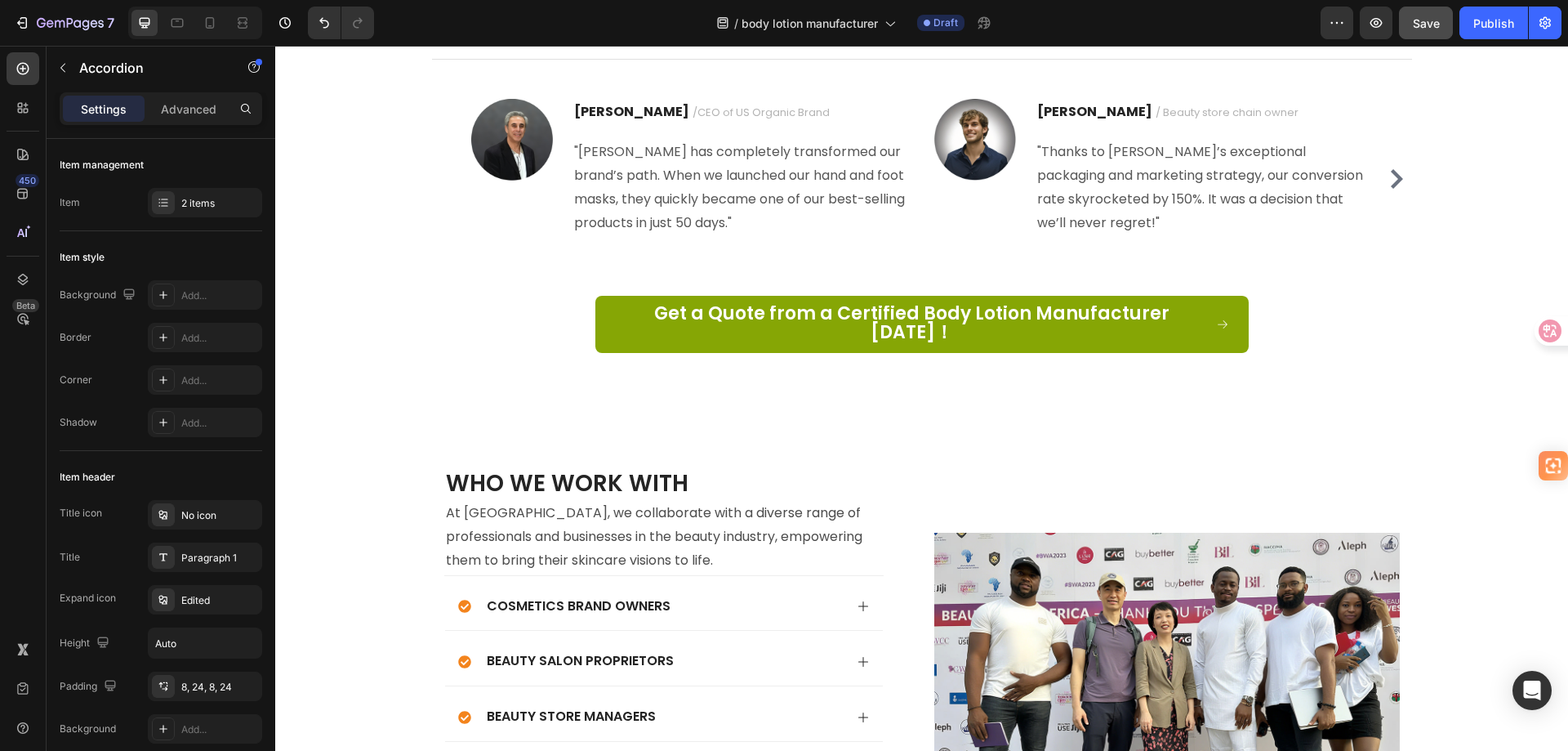
scroll to position [4414, 0]
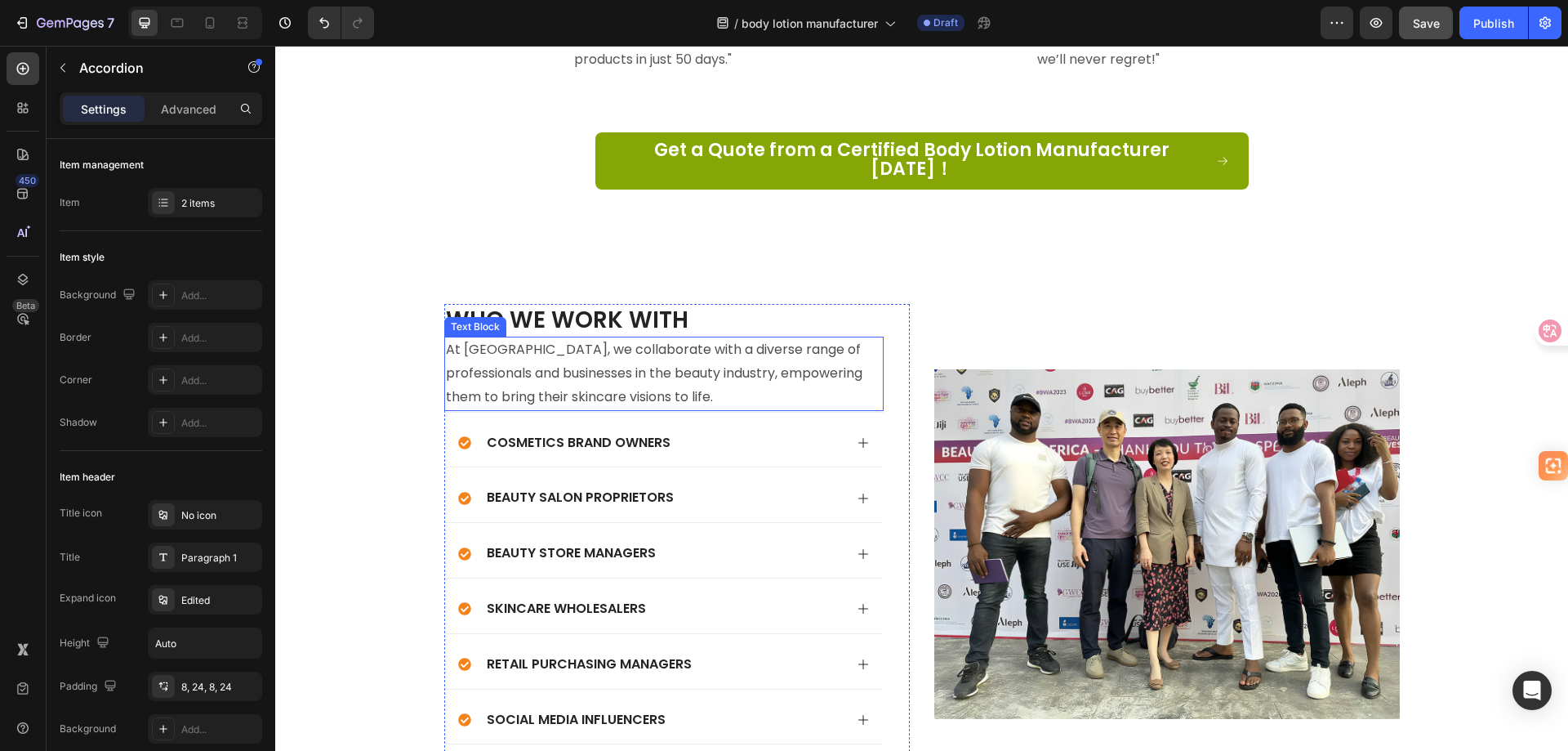
click at [641, 354] on p "At [GEOGRAPHIC_DATA], we collaborate with a diverse range of professionals and …" at bounding box center [664, 372] width 436 height 70
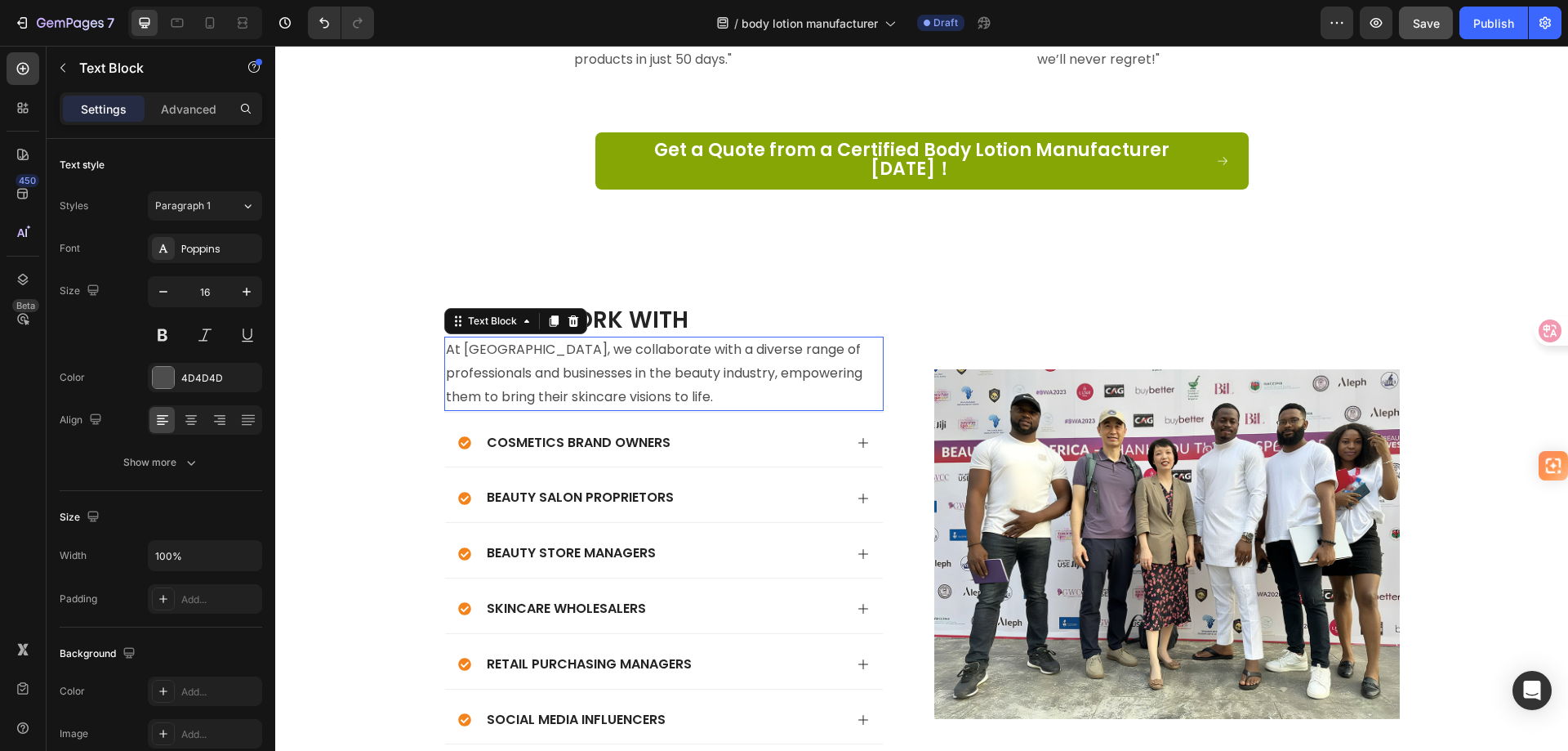
click at [641, 354] on p "At [GEOGRAPHIC_DATA], we collaborate with a diverse range of professionals and …" at bounding box center [664, 372] width 436 height 70
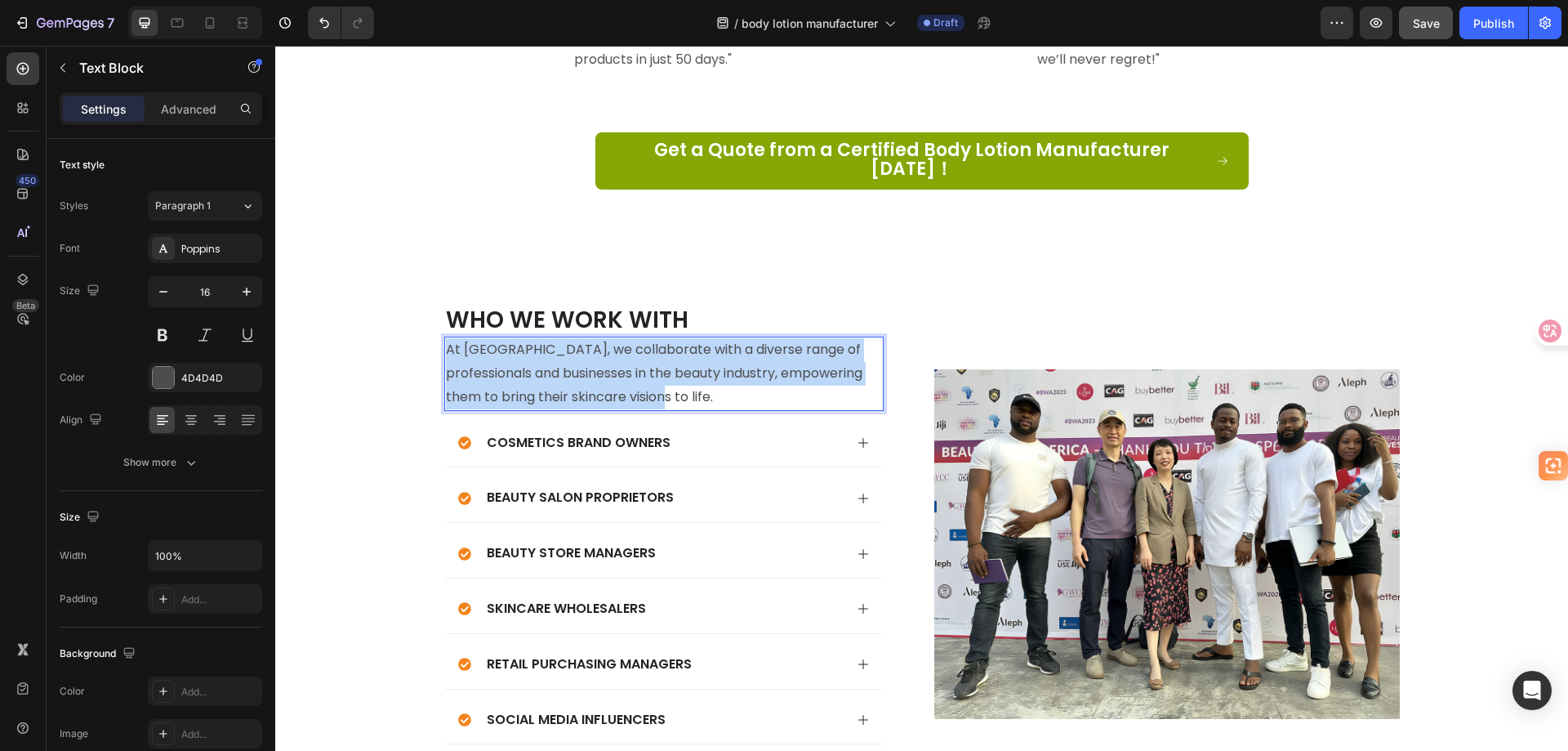
click at [641, 354] on p "At [GEOGRAPHIC_DATA], we collaborate with a diverse range of professionals and …" at bounding box center [664, 372] width 436 height 70
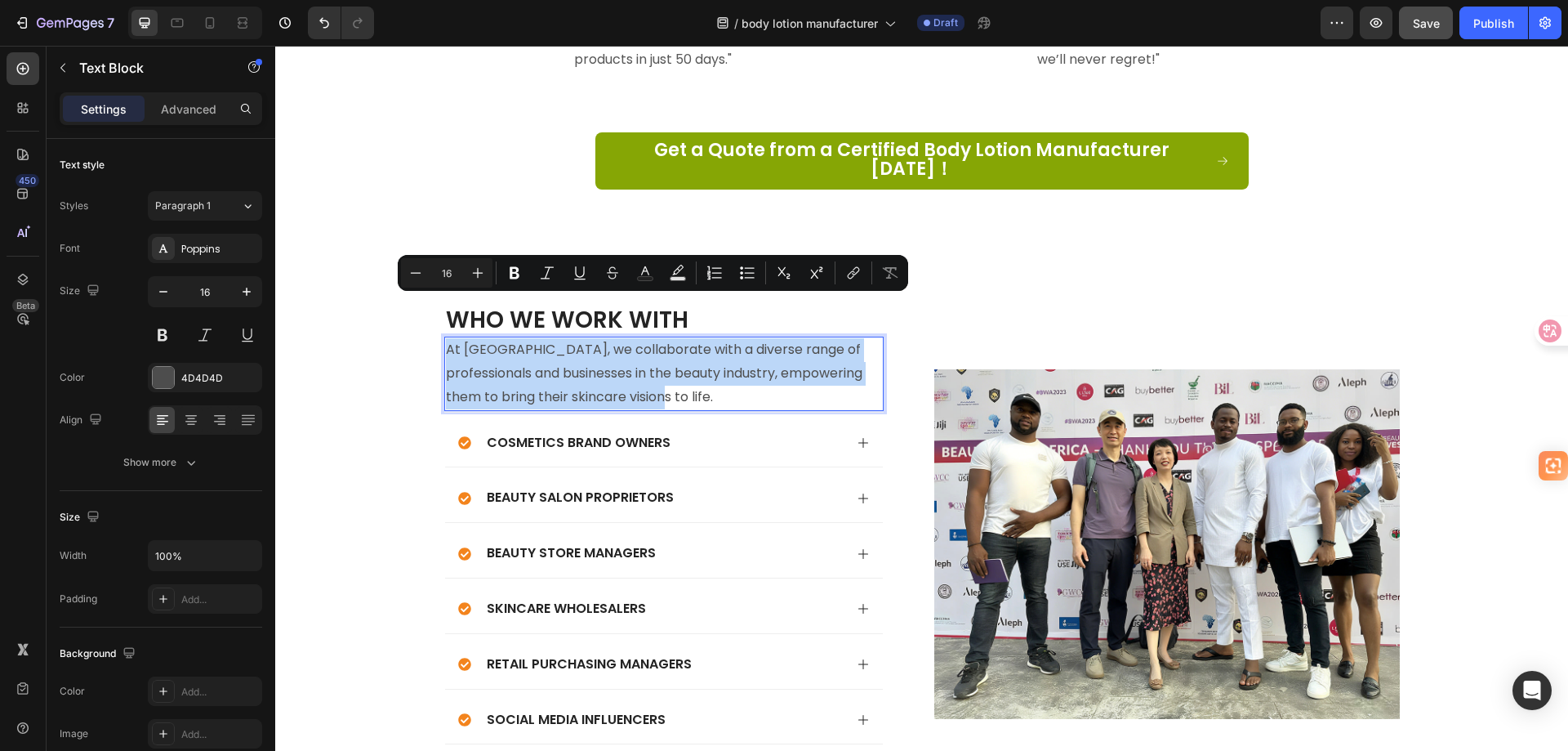
copy p "At [GEOGRAPHIC_DATA], we collaborate with a diverse range of professionals and …"
click at [502, 346] on p "At [GEOGRAPHIC_DATA], we collaborate with a diverse range of professionals and …" at bounding box center [664, 372] width 436 height 70
click at [505, 354] on p "At [GEOGRAPHIC_DATA], we collaborate with a diverse range of professionals and …" at bounding box center [664, 372] width 436 height 70
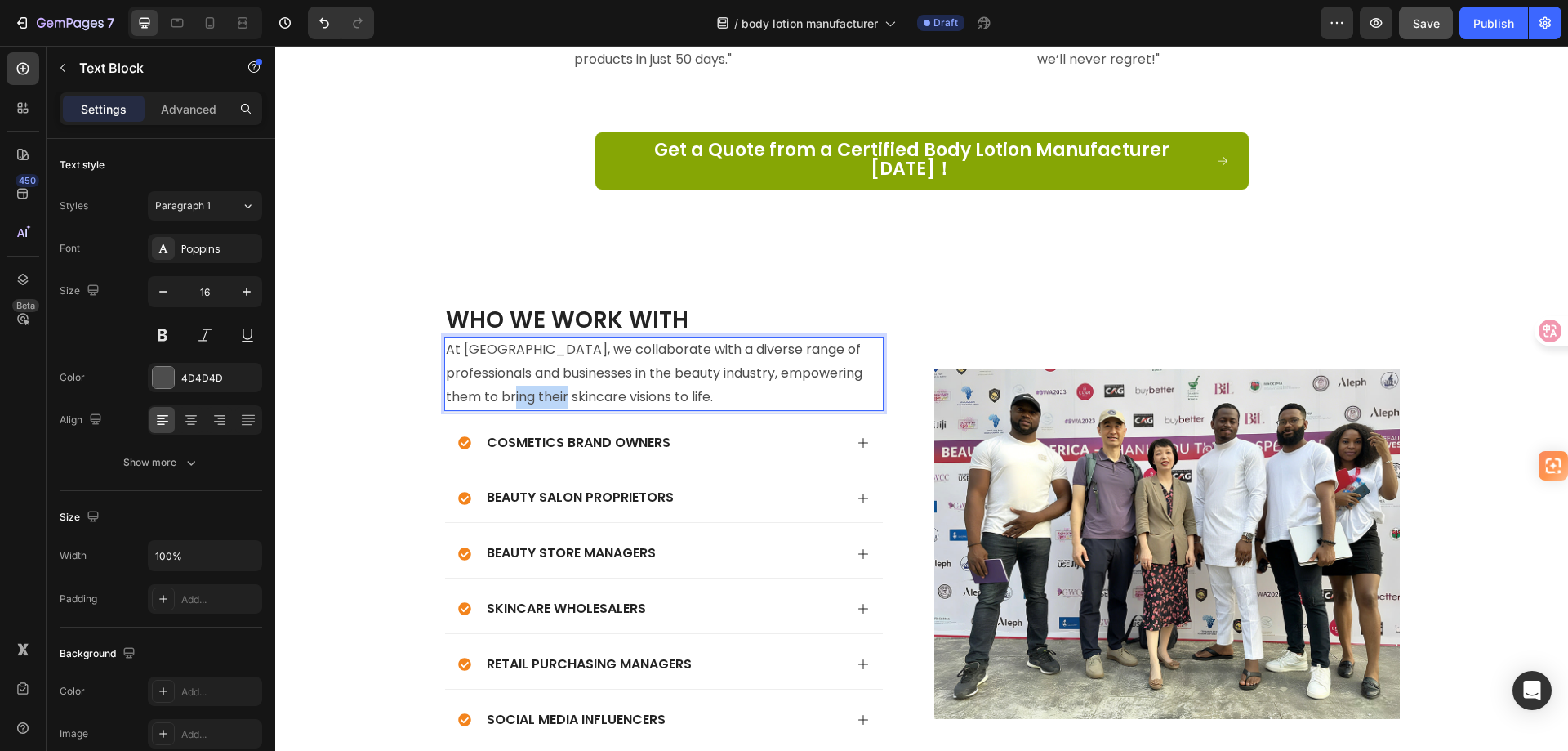
click at [505, 354] on p "At [GEOGRAPHIC_DATA], we collaborate with a diverse range of professionals and …" at bounding box center [664, 372] width 436 height 70
click at [687, 432] on div "Cosmetics Brand Owners" at bounding box center [651, 443] width 386 height 22
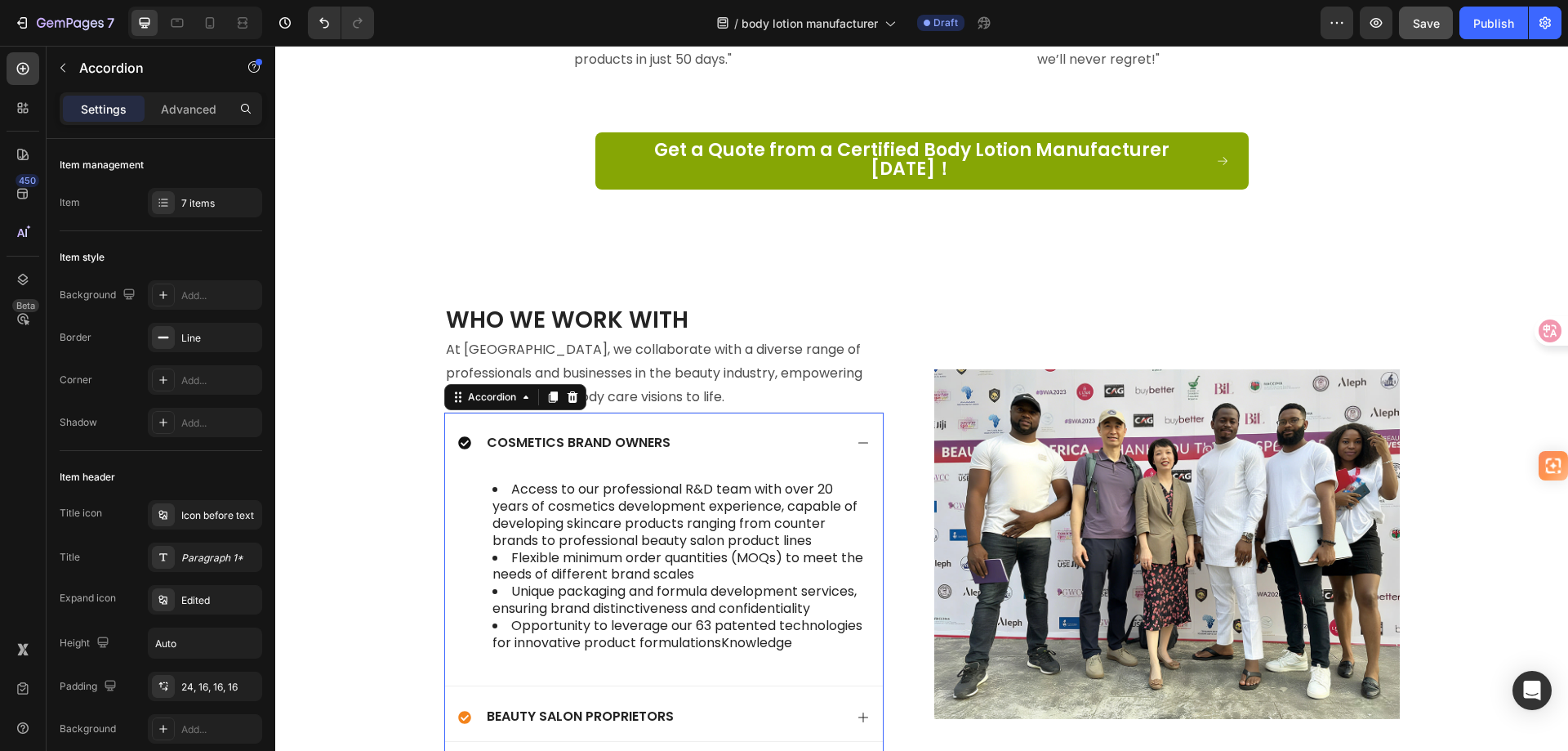
click at [687, 432] on div "Cosmetics Brand Owners" at bounding box center [651, 443] width 386 height 22
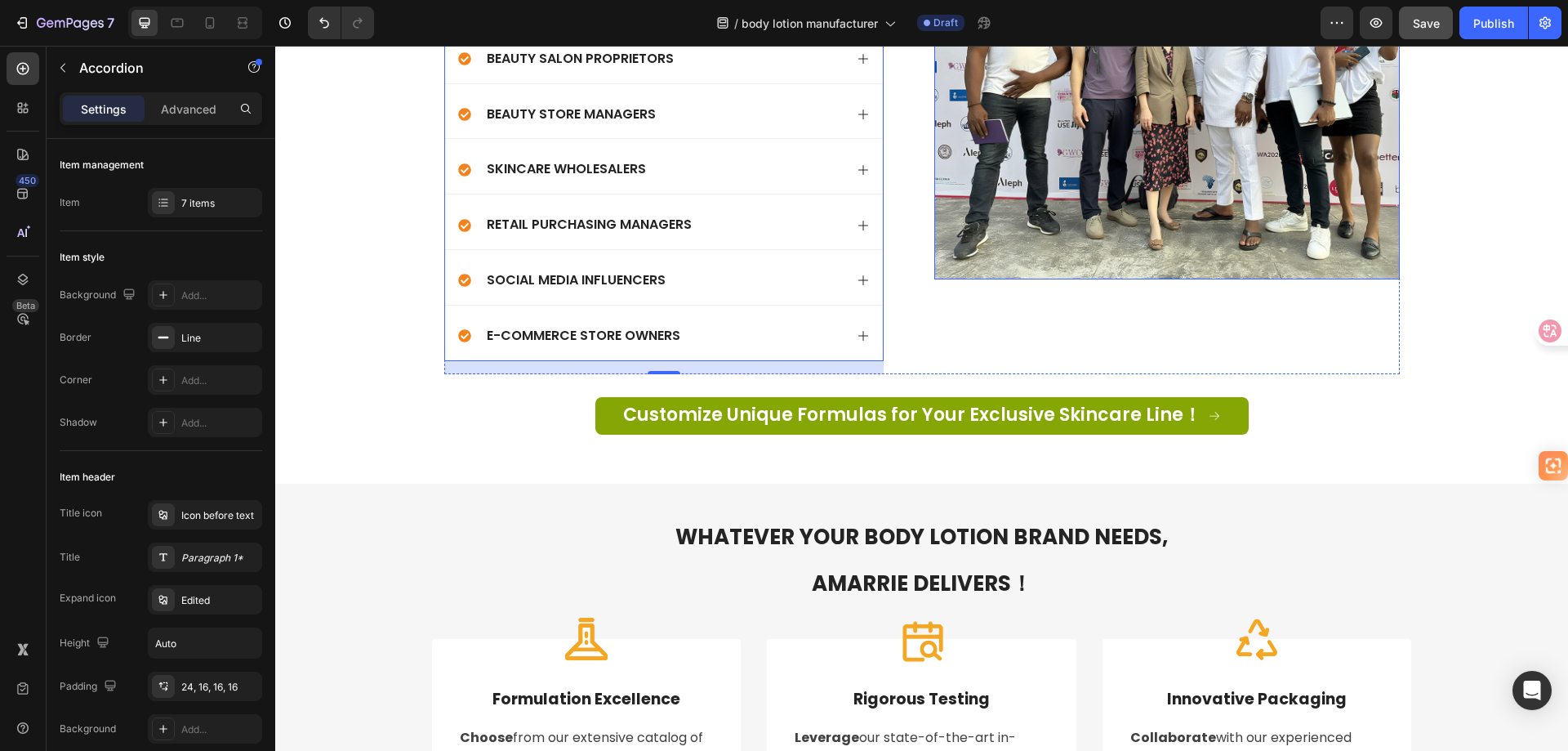
scroll to position [4822, 0]
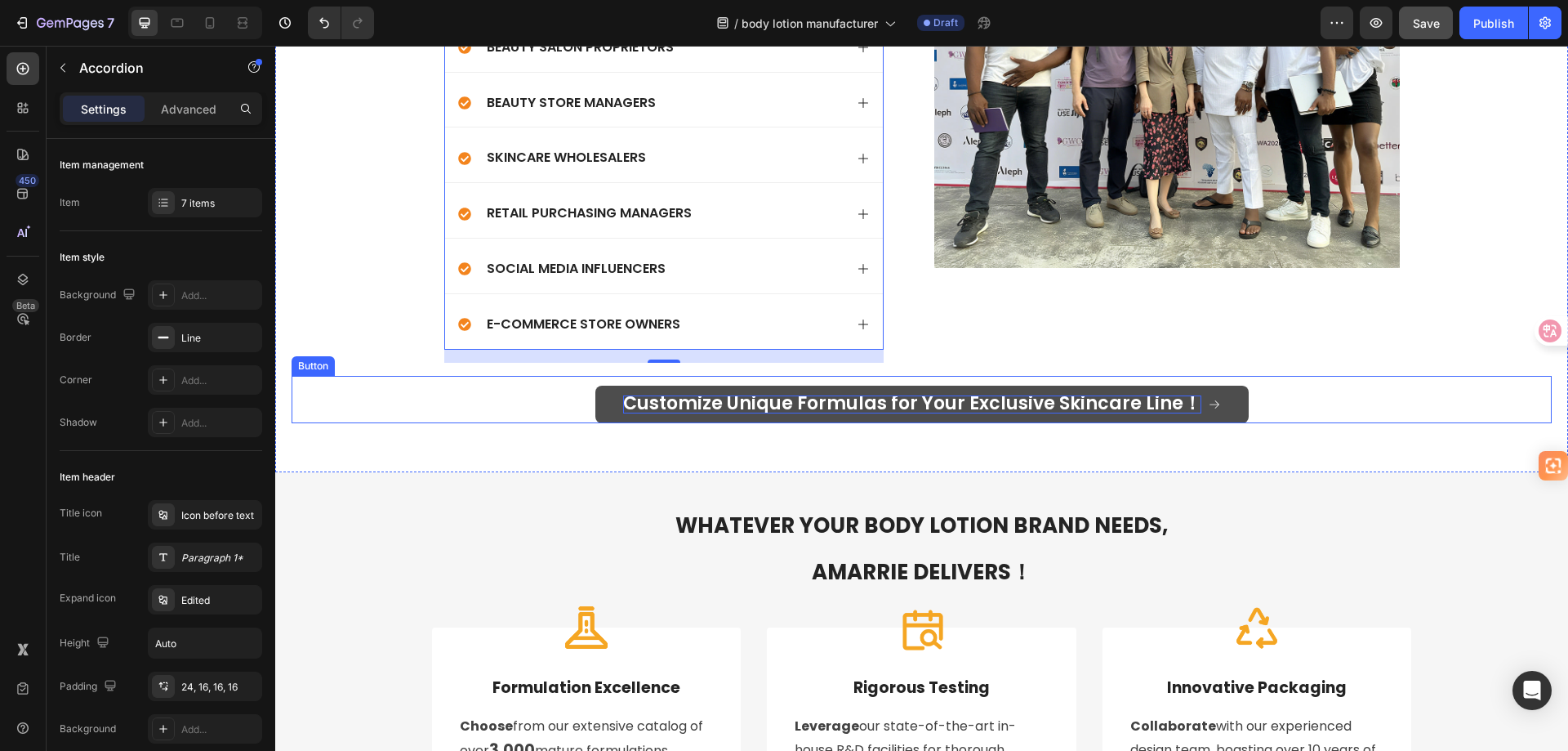
click at [1094, 403] on span "Customize Unique Formulas for Your Exclusive Skincare Line！" at bounding box center [912, 403] width 578 height 25
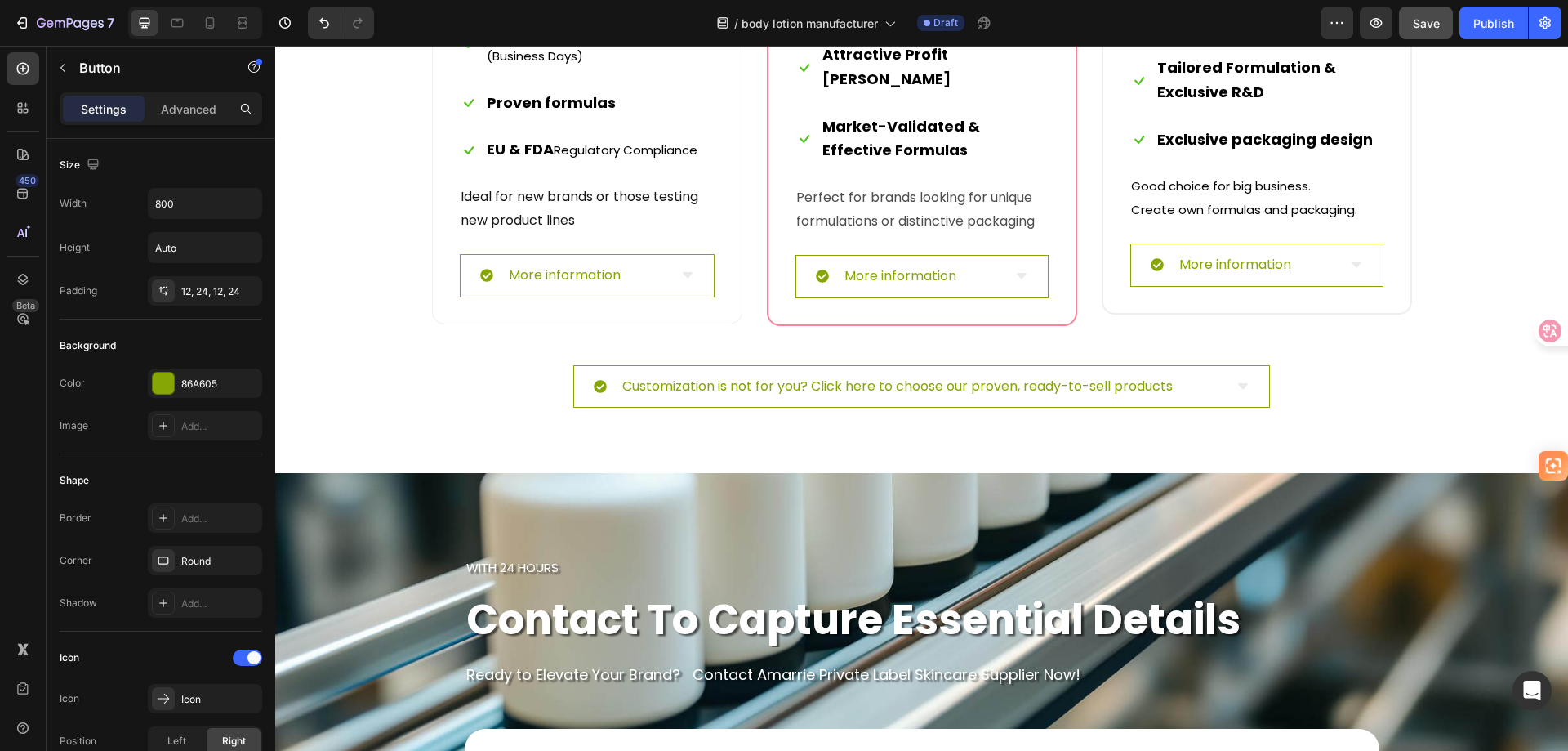
scroll to position [6375, 0]
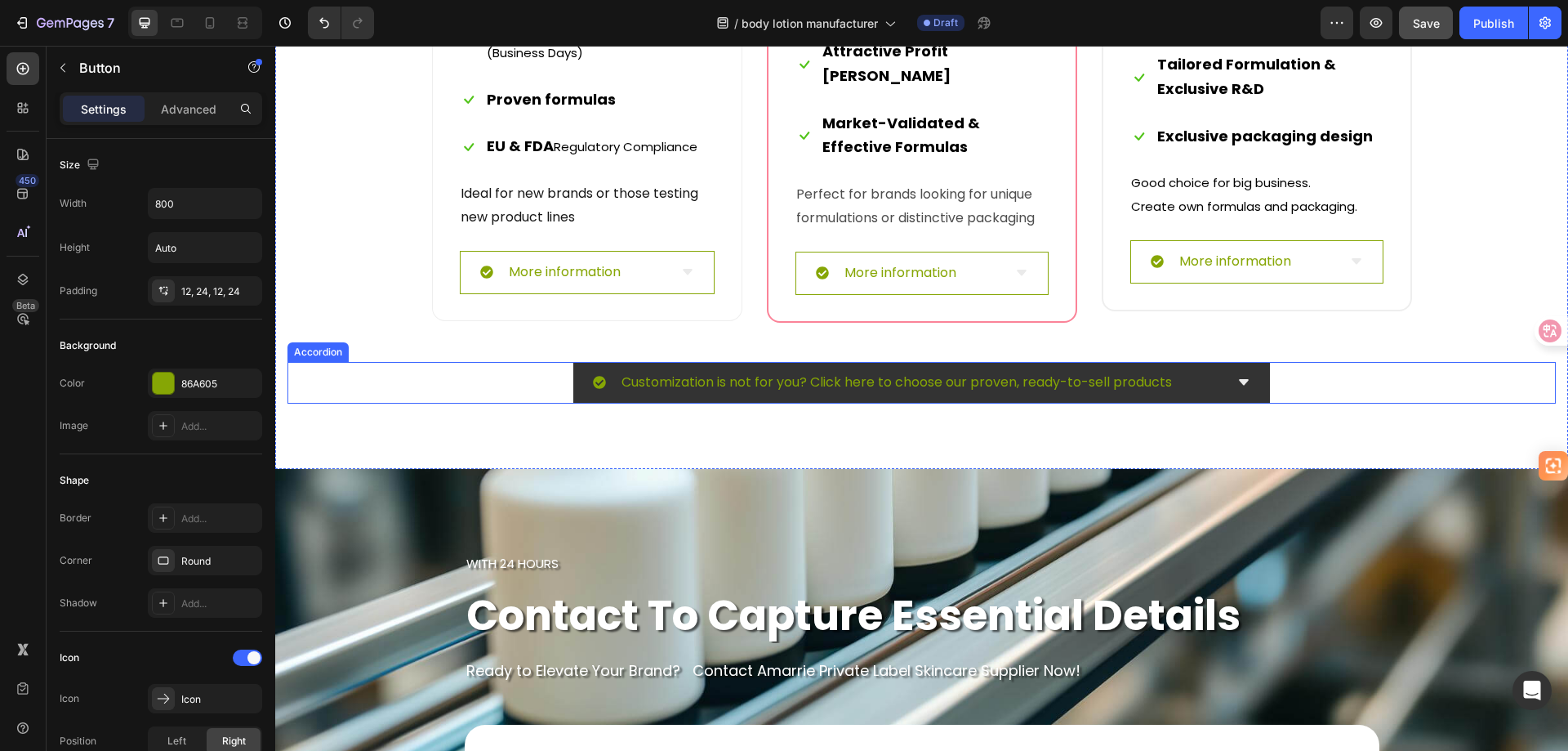
click at [813, 389] on p "Customization is not for you? Click here to choose our proven, ready-to-sell pr…" at bounding box center [897, 382] width 550 height 24
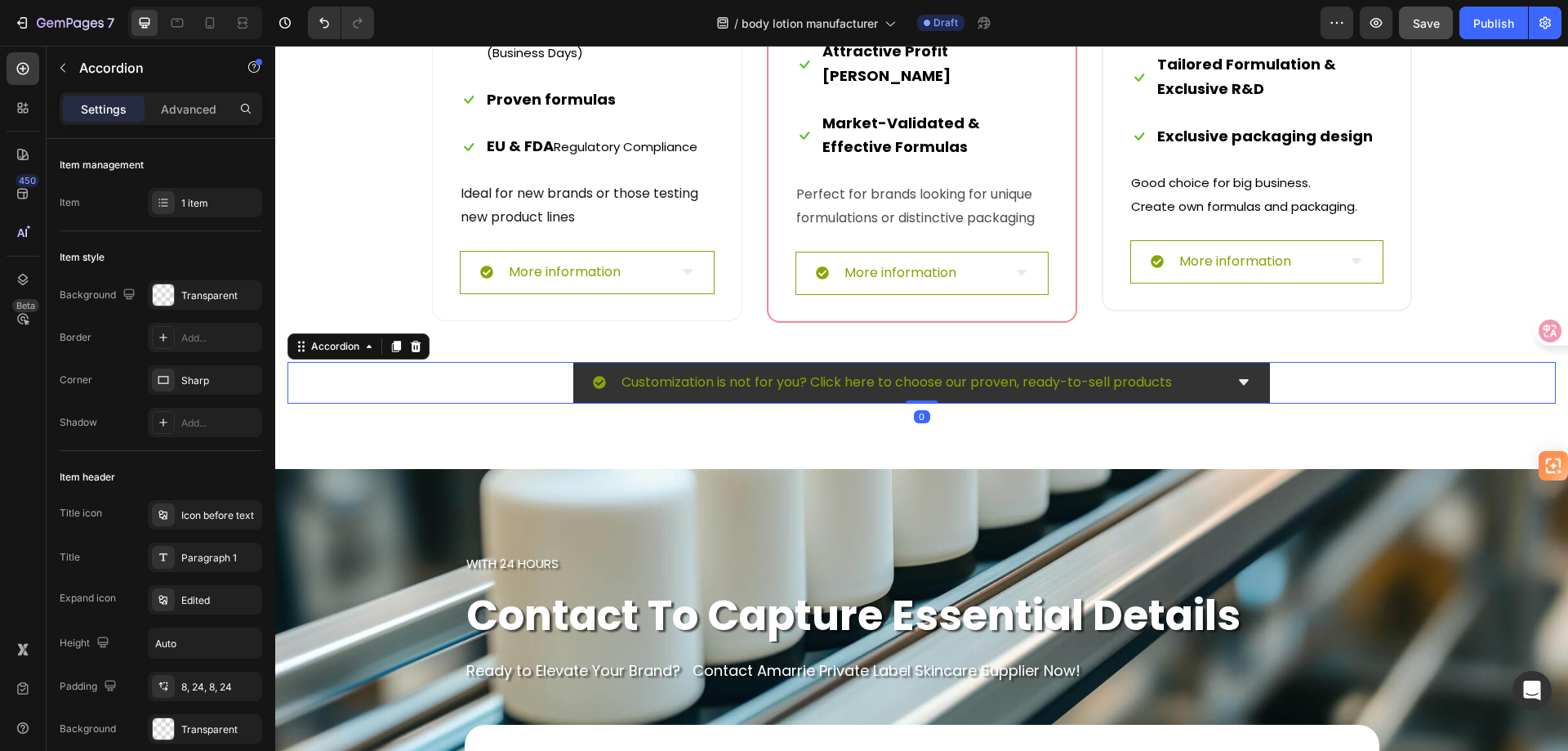
click at [1222, 383] on div "Customization is not for you? Click here to choose our proven, ready-to-sell pr…" at bounding box center [922, 383] width 696 height 43
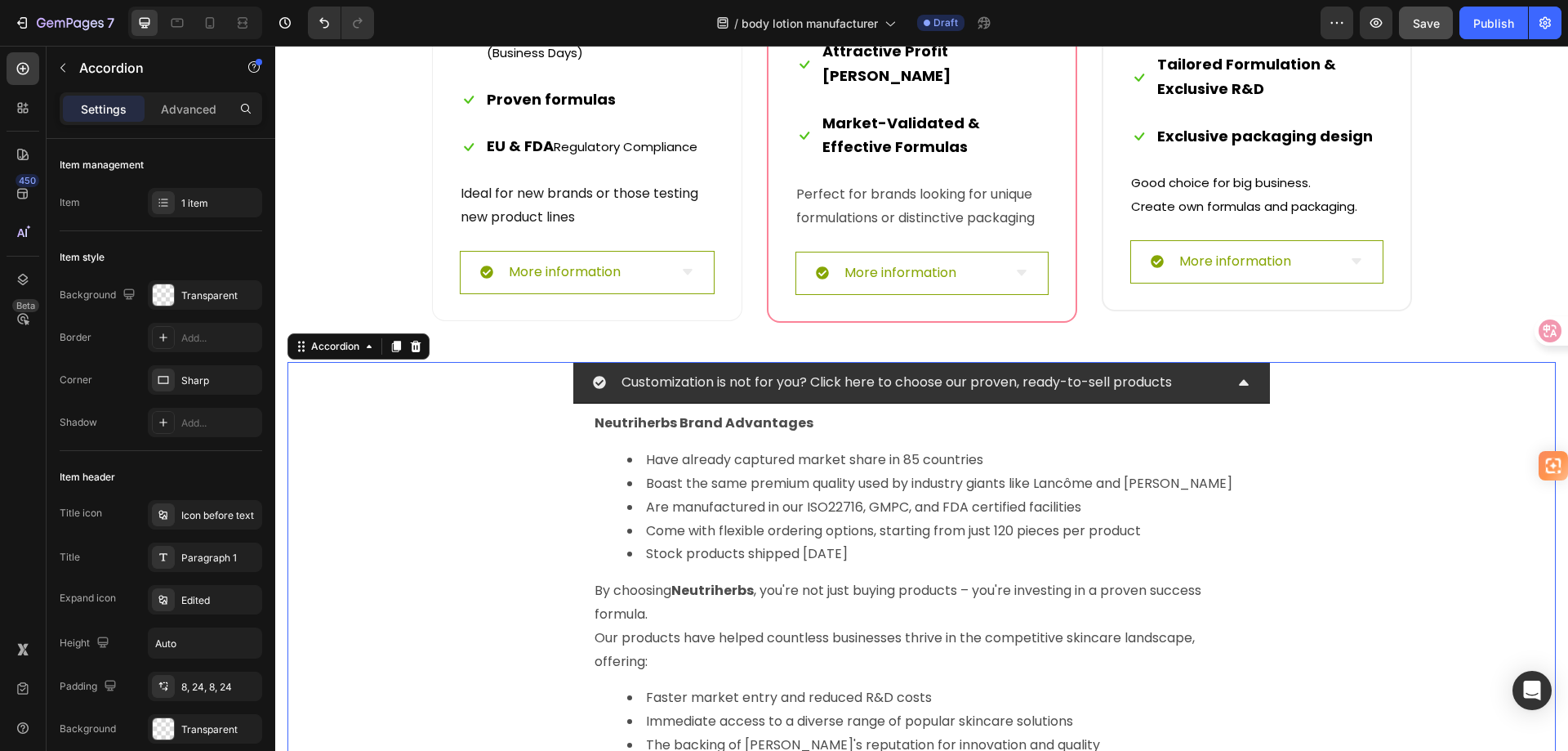
scroll to position [6702, 0]
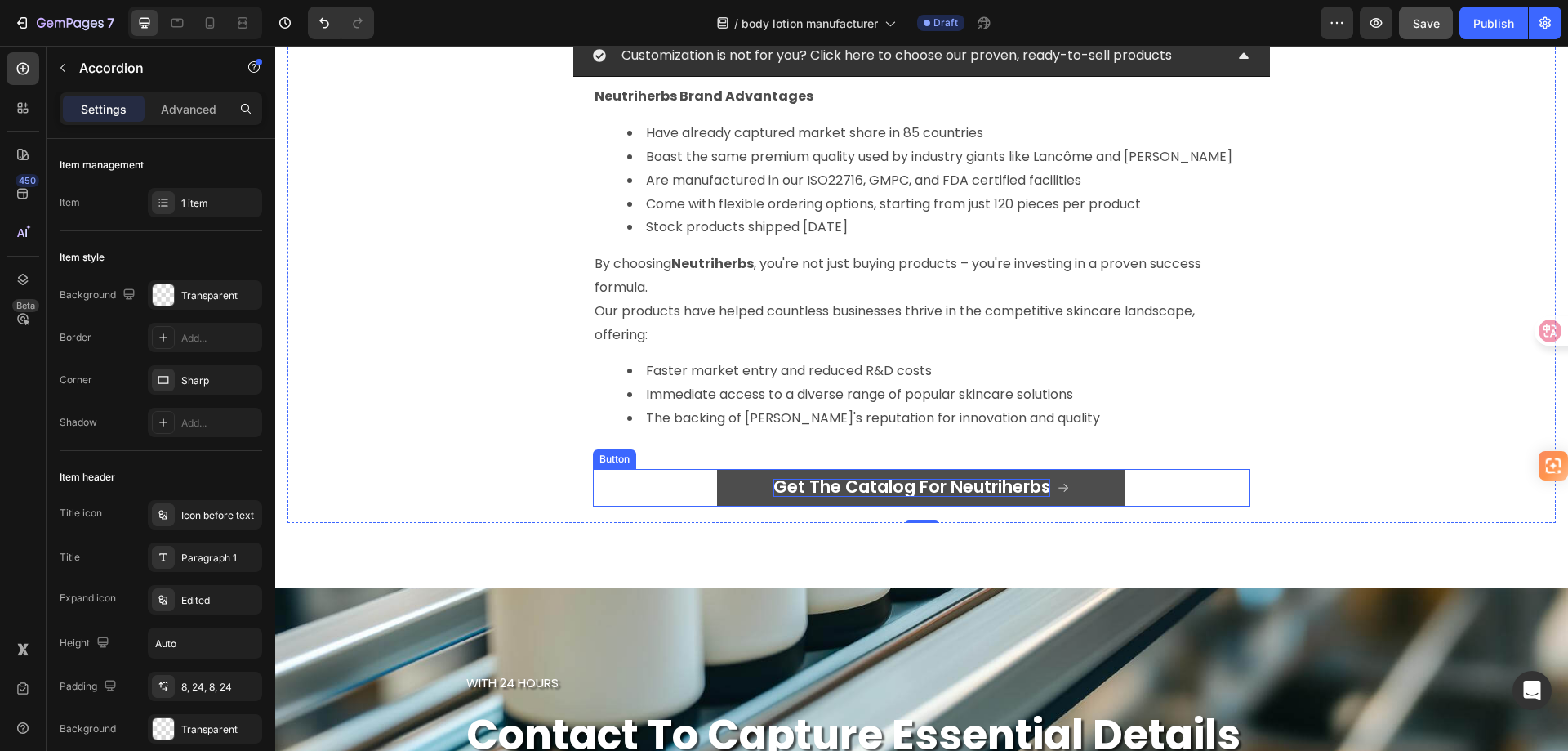
click at [945, 484] on span "Get The Catalog For Neutriherbs" at bounding box center [912, 487] width 277 height 24
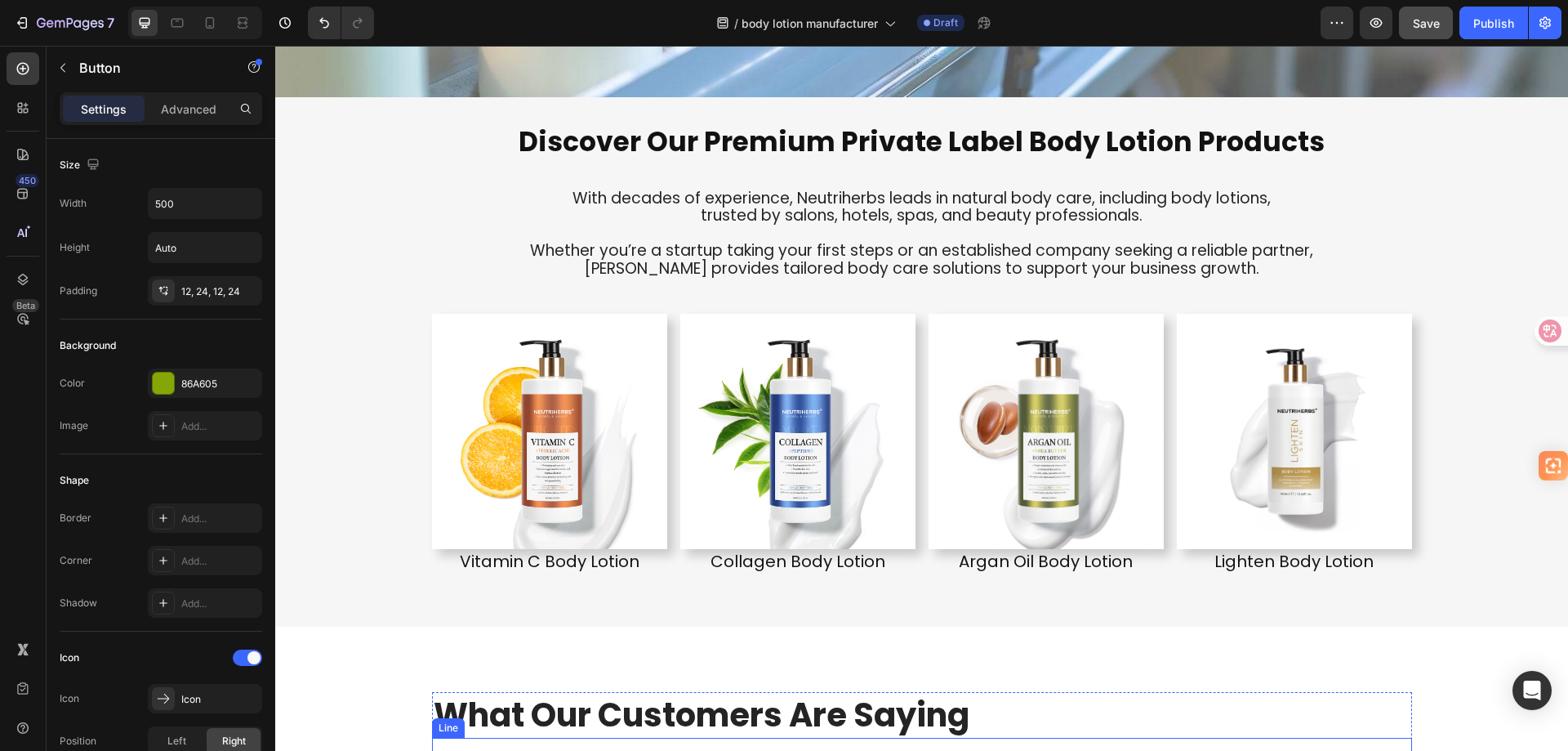
scroll to position [3662, 0]
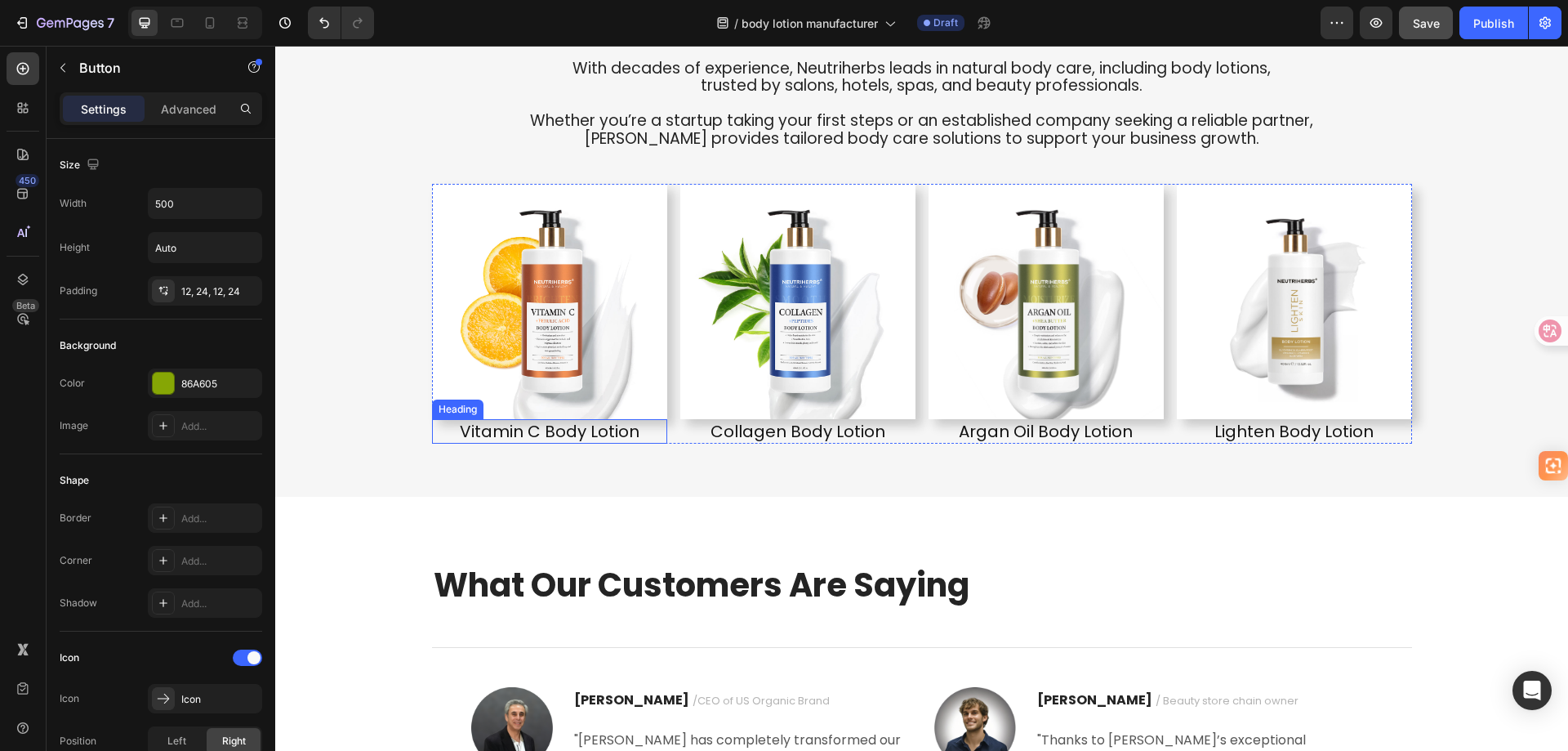
click at [560, 426] on h2 "Vitamin C Body Lotion" at bounding box center [549, 431] width 235 height 25
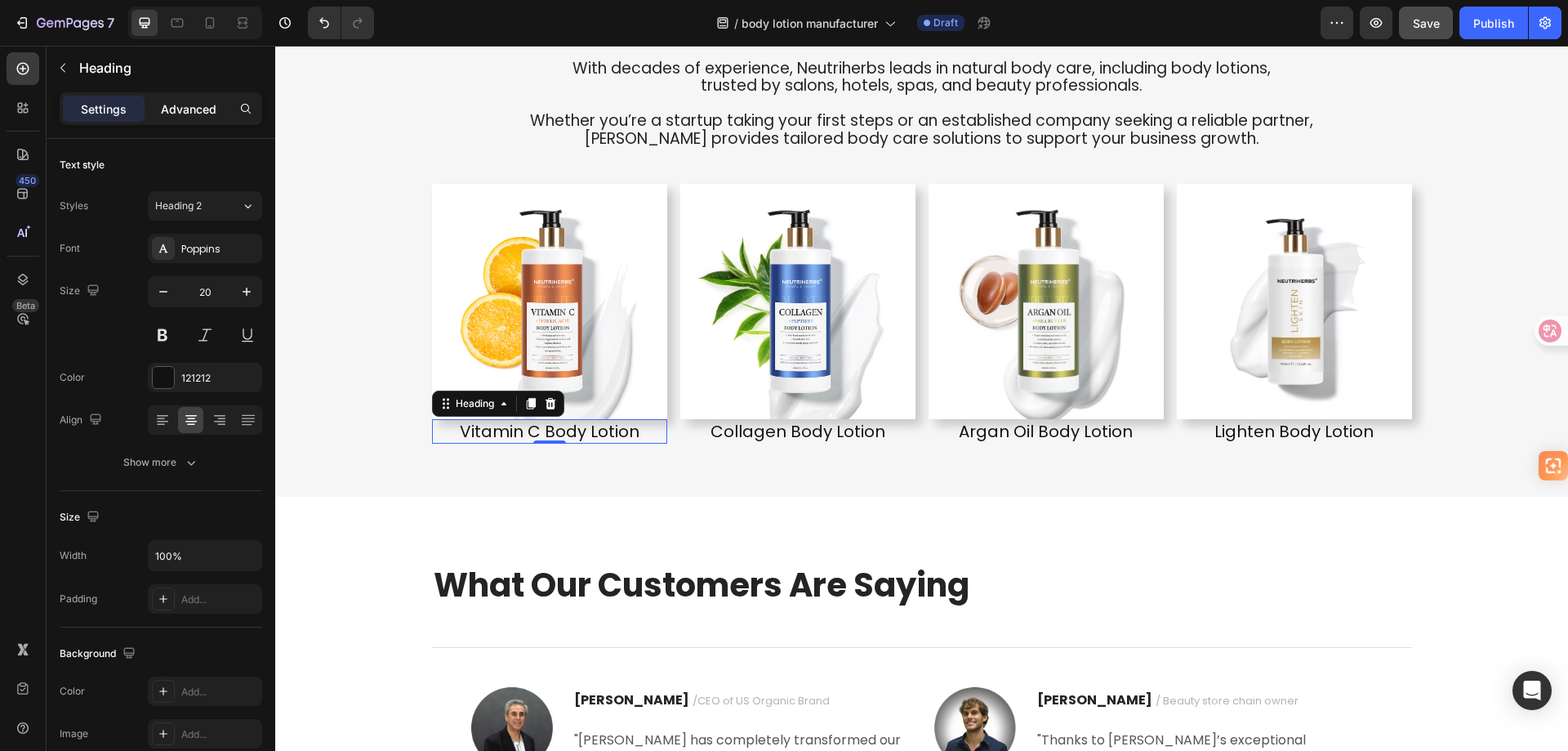
click at [180, 110] on p "Advanced" at bounding box center [188, 109] width 55 height 17
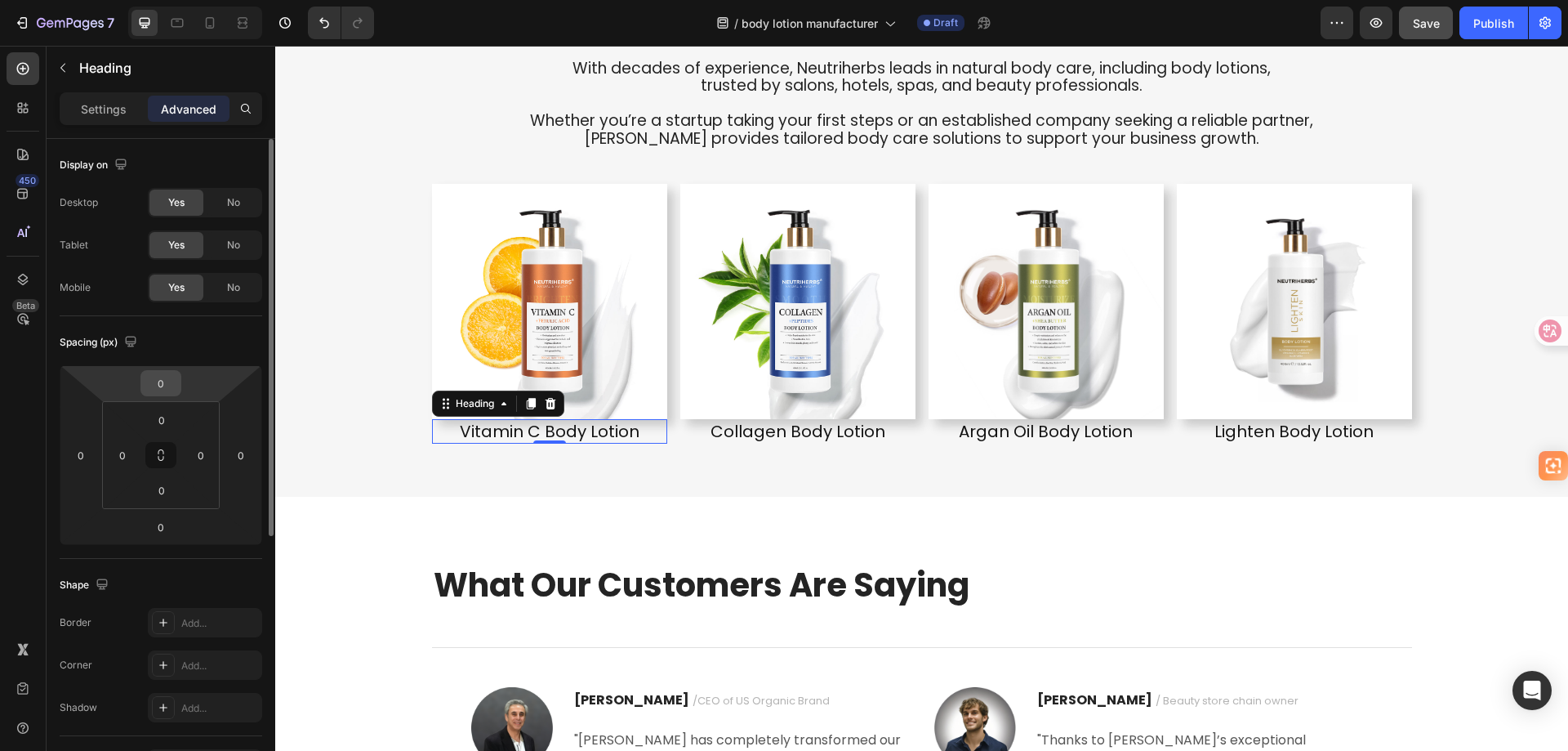
click at [148, 389] on input "0" at bounding box center [161, 382] width 33 height 25
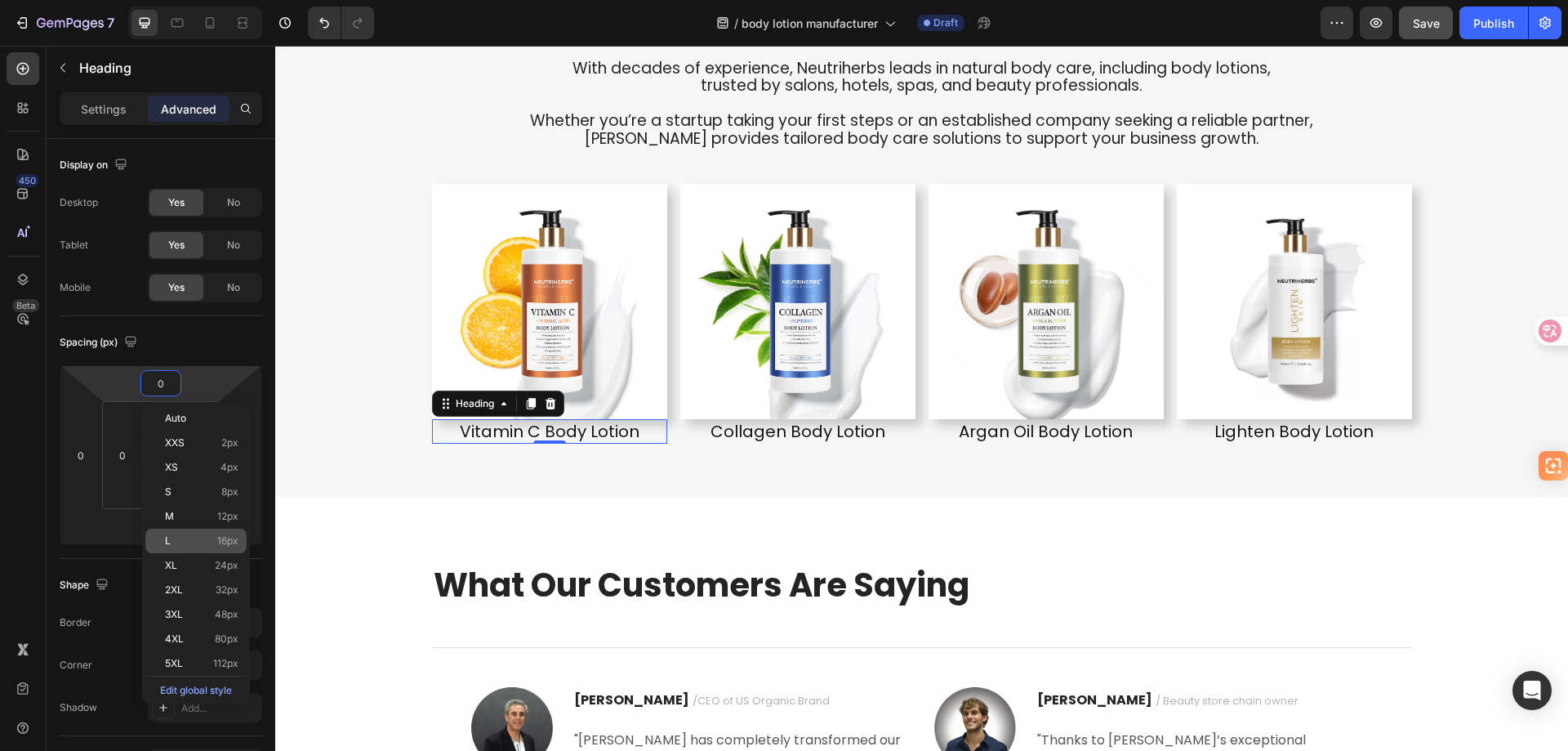
click at [187, 531] on div "L 16px" at bounding box center [196, 540] width 102 height 25
type input "16"
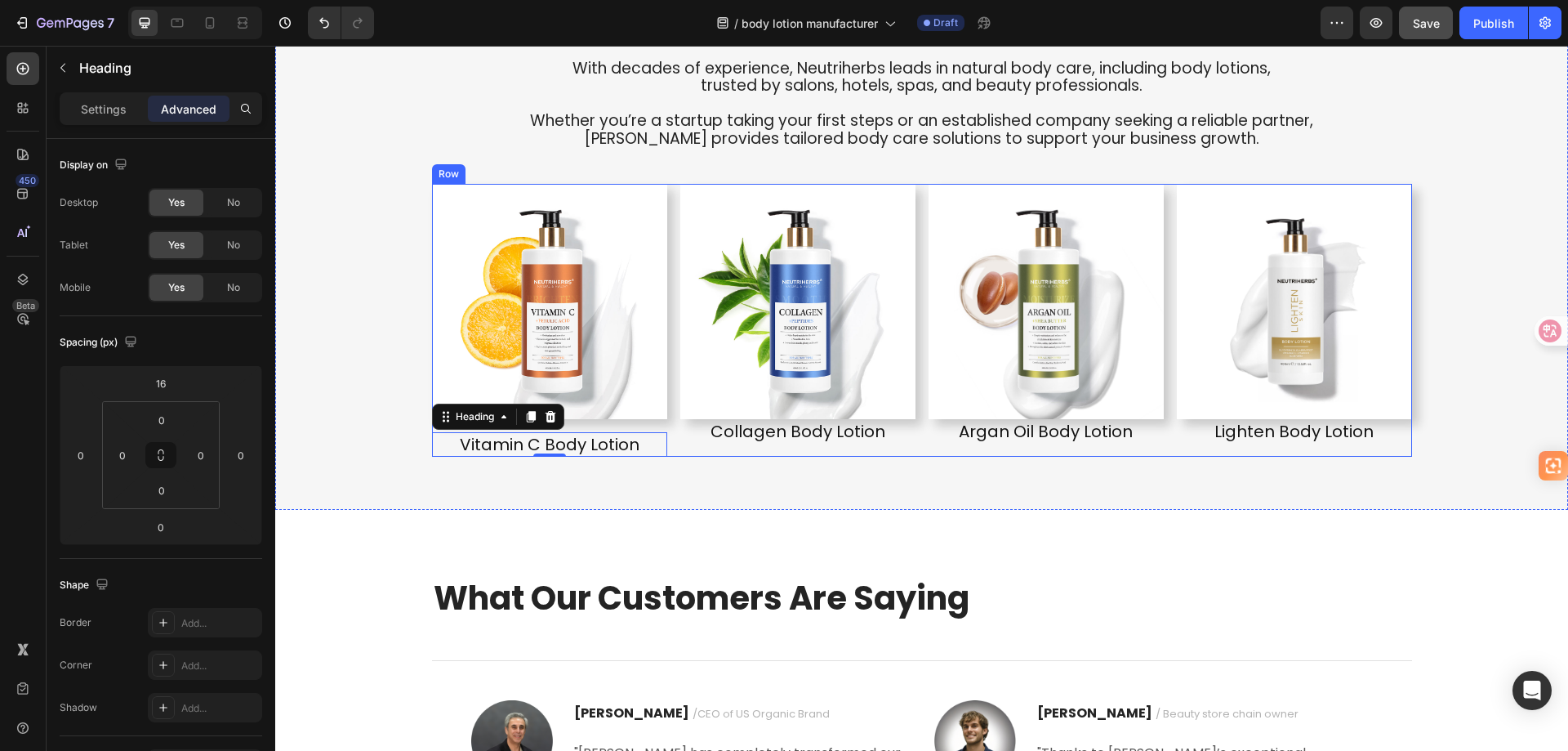
click at [804, 451] on div "Image Collagen Body Lotion Heading" at bounding box center [797, 320] width 235 height 272
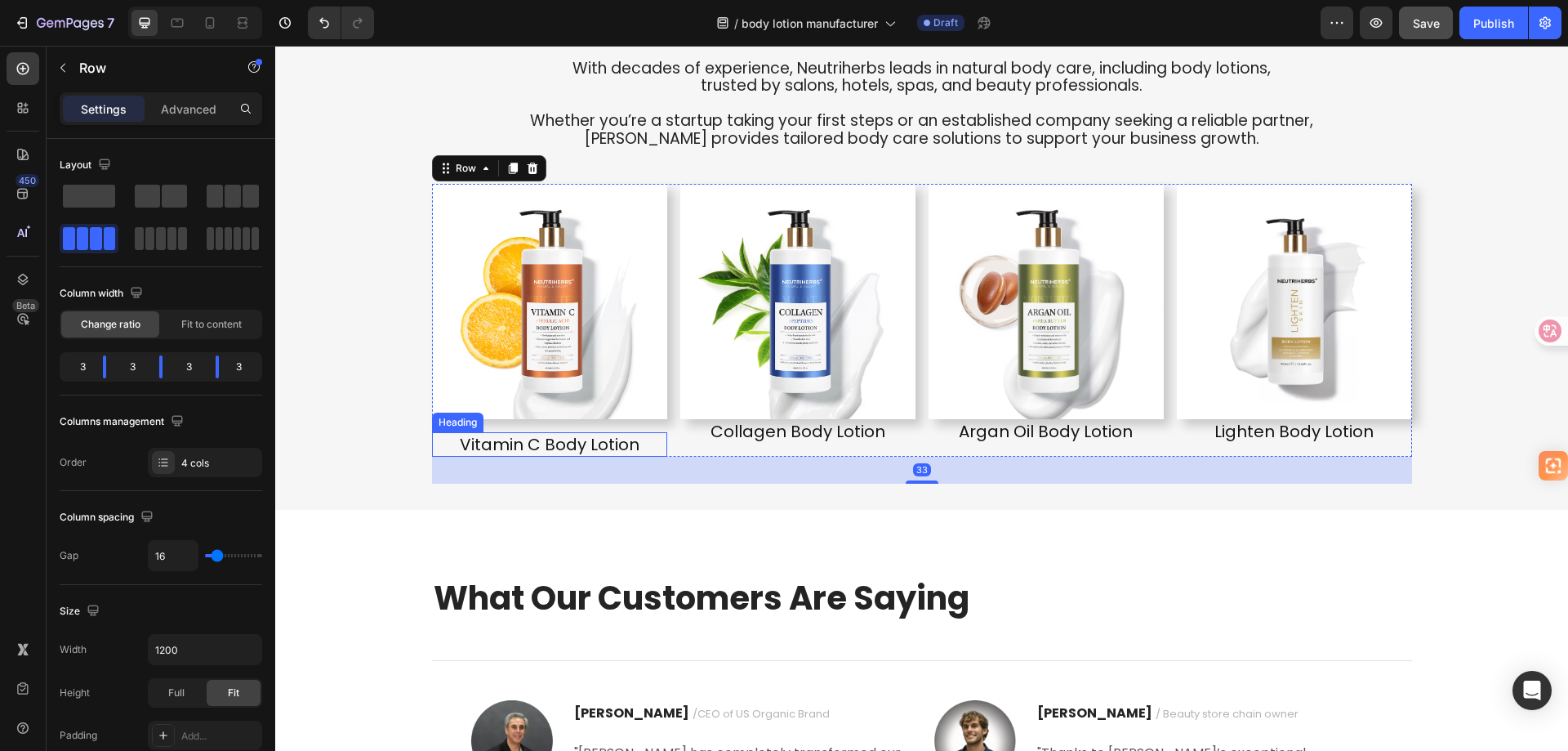
click at [629, 443] on h2 "Vitamin C Body Lotion" at bounding box center [549, 444] width 235 height 25
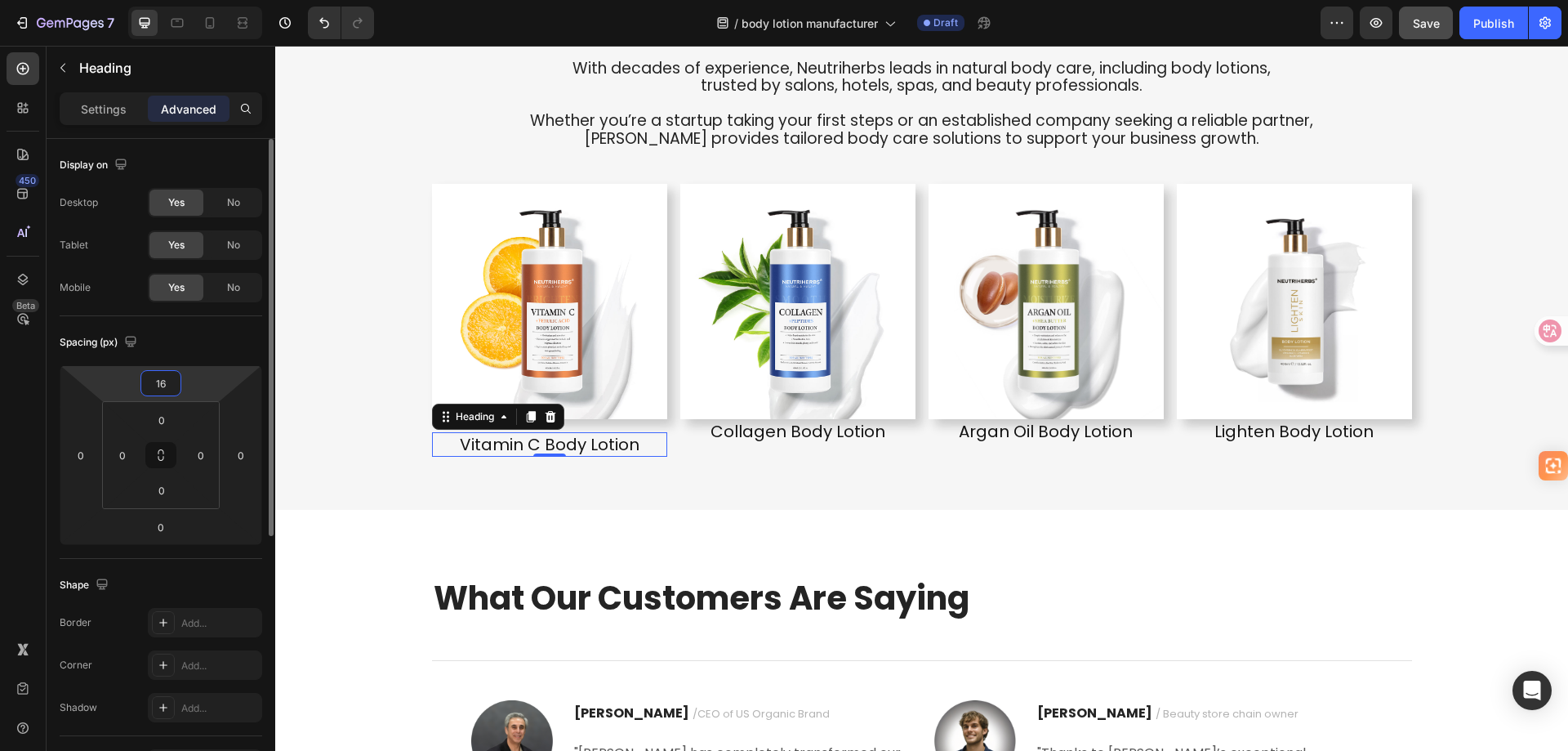
click at [168, 381] on input "16" at bounding box center [161, 382] width 33 height 25
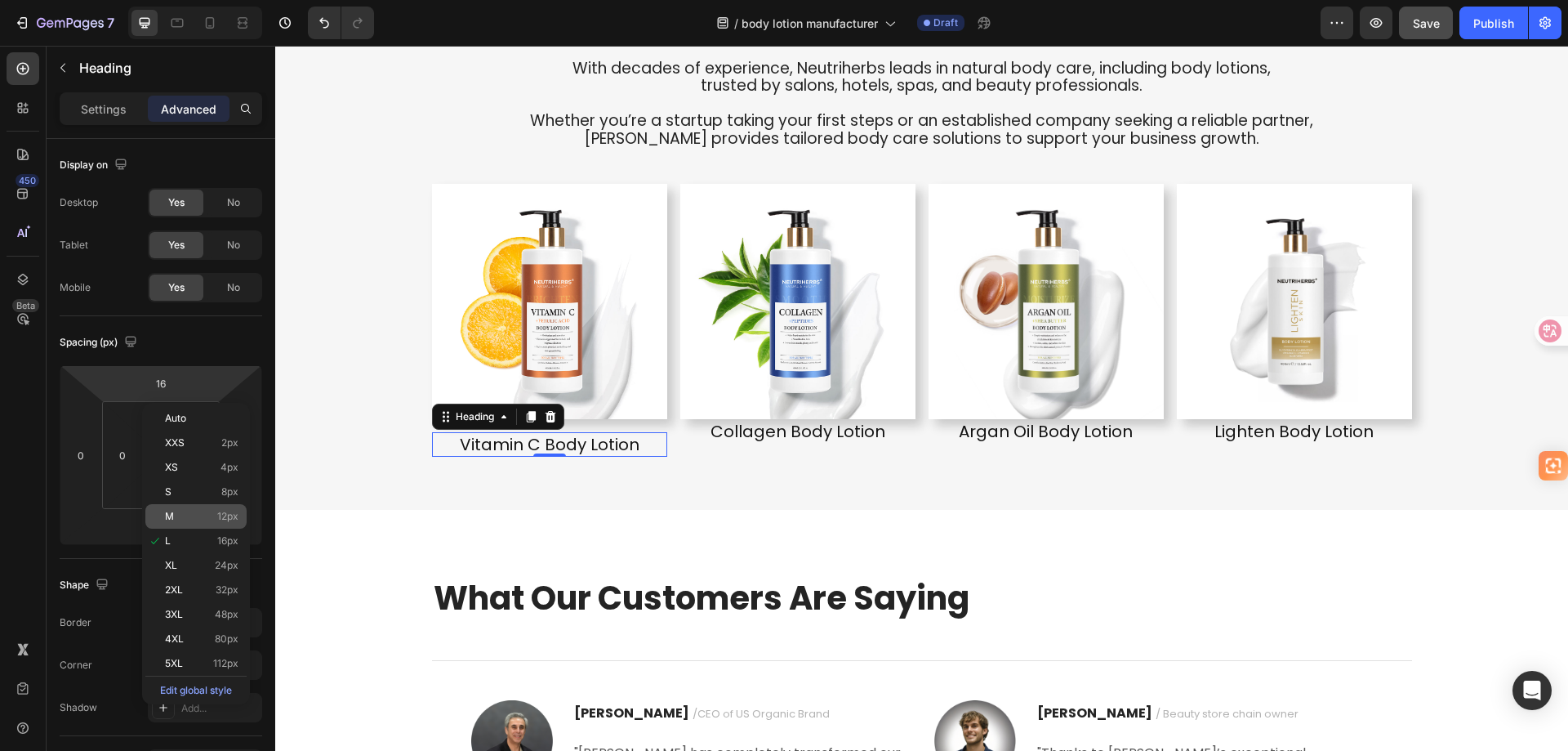
click at [178, 514] on p "M 12px" at bounding box center [202, 516] width 74 height 12
type input "12"
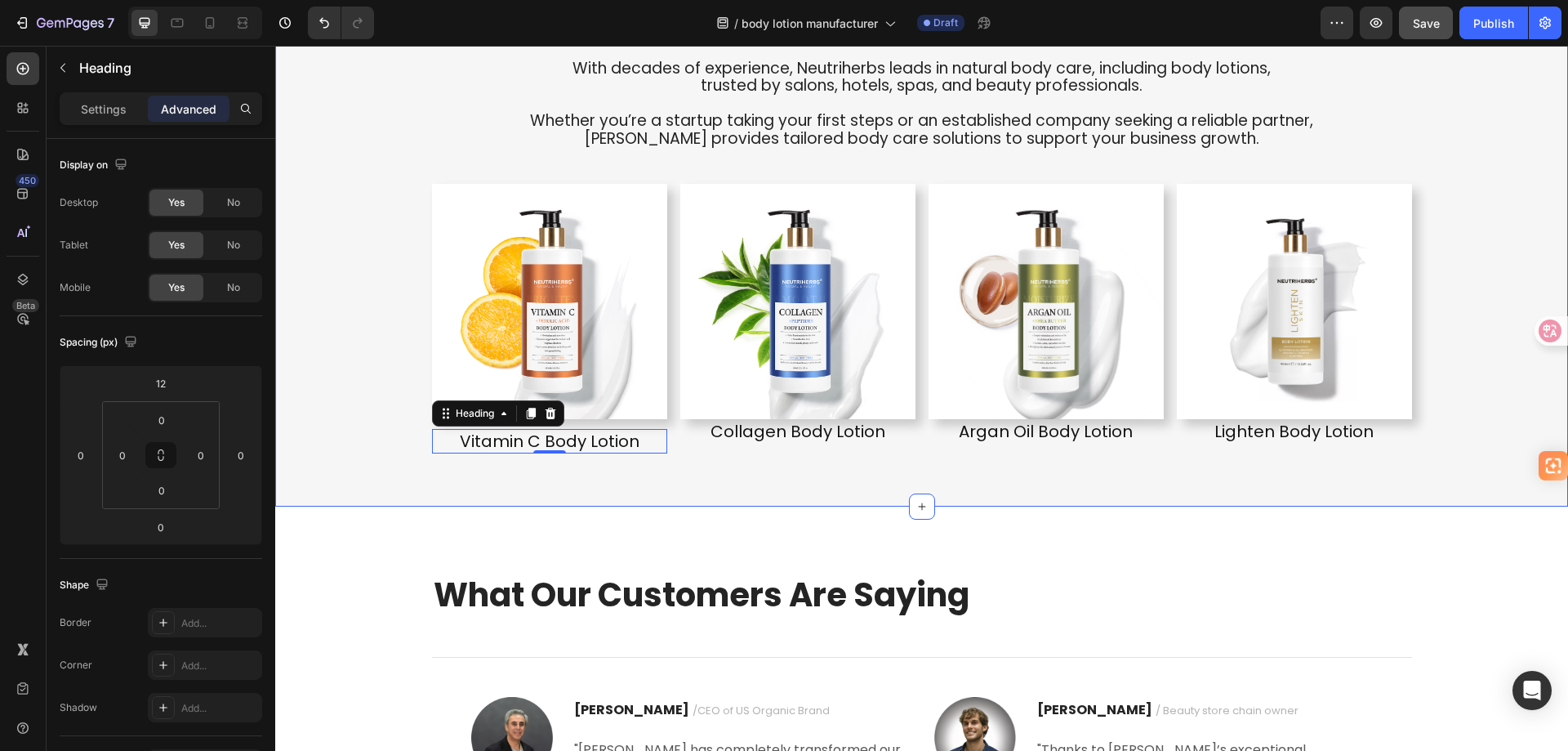
click at [687, 477] on div "Discover Our Premium Private Label Body Lotion Products Heading With decades of…" at bounding box center [922, 237] width 1293 height 487
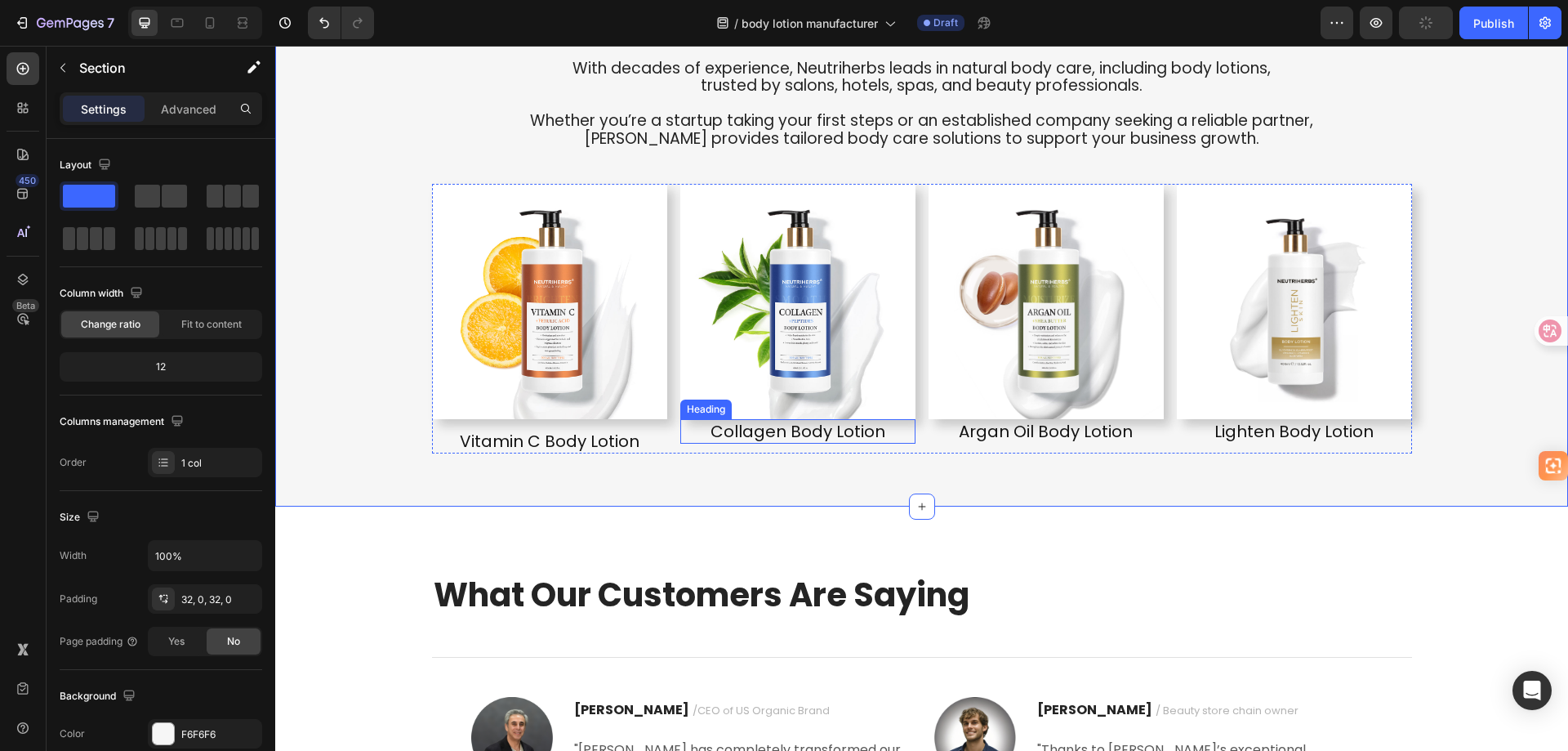
click at [753, 431] on h2 "Collagen Body Lotion" at bounding box center [797, 431] width 235 height 25
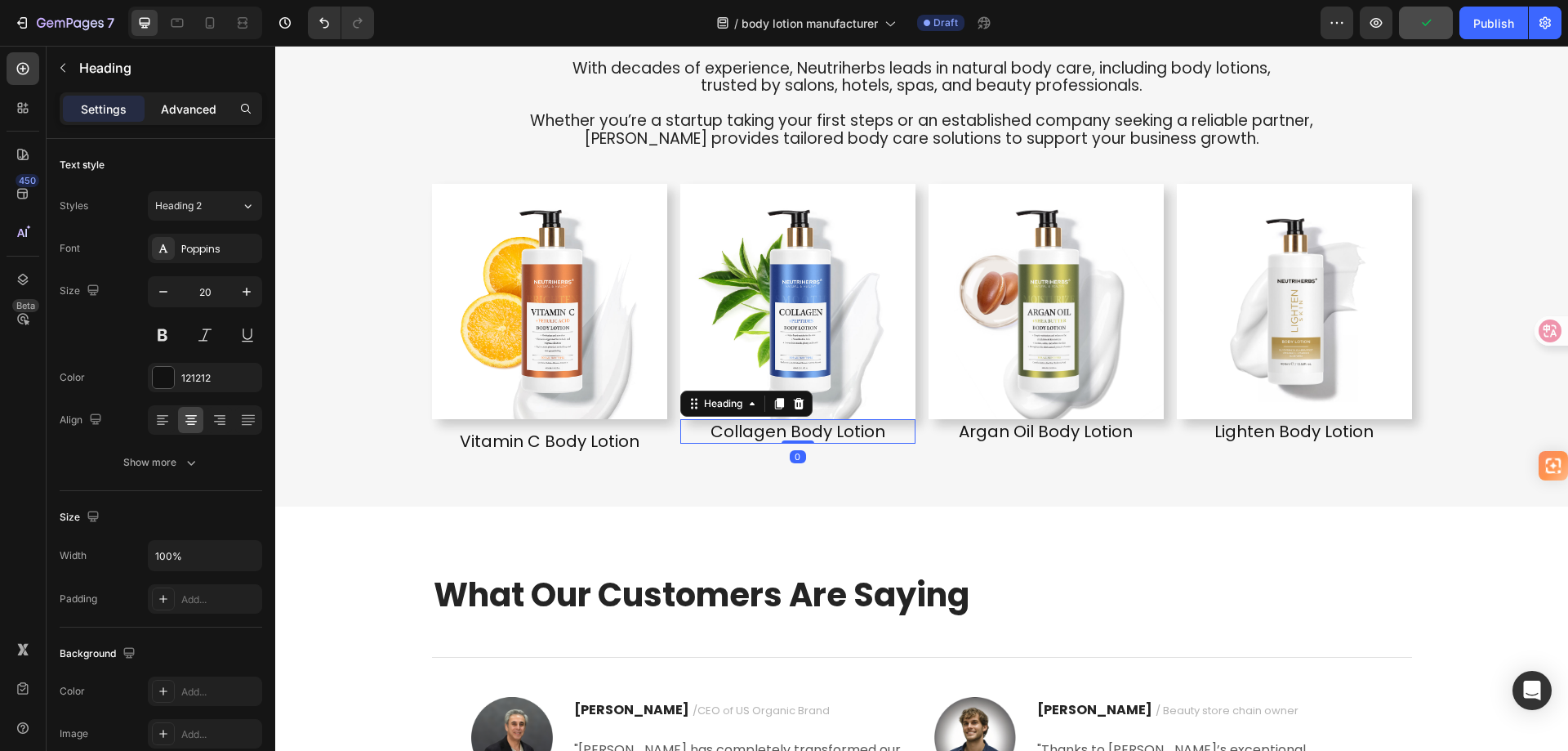
click at [181, 114] on p "Advanced" at bounding box center [188, 109] width 55 height 17
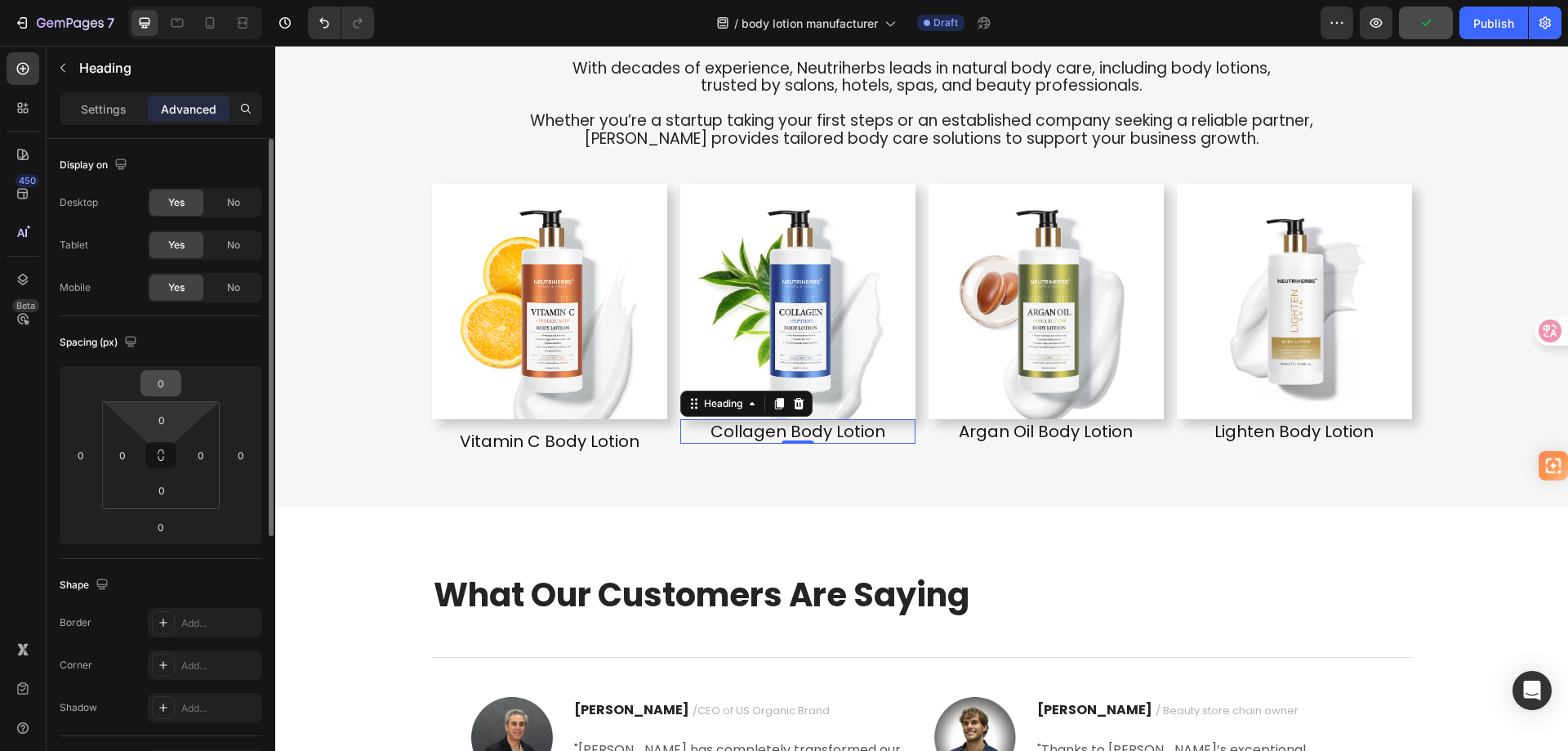
click at [163, 385] on input "0" at bounding box center [161, 382] width 33 height 25
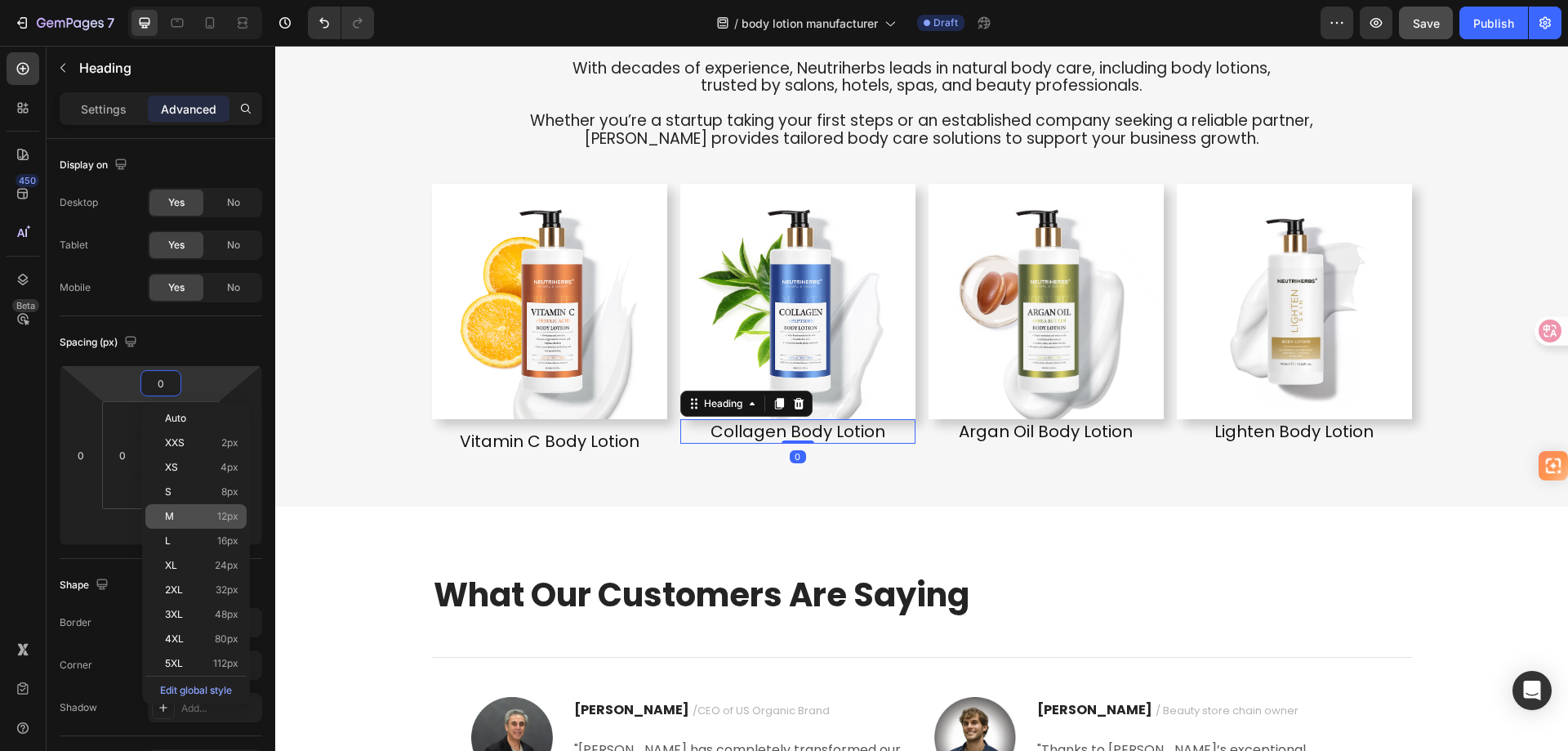
click at [183, 515] on p "M 12px" at bounding box center [202, 516] width 74 height 12
type input "12"
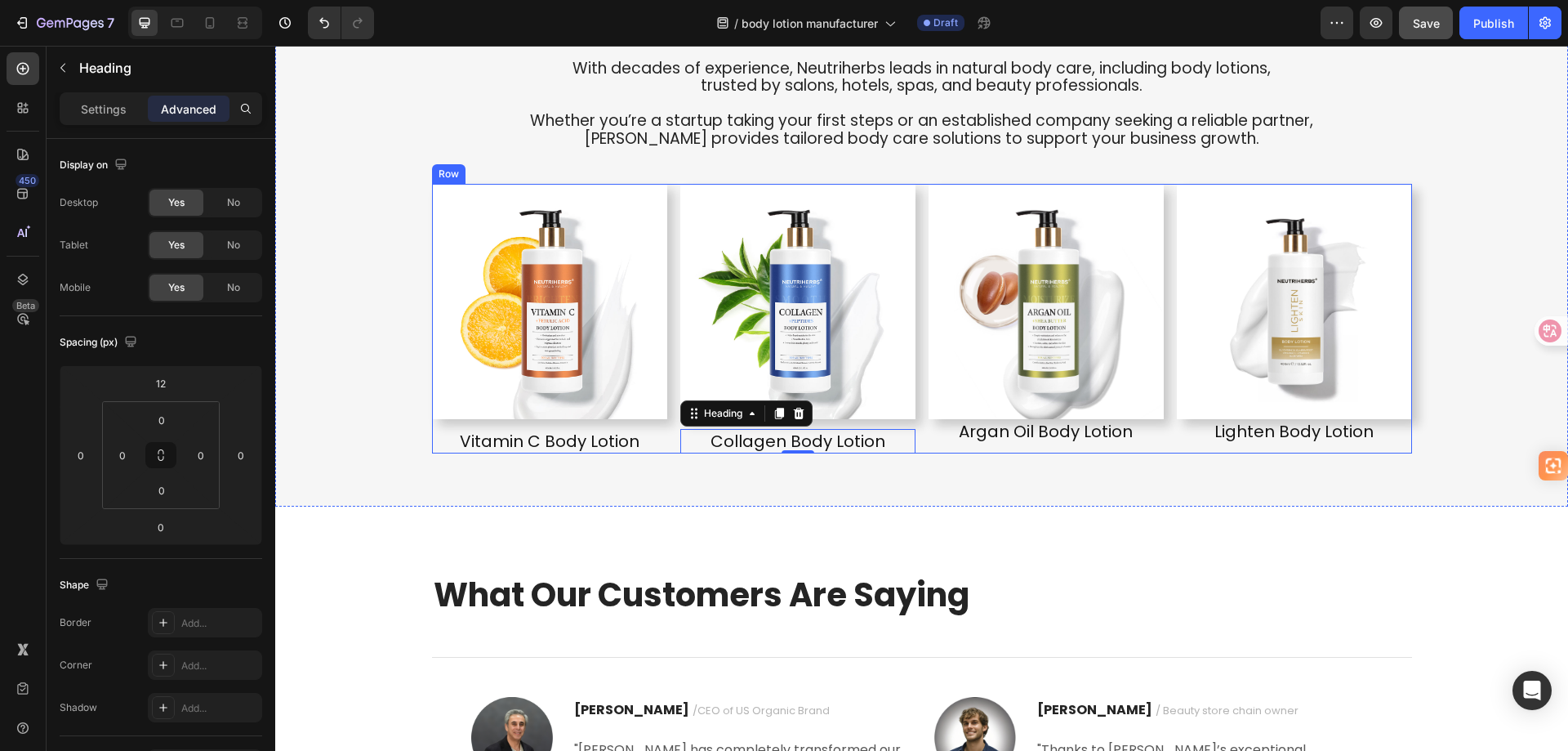
click at [969, 434] on h2 "Argan Oil Body Lotion" at bounding box center [1046, 431] width 235 height 25
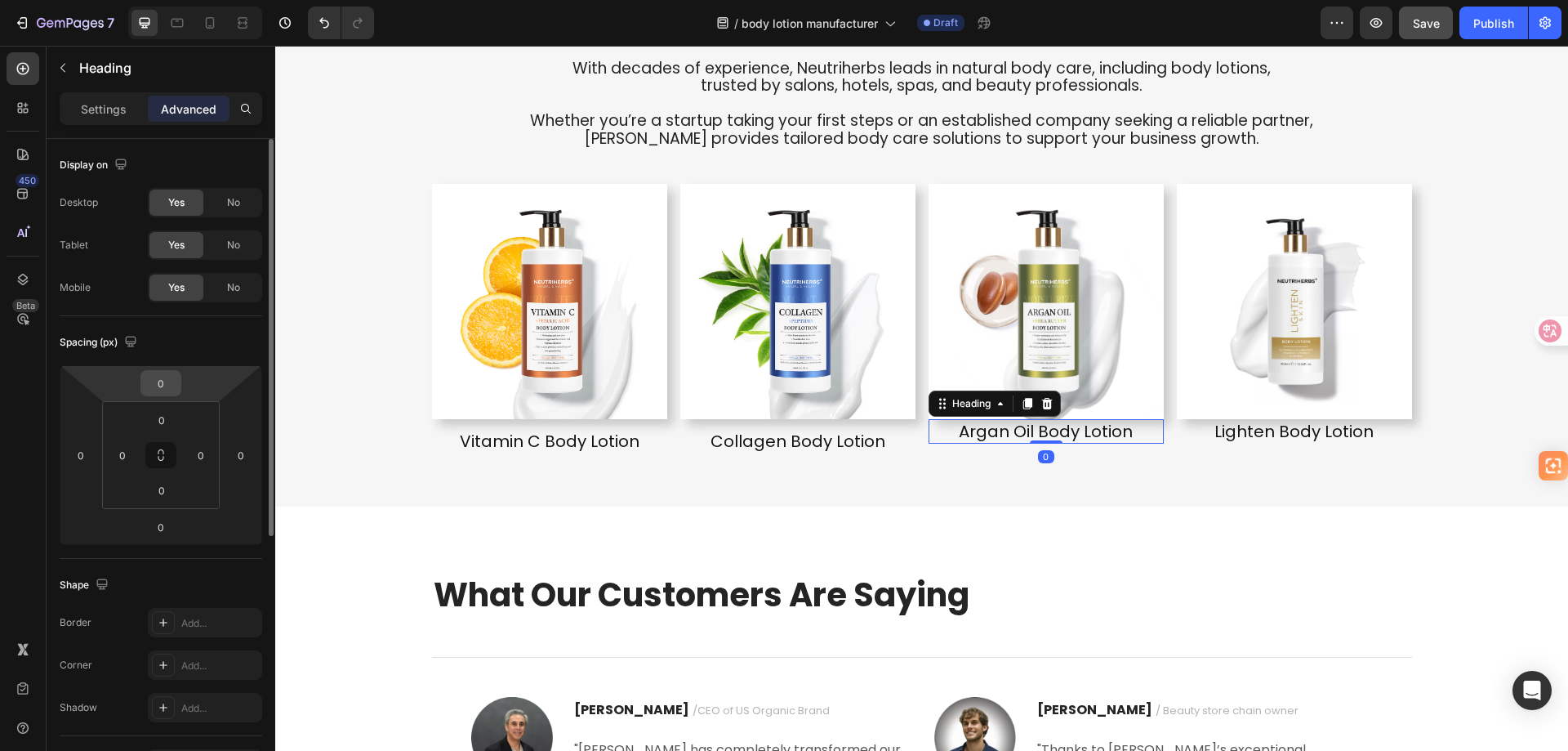
click at [159, 384] on input "0" at bounding box center [161, 382] width 33 height 25
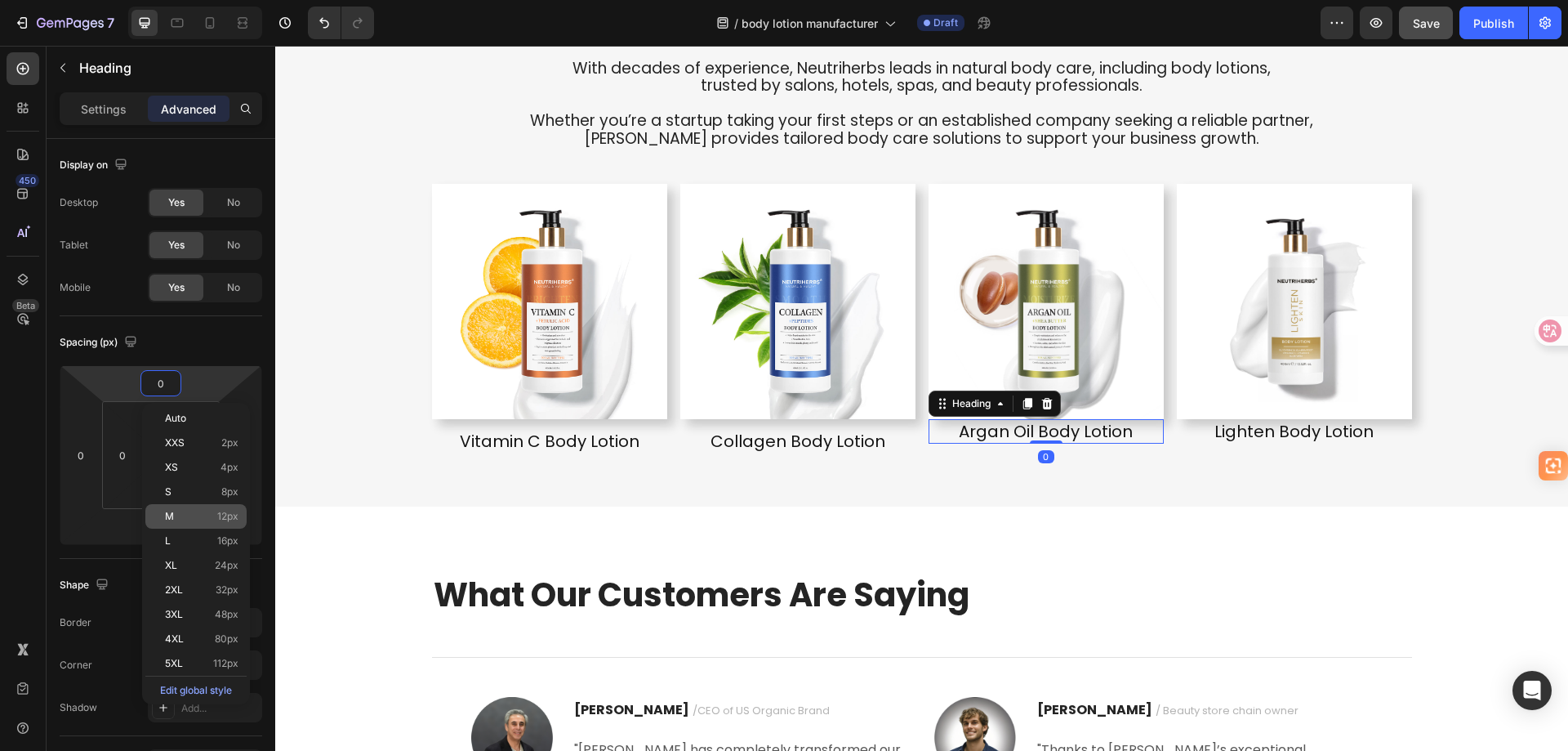
click at [189, 508] on div "M 12px" at bounding box center [196, 516] width 102 height 25
type input "12"
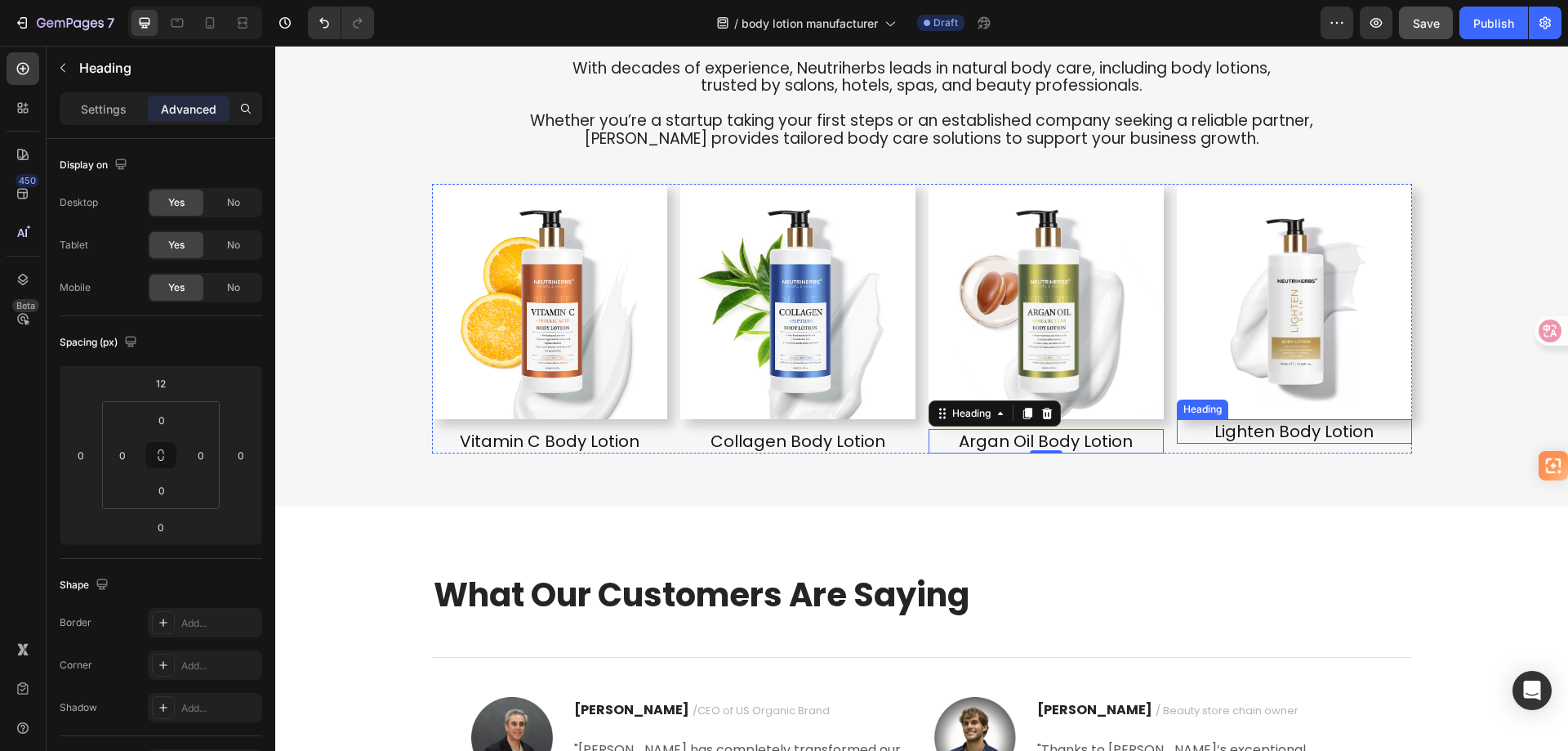
click at [1229, 432] on h2 "Lighten Body Lotion" at bounding box center [1294, 431] width 235 height 25
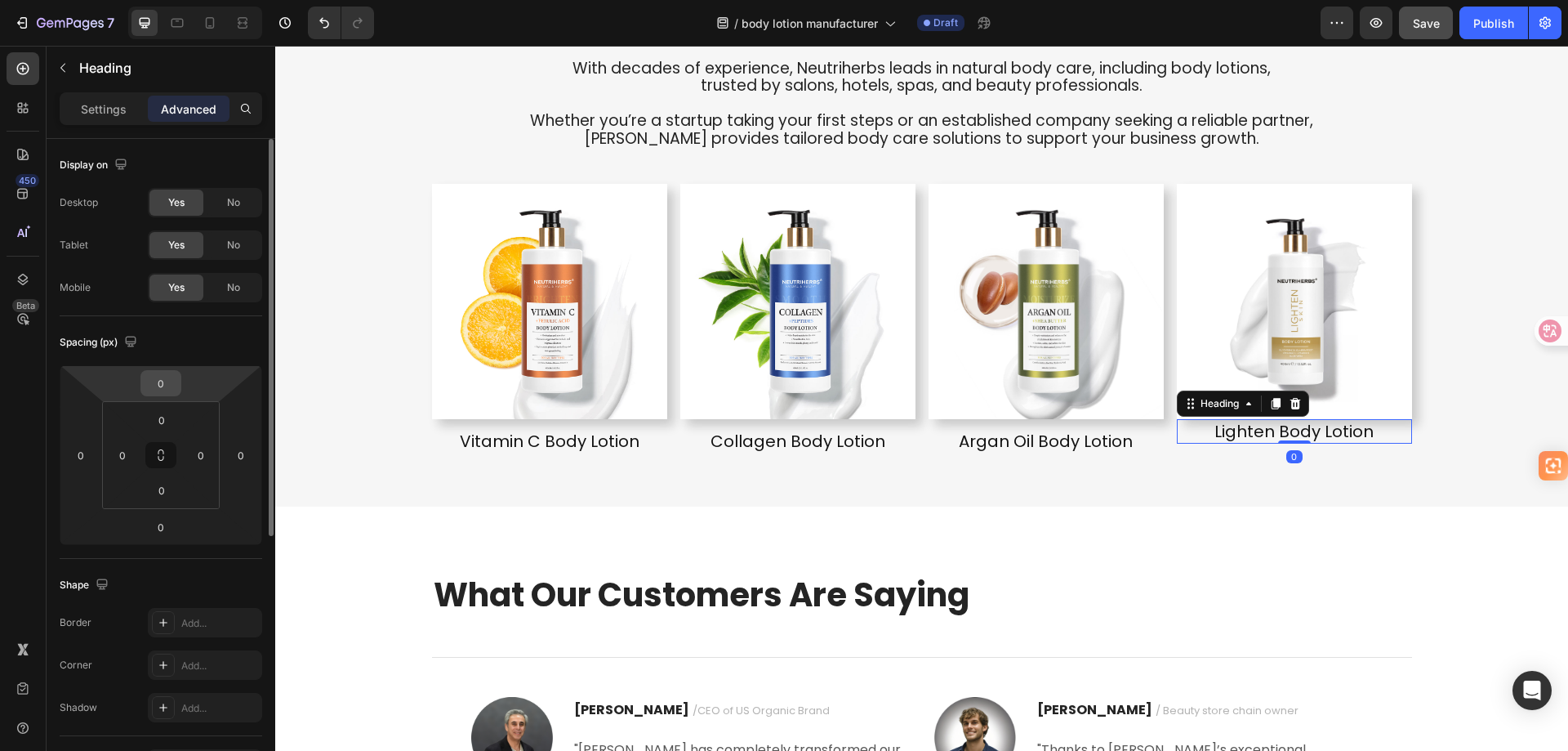
click at [153, 390] on input "0" at bounding box center [161, 382] width 33 height 25
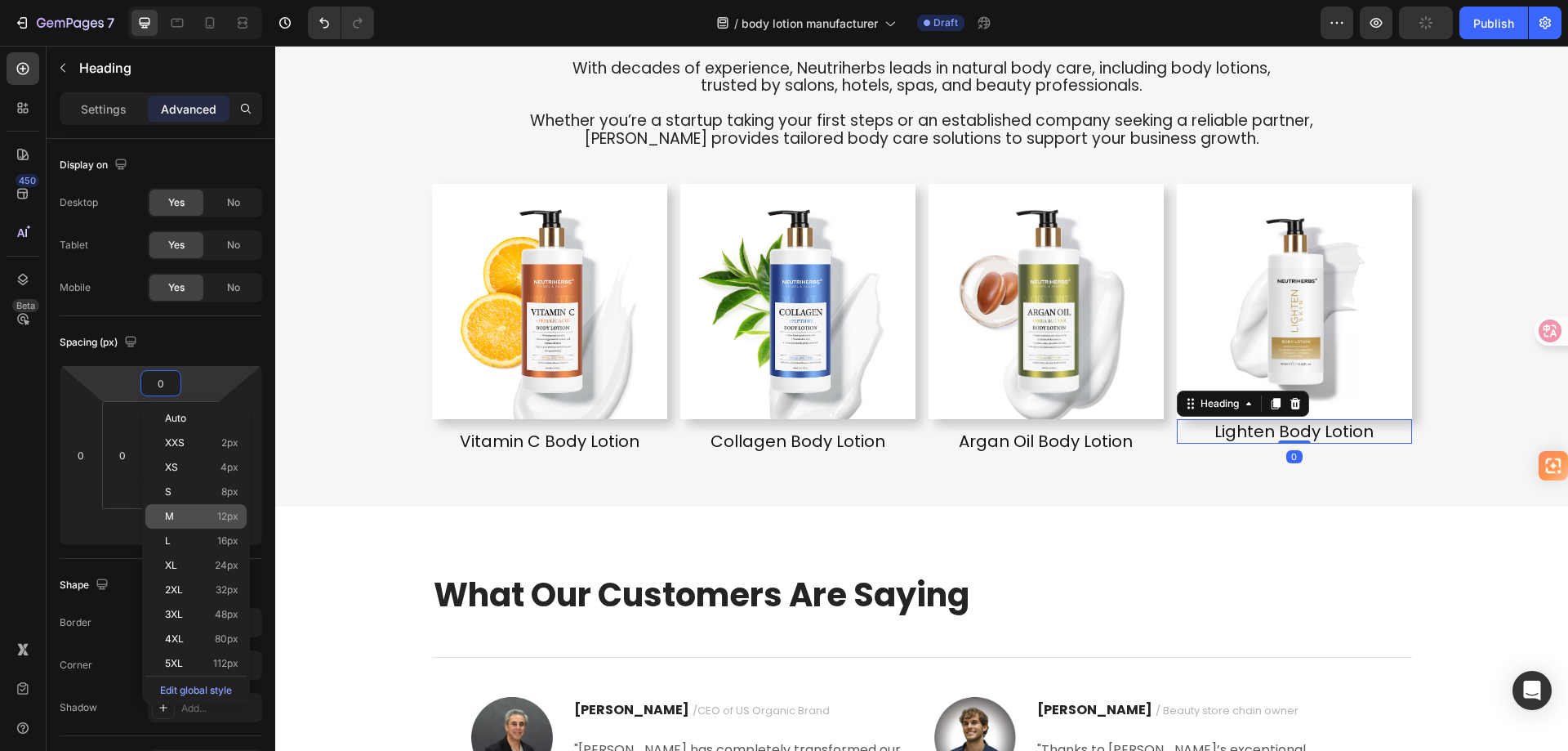
click at [162, 517] on div "M 12px" at bounding box center [196, 516] width 102 height 25
type input "12"
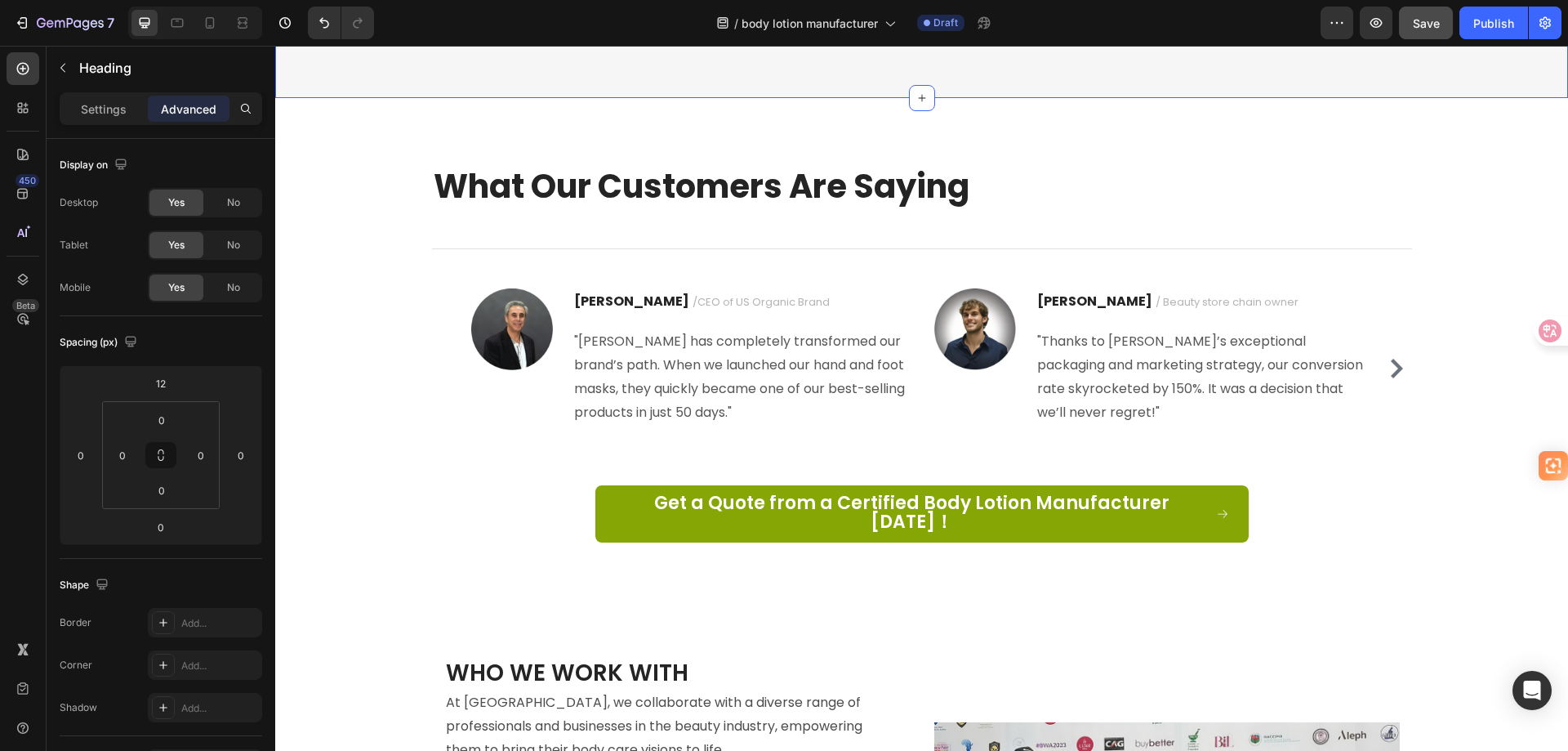
scroll to position [4398, 0]
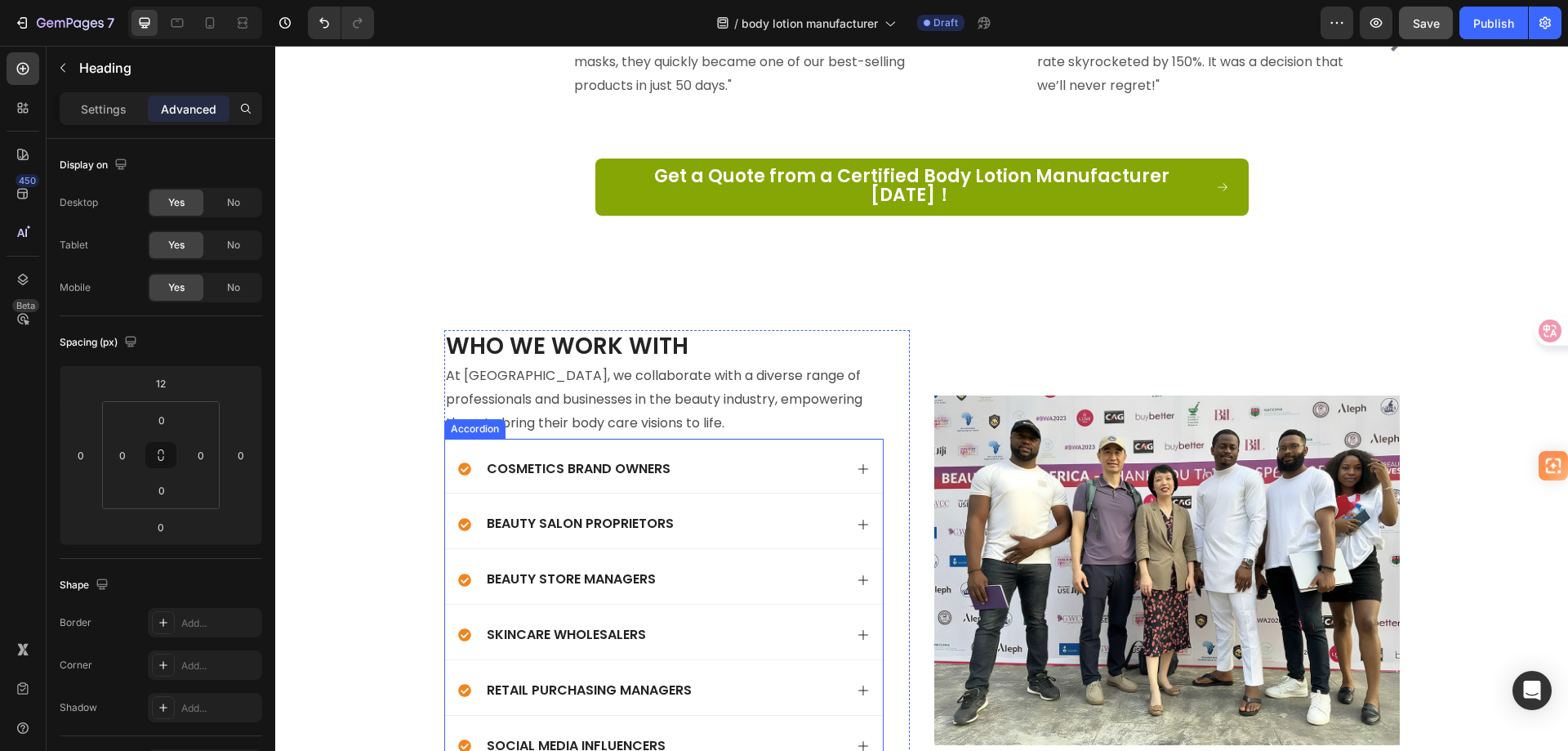
click at [725, 459] on div "Cosmetics Brand Owners" at bounding box center [651, 469] width 386 height 22
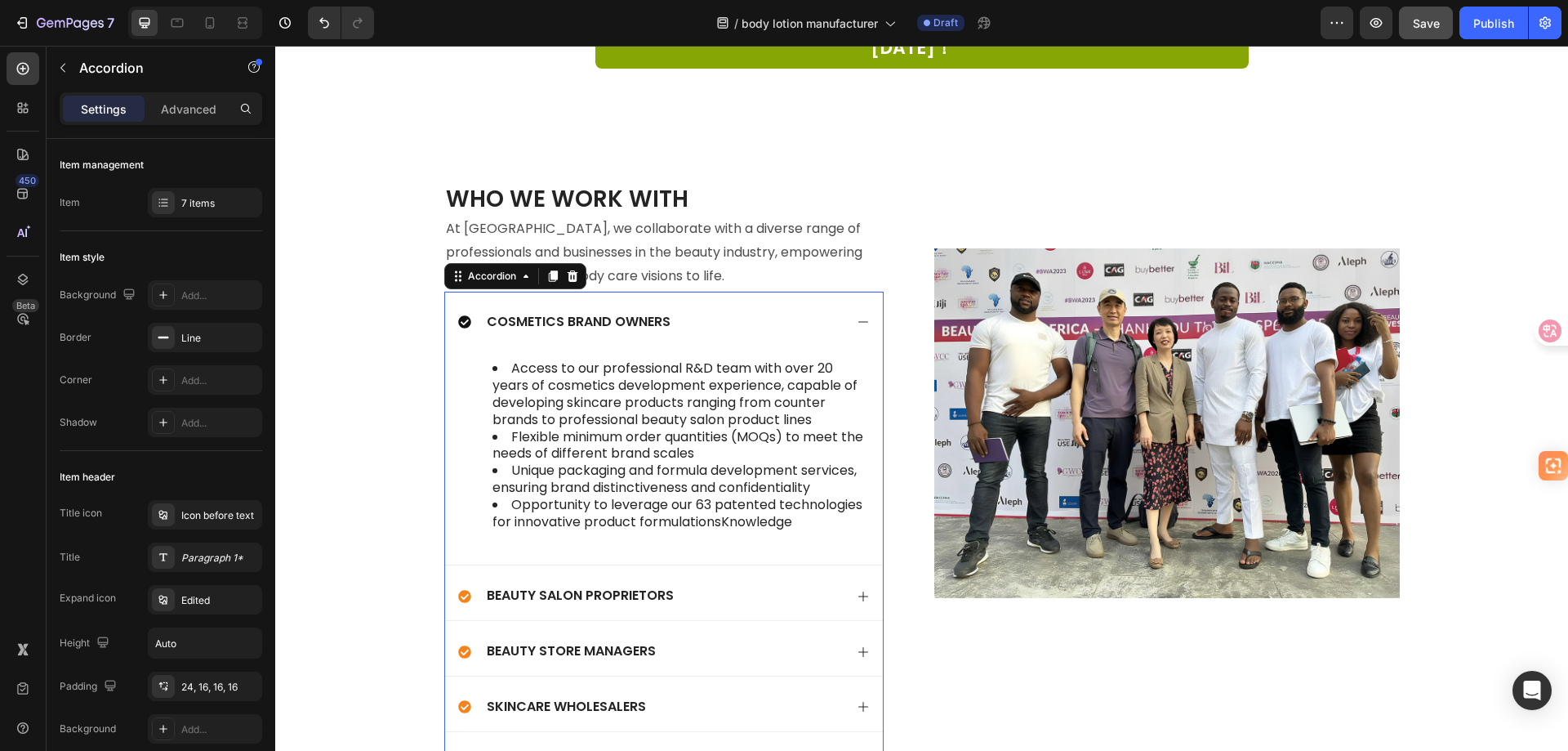
scroll to position [4561, 0]
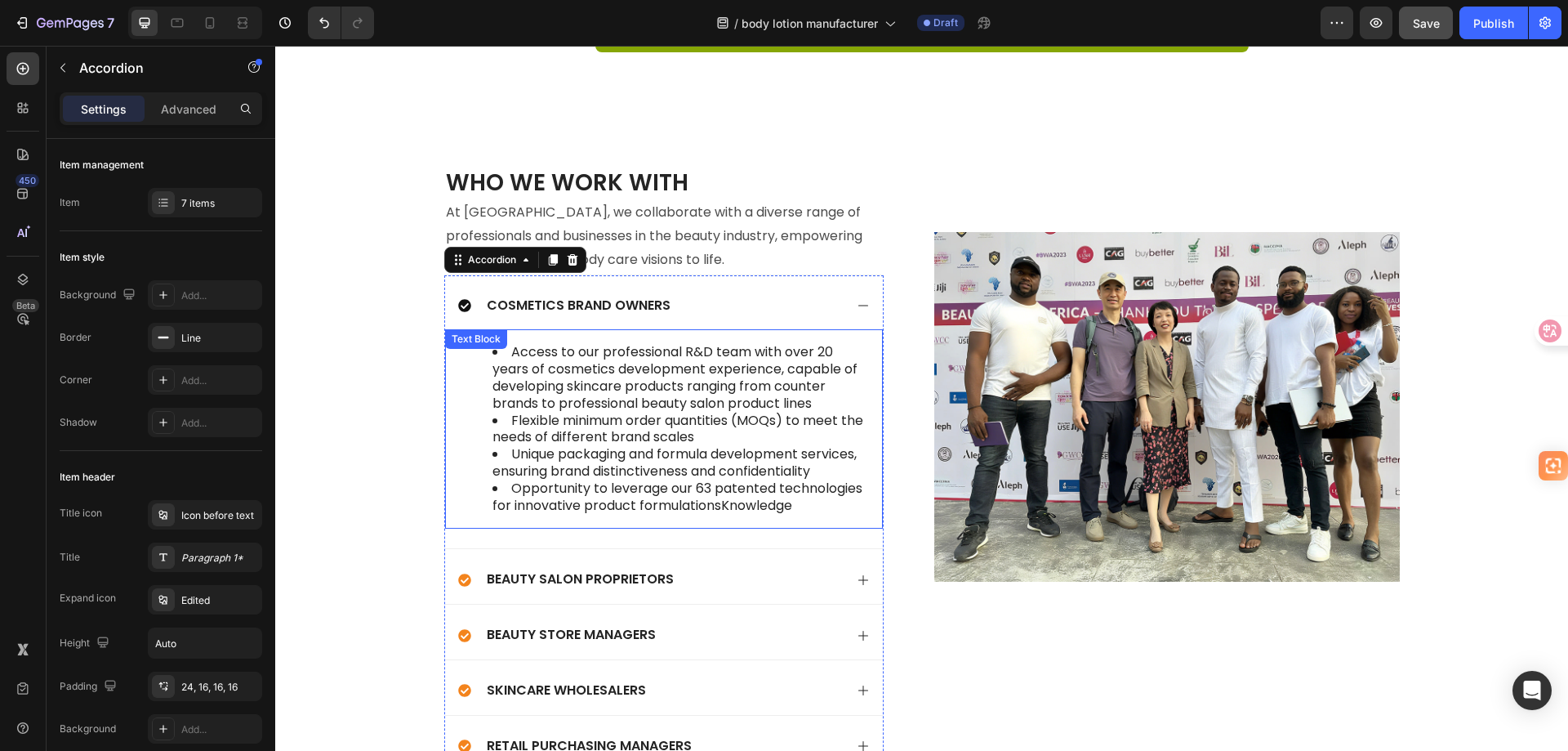
click at [797, 480] on li "Opportunity to leverage our 63 patented technologies for innovative product for…" at bounding box center [680, 498] width 376 height 35
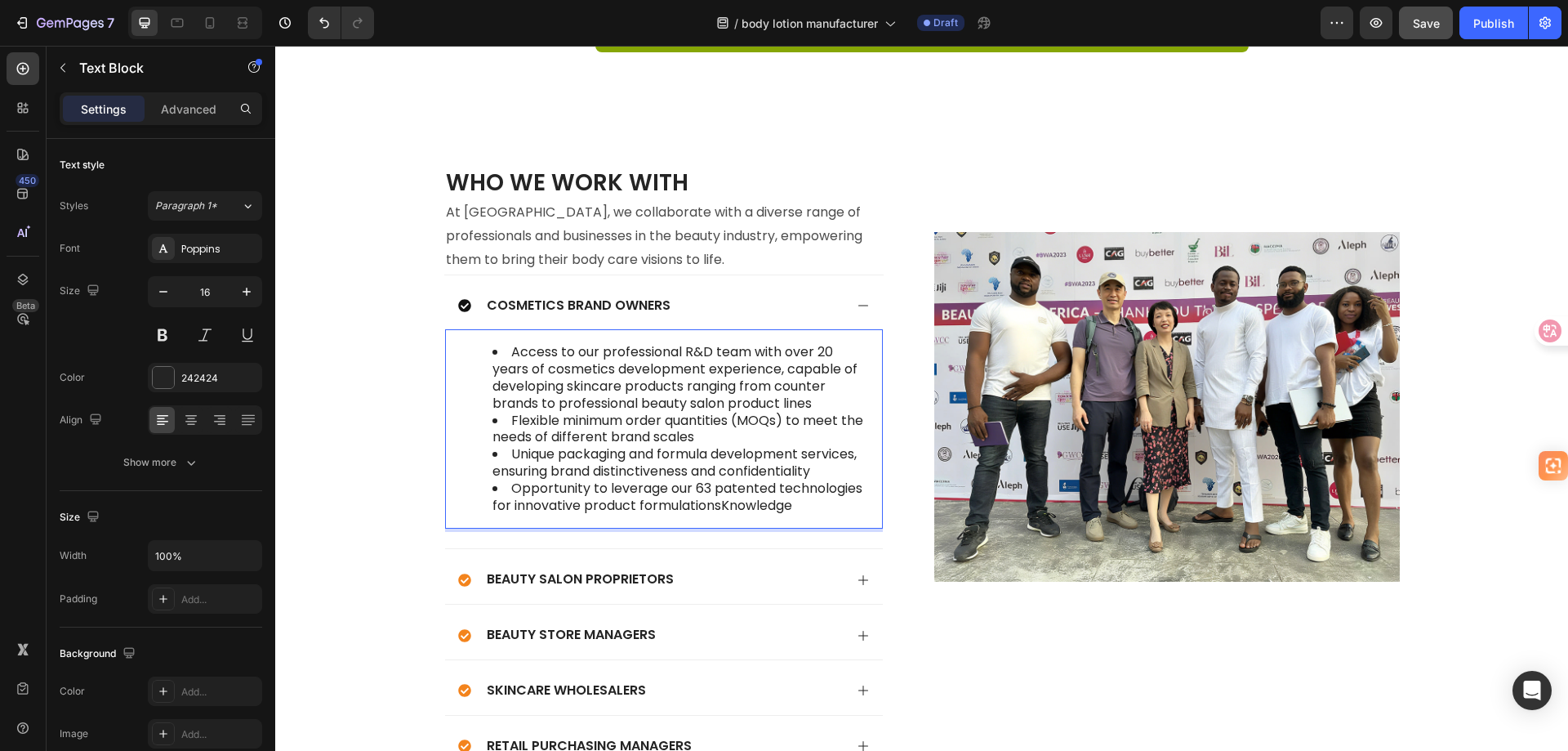
click at [797, 480] on li "Opportunity to leverage our 63 patented technologies for innovative product for…" at bounding box center [680, 498] width 376 height 35
click at [717, 480] on li "Opportunity to leverage our 63 patented technologies for innovative product for…" at bounding box center [680, 498] width 376 height 35
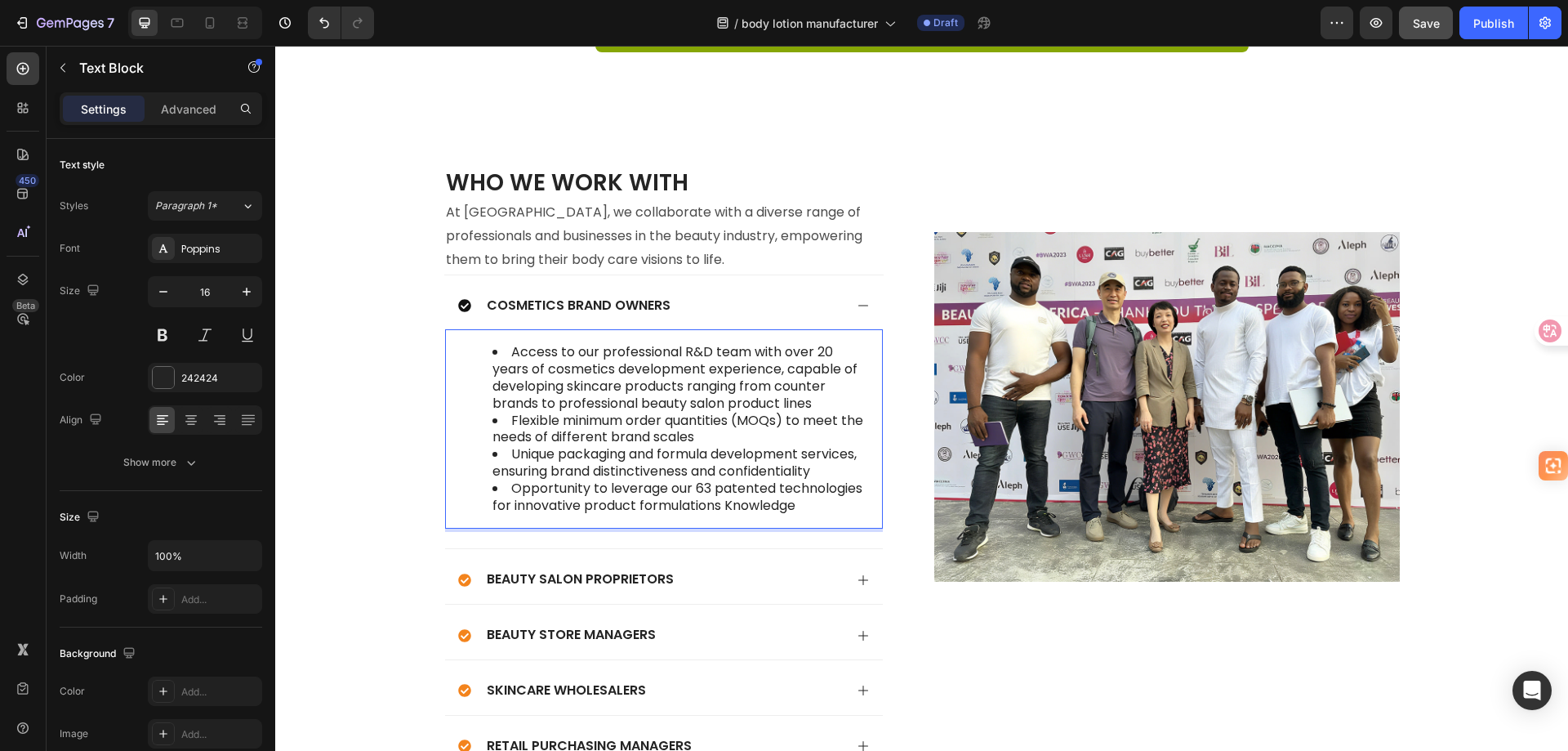
click at [774, 480] on li "Opportunity to leverage our 63 patented technologies for innovative product for…" at bounding box center [680, 498] width 376 height 35
click at [803, 480] on li "Opportunity to leverage our 63 patented technologies for innovative product for…" at bounding box center [680, 498] width 376 height 35
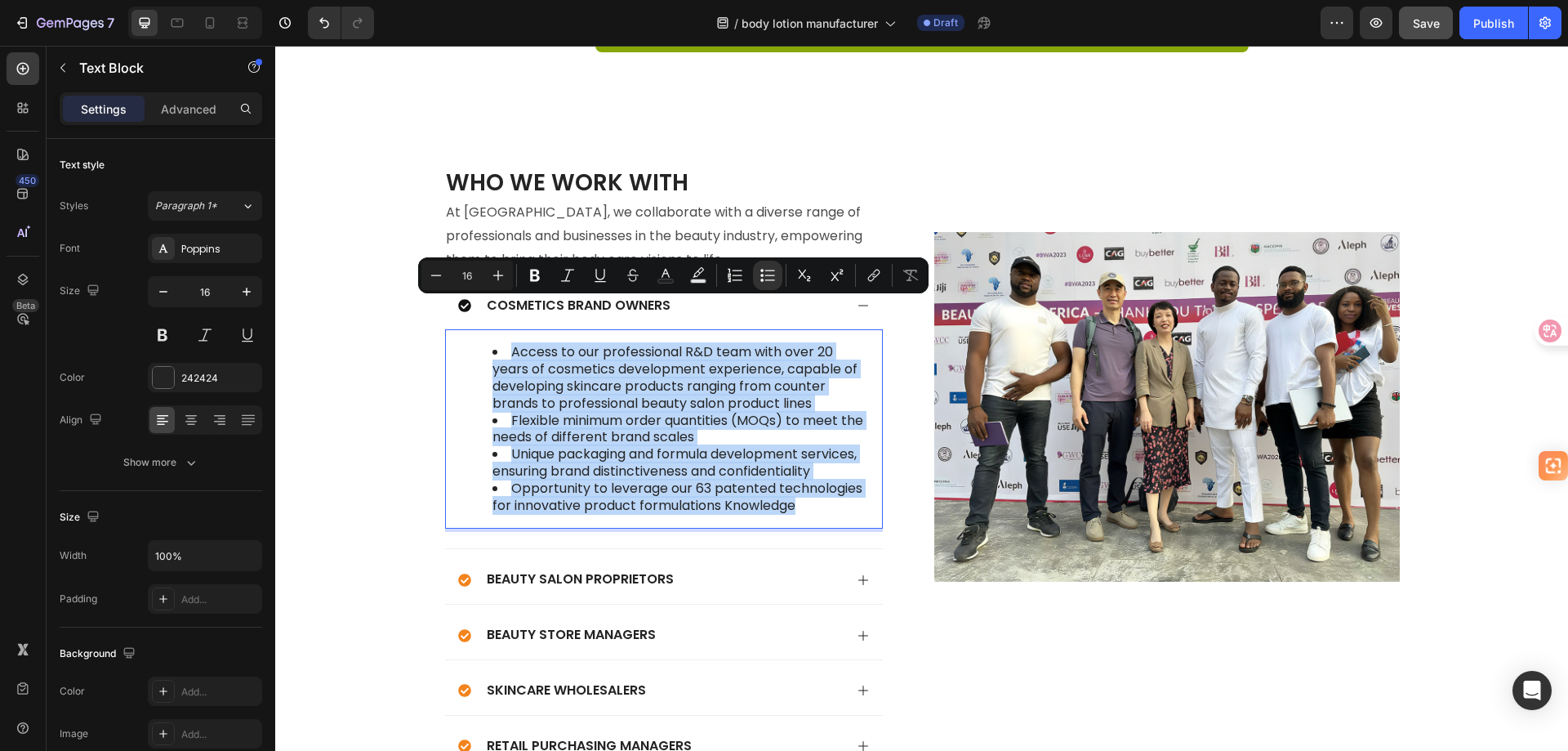
drag, startPoint x: 810, startPoint y: 462, endPoint x: 501, endPoint y: 311, distance: 343.9
click at [501, 344] on ul "Access to our professional R&D team with over 20 years of cosmetics development…" at bounding box center [664, 429] width 409 height 170
copy ul "Access to our professional R&D team with over 20 years of cosmetics development…"
click at [516, 348] on li "Access to our professional R&D team with over 20 years of cosmetics development…" at bounding box center [680, 378] width 376 height 68
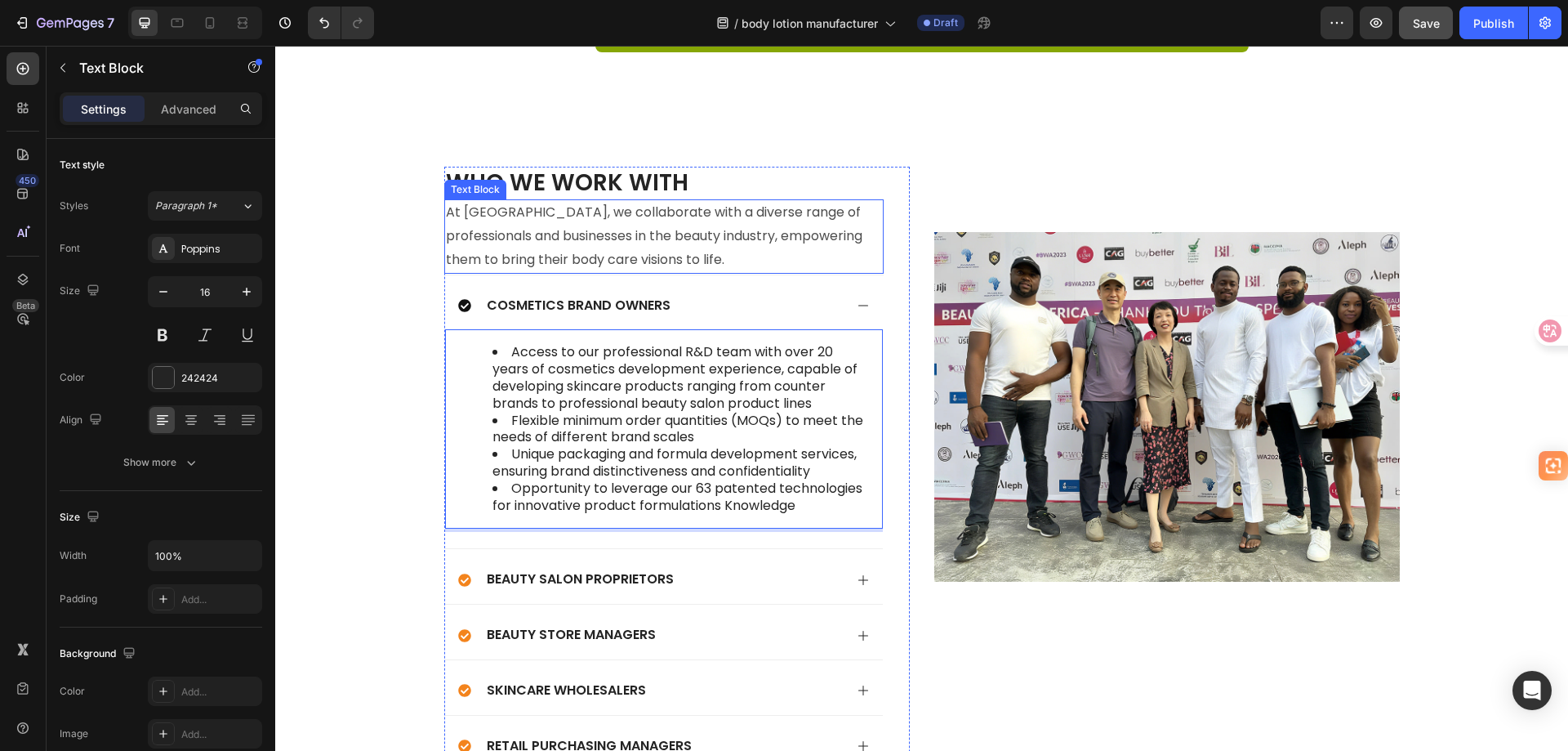
click at [646, 218] on p "At [GEOGRAPHIC_DATA], we collaborate with a diverse range of professionals and …" at bounding box center [664, 235] width 436 height 70
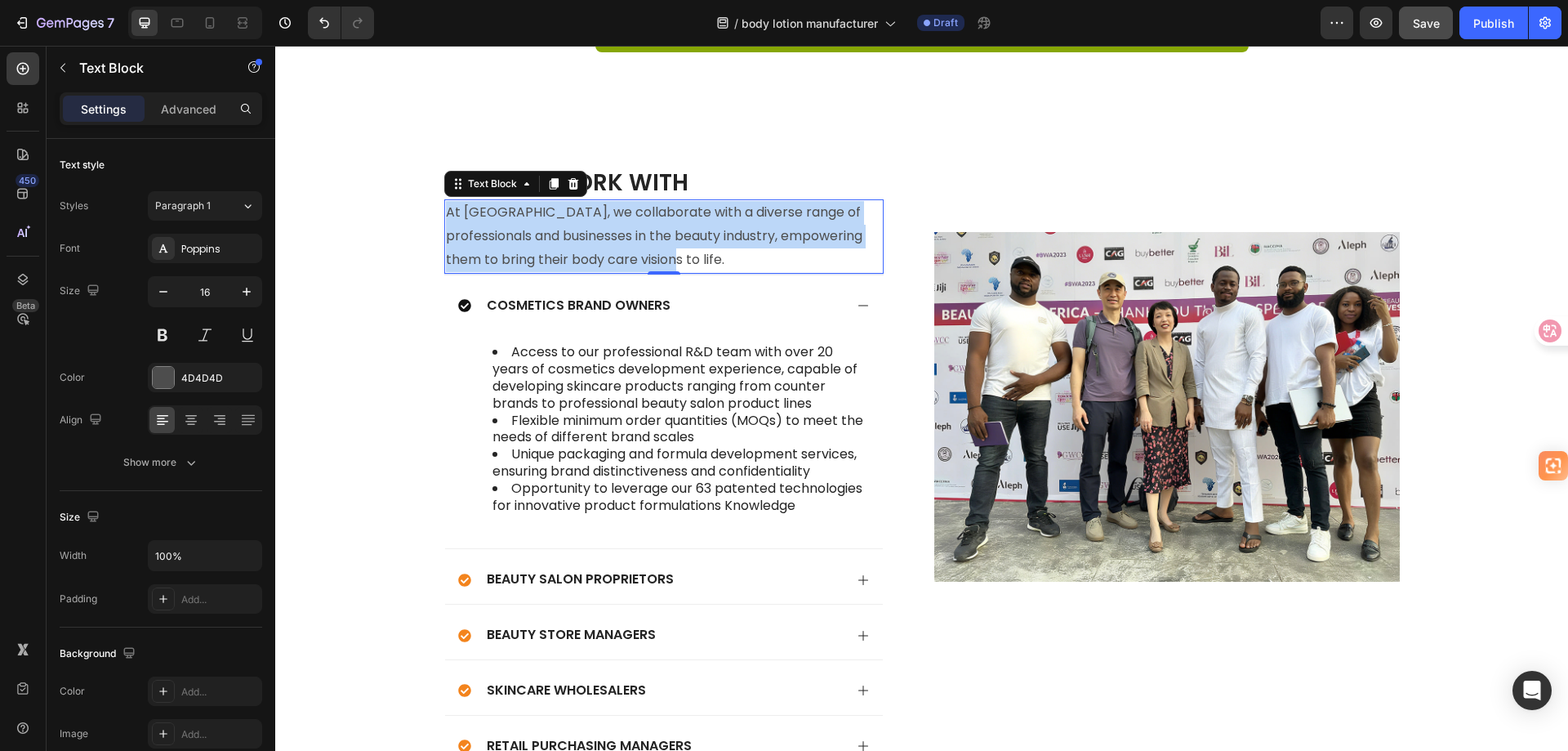
click at [646, 218] on p "At [GEOGRAPHIC_DATA], we collaborate with a diverse range of professionals and …" at bounding box center [664, 235] width 436 height 70
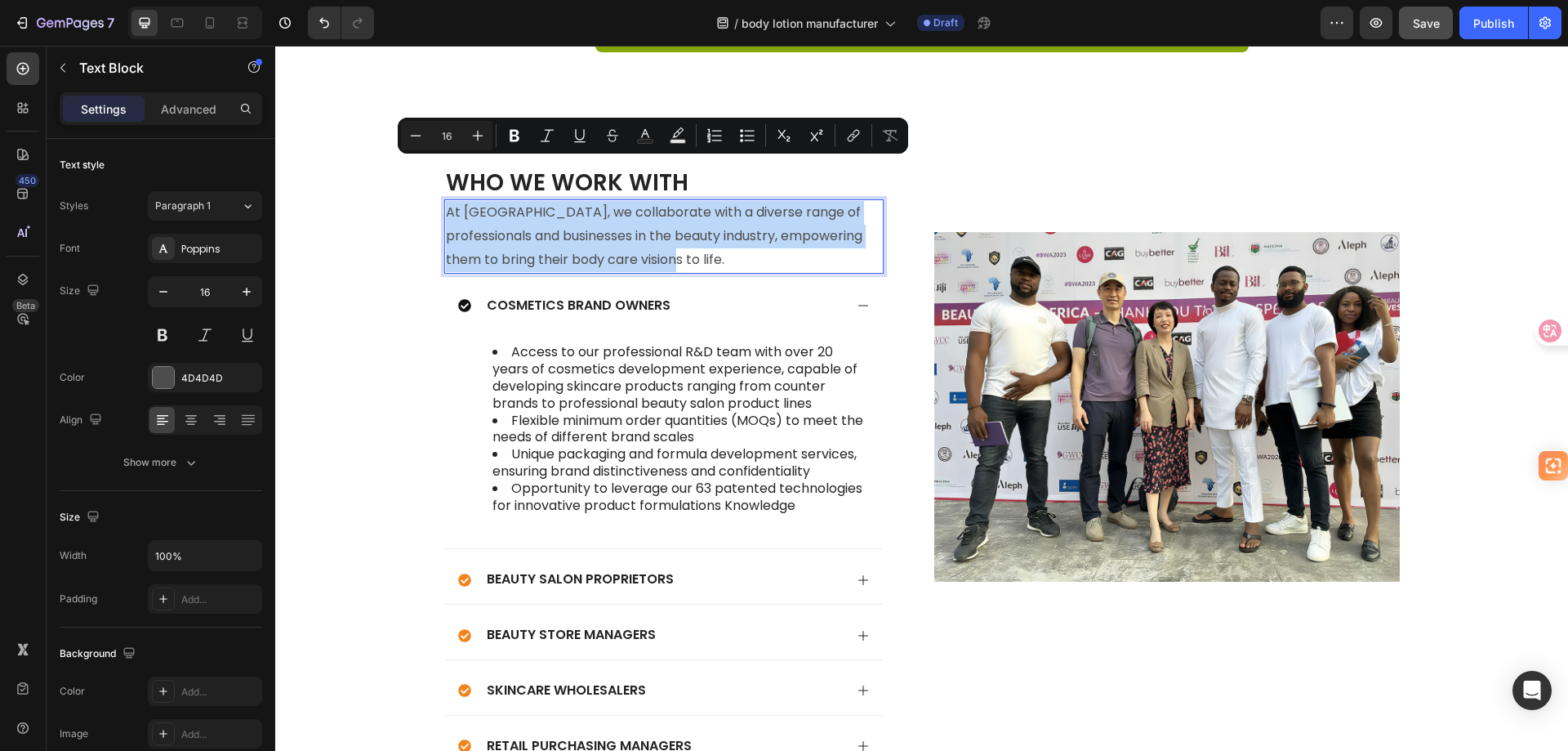
copy p "At [GEOGRAPHIC_DATA], we collaborate with a diverse range of professionals and …"
click at [646, 212] on p "At [GEOGRAPHIC_DATA], we collaborate with a diverse range of professionals and …" at bounding box center [664, 235] width 436 height 70
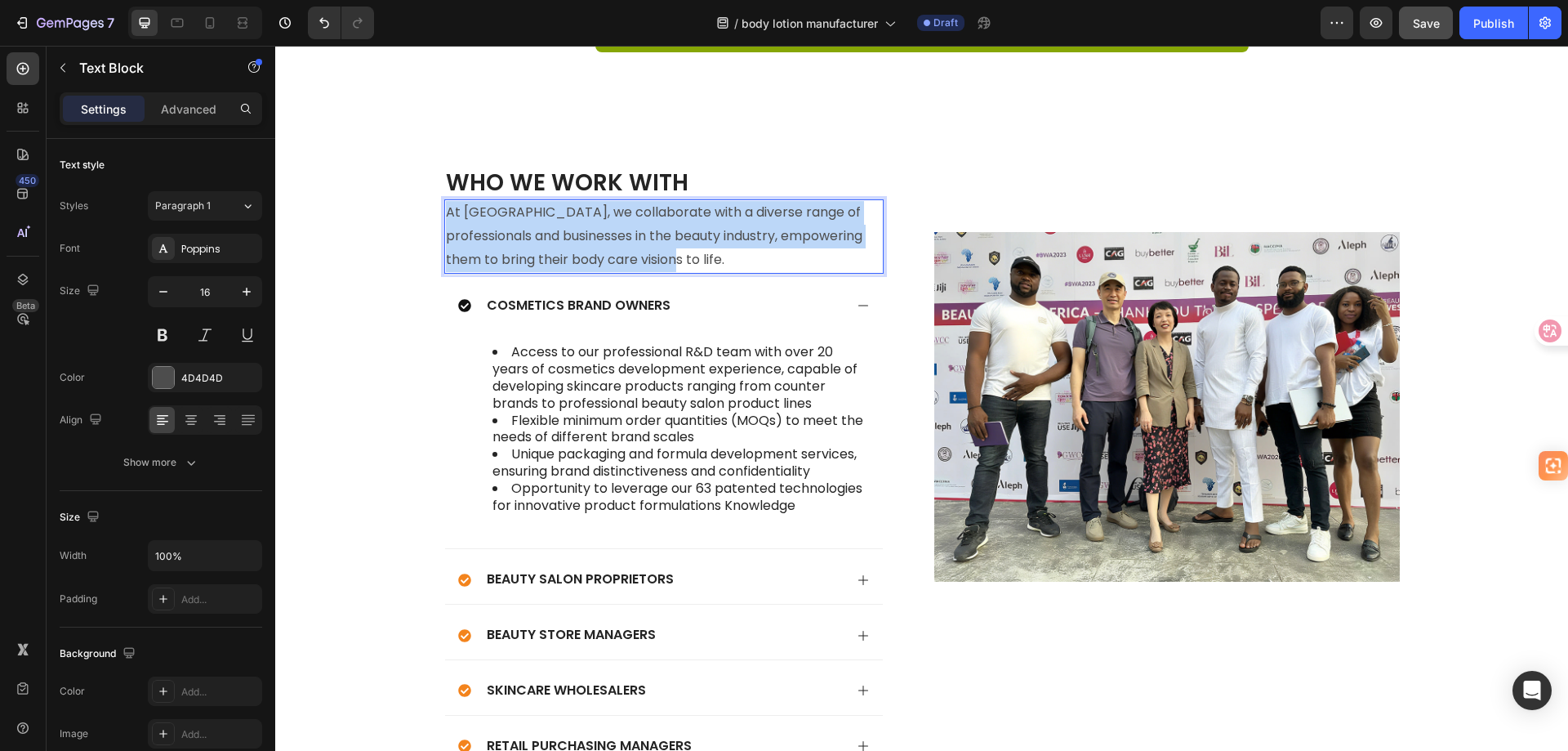
drag, startPoint x: 656, startPoint y: 219, endPoint x: 426, endPoint y: 173, distance: 234.6
click at [426, 173] on div "Who We Work With Heading At [GEOGRAPHIC_DATA], we collaborate with a diverse ra…" at bounding box center [922, 576] width 1260 height 818
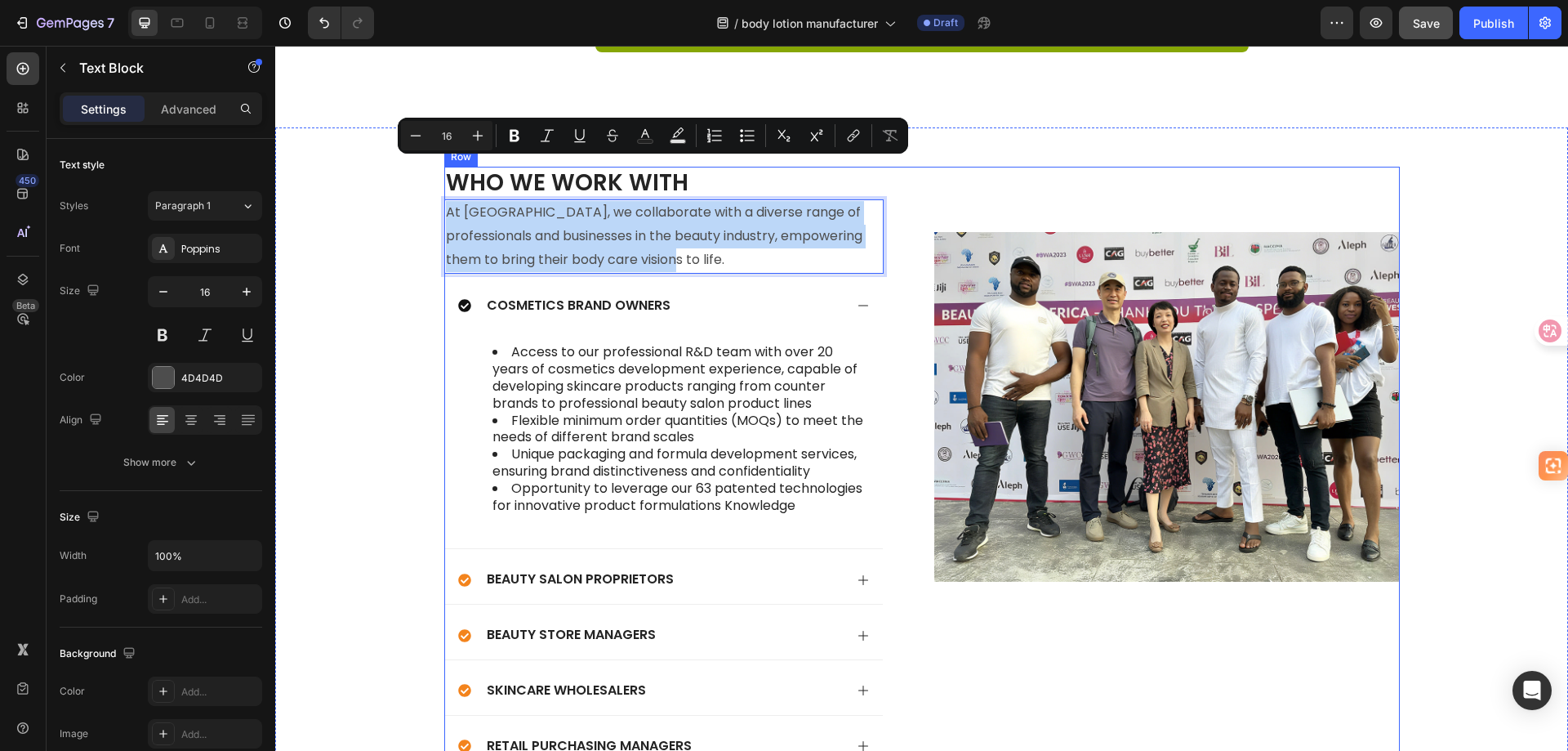
copy p "At [GEOGRAPHIC_DATA], we collaborate with a diverse range of professionals and …"
click at [655, 213] on p "At [GEOGRAPHIC_DATA], we collaborate with a diverse range of professionals and …" at bounding box center [664, 235] width 436 height 70
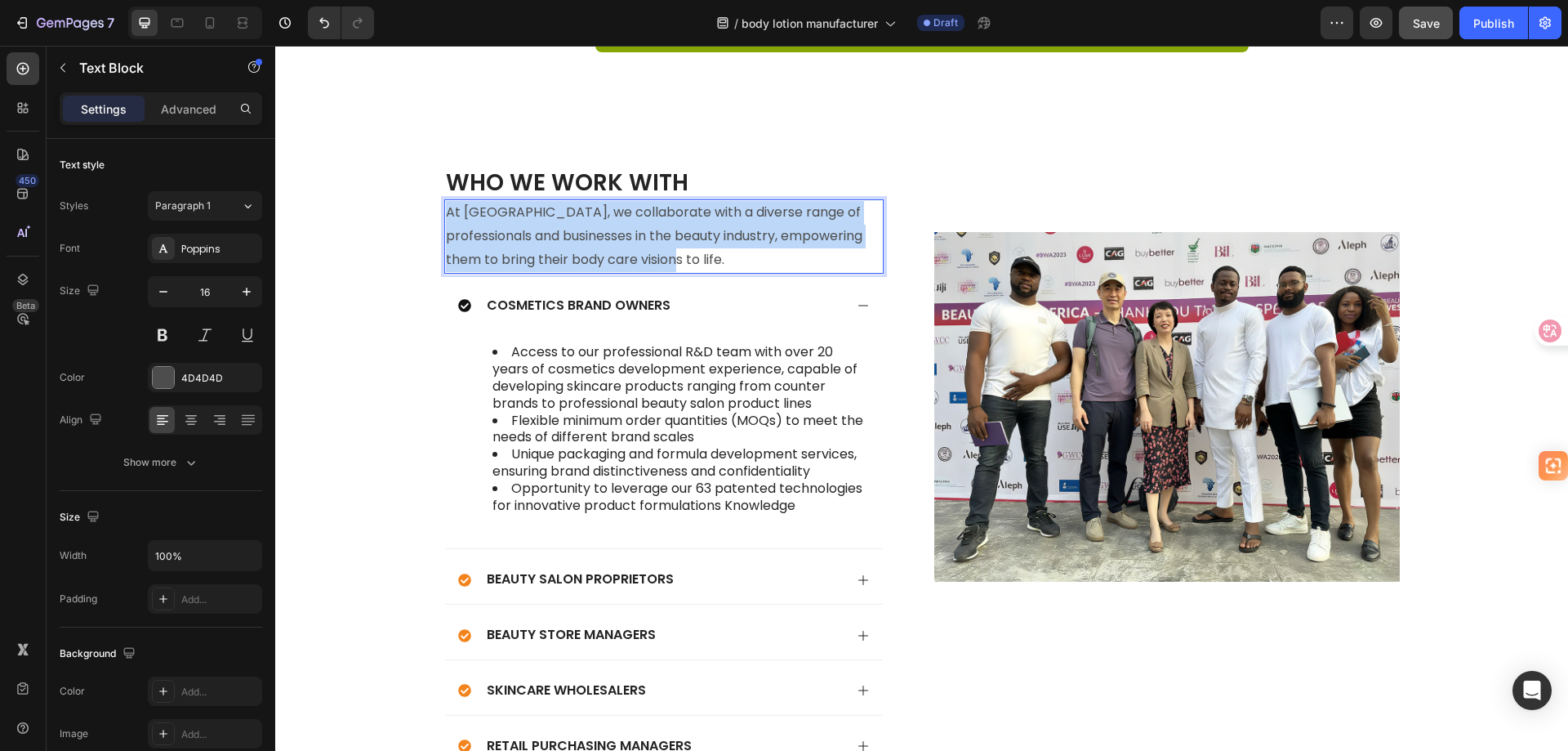
drag, startPoint x: 655, startPoint y: 219, endPoint x: 441, endPoint y: 164, distance: 221.0
click at [446, 201] on p "At [GEOGRAPHIC_DATA], we collaborate with a diverse range of professionals and …" at bounding box center [664, 235] width 436 height 70
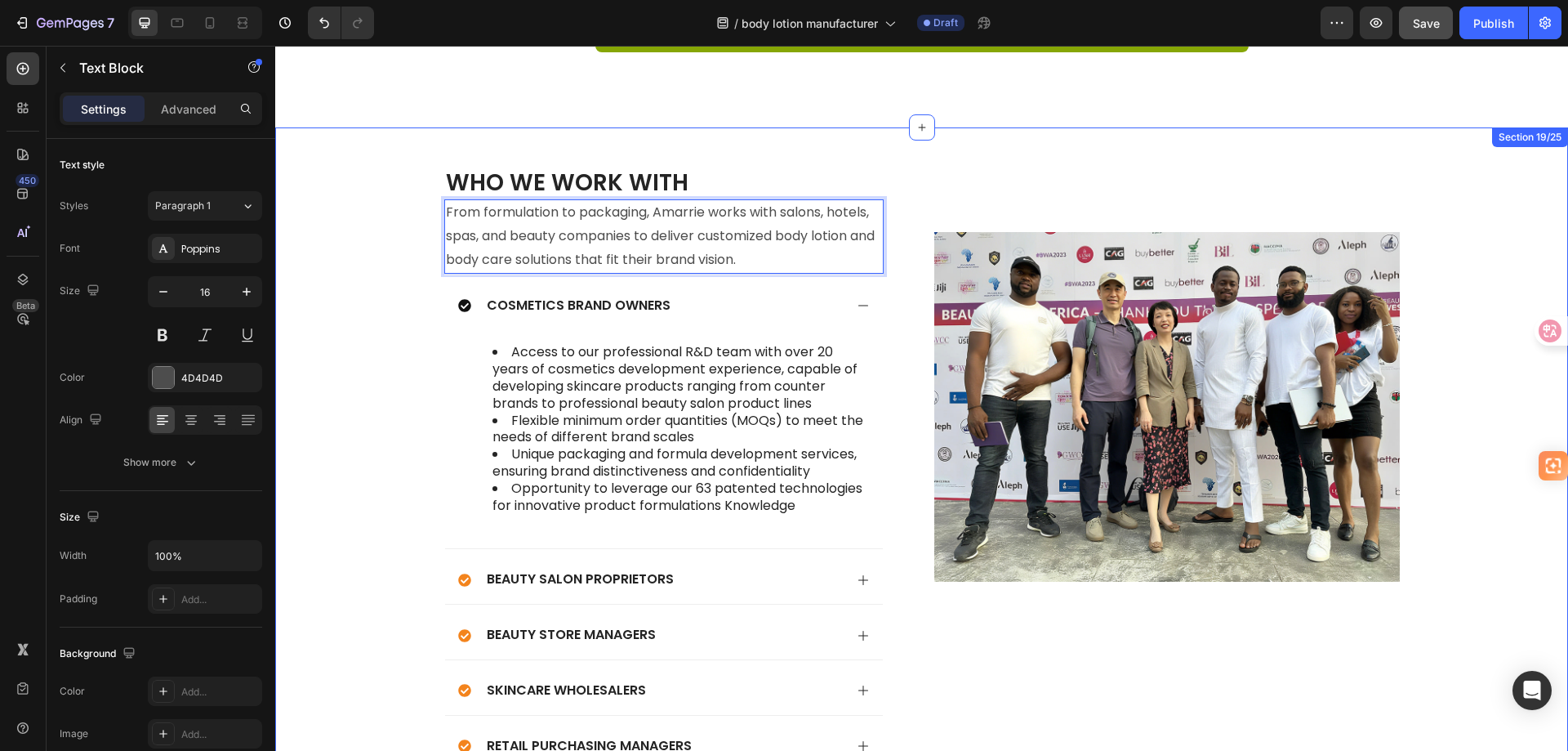
click at [321, 218] on div "Who We Work With Heading From formulation to packaging, Amarrie works with salo…" at bounding box center [922, 576] width 1260 height 818
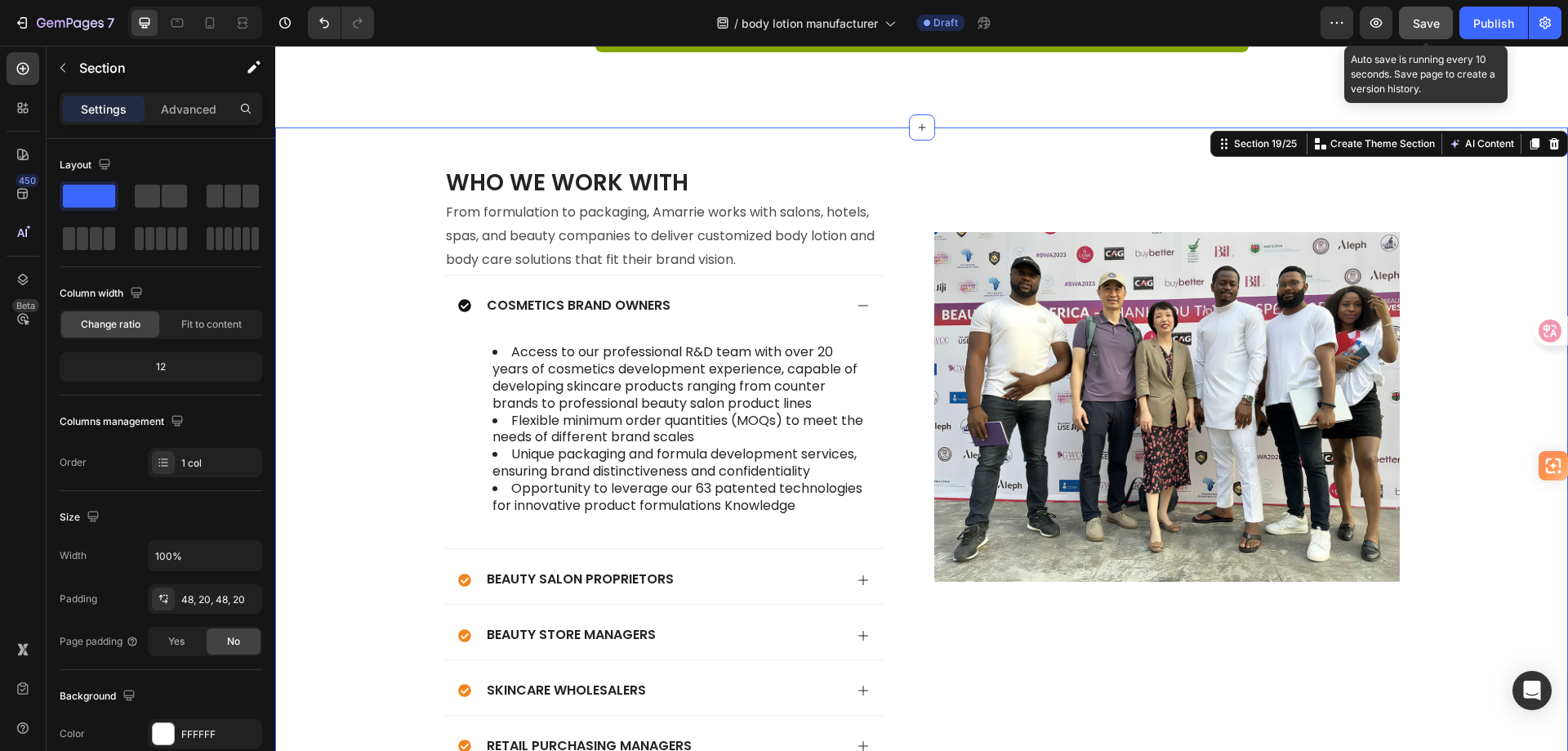
click at [1415, 20] on span "Save" at bounding box center [1426, 23] width 27 height 14
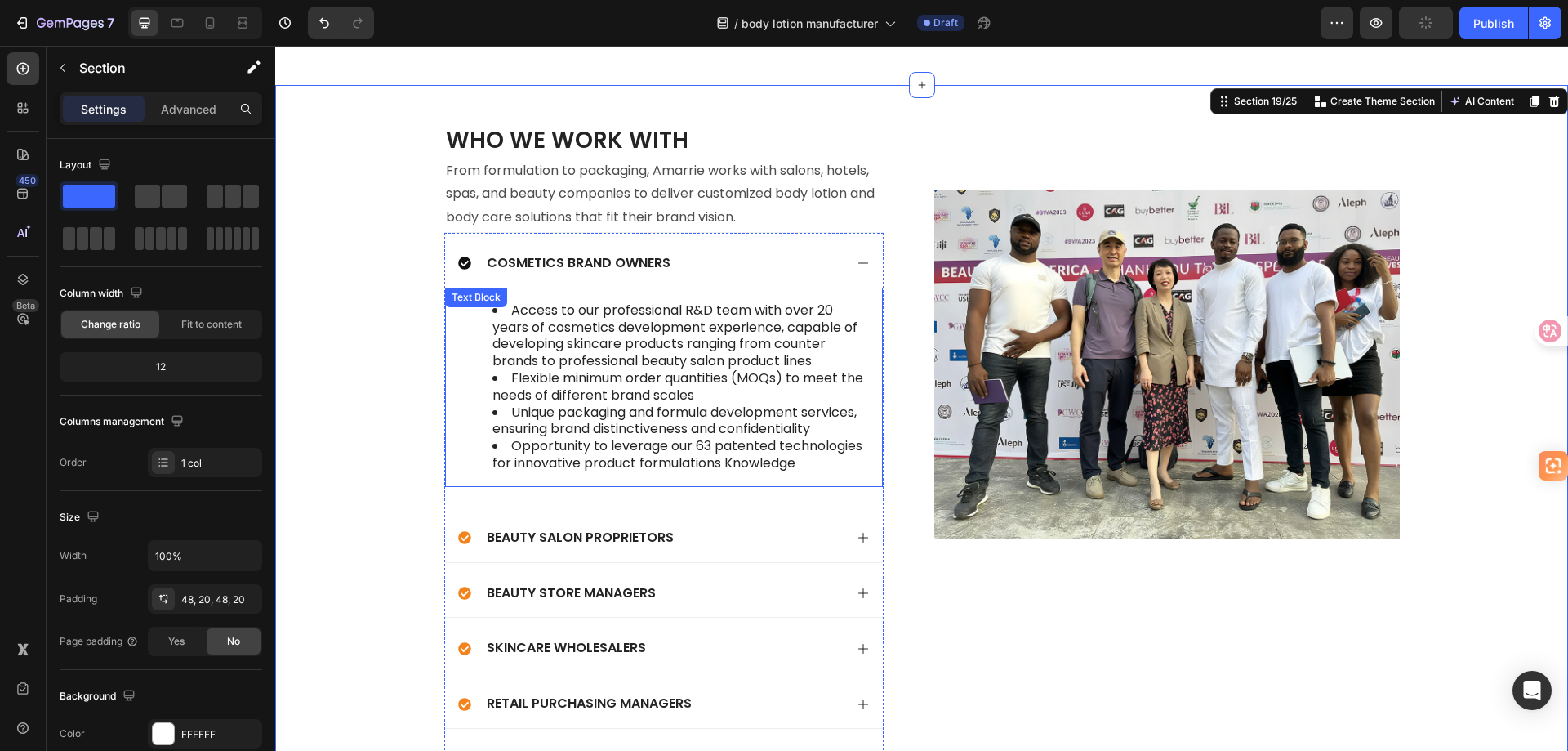
scroll to position [4724, 0]
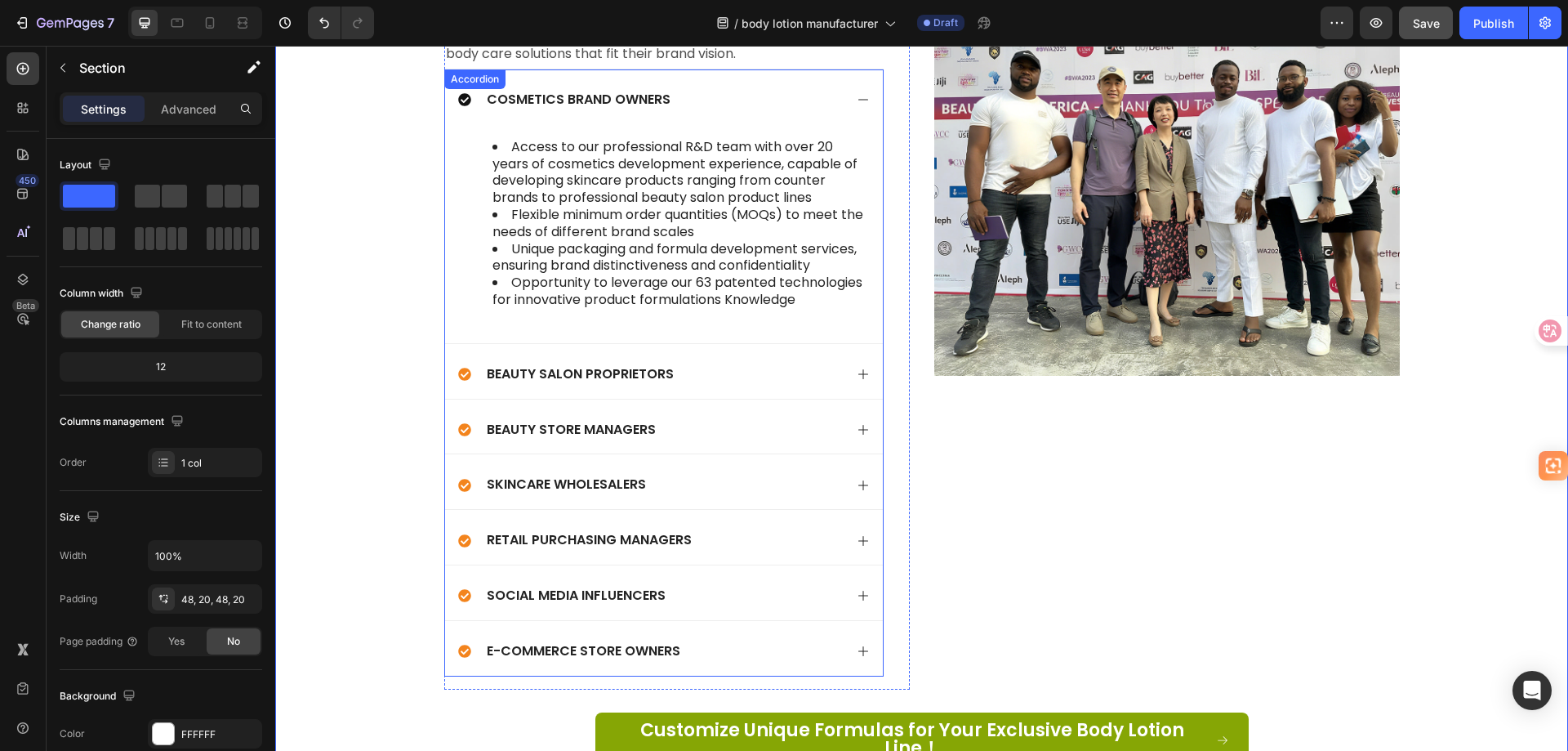
click at [860, 96] on icon at bounding box center [863, 100] width 13 height 13
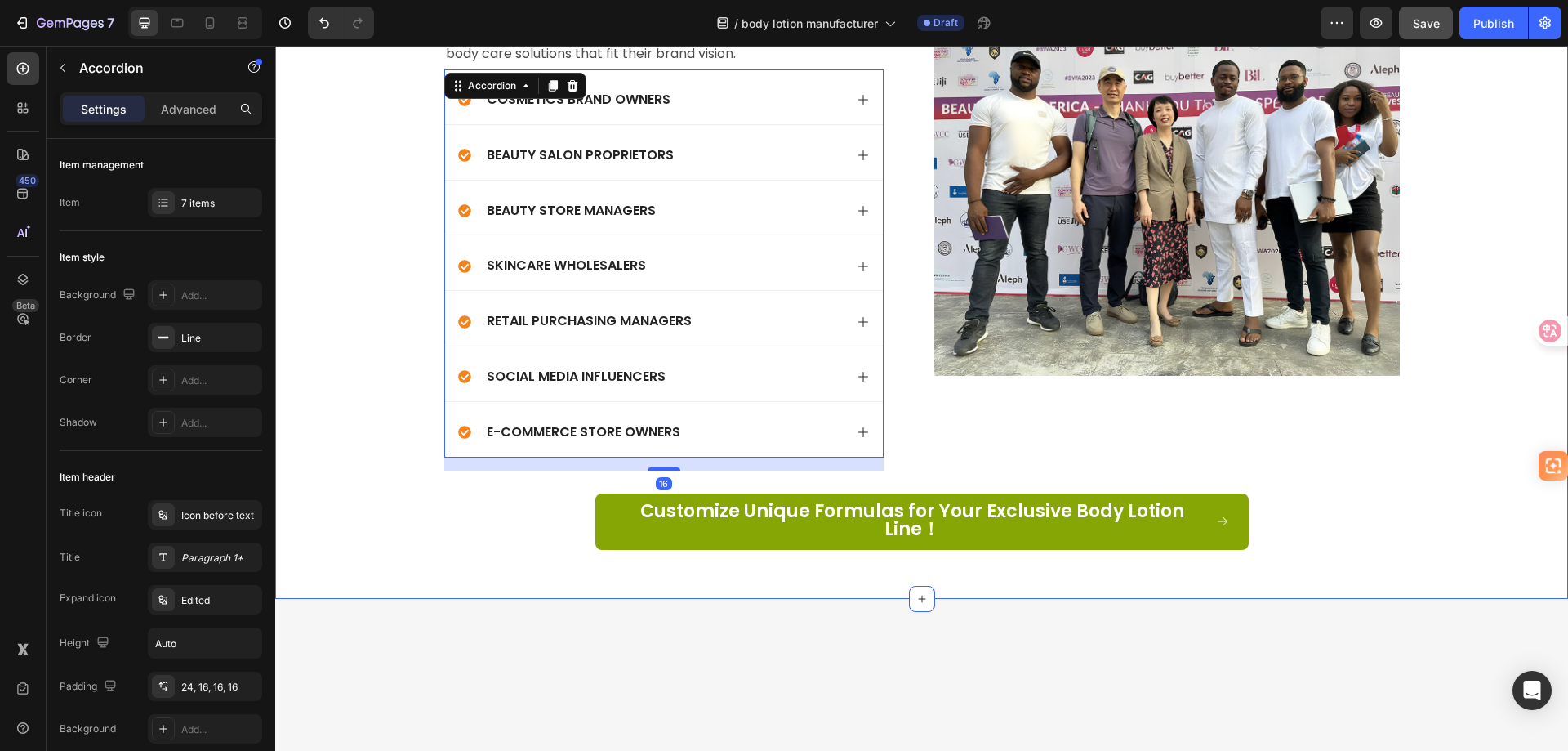
click at [354, 451] on div "Who We Work With Heading From formulation to packaging, Amarrie works with salo…" at bounding box center [922, 260] width 1260 height 598
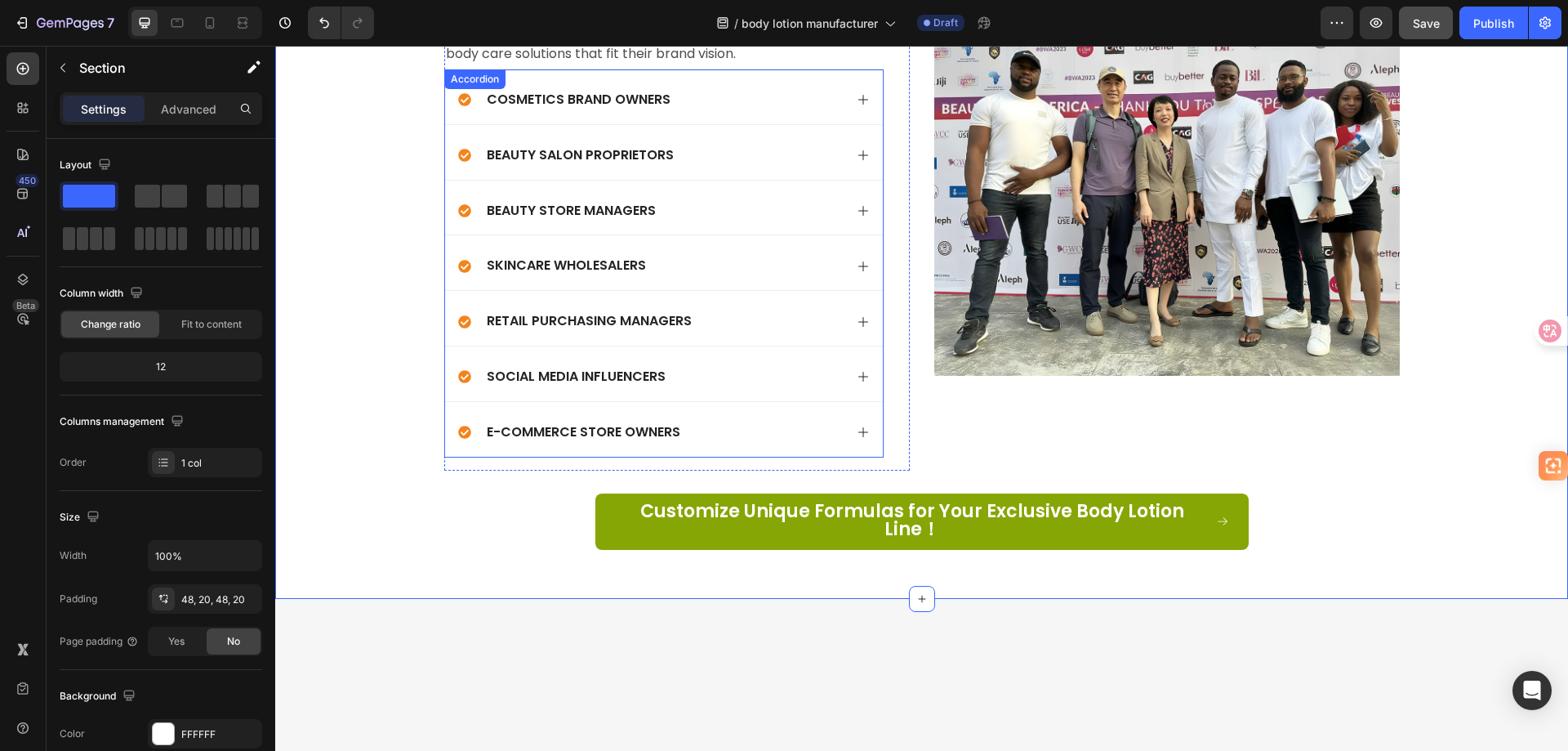
click at [698, 102] on div "Cosmetics Brand Owners" at bounding box center [651, 100] width 386 height 22
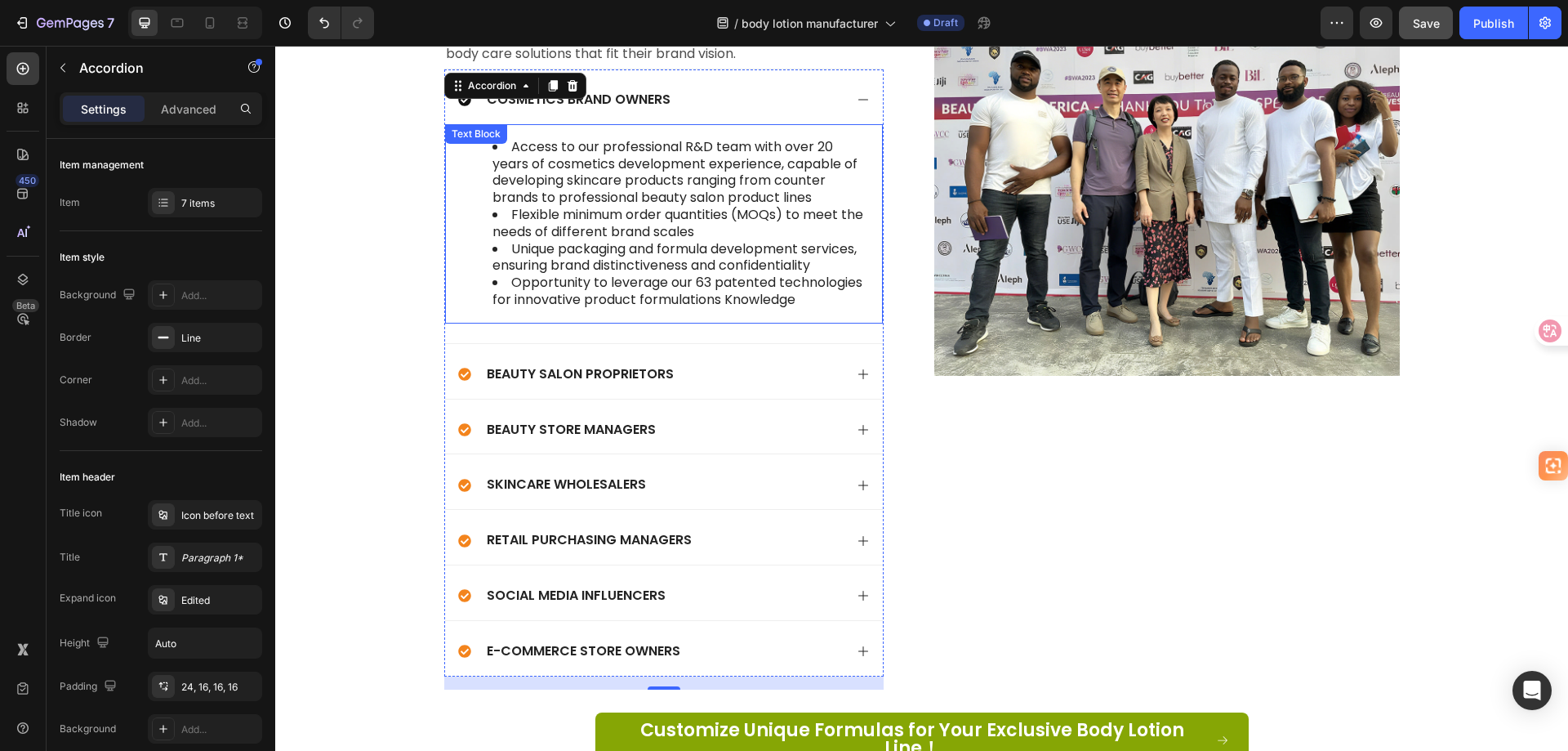
scroll to position [4643, 0]
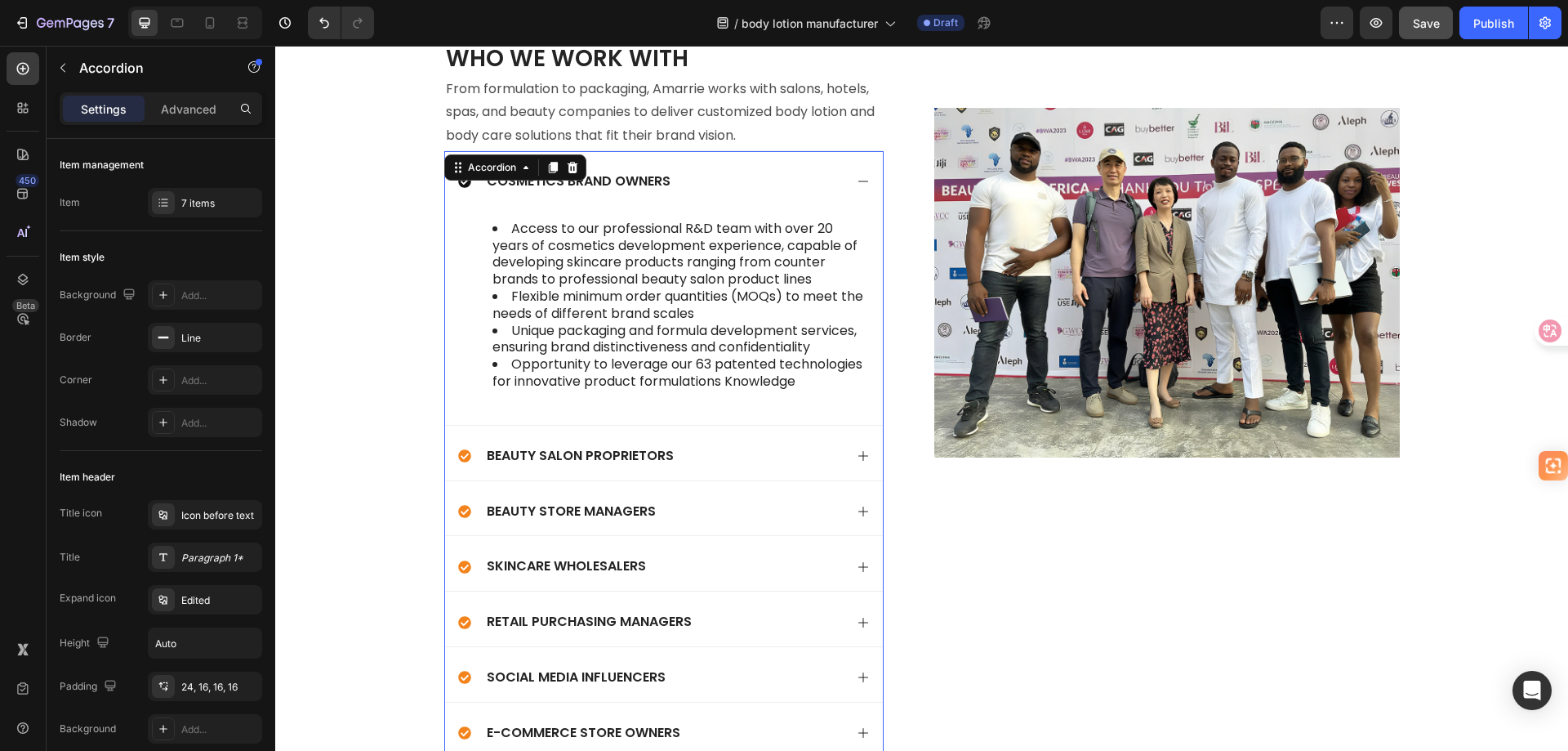
click at [672, 183] on div "Cosmetics Brand Owners" at bounding box center [651, 182] width 386 height 22
click at [647, 175] on p "Cosmetics Brand Owners" at bounding box center [578, 182] width 183 height 17
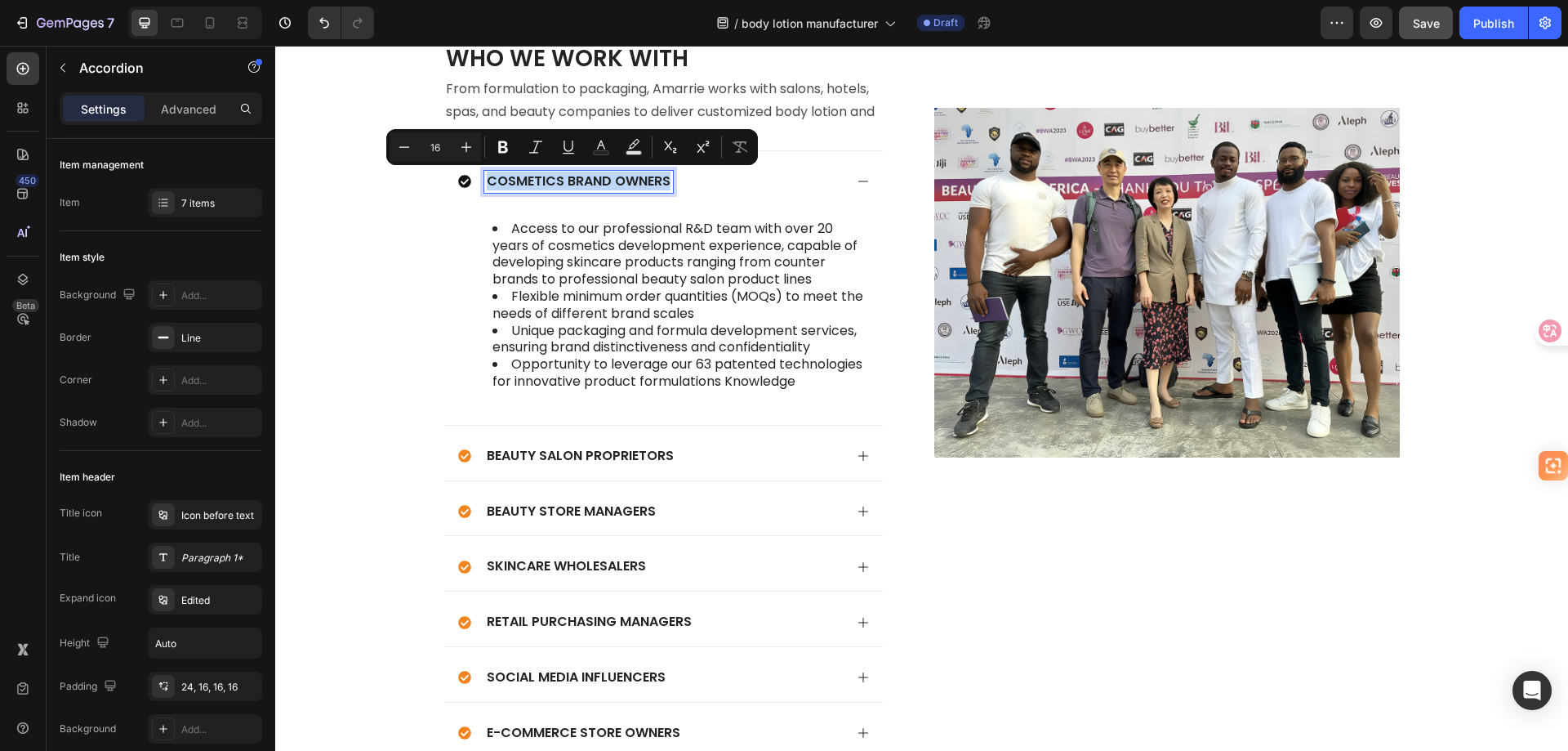
copy p "Cosmetics Brand Owners"
click at [621, 177] on p "Cosmetics Brand Owners" at bounding box center [578, 182] width 183 height 17
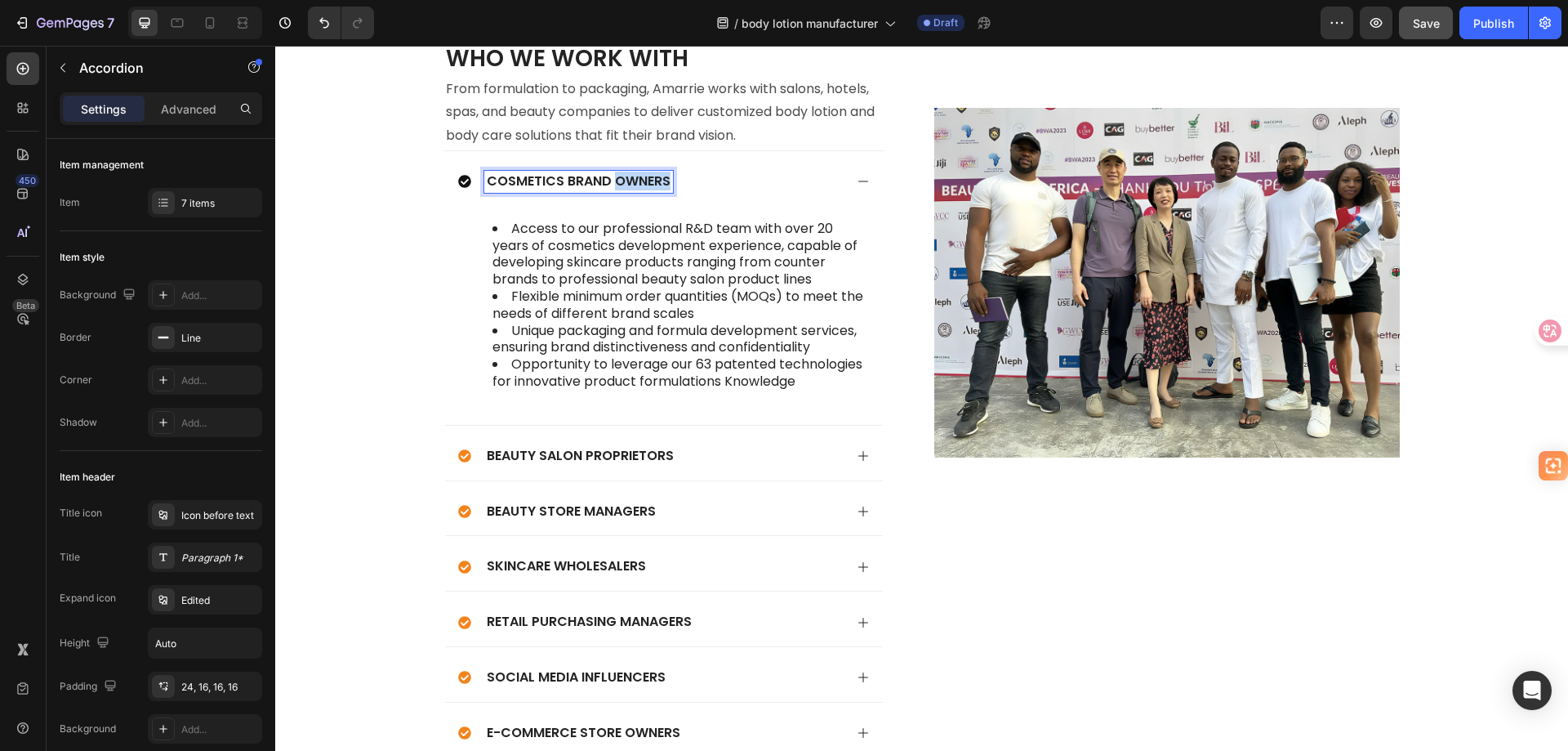
click at [621, 177] on p "Cosmetics Brand Owners" at bounding box center [578, 182] width 183 height 17
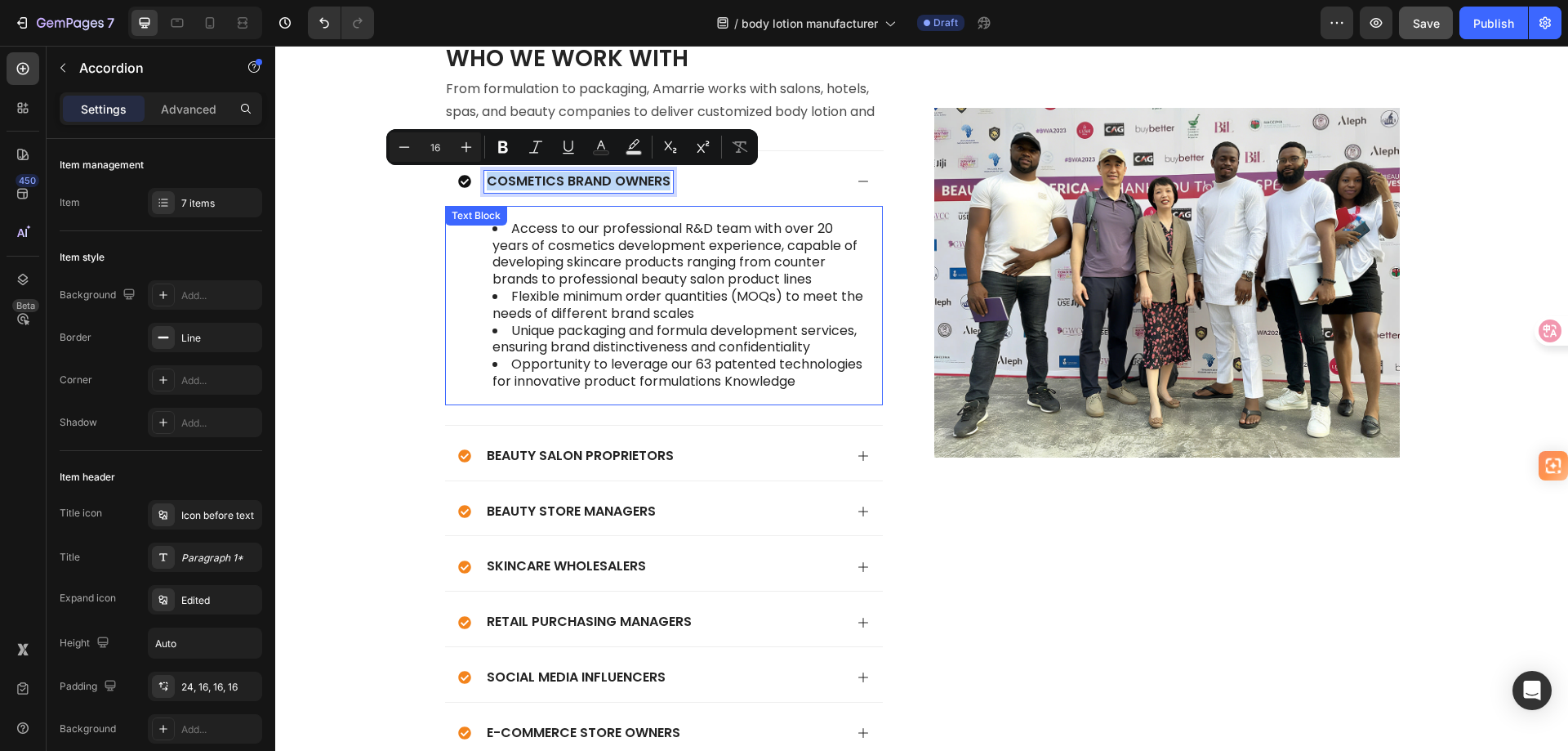
click at [802, 382] on li "Opportunity to leverage our 63 patented technologies for innovative product for…" at bounding box center [680, 373] width 376 height 35
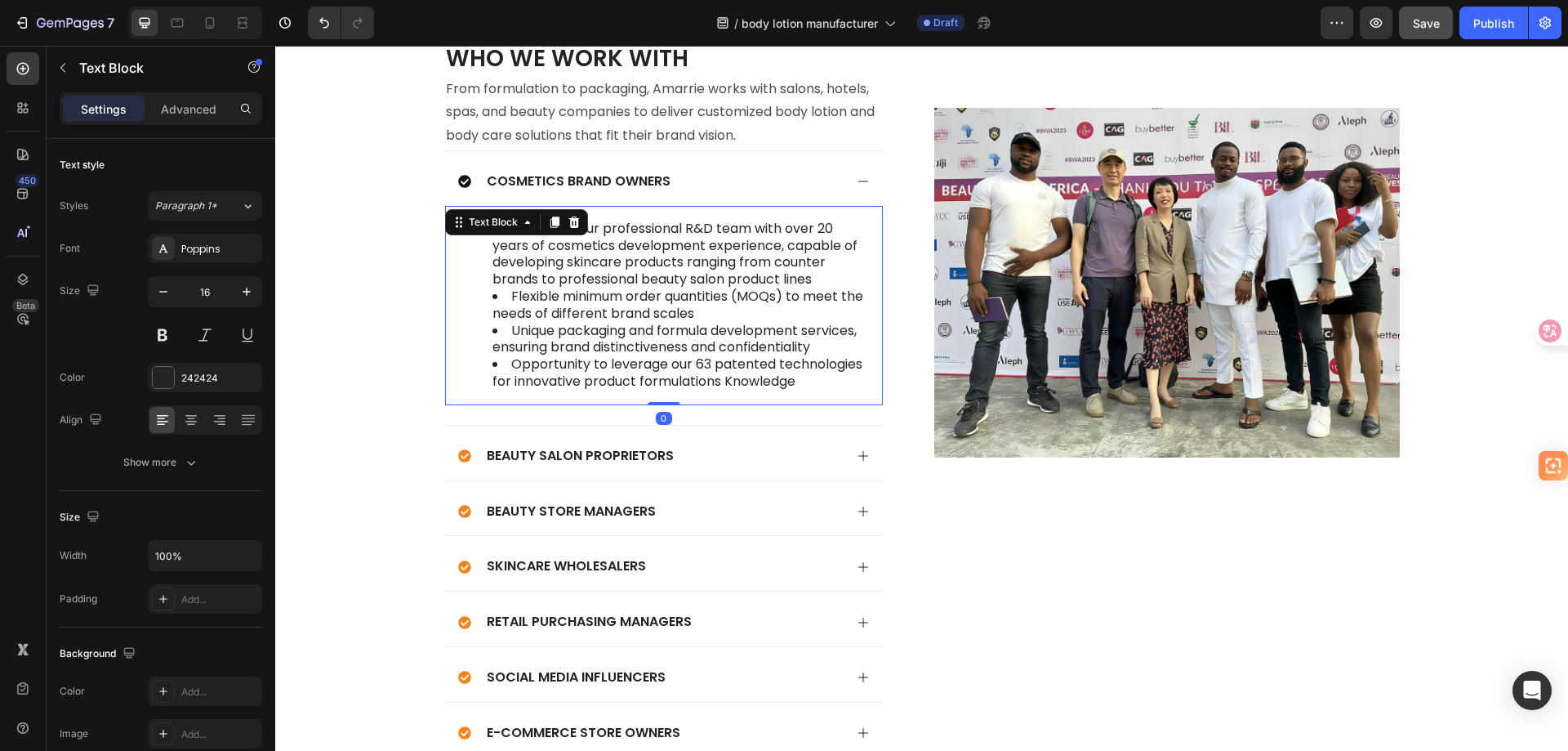
click at [803, 379] on li "Opportunity to leverage our 63 patented technologies for innovative product for…" at bounding box center [680, 373] width 376 height 35
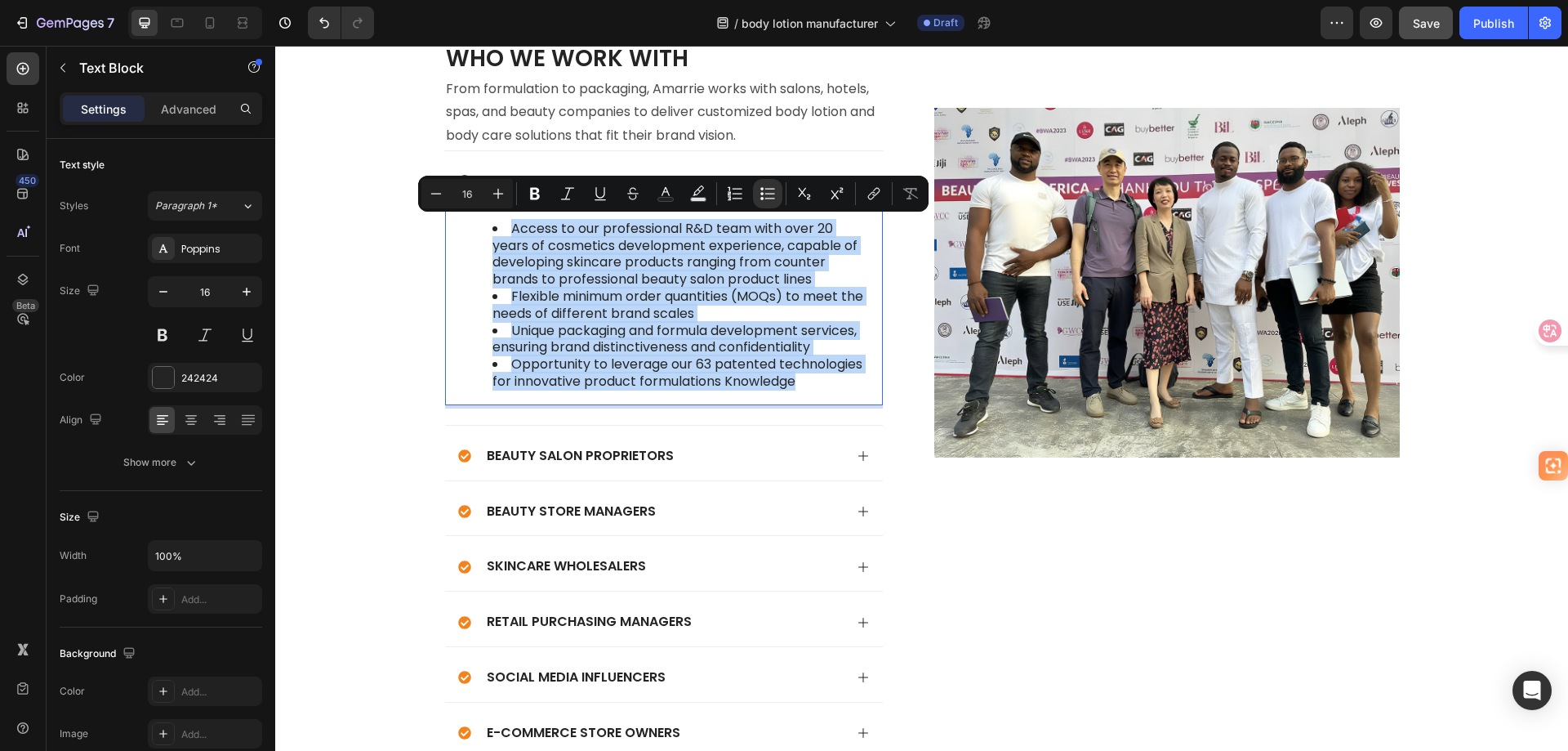
drag, startPoint x: 801, startPoint y: 380, endPoint x: 487, endPoint y: 232, distance: 347.1
click at [487, 232] on ul "Access to our professional R&D team with over 20 years of cosmetics development…" at bounding box center [664, 305] width 409 height 170
click at [644, 322] on li "Unique packaging and formula development services, ensuring brand distinctivene…" at bounding box center [680, 340] width 376 height 35
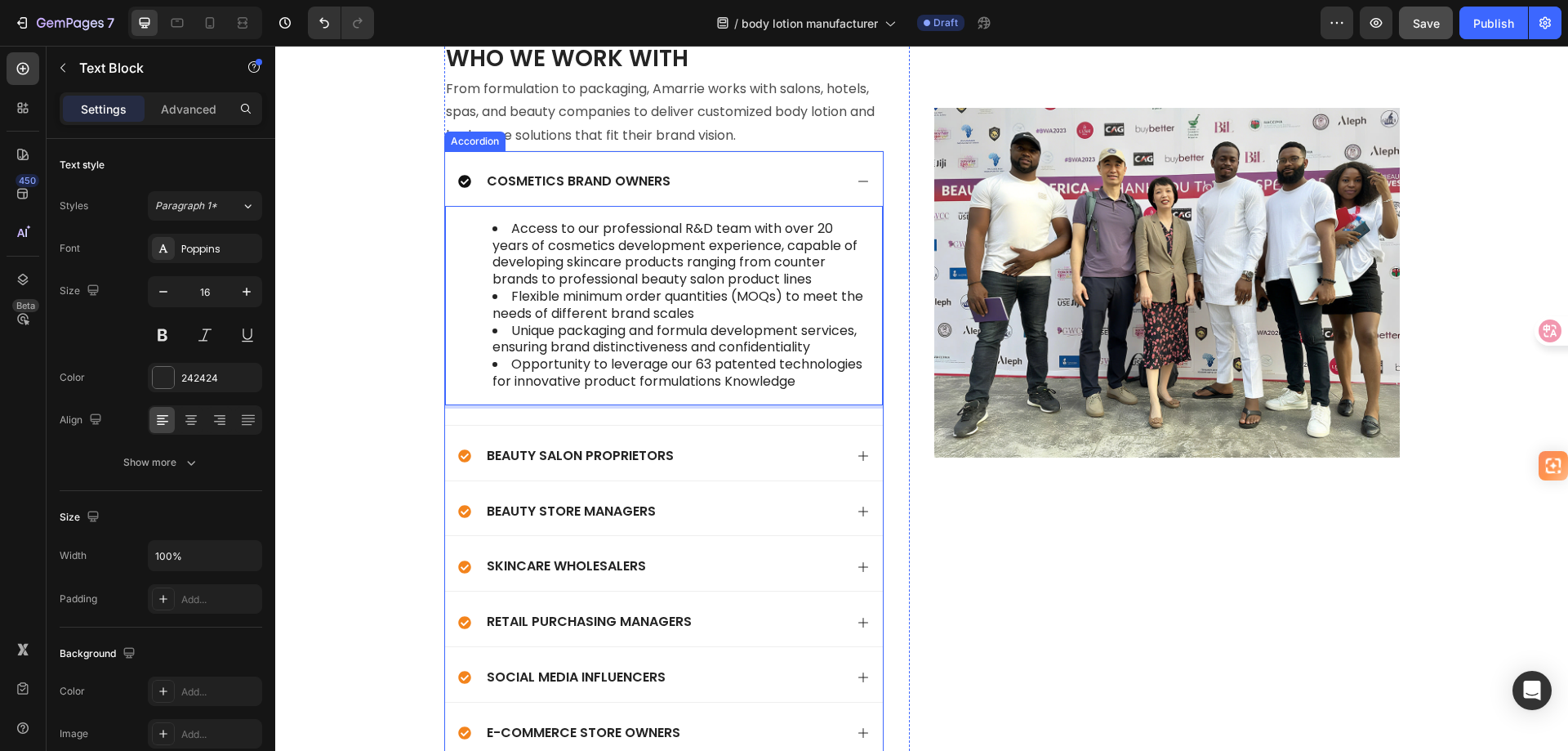
click at [641, 179] on p "Cosmetics Brand Owners" at bounding box center [578, 182] width 183 height 17
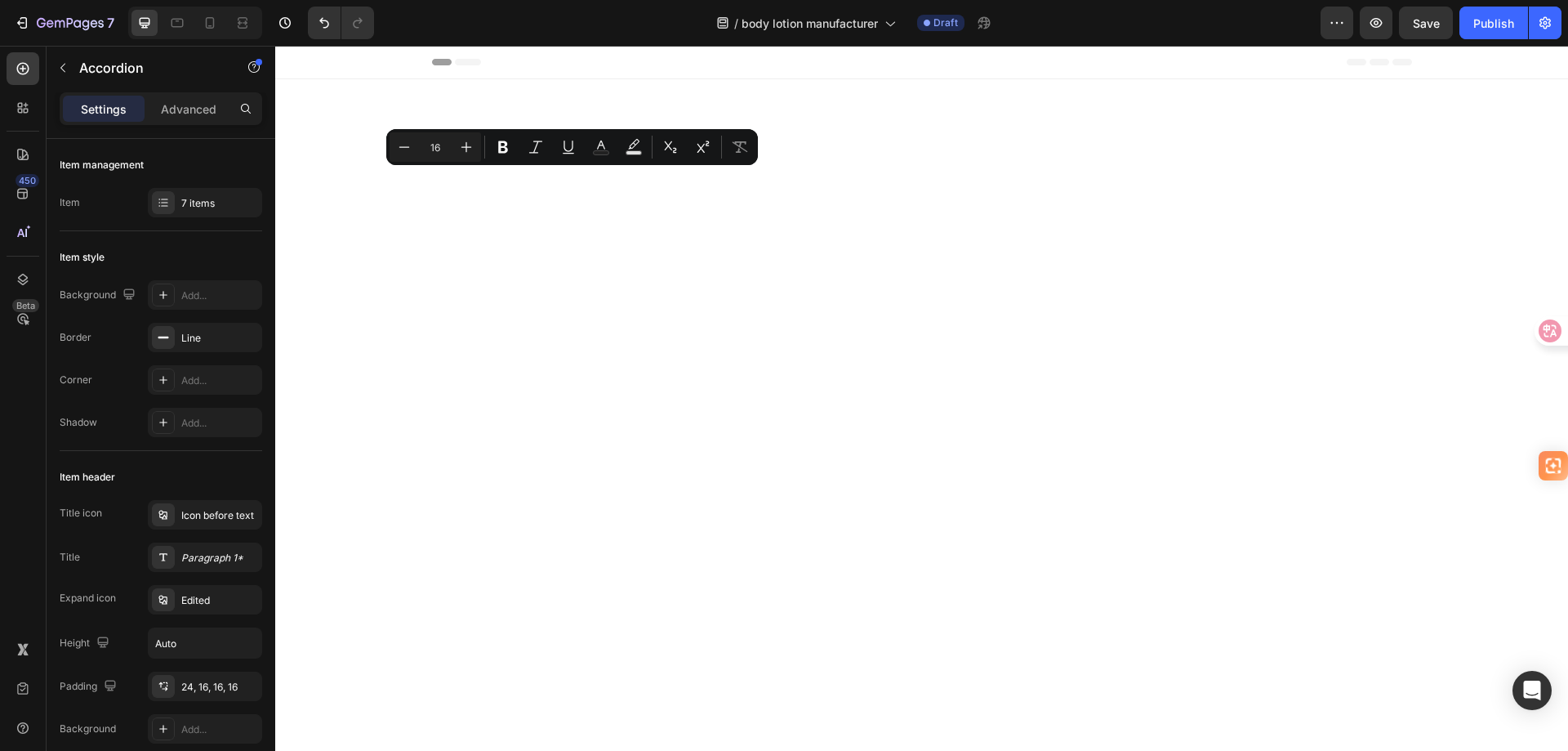
scroll to position [4643, 0]
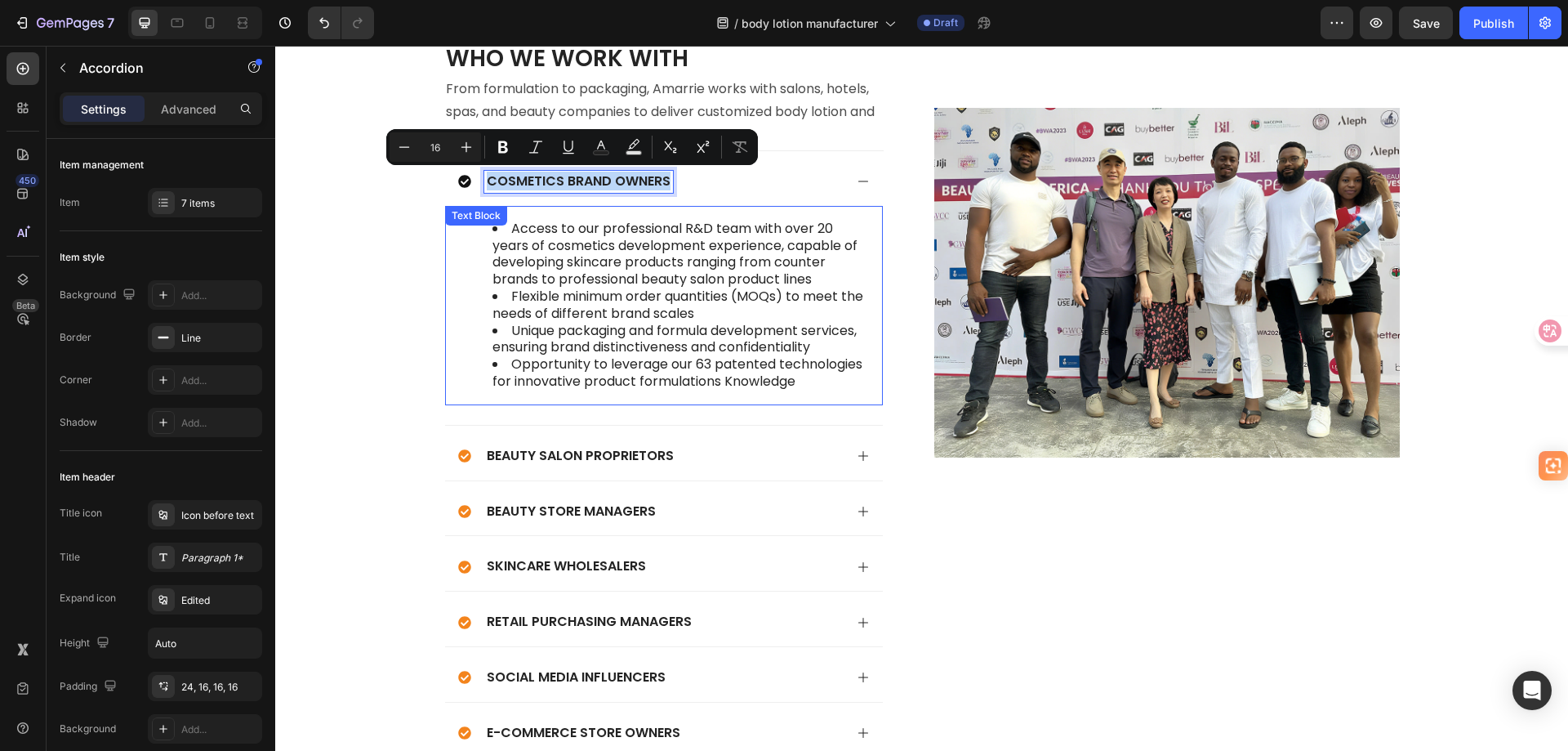
click at [787, 367] on li "Opportunity to leverage our 63 patented technologies for innovative product for…" at bounding box center [680, 373] width 376 height 35
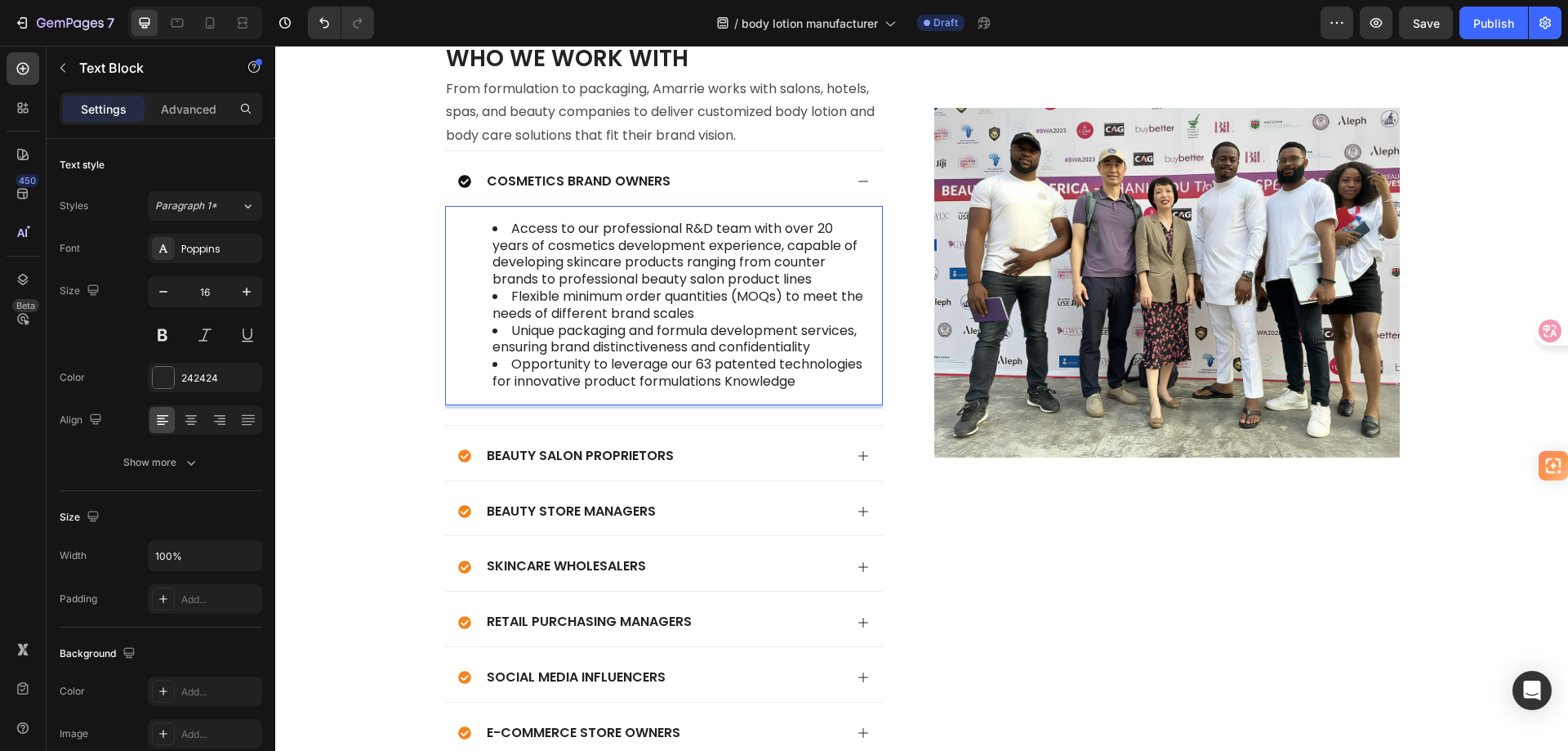
click at [801, 380] on li "Opportunity to leverage our 63 patented technologies for innovative product for…" at bounding box center [680, 373] width 376 height 35
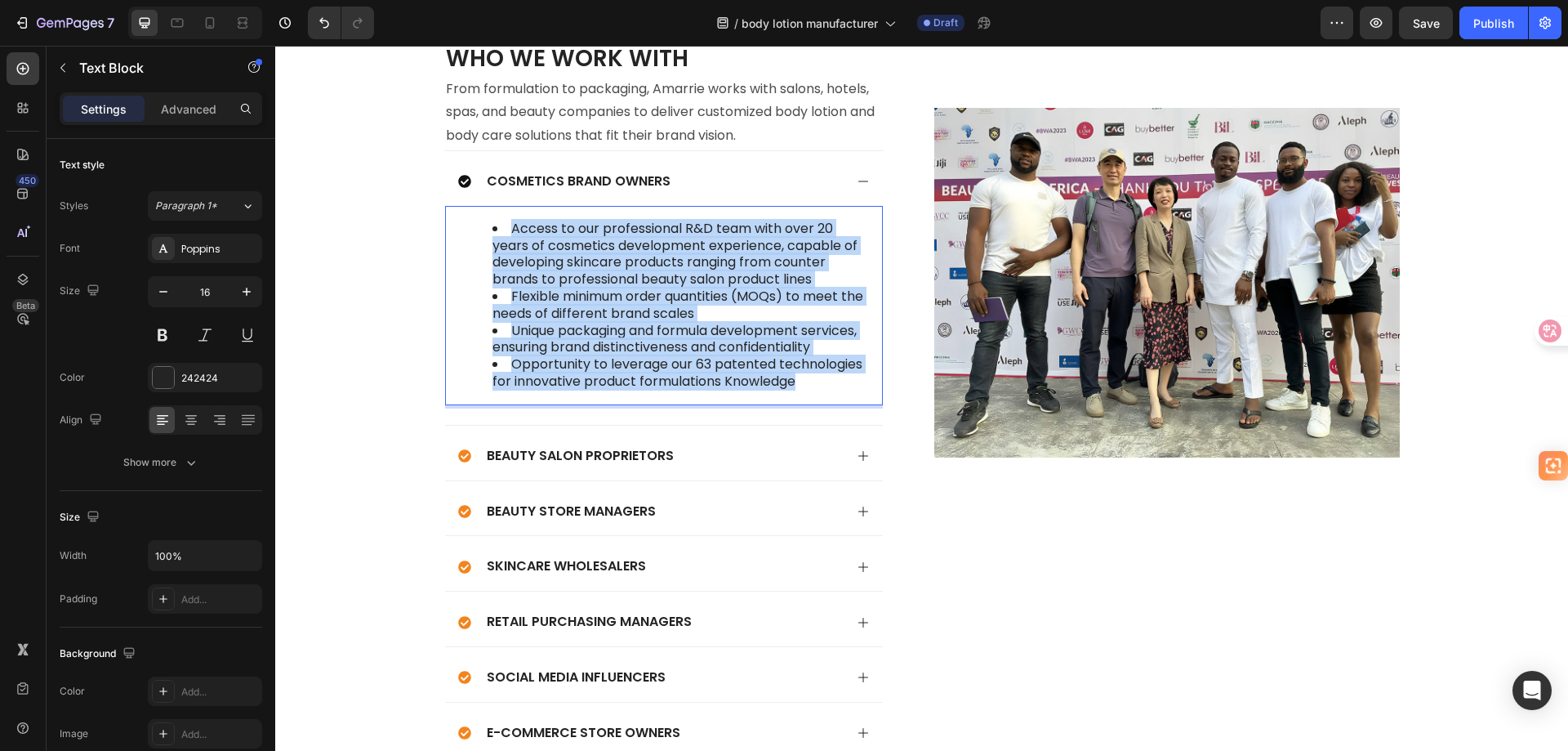
drag, startPoint x: 804, startPoint y: 380, endPoint x: 480, endPoint y: 236, distance: 354.6
click at [480, 236] on ul "Access to our professional R&D team with over 20 years of cosmetics development…" at bounding box center [664, 305] width 409 height 170
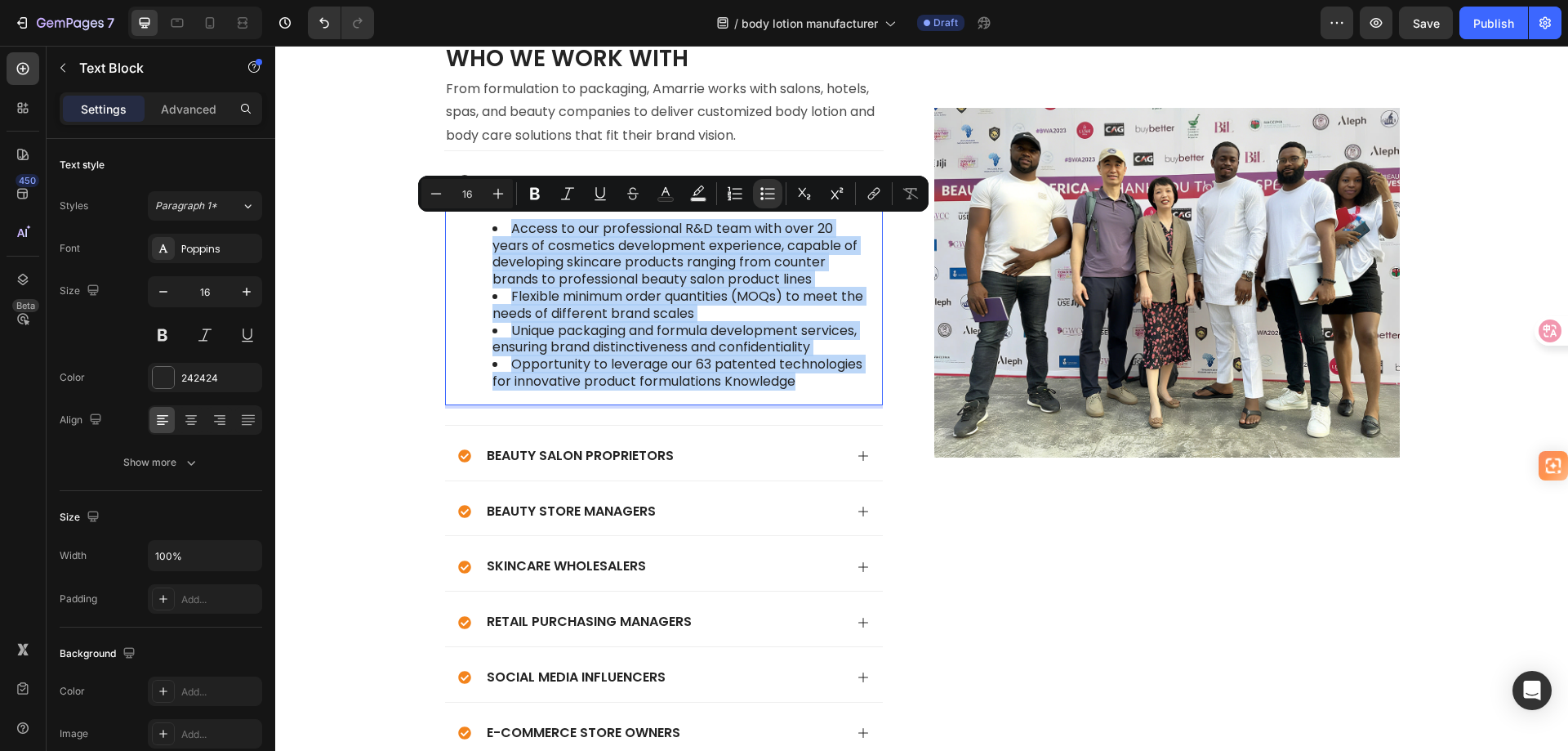
copy ul "Access to our professional R&D team with over 20 years of cosmetics development…"
click at [683, 451] on div "Beauty Salon Proprietors" at bounding box center [651, 456] width 386 height 22
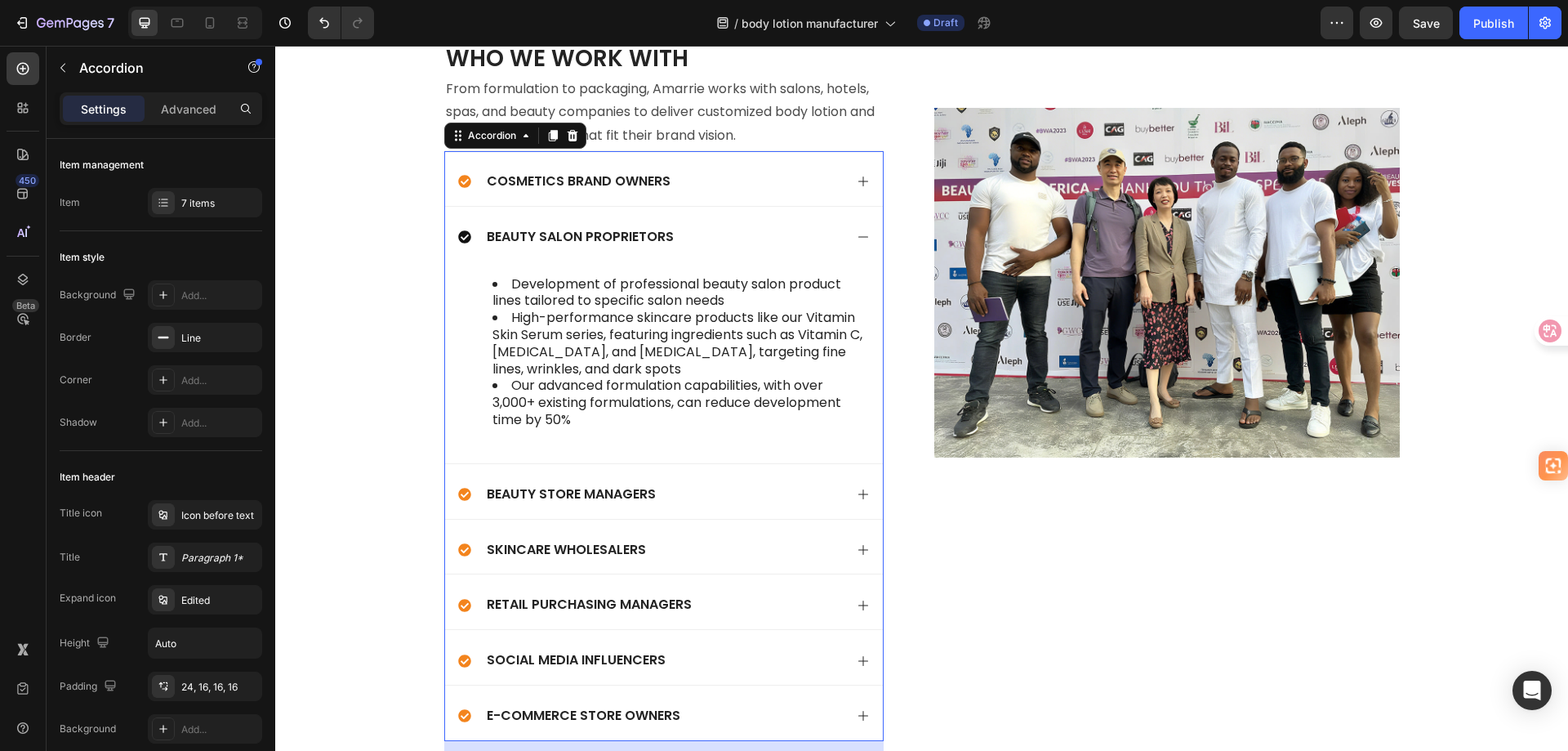
click at [794, 234] on div "Beauty Salon Proprietors" at bounding box center [651, 237] width 386 height 22
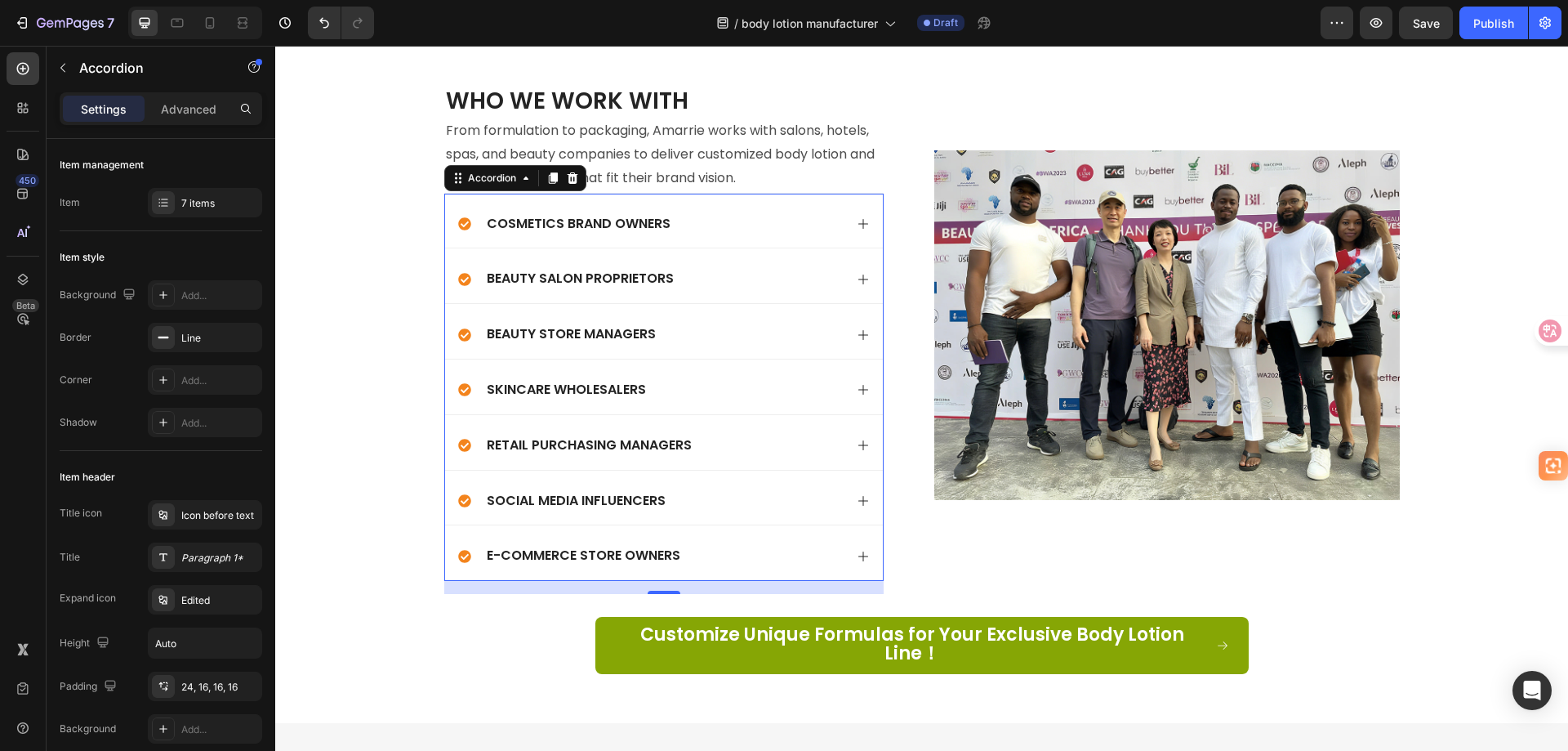
scroll to position [4480, 0]
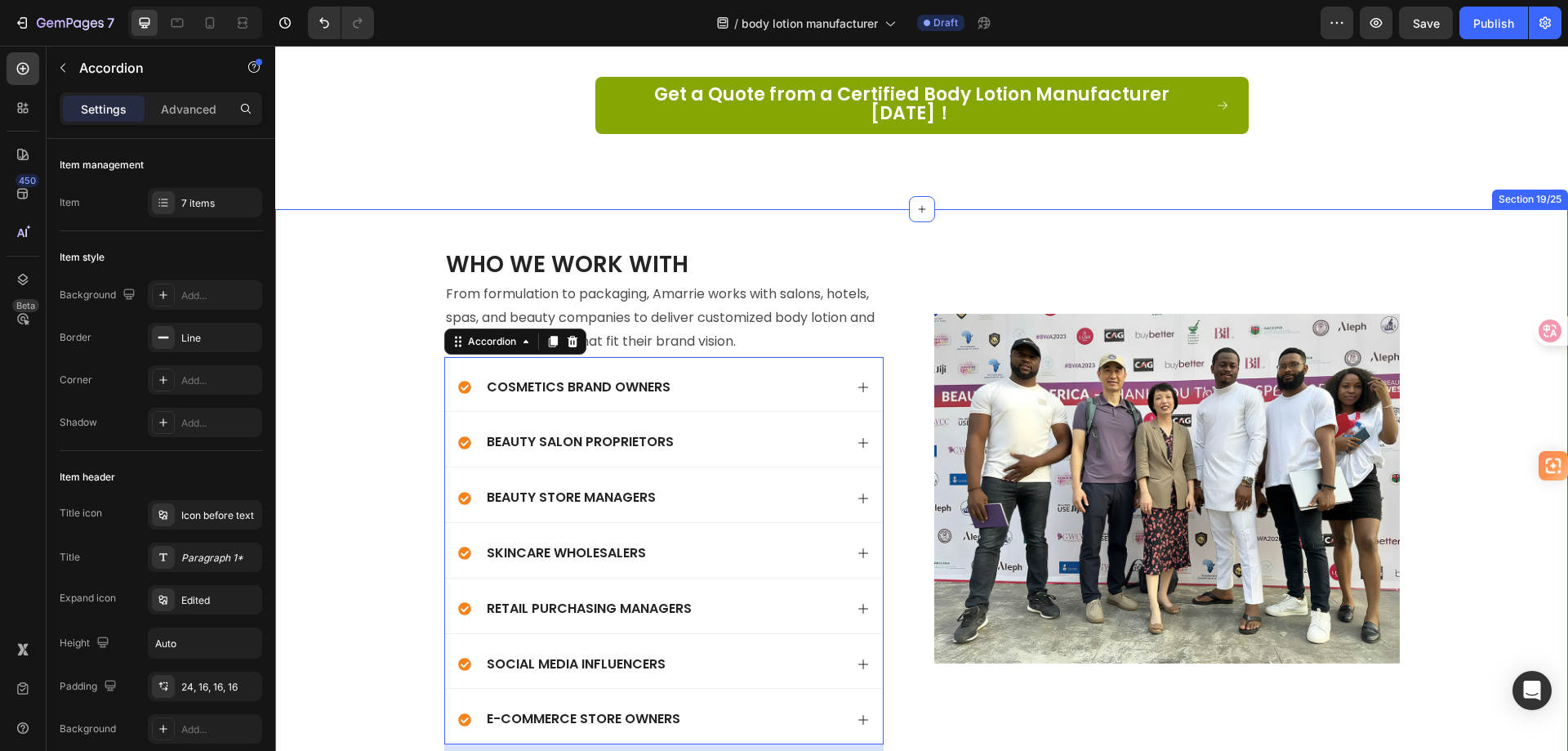
click at [964, 209] on div "Who We Work With Heading From formulation to packaging, Amarrie works with salo…" at bounding box center [922, 548] width 1293 height 677
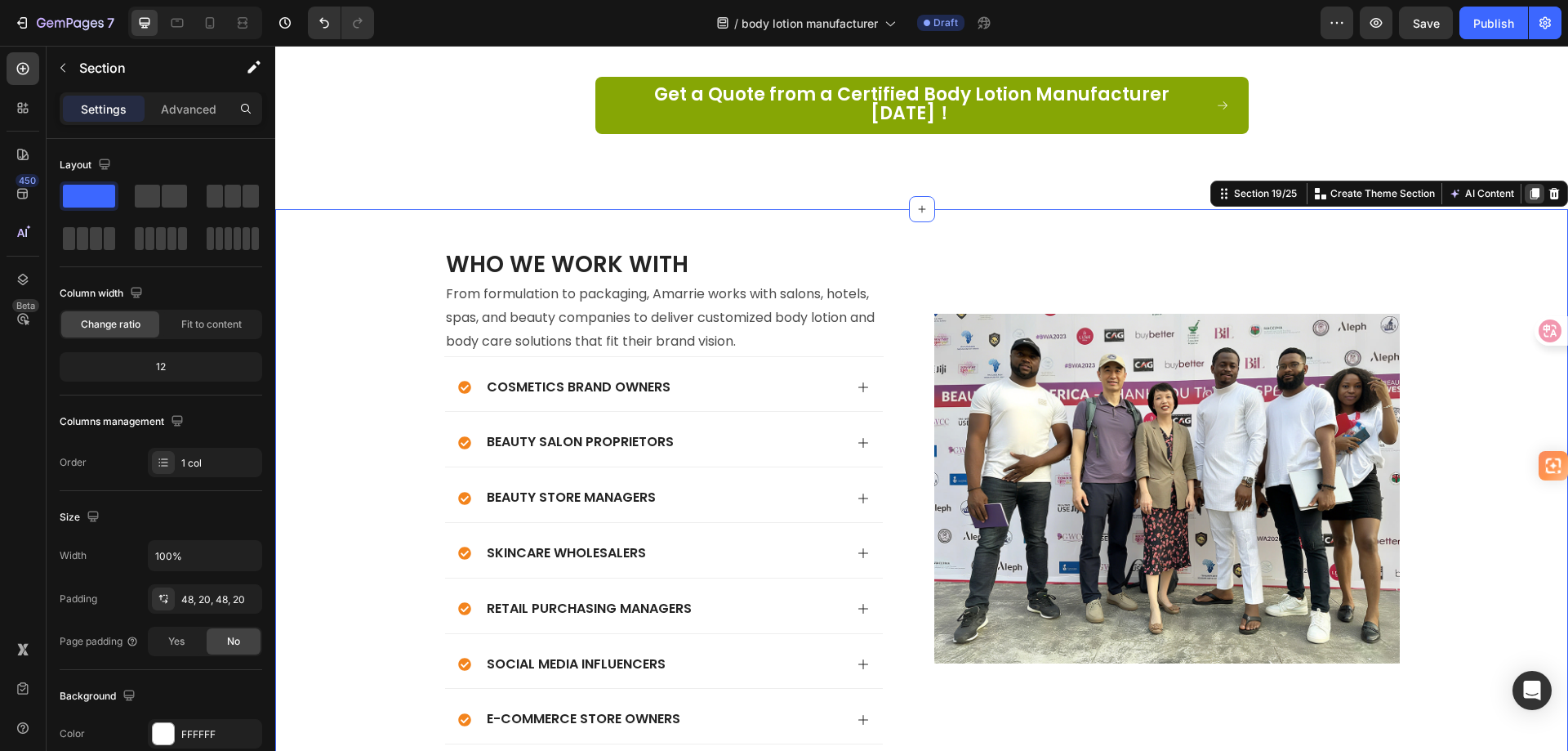
click at [1528, 187] on icon at bounding box center [1534, 193] width 13 height 13
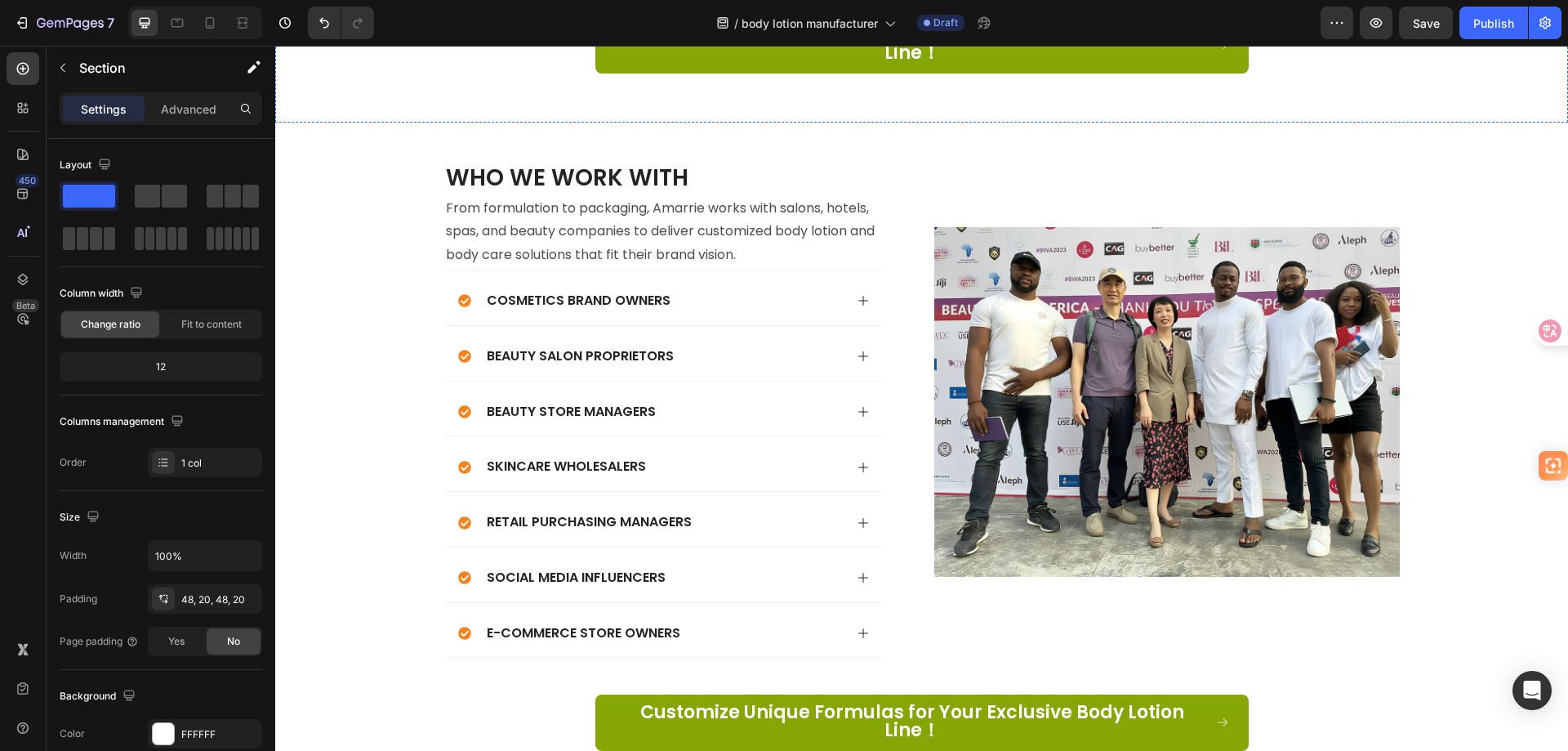
scroll to position [5202, 0]
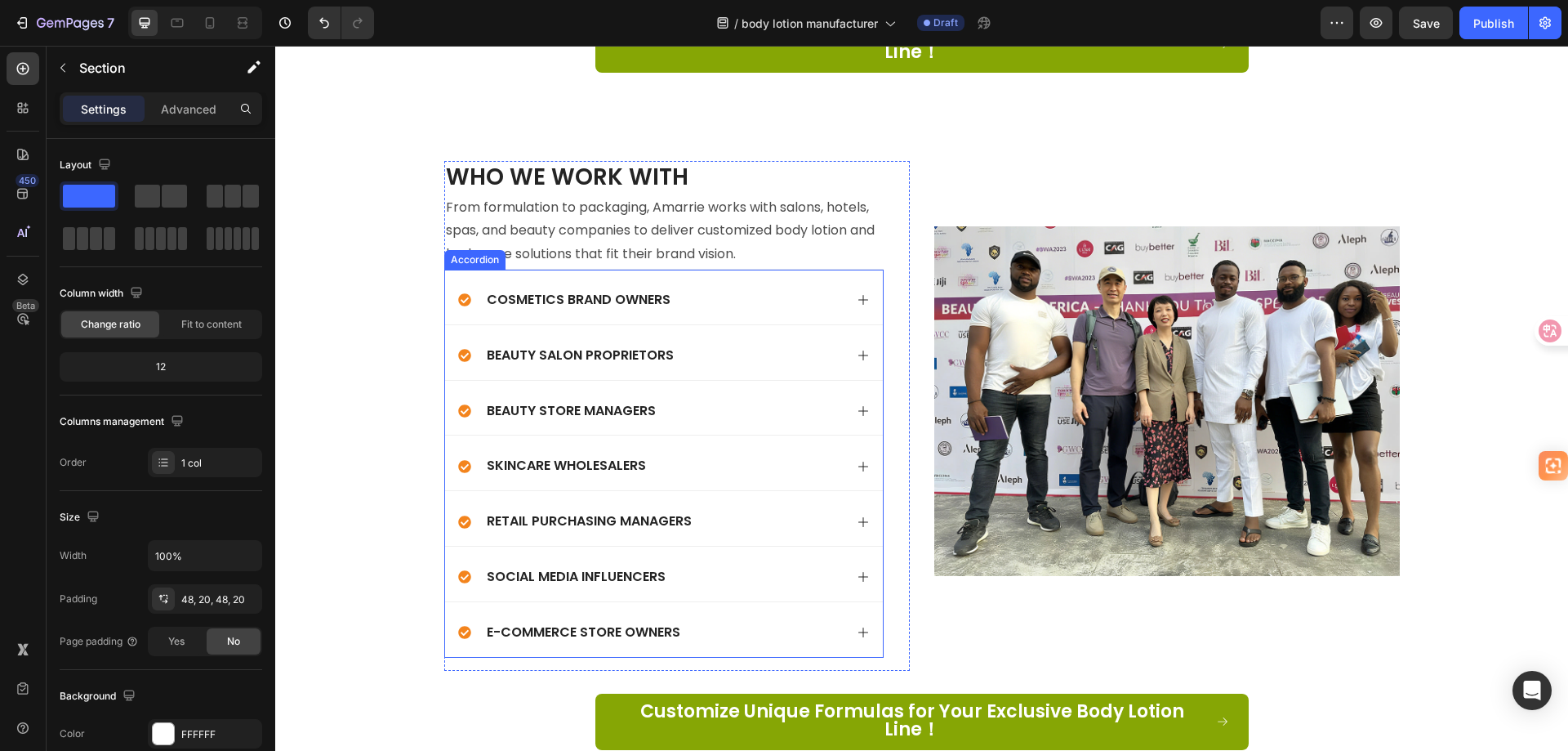
click at [733, 292] on div "Cosmetics Brand Owners" at bounding box center [651, 300] width 386 height 22
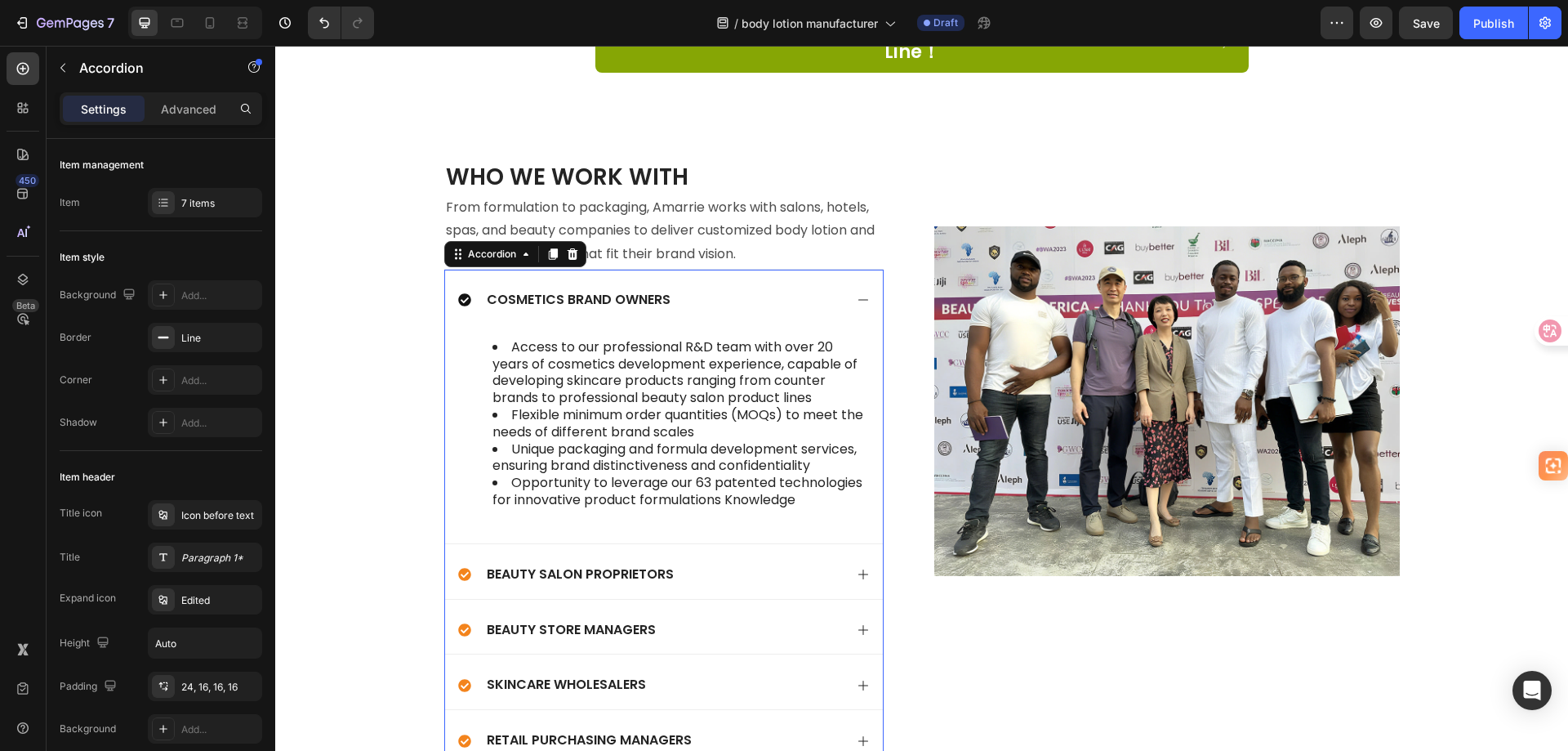
click at [598, 292] on p "Cosmetics Brand Owners" at bounding box center [578, 300] width 183 height 17
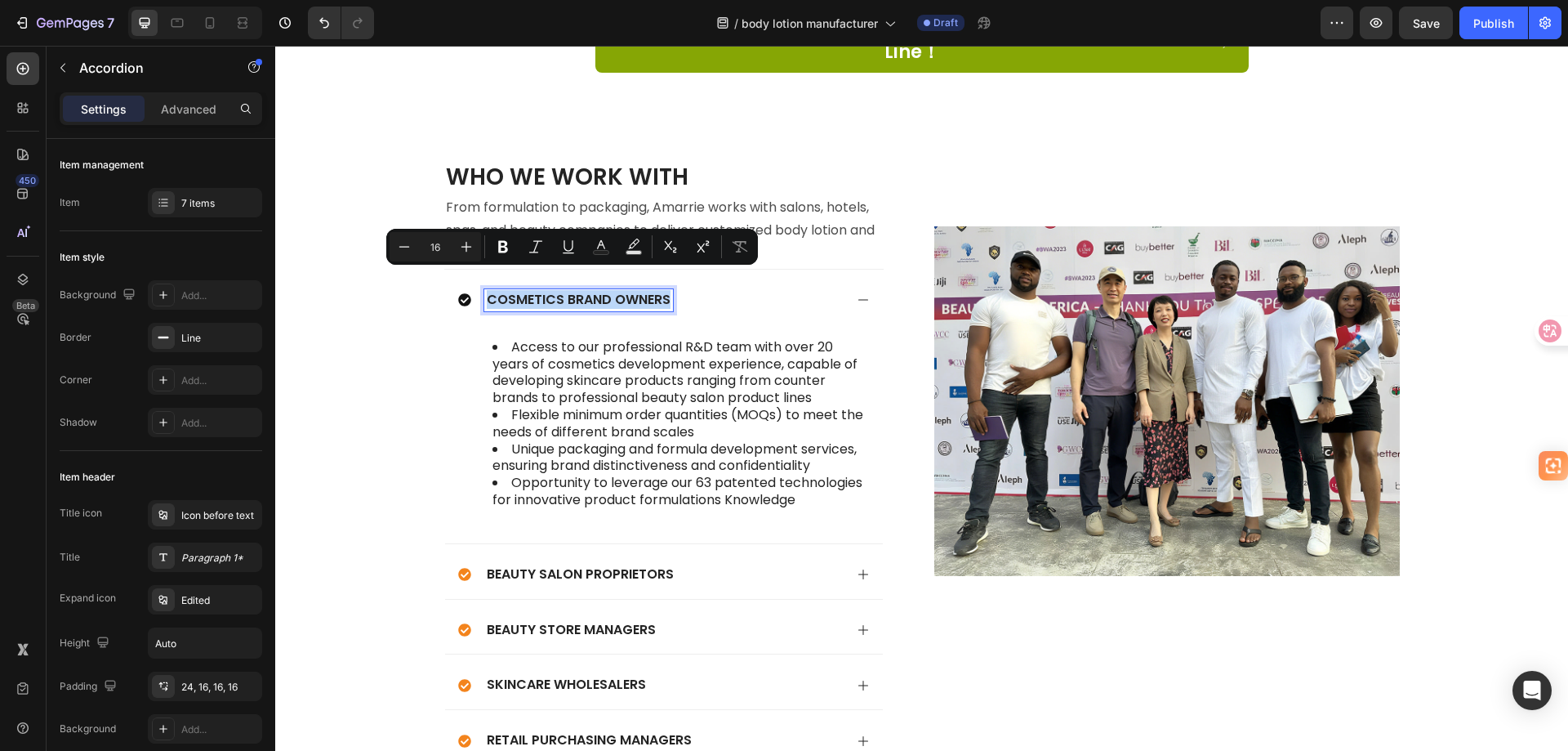
copy p "Cosmetics Brand Owners"
click at [810, 479] on li "Opportunity to leverage our 63 patented technologies for innovative product for…" at bounding box center [680, 492] width 376 height 35
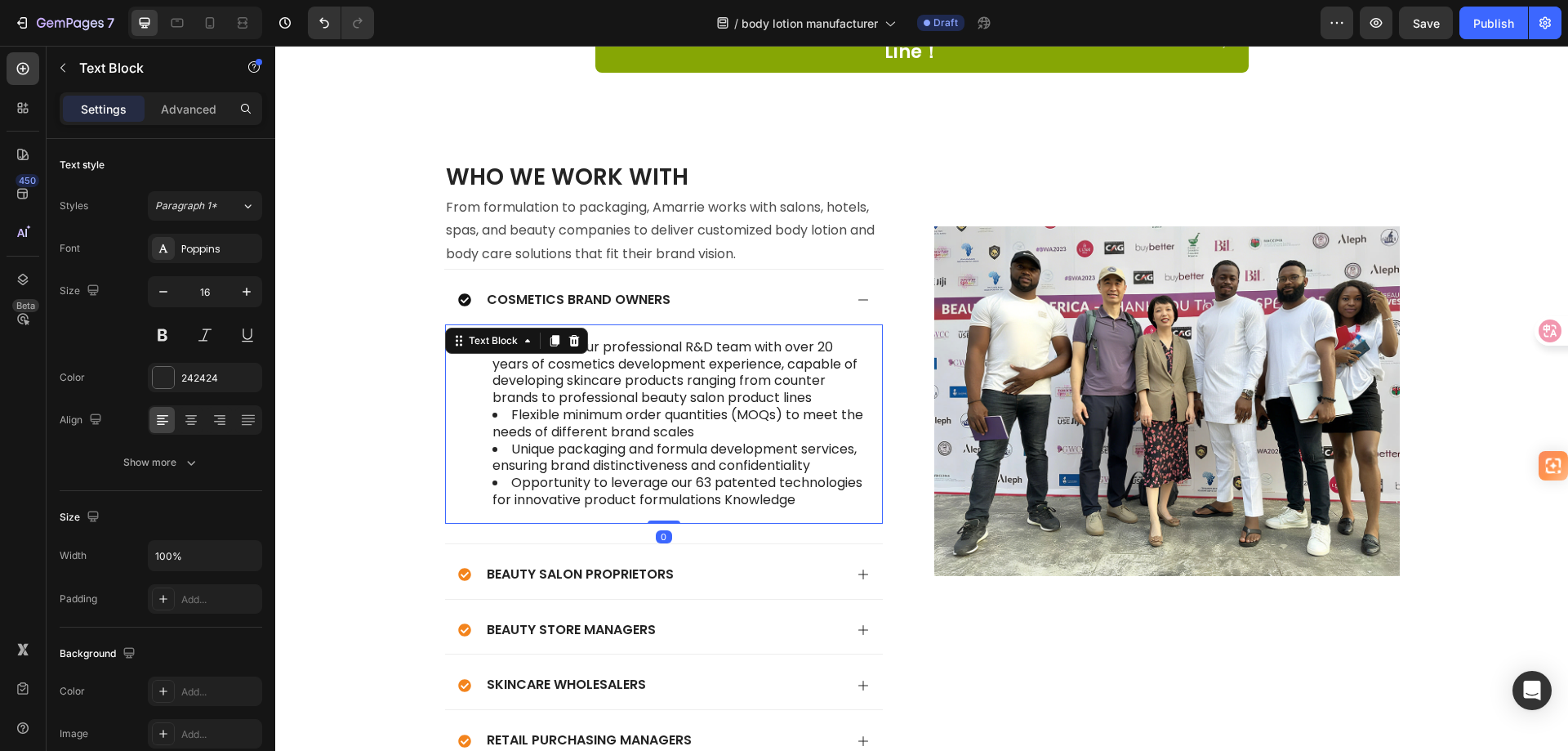
click at [804, 483] on li "Opportunity to leverage our 63 patented technologies for innovative product for…" at bounding box center [680, 492] width 376 height 35
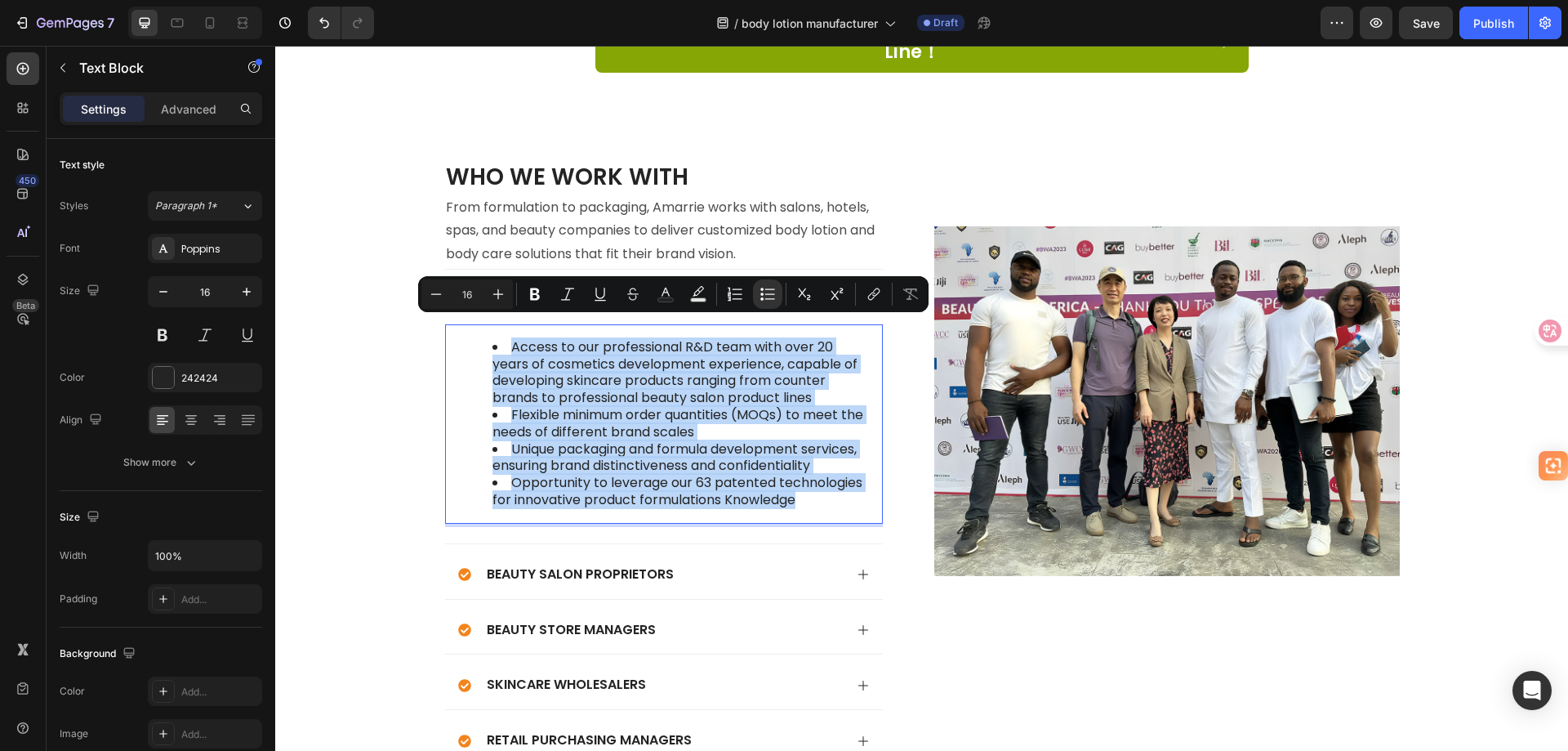
drag, startPoint x: 805, startPoint y: 481, endPoint x: 488, endPoint y: 330, distance: 351.1
click at [488, 339] on ul "Access to our professional R&D team with over 20 years of cosmetics development…" at bounding box center [664, 423] width 409 height 170
copy ul "Access to our professional R&D team with over 20 years of cosmetics development…"
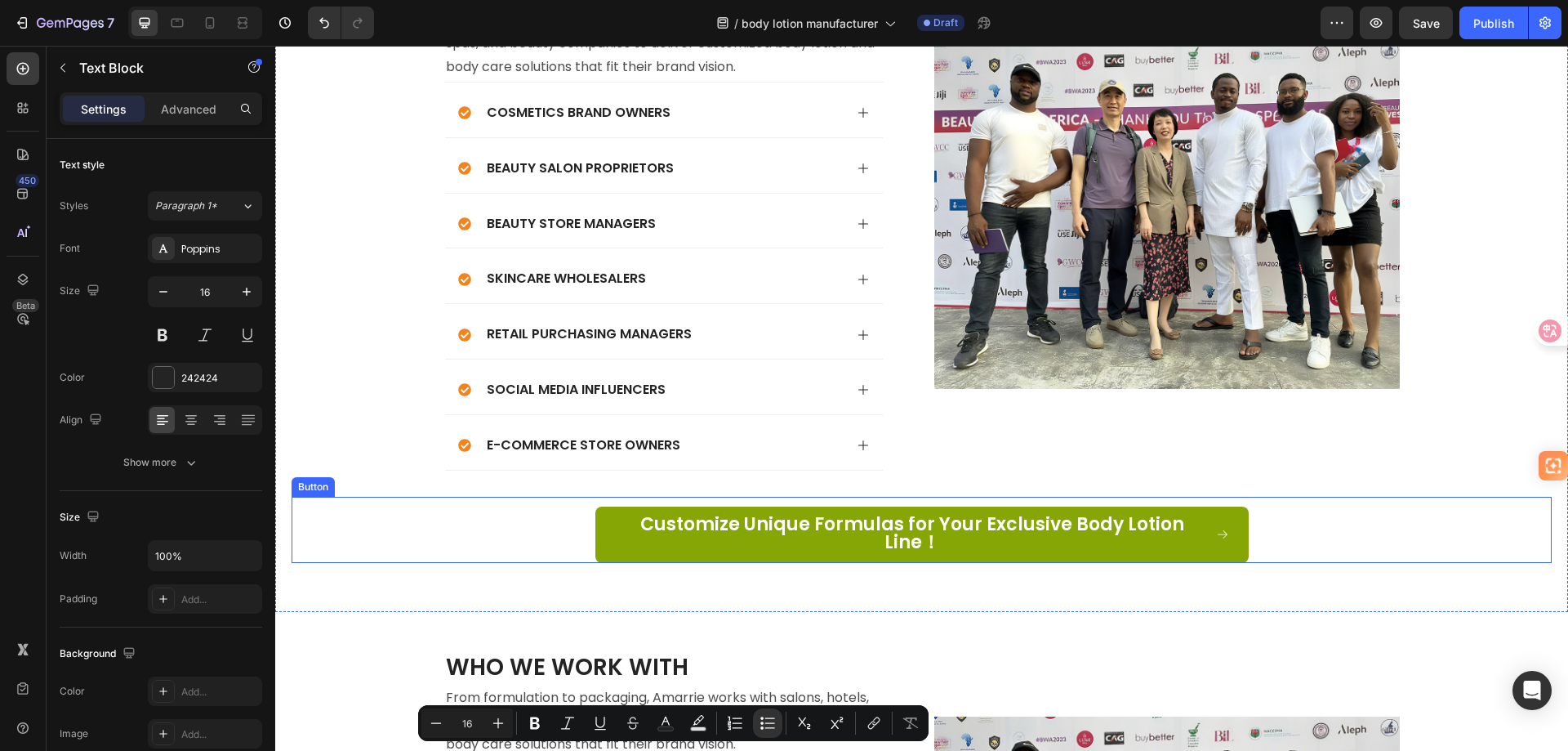
scroll to position [4875, 0]
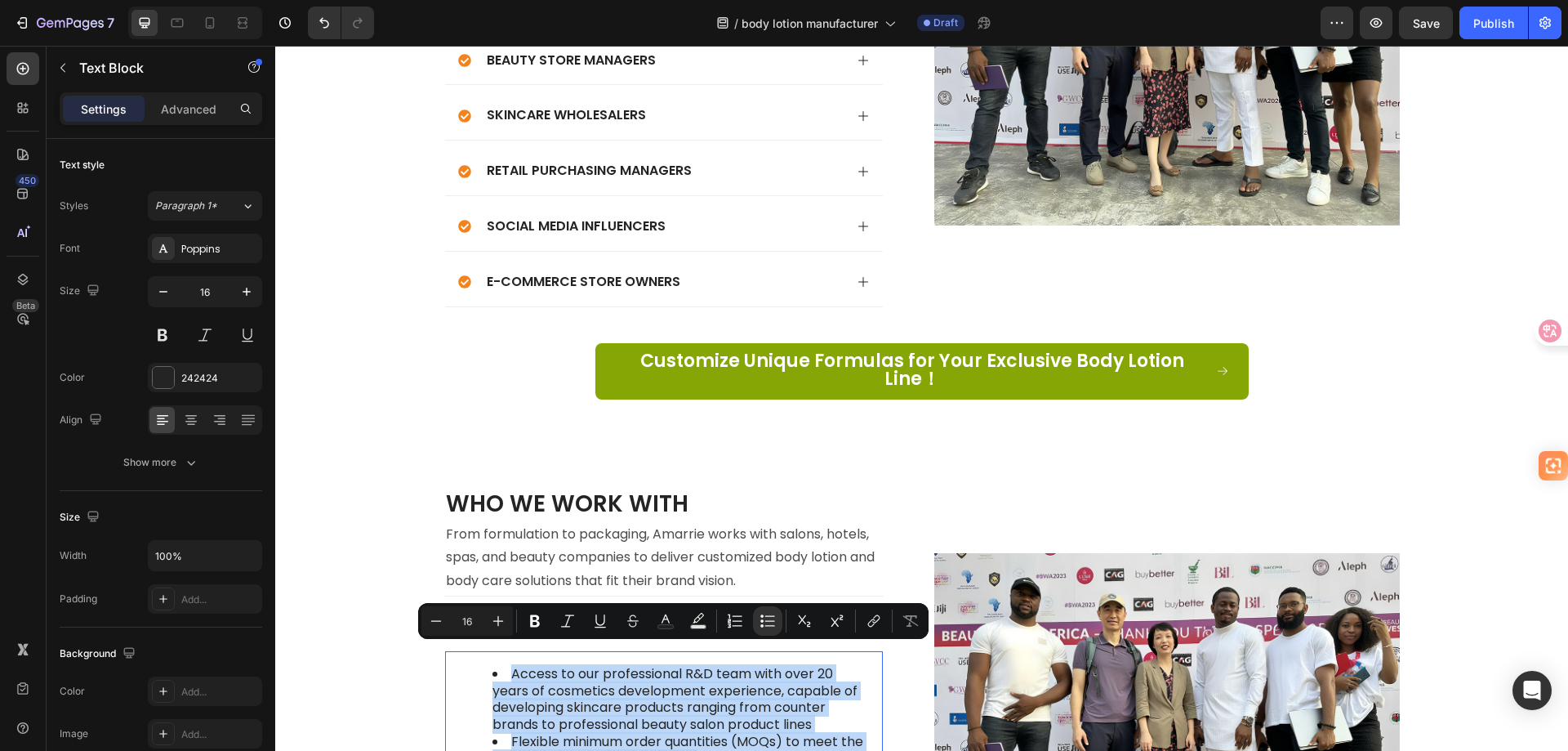
click at [666, 673] on li "Access to our professional R&D team with over 20 years of cosmetics development…" at bounding box center [680, 699] width 376 height 68
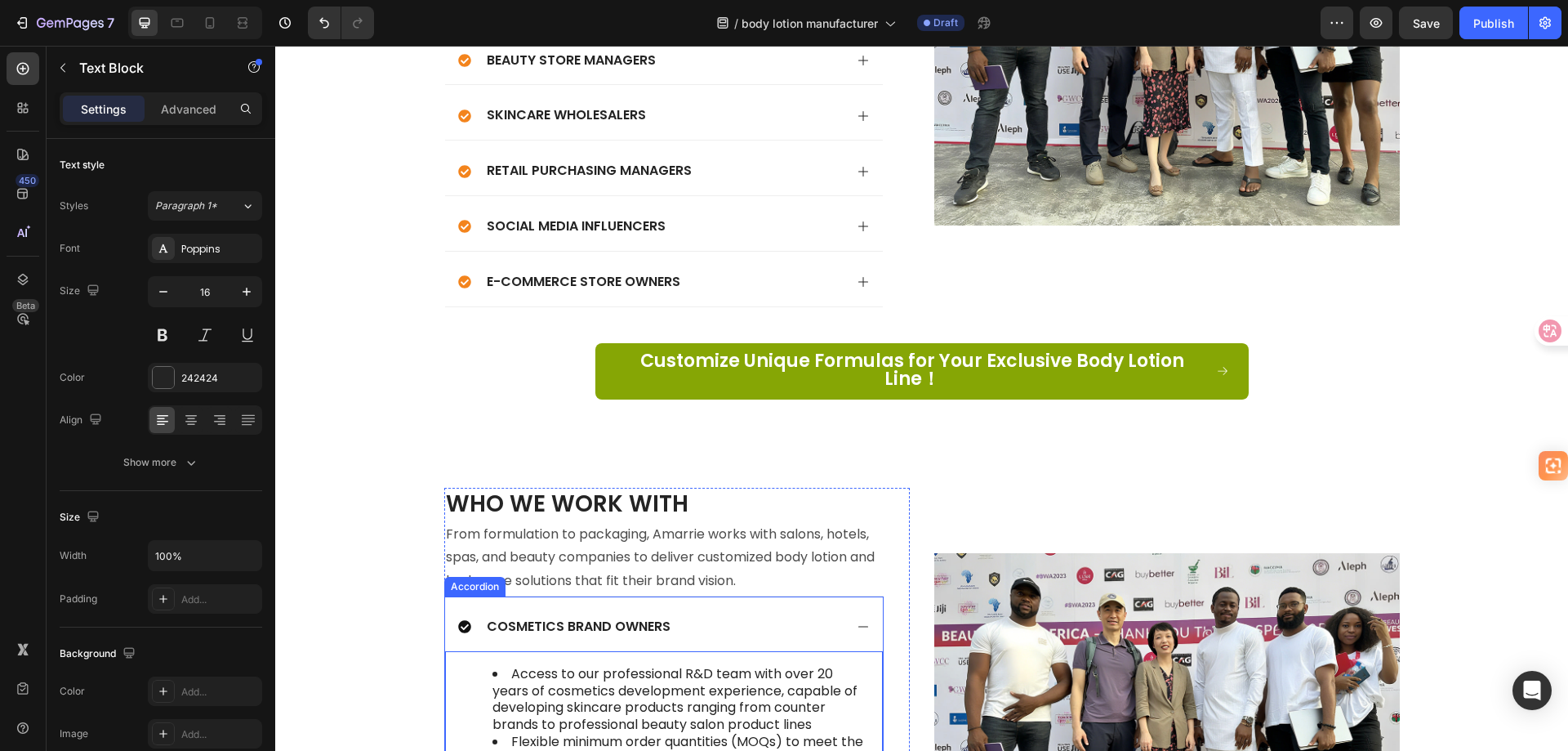
click at [542, 618] on p "Cosmetics Brand Owners" at bounding box center [578, 627] width 183 height 17
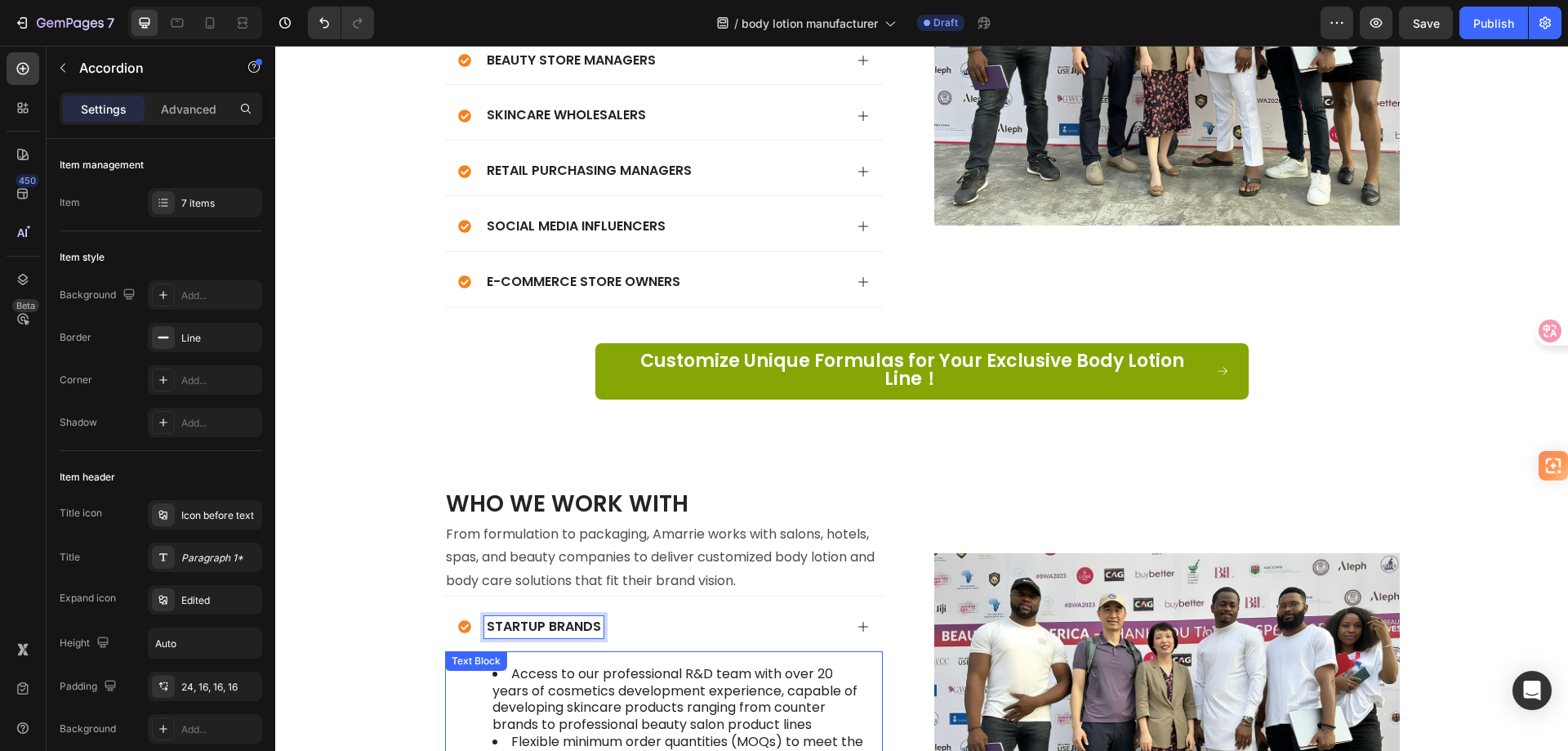
scroll to position [4956, 0]
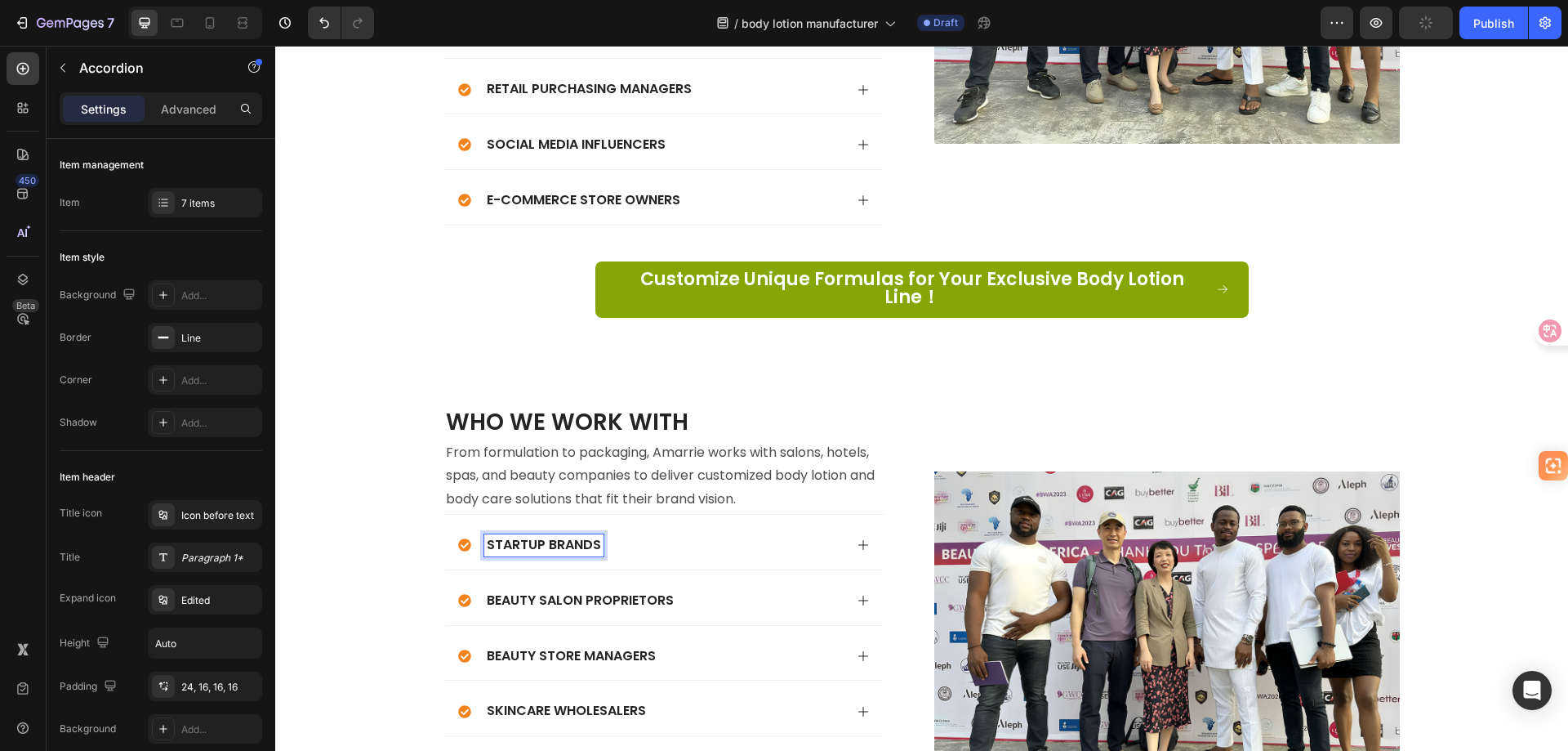
click at [704, 534] on div "Startup Brands" at bounding box center [651, 545] width 386 height 22
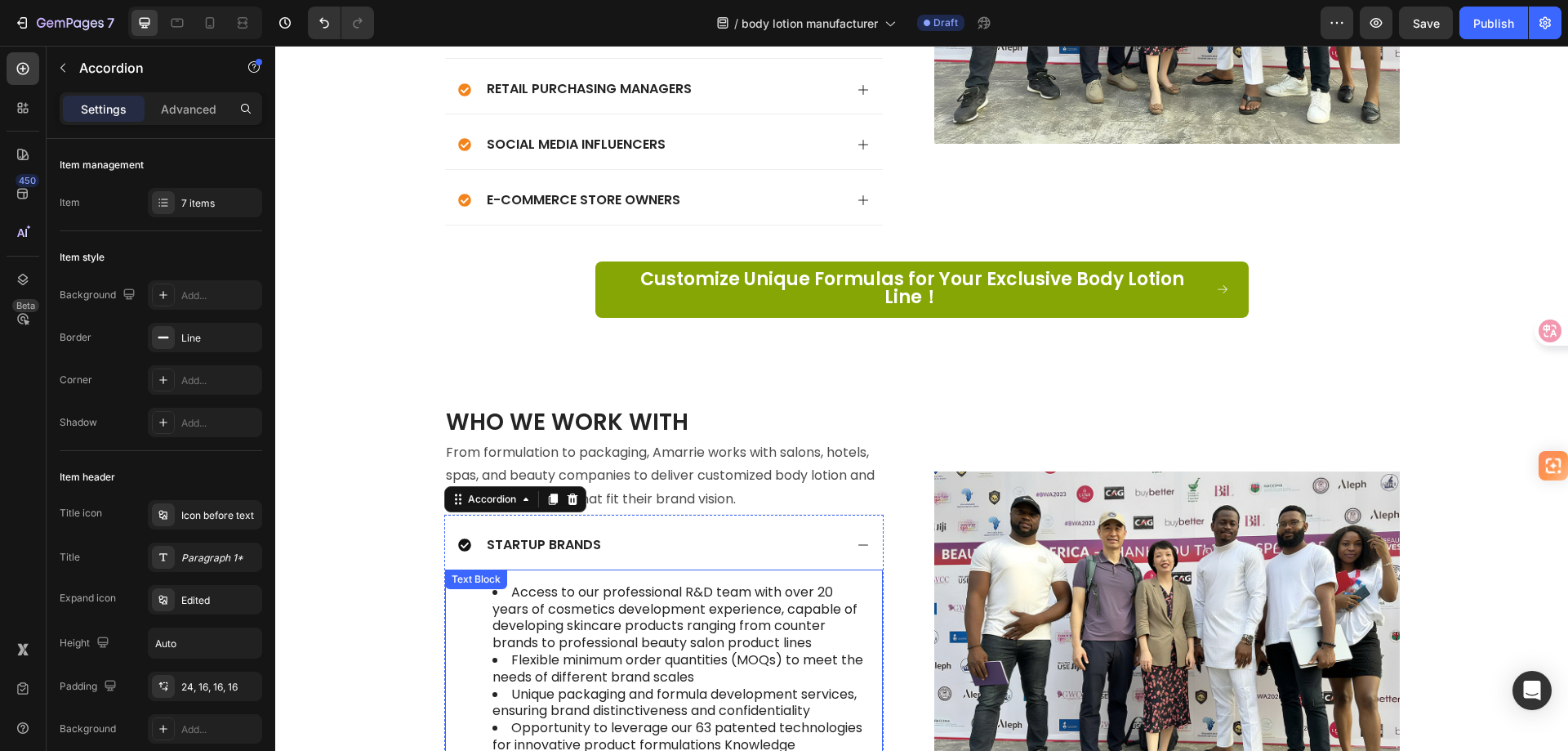
scroll to position [5120, 0]
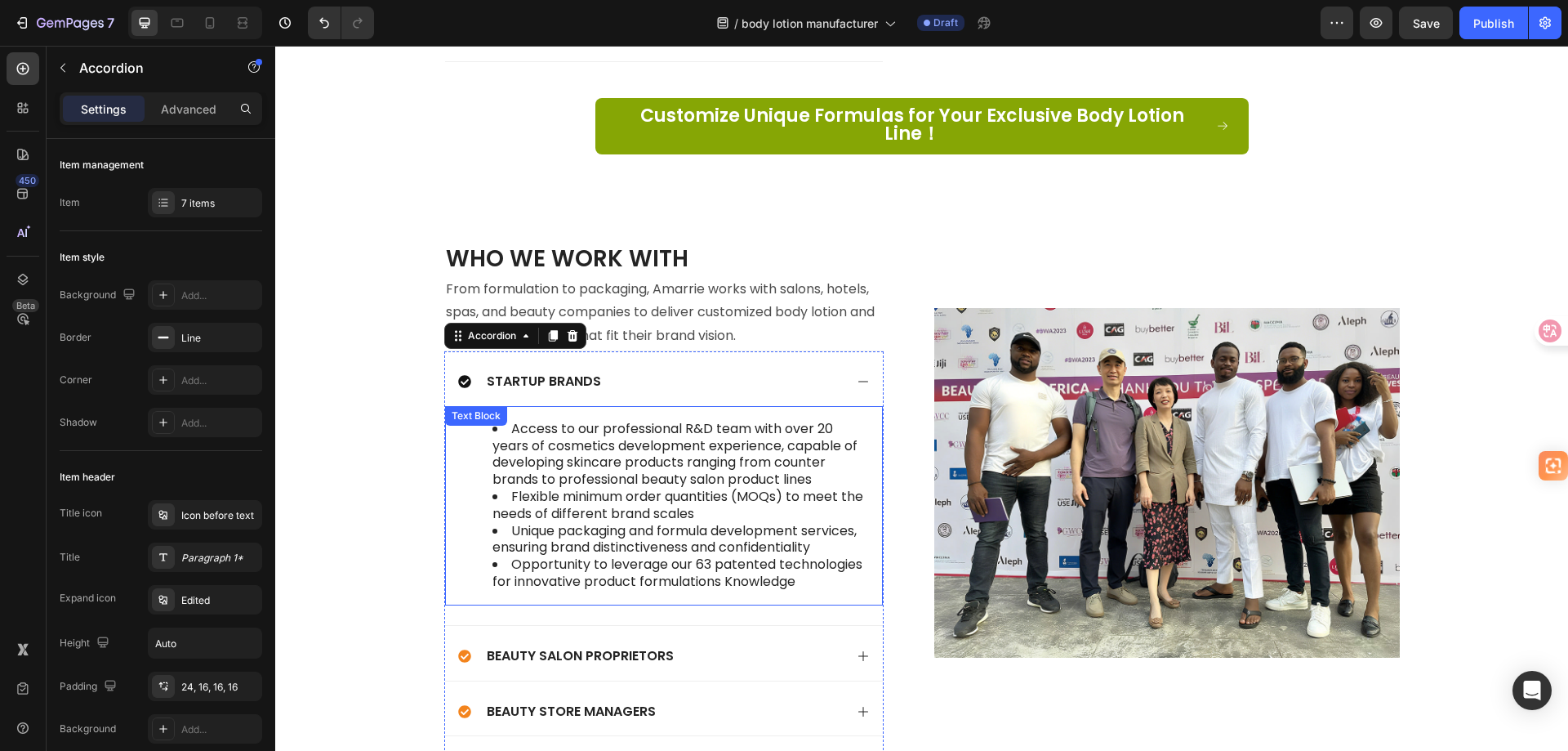
click at [715, 523] on li "Unique packaging and formula development services, ensuring brand distinctivene…" at bounding box center [680, 540] width 376 height 35
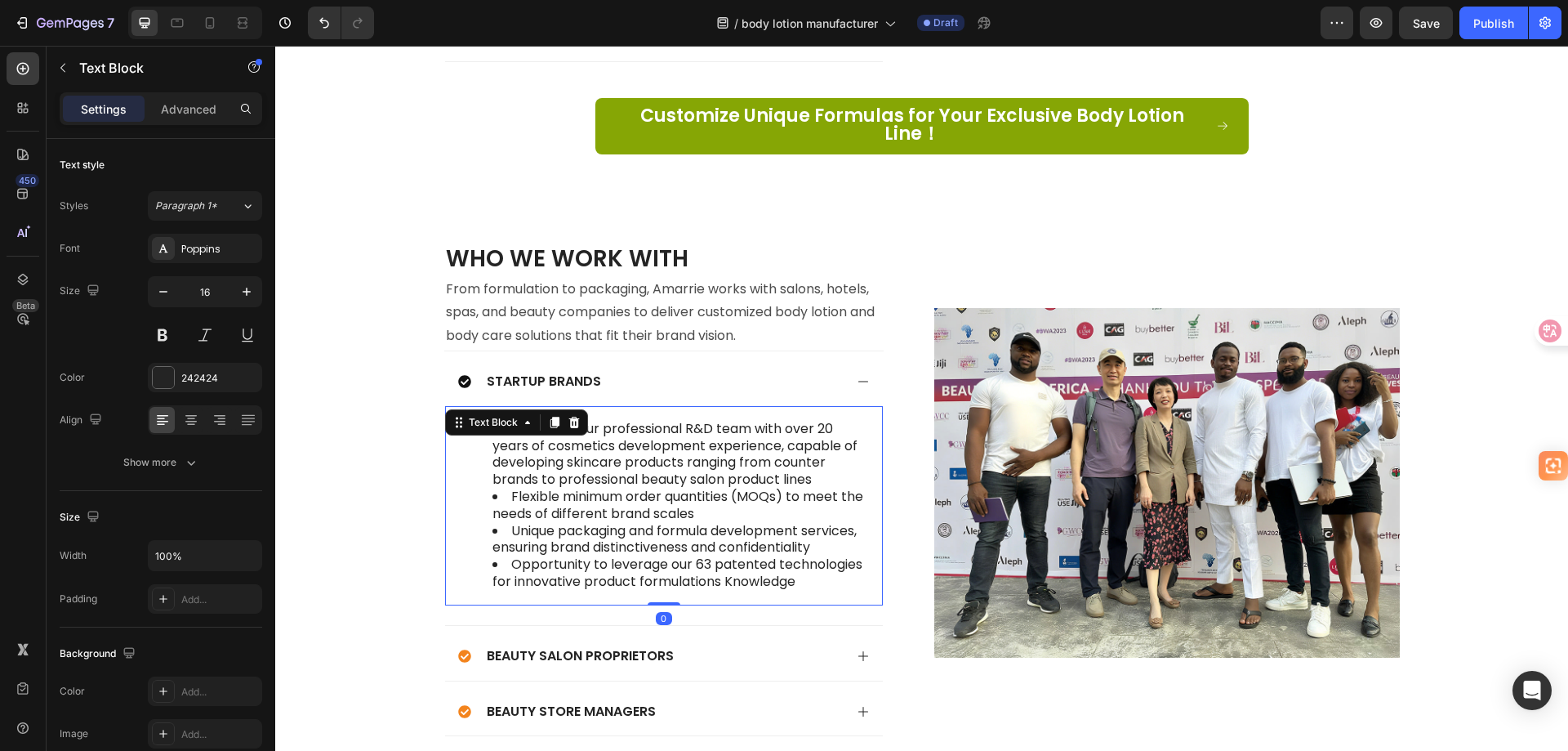
click at [802, 565] on li "Opportunity to leverage our 63 patented technologies for innovative product for…" at bounding box center [680, 574] width 376 height 35
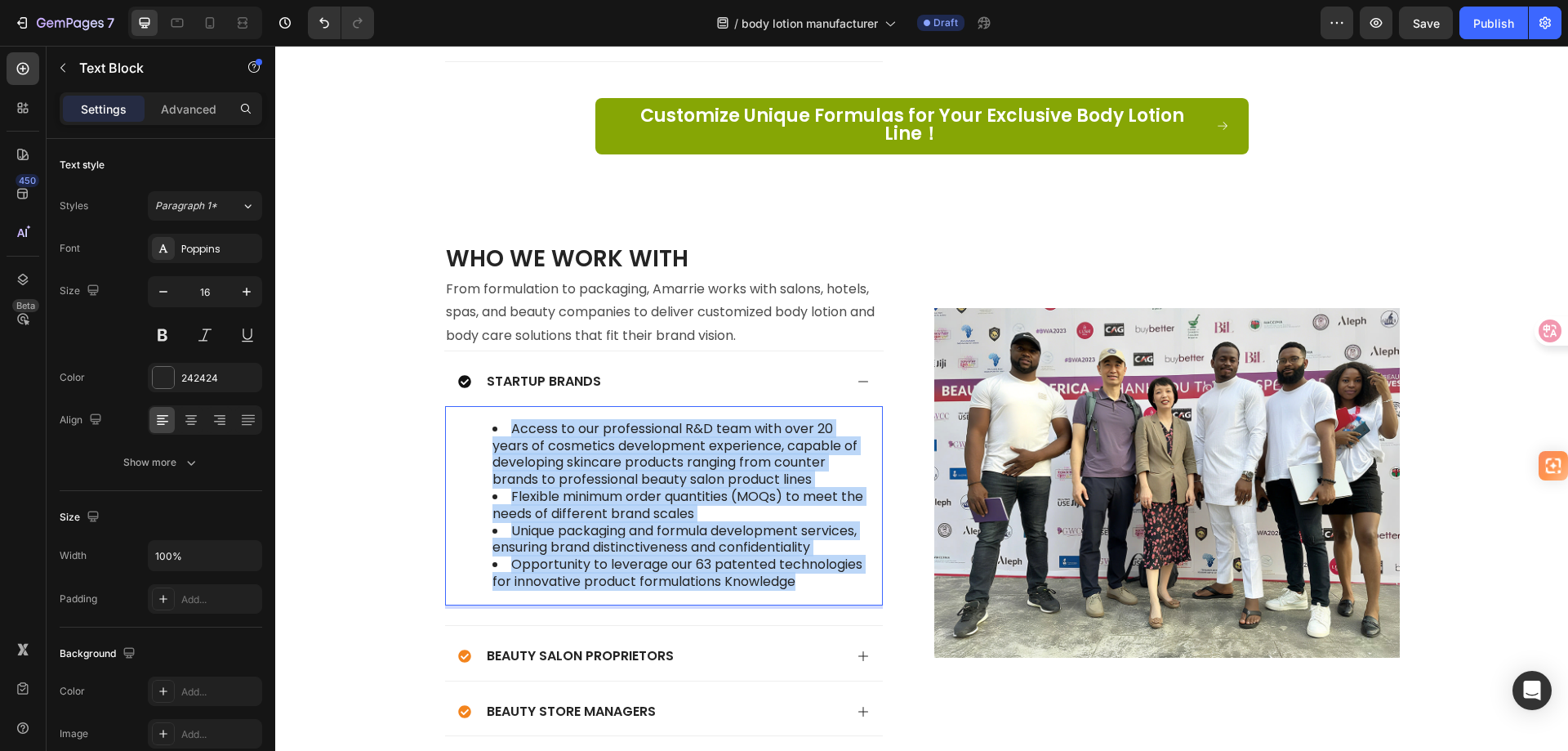
drag, startPoint x: 804, startPoint y: 566, endPoint x: 505, endPoint y: 408, distance: 338.2
click at [505, 420] on ul "Access to our professional R&D team with over 20 years of cosmetics development…" at bounding box center [664, 505] width 409 height 170
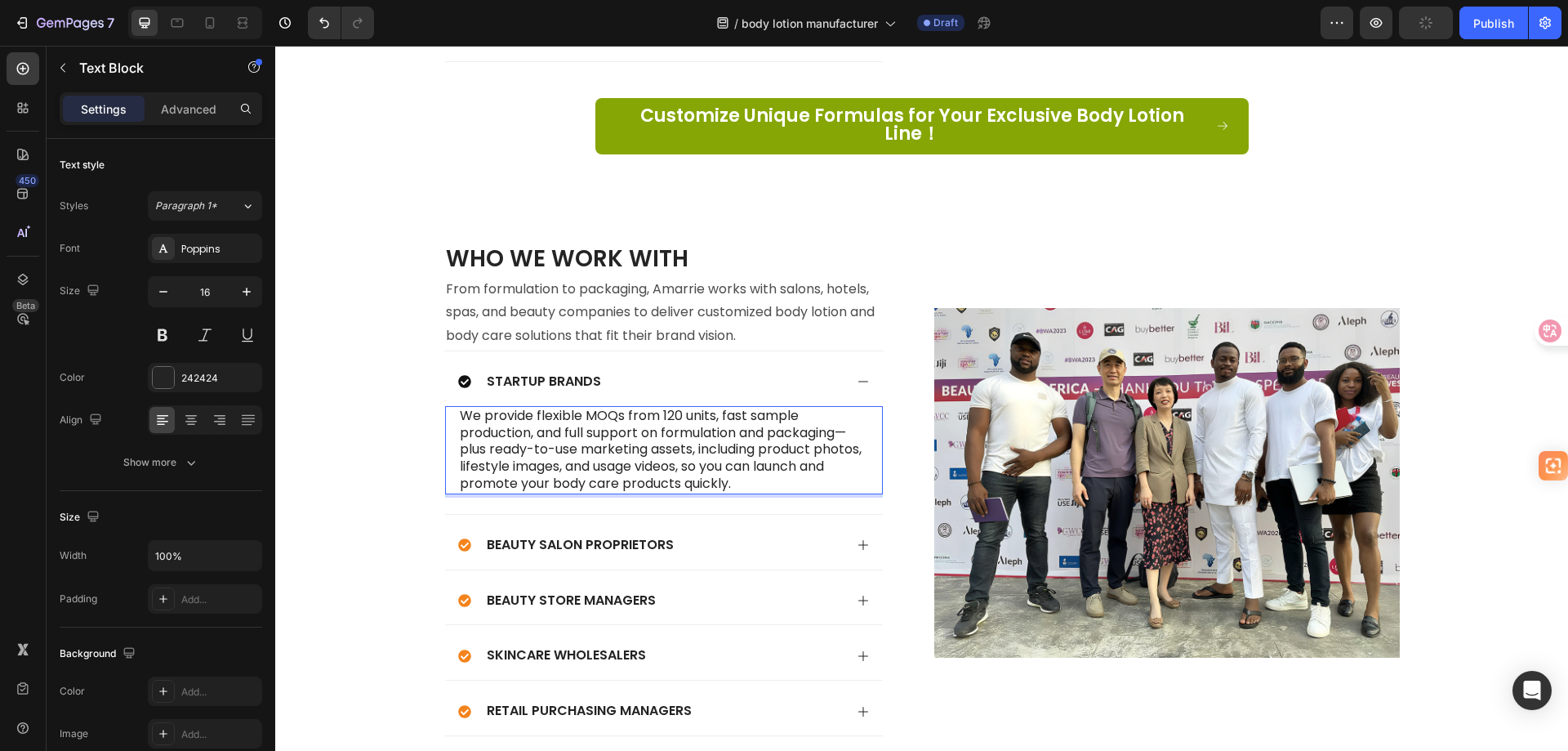
click at [459, 408] on p "We provide flexible MOQs from 120 units, fast sample production, and full suppo…" at bounding box center [664, 450] width 409 height 85
click at [732, 534] on div "Beauty Salon Proprietors" at bounding box center [651, 545] width 386 height 22
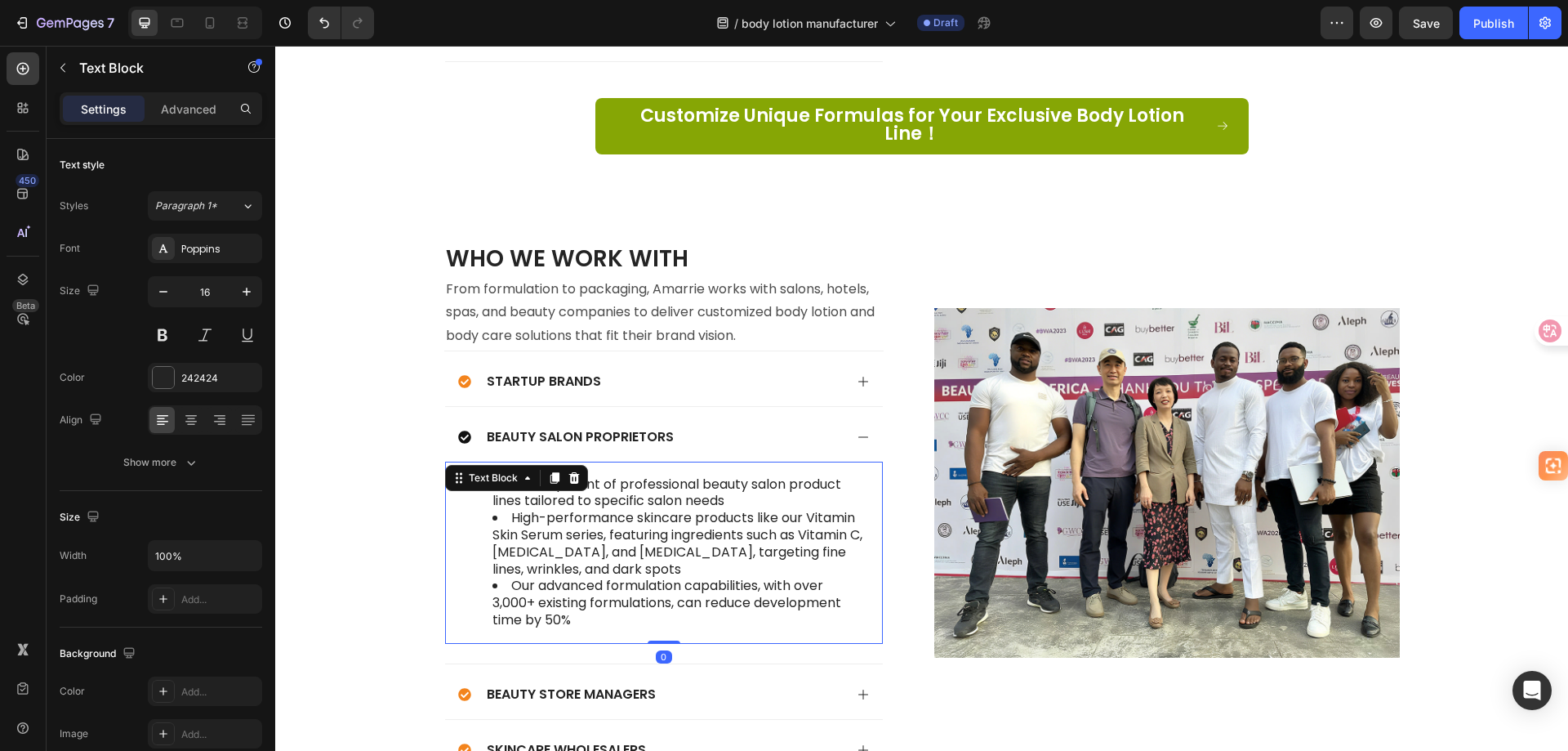
click at [609, 523] on li "High-performance skincare products like our Vitamin Skin Serum series, featurin…" at bounding box center [680, 543] width 376 height 68
drag, startPoint x: 500, startPoint y: 466, endPoint x: 478, endPoint y: 466, distance: 22.0
click at [478, 476] on ul "Development of professional beauty salon product lines tailored to specific sal…" at bounding box center [664, 552] width 409 height 153
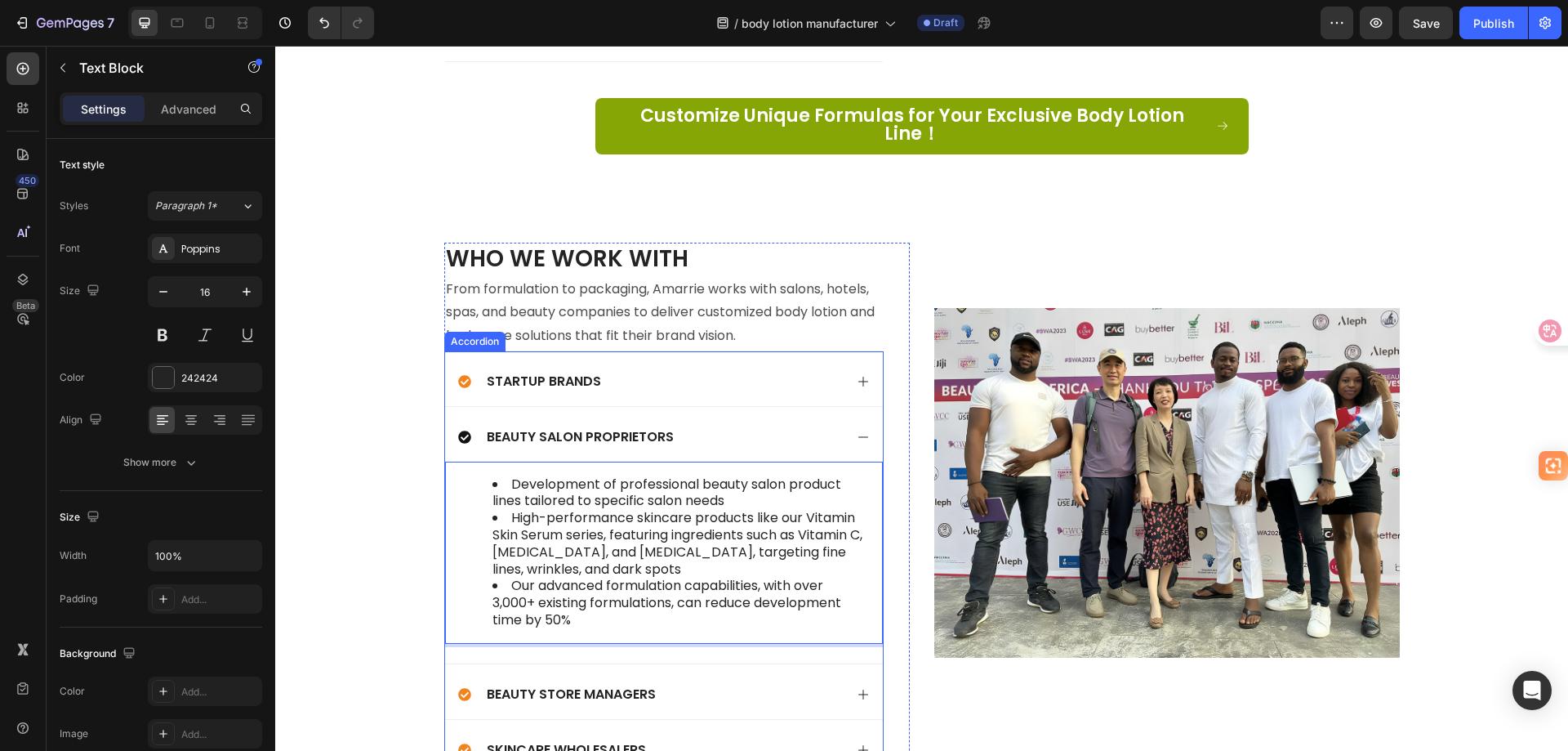
click at [561, 373] on p "Startup Brands" at bounding box center [544, 381] width 114 height 17
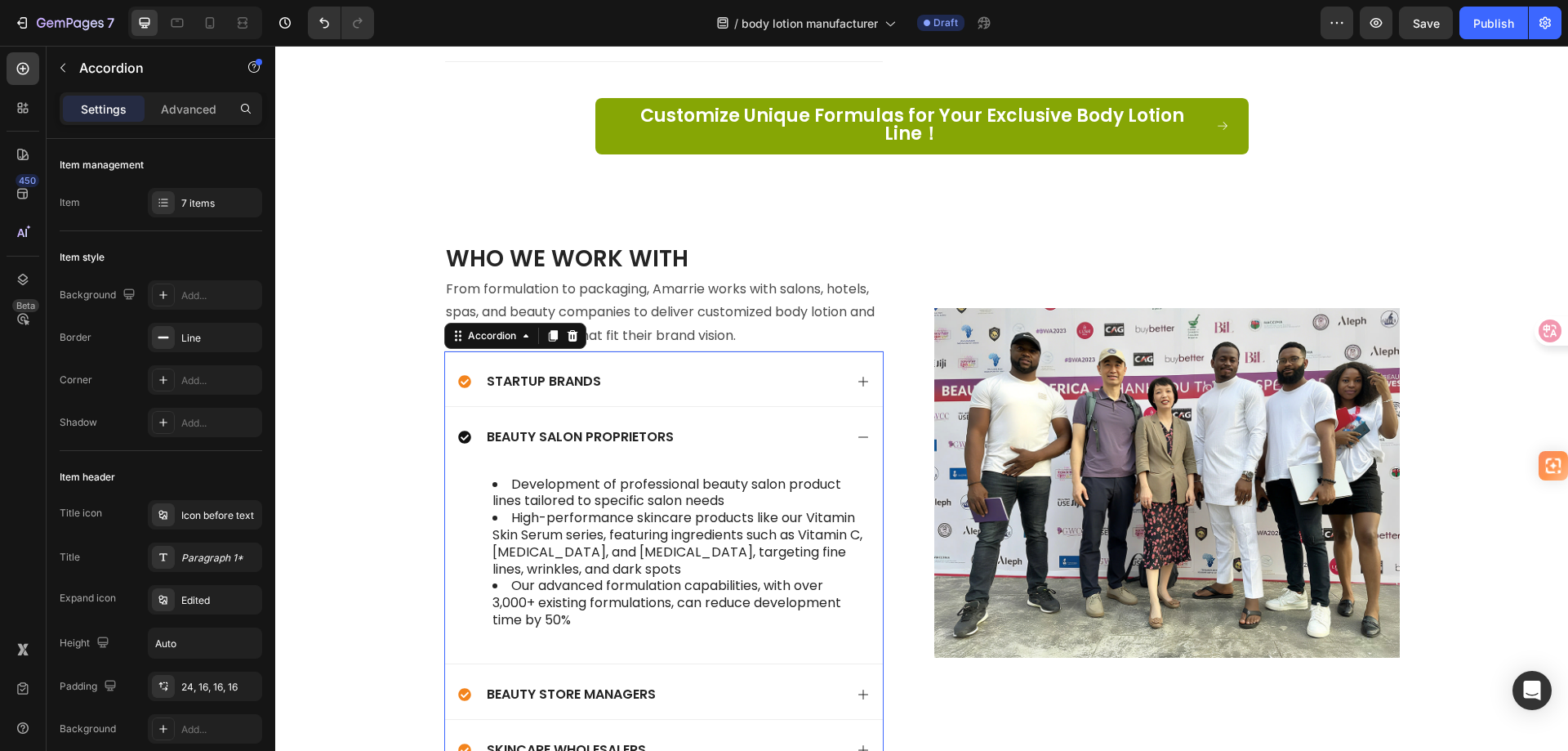
click at [636, 371] on div "Startup Brands" at bounding box center [651, 381] width 386 height 22
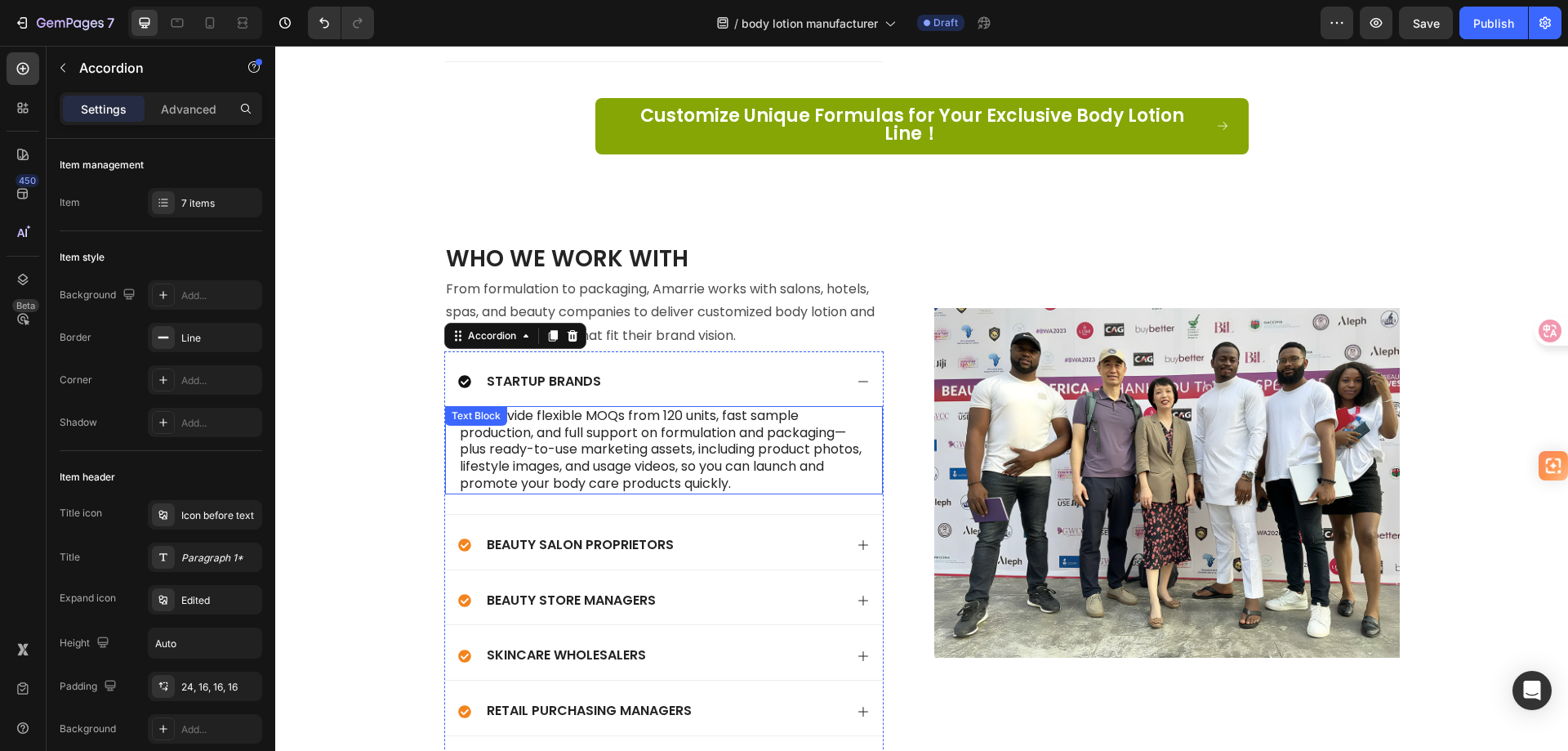
click at [533, 412] on p "We provide flexible MOQs from 120 units, fast sample production, and full suppo…" at bounding box center [664, 450] width 409 height 85
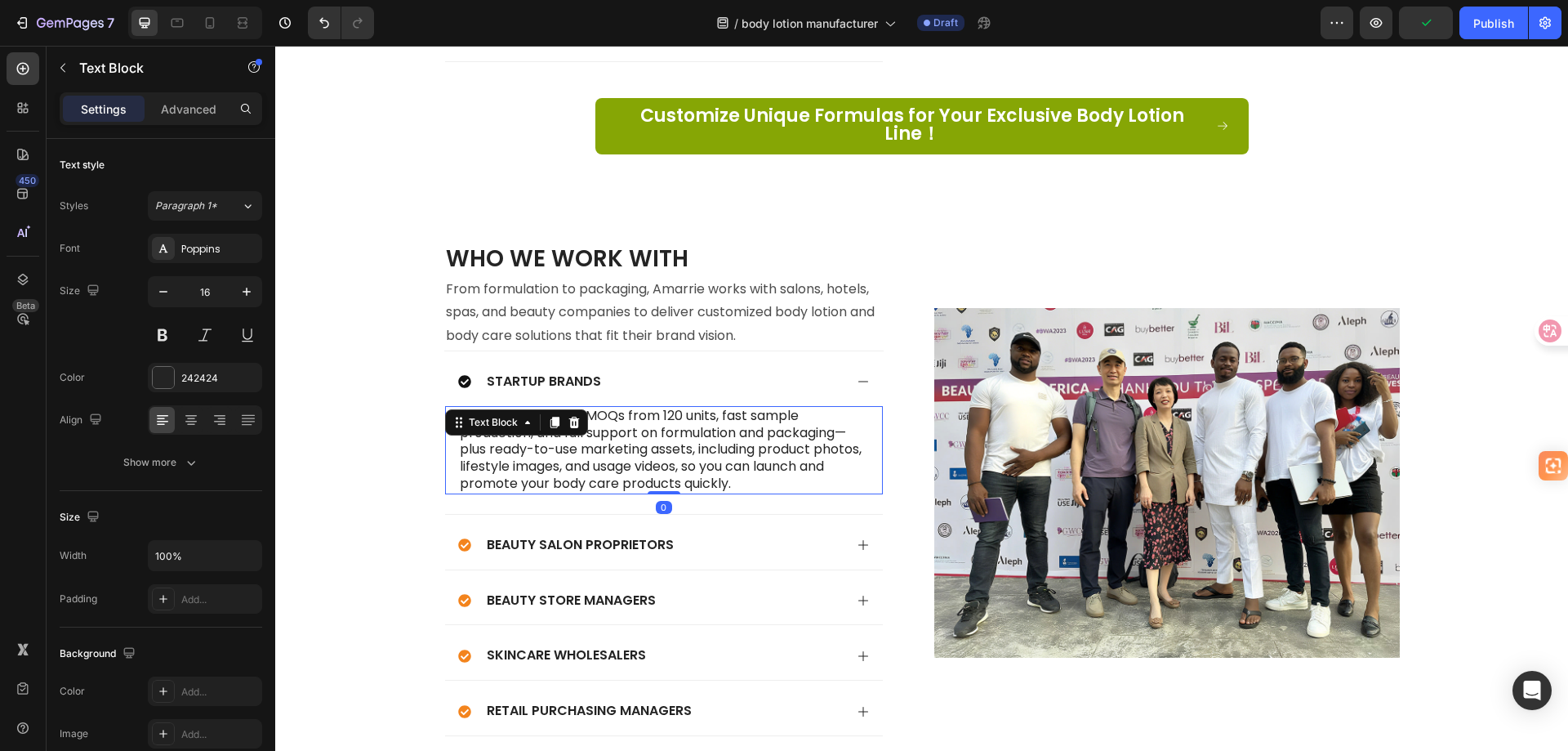
drag, startPoint x: 704, startPoint y: 437, endPoint x: 695, endPoint y: 453, distance: 18.4
click at [704, 437] on p "We provide flexible MOQs from 120 units, fast sample production, and full suppo…" at bounding box center [664, 450] width 409 height 85
click at [624, 468] on p "We provide flexible MOQs from 120 units, fast sample production, and full suppo…" at bounding box center [664, 450] width 409 height 85
click at [451, 406] on div "We provide flexible MOQs from 120 units, fast sample production, and full suppo…" at bounding box center [664, 450] width 438 height 88
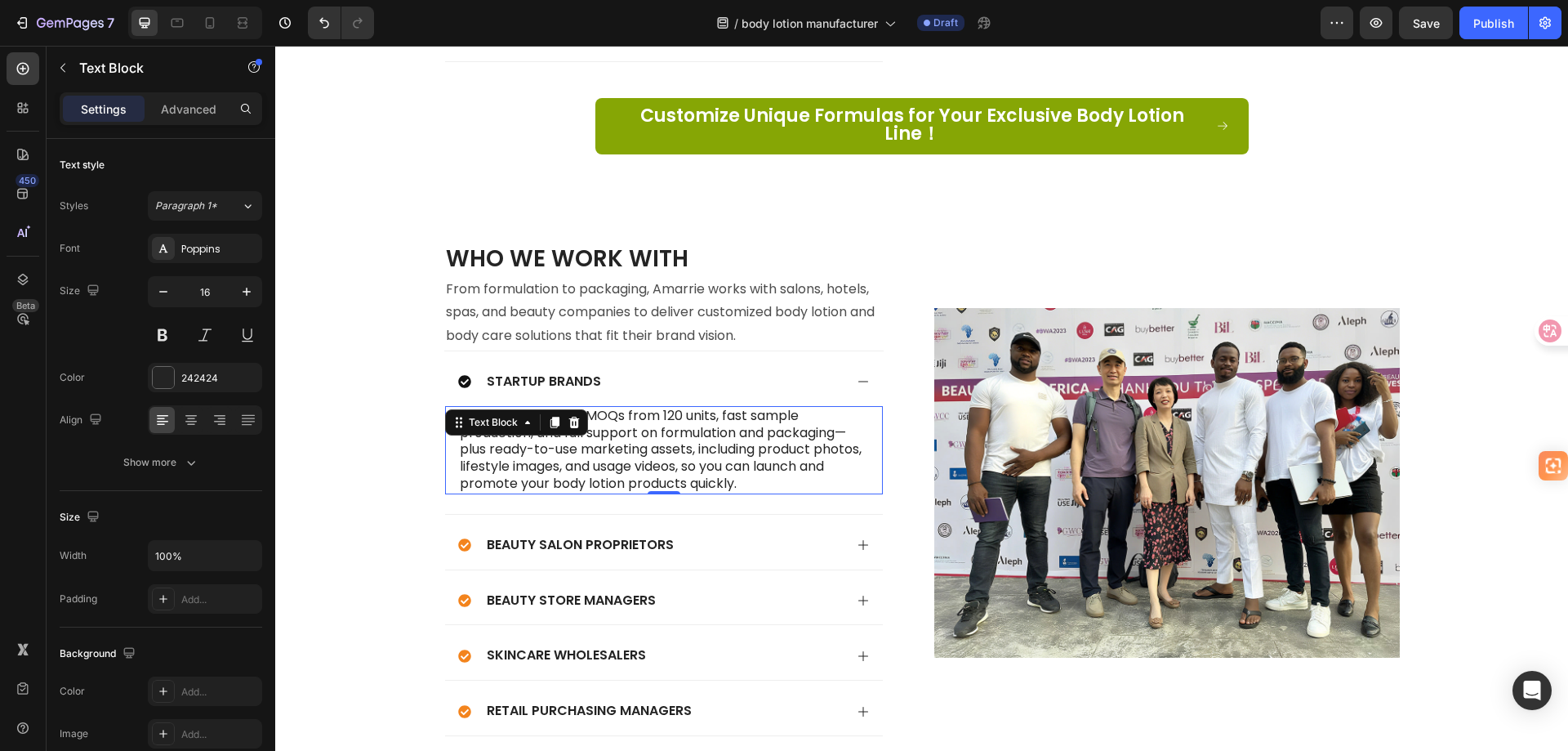
click at [614, 425] on p "We provide flexible MOQs from 120 units, fast sample production, and full suppo…" at bounding box center [664, 450] width 409 height 85
click at [459, 408] on p "We provide flexible MOQs from 120 units, fast sample production, and full suppo…" at bounding box center [664, 450] width 409 height 85
click at [170, 459] on div "Show more" at bounding box center [162, 462] width 76 height 16
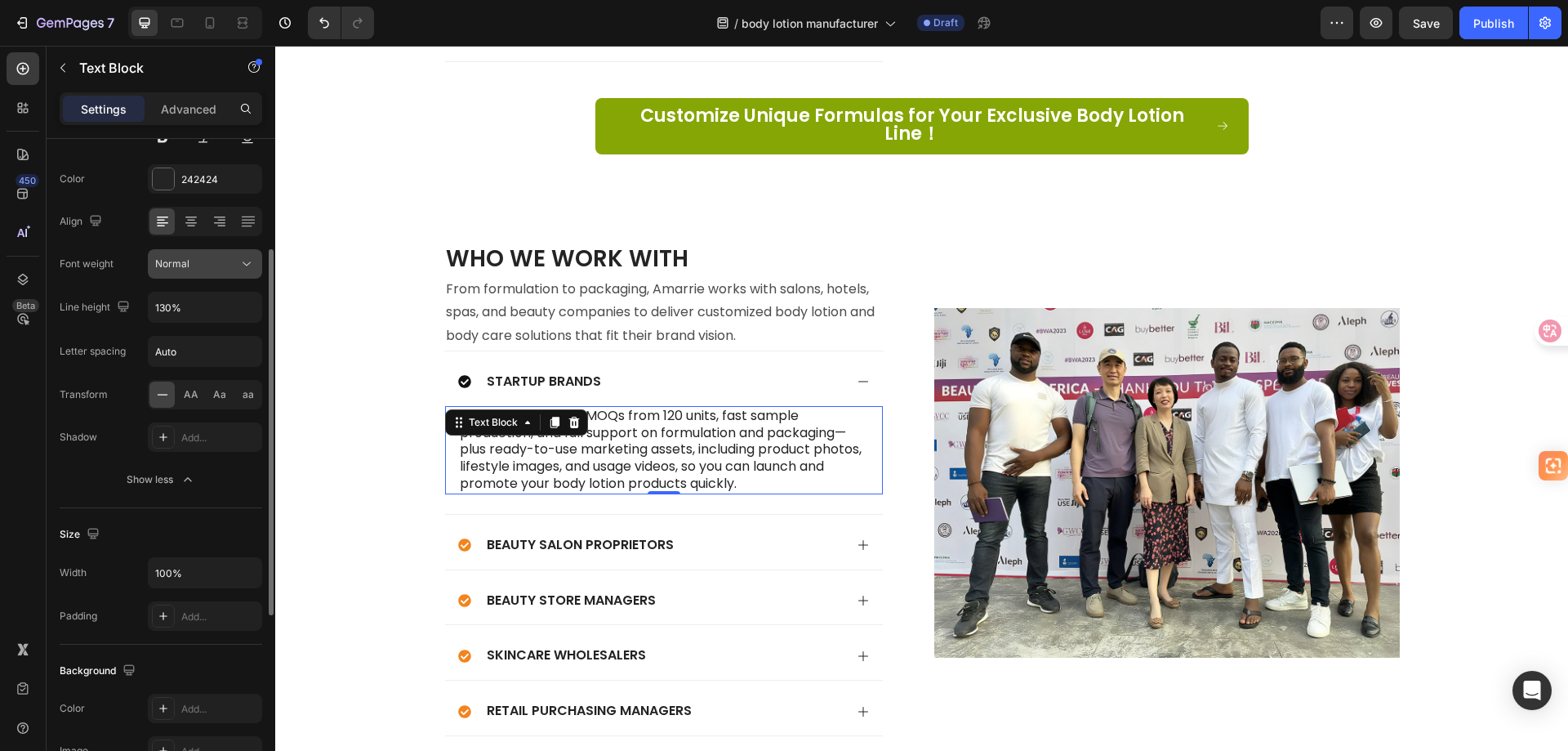
scroll to position [0, 0]
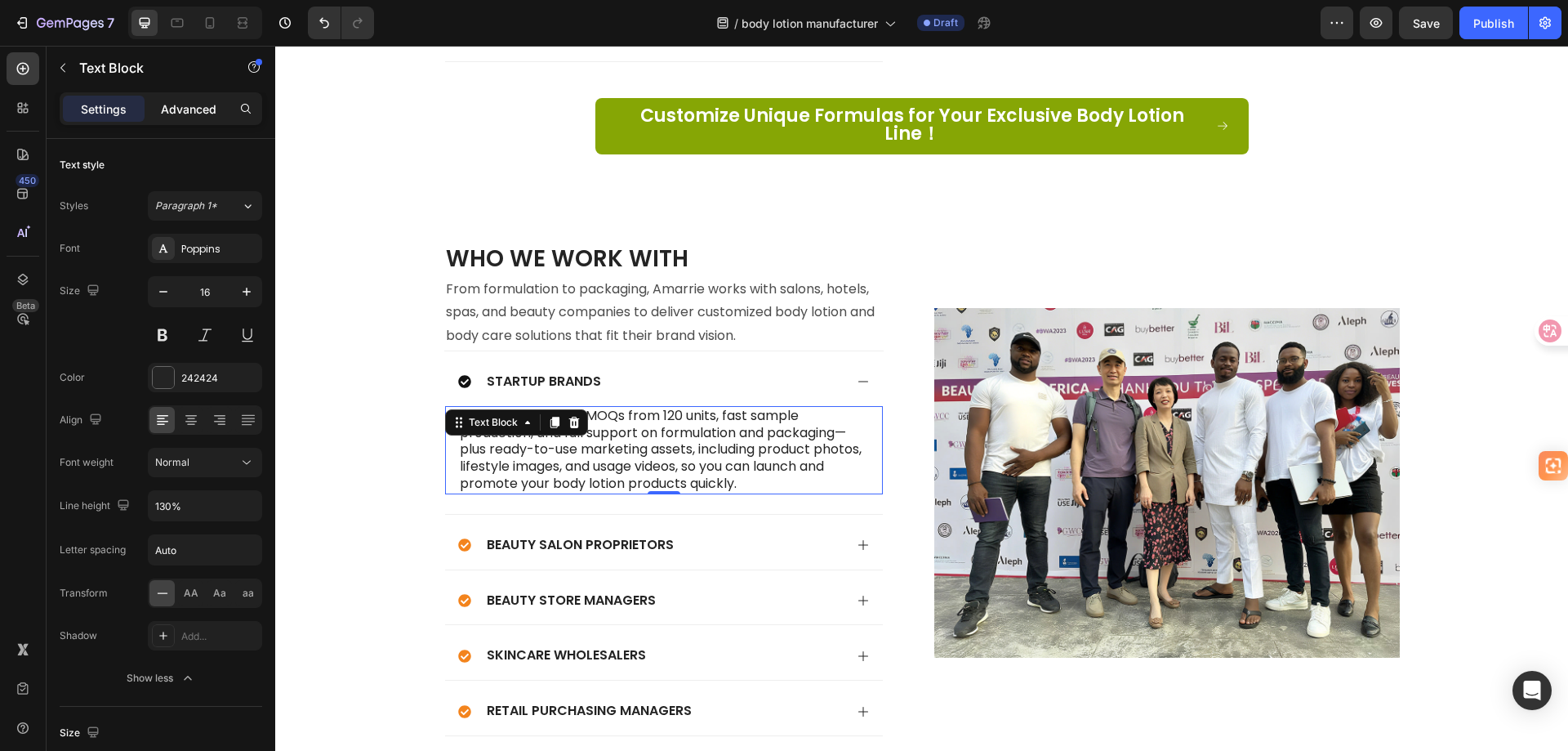
click at [175, 105] on p "Advanced" at bounding box center [188, 109] width 55 height 17
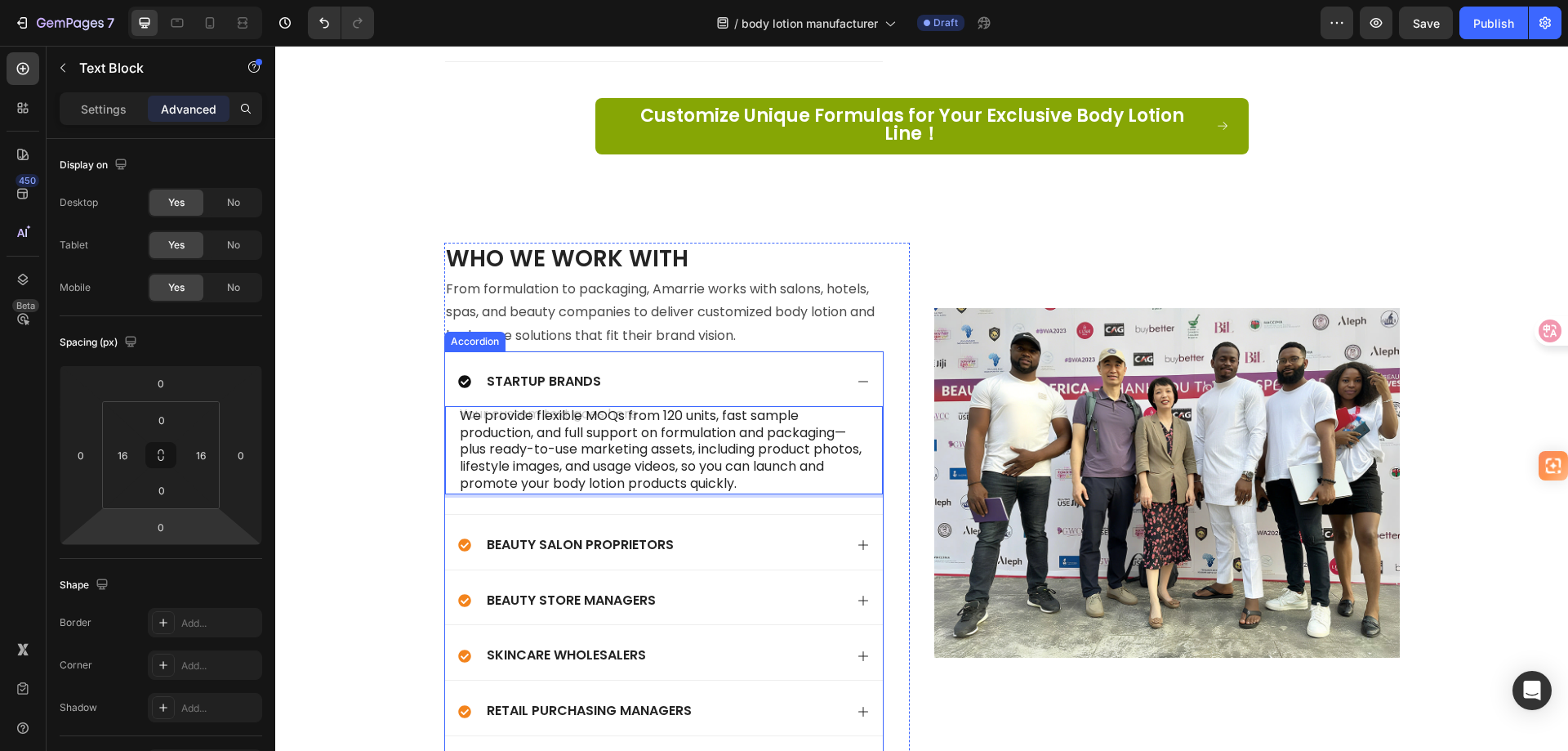
click at [784, 534] on div "Beauty Salon Proprietors" at bounding box center [651, 545] width 386 height 22
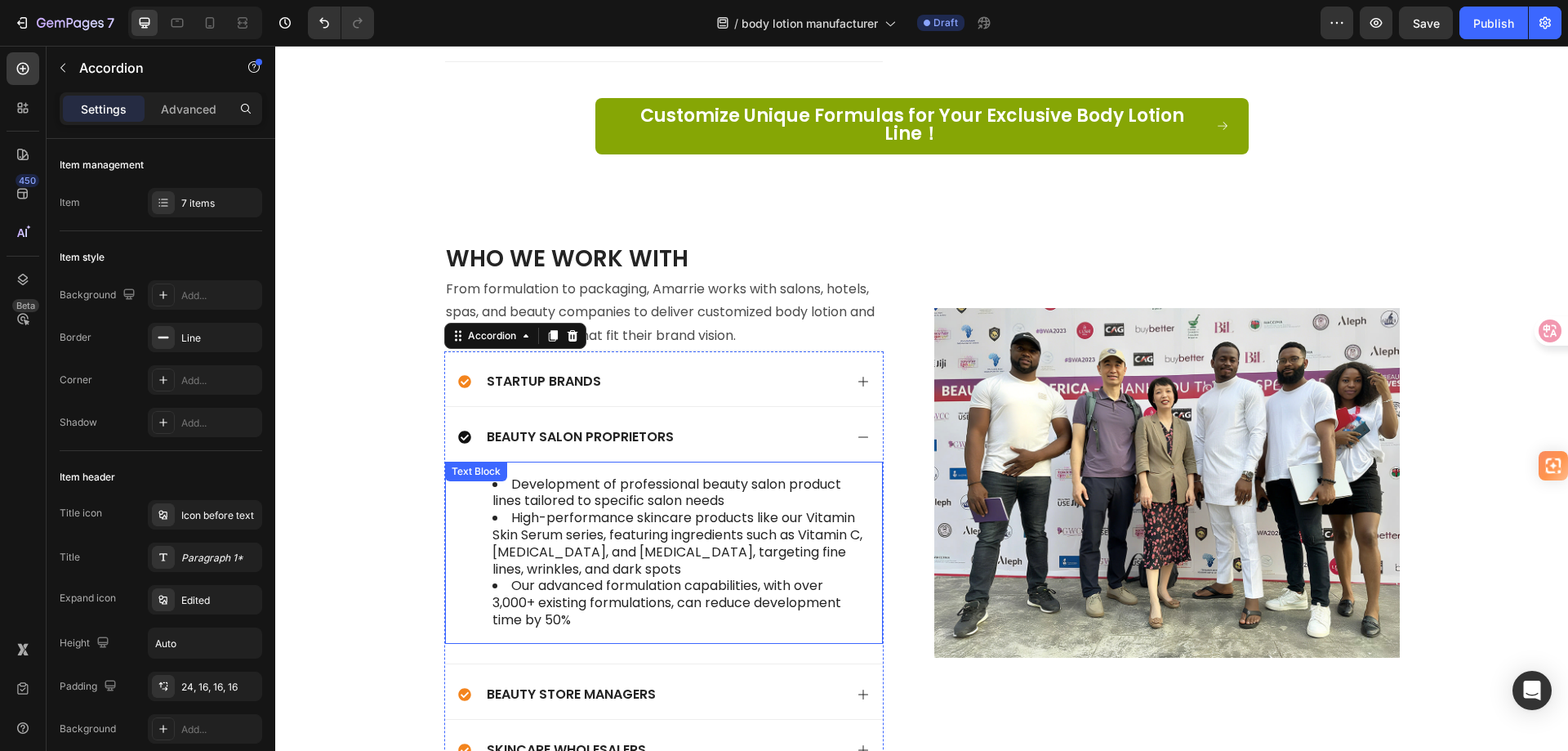
click at [576, 509] on li "High-performance skincare products like our Vitamin Skin Serum series, featurin…" at bounding box center [680, 543] width 376 height 68
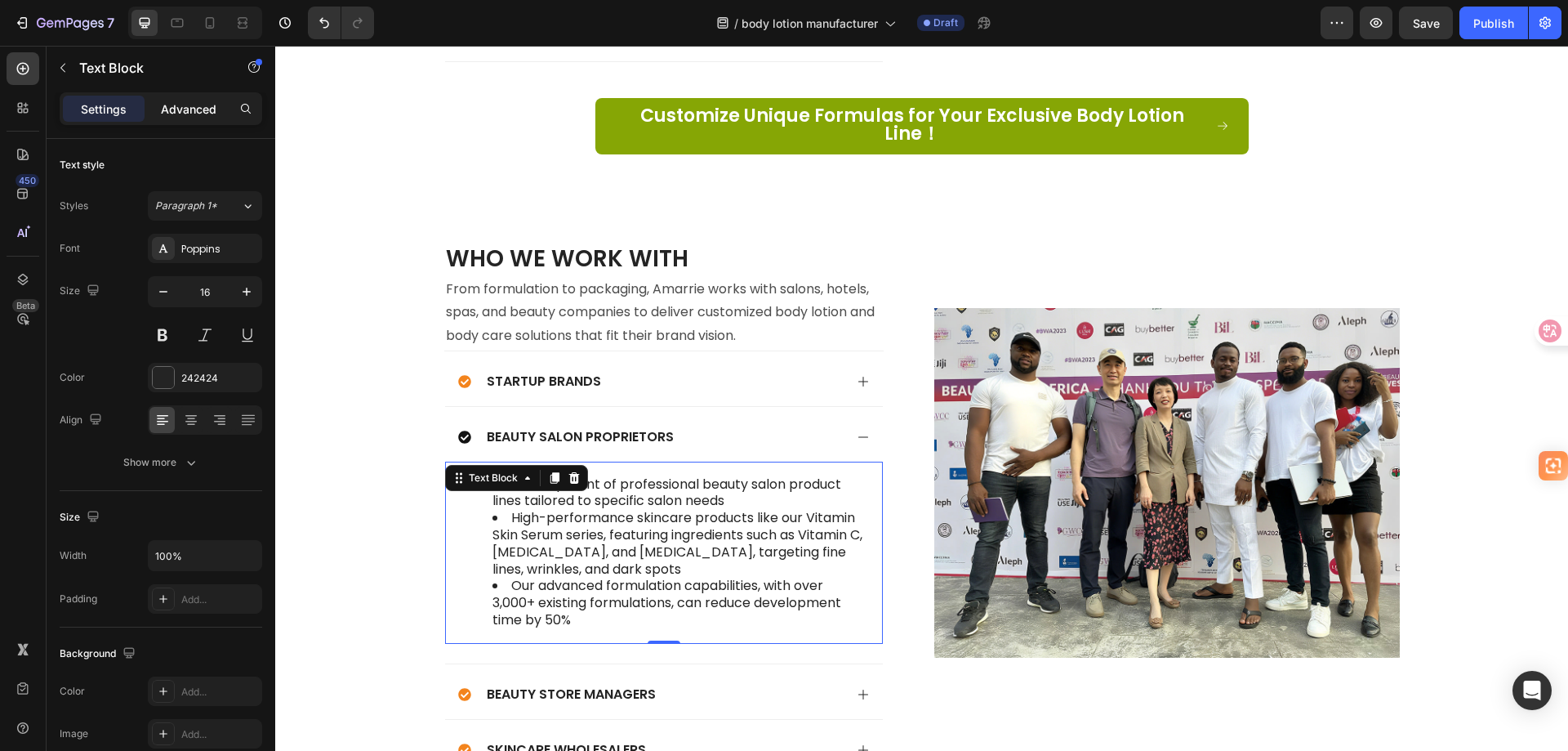
click at [192, 112] on p "Advanced" at bounding box center [188, 109] width 55 height 17
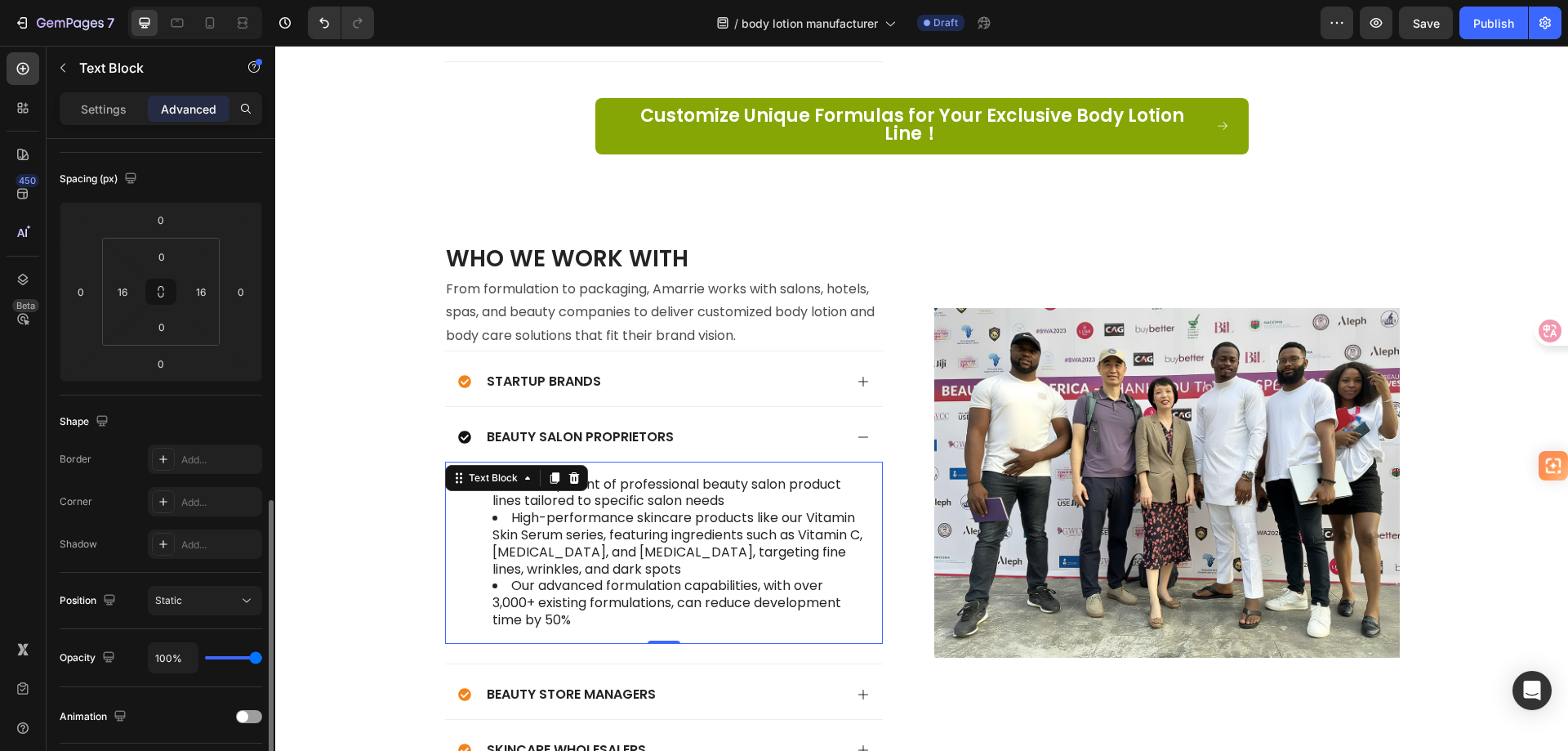
scroll to position [409, 0]
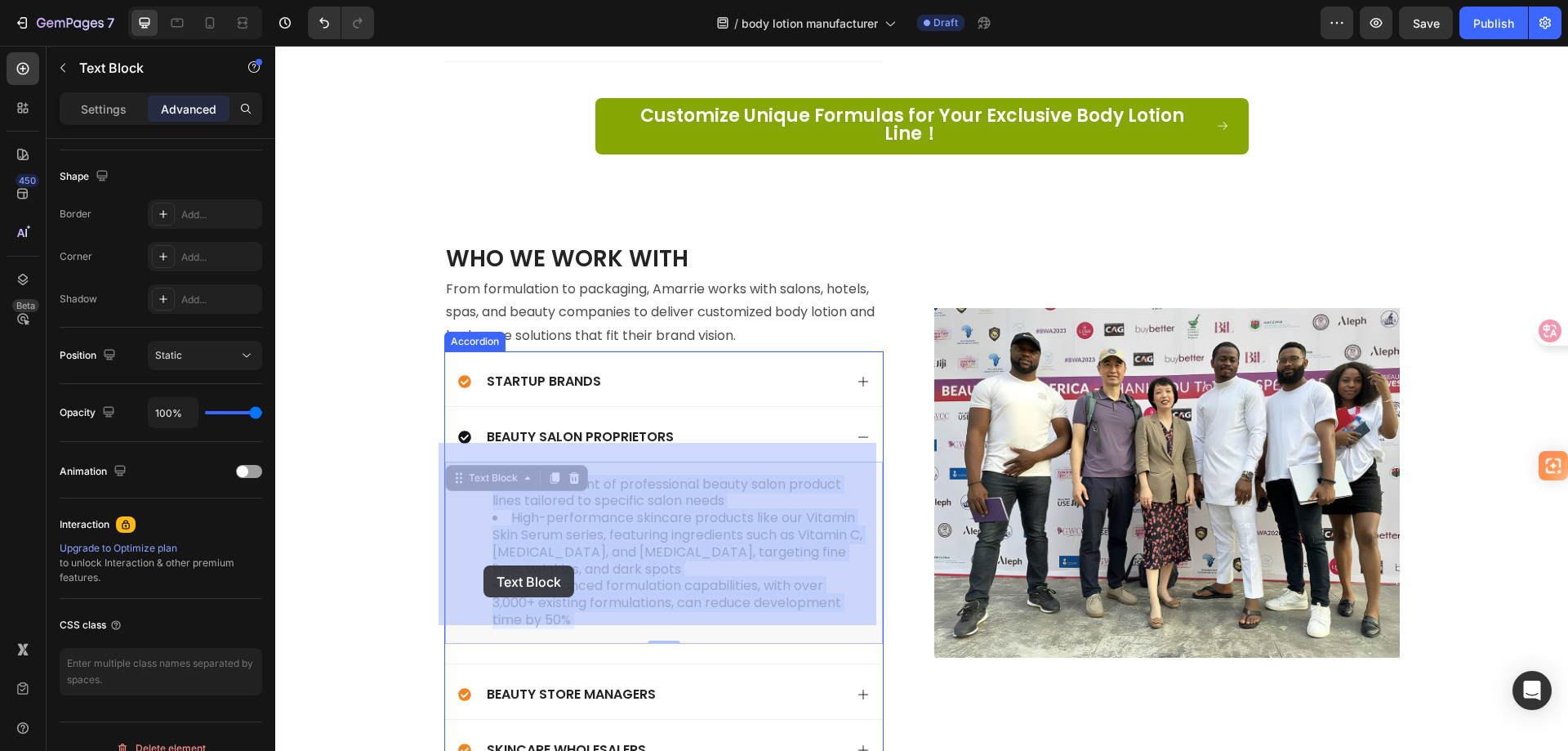
drag, startPoint x: 507, startPoint y: 566, endPoint x: 484, endPoint y: 566, distance: 23.0
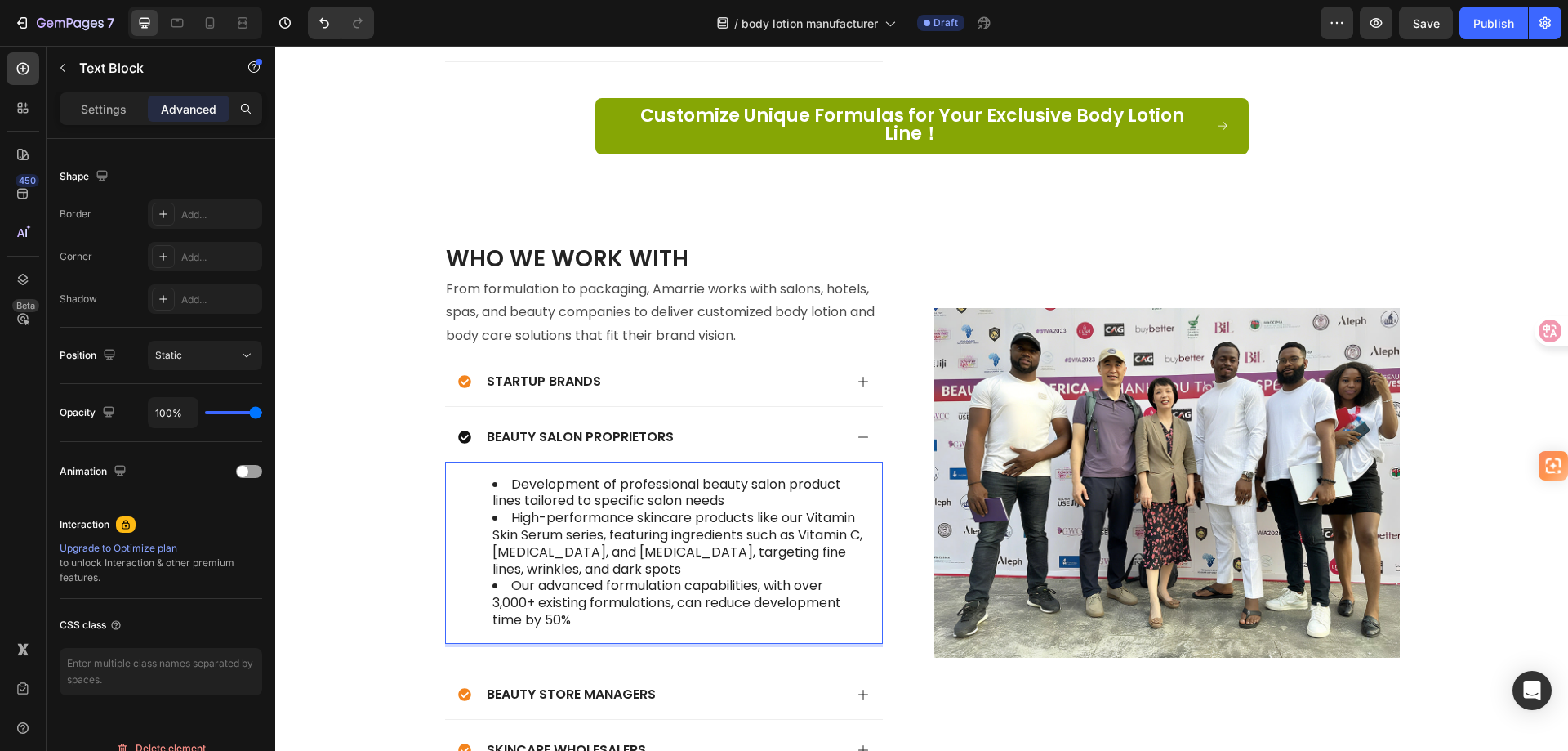
click at [606, 596] on li "Our advanced formulation capabilities, with over 3,000+ existing formulations, …" at bounding box center [680, 603] width 376 height 51
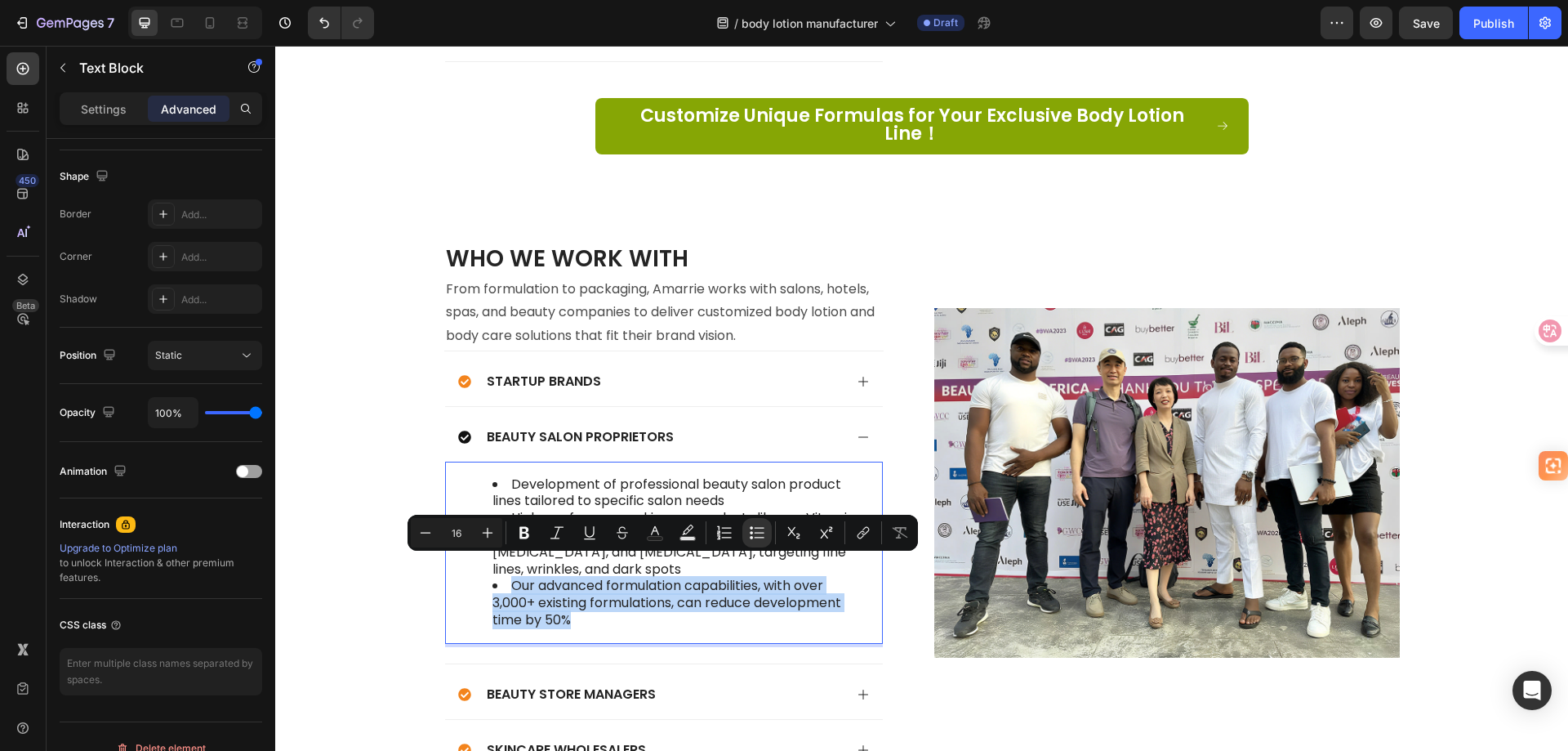
drag, startPoint x: 578, startPoint y: 604, endPoint x: 472, endPoint y: 568, distance: 111.9
click at [472, 568] on ul "Development of professional beauty salon product lines tailored to specific sal…" at bounding box center [664, 552] width 409 height 153
copy li "Our advanced formulation capabilities, with over 3,000+ existing formulations, …"
click at [567, 579] on li "Our advanced formulation capabilities, with over 3,000+ existing formulations, …" at bounding box center [680, 603] width 376 height 51
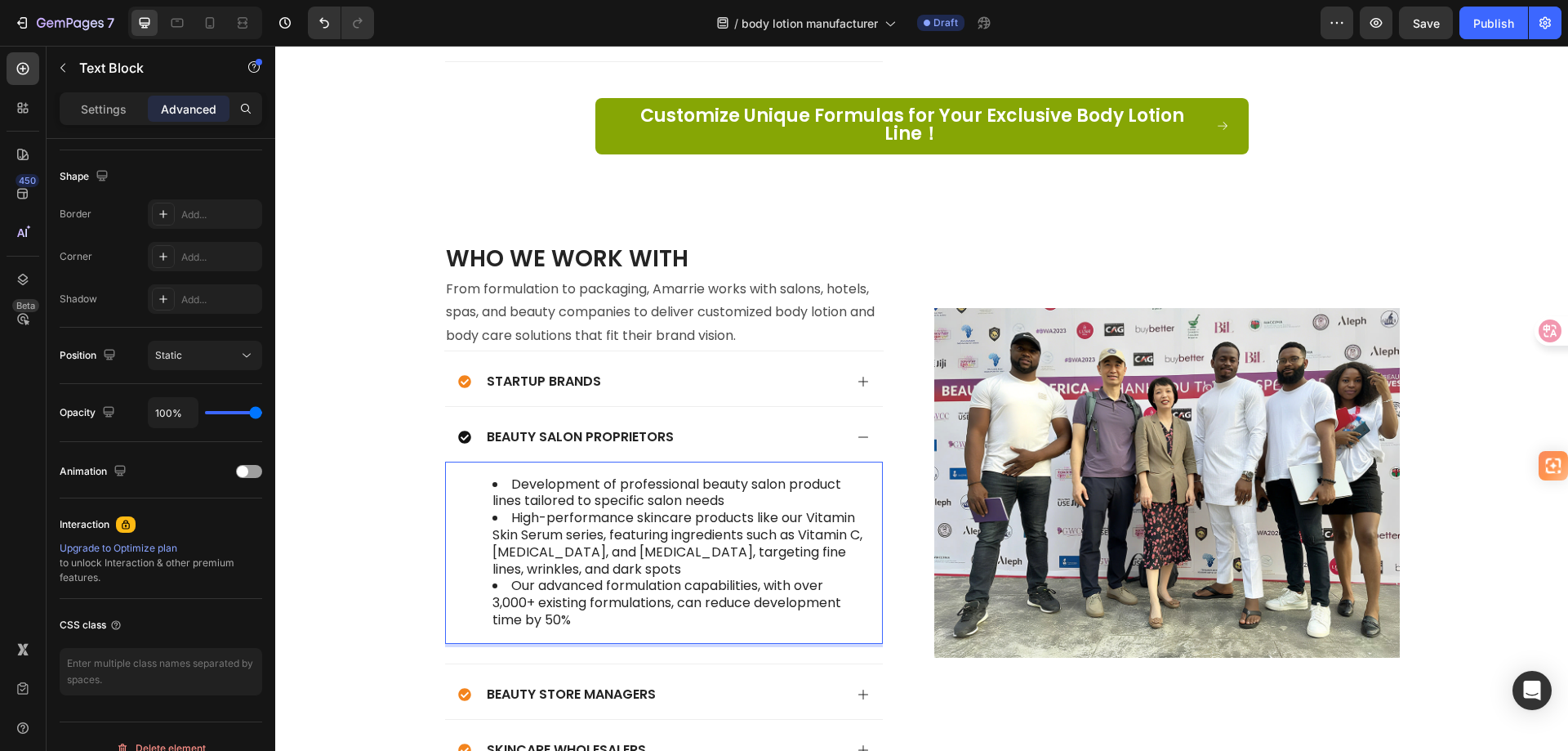
drag, startPoint x: 504, startPoint y: 566, endPoint x: 474, endPoint y: 568, distance: 30.1
click at [474, 568] on ul "Development of professional beauty salon product lines tailored to specific sal…" at bounding box center [664, 552] width 409 height 153
click at [711, 351] on div "Startup Brands" at bounding box center [664, 379] width 438 height 54
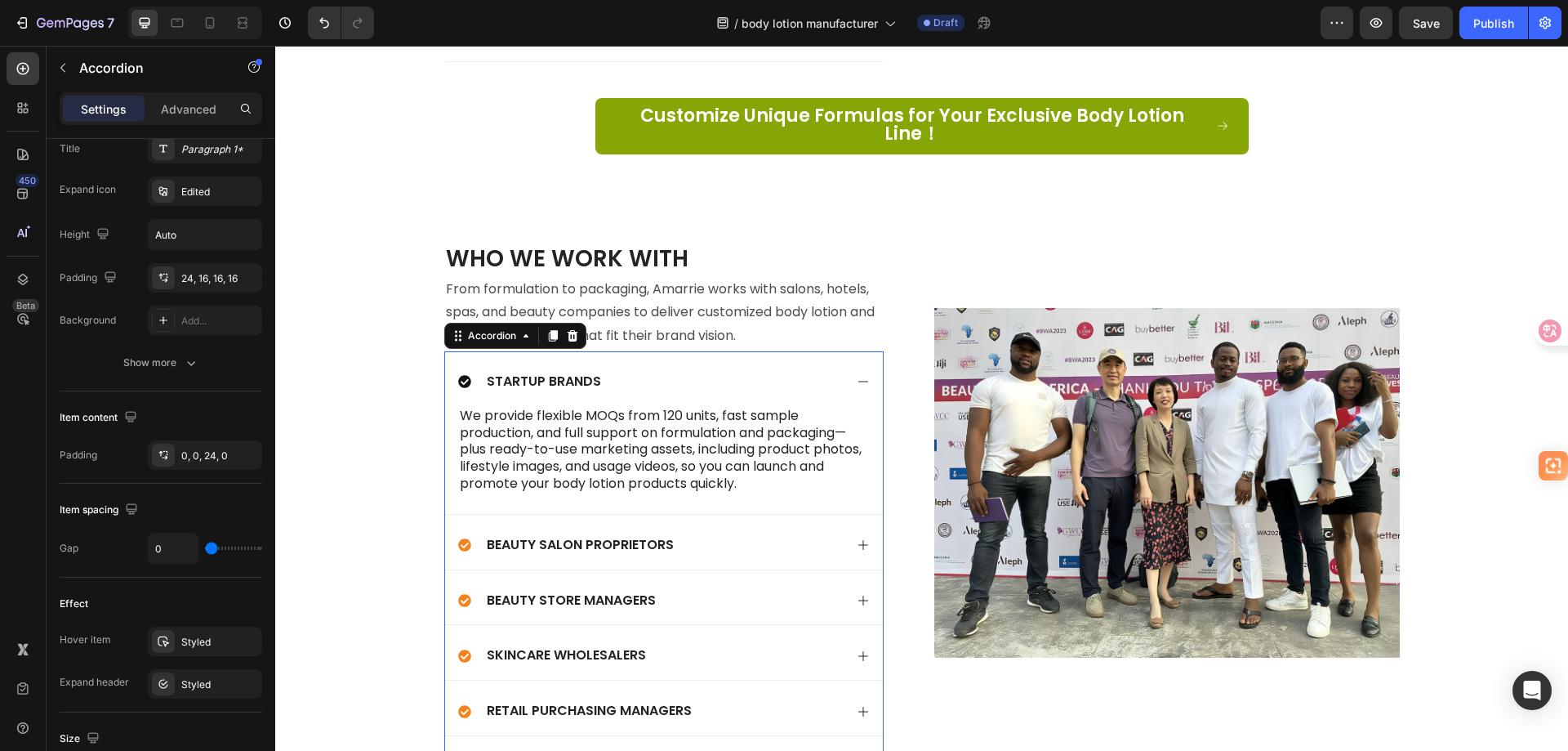
scroll to position [0, 0]
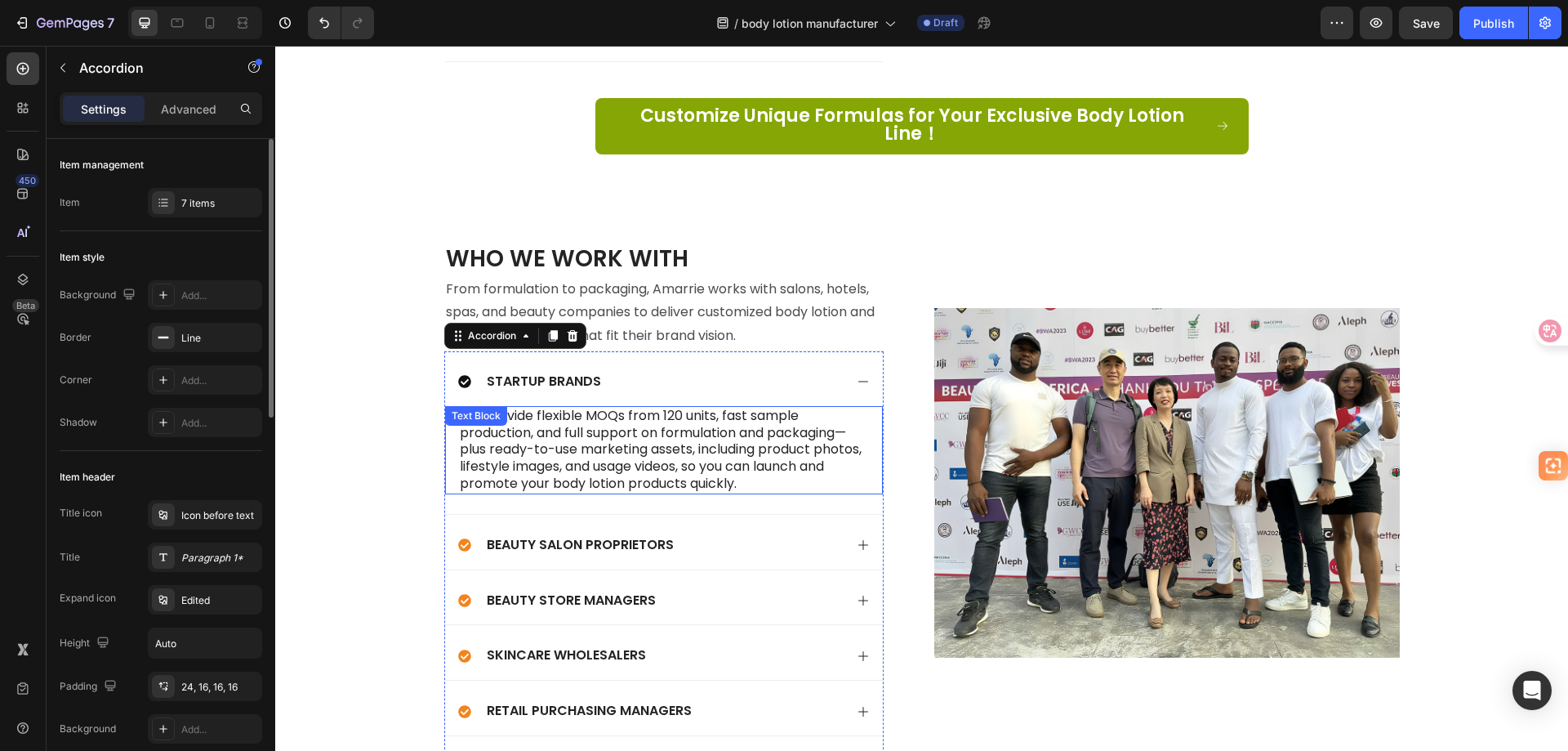
click at [610, 413] on p "We provide flexible MOQs from 120 units, fast sample production, and full suppo…" at bounding box center [664, 450] width 409 height 85
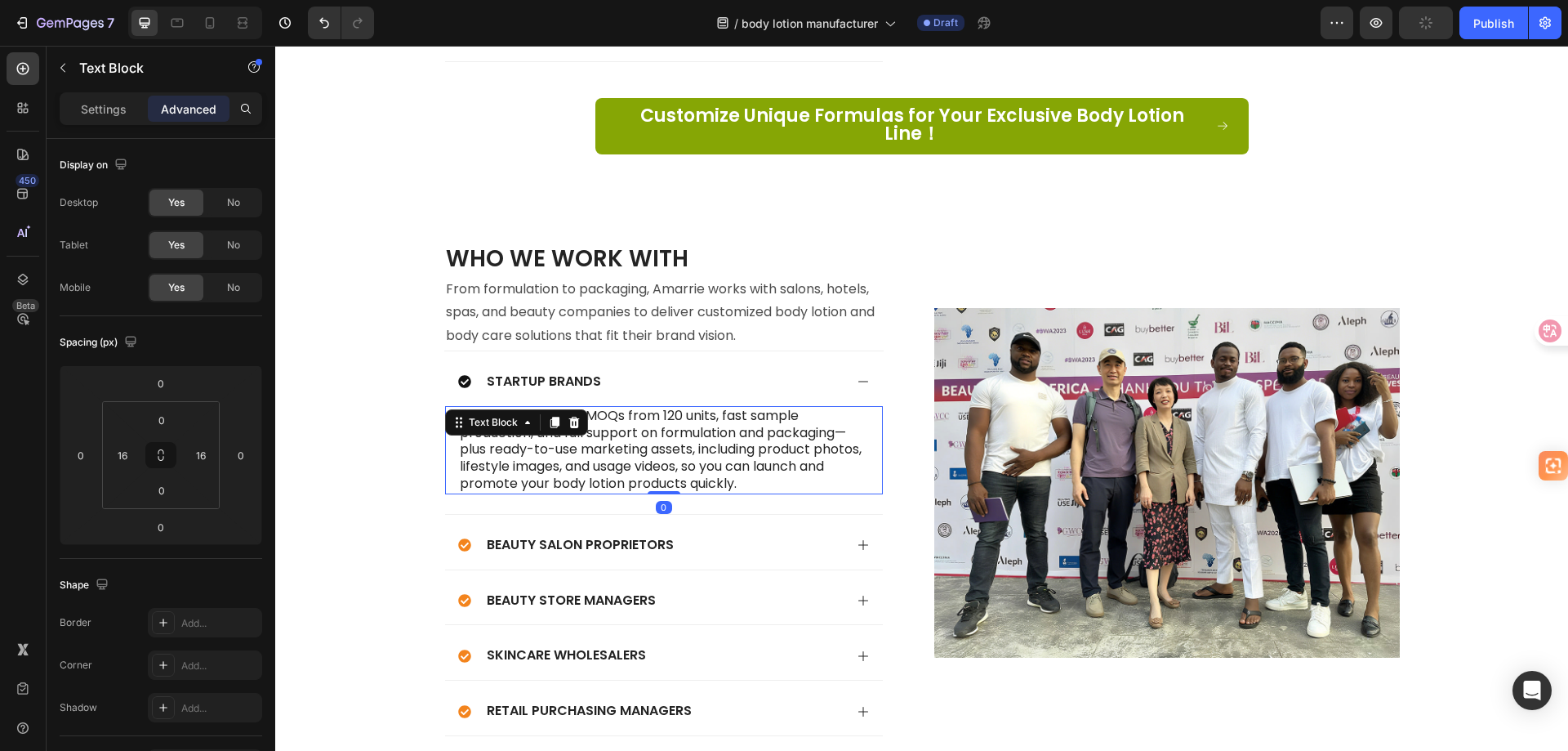
click at [704, 433] on p "We provide flexible MOQs from 120 units, fast sample production, and full suppo…" at bounding box center [664, 450] width 409 height 85
click at [459, 408] on p "We provide flexible MOQs from 120 units, fast sample production, and full suppo…" at bounding box center [664, 450] width 409 height 85
drag, startPoint x: 459, startPoint y: 401, endPoint x: 449, endPoint y: 402, distance: 10.0
click at [449, 406] on div "·We provide flexible MOQs from 120 units, fast sample production, and full supp…" at bounding box center [664, 450] width 438 height 88
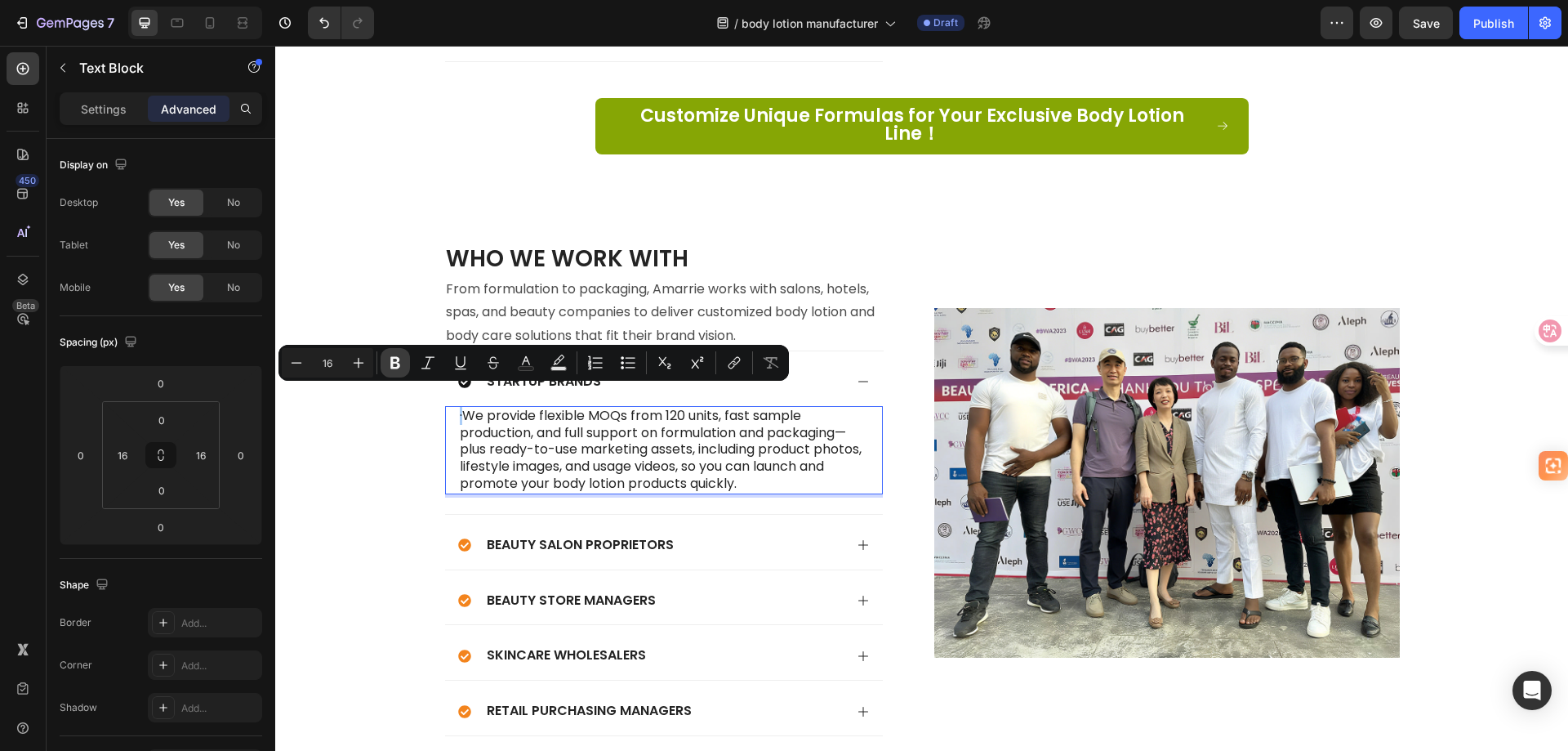
click at [399, 367] on icon "Editor contextual toolbar" at bounding box center [395, 362] width 10 height 12
click at [364, 365] on icon "Editor contextual toolbar" at bounding box center [359, 362] width 16 height 16
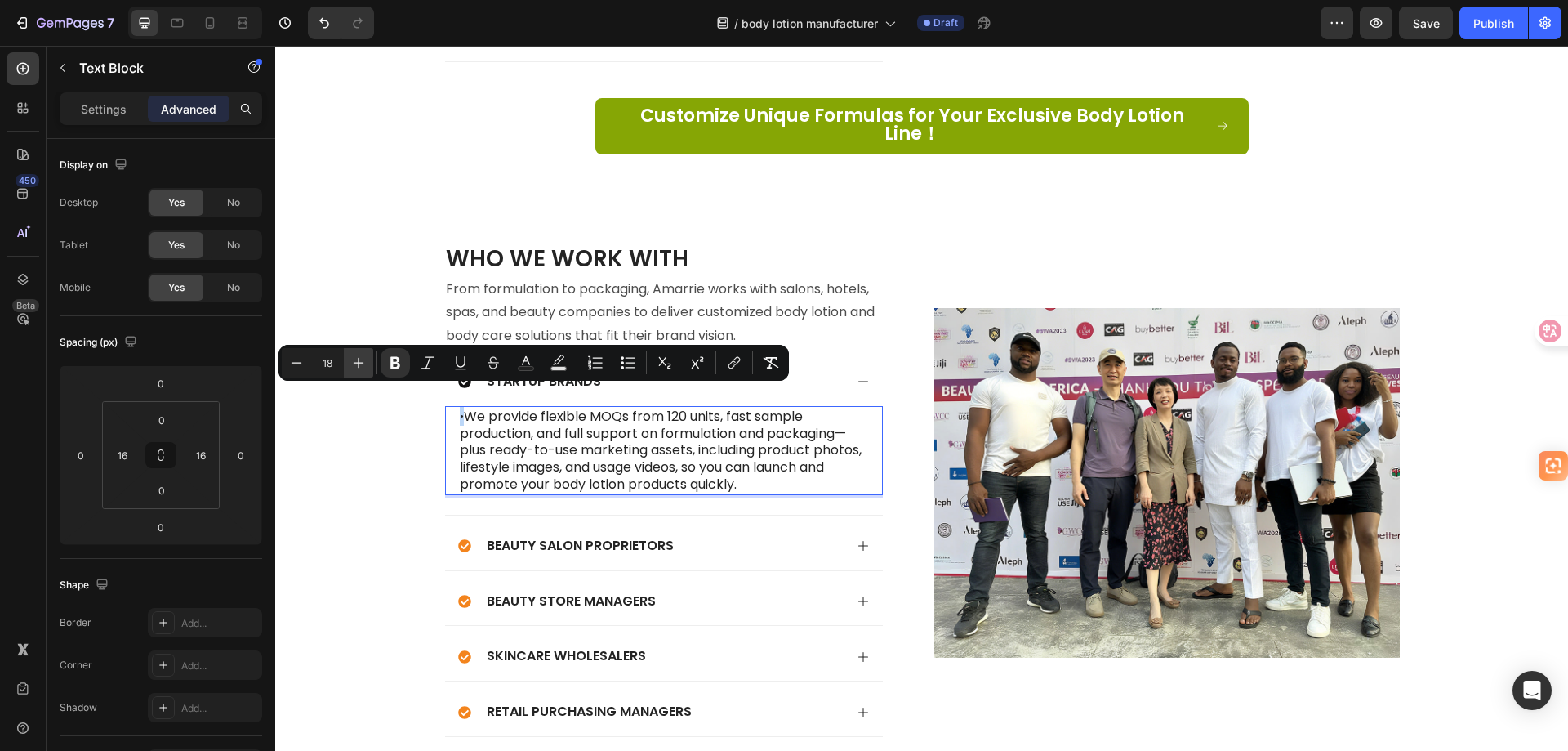
type input "20"
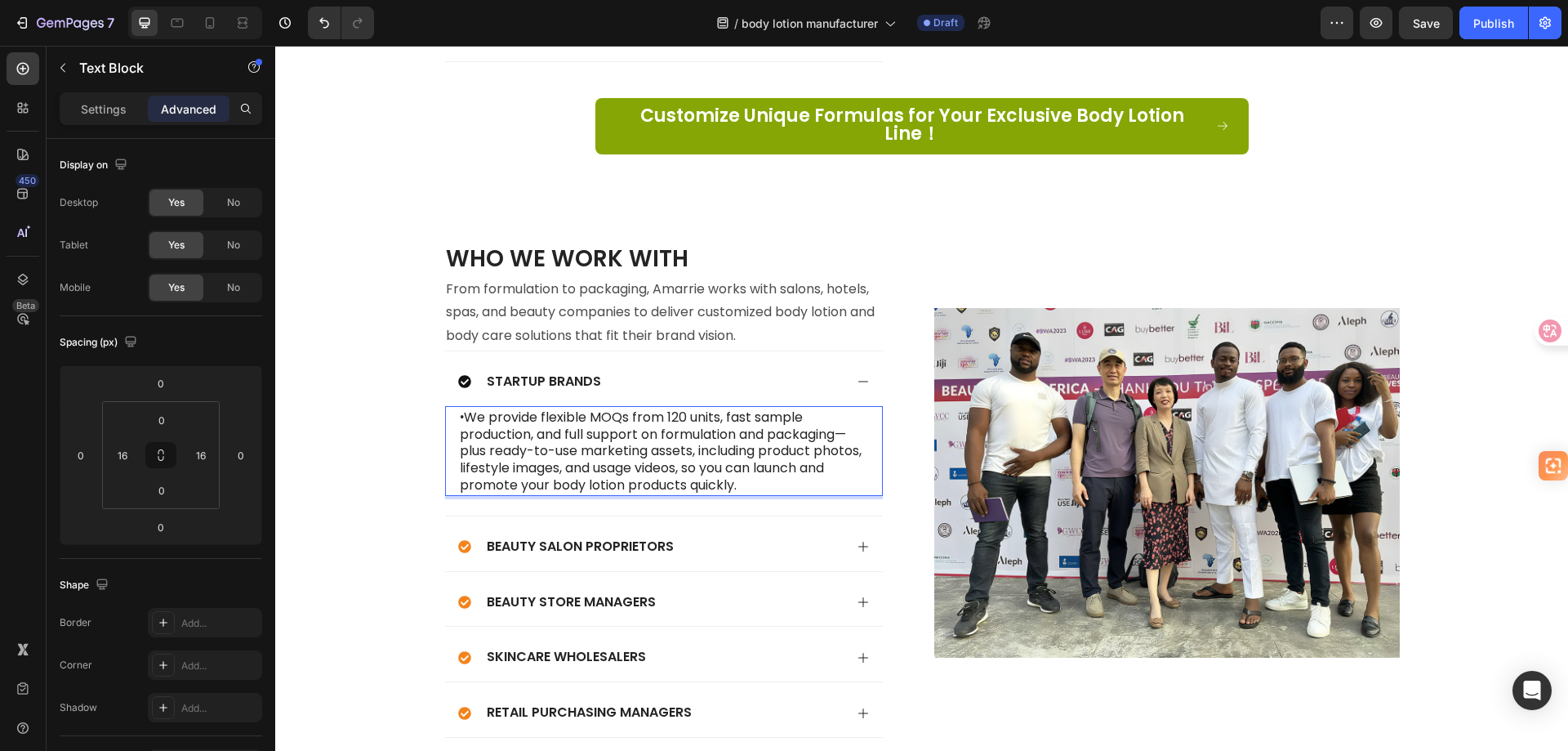
click at [578, 439] on p "· We provide flexible MOQs from 120 units, fast sample production, and full sup…" at bounding box center [664, 450] width 409 height 86
click at [459, 408] on p "· We provide flexible MOQs from 120 units, fast sample production, and full sup…" at bounding box center [664, 450] width 409 height 86
click at [790, 537] on div "Beauty Salon Proprietors" at bounding box center [651, 547] width 386 height 22
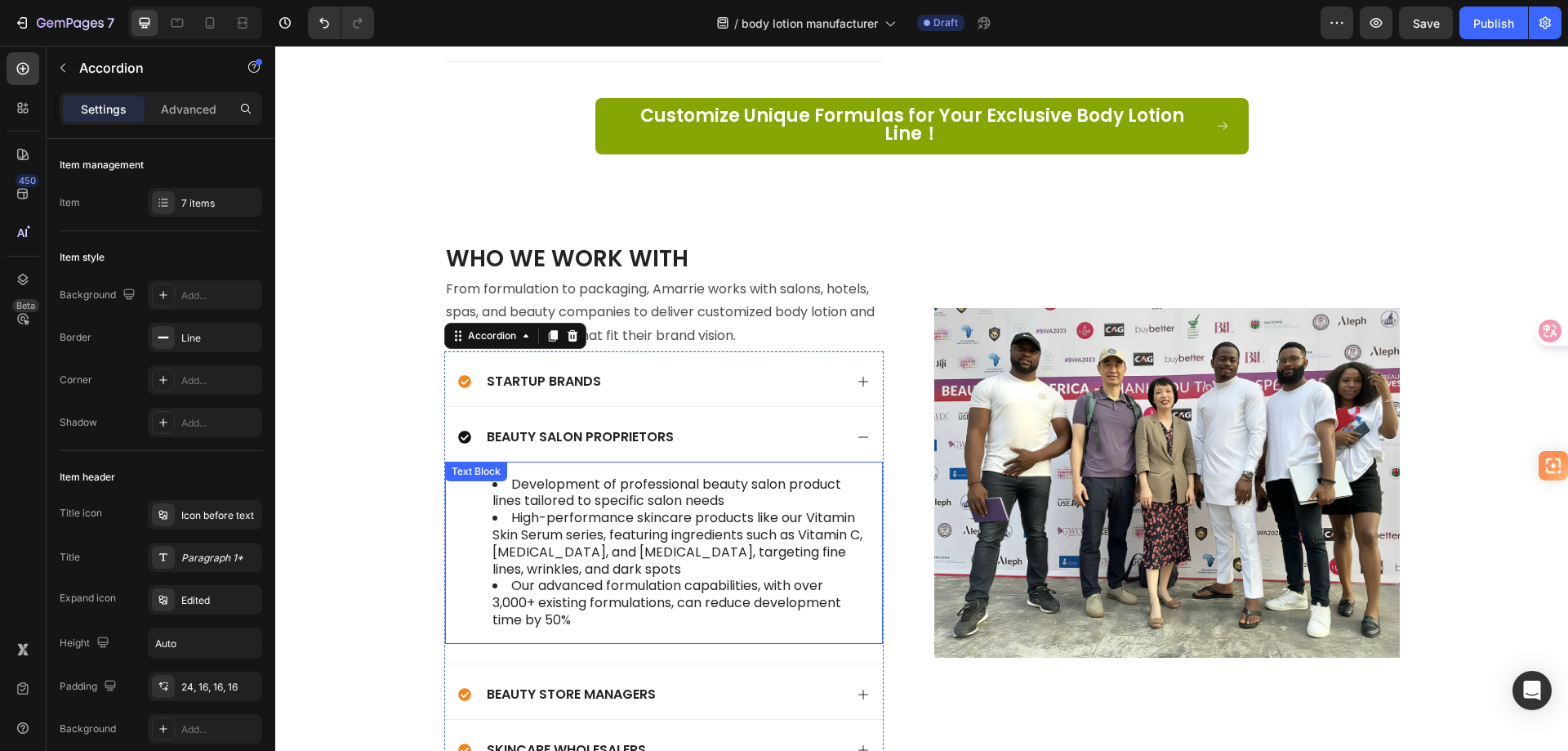
click at [538, 477] on li "Development of professional beauty salon product lines tailored to specific sal…" at bounding box center [680, 493] width 376 height 35
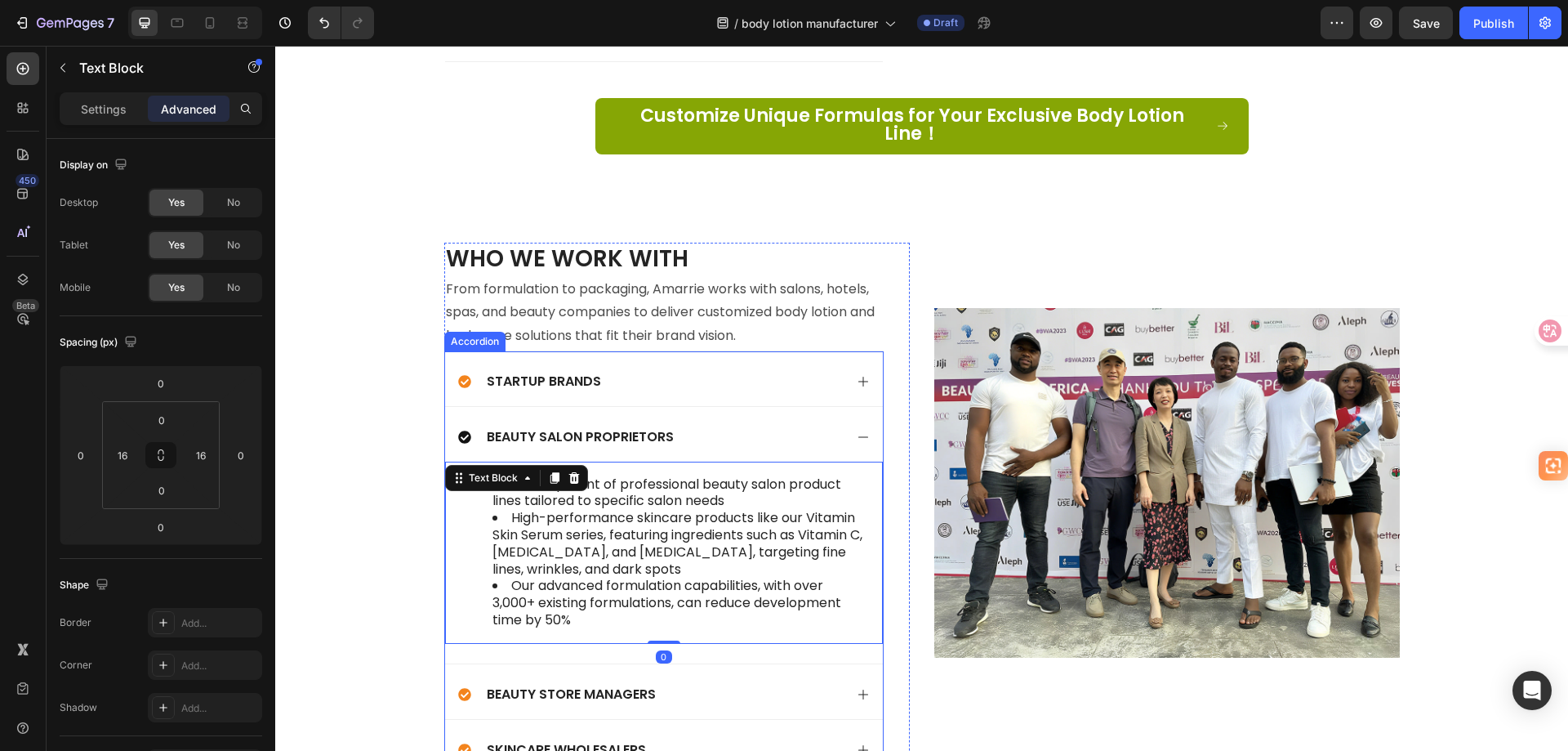
click at [728, 371] on div "Startup Brands" at bounding box center [651, 381] width 386 height 22
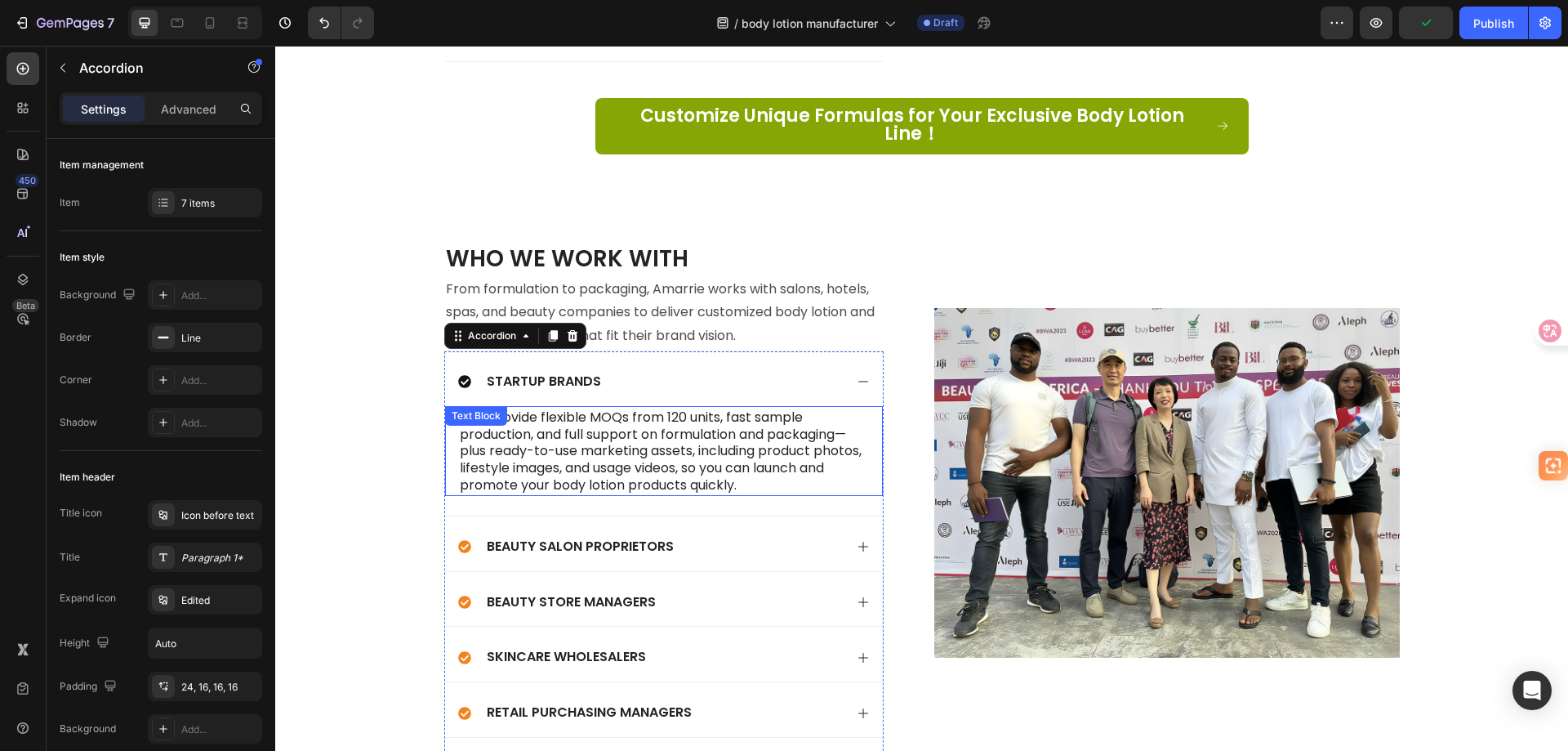
click at [720, 420] on p "· We provide flexible MOQs from 120 units, fast sample production, and full sup…" at bounding box center [664, 450] width 409 height 86
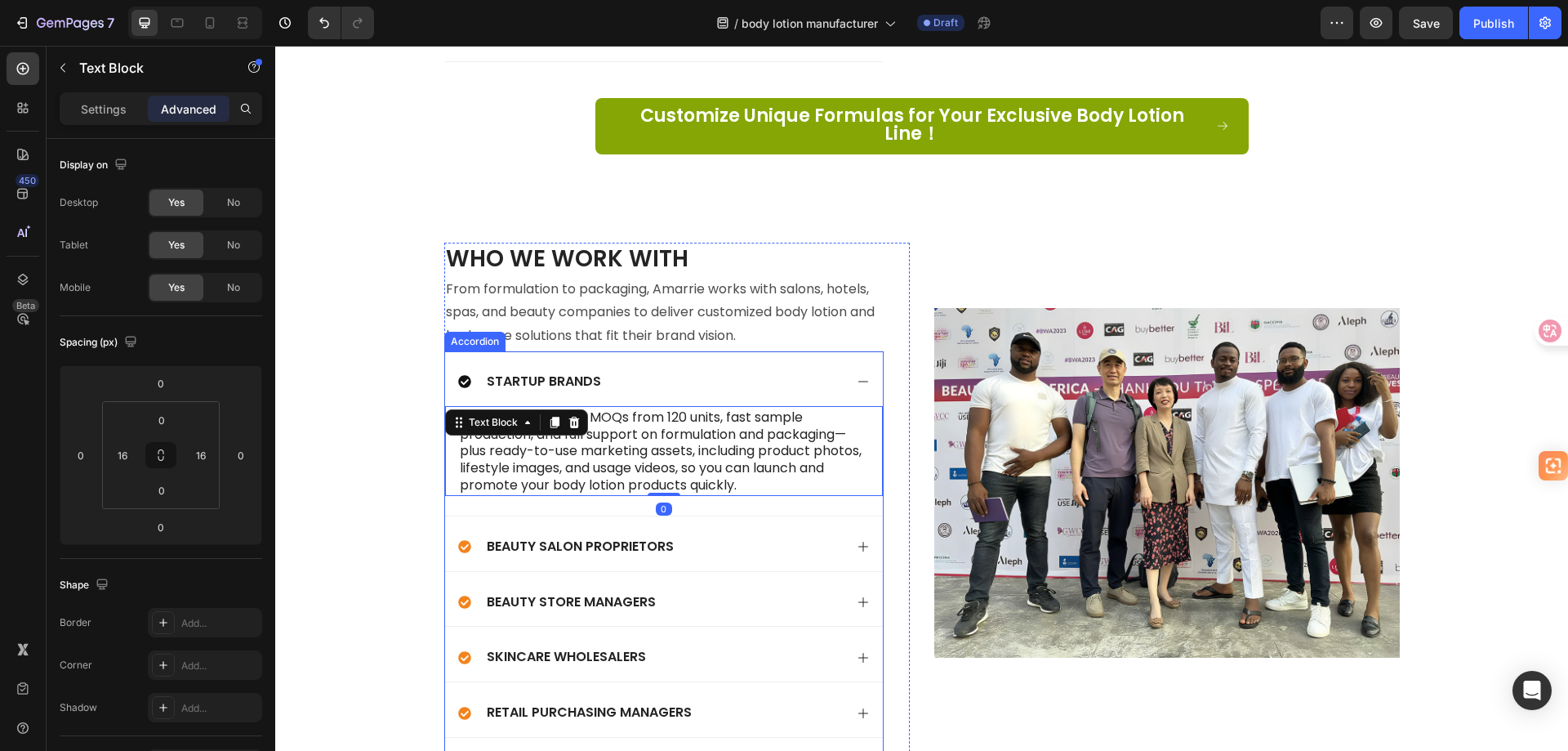
click at [720, 536] on div "Beauty Salon Proprietors" at bounding box center [651, 547] width 386 height 22
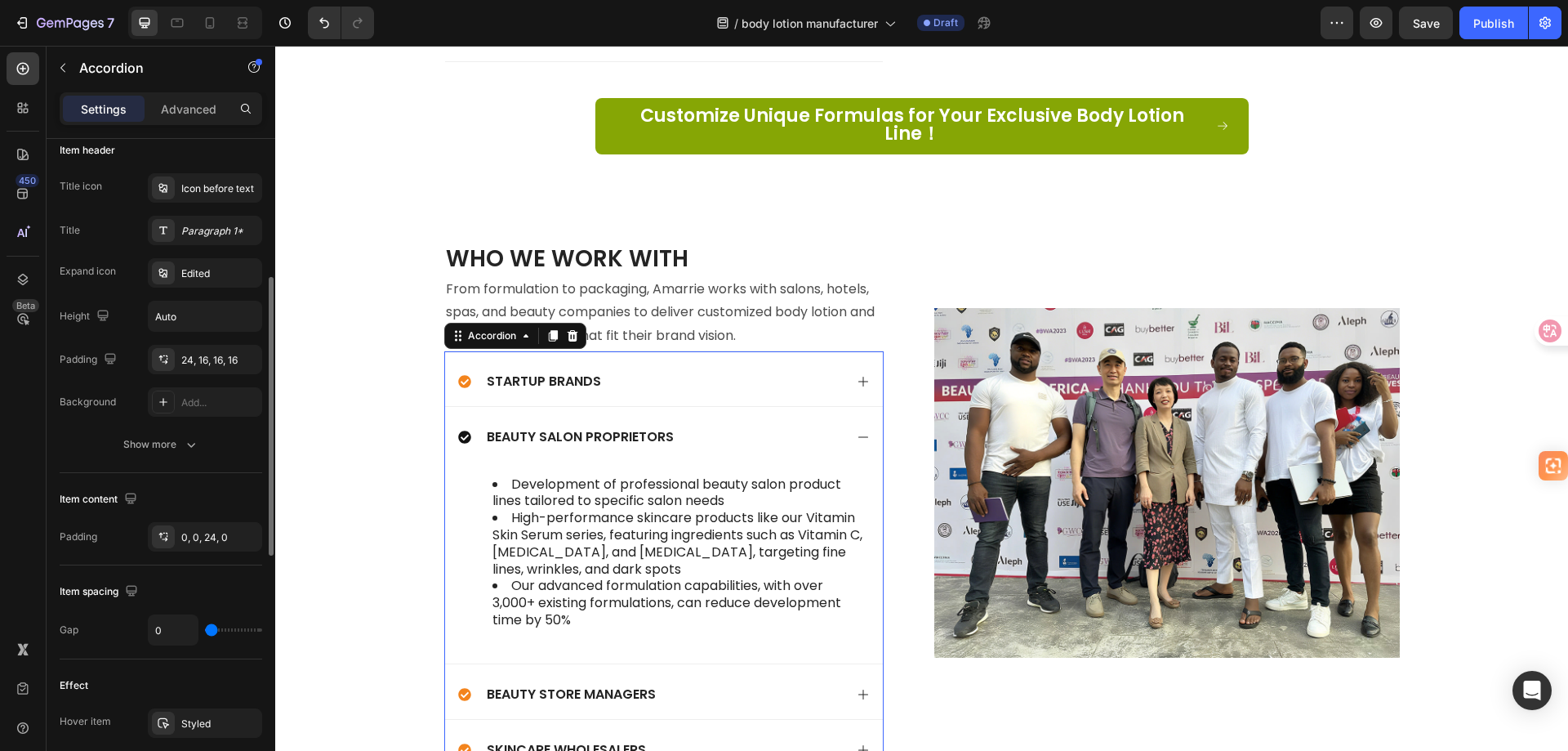
scroll to position [409, 0]
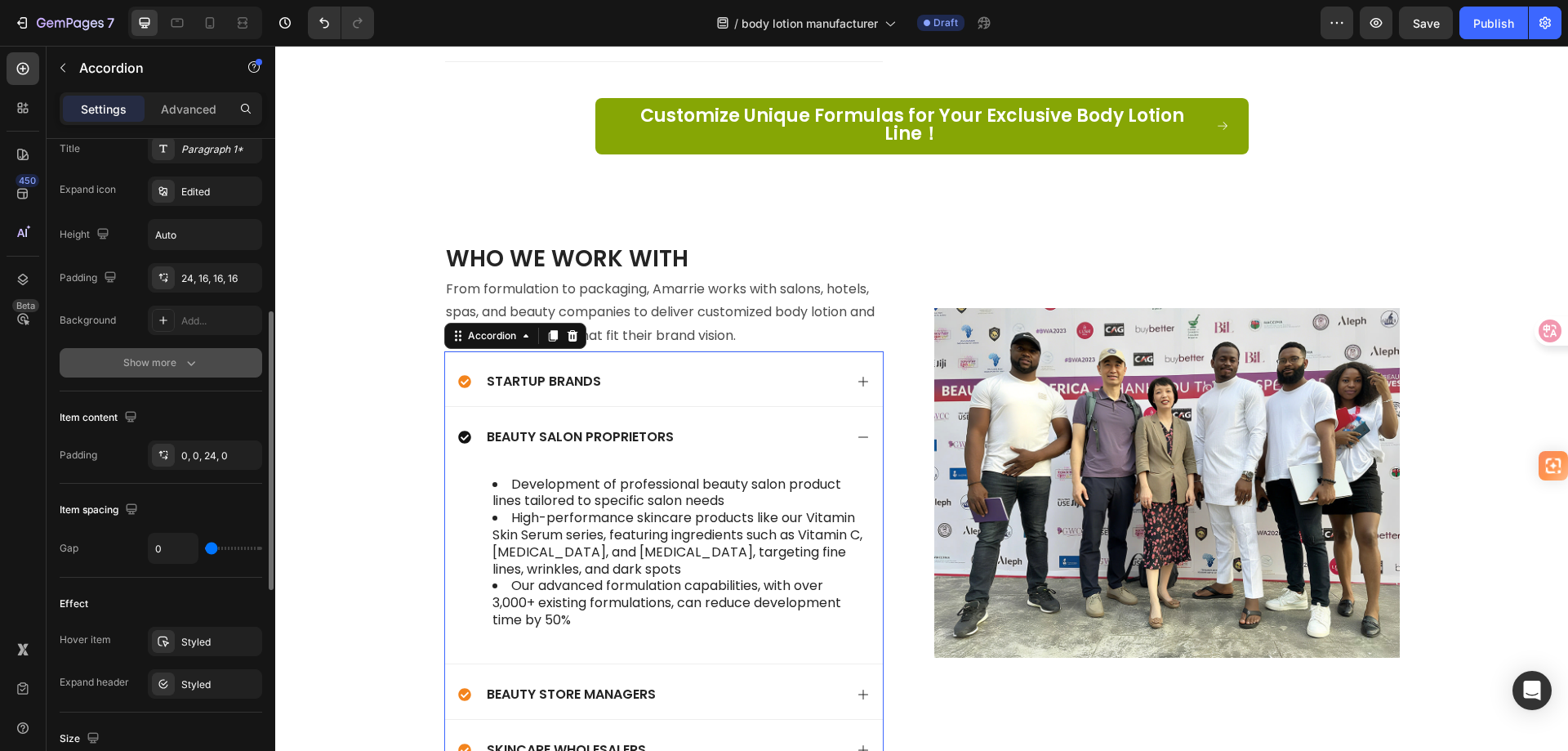
click at [157, 370] on div "Show more" at bounding box center [162, 362] width 76 height 16
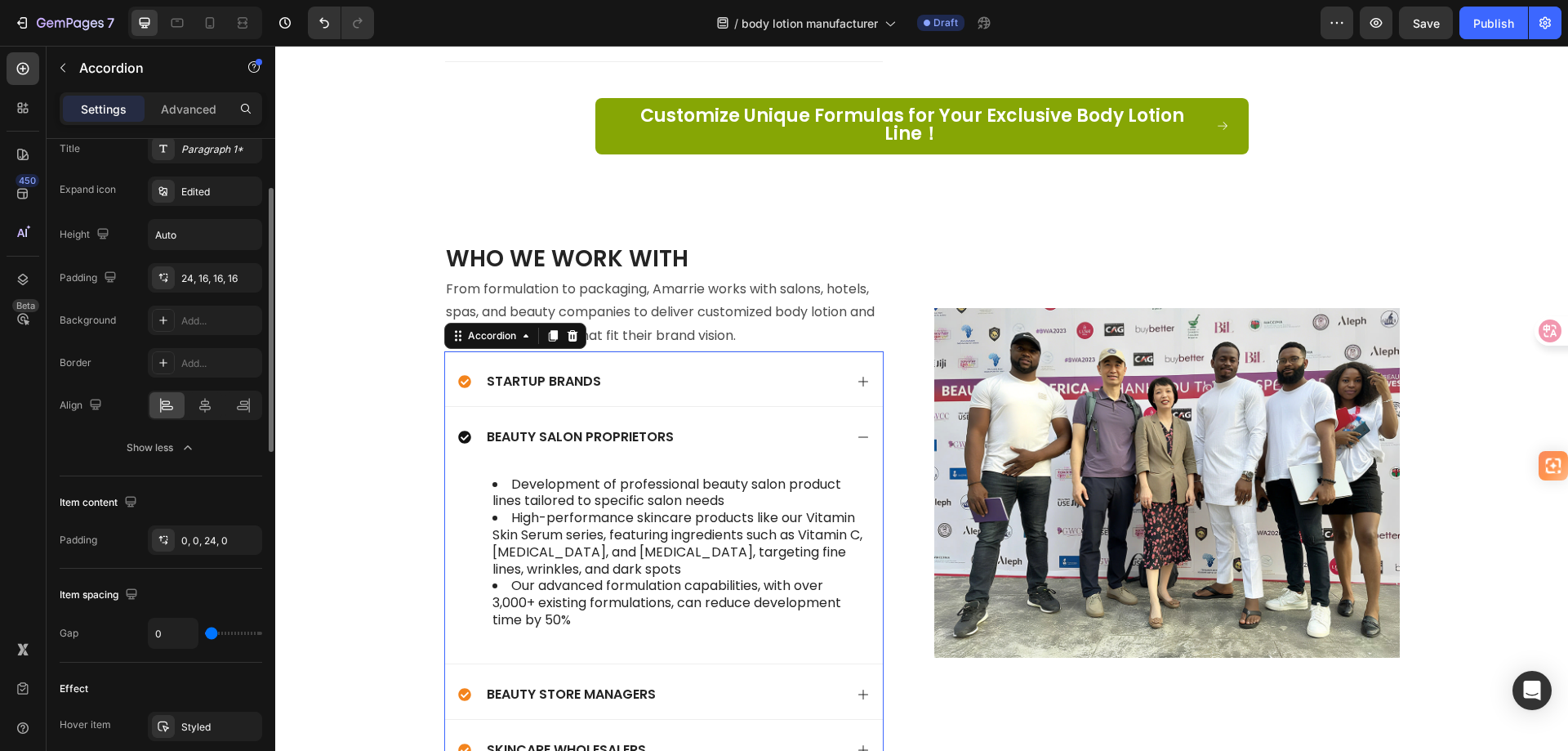
scroll to position [245, 0]
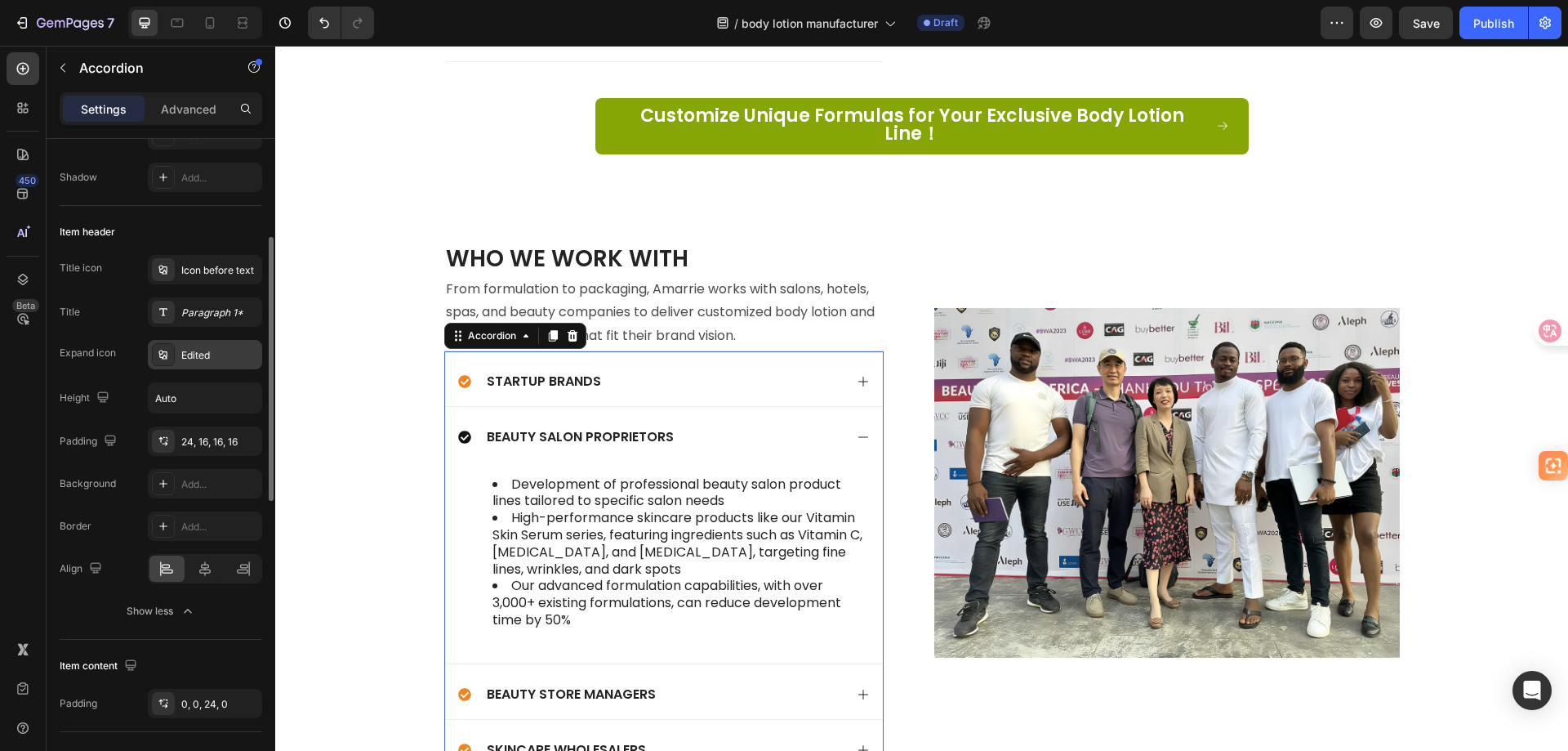
click at [193, 351] on div "Edited" at bounding box center [220, 355] width 77 height 15
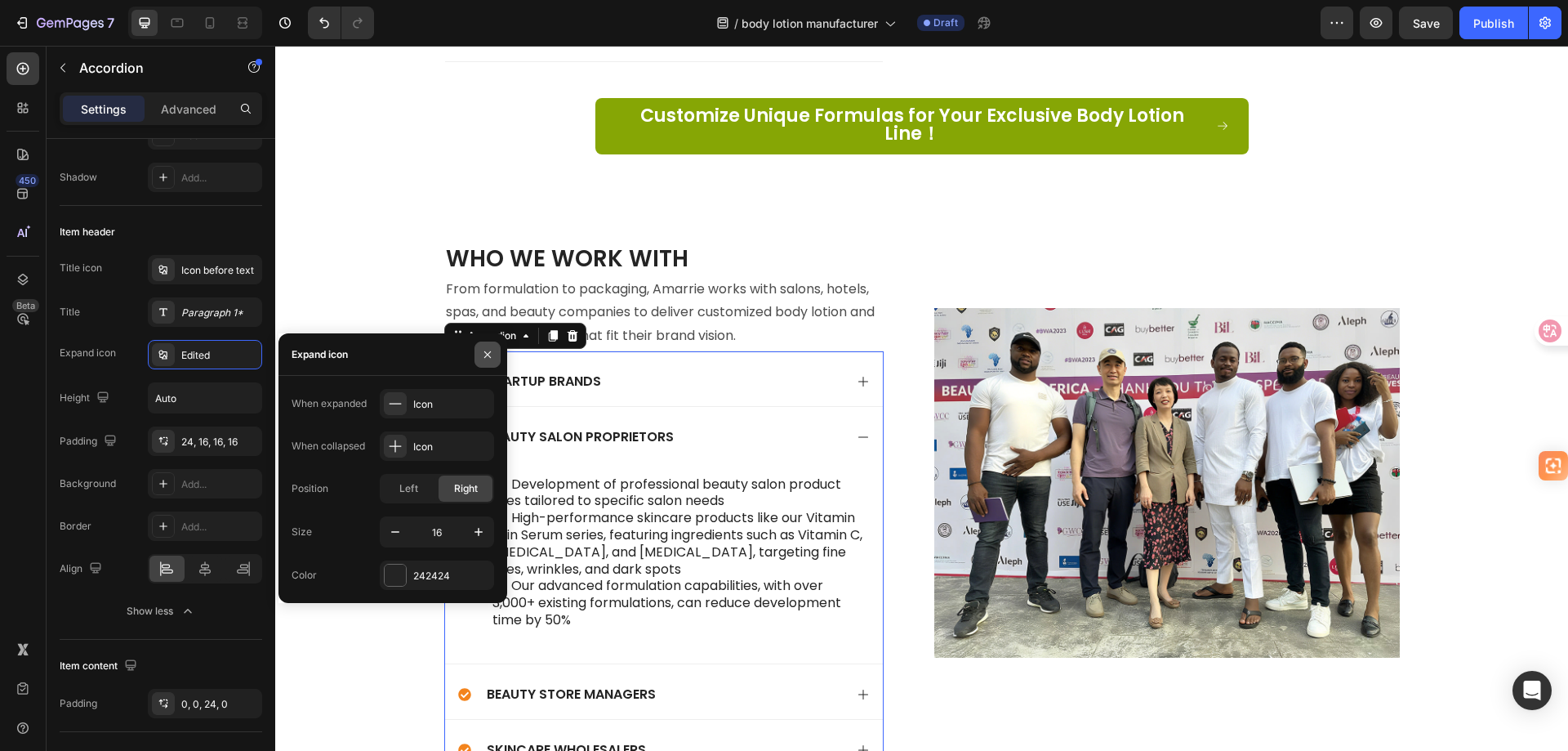
click at [484, 355] on icon "button" at bounding box center [488, 354] width 13 height 13
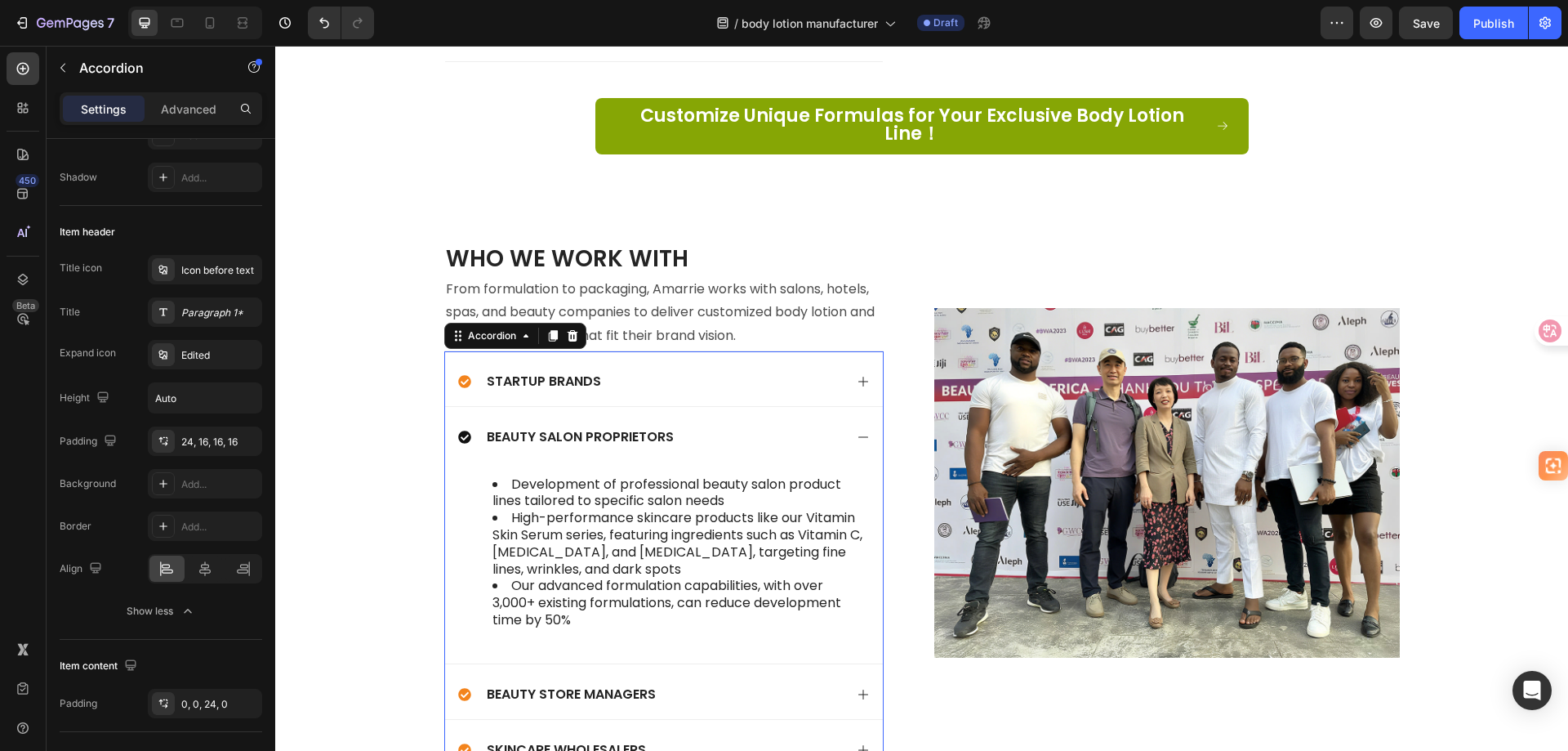
click at [706, 371] on div "Startup Brands" at bounding box center [651, 381] width 386 height 22
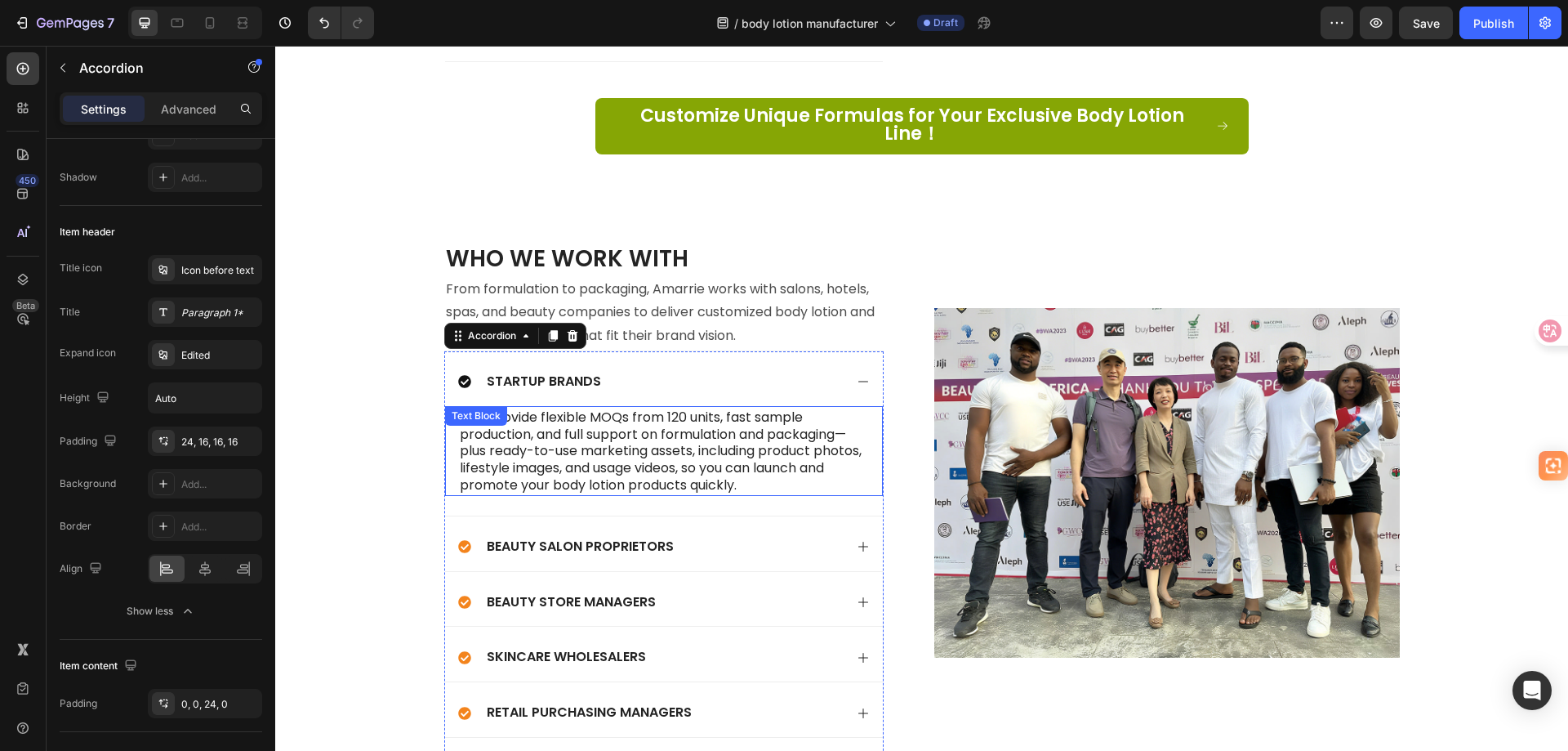
click at [565, 427] on p "· We provide flexible MOQs from 120 units, fast sample production, and full sup…" at bounding box center [664, 450] width 409 height 86
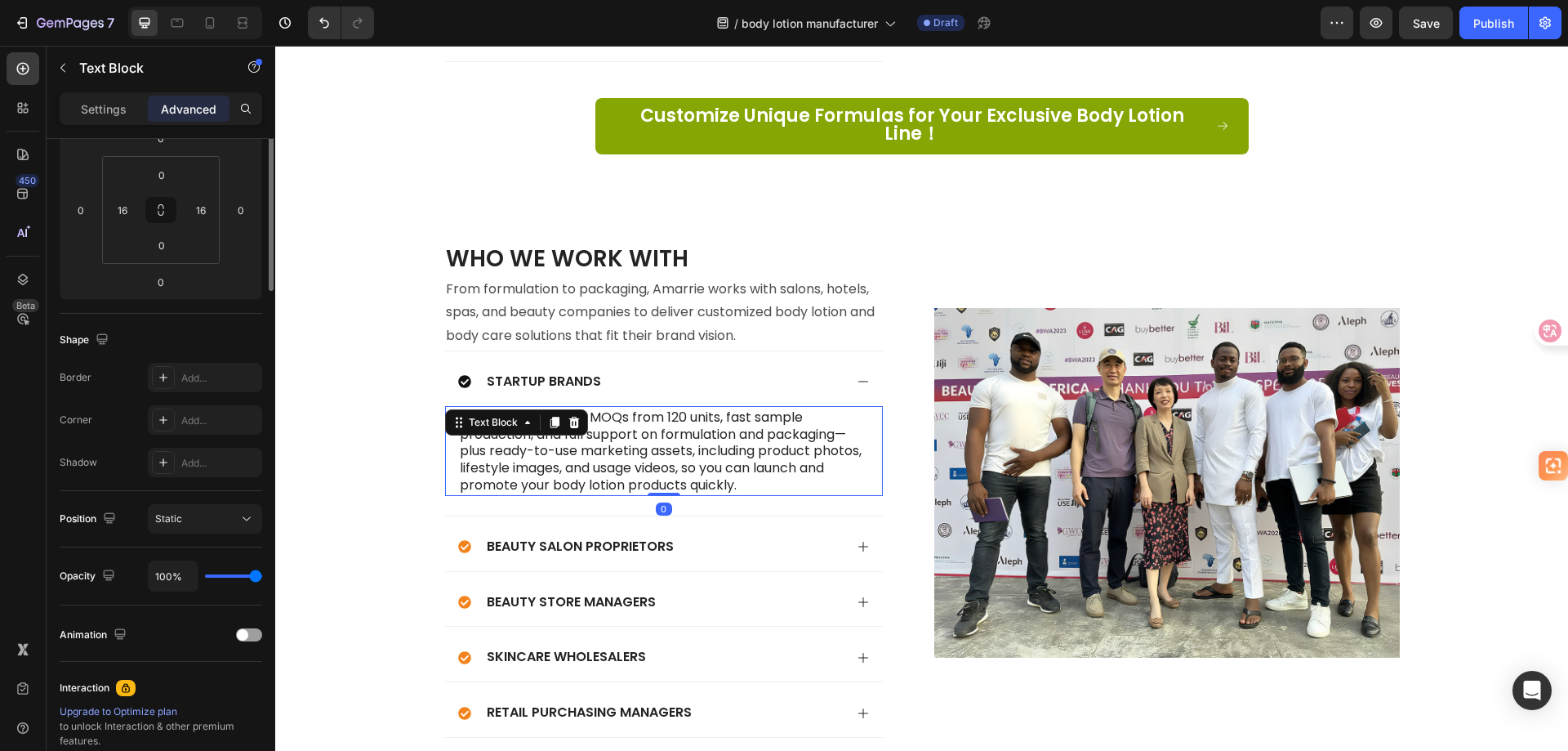
scroll to position [0, 0]
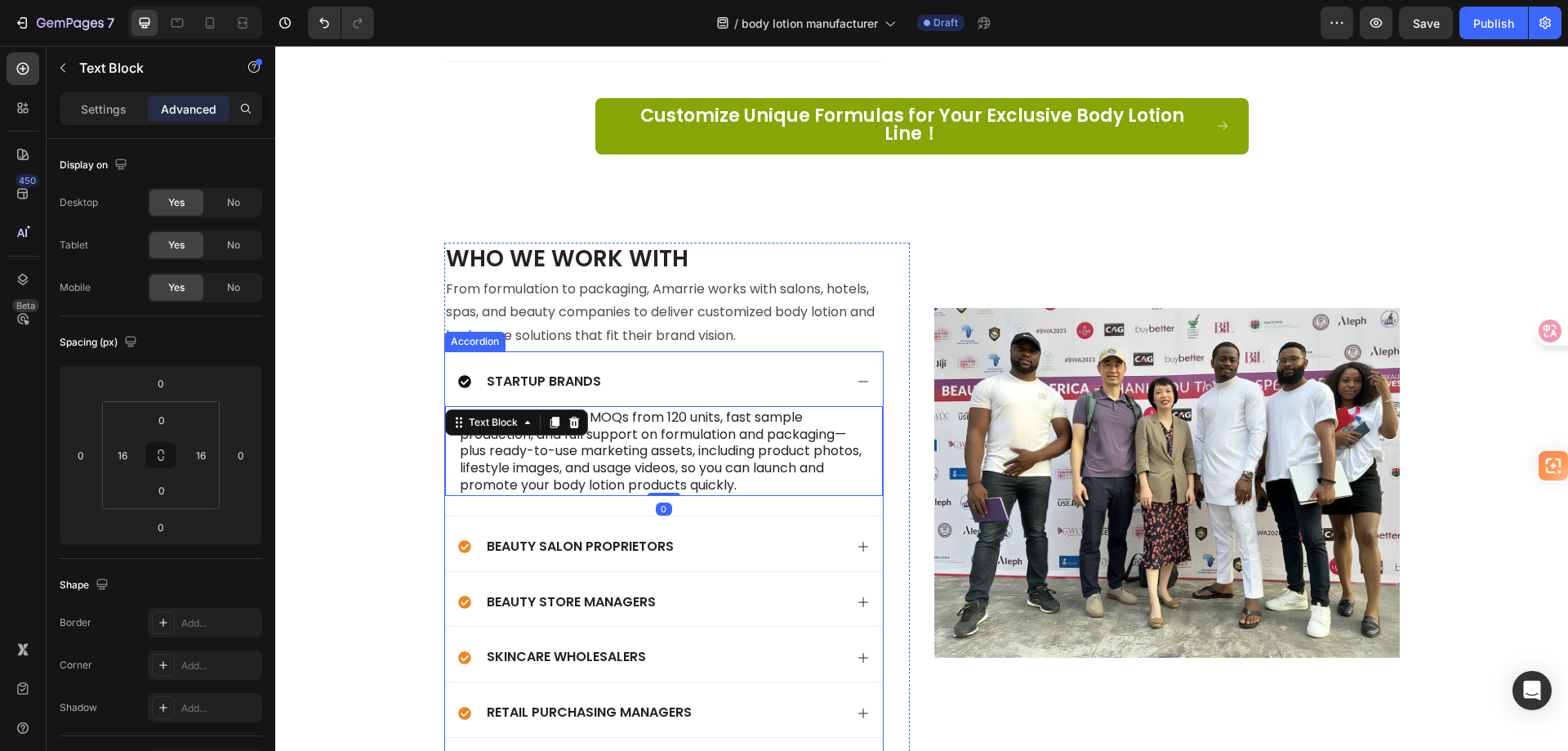
click at [749, 536] on div "Beauty Salon Proprietors" at bounding box center [651, 547] width 386 height 22
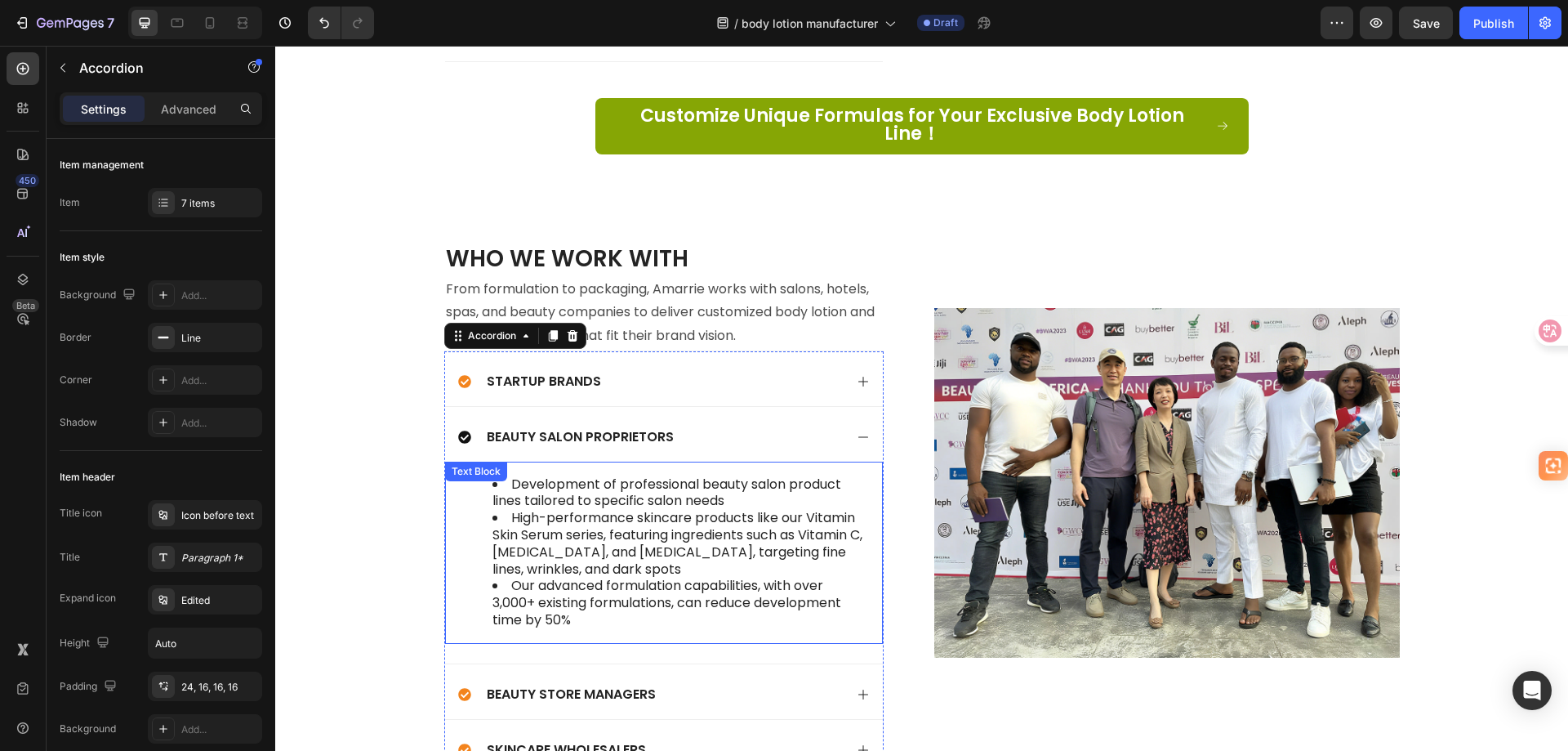
click at [634, 605] on li "Our advanced formulation capabilities, with over 3,000+ existing formulations, …" at bounding box center [680, 603] width 376 height 51
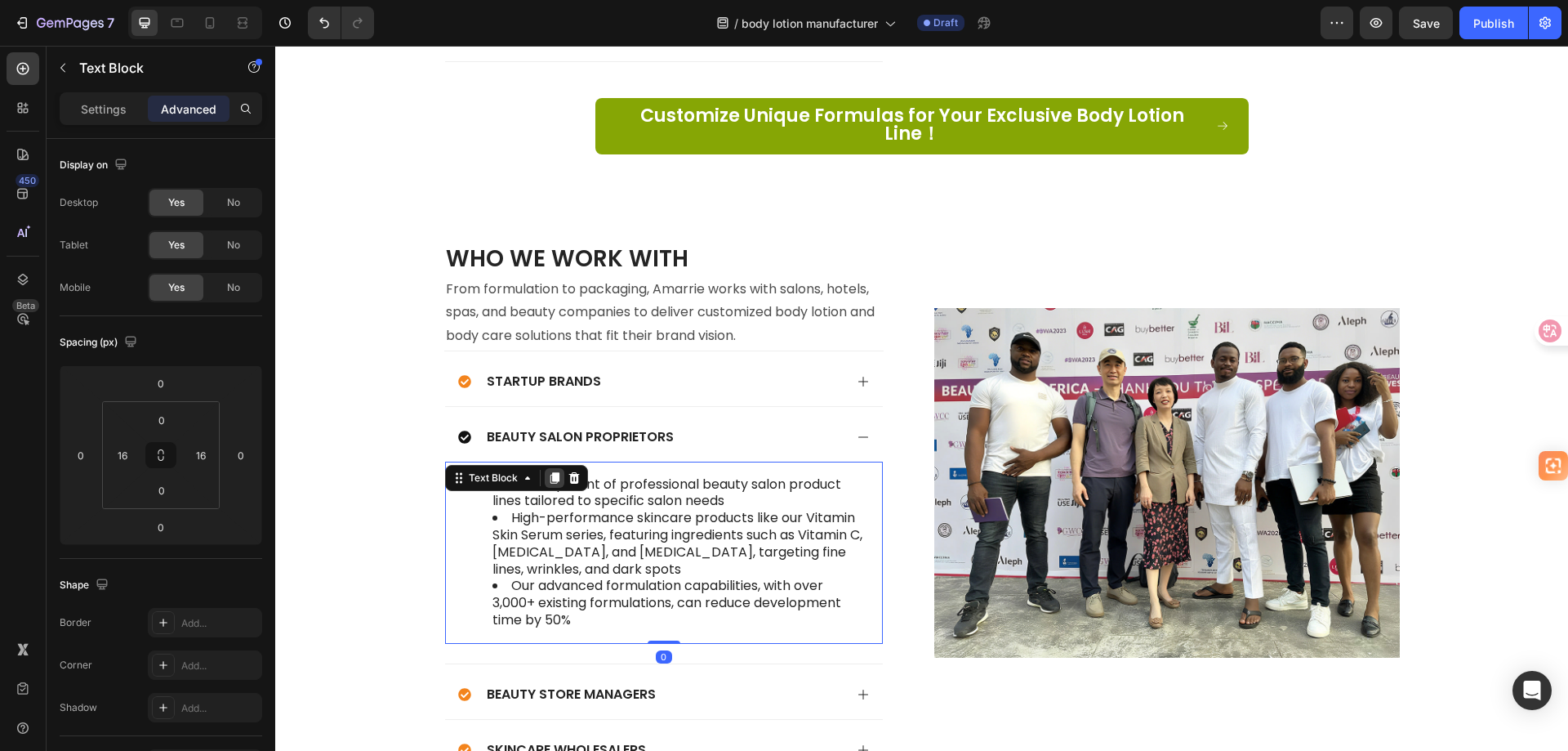
click at [548, 471] on icon at bounding box center [555, 478] width 13 height 13
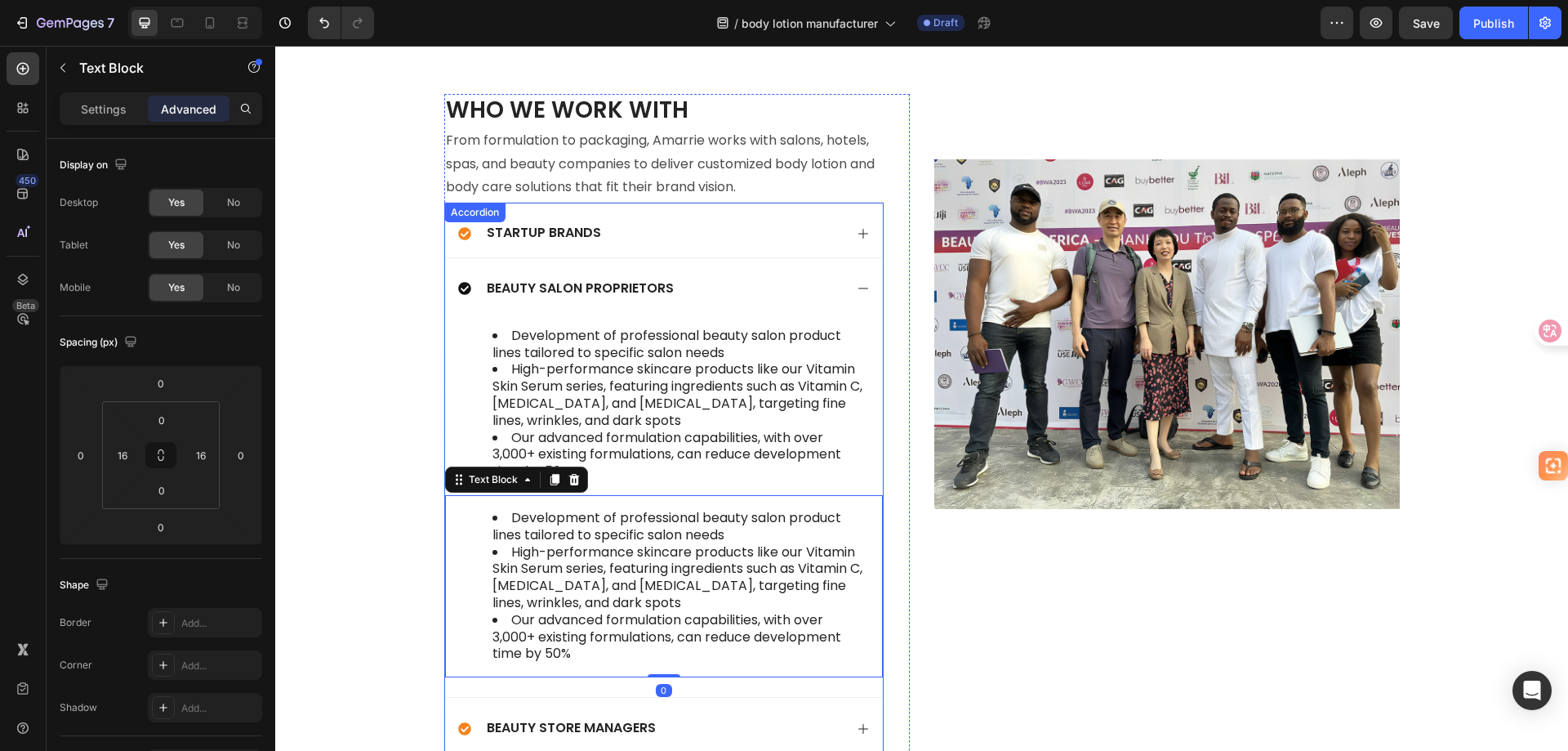
scroll to position [5233, 0]
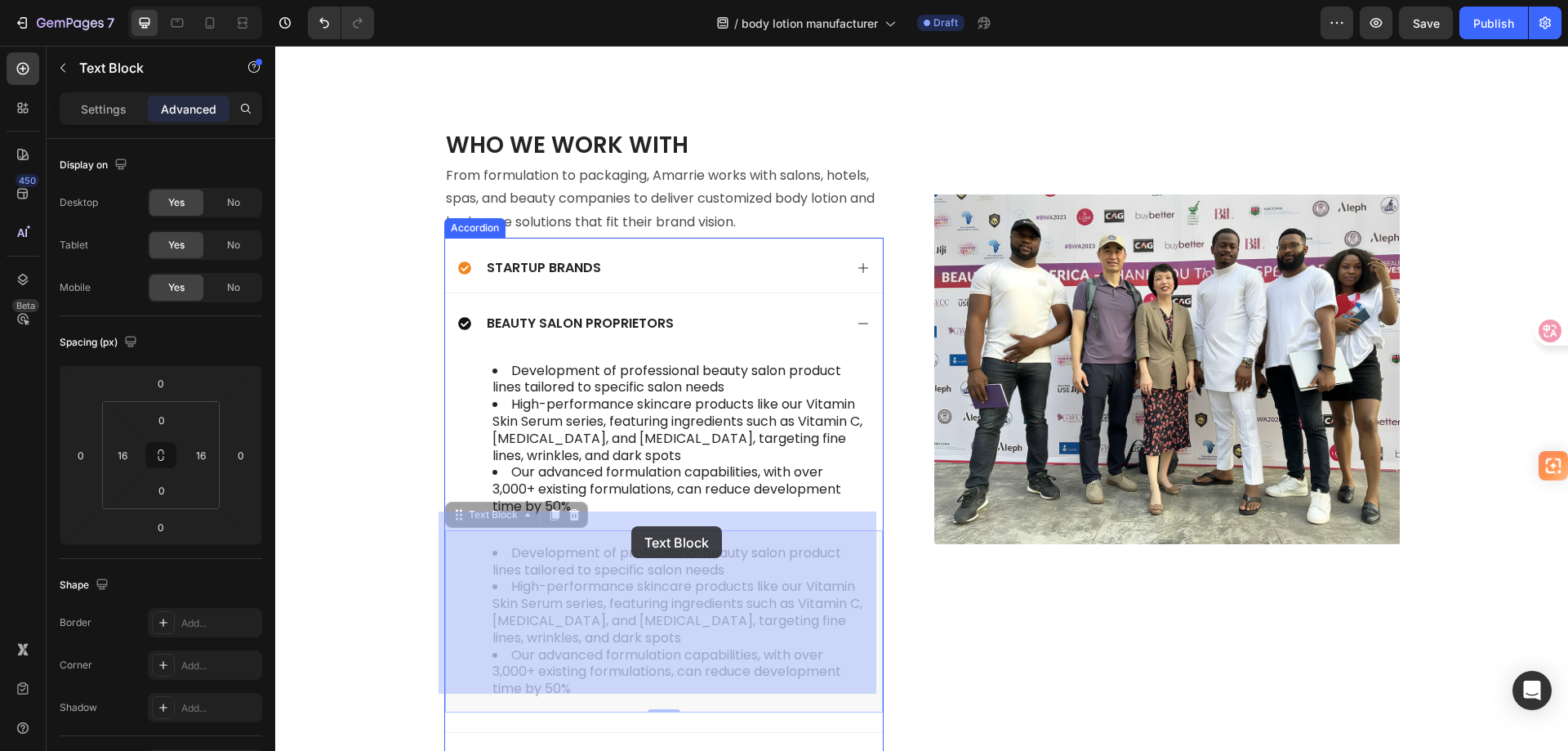
drag, startPoint x: 451, startPoint y: 500, endPoint x: 631, endPoint y: 526, distance: 181.9
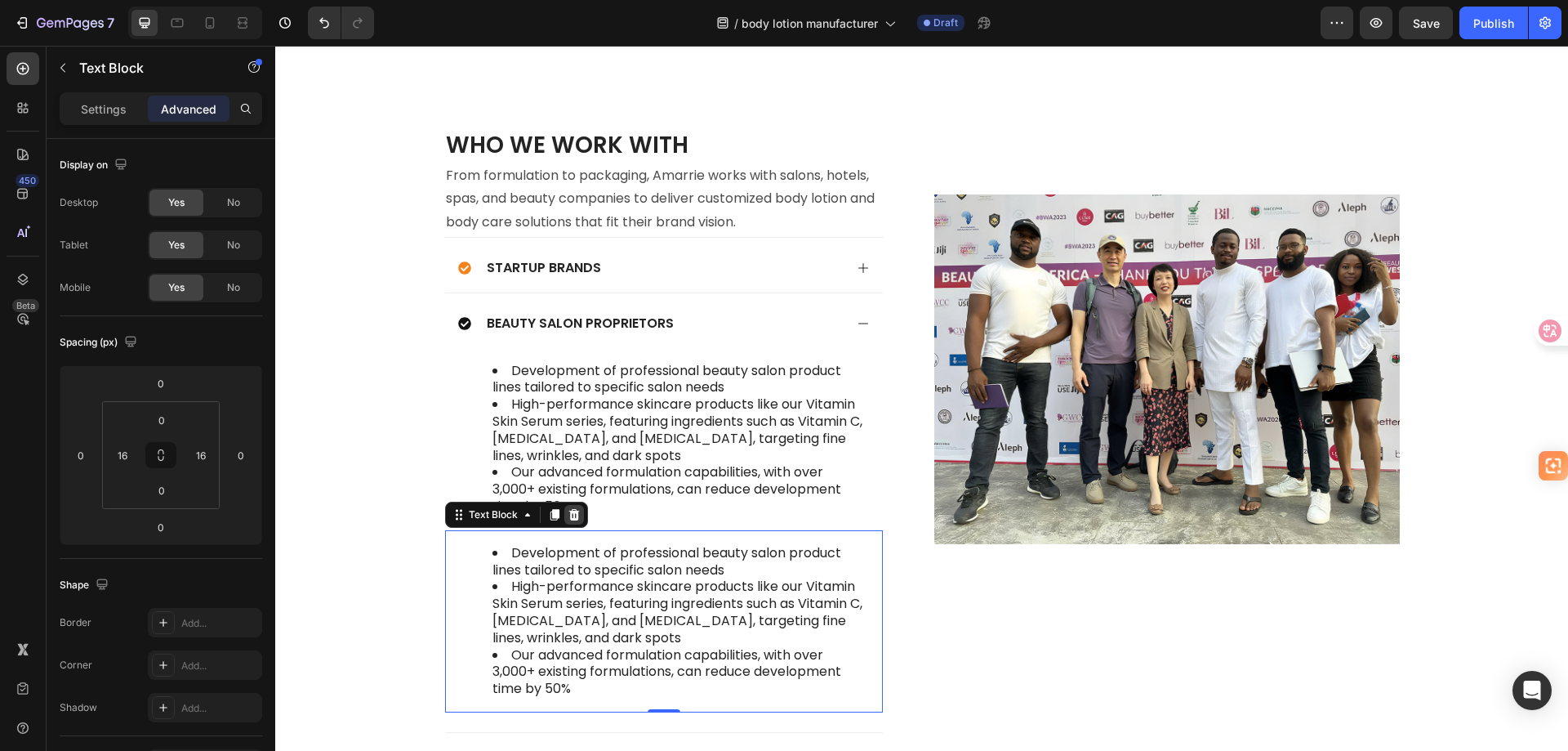
click at [570, 509] on icon at bounding box center [574, 514] width 11 height 12
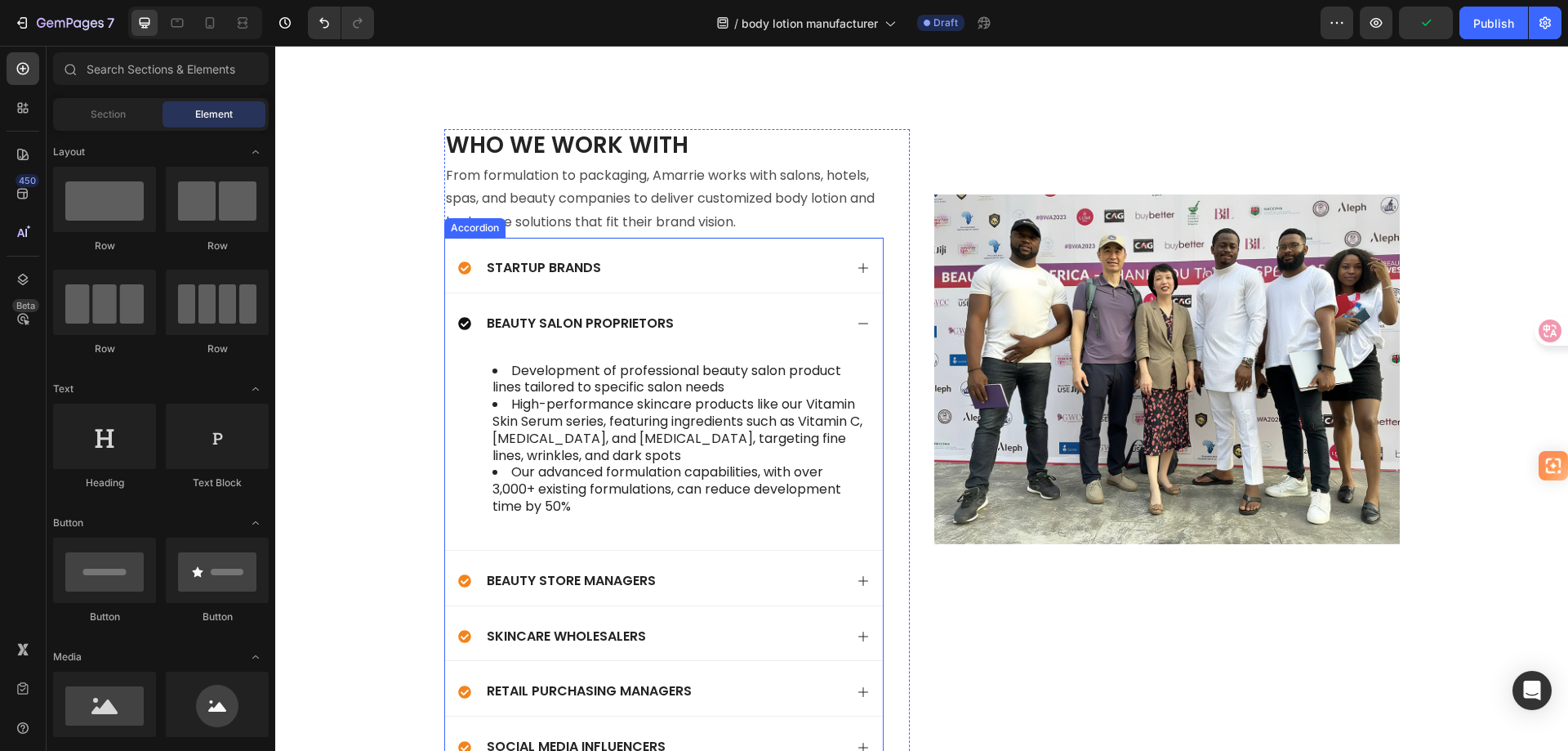
click at [708, 293] on div "Beauty Salon Proprietors" at bounding box center [664, 321] width 438 height 54
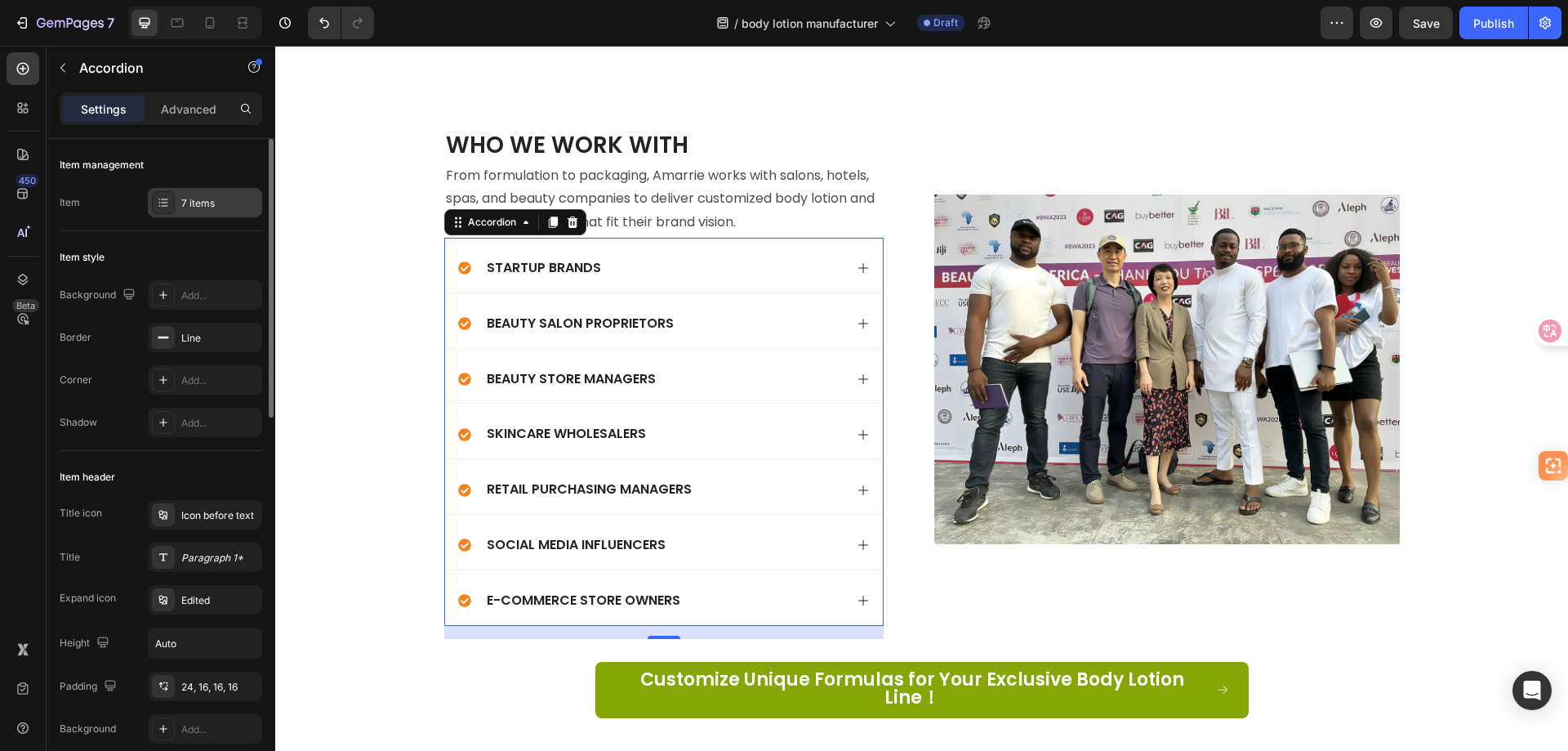
click at [159, 206] on icon at bounding box center [160, 206] width 2 height 2
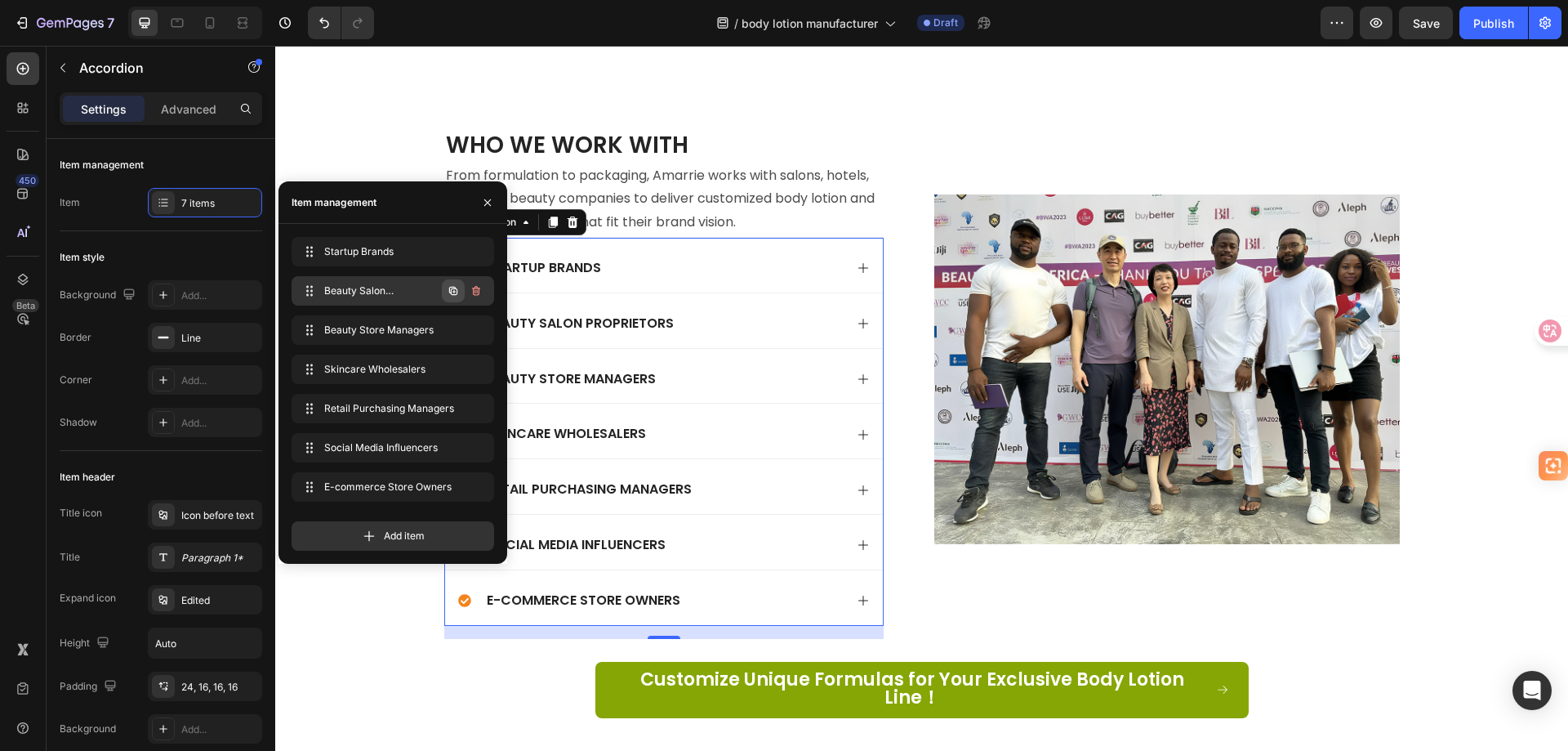
click at [446, 293] on button "button" at bounding box center [453, 291] width 23 height 23
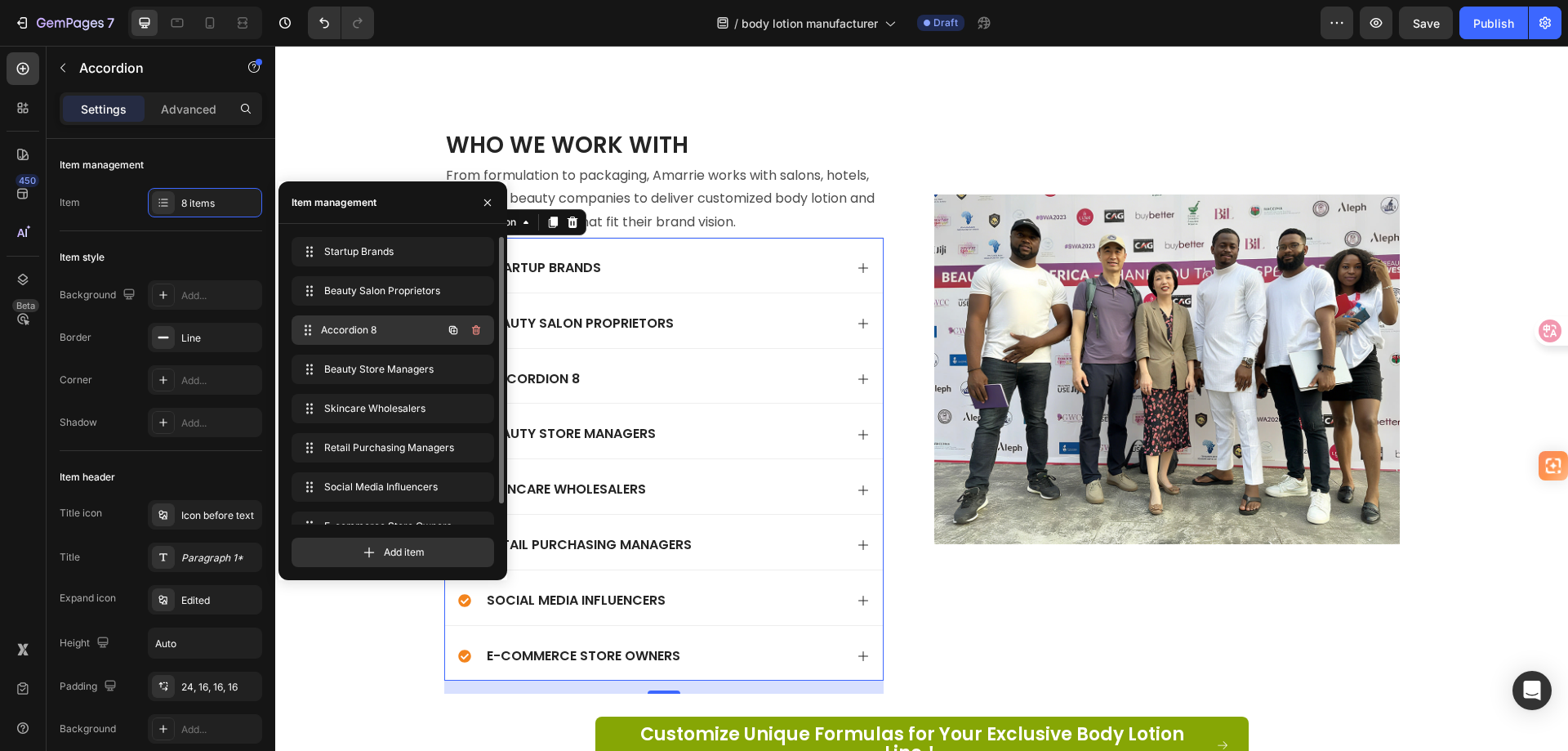
click at [394, 336] on span "Accordion 8" at bounding box center [381, 330] width 121 height 15
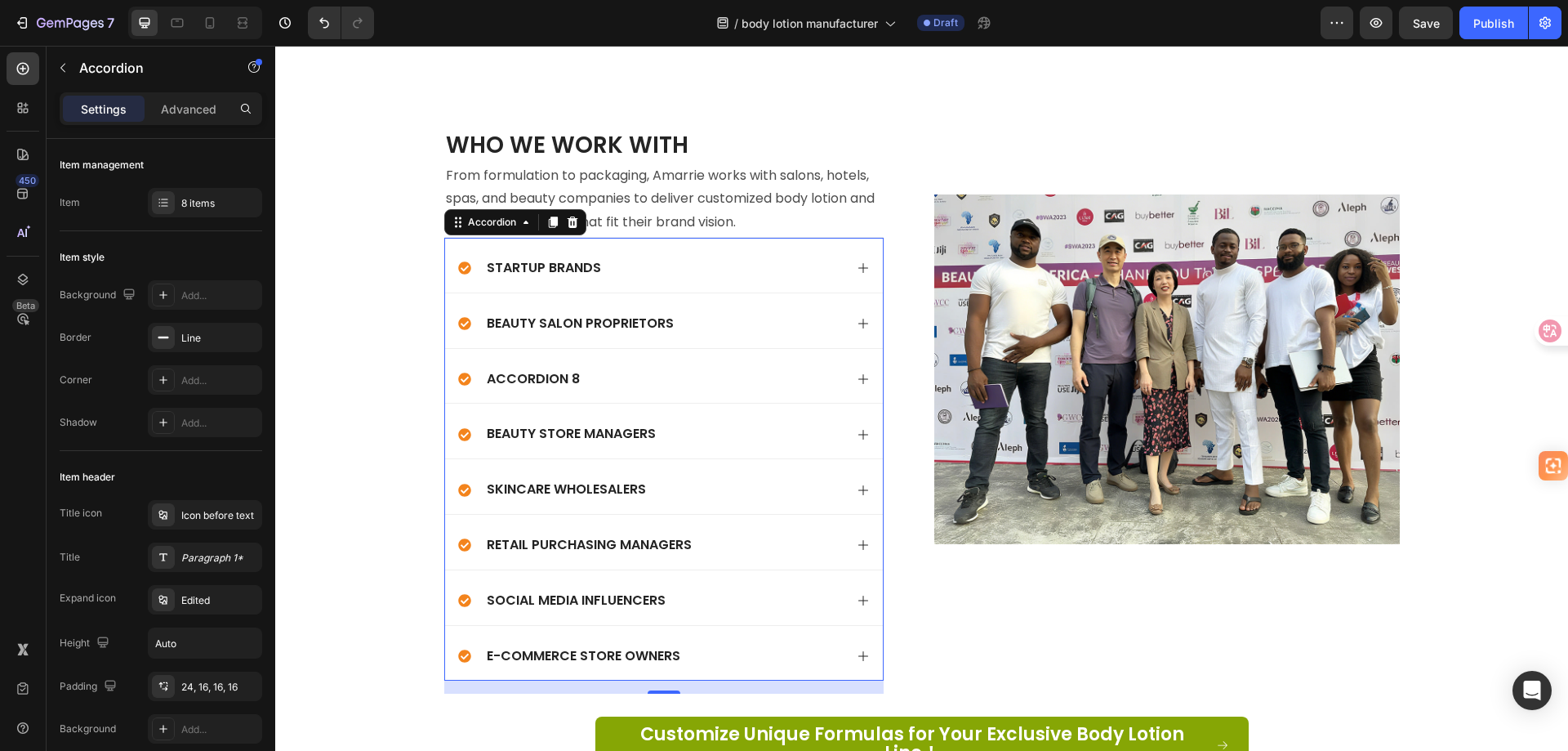
click at [649, 369] on div "Accordion 8" at bounding box center [651, 380] width 386 height 22
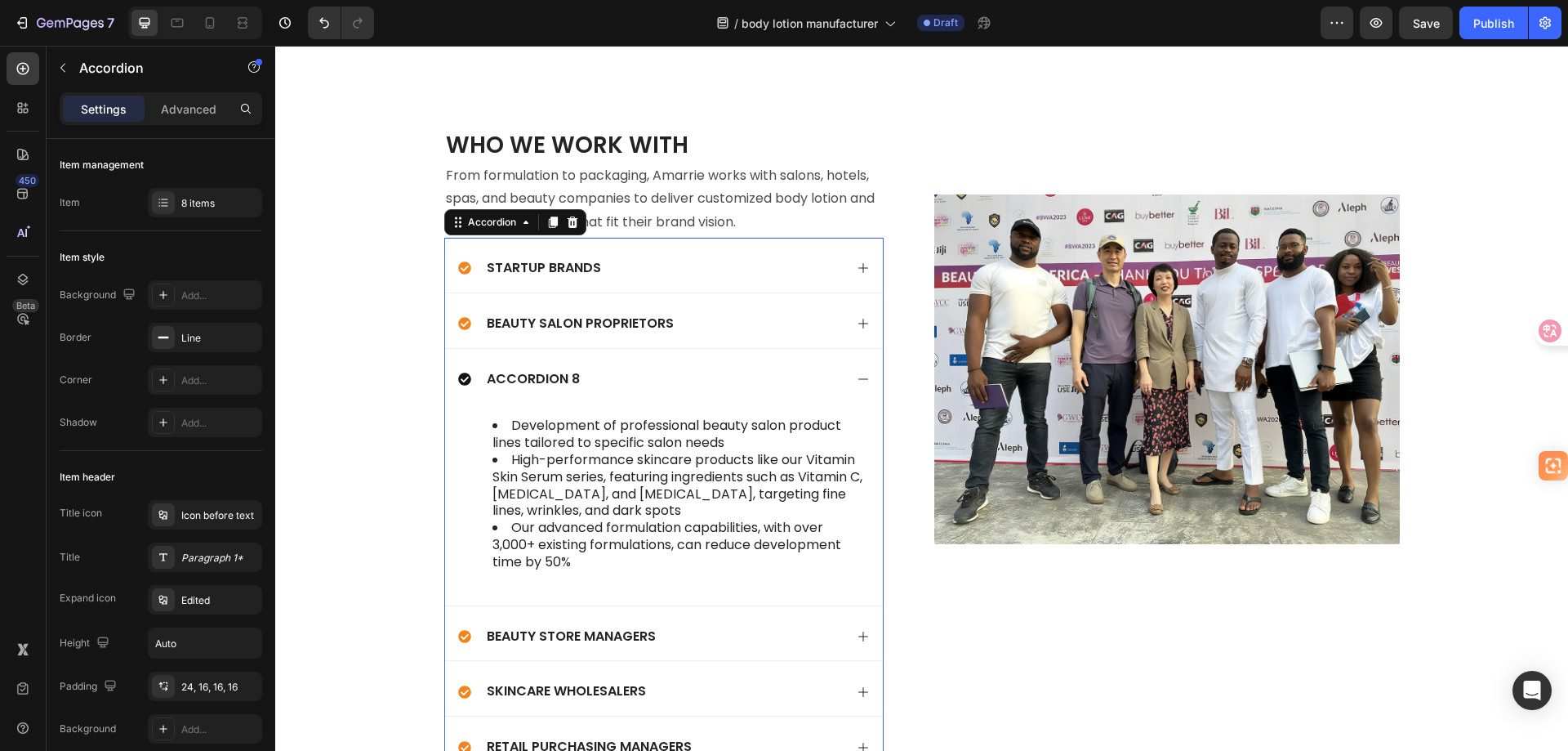
click at [649, 369] on div "Accordion 8" at bounding box center [651, 380] width 386 height 22
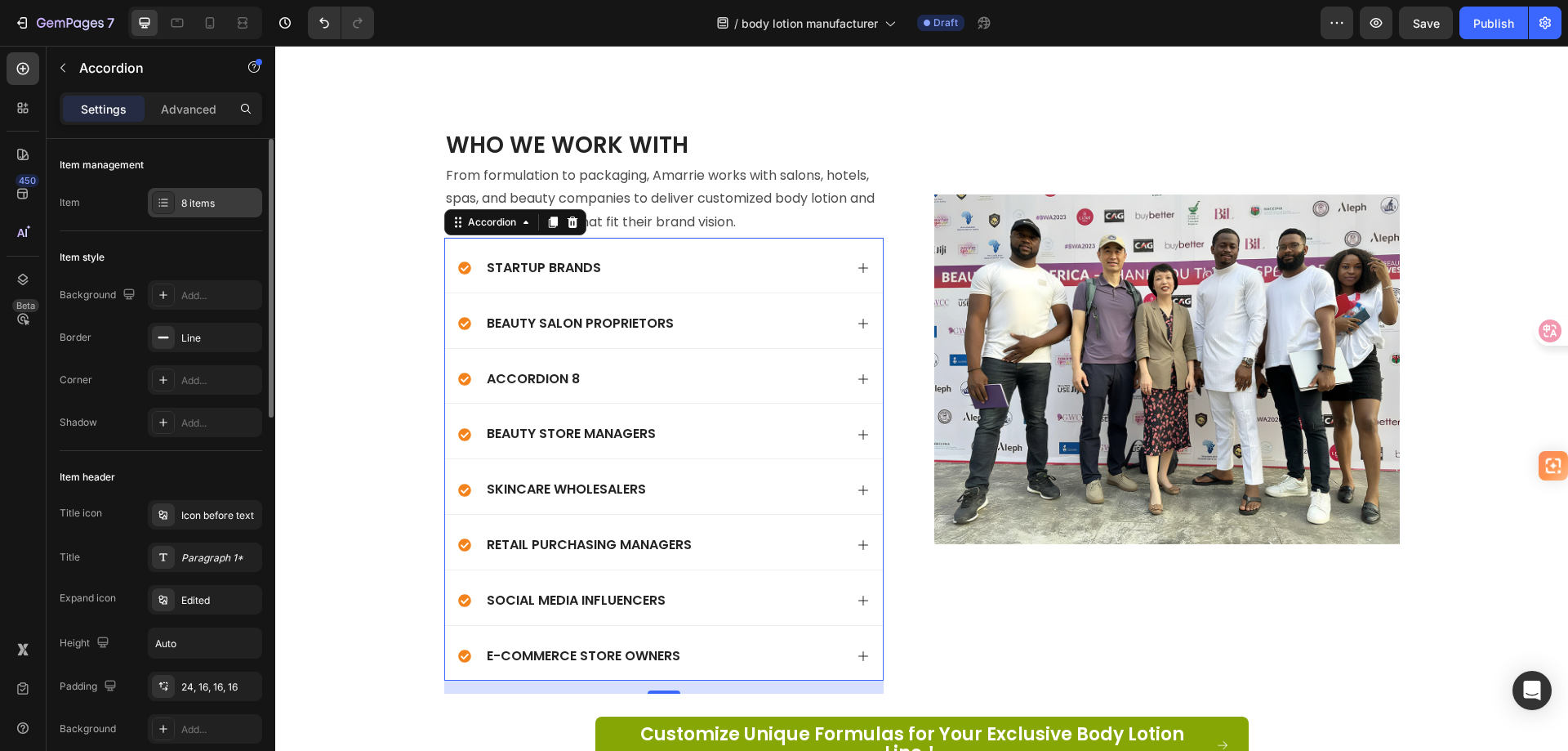
click at [163, 204] on icon at bounding box center [163, 203] width 13 height 13
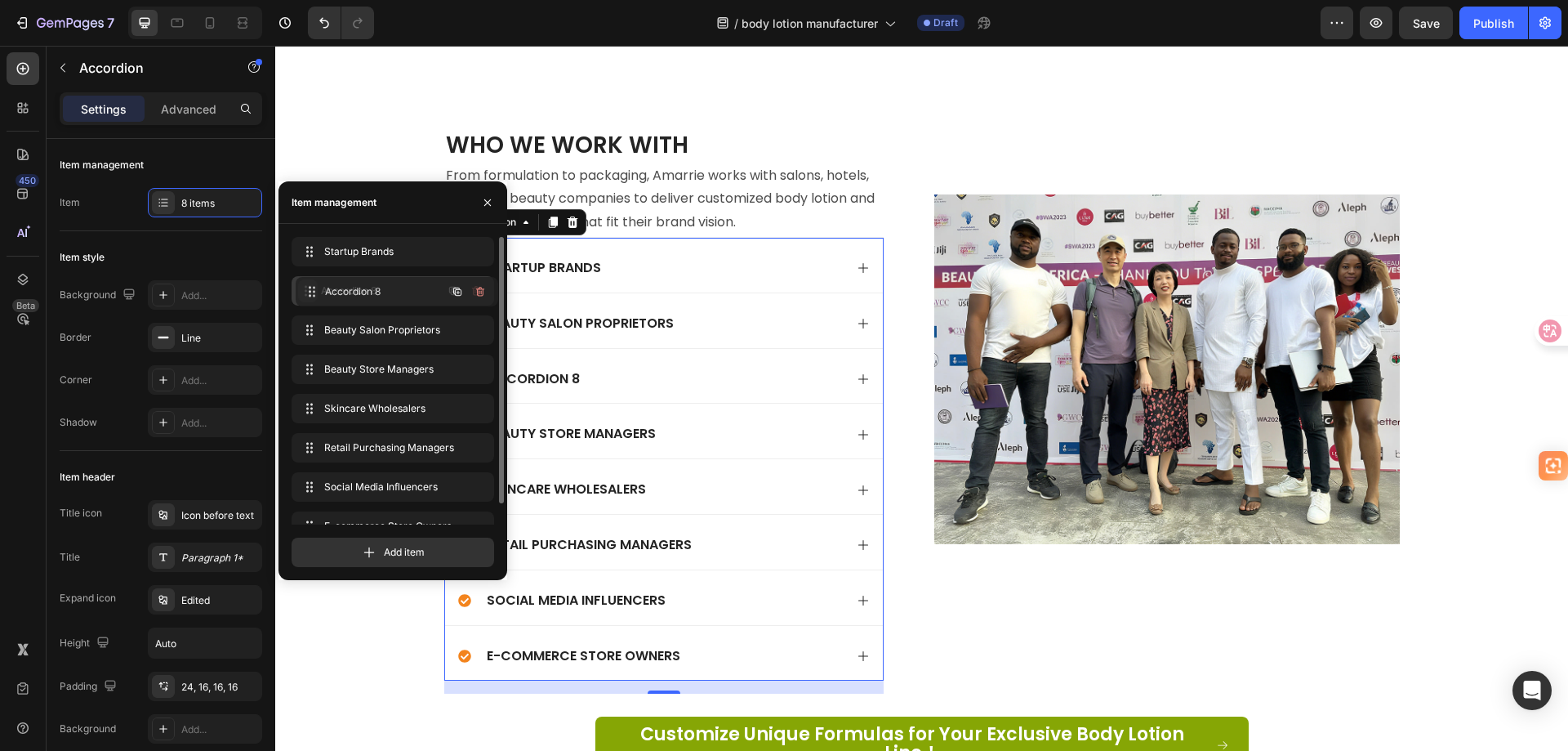
drag, startPoint x: 311, startPoint y: 330, endPoint x: 340, endPoint y: 285, distance: 53.5
click at [631, 313] on div "Accordion 8" at bounding box center [651, 324] width 386 height 22
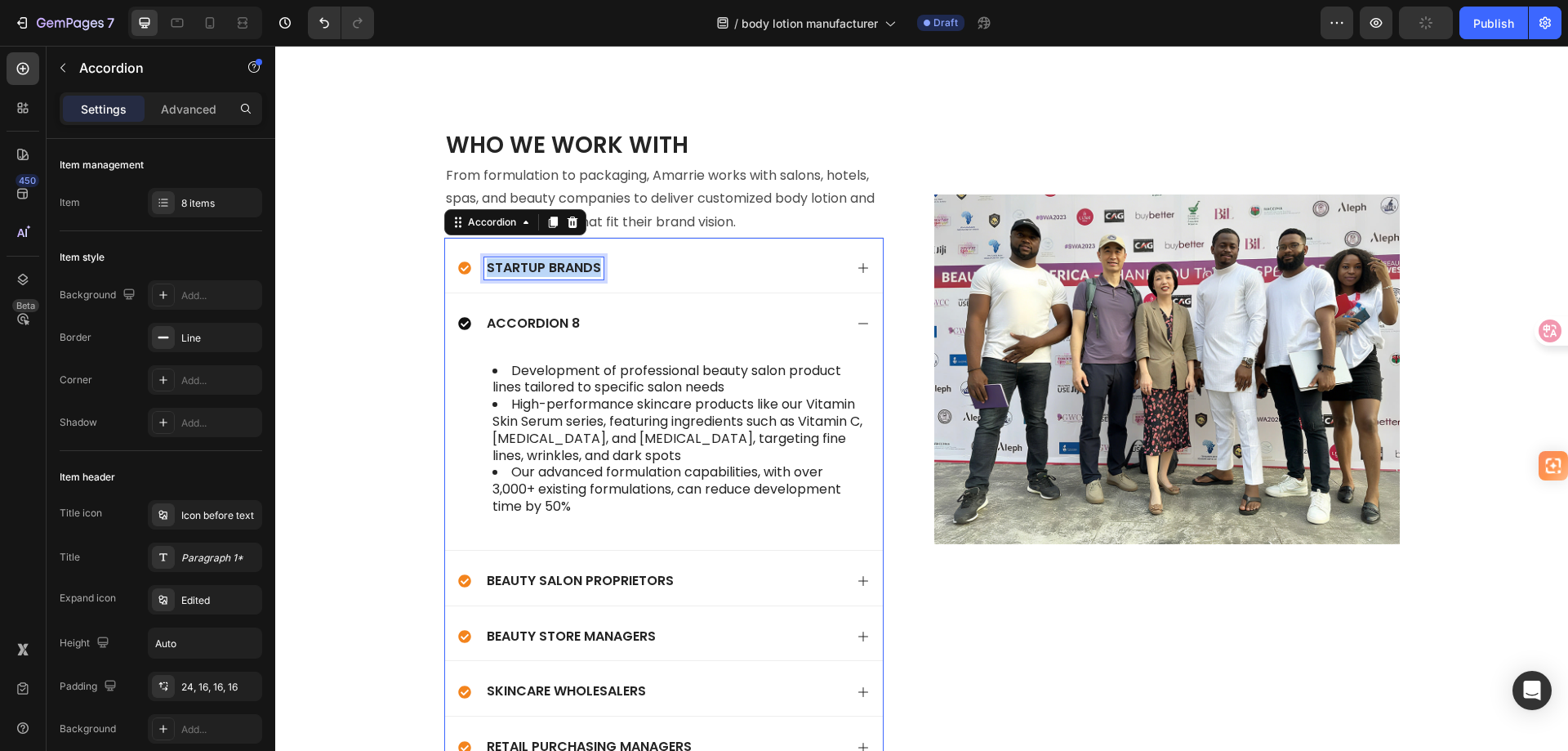
click at [563, 260] on p "Startup Brands" at bounding box center [544, 268] width 114 height 17
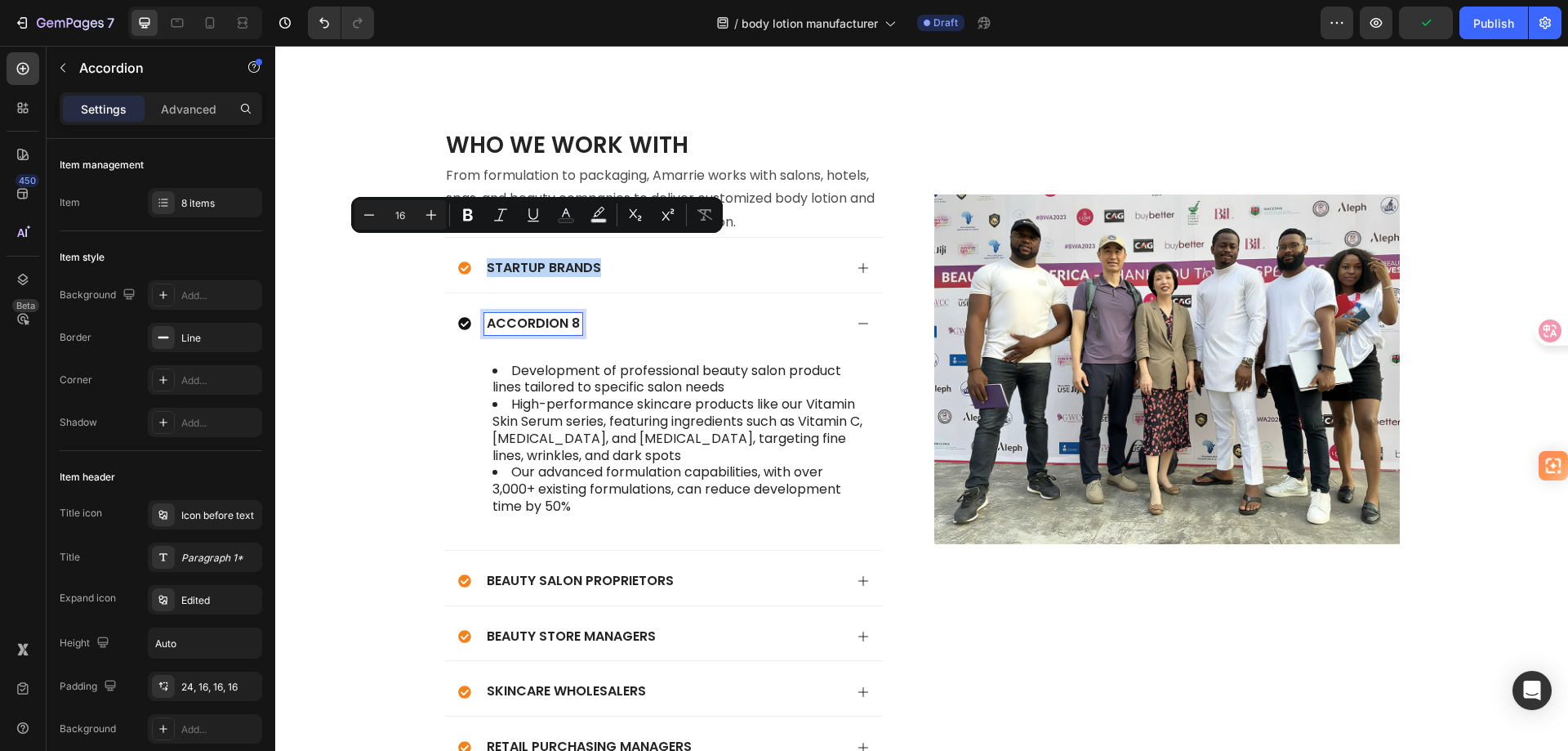
click at [569, 315] on p "Accordion 8" at bounding box center [533, 323] width 94 height 17
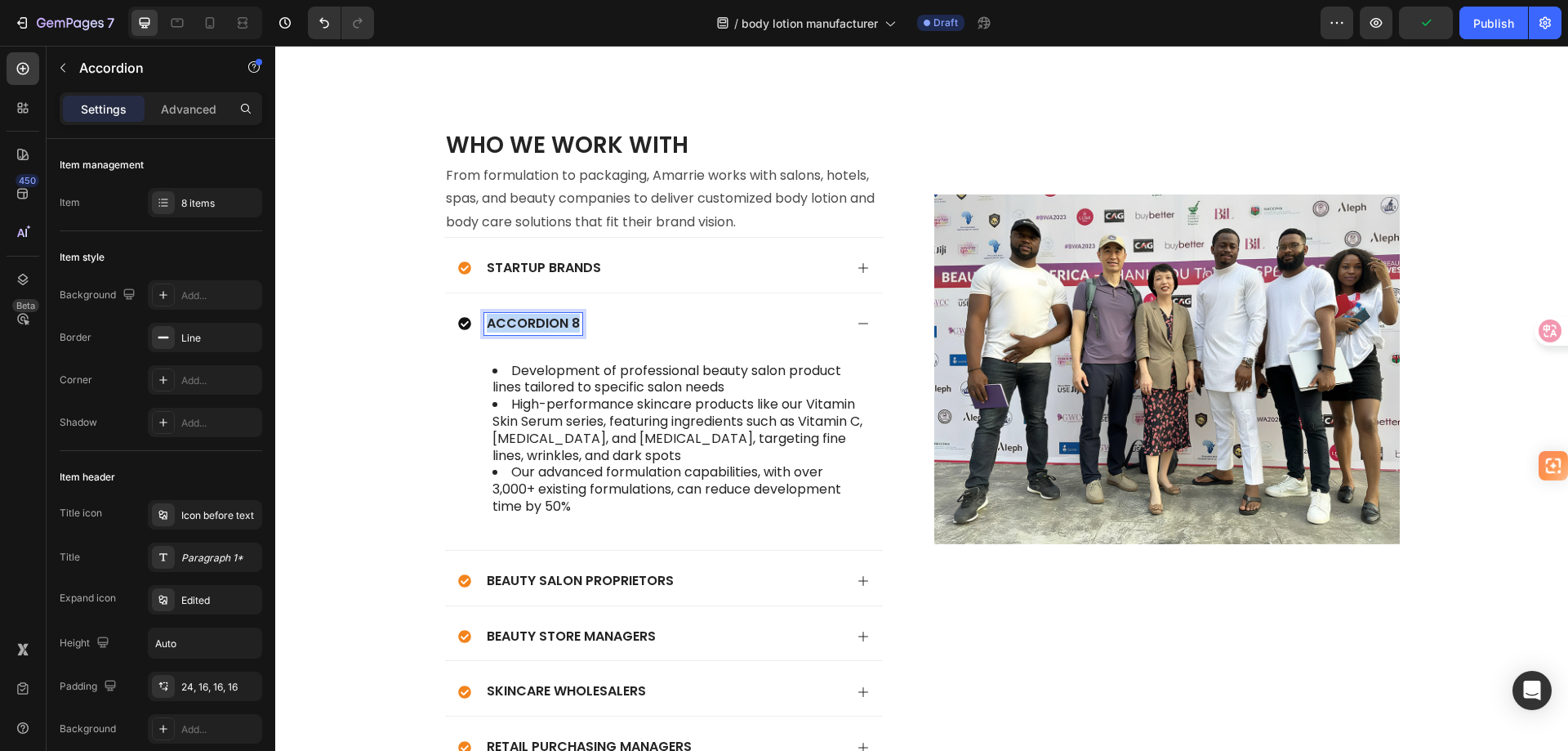
click at [569, 315] on p "Accordion 8" at bounding box center [533, 323] width 94 height 17
click at [700, 259] on div "Startup Brands" at bounding box center [651, 268] width 386 height 22
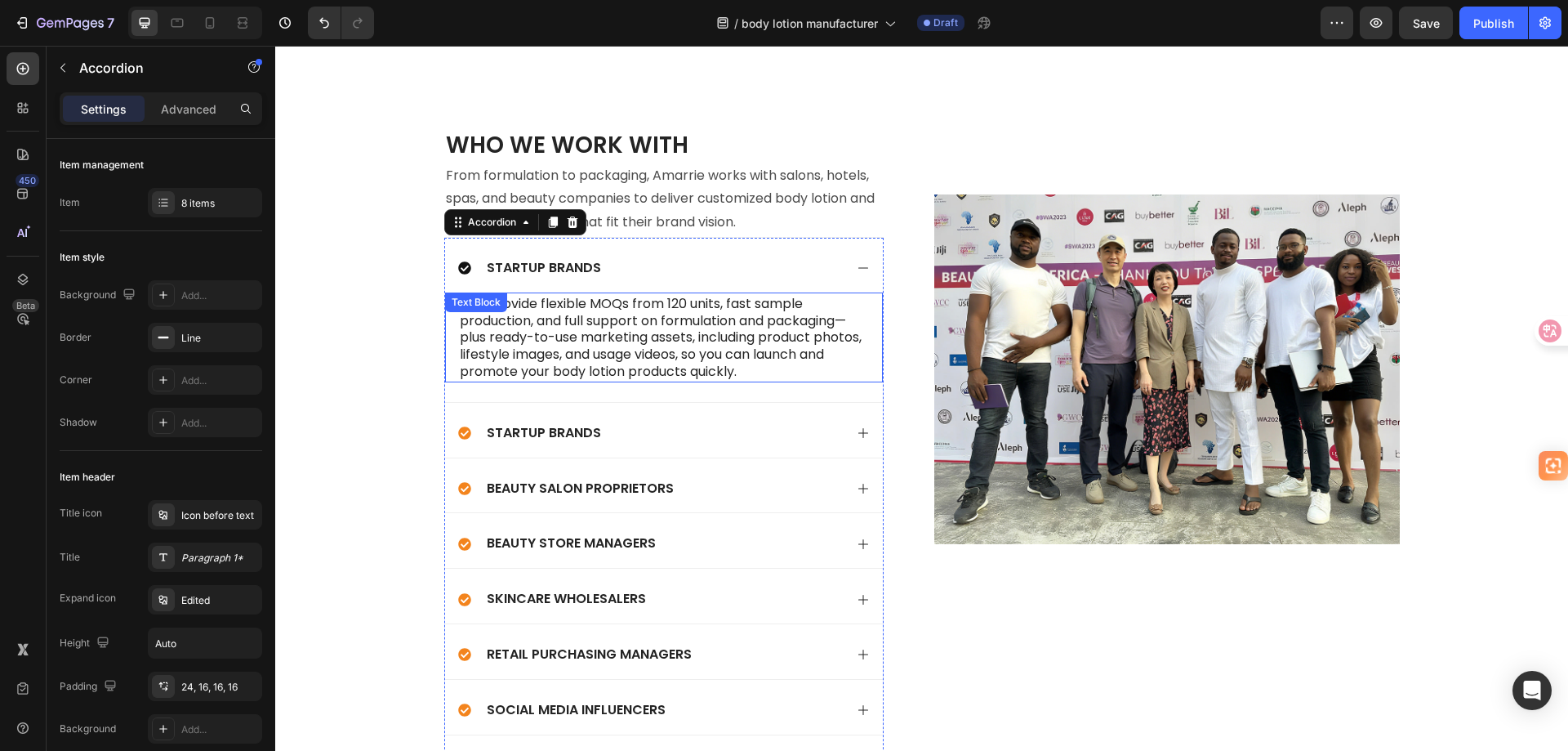
click at [787, 349] on p "· We provide flexible MOQs from 120 units, fast sample production, and full sup…" at bounding box center [664, 337] width 409 height 86
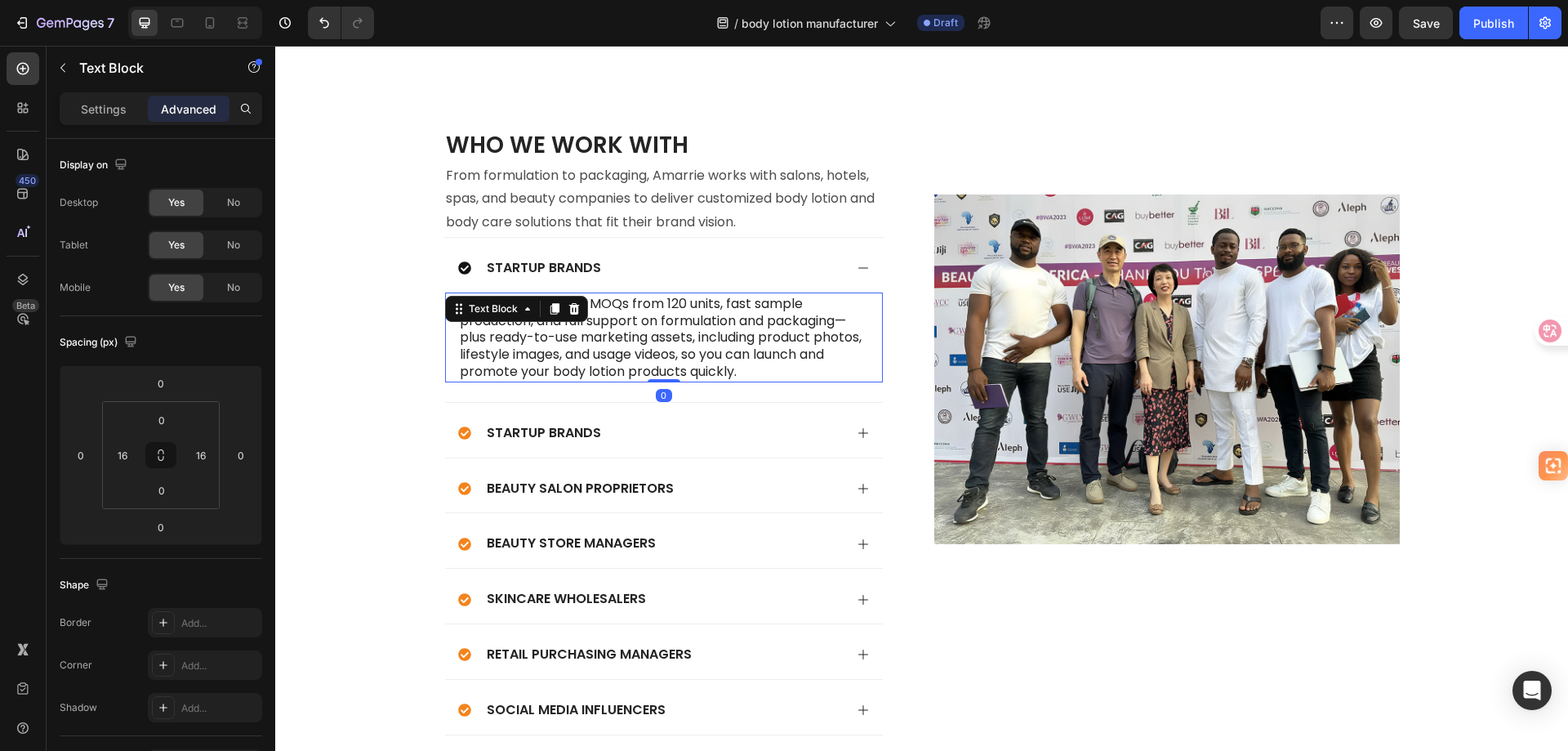
click at [774, 353] on p "· We provide flexible MOQs from 120 units, fast sample production, and full sup…" at bounding box center [664, 337] width 409 height 86
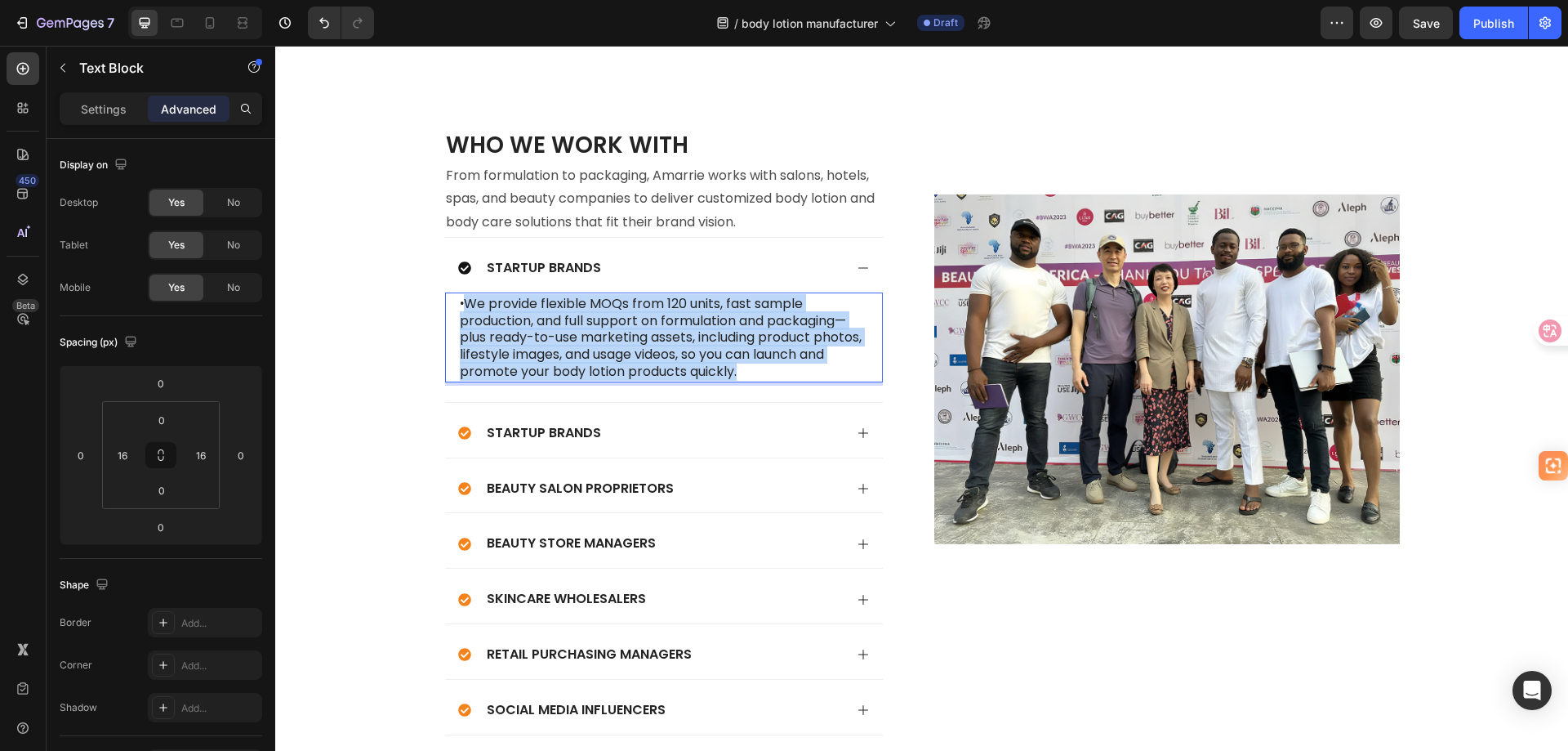
drag, startPoint x: 770, startPoint y: 354, endPoint x: 467, endPoint y: 289, distance: 309.9
click at [467, 294] on p "· We provide flexible MOQs from 120 units, fast sample production, and full sup…" at bounding box center [664, 337] width 409 height 86
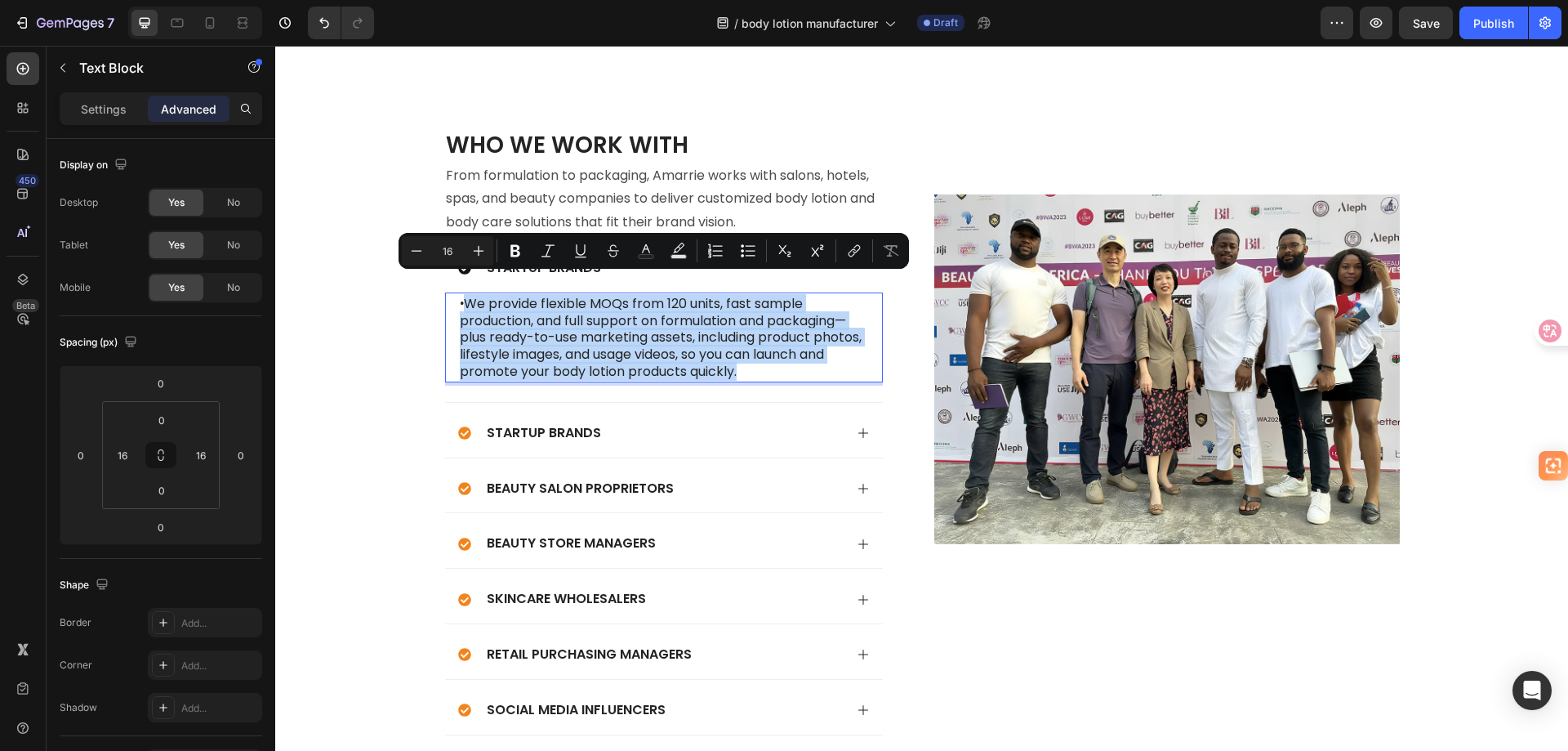
copy p "We provide flexible MOQs from 120 units, fast sample production, and full suppo…"
click at [663, 422] on div "Startup Brands" at bounding box center [651, 433] width 386 height 22
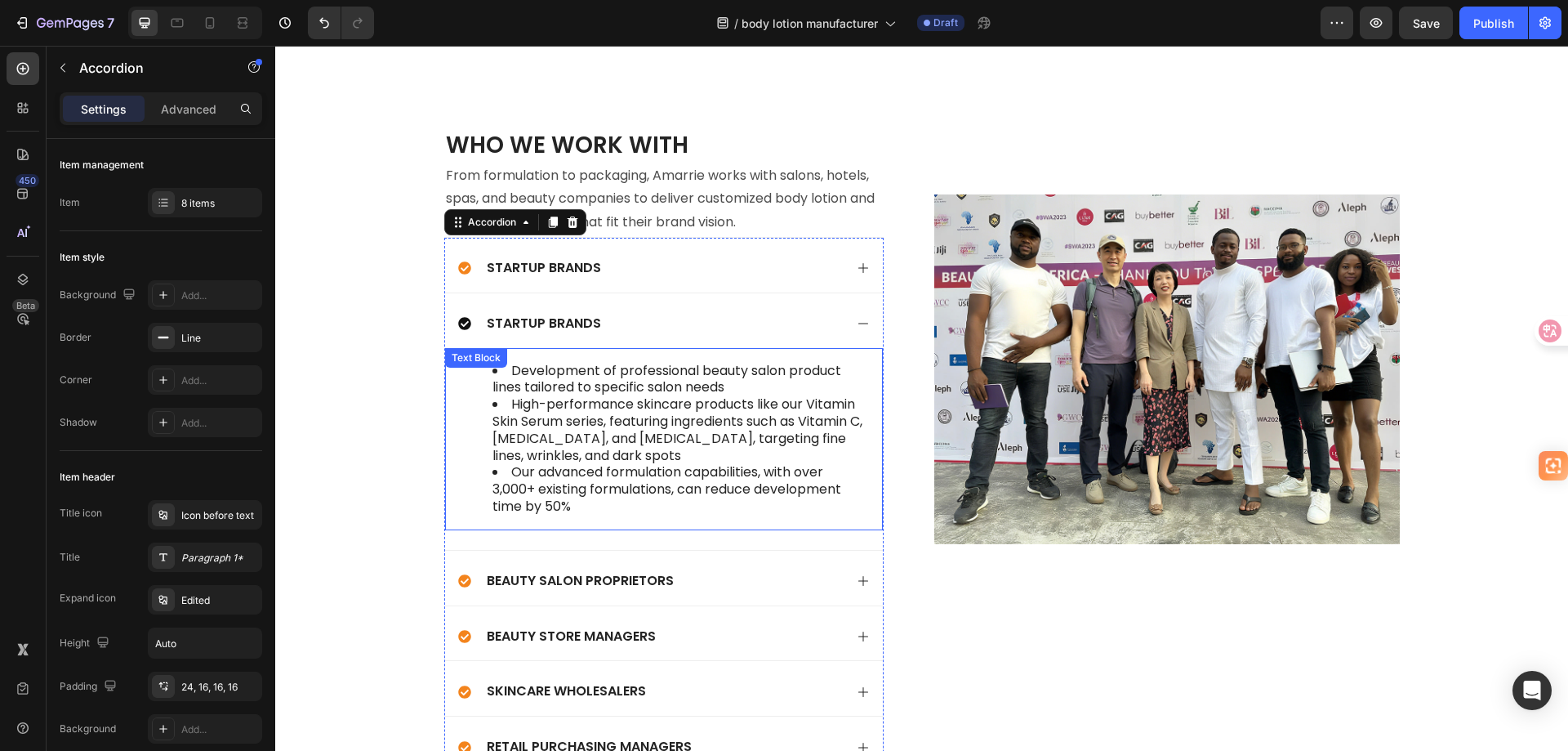
click at [609, 467] on li "Our advanced formulation capabilities, with over 3,000+ existing formulations, …" at bounding box center [680, 489] width 376 height 51
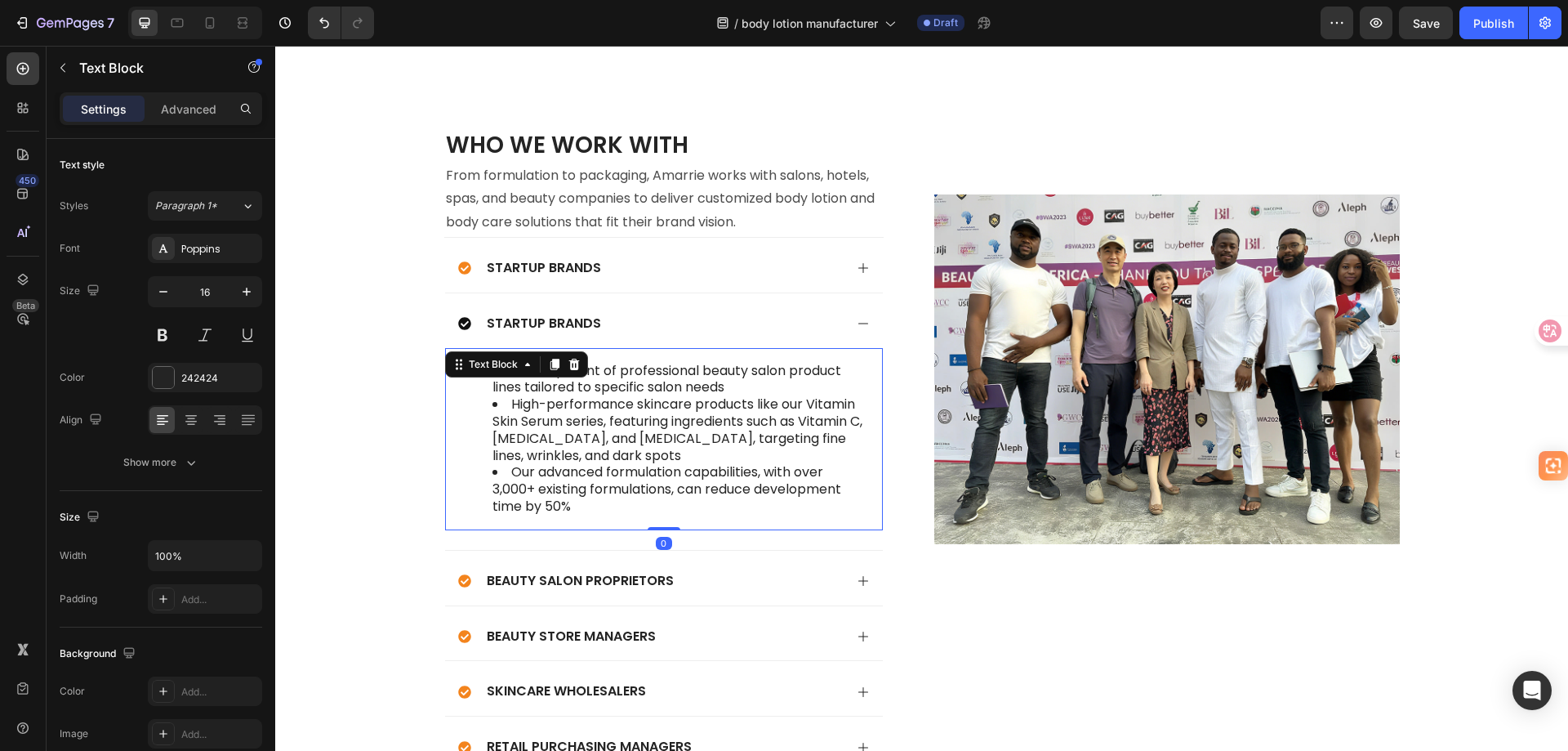
click at [587, 491] on li "Our advanced formulation capabilities, with over 3,000+ existing formulations, …" at bounding box center [680, 489] width 376 height 51
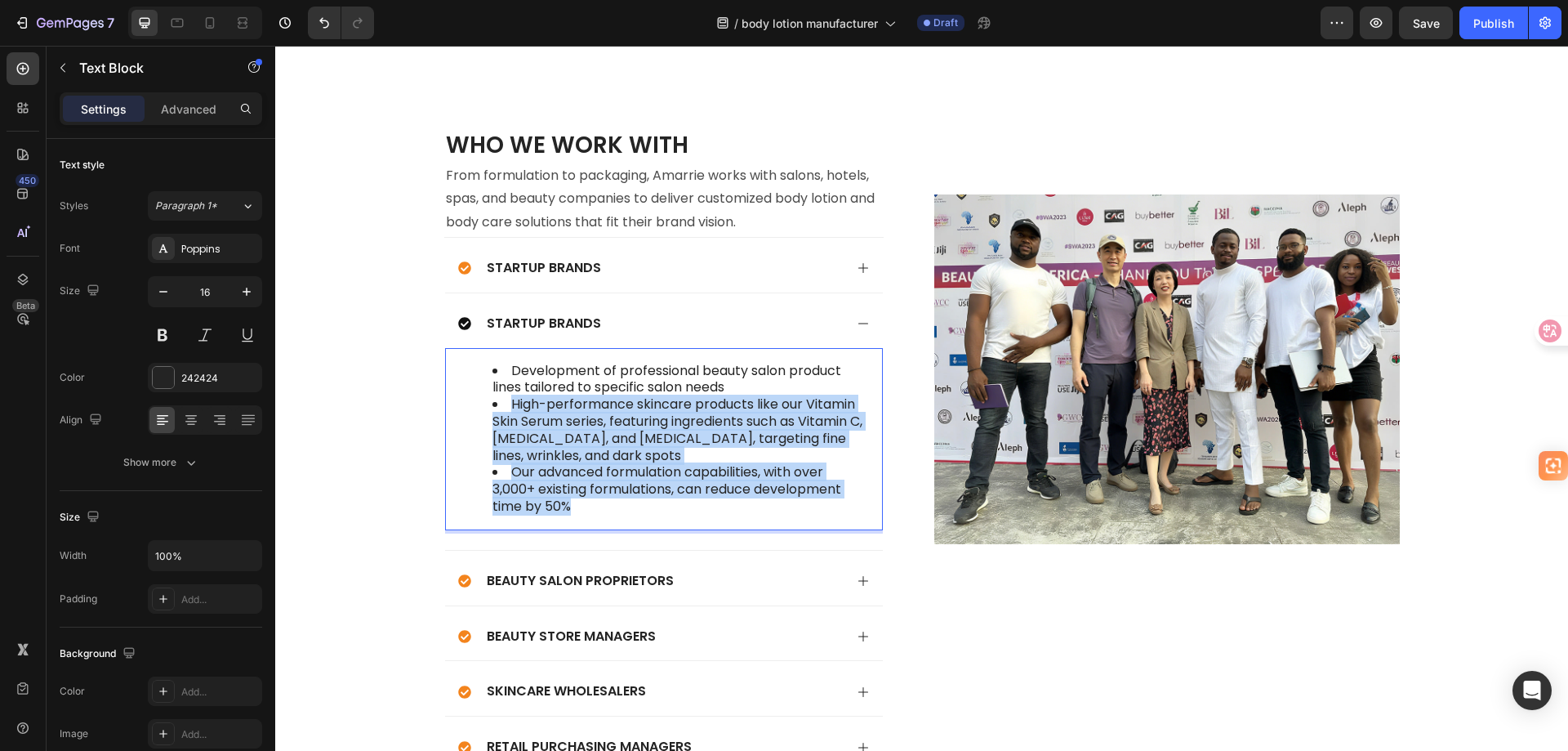
drag, startPoint x: 580, startPoint y: 492, endPoint x: 504, endPoint y: 390, distance: 127.2
click at [504, 390] on ul "Development of professional beauty salon product lines tailored to specific sal…" at bounding box center [664, 439] width 409 height 153
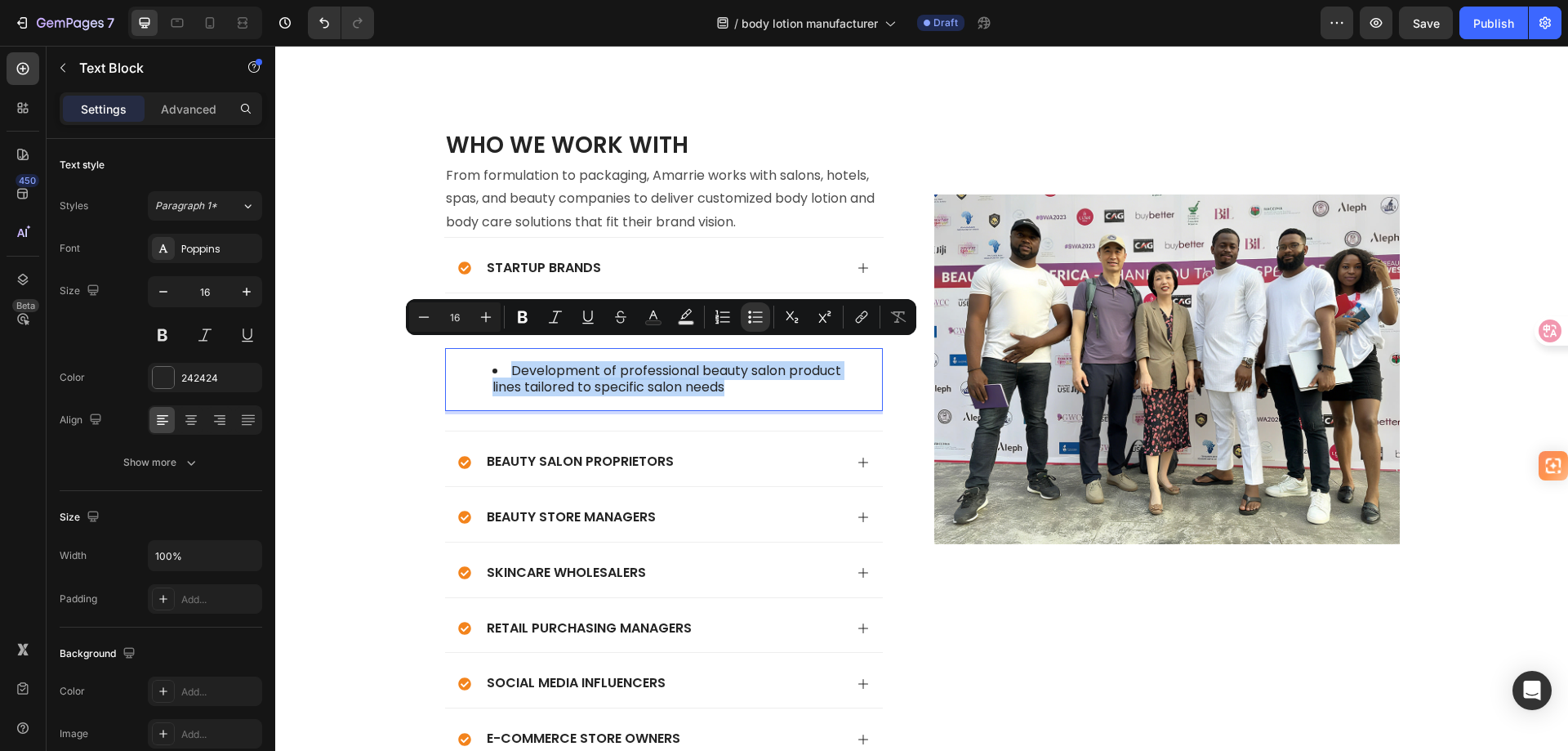
drag, startPoint x: 735, startPoint y: 371, endPoint x: 508, endPoint y: 355, distance: 227.6
click at [508, 362] on li "Development of professional beauty salon product lines tailored to specific sal…" at bounding box center [680, 380] width 376 height 35
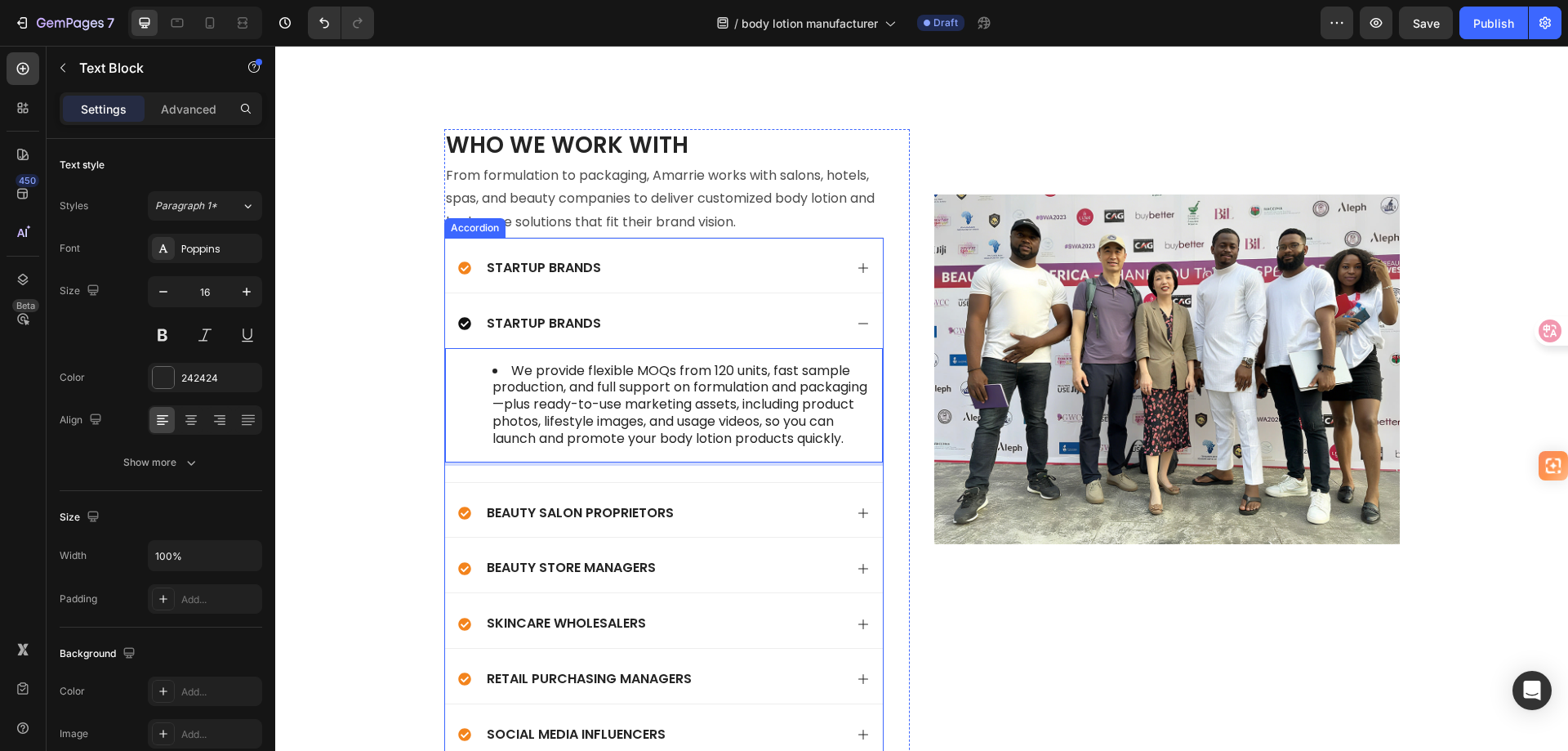
click at [755, 257] on div "Startup Brands" at bounding box center [651, 268] width 386 height 22
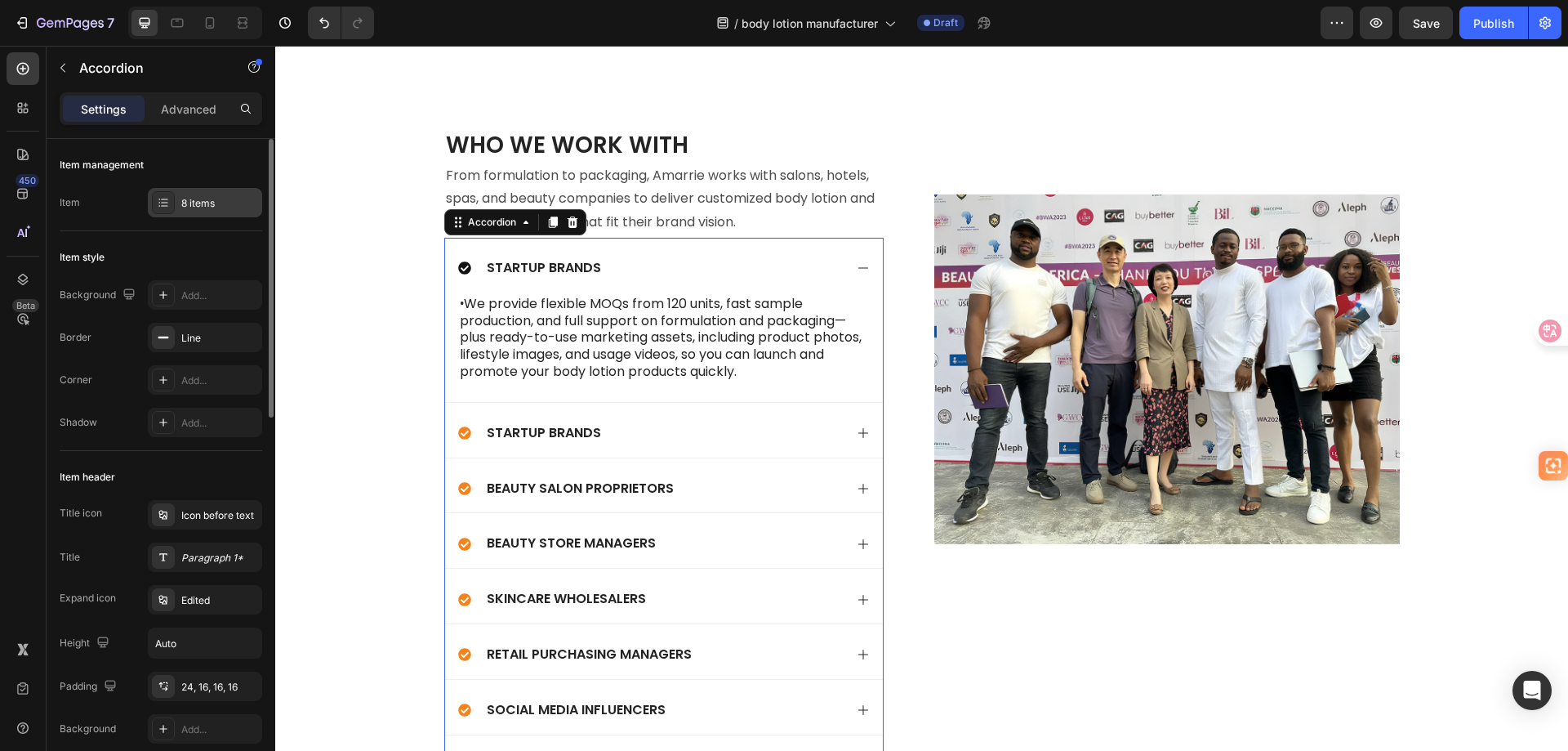
click at [162, 203] on icon at bounding box center [163, 203] width 13 height 13
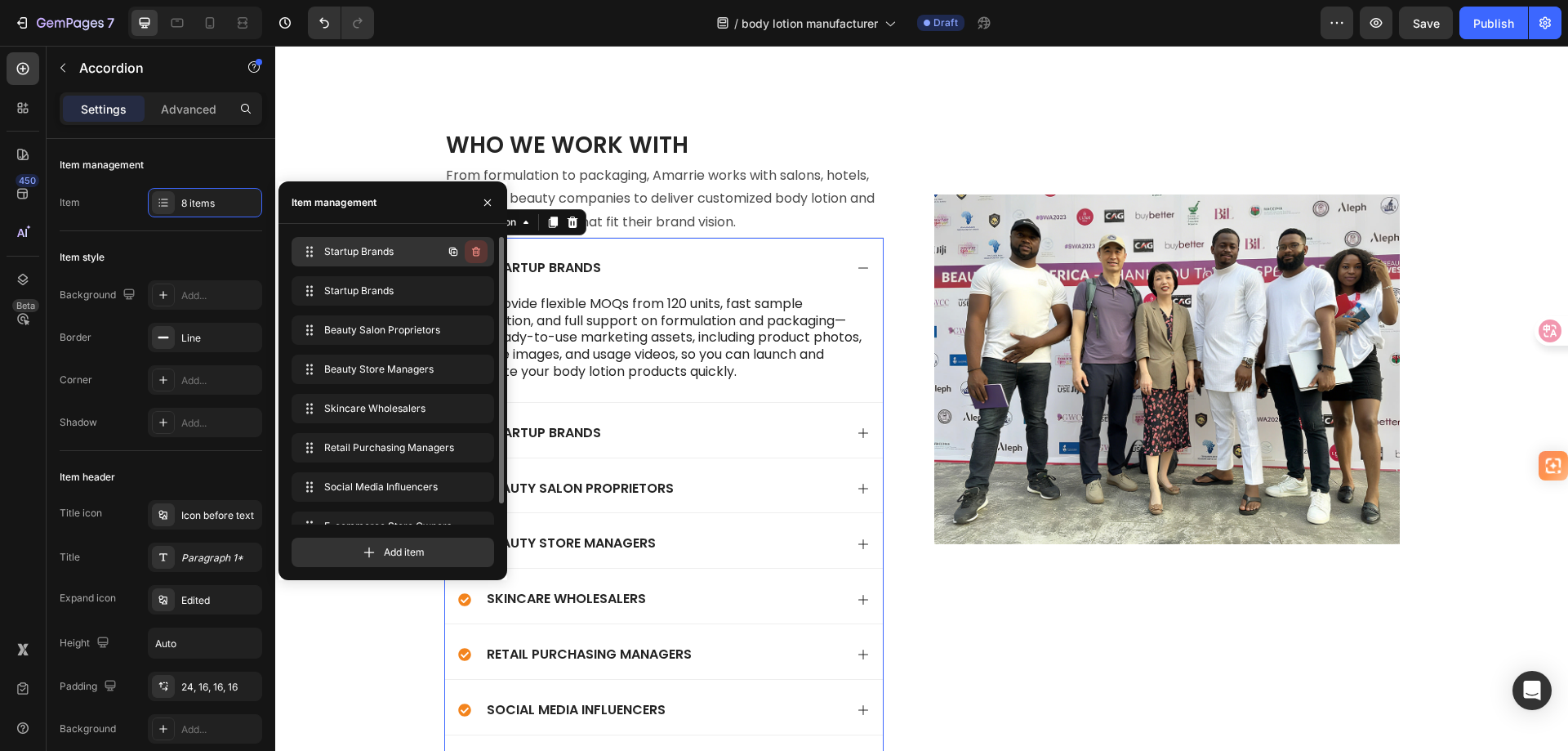
click at [476, 248] on icon "button" at bounding box center [476, 252] width 13 height 13
click at [470, 248] on div "Delete" at bounding box center [465, 252] width 30 height 15
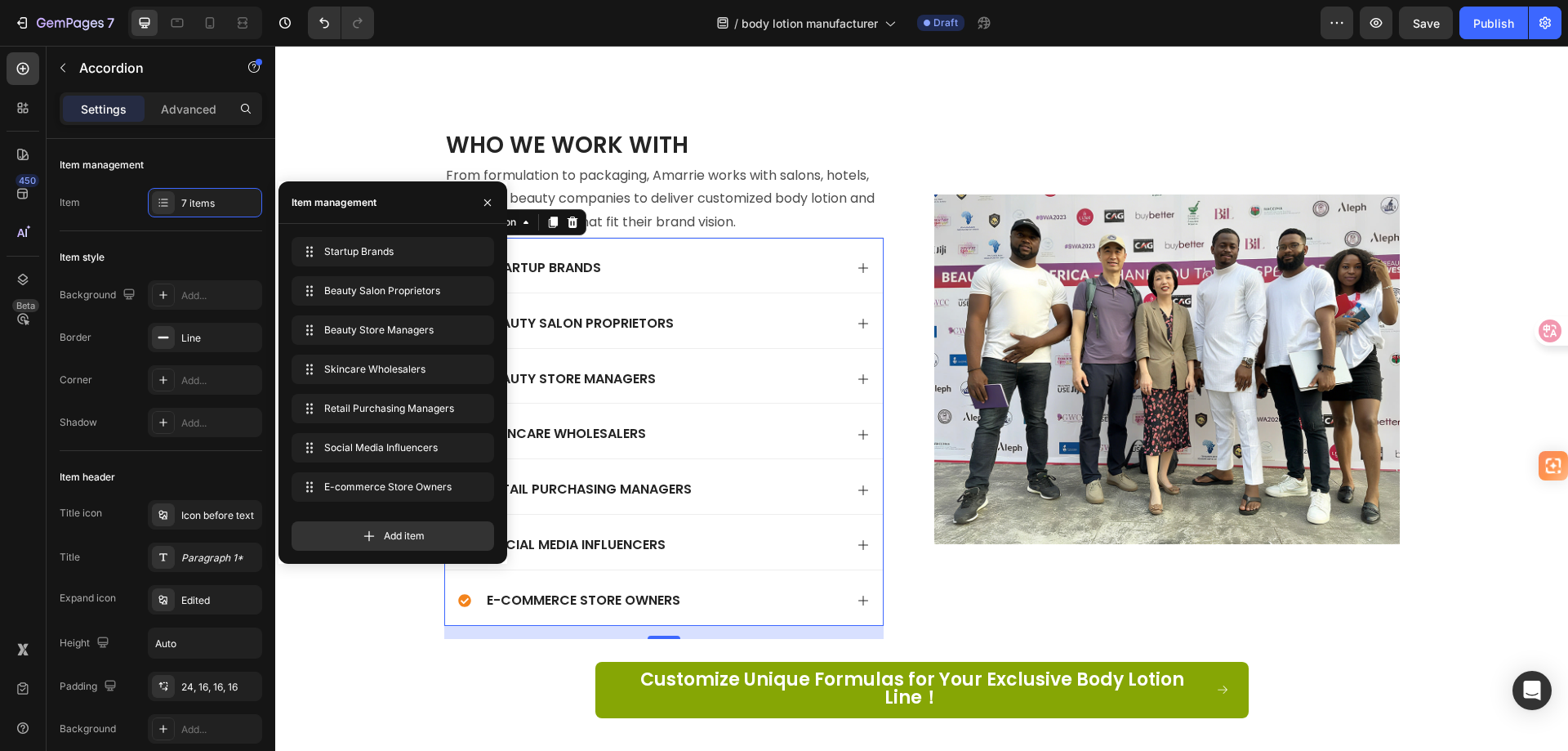
click at [700, 423] on div "Skincare Wholesalers" at bounding box center [651, 434] width 386 height 22
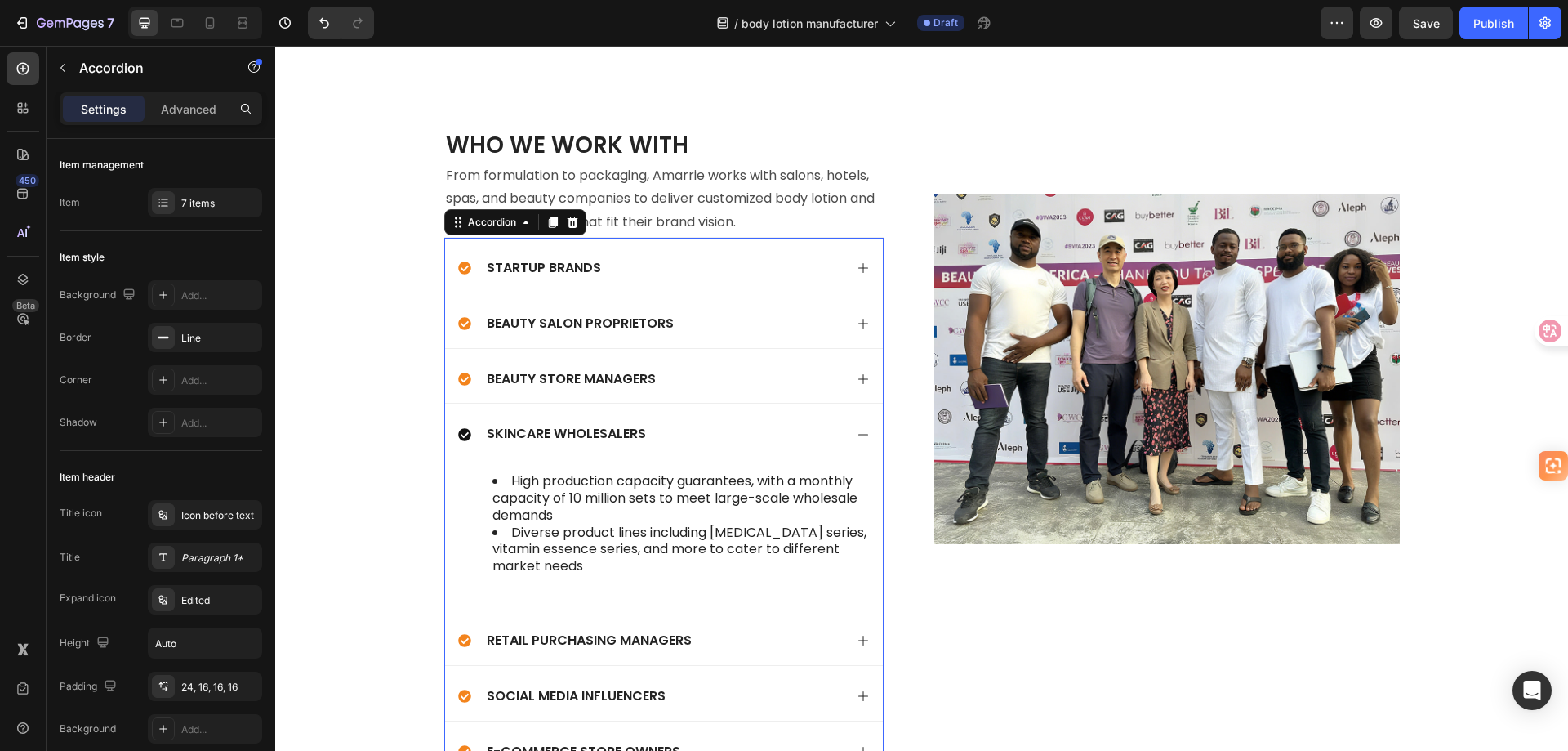
click at [662, 257] on div "Startup Brands" at bounding box center [651, 268] width 386 height 22
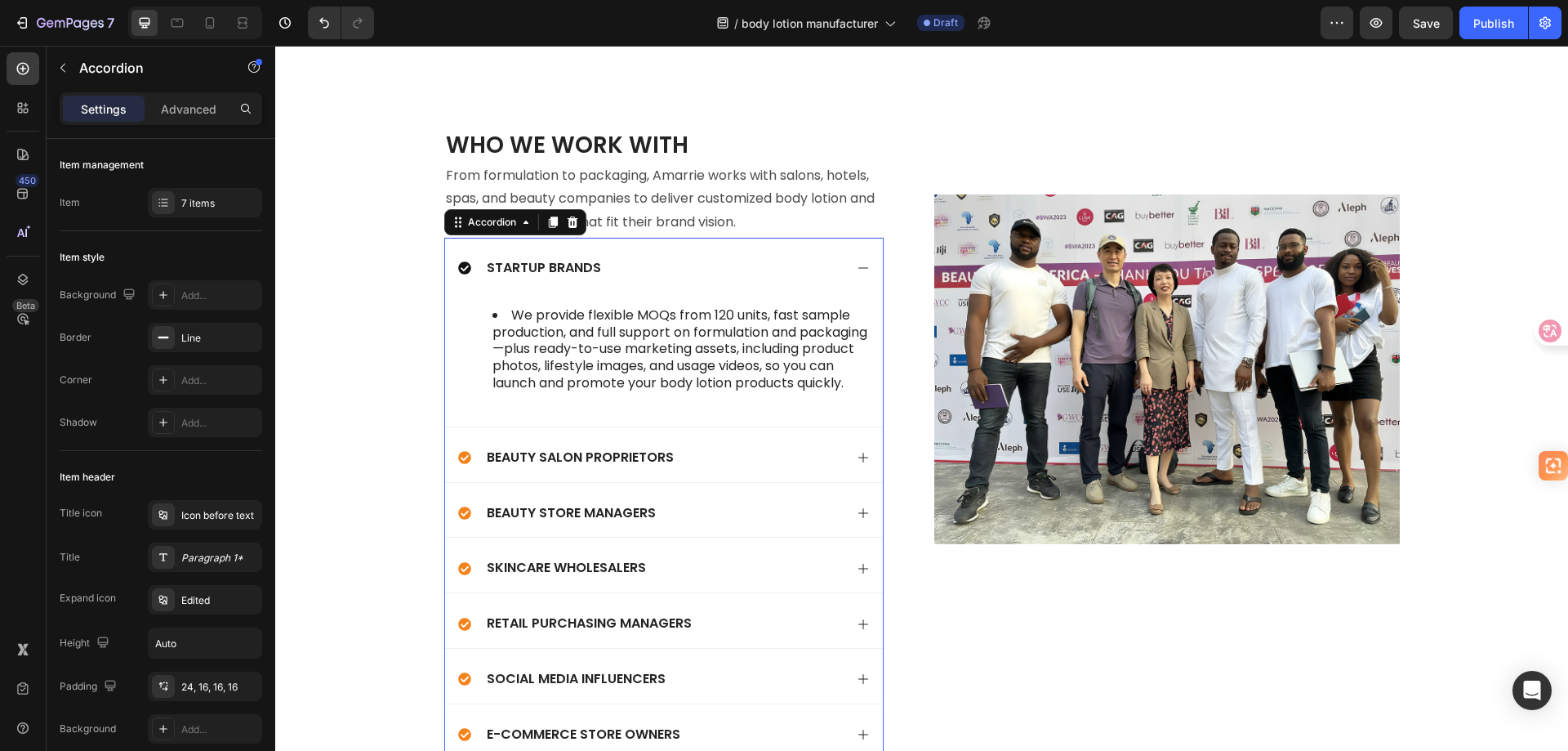
click at [662, 257] on div "Startup Brands" at bounding box center [651, 268] width 386 height 22
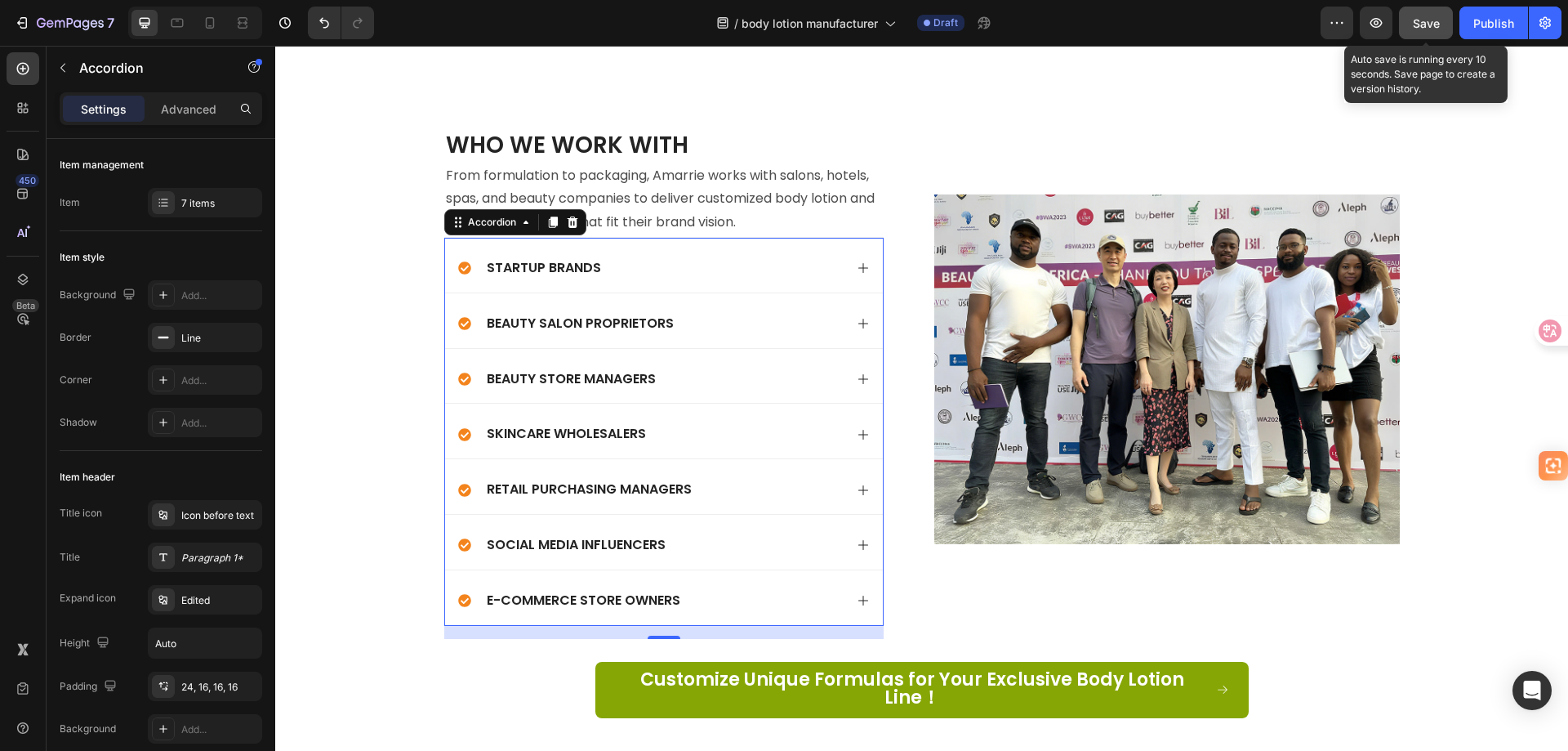
click at [1421, 27] on span "Save" at bounding box center [1426, 23] width 27 height 14
click at [718, 313] on div "Beauty Salon Proprietors" at bounding box center [651, 324] width 386 height 22
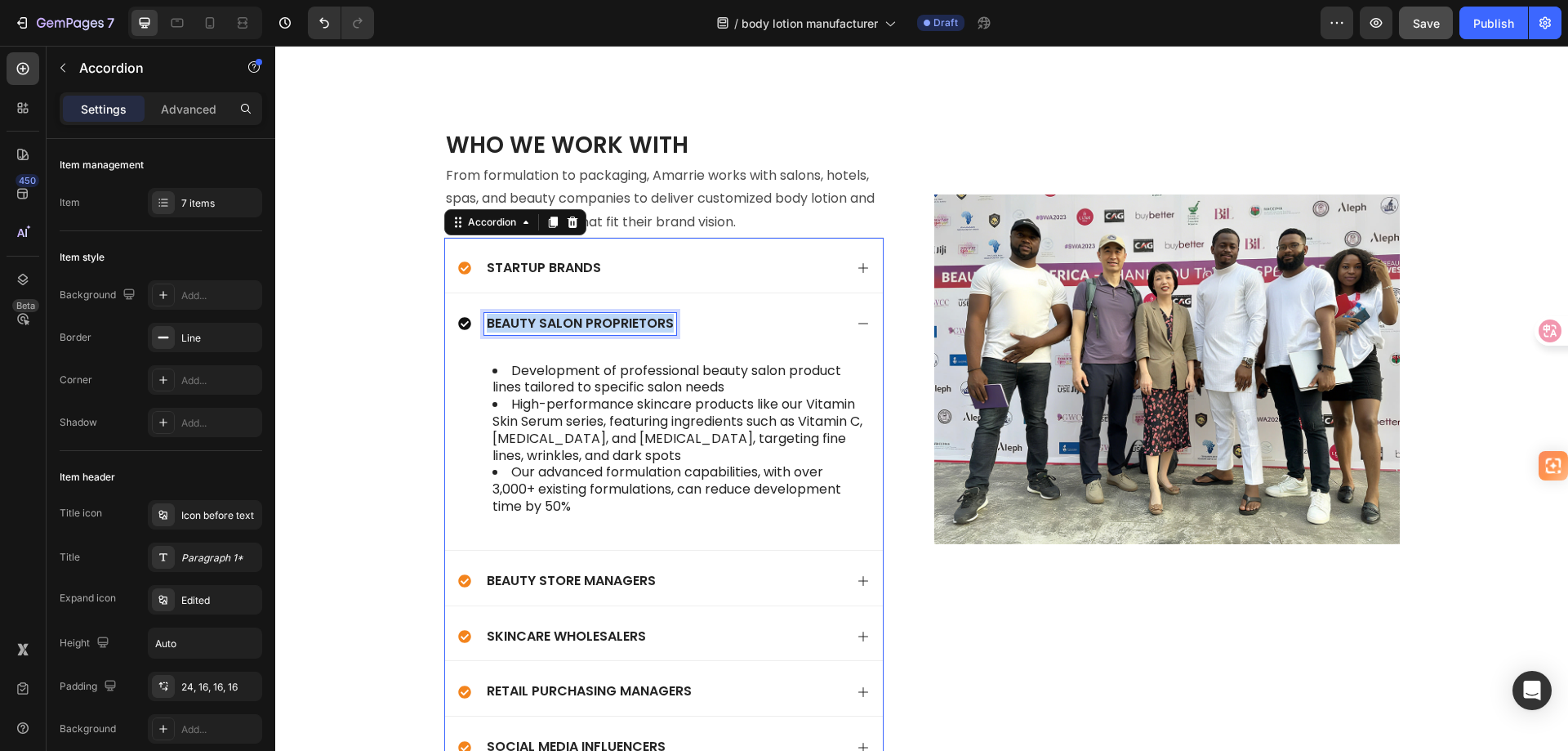
click at [598, 315] on p "Beauty Salon Proprietors" at bounding box center [580, 323] width 187 height 17
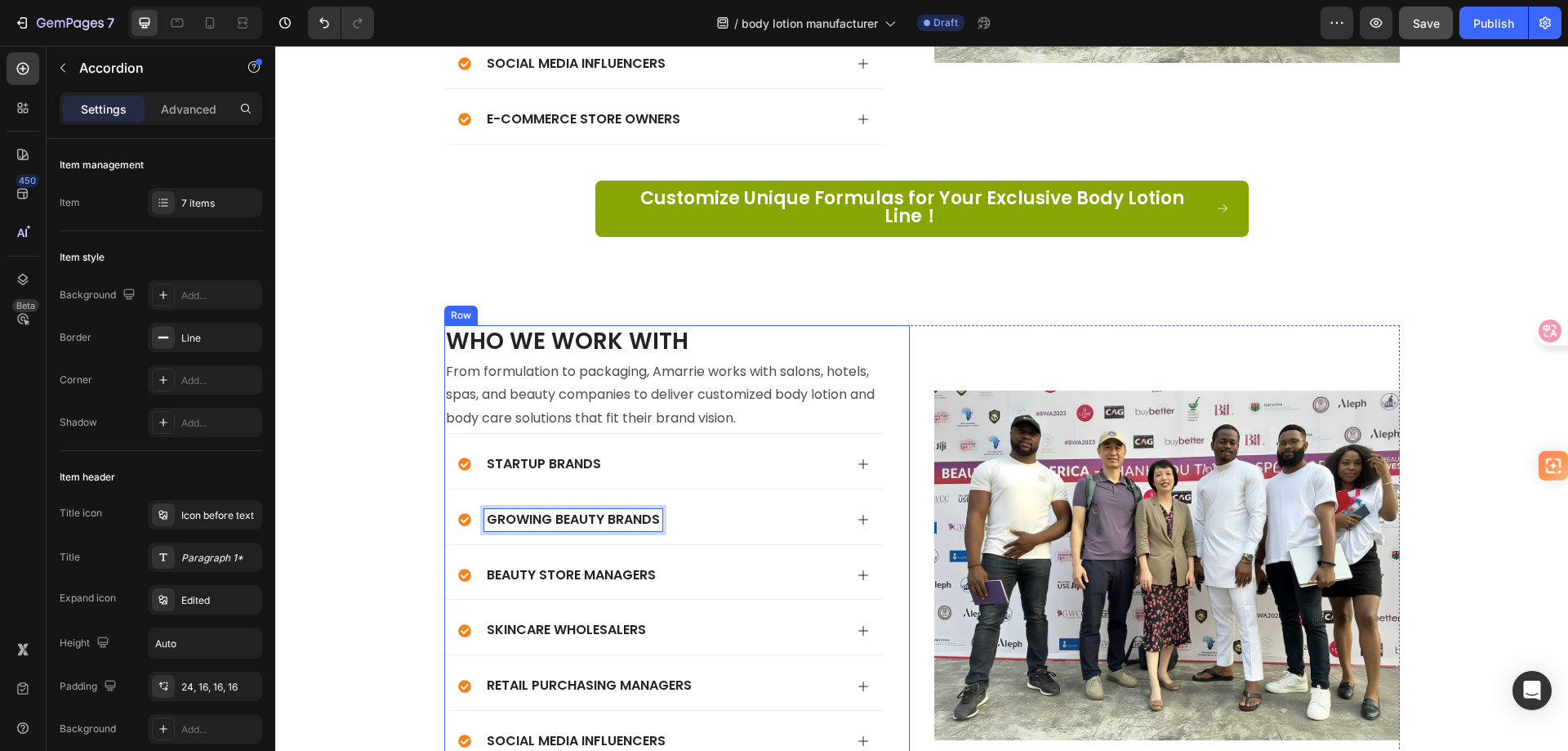
scroll to position [5070, 0]
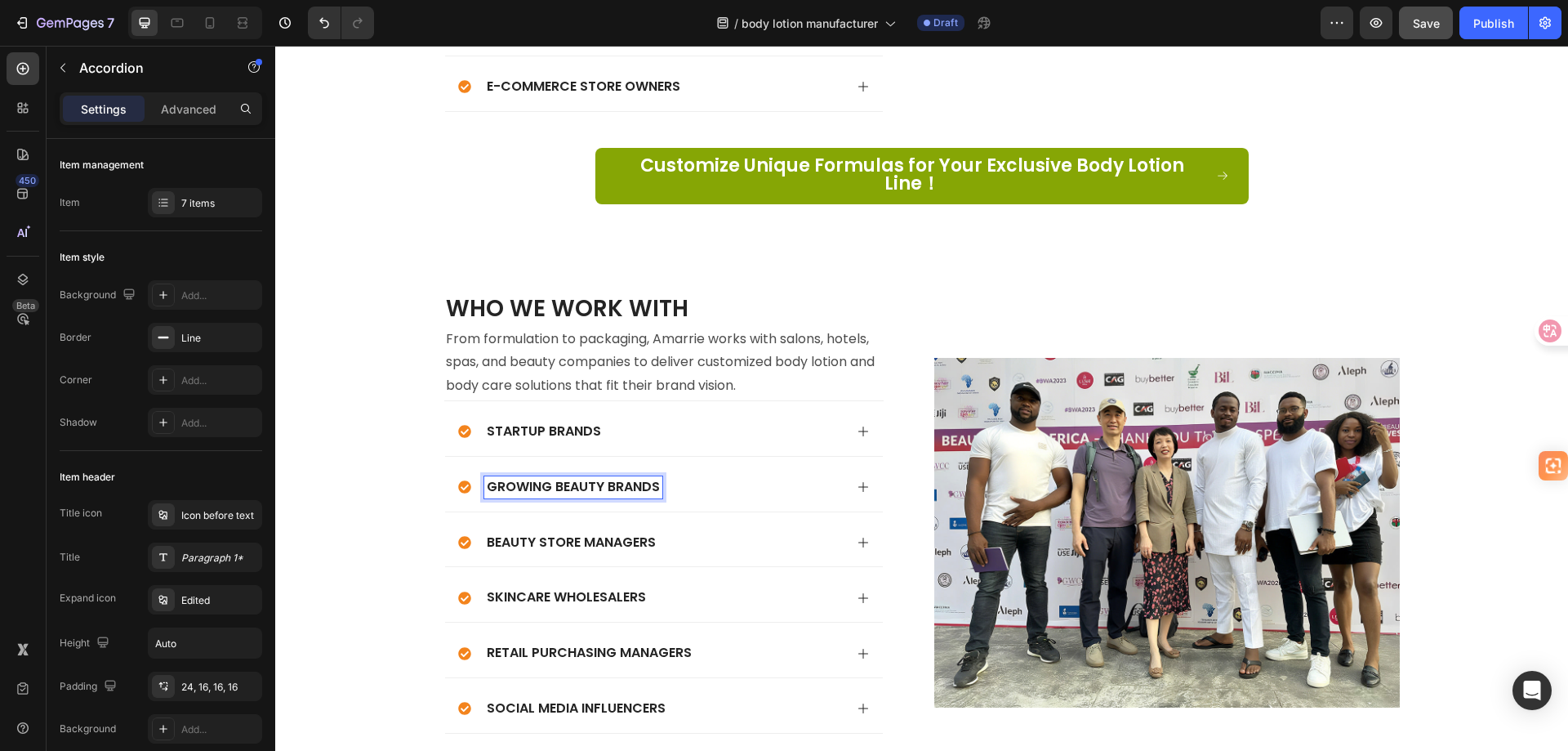
click at [754, 476] on div "Growing Beauty Brands" at bounding box center [651, 487] width 386 height 22
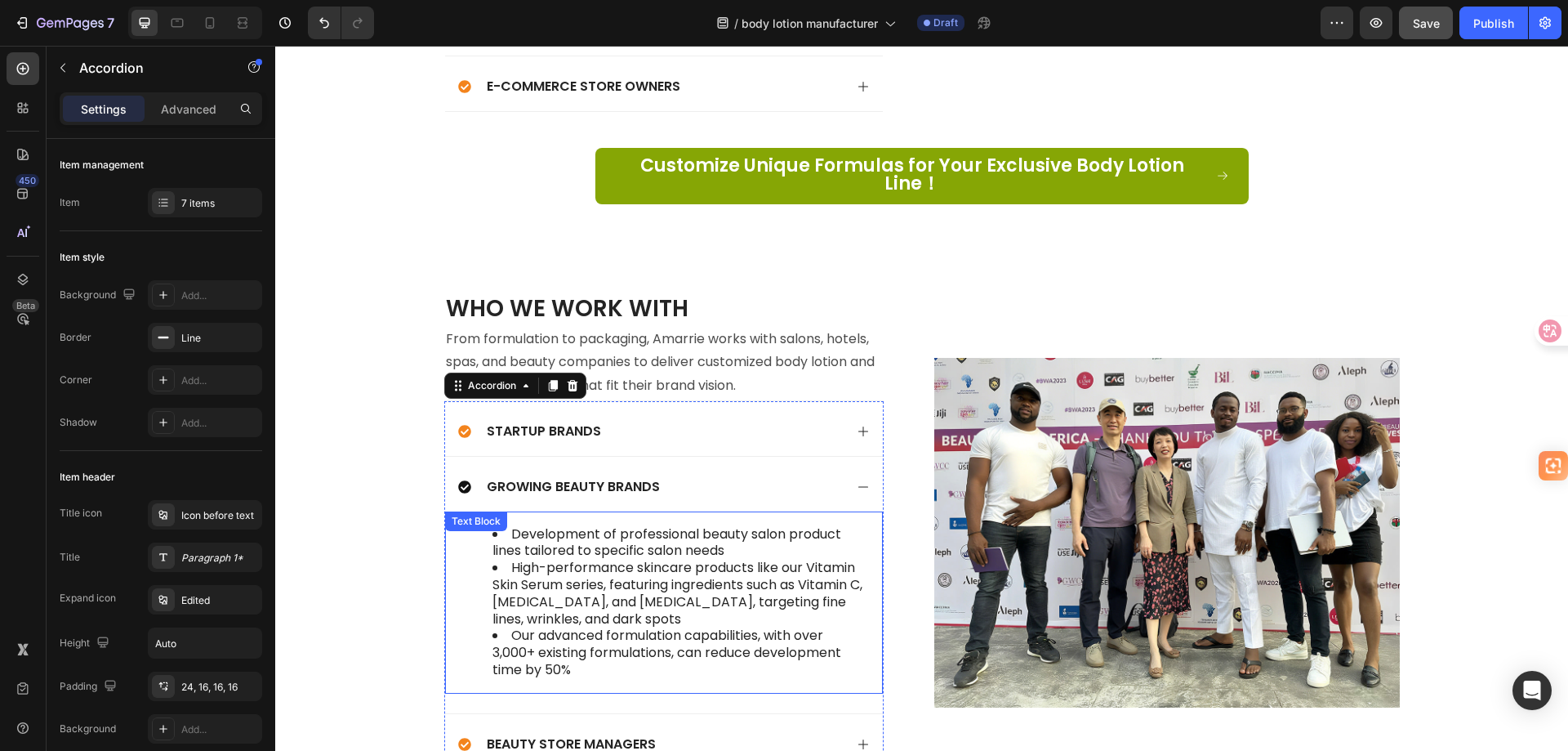
click at [589, 654] on li "Our advanced formulation capabilities, with over 3,000+ existing formulations, …" at bounding box center [680, 653] width 376 height 51
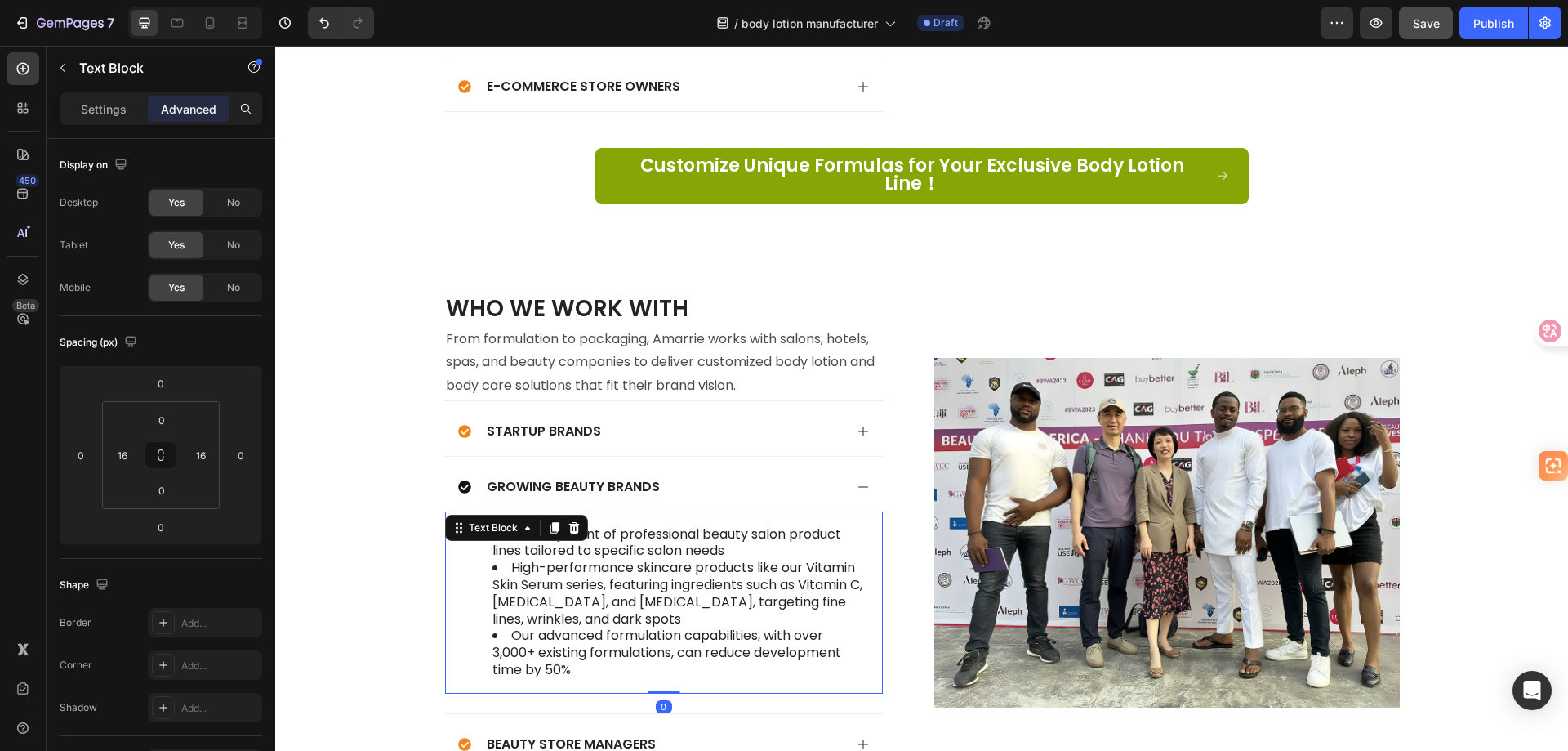
click at [585, 651] on li "Our advanced formulation capabilities, with over 3,000+ existing formulations, …" at bounding box center [680, 653] width 376 height 51
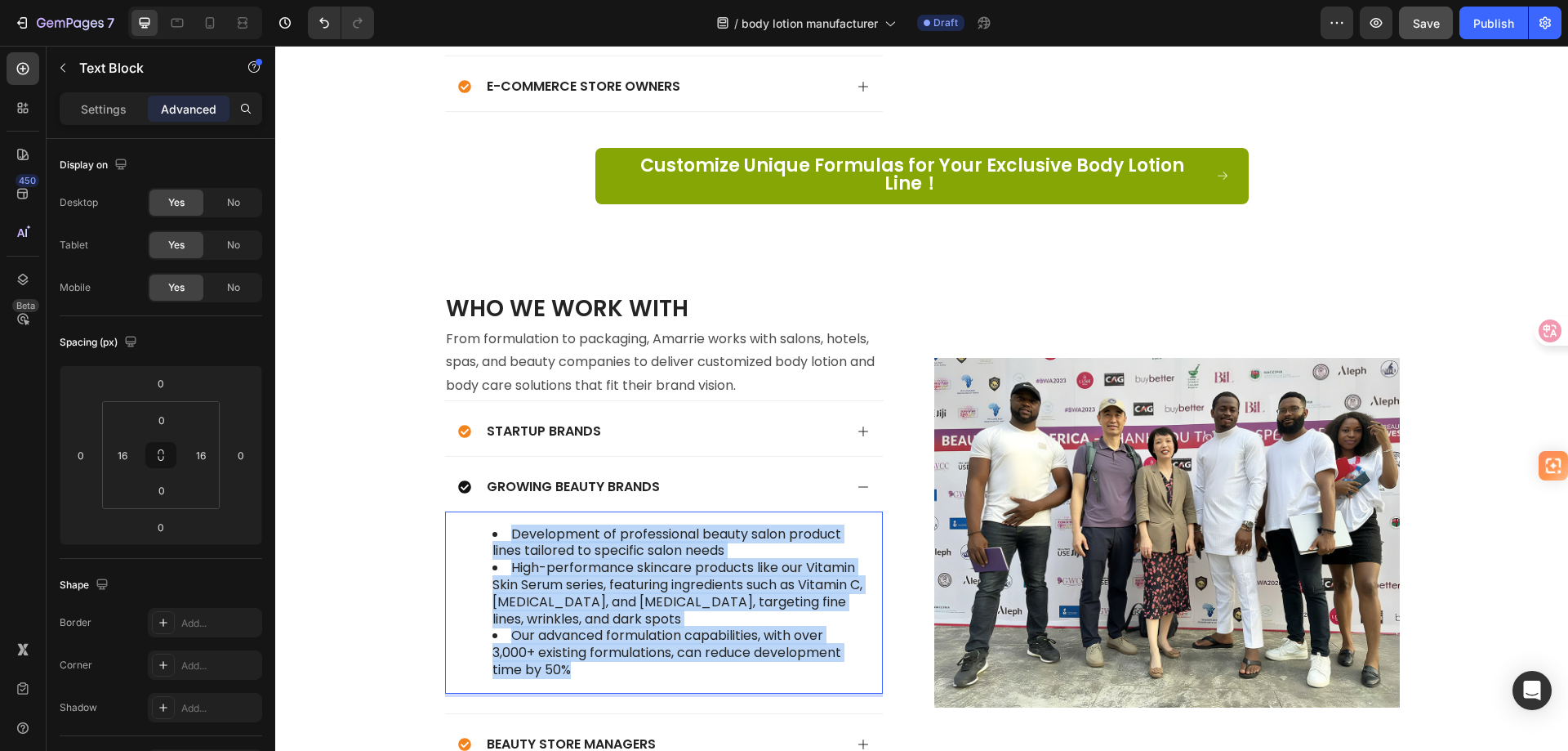
drag, startPoint x: 585, startPoint y: 651, endPoint x: 508, endPoint y: 517, distance: 154.5
click at [508, 526] on ul "Development of professional beauty salon product lines tailored to specific sal…" at bounding box center [664, 602] width 409 height 153
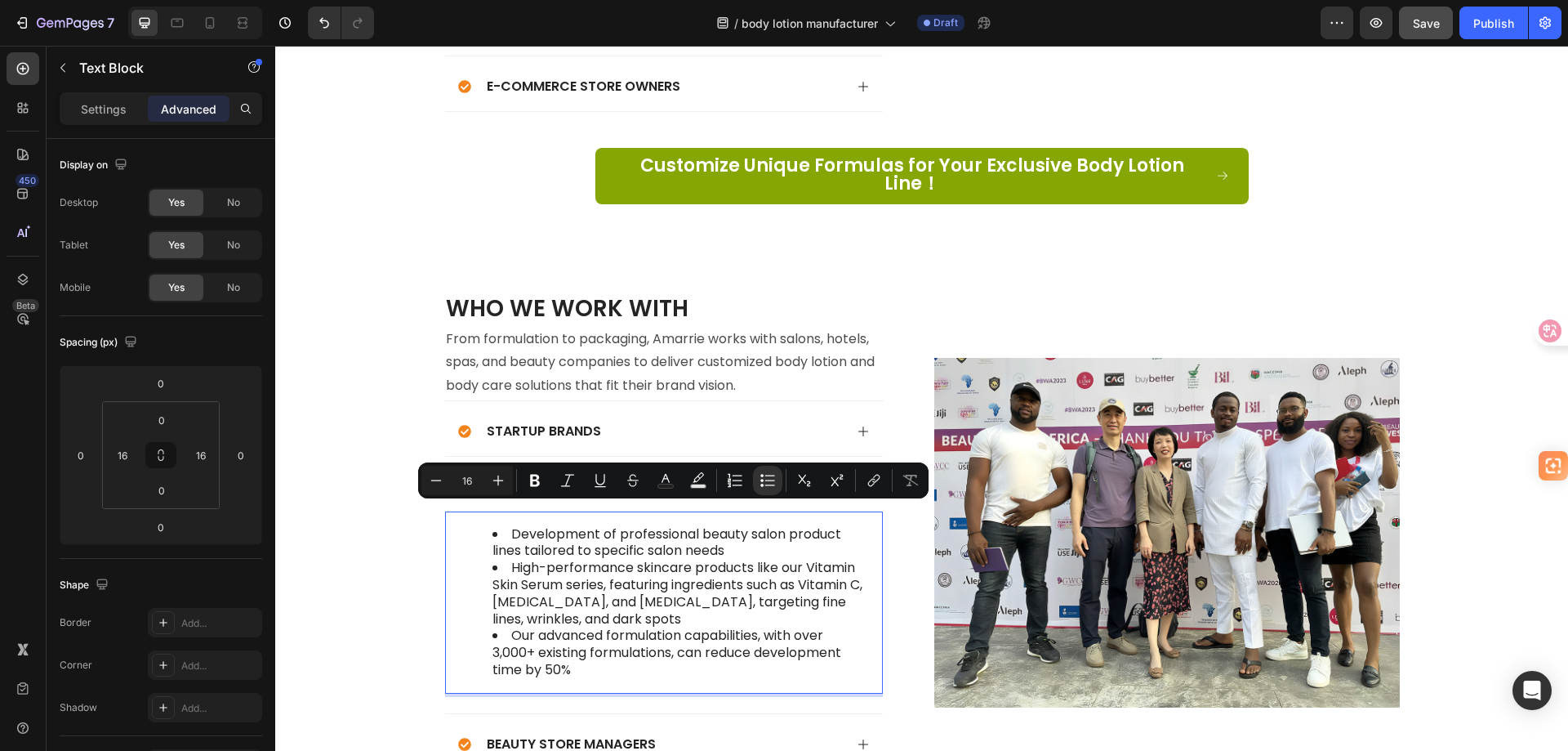
click at [606, 559] on li "High-performance skincare products like our Vitamin Skin Serum series, featurin…" at bounding box center [680, 593] width 376 height 68
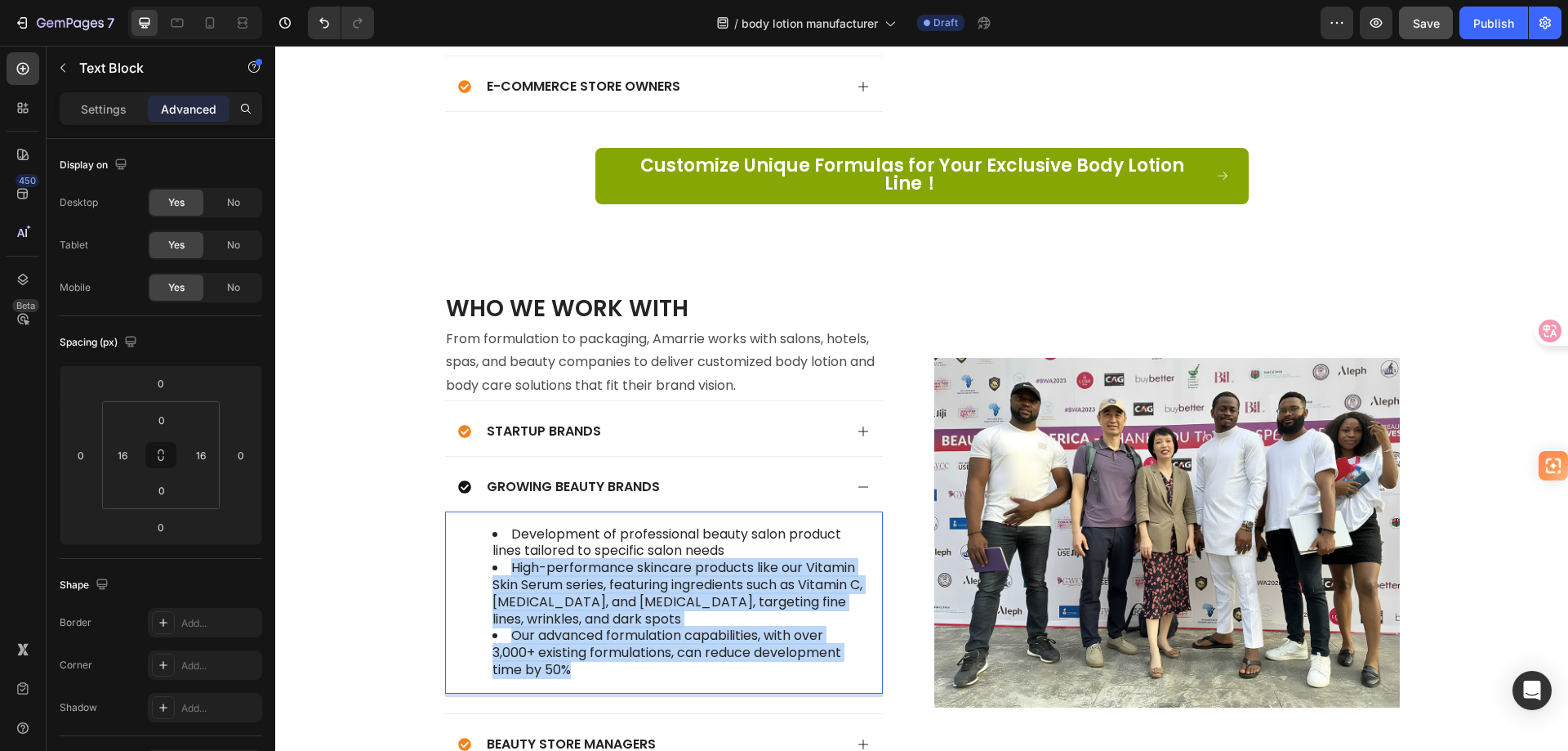
drag, startPoint x: 610, startPoint y: 660, endPoint x: 487, endPoint y: 553, distance: 163.0
click at [487, 553] on ul "Development of professional beauty salon product lines tailored to specific sal…" at bounding box center [664, 602] width 409 height 153
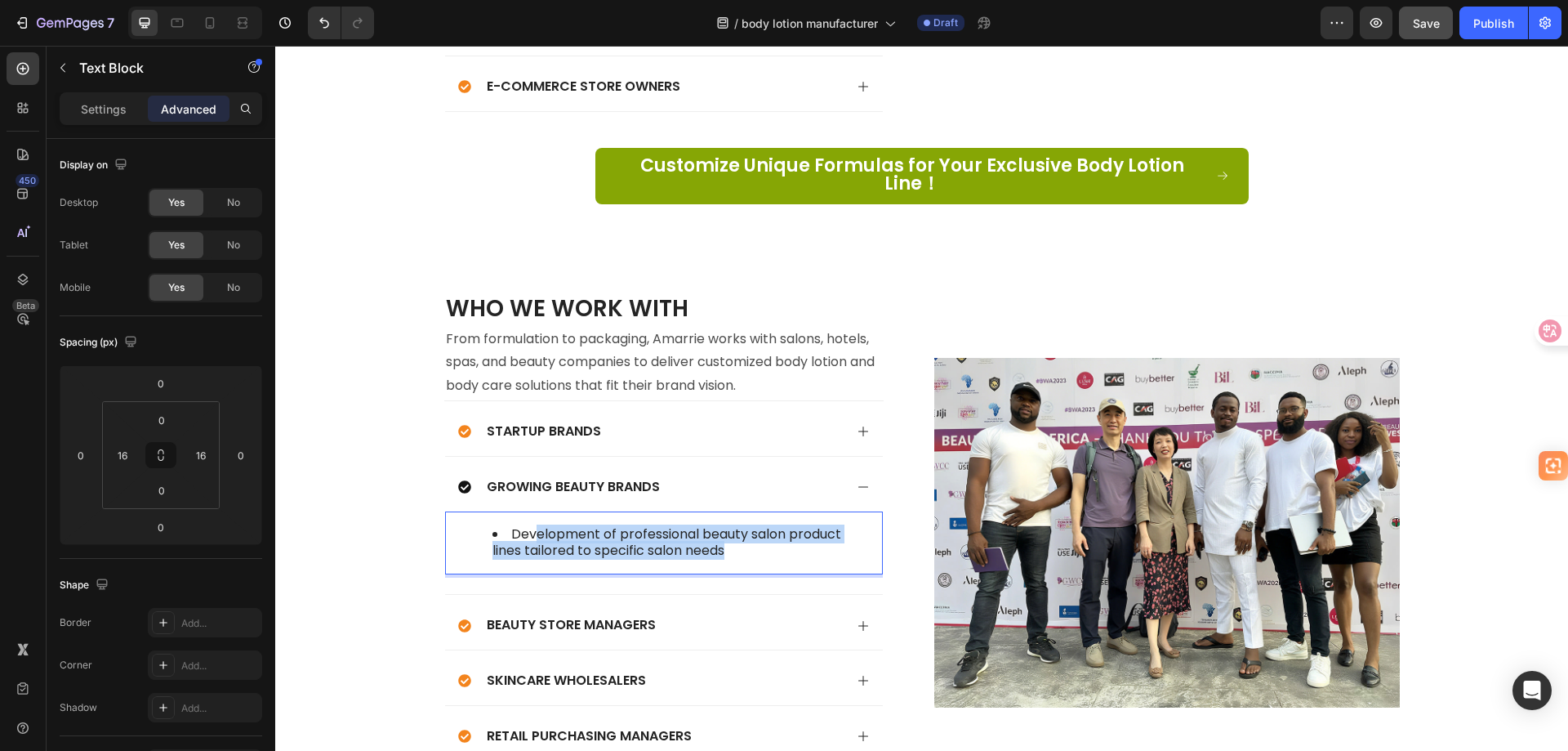
drag, startPoint x: 733, startPoint y: 532, endPoint x: 532, endPoint y: 512, distance: 202.0
click at [532, 526] on li "Development of professional beauty salon product lines tailored to specific sal…" at bounding box center [680, 543] width 376 height 35
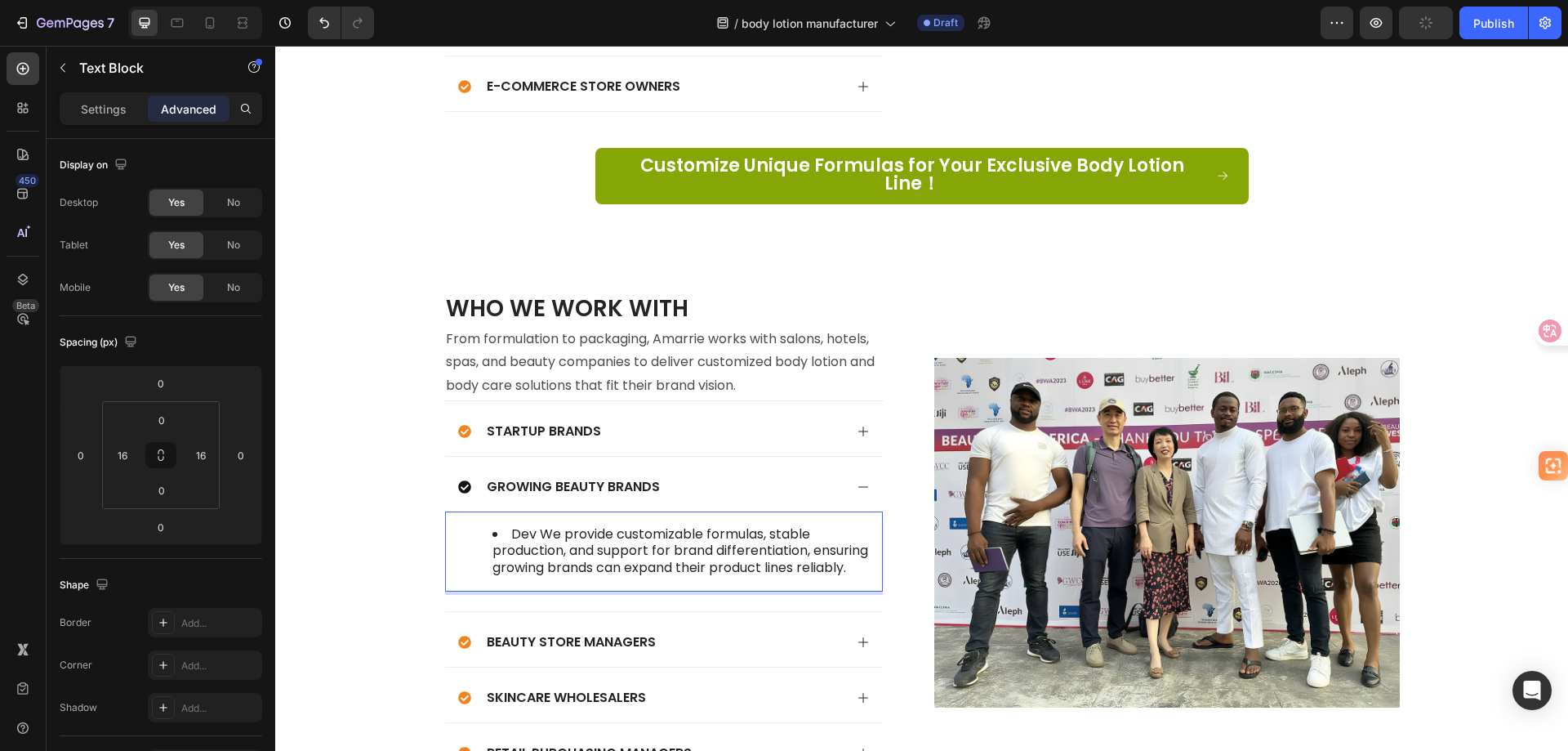
click at [536, 526] on li "Dev We provide customizable formulas, stable production, and support for brand …" at bounding box center [680, 551] width 376 height 51
click at [463, 480] on icon at bounding box center [465, 487] width 13 height 13
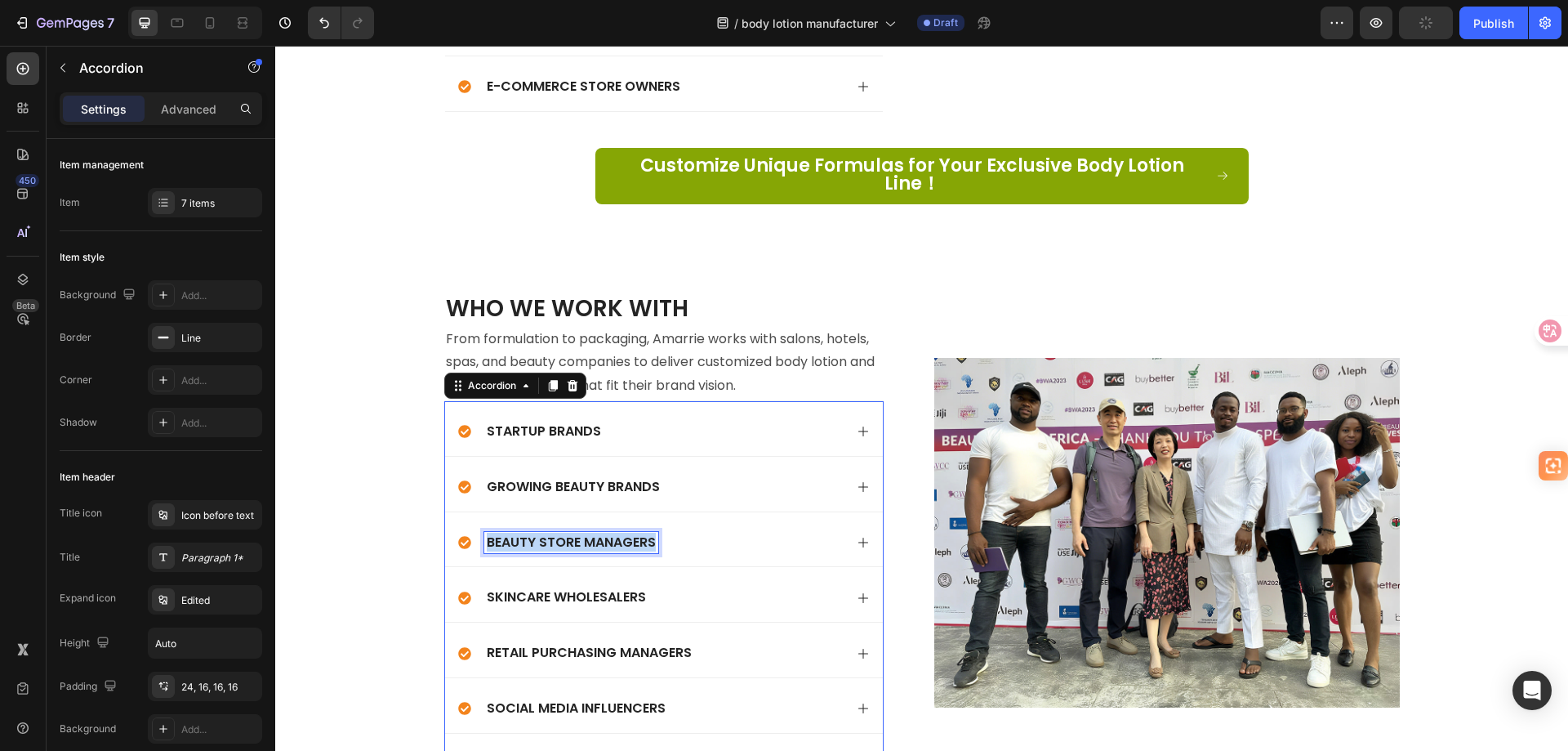
click at [567, 534] on p "Beauty Store Managers" at bounding box center [571, 542] width 169 height 17
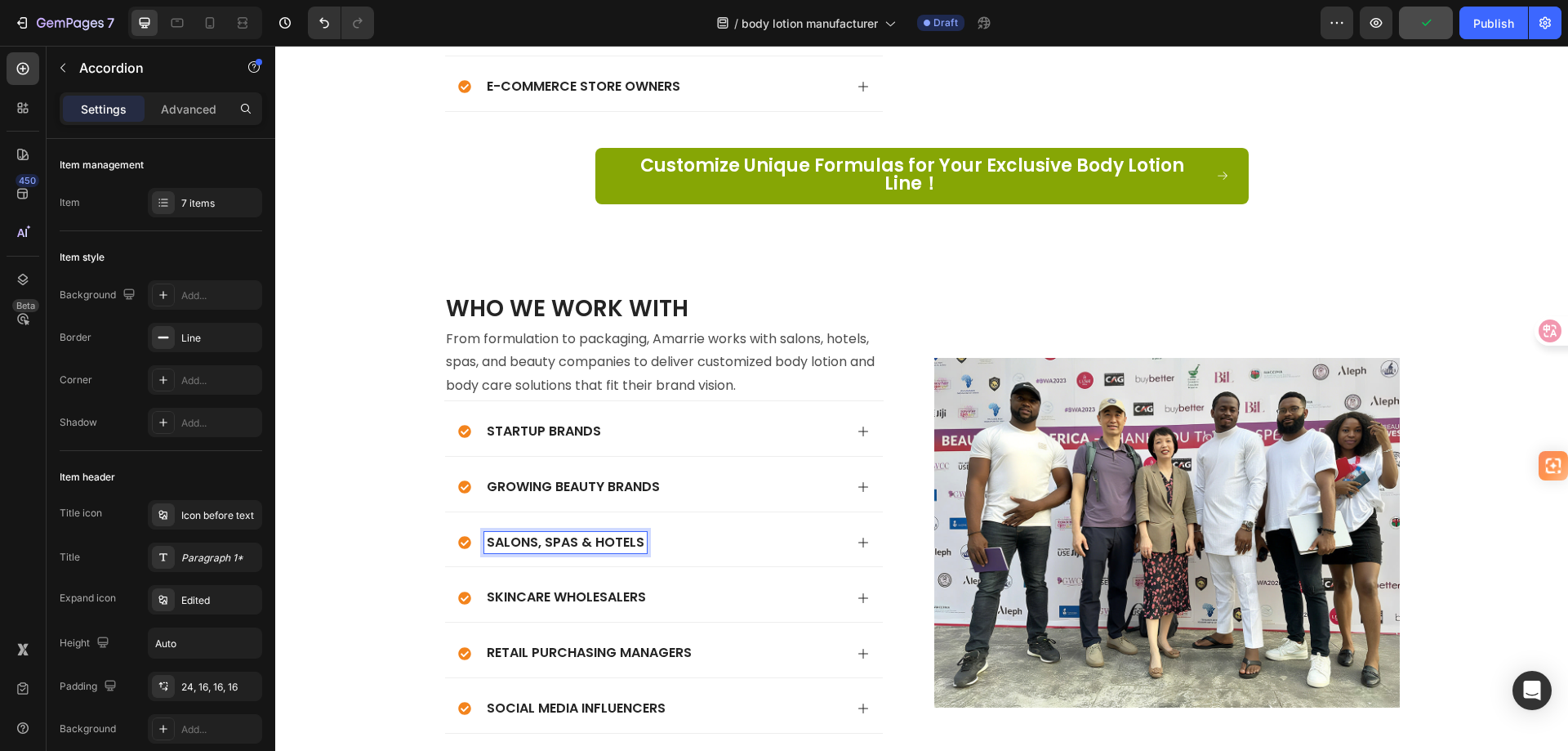
click at [699, 532] on div "Salons, Spas & Hotels" at bounding box center [651, 543] width 386 height 22
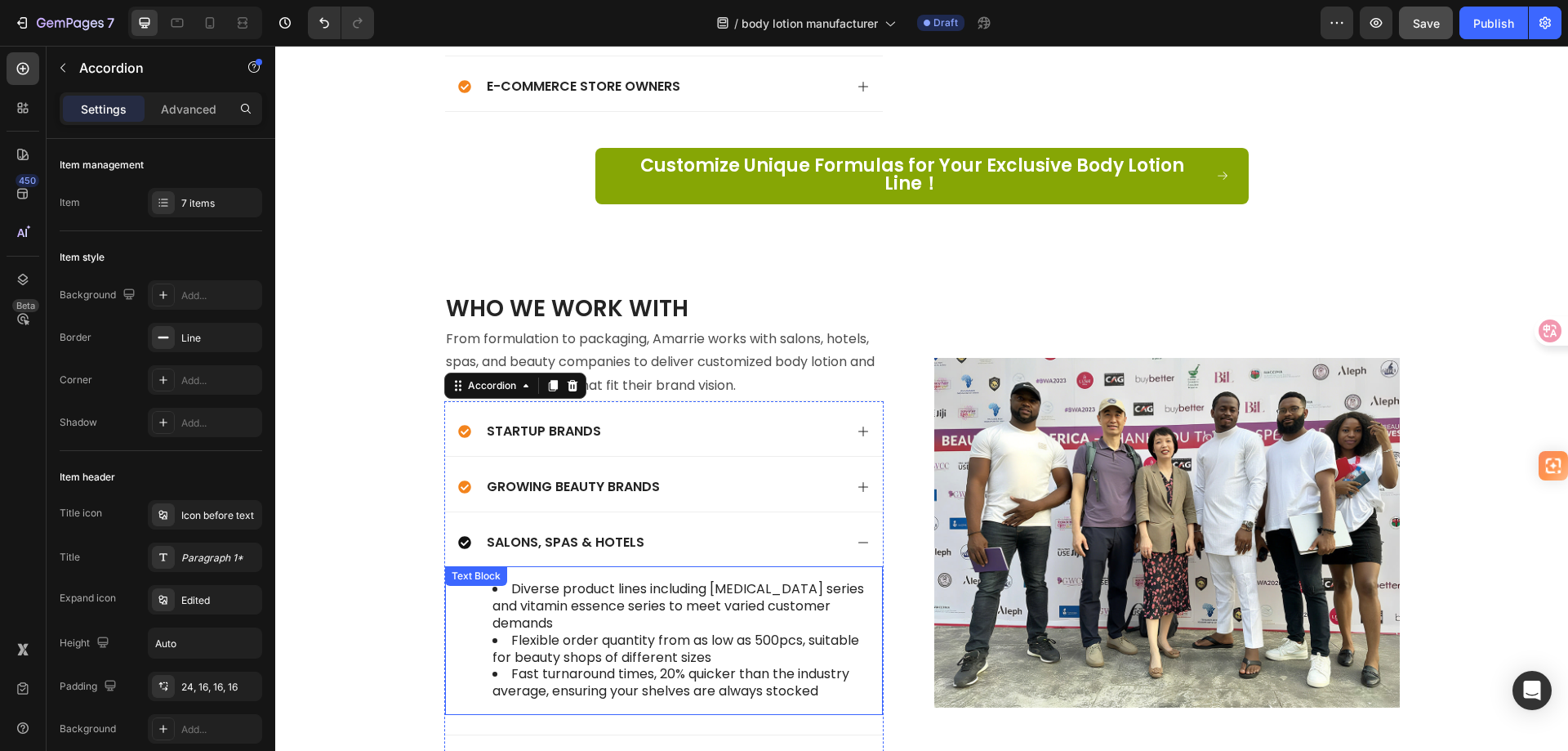
click at [625, 598] on li "Diverse product lines including whitening series and vitamin essence series to …" at bounding box center [680, 607] width 376 height 51
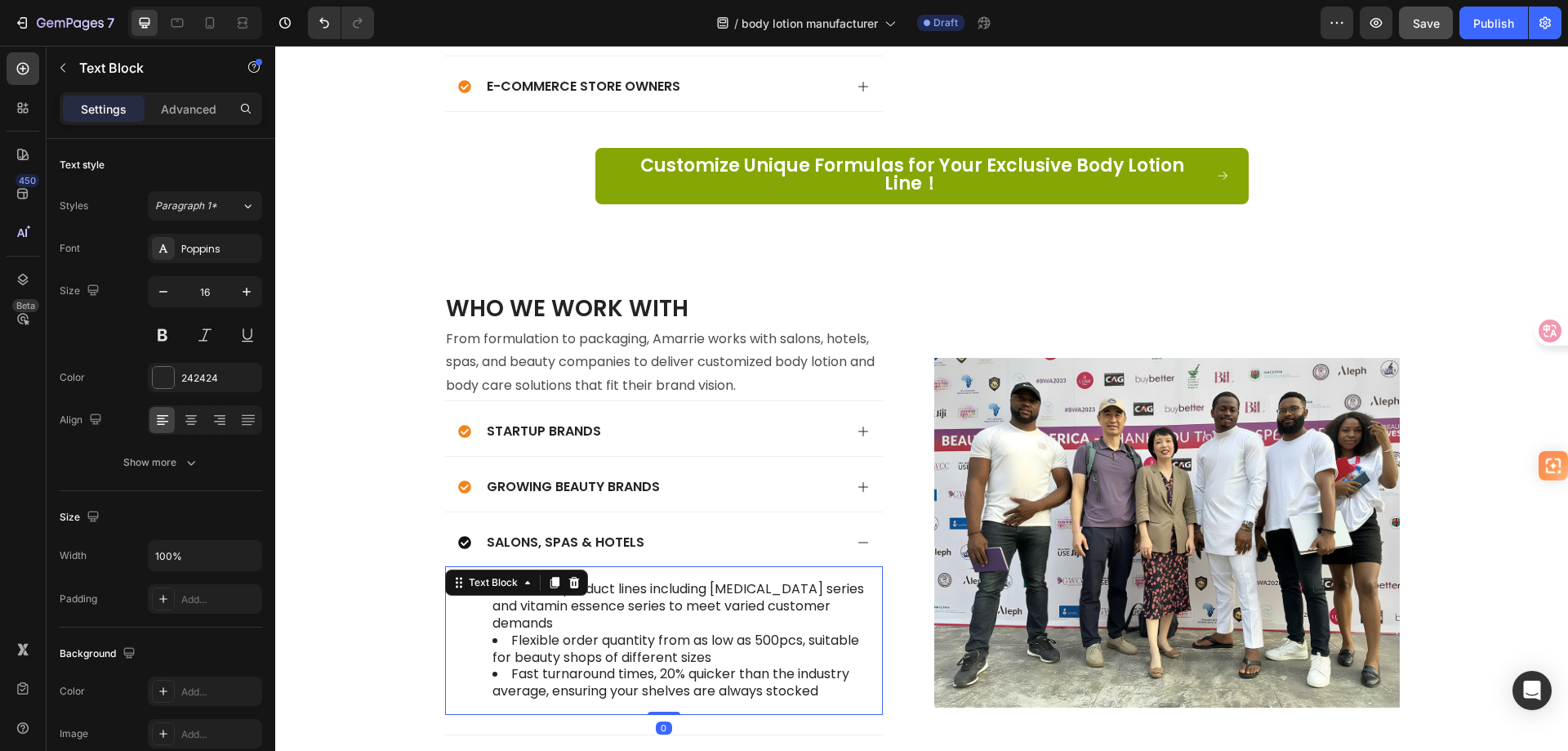
click at [802, 666] on li "Fast turnaround times, 20% quicker than the industry average, ensuring your she…" at bounding box center [680, 683] width 376 height 35
click at [823, 671] on li "Fast turnaround times, 20% quicker than the industry average, ensuring your she…" at bounding box center [680, 683] width 376 height 35
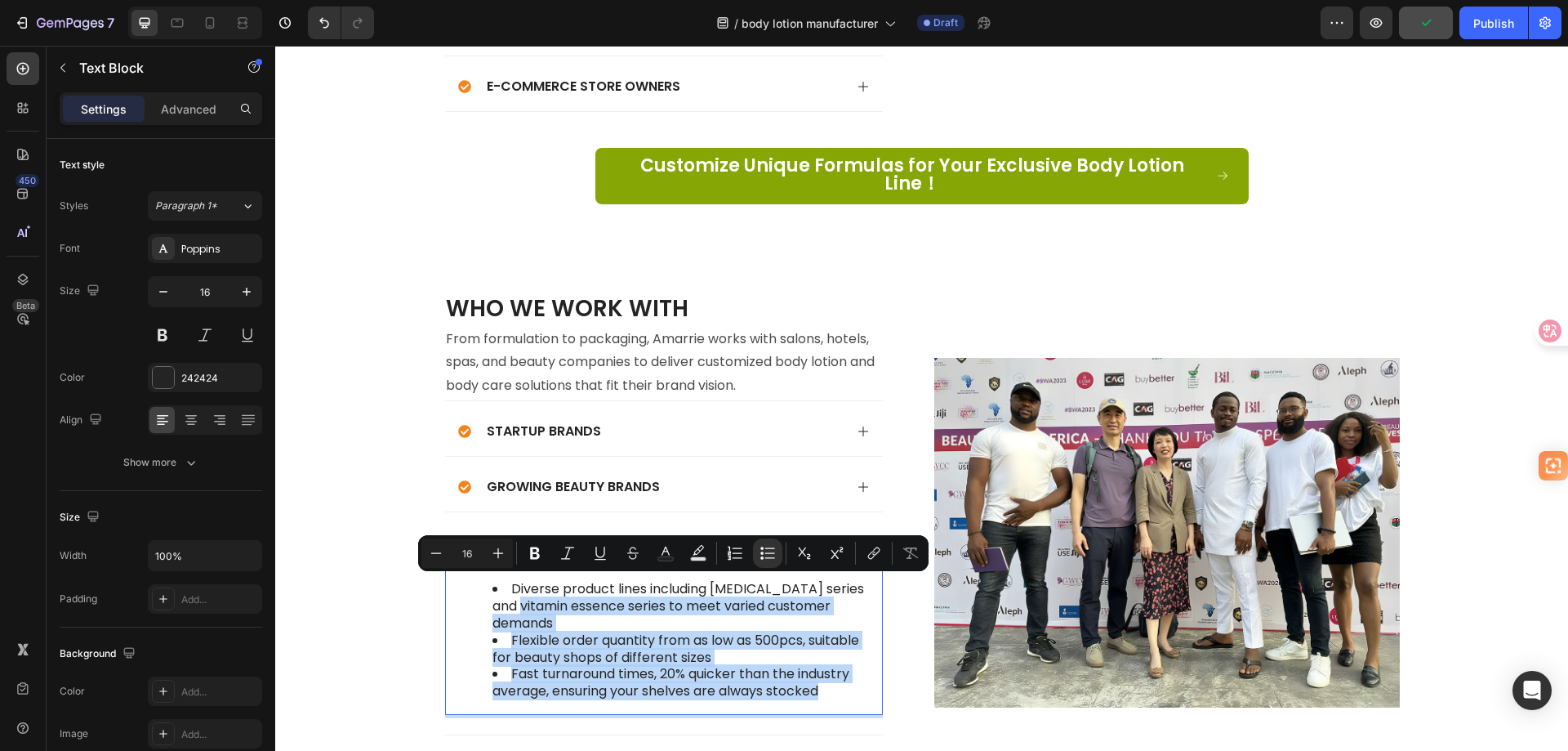
drag, startPoint x: 826, startPoint y: 671, endPoint x: 522, endPoint y: 589, distance: 314.9
click at [522, 589] on ul "Diverse product lines including whitening series and vitamin essence series to …" at bounding box center [664, 640] width 409 height 119
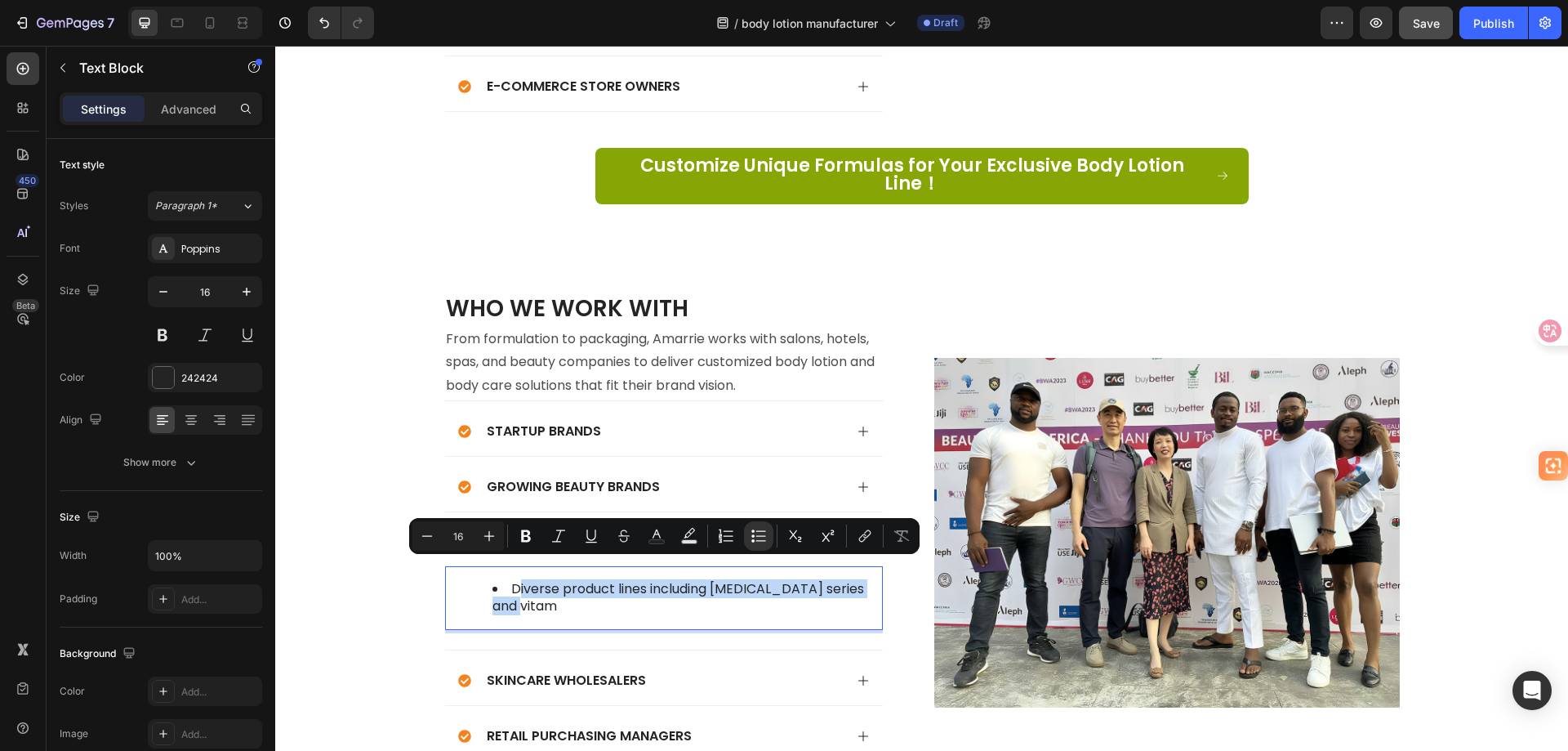
drag, startPoint x: 522, startPoint y: 589, endPoint x: 515, endPoint y: 571, distance: 19.3
click at [515, 581] on li "Diverse product lines including whitening series and vitam" at bounding box center [680, 598] width 376 height 35
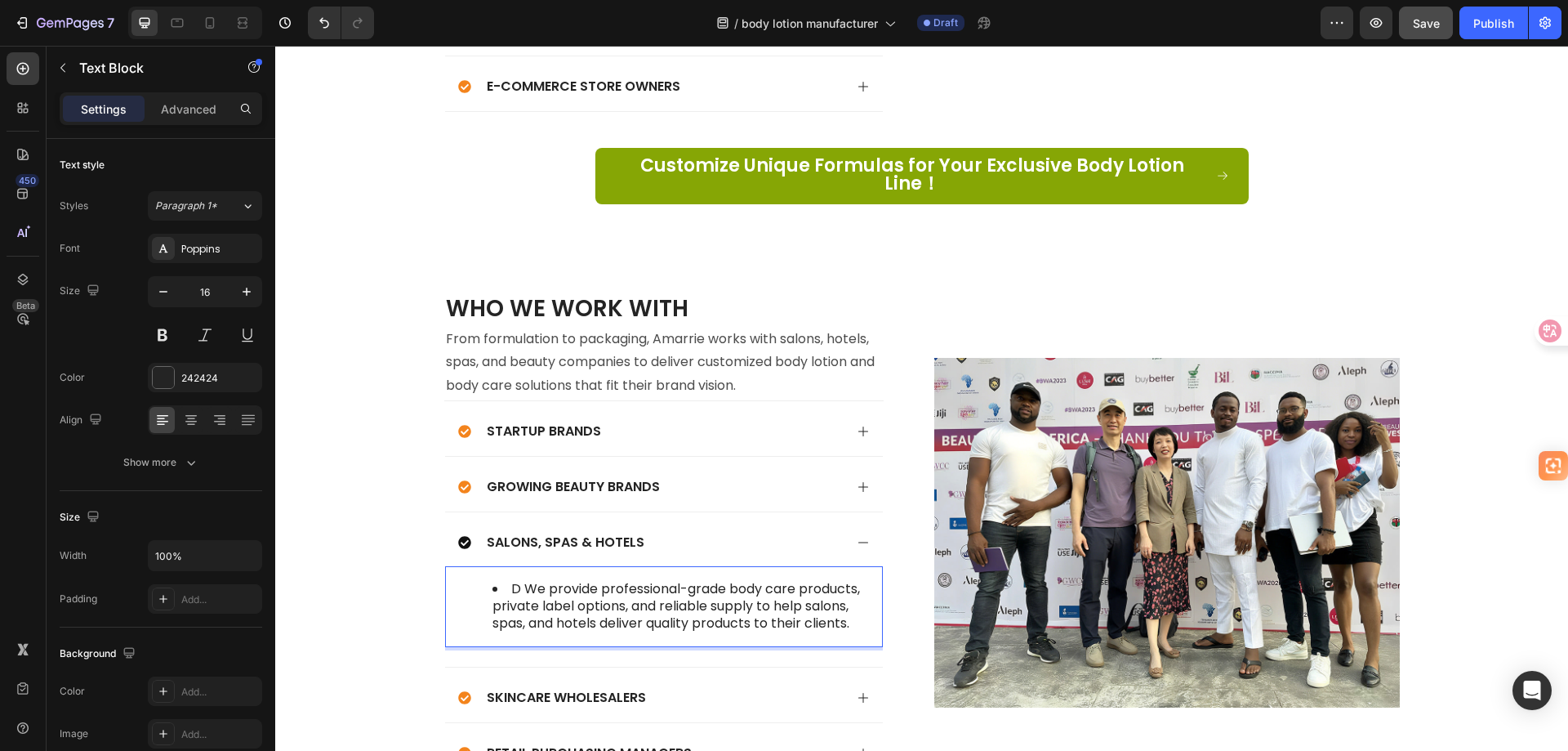
click at [520, 581] on li "D We provide professional-grade body care products, private label options, and …" at bounding box center [680, 607] width 376 height 51
click at [808, 532] on div "Salons, Spas & Hotels" at bounding box center [651, 543] width 386 height 22
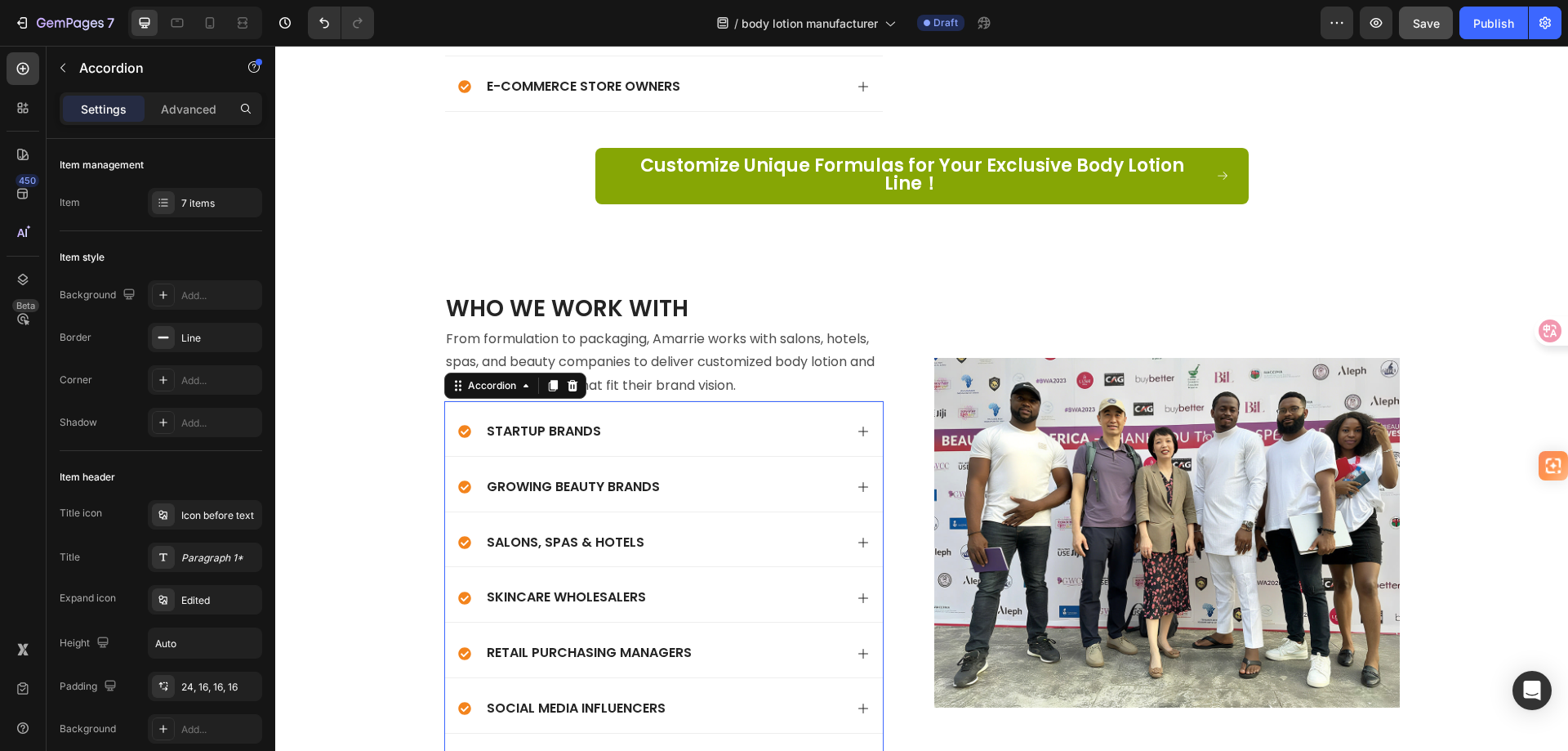
click at [735, 587] on div "Skincare Wholesalers" at bounding box center [651, 598] width 386 height 22
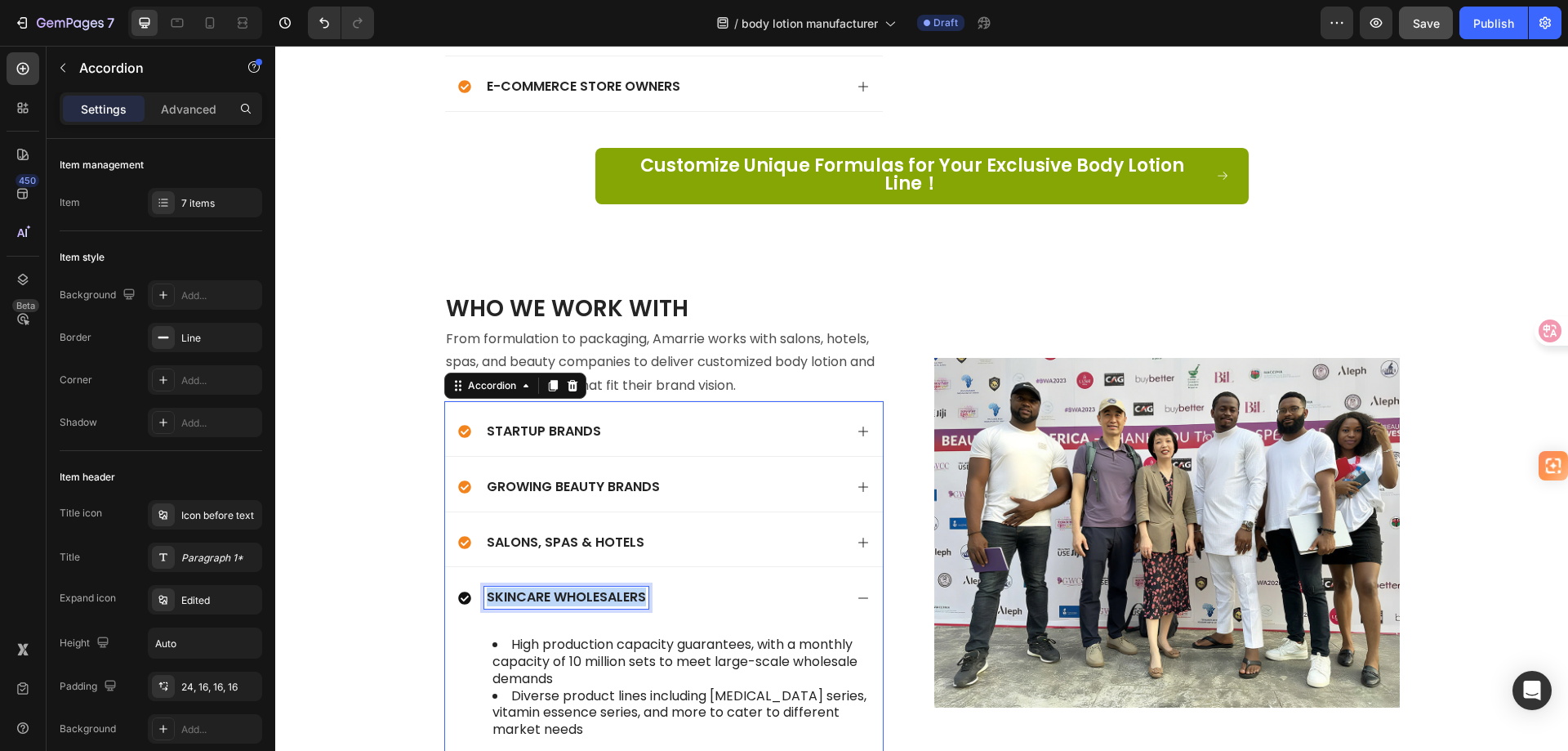
click at [548, 589] on p "Skincare Wholesalers" at bounding box center [566, 598] width 159 height 17
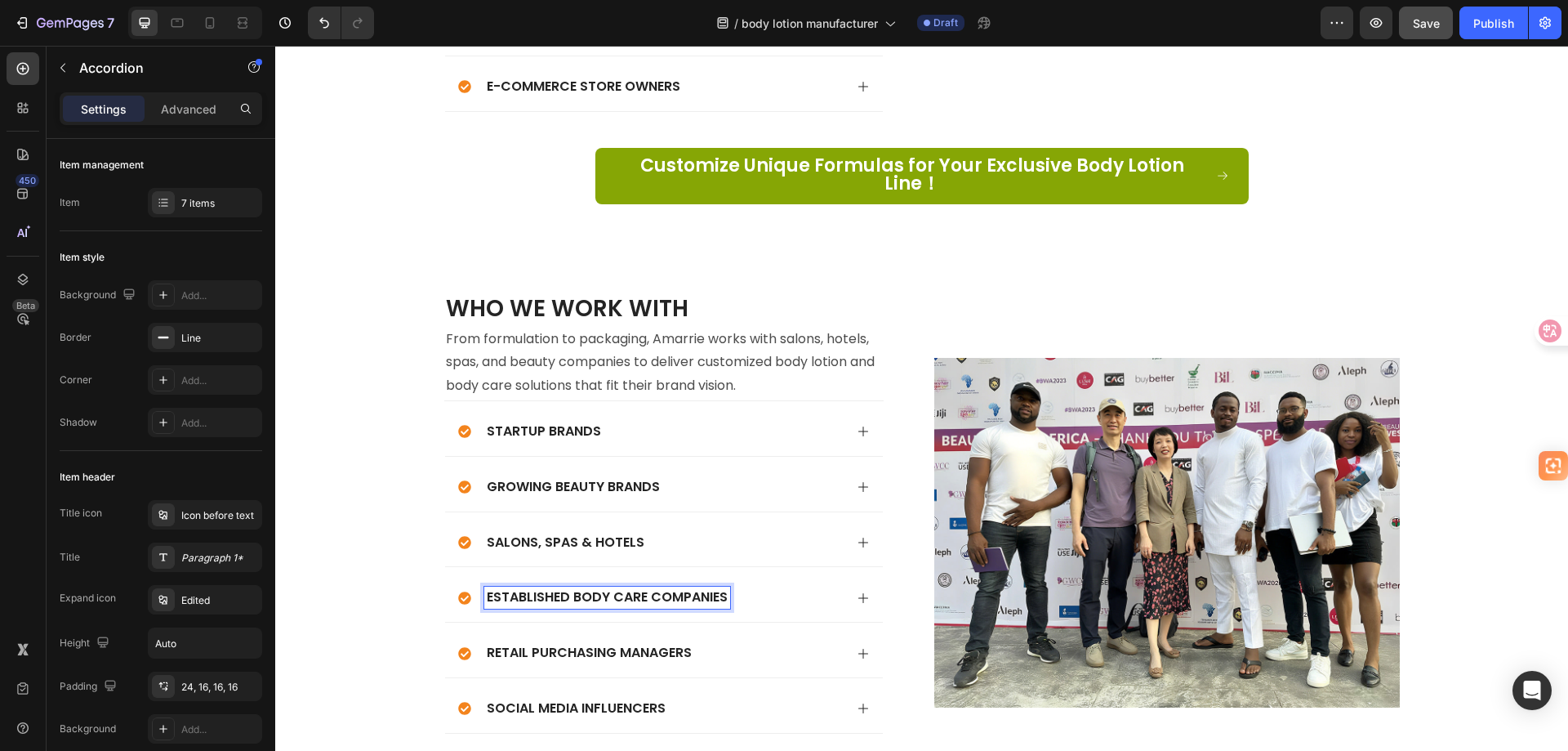
click at [766, 587] on div "Established Body Care Companies" at bounding box center [651, 598] width 386 height 22
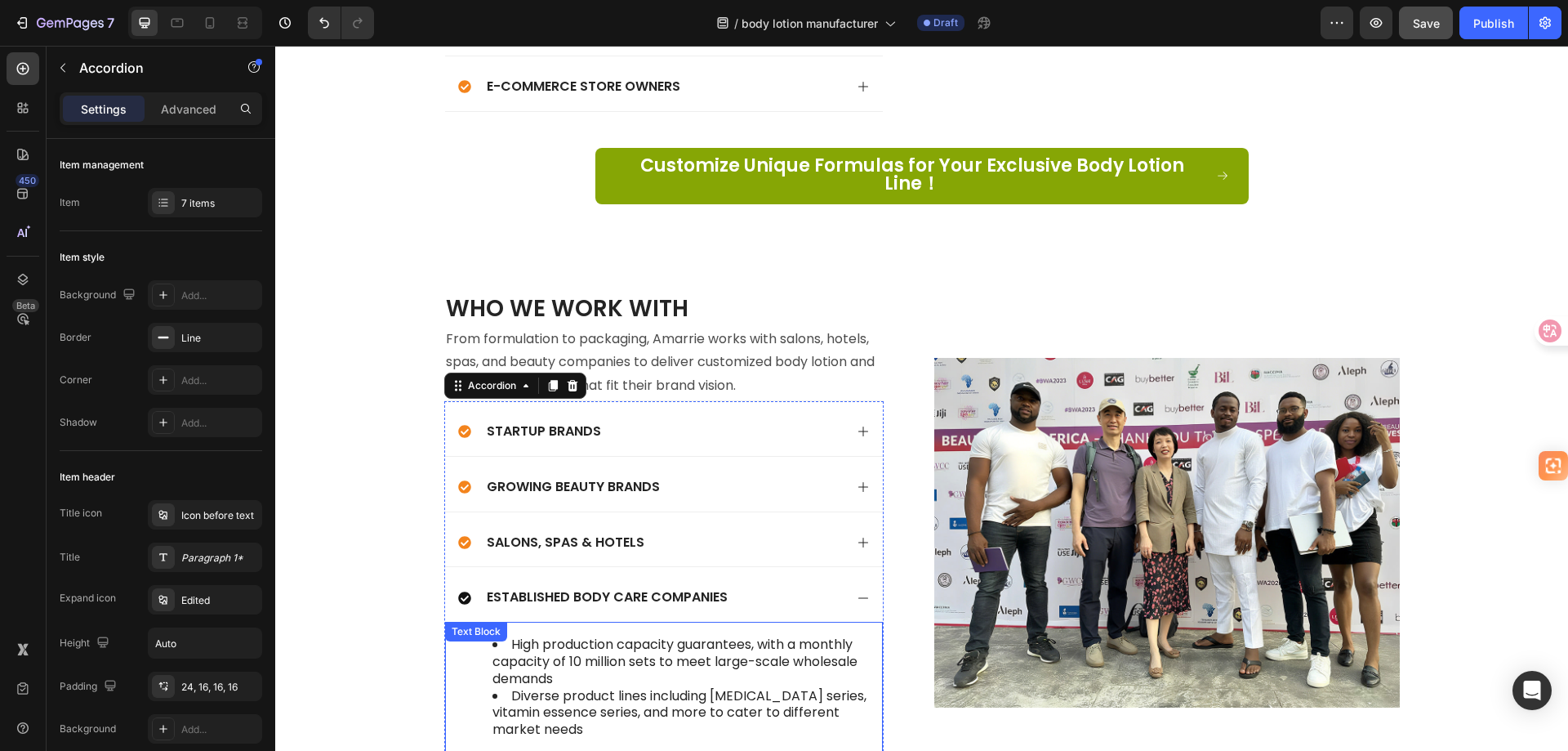
click at [567, 637] on li "High production capacity guarantees, with a monthly capacity of 10 million sets…" at bounding box center [680, 662] width 376 height 51
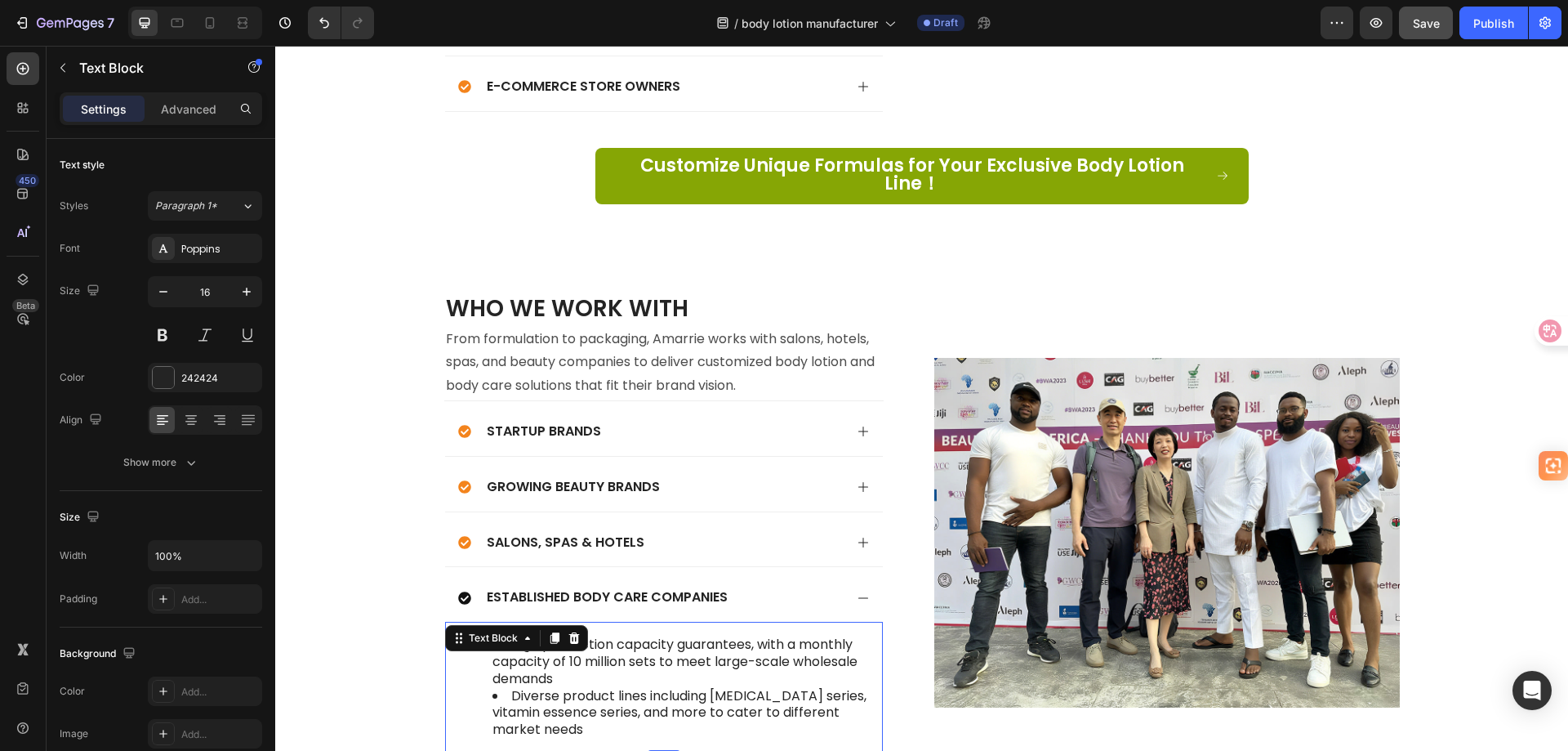
click at [595, 712] on li "Diverse product lines including whitening series, vitamin essence series, and m…" at bounding box center [680, 713] width 376 height 51
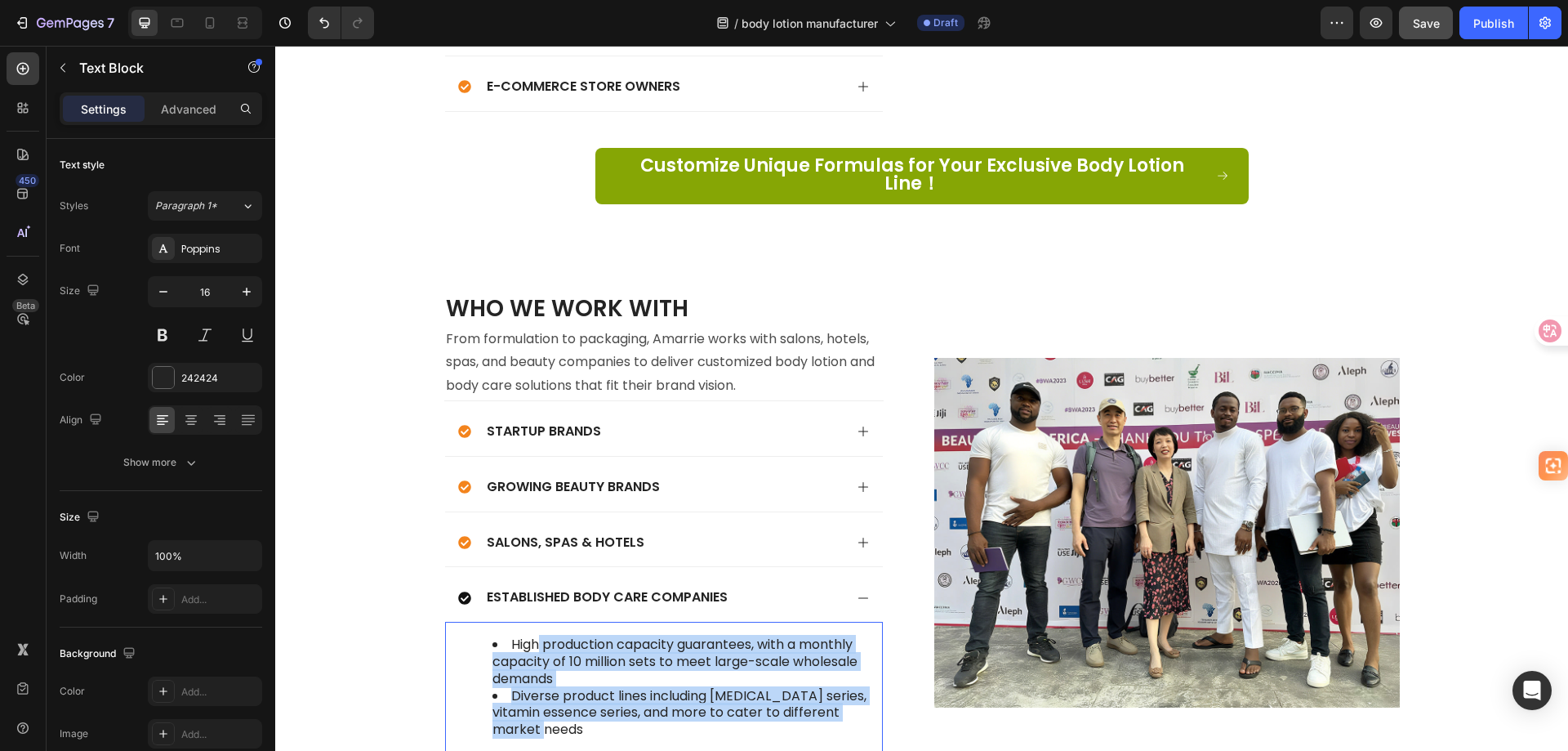
drag, startPoint x: 591, startPoint y: 712, endPoint x: 535, endPoint y: 631, distance: 98.5
click at [535, 637] on ul "High production capacity guarantees, with a monthly capacity of 10 million sets…" at bounding box center [664, 687] width 409 height 102
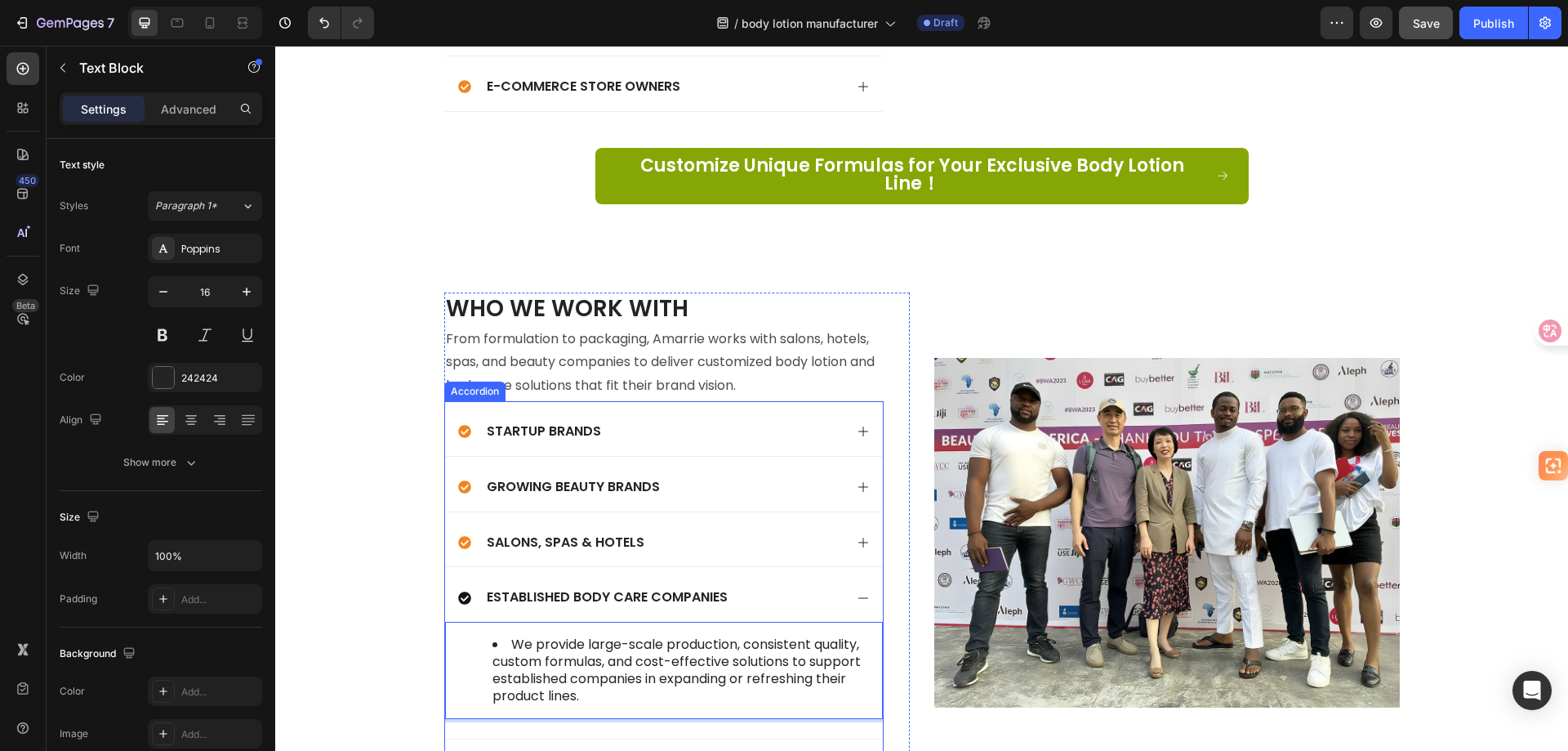
click at [794, 587] on div "Established Body Care Companies" at bounding box center [651, 598] width 386 height 22
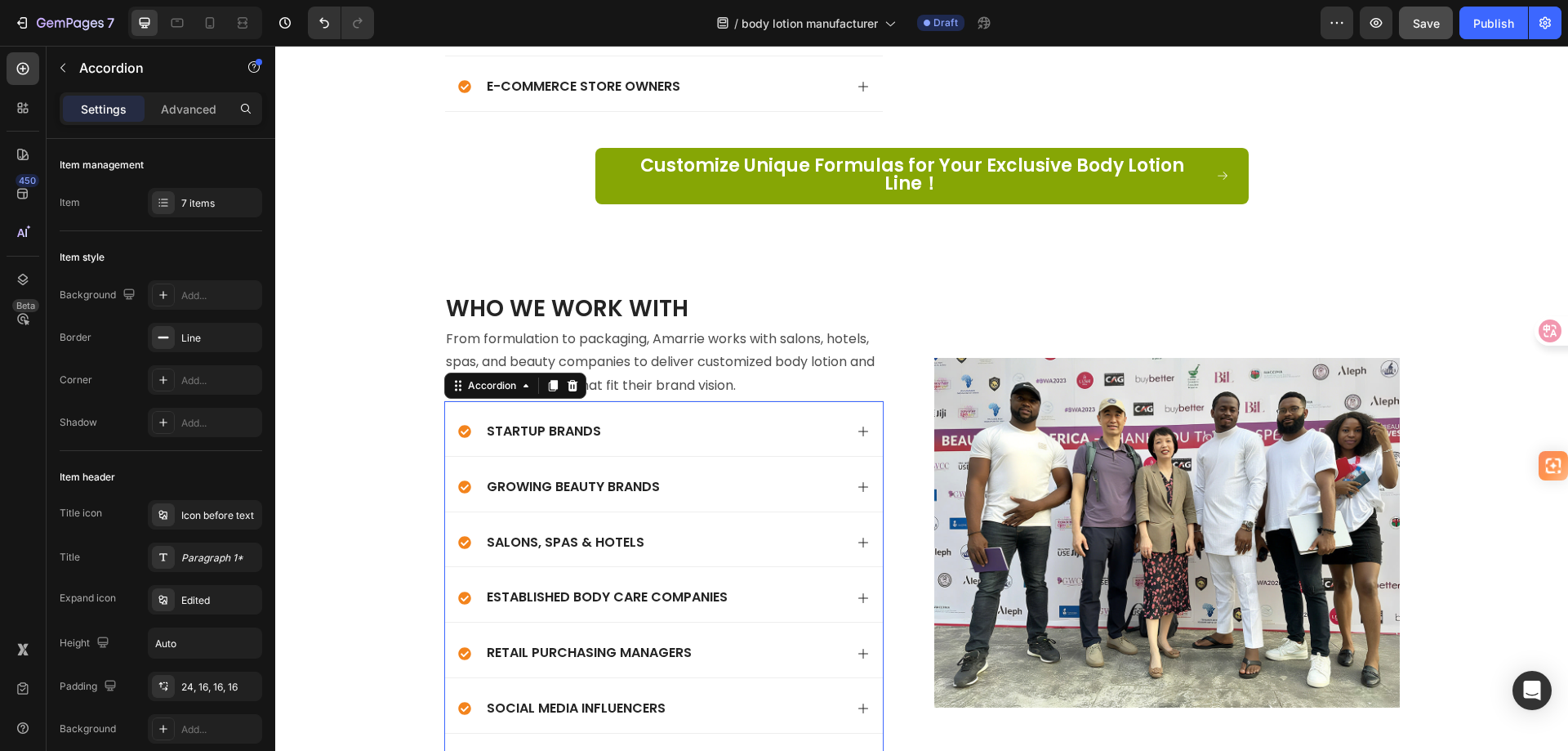
scroll to position [5152, 0]
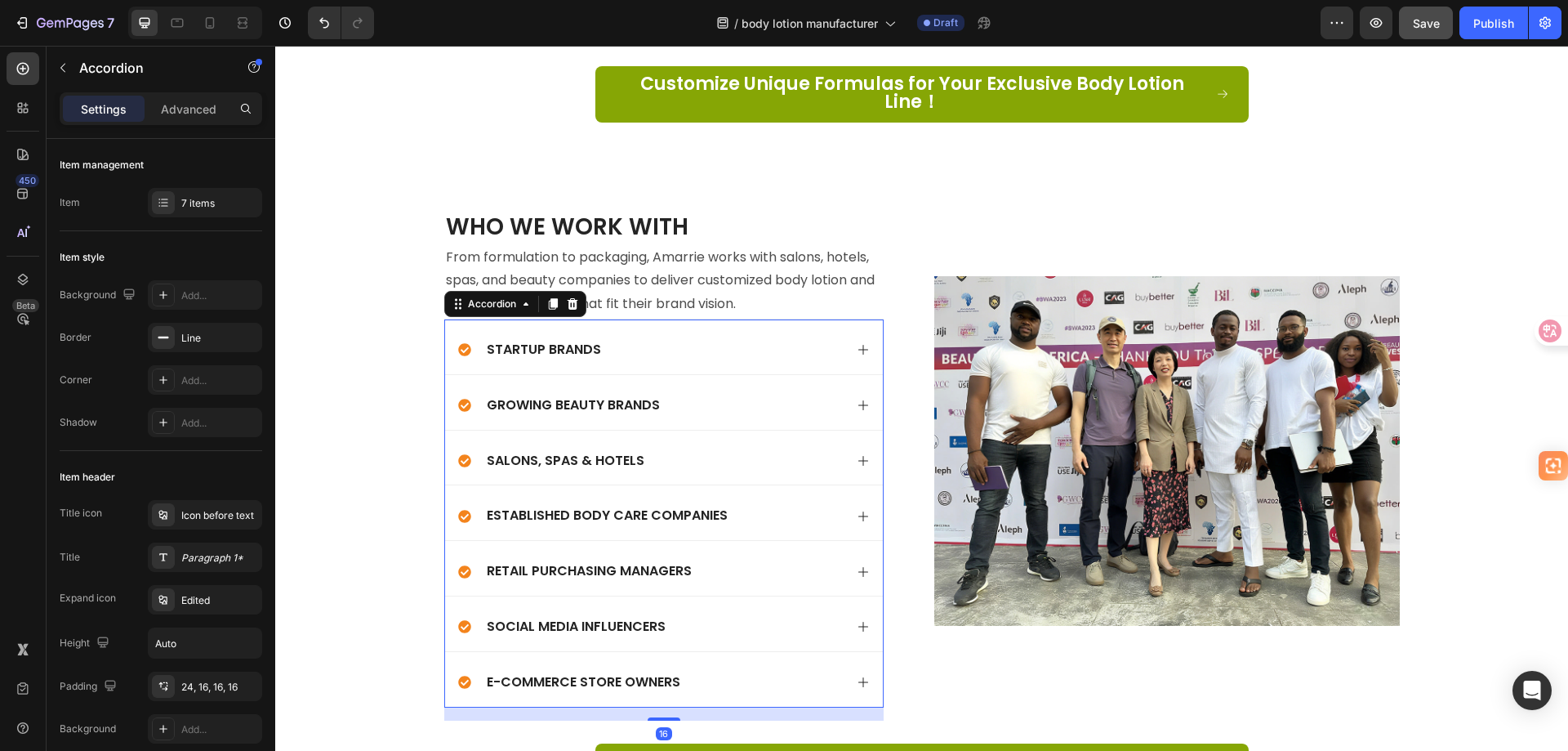
click at [756, 560] on div "Retail Purchasing Managers" at bounding box center [651, 571] width 386 height 22
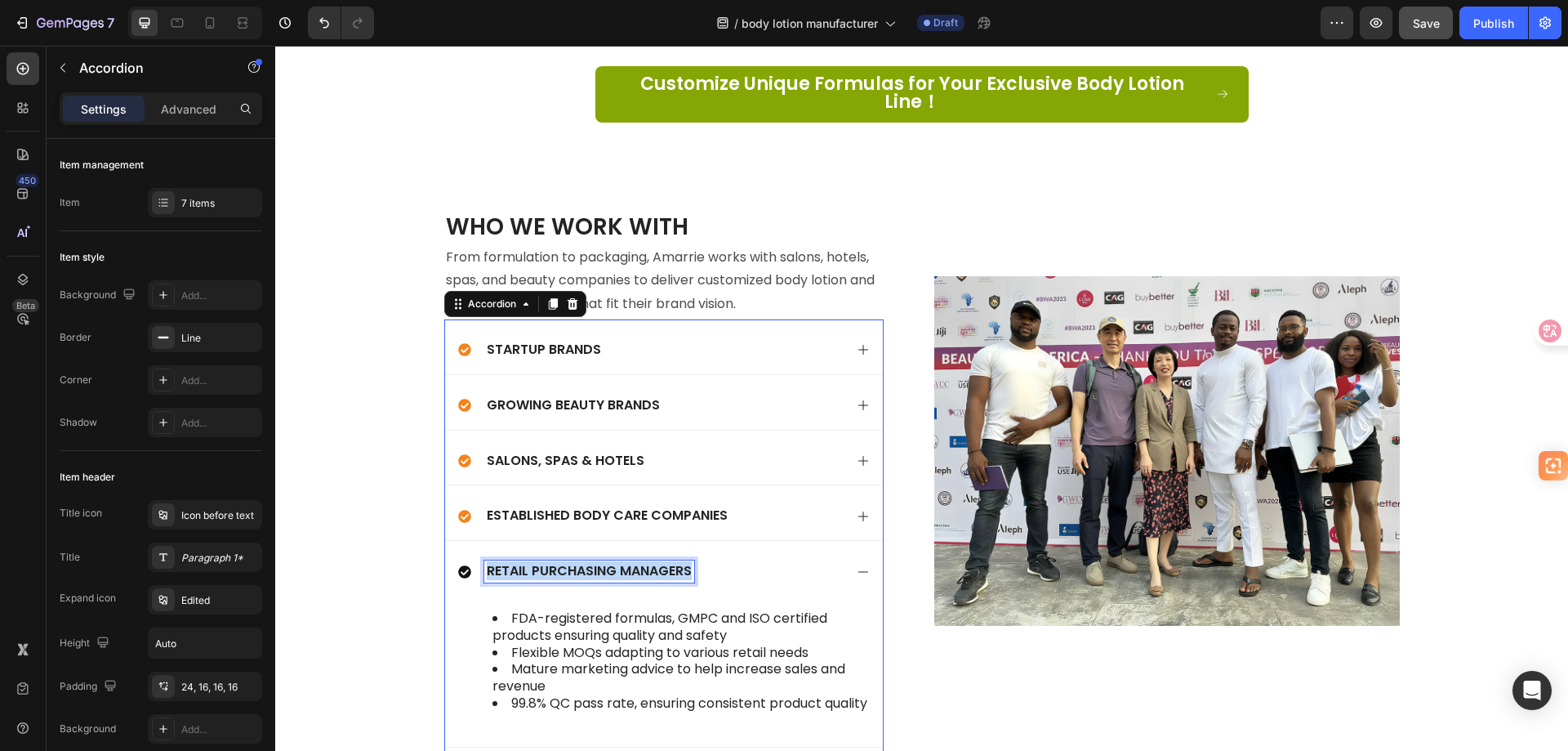
click at [648, 563] on p "Retail Purchasing Managers" at bounding box center [589, 571] width 205 height 17
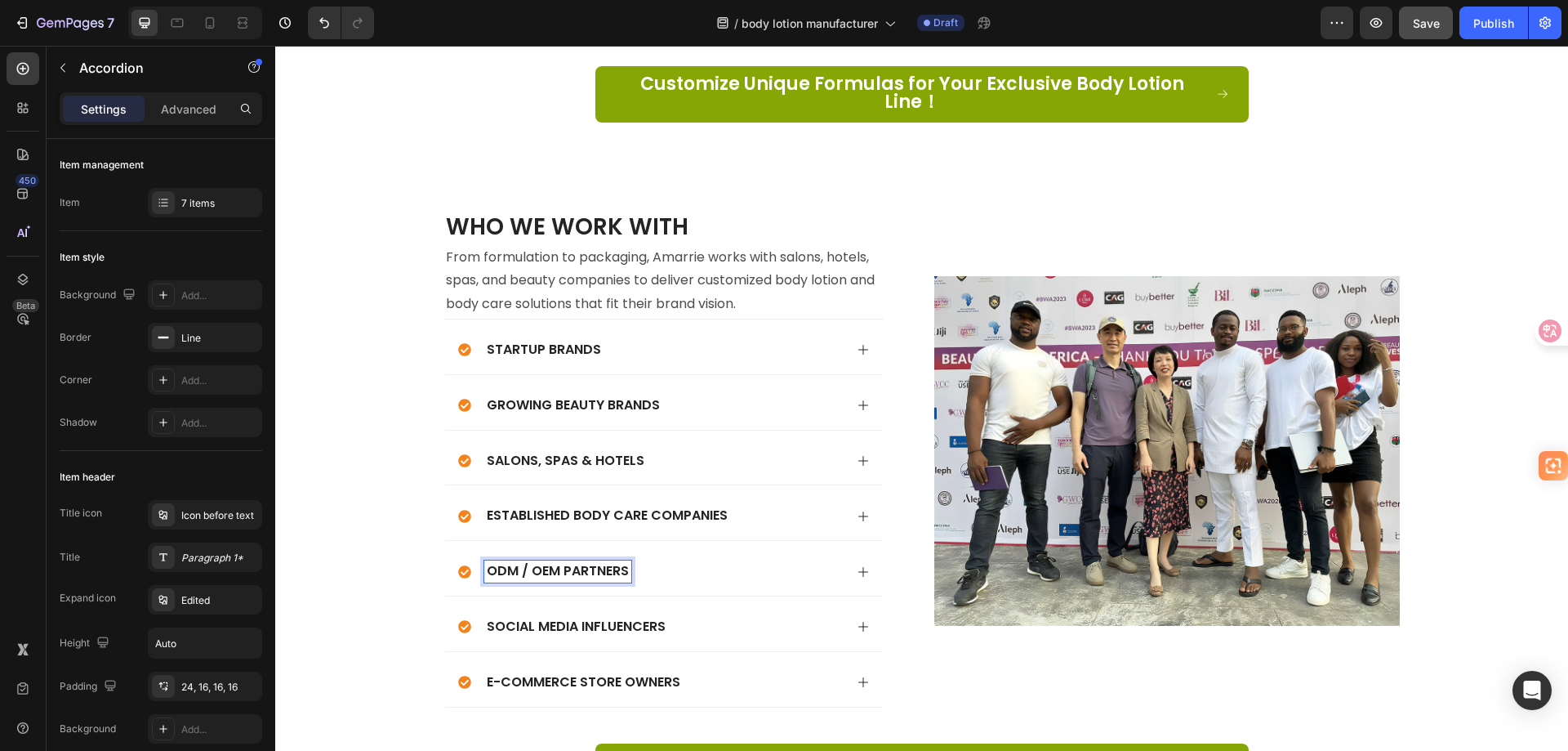
click at [745, 560] on div "ODM / OEM Partners" at bounding box center [651, 571] width 386 height 22
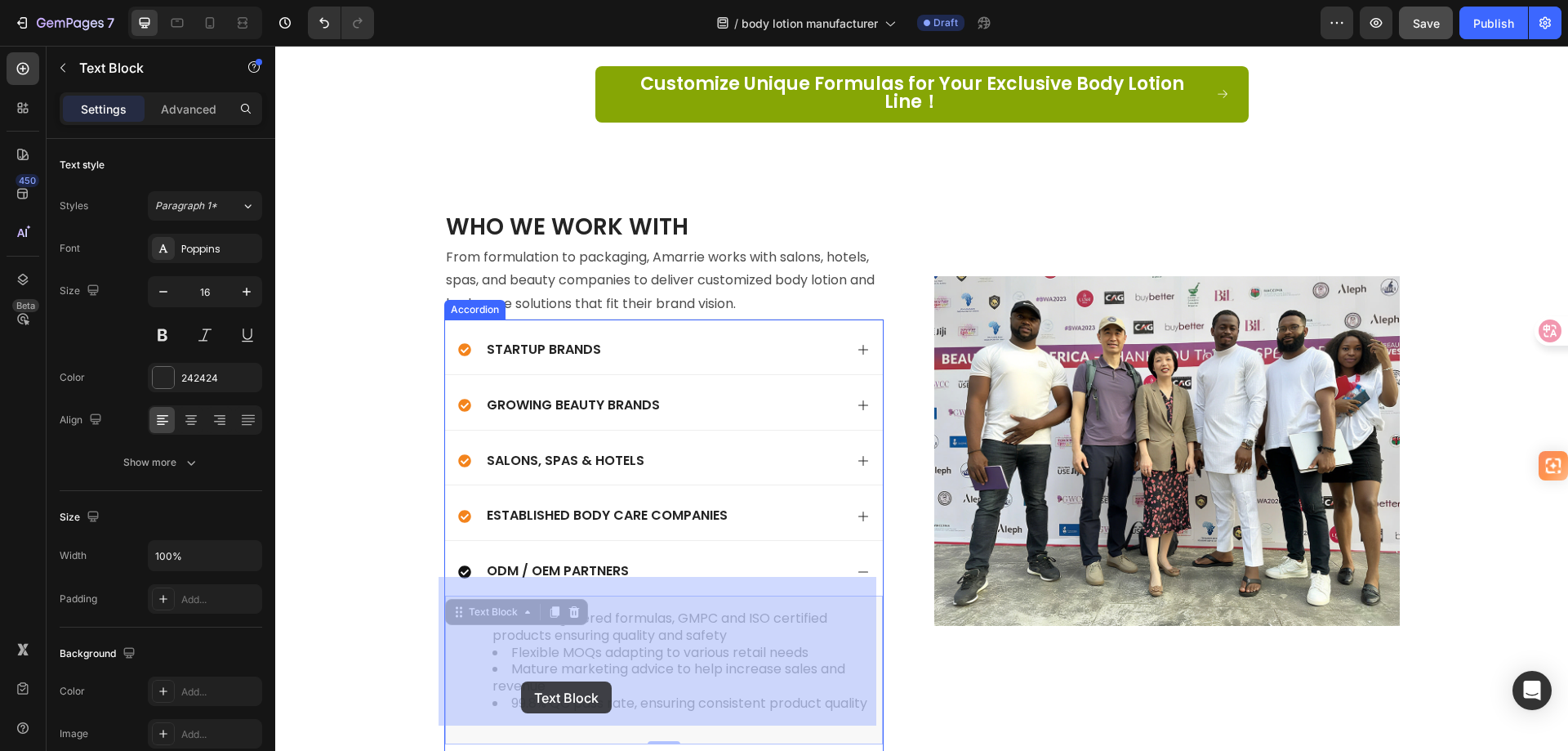
drag, startPoint x: 549, startPoint y: 704, endPoint x: 521, endPoint y: 681, distance: 36.2
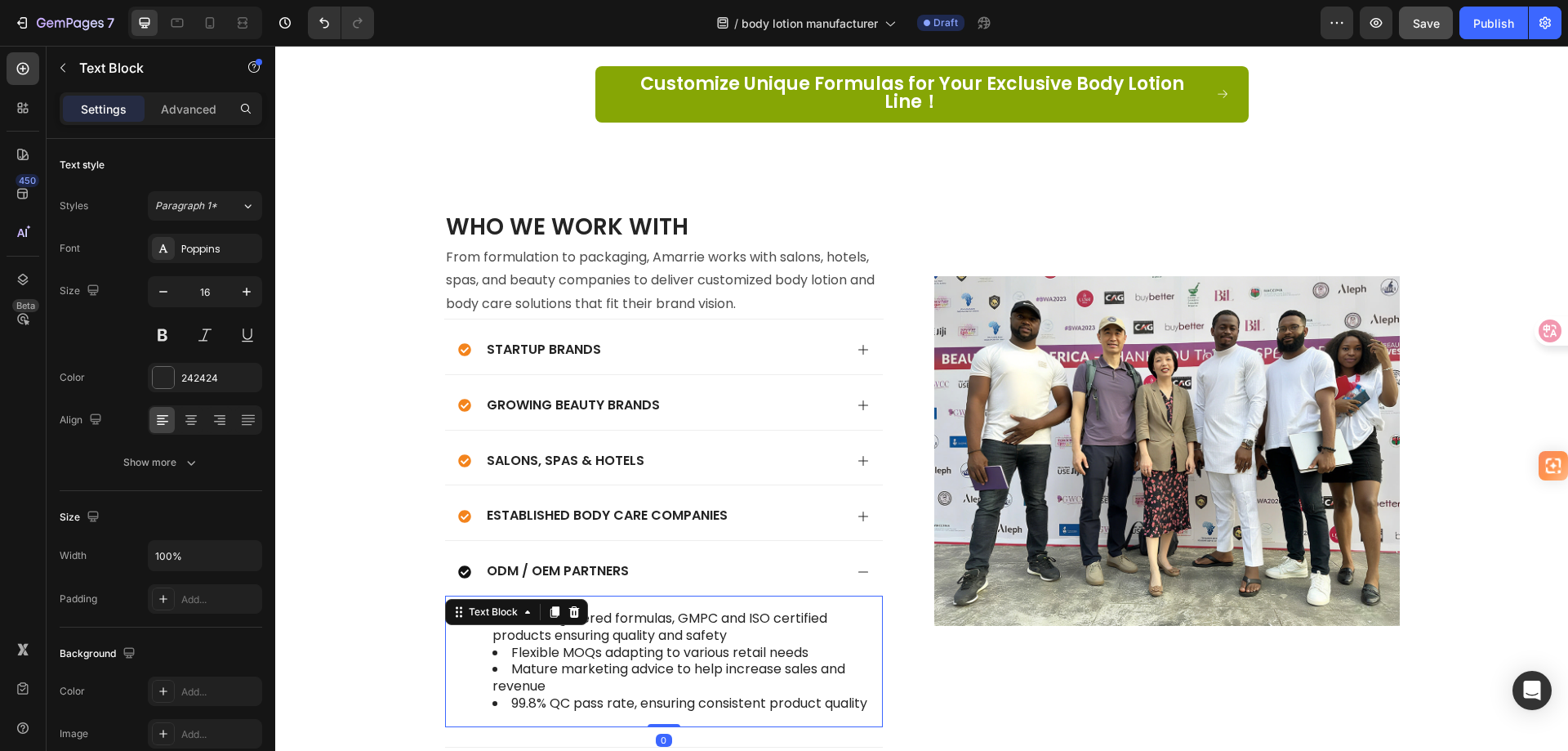
click at [580, 671] on li "Mature marketing advice to help increase sales and revenue" at bounding box center [680, 678] width 376 height 35
click at [546, 702] on li "99.8% QC pass rate, ensuring consistent product quality" at bounding box center [680, 704] width 376 height 17
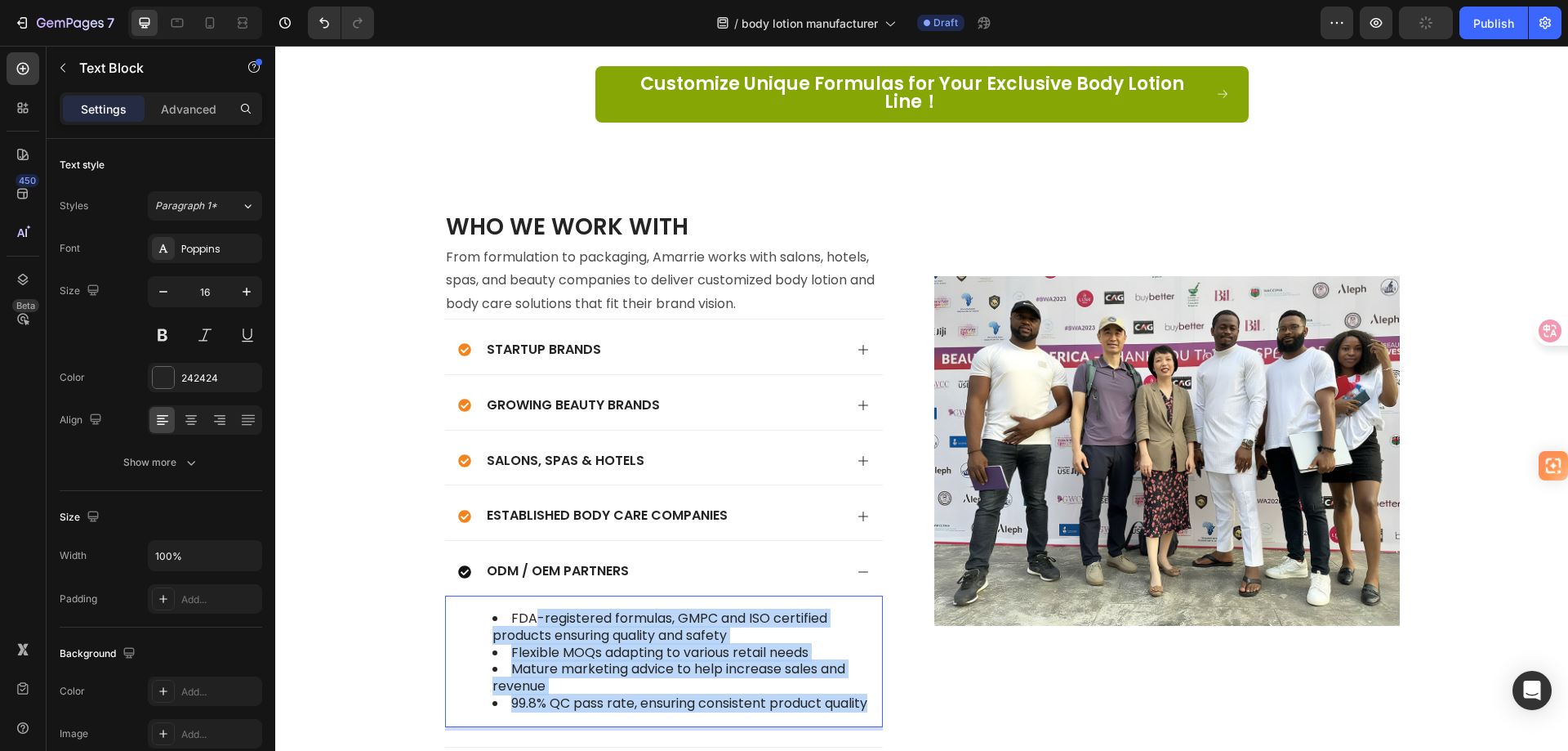
drag, startPoint x: 546, startPoint y: 702, endPoint x: 529, endPoint y: 604, distance: 99.5
click at [529, 610] on ul "FDA-registered formulas, GMPC and ISO certified products ensuring quality and s…" at bounding box center [664, 661] width 409 height 102
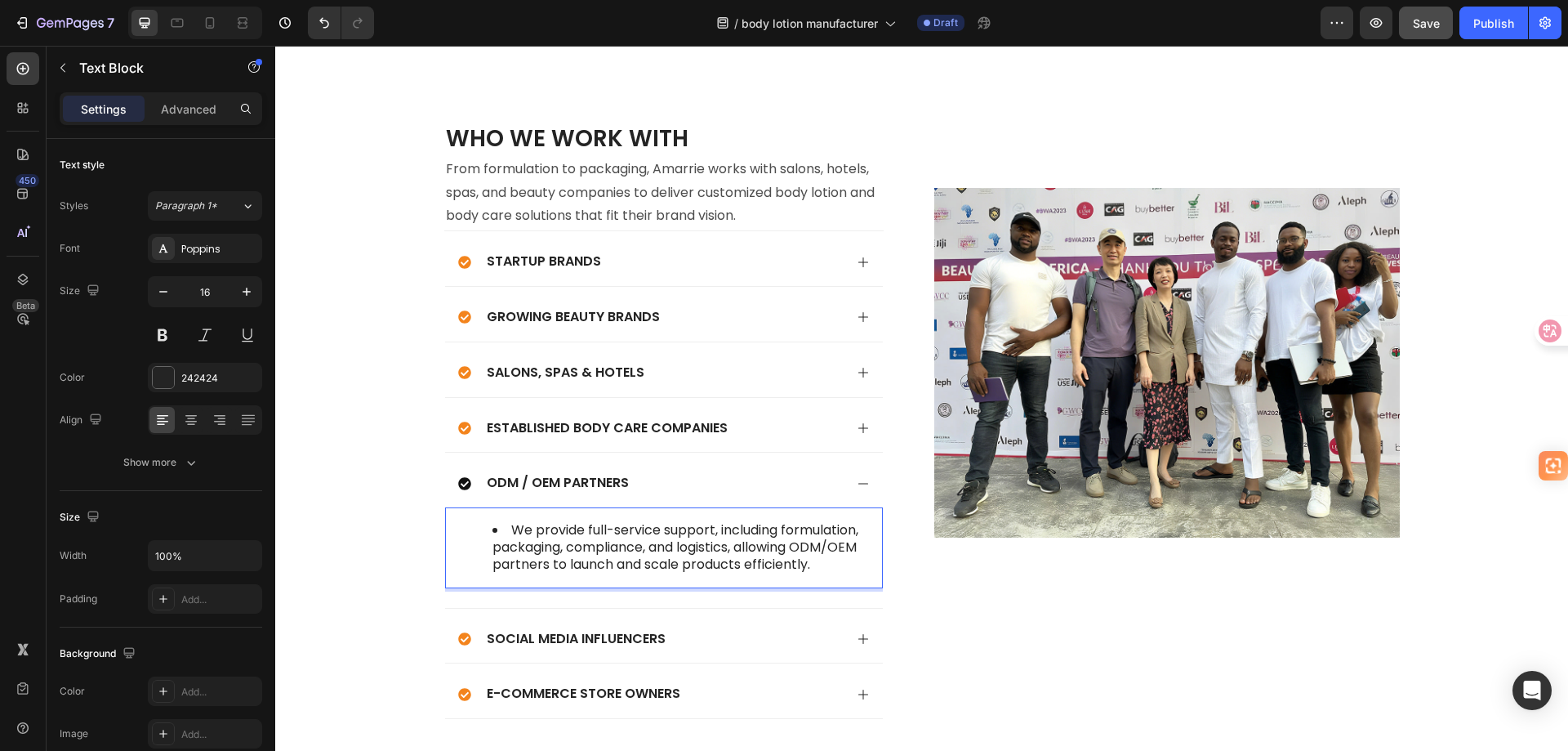
scroll to position [5315, 0]
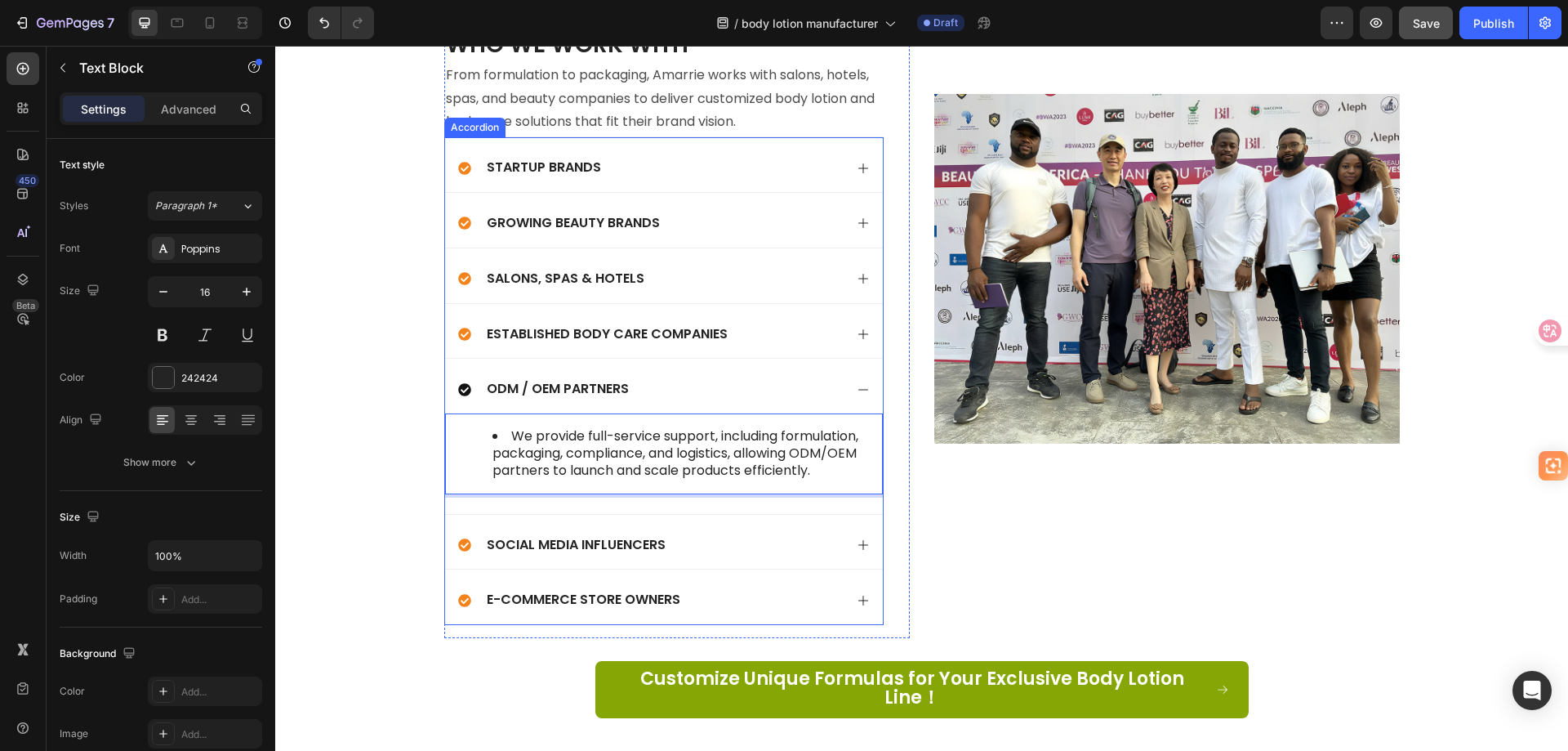
click at [666, 147] on div "Startup Brands" at bounding box center [664, 164] width 438 height 54
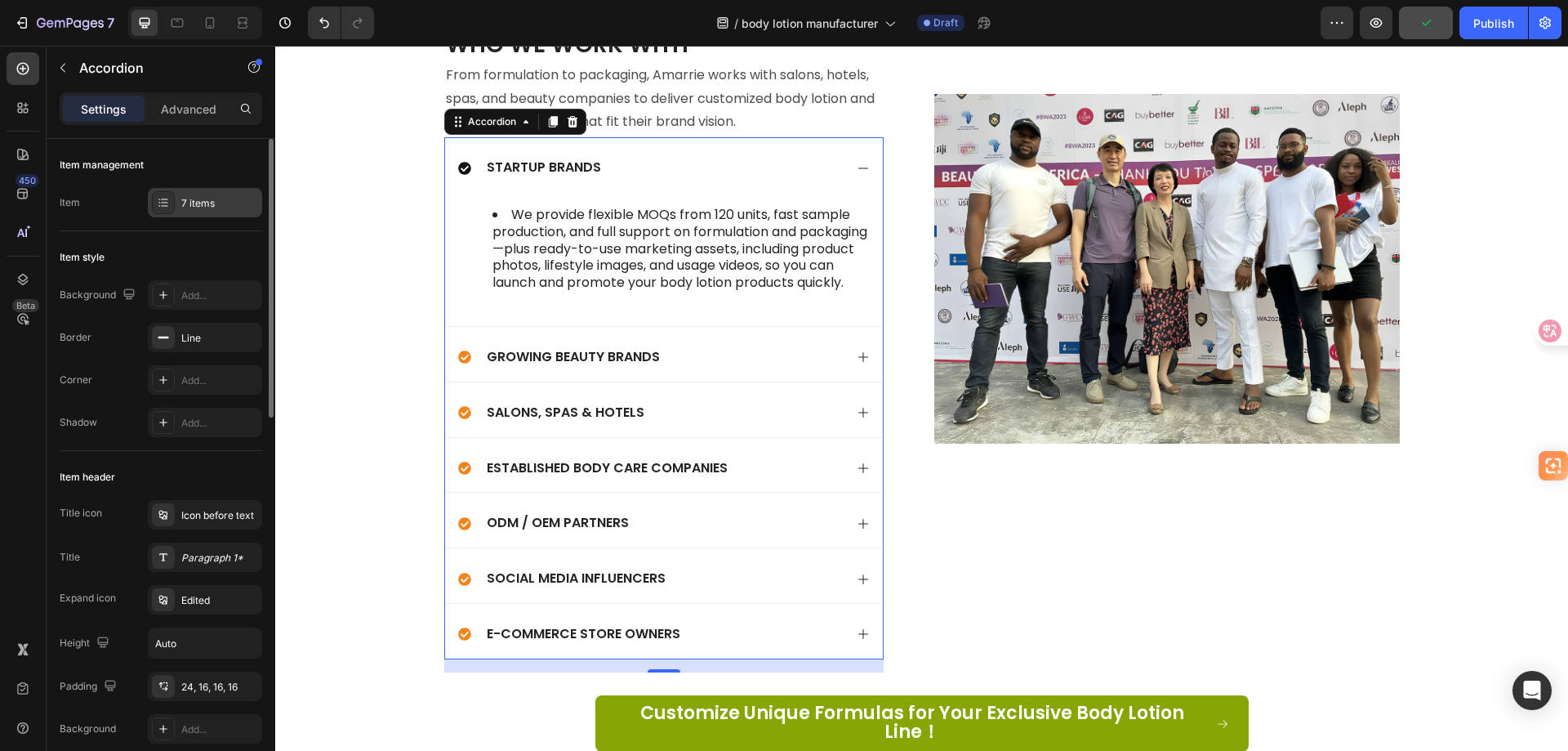
click at [192, 199] on div "7 items" at bounding box center [220, 203] width 77 height 15
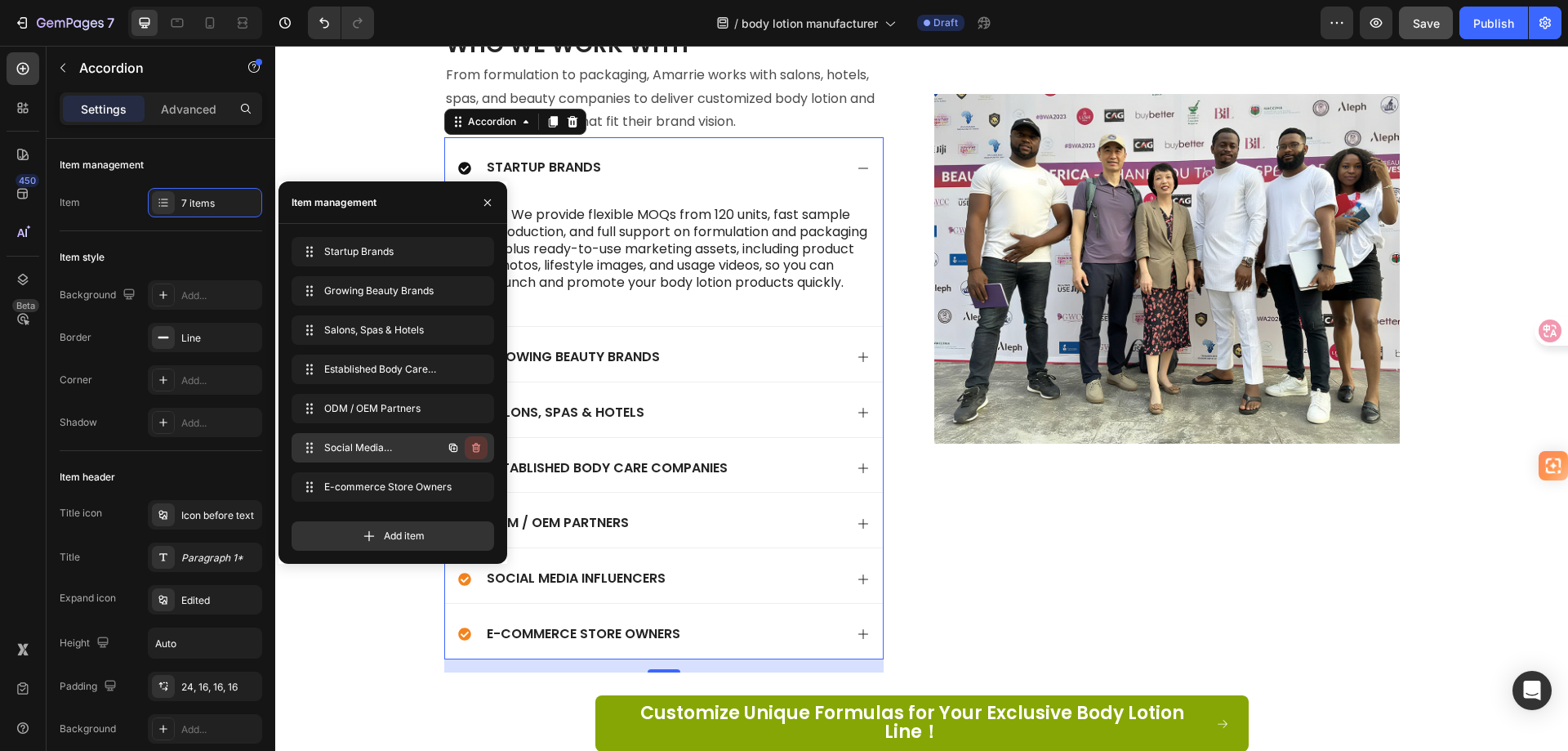
click at [478, 448] on icon "button" at bounding box center [476, 448] width 13 height 13
click at [478, 448] on div "Delete" at bounding box center [465, 448] width 30 height 15
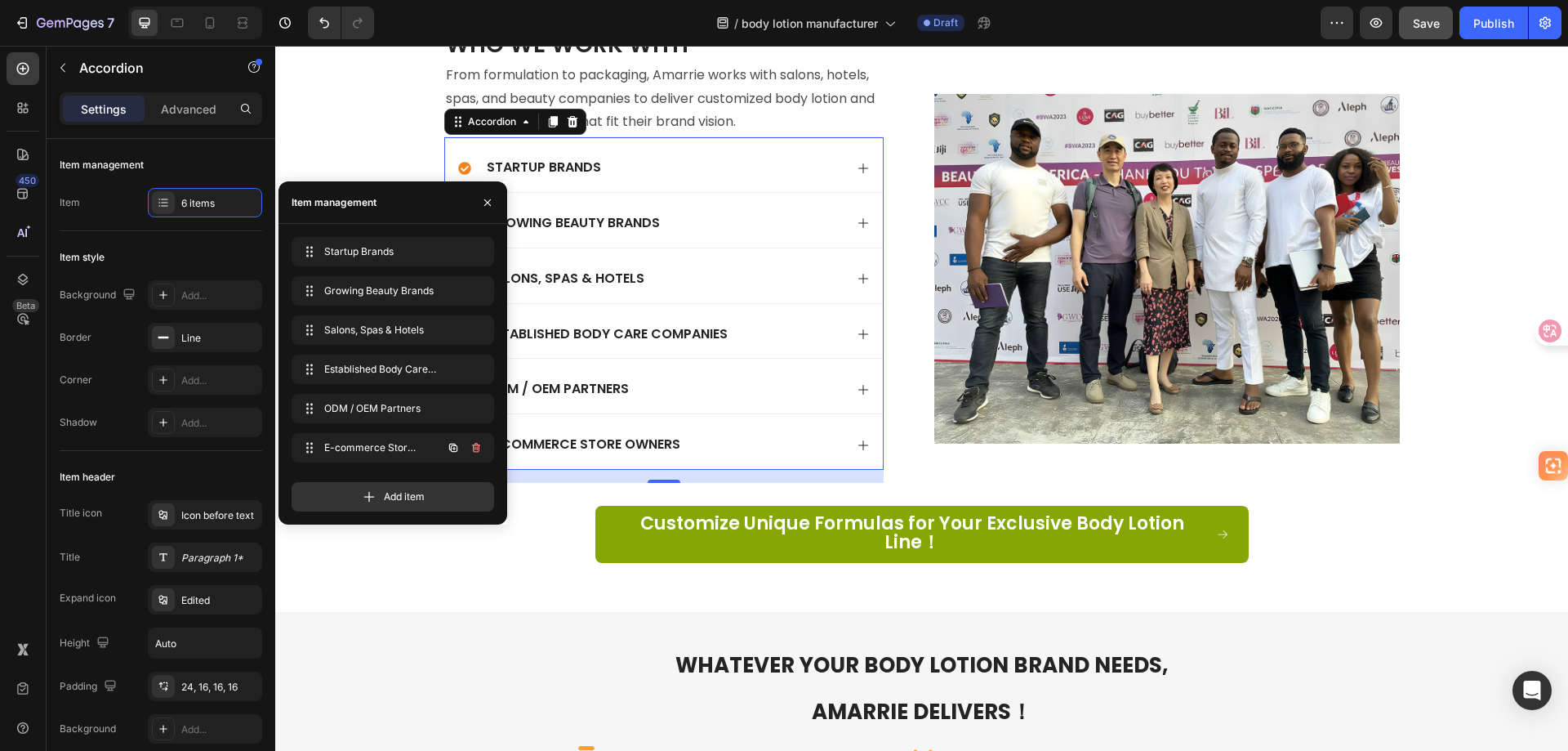
click at [478, 448] on icon "button" at bounding box center [476, 448] width 13 height 13
click at [478, 448] on div "Delete" at bounding box center [465, 448] width 30 height 15
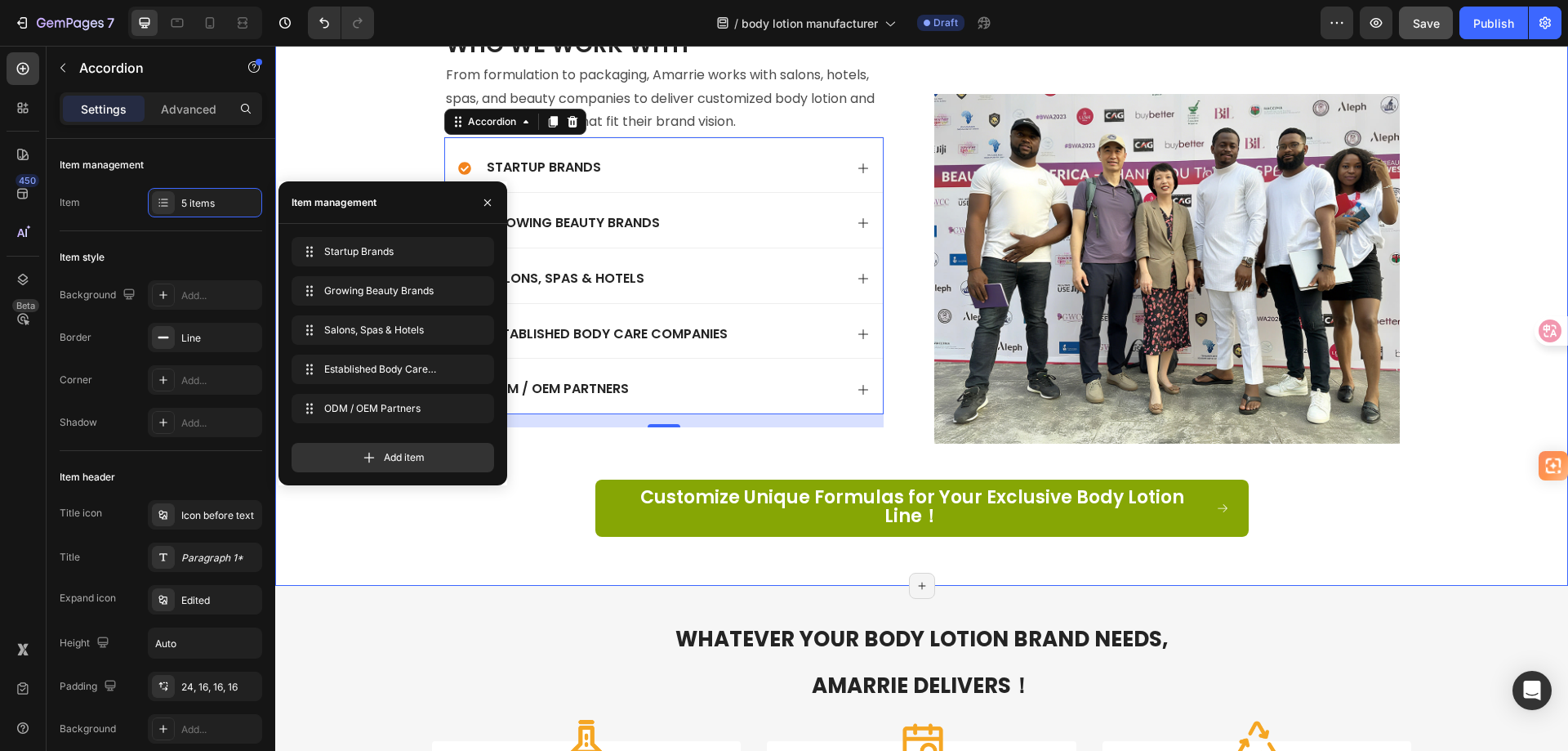
click at [1473, 184] on div "Who We Work With Heading From formulation to packaging, Amarrie works with salo…" at bounding box center [922, 286] width 1260 height 517
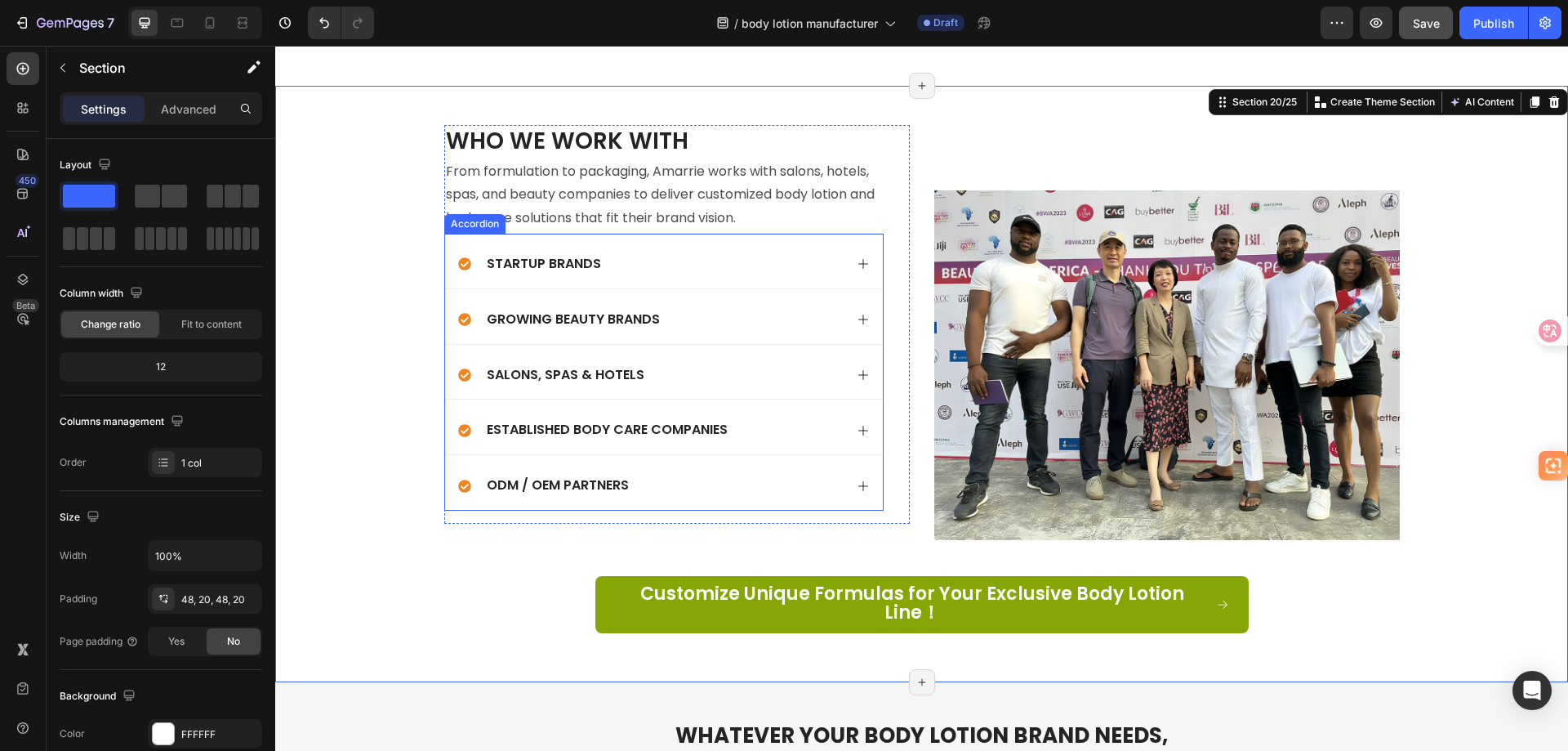
scroll to position [5233, 0]
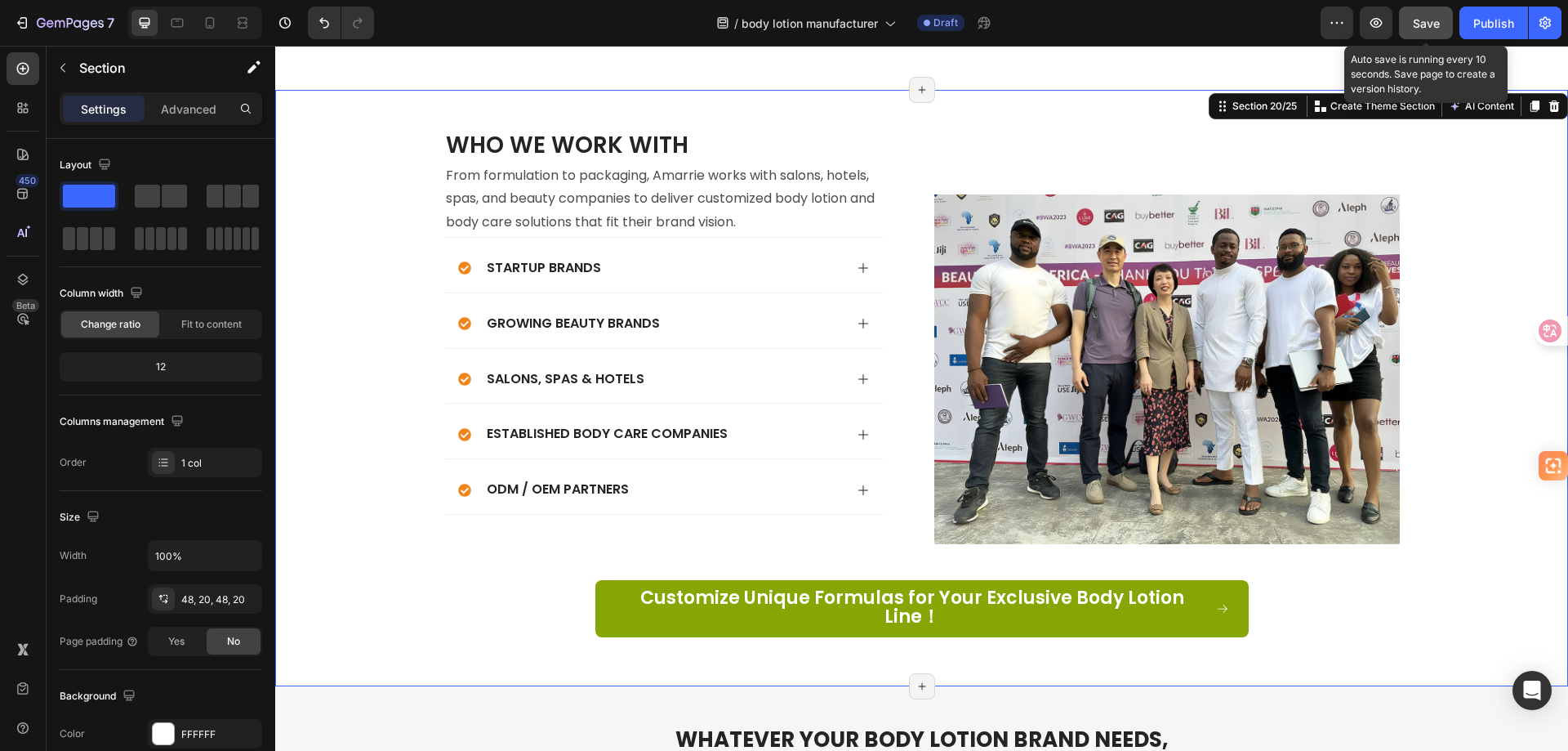
click at [1438, 19] on span "Save" at bounding box center [1426, 23] width 27 height 14
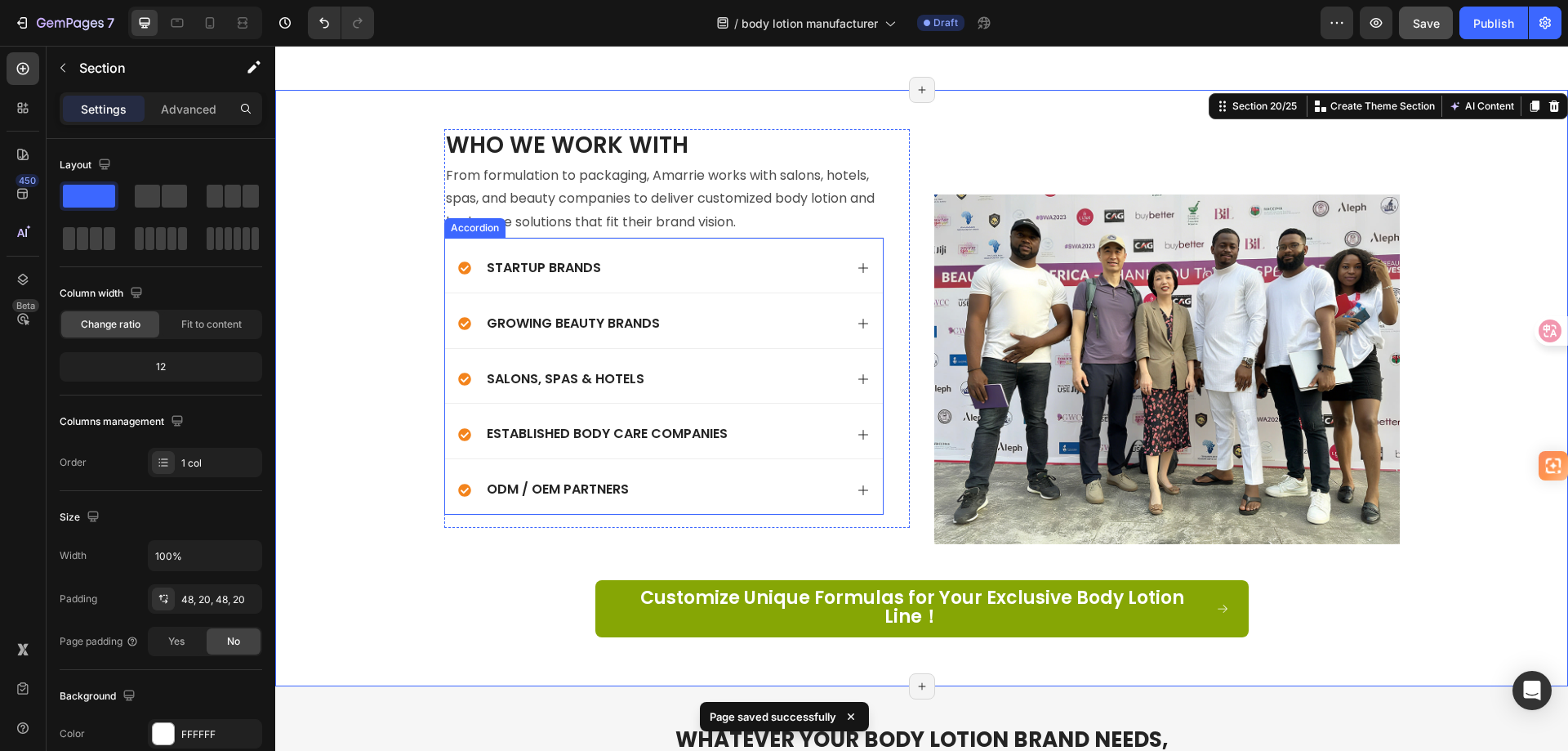
click at [724, 313] on div "Growing Beauty Brands" at bounding box center [651, 324] width 386 height 22
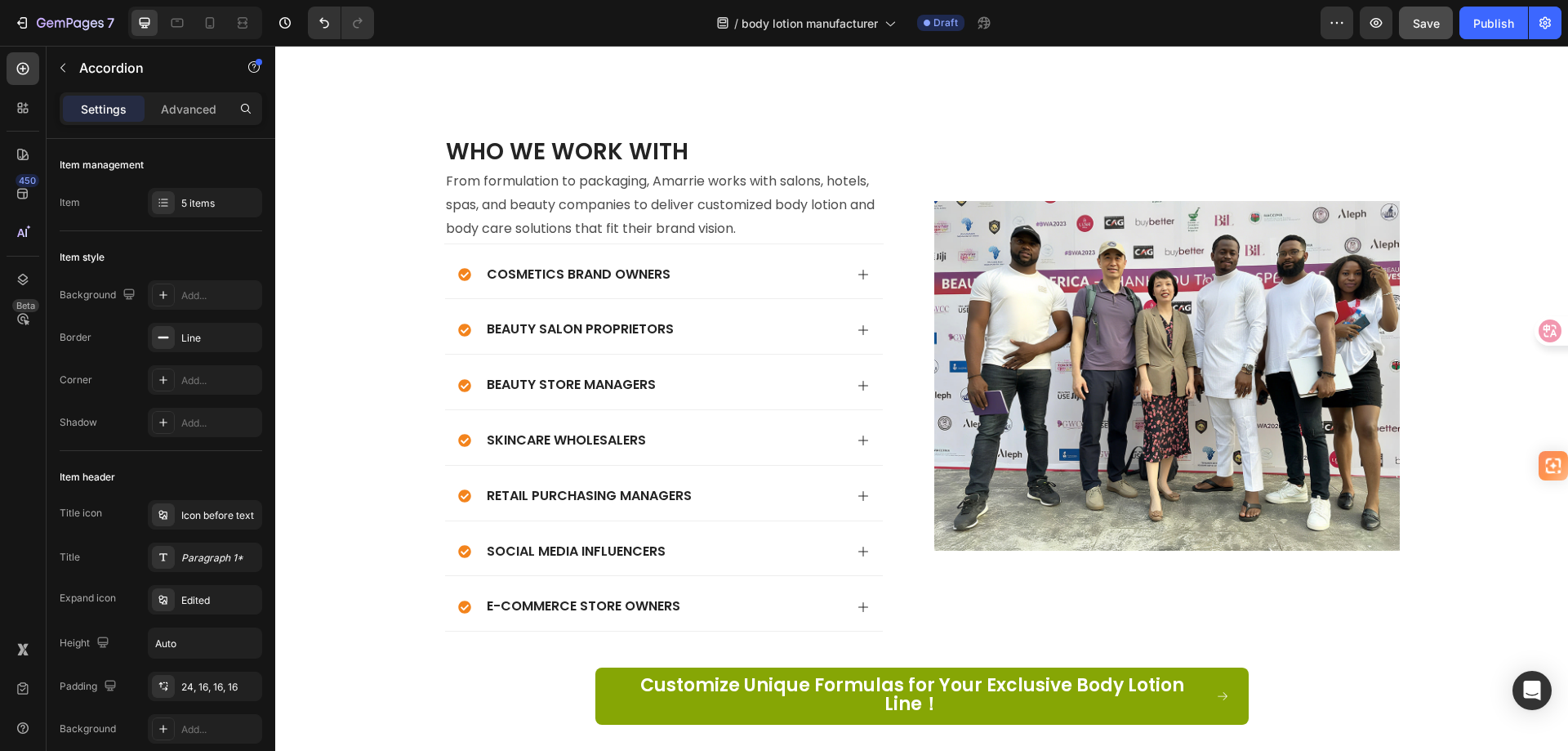
scroll to position [4580, 0]
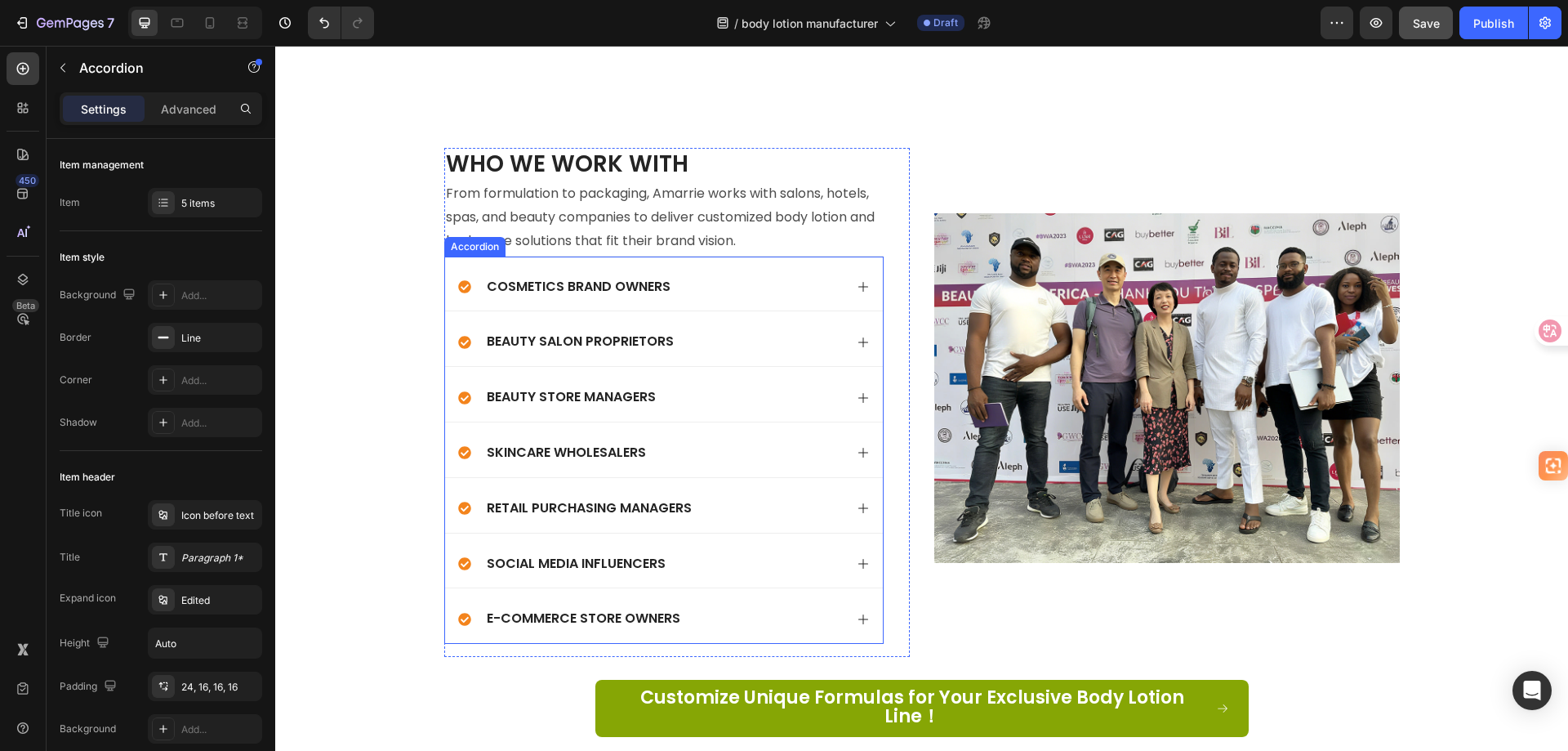
click at [699, 331] on div "Beauty Salon Proprietors" at bounding box center [651, 341] width 386 height 22
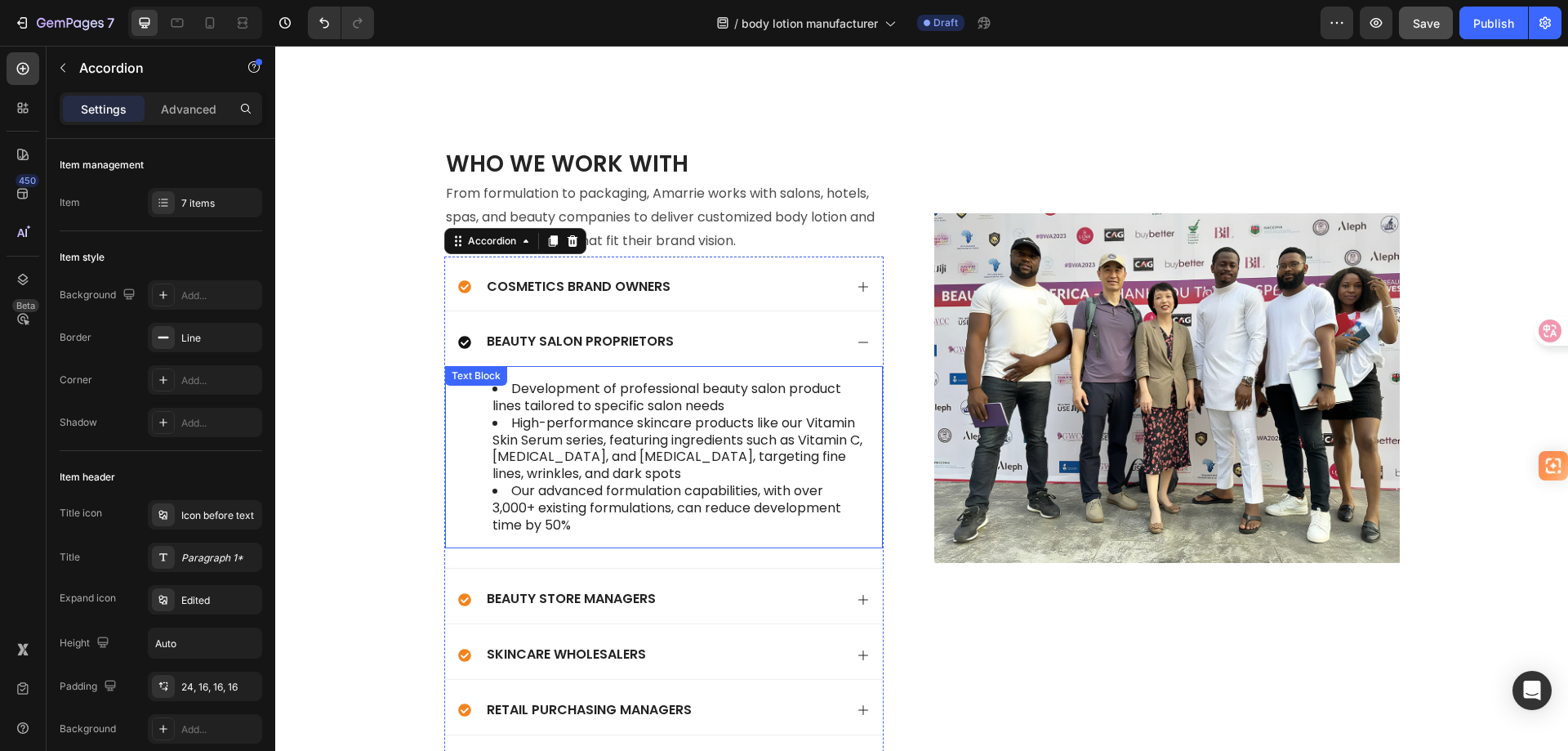
click at [585, 486] on li "Our advanced formulation capabilities, with over 3,000+ existing formulations, …" at bounding box center [680, 509] width 376 height 51
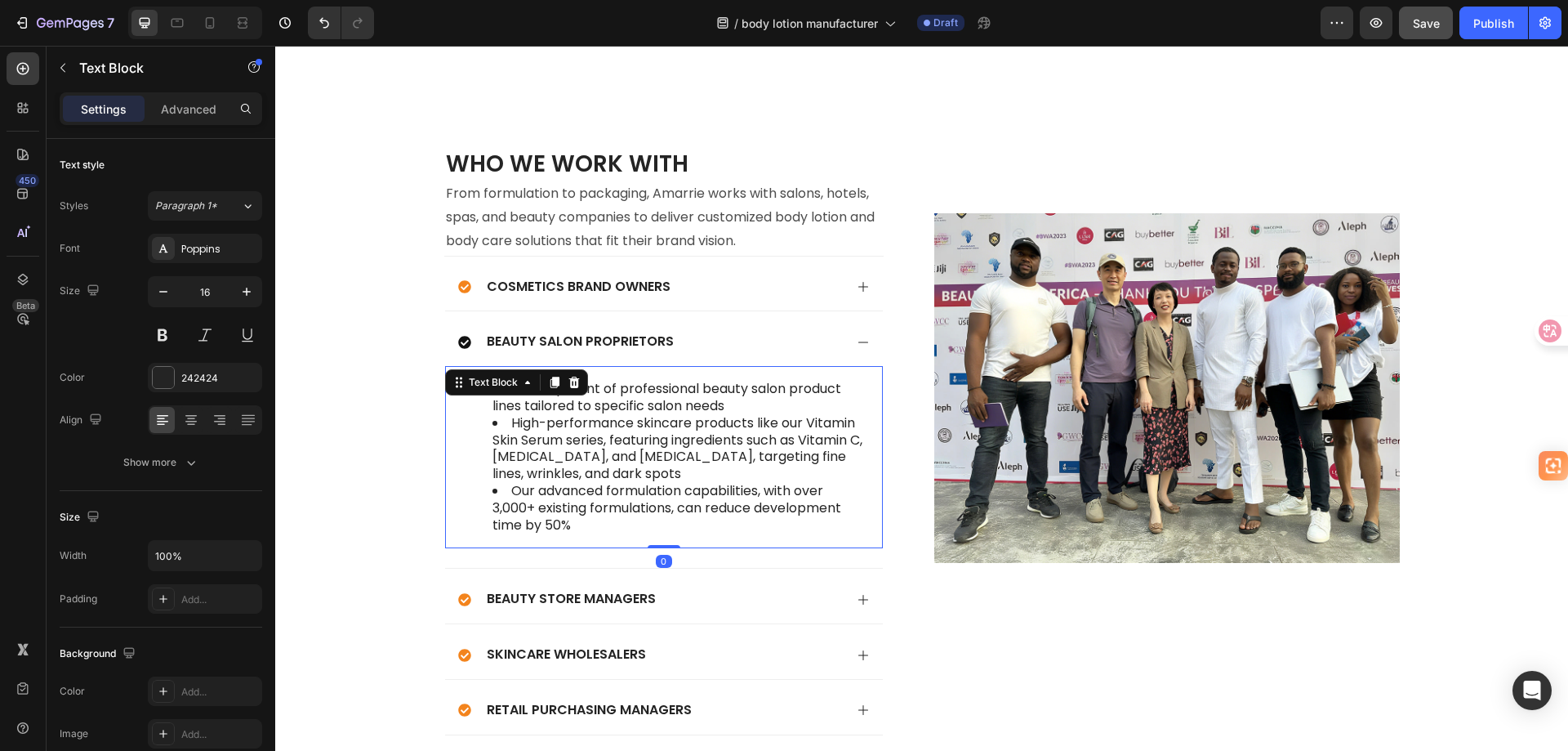
click at [574, 483] on li "Our advanced formulation capabilities, with over 3,000+ existing formulations, …" at bounding box center [680, 509] width 376 height 51
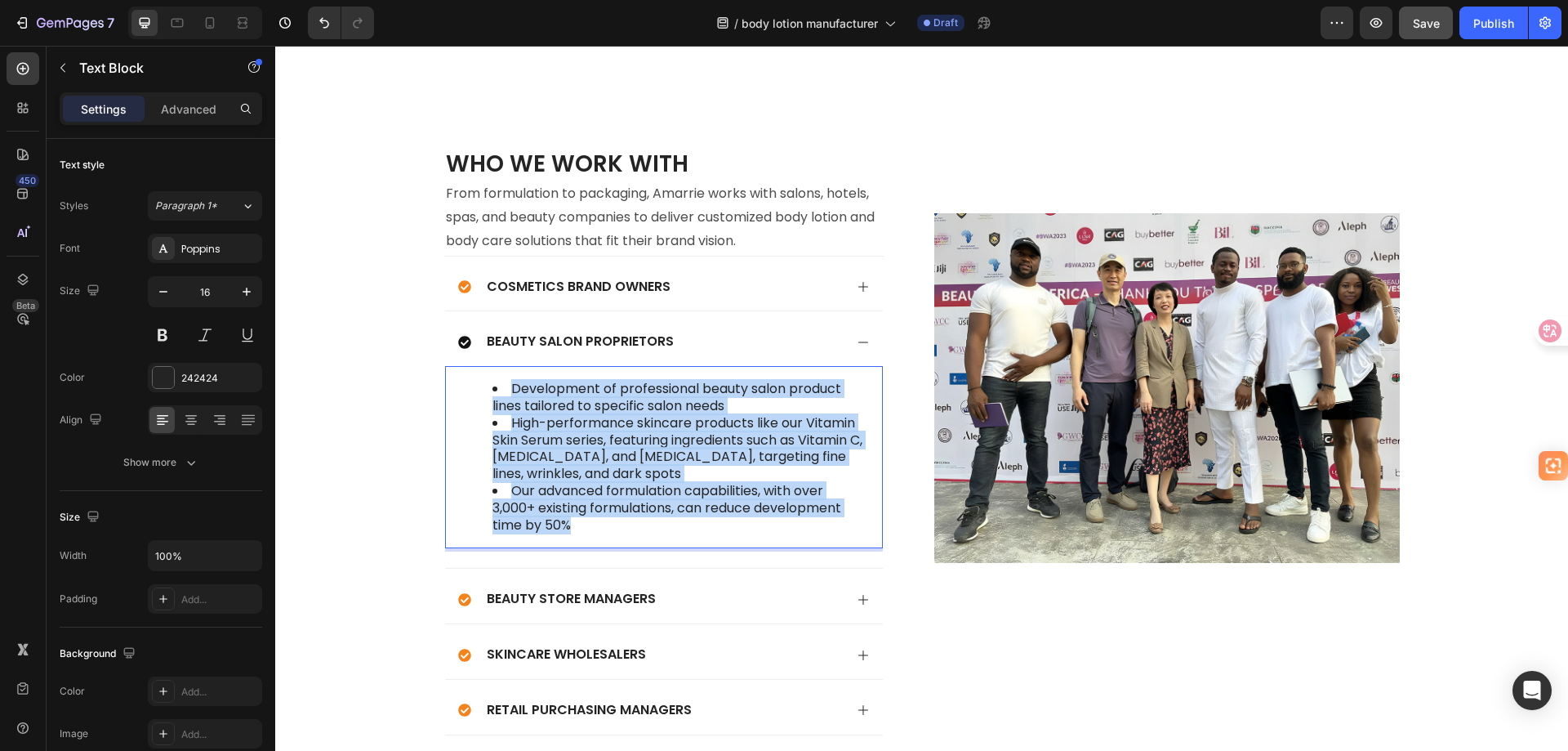
drag, startPoint x: 584, startPoint y: 481, endPoint x: 503, endPoint y: 350, distance: 154.0
click at [503, 380] on ul "Development of professional beauty salon product lines tailored to specific sal…" at bounding box center [664, 457] width 409 height 153
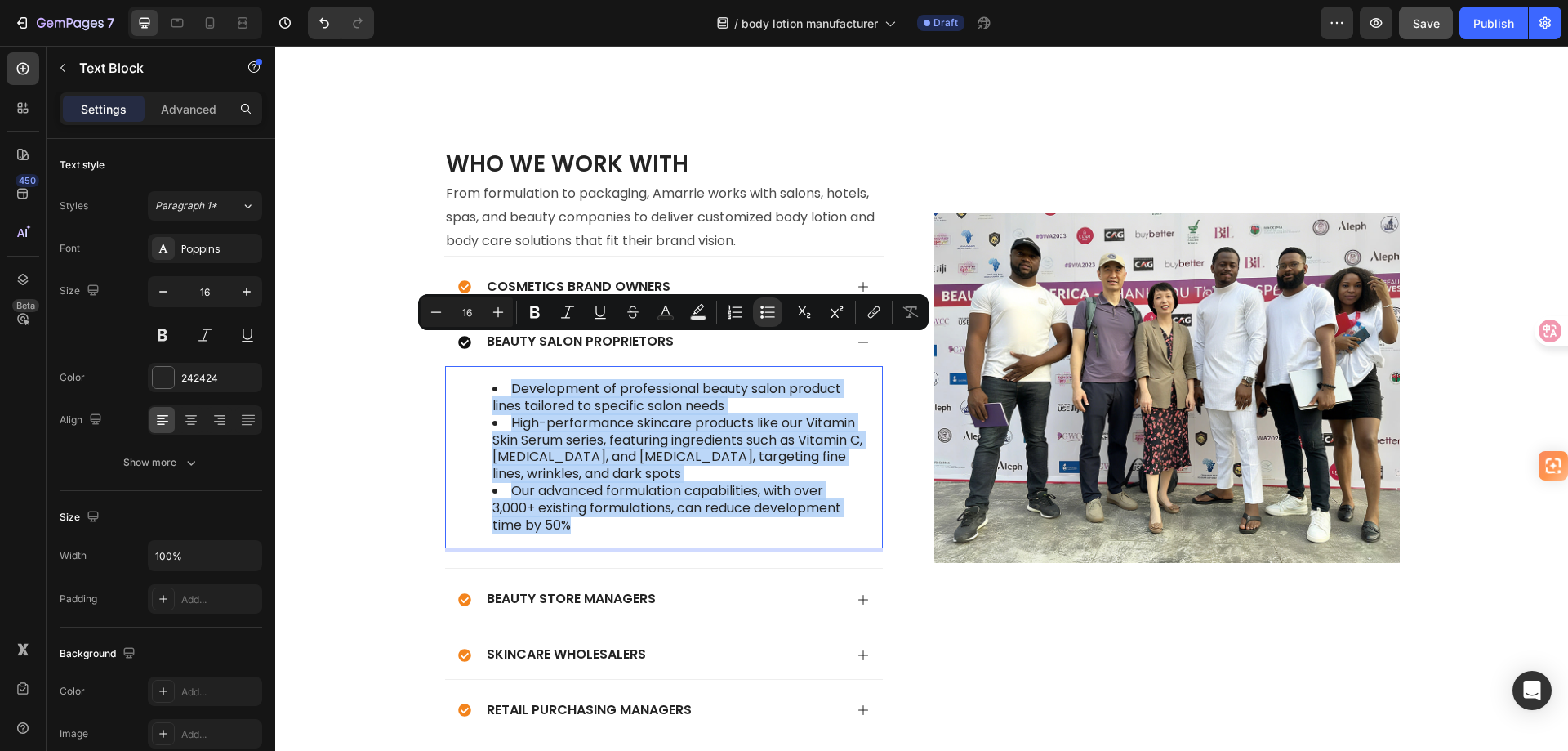
copy ul "Development of professional beauty salon product lines tailored to specific sal…"
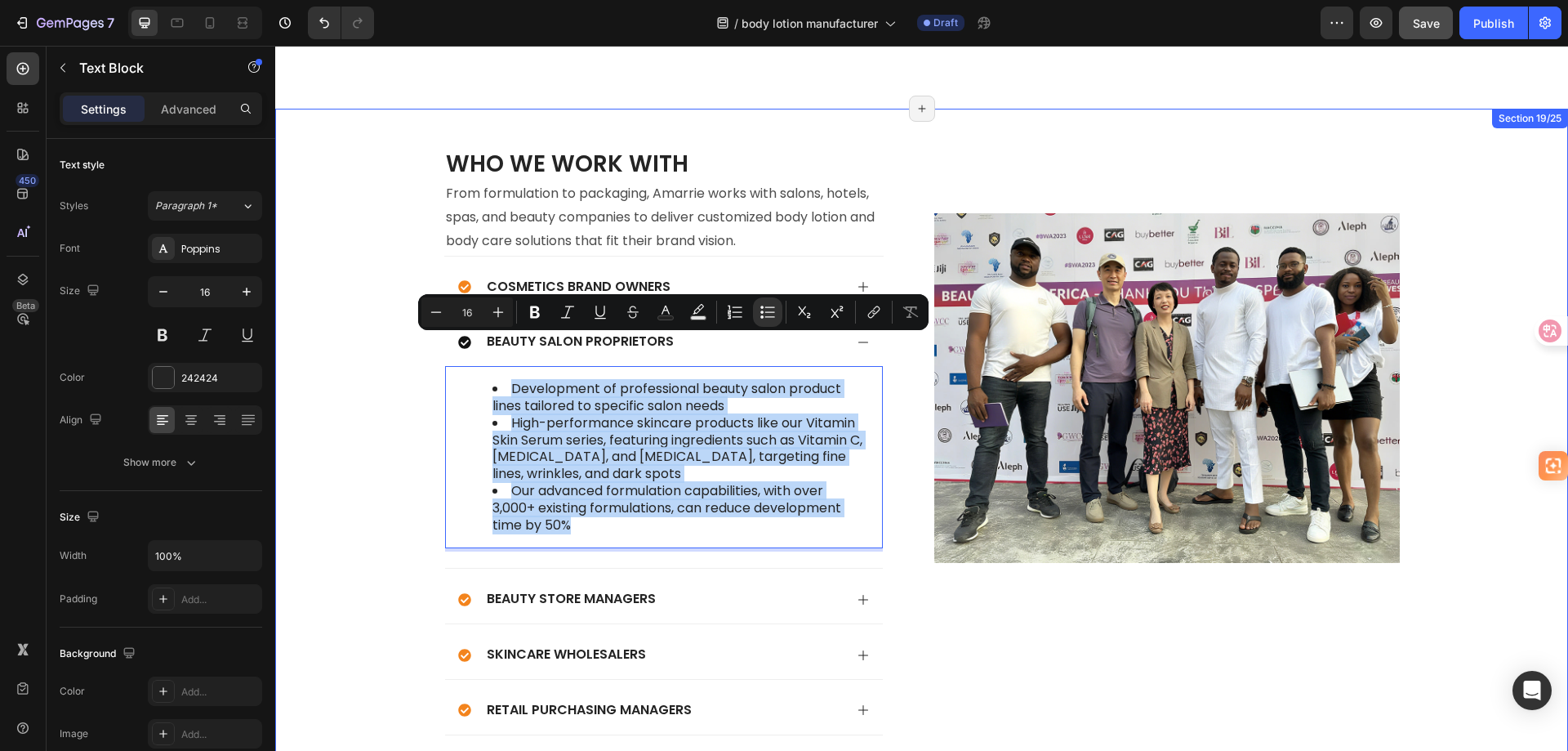
click at [382, 440] on div "Who We Work With Heading From formulation to packaging, Amarrie works with salo…" at bounding box center [922, 548] width 1260 height 801
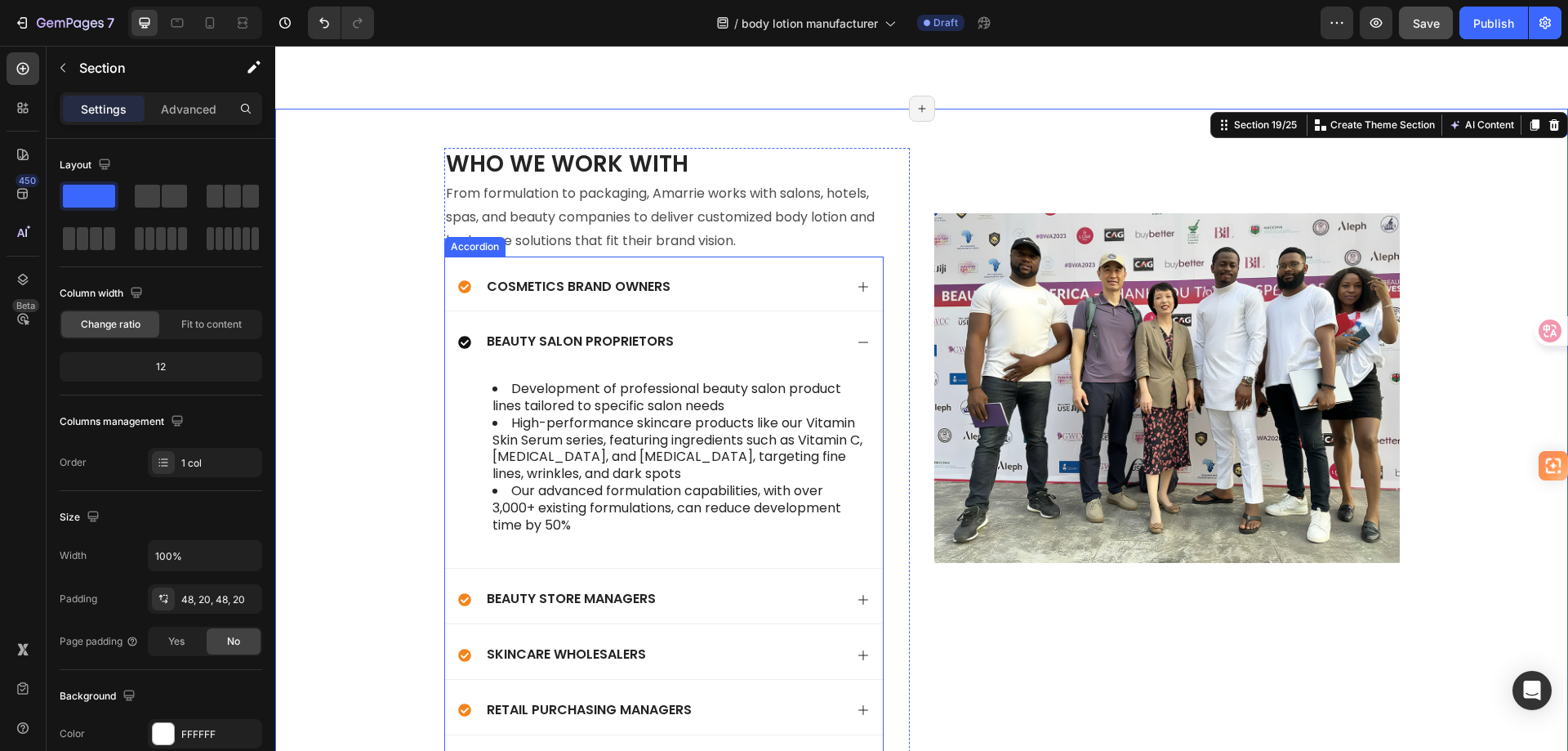
click at [785, 331] on div "Beauty Salon Proprietors" at bounding box center [651, 341] width 386 height 22
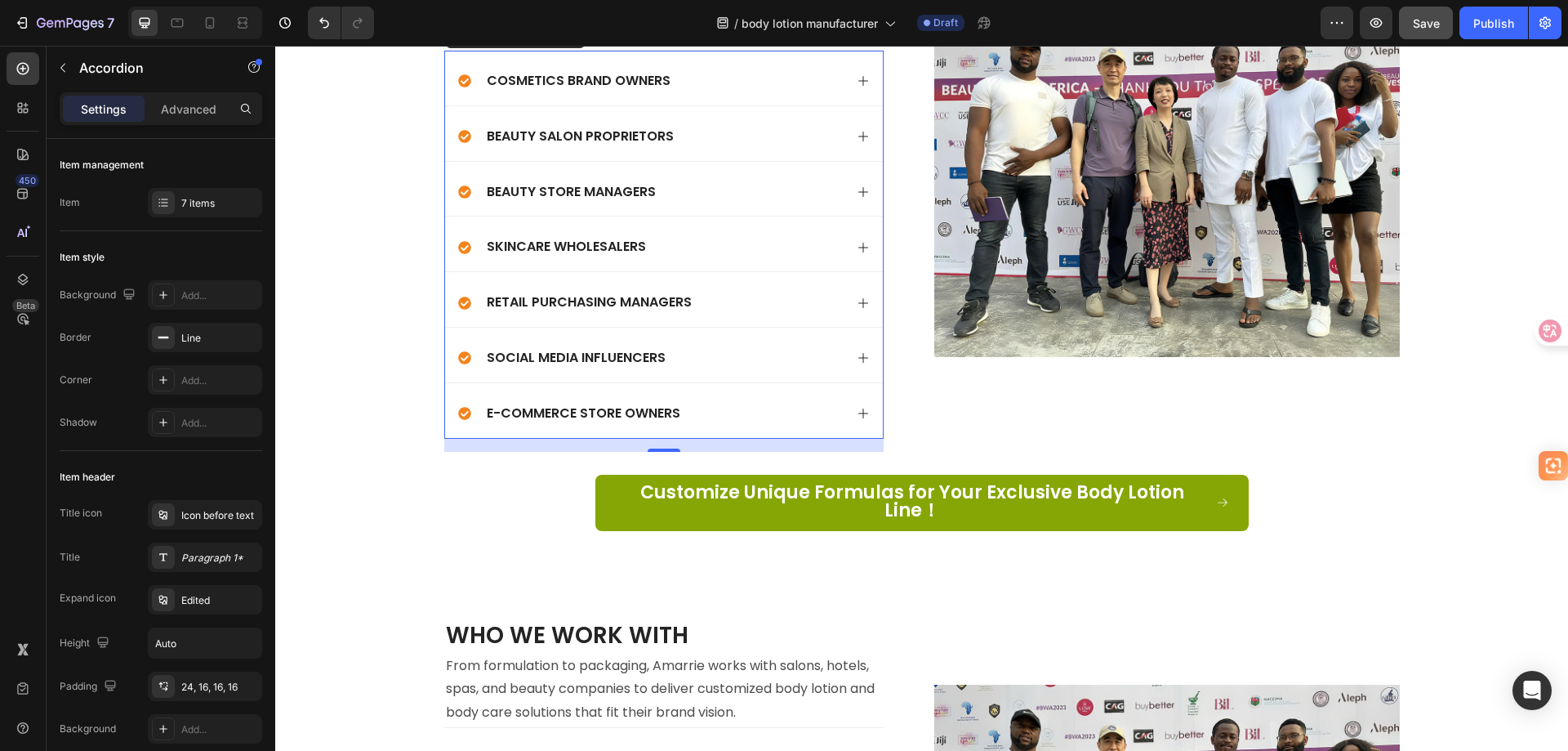
scroll to position [4988, 0]
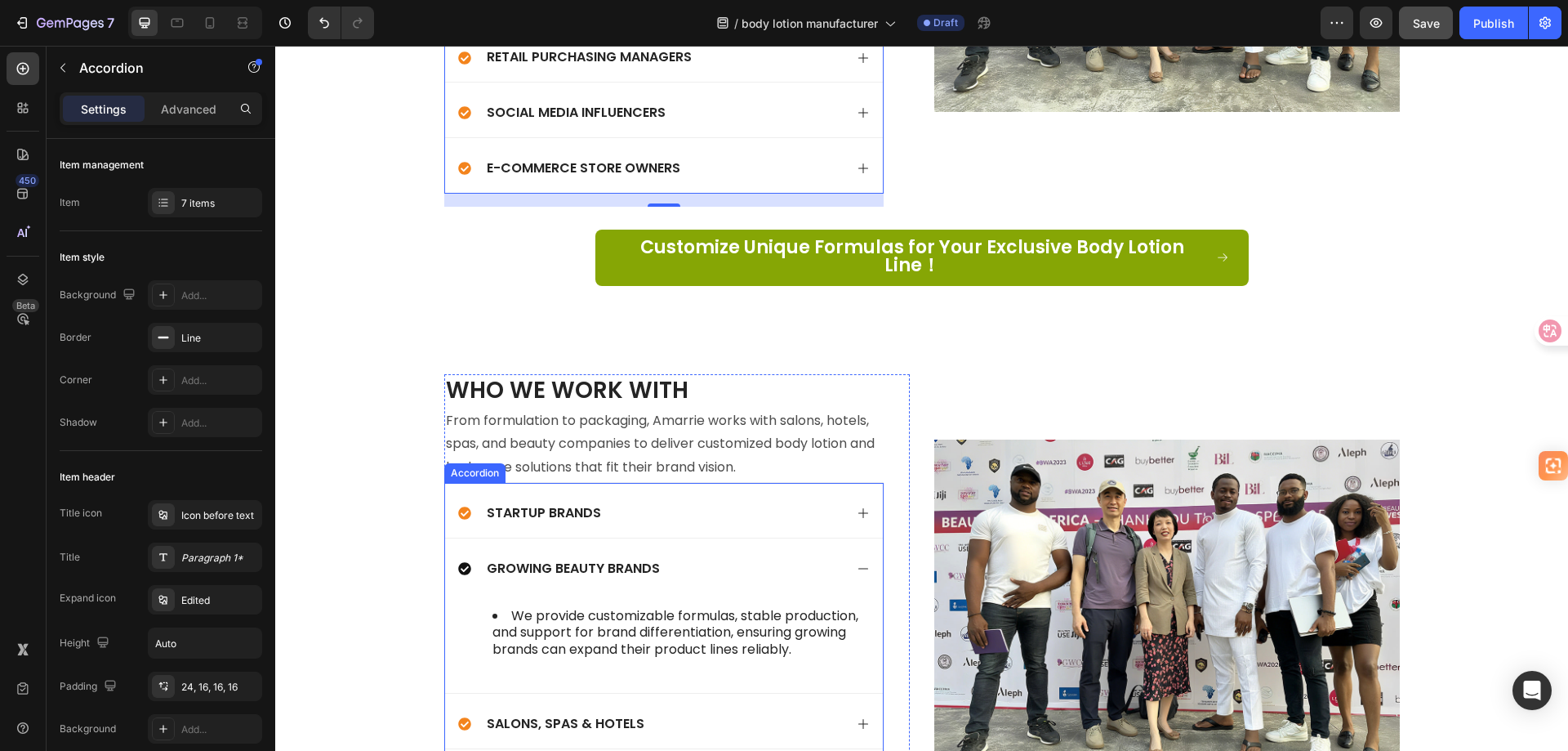
click at [695, 558] on div "Growing Beauty Brands" at bounding box center [651, 568] width 386 height 22
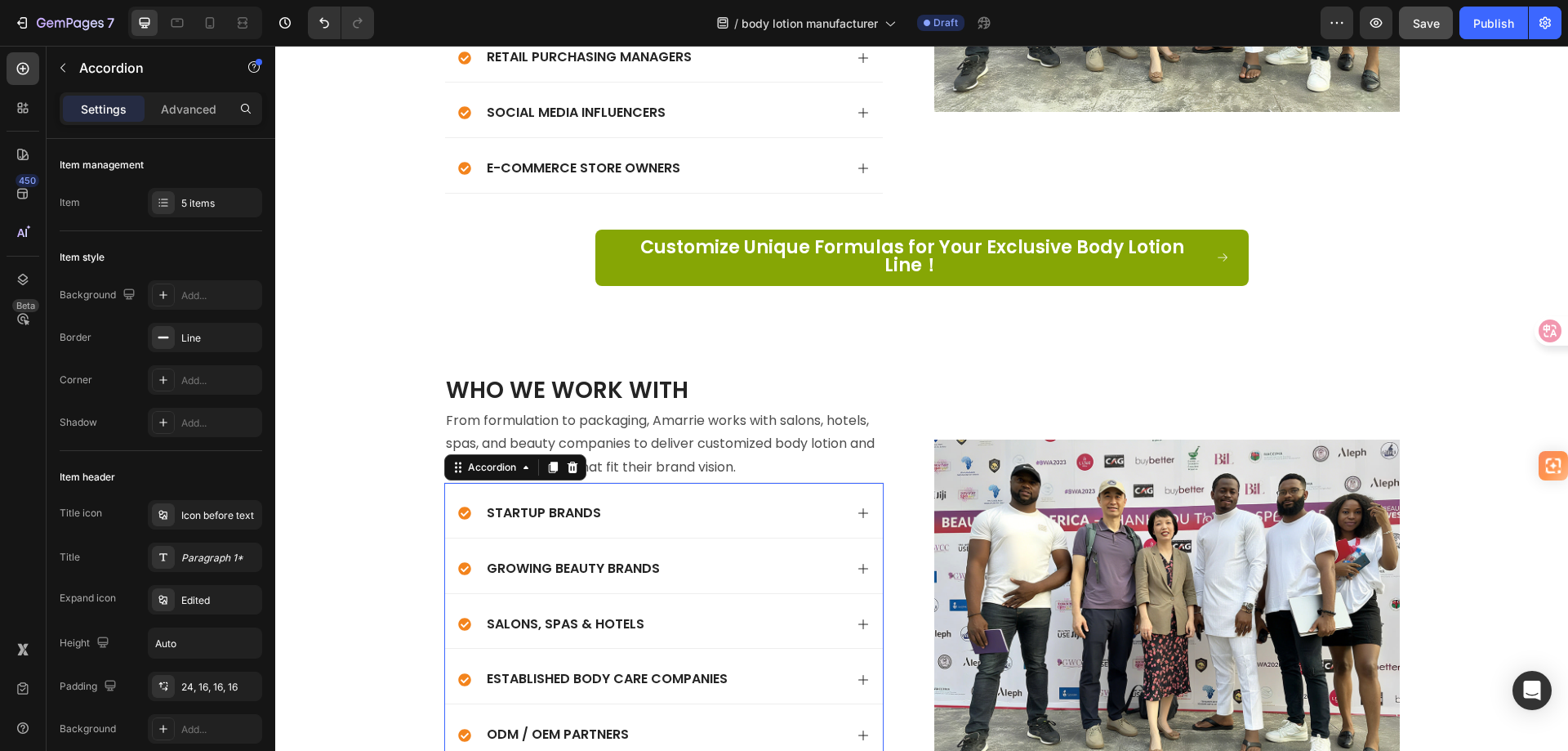
click at [695, 502] on div "Startup Brands" at bounding box center [651, 513] width 386 height 22
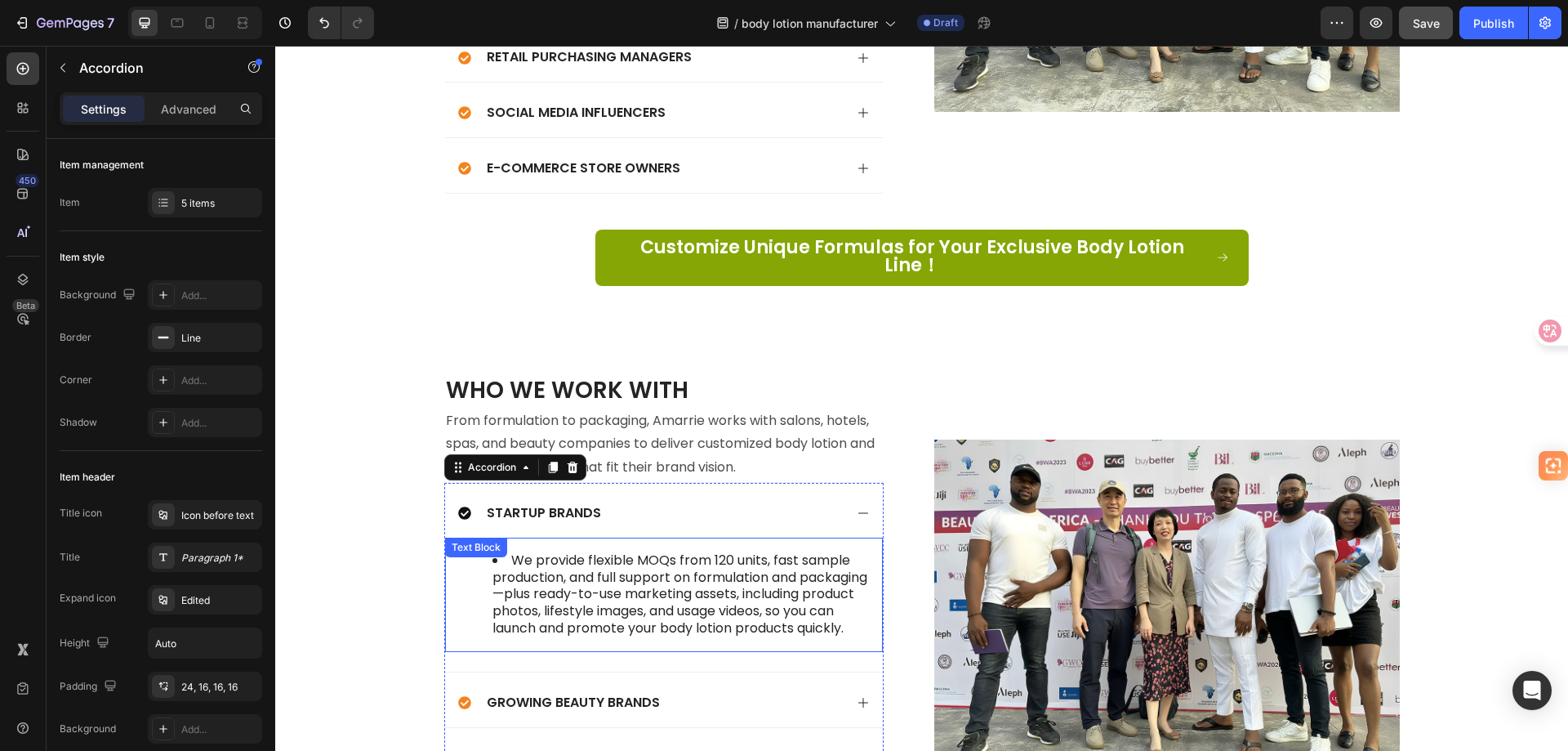
click at [623, 626] on li "We provide flexible MOQs from 120 units, fast sample production, and full suppo…" at bounding box center [680, 595] width 376 height 85
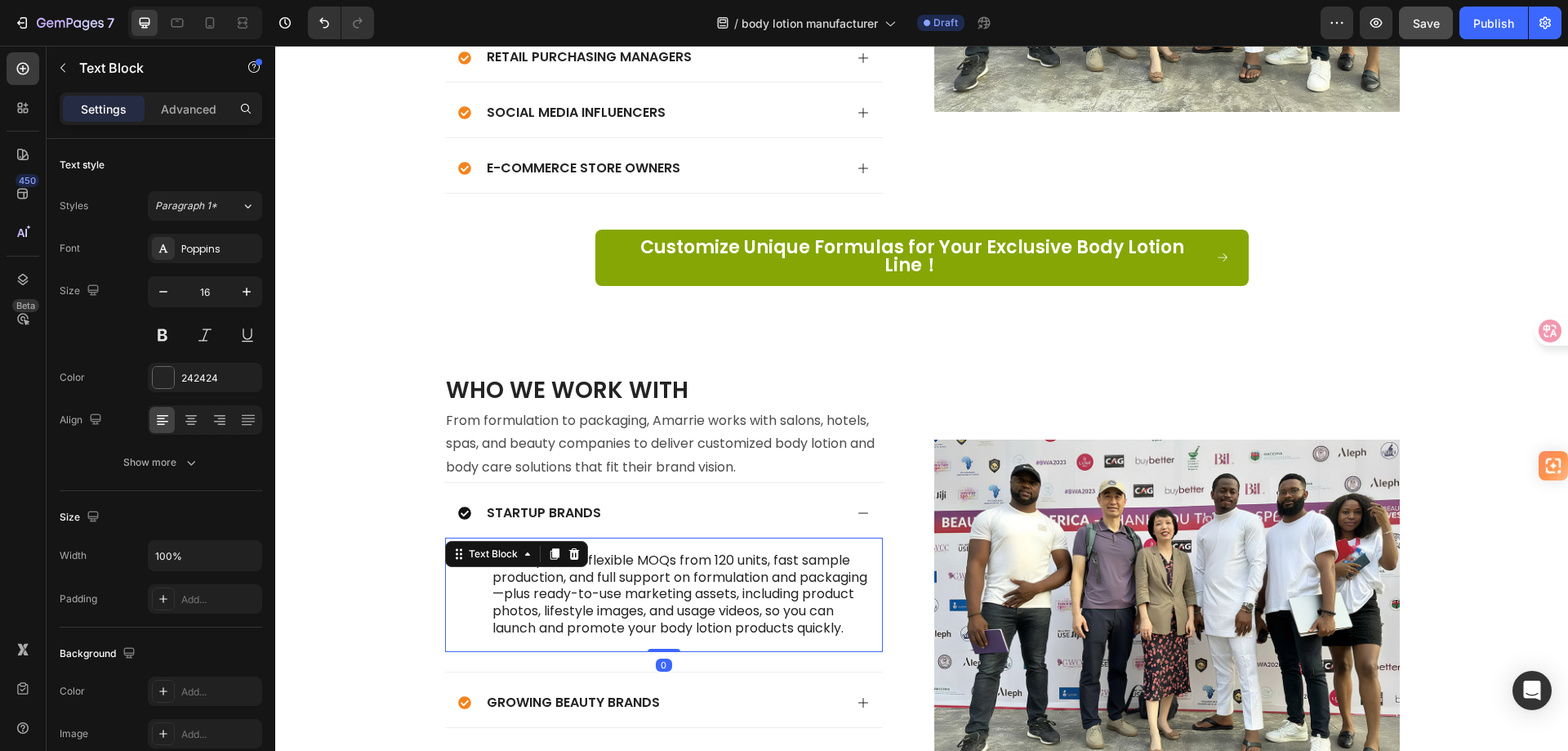
click at [599, 626] on li "We provide flexible MOQs from 120 units, fast sample production, and full suppo…" at bounding box center [680, 595] width 376 height 85
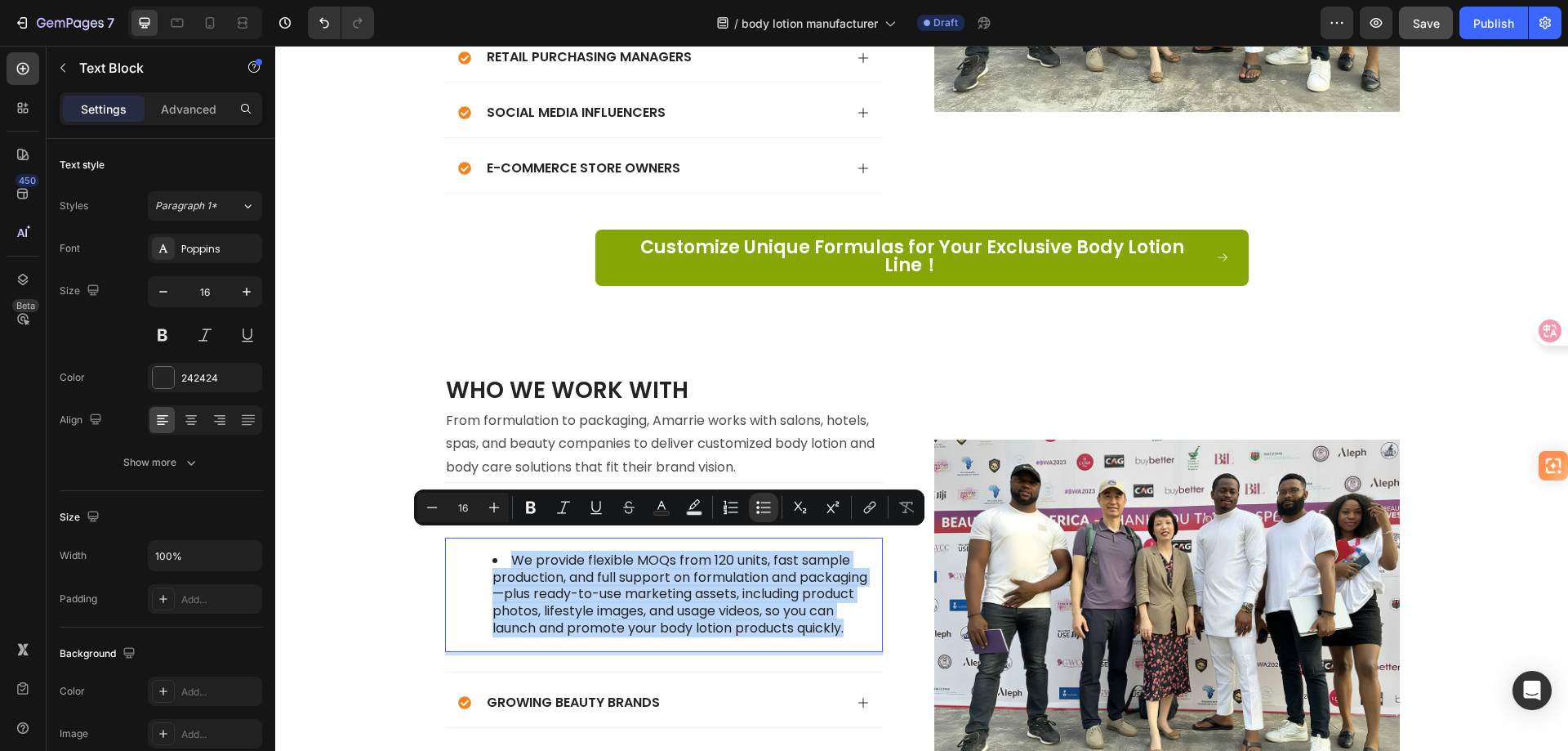
drag, startPoint x: 606, startPoint y: 626, endPoint x: 497, endPoint y: 541, distance: 138.2
click at [497, 552] on li "We provide flexible MOQs from 120 units, fast sample production, and full suppo…" at bounding box center [680, 595] width 376 height 85
copy li "We provide flexible MOQs from 120 units, fast sample production, and full suppo…"
click at [779, 423] on p "From formulation to packaging, Amarrie works with salons, hotels, spas, and bea…" at bounding box center [664, 444] width 436 height 70
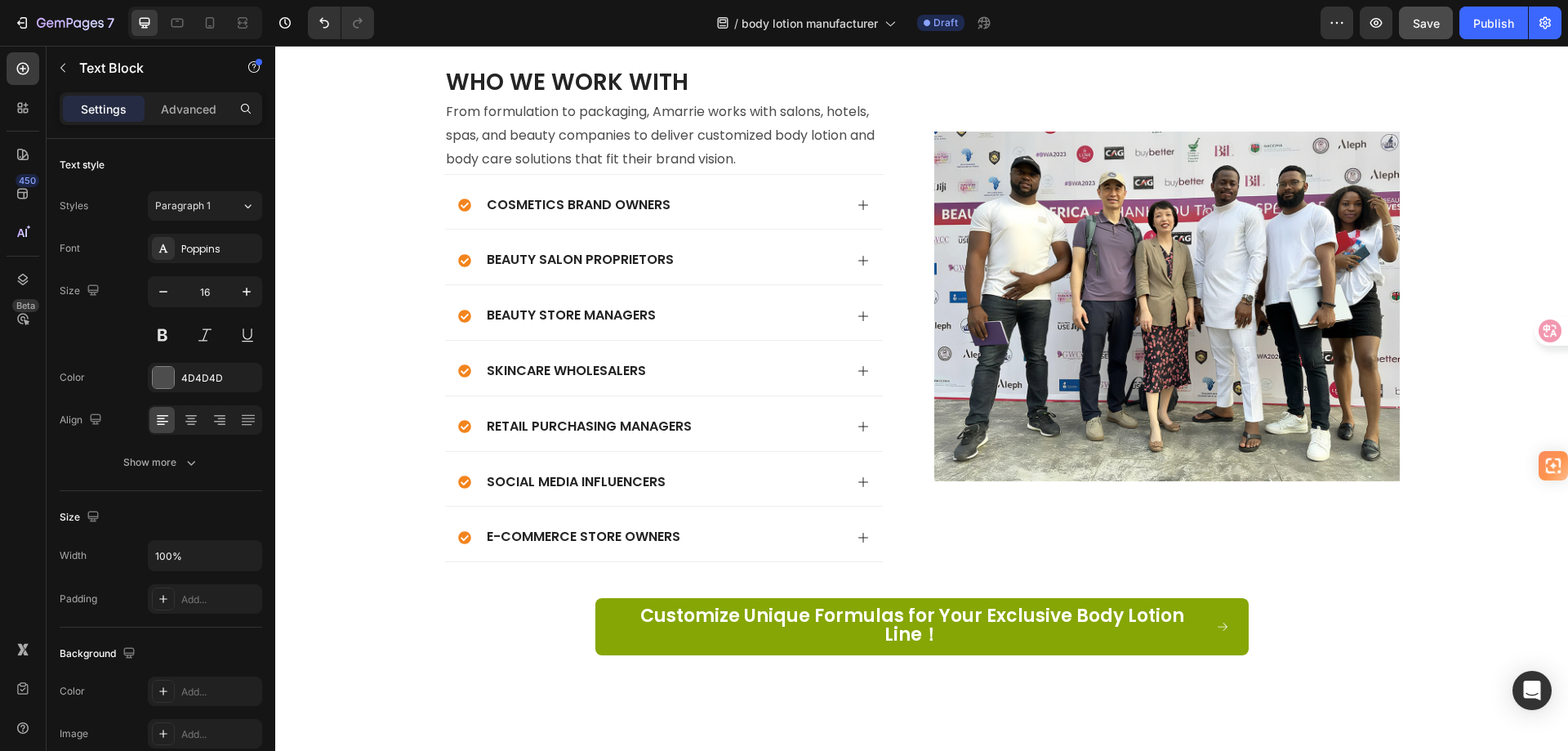
scroll to position [4498, 0]
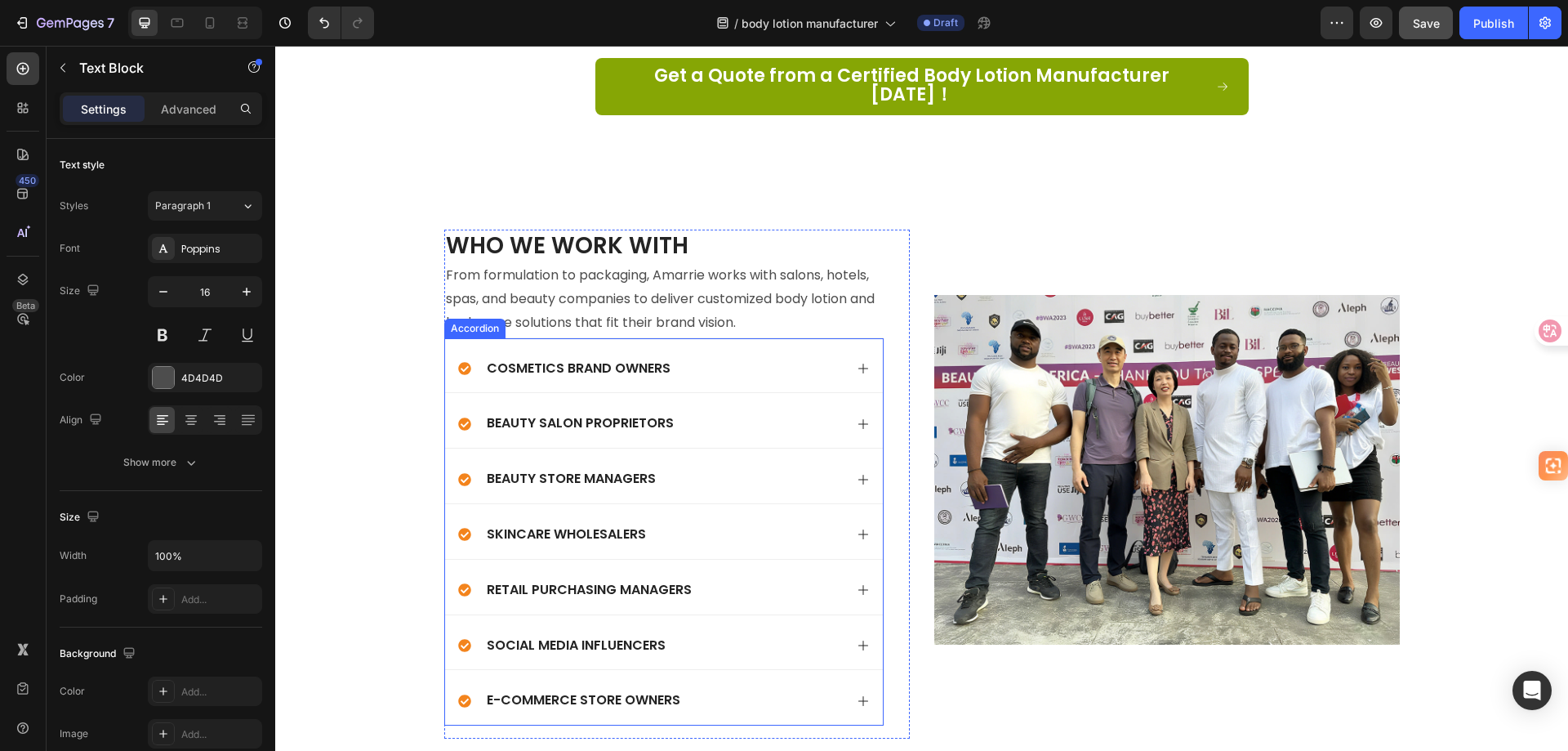
click at [636, 361] on p "Cosmetics Brand Owners" at bounding box center [578, 369] width 183 height 17
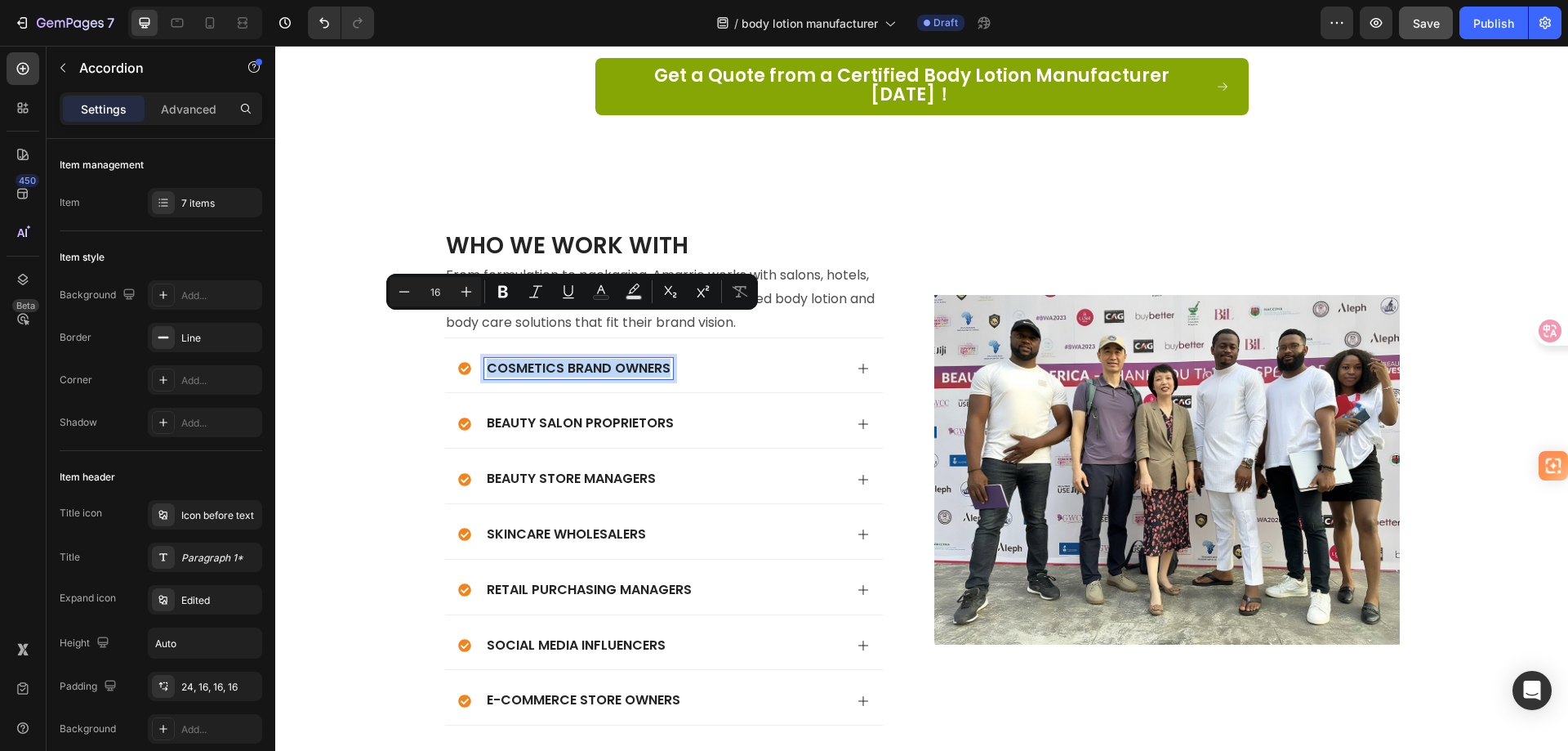
copy p "Cosmetics Brand Owners"
click at [733, 358] on div "Cosmetics Brand Owners" at bounding box center [651, 369] width 386 height 22
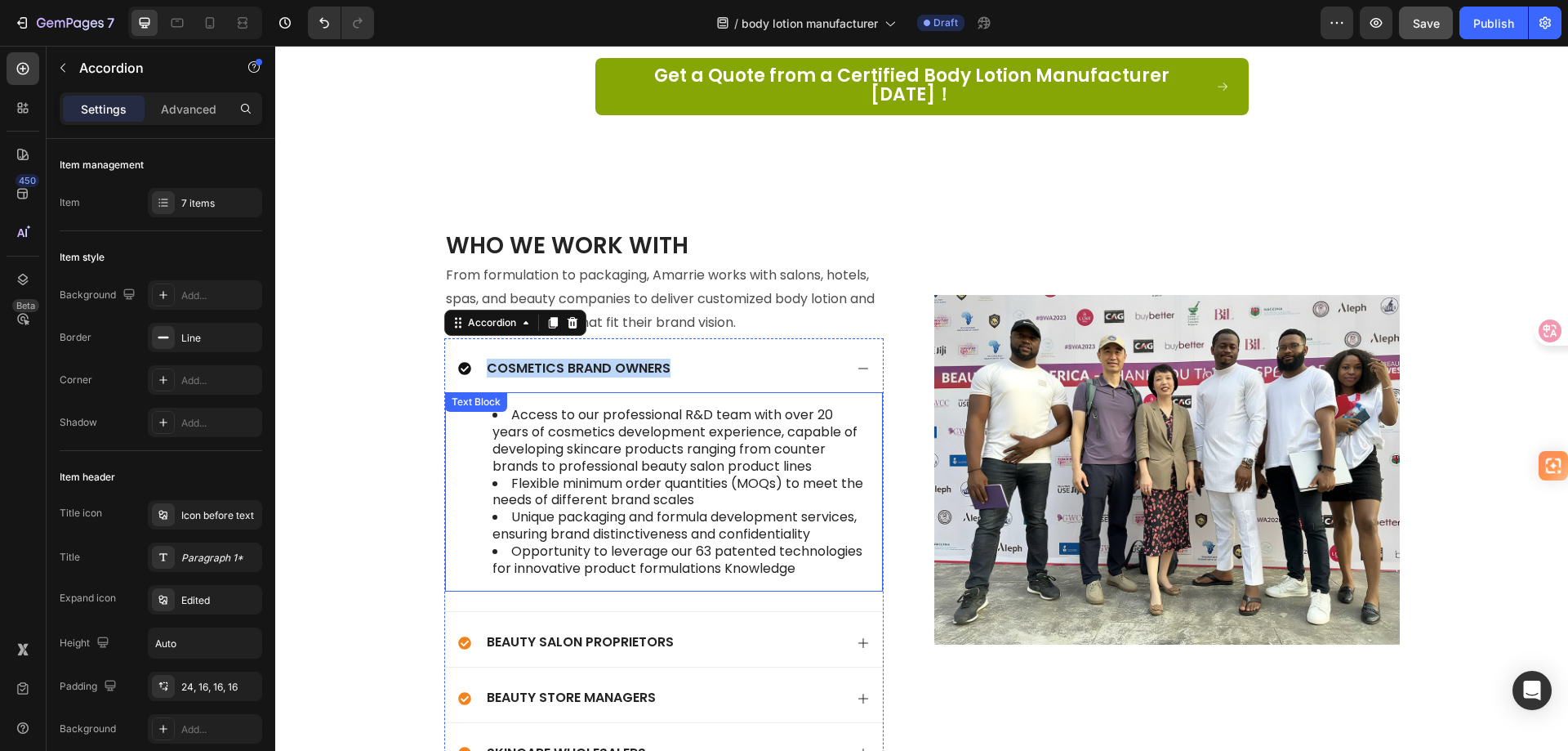
click at [788, 543] on li "Opportunity to leverage our 63 patented technologies for innovative product for…" at bounding box center [680, 560] width 376 height 35
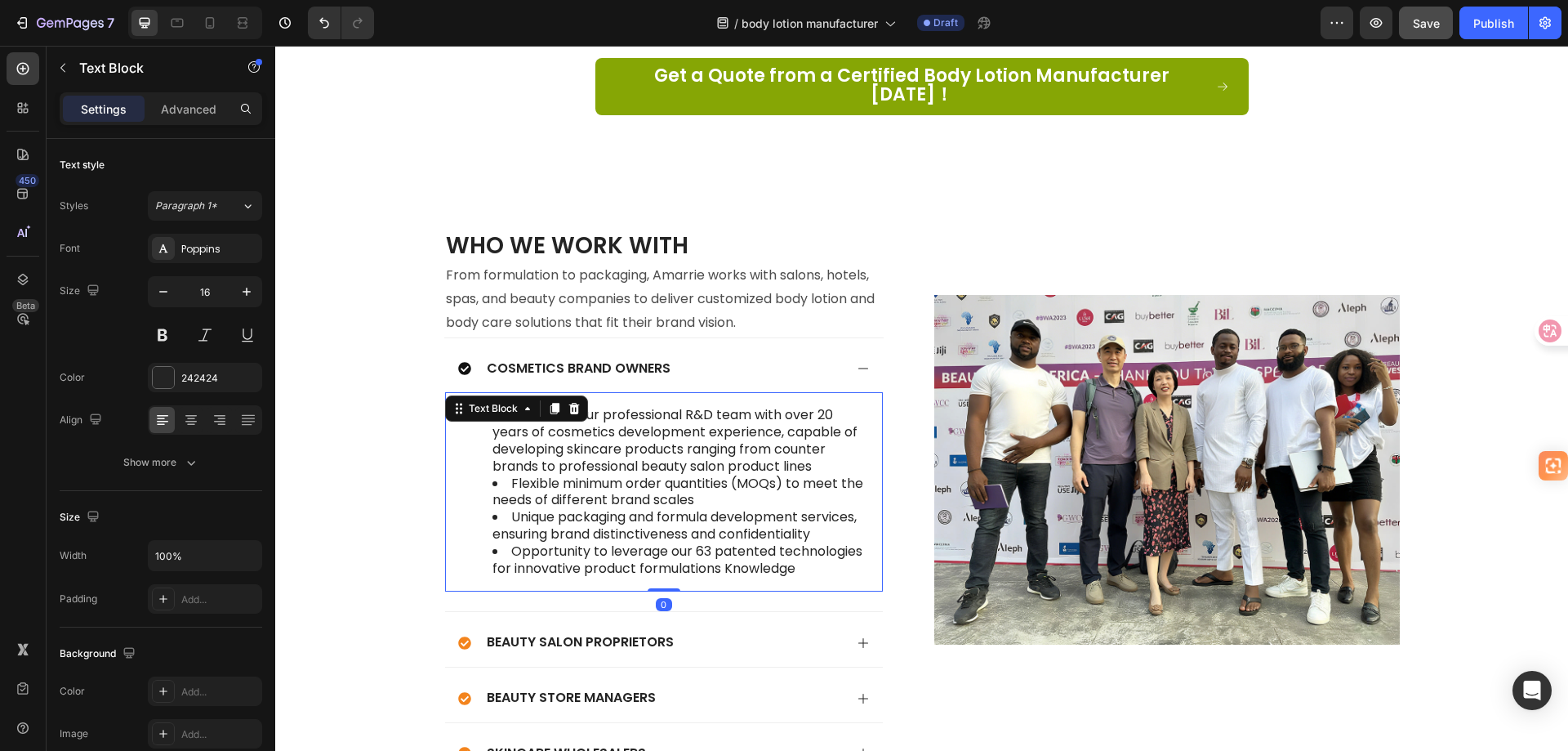
click at [802, 543] on li "Opportunity to leverage our 63 patented technologies for innovative product for…" at bounding box center [680, 560] width 376 height 35
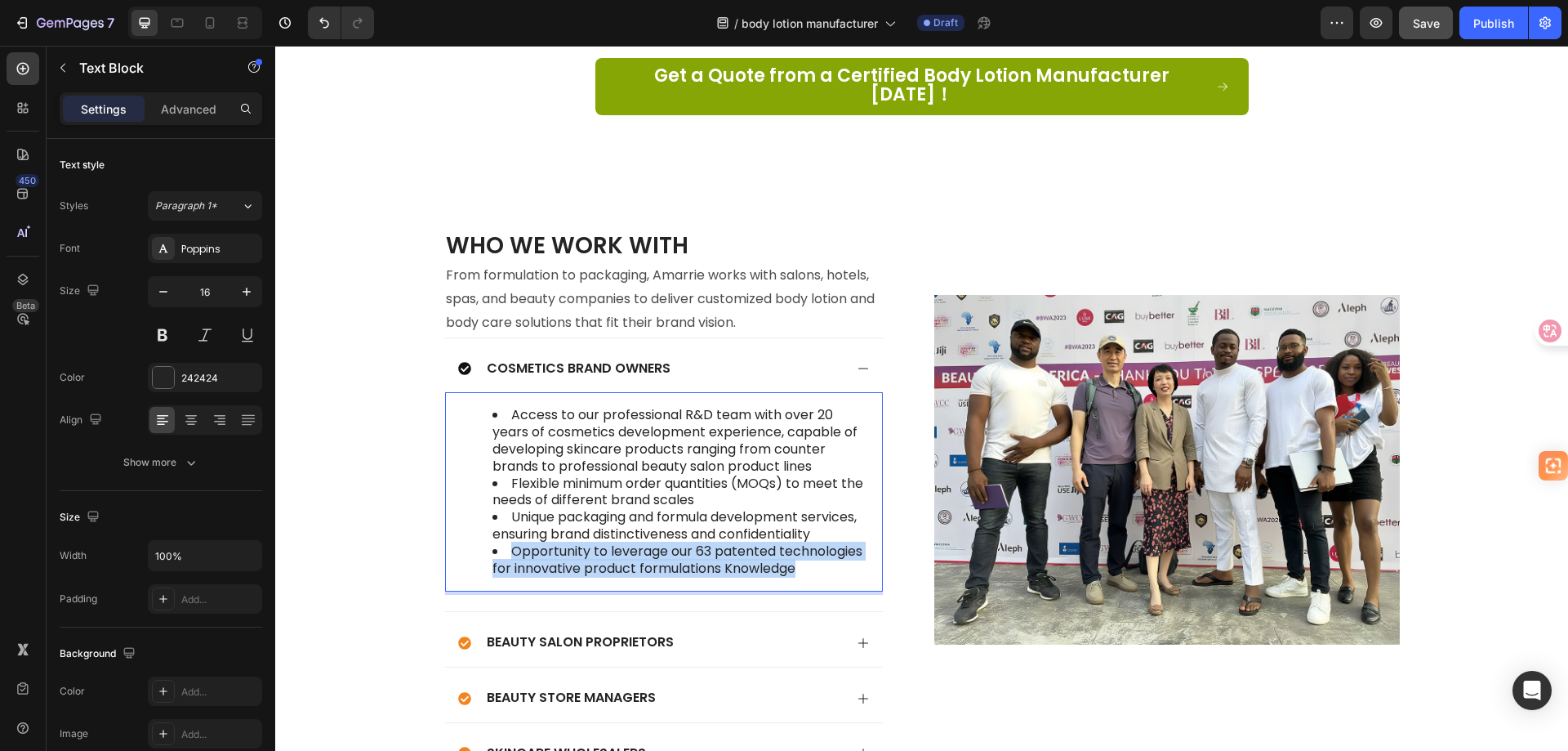
click at [802, 543] on li "Opportunity to leverage our 63 patented technologies for innovative product for…" at bounding box center [680, 560] width 376 height 35
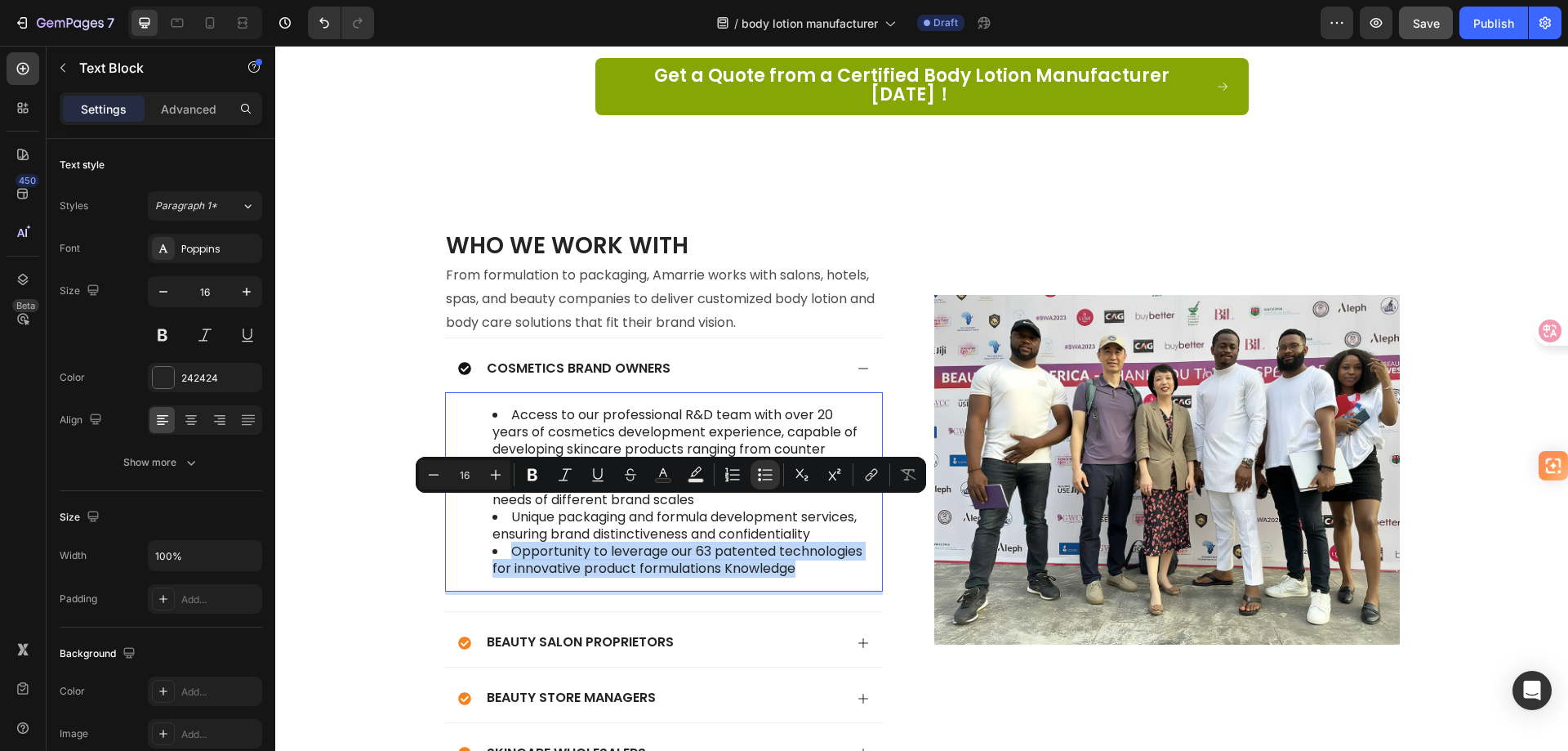
click at [802, 543] on li "Opportunity to leverage our 63 patented technologies for innovative product for…" at bounding box center [680, 560] width 376 height 35
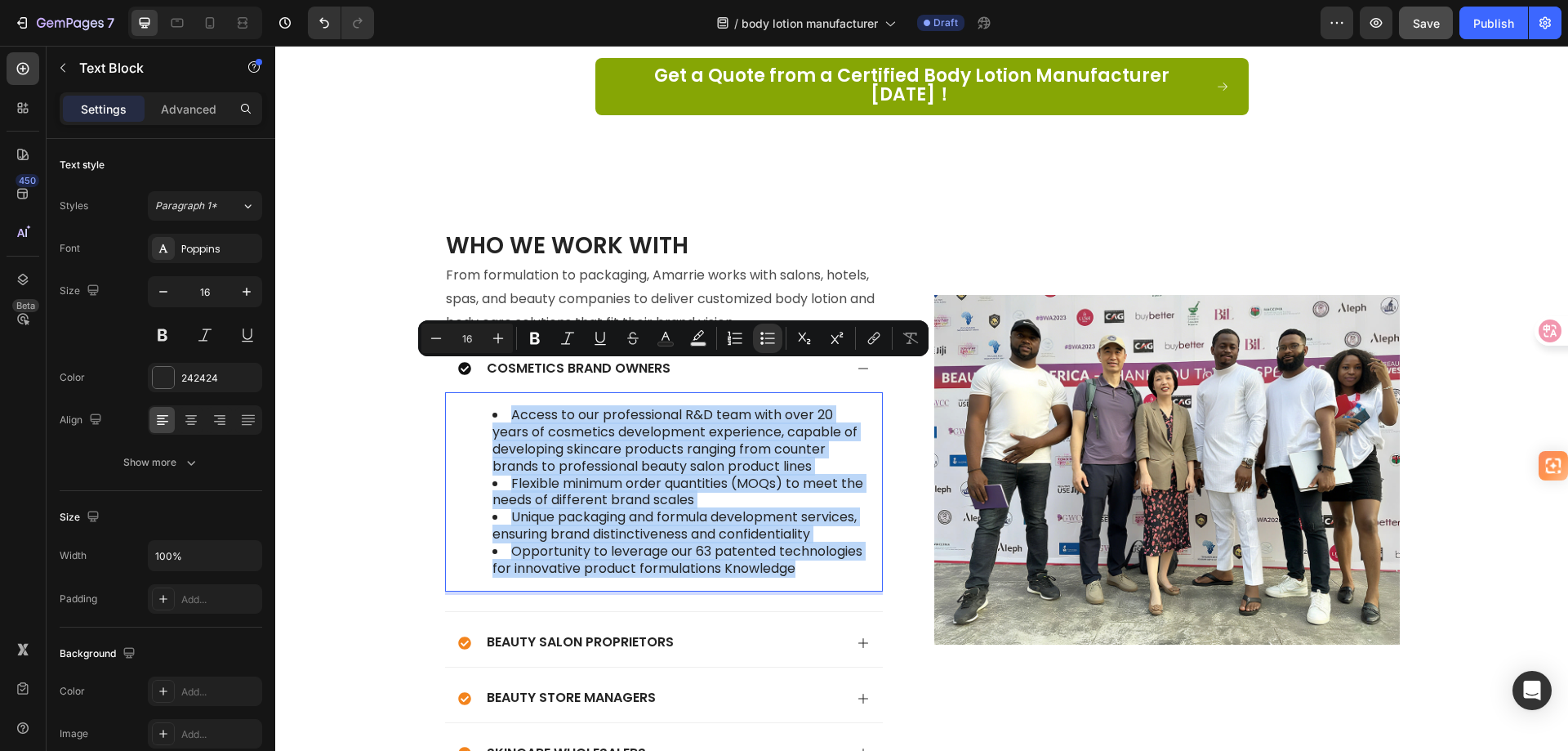
copy ul "Access to our professional R&D team with over 20 years of cosmetics development…"
click at [628, 634] on p "Beauty Salon Proprietors" at bounding box center [580, 642] width 187 height 17
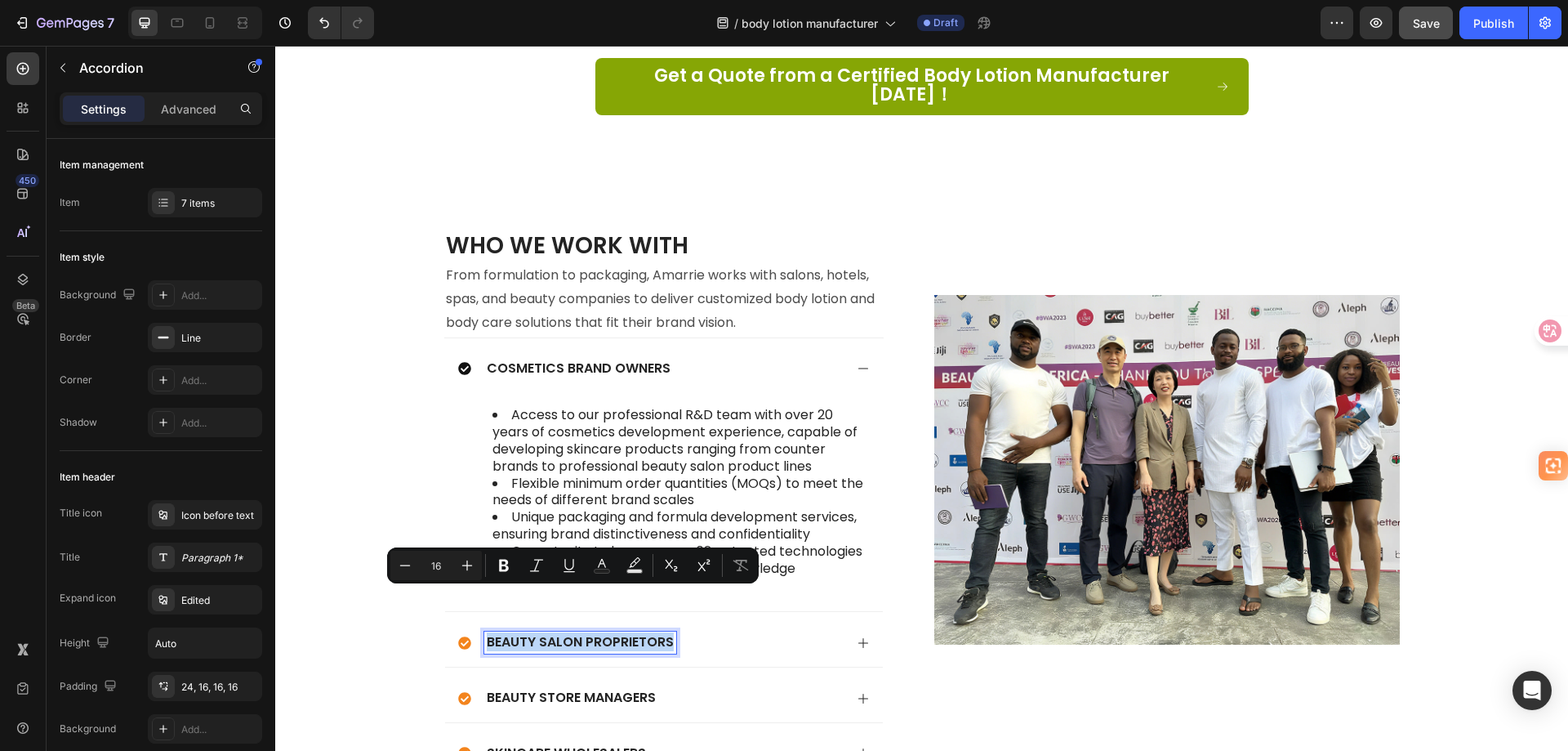
copy p "Beauty Salon Proprietors"
click at [776, 631] on div "Beauty Salon Proprietors" at bounding box center [651, 642] width 386 height 22
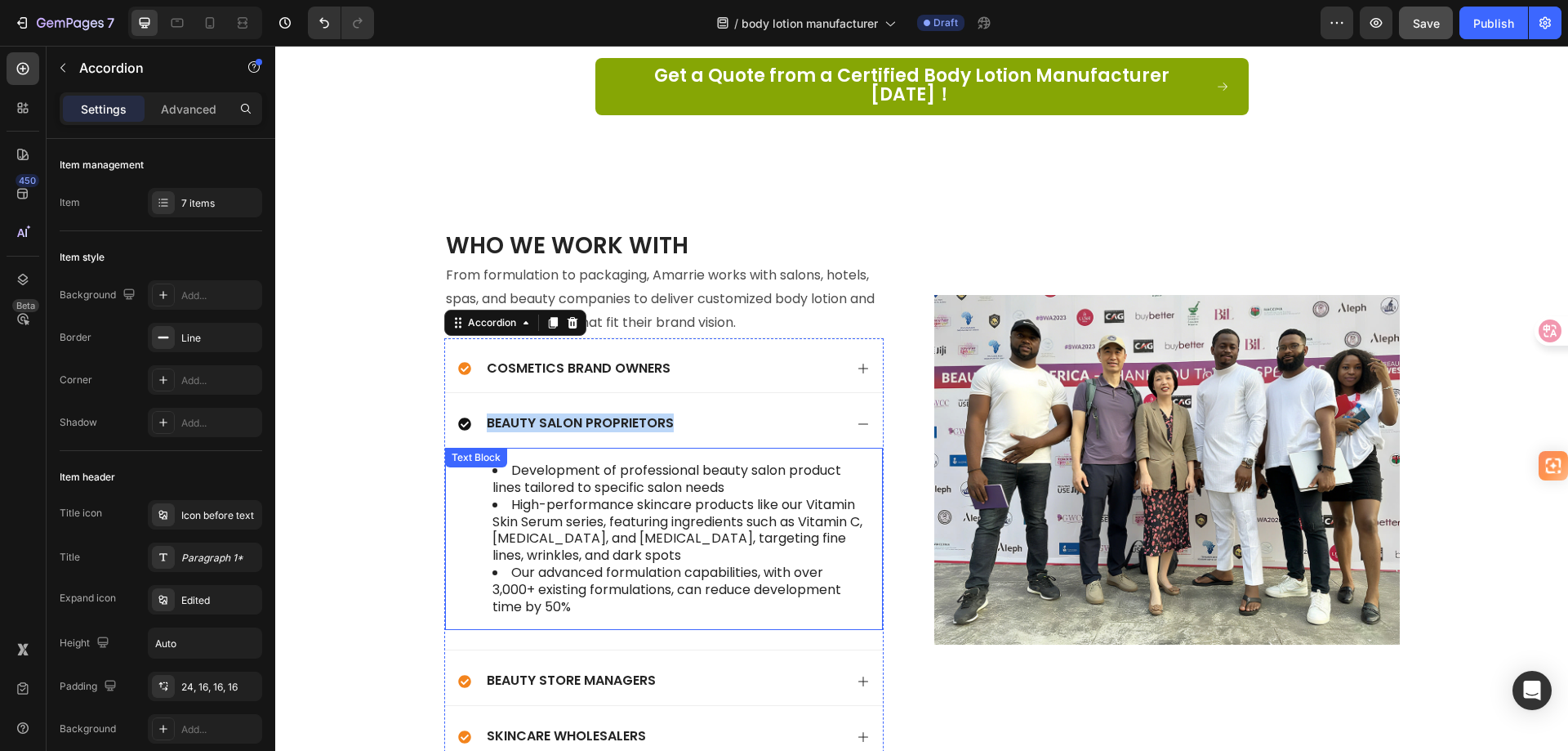
click at [606, 565] on li "Our advanced formulation capabilities, with over 3,000+ existing formulations, …" at bounding box center [680, 590] width 376 height 51
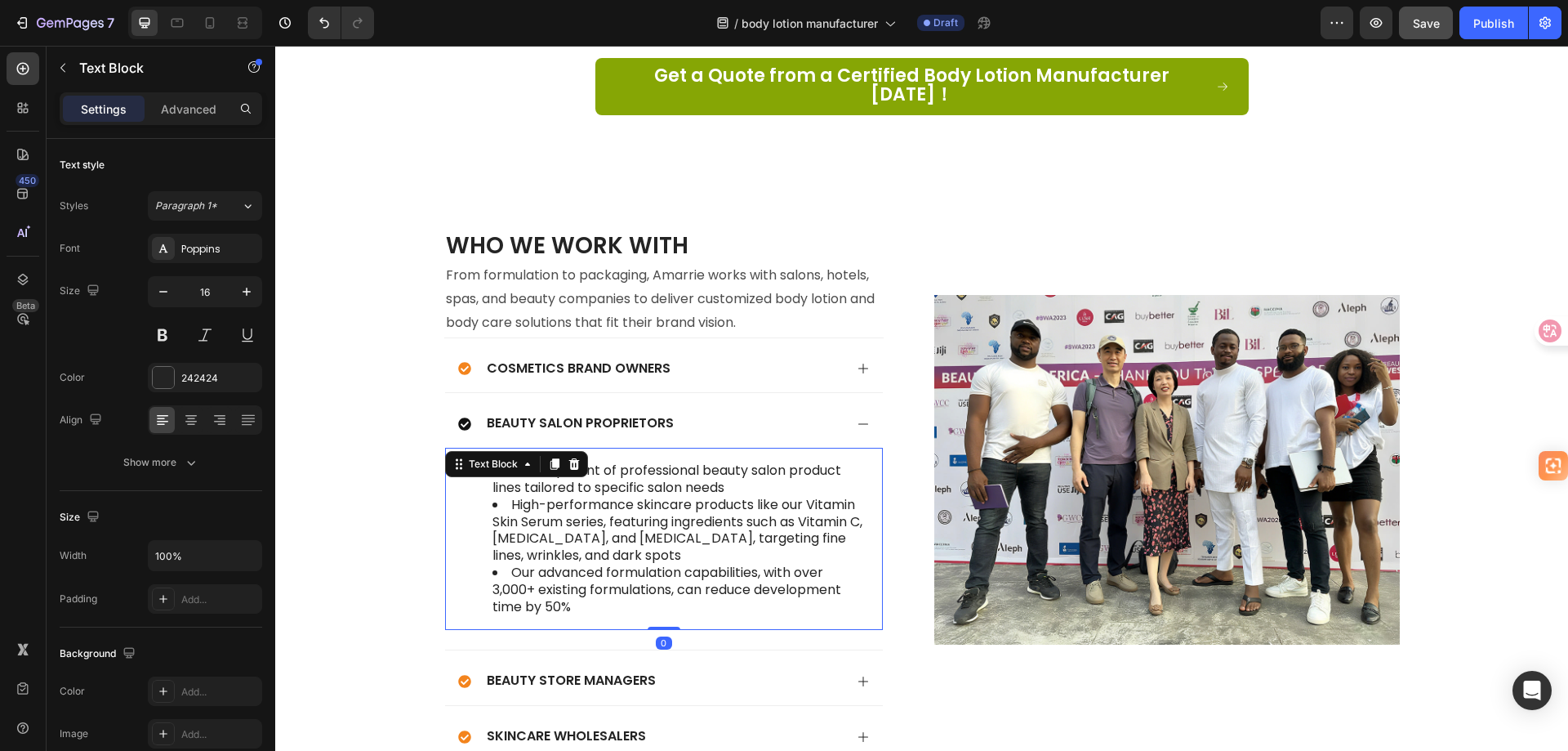
click at [605, 565] on li "Our advanced formulation capabilities, with over 3,000+ existing formulations, …" at bounding box center [680, 590] width 376 height 51
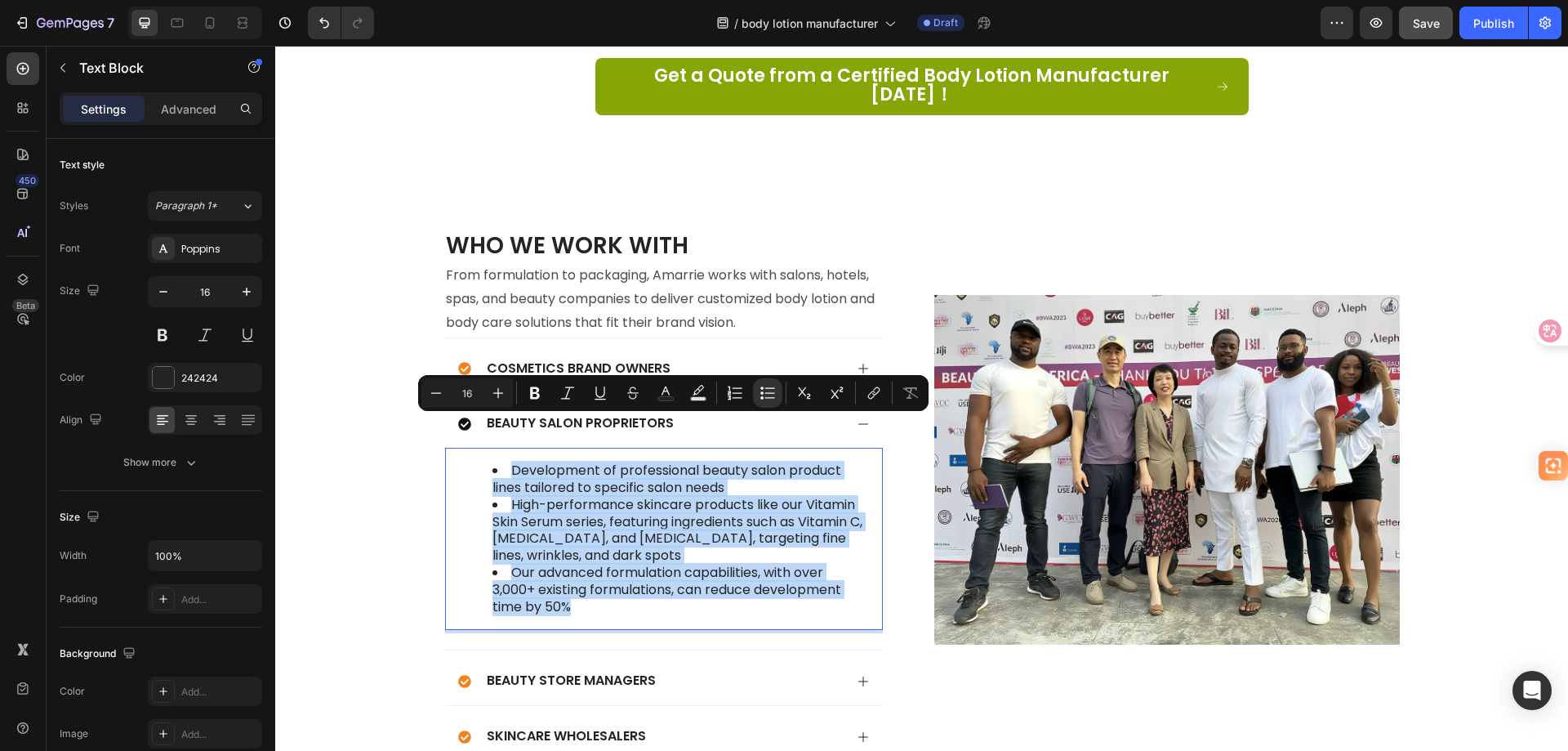
scroll to position [4580, 0]
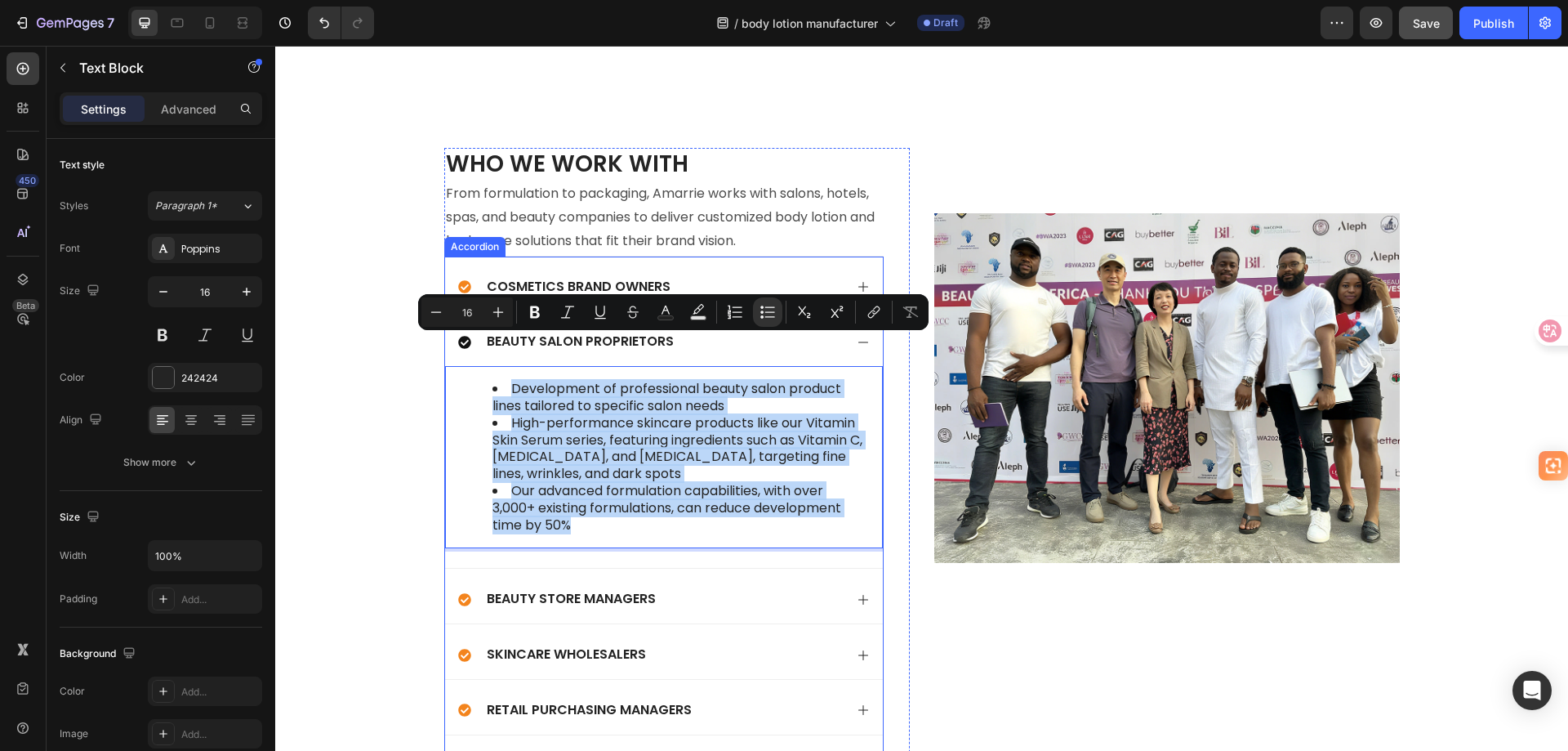
click at [606, 590] on p "Beauty Store Managers" at bounding box center [571, 598] width 169 height 17
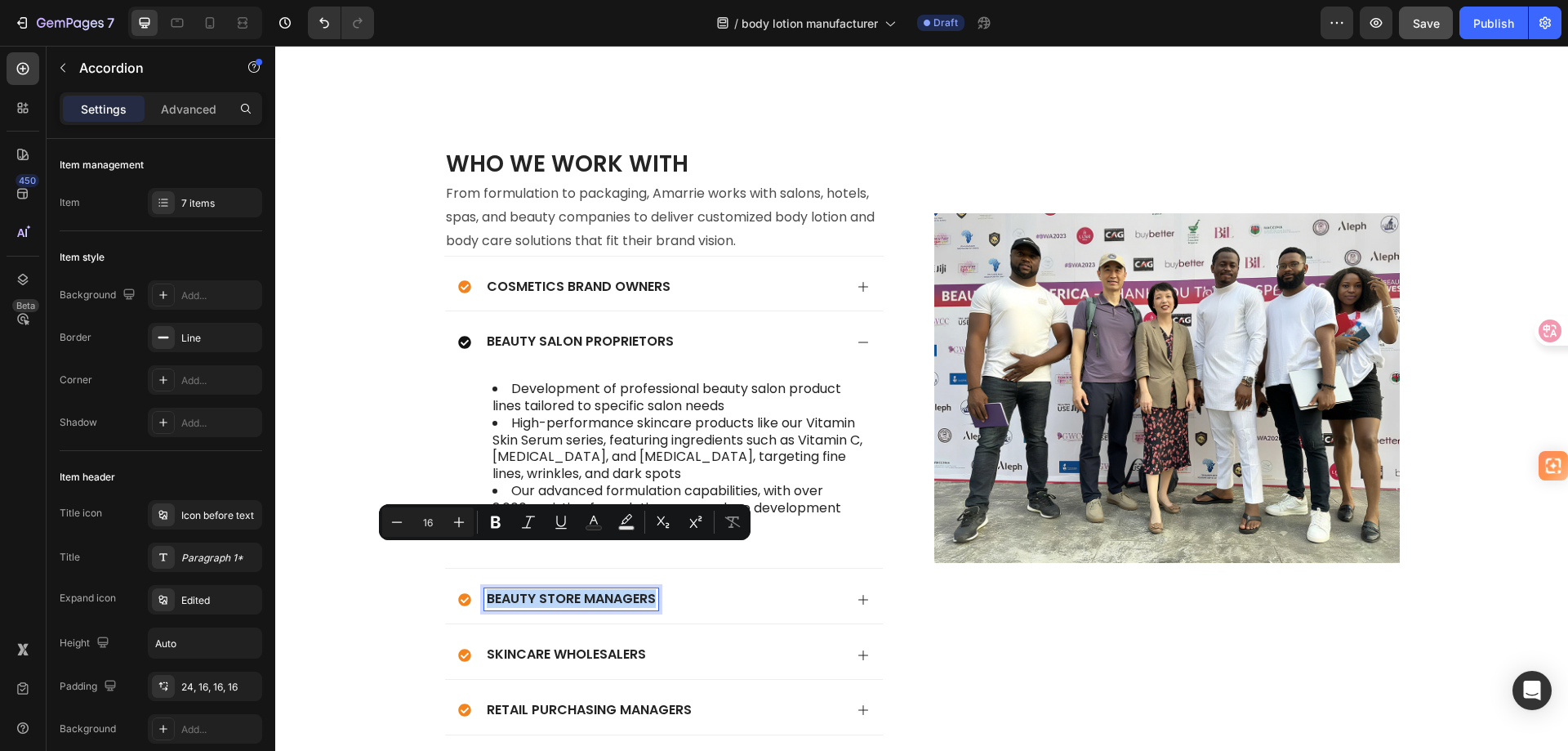
click at [758, 331] on div "Beauty Salon Proprietors" at bounding box center [651, 341] width 386 height 22
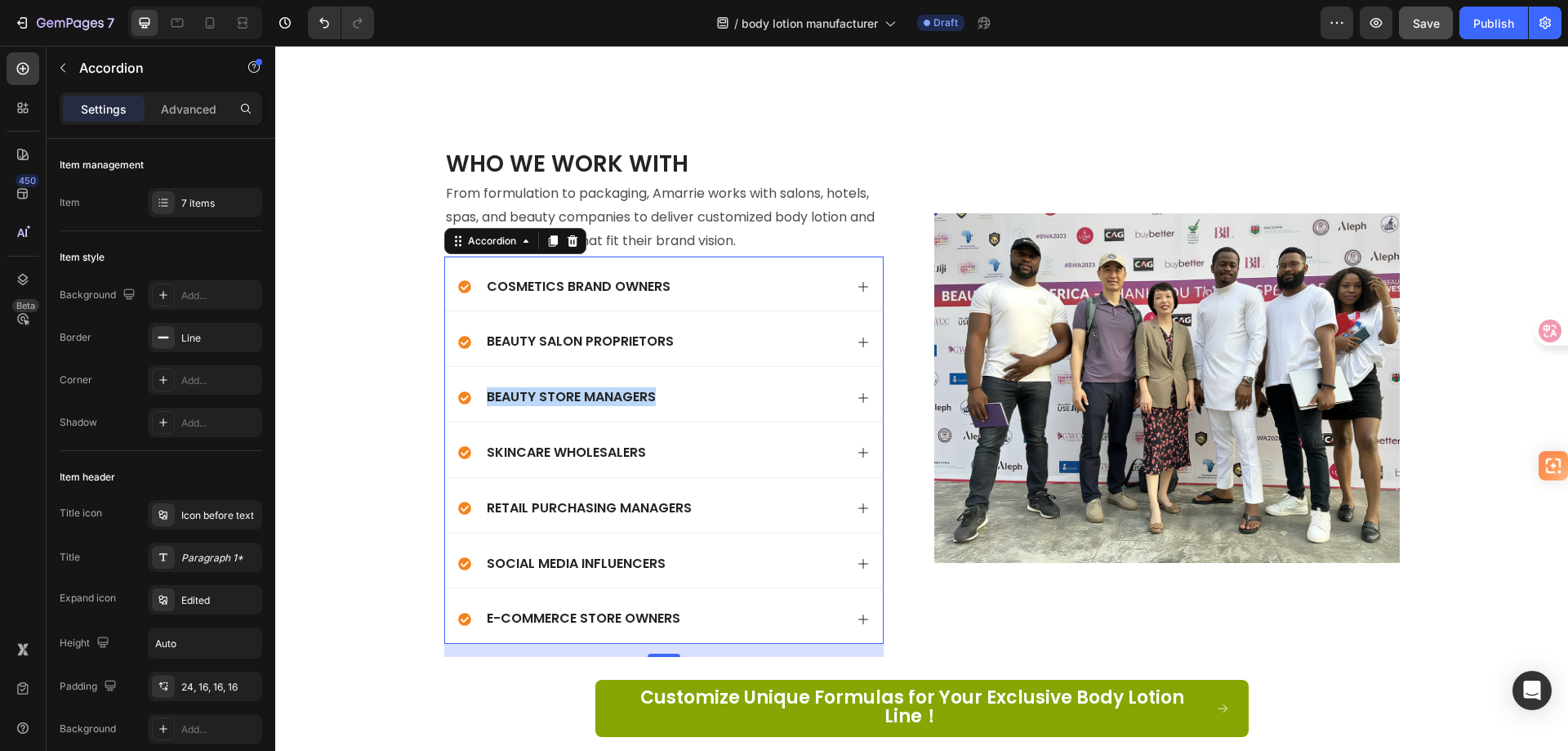
click at [714, 387] on div "Beauty Store Managers" at bounding box center [651, 398] width 386 height 22
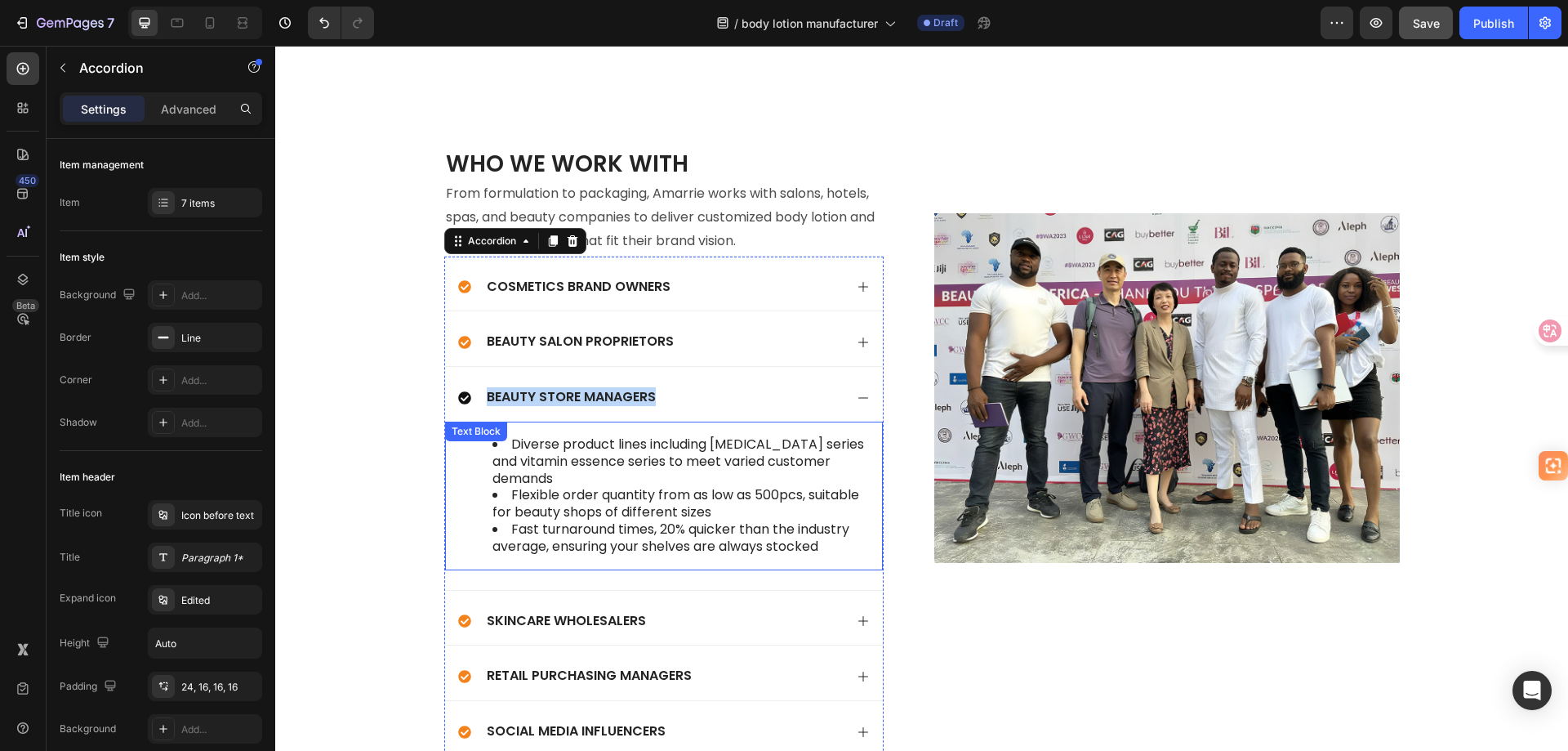
click at [811, 521] on li "Fast turnaround times, 20% quicker than the industry average, ensuring your she…" at bounding box center [680, 539] width 376 height 35
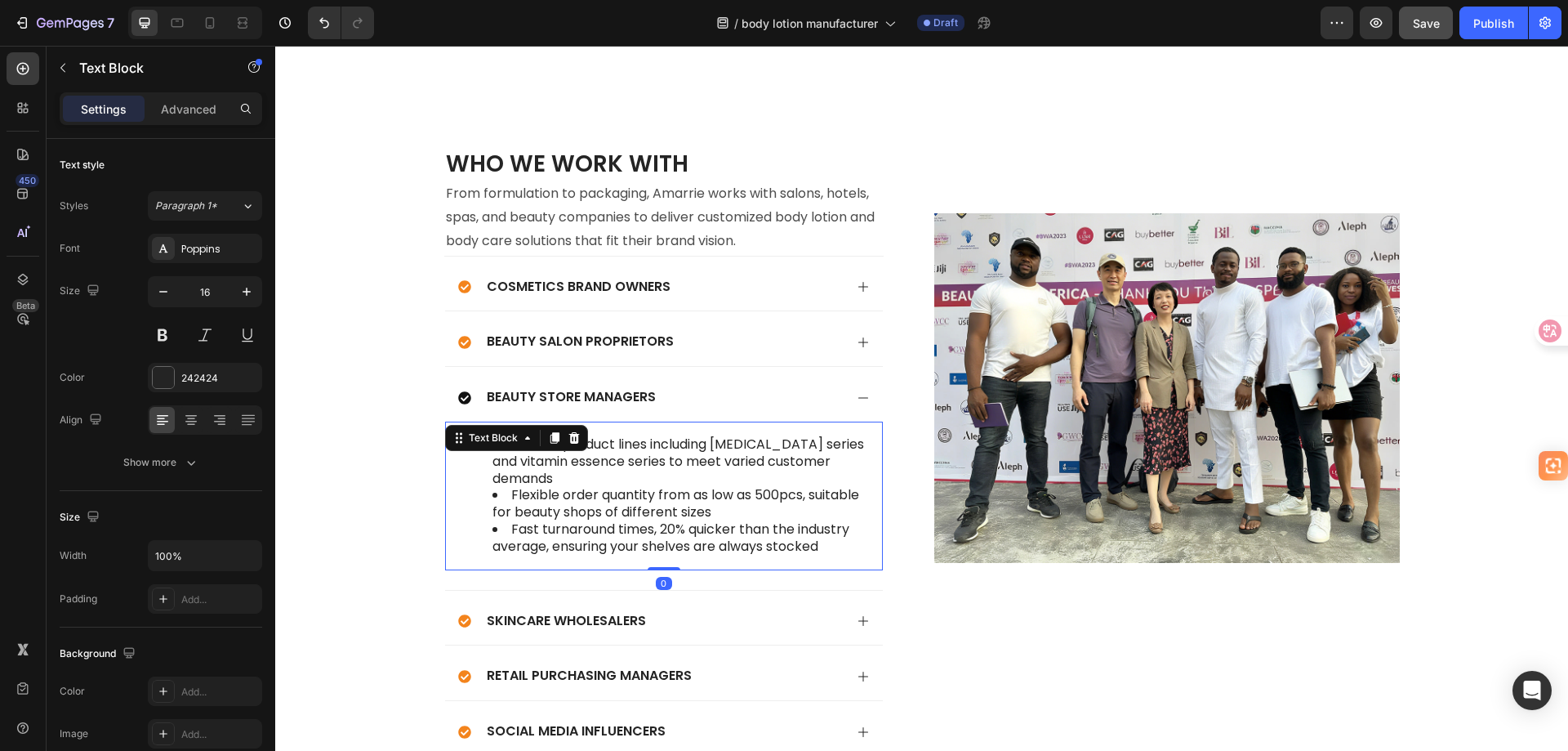
click at [818, 521] on li "Fast turnaround times, 20% quicker than the industry average, ensuring your she…" at bounding box center [680, 539] width 376 height 35
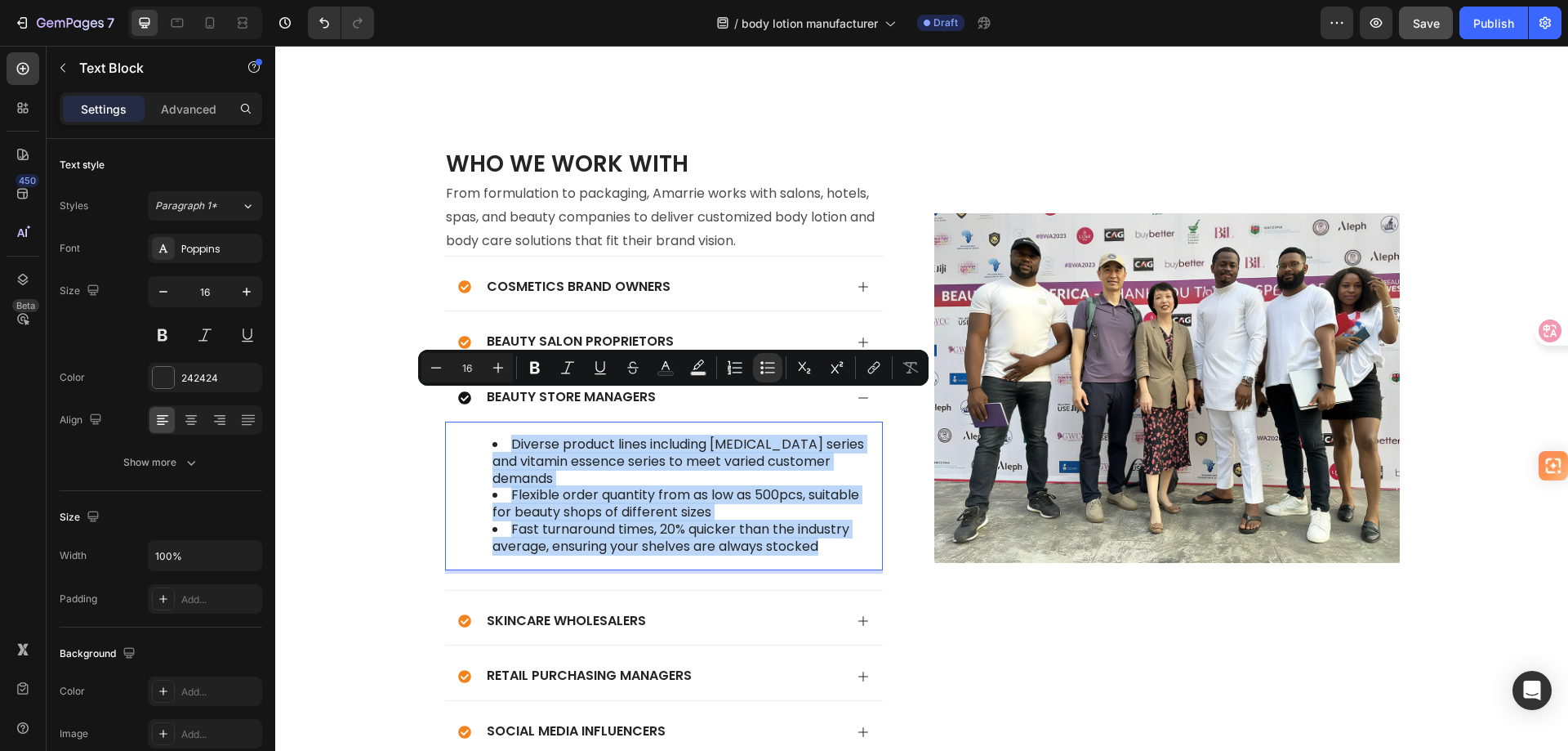
click at [796, 515] on div "Diverse product lines including whitening series and vitamin essence series to …" at bounding box center [664, 496] width 411 height 149
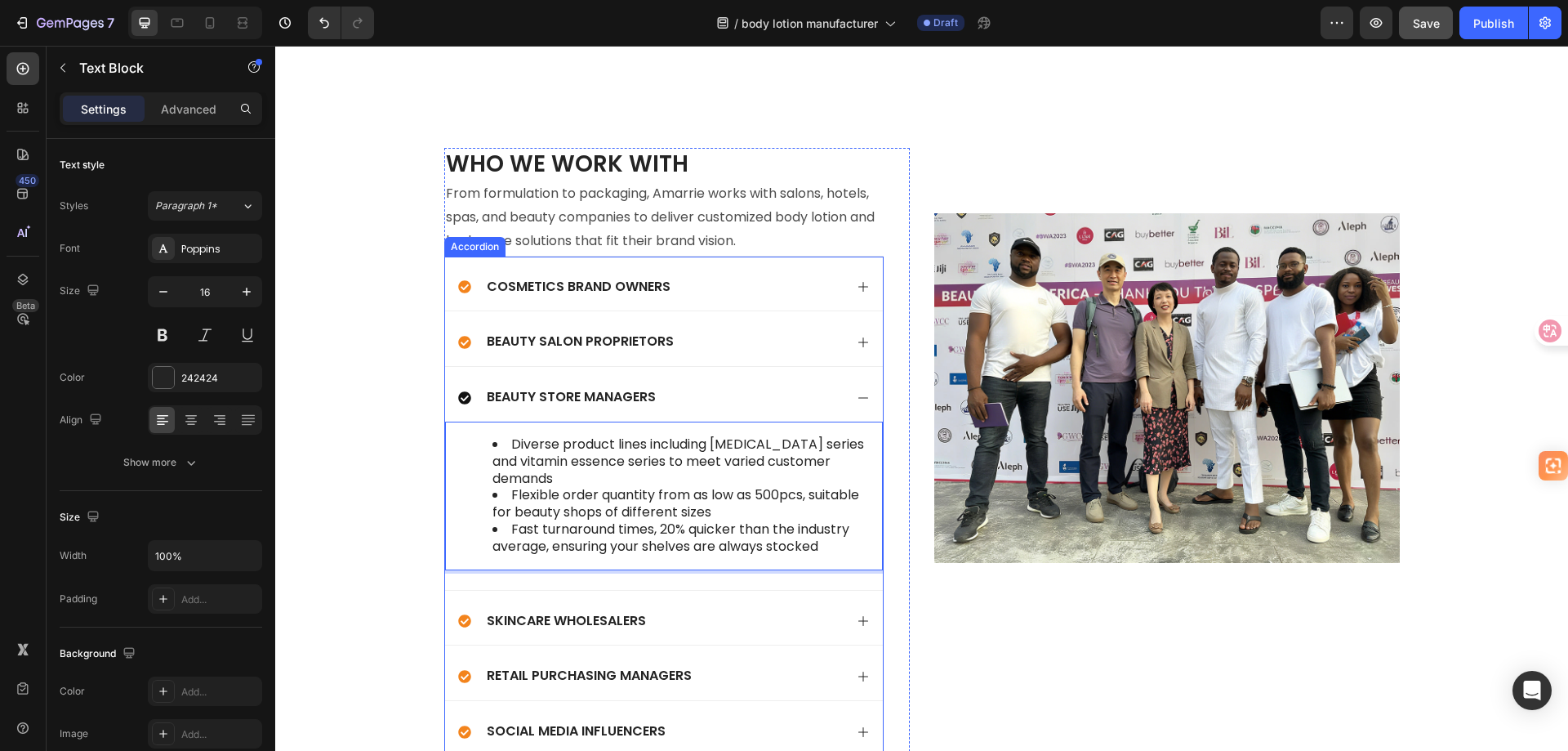
click at [751, 387] on div "Beauty Store Managers" at bounding box center [651, 398] width 386 height 22
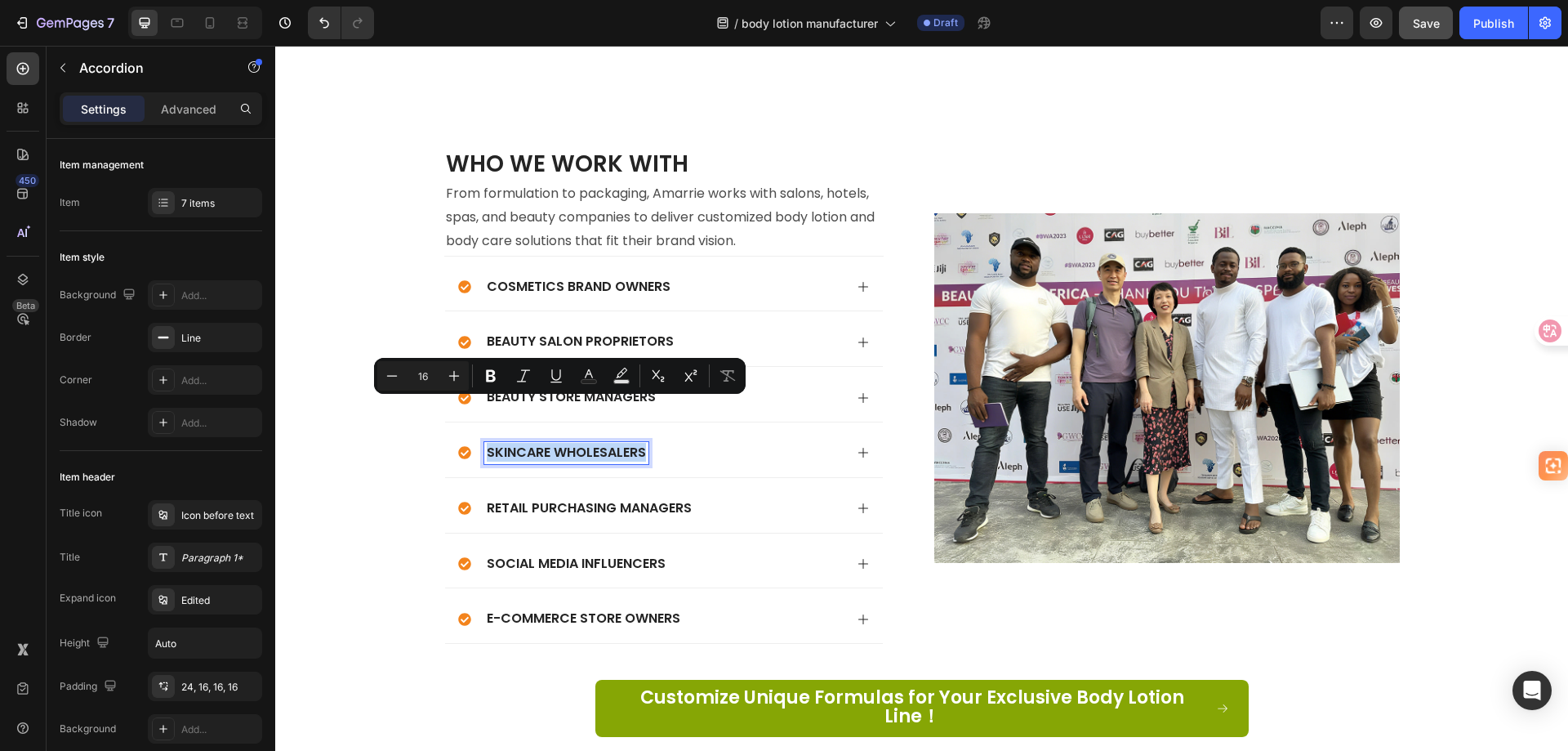
click at [736, 442] on div "Skincare Wholesalers" at bounding box center [651, 453] width 386 height 22
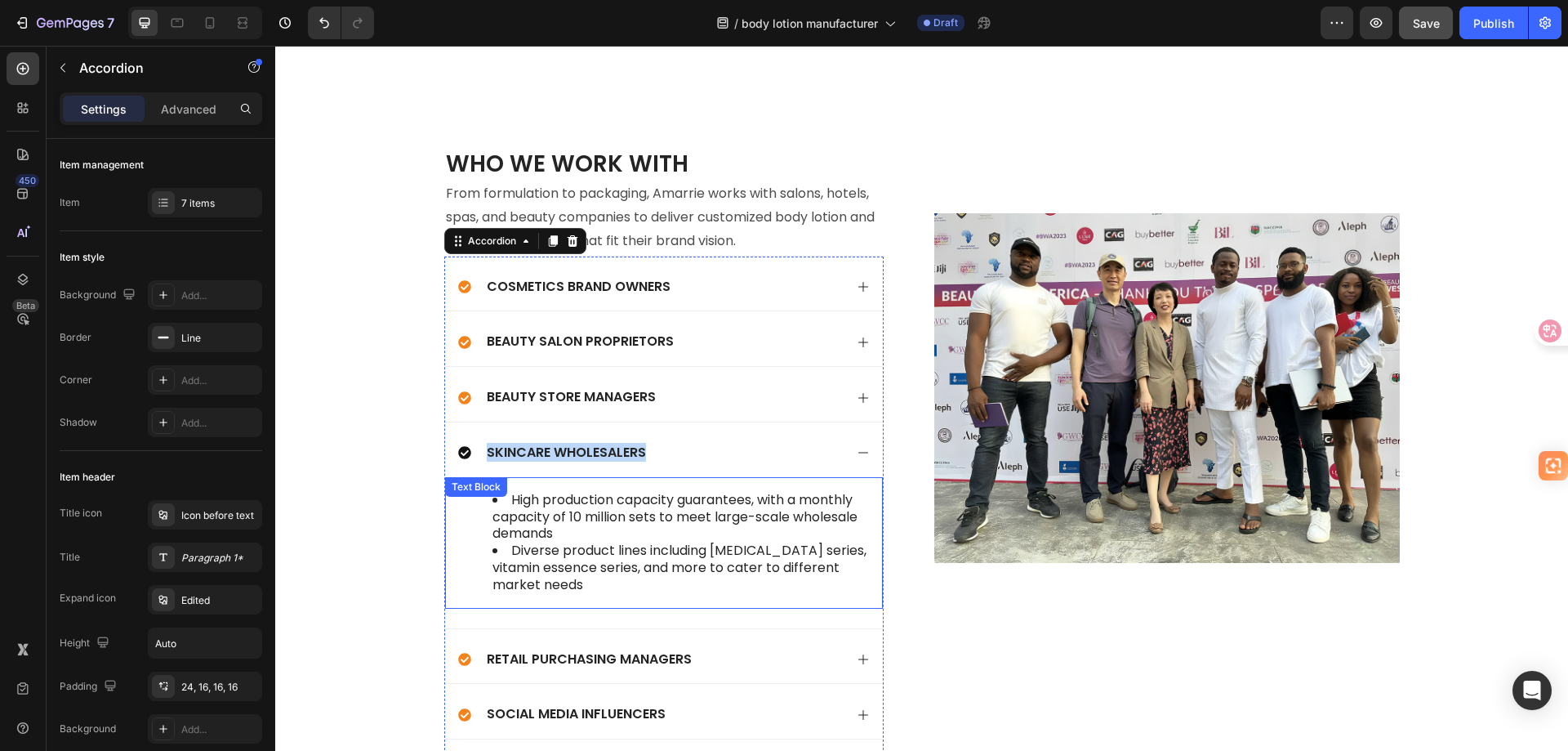
click at [606, 548] on li "Diverse product lines including whitening series, vitamin essence series, and m…" at bounding box center [680, 568] width 376 height 51
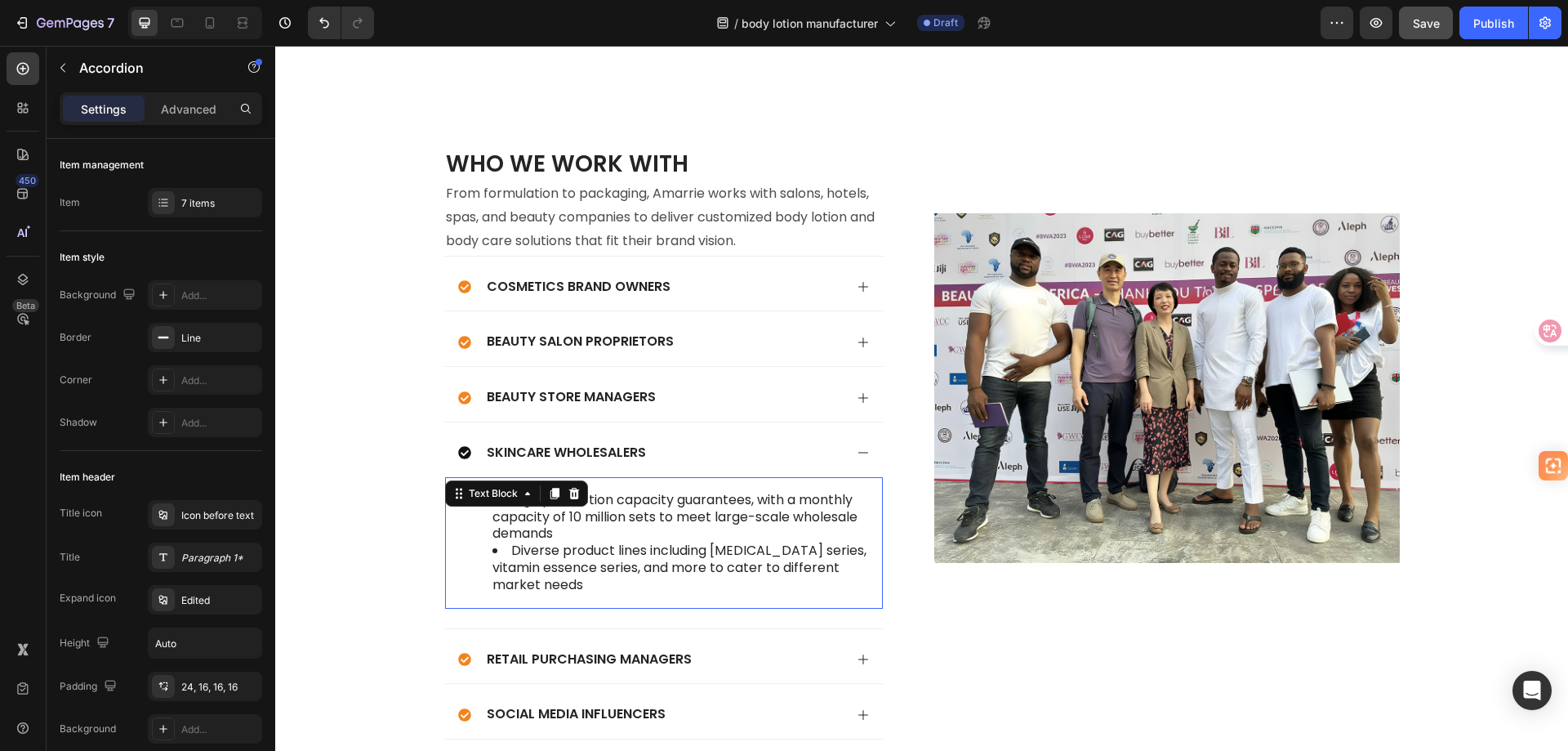
click at [606, 548] on li "Diverse product lines including whitening series, vitamin essence series, and m…" at bounding box center [680, 568] width 376 height 51
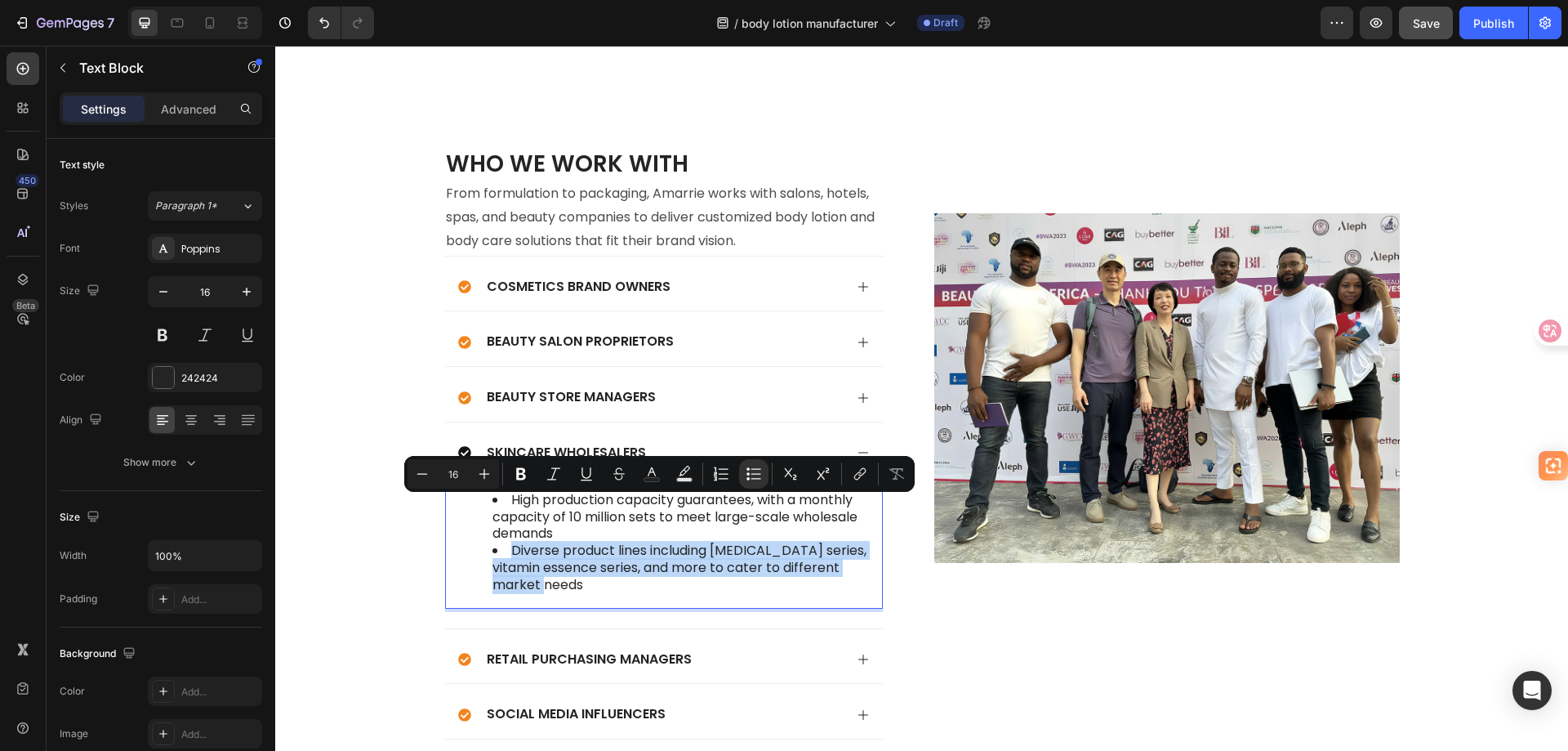
click at [606, 548] on li "Diverse product lines including whitening series, vitamin essence series, and m…" at bounding box center [680, 568] width 376 height 51
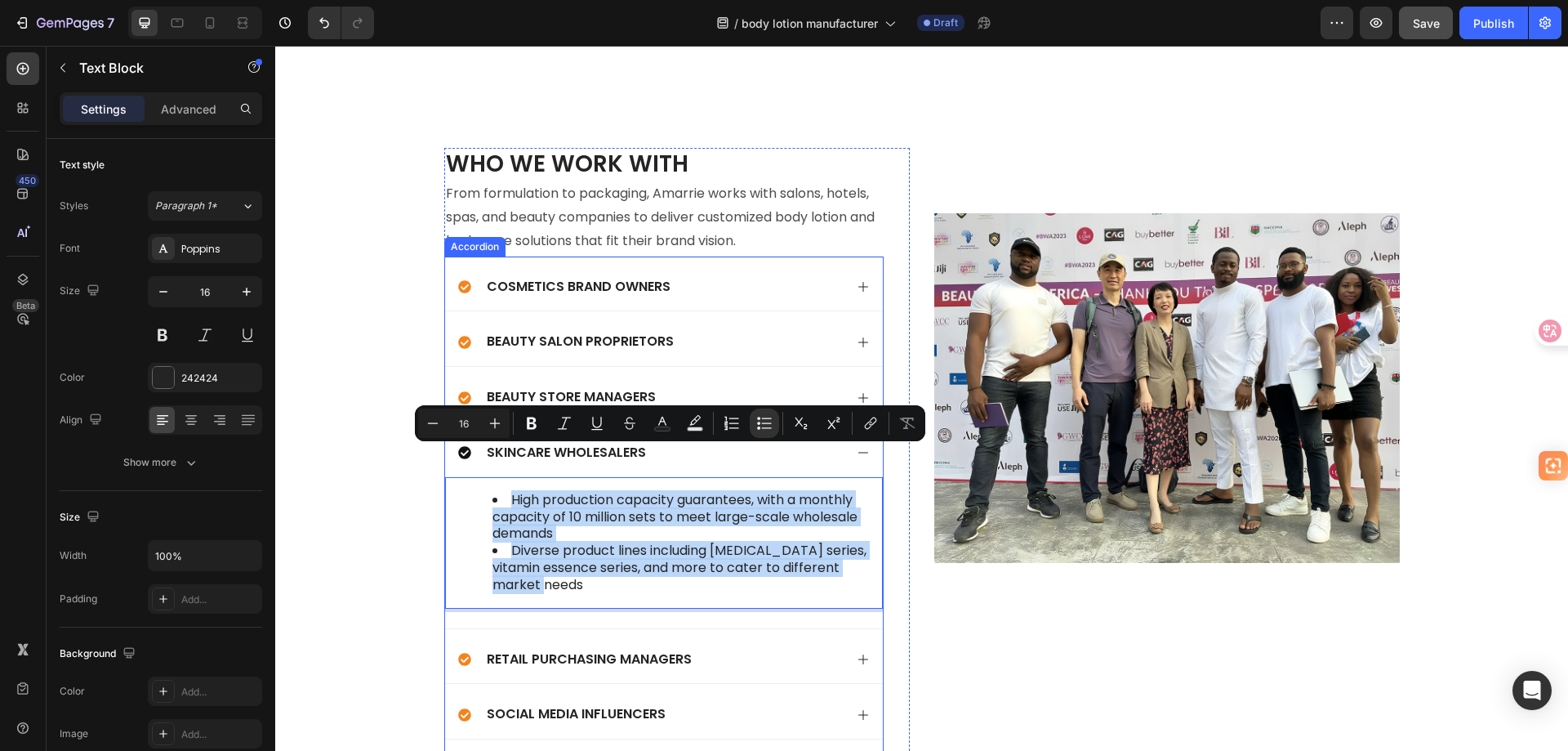
click at [732, 387] on div "Beauty Store Managers" at bounding box center [651, 398] width 386 height 22
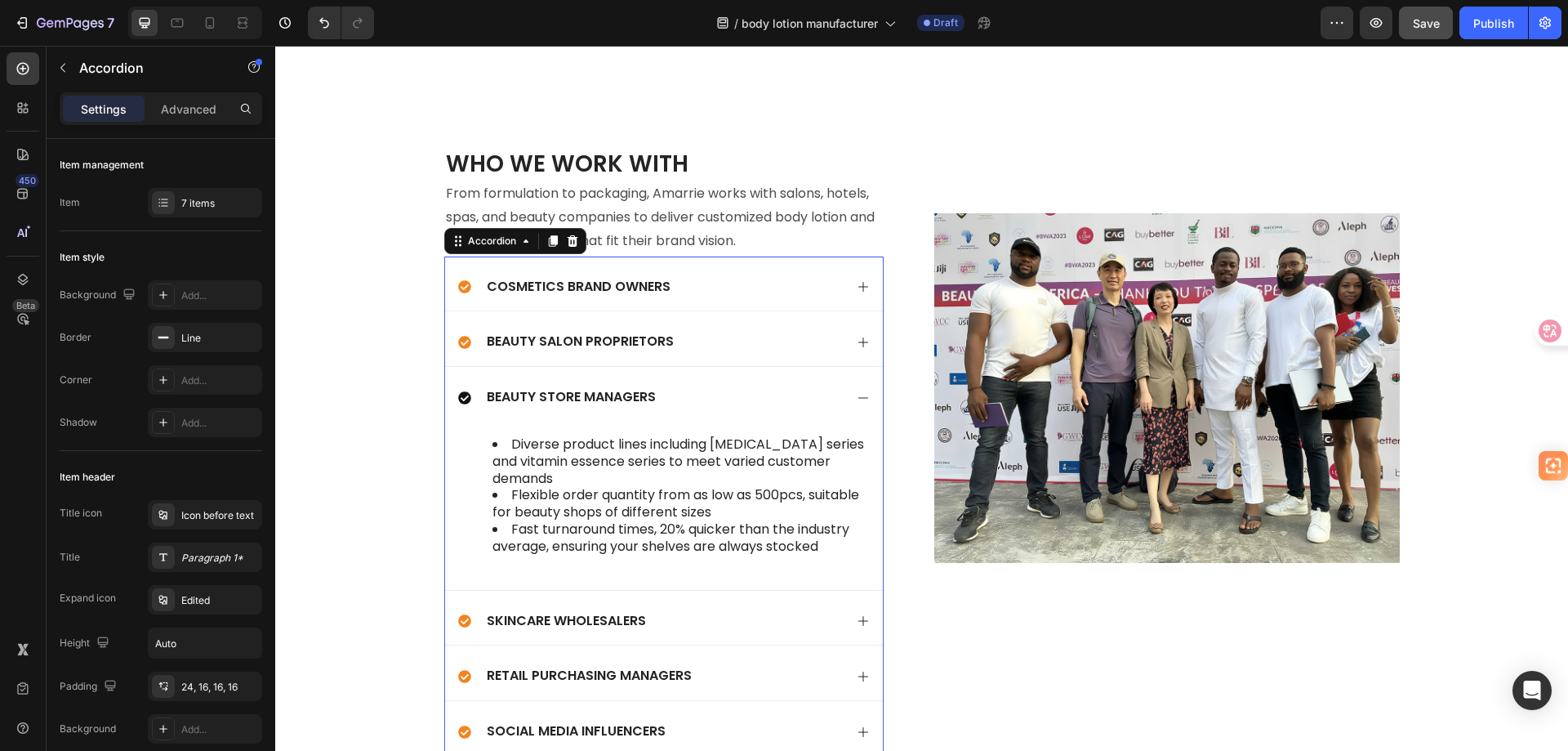
click at [745, 387] on div "Beauty Store Managers" at bounding box center [651, 398] width 386 height 22
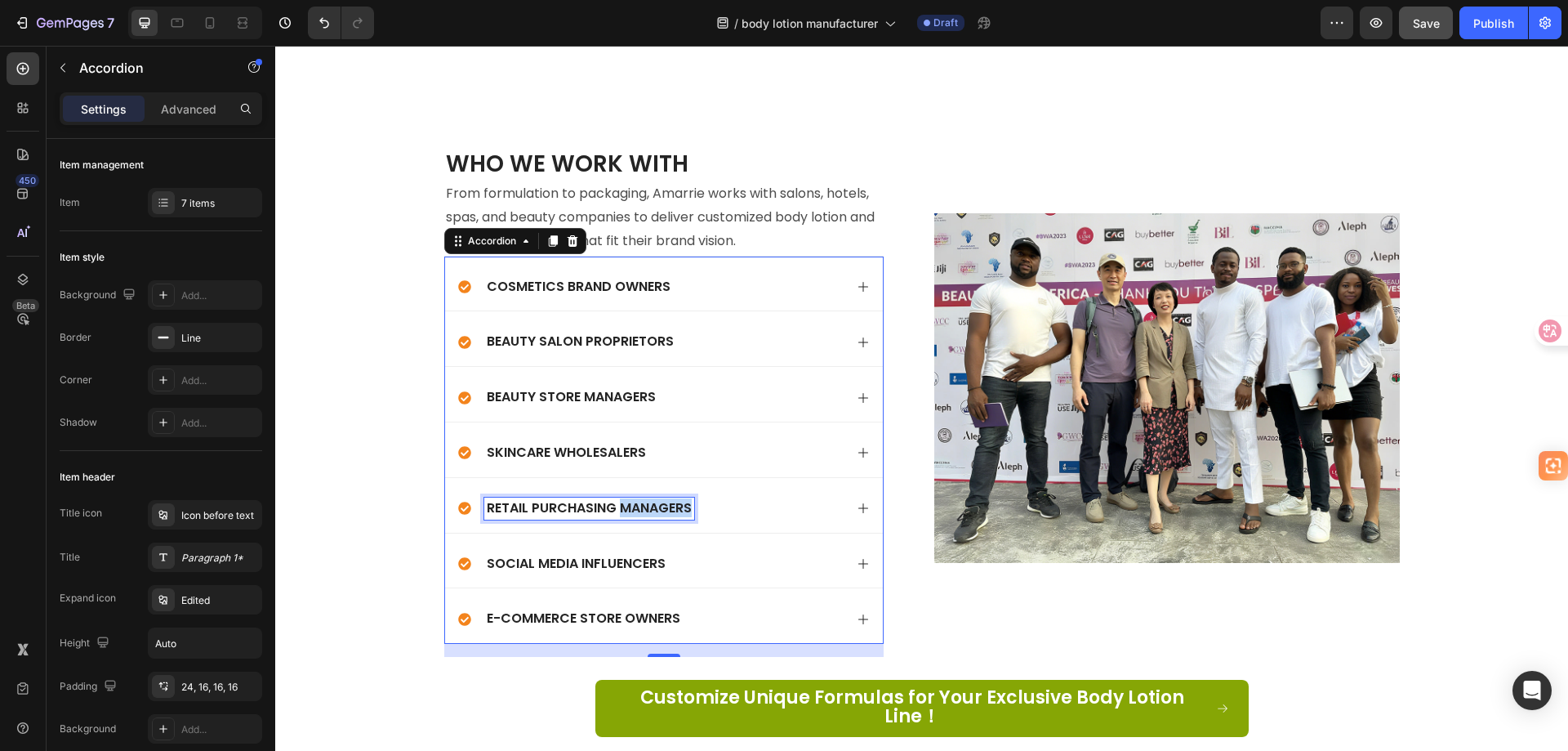
click at [636, 500] on p "Retail Purchasing Managers" at bounding box center [589, 509] width 205 height 17
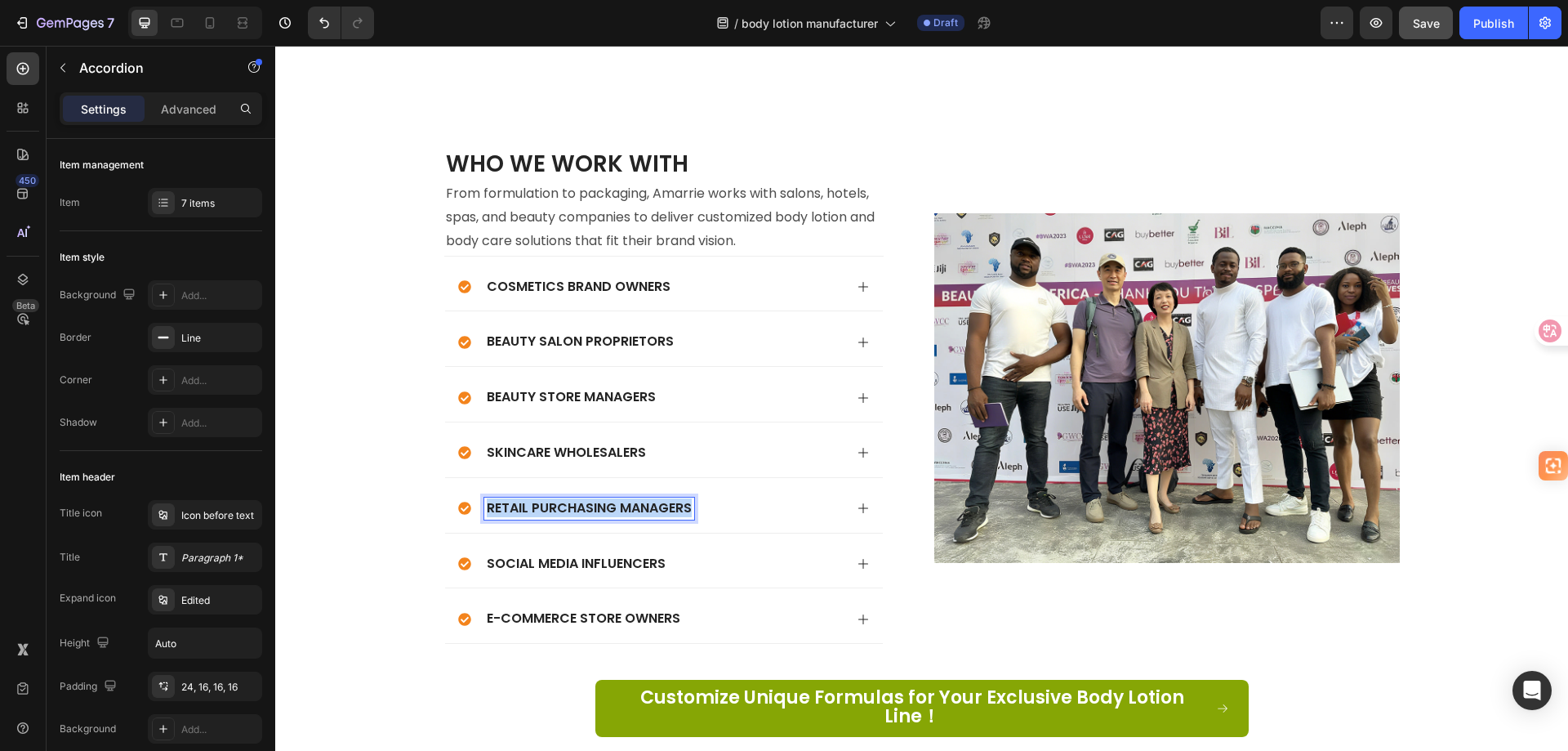
click at [636, 500] on p "Retail Purchasing Managers" at bounding box center [589, 509] width 205 height 17
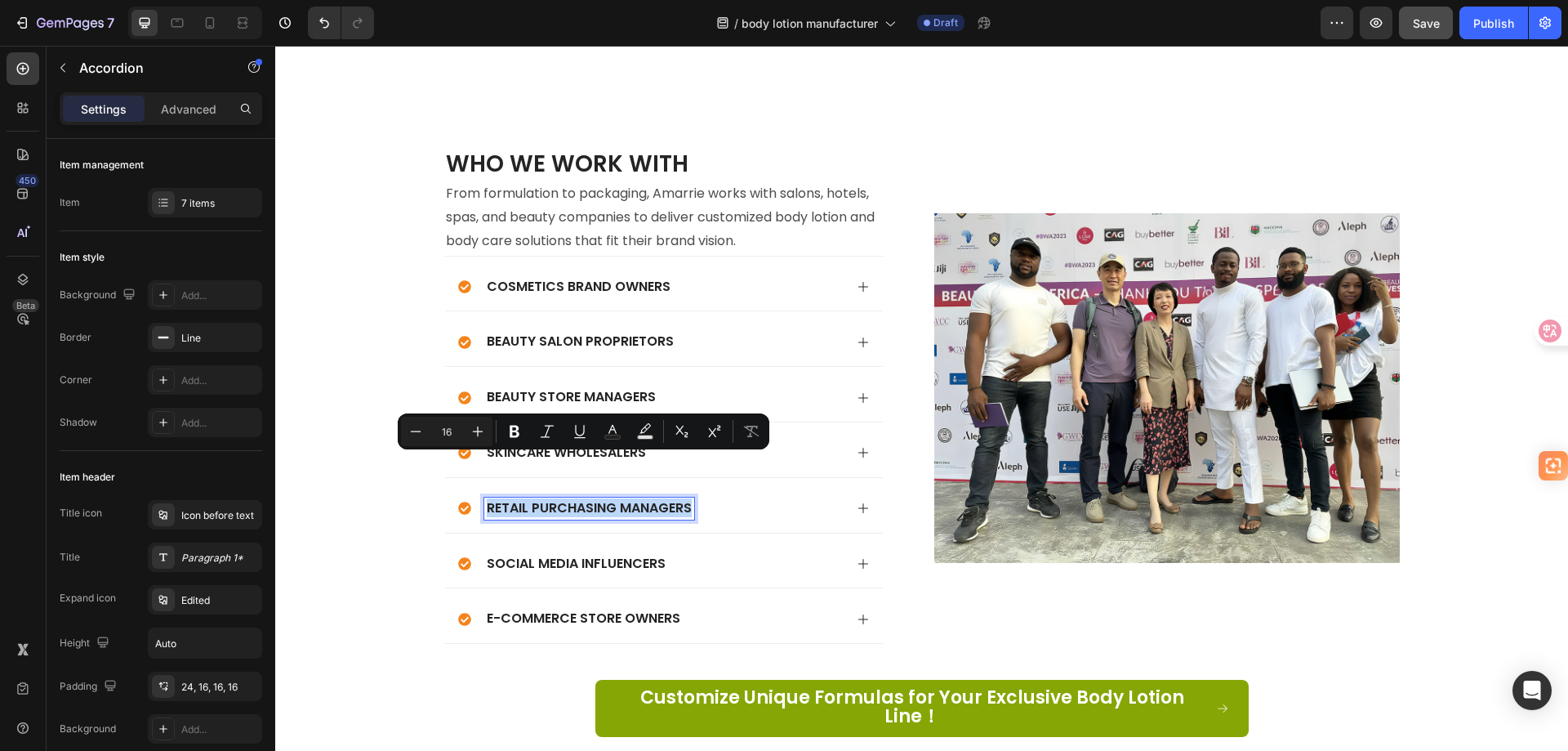
click at [763, 498] on div "Retail Purchasing Managers" at bounding box center [651, 509] width 386 height 22
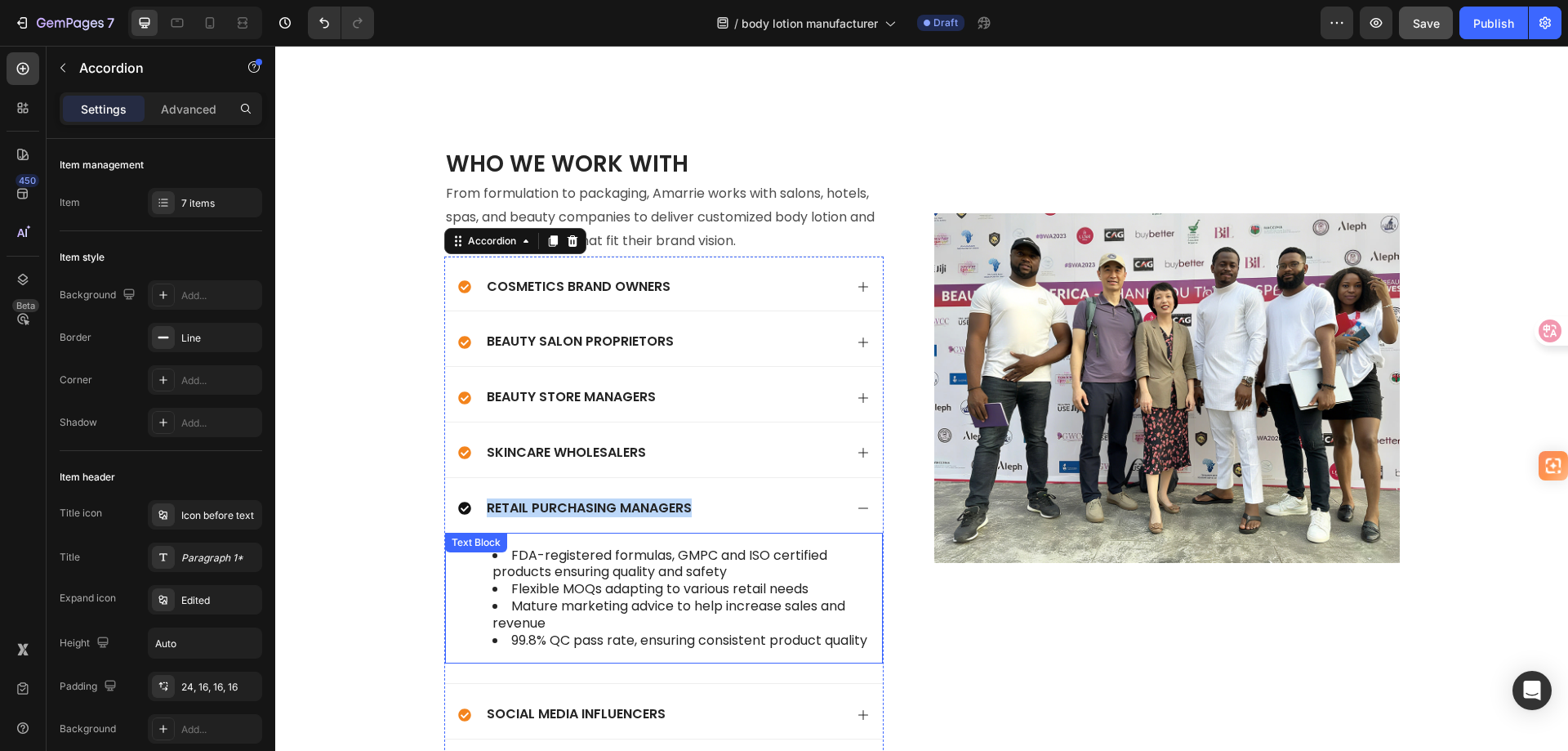
click at [595, 632] on li "99.8% QC pass rate, ensuring consistent product quality" at bounding box center [680, 640] width 376 height 17
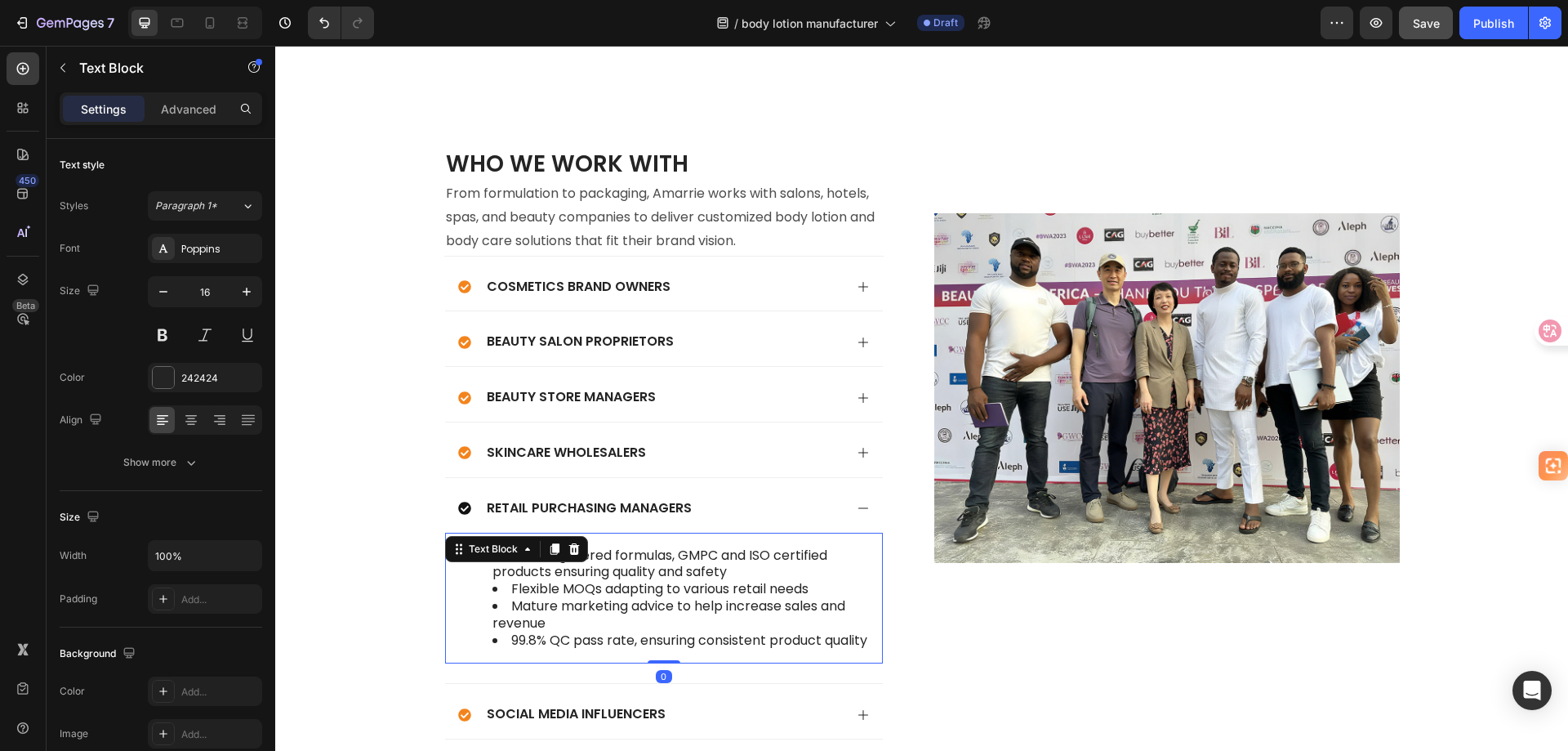
click at [585, 632] on li "99.8% QC pass rate, ensuring consistent product quality" at bounding box center [680, 640] width 376 height 17
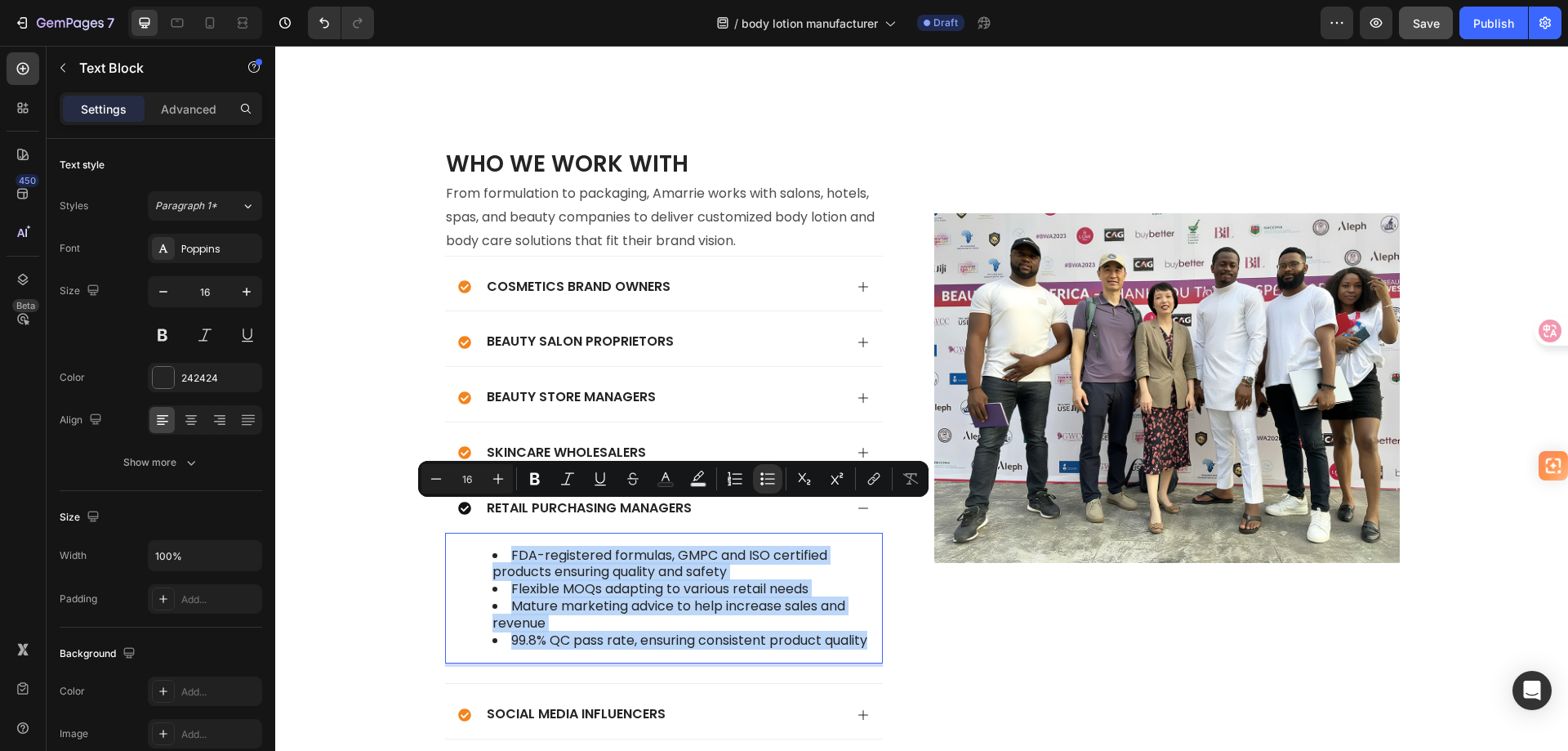
click at [846, 548] on li "FDA-registered formulas, GMPC and ISO certified products ensuring quality and s…" at bounding box center [680, 565] width 376 height 35
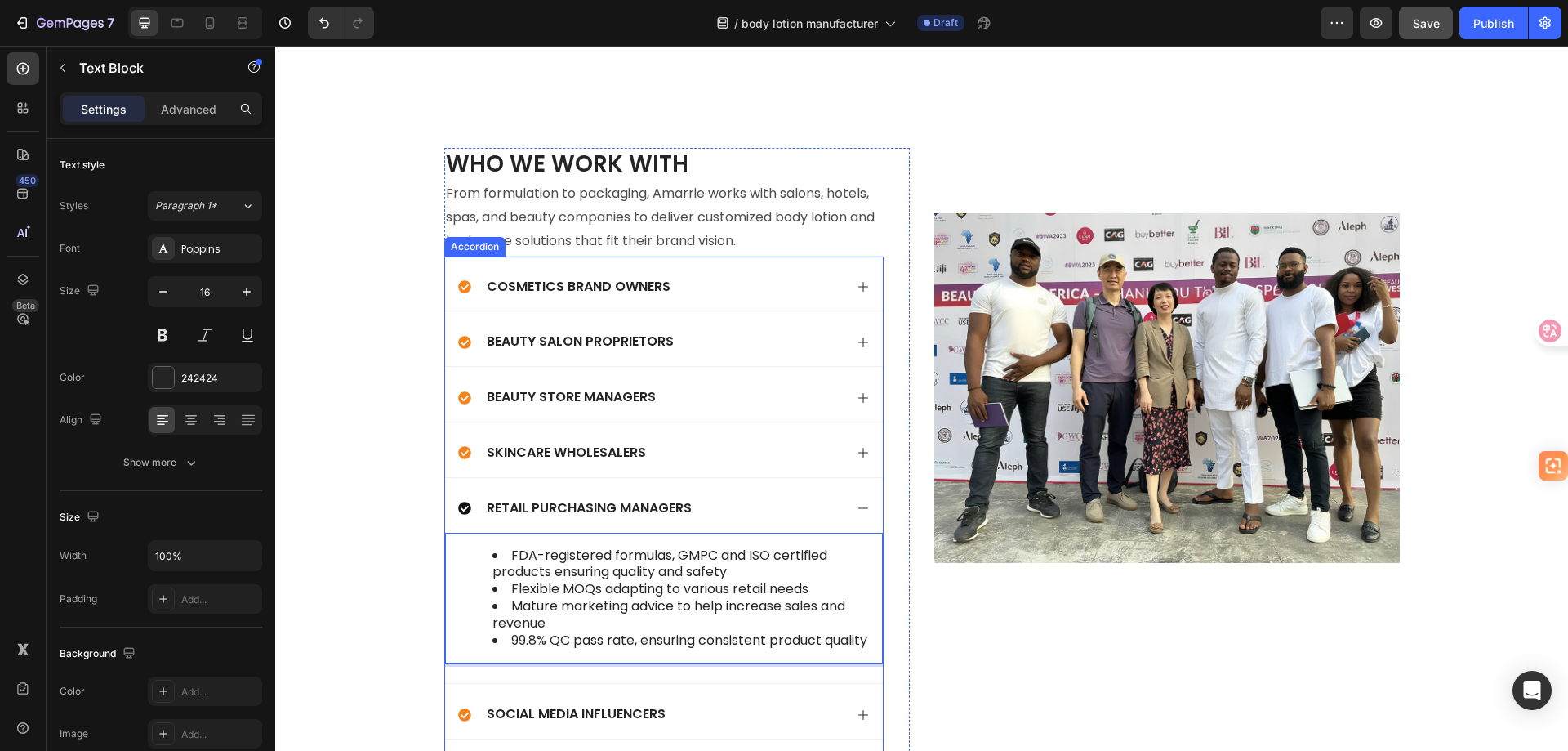
click at [826, 498] on div "Retail Purchasing Managers" at bounding box center [651, 509] width 386 height 22
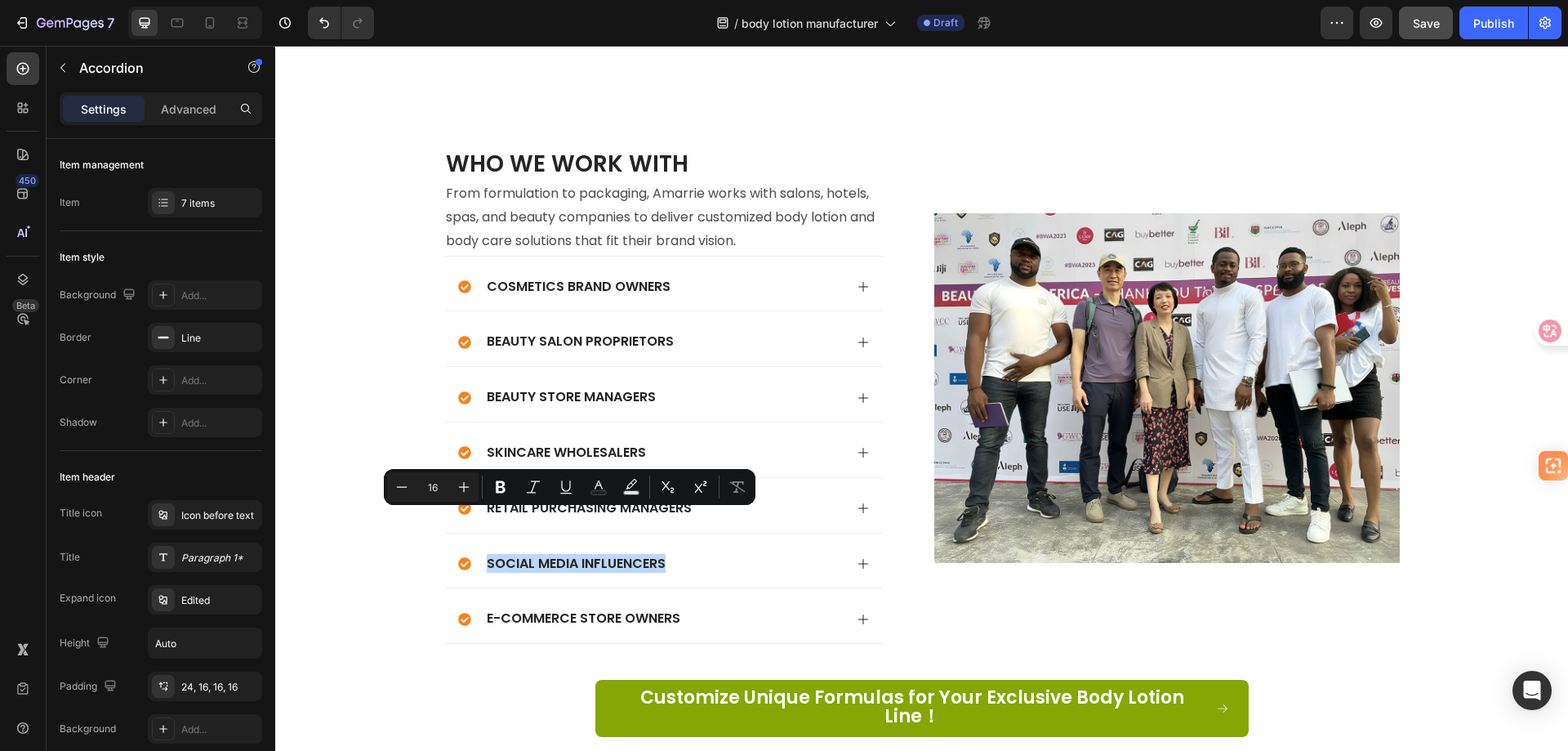
click at [768, 553] on div "Social Media Influencers" at bounding box center [651, 564] width 386 height 22
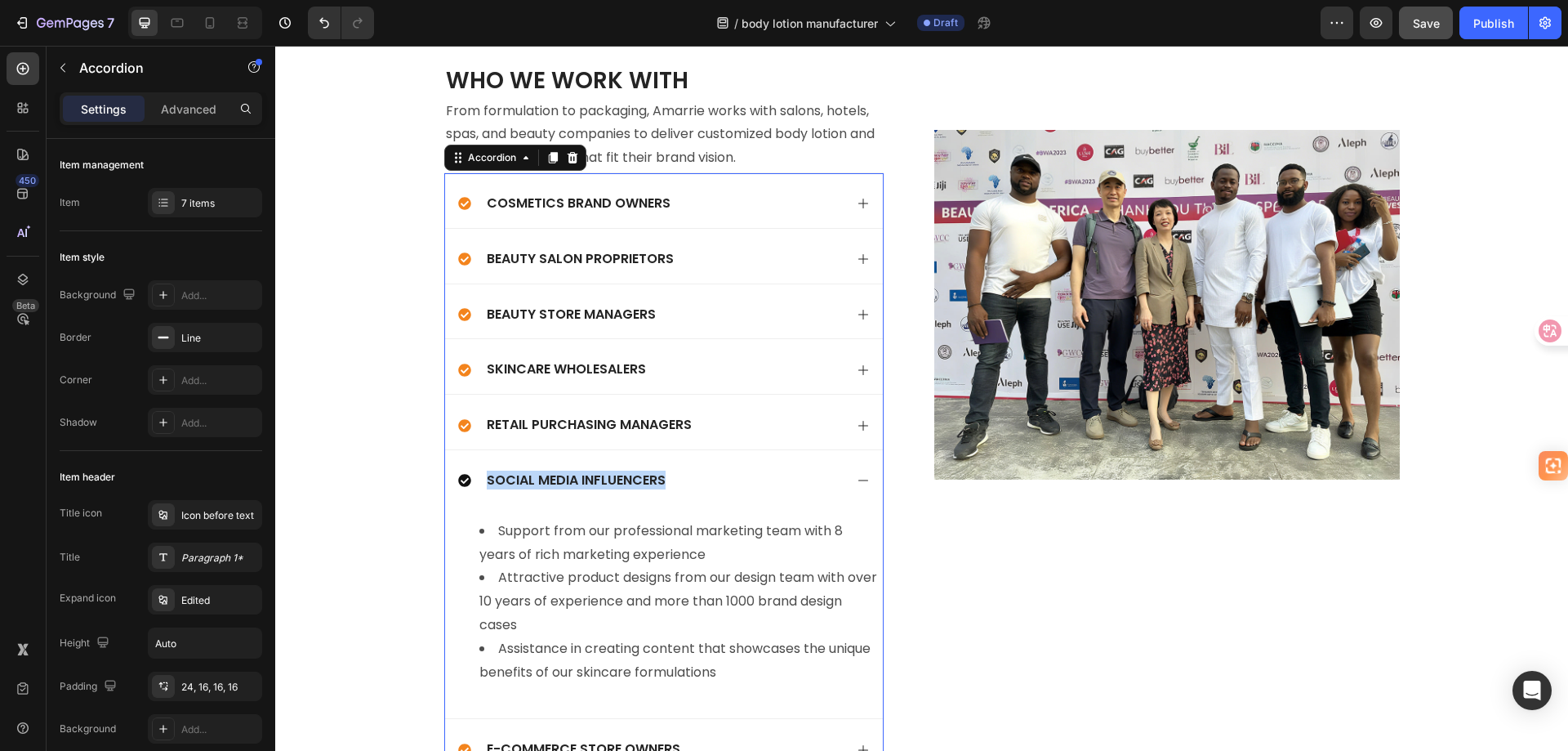
scroll to position [4661, 0]
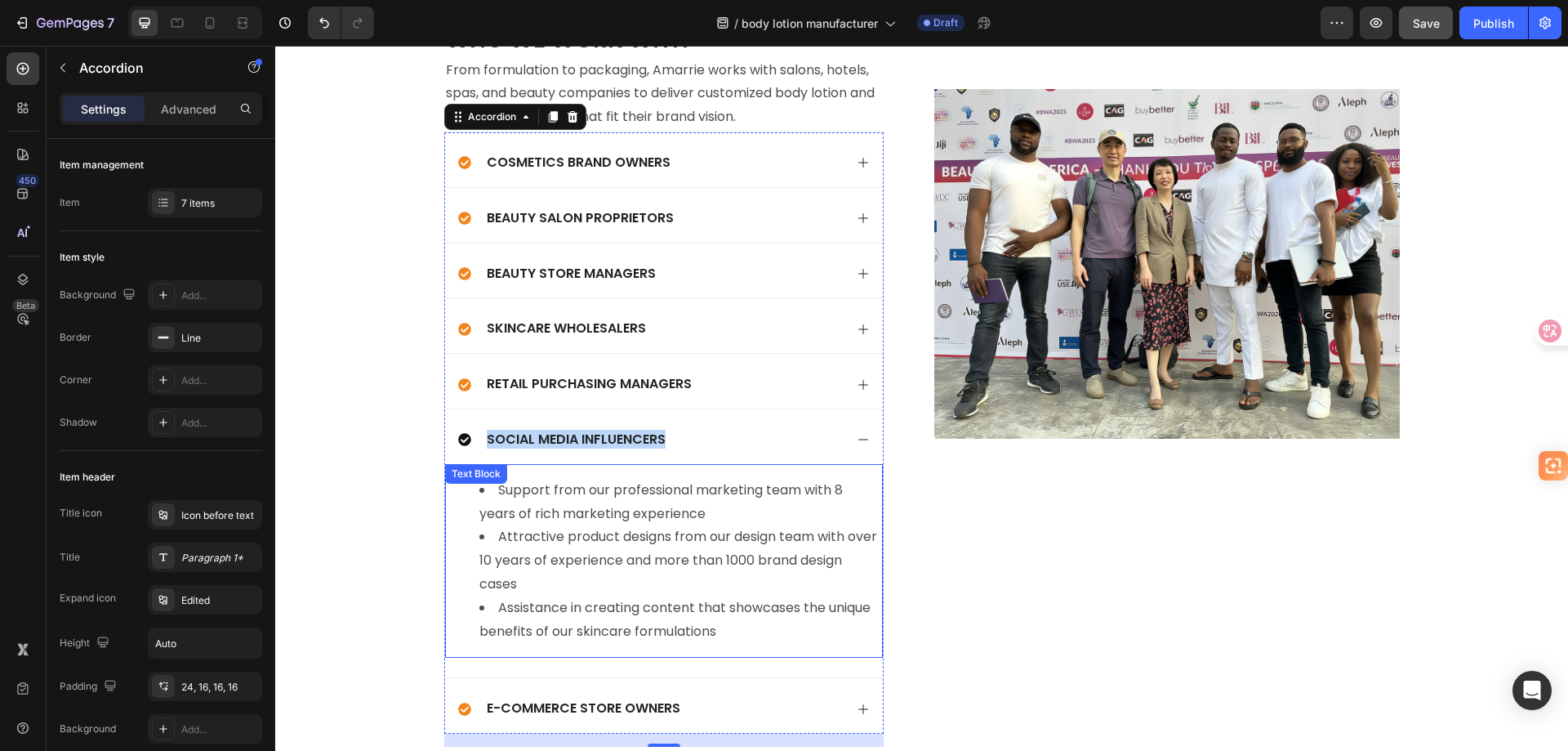
click at [720, 631] on li "Assistance in creating content that showcases the unique benefits of our skinca…" at bounding box center [680, 620] width 402 height 47
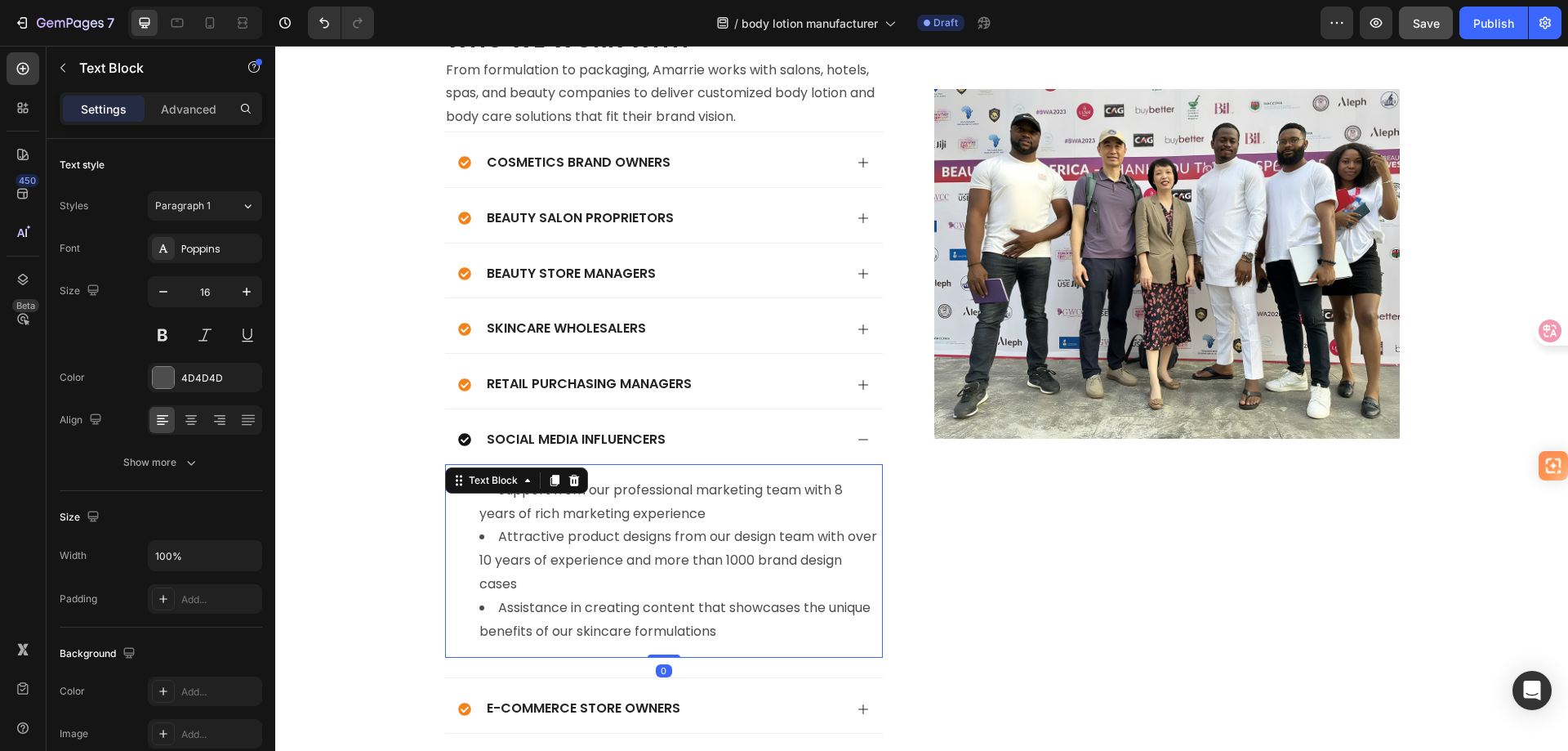
click at [720, 631] on li "Assistance in creating content that showcases the unique benefits of our skinca…" at bounding box center [680, 620] width 402 height 47
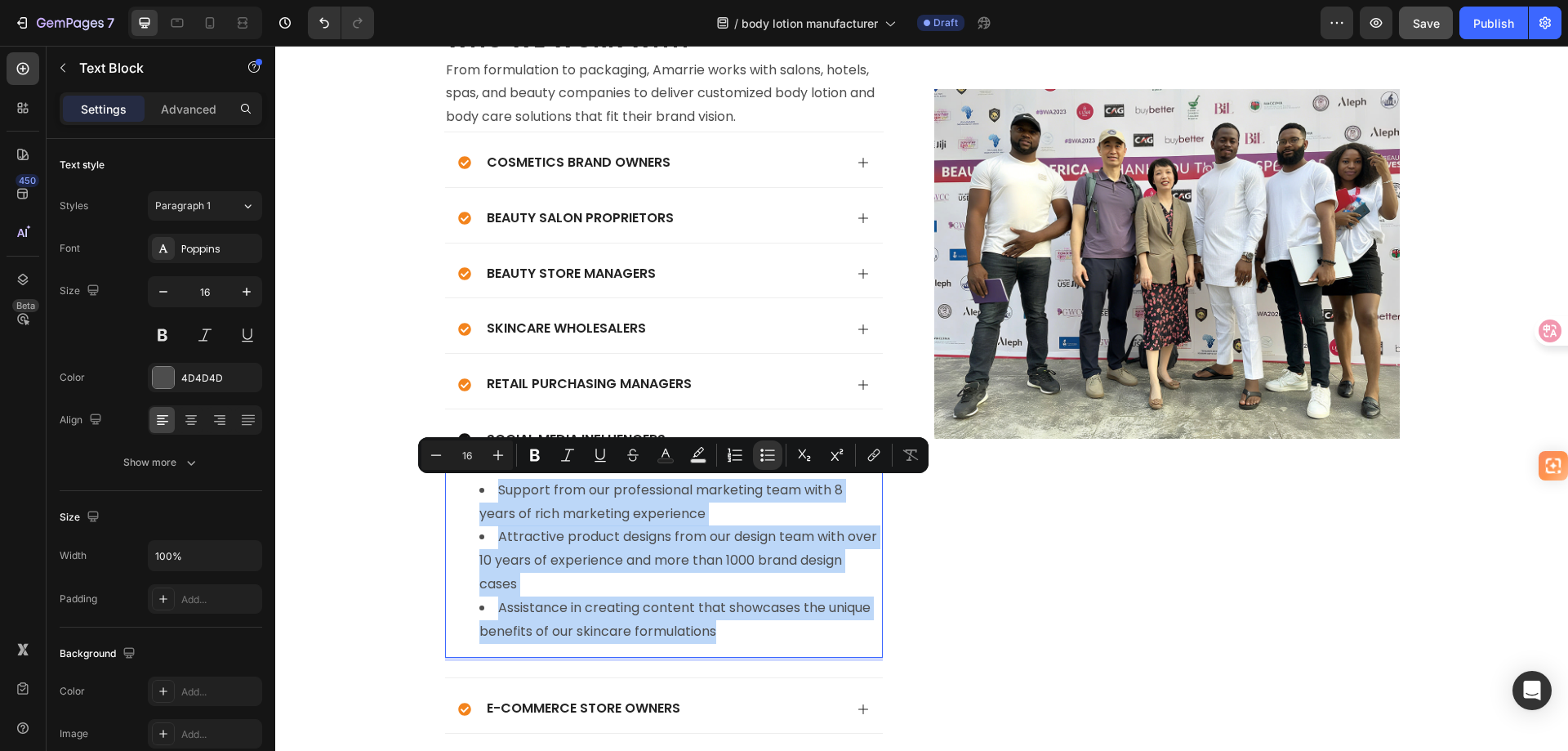
click at [784, 547] on li "Attractive product designs from our design team with over 10 years of experienc…" at bounding box center [680, 559] width 402 height 70
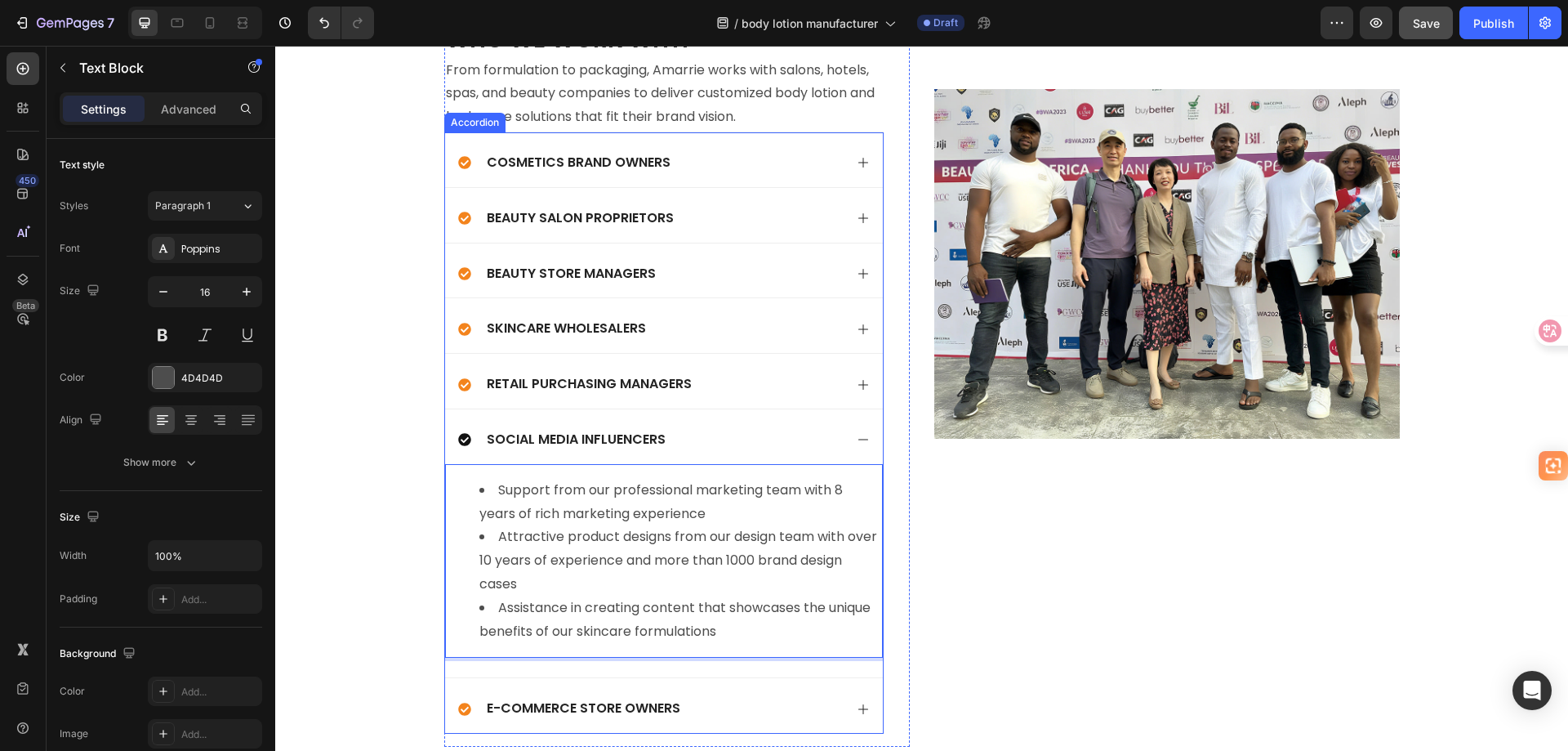
click at [749, 437] on div "Social Media Influencers" at bounding box center [651, 440] width 386 height 22
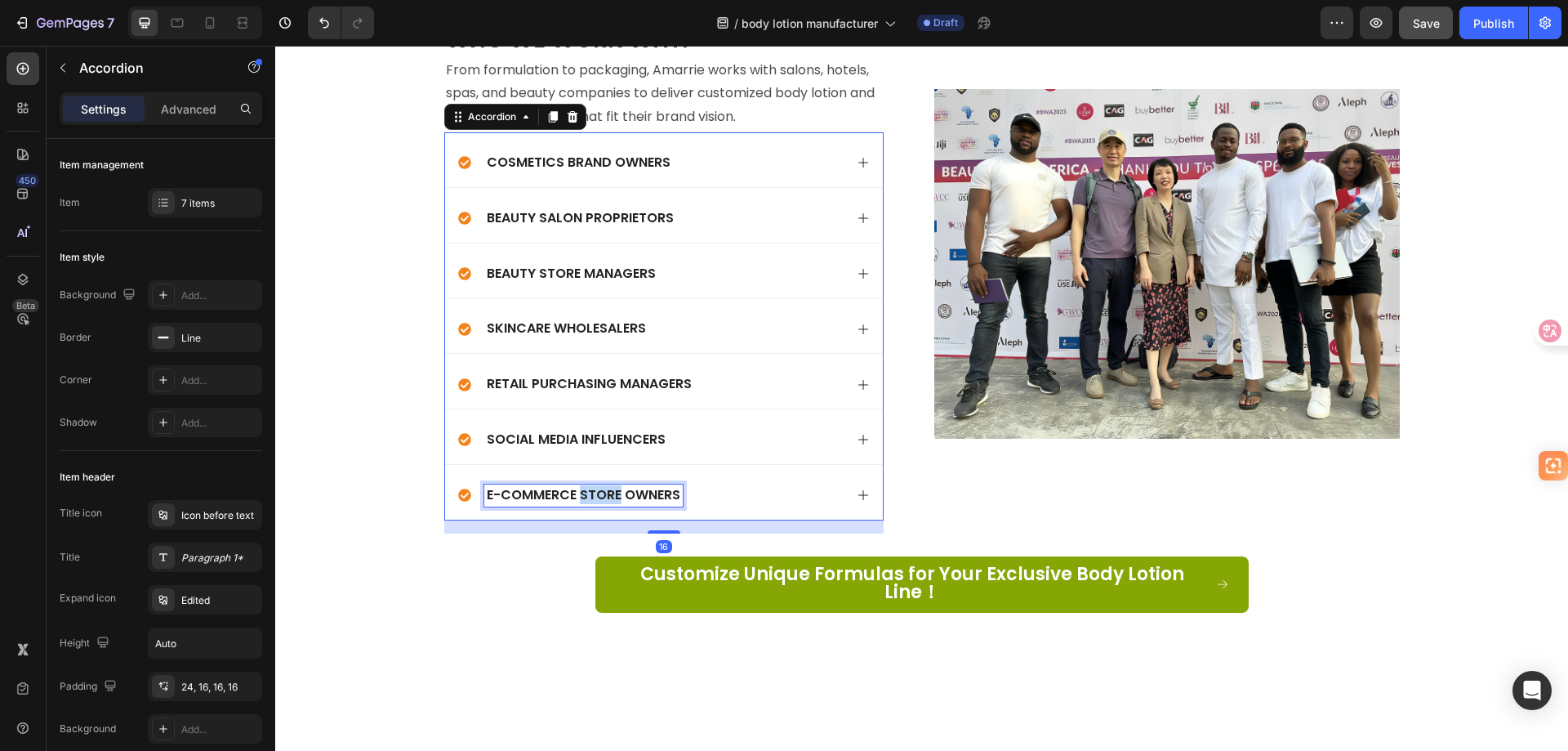
click at [609, 494] on p "E-commerce Store Owners" at bounding box center [583, 495] width 193 height 17
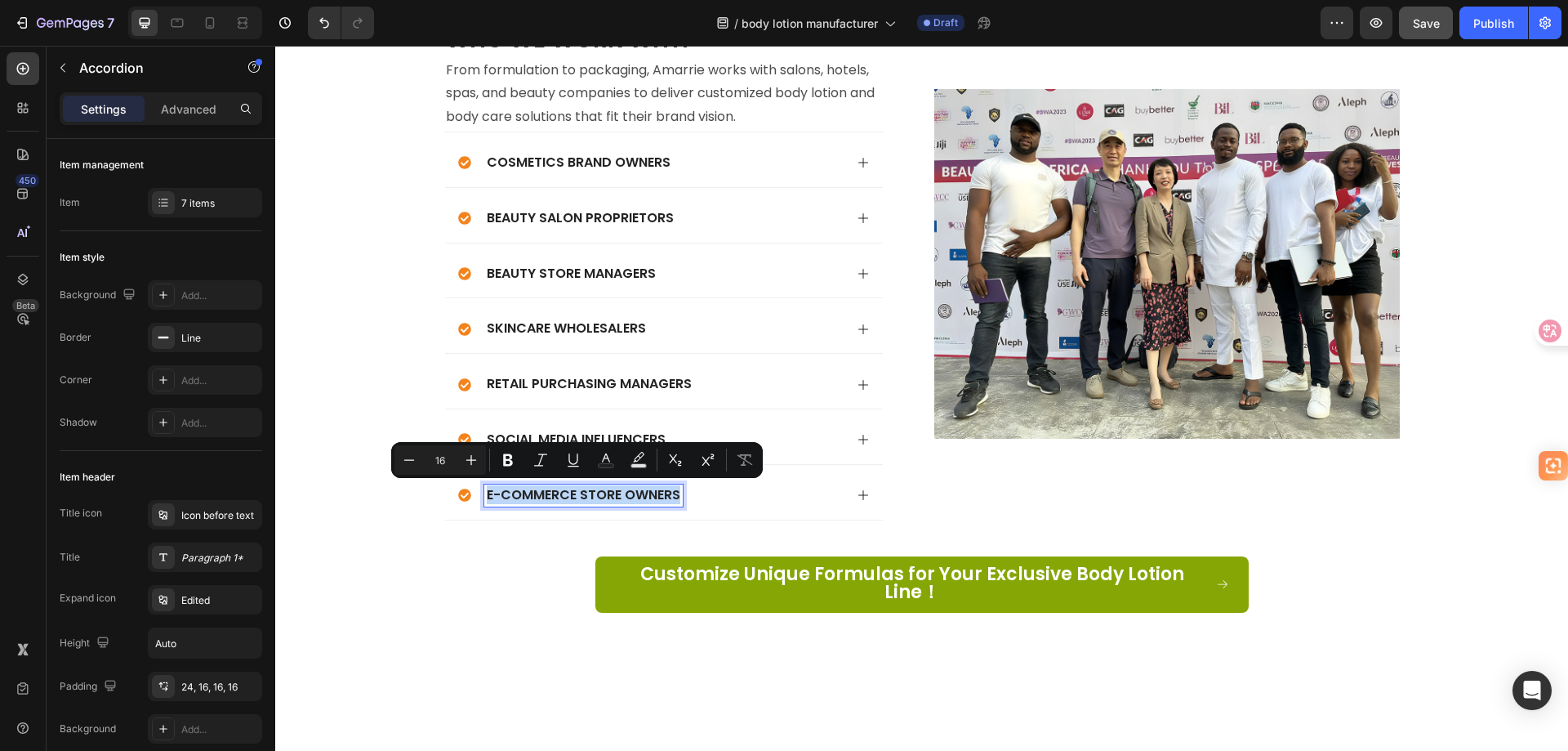
click at [714, 500] on div "E-commerce Store Owners" at bounding box center [651, 495] width 386 height 22
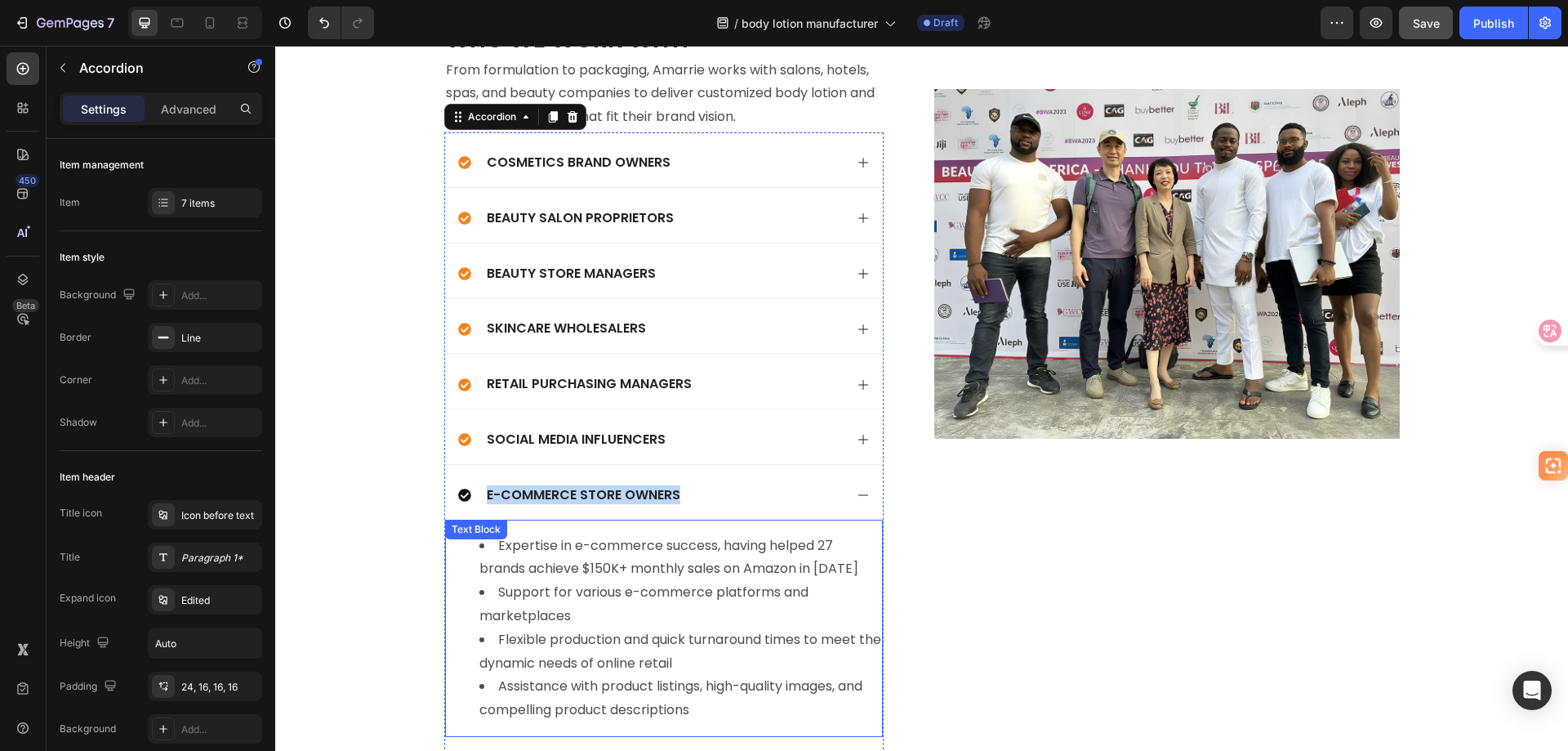
click at [637, 660] on li "Flexible production and quick turnaround times to meet the dynamic needs of onl…" at bounding box center [680, 652] width 402 height 47
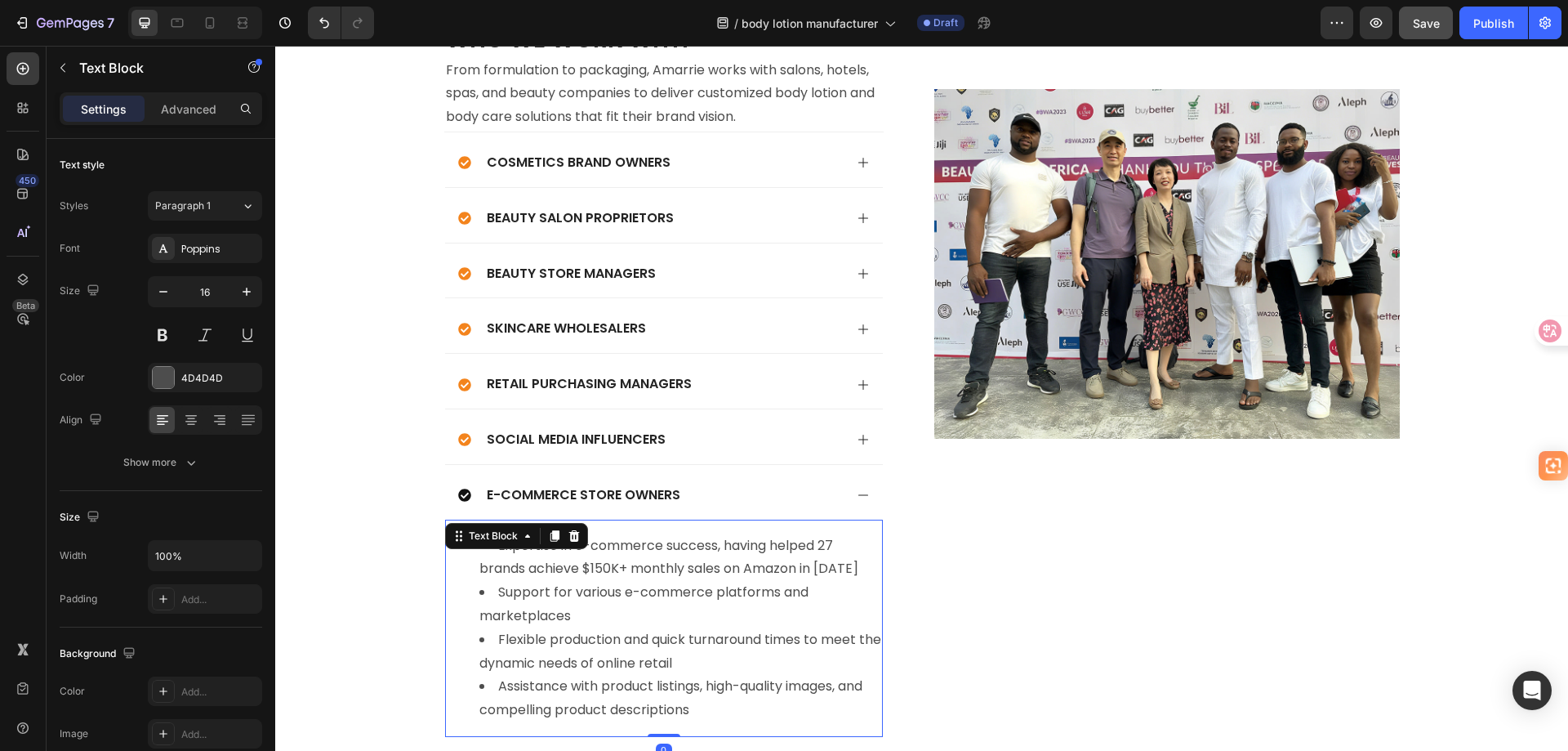
click at [643, 660] on li "Flexible production and quick turnaround times to meet the dynamic needs of onl…" at bounding box center [680, 652] width 402 height 47
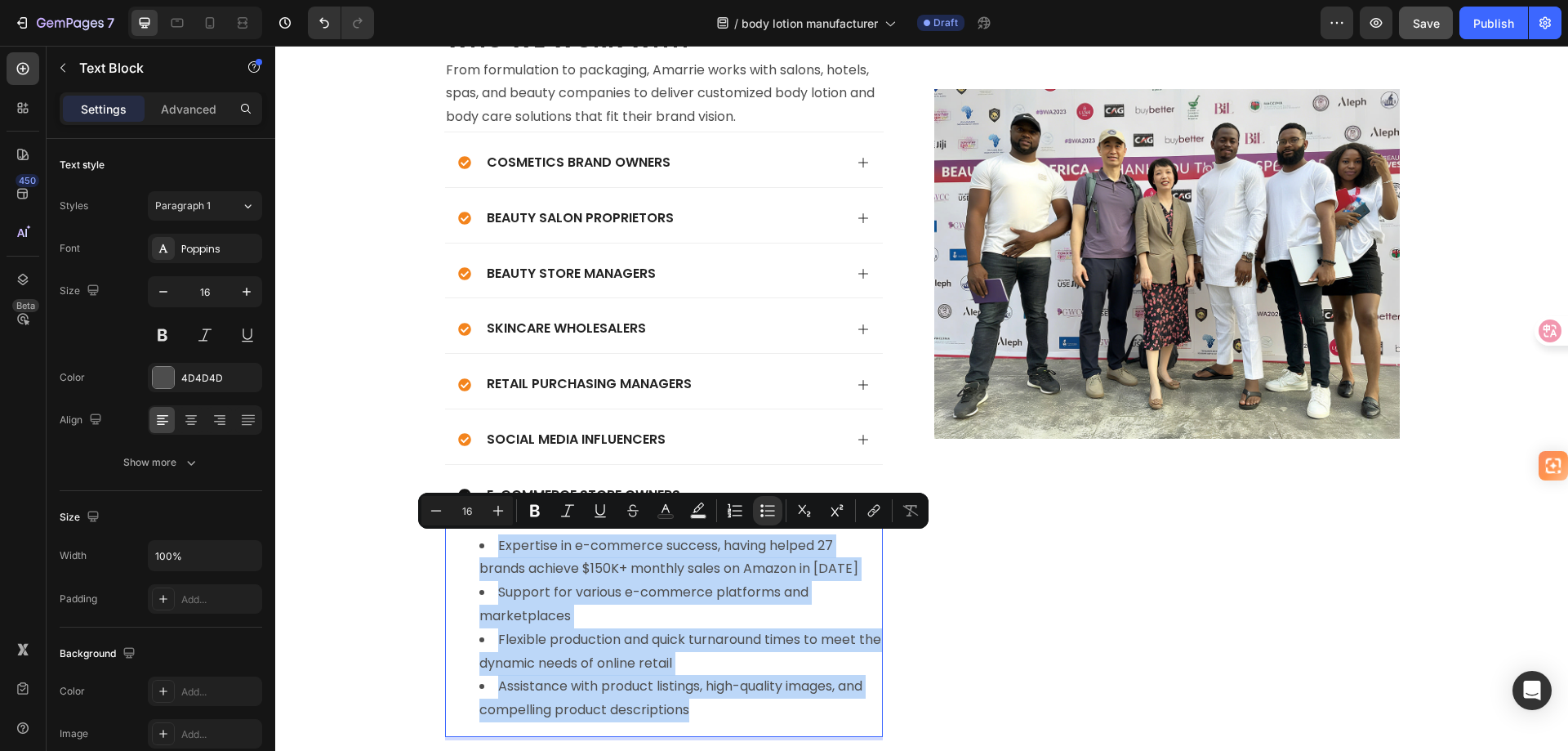
click at [766, 663] on li "Flexible production and quick turnaround times to meet the dynamic needs of onl…" at bounding box center [680, 652] width 402 height 47
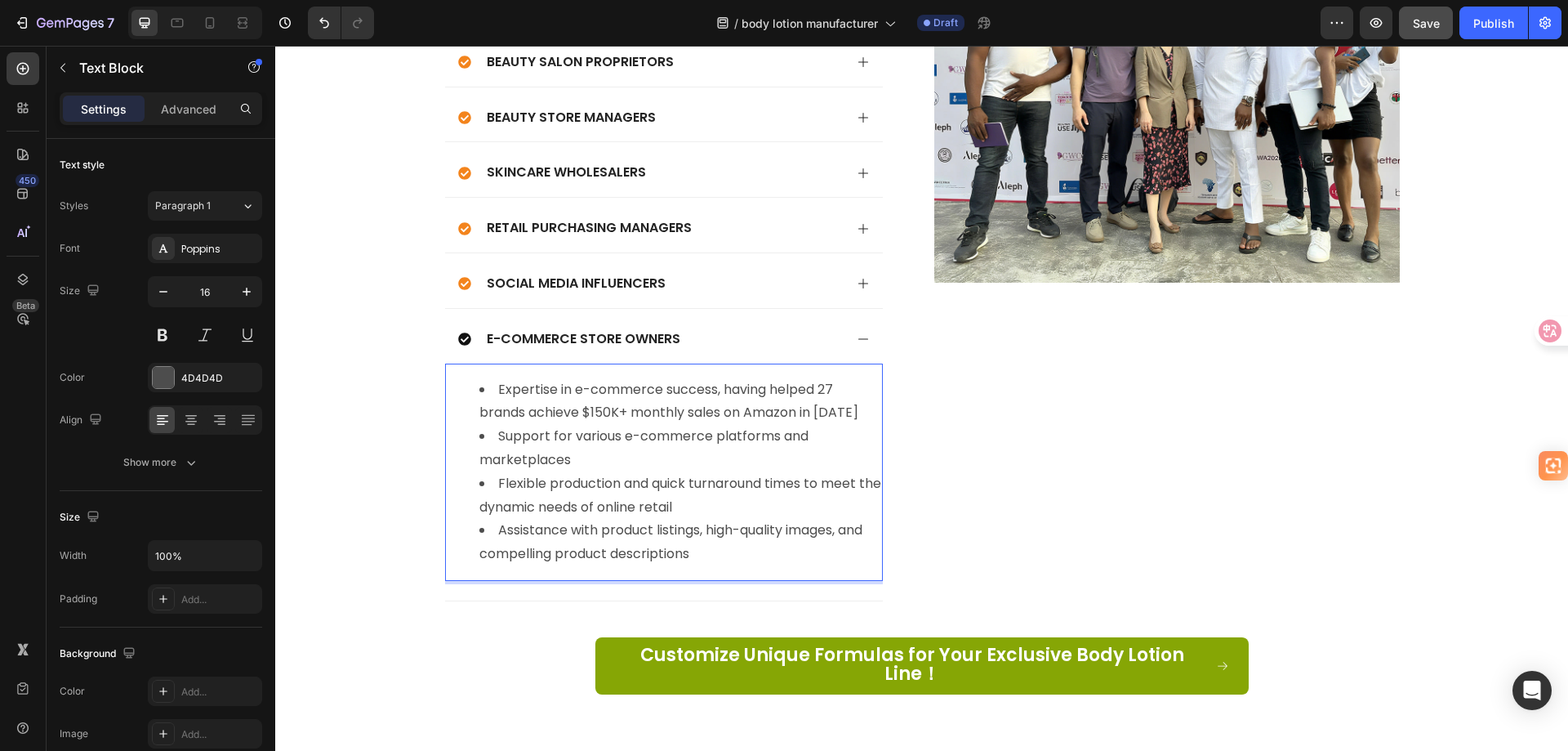
scroll to position [4825, 0]
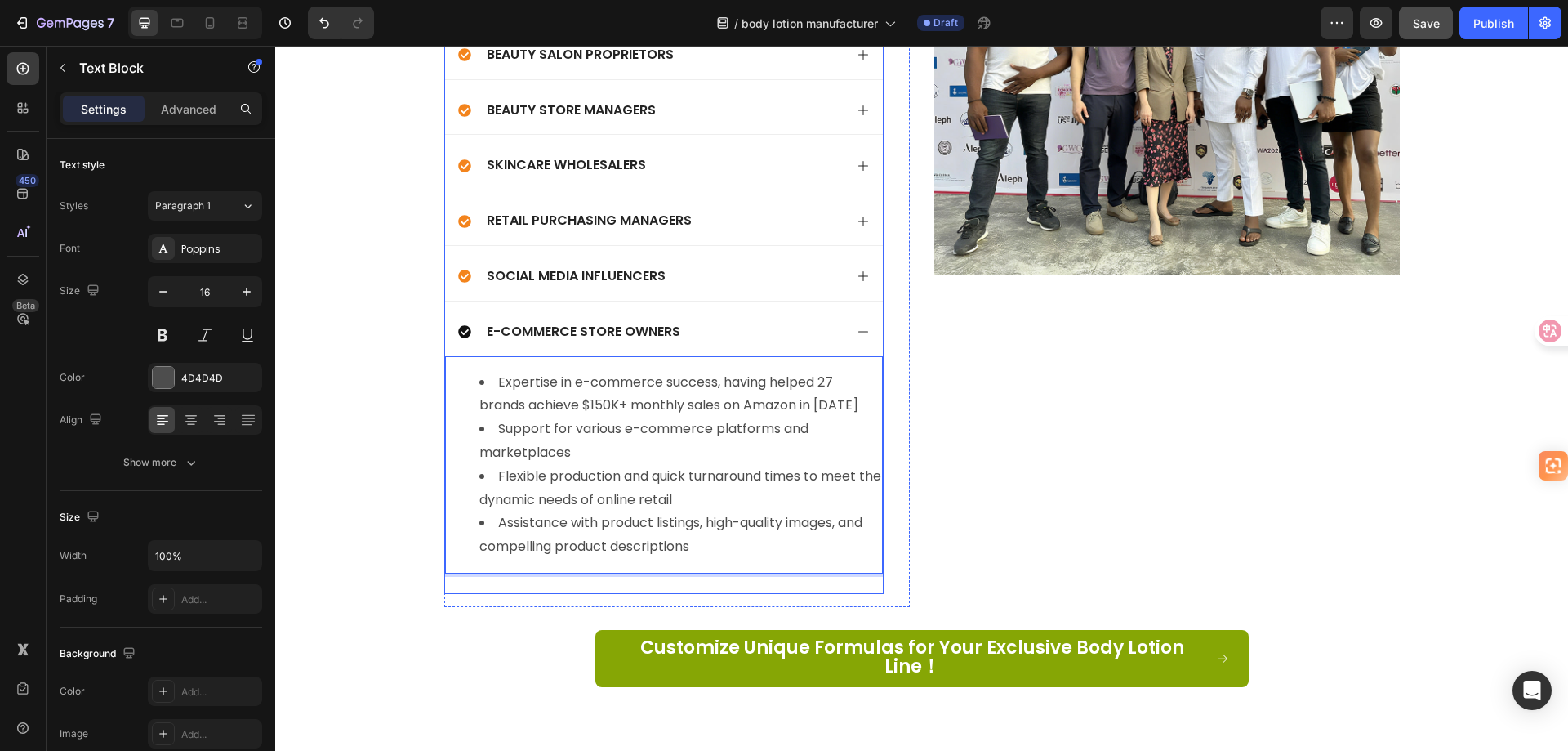
click at [783, 330] on div "E-commerce Store Owners" at bounding box center [651, 332] width 386 height 22
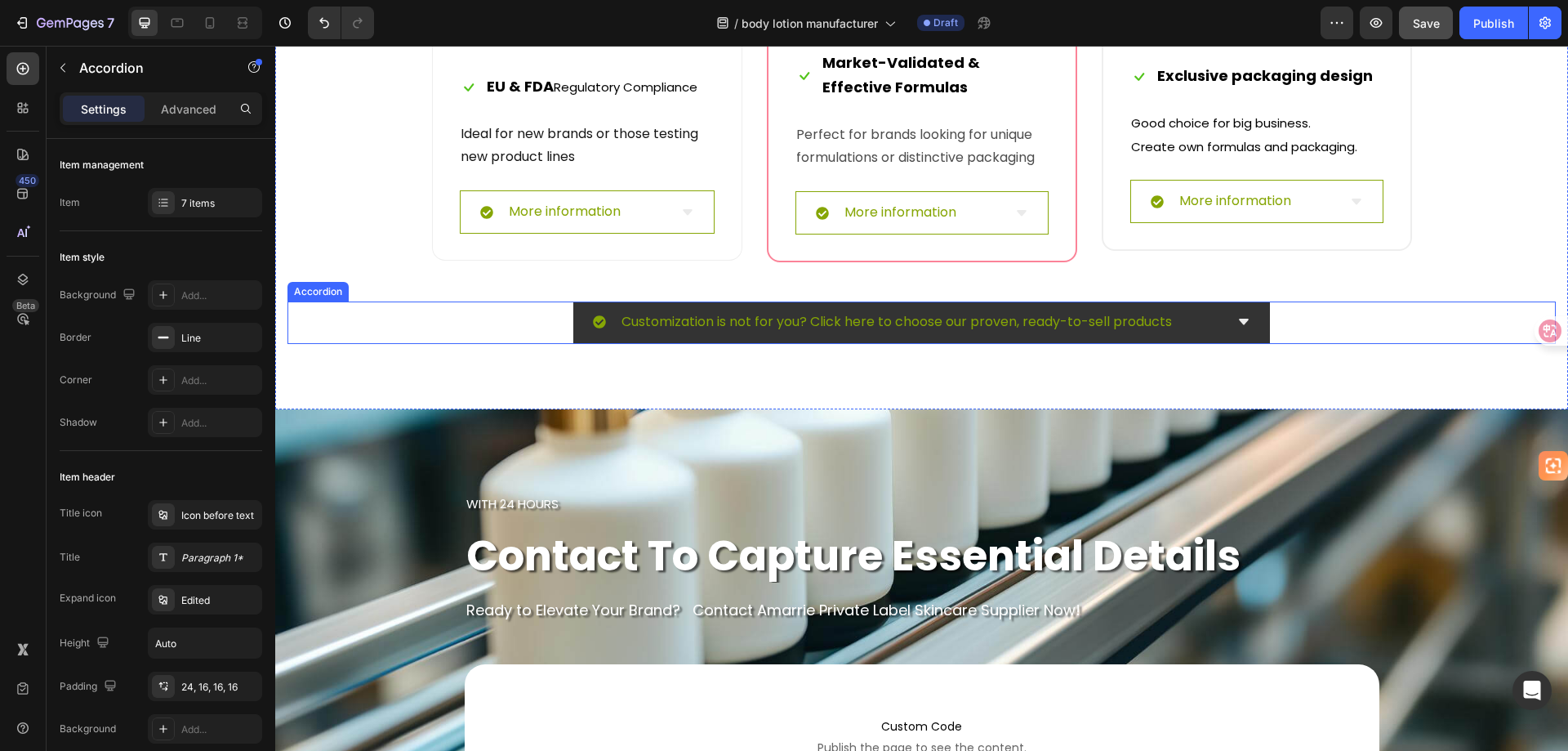
scroll to position [7031, 0]
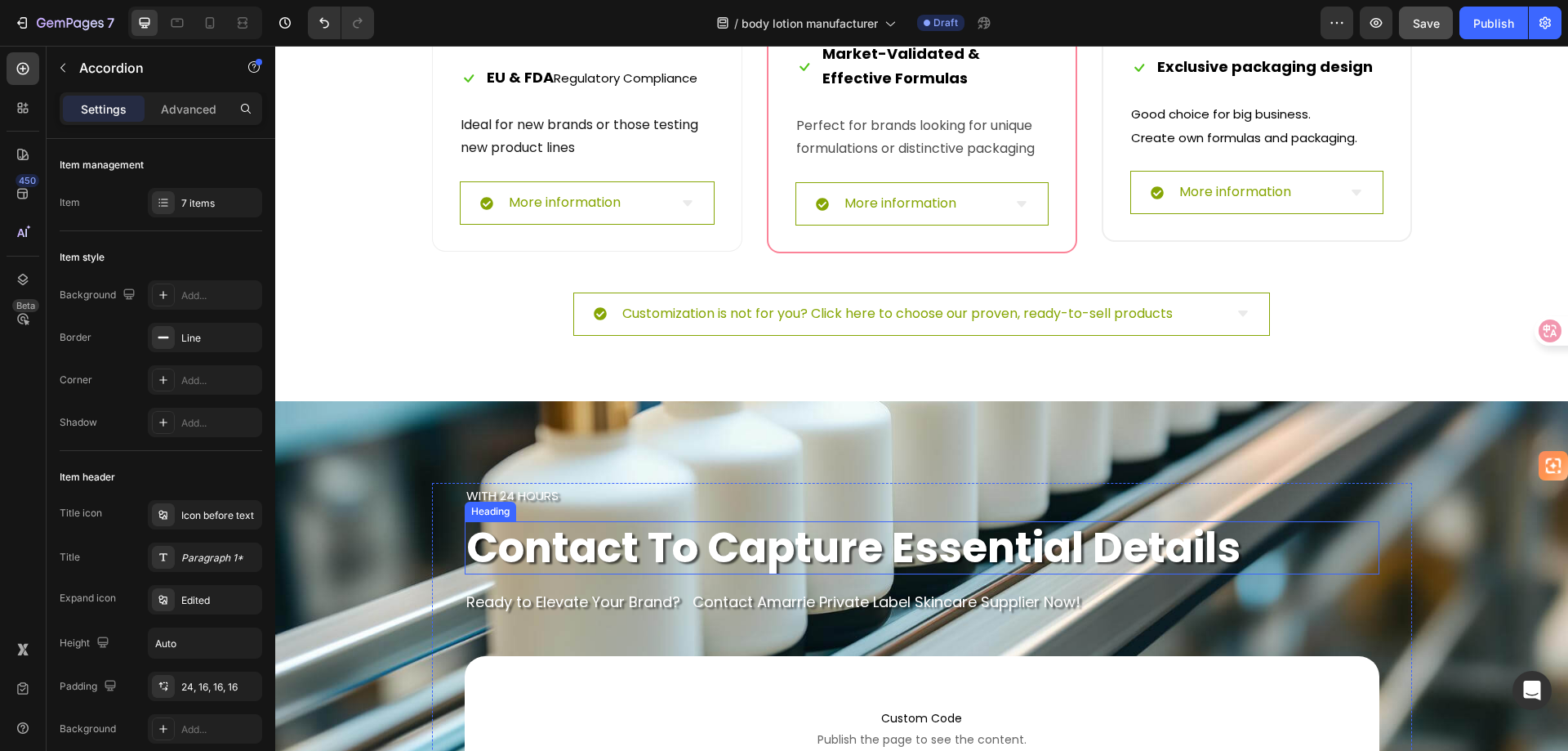
click at [921, 549] on strong "contact to capture essential details" at bounding box center [853, 547] width 774 height 59
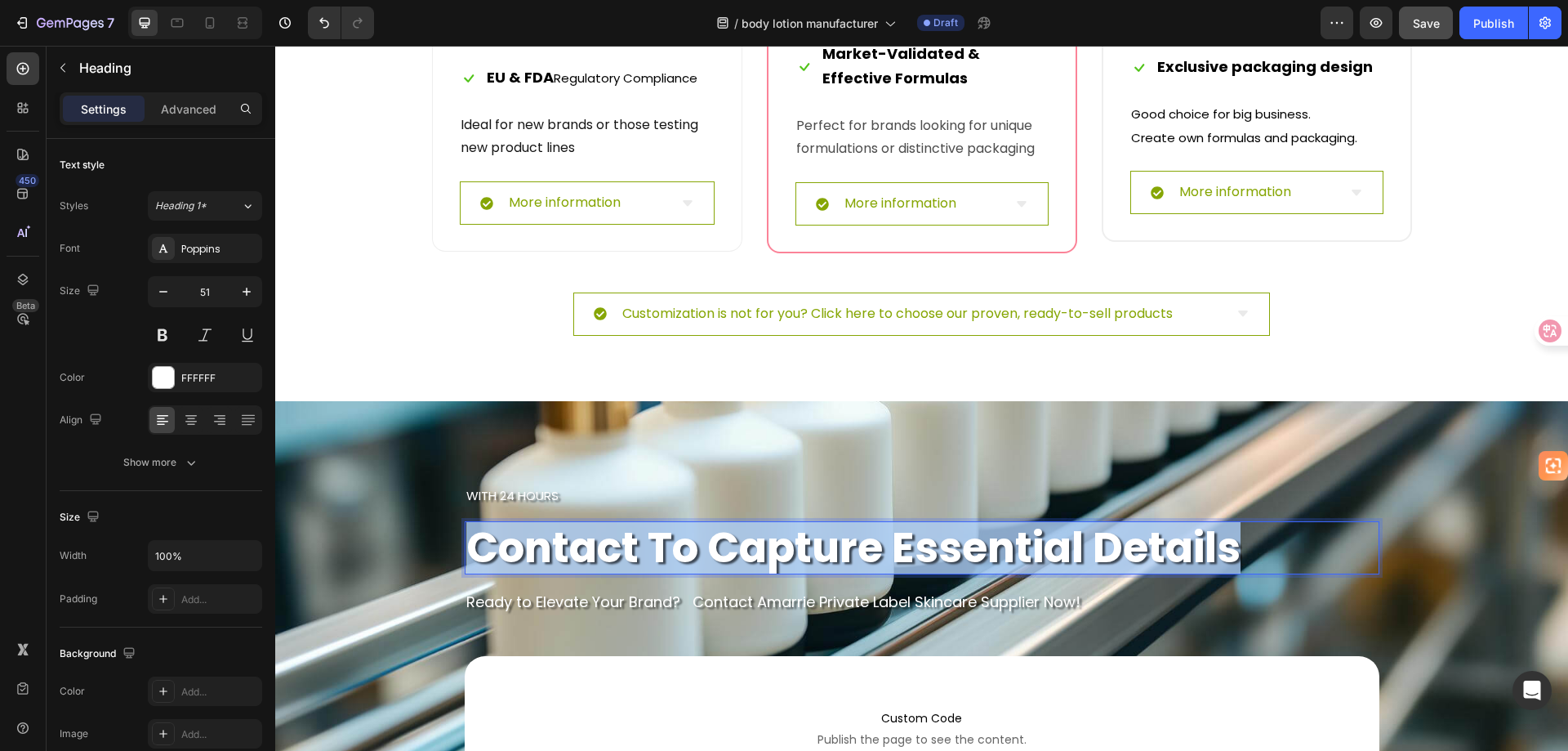
click at [921, 549] on strong "contact to capture essential details" at bounding box center [853, 547] width 774 height 59
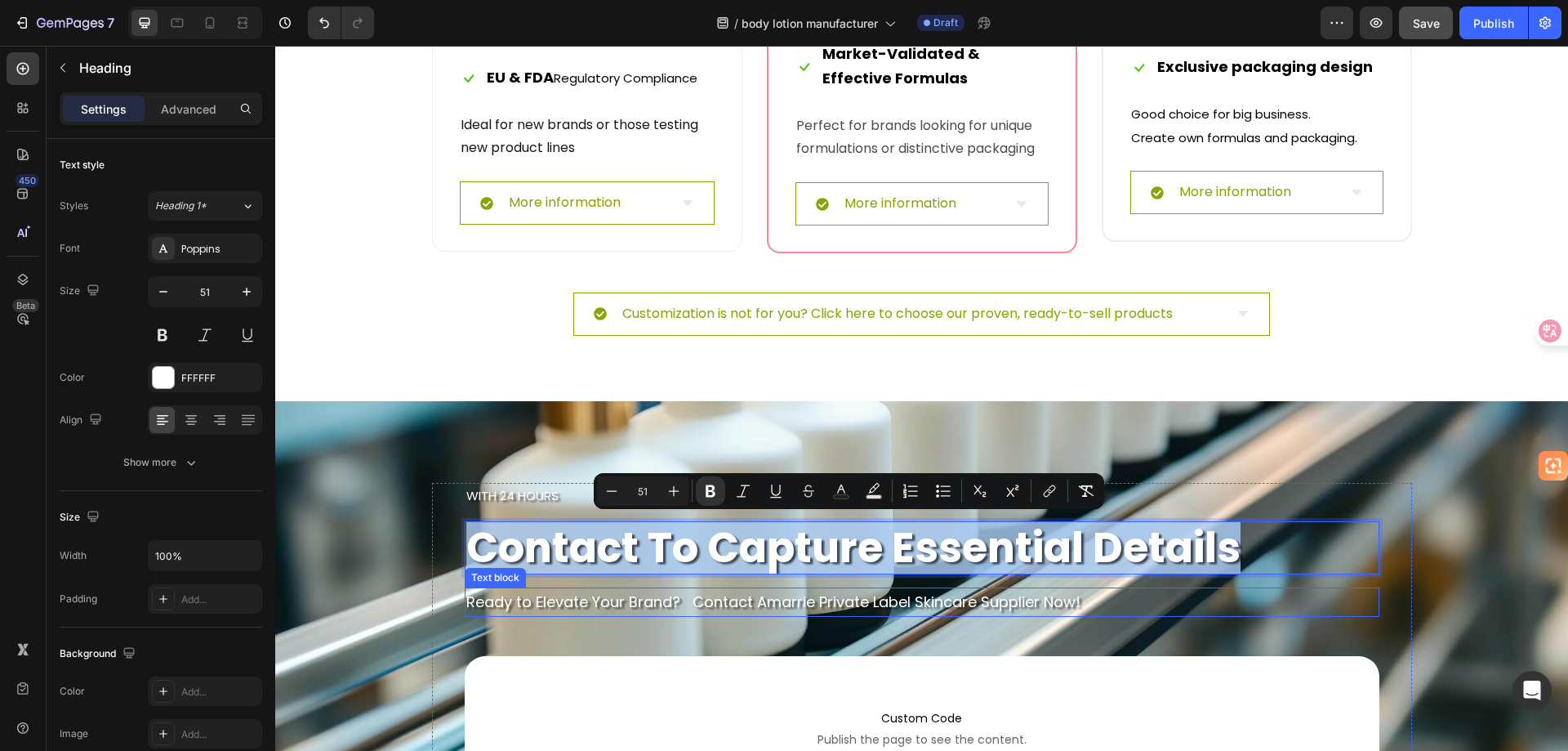
click at [919, 595] on p "Ready to Elevate Your Brand? Contact Amarrie Private Label Skincare Supplier No…" at bounding box center [922, 602] width 912 height 26
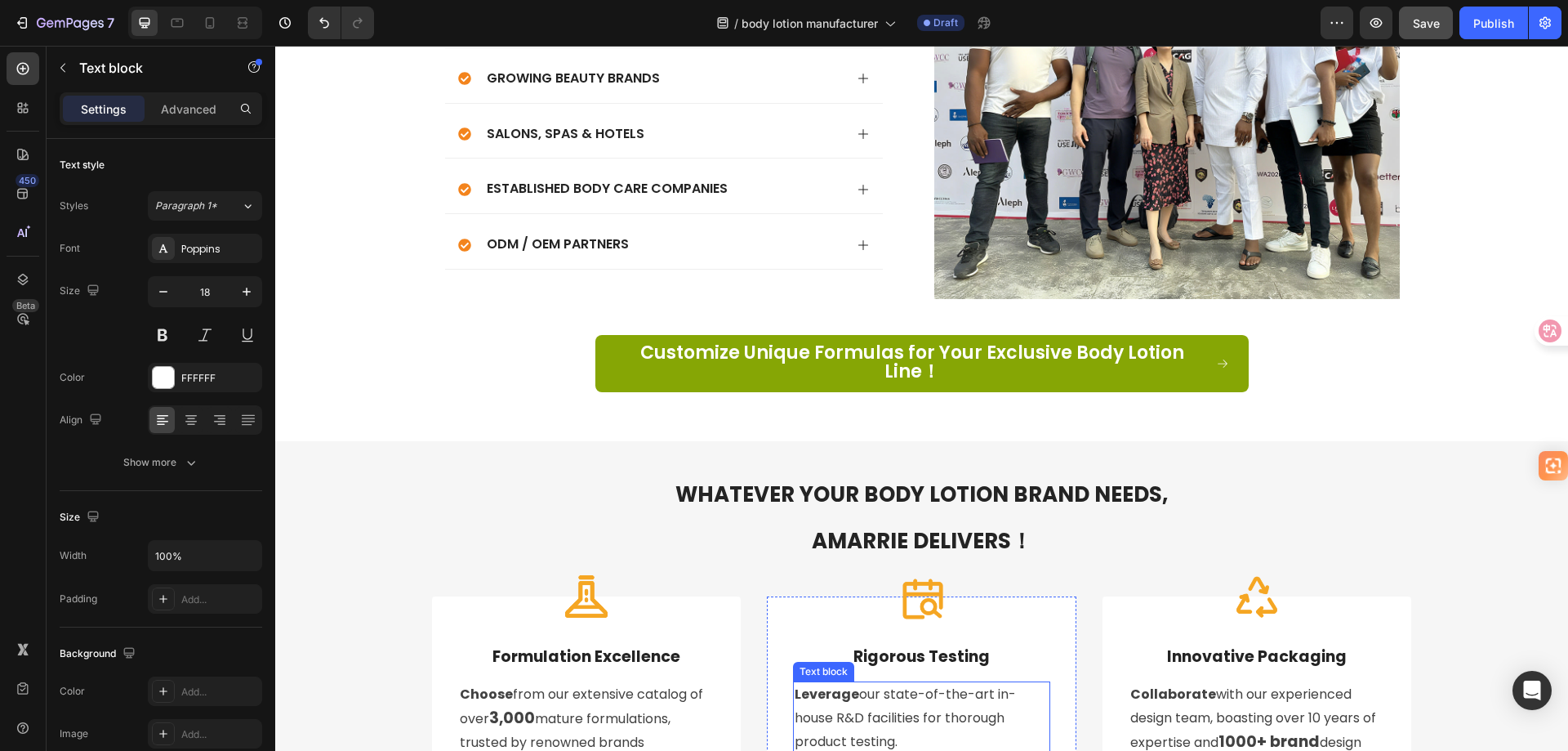
scroll to position [5152, 0]
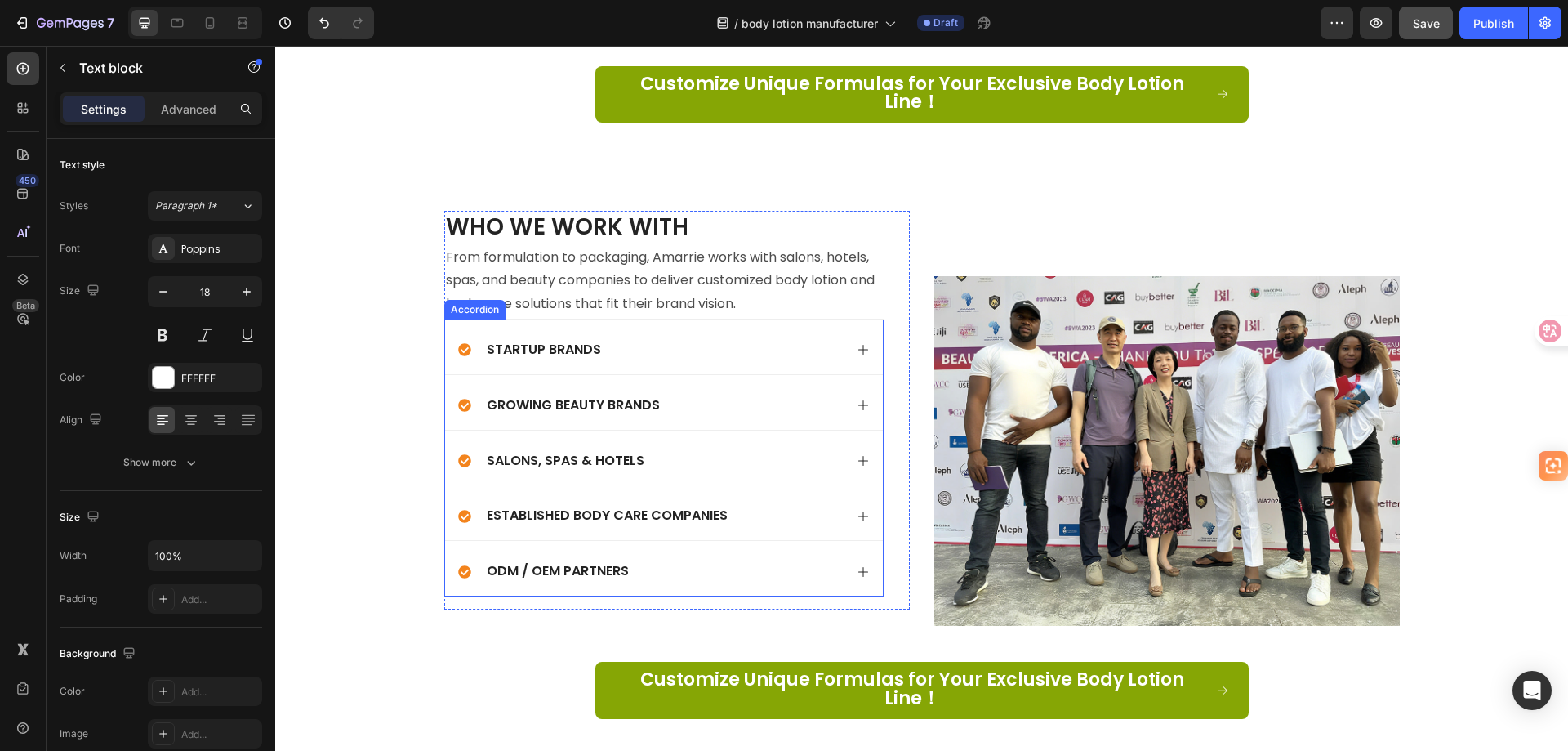
click at [568, 341] on p "Startup Brands" at bounding box center [544, 350] width 114 height 17
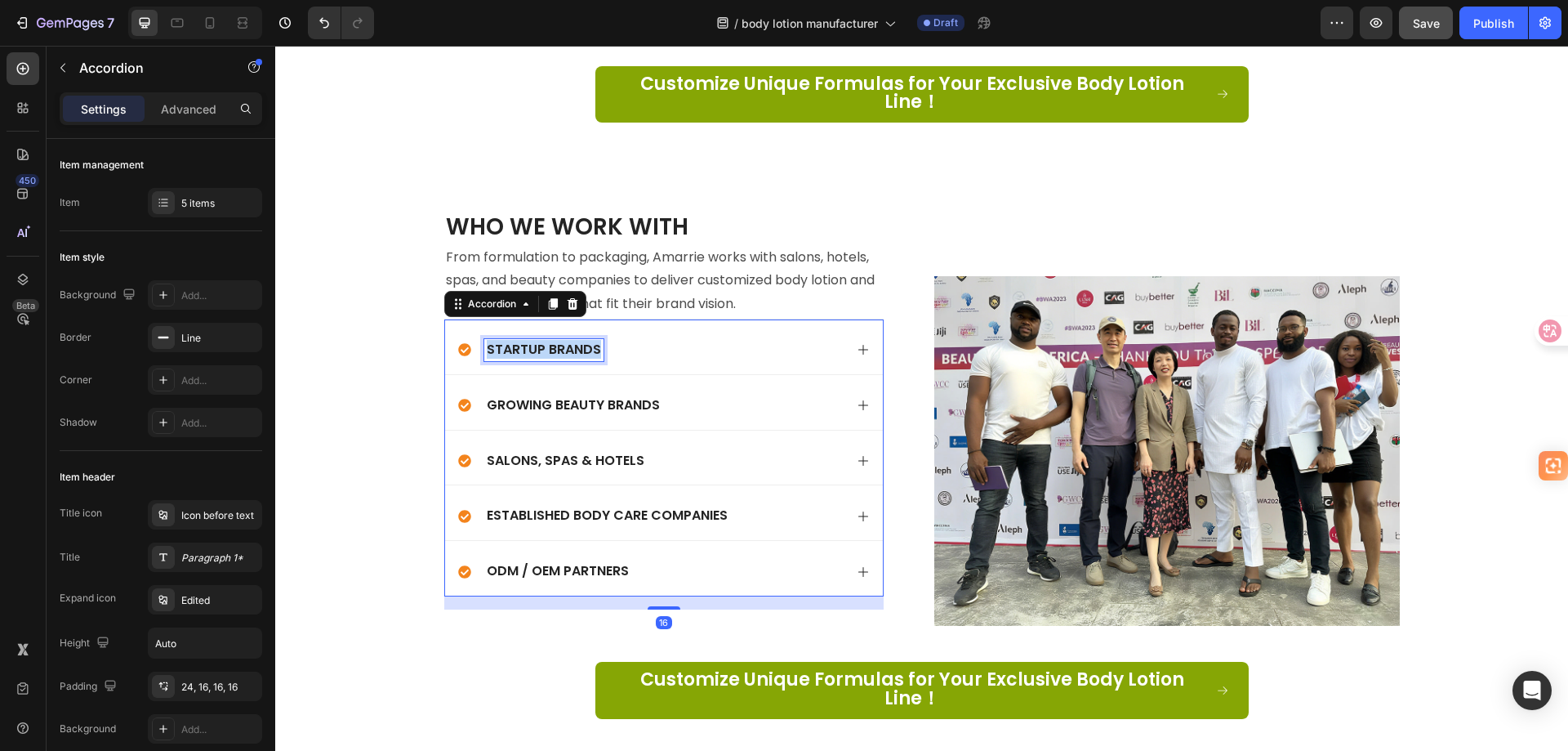
click at [568, 341] on p "Startup Brands" at bounding box center [544, 350] width 114 height 17
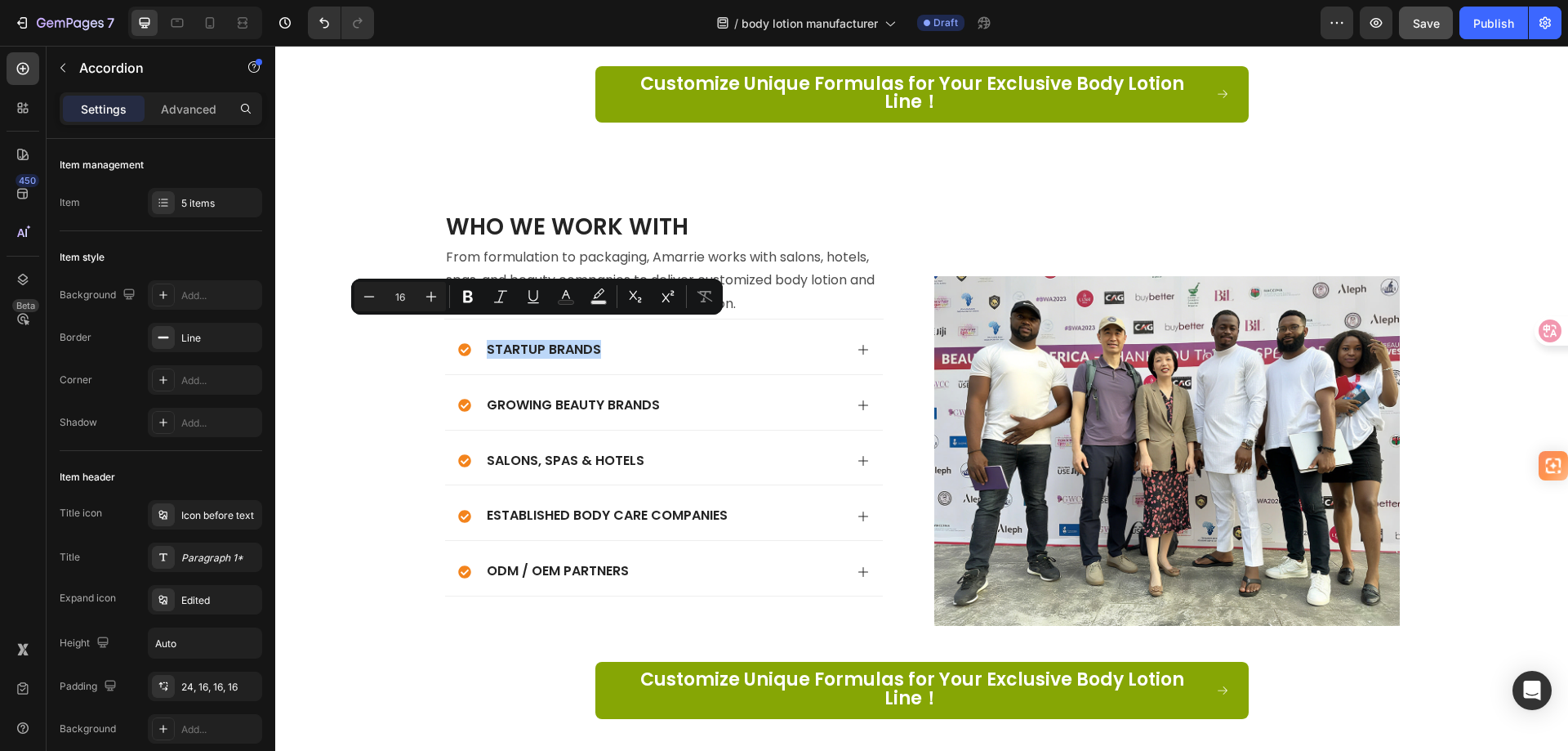
click at [713, 339] on div "Startup Brands" at bounding box center [651, 350] width 386 height 22
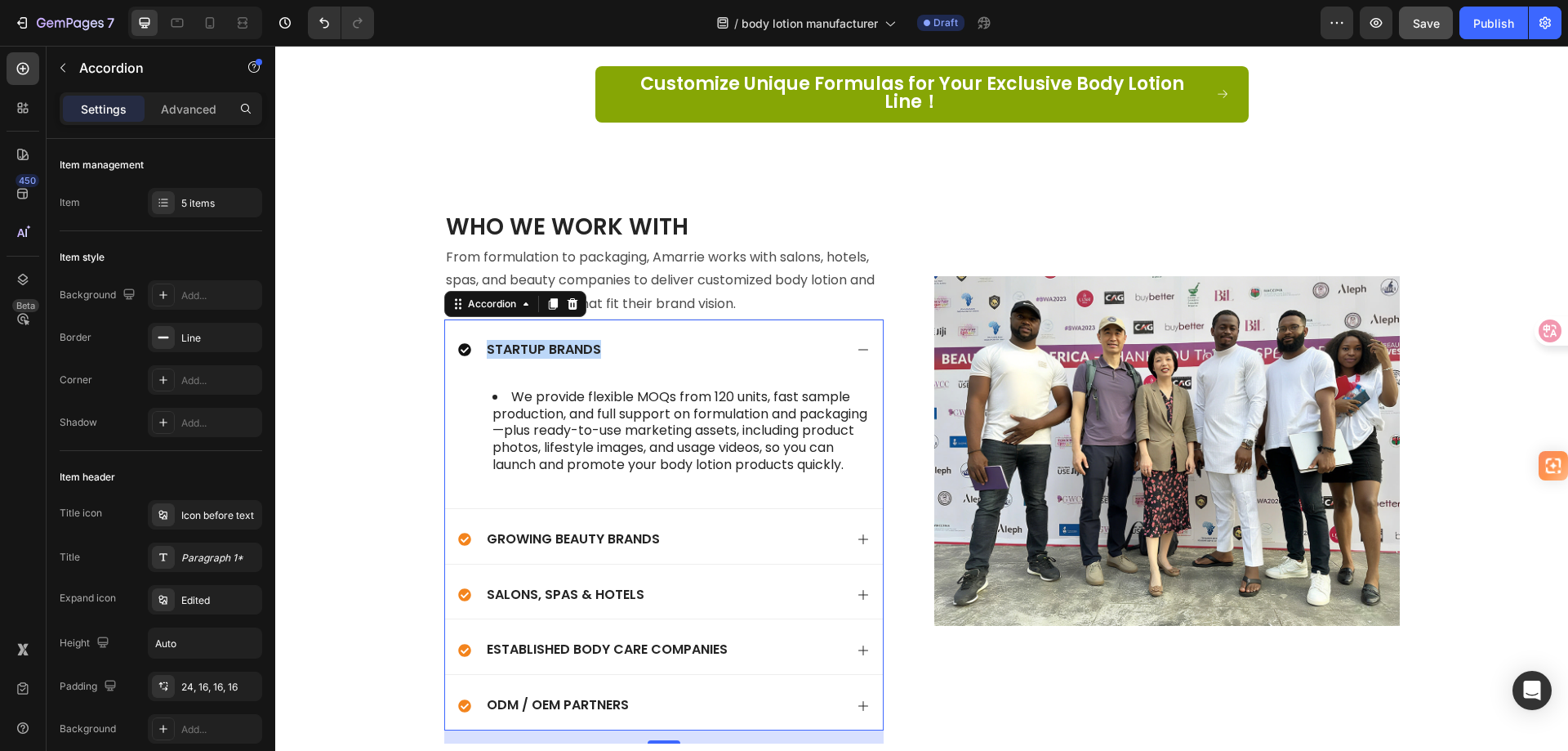
click at [713, 339] on div "Startup Brands" at bounding box center [651, 350] width 386 height 22
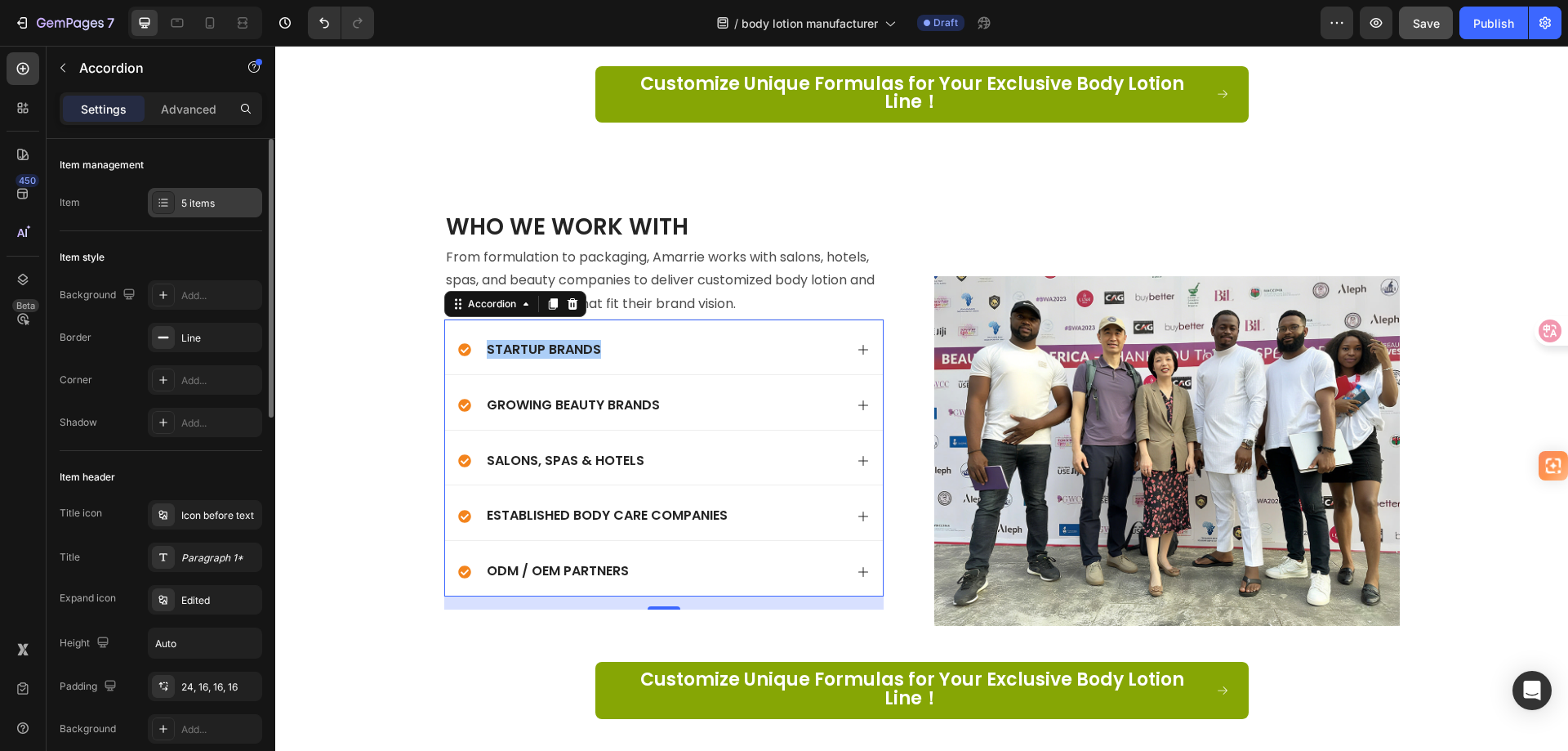
click at [195, 201] on div "5 items" at bounding box center [220, 203] width 77 height 15
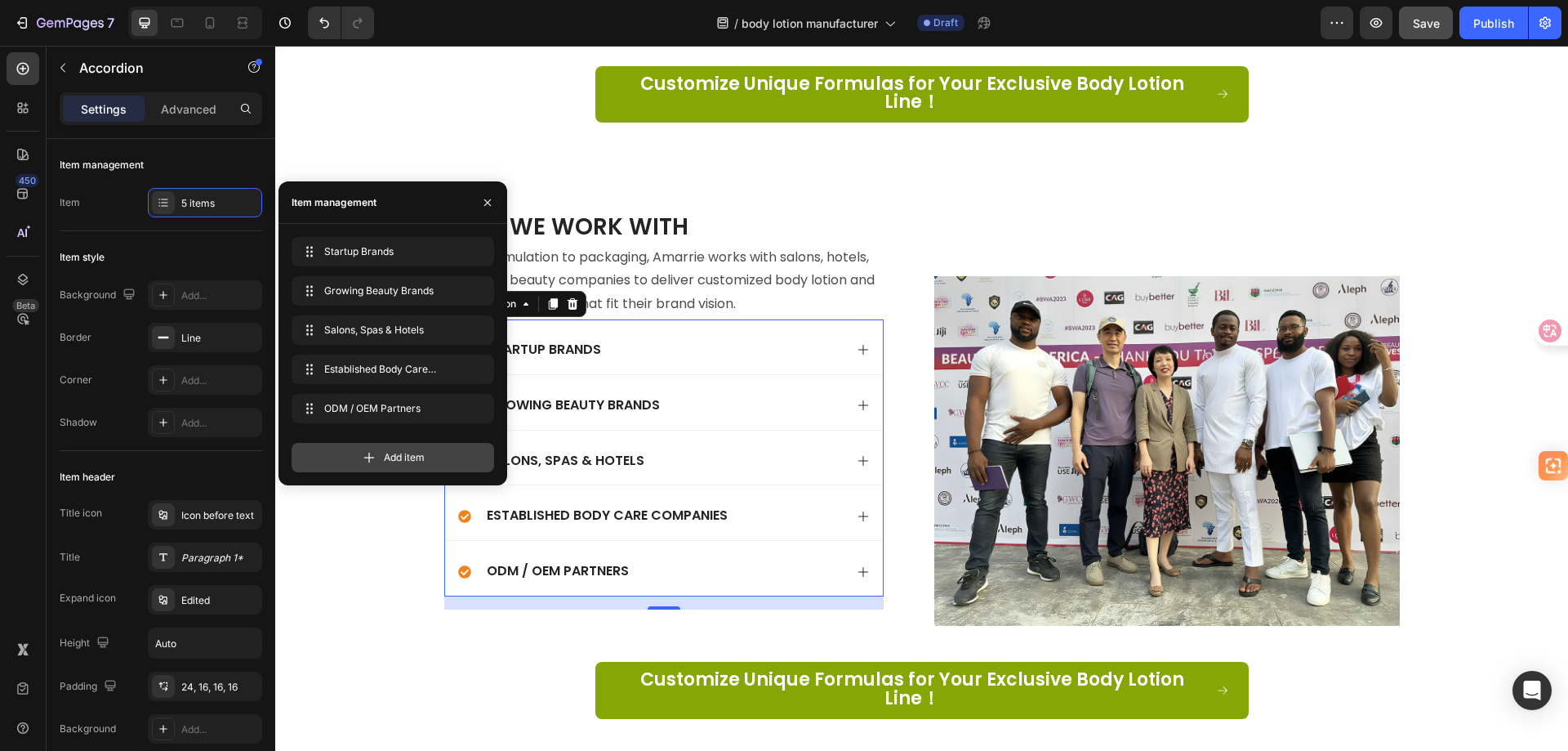
click at [393, 461] on span "Add item" at bounding box center [404, 458] width 41 height 15
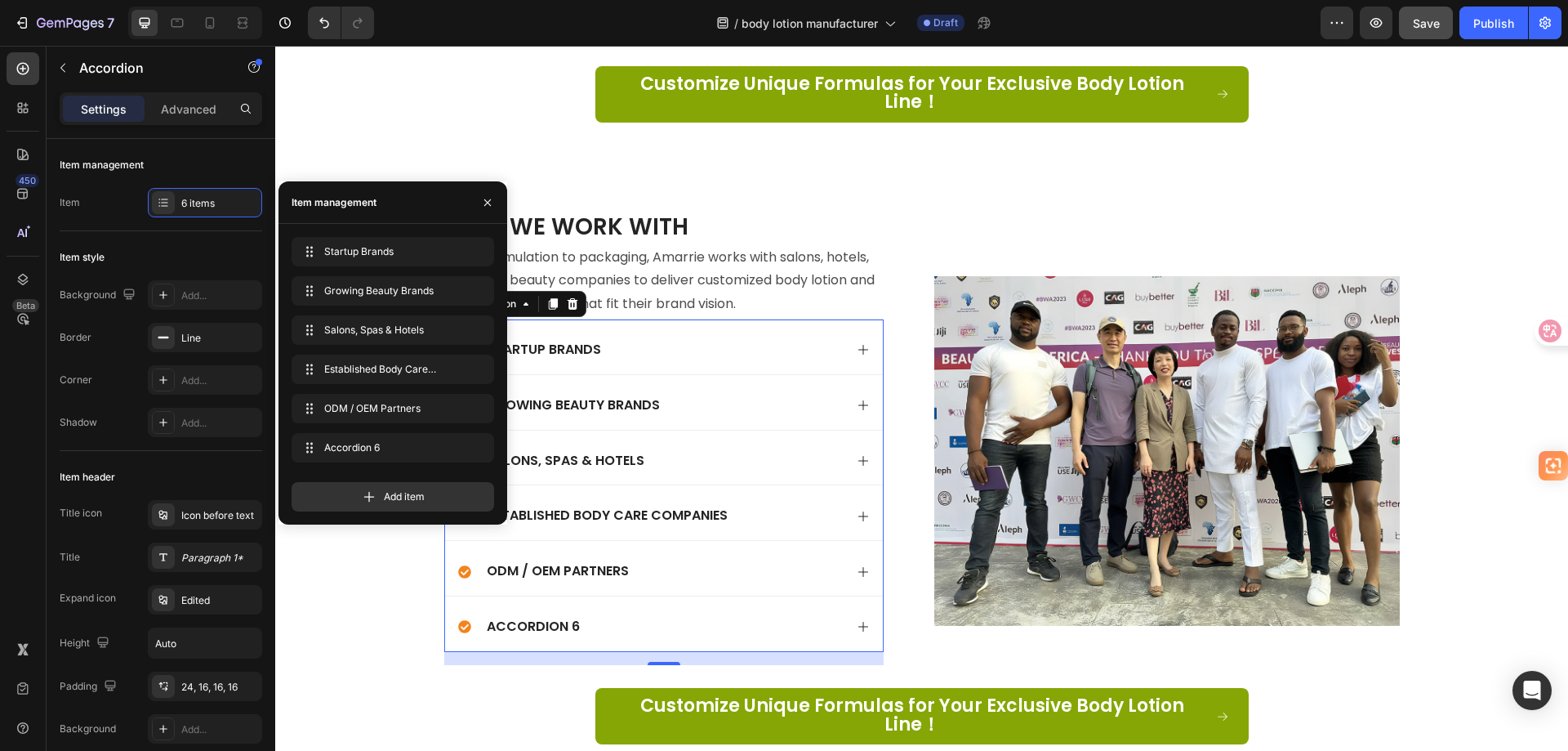
click at [646, 616] on div "Accordion 6" at bounding box center [651, 627] width 386 height 22
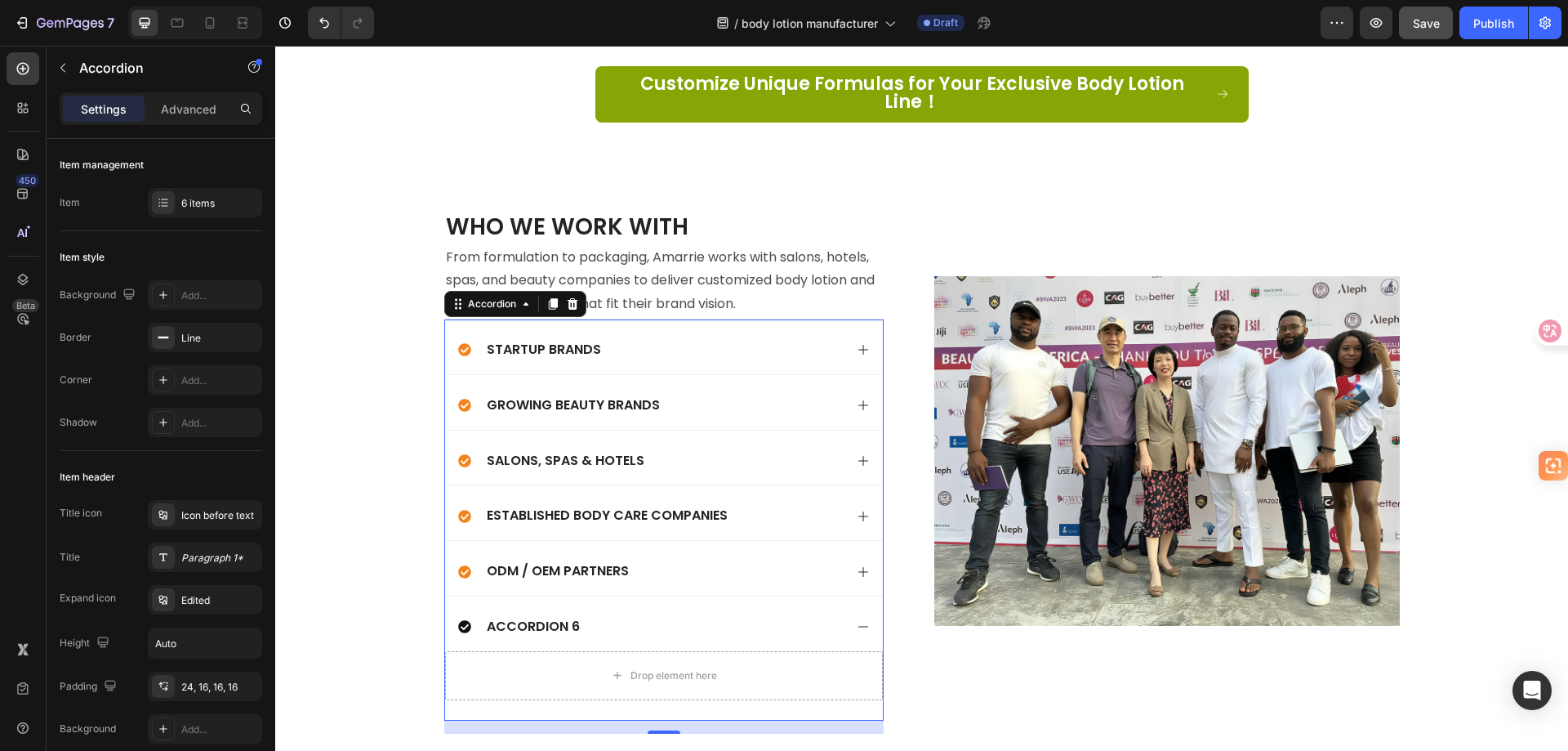
click at [670, 616] on div "Accordion 6" at bounding box center [651, 627] width 386 height 22
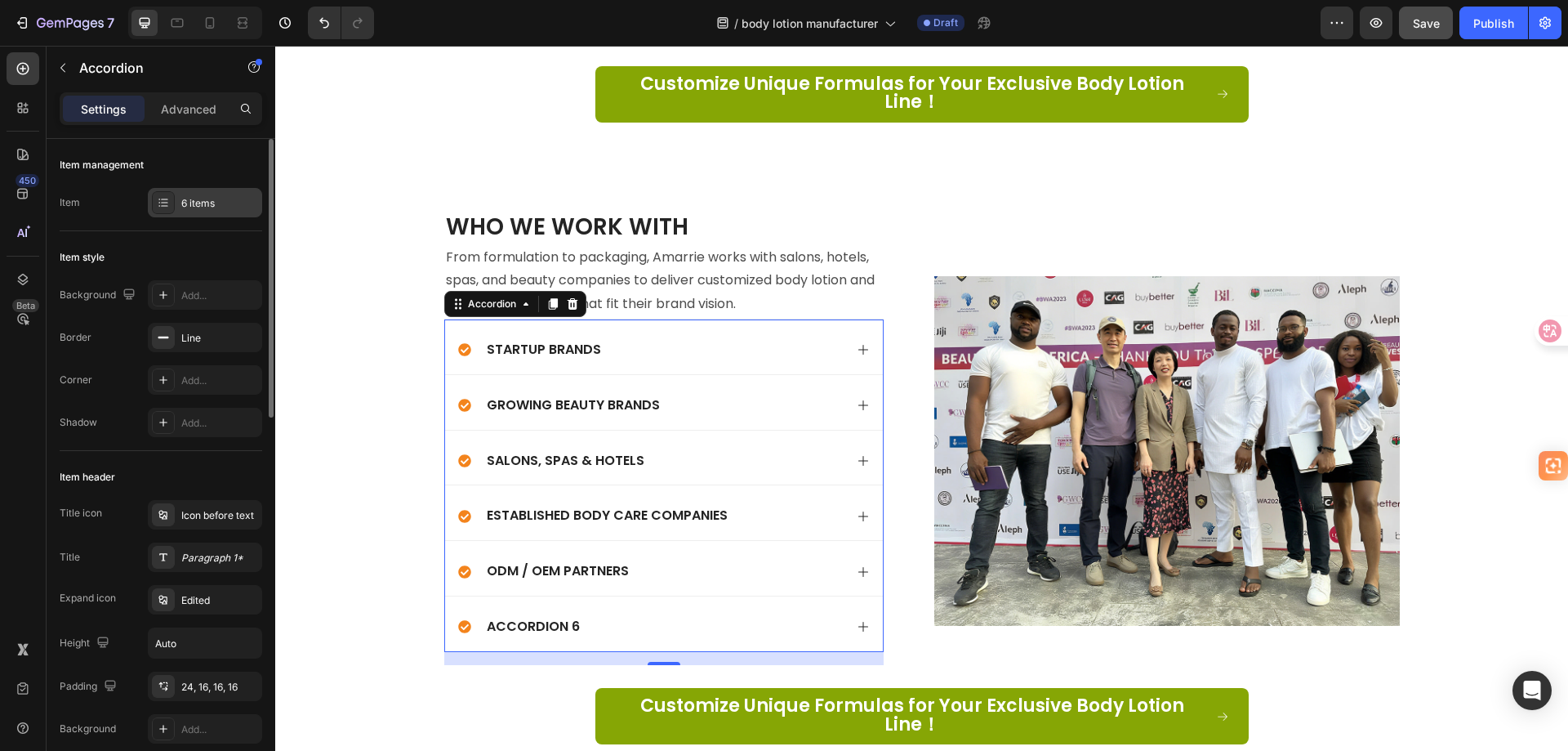
click at [208, 196] on div "6 items" at bounding box center [220, 203] width 77 height 15
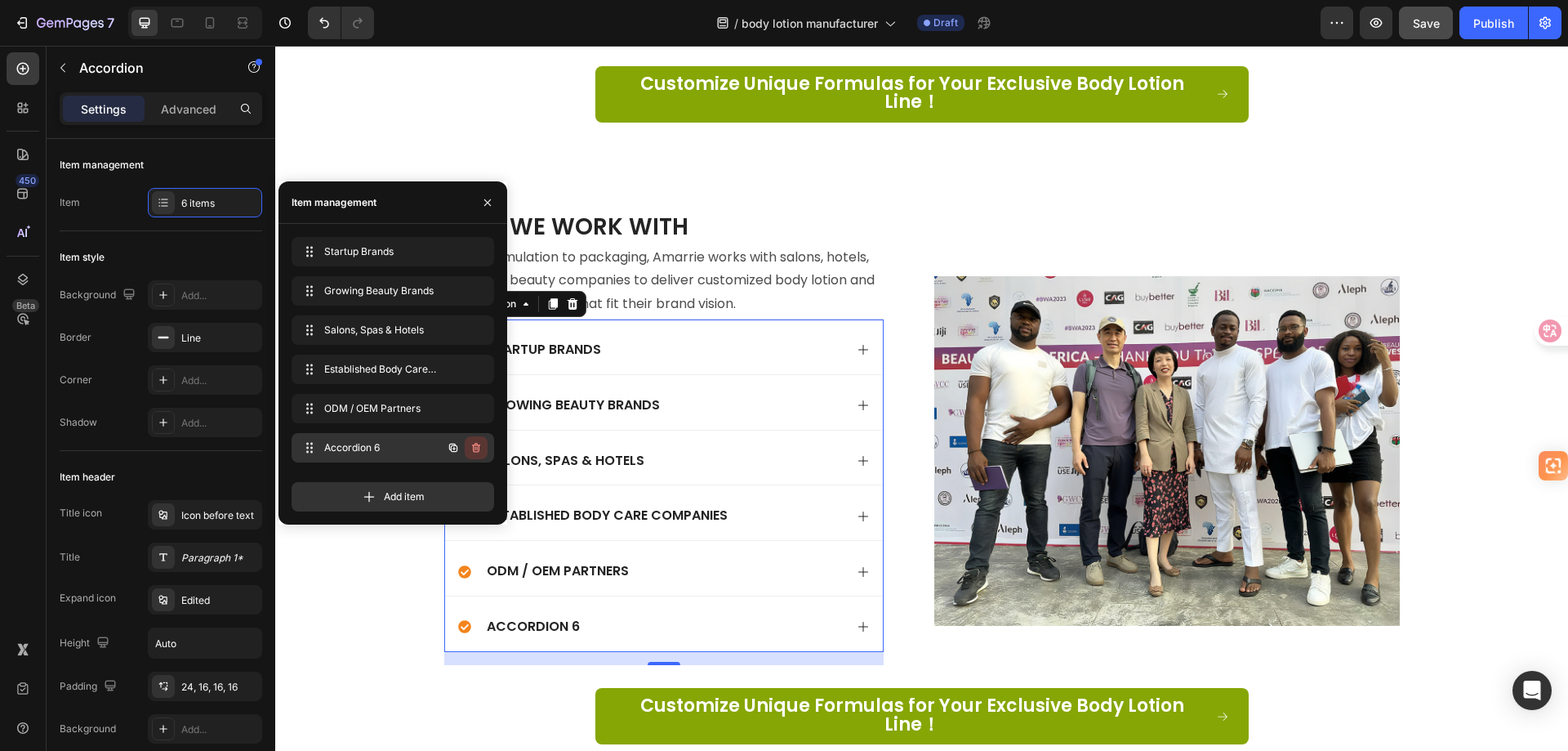
click at [474, 445] on icon "button" at bounding box center [476, 448] width 8 height 10
click at [474, 445] on div "Delete" at bounding box center [465, 448] width 30 height 15
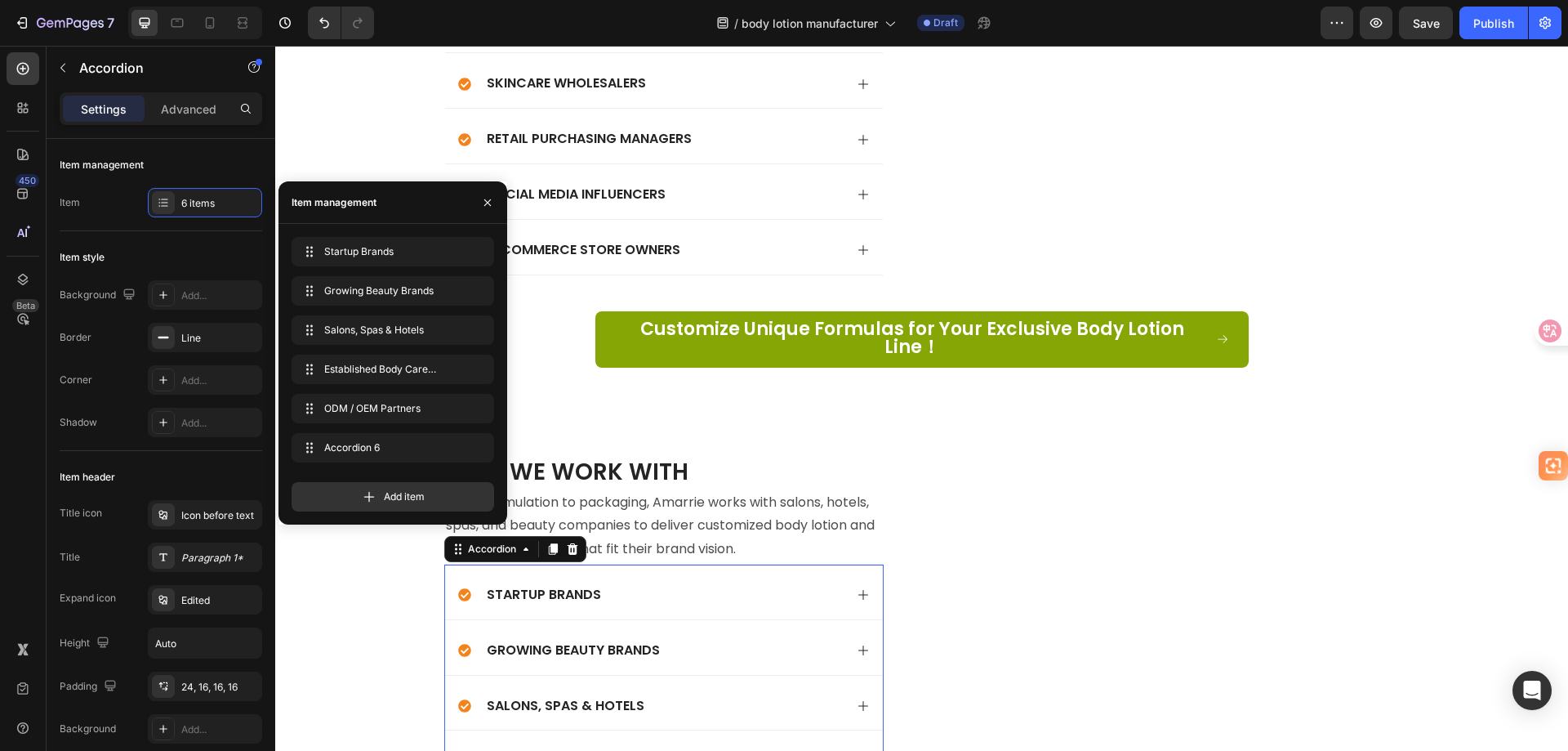
scroll to position [4743, 0]
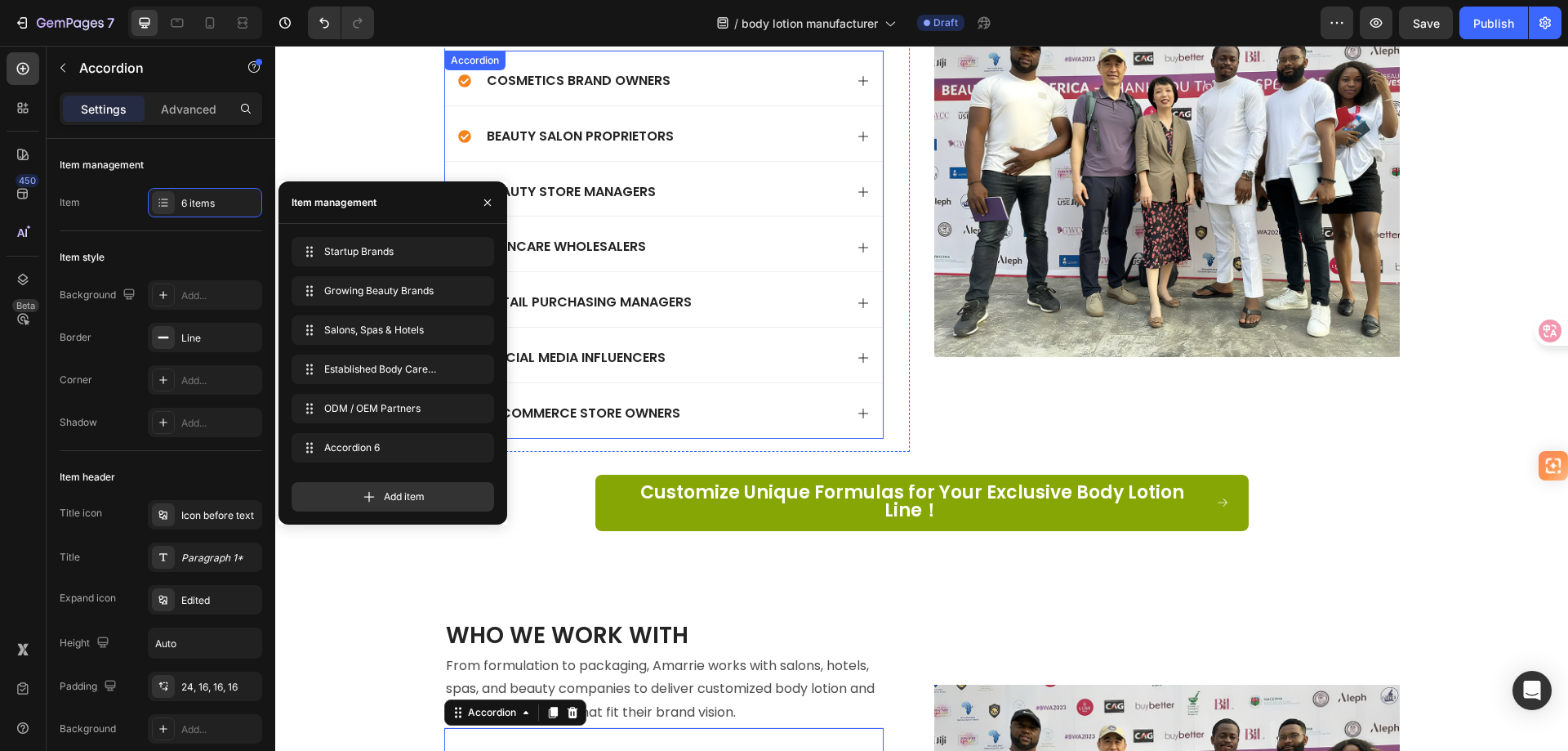
click at [673, 408] on p "E-commerce Store Owners" at bounding box center [583, 413] width 193 height 17
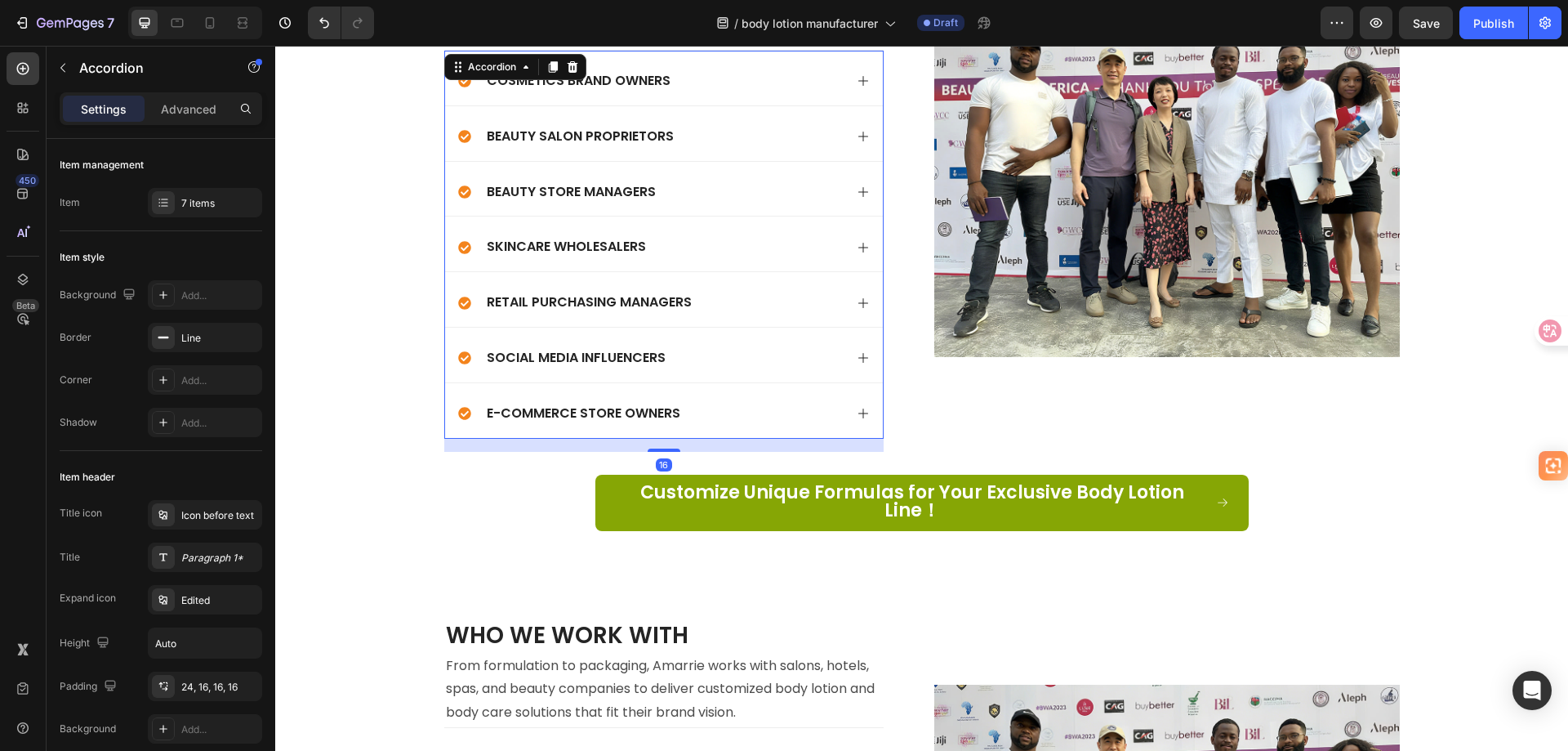
click at [630, 410] on p "E-commerce Store Owners" at bounding box center [583, 413] width 193 height 17
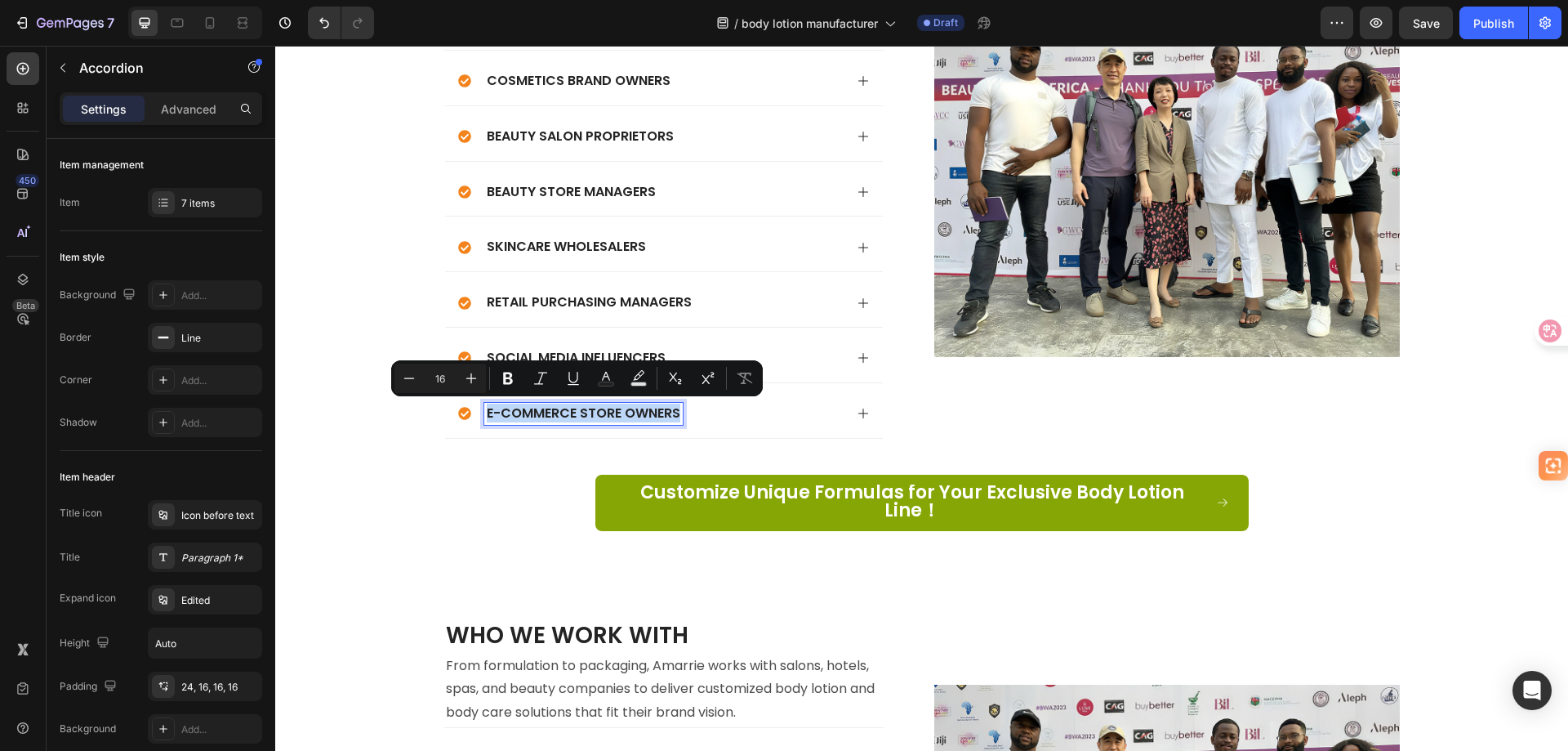
copy p "E-commerce Store Owners"
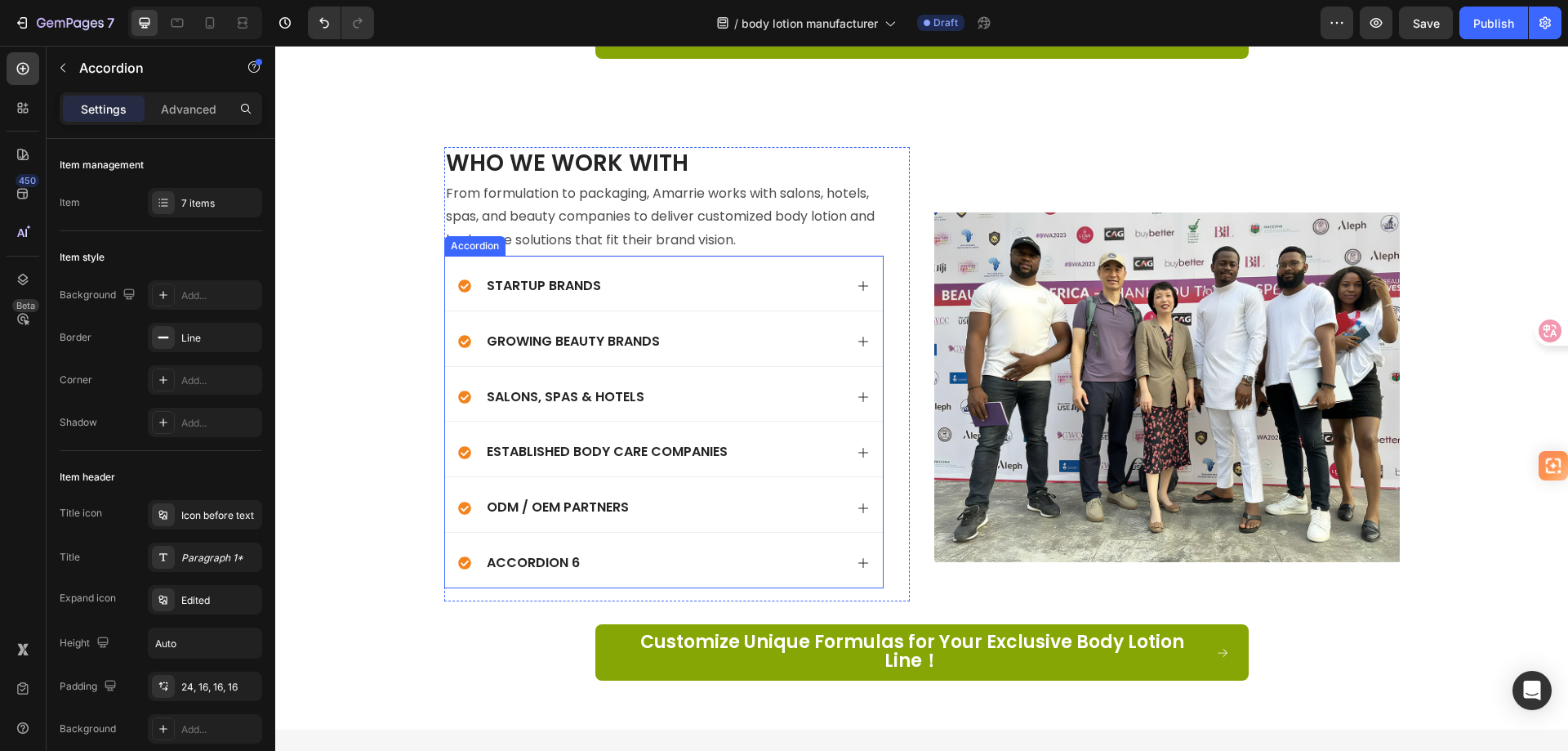
scroll to position [5233, 0]
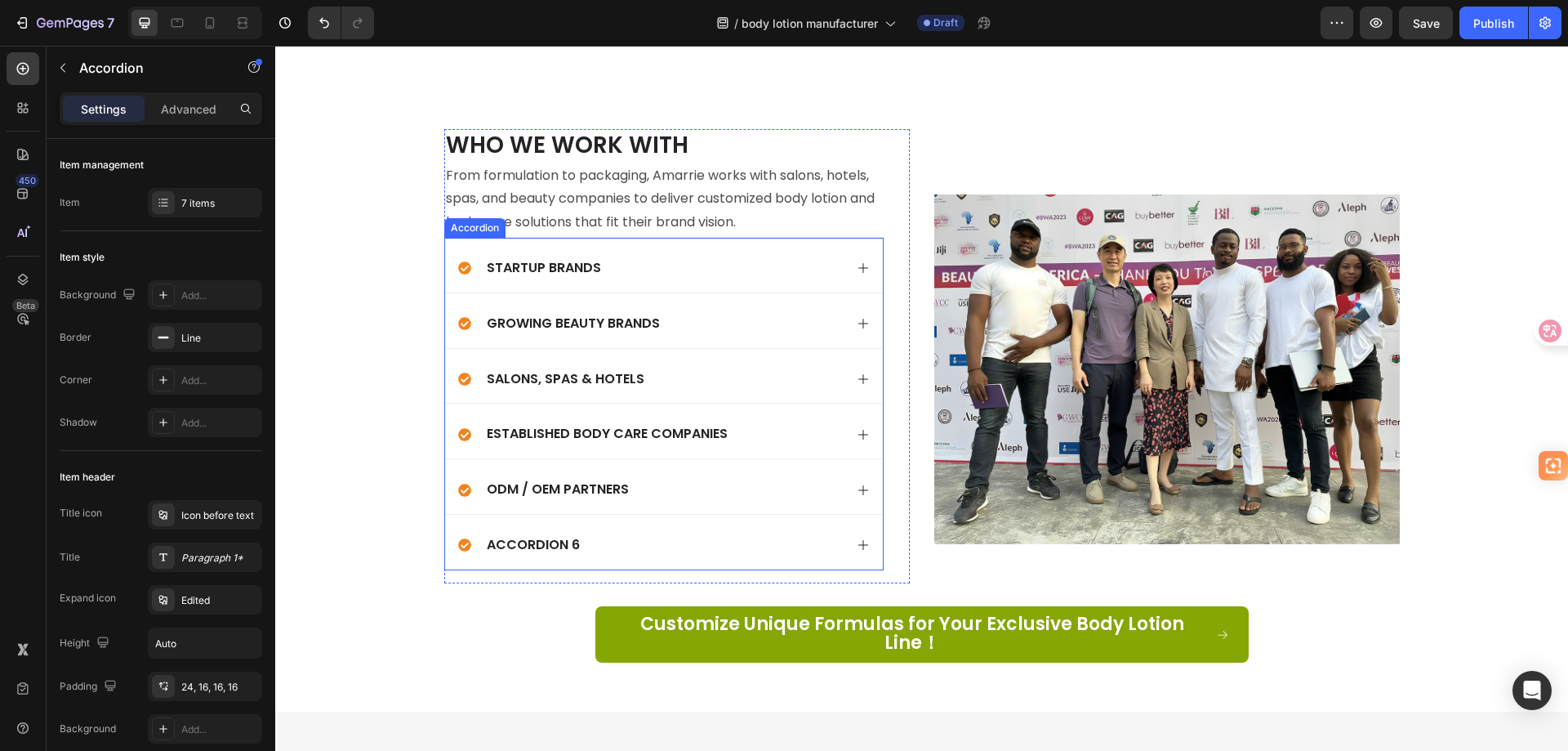
click at [529, 534] on div "Accordion 6" at bounding box center [533, 545] width 98 height 22
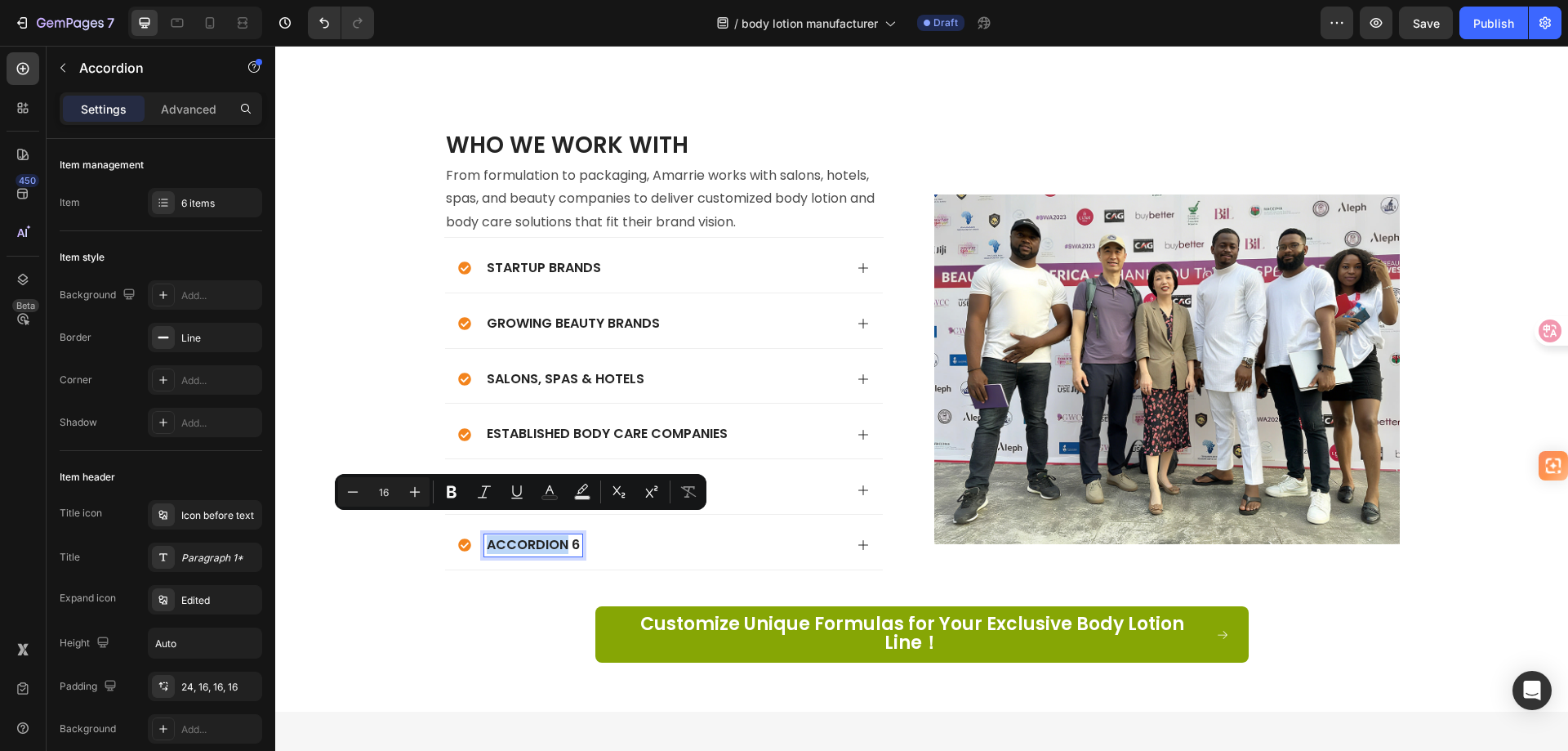
click at [536, 537] on p "Accordion 6" at bounding box center [533, 545] width 94 height 17
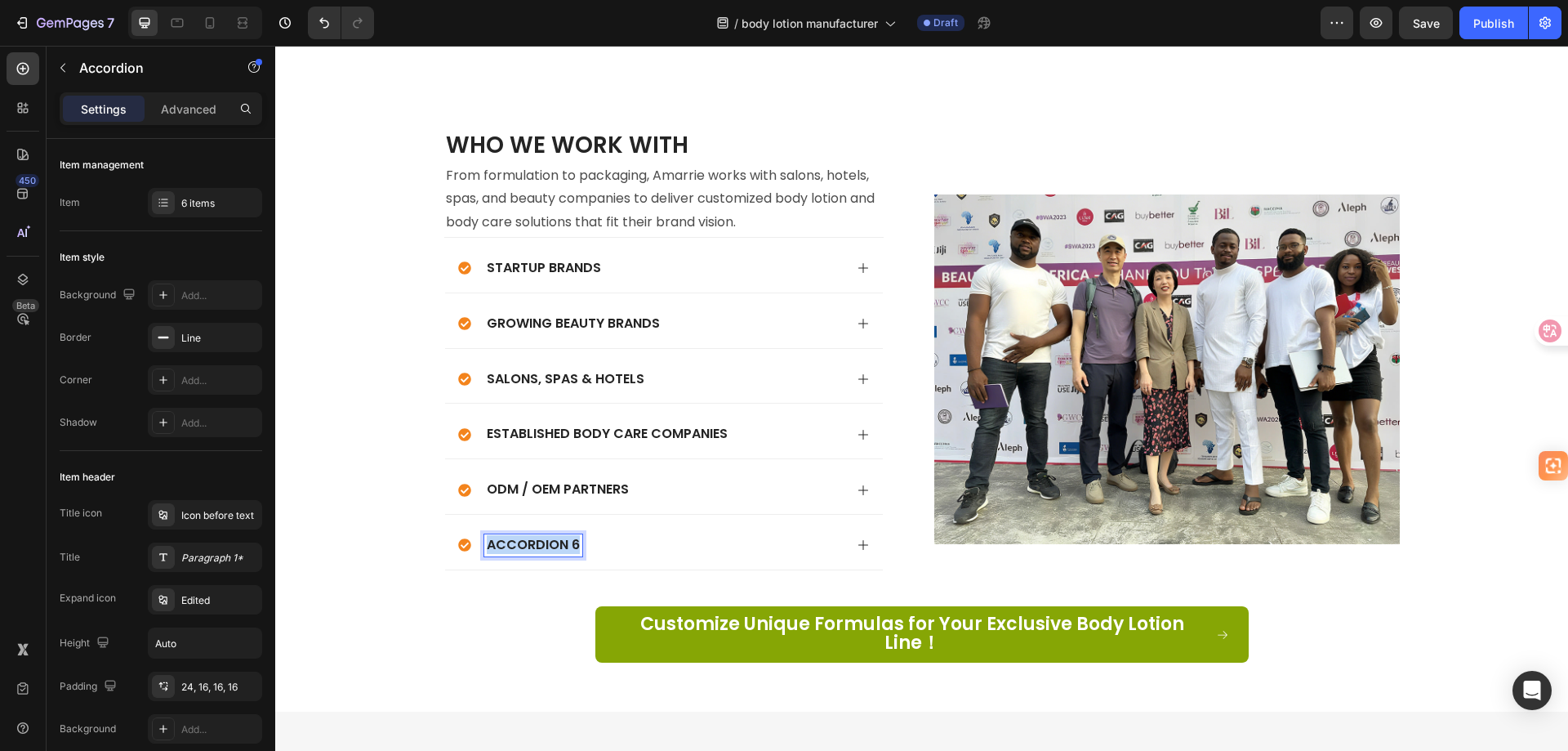
click at [536, 537] on p "Accordion 6" at bounding box center [533, 545] width 94 height 17
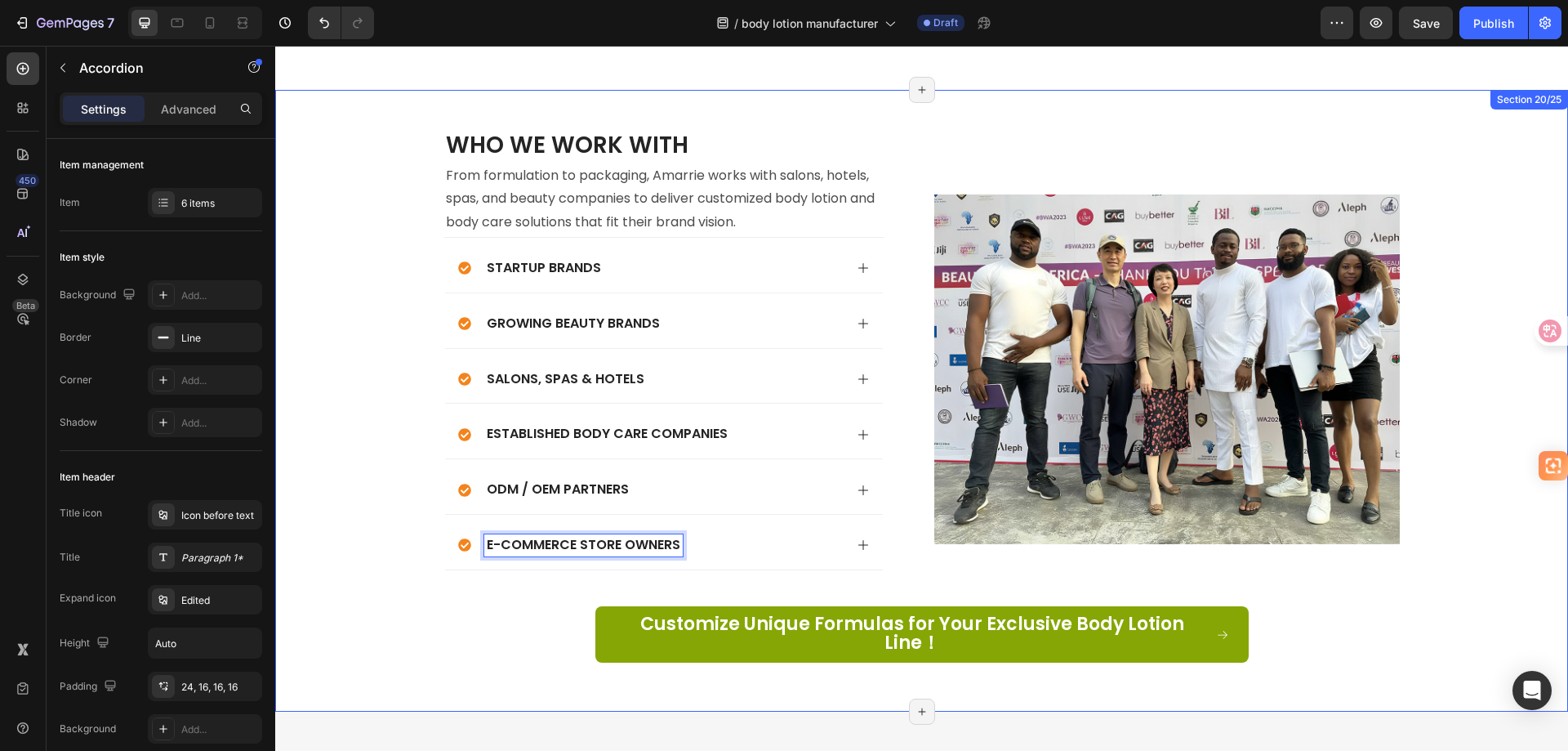
click at [539, 572] on div "Who We Work With Heading From formulation to packaging, Amarrie works with salo…" at bounding box center [922, 400] width 1260 height 543
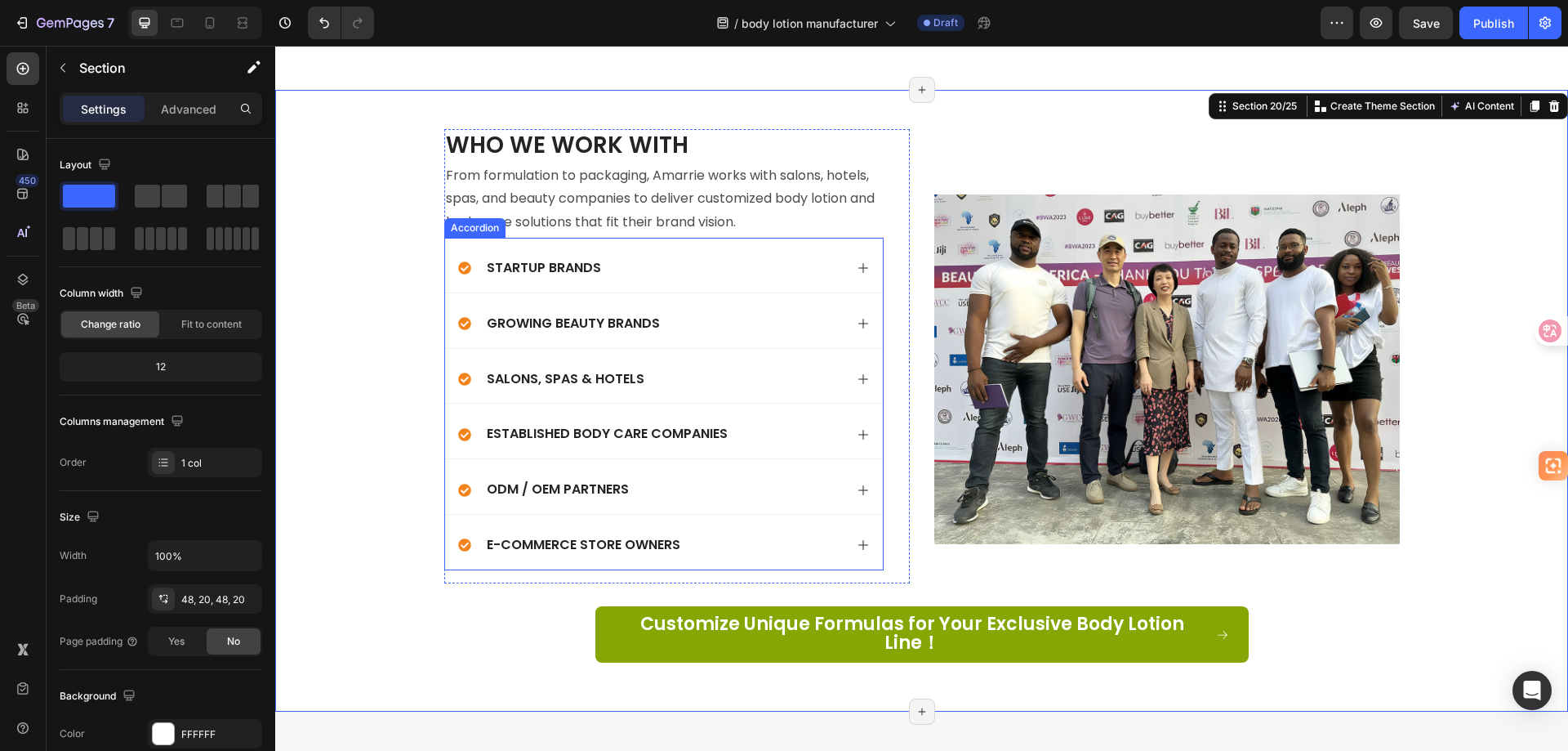
click at [736, 534] on div "E-commerce Store Owners" at bounding box center [651, 545] width 386 height 22
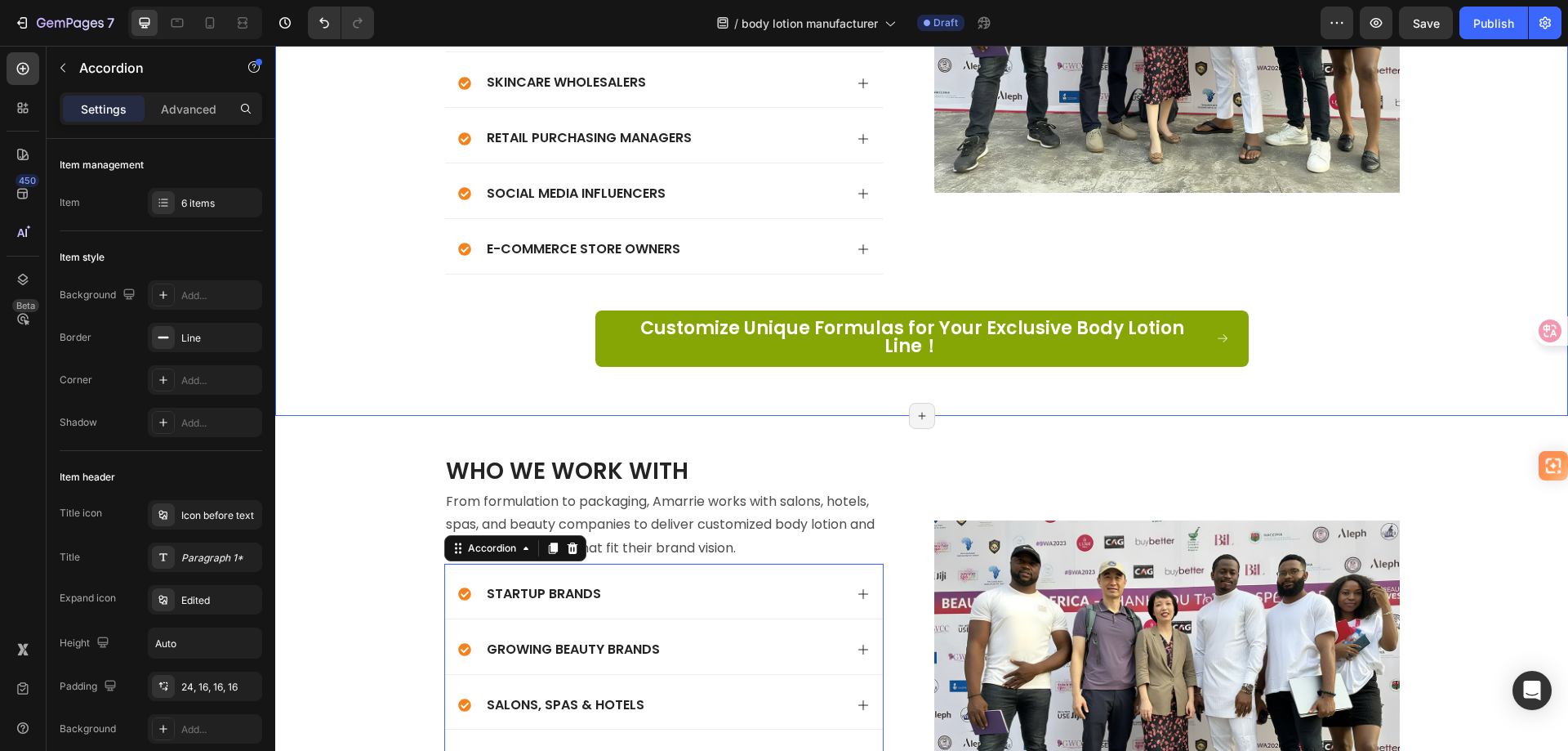
scroll to position [4906, 0]
click at [702, 249] on div "E-commerce Store Owners" at bounding box center [651, 251] width 386 height 22
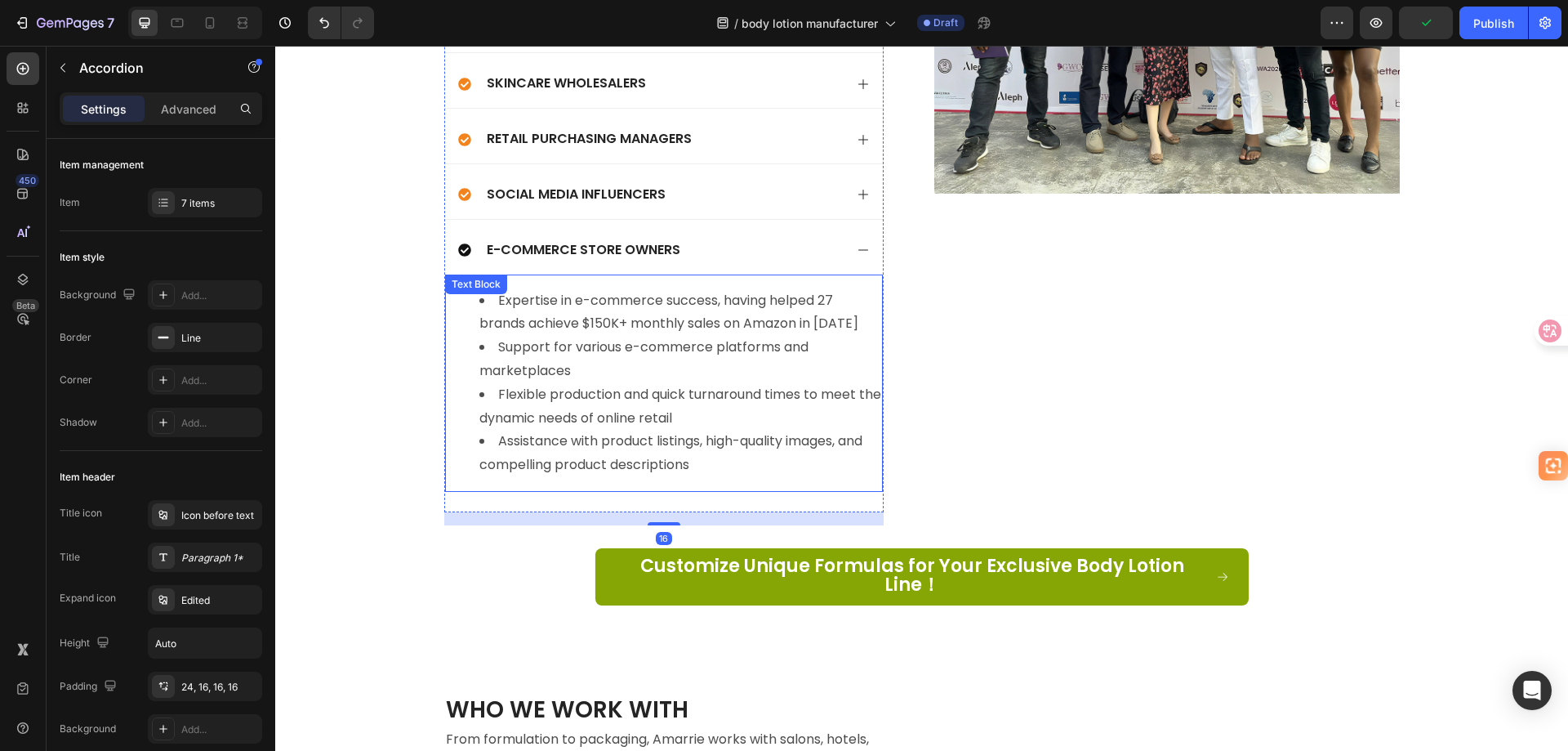
click at [706, 469] on li "Assistance with product listings, high-quality images, and compelling product d…" at bounding box center [680, 453] width 402 height 47
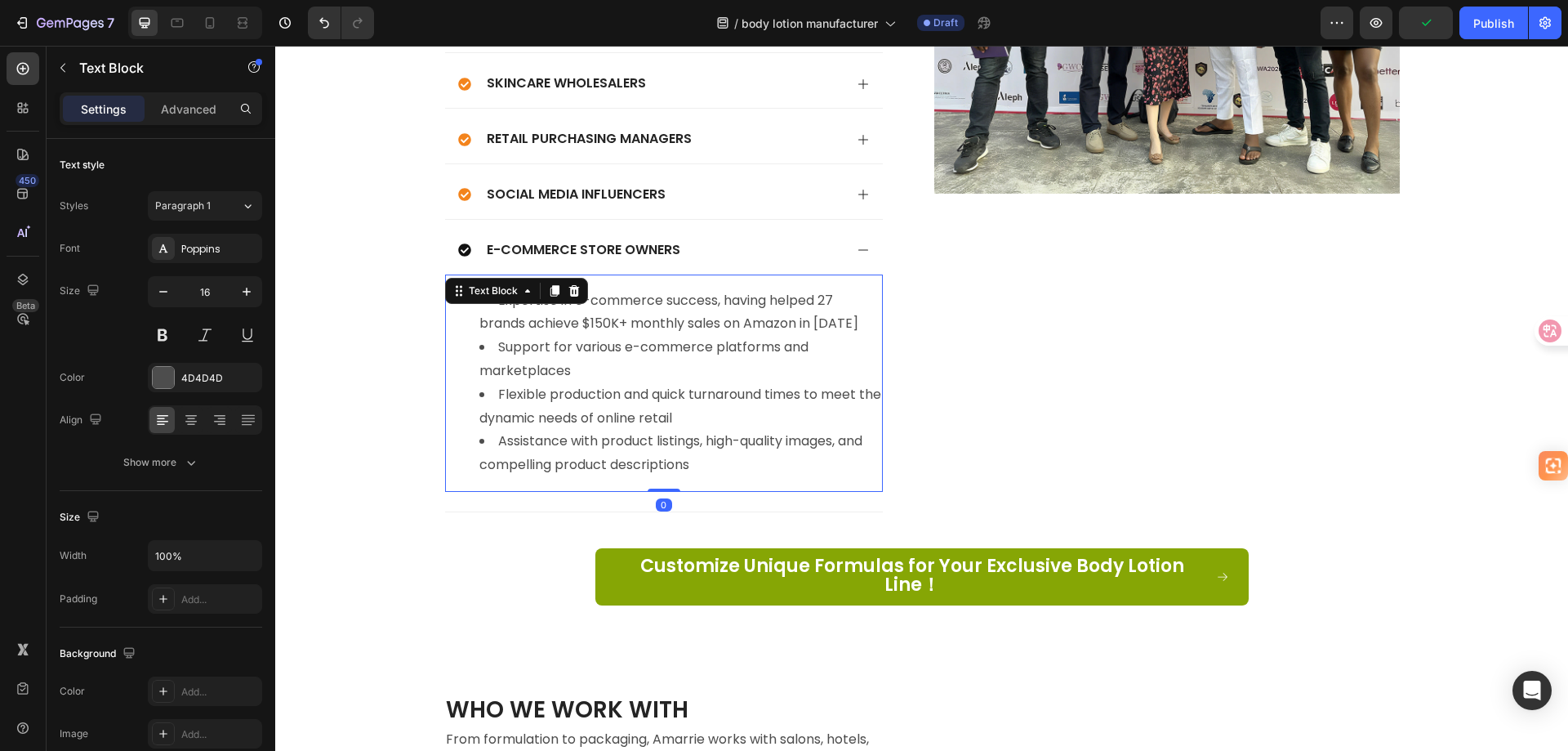
click at [704, 468] on li "Assistance with product listings, high-quality images, and compelling product d…" at bounding box center [680, 453] width 402 height 47
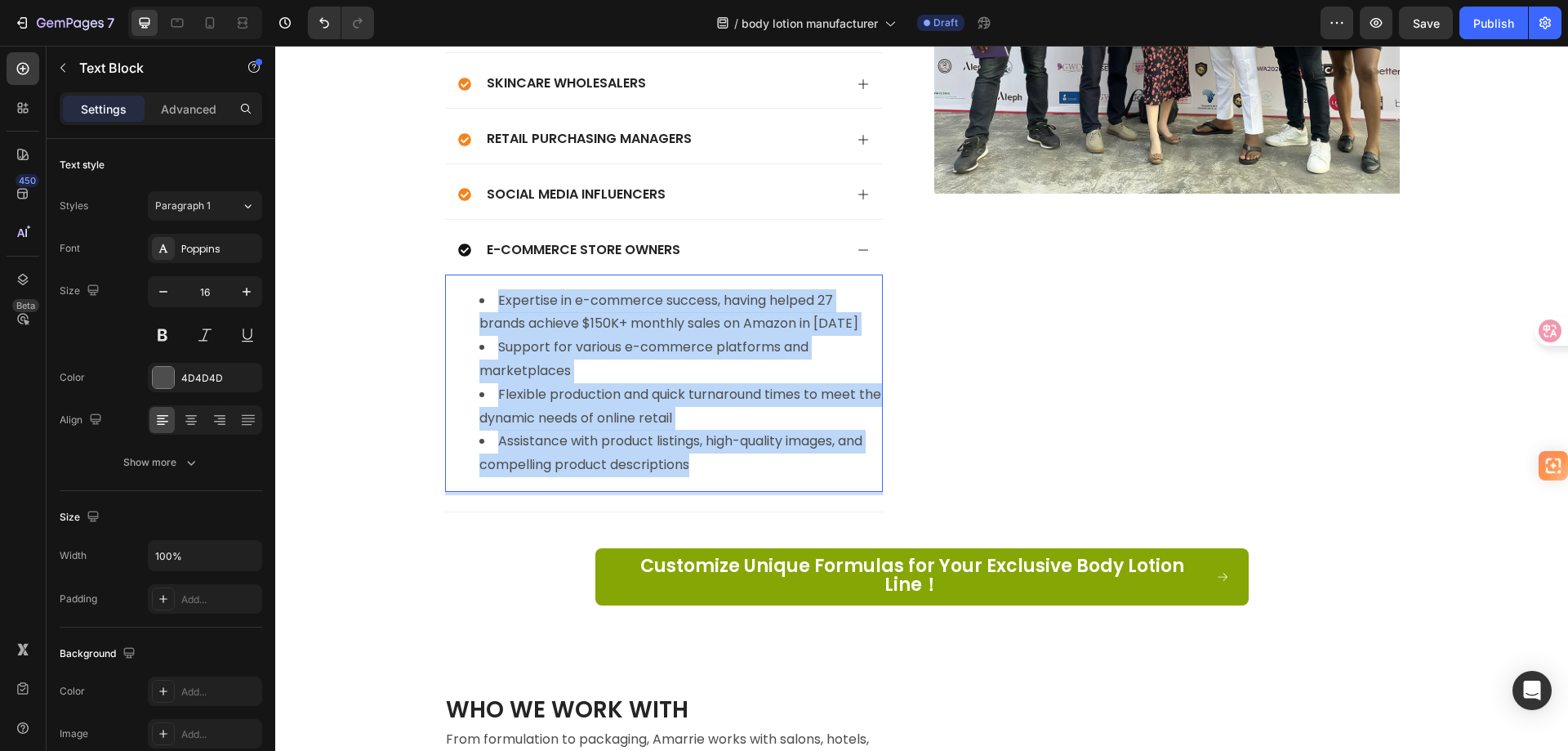
drag, startPoint x: 704, startPoint y: 468, endPoint x: 478, endPoint y: 300, distance: 281.6
click at [478, 300] on ul "Expertise in e-commerce success, having helped 27 brands achieve $150K+ monthly…" at bounding box center [664, 382] width 435 height 188
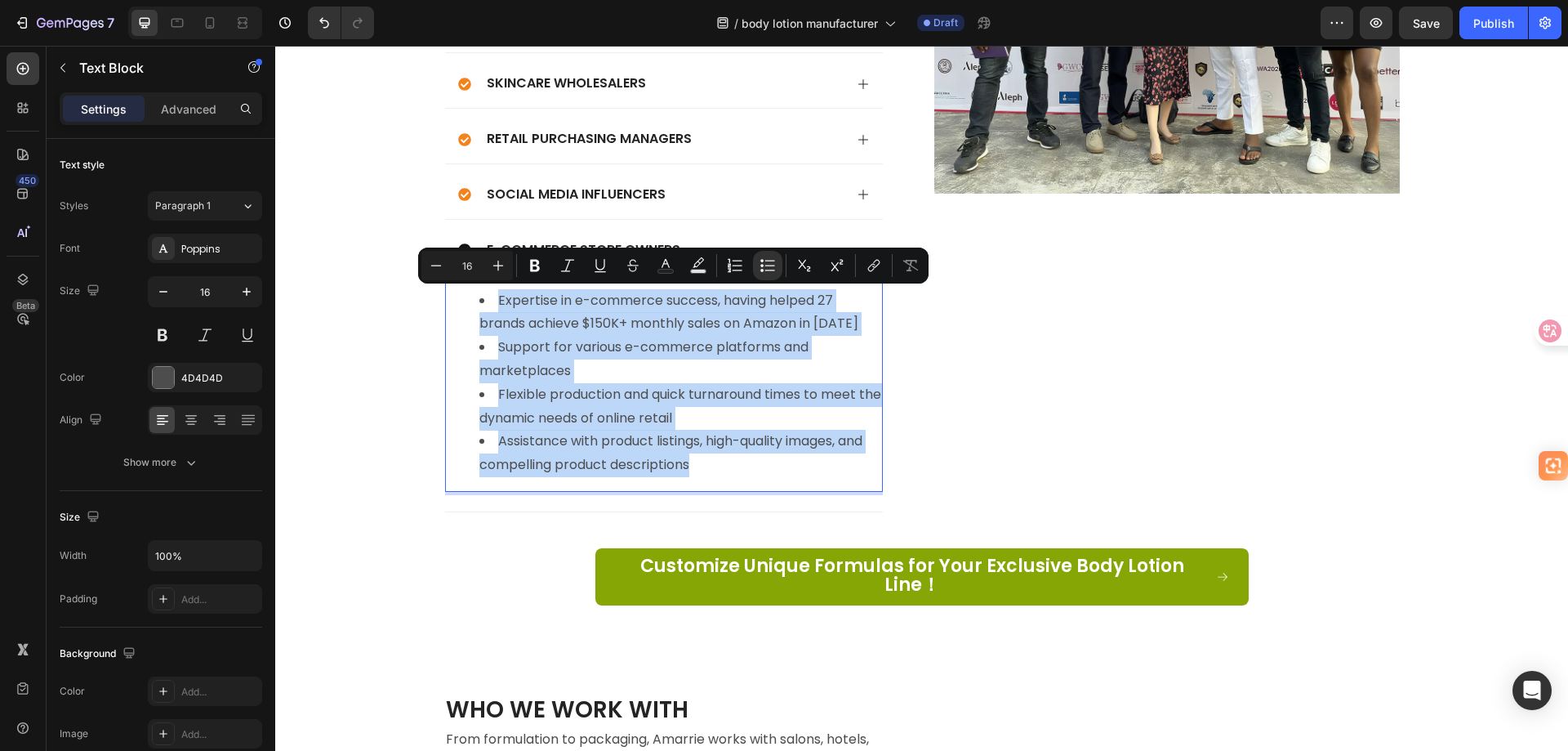
copy ul "Expertise in e-commerce success, having helped 27 brands achieve $150K+ monthly…"
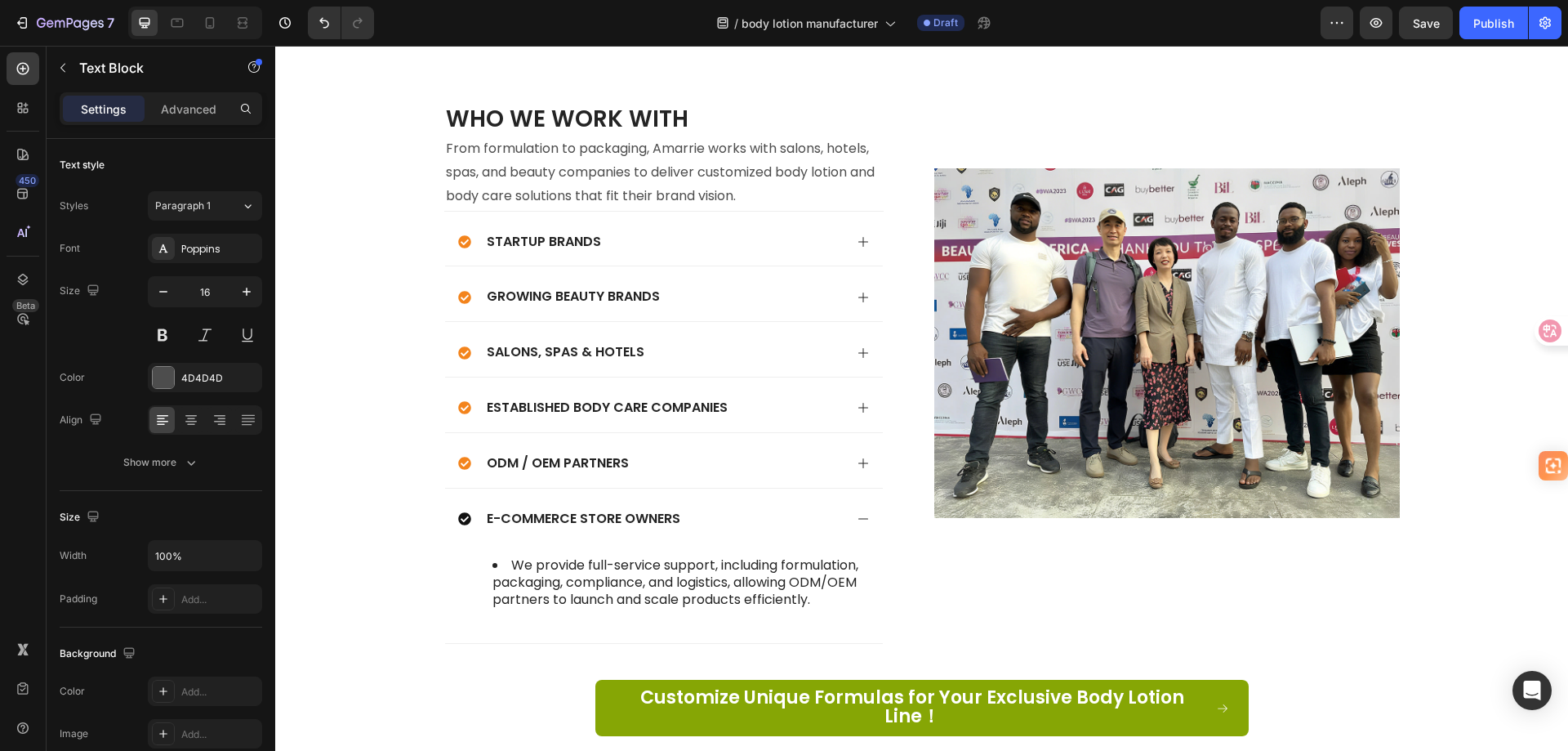
scroll to position [5724, 0]
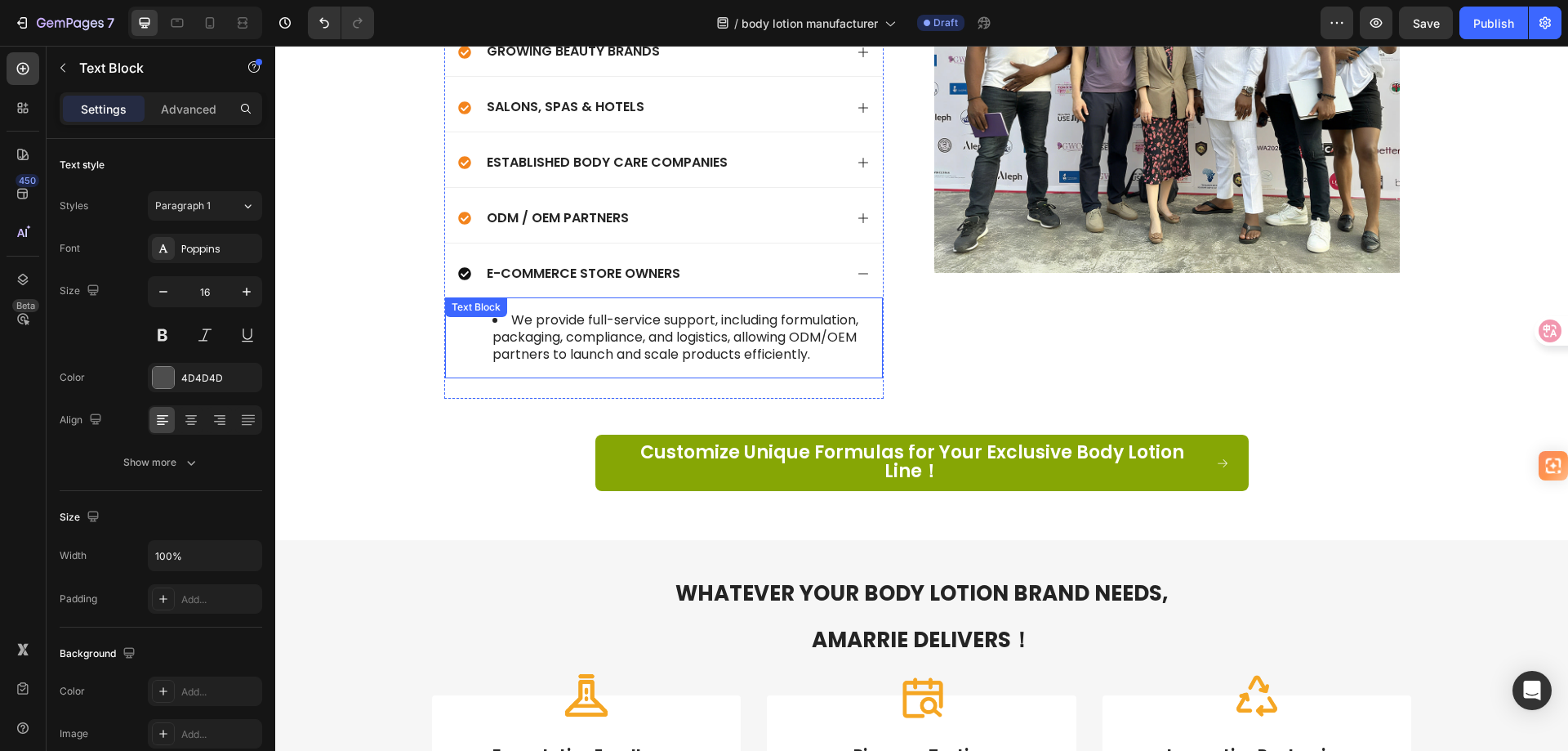
click at [640, 338] on li "We provide full-service support, including formulation, packaging, compliance, …" at bounding box center [680, 338] width 376 height 51
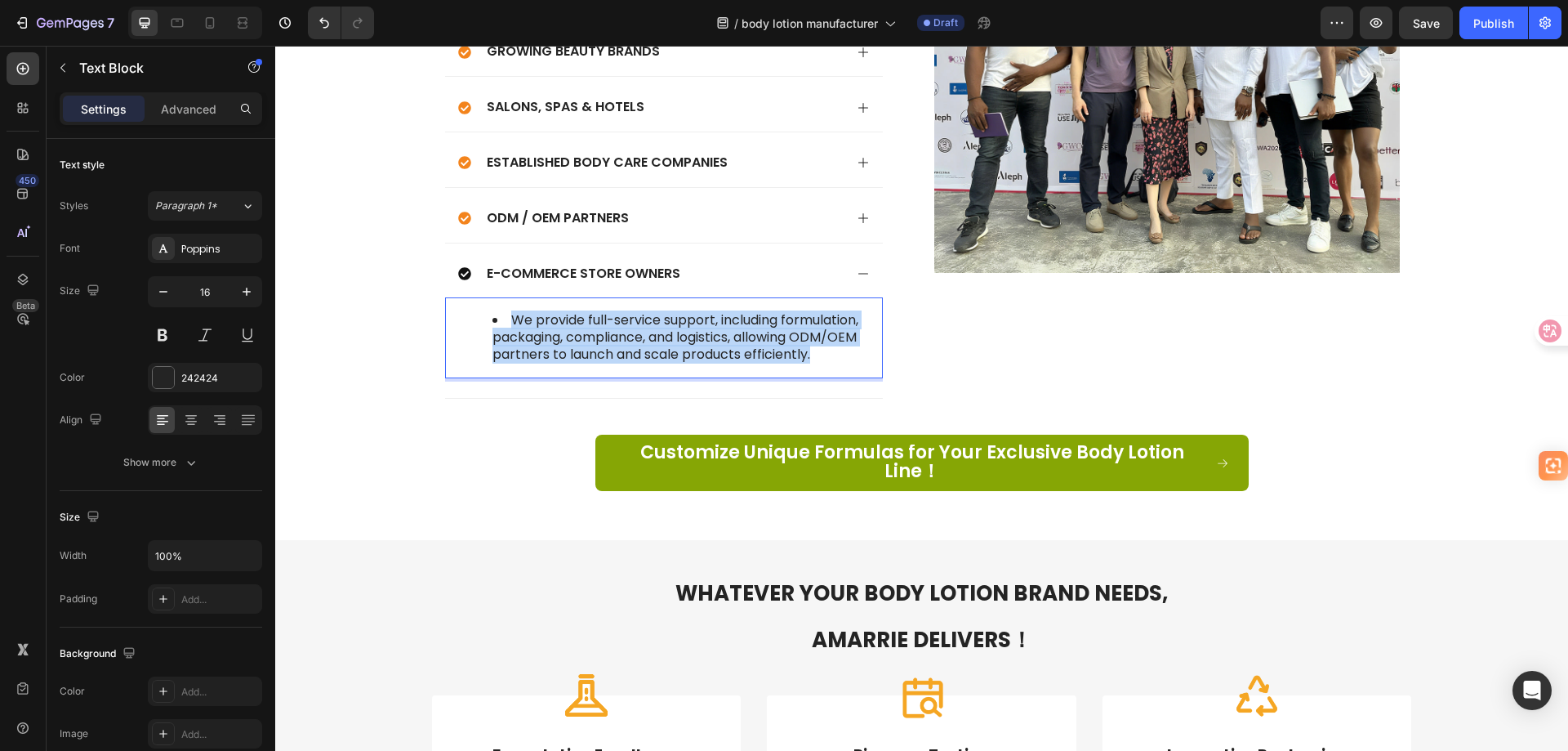
click at [640, 338] on li "We provide full-service support, including formulation, packaging, compliance, …" at bounding box center [680, 338] width 376 height 51
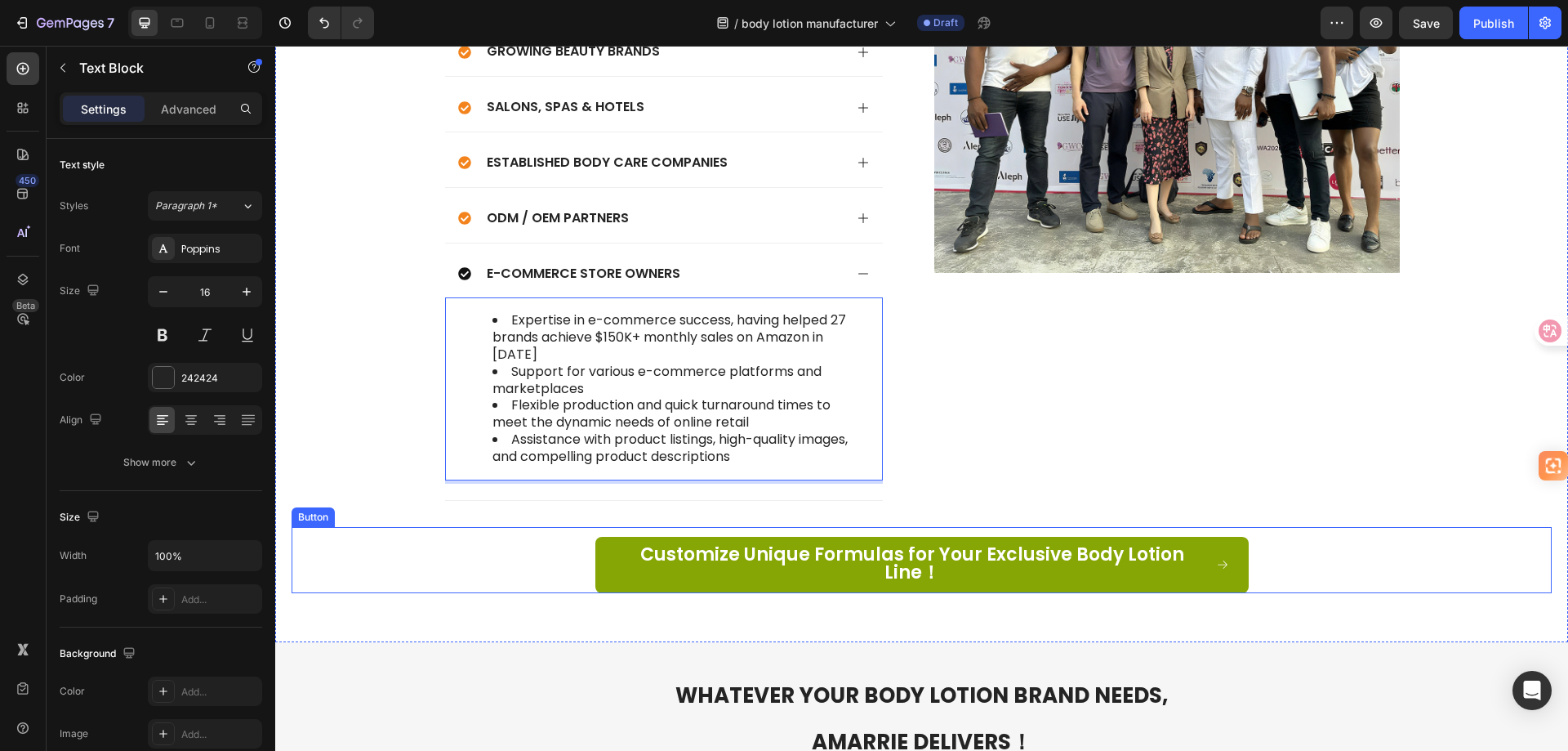
click at [468, 529] on div "Customize Unique Formulas for Your Exclusive Body Lotion Line！ Button" at bounding box center [922, 560] width 1260 height 67
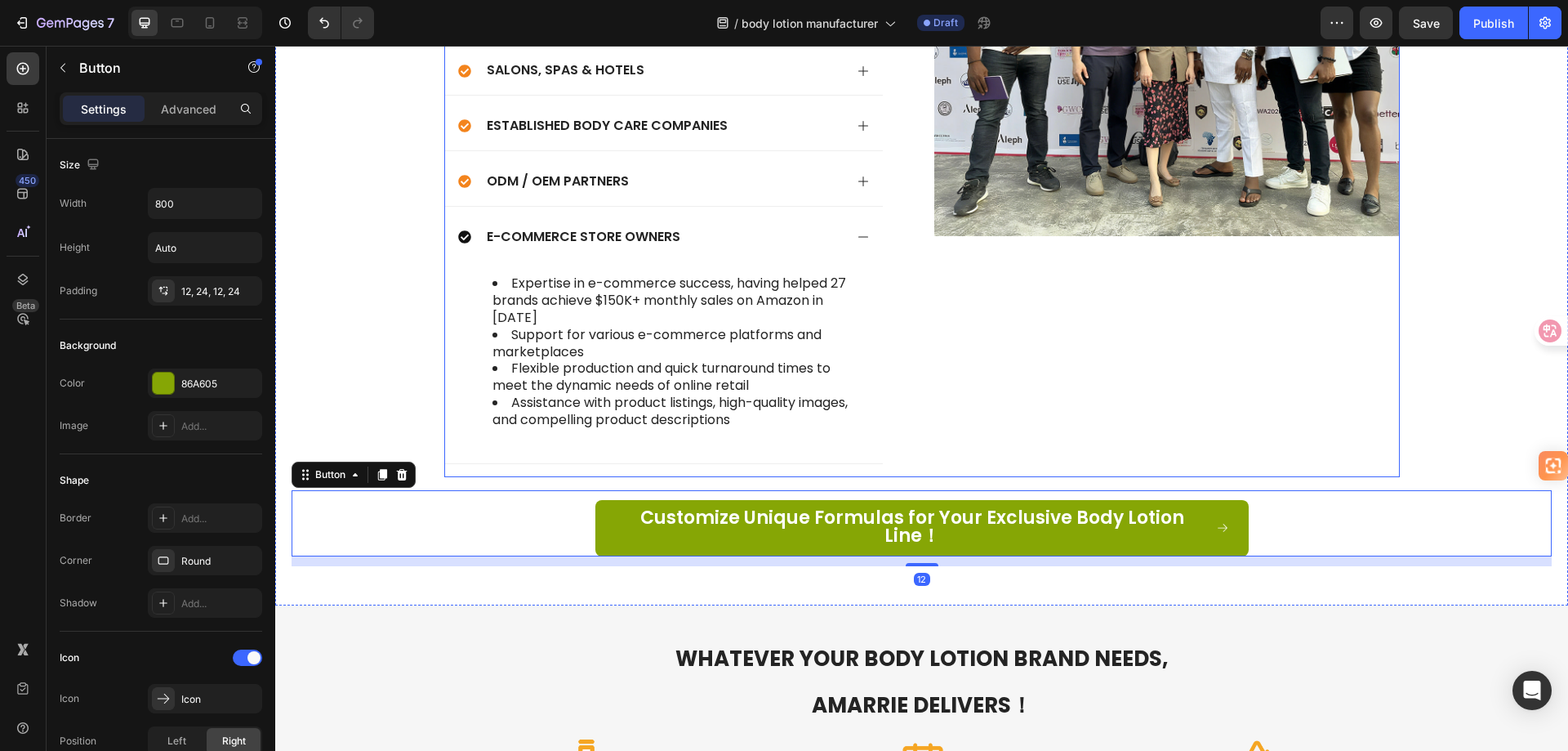
scroll to position [5969, 0]
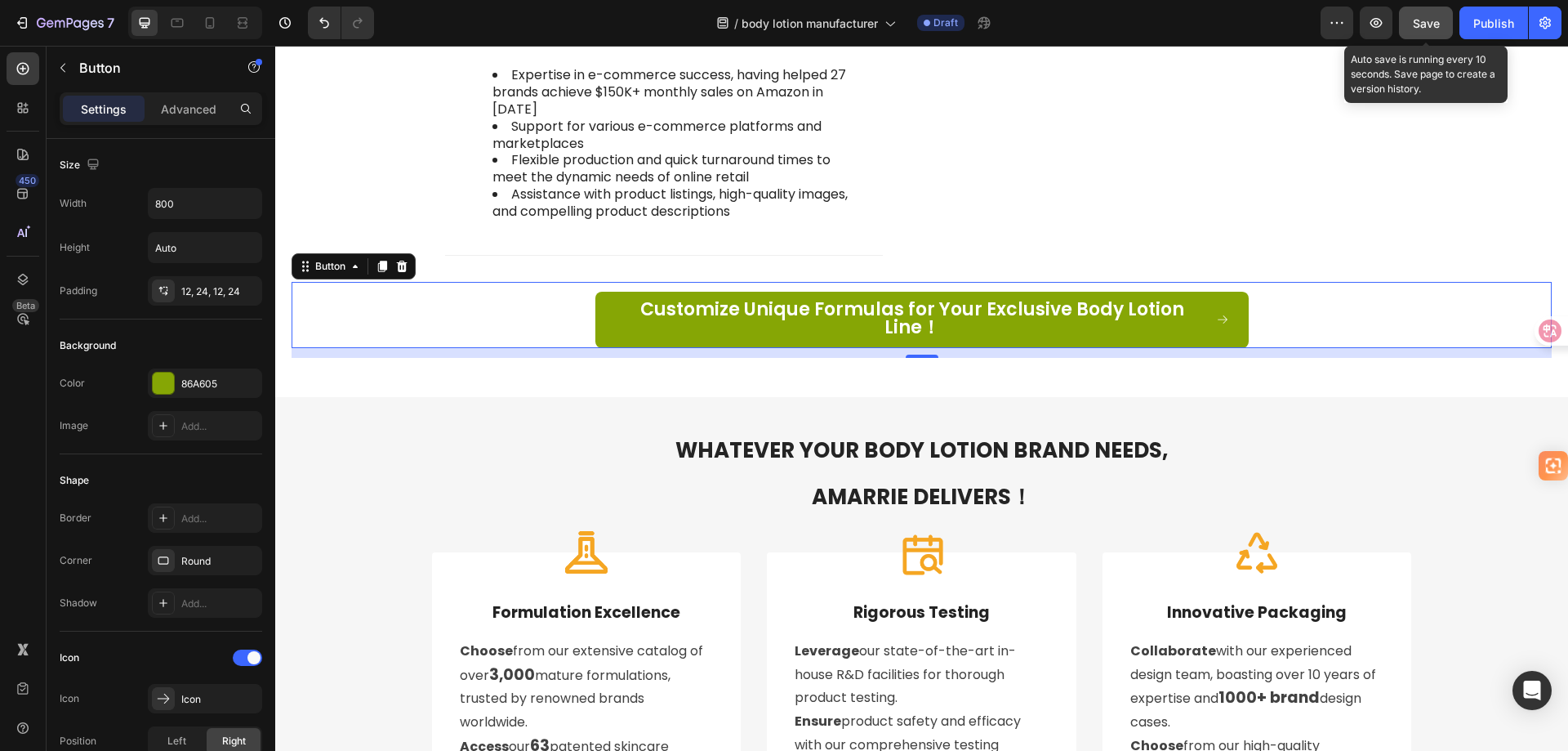
click at [1418, 29] on span "Save" at bounding box center [1426, 23] width 27 height 14
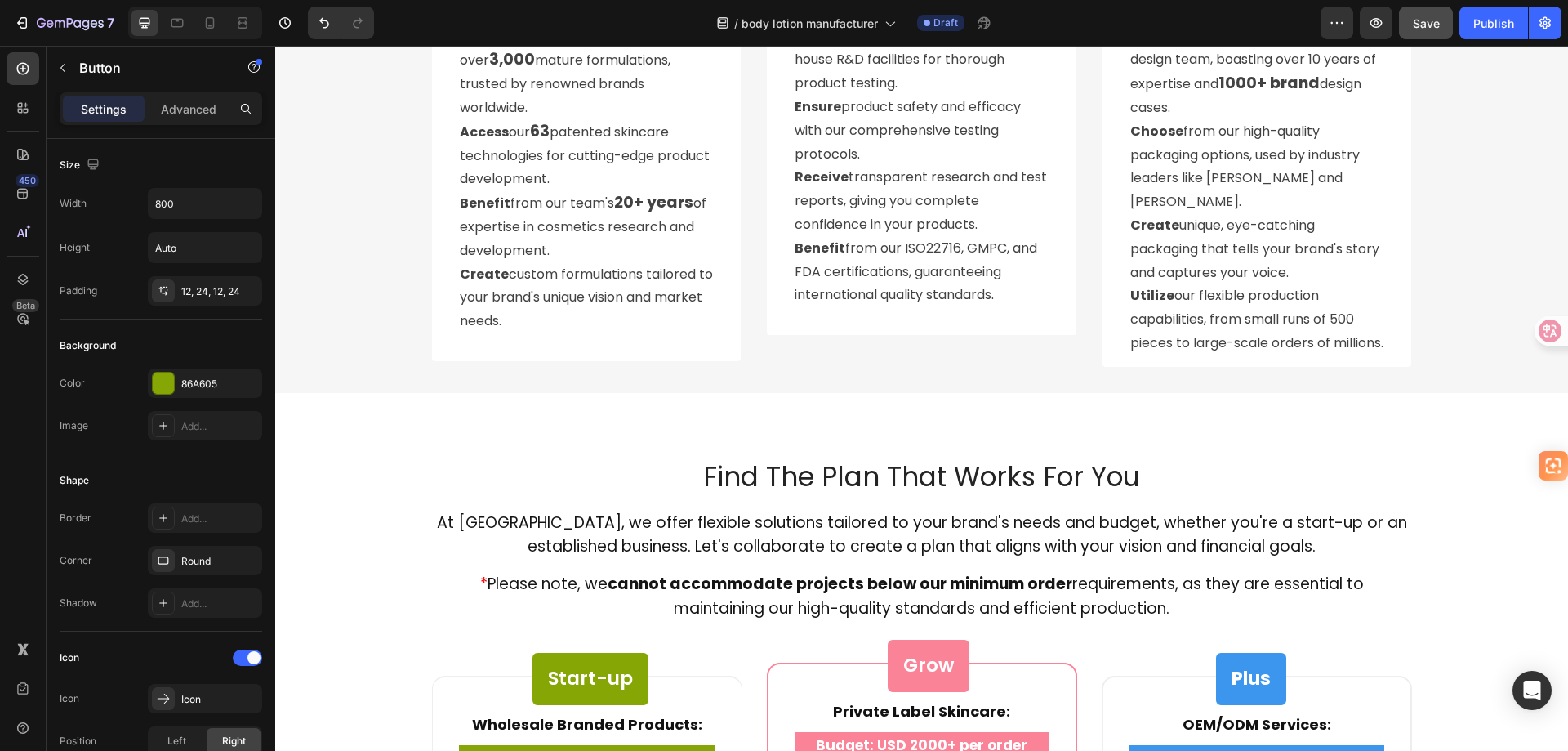
scroll to position [6051, 0]
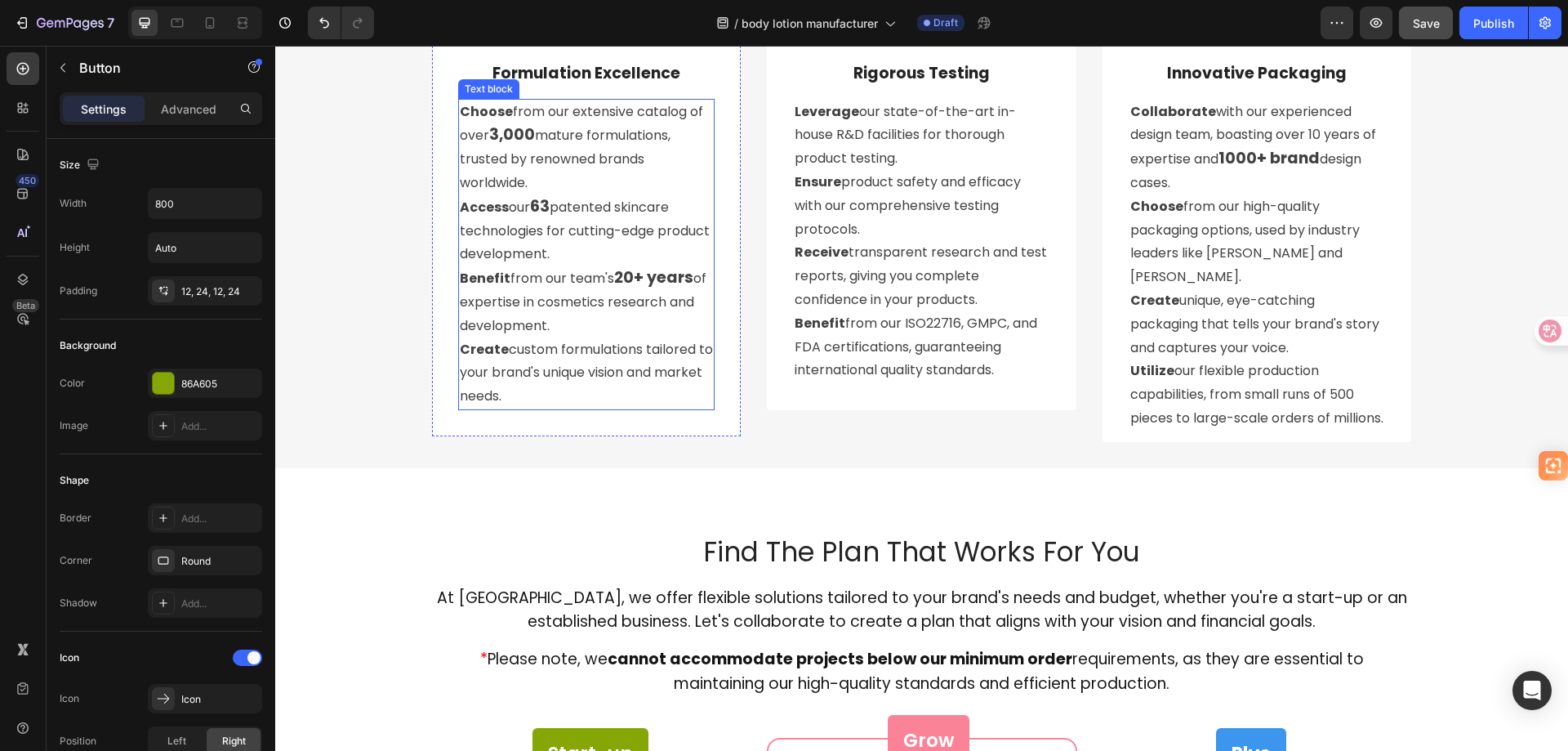
click at [644, 204] on p "Choose from our extensive catalog of over 3,000 mature formulations, trusted by…" at bounding box center [587, 254] width 254 height 308
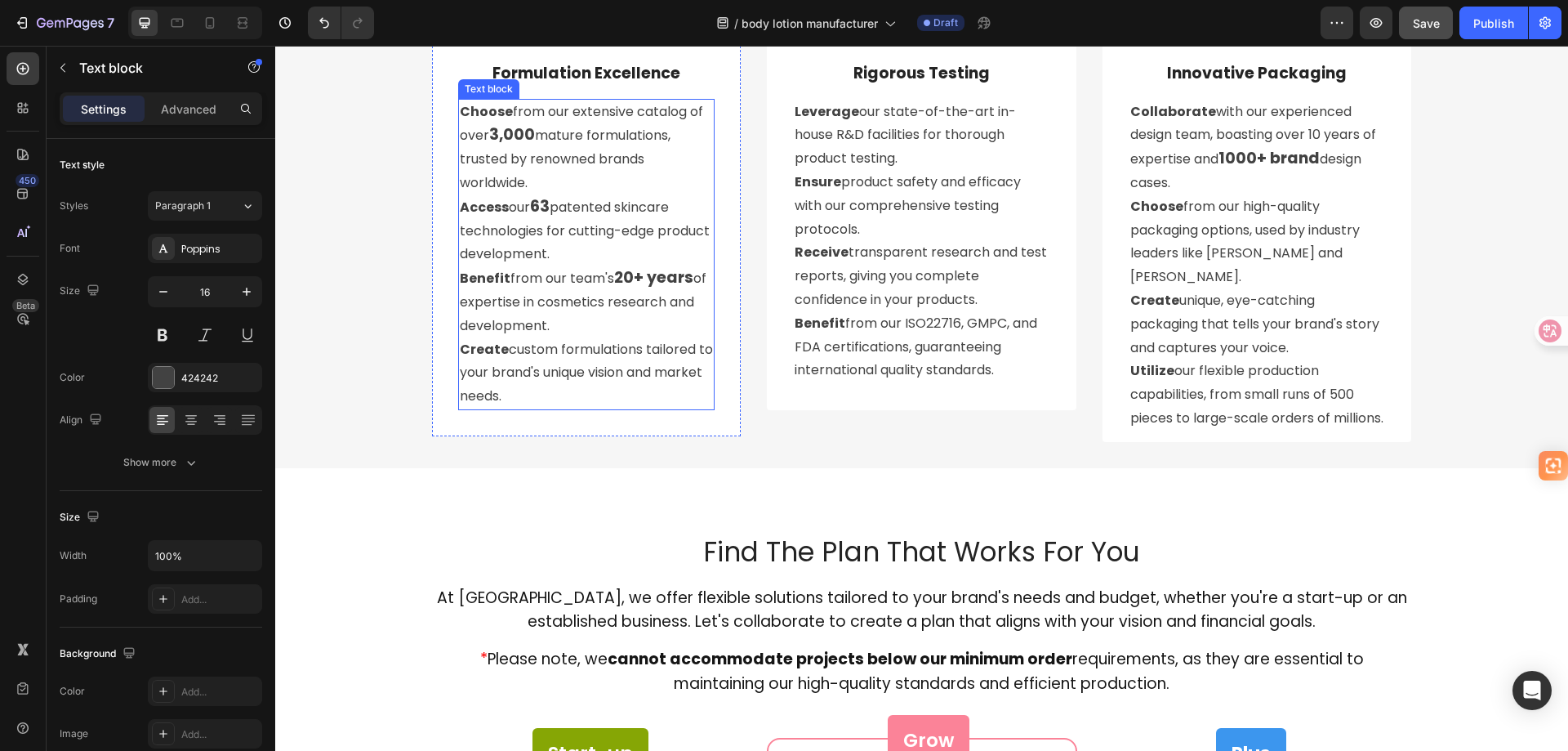
click at [644, 204] on p "Choose from our extensive catalog of over 3,000 mature formulations, trusted by…" at bounding box center [587, 254] width 254 height 308
click at [622, 333] on p "Choose from our extensive catalog of over 3,000 mature formulations, trusted by…" at bounding box center [587, 254] width 254 height 308
click at [576, 394] on p "Choose from our extensive catalog of over 3,000 mature formulations, trusted by…" at bounding box center [587, 254] width 254 height 308
drag, startPoint x: 554, startPoint y: 393, endPoint x: 452, endPoint y: 117, distance: 294.2
click at [459, 117] on div "Choose from our extensive catalog of over 3,000 mature formulations, trusted by…" at bounding box center [587, 254] width 257 height 311
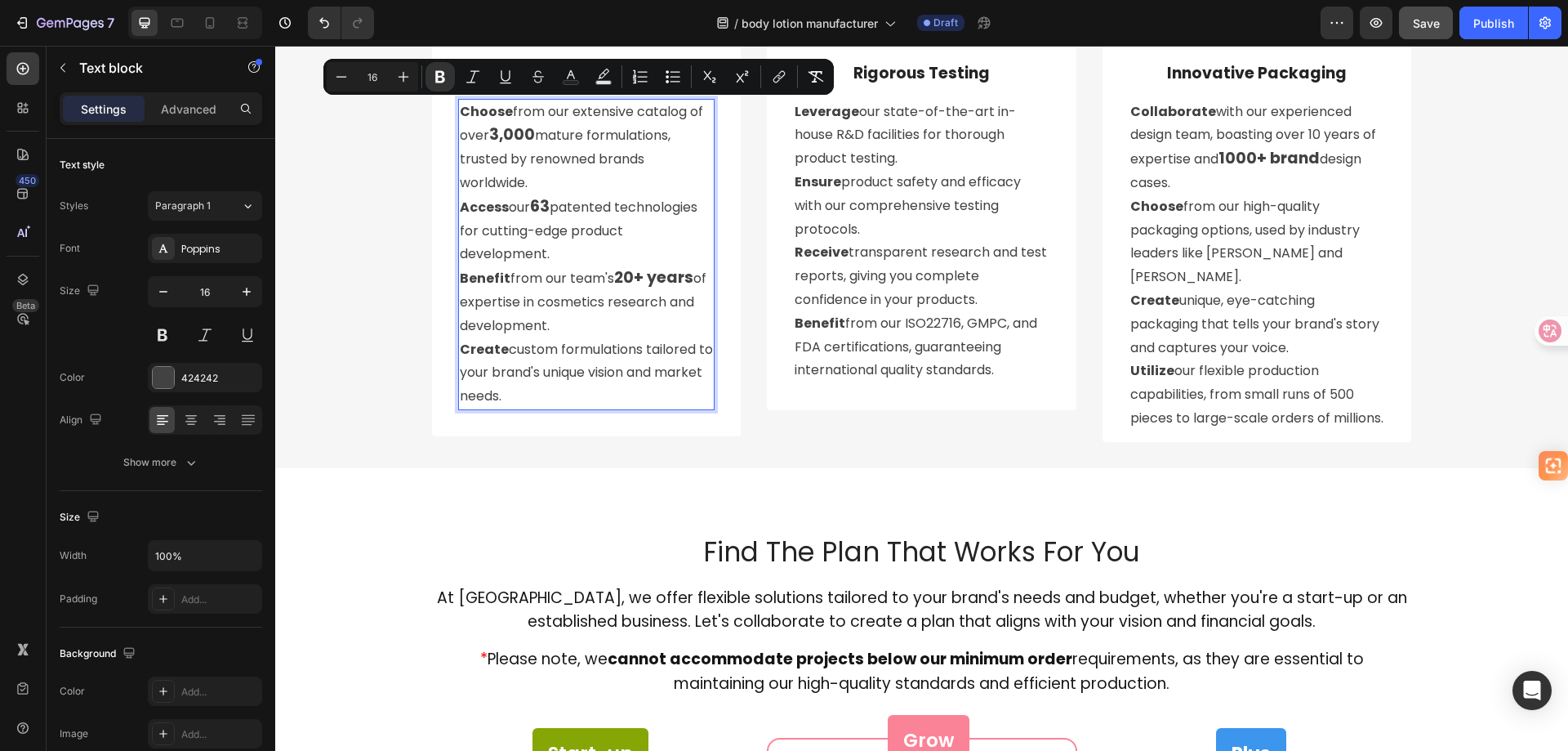
copy p "Choose from our extensive catalog of over 3,000 mature formulations, trusted by…"
click at [574, 314] on p "Choose from our extensive catalog of over 3,000 mature formulations, trusted by…" at bounding box center [587, 254] width 254 height 308
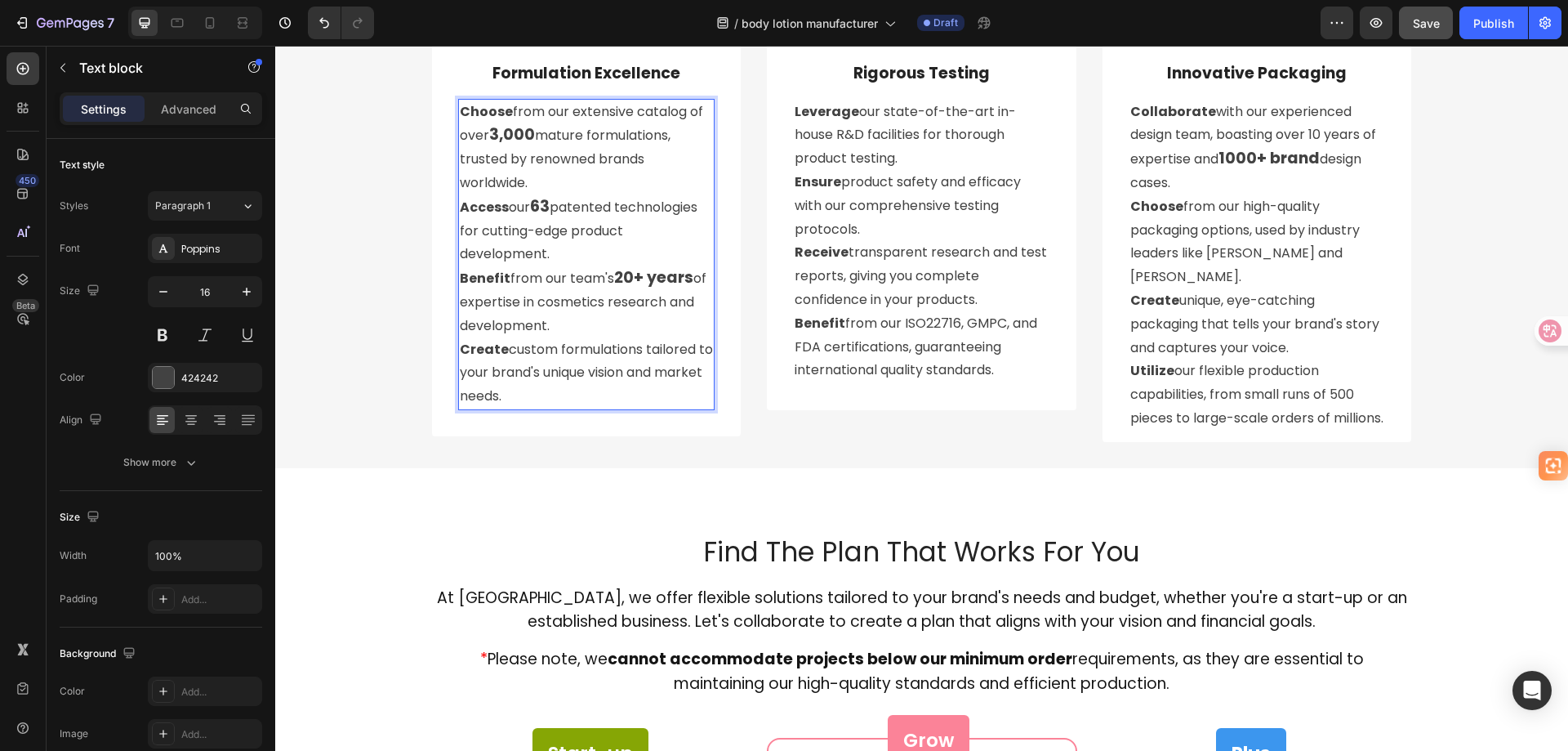
click at [557, 303] on p "Choose from our extensive catalog of over 3,000 mature formulations, trusted by…" at bounding box center [587, 254] width 254 height 308
click at [557, 355] on p "Choose from our extensive catalog of over 3,000 mature formulations, trusted by…" at bounding box center [587, 254] width 254 height 308
click at [582, 195] on p "Choose from our extensive catalog of over 3,000 mature formulations, trusted by…" at bounding box center [587, 254] width 254 height 308
drag, startPoint x: 567, startPoint y: 393, endPoint x: 435, endPoint y: 110, distance: 312.3
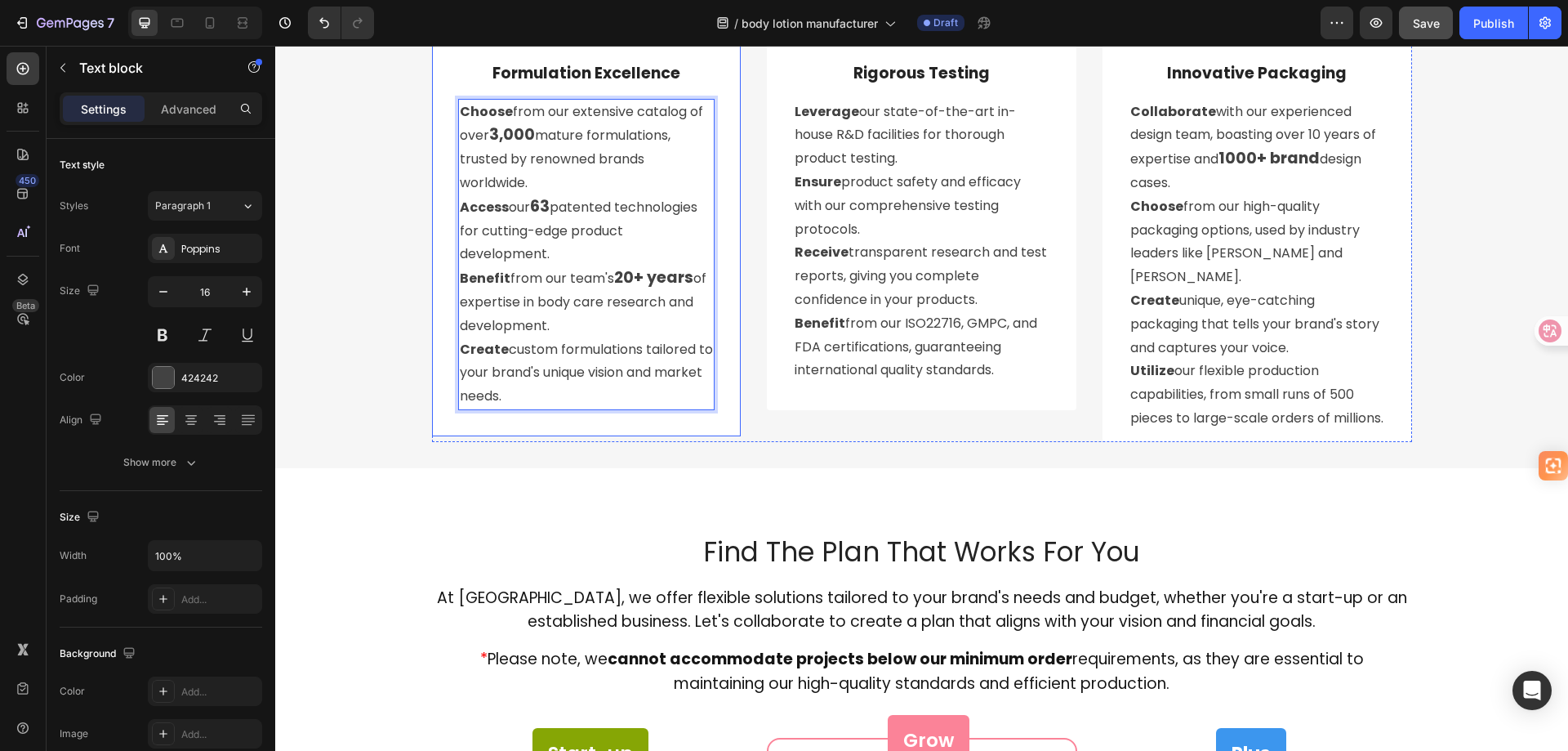
click at [435, 110] on div "Image Image Image Image Formulation Excellence Text Block Choose from our exten…" at bounding box center [587, 224] width 310 height 423
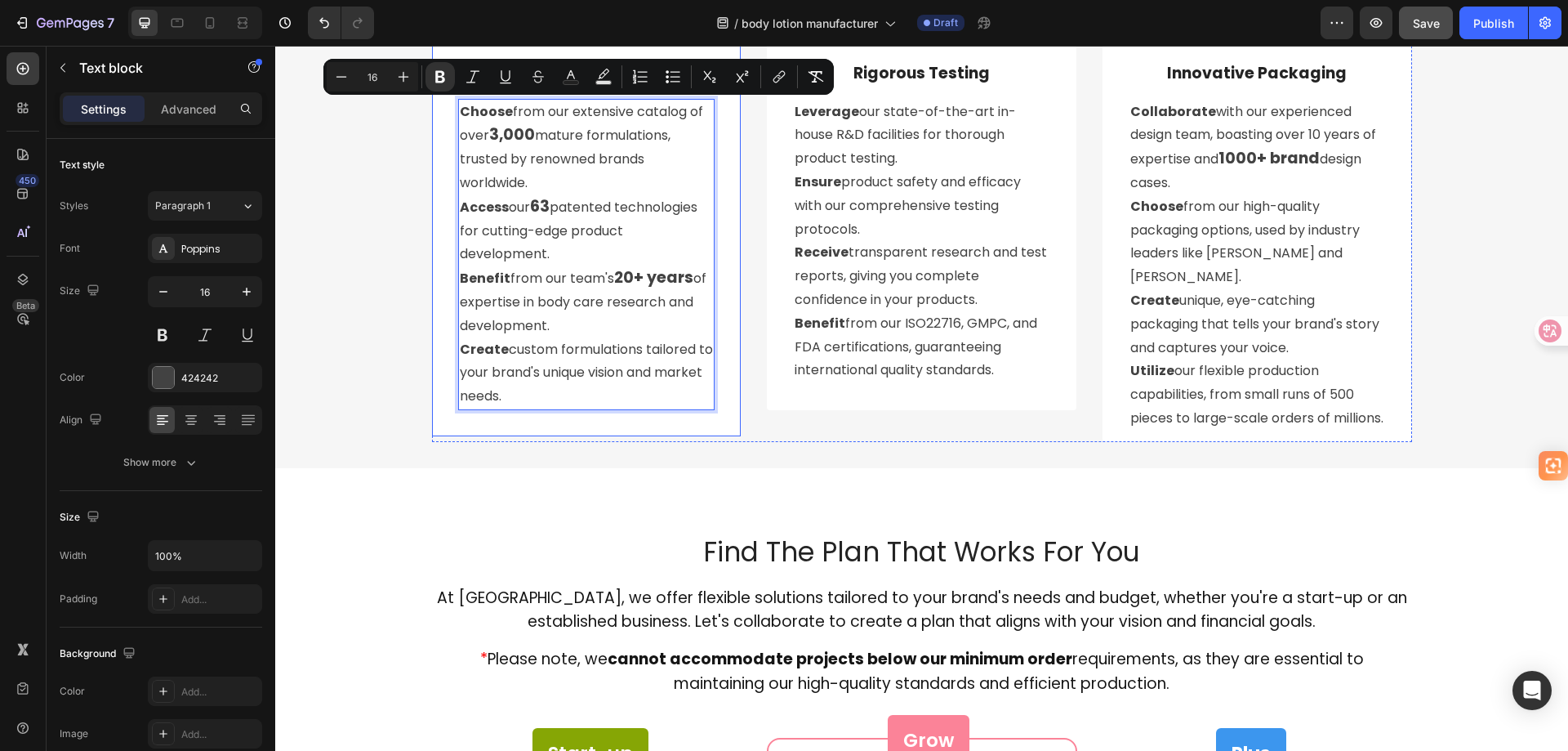
copy p "Choose from our extensive catalog of over 3,000 mature formulations, trusted by…"
click at [961, 323] on p "Leverage our state-of-the-art in-house R&D facilities for thorough product test…" at bounding box center [922, 242] width 254 height 282
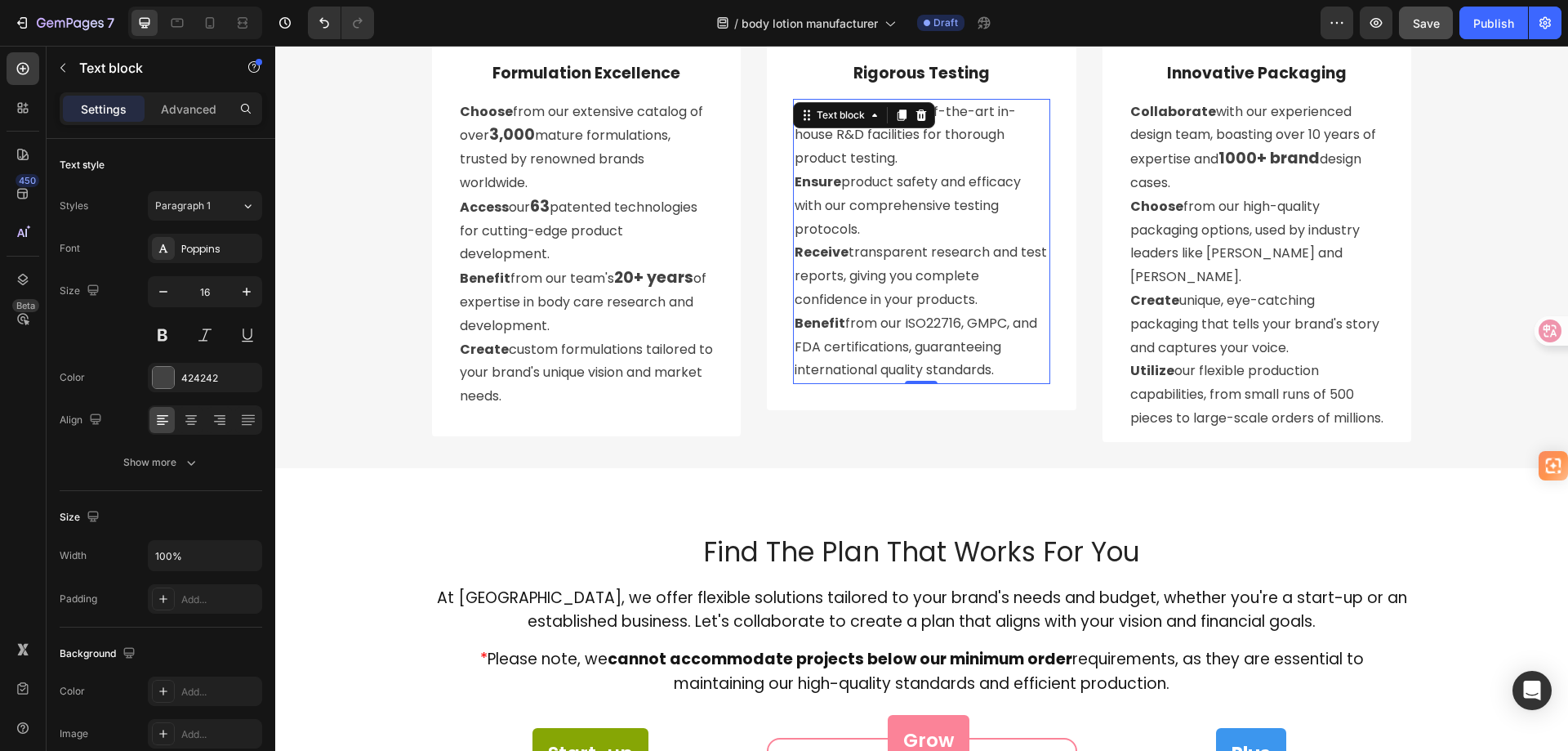
click at [997, 359] on p "Leverage our state-of-the-art in-house R&D facilities for thorough product test…" at bounding box center [922, 242] width 254 height 282
drag, startPoint x: 1005, startPoint y: 375, endPoint x: 785, endPoint y: 108, distance: 346.0
click at [785, 108] on div "Rigorous Testing Text Block Leverage our state-of-the-art in-house R&D faciliti…" at bounding box center [922, 211] width 310 height 397
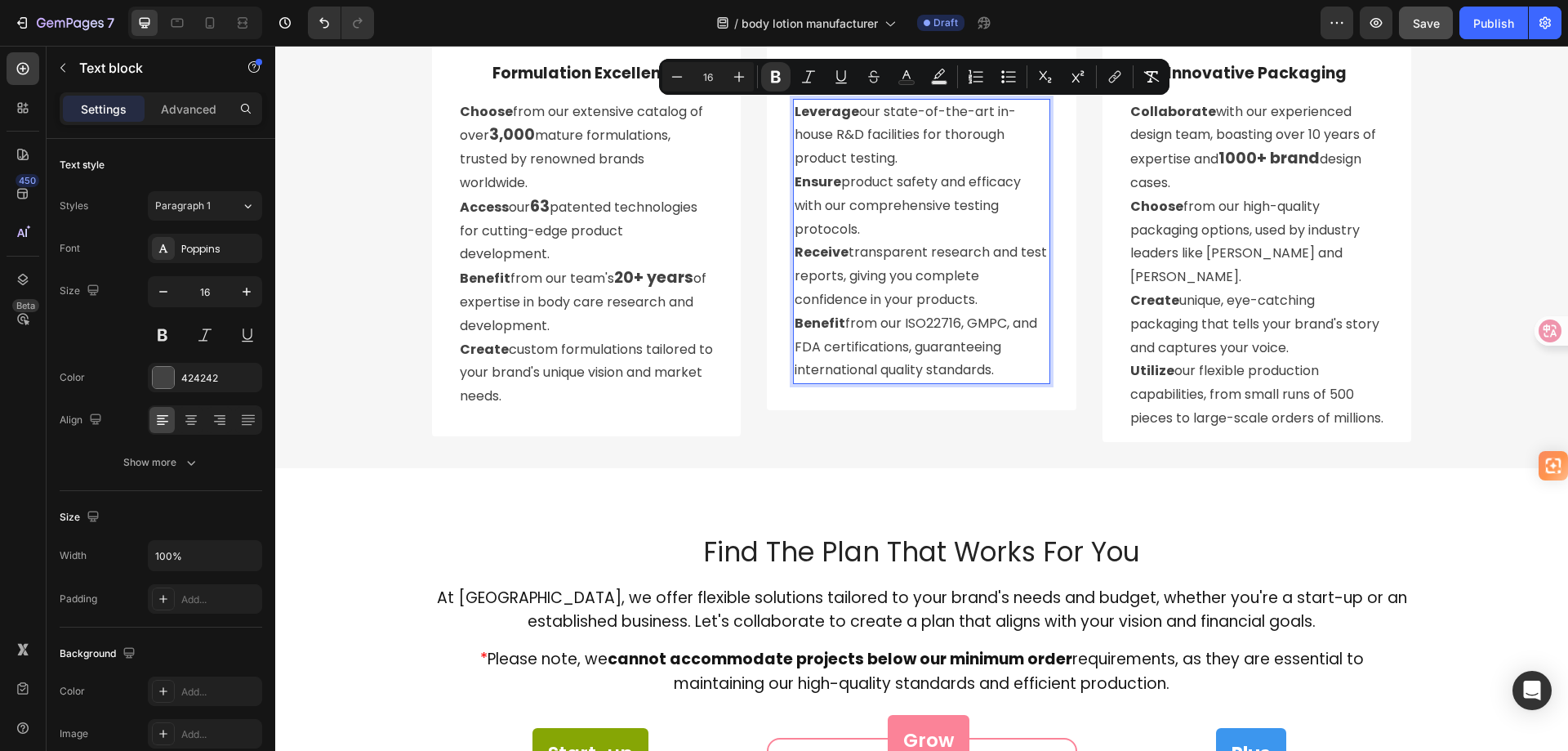
copy p "Leverage our state-of-the-art in-house R&D facilities for thorough product test…"
click at [1277, 411] on p "Collaborate with our experienced design team, boasting over 10 years of experti…" at bounding box center [1257, 265] width 254 height 330
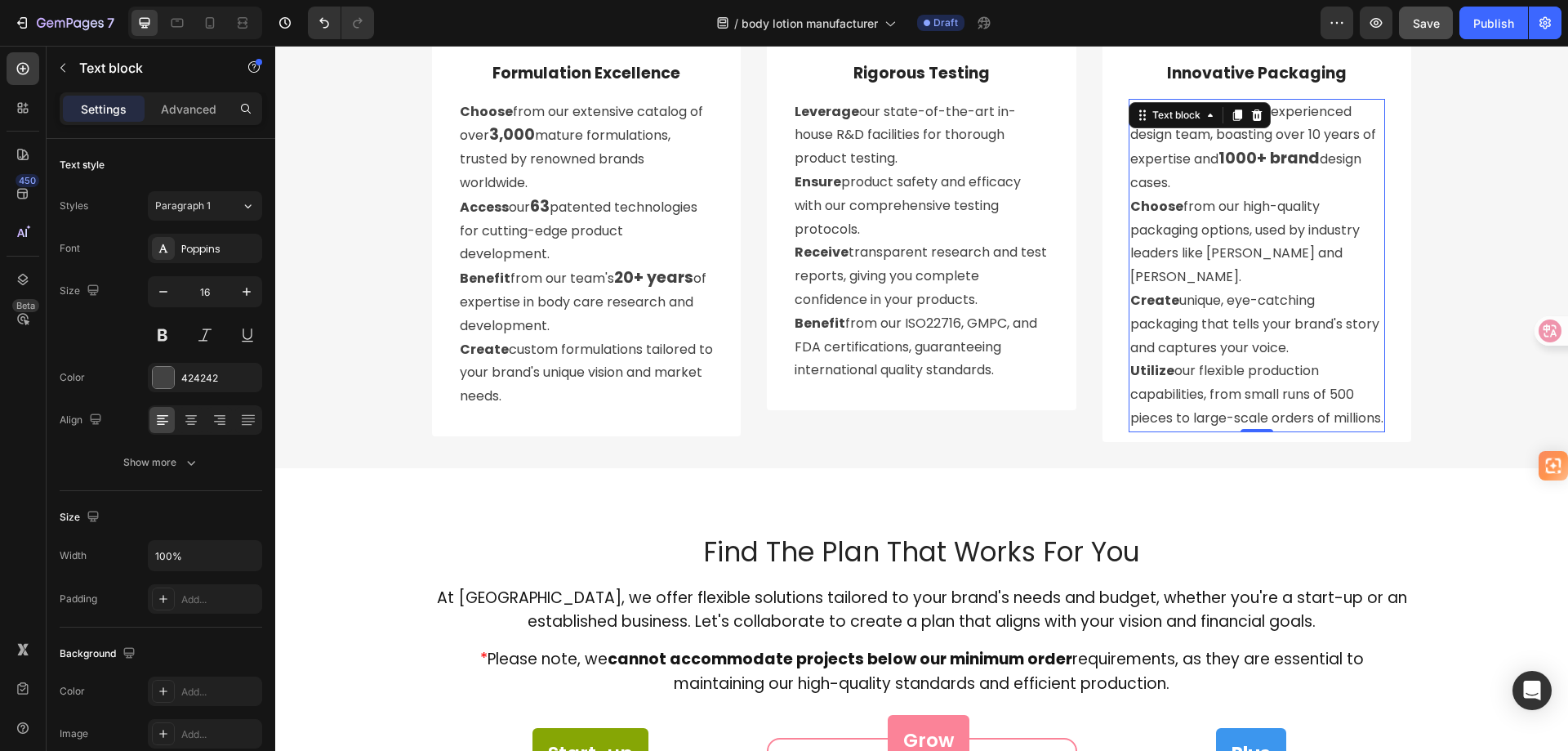
click at [1205, 414] on p "Collaborate with our experienced design team, boasting over 10 years of experti…" at bounding box center [1257, 265] width 254 height 330
drag, startPoint x: 1193, startPoint y: 420, endPoint x: 1095, endPoint y: 115, distance: 320.4
click at [1095, 115] on div "Image Image Image Image Formulation Excellence Text Block Choose from our exten…" at bounding box center [922, 227] width 981 height 429
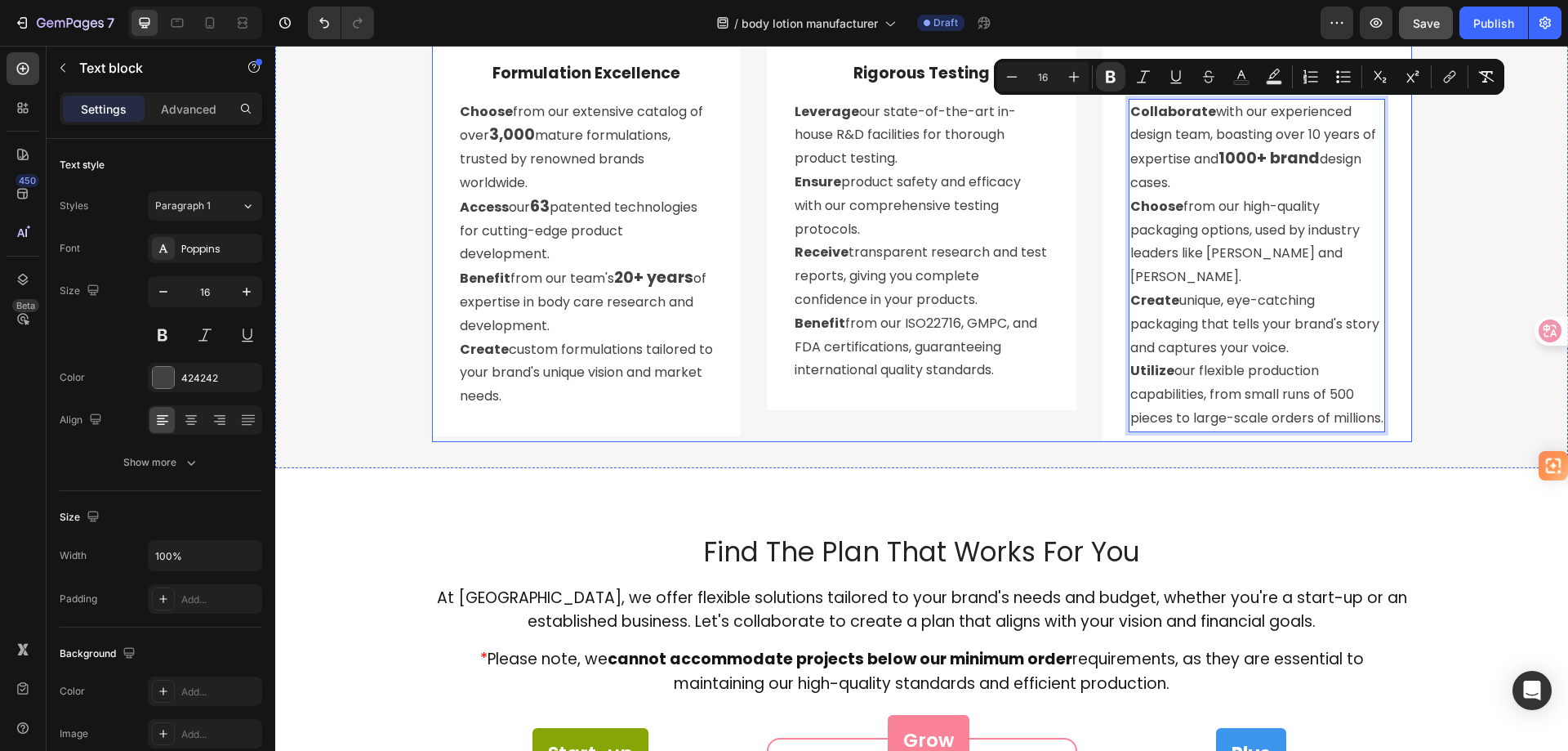
copy p "Collaborate with our experienced design team, boasting over 10 years of experti…"
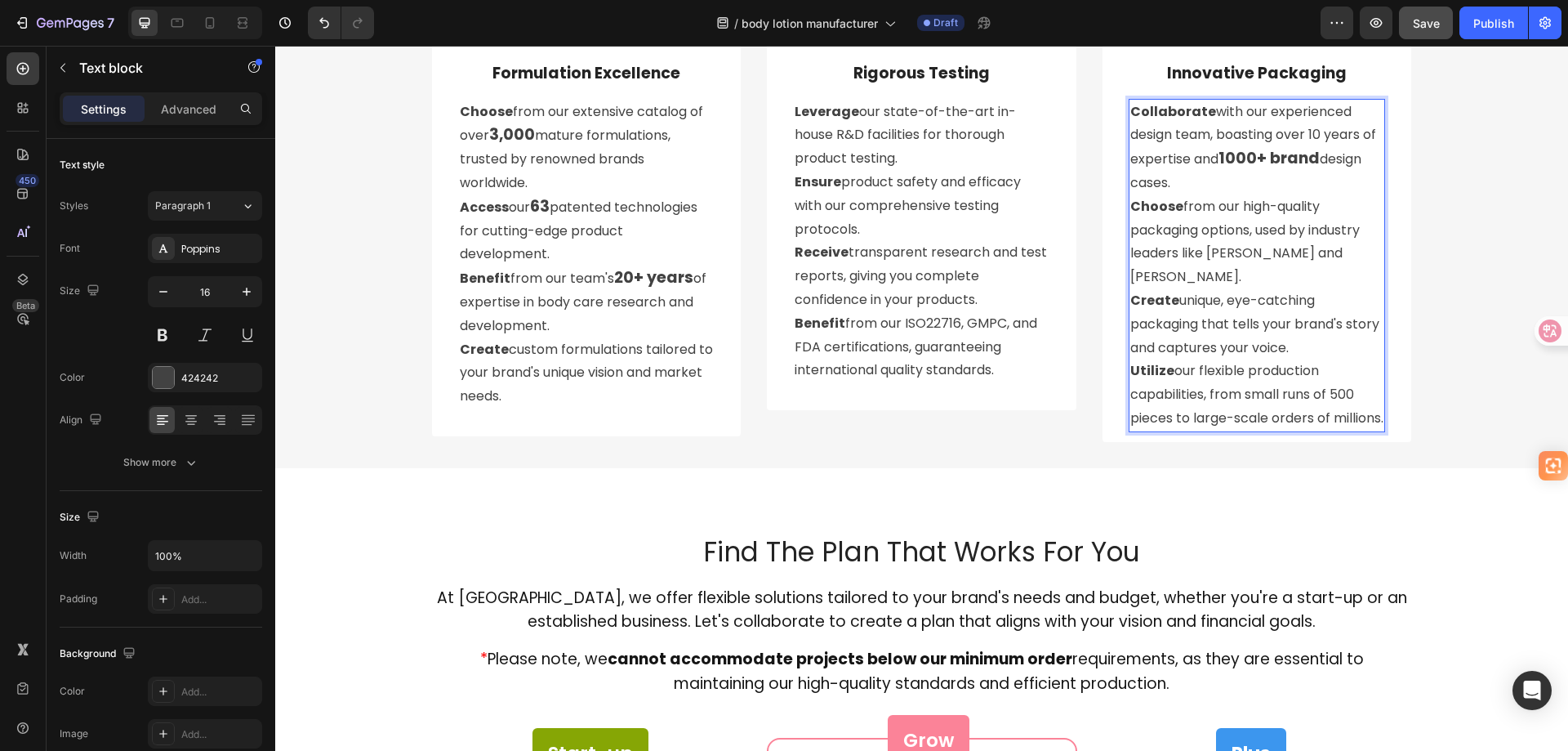
click at [1209, 218] on p "Collaborate with our experienced design team, boasting over 10 years of experti…" at bounding box center [1257, 265] width 254 height 330
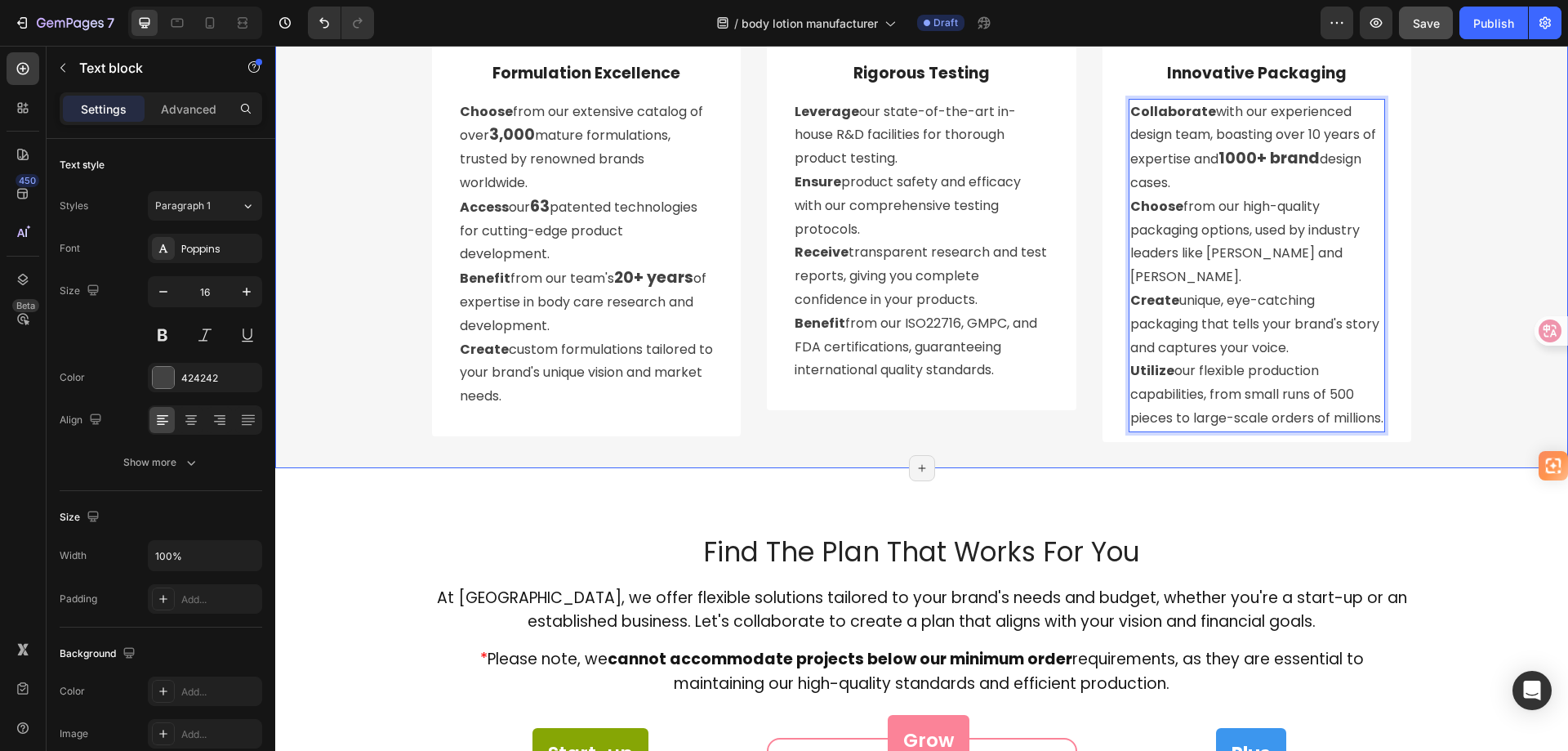
click at [1192, 427] on p "Collaborate with our experienced design team, boasting over 10 years of experti…" at bounding box center [1257, 265] width 254 height 330
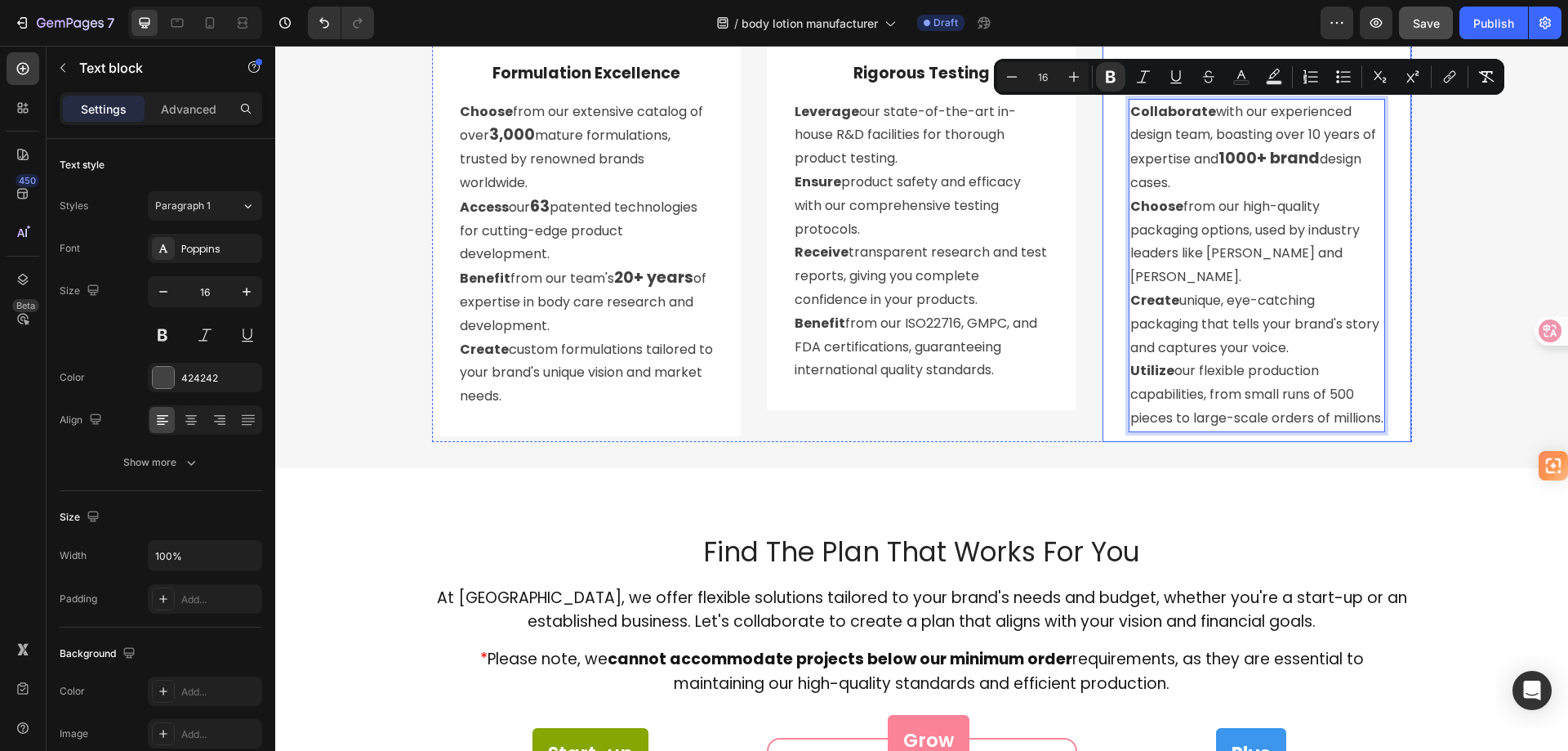
drag, startPoint x: 1192, startPoint y: 426, endPoint x: 1112, endPoint y: 121, distance: 315.3
click at [1112, 121] on div "Image Innovative Packaging Text Block Collaborate with our experienced design t…" at bounding box center [1257, 227] width 310 height 429
copy p "Collaborate with our experienced design team, boasting over 10 years of experti…"
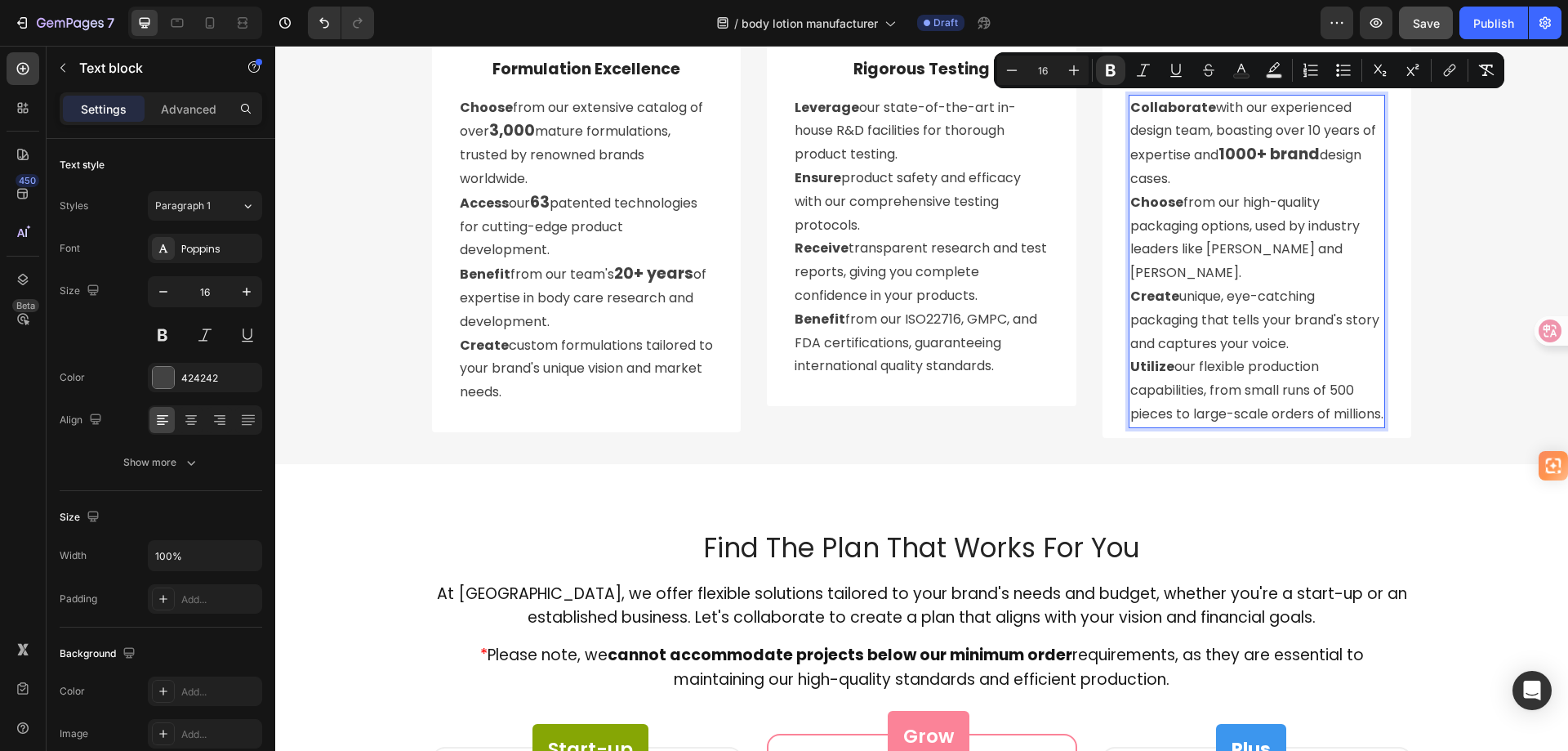
scroll to position [6377, 0]
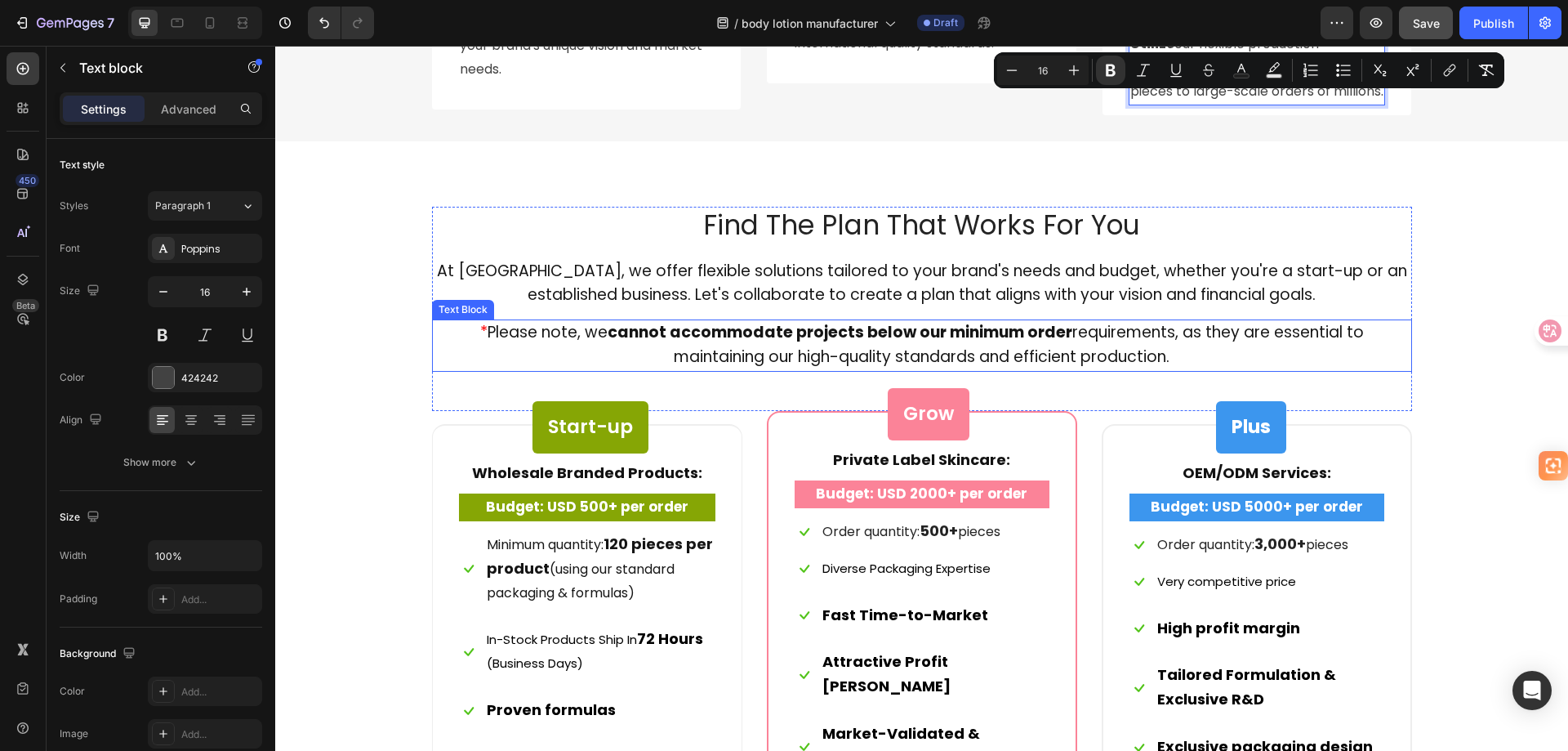
click at [1176, 358] on p "* Please note, we cannot accommodate projects below our minimum order requireme…" at bounding box center [922, 346] width 977 height 49
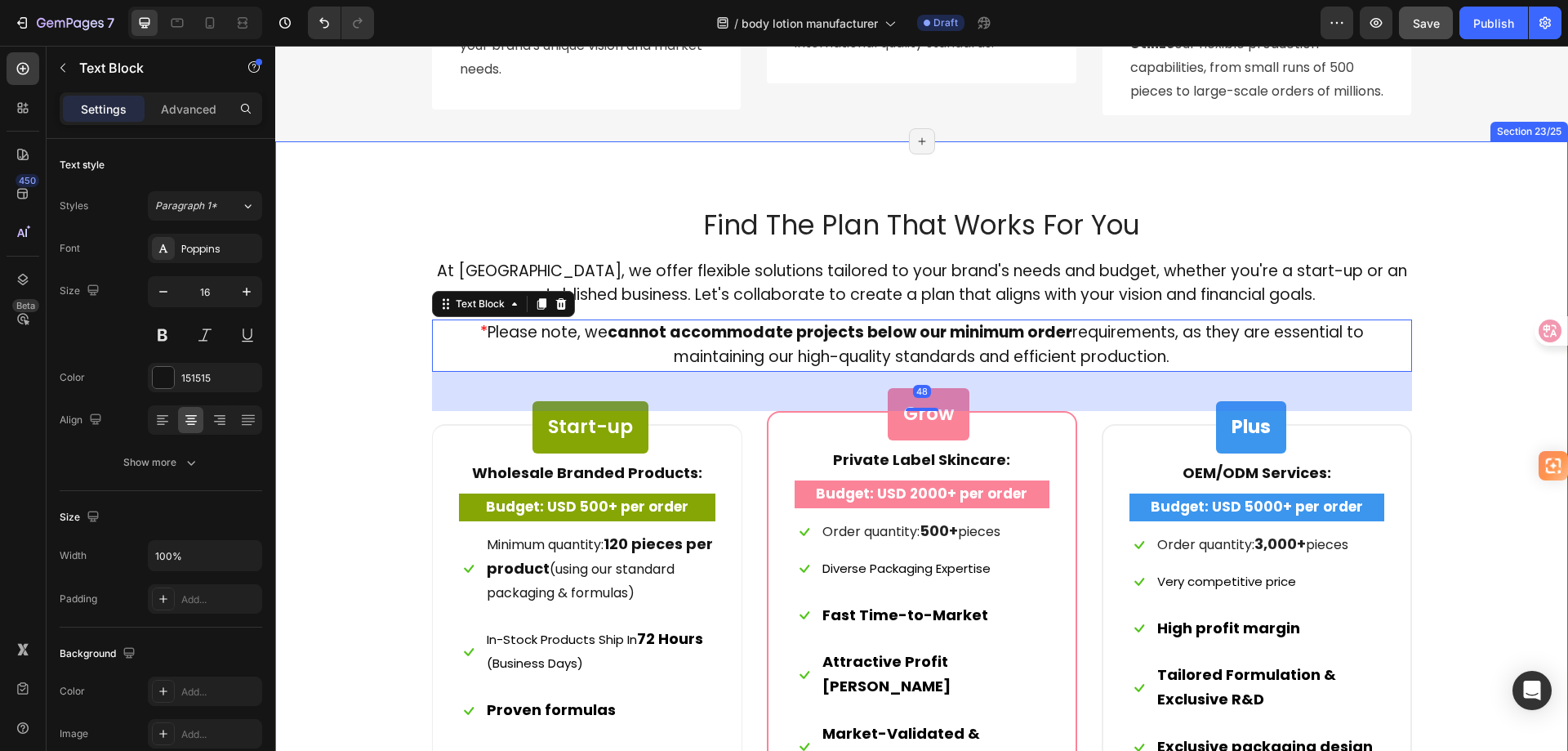
click at [480, 182] on div "Find The Plan That Works For You Heading At Amarrie, we offer flexible solution…" at bounding box center [922, 611] width 1293 height 940
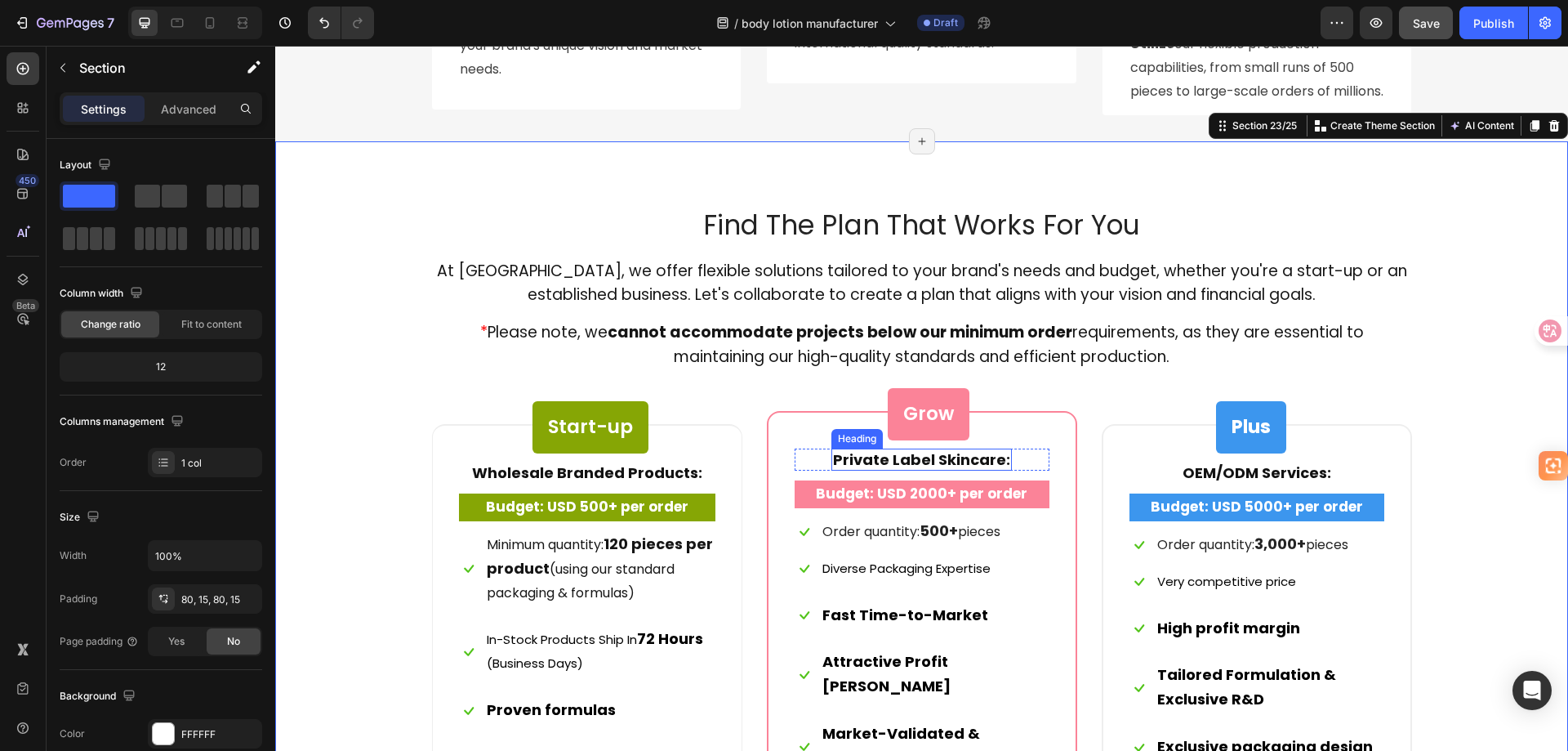
click at [961, 462] on strong "Private Label Skincare" at bounding box center [920, 459] width 173 height 20
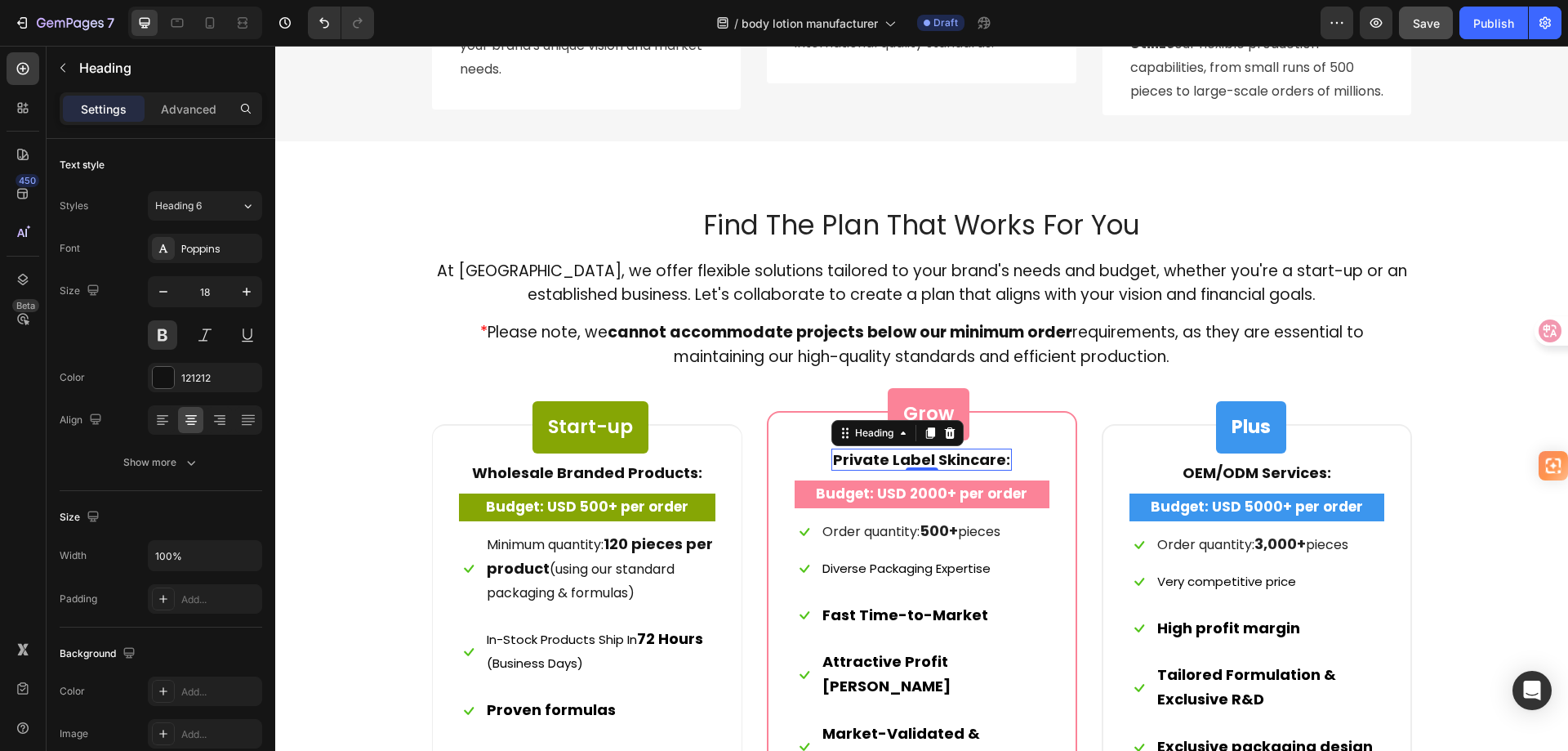
click at [959, 459] on strong "Private Label Skincare" at bounding box center [920, 459] width 173 height 20
click at [945, 459] on strong "Private Label Skincare" at bounding box center [920, 459] width 173 height 20
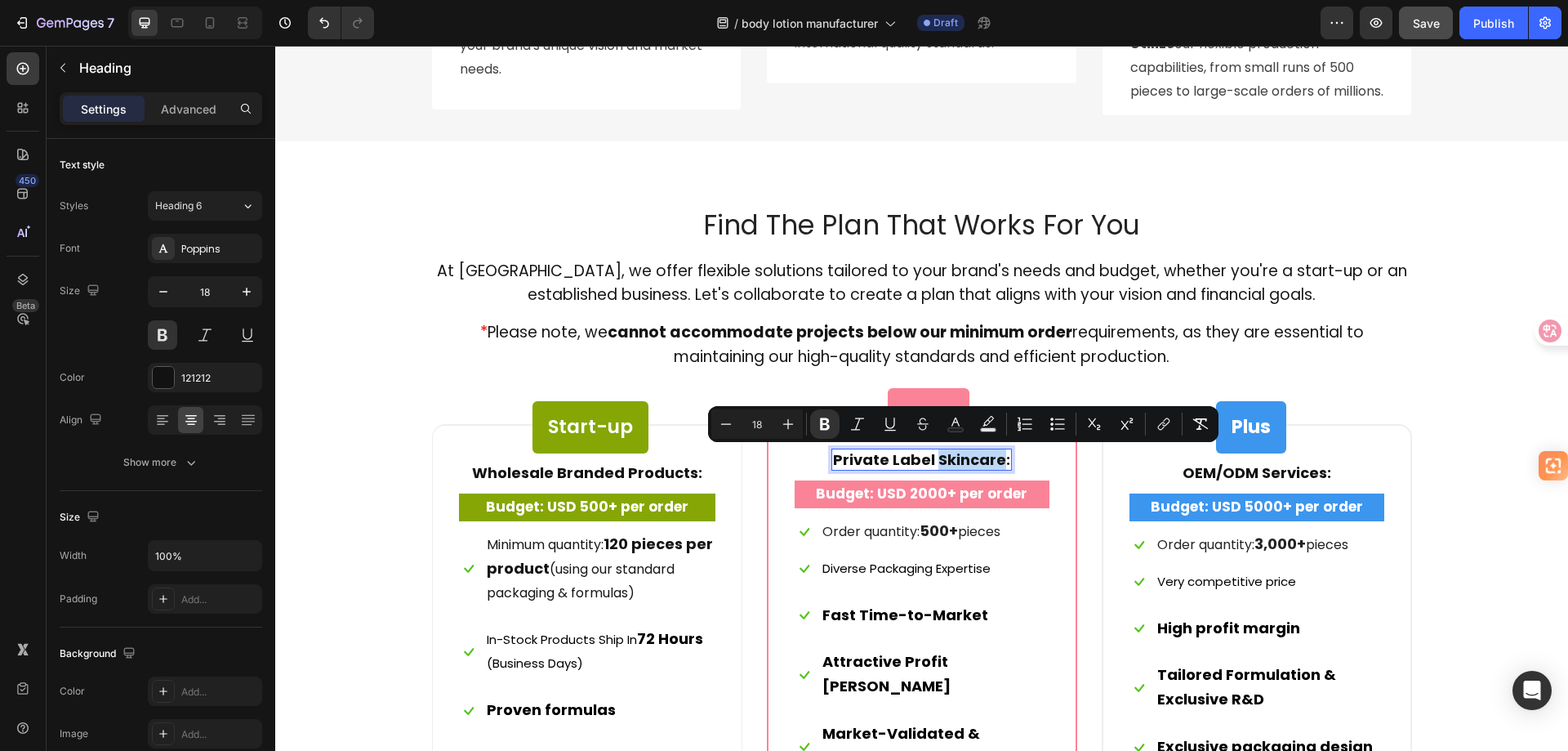
drag, startPoint x: 932, startPoint y: 459, endPoint x: 995, endPoint y: 458, distance: 63.0
click at [995, 458] on strong "Private Label Skincare" at bounding box center [920, 459] width 173 height 20
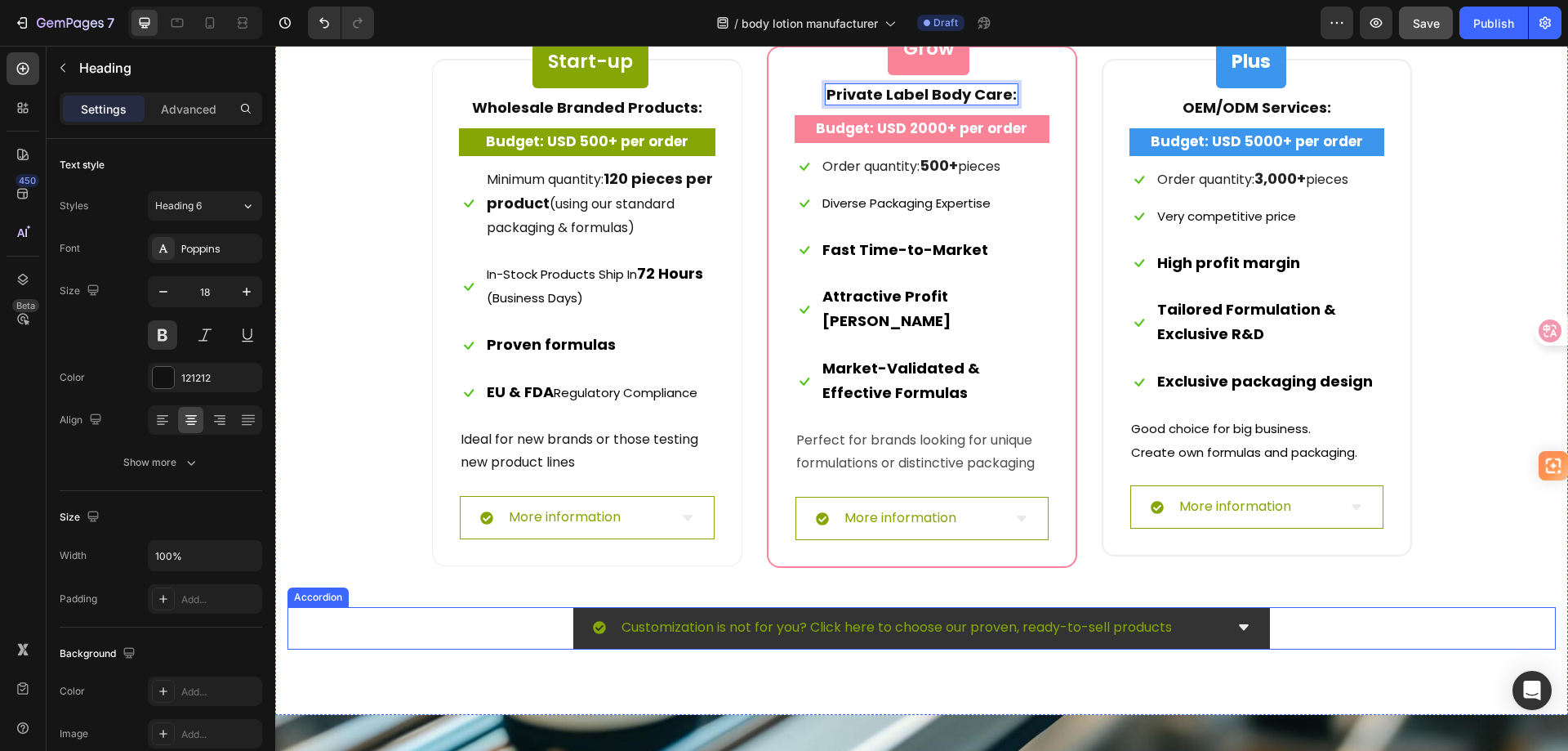
scroll to position [6785, 0]
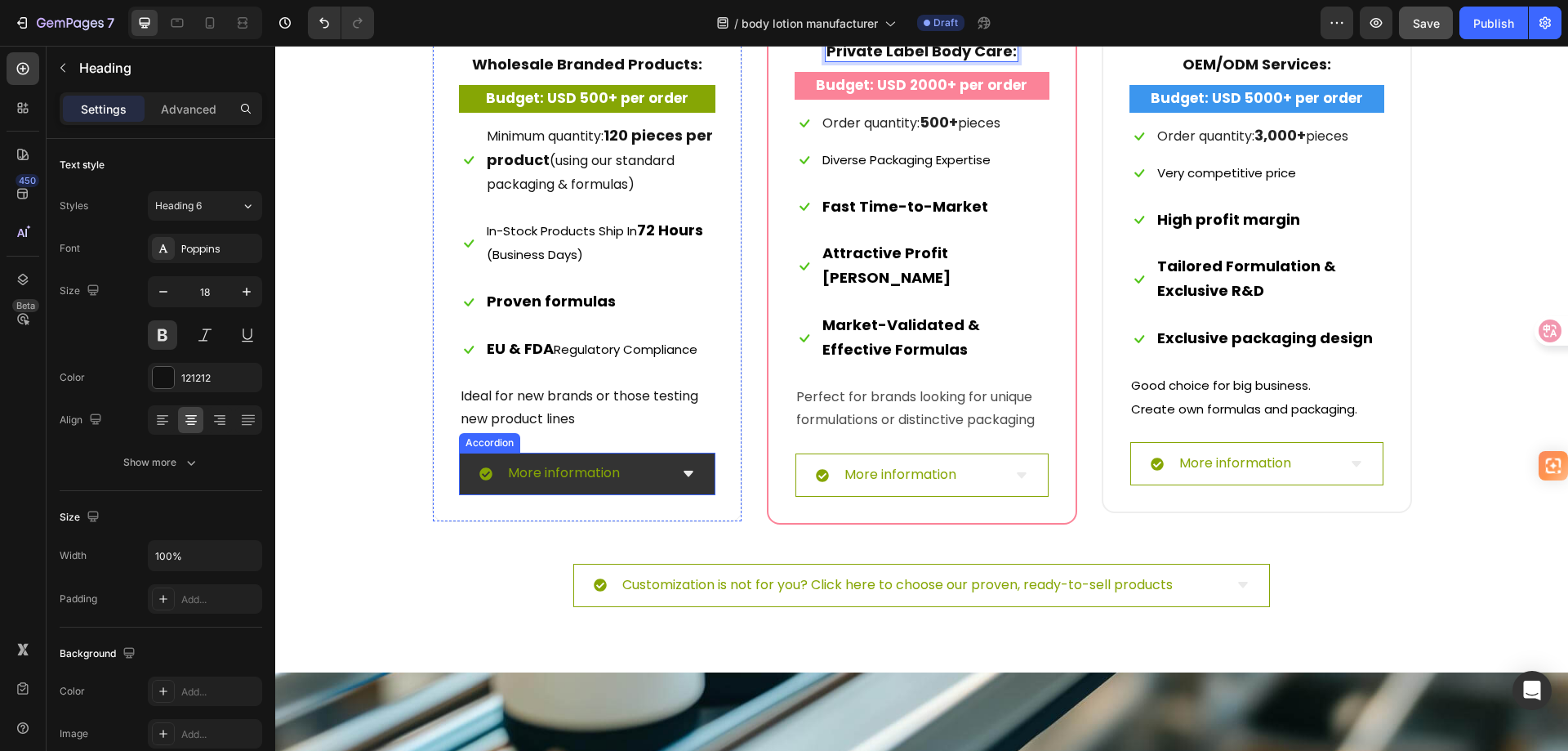
click at [597, 476] on p "More information" at bounding box center [564, 473] width 112 height 24
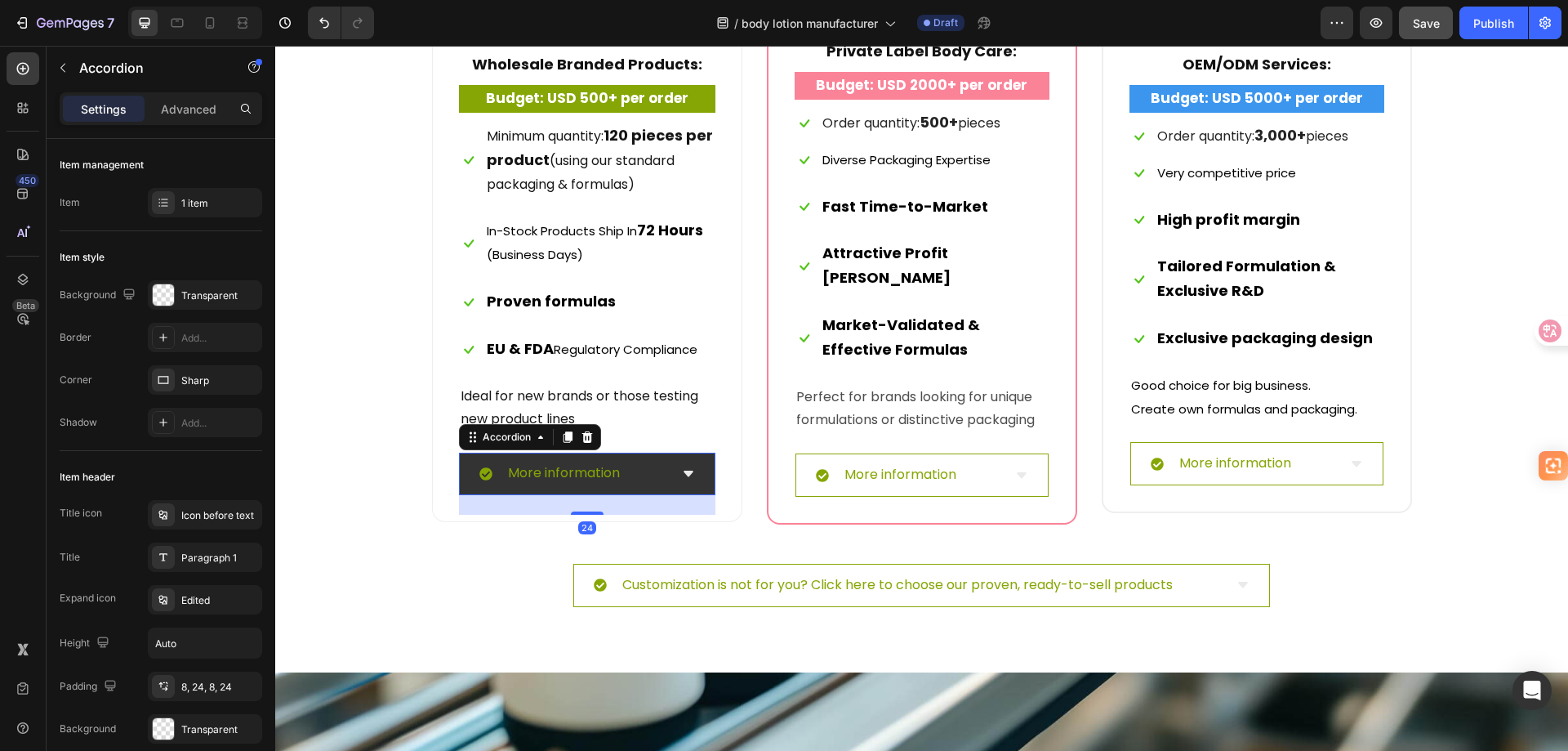
click at [656, 469] on div "More information" at bounding box center [574, 473] width 190 height 28
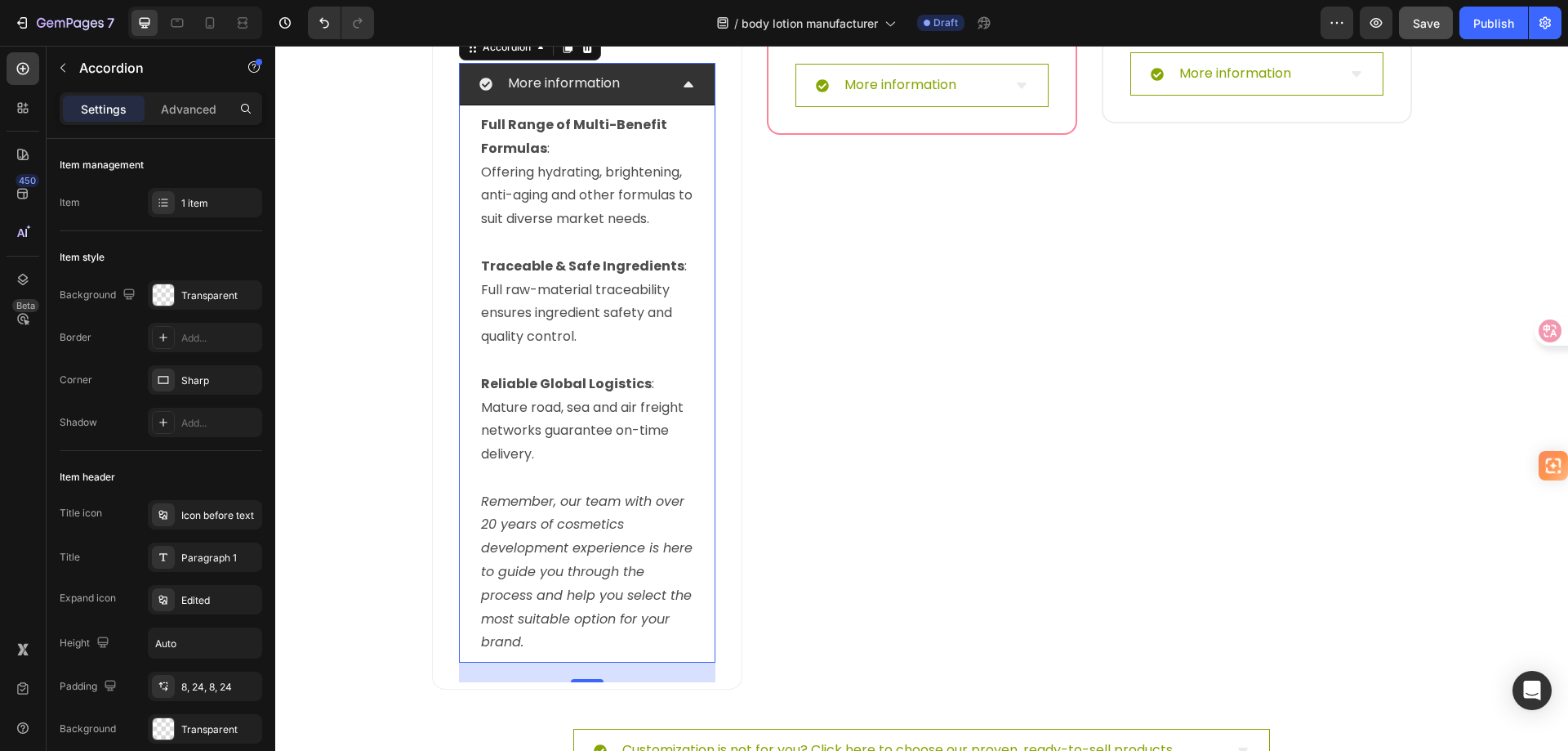
scroll to position [7194, 0]
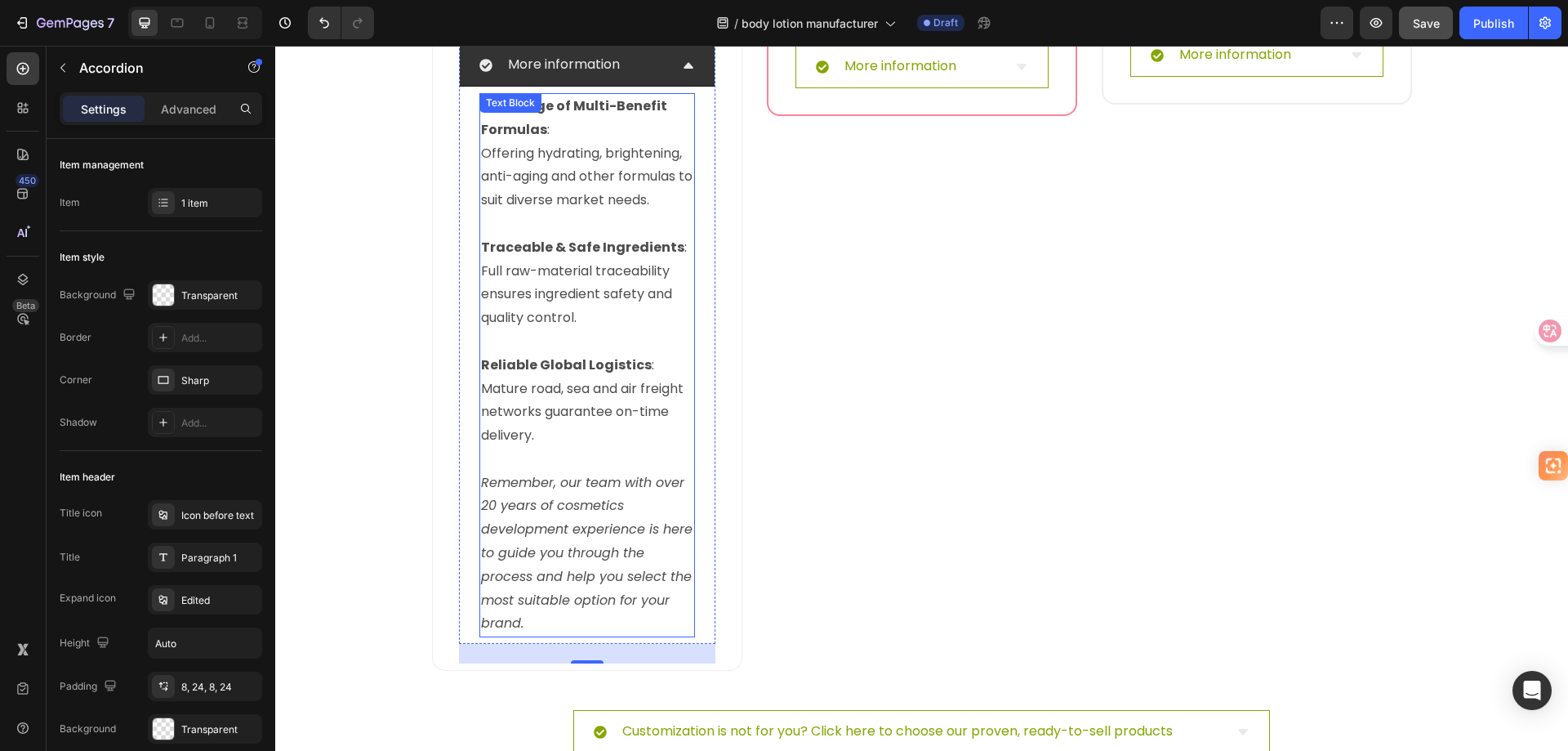
click at [611, 509] on icon "Remember, our team with over 20 years of cosmetics development experience is he…" at bounding box center [587, 553] width 212 height 160
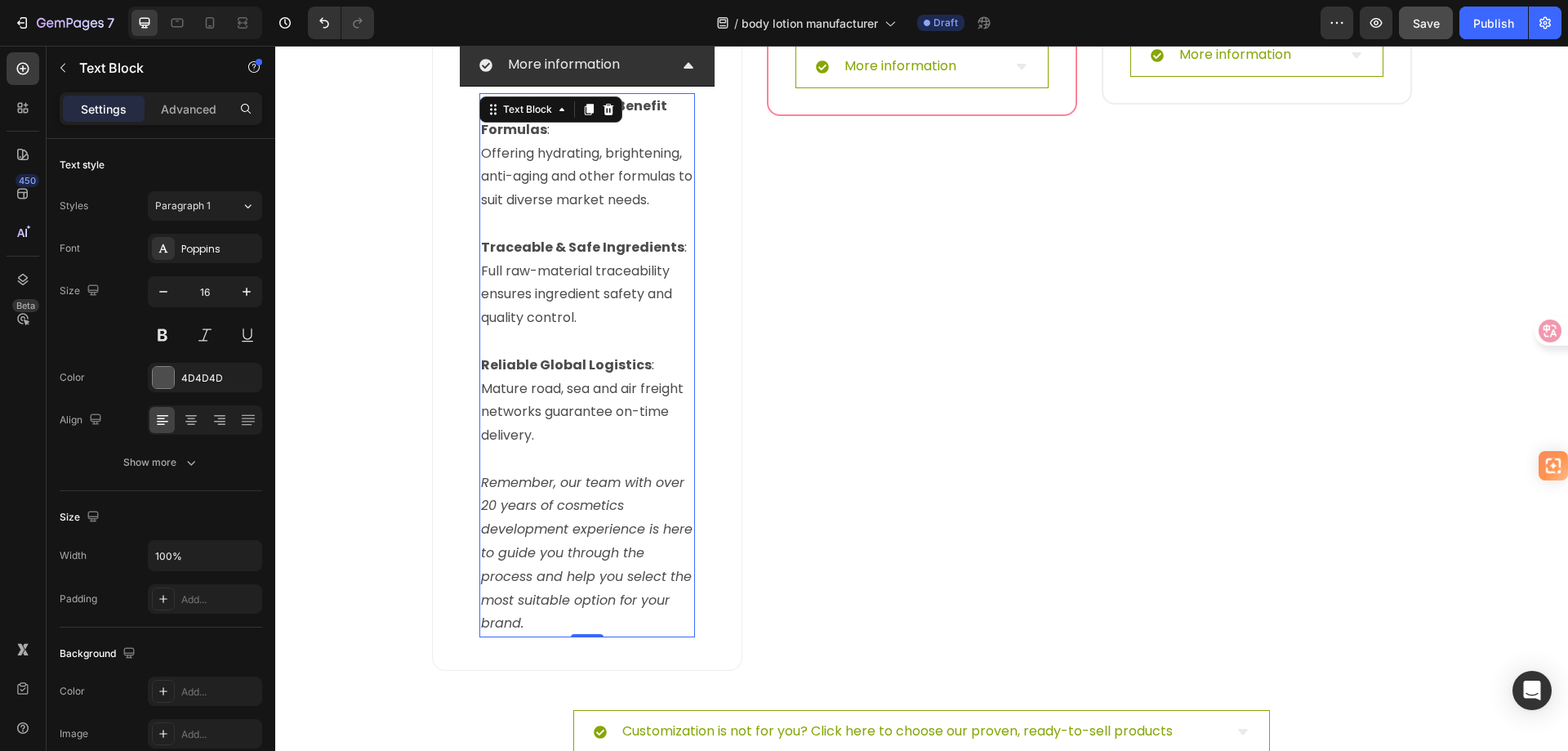
click at [582, 504] on icon "Remember, our team with over 20 years of cosmetics development experience is he…" at bounding box center [587, 553] width 212 height 160
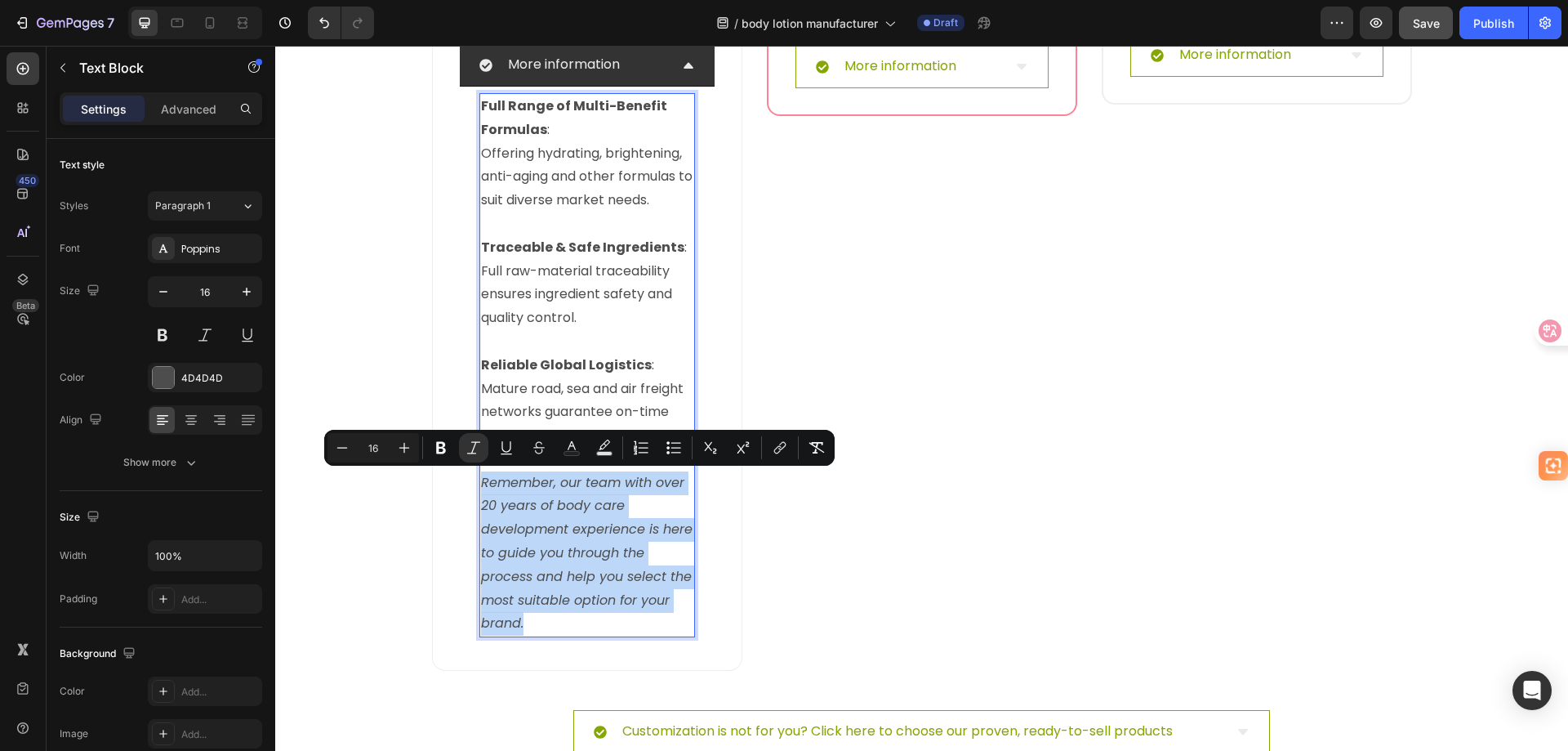
drag, startPoint x: 527, startPoint y: 623, endPoint x: 477, endPoint y: 489, distance: 143.0
click at [481, 489] on p "Remember, our team with over 20 years of body care development experience is he…" at bounding box center [587, 554] width 212 height 165
copy icon "Remember, our team with over 20 years of body care development experience is he…"
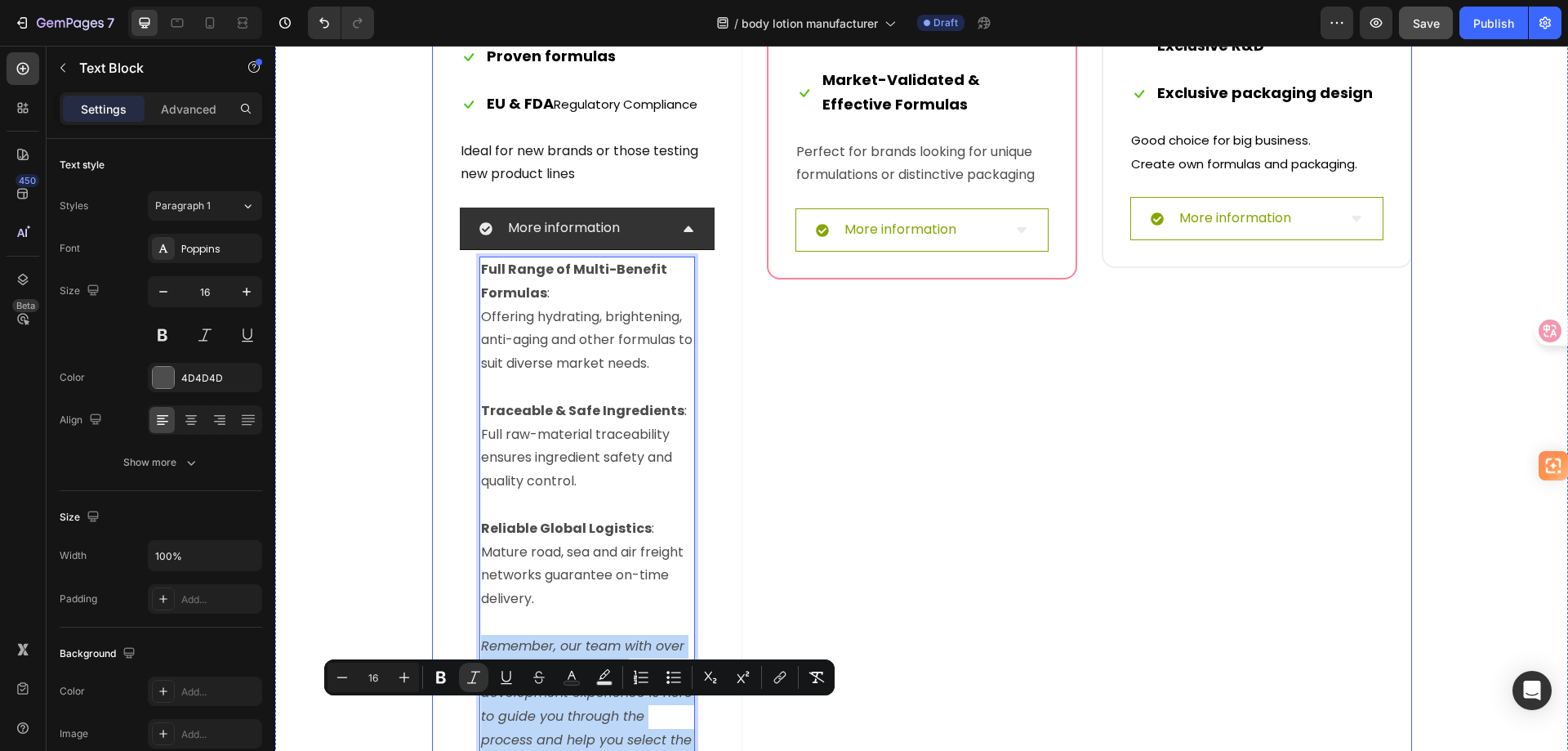
scroll to position [6949, 0]
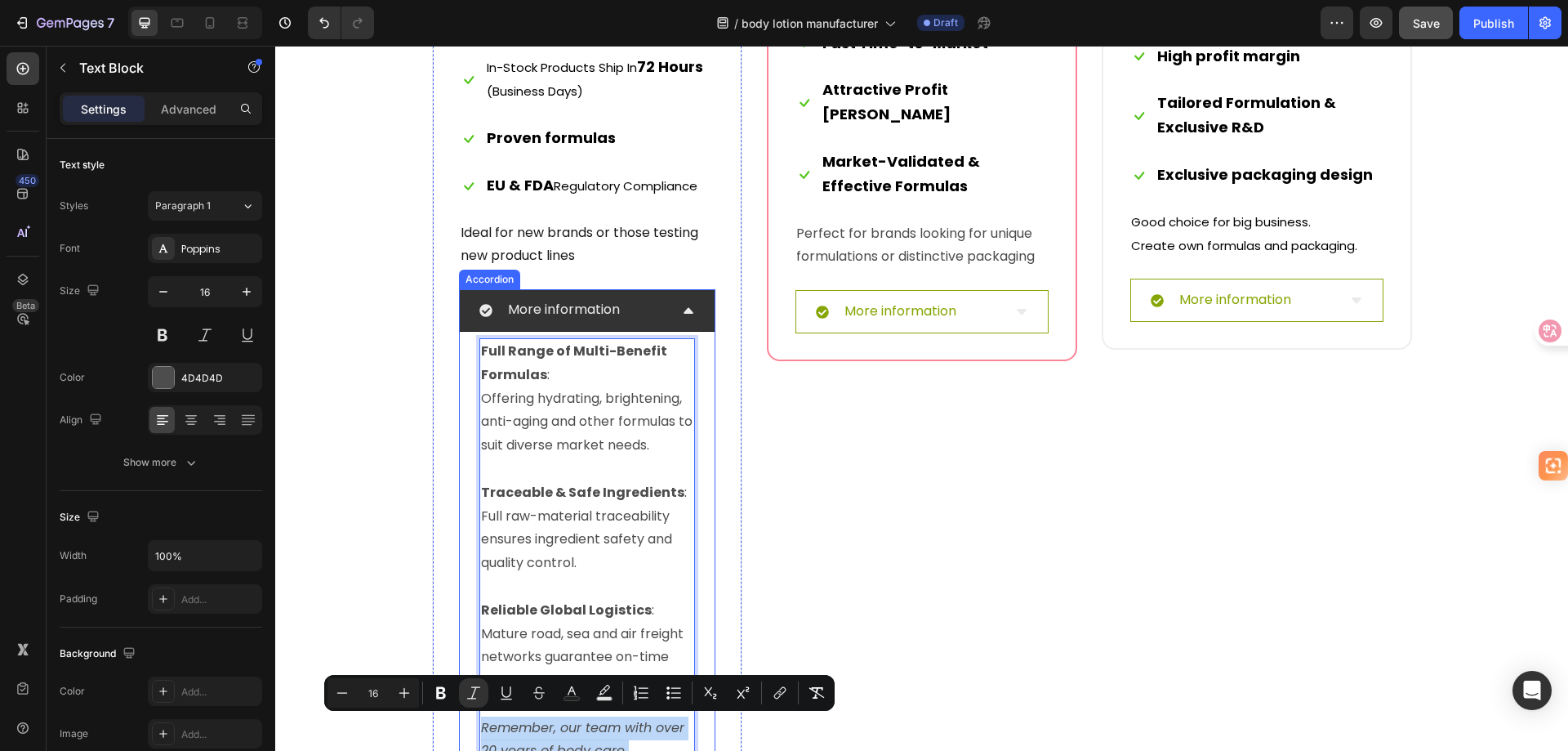
click at [624, 314] on div "More information" at bounding box center [574, 310] width 190 height 28
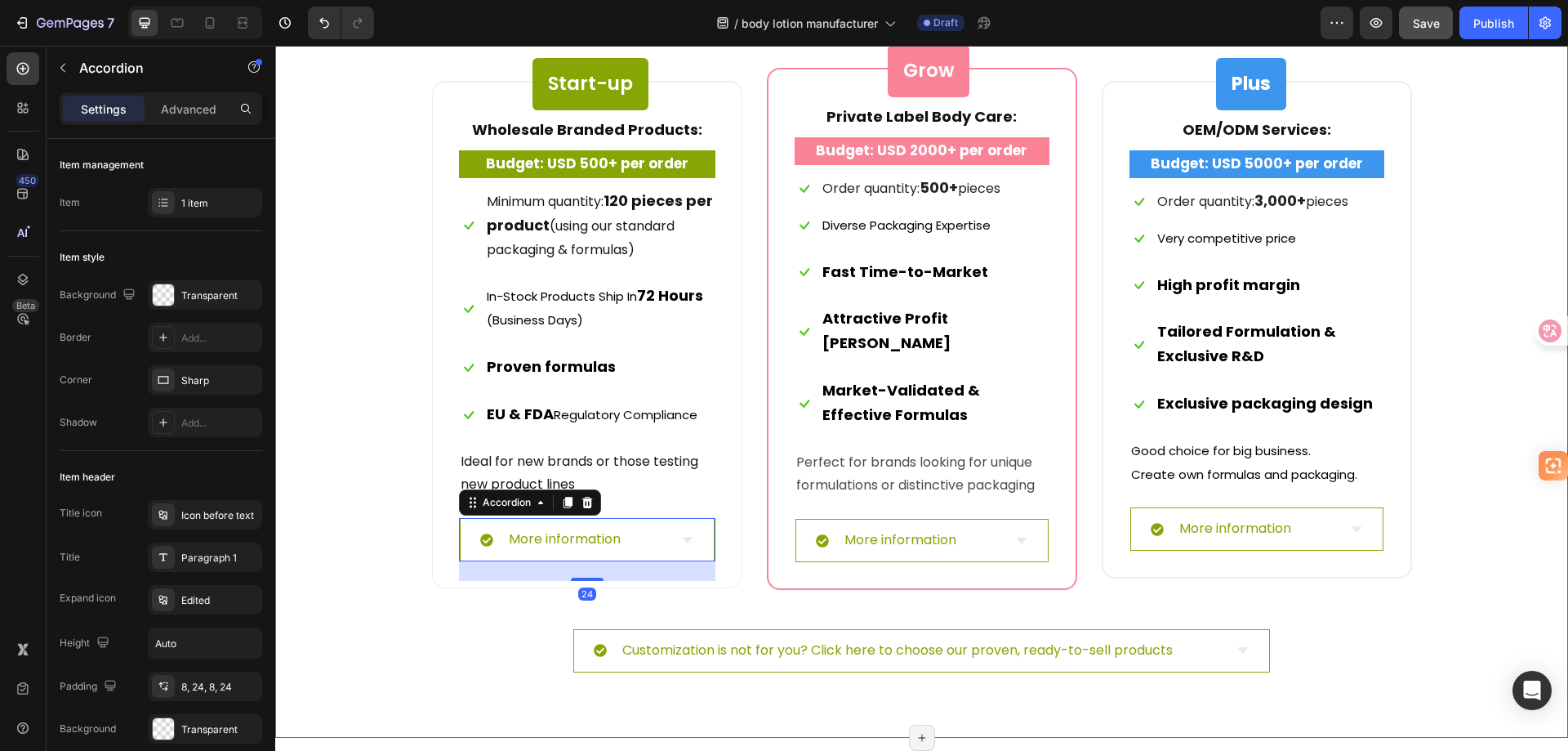
scroll to position [6704, 0]
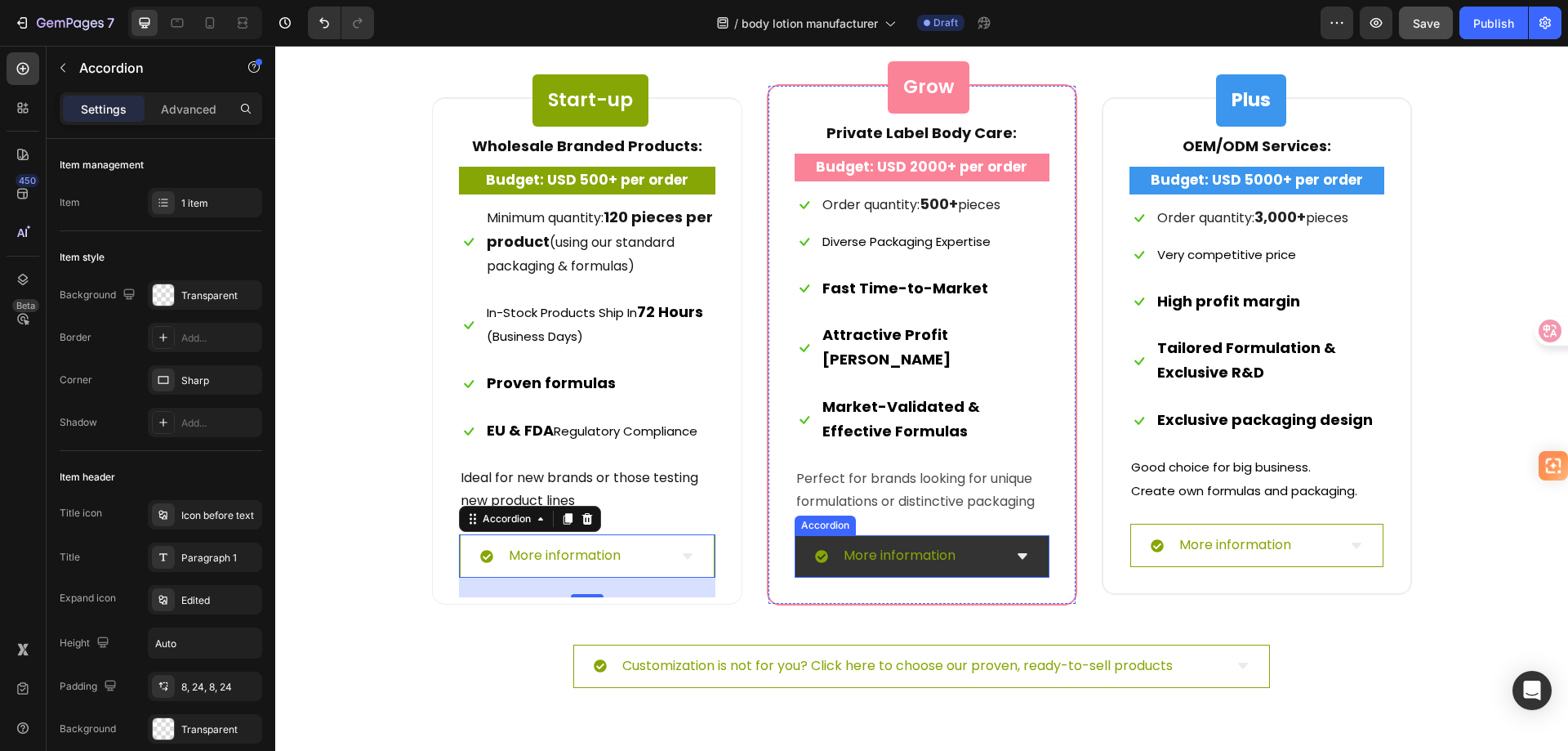
click at [964, 541] on div "More information" at bounding box center [909, 555] width 188 height 28
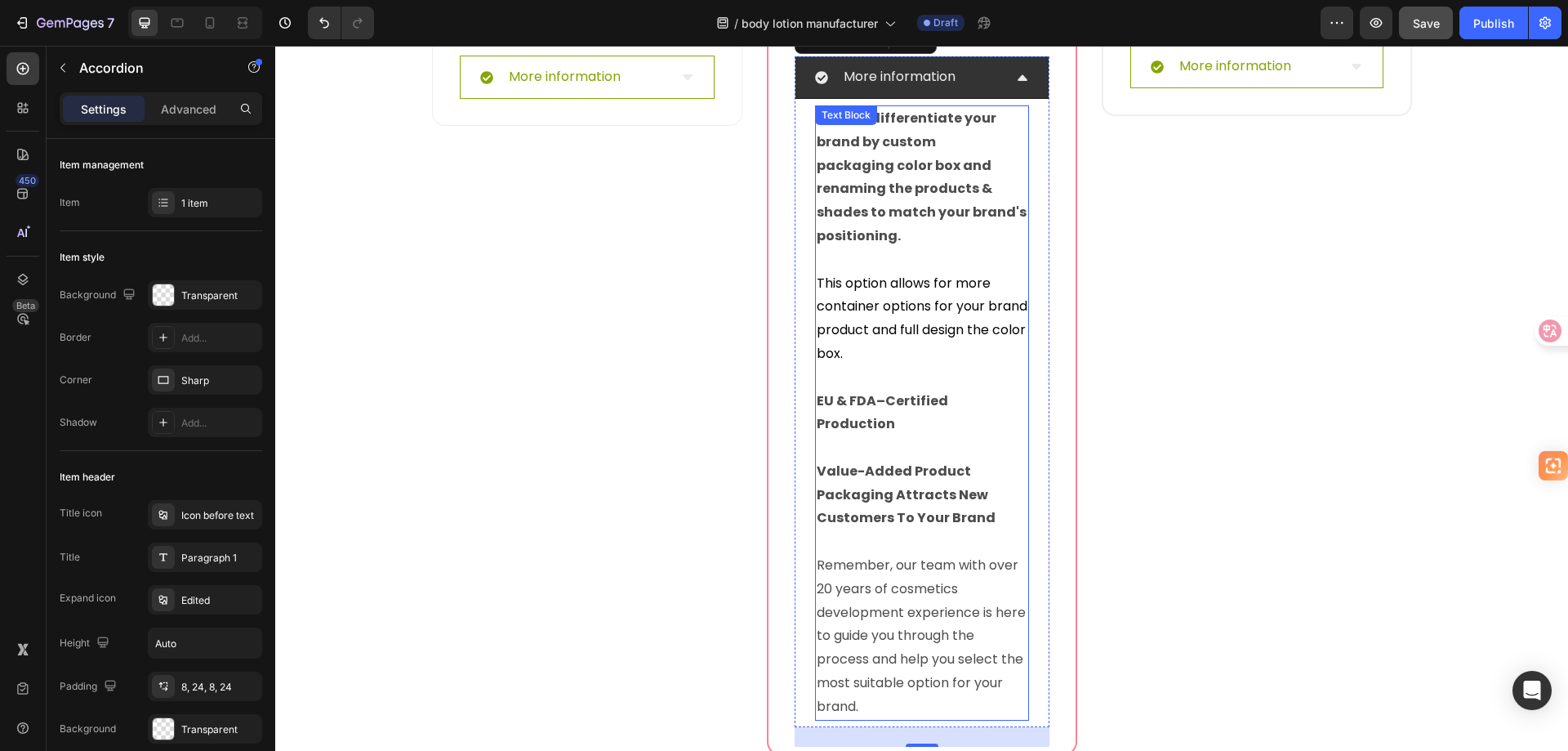
scroll to position [7194, 0]
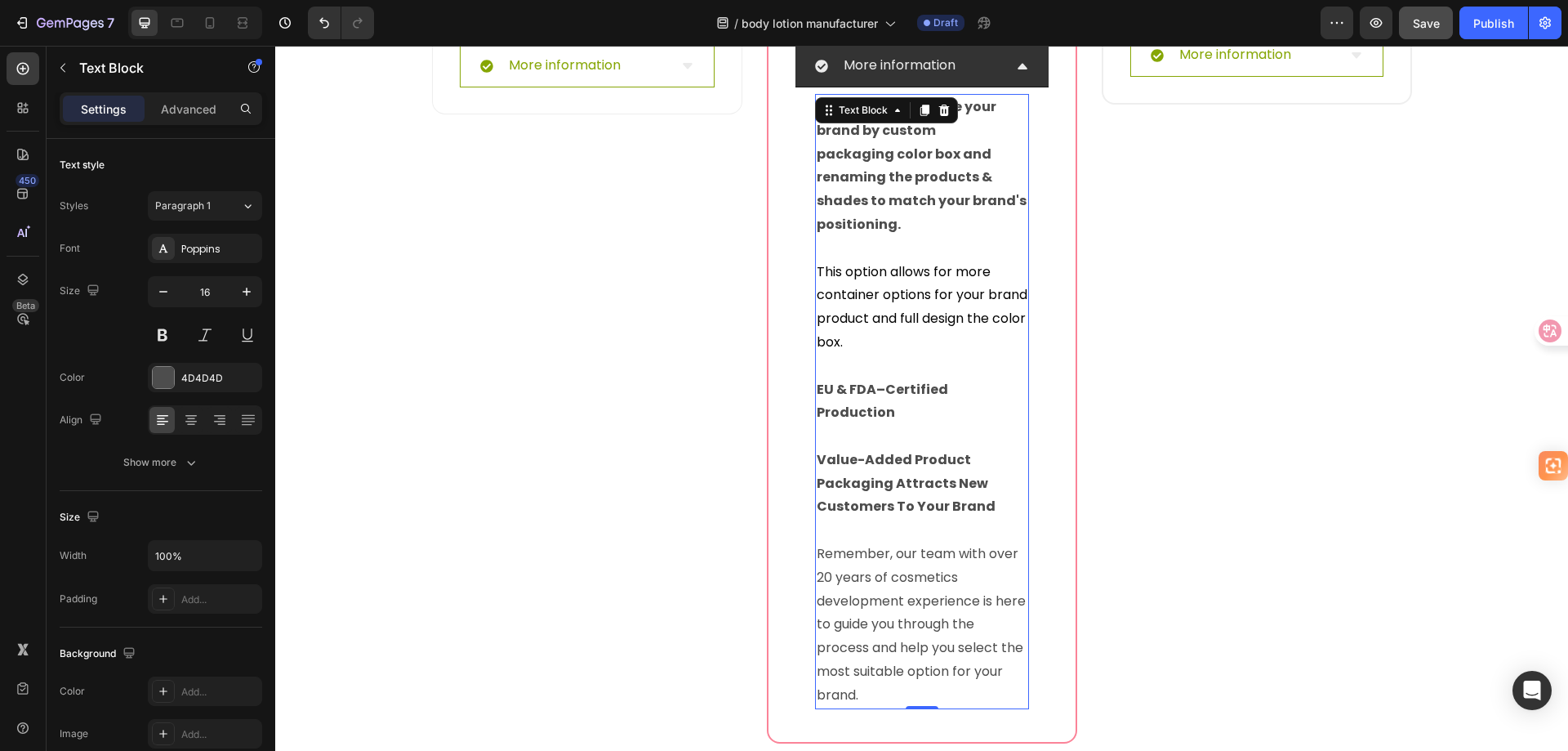
click at [910, 542] on p "Remember, our team with over 20 years of cosmetics development experience is he…" at bounding box center [922, 625] width 211 height 165
click at [869, 644] on p "Remember, our team with over 20 years of body care development experience is he…" at bounding box center [922, 625] width 211 height 165
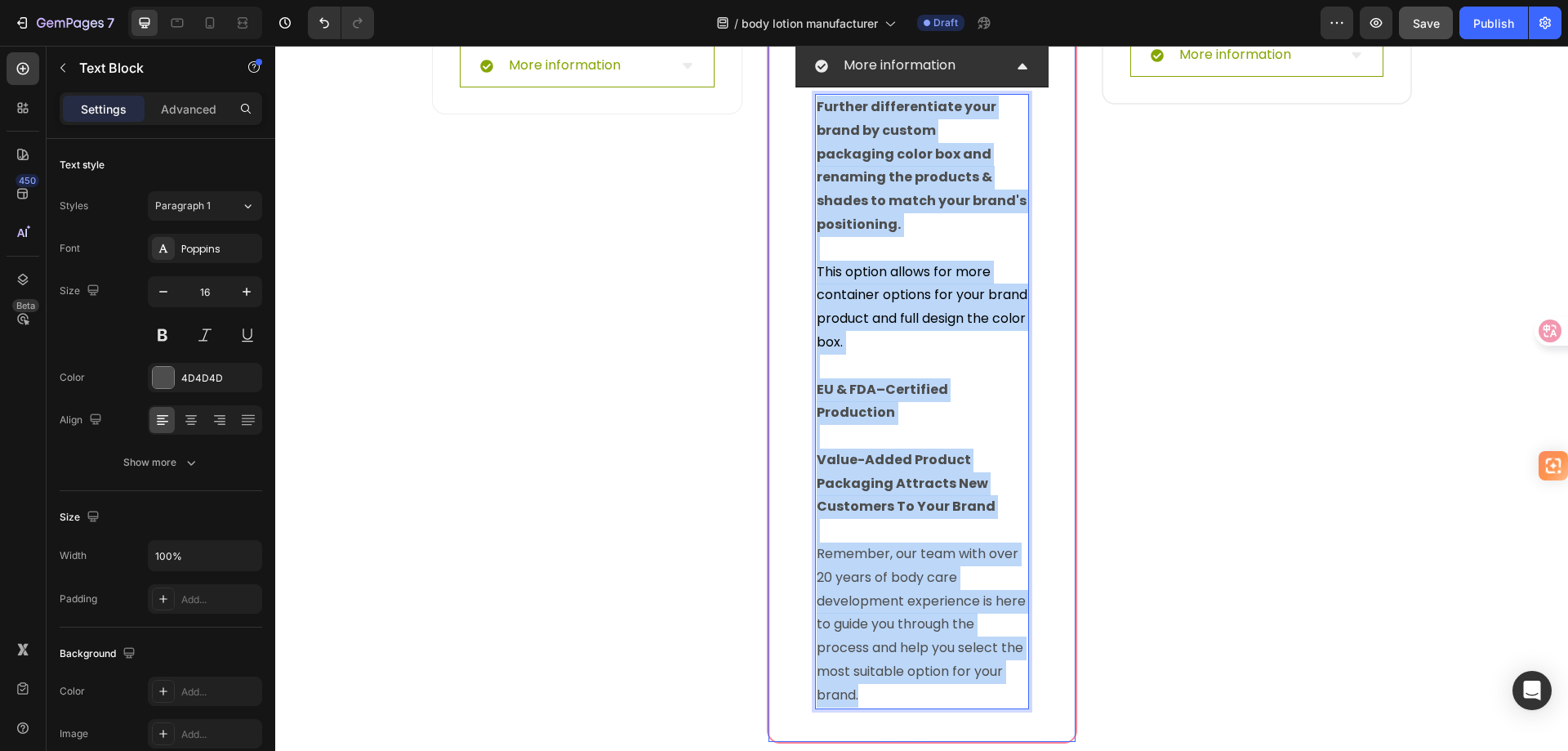
drag, startPoint x: 869, startPoint y: 644, endPoint x: 784, endPoint y: 89, distance: 561.5
click at [784, 89] on div "⁠⁠⁠⁠⁠⁠⁠ Private Label Body Care : Heading Row Budget: USD 2000+ per order Text …" at bounding box center [922, 169] width 307 height 1146
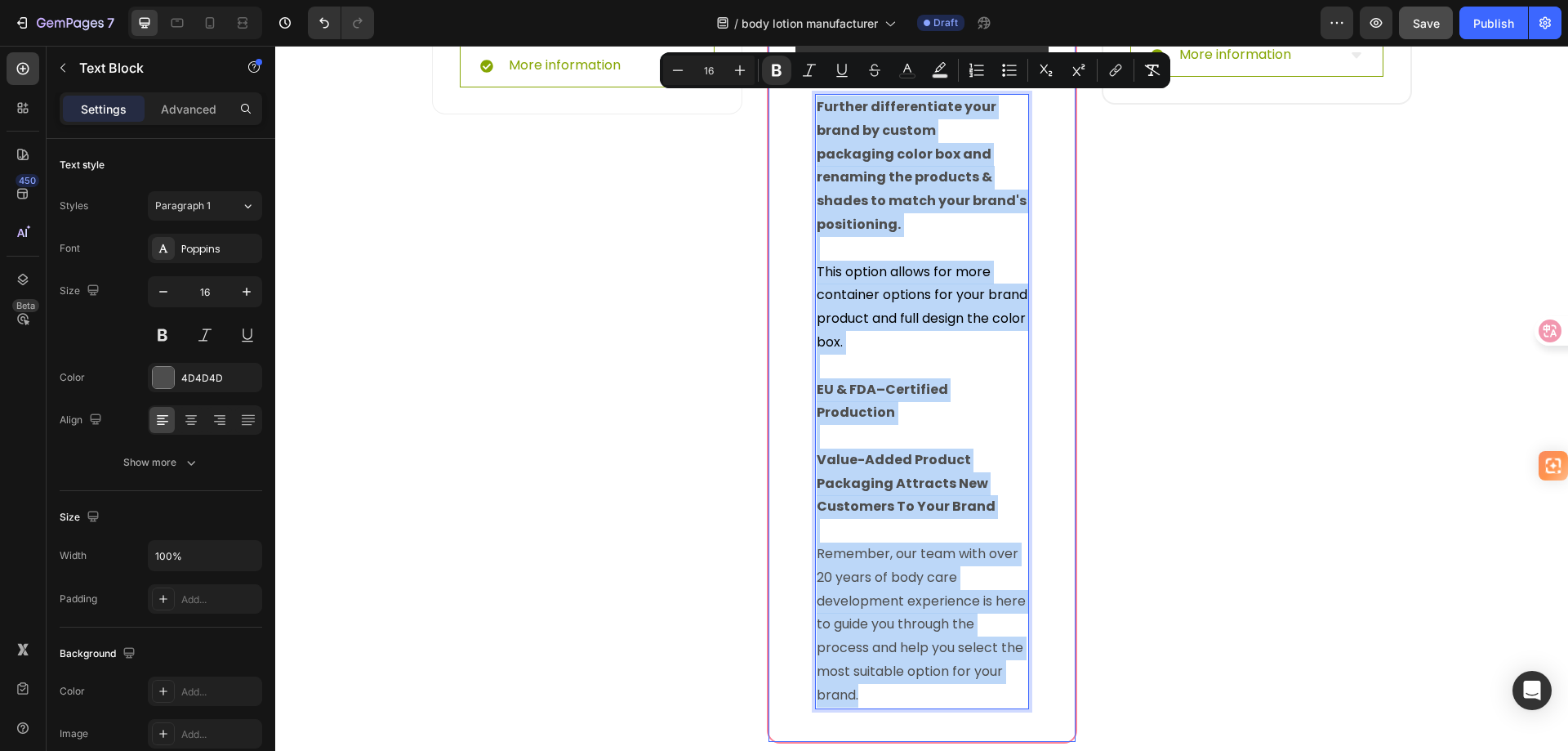
copy div "Further differentiate your brand by custom packaging color box and renaming the…"
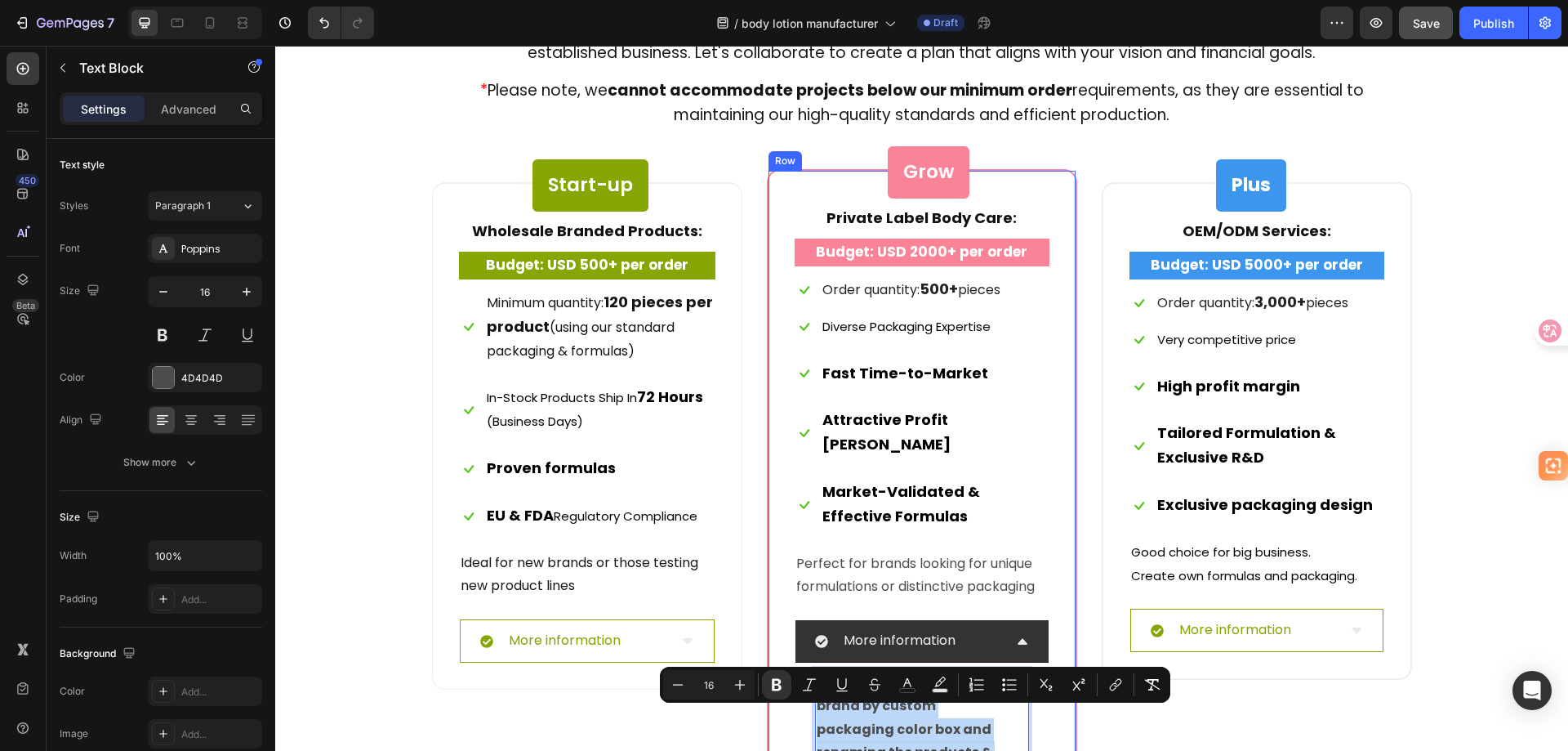
scroll to position [6785, 0]
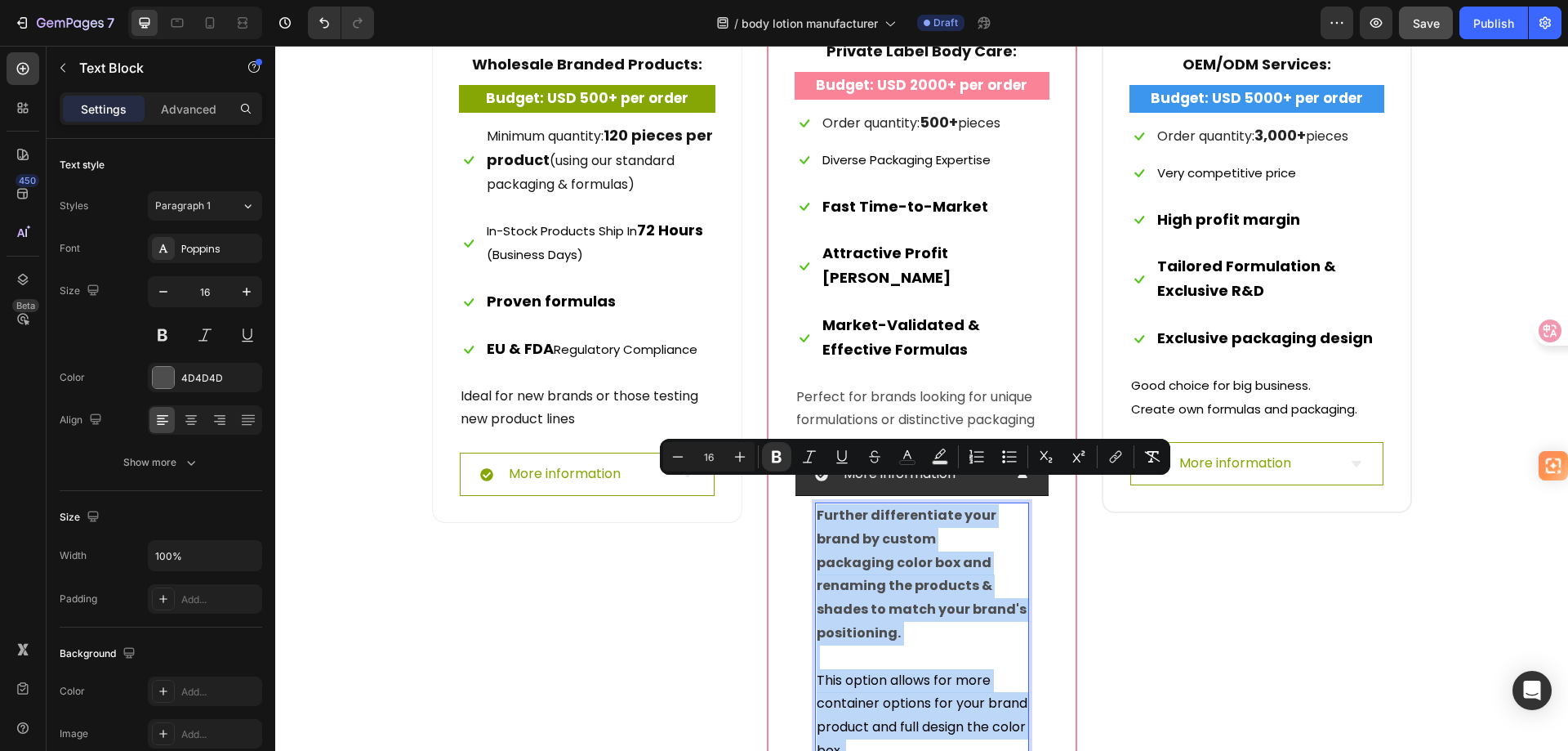
click at [984, 591] on strong "Further differentiate your brand by custom packaging color box and renaming the…" at bounding box center [922, 574] width 210 height 136
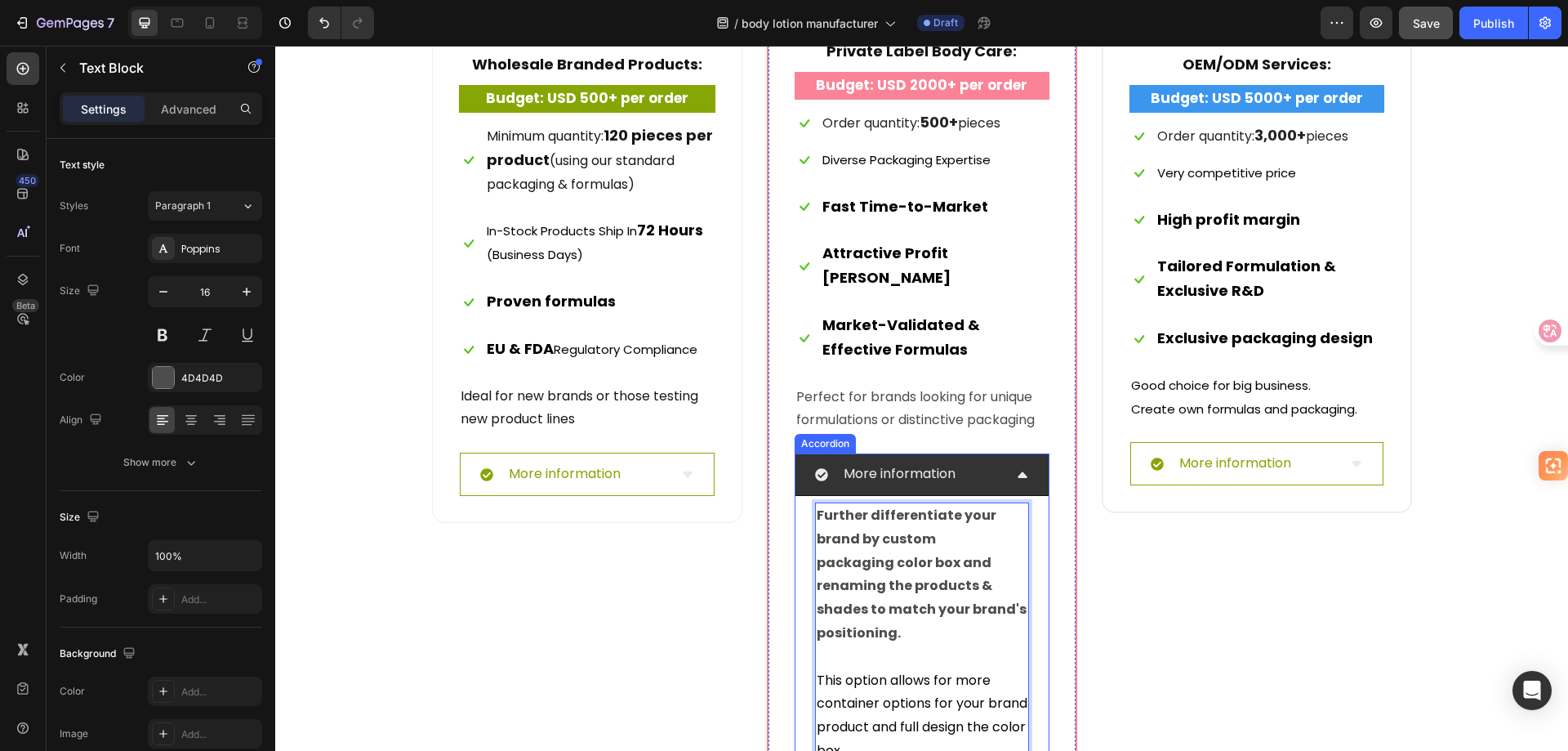
click at [986, 459] on div "More information" at bounding box center [909, 473] width 188 height 28
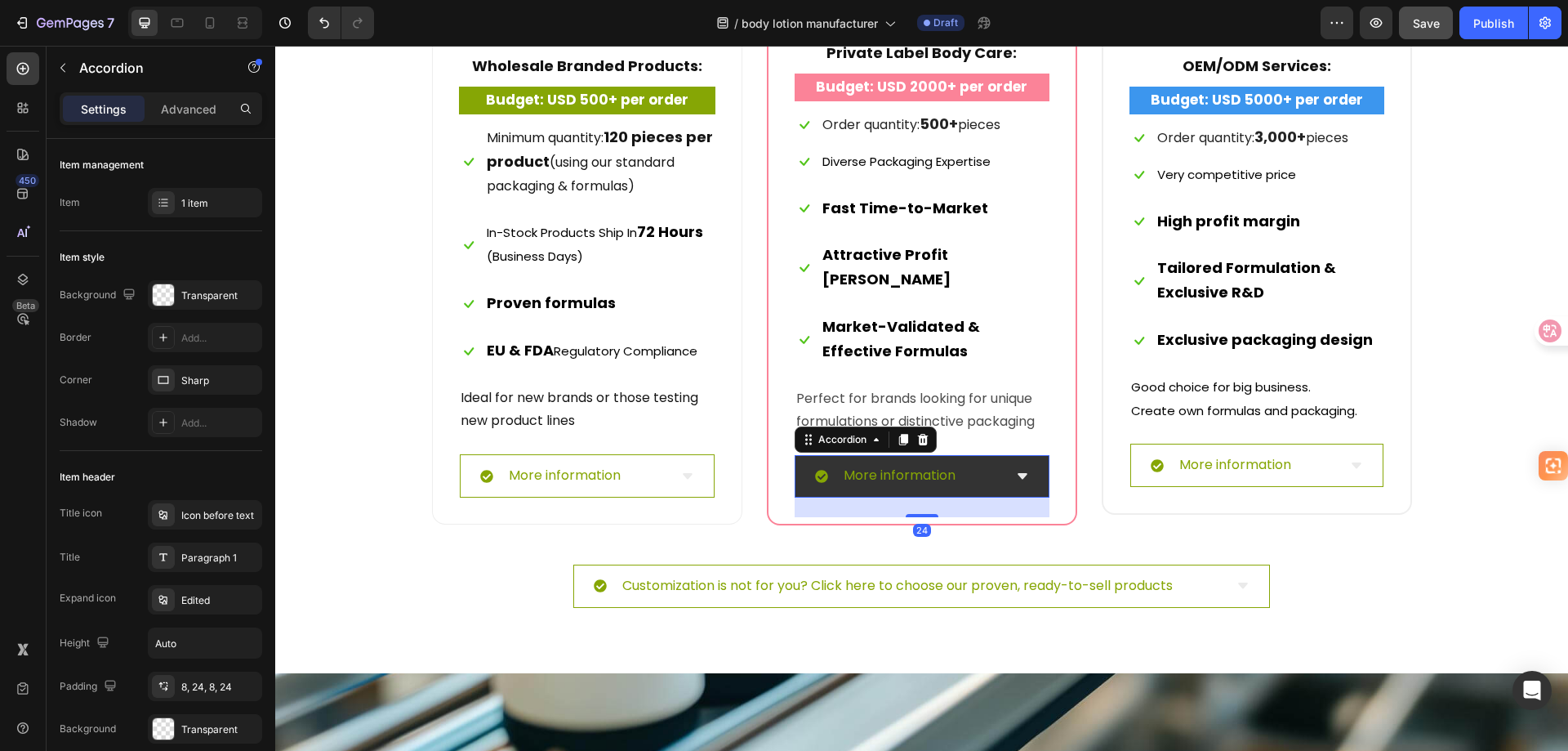
scroll to position [6622, 0]
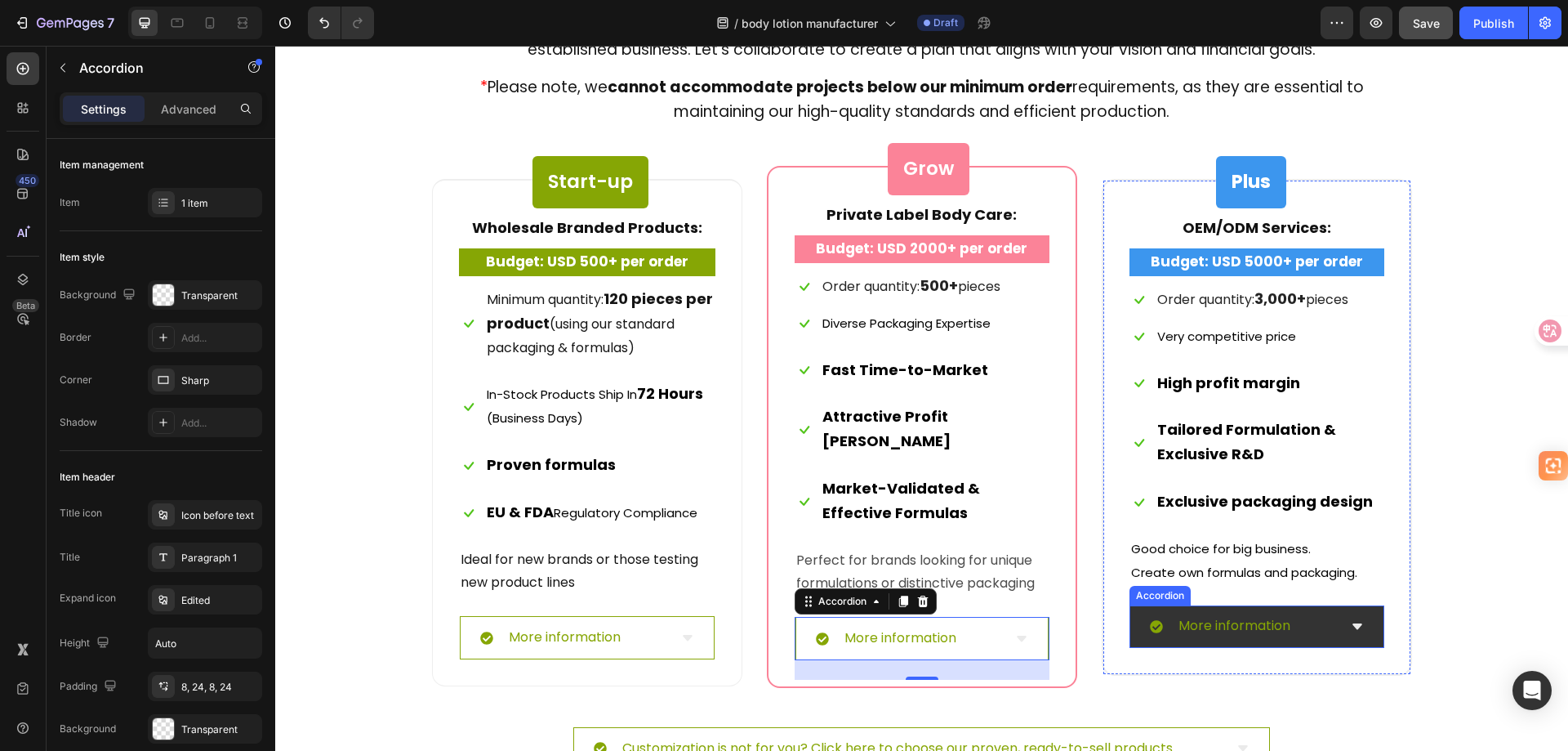
click at [1278, 643] on div "More information" at bounding box center [1257, 627] width 253 height 43
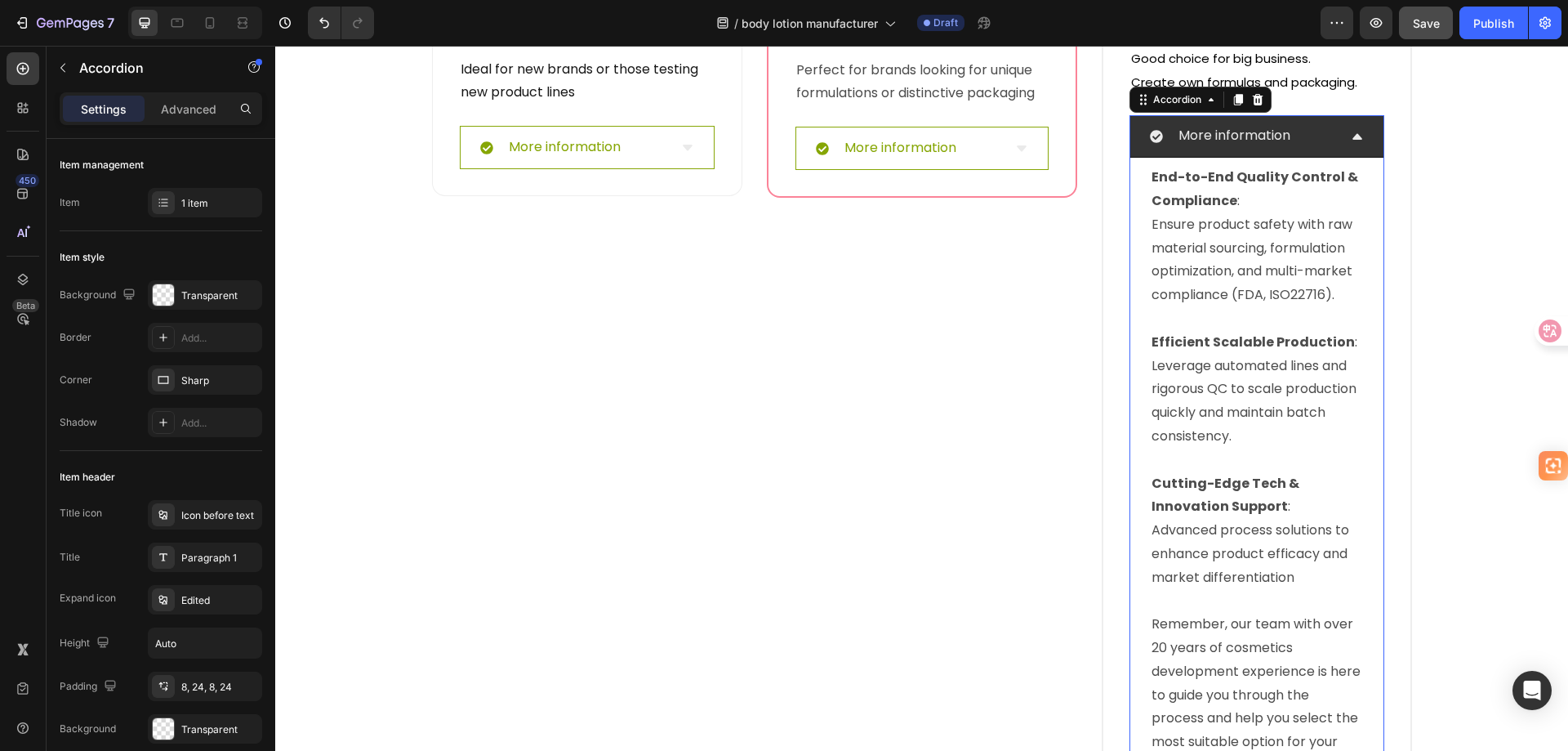
scroll to position [7276, 0]
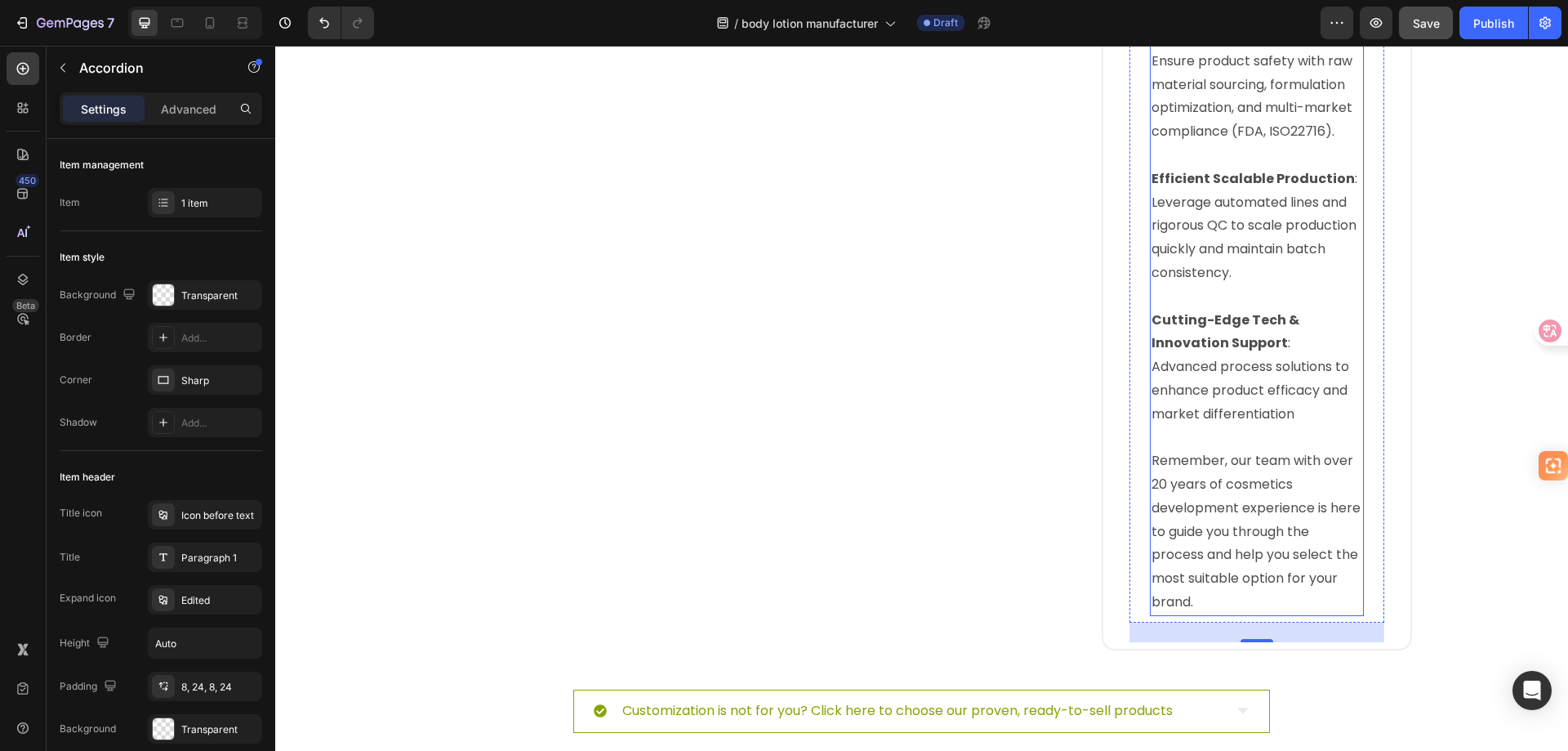
click at [1251, 484] on p "Remember, our team with over 20 years of cosmetics development experience is he…" at bounding box center [1257, 532] width 211 height 165
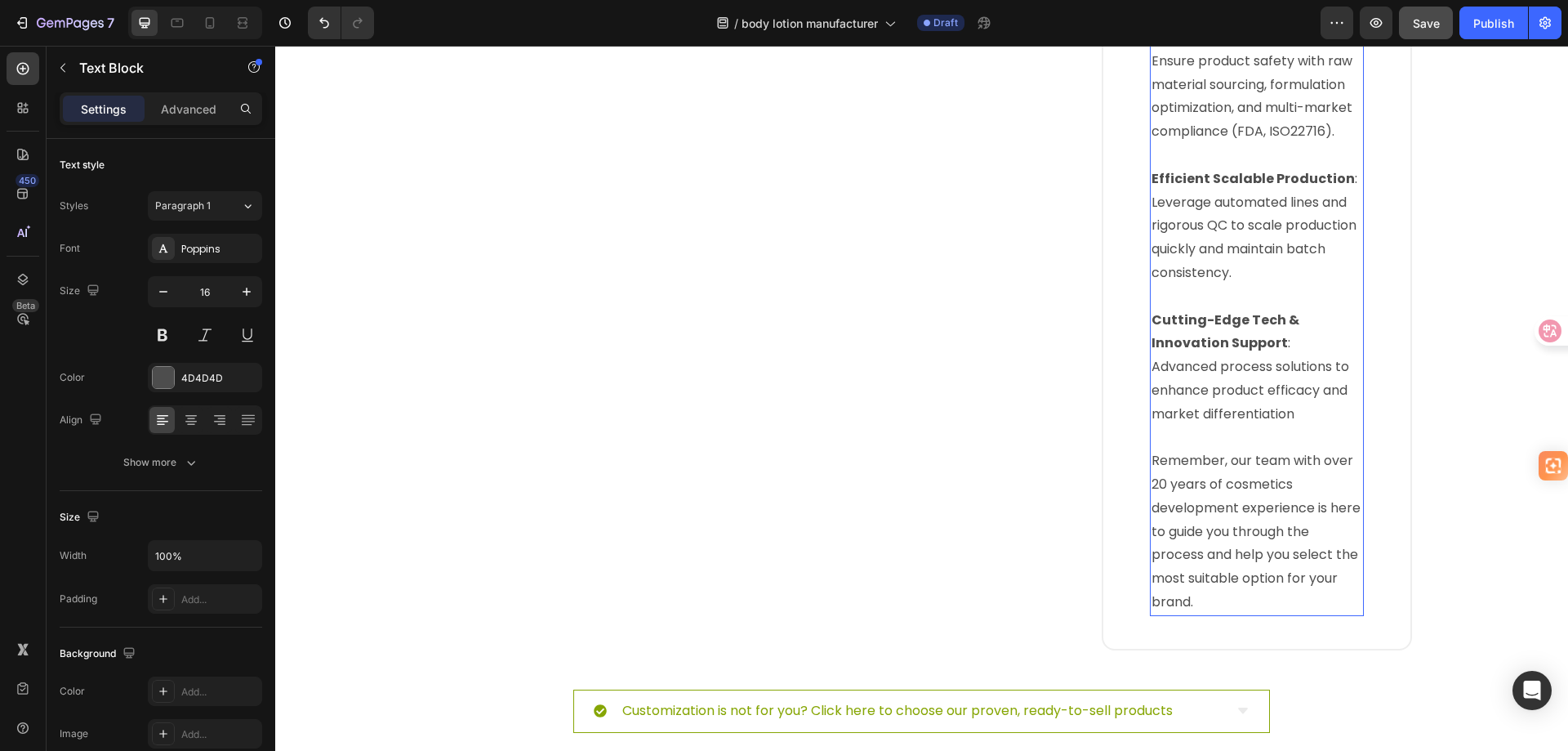
click at [1251, 484] on p "Remember, our team with over 20 years of cosmetics development experience is he…" at bounding box center [1257, 532] width 211 height 165
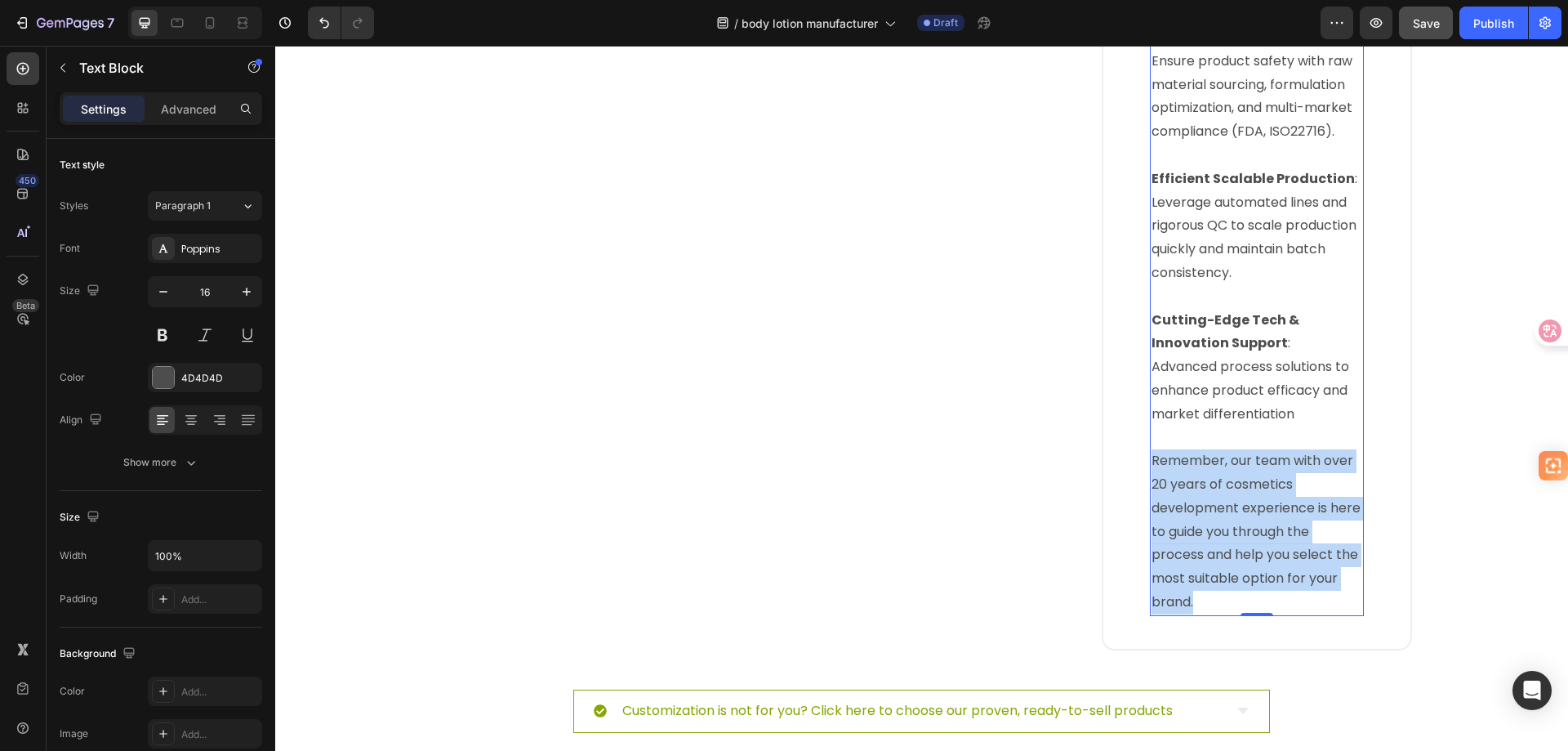
click at [1251, 484] on p "Remember, our team with over 20 years of cosmetics development experience is he…" at bounding box center [1257, 532] width 211 height 165
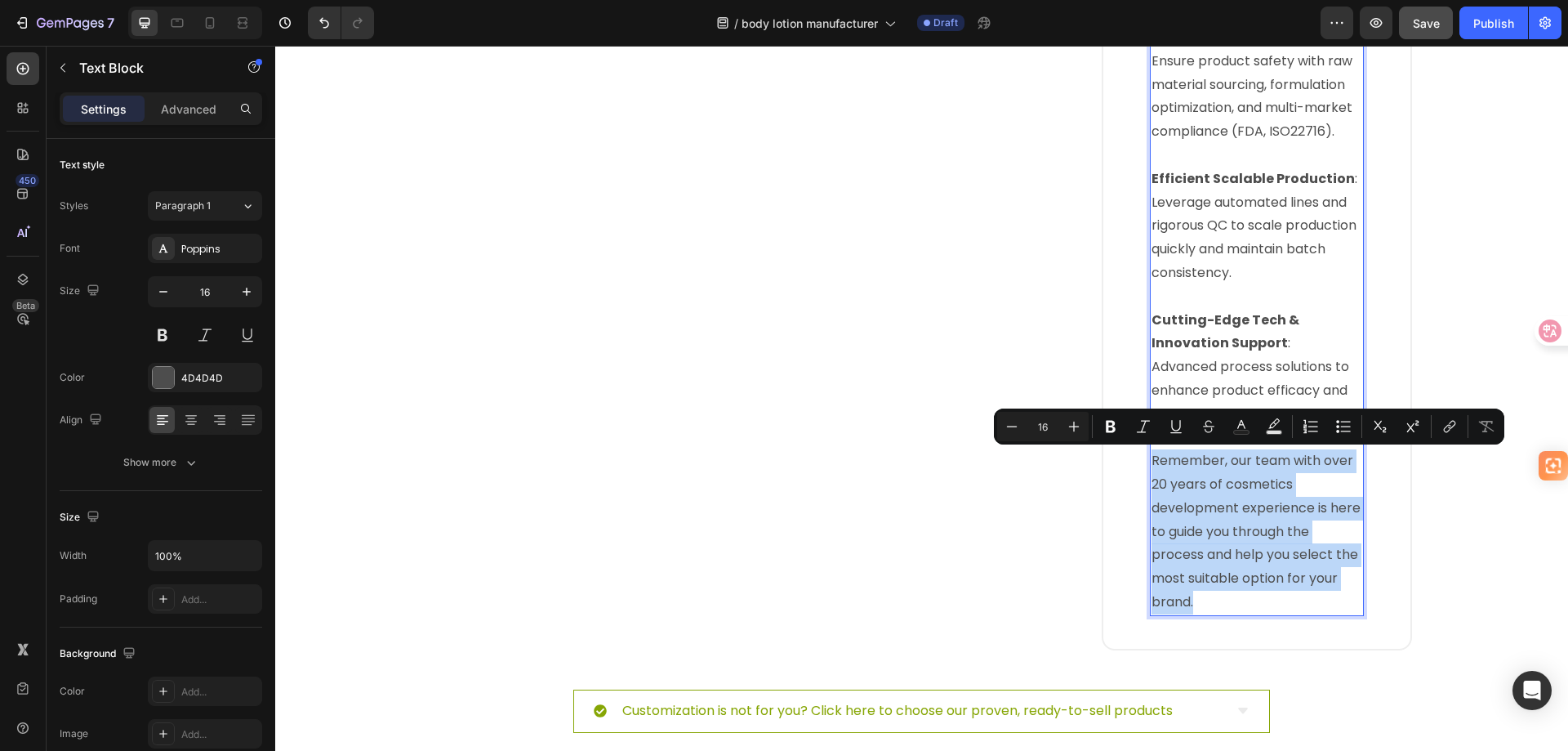
click at [1251, 484] on p "Remember, our team with over 20 years of cosmetics development experience is he…" at bounding box center [1257, 532] width 211 height 165
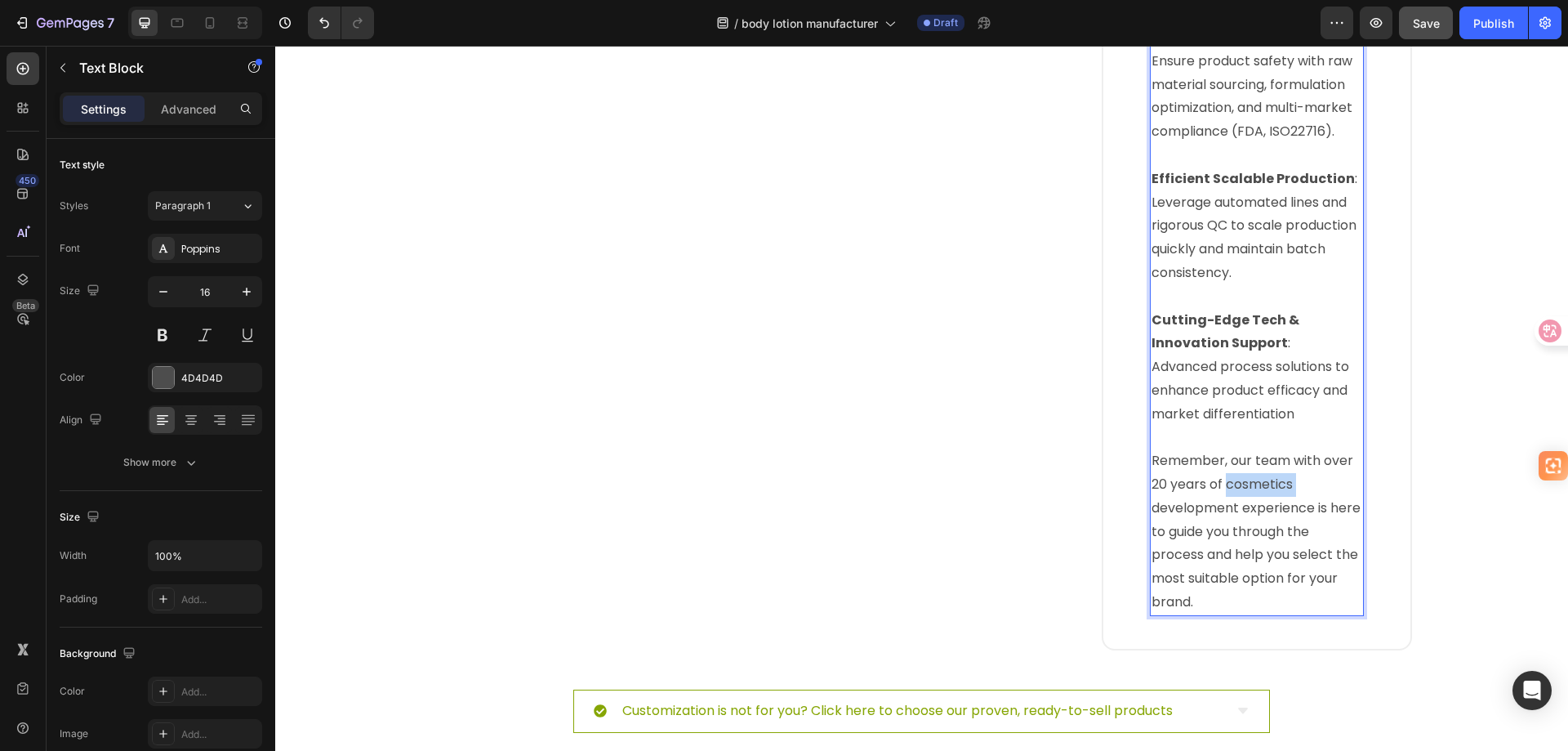
click at [1251, 484] on p "Remember, our team with over 20 years of cosmetics development experience is he…" at bounding box center [1257, 532] width 211 height 165
click at [1247, 592] on p "Remember, our team with over 20 years of body care development experience is he…" at bounding box center [1257, 532] width 211 height 165
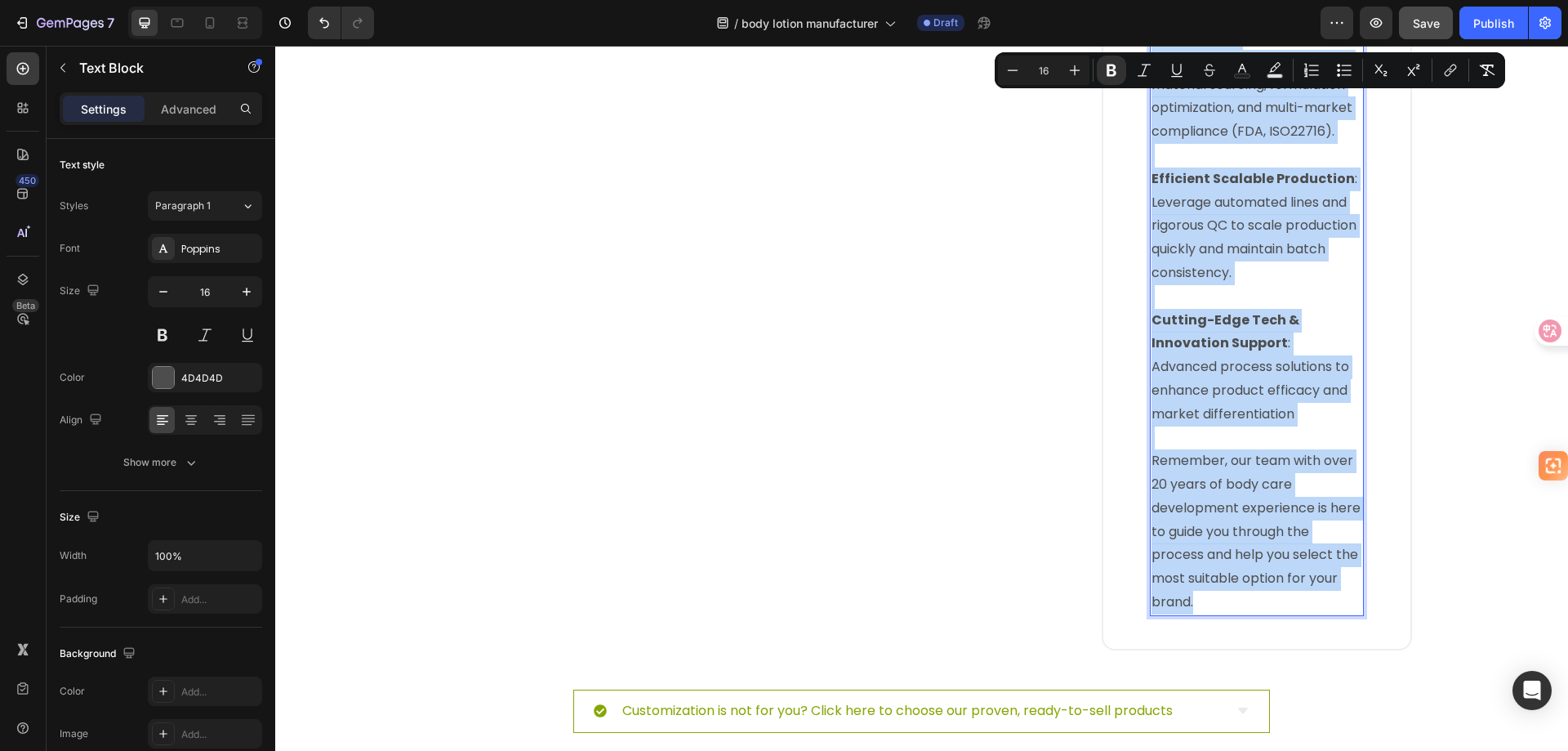
copy div "End-to-End Quality Control & Compliance : Ensure product safety with raw materi…"
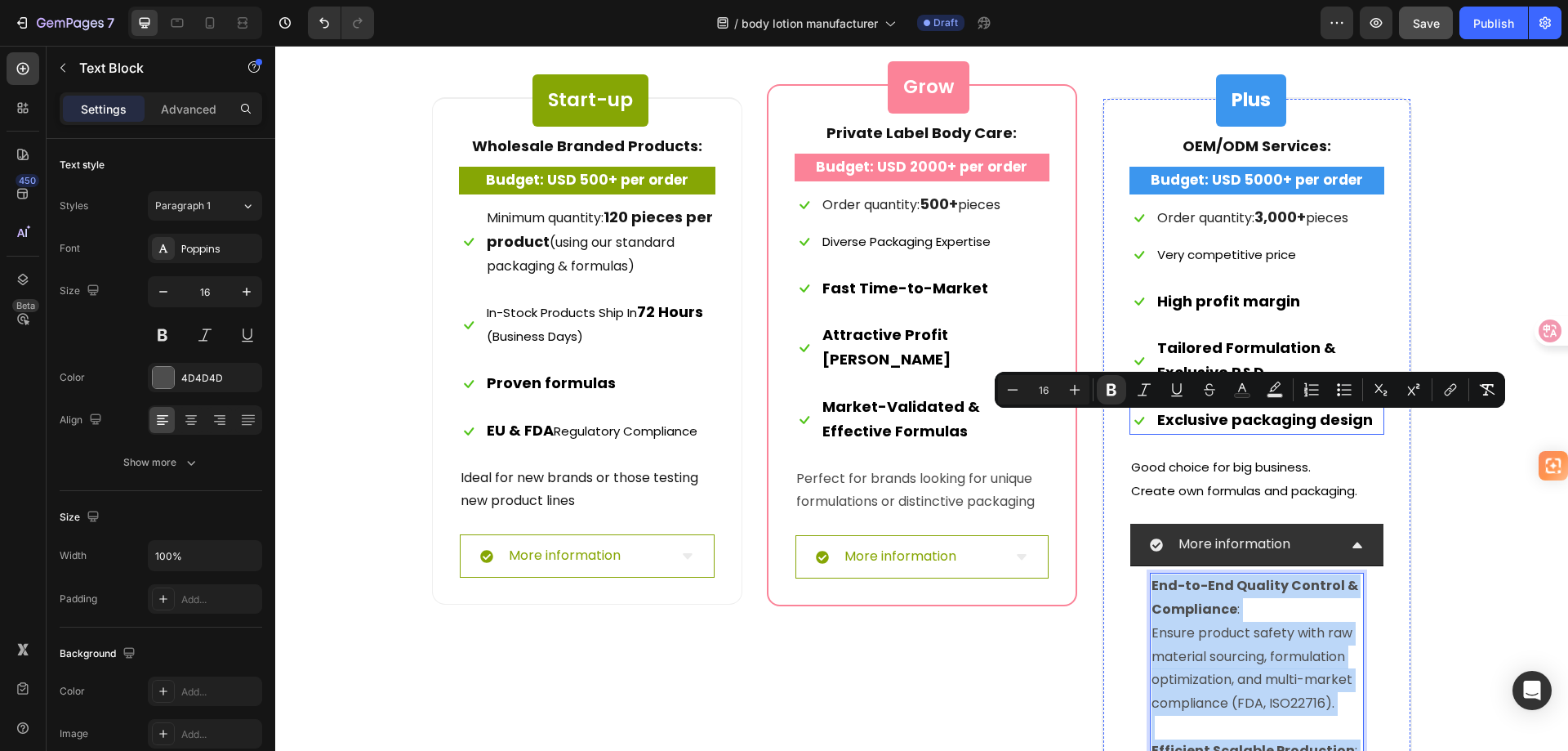
scroll to position [6867, 0]
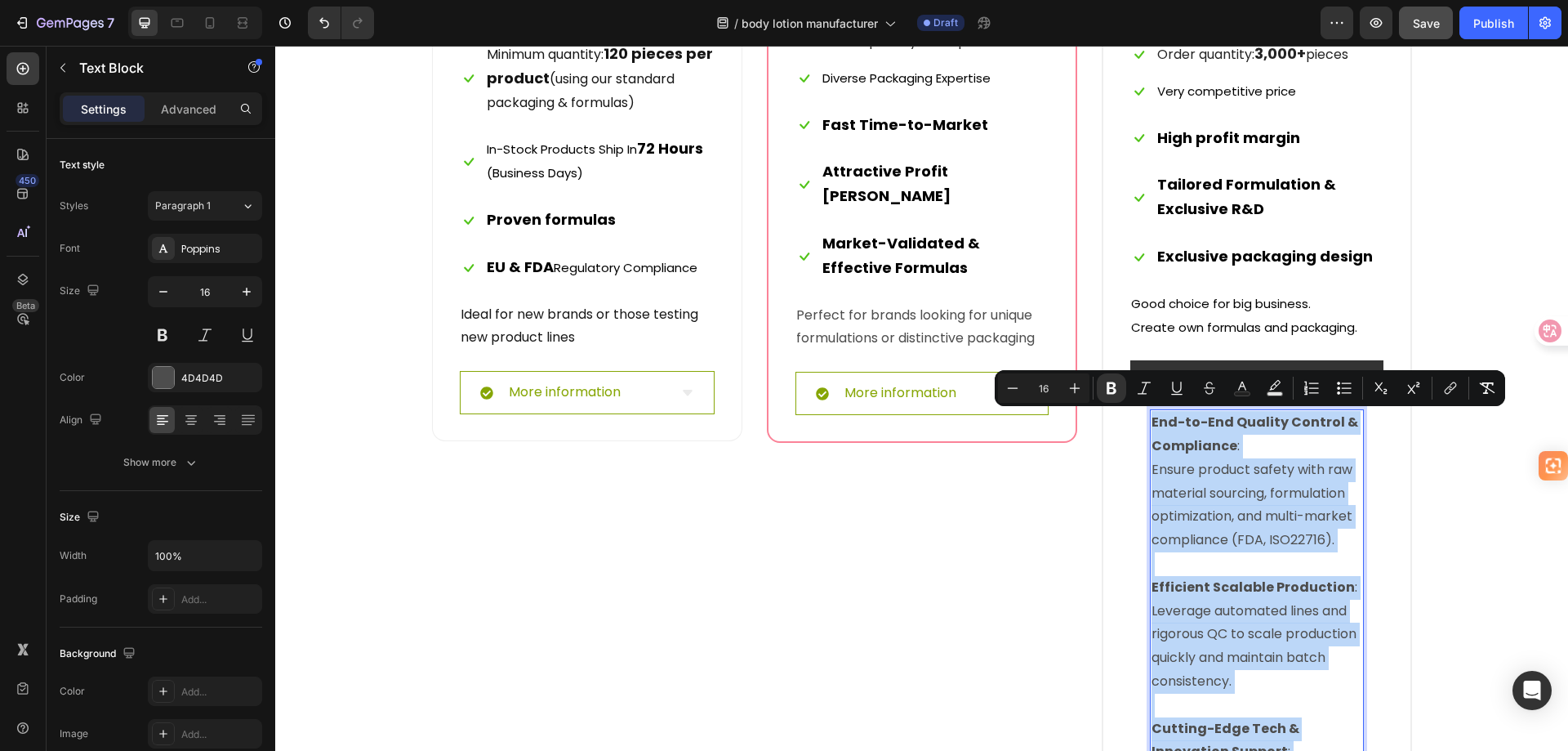
click at [1264, 517] on p "End-to-End Quality Control & Compliance : Ensure product safety with raw materi…" at bounding box center [1257, 482] width 211 height 142
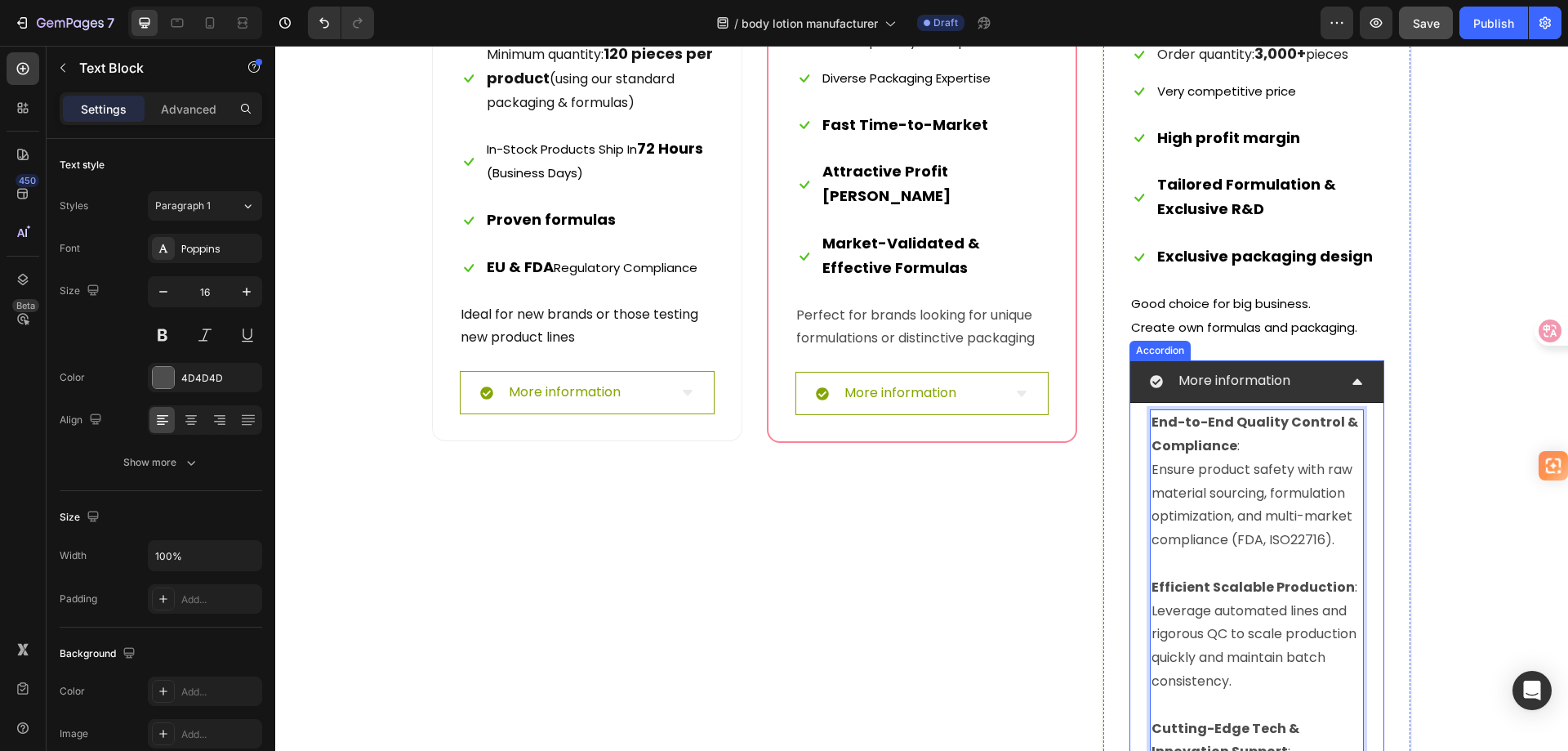
click at [1249, 381] on p "More information" at bounding box center [1234, 381] width 112 height 24
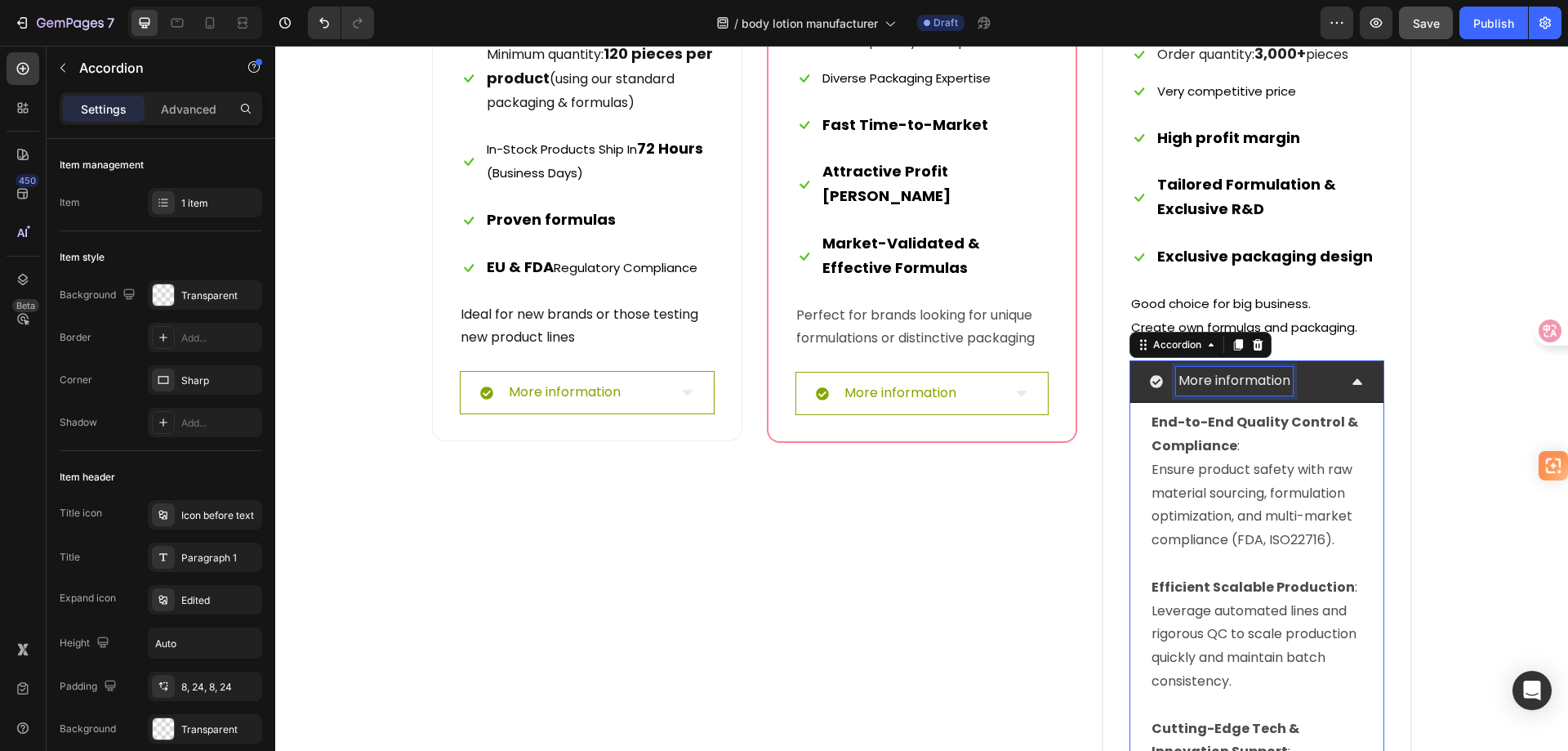
click at [1285, 382] on div "More information" at bounding box center [1234, 380] width 117 height 28
click at [1317, 379] on div "More information" at bounding box center [1244, 380] width 188 height 28
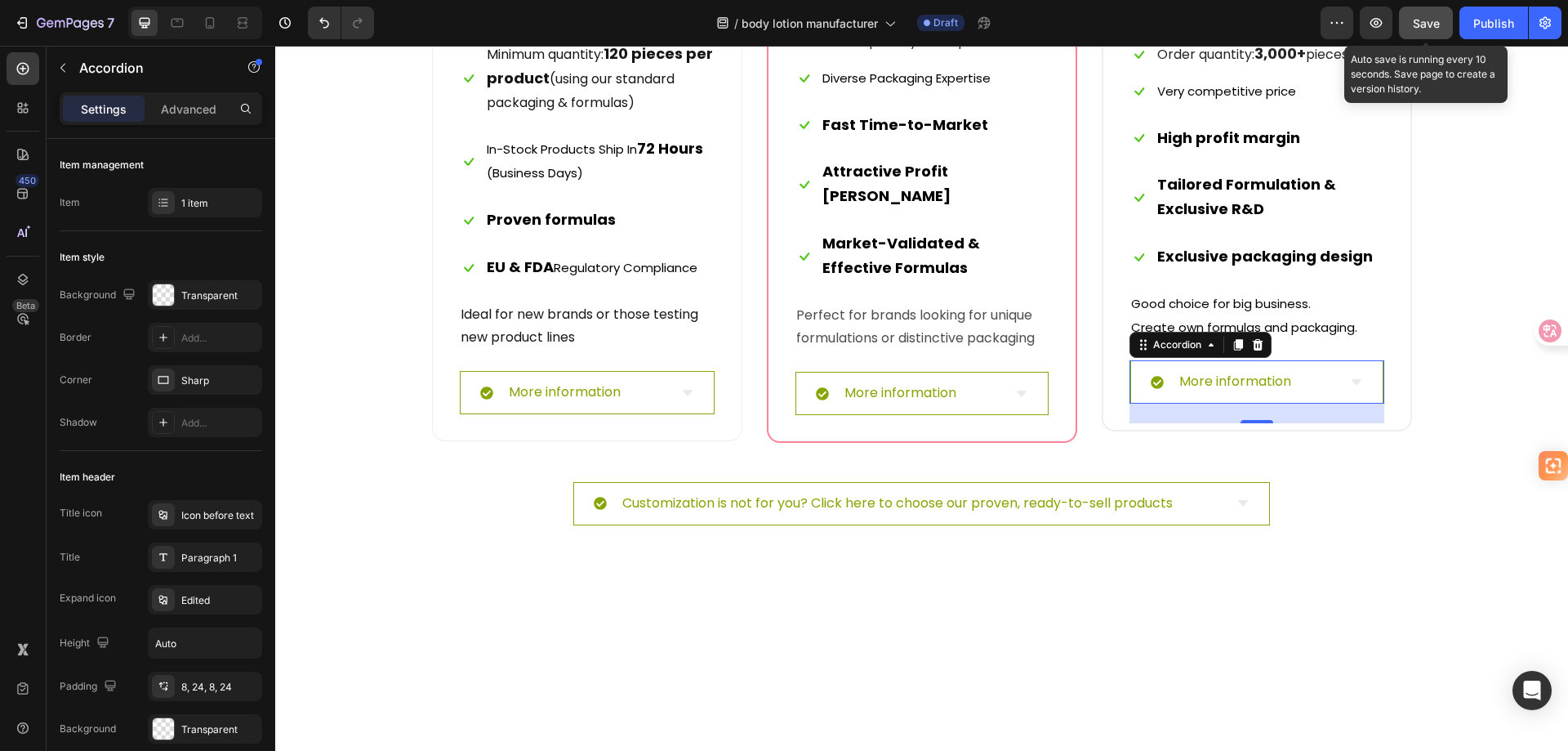
click at [1434, 19] on span "Save" at bounding box center [1426, 23] width 27 height 14
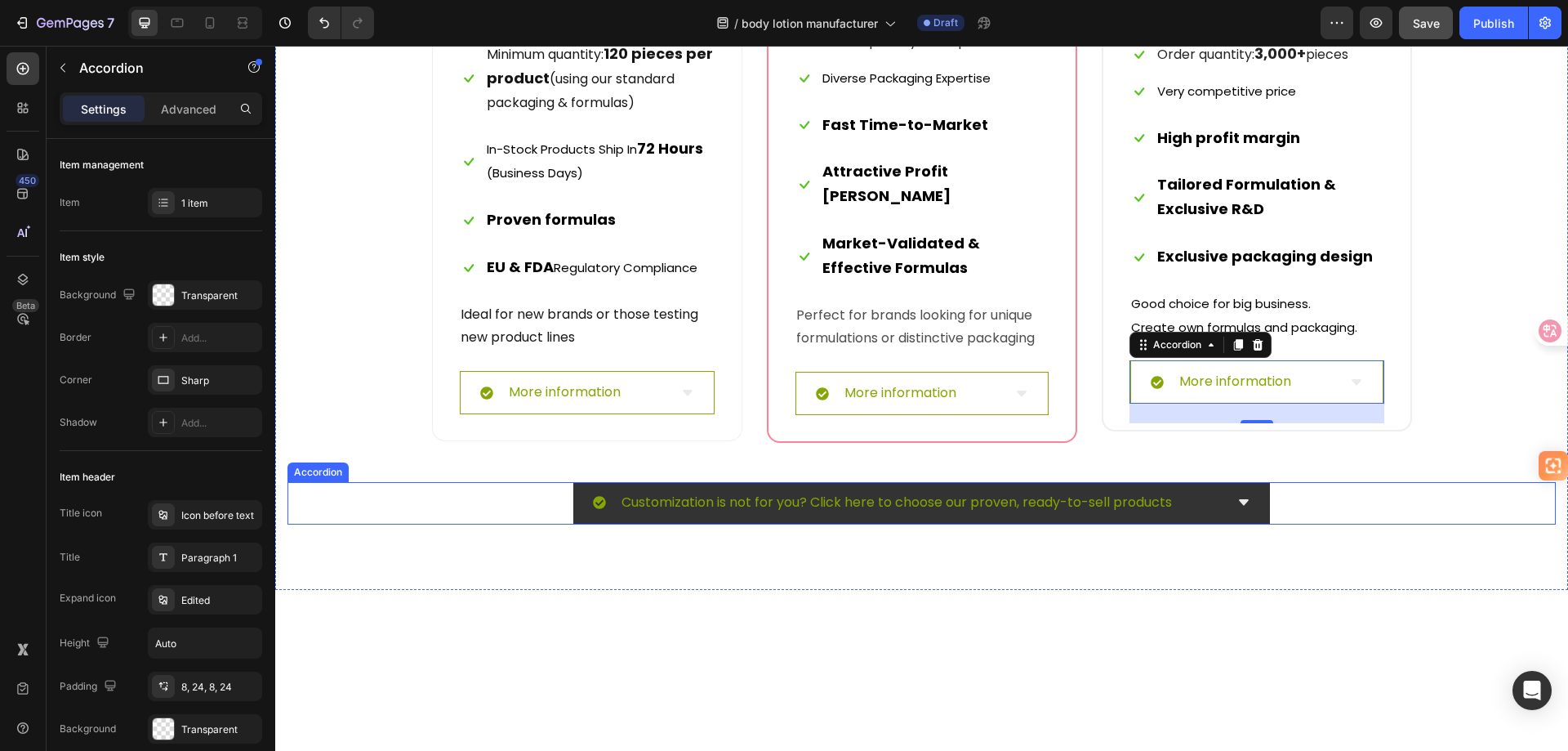
click at [990, 516] on div "Customization is not for you? Click here to choose our proven, ready-to-sell pr…" at bounding box center [922, 503] width 696 height 43
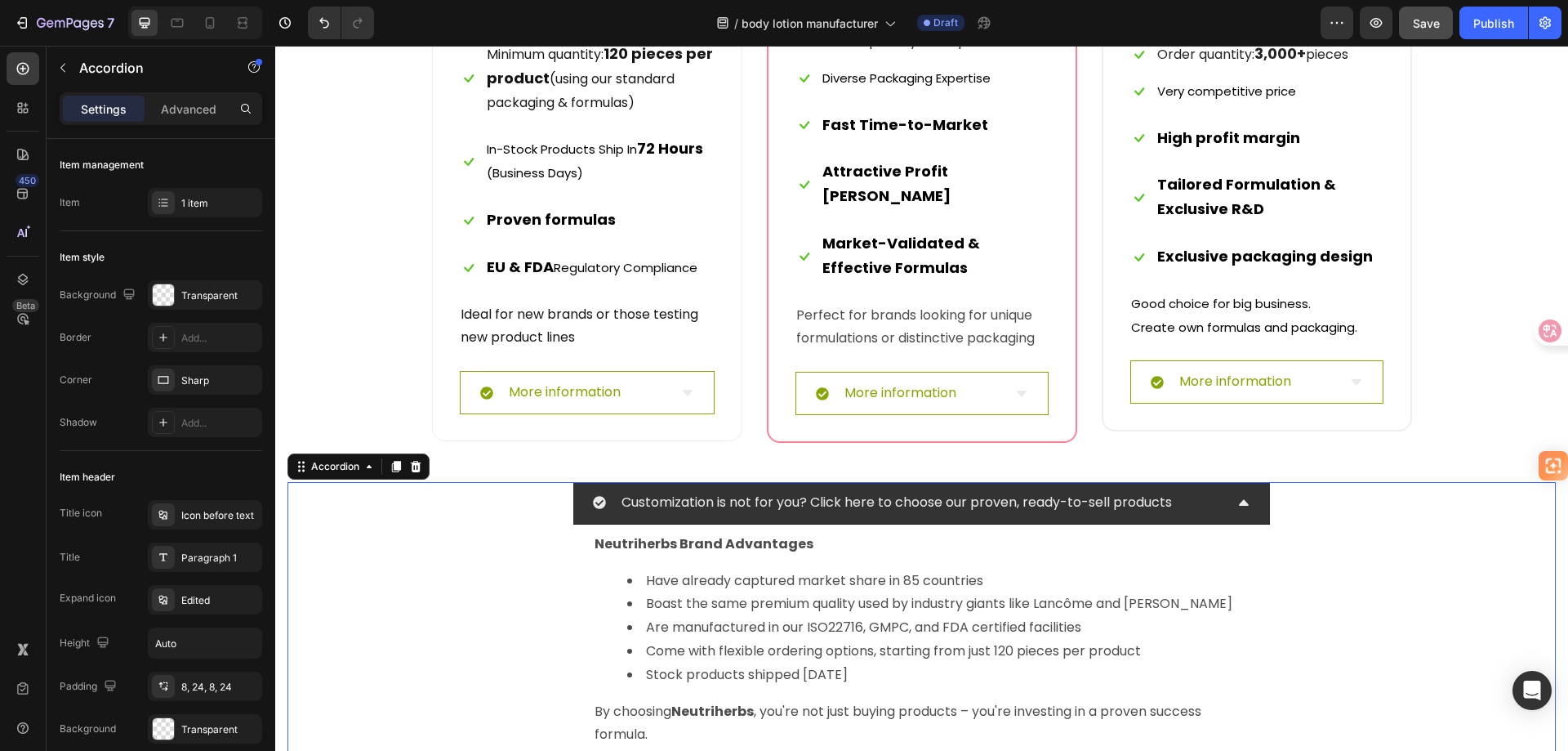
scroll to position [7112, 0]
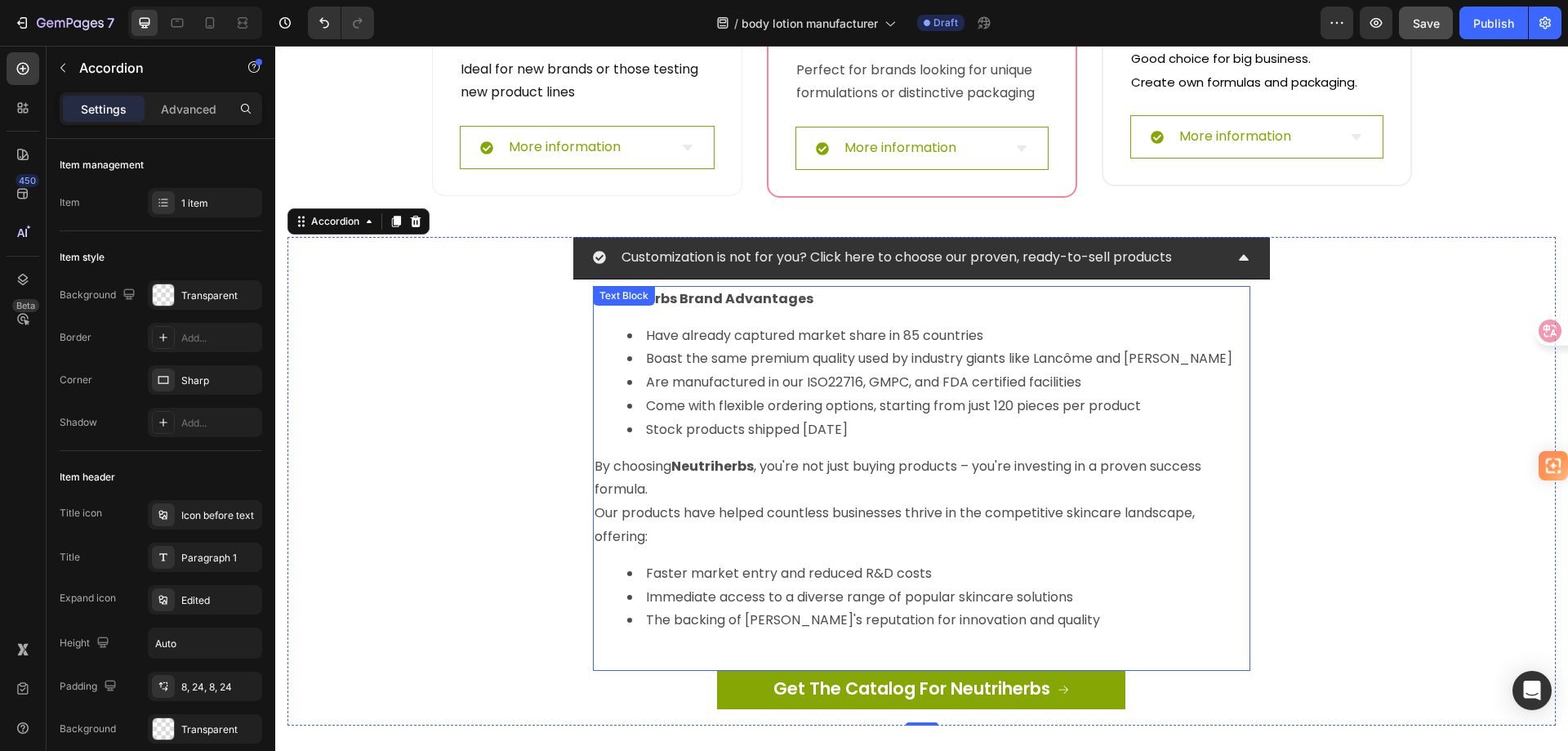
click at [1094, 615] on li "The backing of [PERSON_NAME]'s reputation for innovation and quality" at bounding box center [938, 620] width 622 height 24
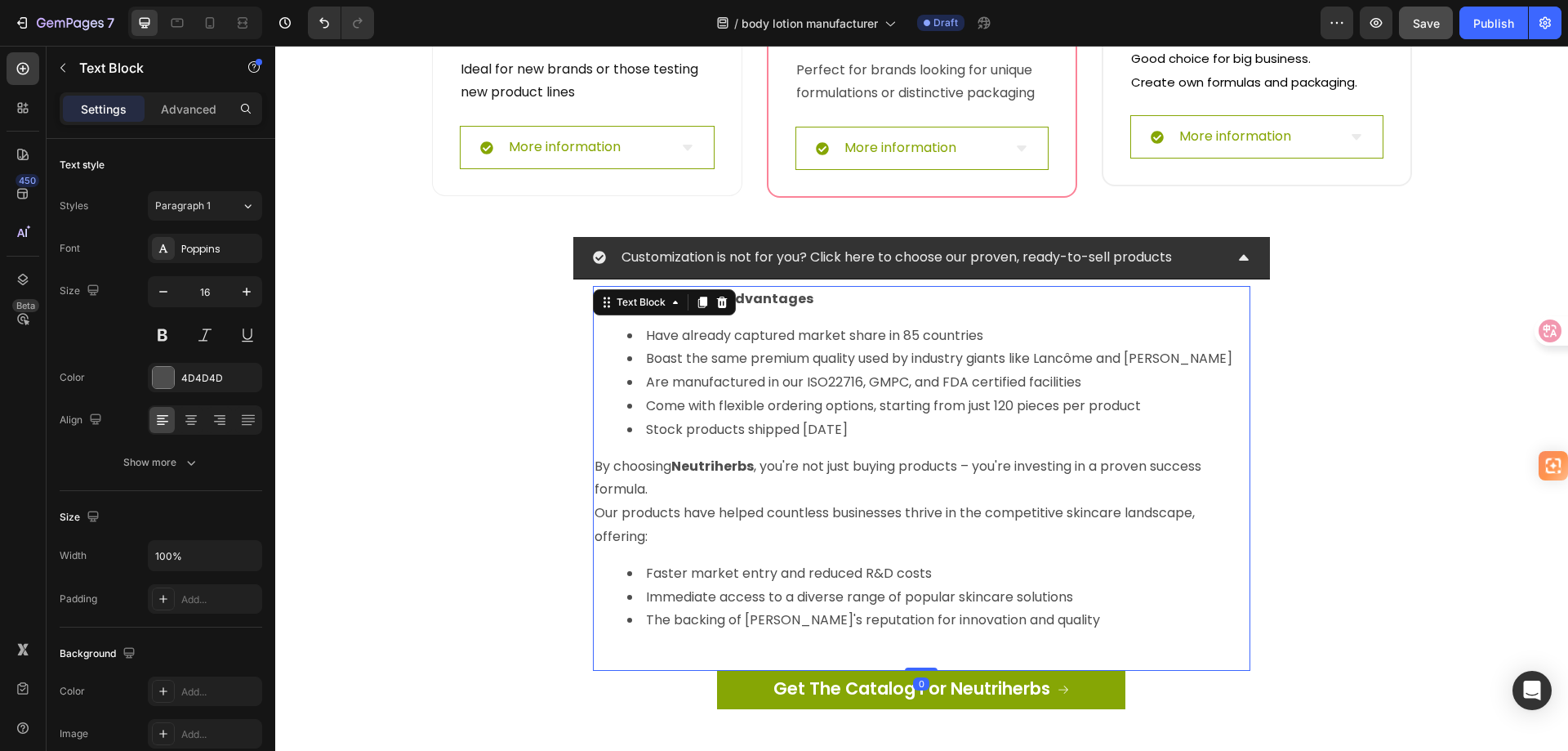
click at [1029, 574] on li "Faster market entry and reduced R&D costs" at bounding box center [938, 574] width 622 height 24
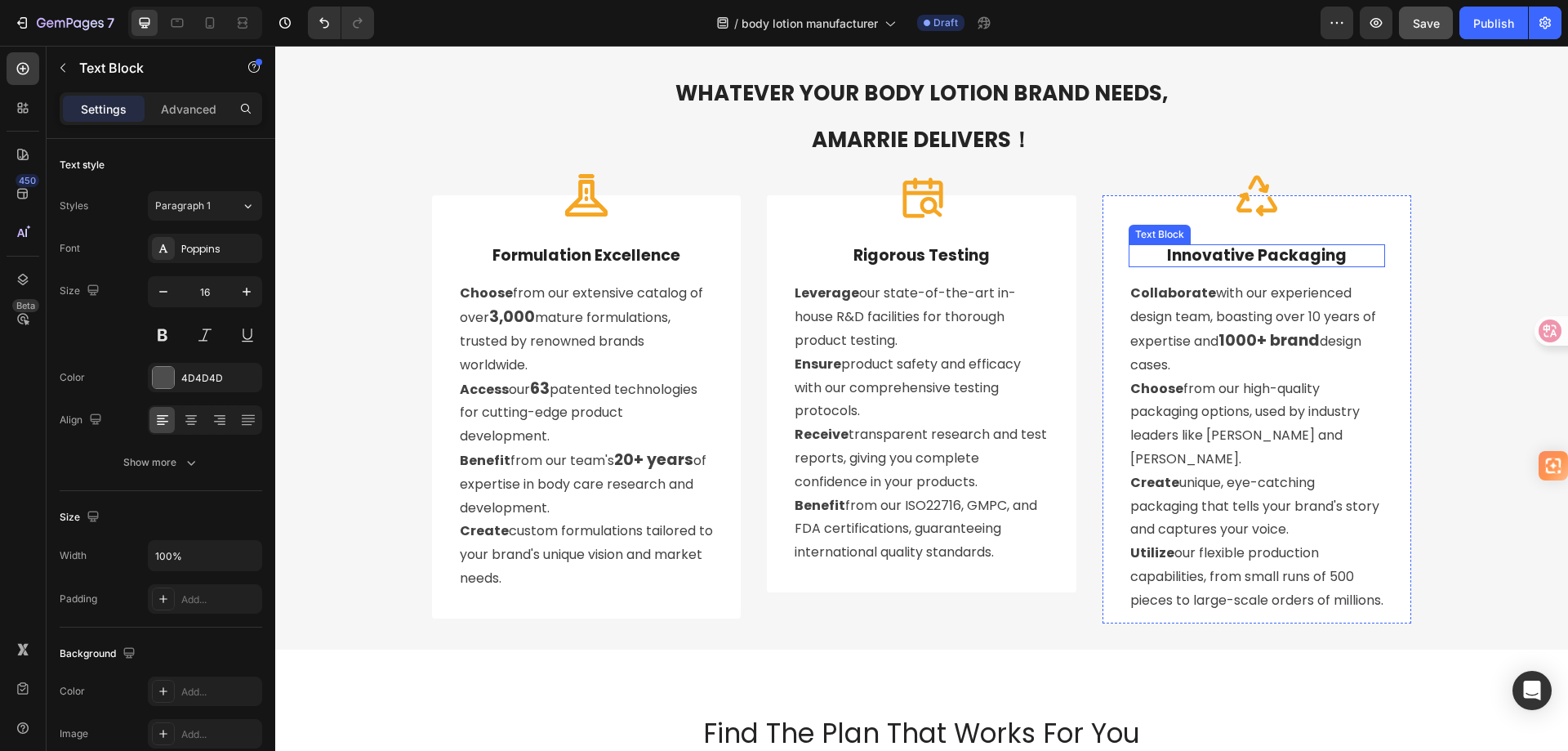
scroll to position [5642, 0]
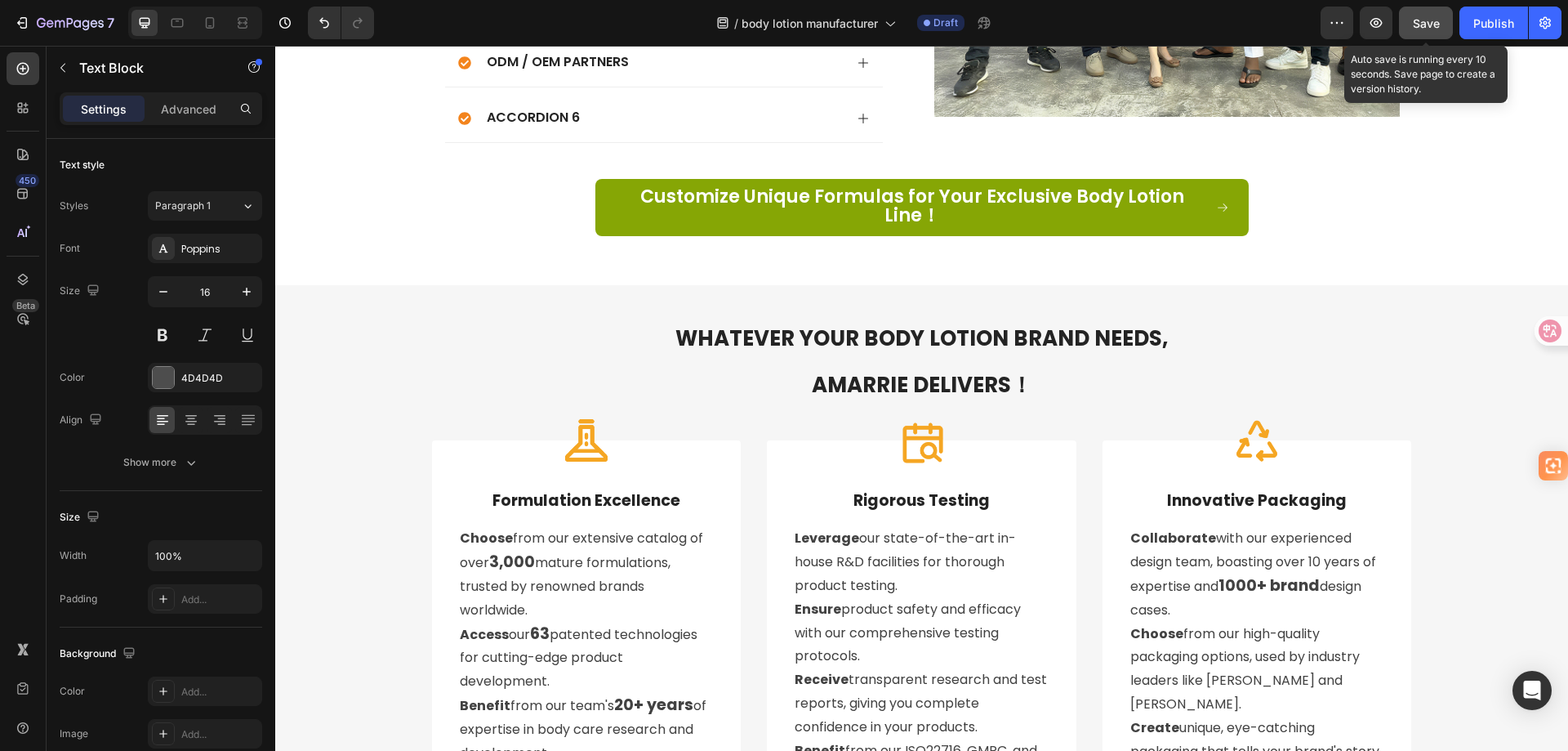
click at [1420, 25] on span "Save" at bounding box center [1426, 23] width 27 height 14
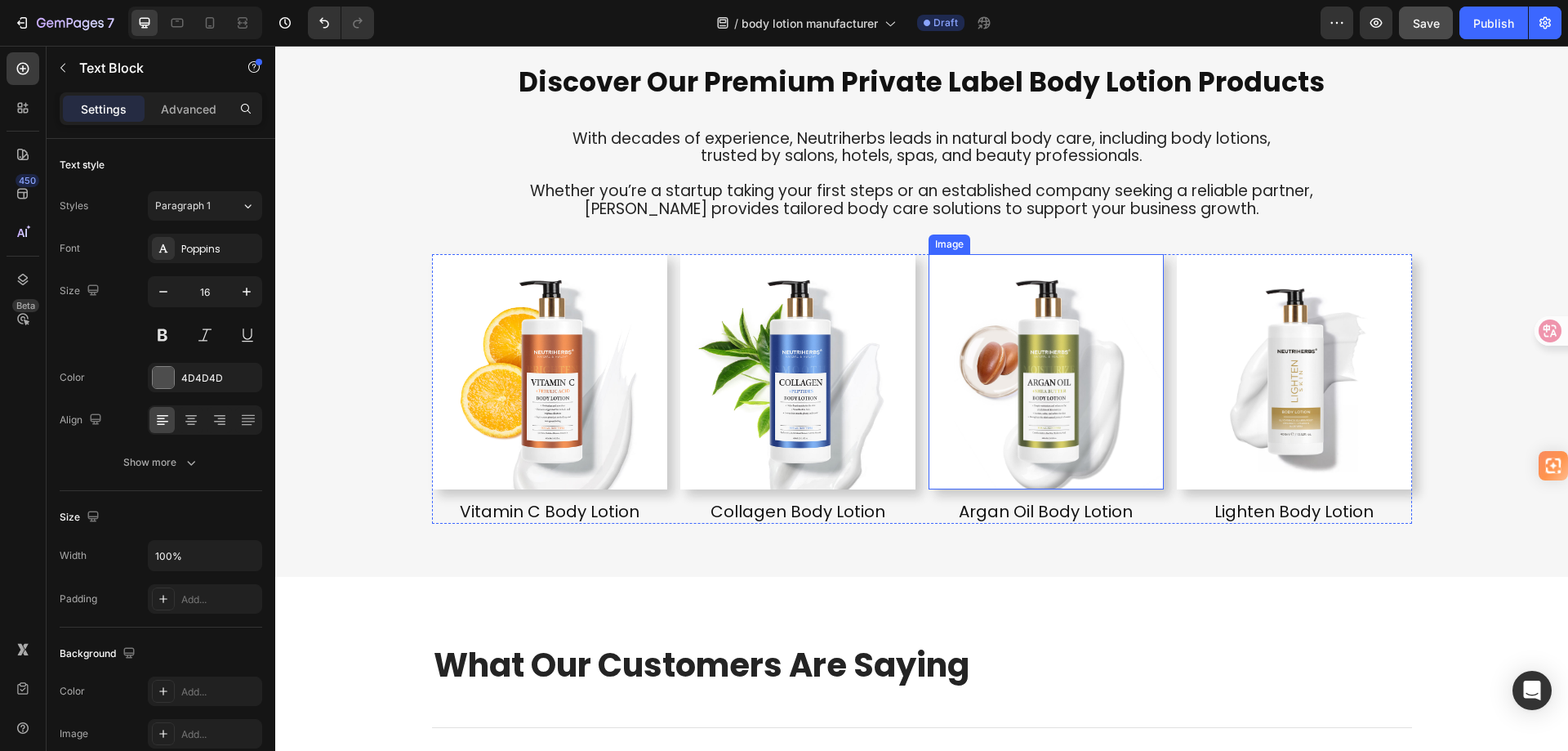
scroll to position [3600, 0]
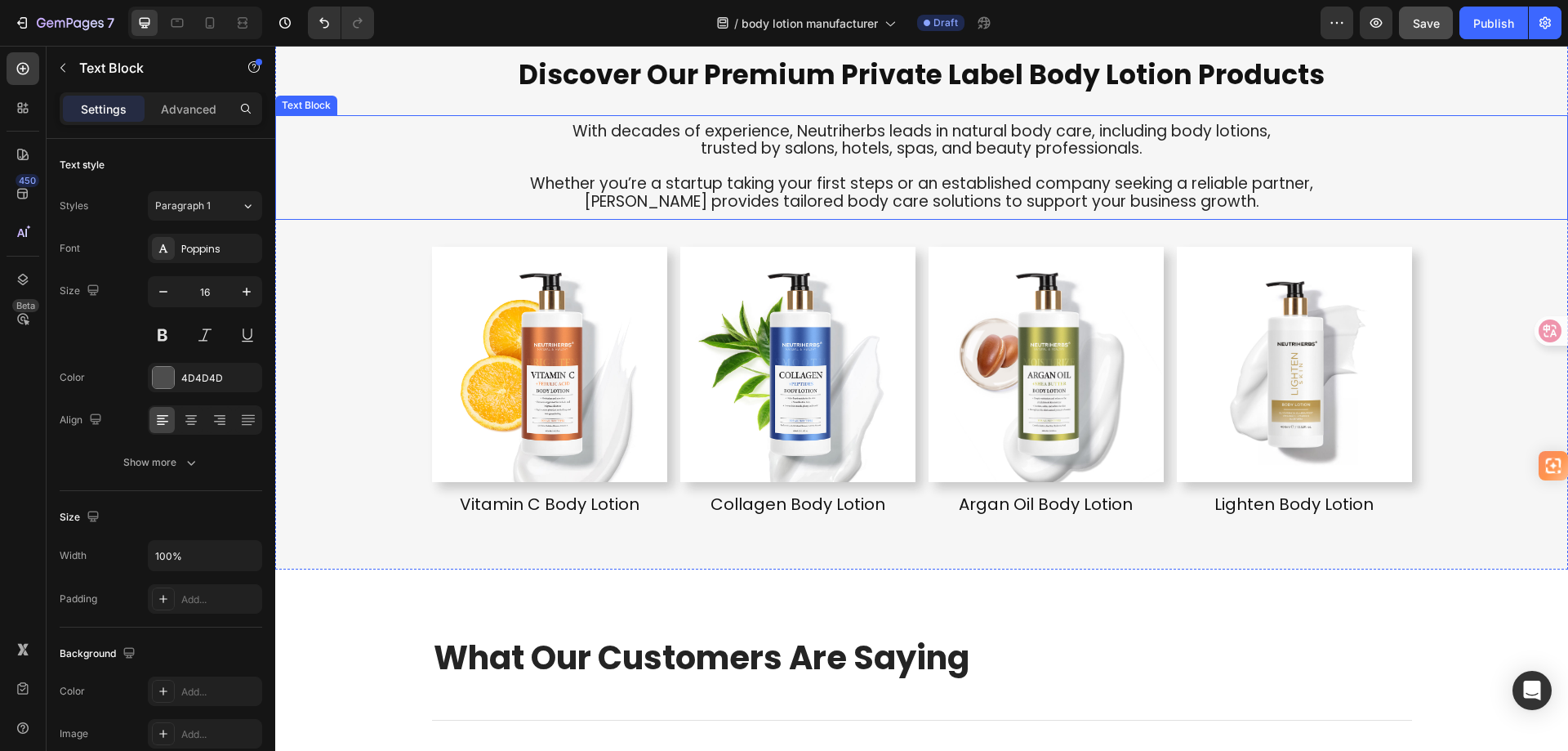
click at [1024, 191] on span "[PERSON_NAME] provides tailored body care solutions to support your business gr…" at bounding box center [922, 202] width 676 height 22
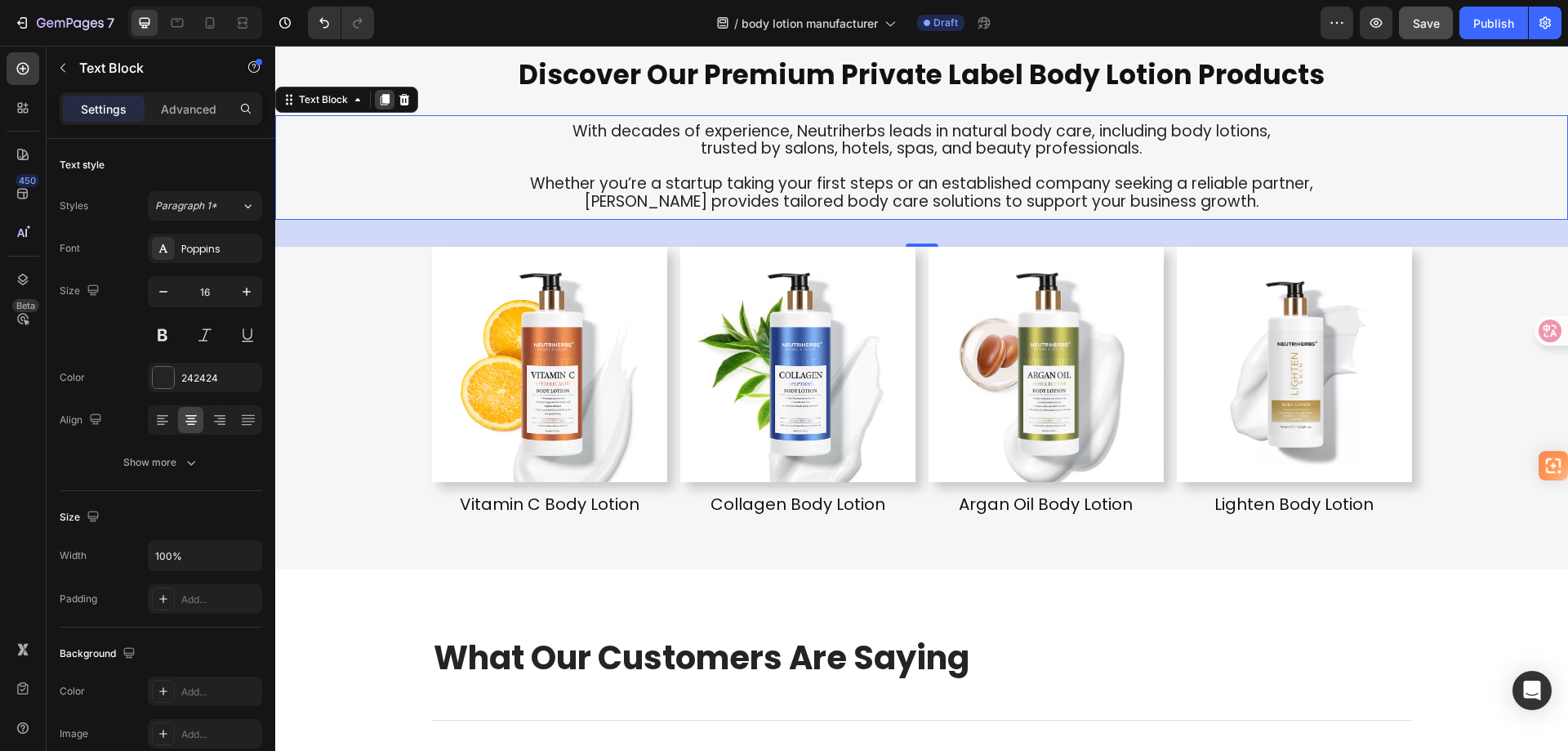
click at [379, 99] on icon at bounding box center [385, 100] width 13 height 13
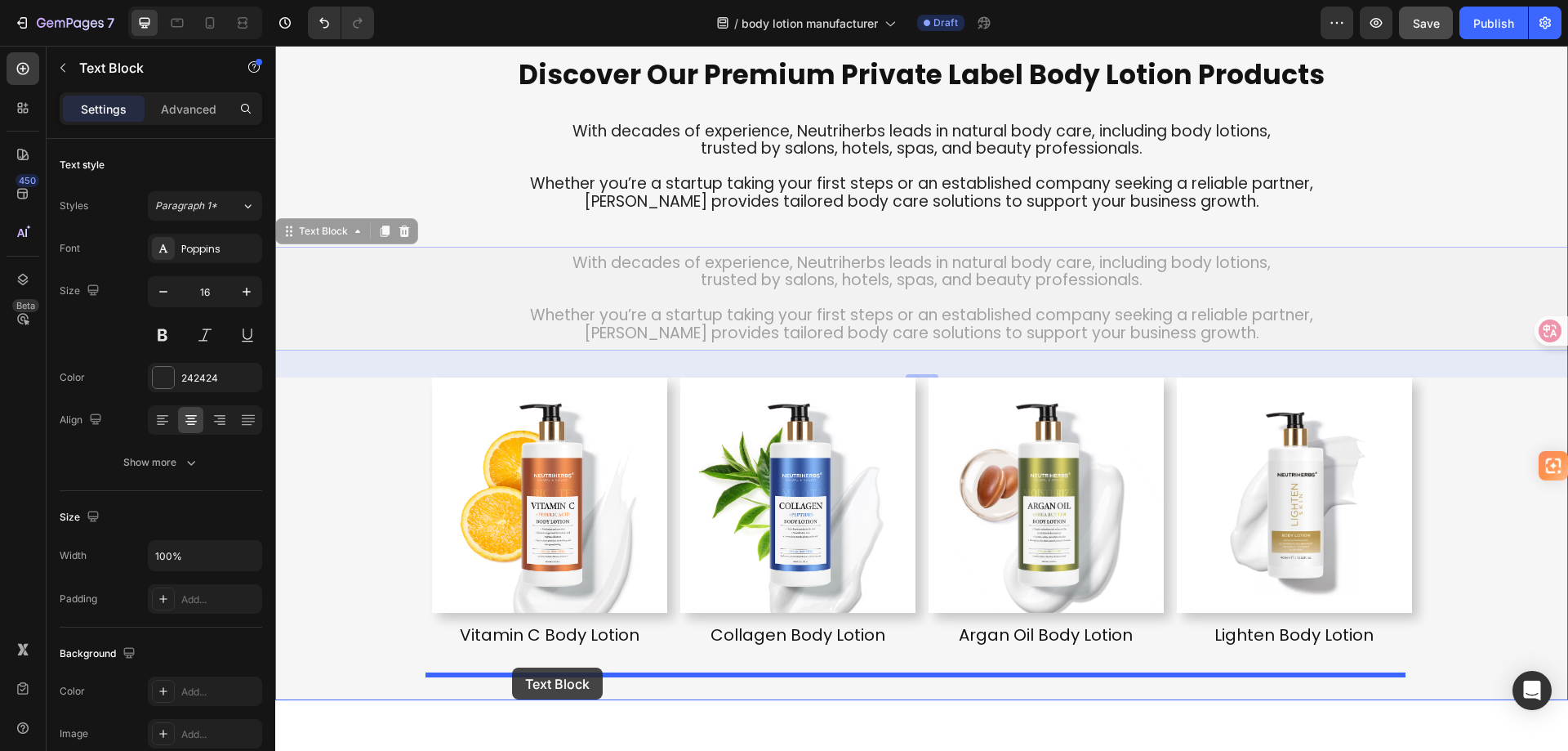
drag, startPoint x: 293, startPoint y: 237, endPoint x: 512, endPoint y: 667, distance: 482.6
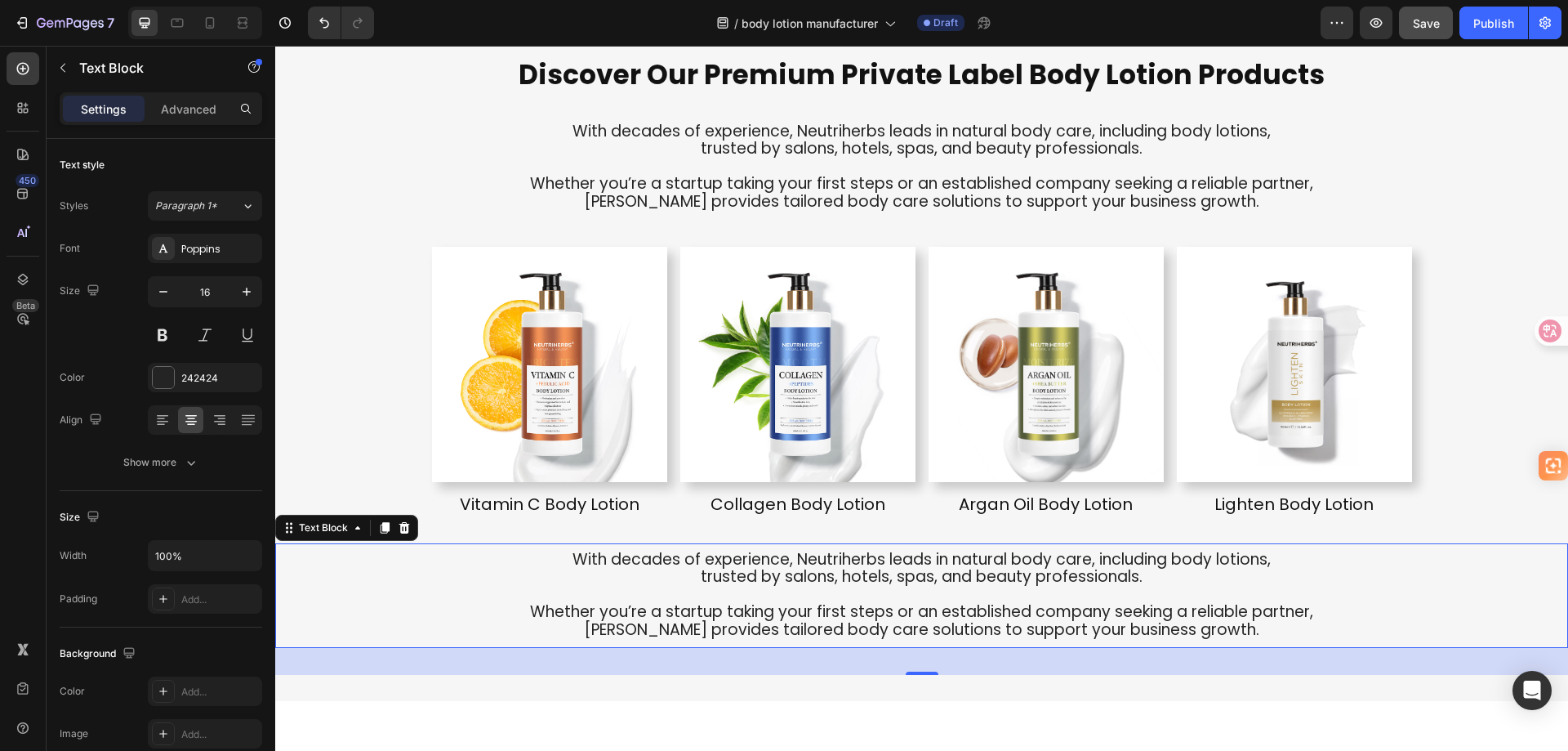
click at [769, 600] on span "Whether you’re a startup taking your first steps or an established company seek…" at bounding box center [922, 611] width 784 height 22
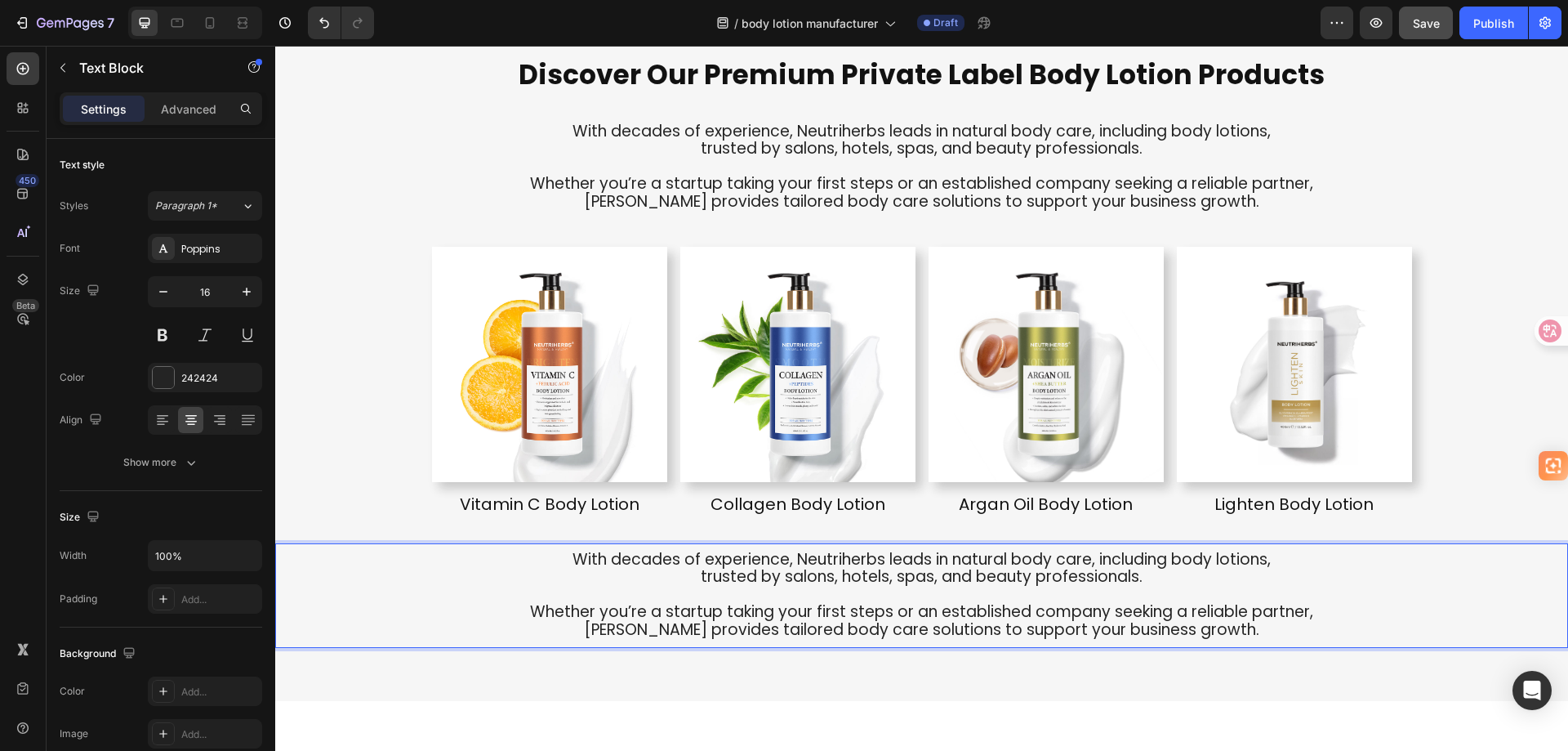
click at [919, 590] on p "Rich Text Editor. Editing area: main" at bounding box center [922, 595] width 1289 height 17
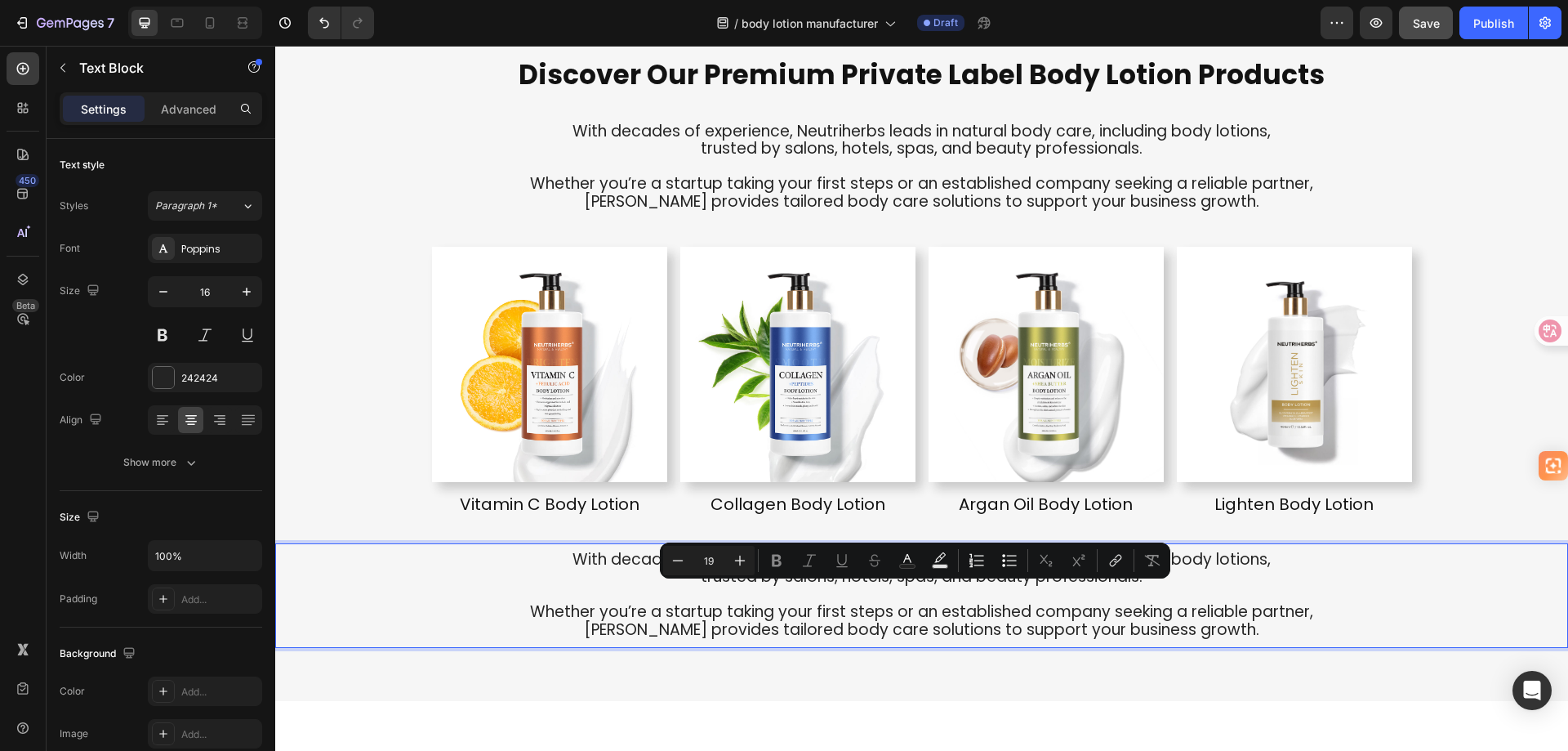
click at [1154, 584] on p "trusted by salons, hotels, spas, and beauty professionals." at bounding box center [922, 578] width 1289 height 18
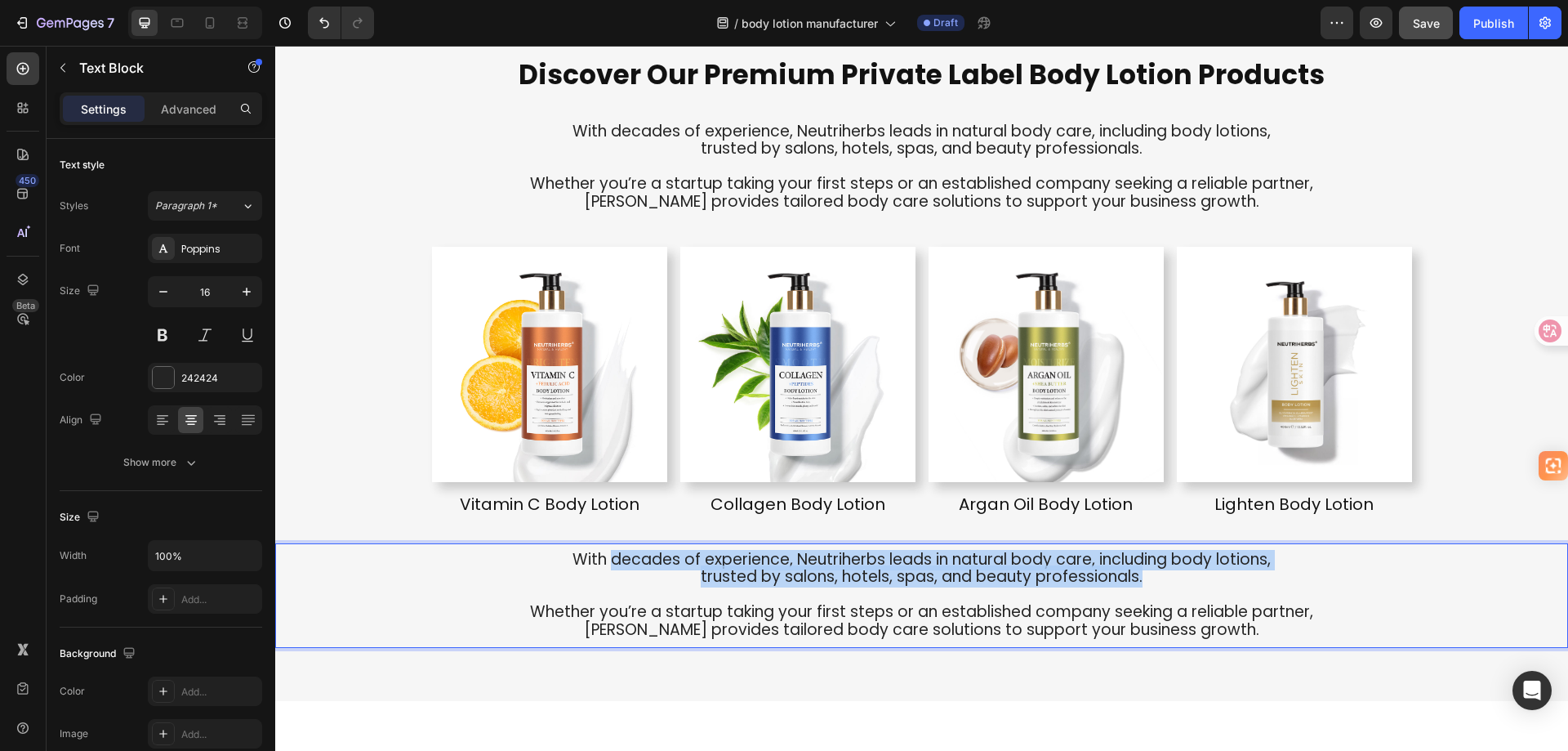
drag, startPoint x: 1163, startPoint y: 578, endPoint x: 606, endPoint y: 562, distance: 557.2
click at [606, 562] on div "With decades of experience, Neutriherbs leads in natural body care, including b…" at bounding box center [922, 595] width 1293 height 92
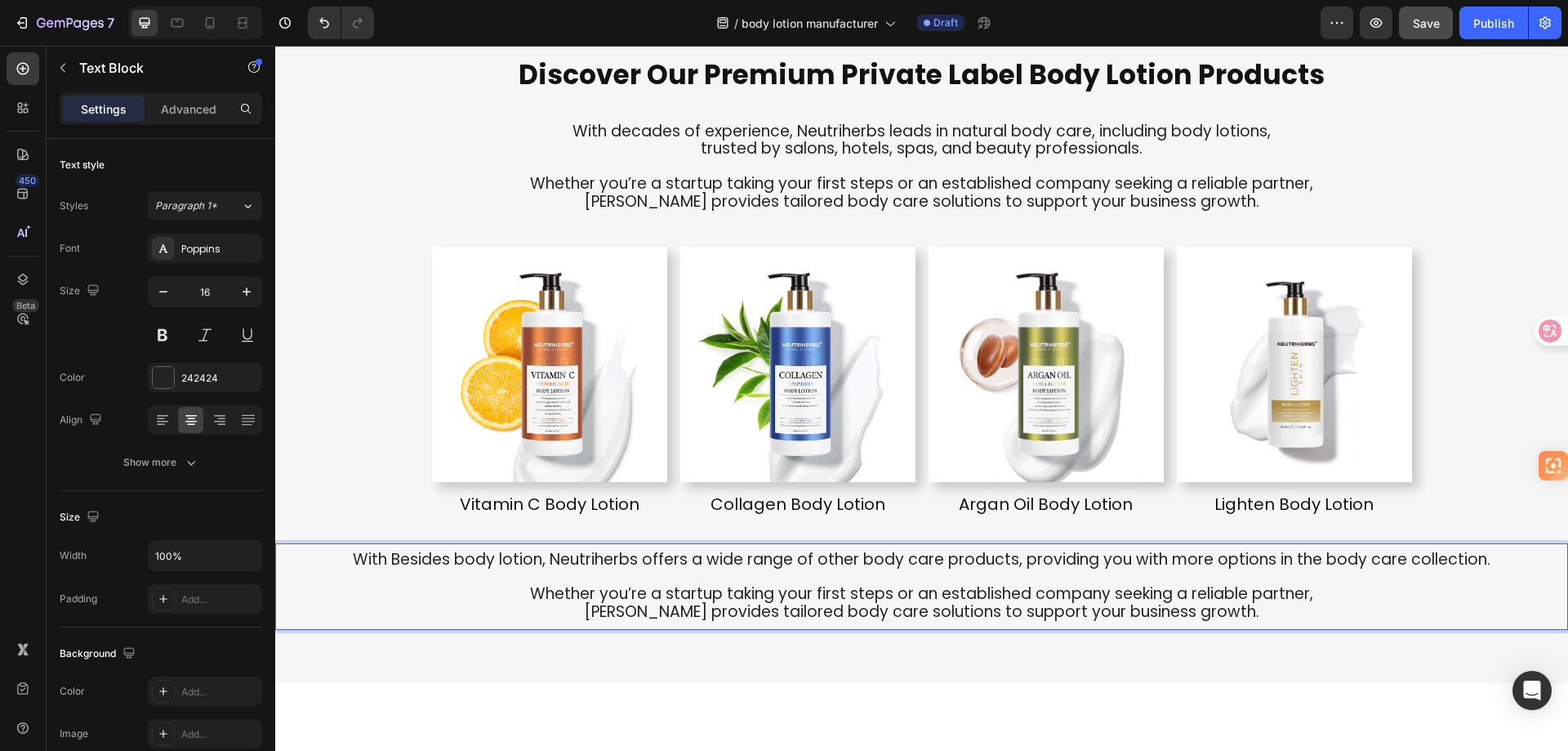
click at [391, 561] on span "With Besides body lotion, Neutriherbs offers a wide range of other body care pr…" at bounding box center [922, 559] width 1138 height 22
click at [1246, 611] on p "[PERSON_NAME] provides tailored body care solutions to support your business gr…" at bounding box center [922, 613] width 1289 height 18
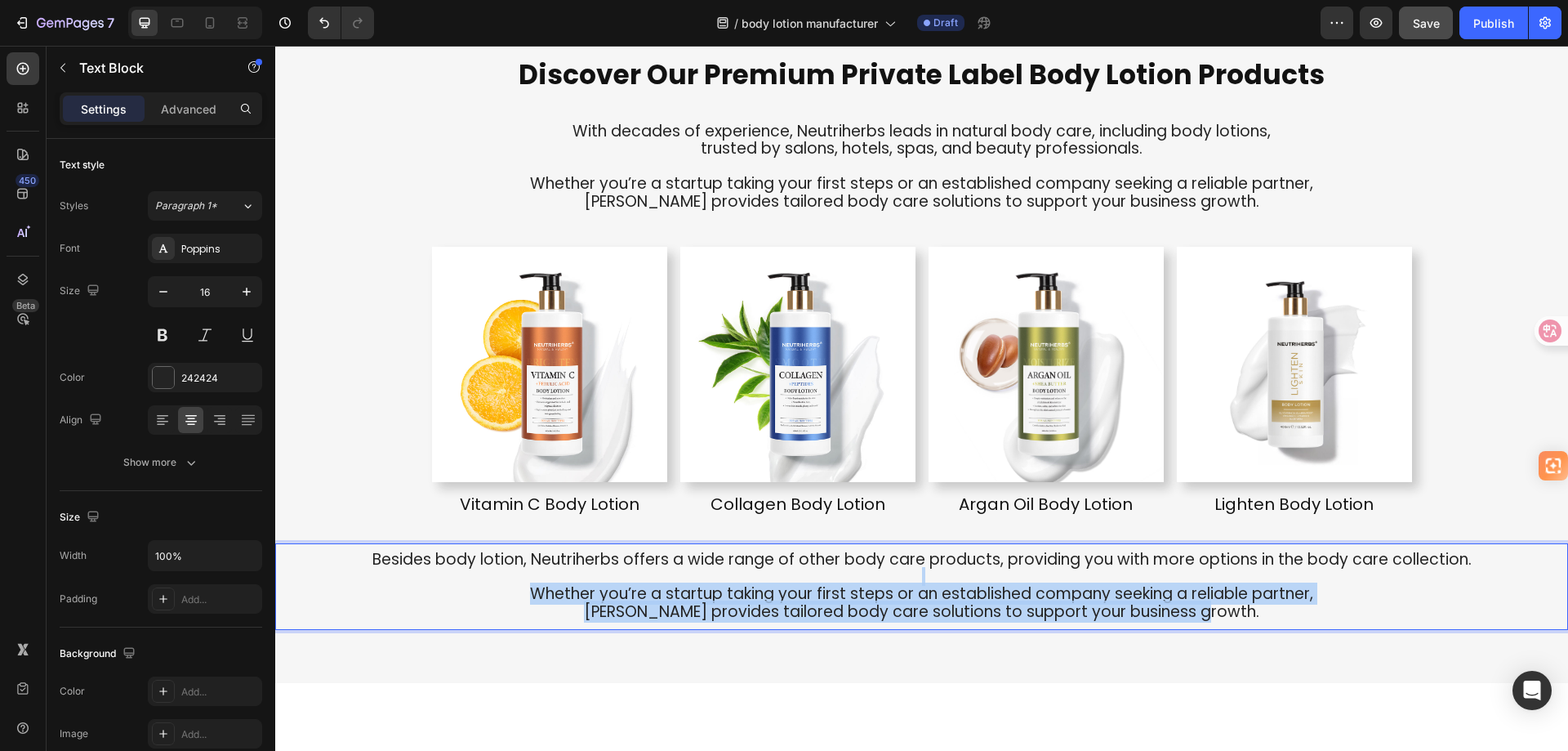
drag, startPoint x: 1230, startPoint y: 619, endPoint x: 509, endPoint y: 585, distance: 721.8
click at [509, 585] on div "Besides body lotion, Neutriherbs offers a wide range of other body care product…" at bounding box center [922, 586] width 1293 height 74
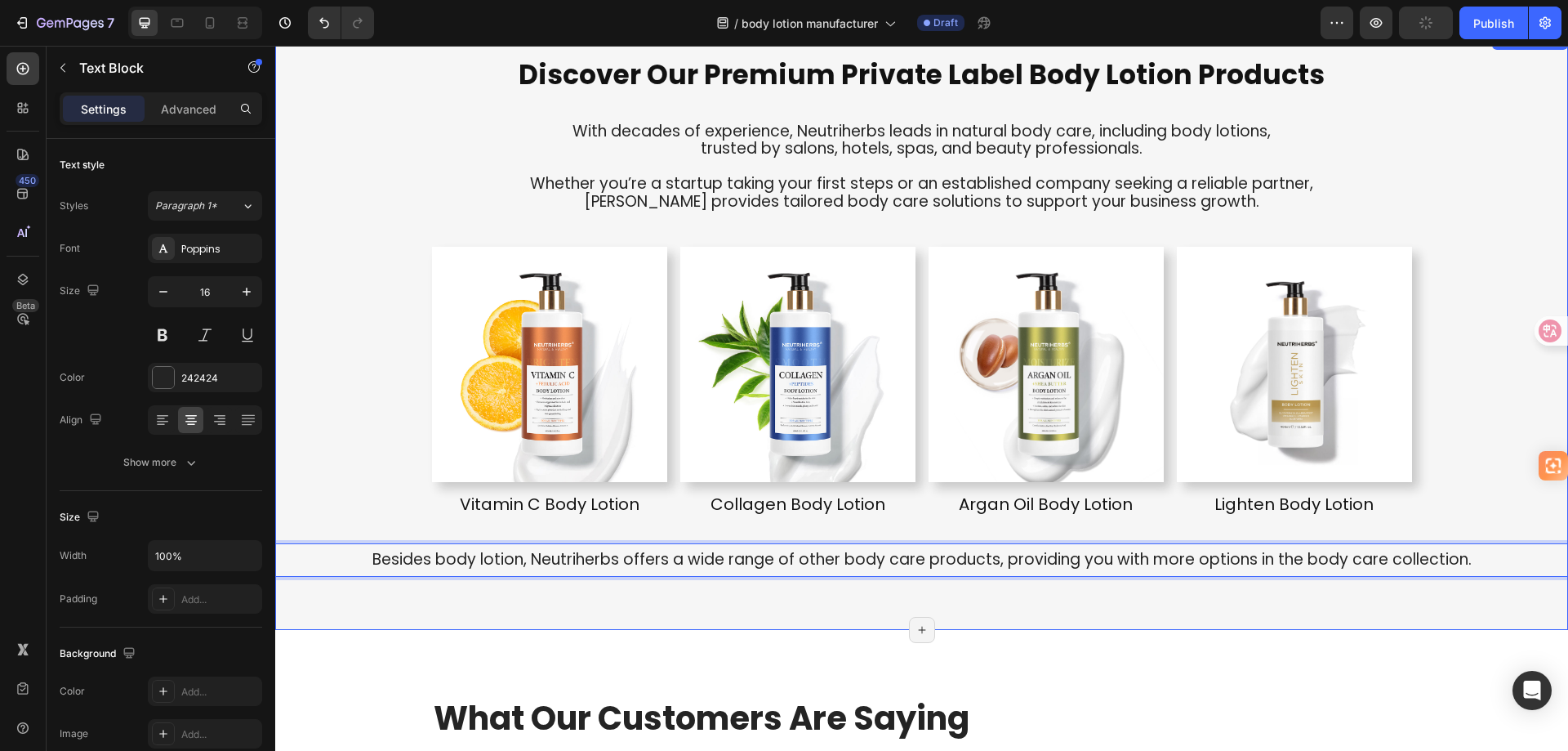
click at [1088, 610] on div "Discover Our Premium Private Label Body Lotion Products Heading With decades of…" at bounding box center [922, 330] width 1293 height 600
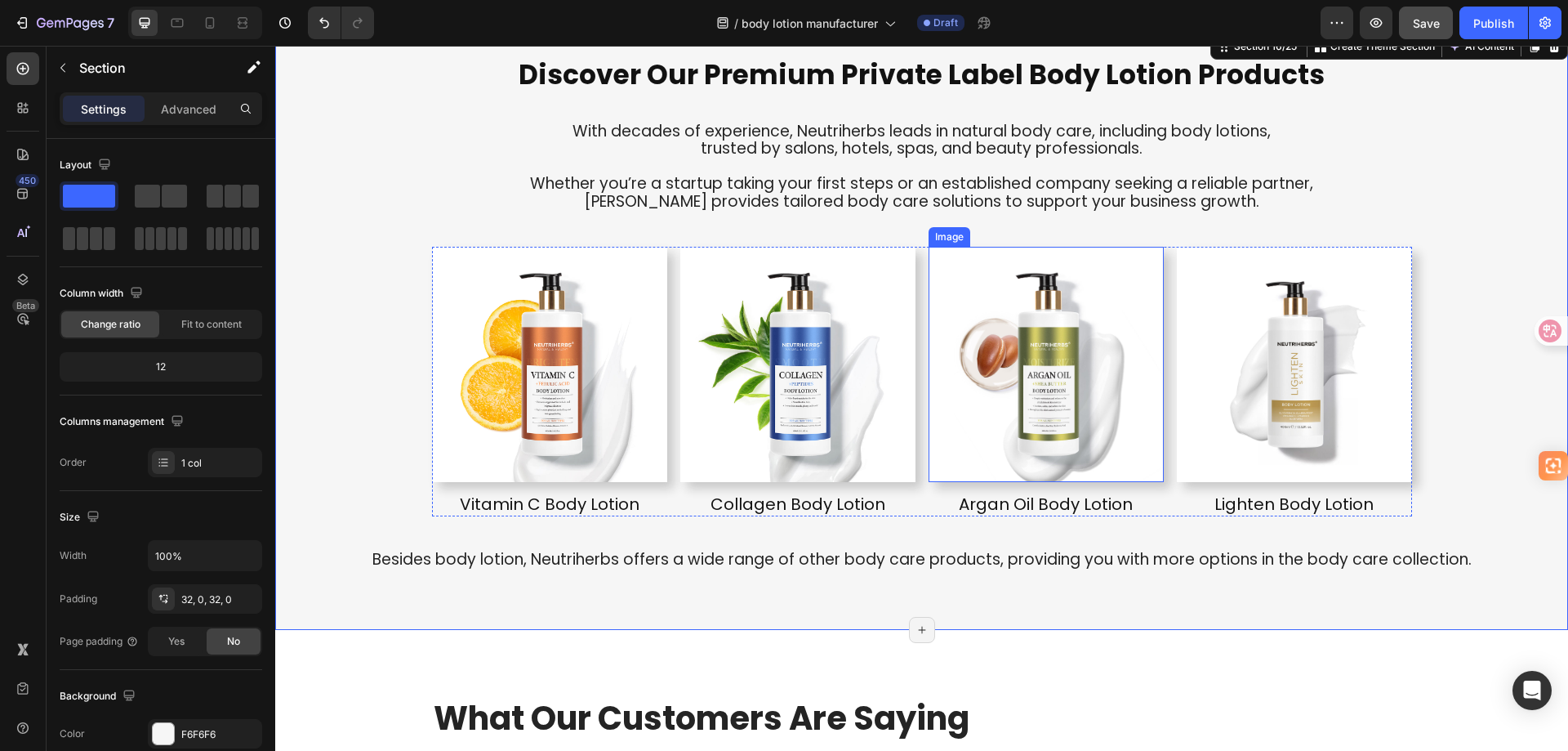
click at [929, 248] on img at bounding box center [1046, 364] width 235 height 235
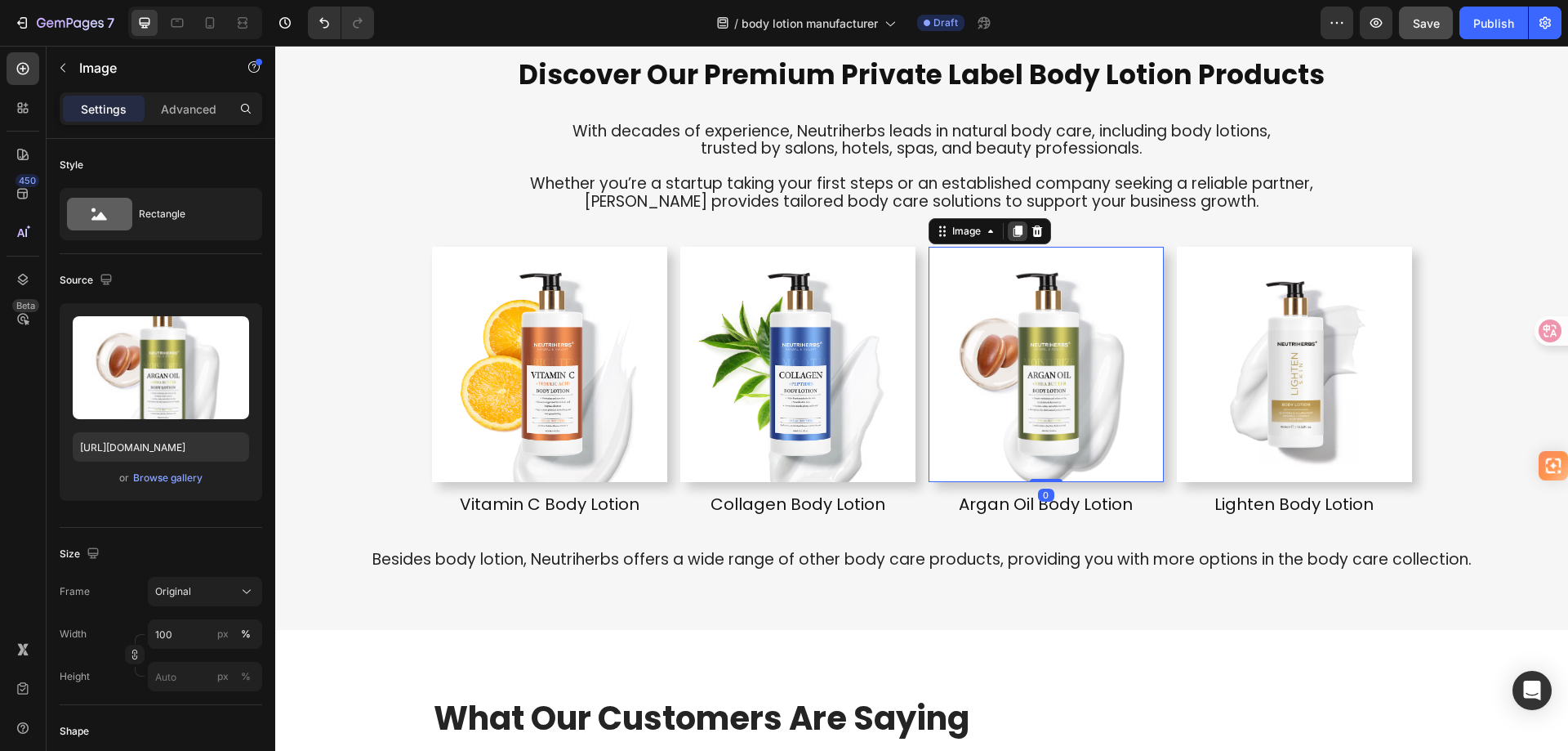
click at [1015, 228] on icon at bounding box center [1018, 231] width 9 height 12
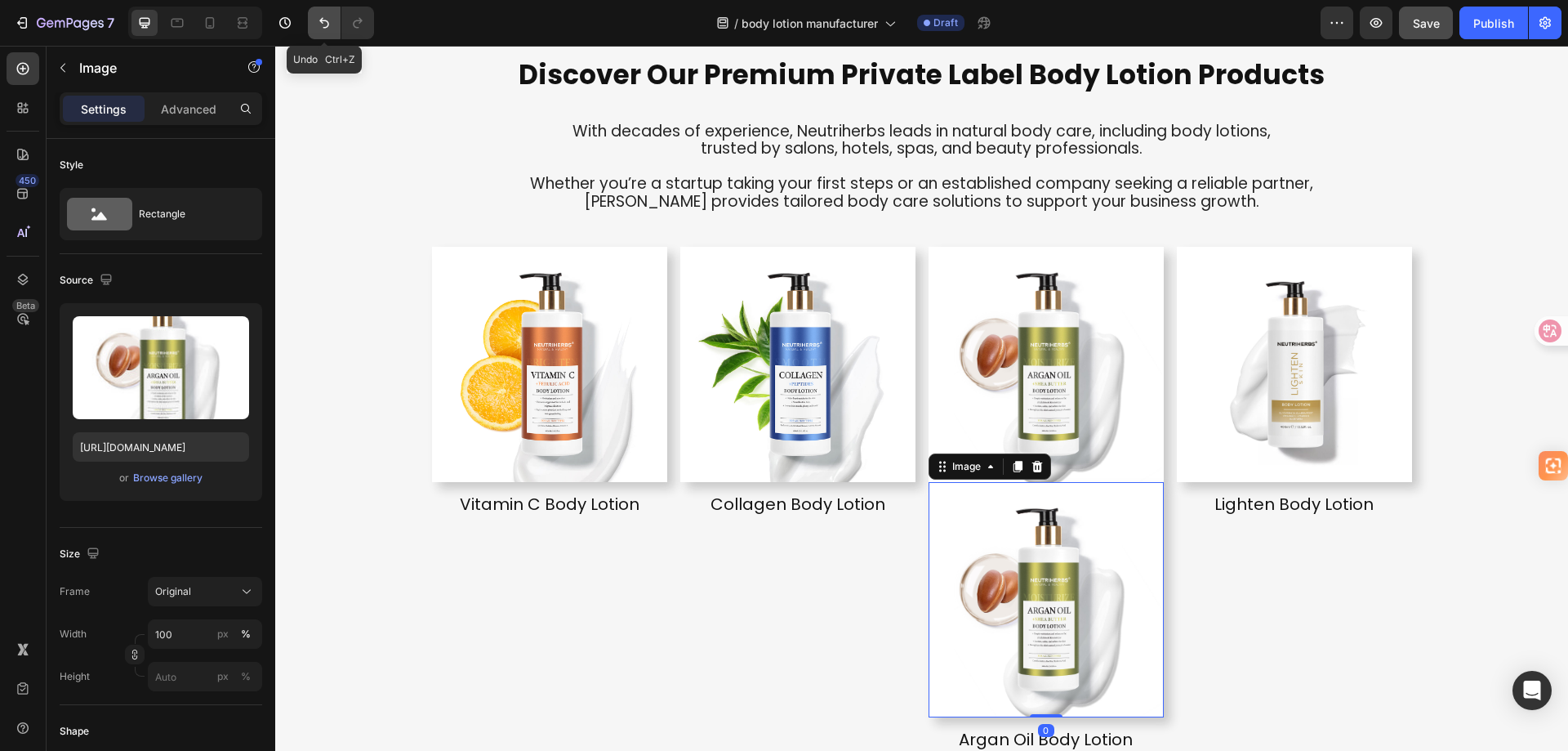
click at [318, 28] on icon "Undo/Redo" at bounding box center [324, 23] width 16 height 16
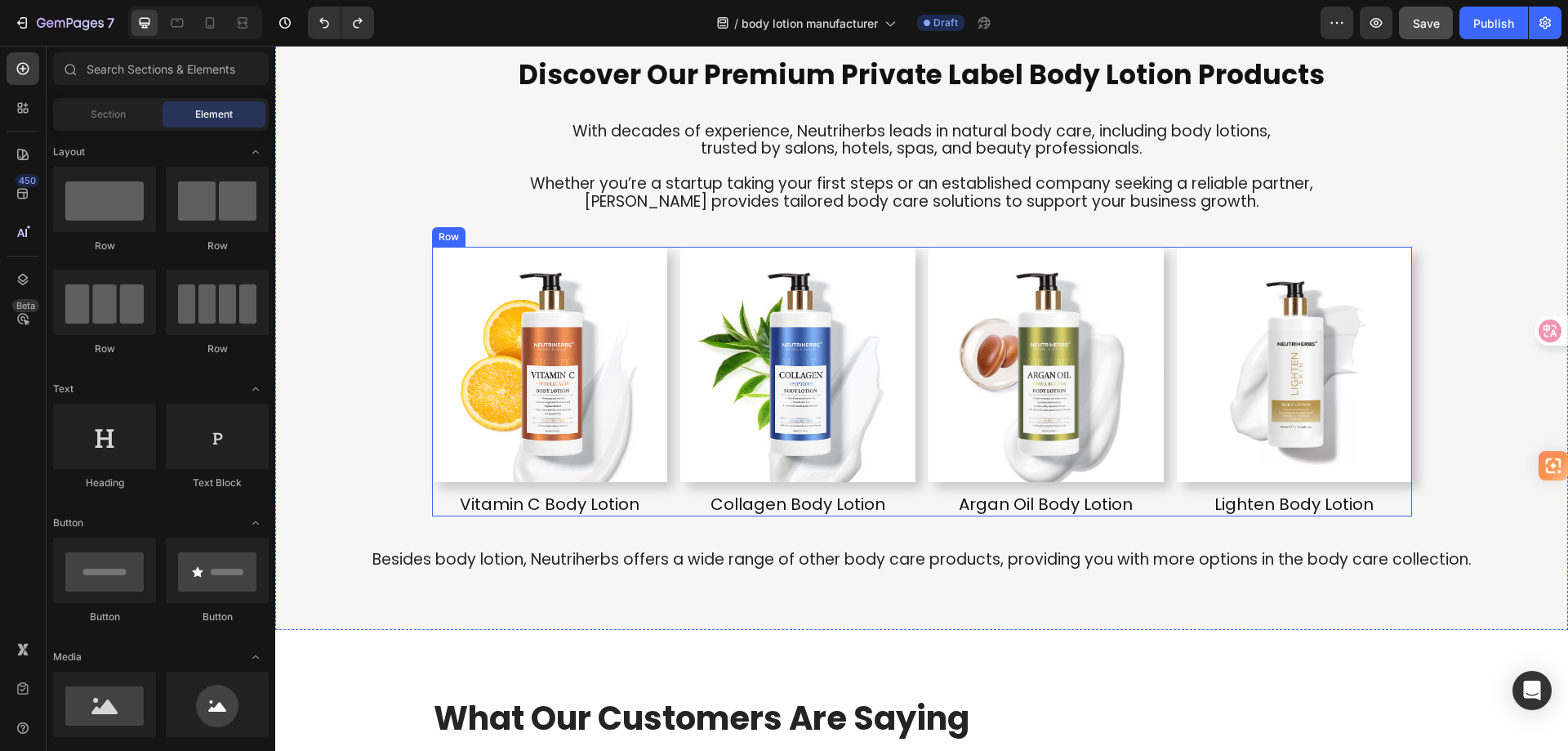
click at [666, 249] on div "Image Vitamin C Body Lotion Heading Image Collagen Body Lotion Heading Image Ar…" at bounding box center [922, 381] width 981 height 270
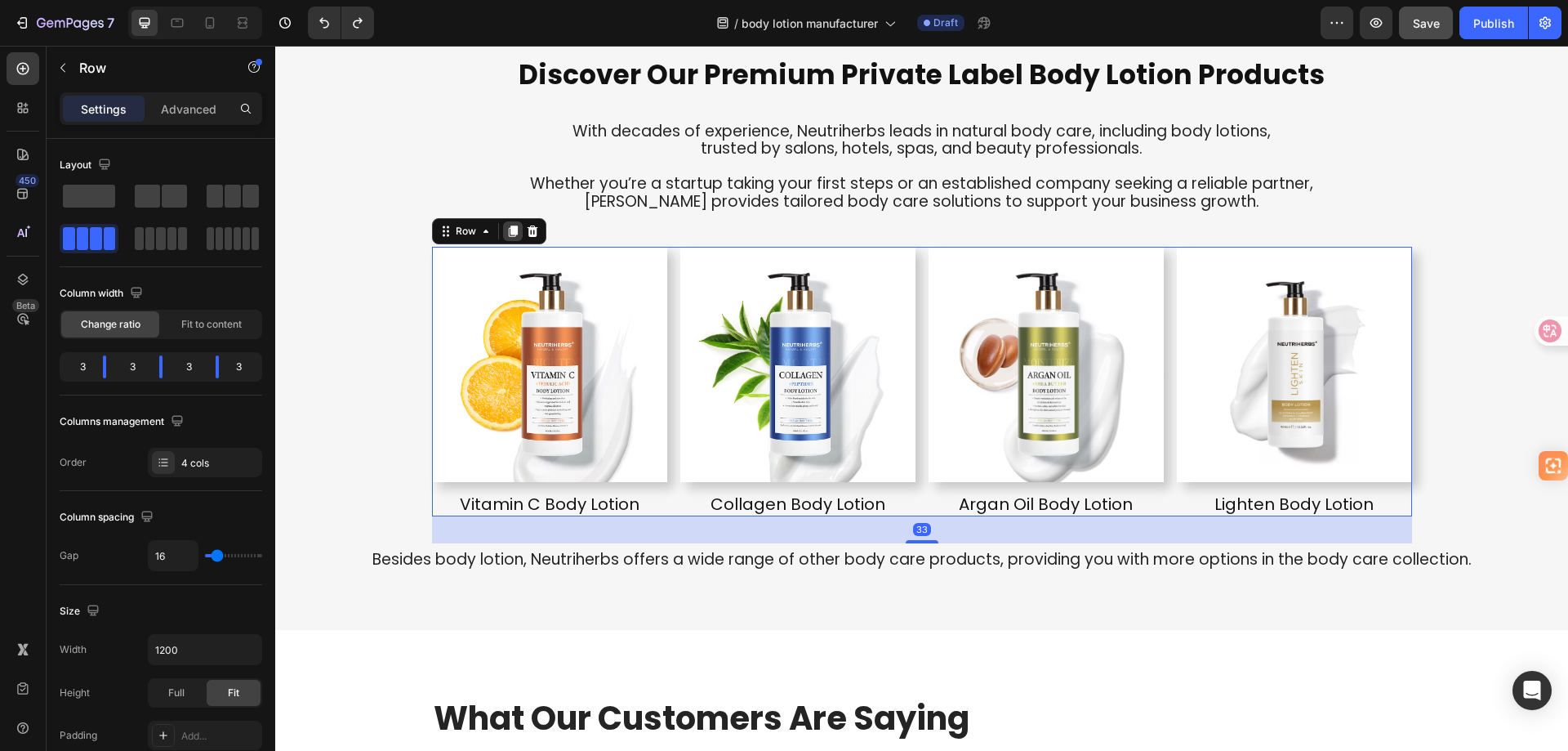
click at [508, 233] on icon at bounding box center [513, 231] width 9 height 12
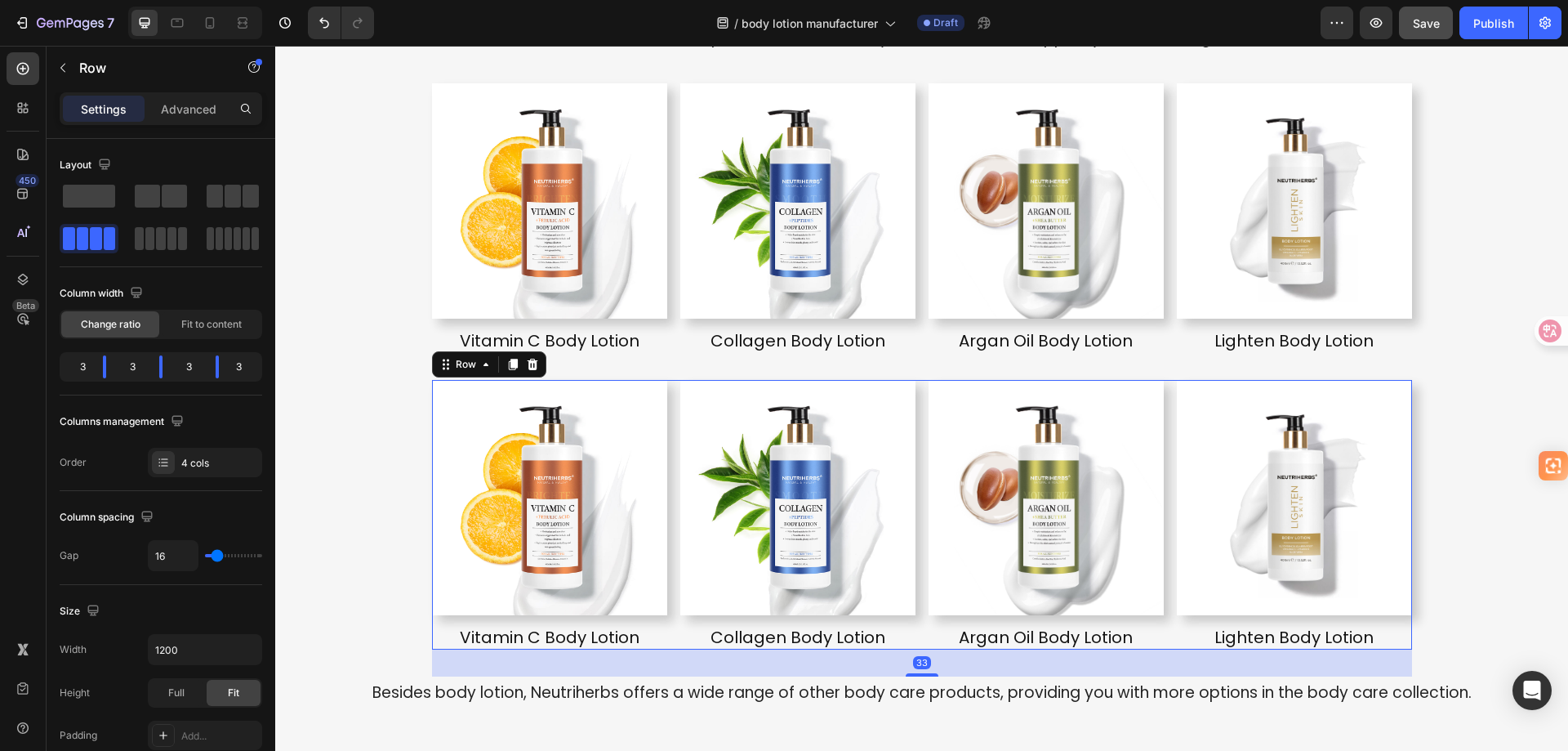
scroll to position [3927, 0]
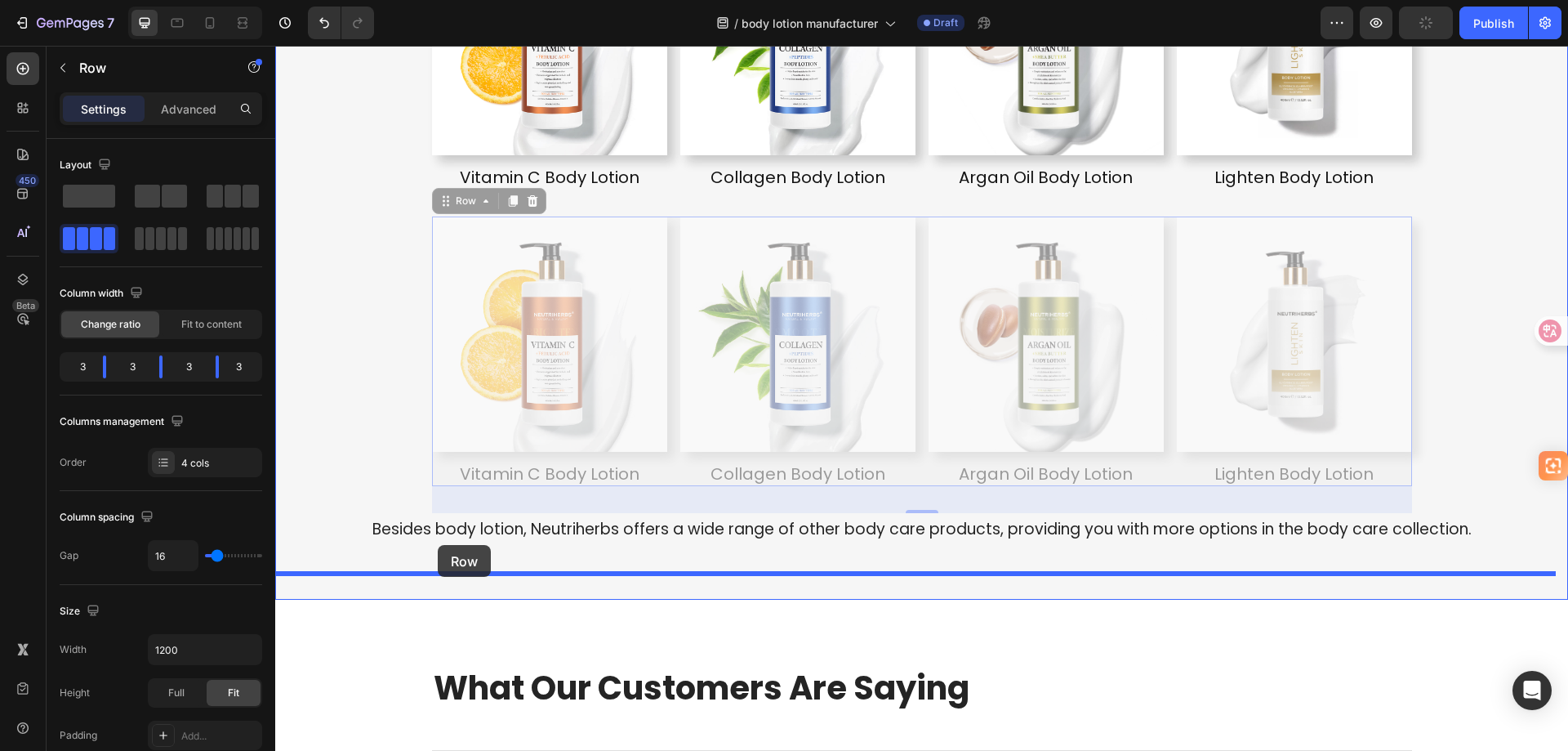
drag, startPoint x: 436, startPoint y: 206, endPoint x: 438, endPoint y: 545, distance: 339.0
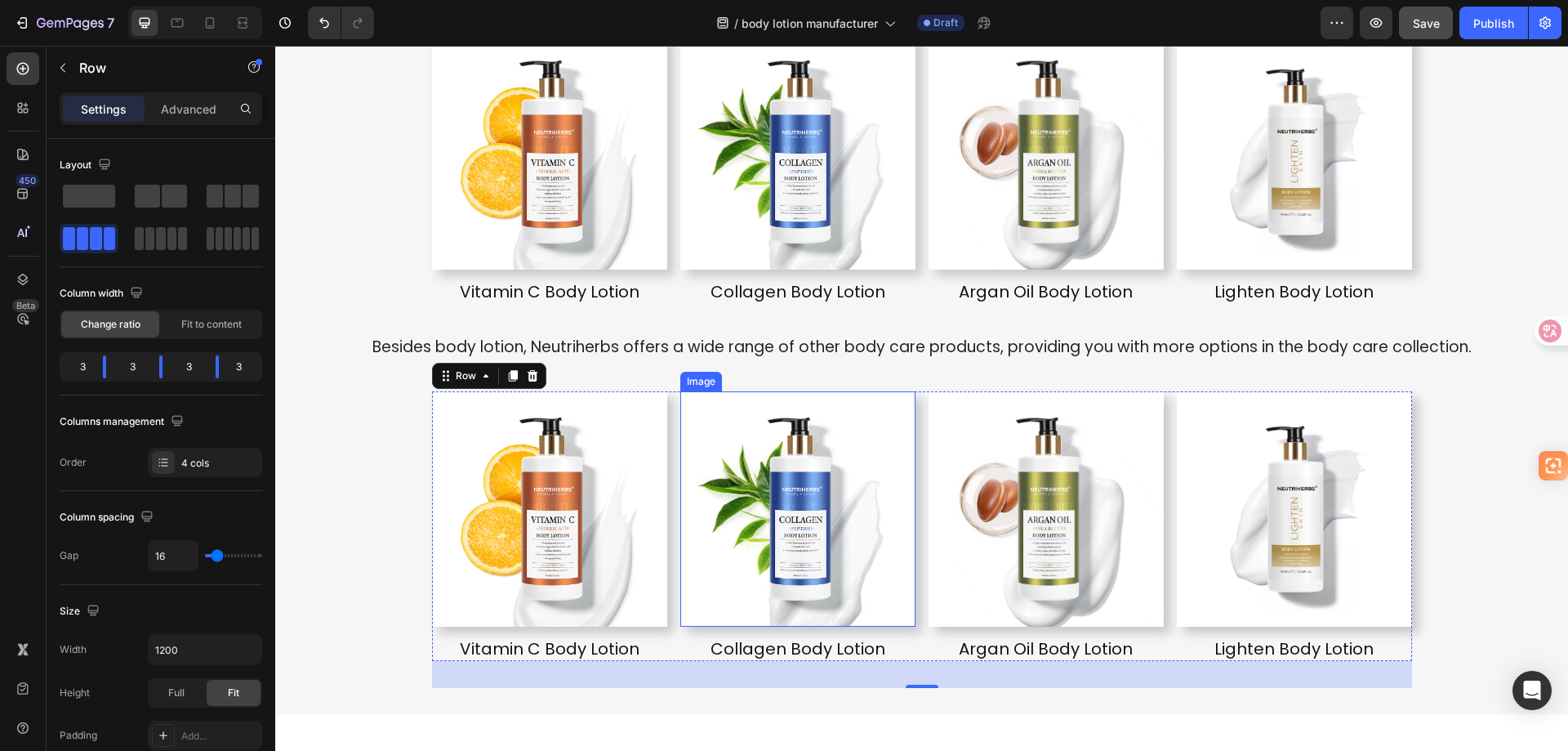
scroll to position [3845, 0]
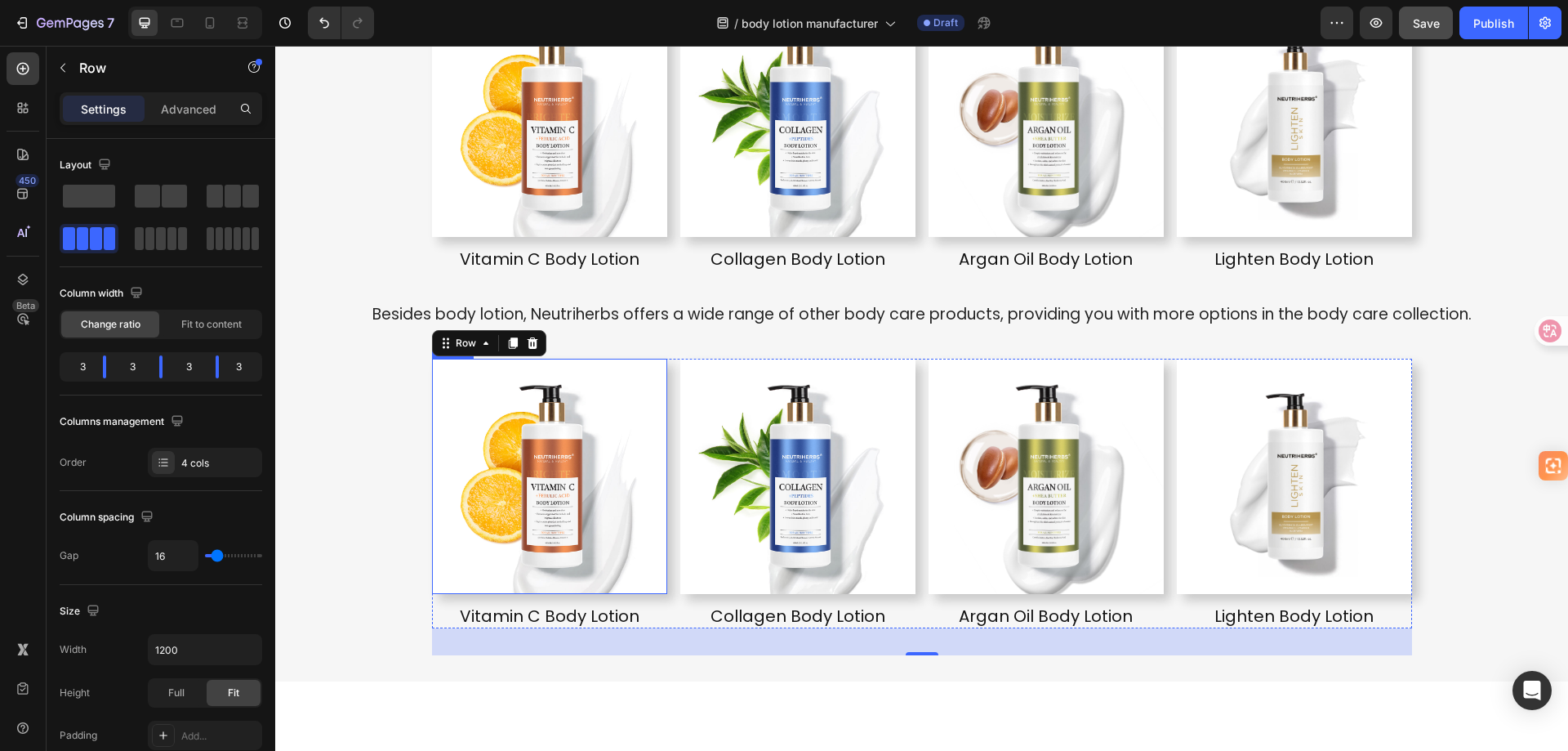
click at [582, 462] on img at bounding box center [549, 476] width 235 height 235
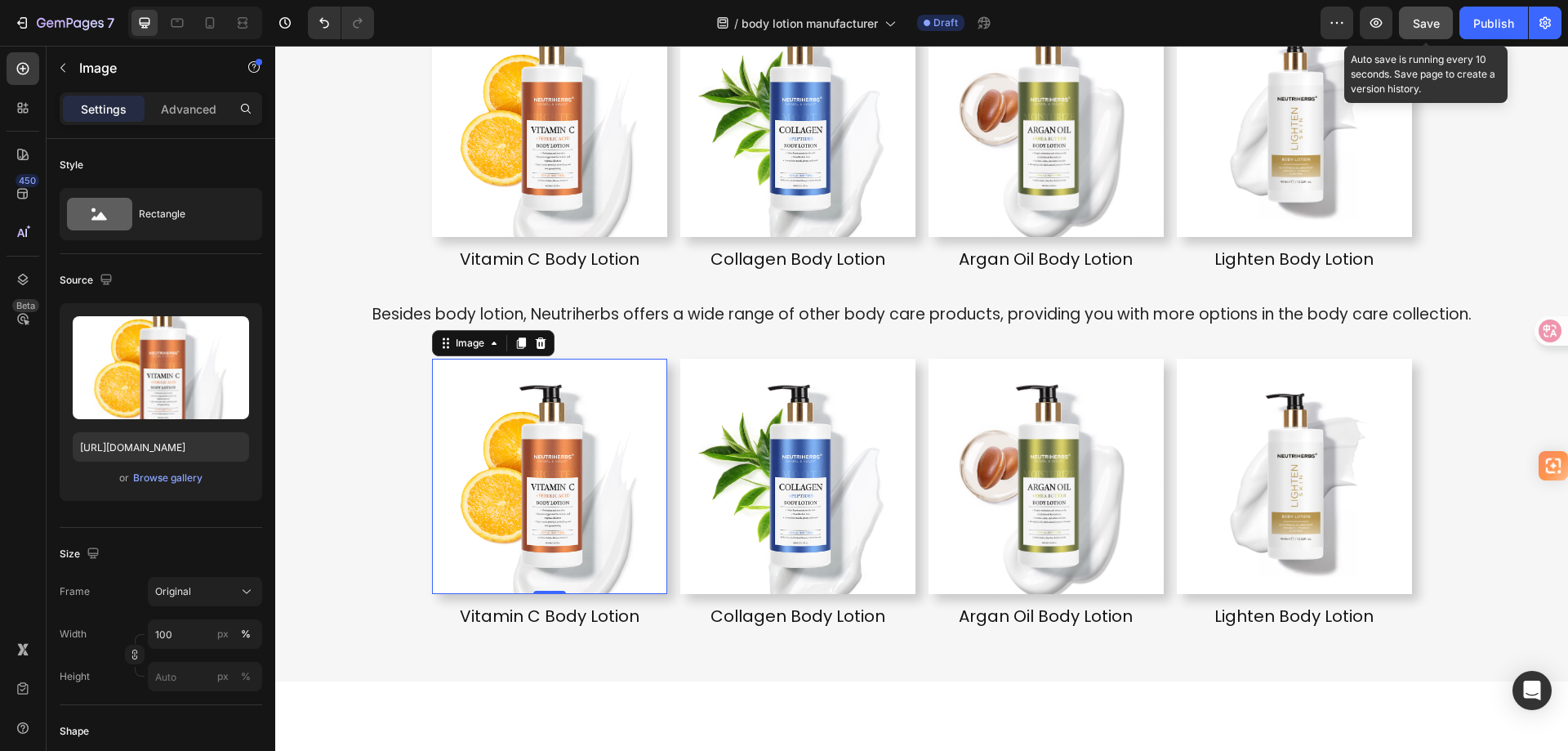
click at [1436, 13] on button "Save" at bounding box center [1425, 23] width 54 height 33
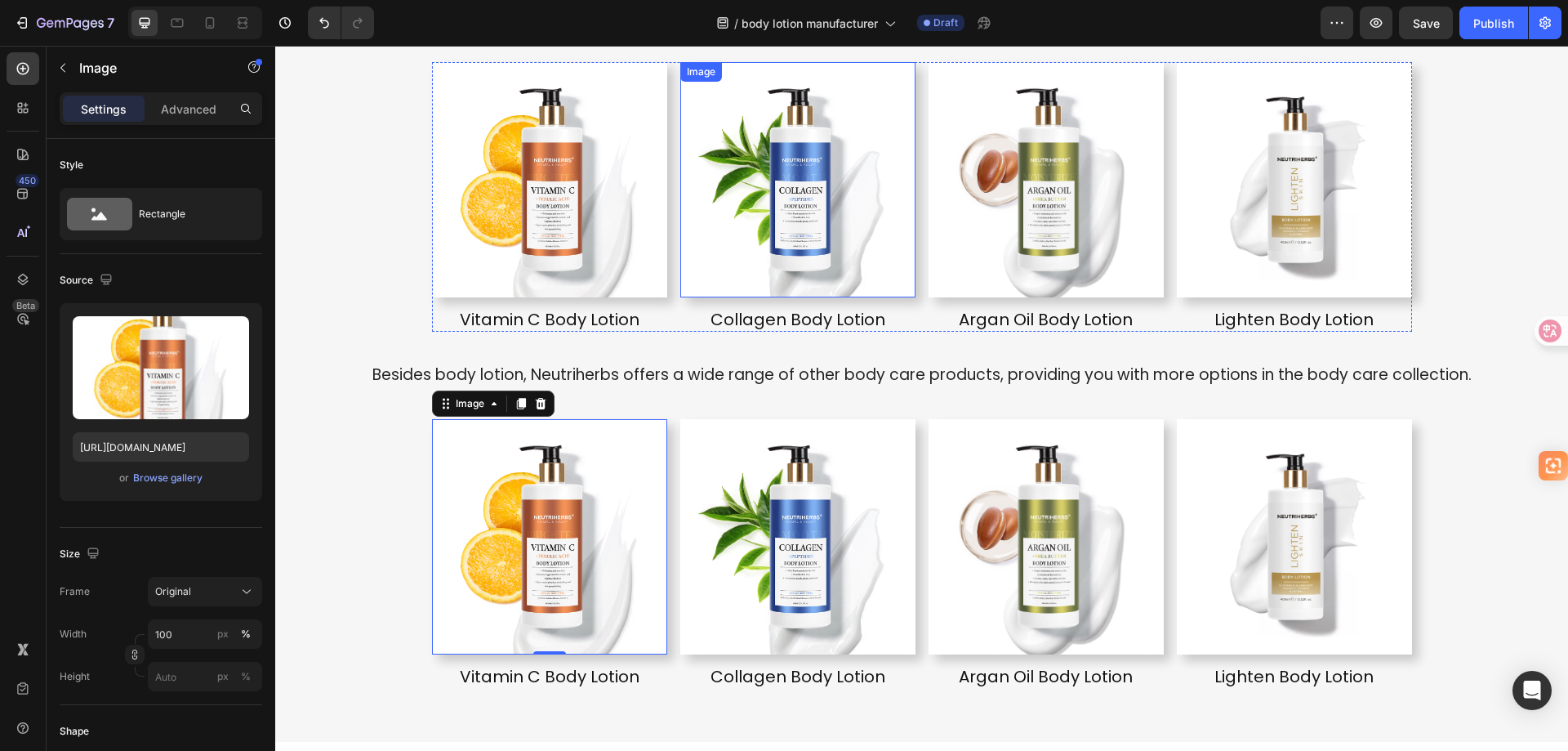
scroll to position [3927, 0]
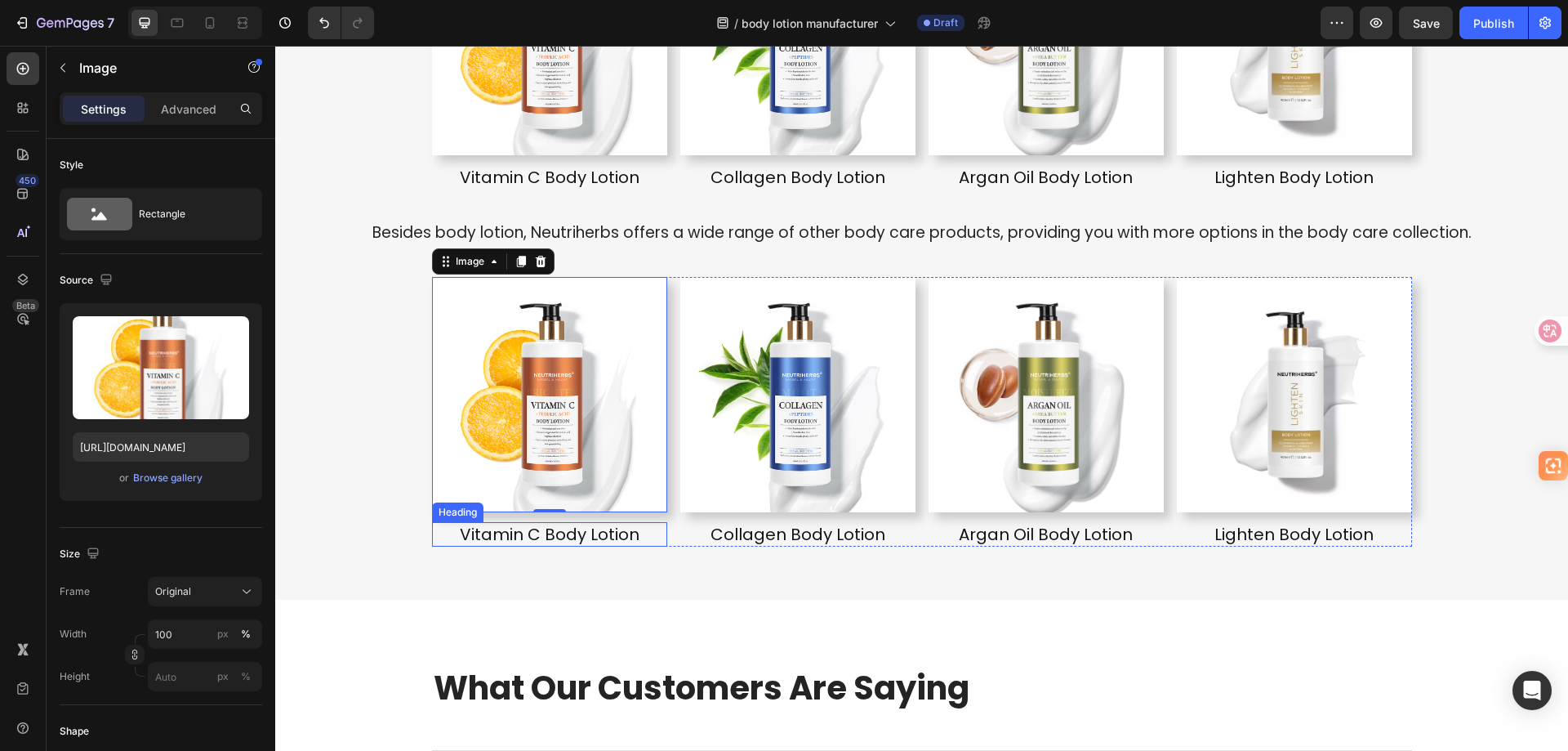
click at [595, 535] on h2 "Vitamin C Body Lotion" at bounding box center [549, 534] width 235 height 25
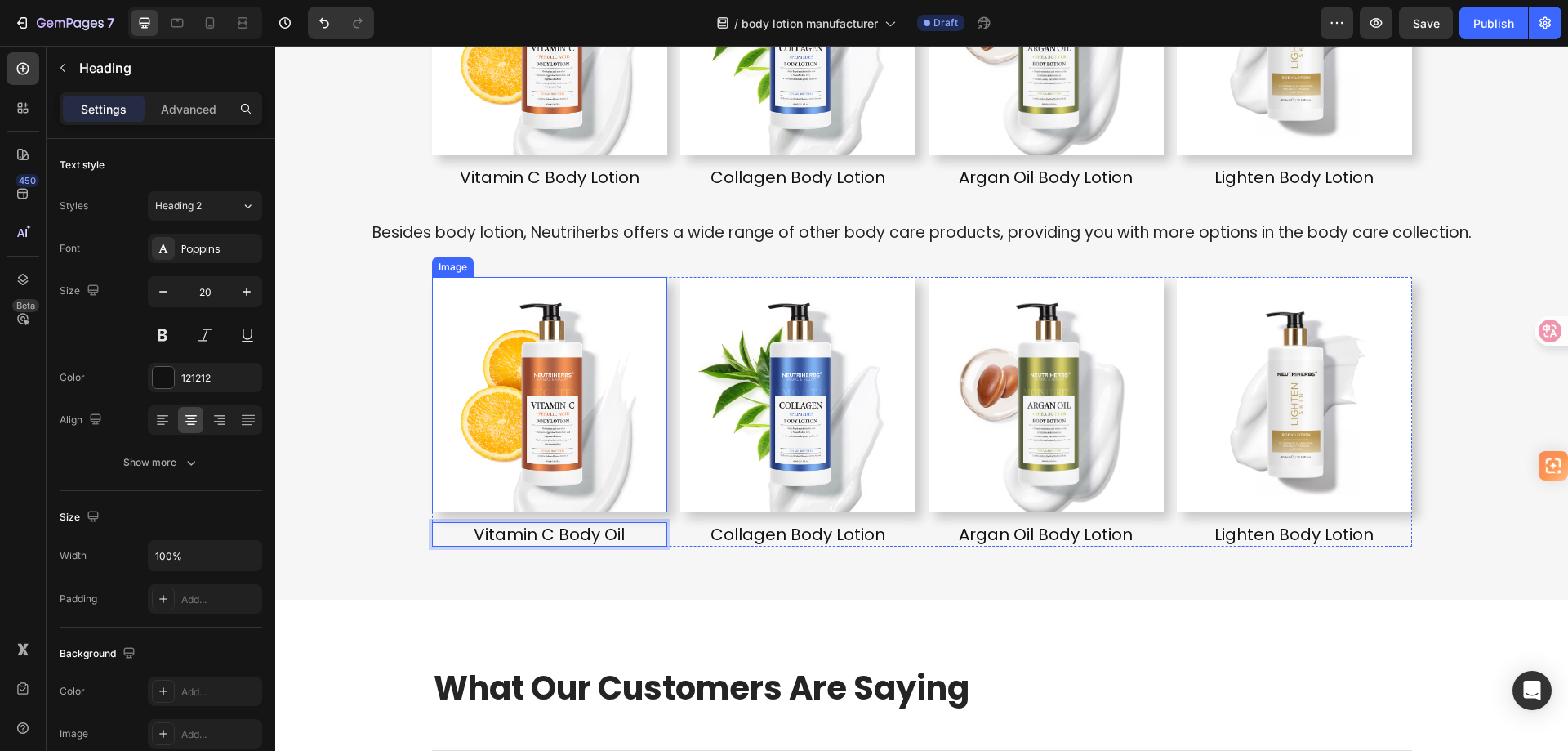
click at [567, 417] on img at bounding box center [549, 394] width 235 height 235
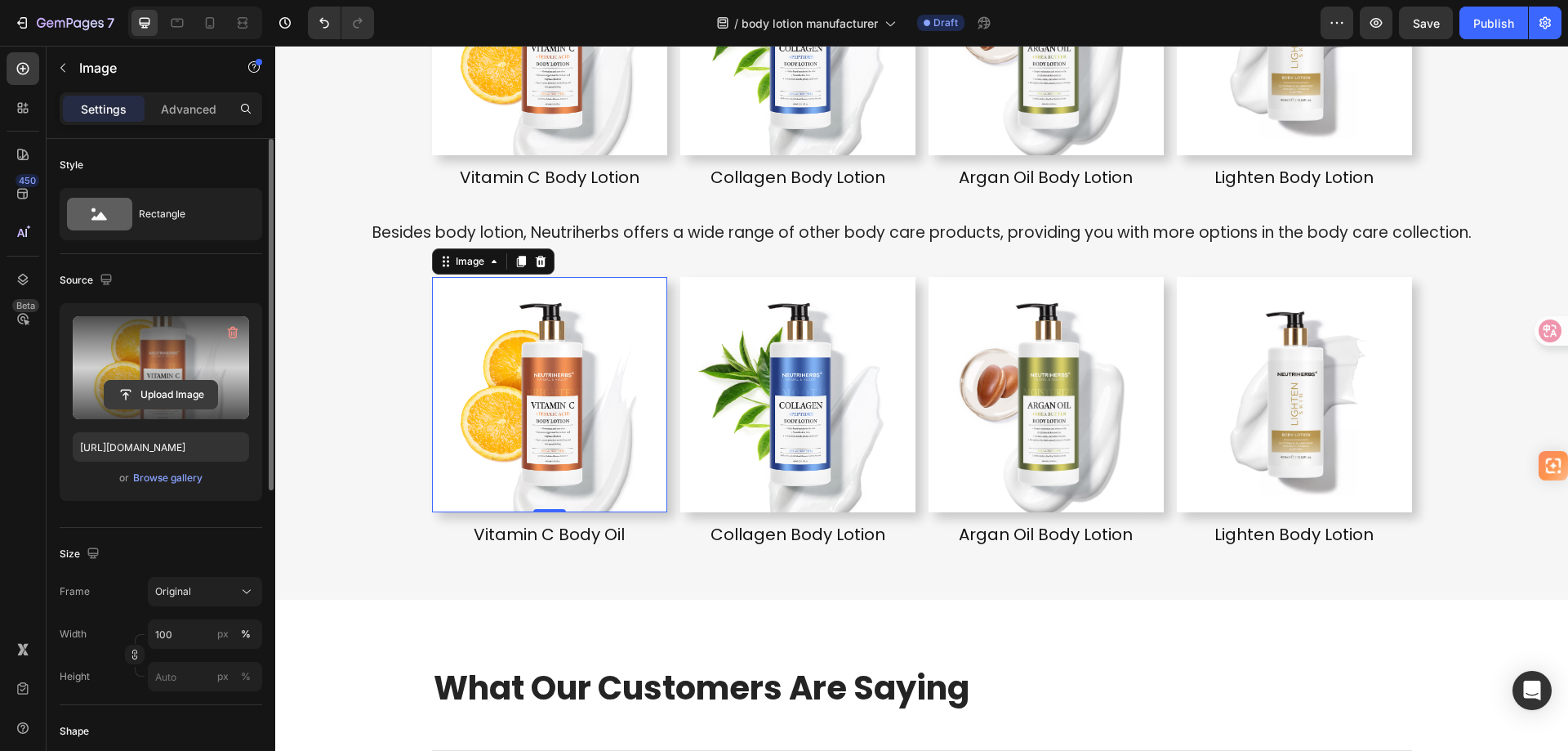
click at [168, 390] on input "file" at bounding box center [161, 394] width 113 height 28
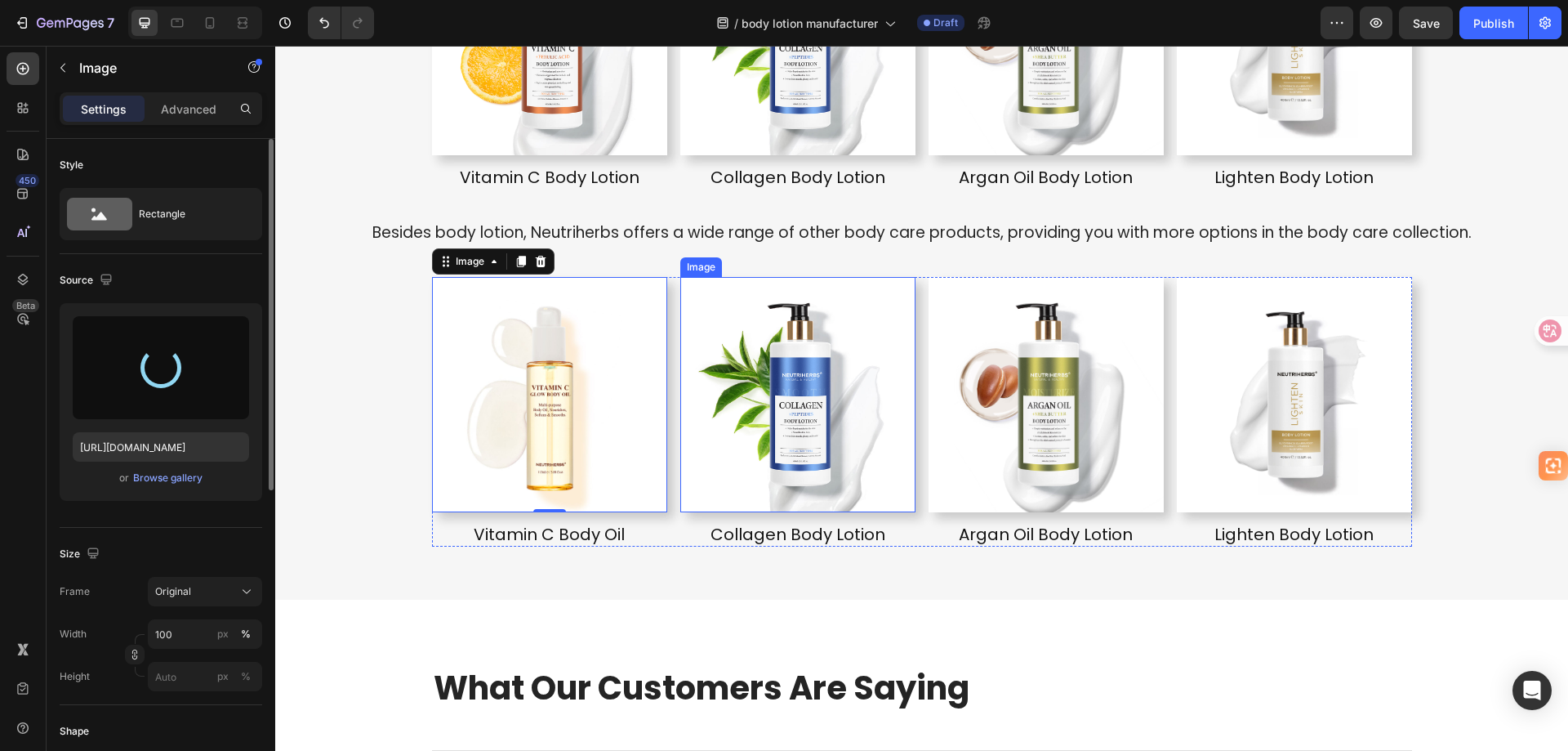
type input "https://cdn.shopify.com/s/files/1/0067/5545/0937/files/gempages_484604601836766…"
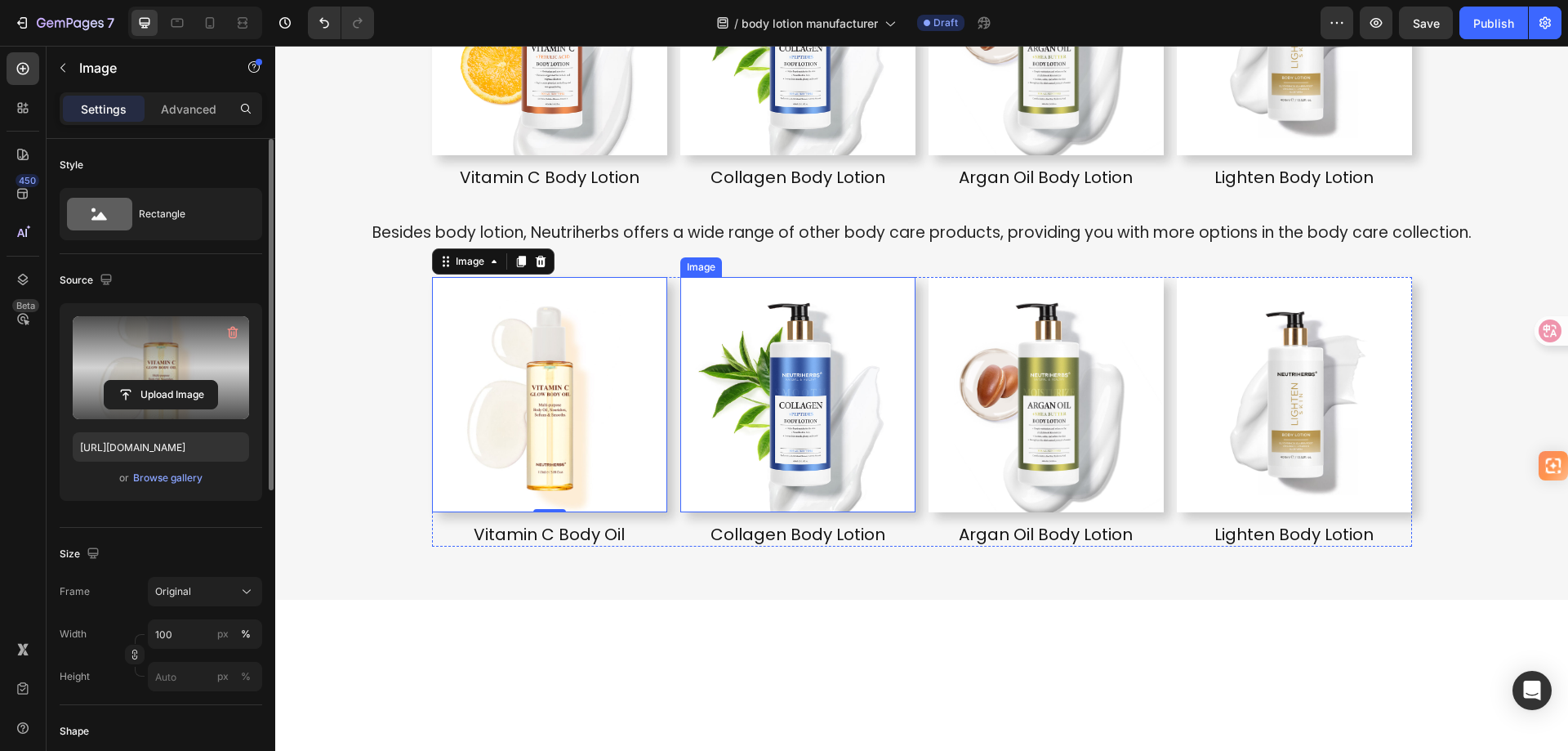
click at [834, 464] on img at bounding box center [797, 394] width 235 height 235
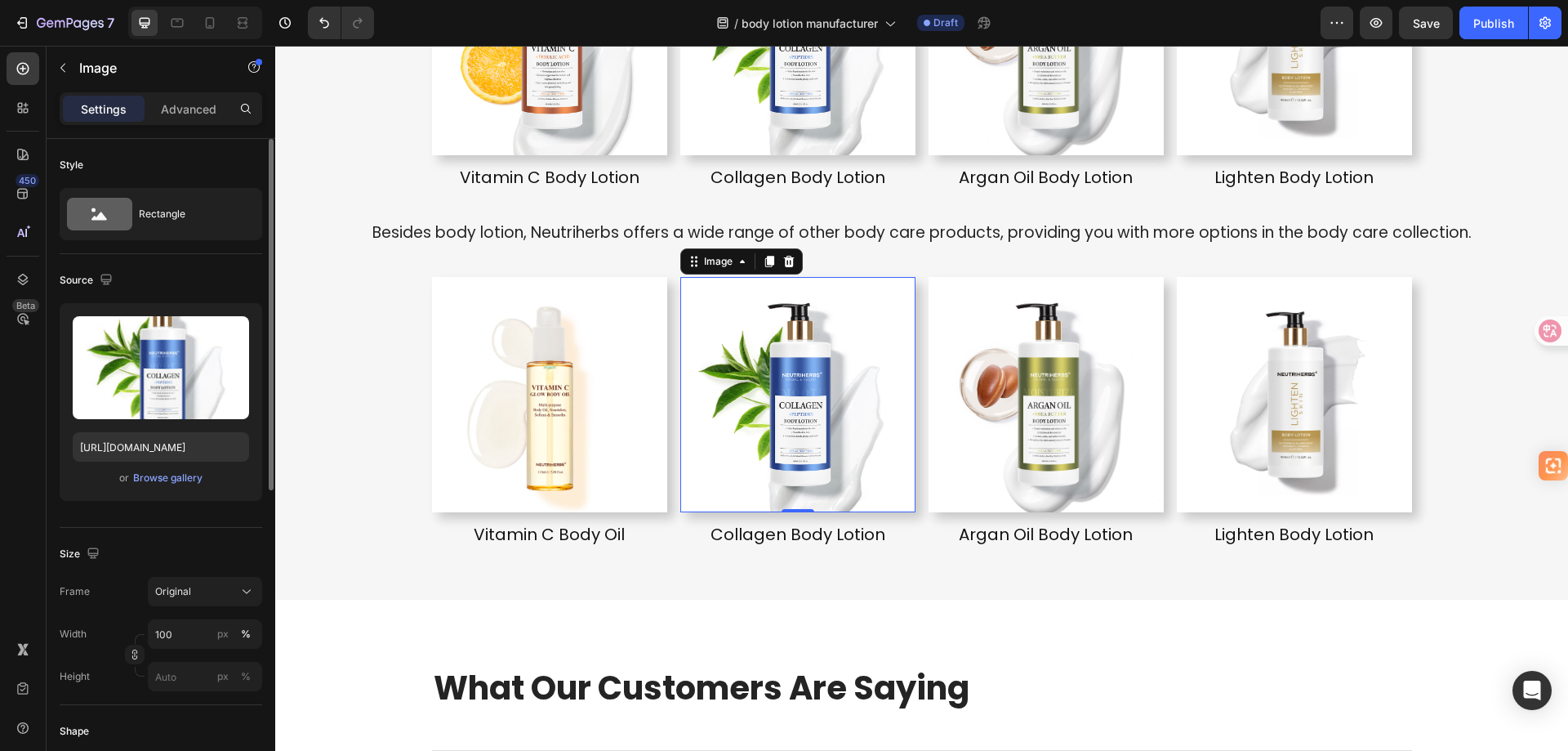
scroll to position [3845, 0]
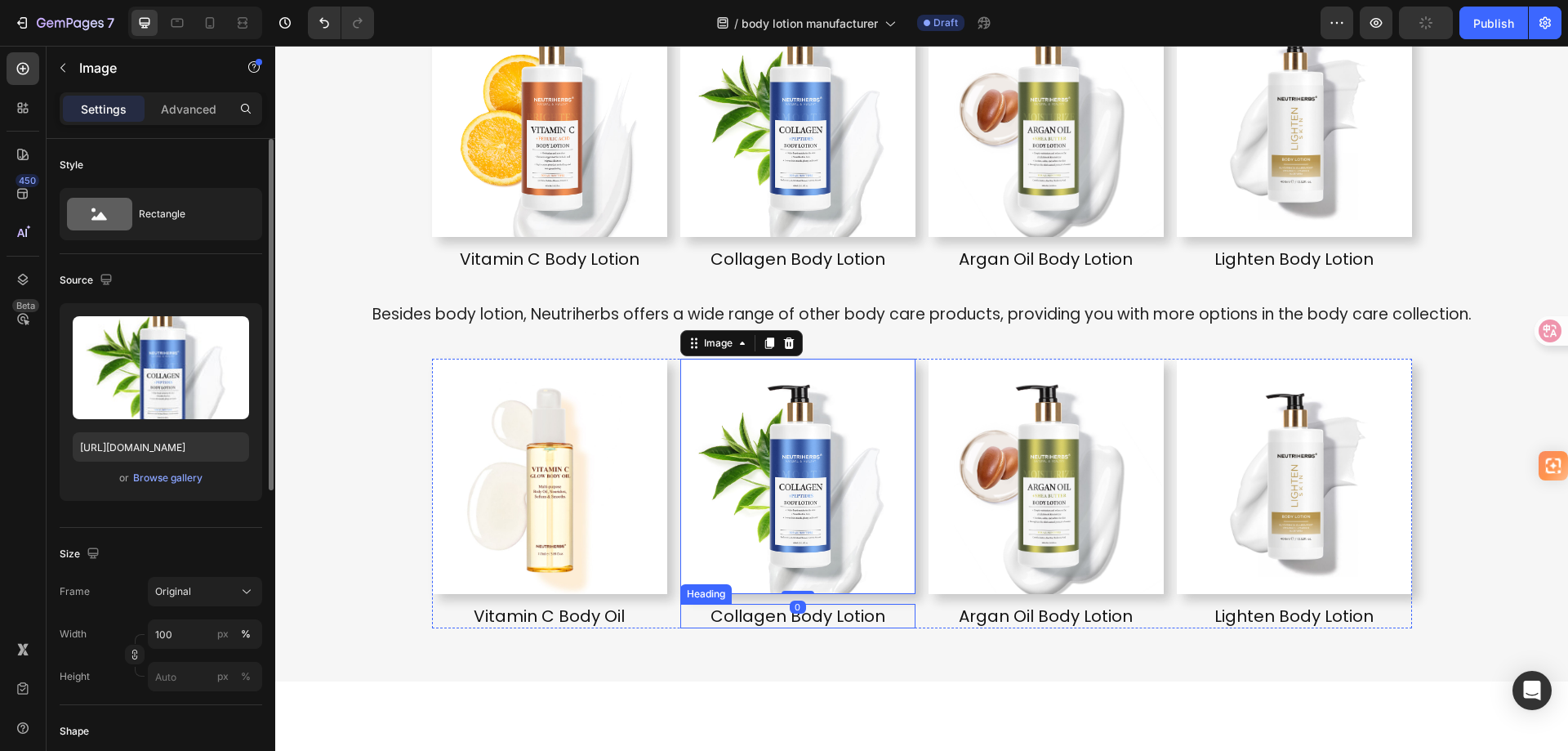
click at [859, 617] on h2 "Collagen Body Lotion" at bounding box center [797, 616] width 235 height 25
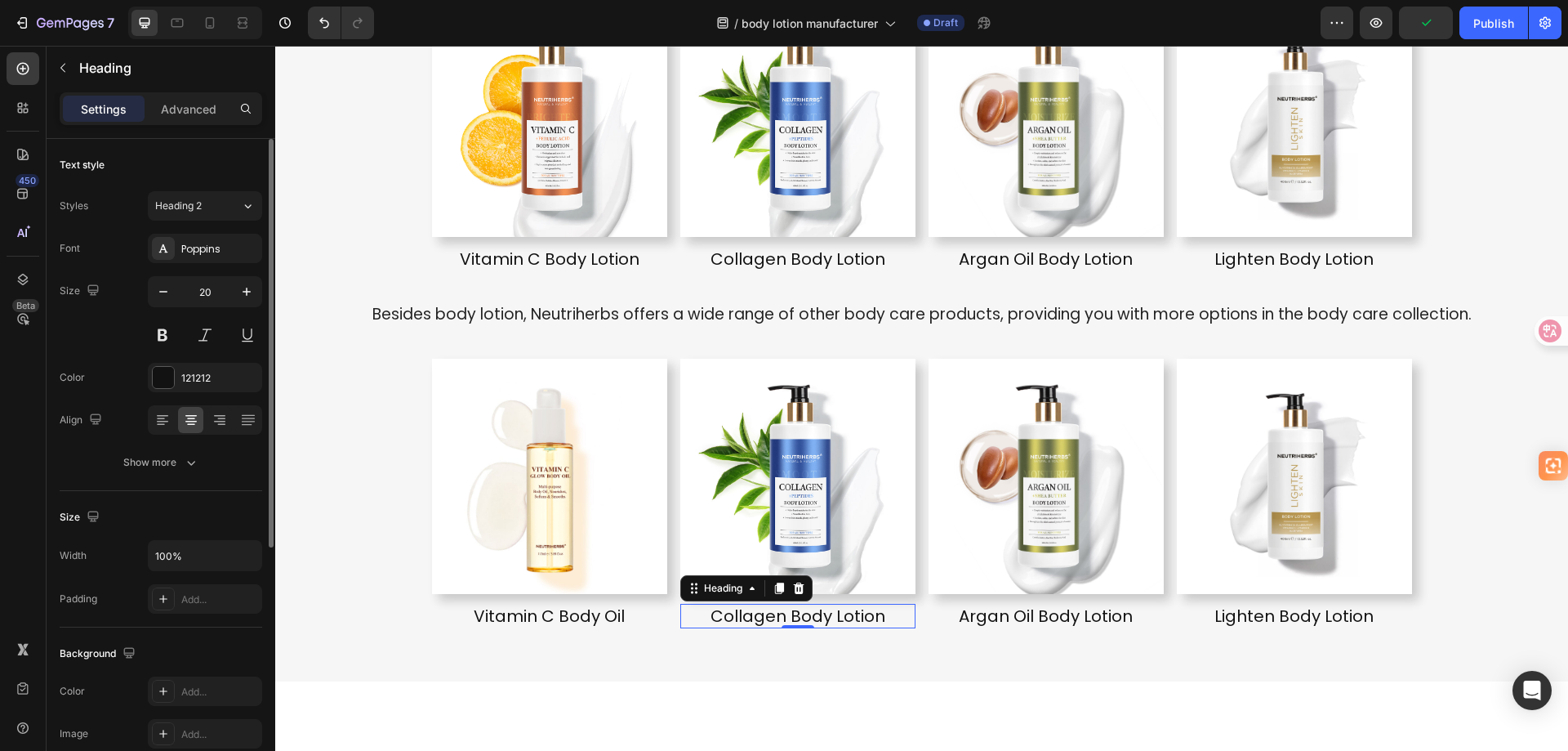
click at [847, 614] on h2 "Collagen Body Lotion" at bounding box center [797, 616] width 235 height 25
click at [847, 614] on p "Collagen Body Lotion" at bounding box center [797, 616] width 232 height 21
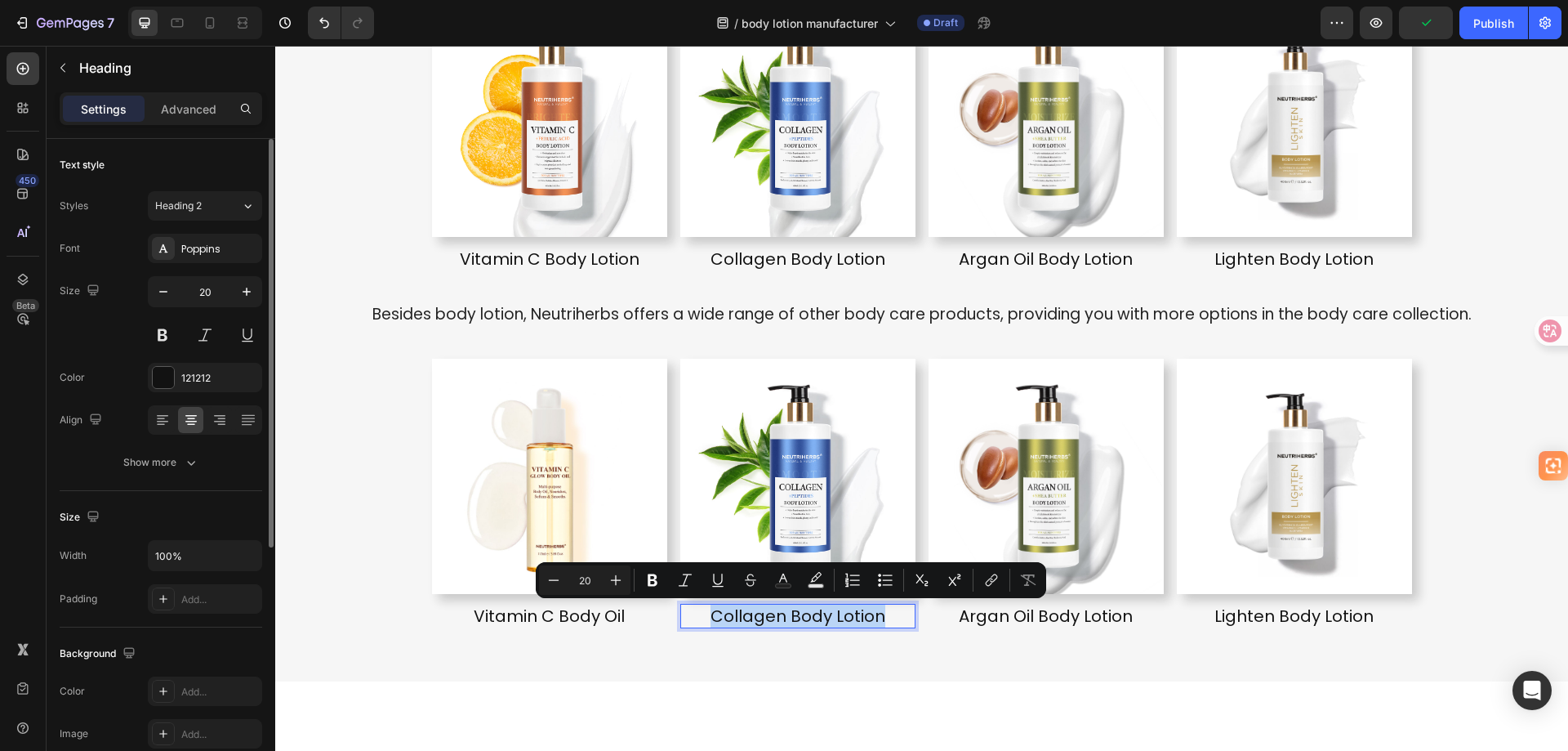
click at [819, 614] on p "Collagen Body Lotion" at bounding box center [797, 616] width 232 height 21
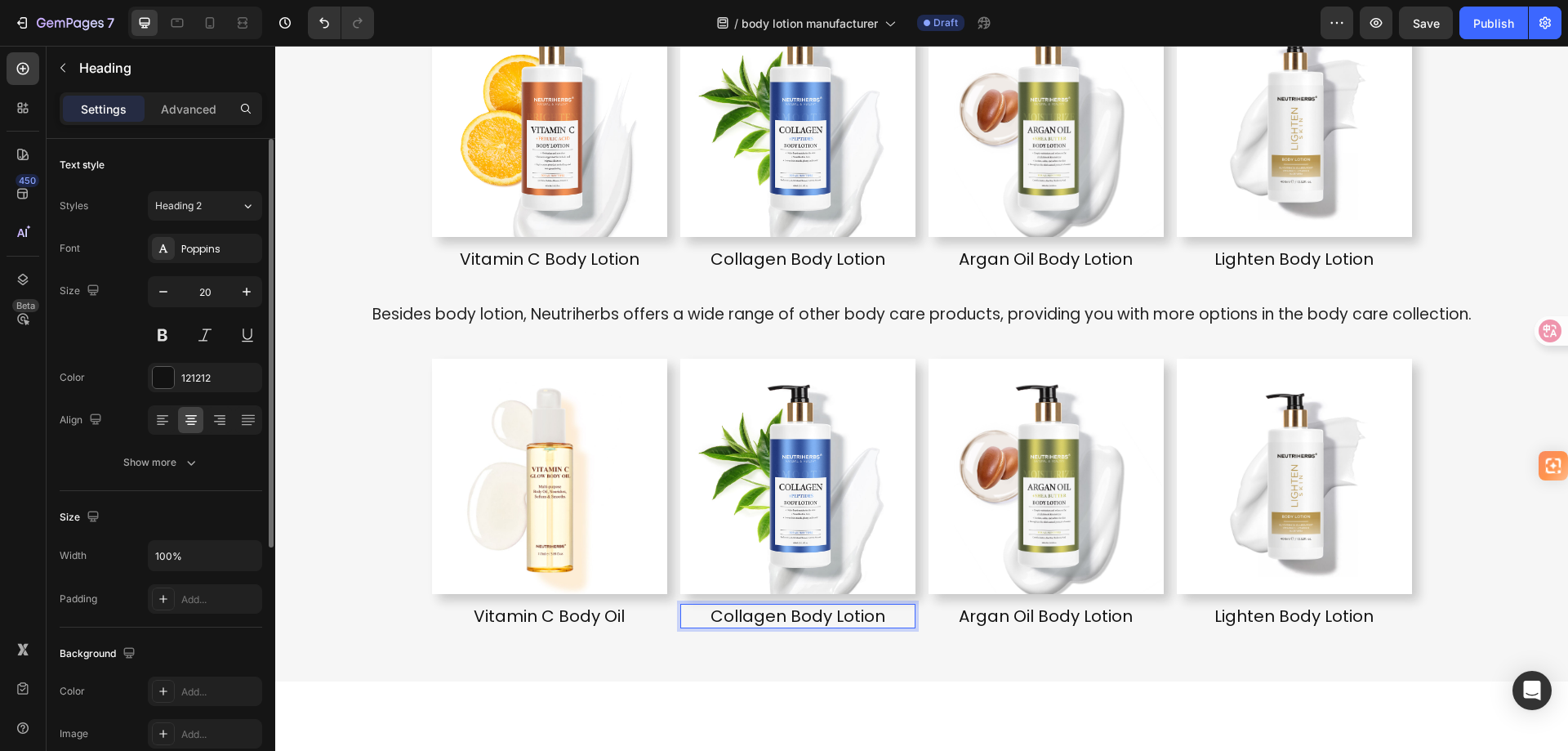
click at [866, 617] on p "Collagen Body Lotion" at bounding box center [797, 616] width 232 height 21
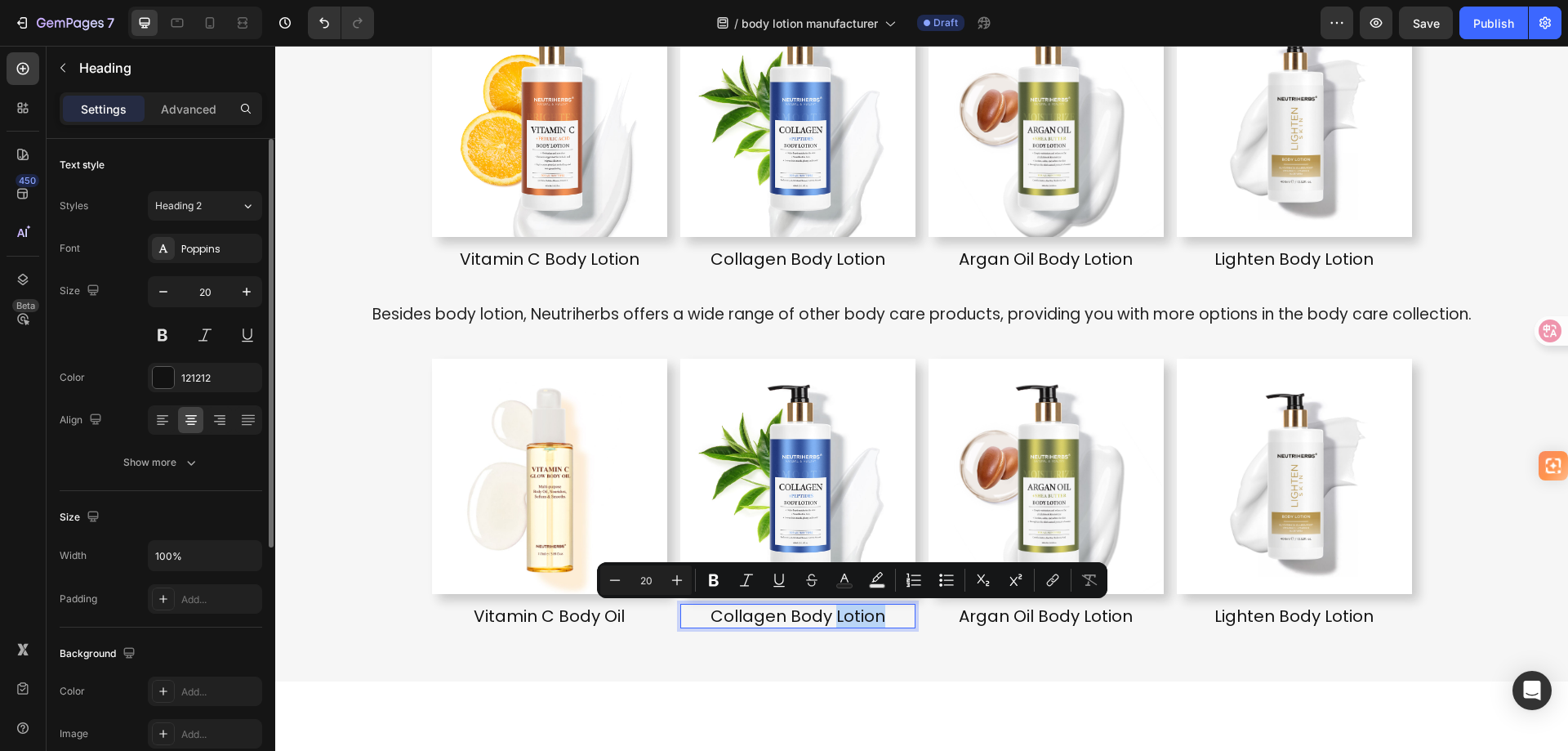
click at [866, 617] on p "Collagen Body Lotion" at bounding box center [797, 616] width 232 height 21
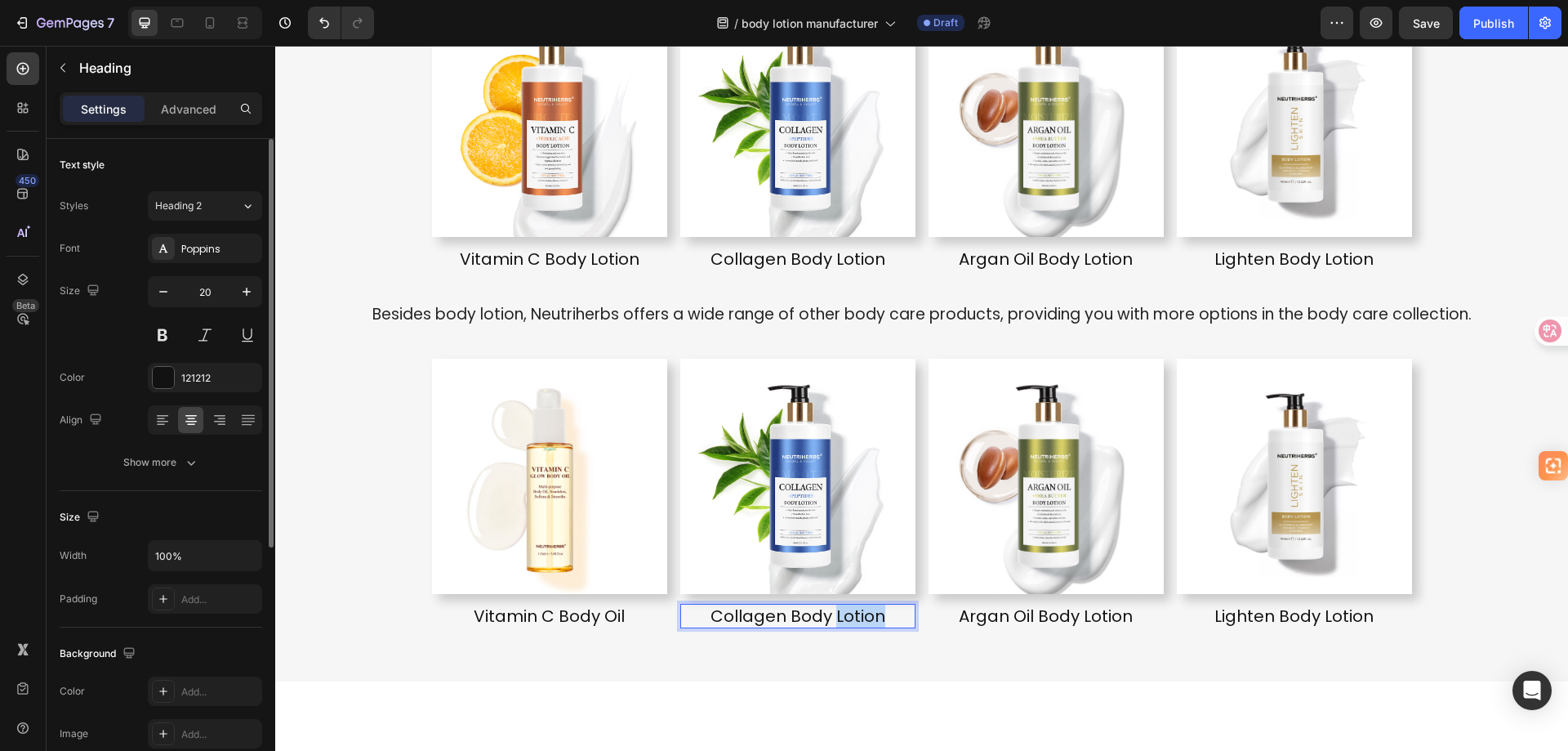
click at [866, 617] on p "Collagen Body Lotion" at bounding box center [797, 616] width 232 height 21
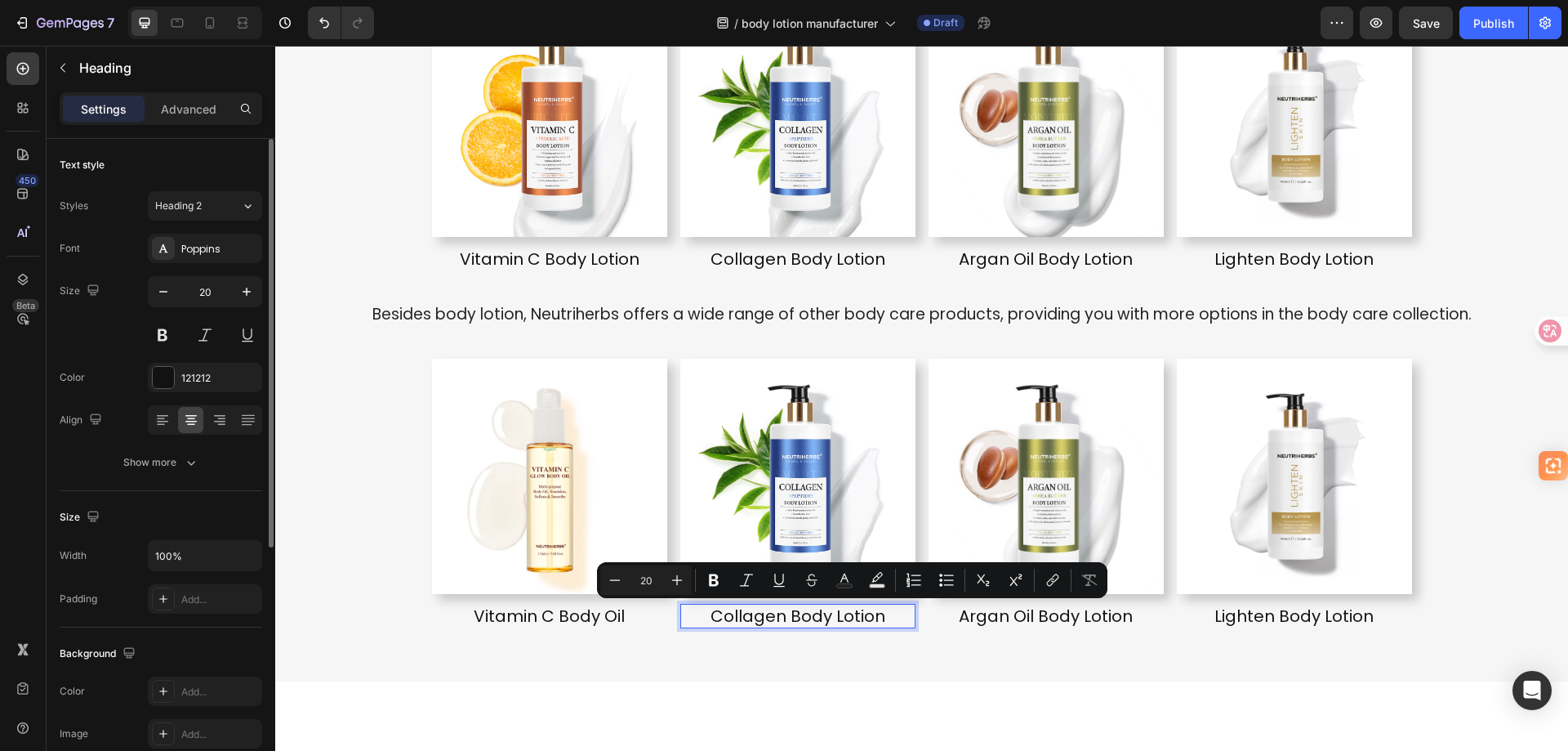
click at [813, 617] on p "Collagen Body Lotion" at bounding box center [797, 616] width 232 height 21
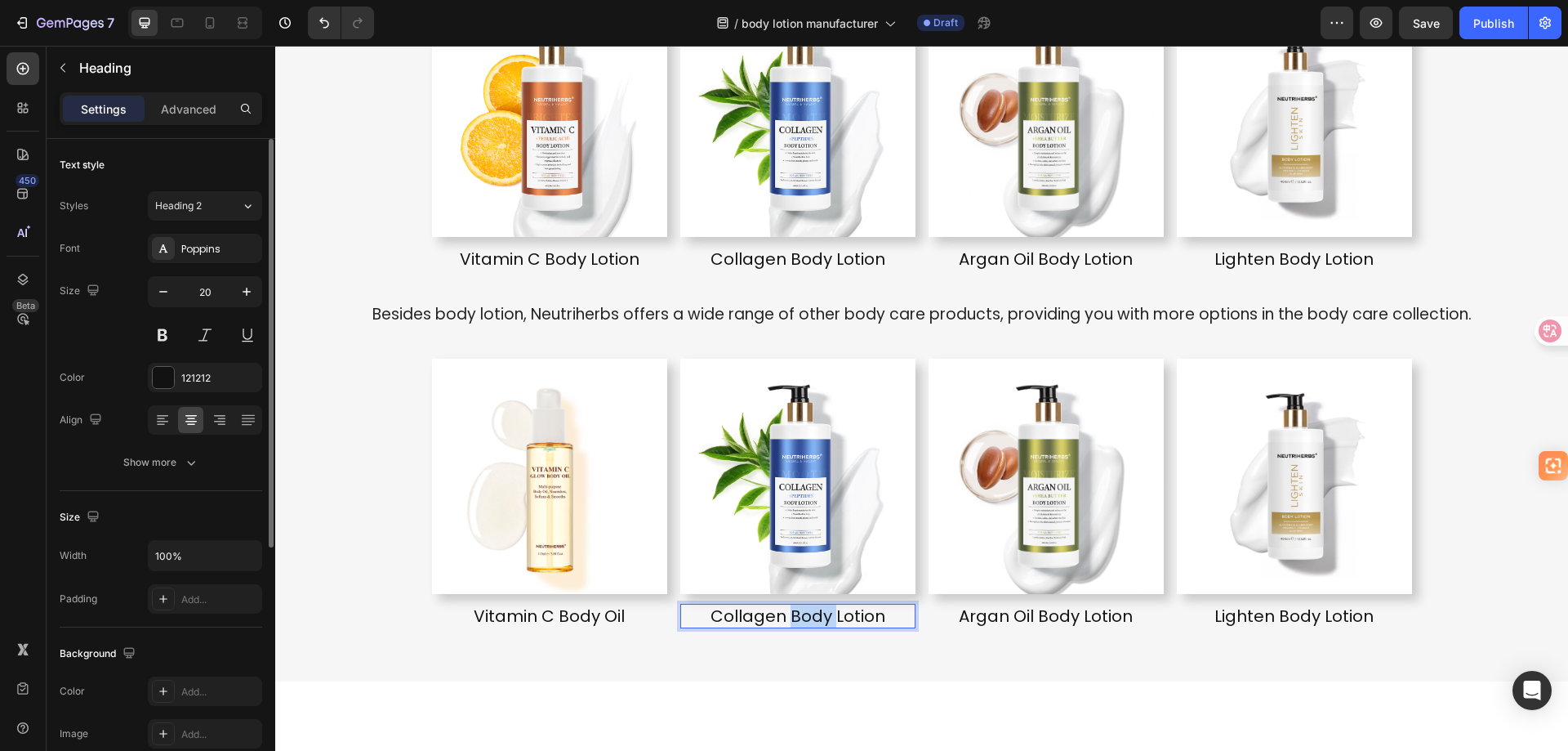
click at [813, 617] on p "Collagen Body Lotion" at bounding box center [797, 616] width 232 height 21
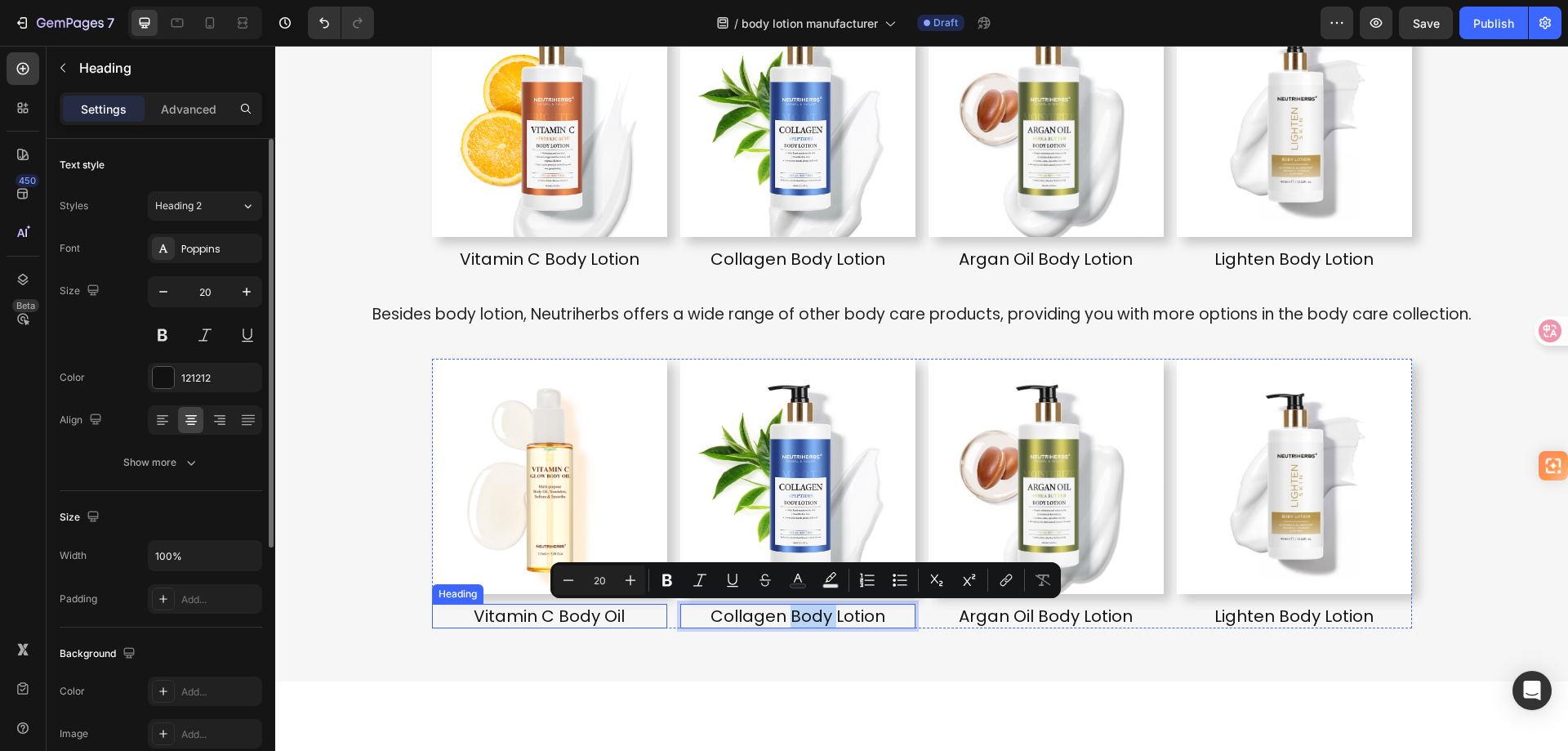
click at [577, 616] on p "Vitamin C Body Oil" at bounding box center [549, 616] width 232 height 21
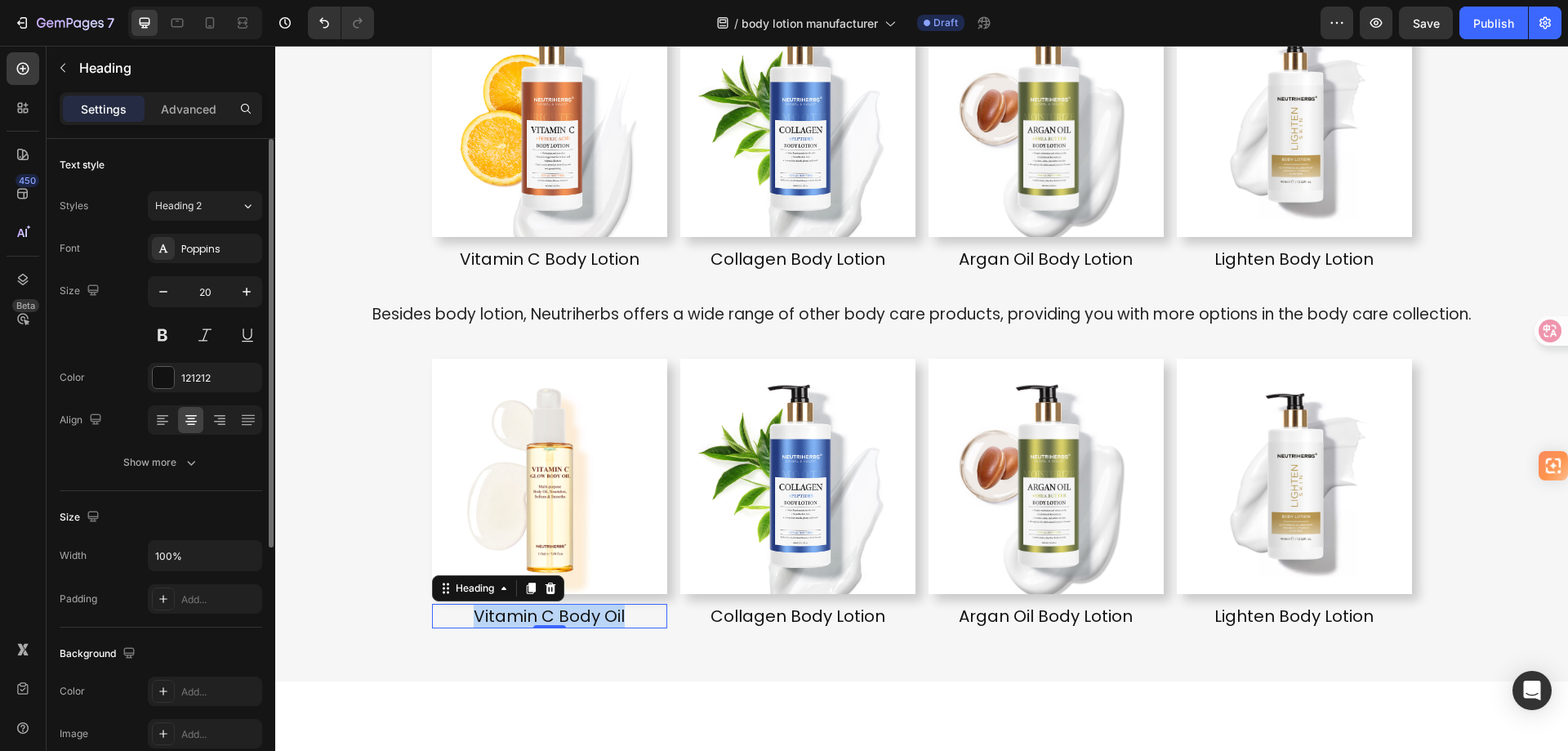
click at [577, 616] on p "Vitamin C Body Oil" at bounding box center [549, 616] width 232 height 21
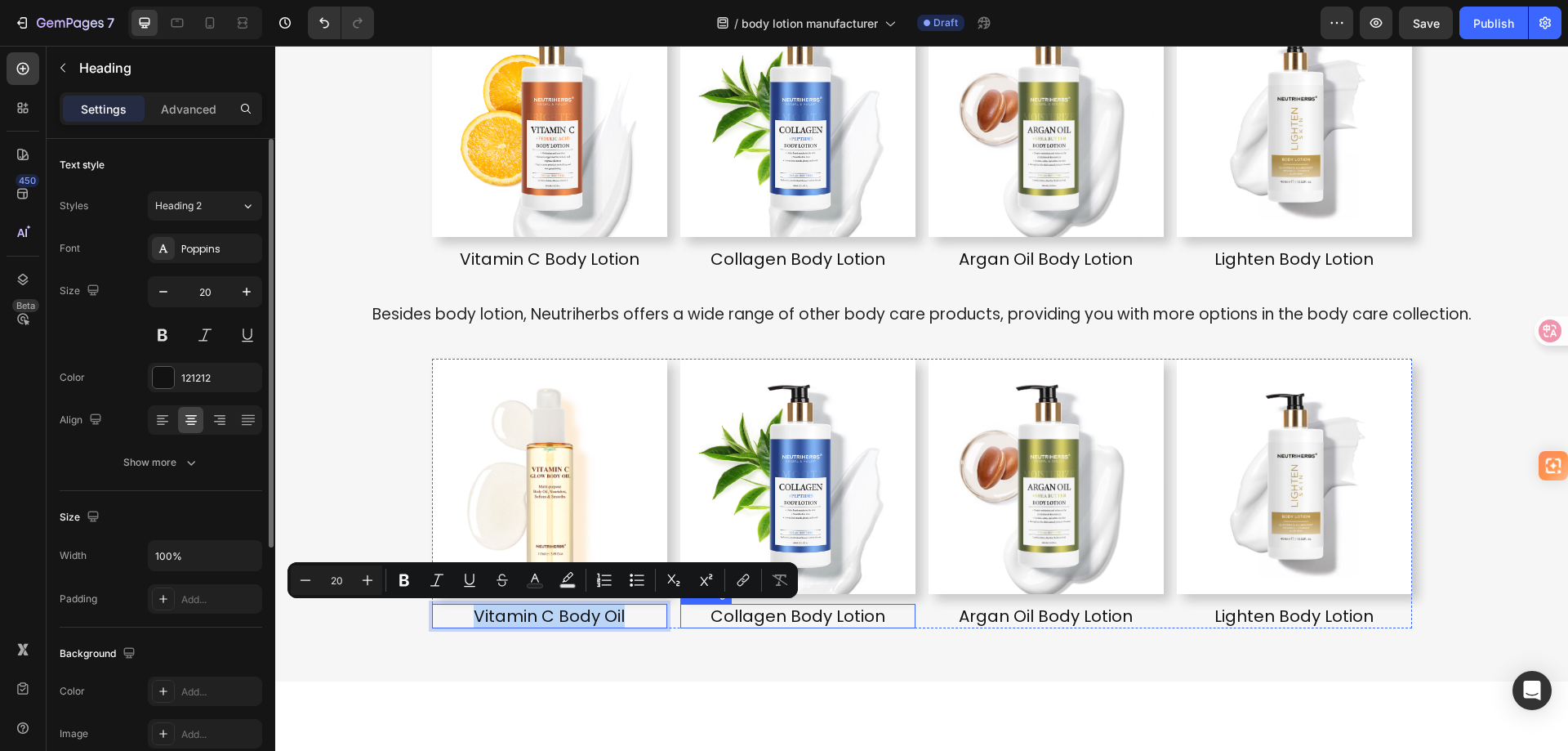
click at [761, 620] on p "Collagen Body Lotion" at bounding box center [797, 616] width 232 height 21
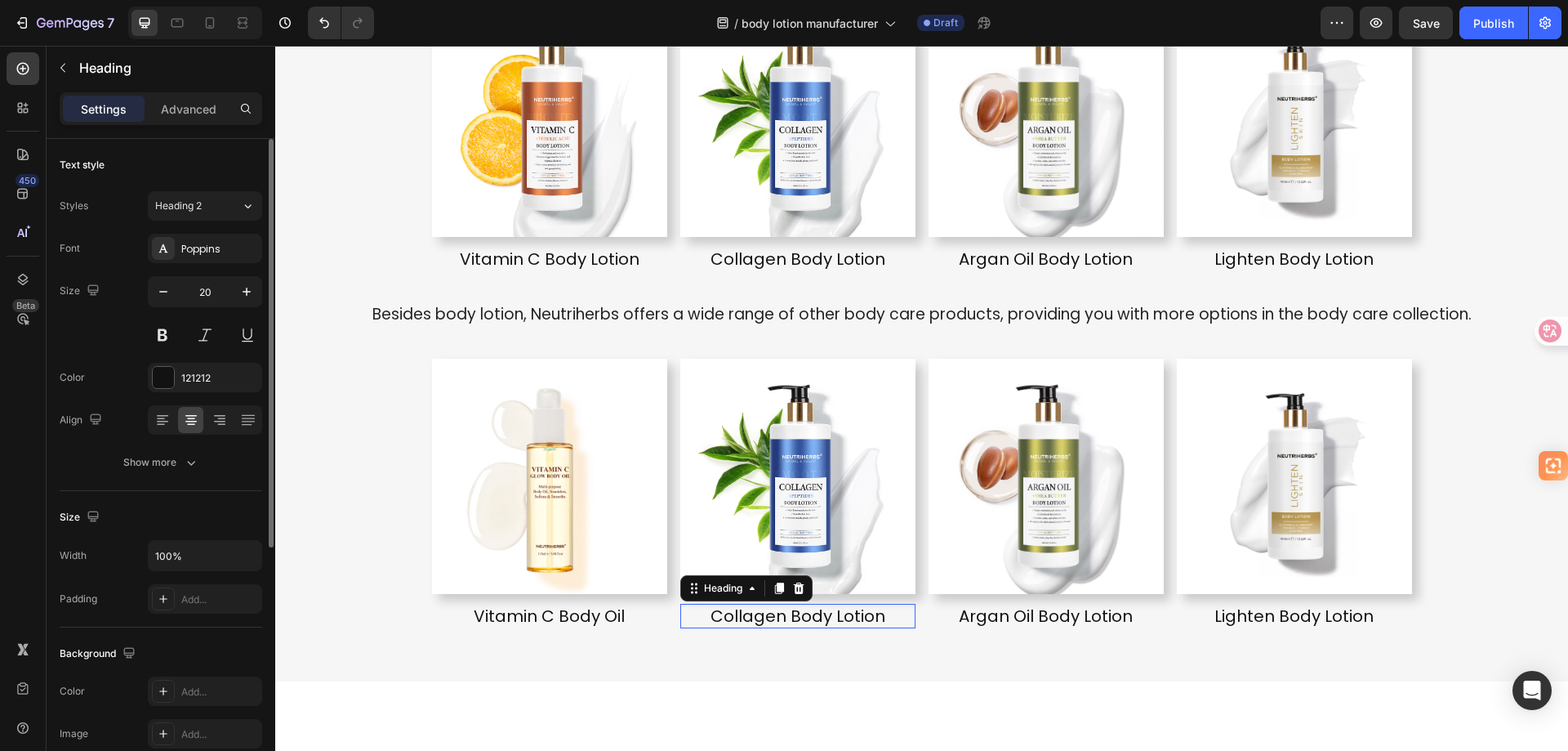
click at [761, 620] on p "Collagen Body Lotion" at bounding box center [797, 616] width 232 height 21
click at [823, 614] on p "Vitamin C Body Oil" at bounding box center [797, 616] width 232 height 21
click at [853, 613] on p "Vitamin C Body Oil" at bounding box center [797, 616] width 232 height 21
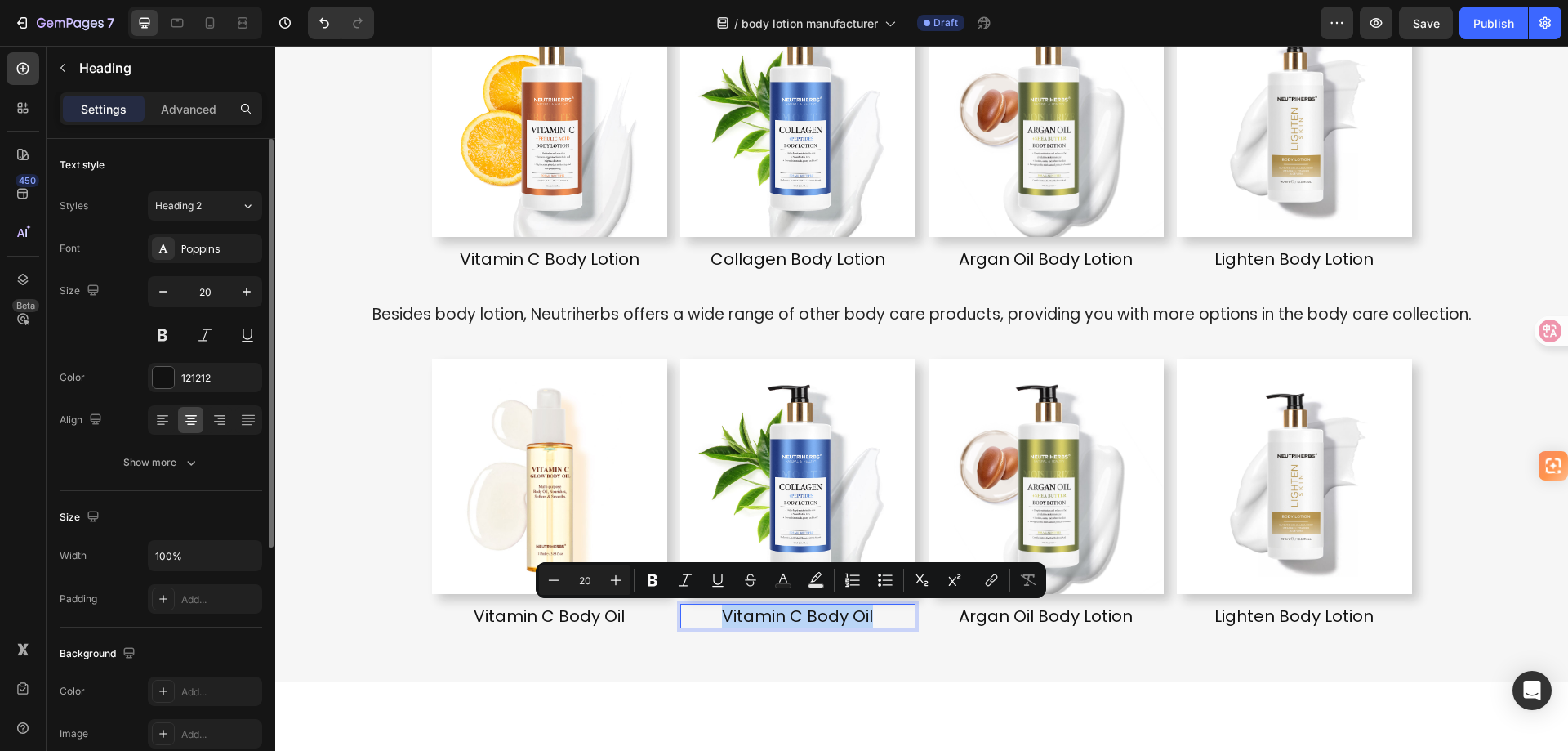
click at [853, 613] on p "Vitamin C Body Oil" at bounding box center [797, 616] width 232 height 21
click at [858, 613] on p "Vitamin C Body Oil" at bounding box center [797, 616] width 232 height 21
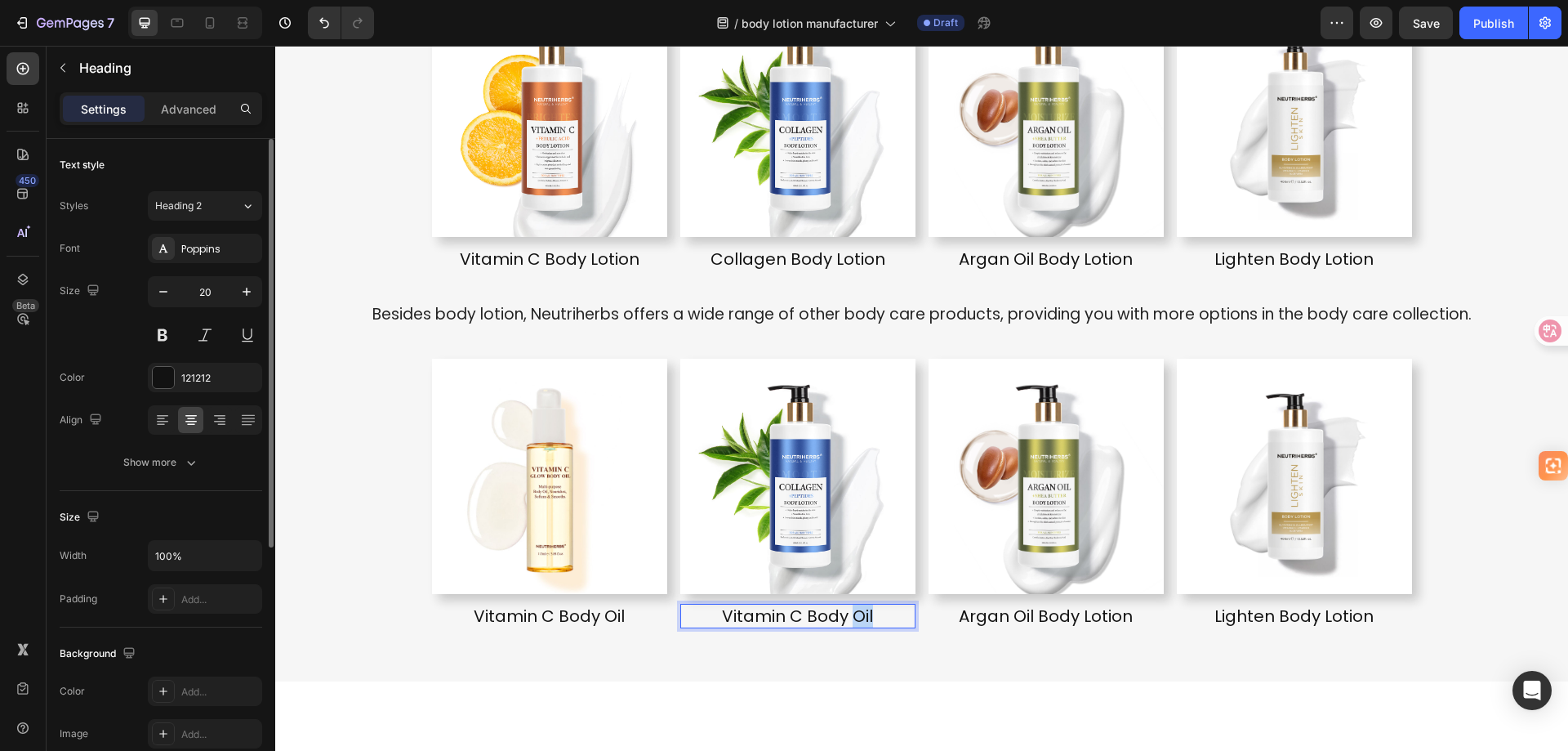
click at [858, 613] on p "Vitamin C Body Oil" at bounding box center [797, 616] width 232 height 21
click at [827, 644] on div "Discover Our Premium Private Label Body Lotion Products Heading With decades of…" at bounding box center [922, 233] width 1293 height 845
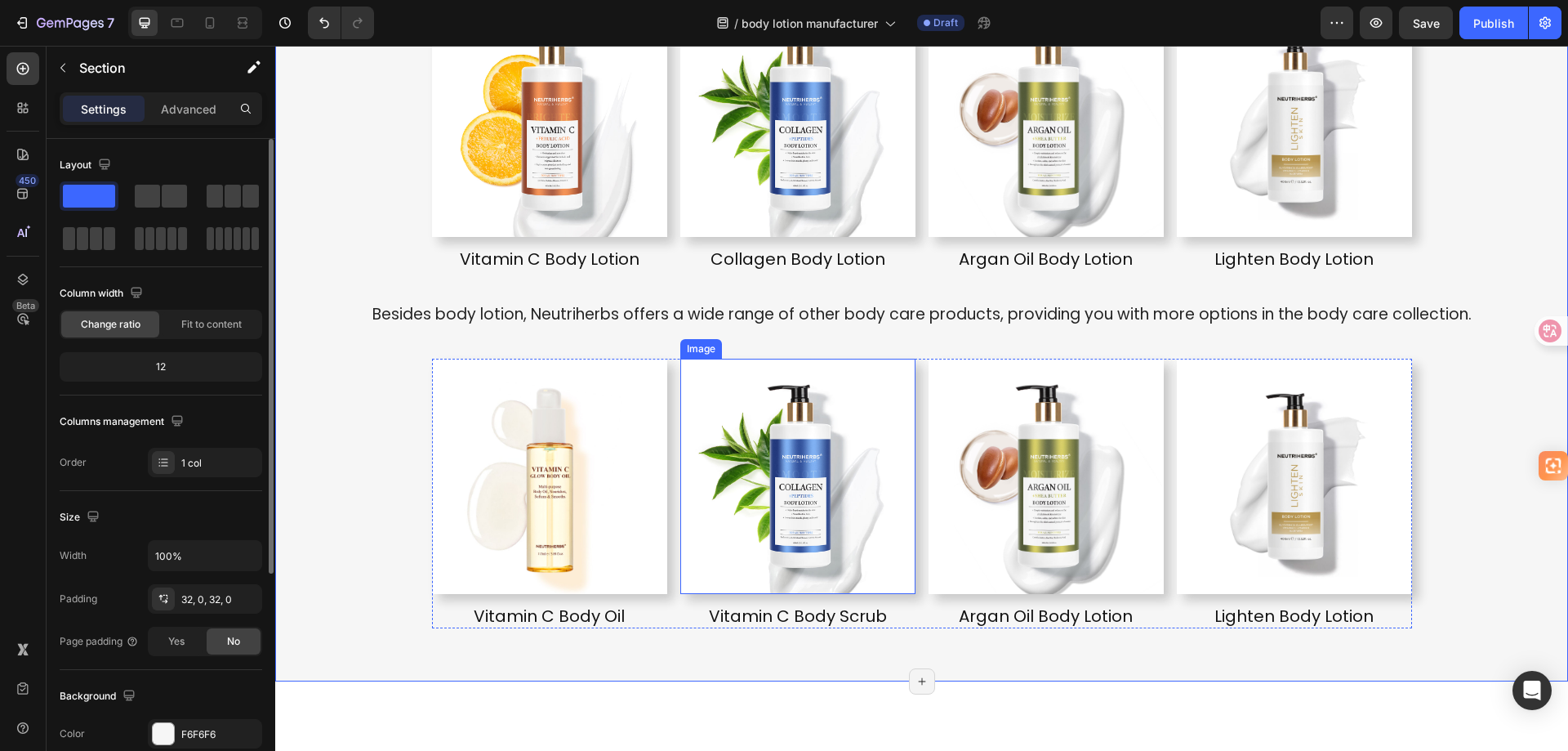
click at [830, 498] on img at bounding box center [797, 476] width 235 height 235
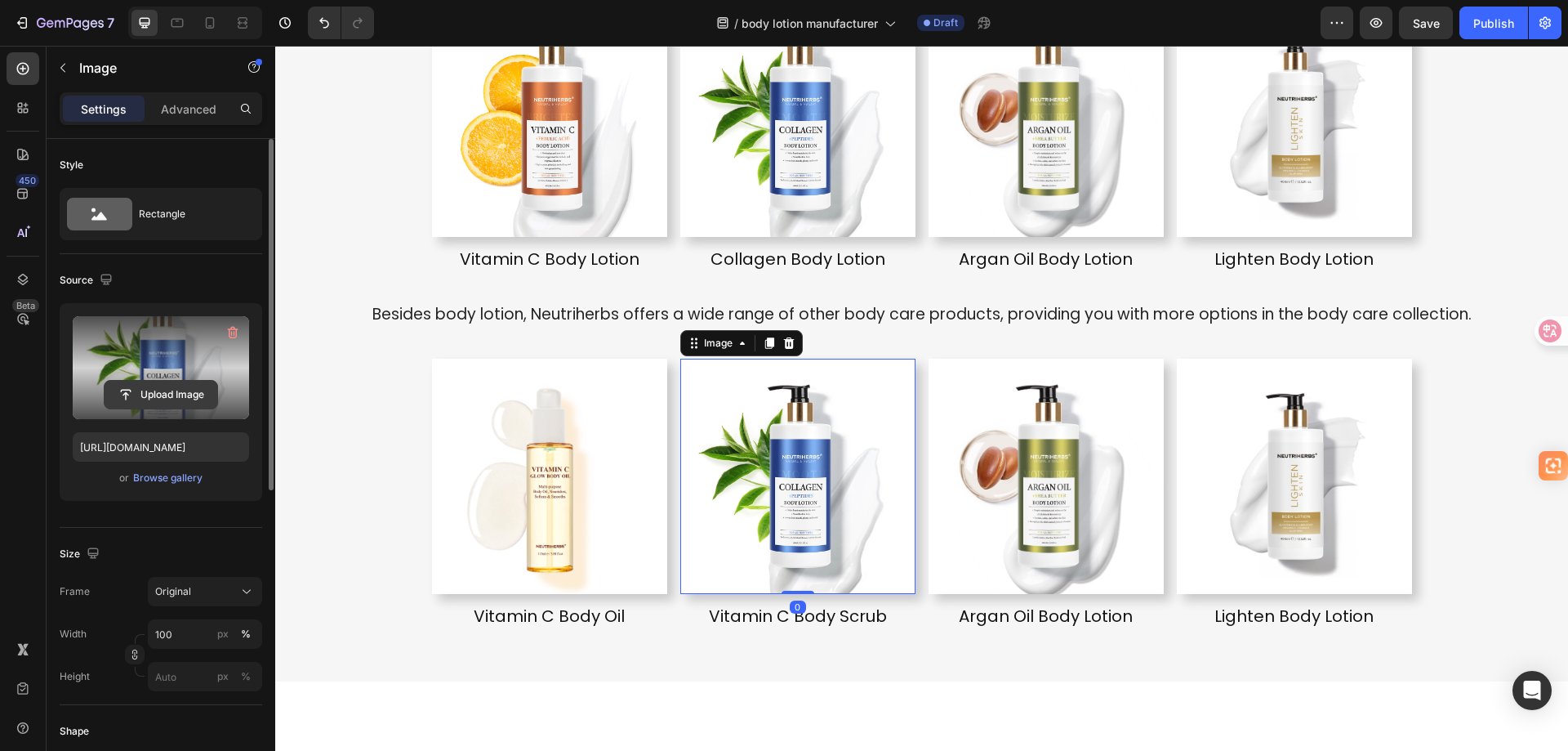
click at [173, 389] on input "file" at bounding box center [161, 394] width 113 height 28
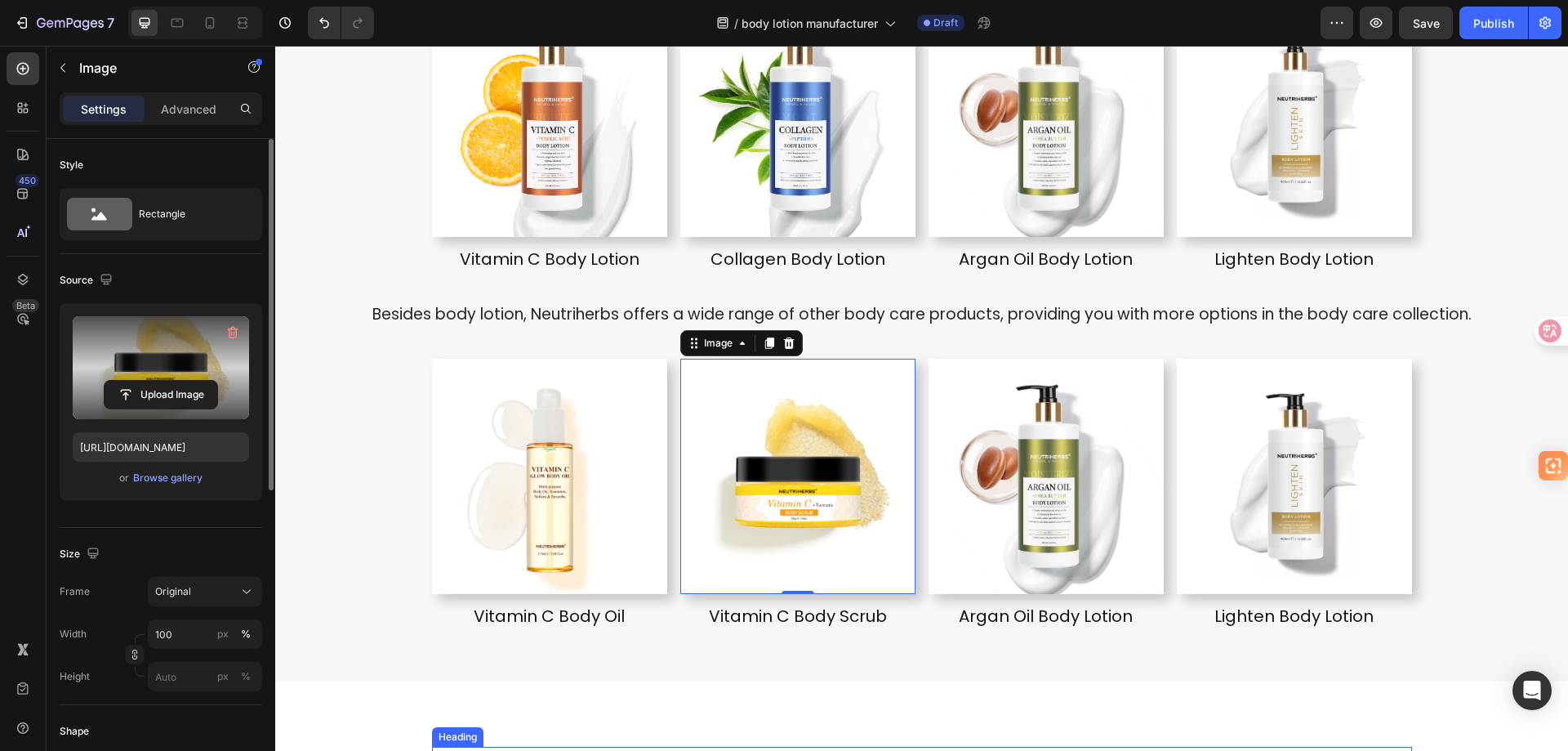
type input "https://cdn.shopify.com/s/files/1/0067/5545/0937/files/gempages_484604601836766…"
click at [1050, 608] on h2 "Argan Oil Body Lotion" at bounding box center [1046, 616] width 235 height 25
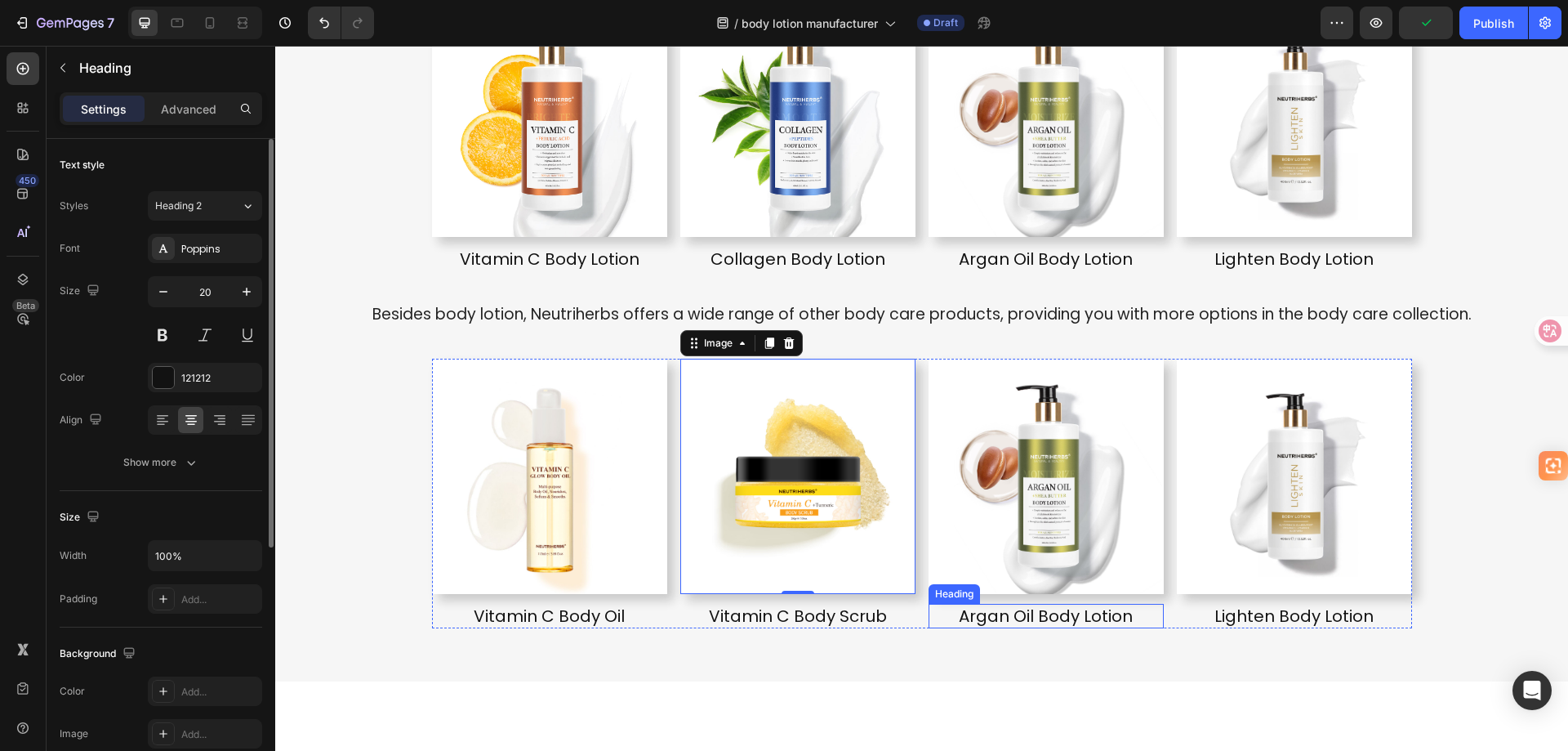
click at [1050, 608] on h2 "Argan Oil Body Lotion" at bounding box center [1046, 616] width 235 height 25
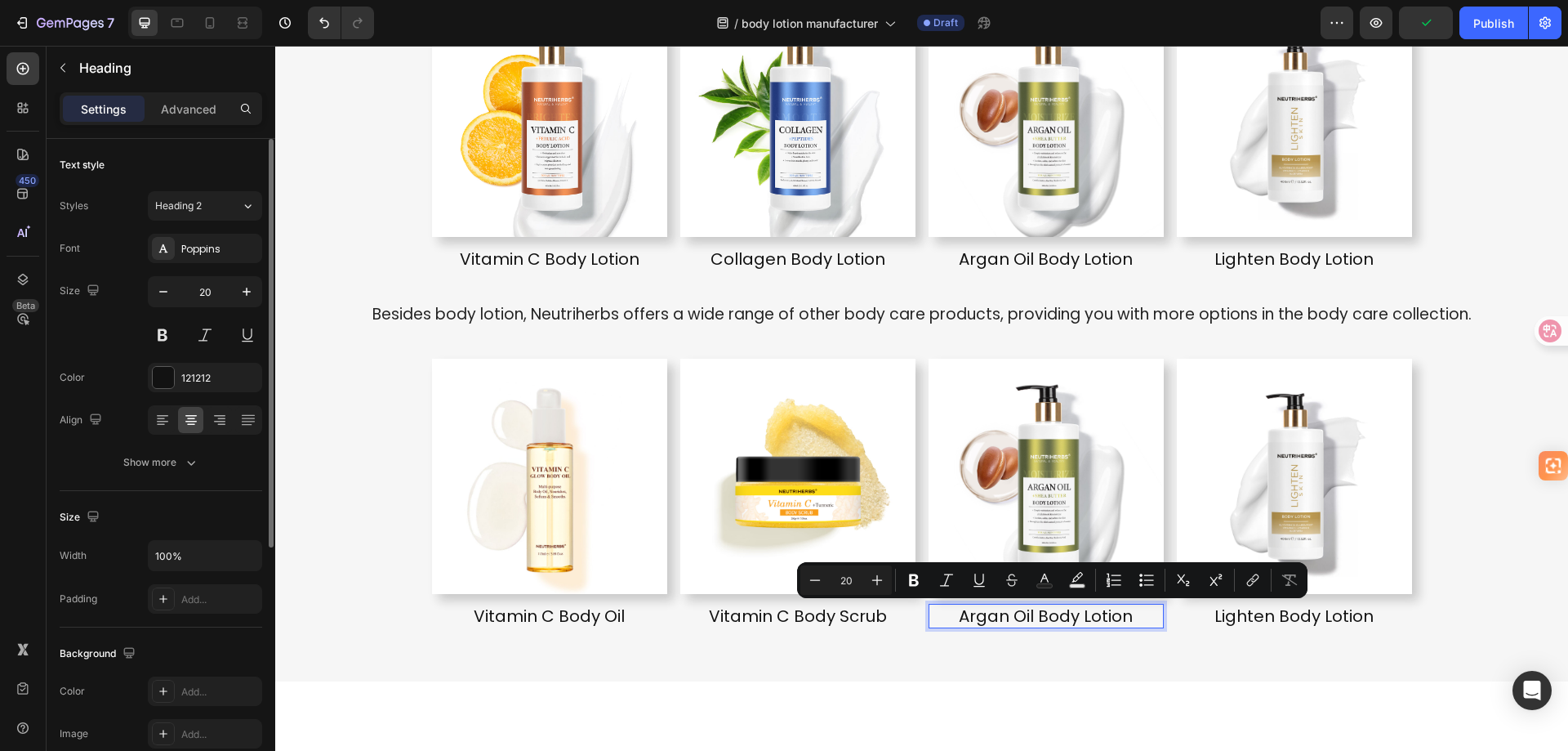
click at [1083, 615] on p "Argan Oil Body Lotion" at bounding box center [1046, 616] width 232 height 21
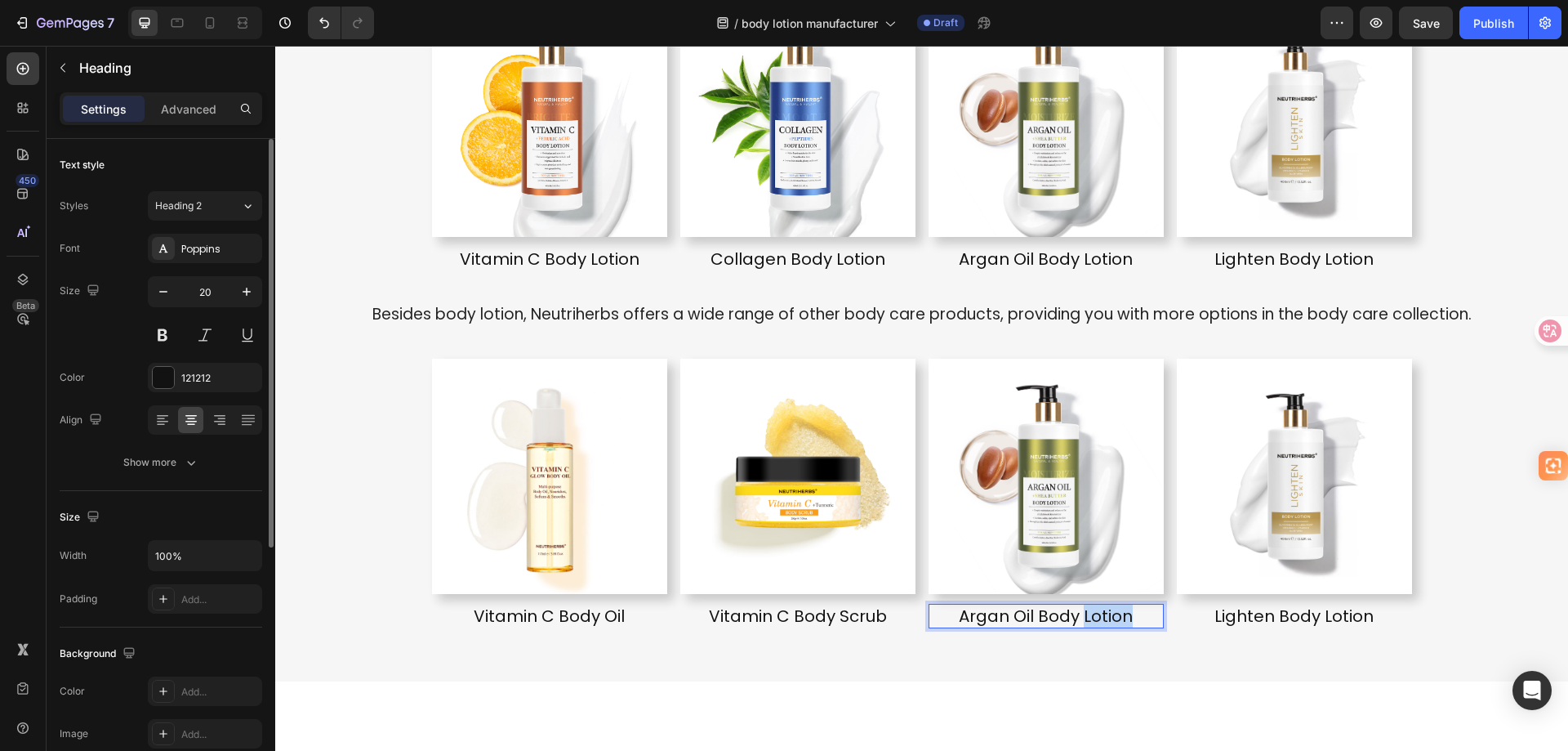
click at [1083, 615] on p "Argan Oil Body Lotion" at bounding box center [1046, 616] width 232 height 21
click at [994, 471] on img at bounding box center [1046, 476] width 235 height 235
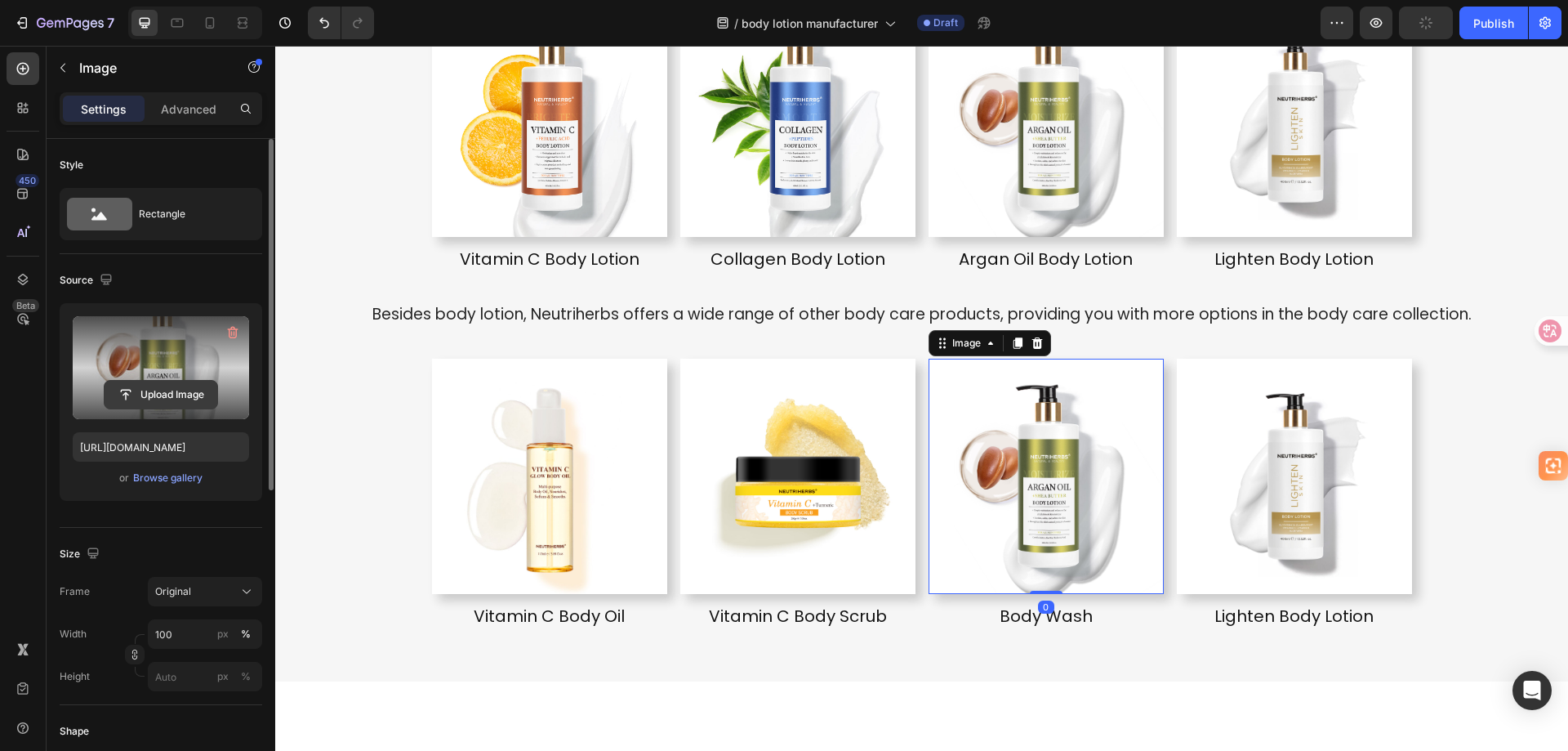
click at [156, 400] on input "file" at bounding box center [161, 394] width 113 height 28
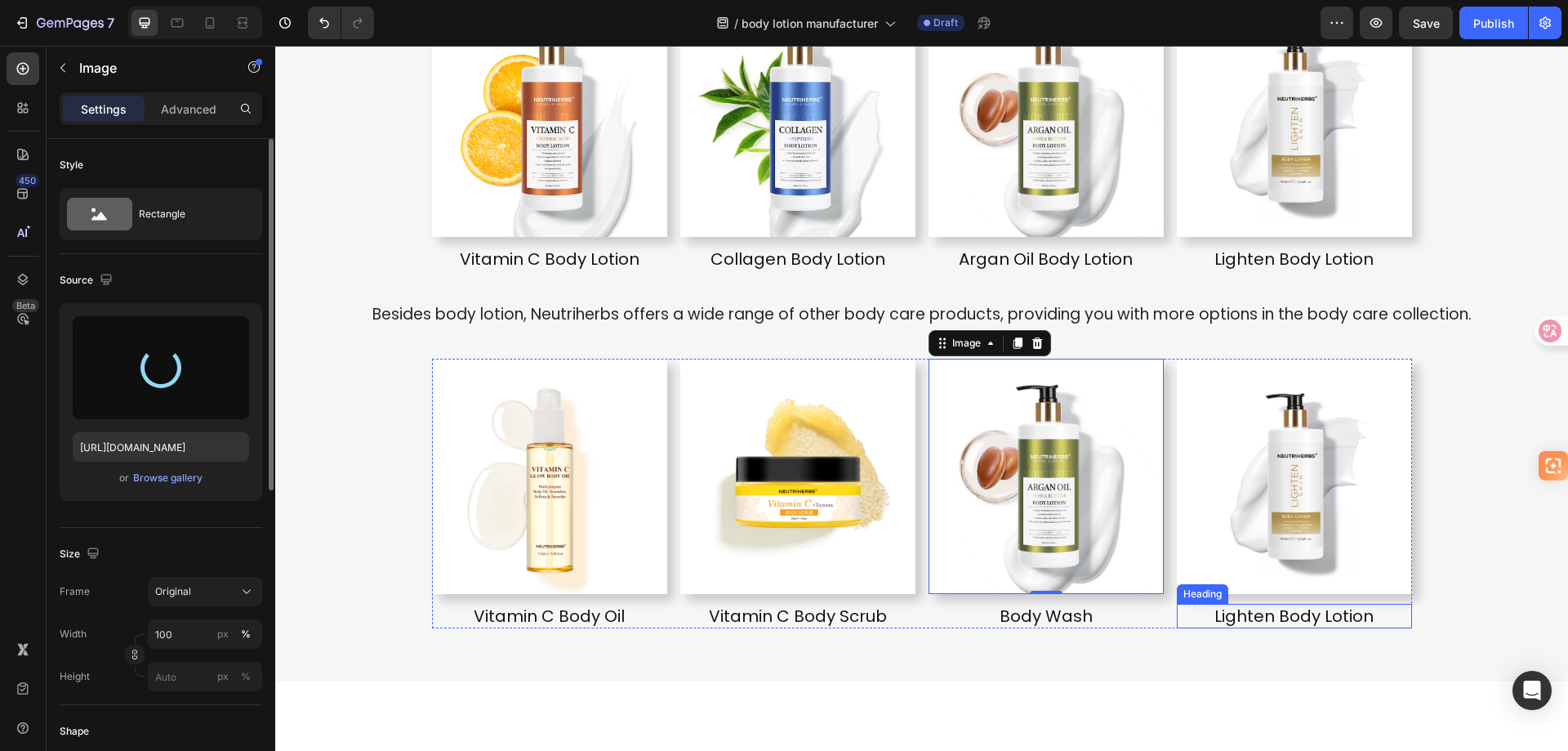
click at [1321, 608] on h2 "Lighten Body Lotion" at bounding box center [1294, 616] width 235 height 25
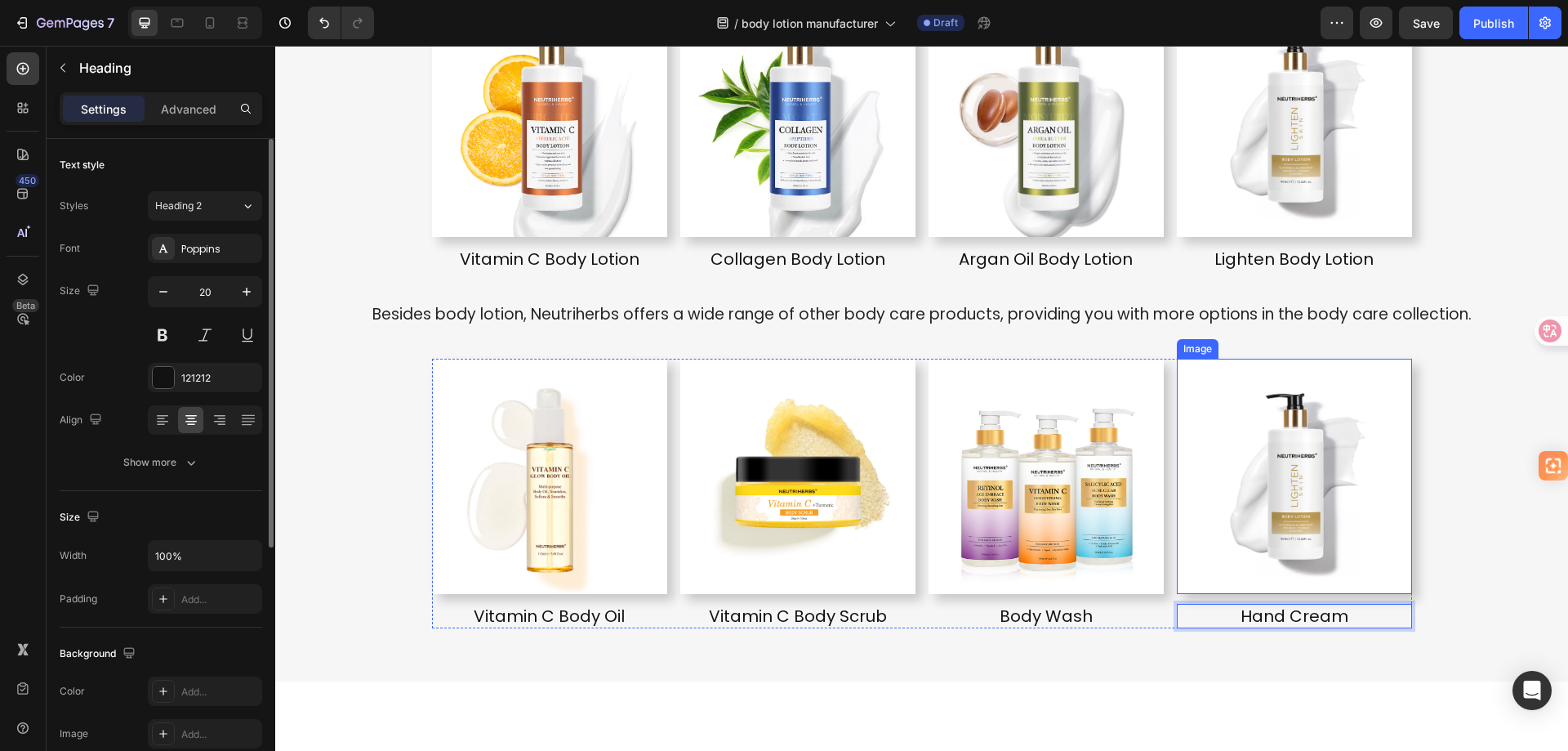
click at [1236, 475] on img at bounding box center [1294, 476] width 235 height 235
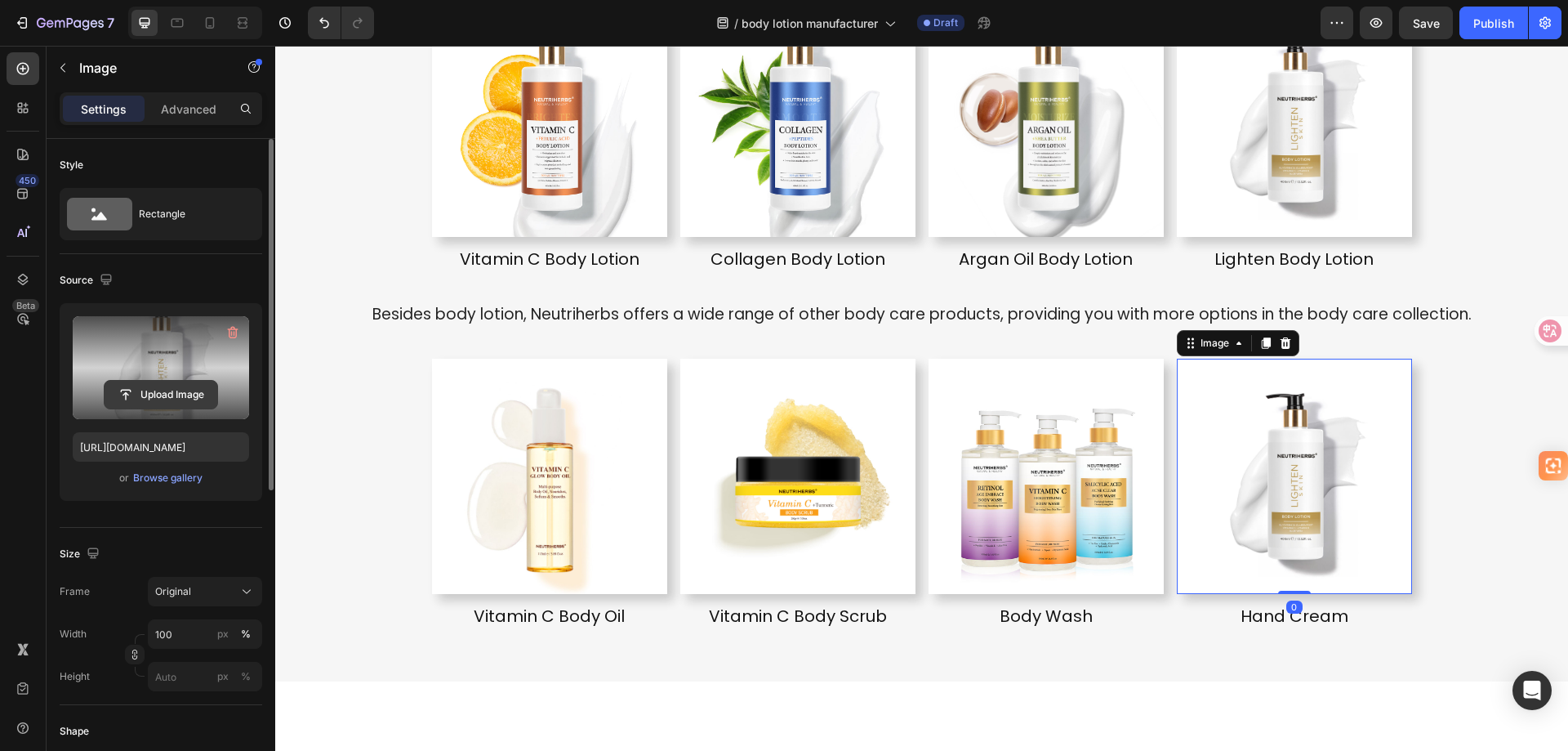
click at [150, 392] on input "file" at bounding box center [161, 394] width 113 height 28
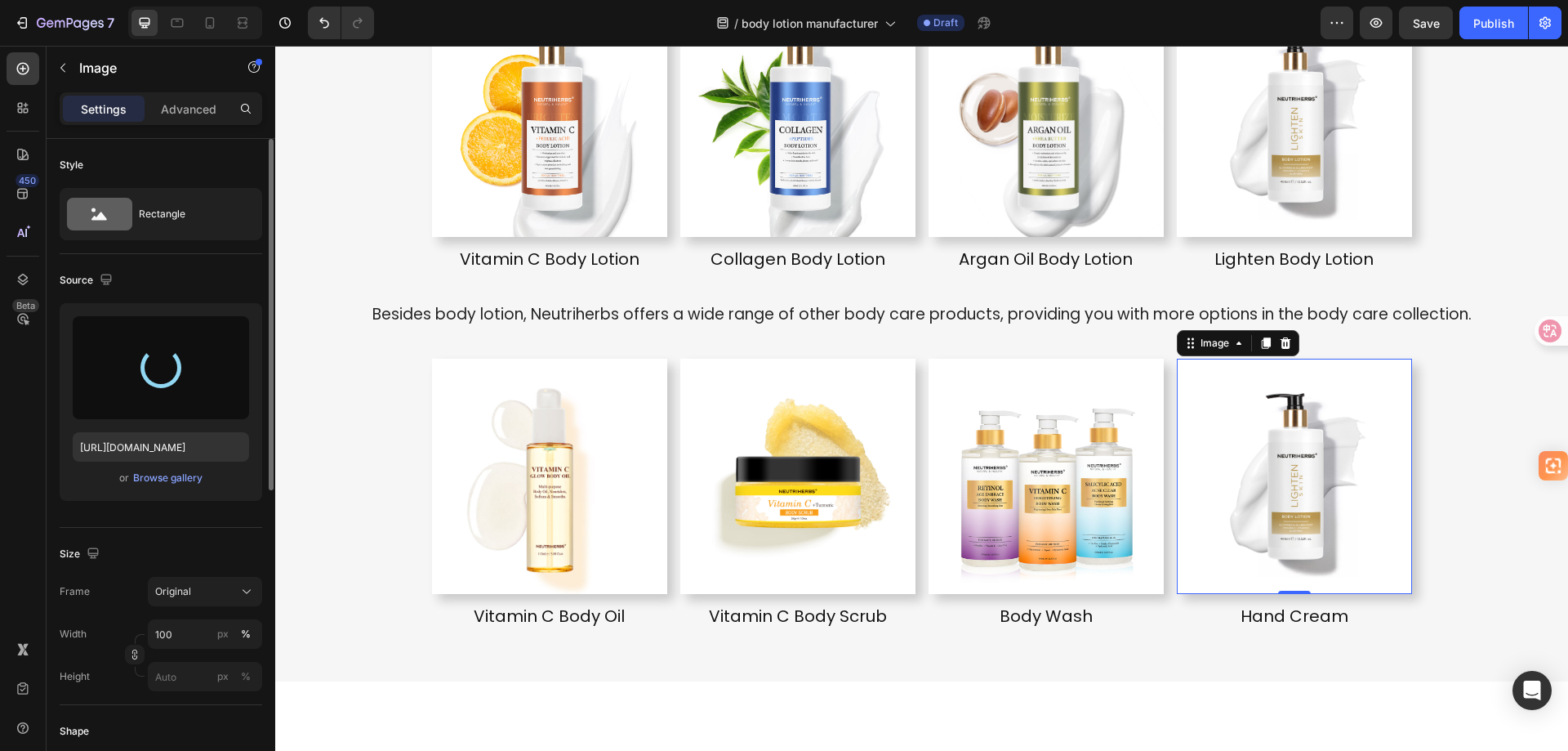
type input "https://cdn.shopify.com/s/files/1/0067/5545/0937/files/gempages_484604601836766…"
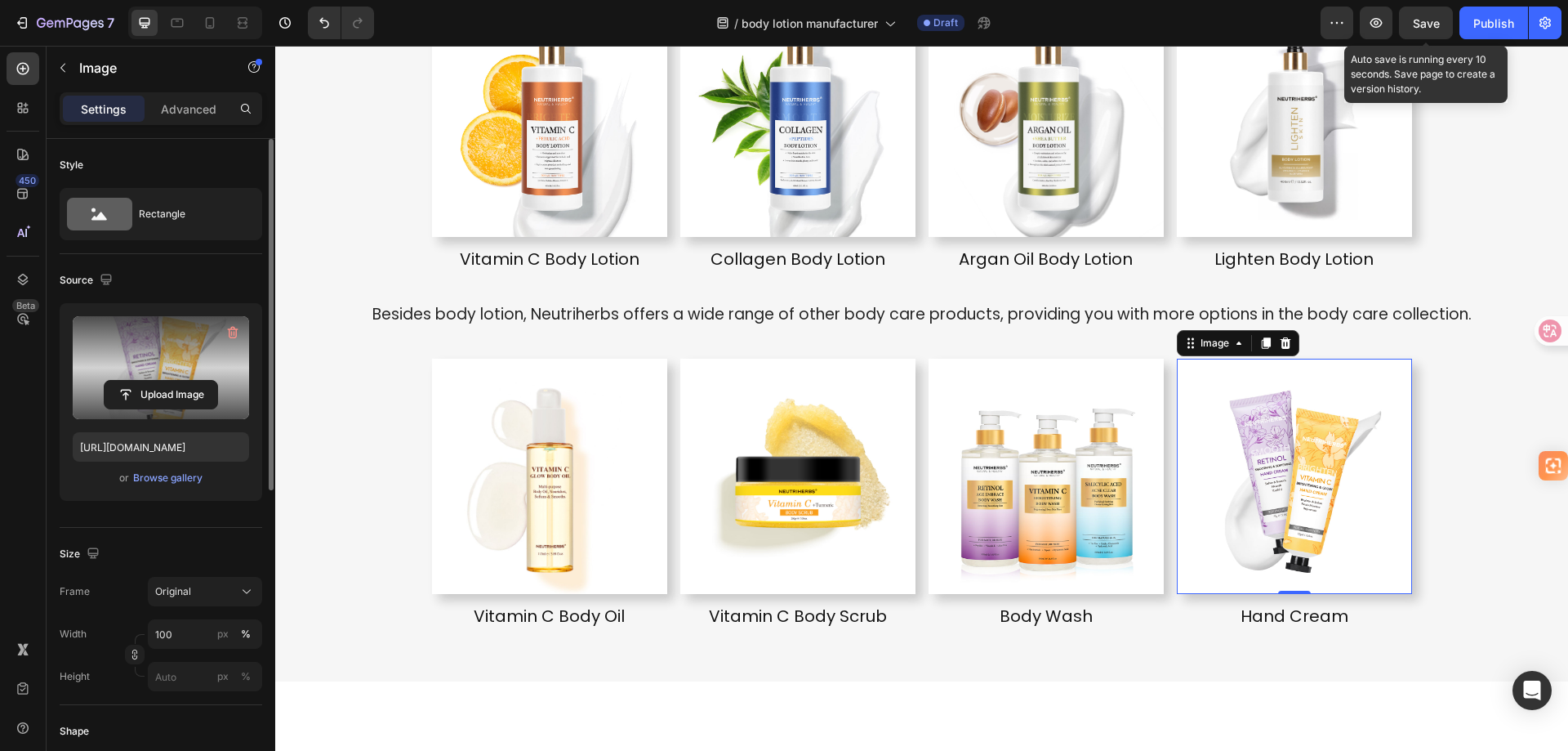
click at [1428, 28] on span "Save" at bounding box center [1426, 23] width 27 height 14
click at [1447, 491] on div "Discover Our Premium Private Label Body Lotion Products Heading With decades of…" at bounding box center [922, 233] width 1293 height 845
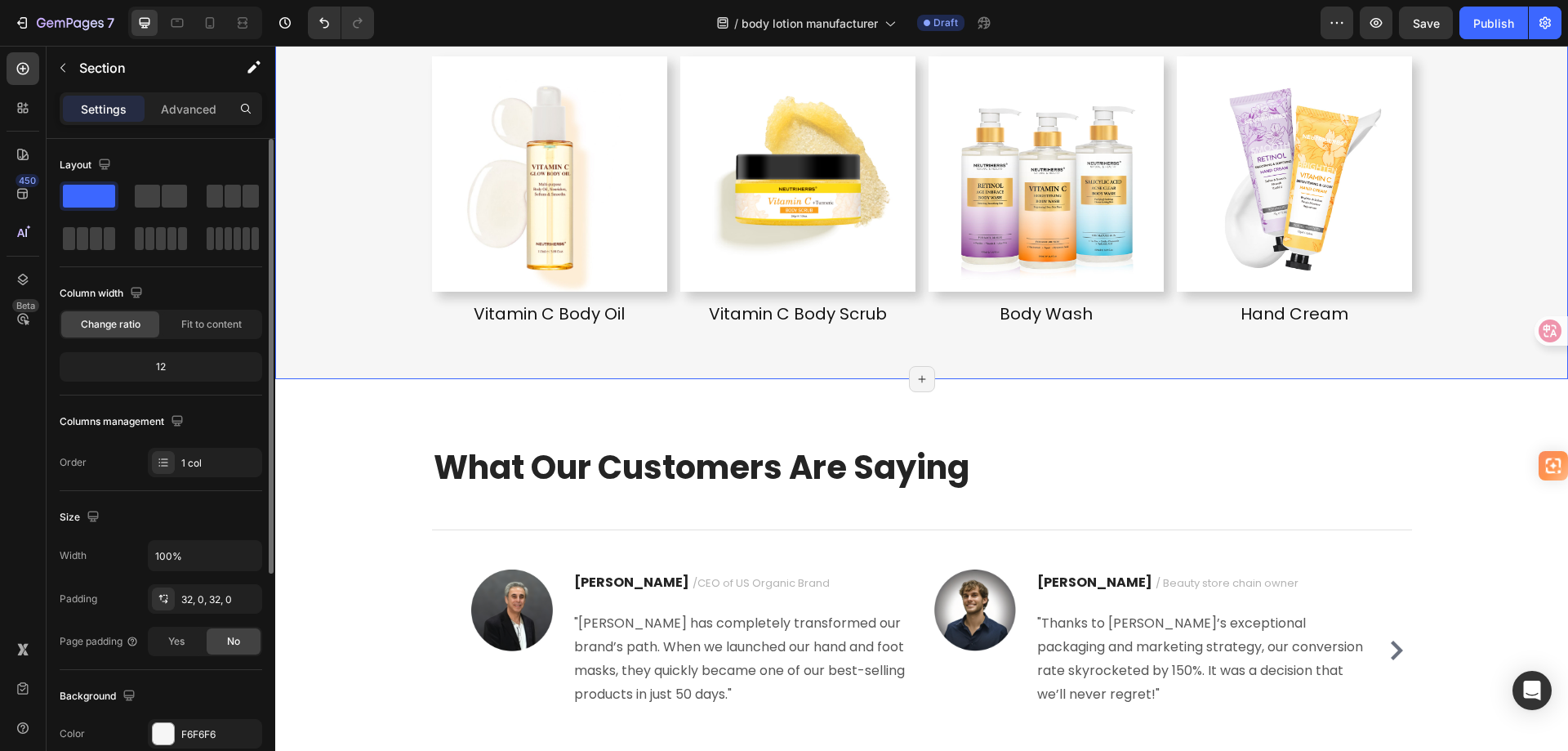
scroll to position [4253, 0]
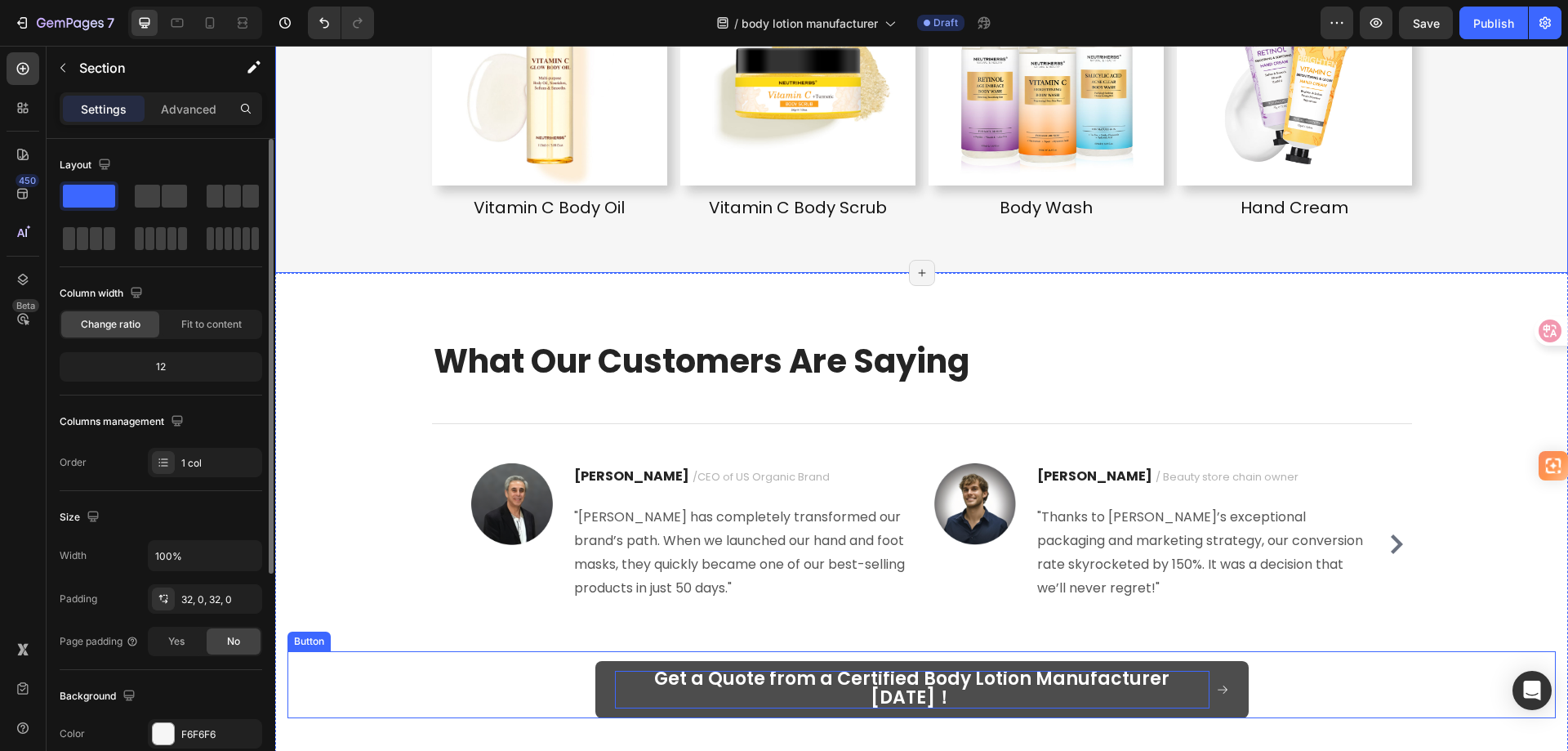
click at [1031, 666] on span "Get a Quote from a Certified Body Lotion Manufacturer [DATE]！" at bounding box center [912, 687] width 516 height 44
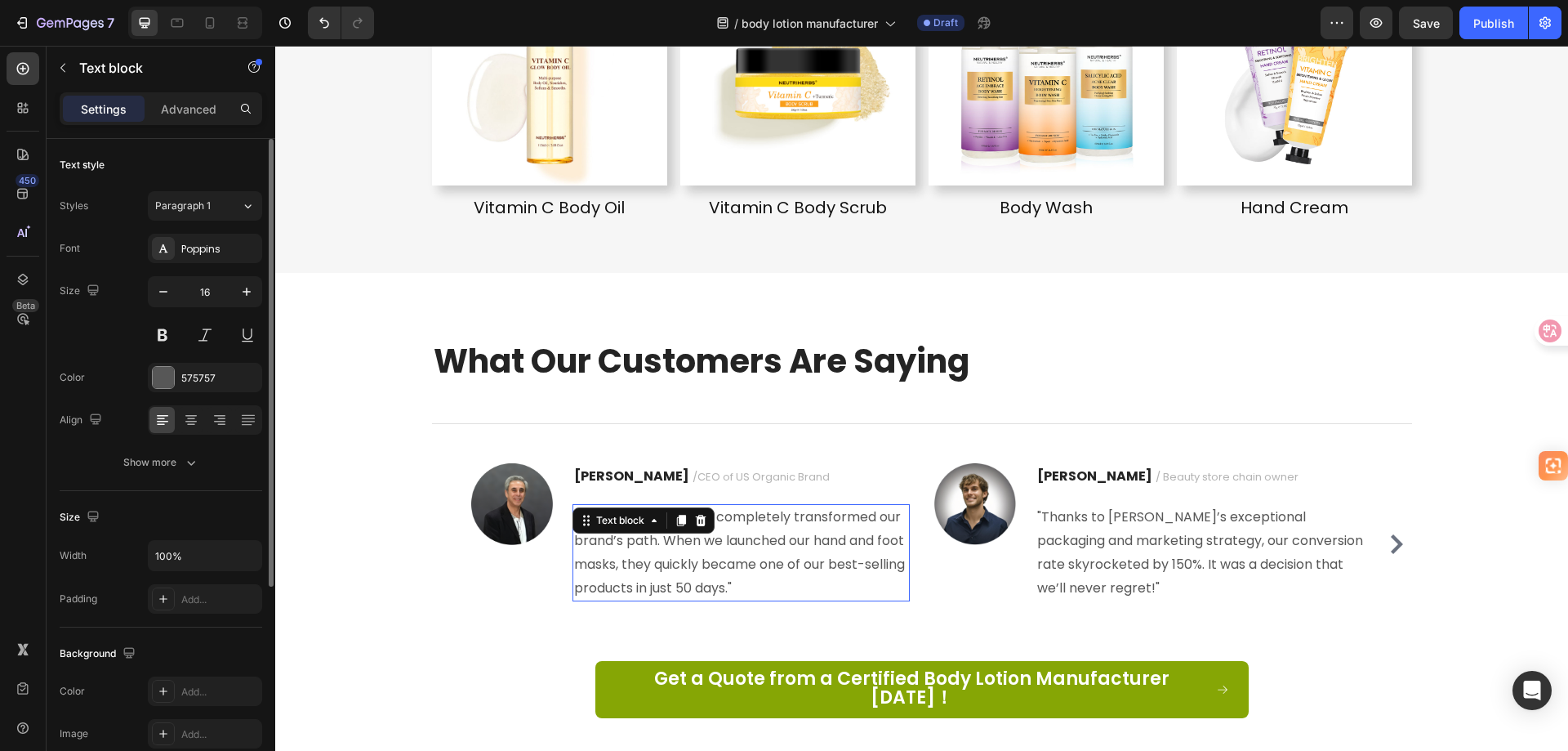
click at [747, 584] on p ""[PERSON_NAME] has completely transformed our brand’s path. When we launched ou…" at bounding box center [741, 552] width 334 height 94
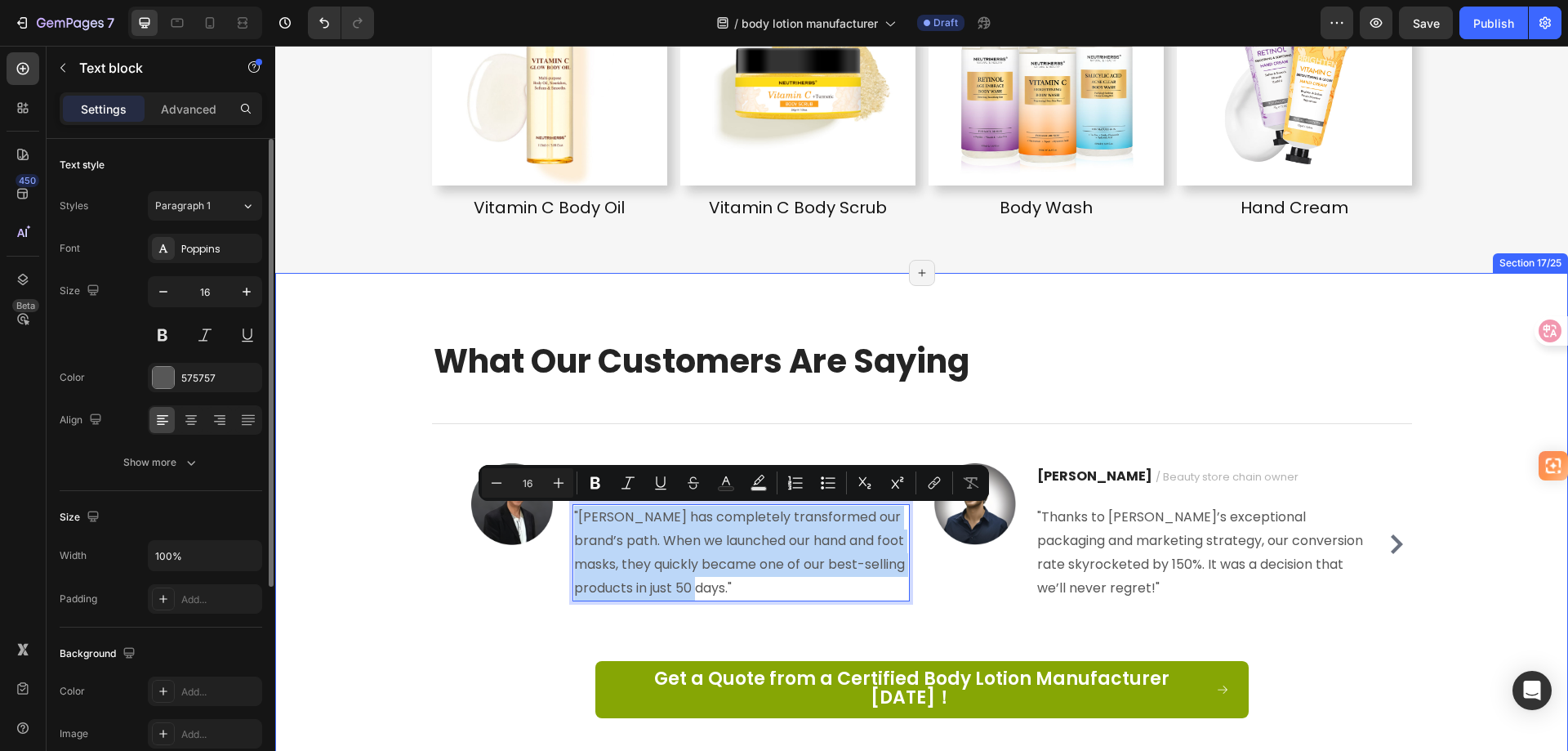
click at [729, 581] on p ""[PERSON_NAME] has completely transformed our brand’s path. When we launched ou…" at bounding box center [741, 552] width 334 height 94
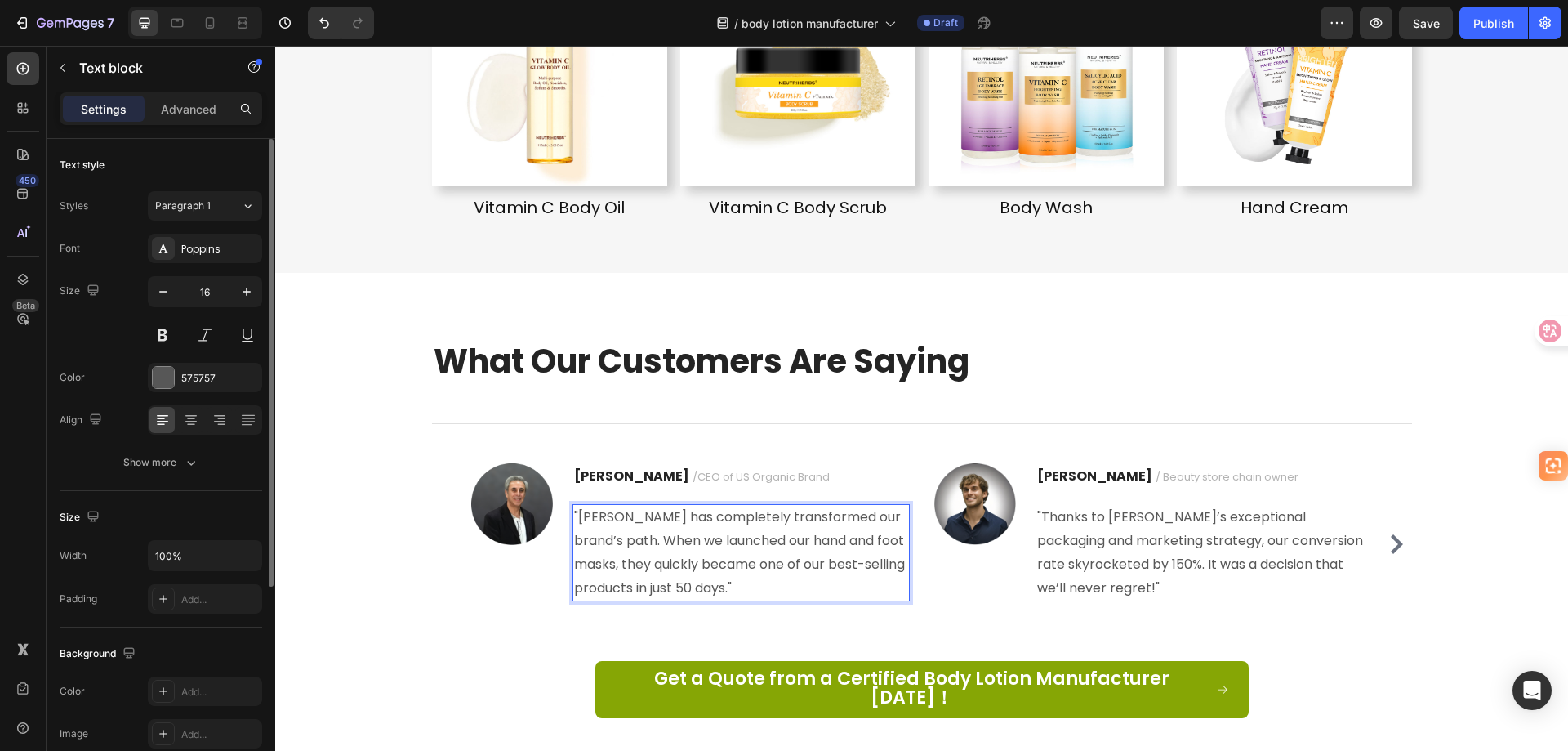
click at [688, 549] on p ""[PERSON_NAME] has completely transformed our brand’s path. When we launched ou…" at bounding box center [741, 552] width 334 height 94
click at [668, 543] on p ""[PERSON_NAME] has completely transformed our brand’s path. When we launched ou…" at bounding box center [741, 552] width 334 height 94
click at [751, 550] on p ""[PERSON_NAME] has completely transformed our brand’s path. When we launched ou…" at bounding box center [741, 552] width 334 height 94
drag, startPoint x: 761, startPoint y: 541, endPoint x: 895, endPoint y: 544, distance: 134.0
click at [895, 544] on p ""[PERSON_NAME] has completely transformed our brand’s path. When we launched ou…" at bounding box center [741, 552] width 334 height 94
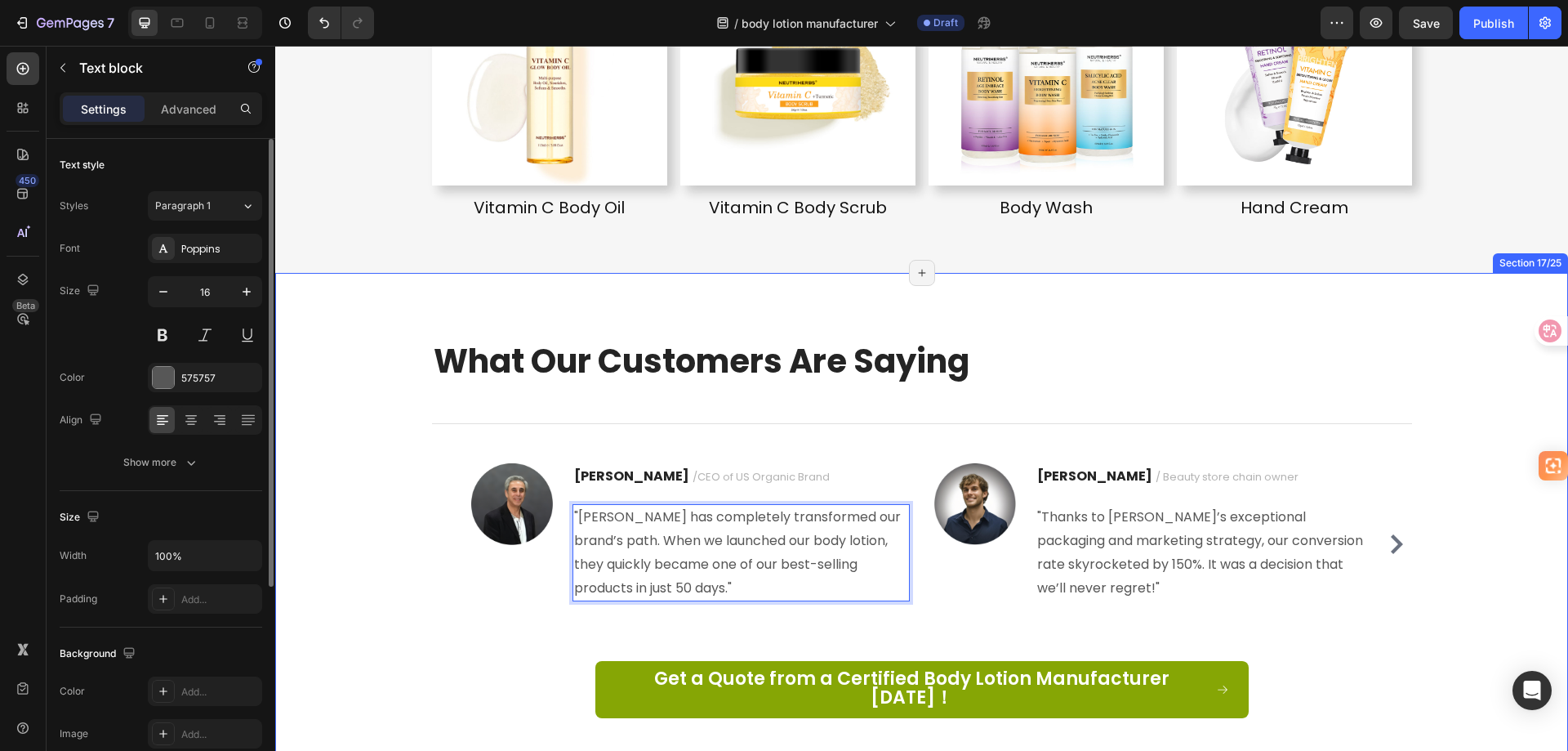
scroll to position [4498, 0]
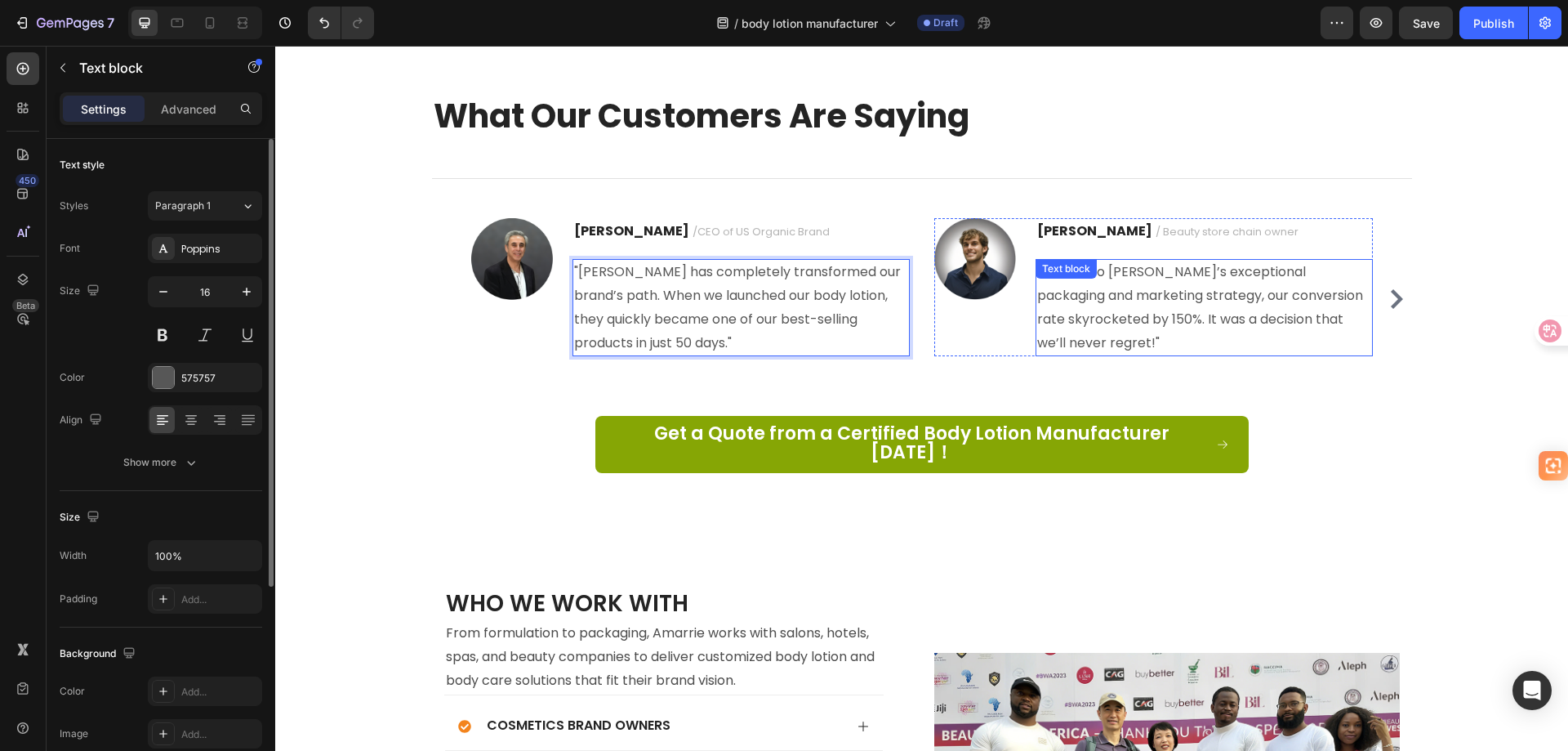
click at [1165, 346] on p ""Thanks to [PERSON_NAME]’s exceptional packaging and marketing strategy, our co…" at bounding box center [1205, 307] width 334 height 94
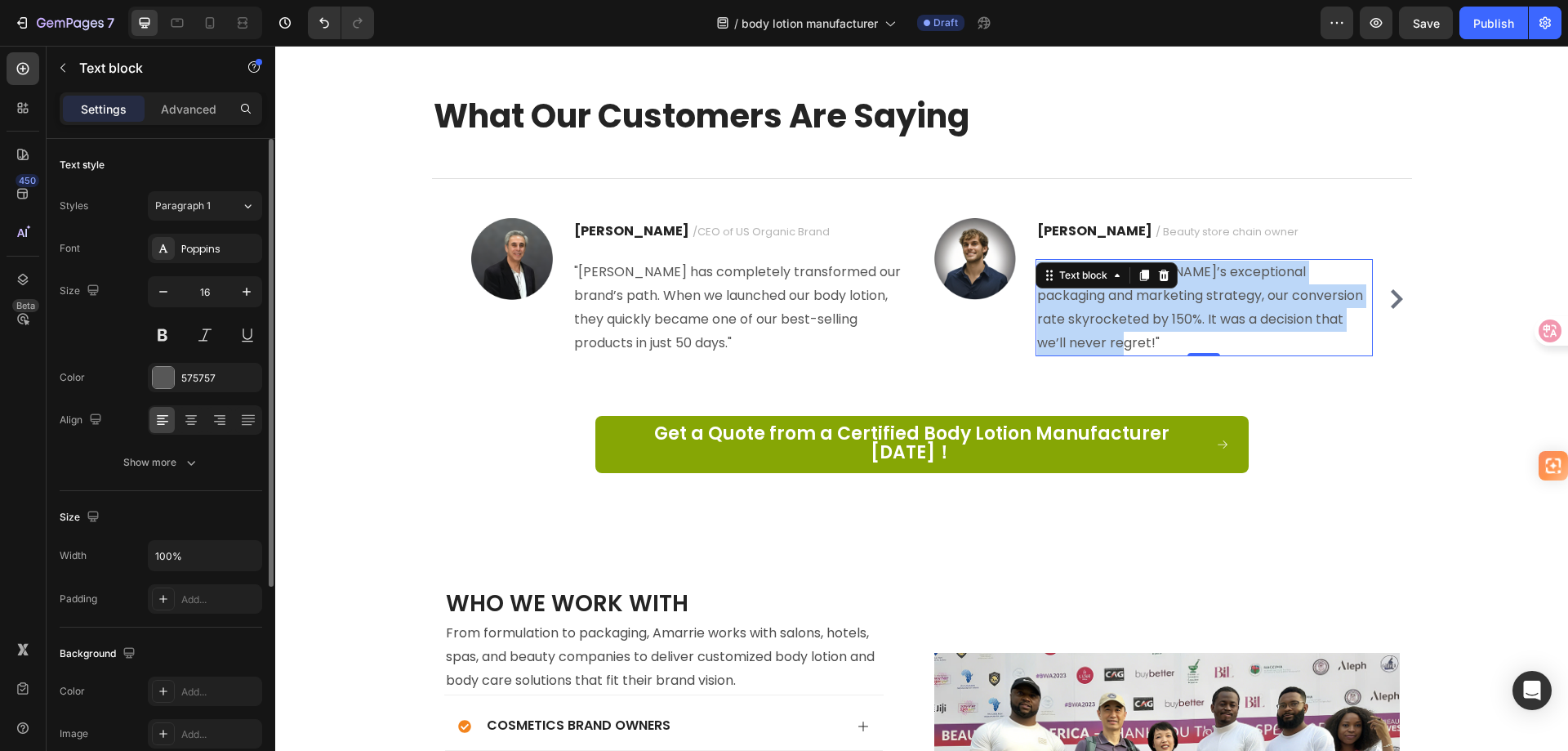
click at [1165, 346] on p ""Thanks to [PERSON_NAME]’s exceptional packaging and marketing strategy, our co…" at bounding box center [1205, 307] width 334 height 94
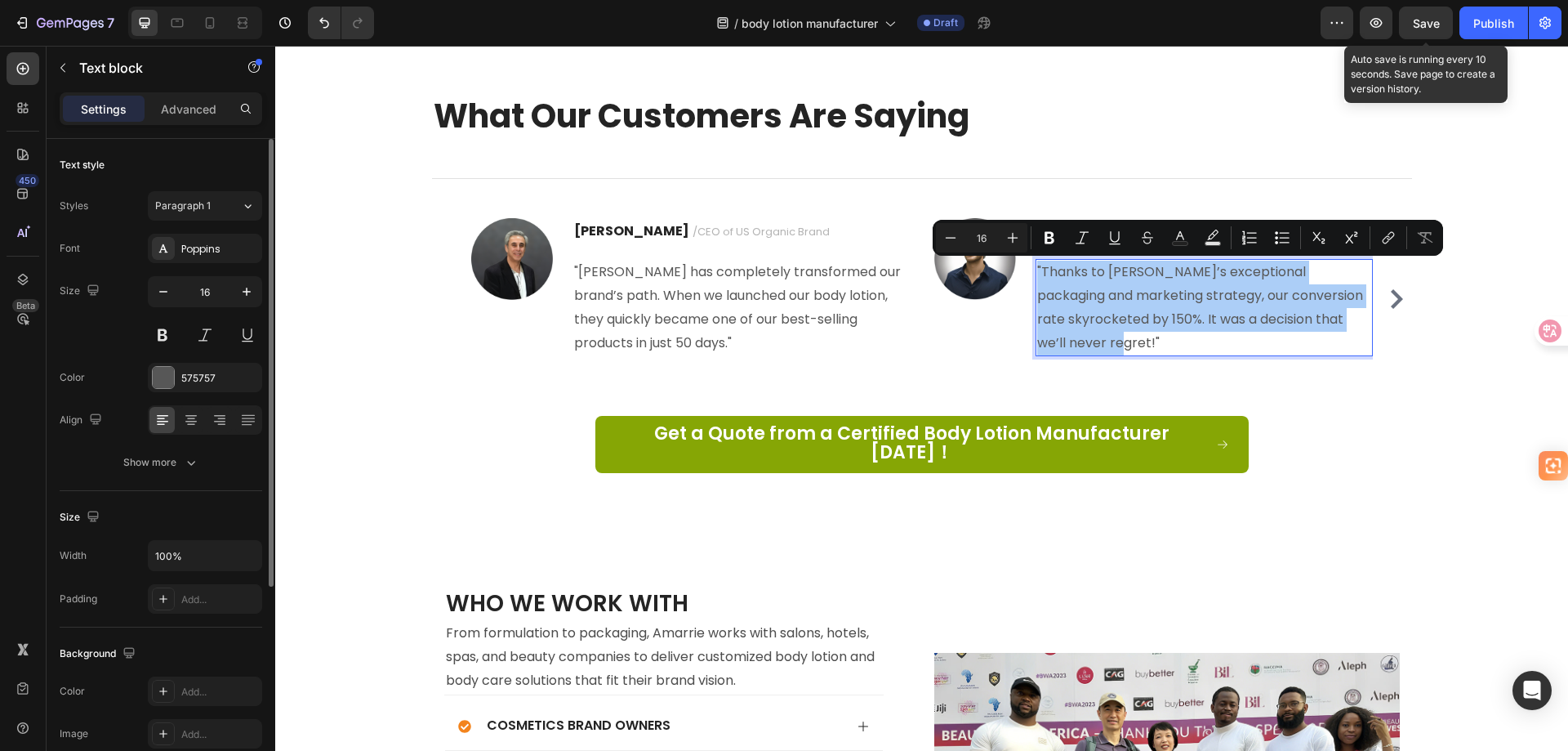
click at [1420, 25] on span "Save" at bounding box center [1426, 23] width 27 height 14
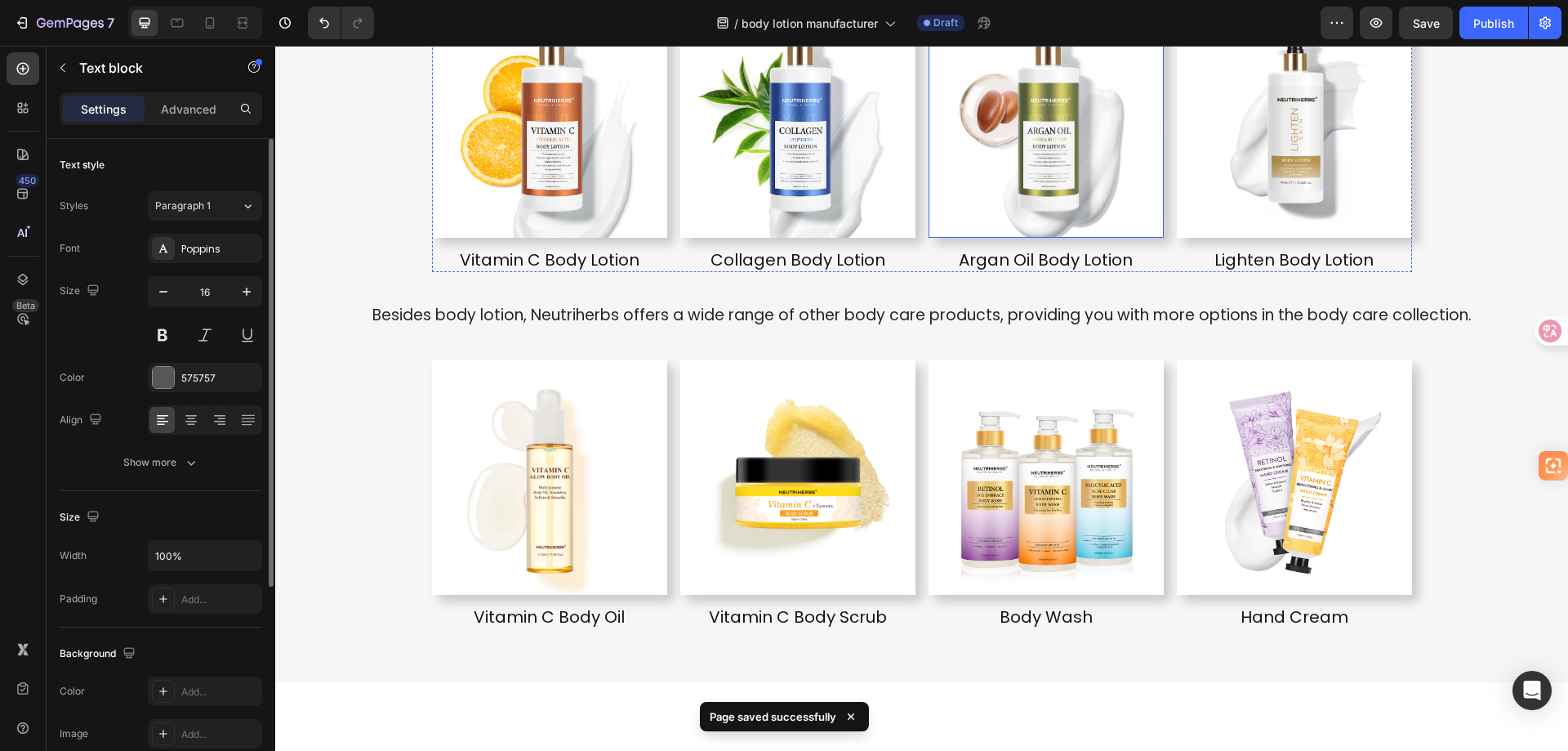
scroll to position [3763, 0]
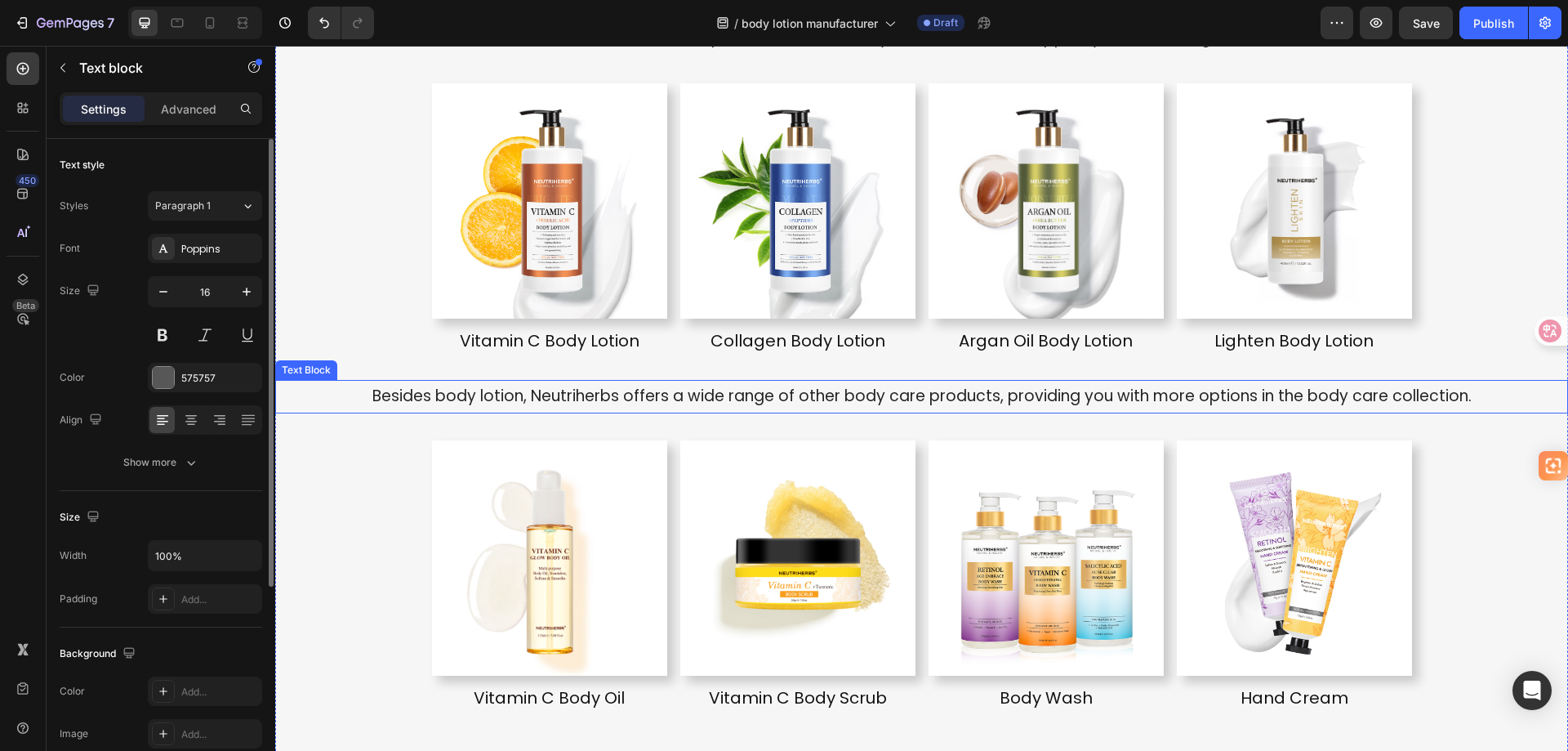
click at [999, 399] on span "Besides body lotion, Neutriherbs offers a wide range of other body care product…" at bounding box center [922, 396] width 1100 height 22
click at [1003, 397] on span "Besides body lotion, Neutriherbs offers a wide range of other body care product…" at bounding box center [922, 396] width 1100 height 22
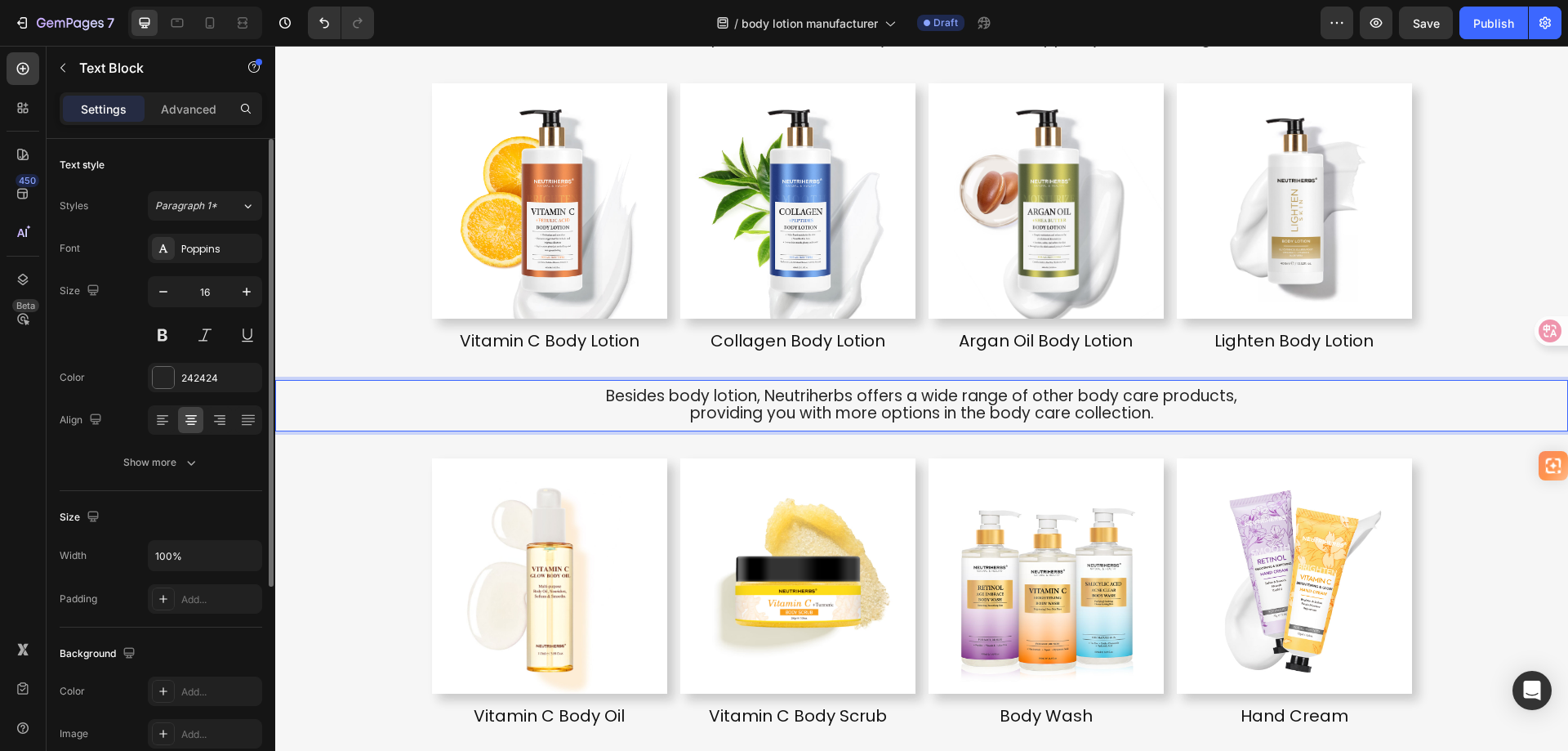
click at [467, 419] on p "providing you with more options in the body care collection." at bounding box center [922, 414] width 1289 height 18
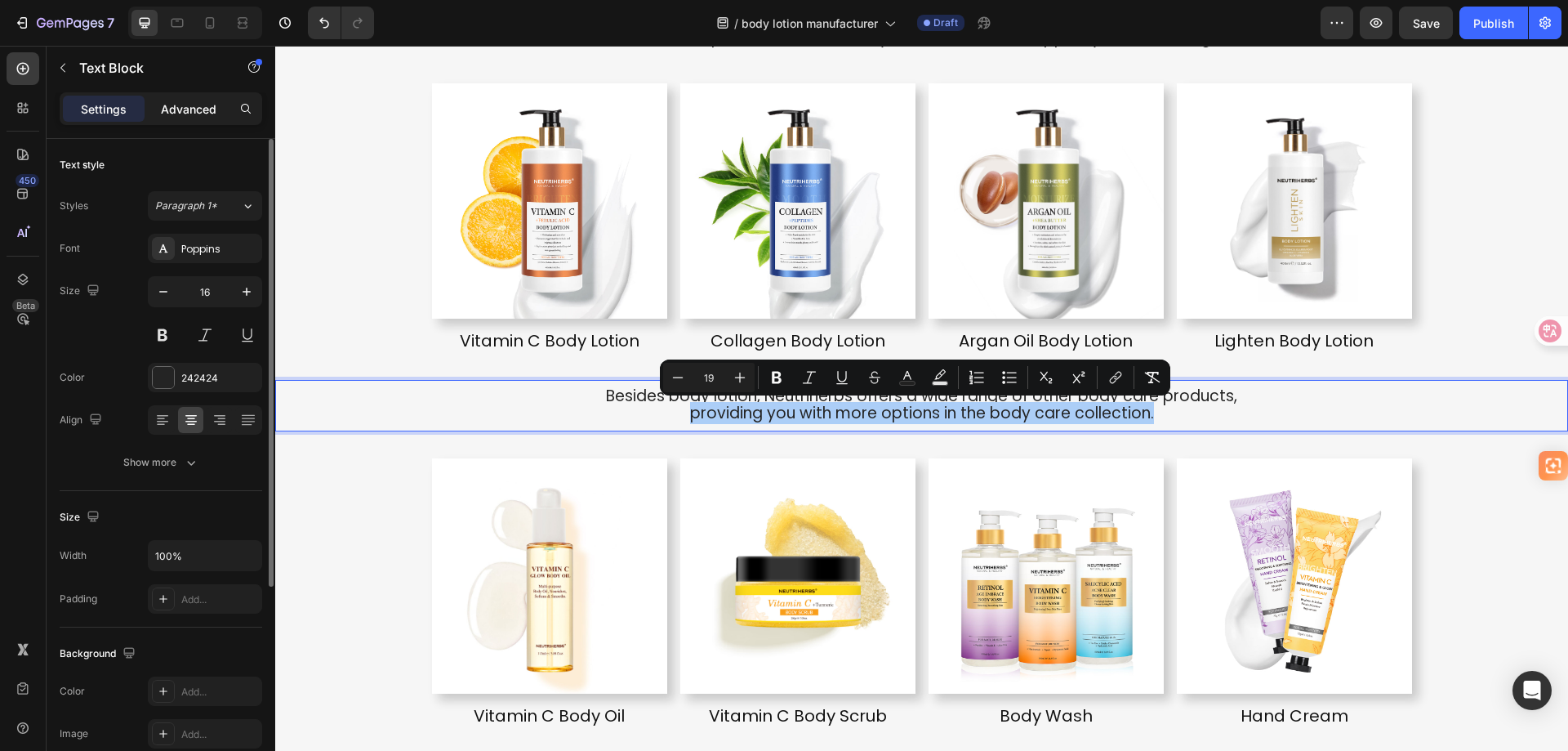
click at [192, 104] on p "Advanced" at bounding box center [188, 109] width 55 height 17
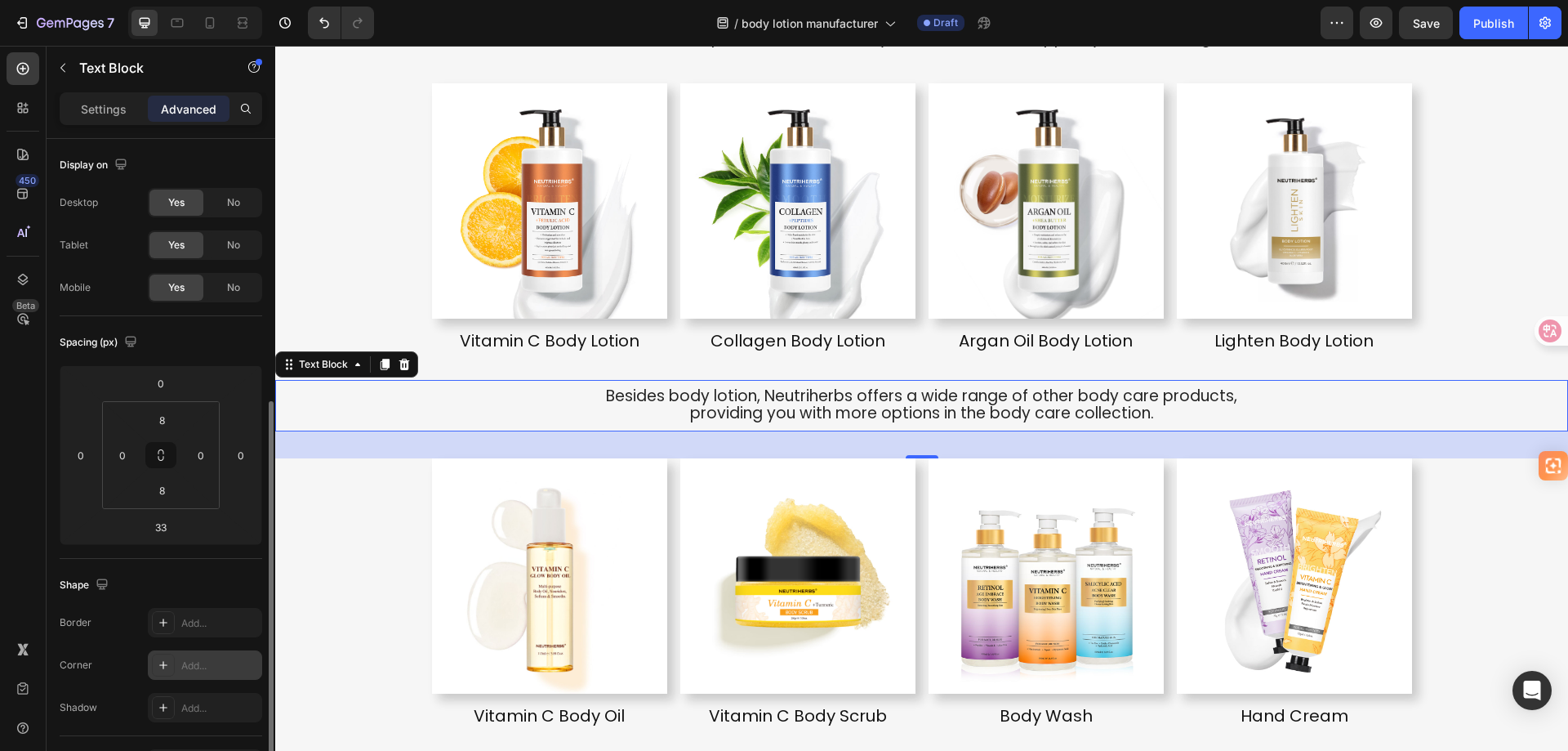
scroll to position [163, 0]
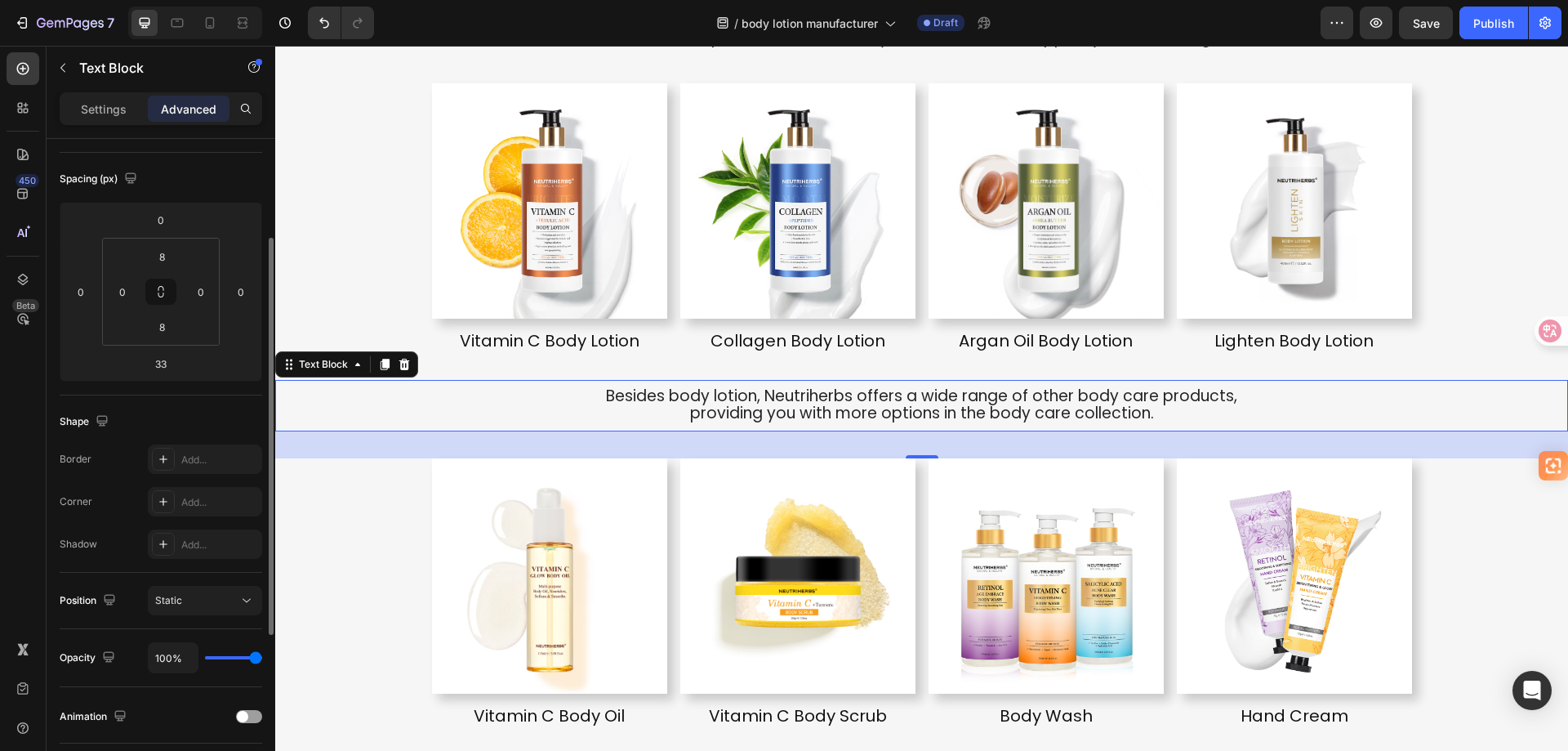
click at [127, 118] on div "Settings" at bounding box center [104, 108] width 82 height 26
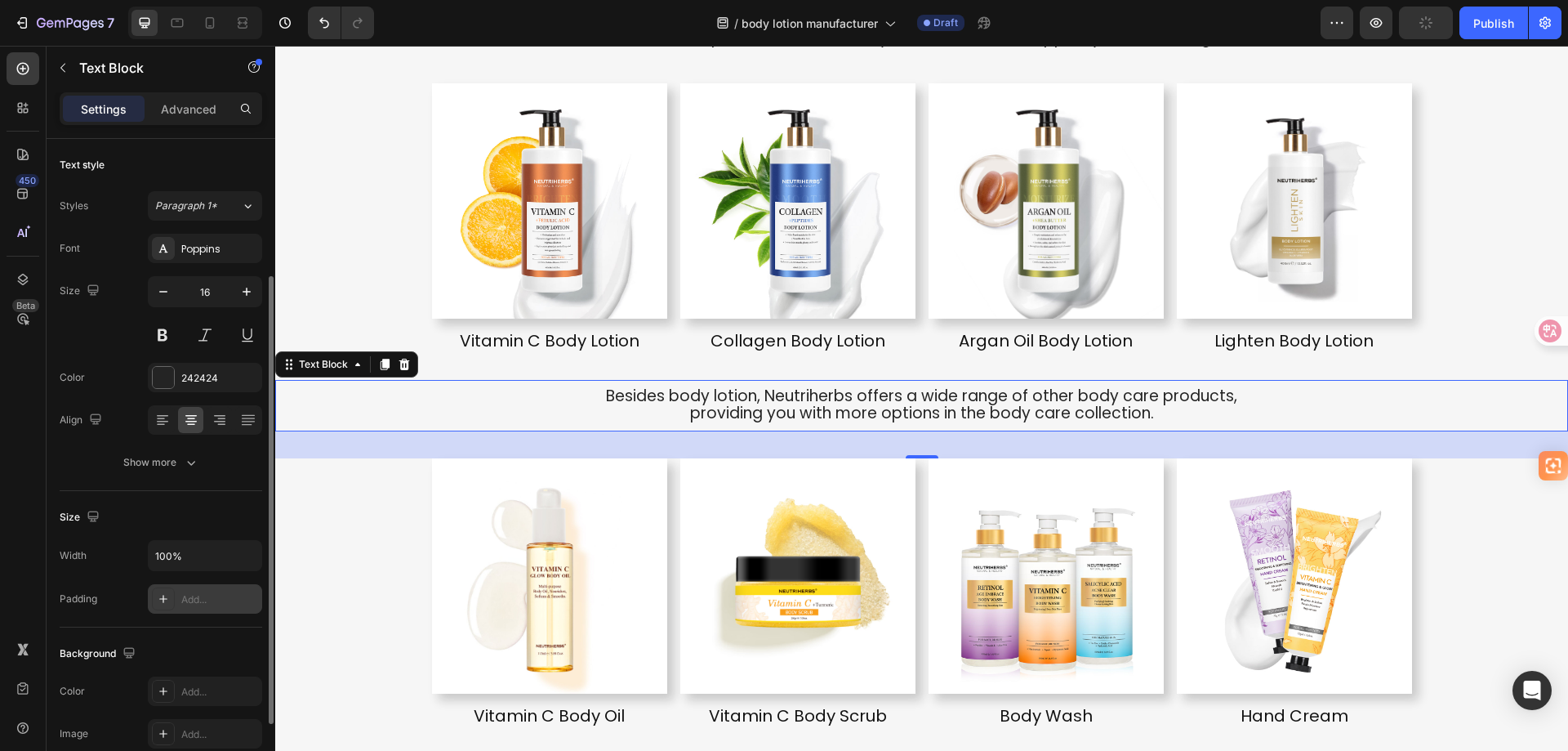
scroll to position [82, 0]
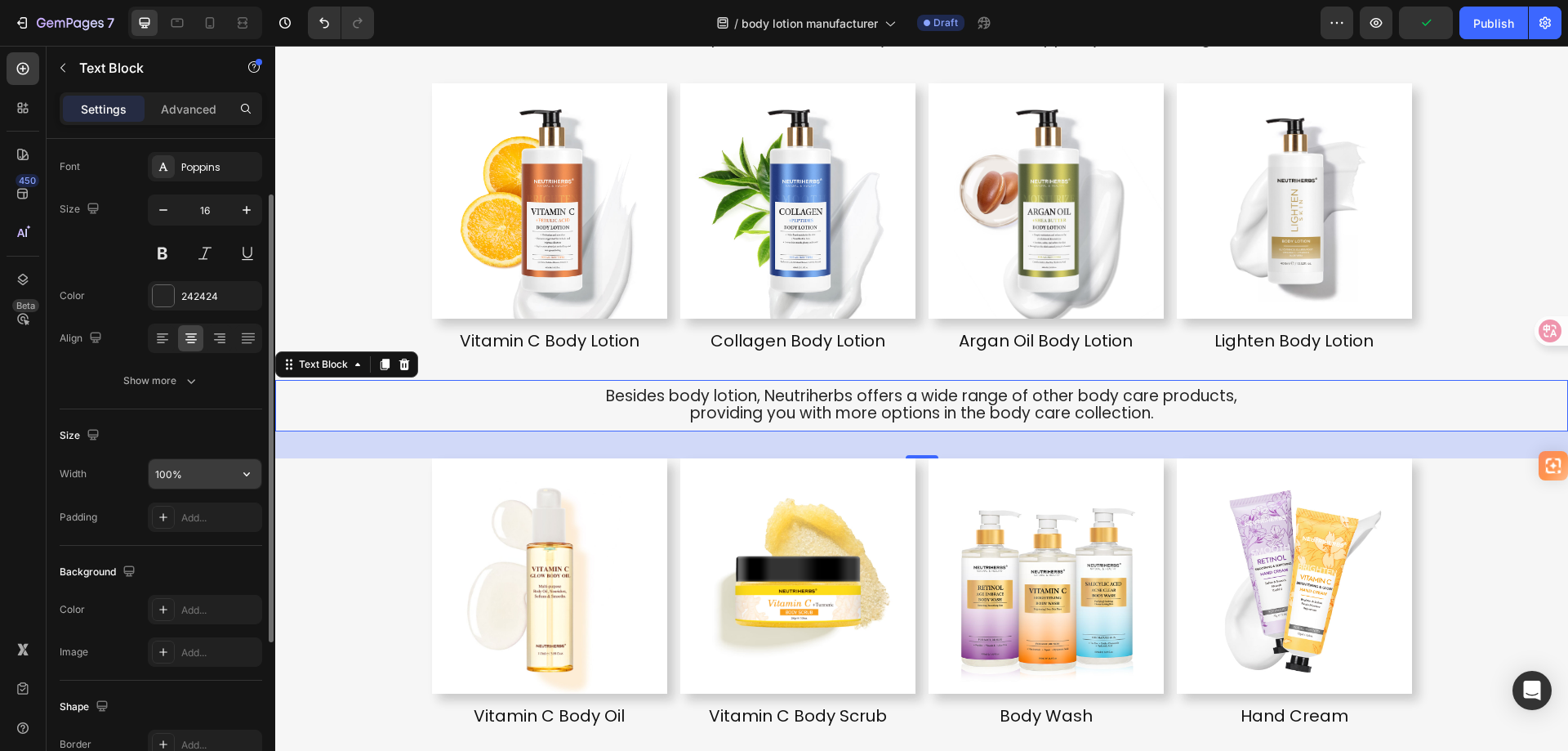
click at [193, 475] on input "100%" at bounding box center [205, 474] width 113 height 29
click at [232, 476] on button "button" at bounding box center [246, 474] width 29 height 29
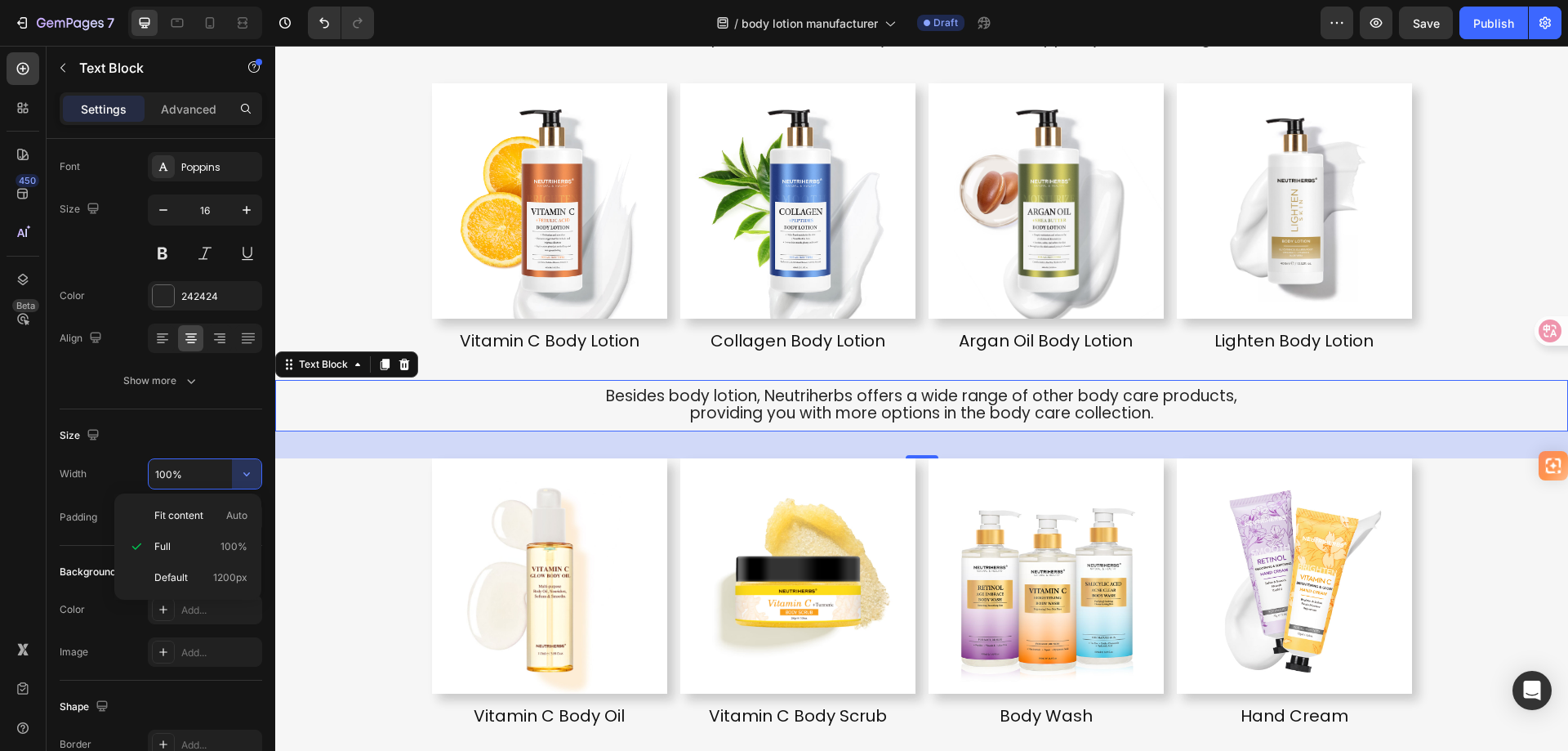
click at [183, 475] on input "100%" at bounding box center [205, 474] width 113 height 29
type input "120%"
click at [192, 440] on div "Size" at bounding box center [161, 435] width 202 height 26
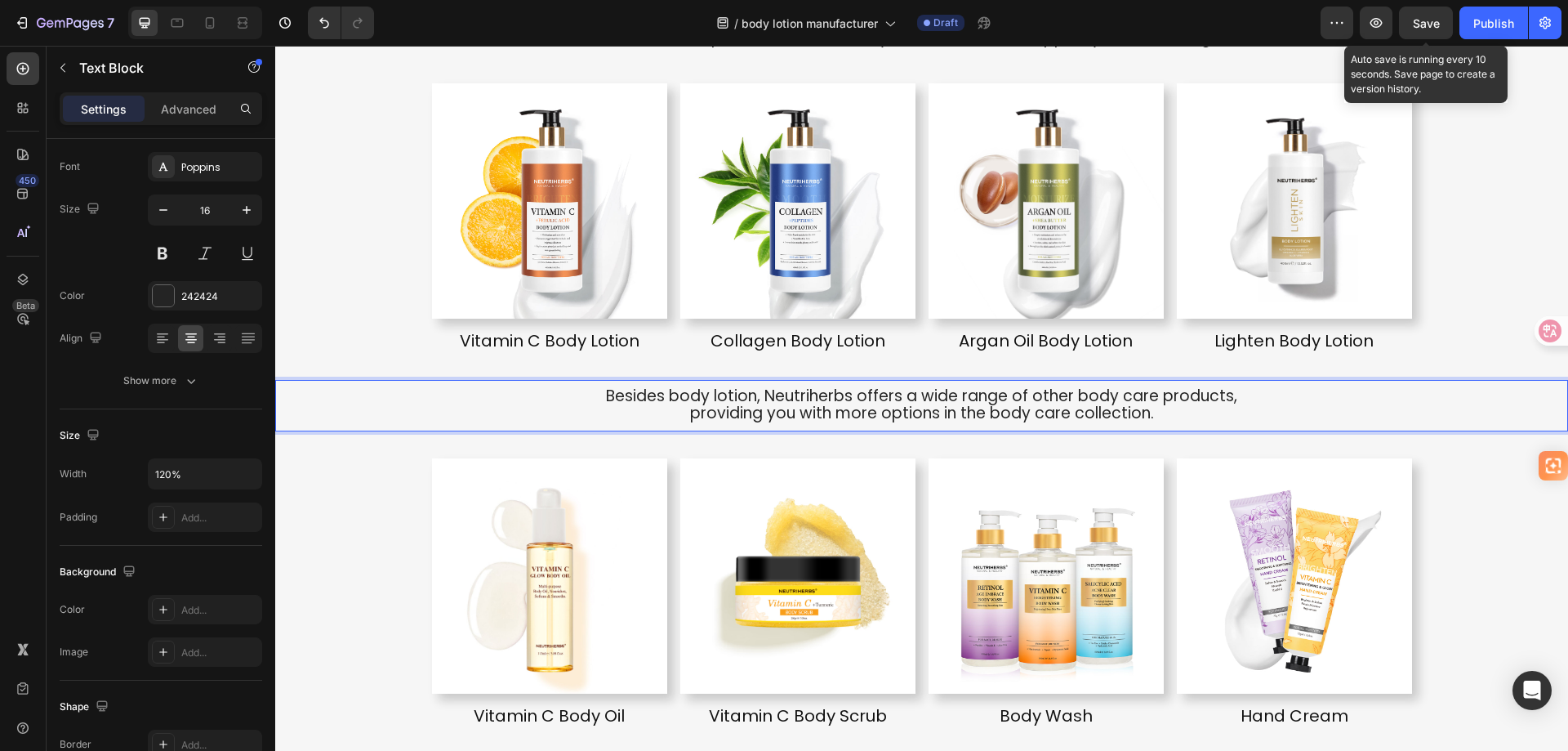
click at [1417, 25] on span "Save" at bounding box center [1426, 23] width 27 height 14
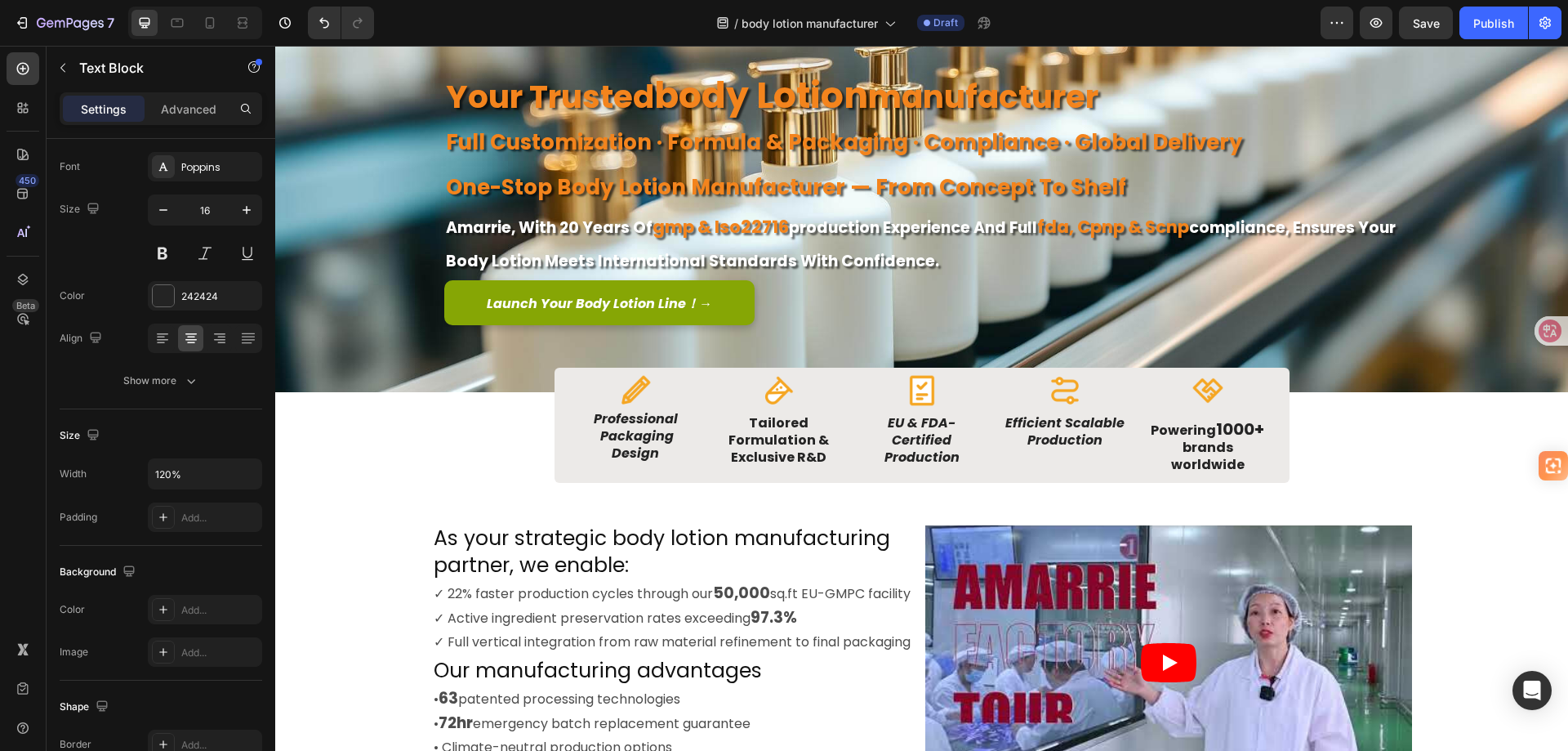
scroll to position [0, 0]
